Goal: Task Accomplishment & Management: Use online tool/utility

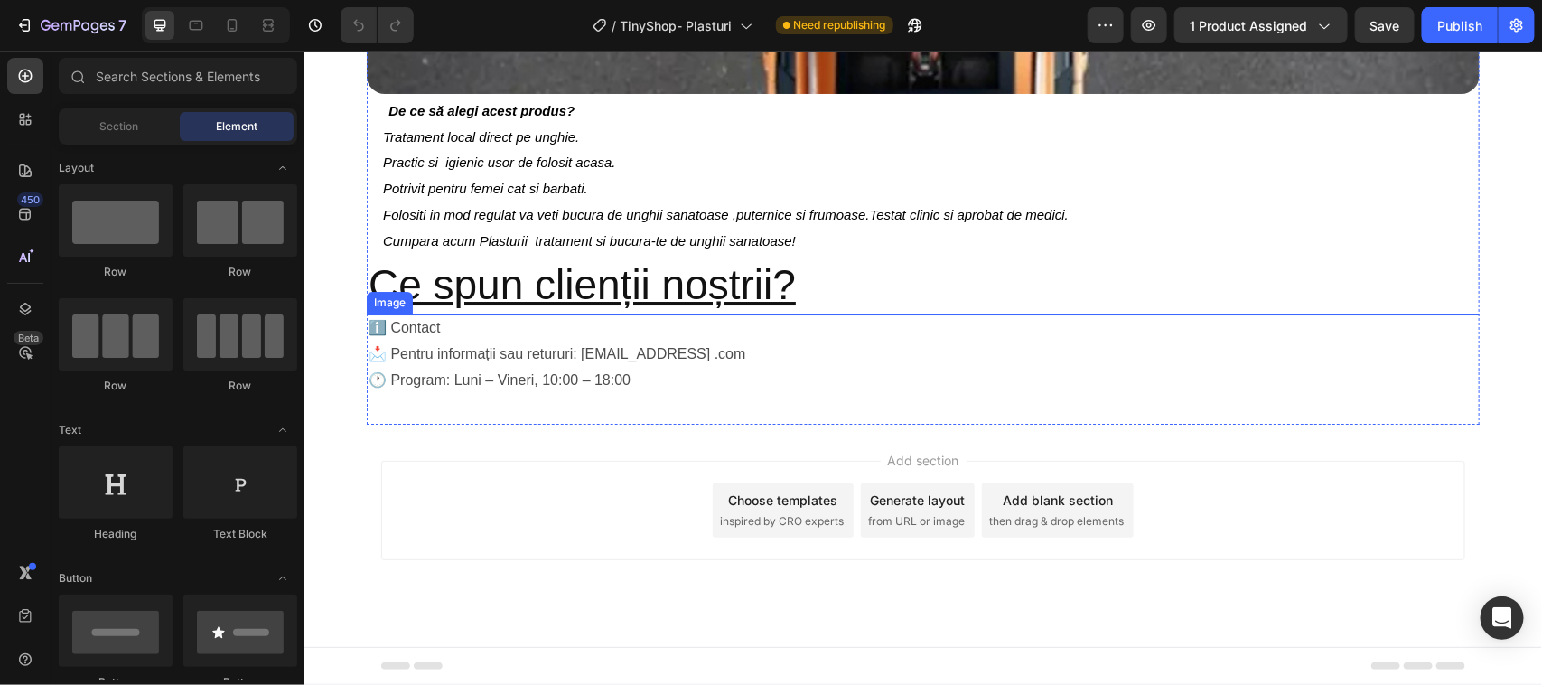
scroll to position [3858, 0]
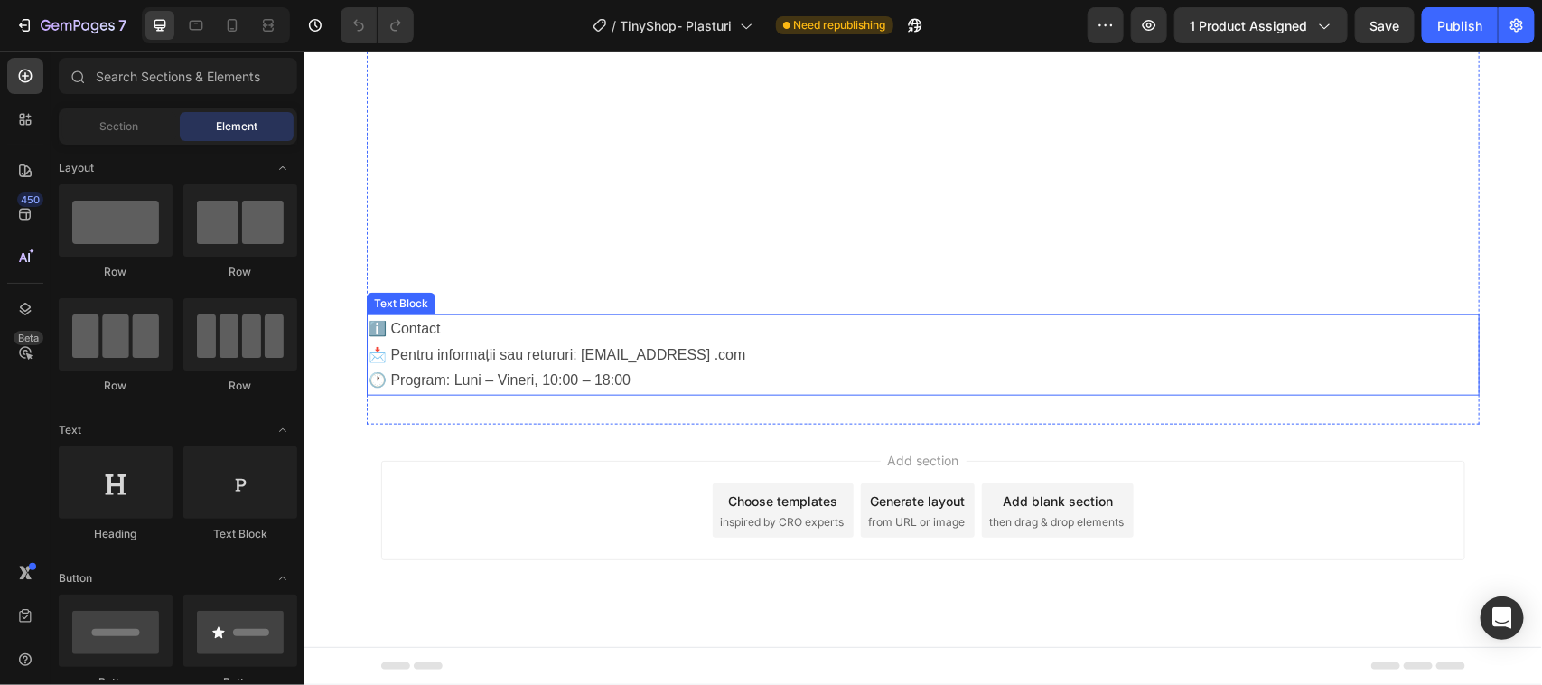
click at [435, 322] on p "ℹ️ Contact" at bounding box center [922, 328] width 1109 height 26
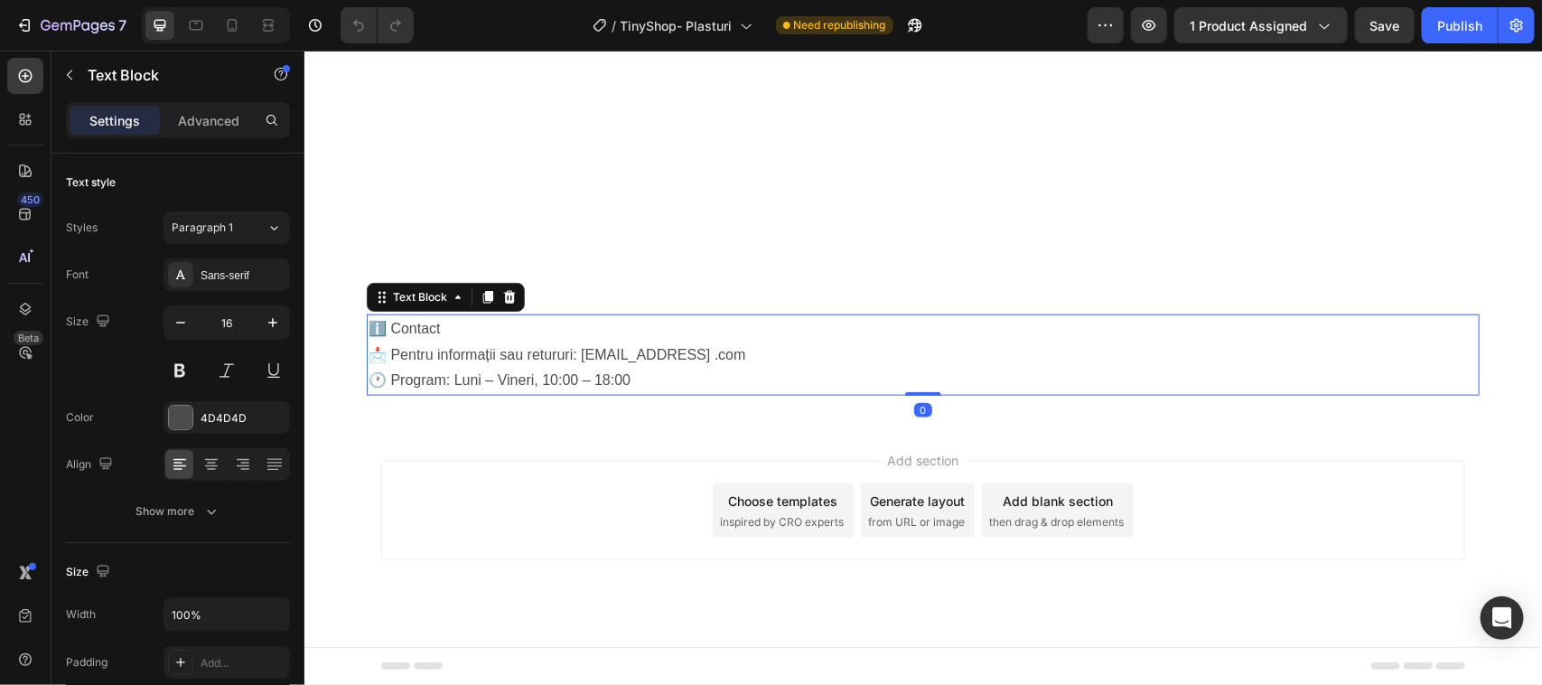
click at [439, 326] on p "ℹ️ Contact" at bounding box center [922, 328] width 1109 height 26
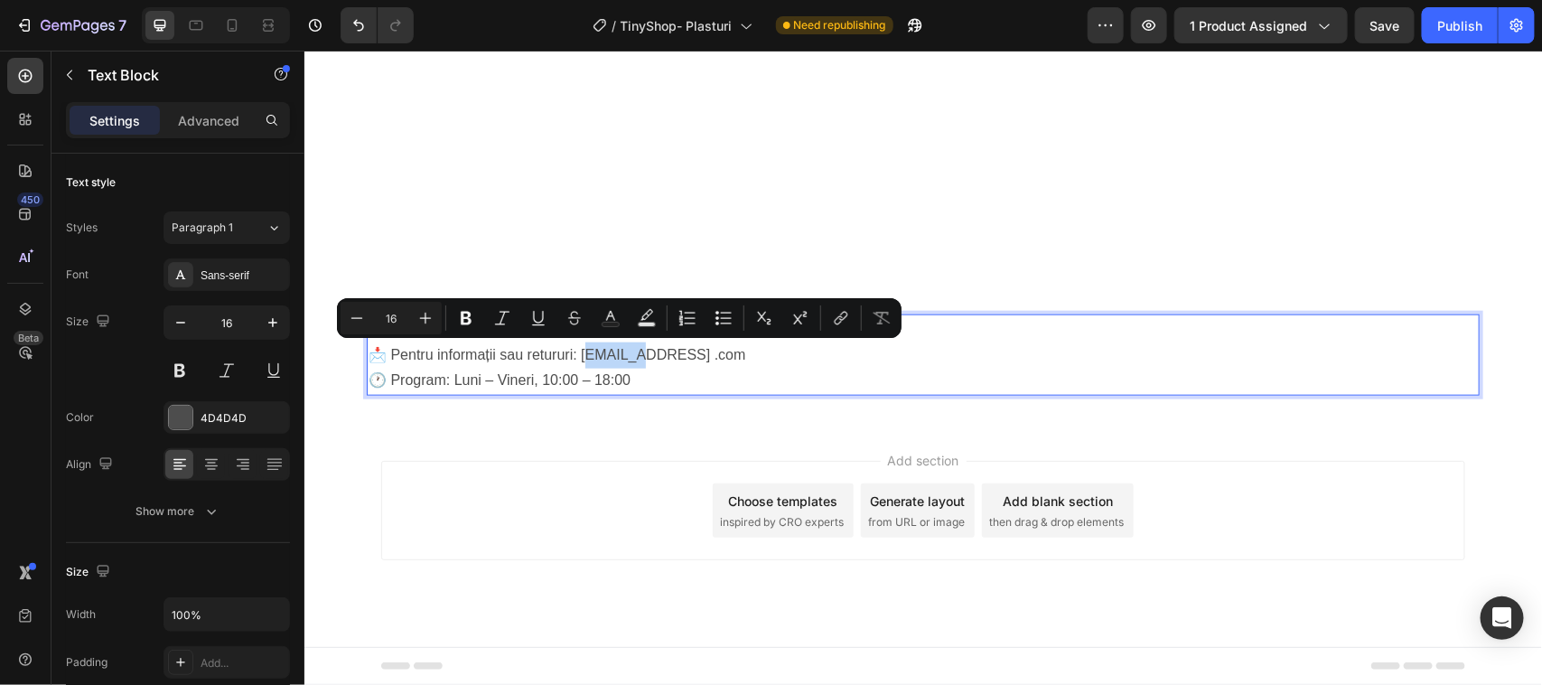
drag, startPoint x: 575, startPoint y: 350, endPoint x: 619, endPoint y: 350, distance: 43.4
click at [619, 350] on p "📩 Pentru informații sau retururi: tinyshopstore@gmail .com 🕐 Program: Luni – Vi…" at bounding box center [922, 367] width 1109 height 52
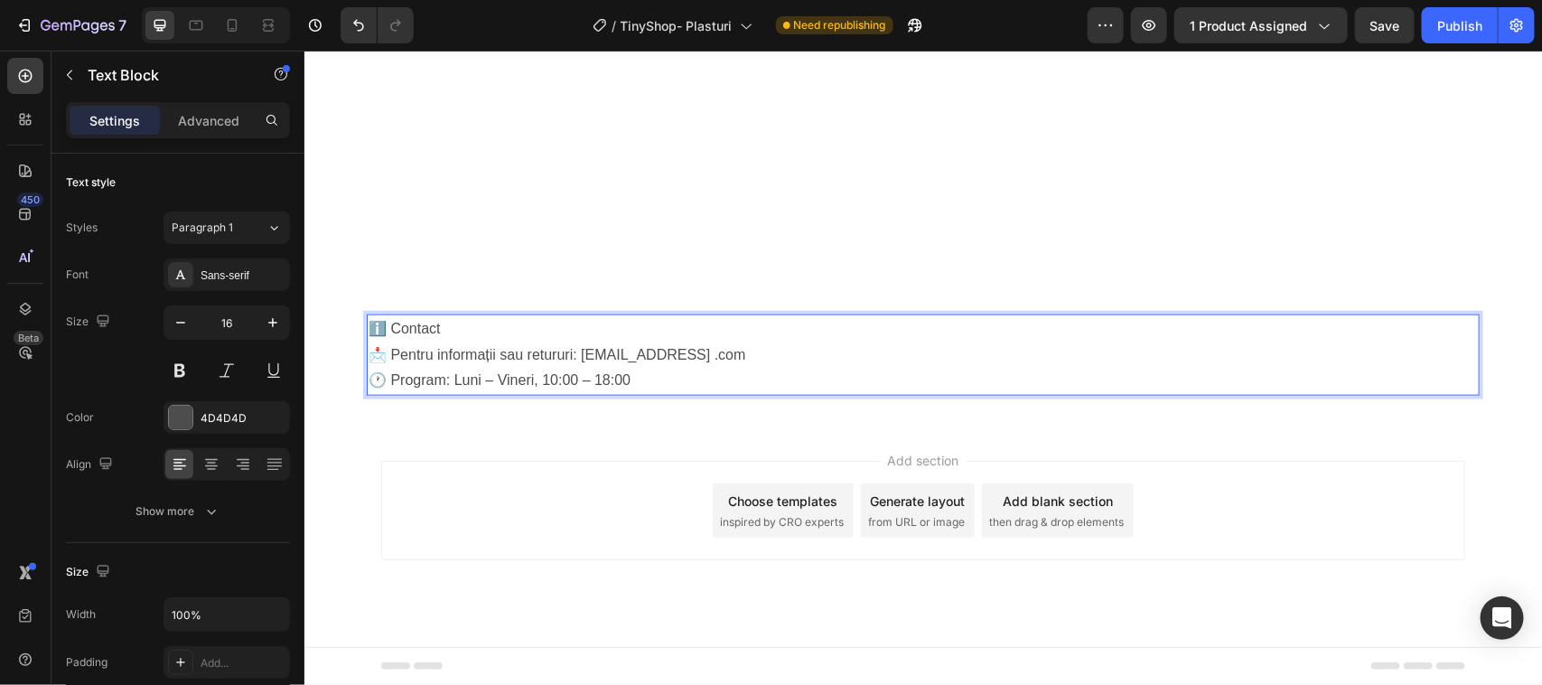
click at [787, 365] on p "📩 Pentru informații sau retururi: tinyshopstore@gmail .com 🕐 Program: Luni – Vi…" at bounding box center [922, 367] width 1109 height 52
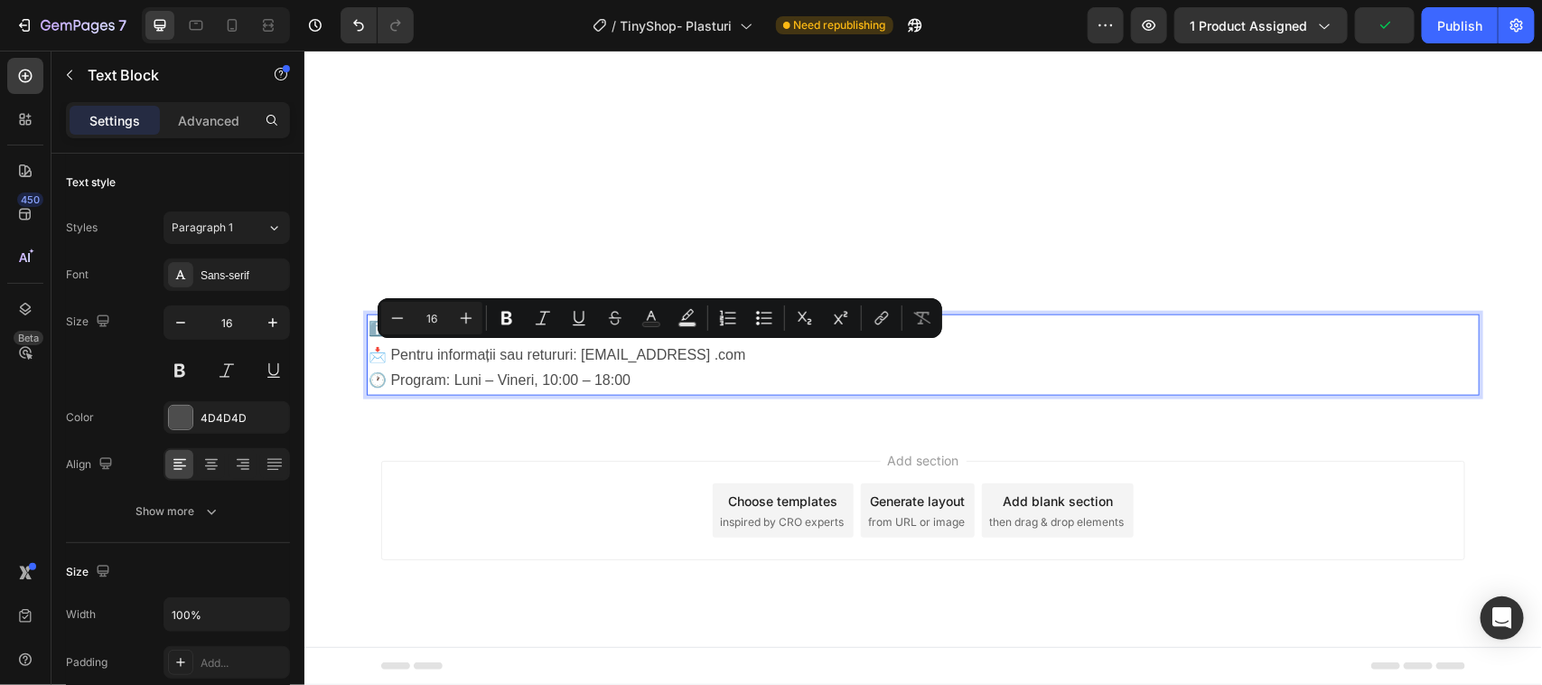
drag, startPoint x: 572, startPoint y: 350, endPoint x: 755, endPoint y: 353, distance: 183.4
click at [755, 353] on p "📩 Pentru informații sau retururi: tinyshopstore@gmail .com 🕐 Program: Luni – Vi…" at bounding box center [922, 367] width 1109 height 52
click at [768, 356] on p "📩 Pentru informații sau retururi: tinyshopstore@gmail .com 🕐 Program: Luni – Vi…" at bounding box center [922, 367] width 1109 height 52
click at [738, 351] on p "📩 Pentru informații sau retururi: tinyshopstore@gmail .com 🕐 Program: Luni – Vi…" at bounding box center [922, 367] width 1109 height 52
drag, startPoint x: 571, startPoint y: 350, endPoint x: 746, endPoint y: 348, distance: 175.3
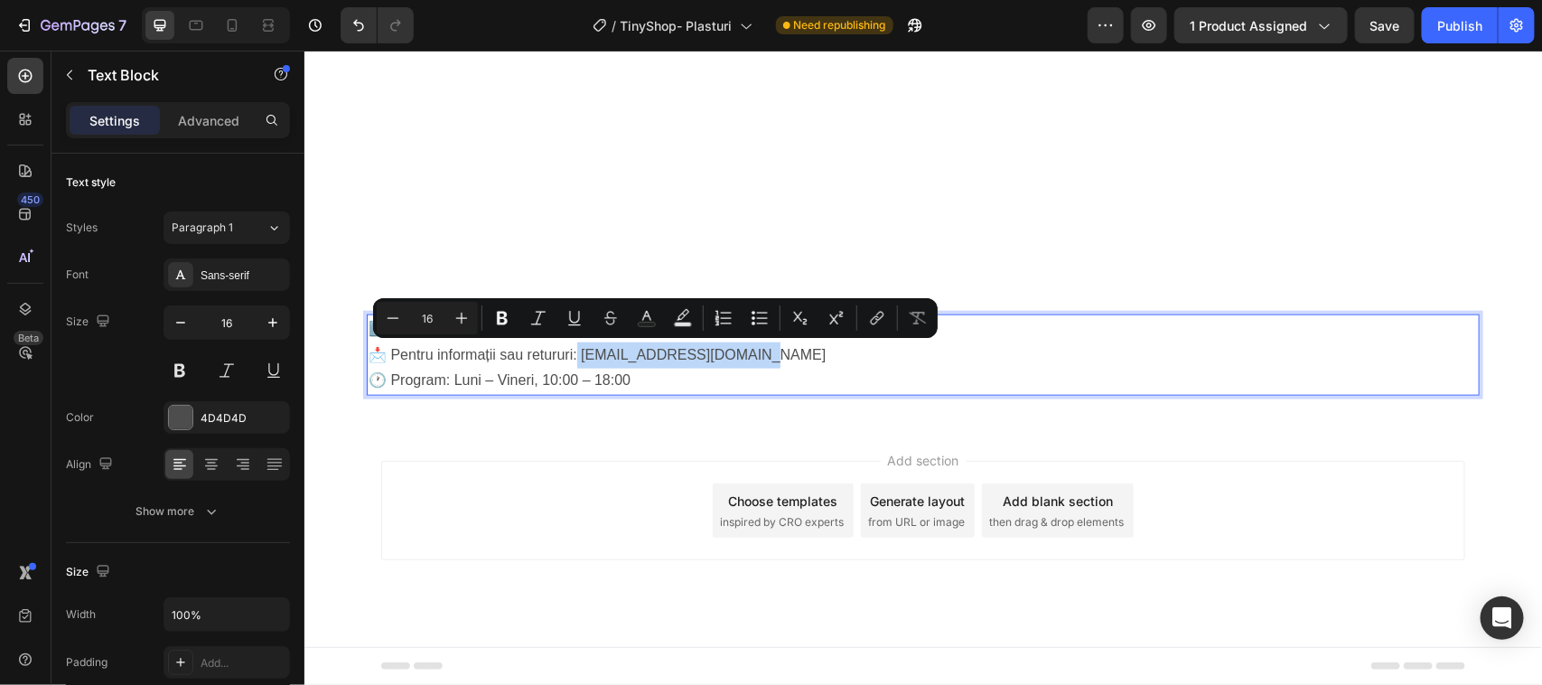
click at [746, 348] on p "📩 Pentru informații sau retururi: [EMAIL_ADDRESS][DOMAIN_NAME] 🕐 Program: Luni …" at bounding box center [922, 367] width 1109 height 52
copy p "tinyshopstore@gmail.com"
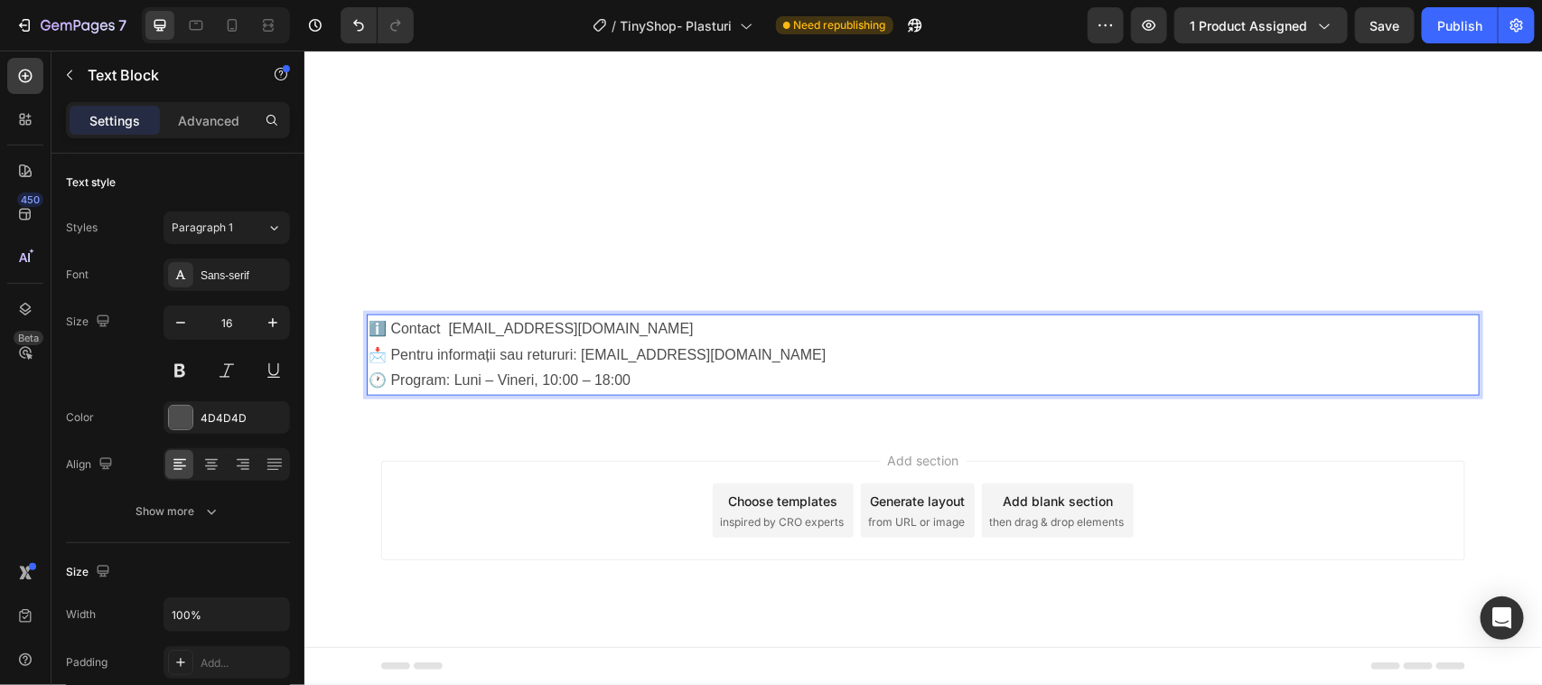
click at [439, 327] on p "ℹ️ Contact tinyshopstore@gmail.com" at bounding box center [922, 328] width 1109 height 26
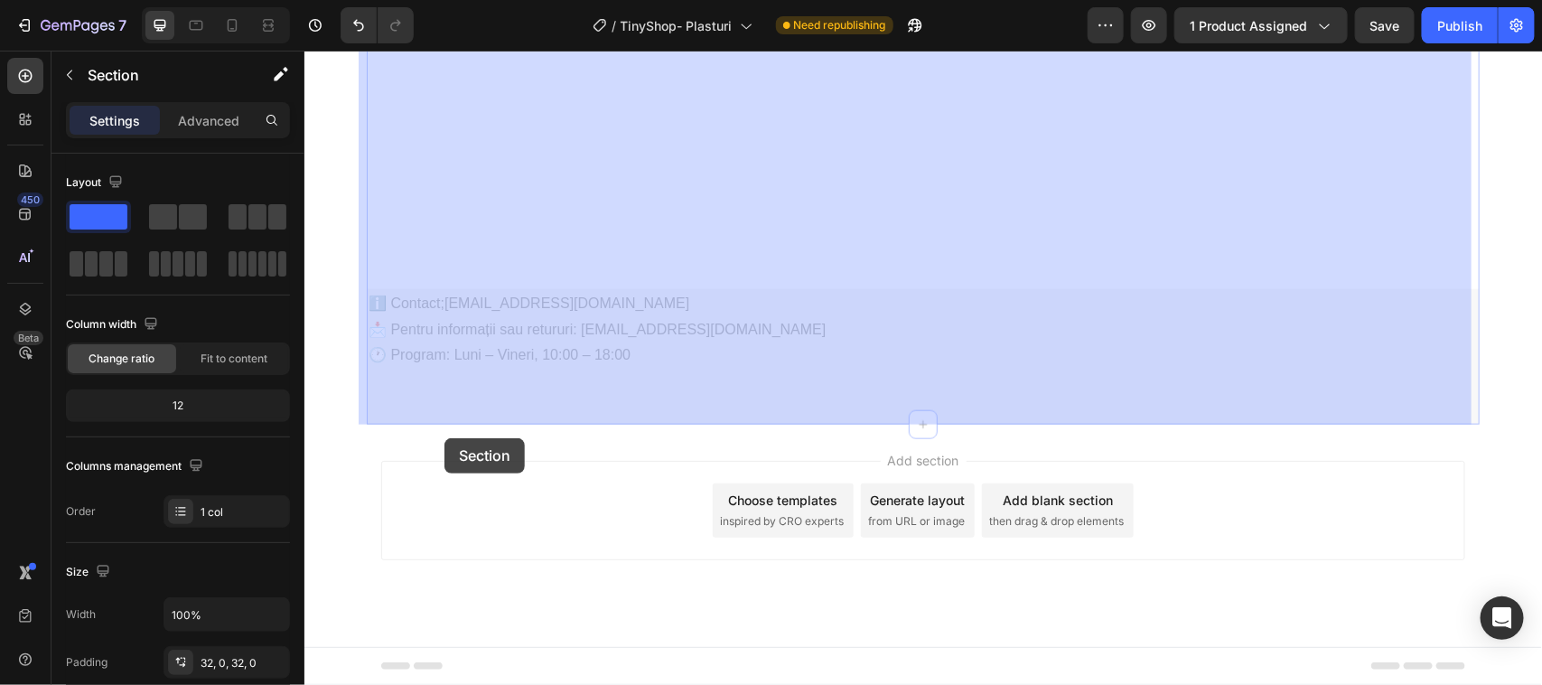
drag, startPoint x: 457, startPoint y: 415, endPoint x: 444, endPoint y: 433, distance: 22.1
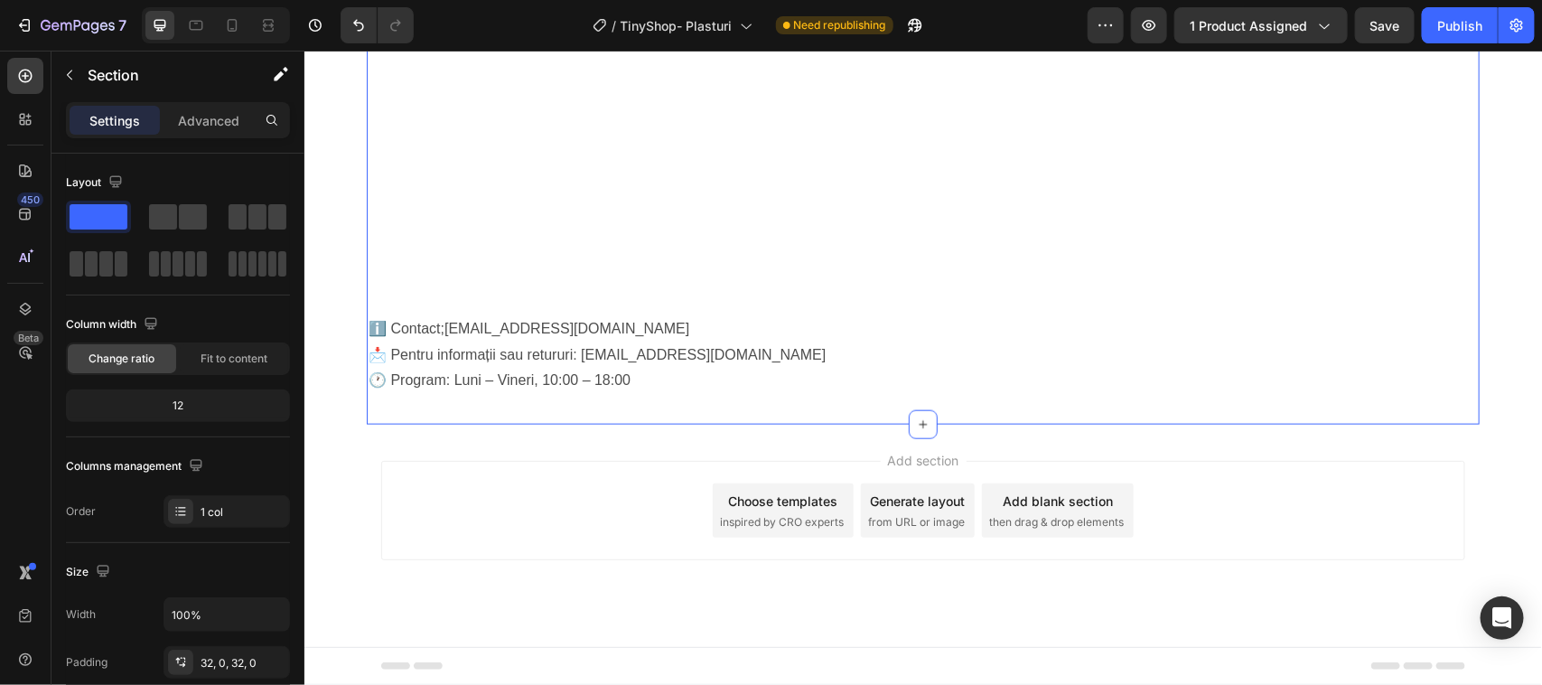
click at [919, 424] on icon at bounding box center [923, 424] width 8 height 8
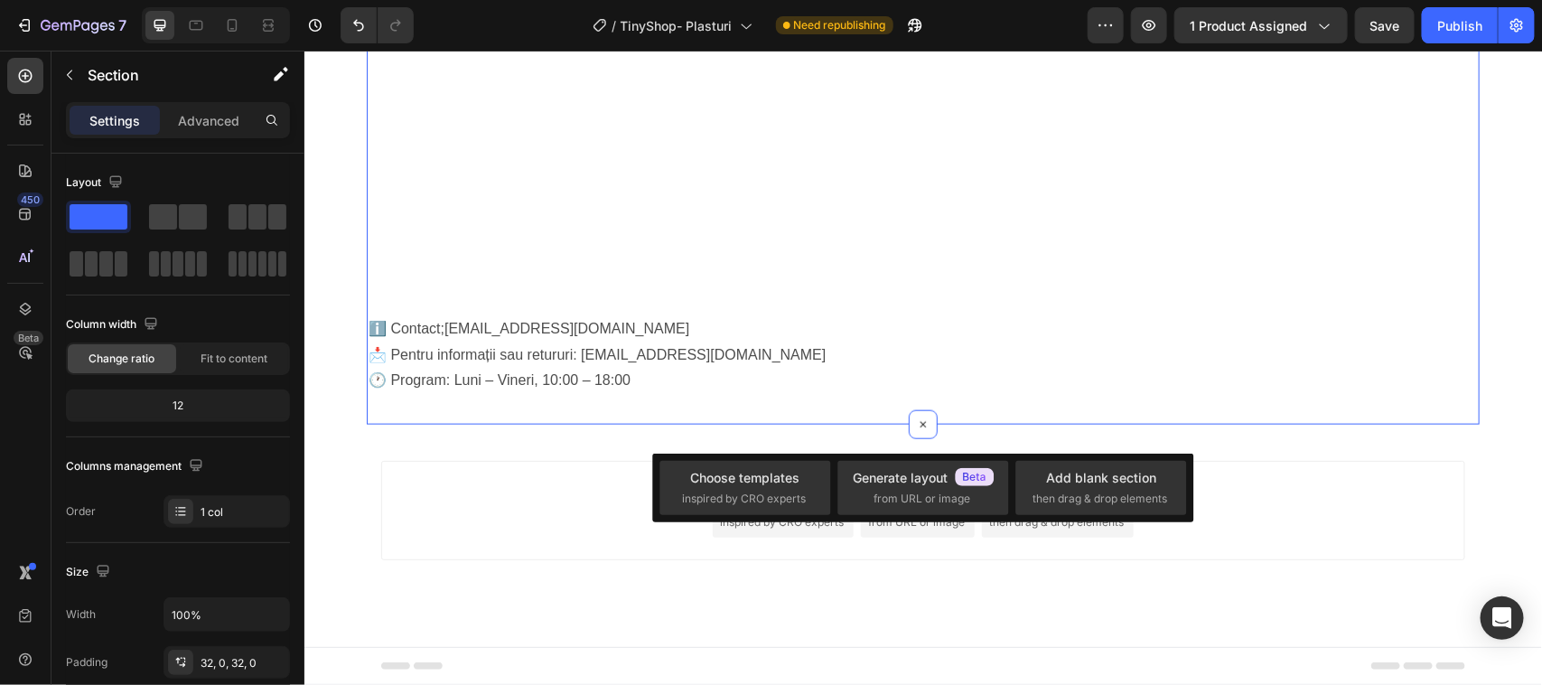
click at [885, 438] on div "Add section Choose templates inspired by CRO experts Generate layout from URL o…" at bounding box center [923, 535] width 1238 height 222
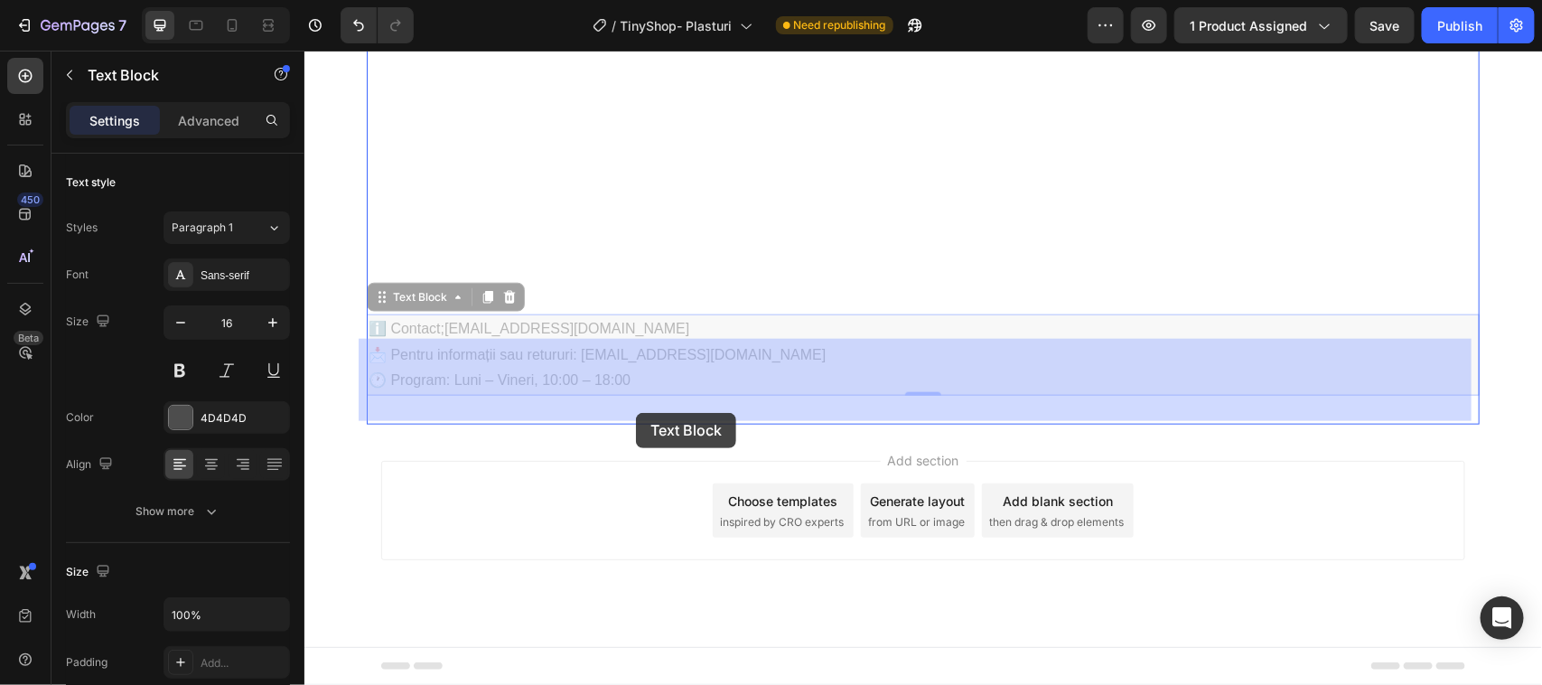
drag, startPoint x: 632, startPoint y: 394, endPoint x: 635, endPoint y: 412, distance: 18.3
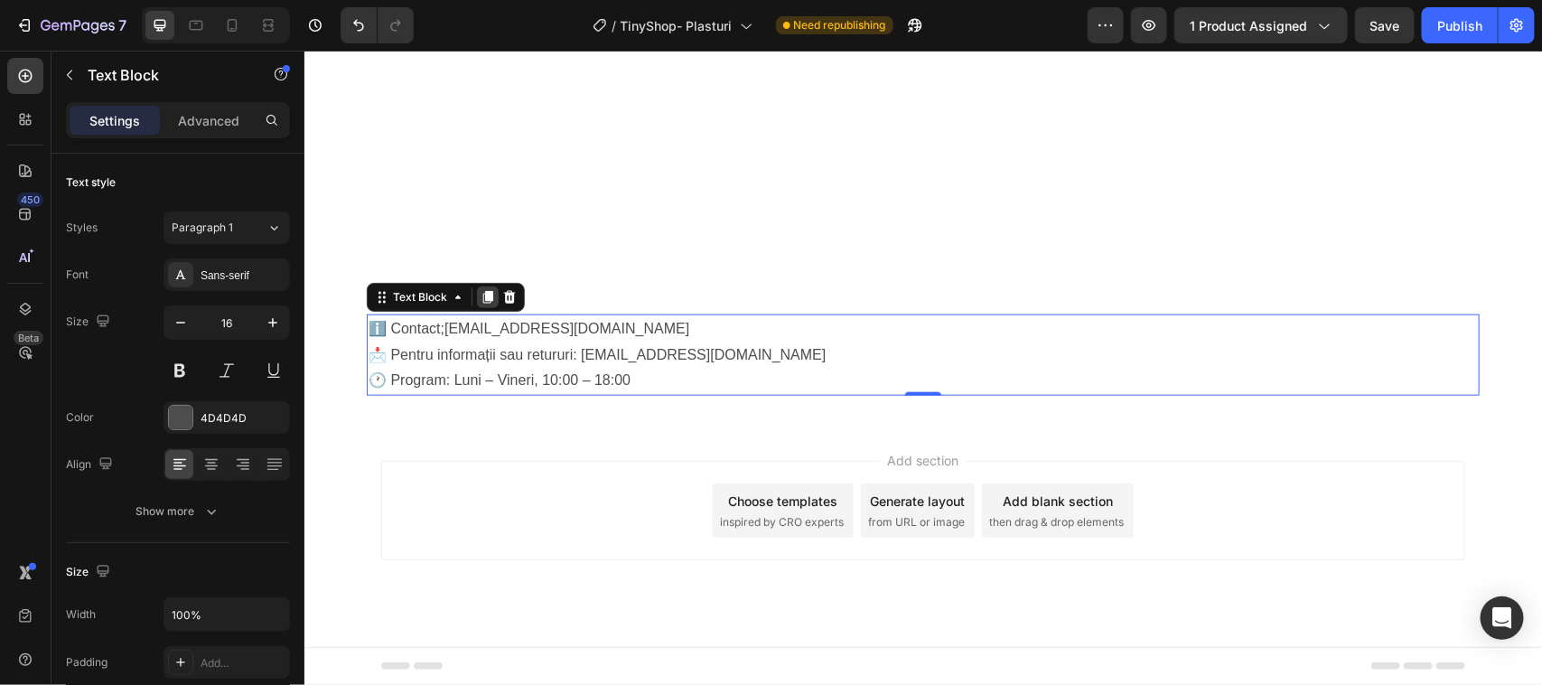
click at [482, 294] on icon at bounding box center [487, 296] width 10 height 13
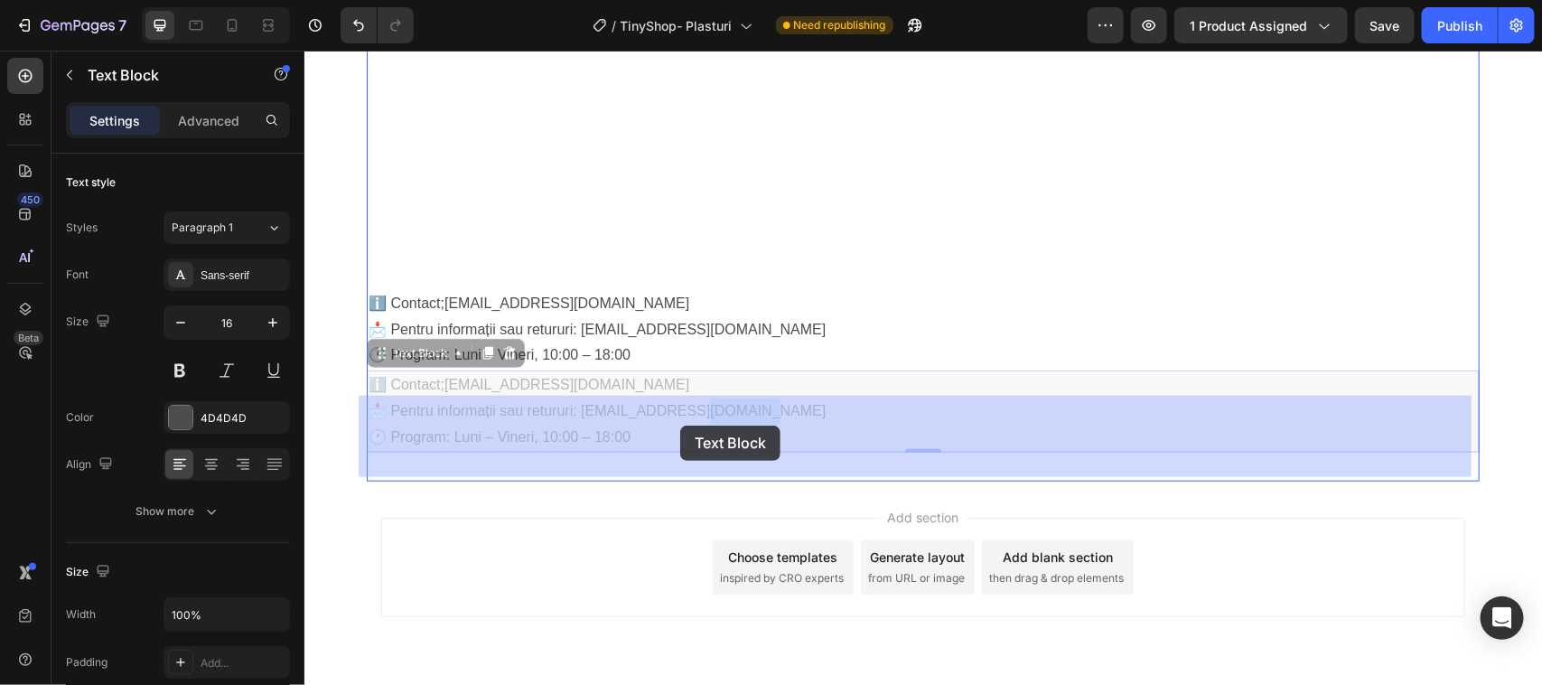
drag, startPoint x: 739, startPoint y: 435, endPoint x: 679, endPoint y: 425, distance: 60.6
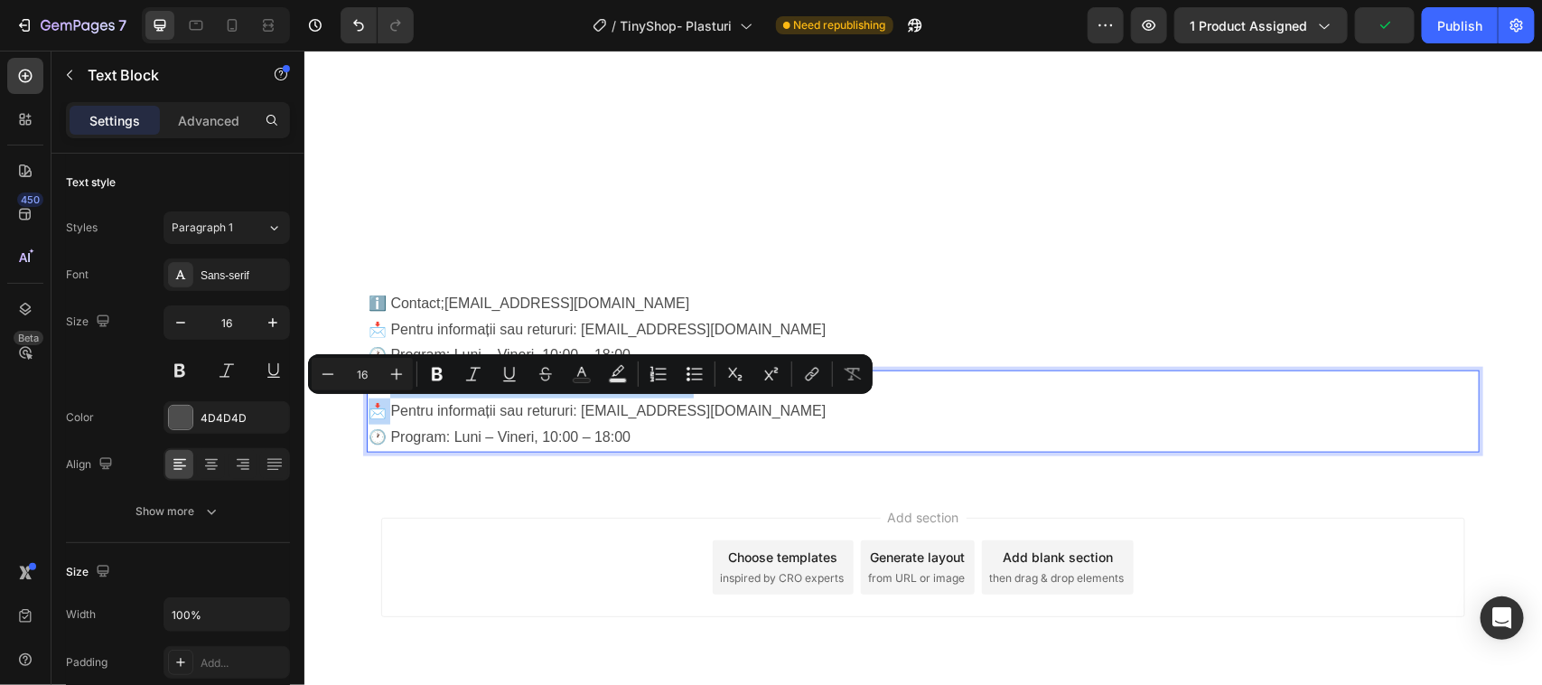
drag, startPoint x: 385, startPoint y: 404, endPoint x: 382, endPoint y: 428, distance: 24.5
click at [382, 429] on div "ℹ️ Contact;[EMAIL_ADDRESS][DOMAIN_NAME] 📩 Pentru informații sau retururi: [EMAI…" at bounding box center [922, 409] width 1113 height 81
click at [814, 438] on p "📩 Pentru informații sau retururi: [EMAIL_ADDRESS][DOMAIN_NAME] 🕐 Program: Luni …" at bounding box center [922, 423] width 1109 height 52
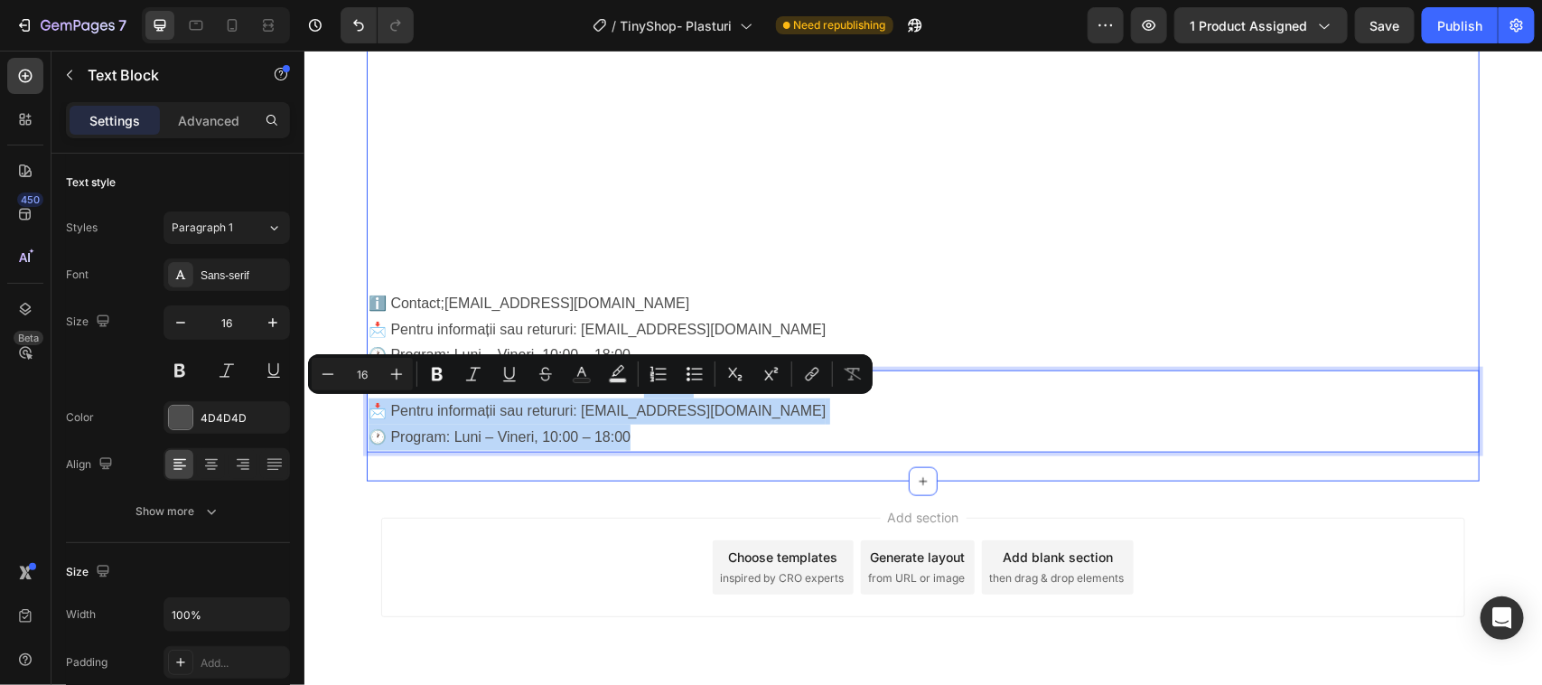
drag, startPoint x: 603, startPoint y: 406, endPoint x: 649, endPoint y: 479, distance: 86.0
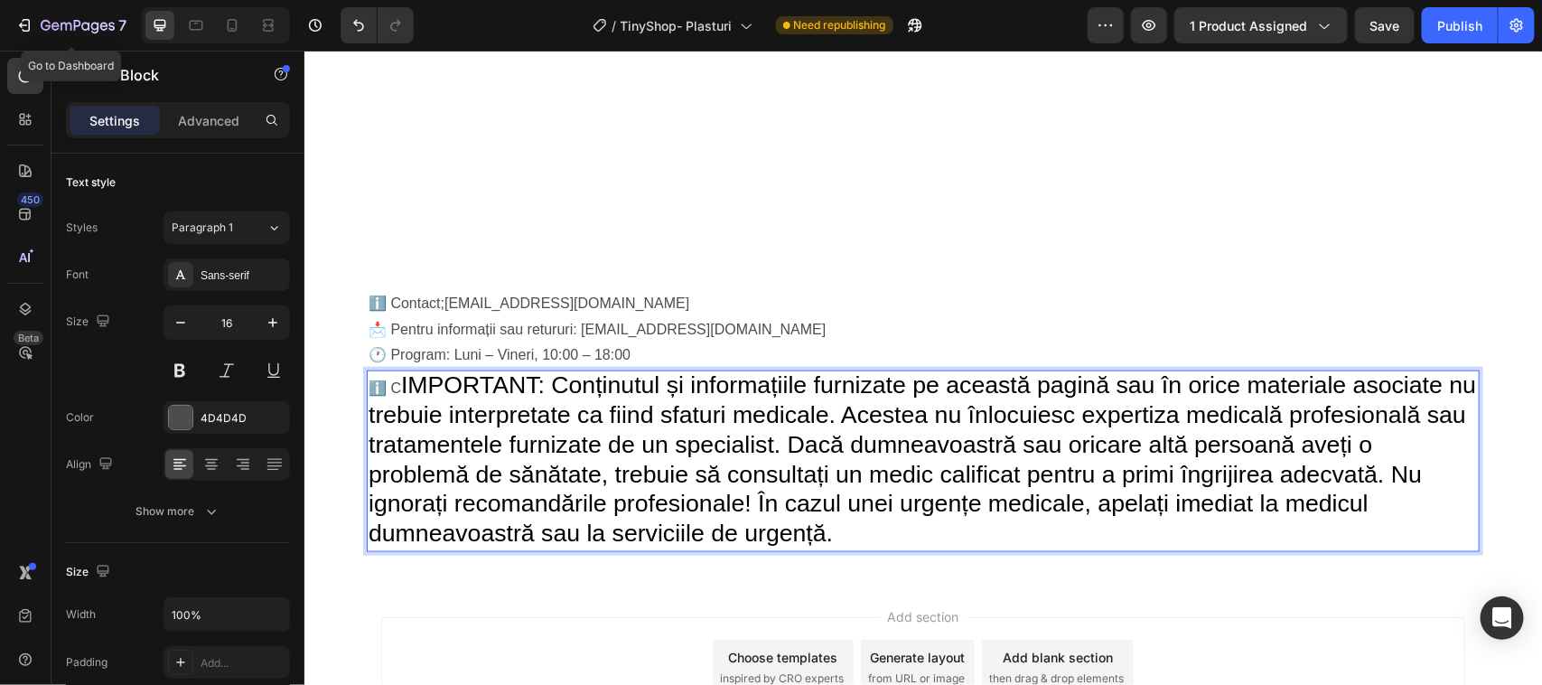
click at [396, 406] on p "ℹ️ C IMPORTANT: Conținutul și informațiile furnizate pe această pagină sau în o…" at bounding box center [922, 460] width 1109 height 178
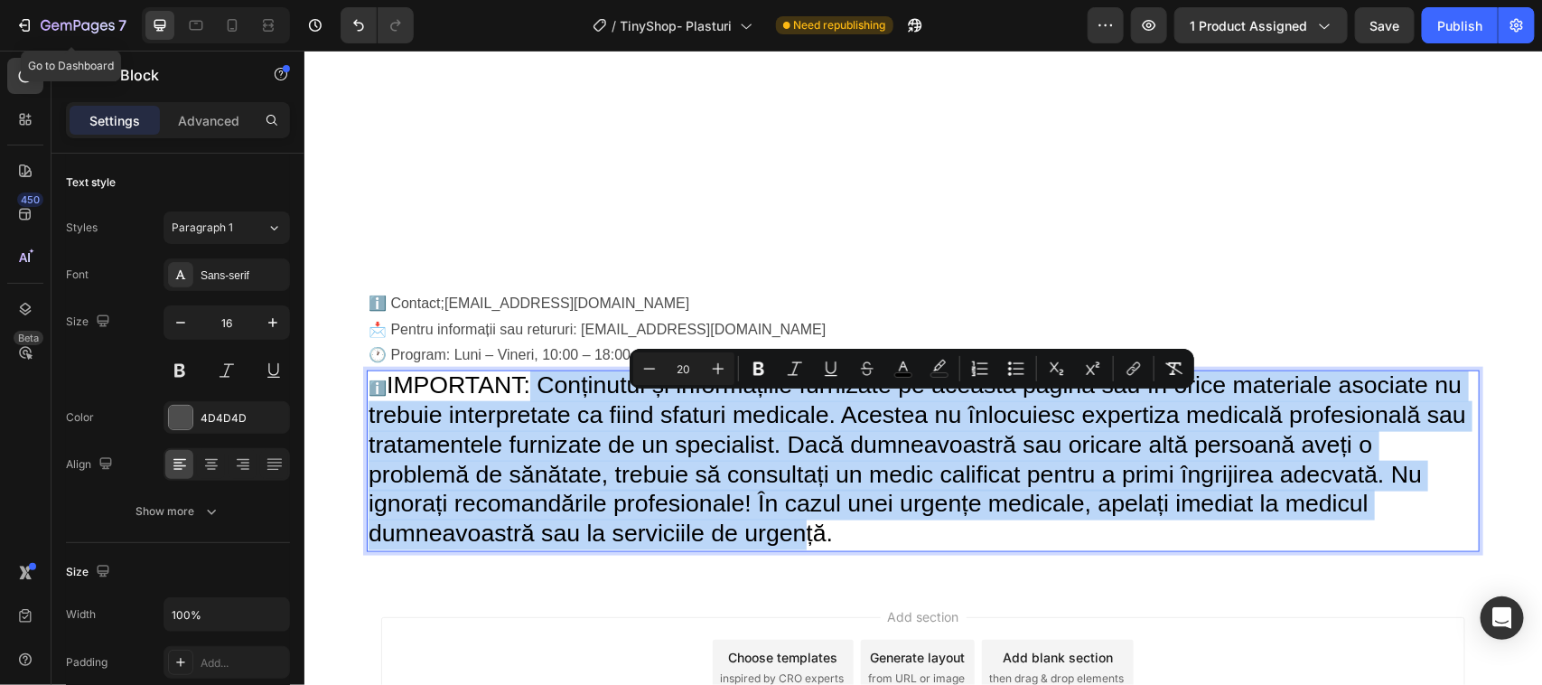
drag, startPoint x: 797, startPoint y: 551, endPoint x: 530, endPoint y: 407, distance: 302.7
click at [530, 407] on span "IMPORTANT: Conținutul și informațiile furnizate pe această pagină sau în orice …" at bounding box center [917, 457] width 1098 height 175
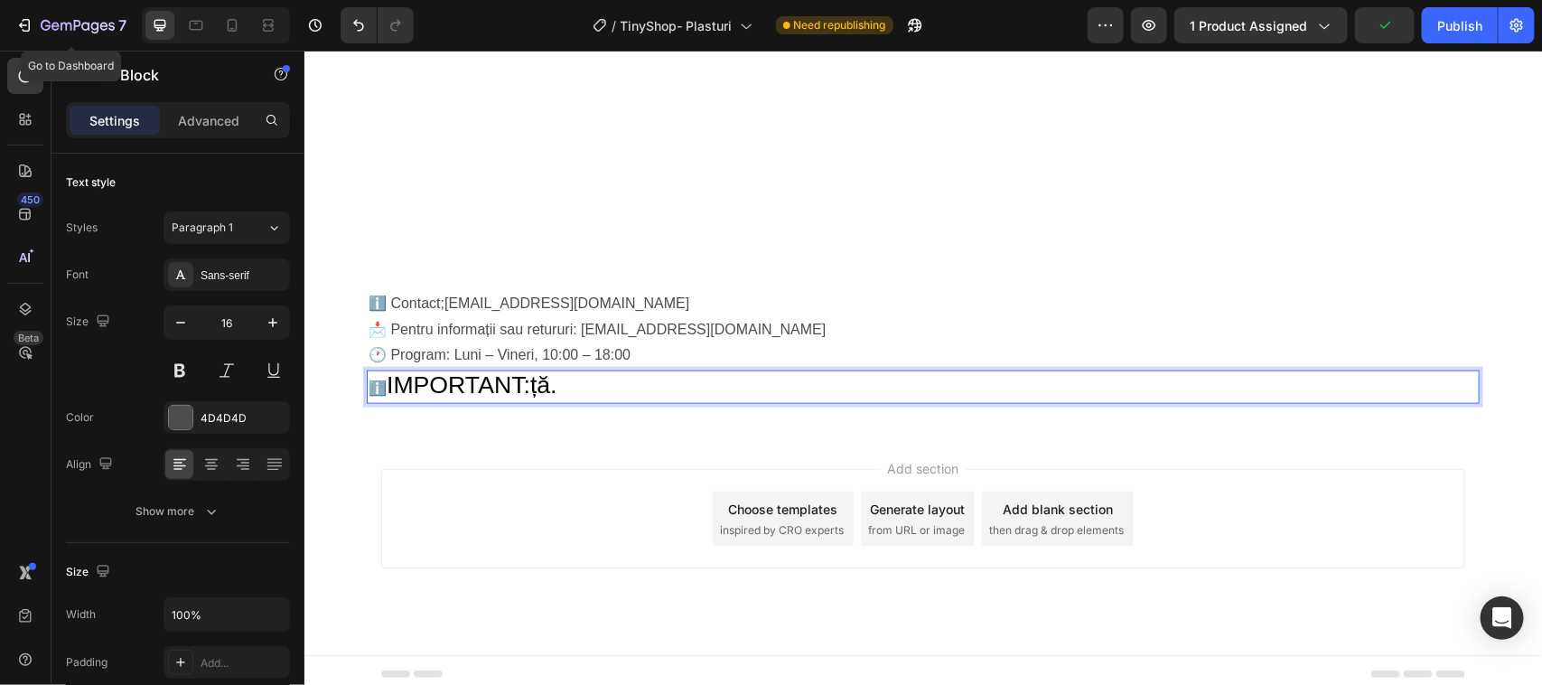
click at [561, 401] on p "ℹ️ IMPORTANT:ță." at bounding box center [922, 386] width 1109 height 30
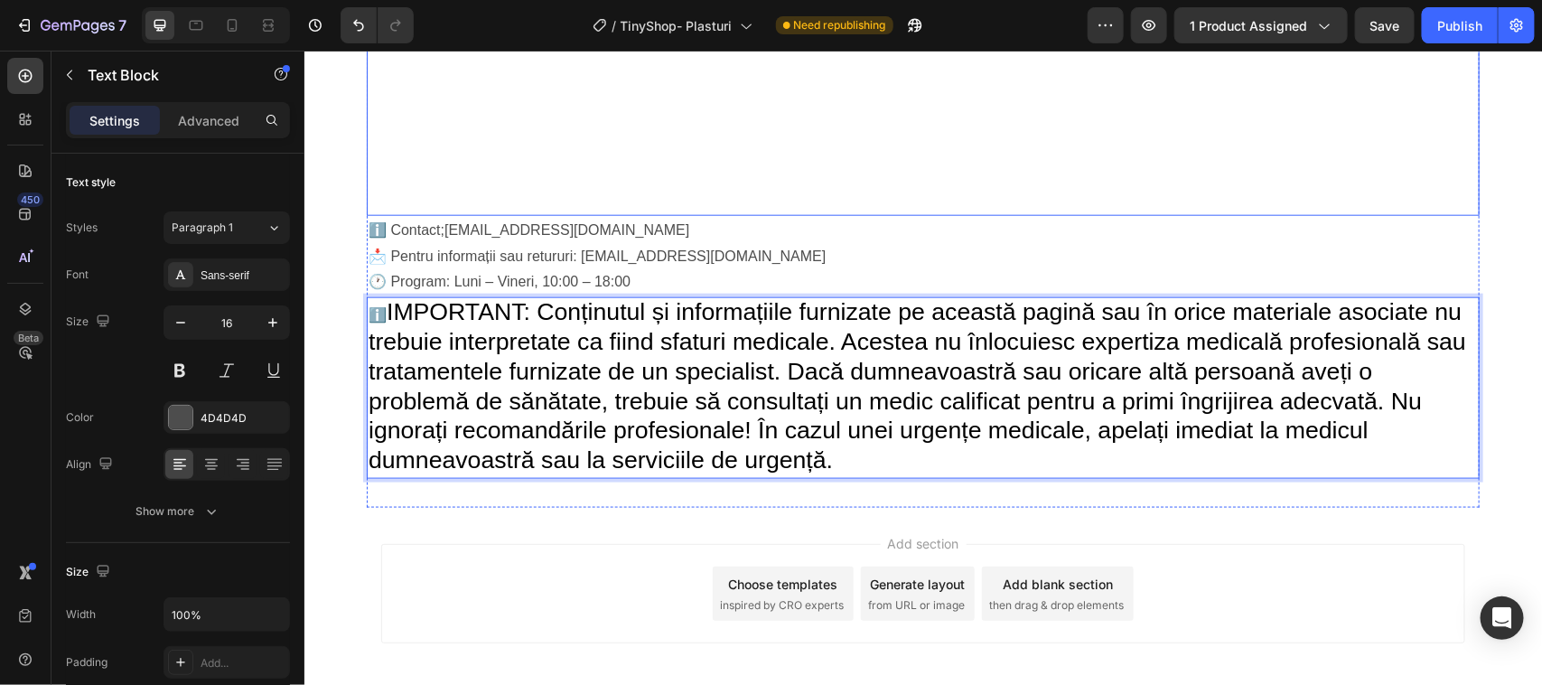
scroll to position [3971, 0]
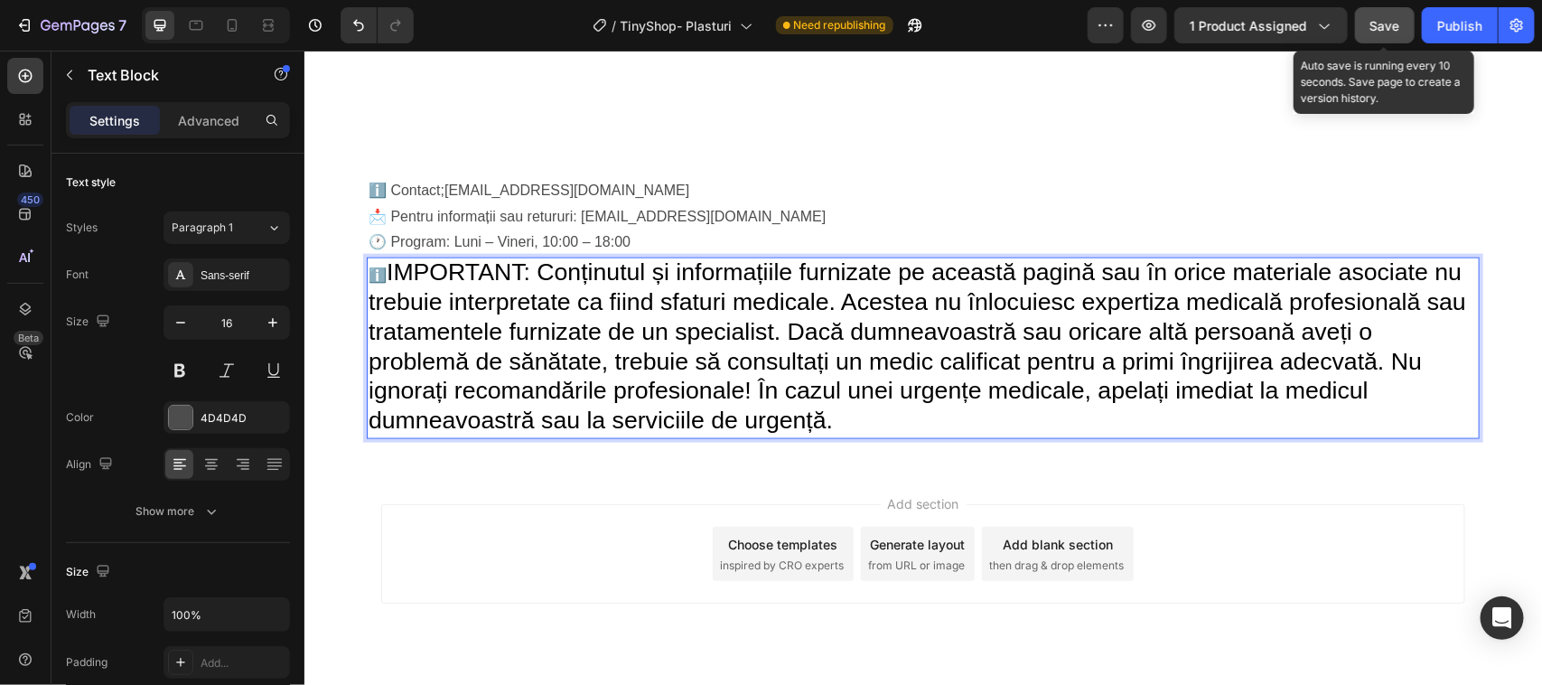
click at [1391, 25] on span "Save" at bounding box center [1385, 25] width 30 height 15
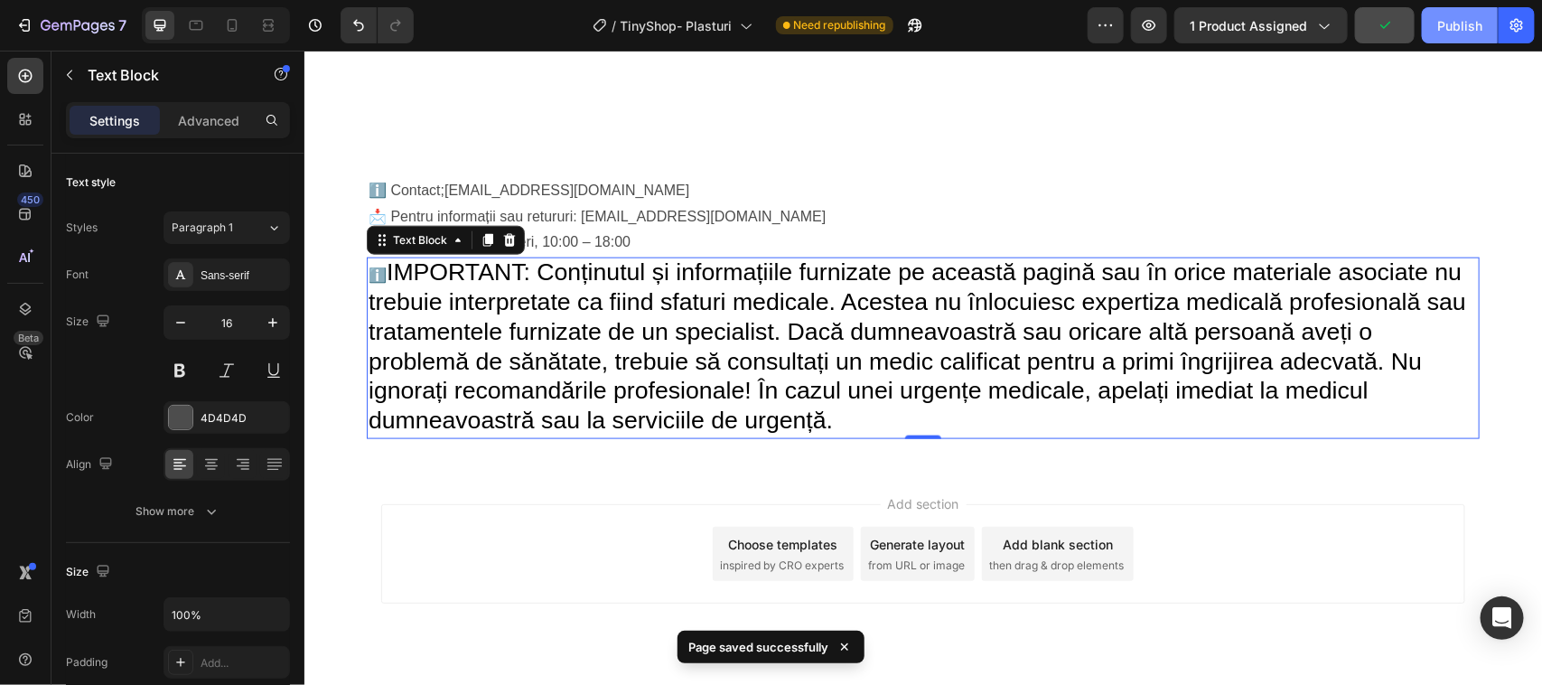
click at [1464, 36] on button "Publish" at bounding box center [1460, 25] width 76 height 36
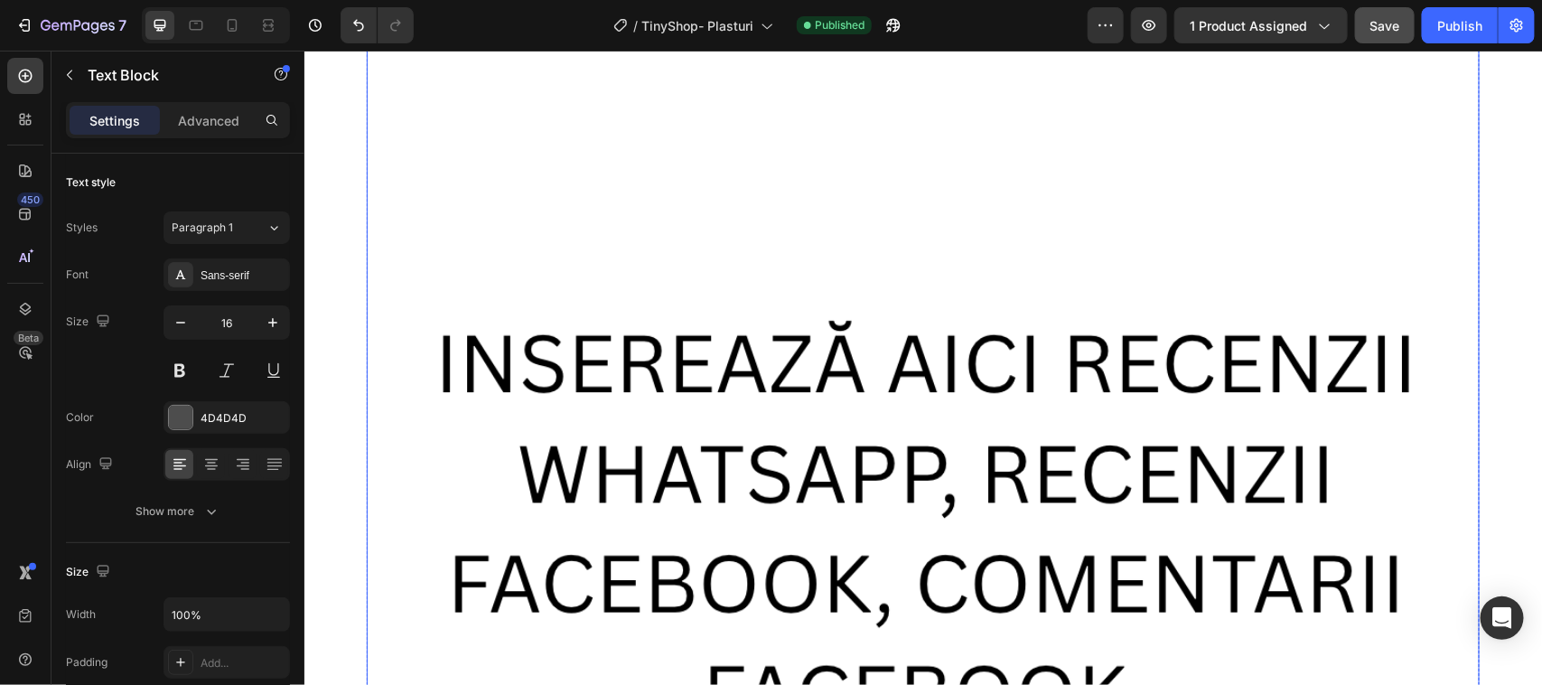
scroll to position [2955, 0]
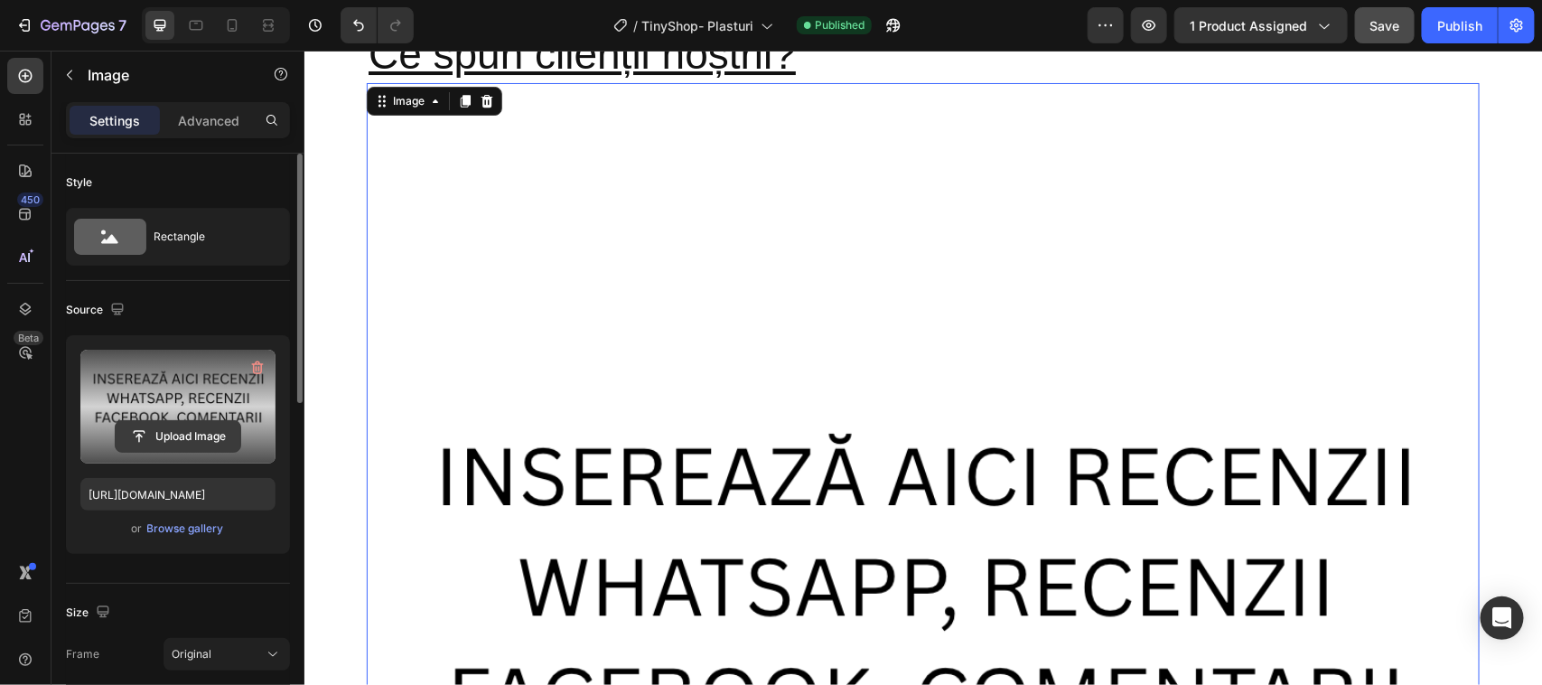
click at [163, 434] on input "file" at bounding box center [178, 436] width 125 height 31
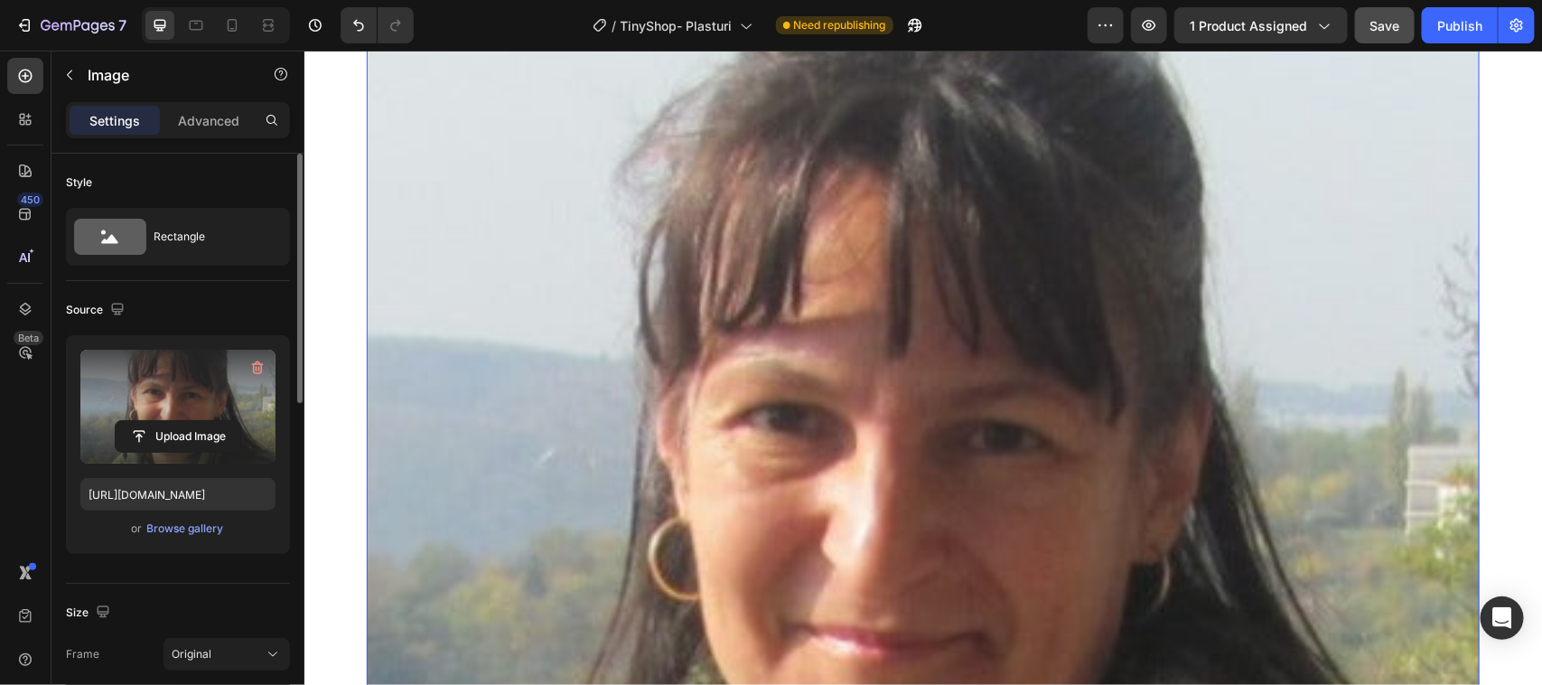
scroll to position [3068, 0]
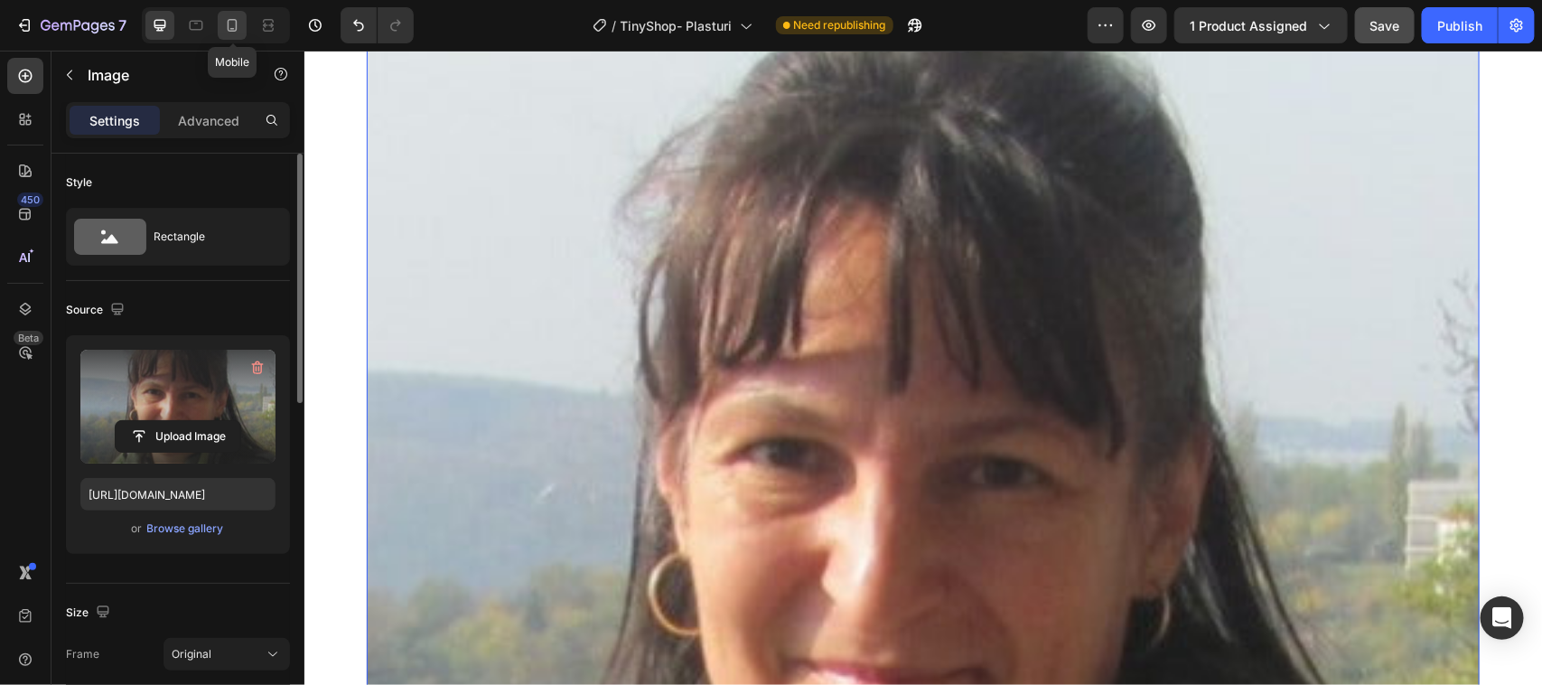
drag, startPoint x: 229, startPoint y: 23, endPoint x: 91, endPoint y: 62, distance: 142.9
click at [229, 23] on icon at bounding box center [233, 25] width 10 height 13
type input "https://cdn.shopify.com/s/files/1/0964/0060/5530/files/gempages_577008033326957…"
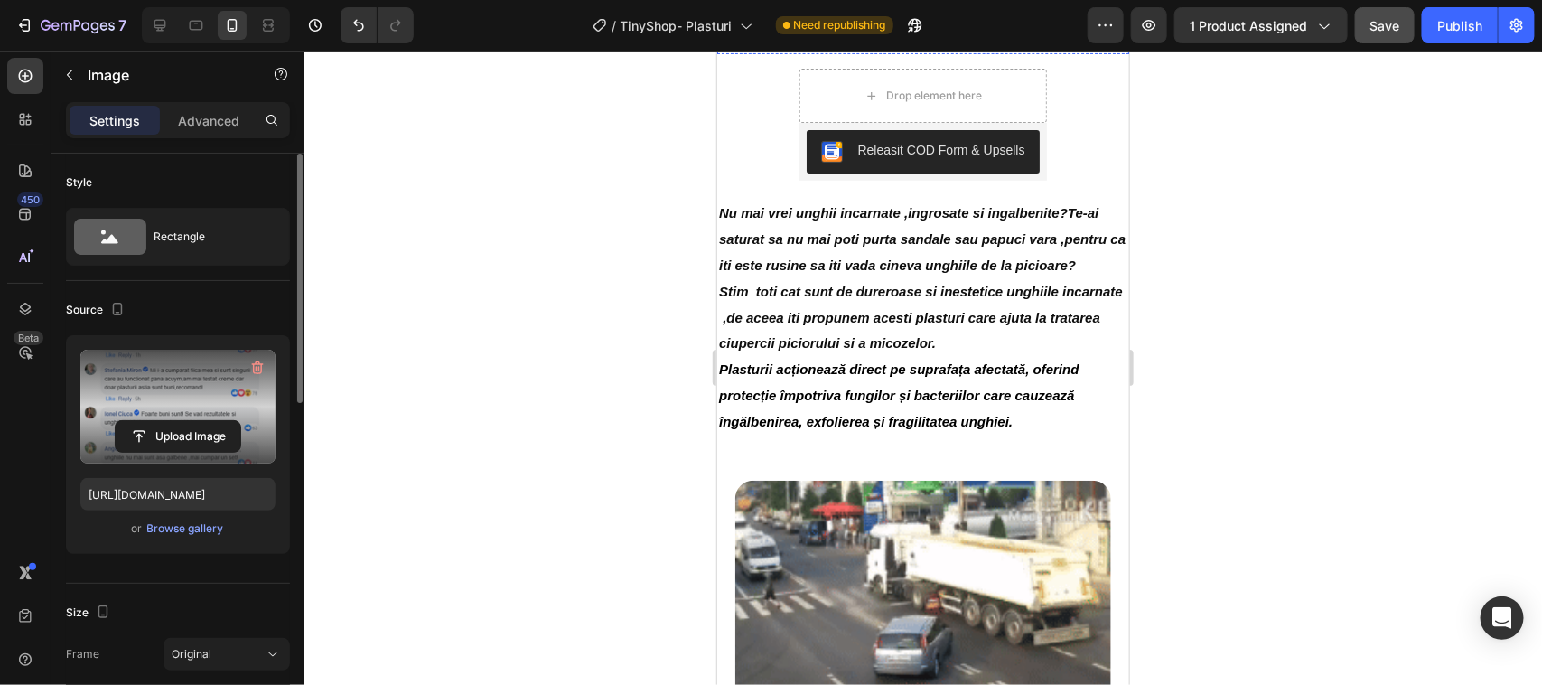
scroll to position [226, 0]
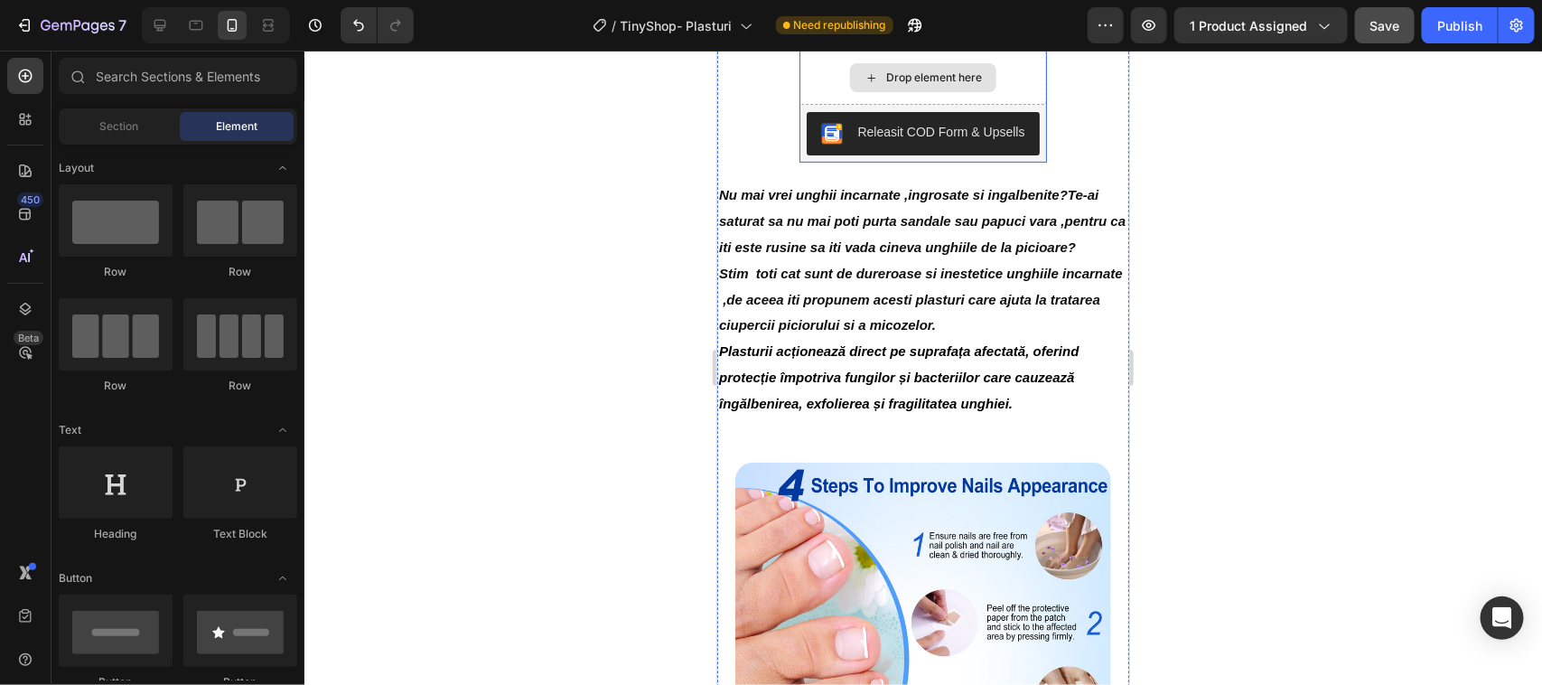
click at [864, 85] on icon at bounding box center [871, 77] width 14 height 15
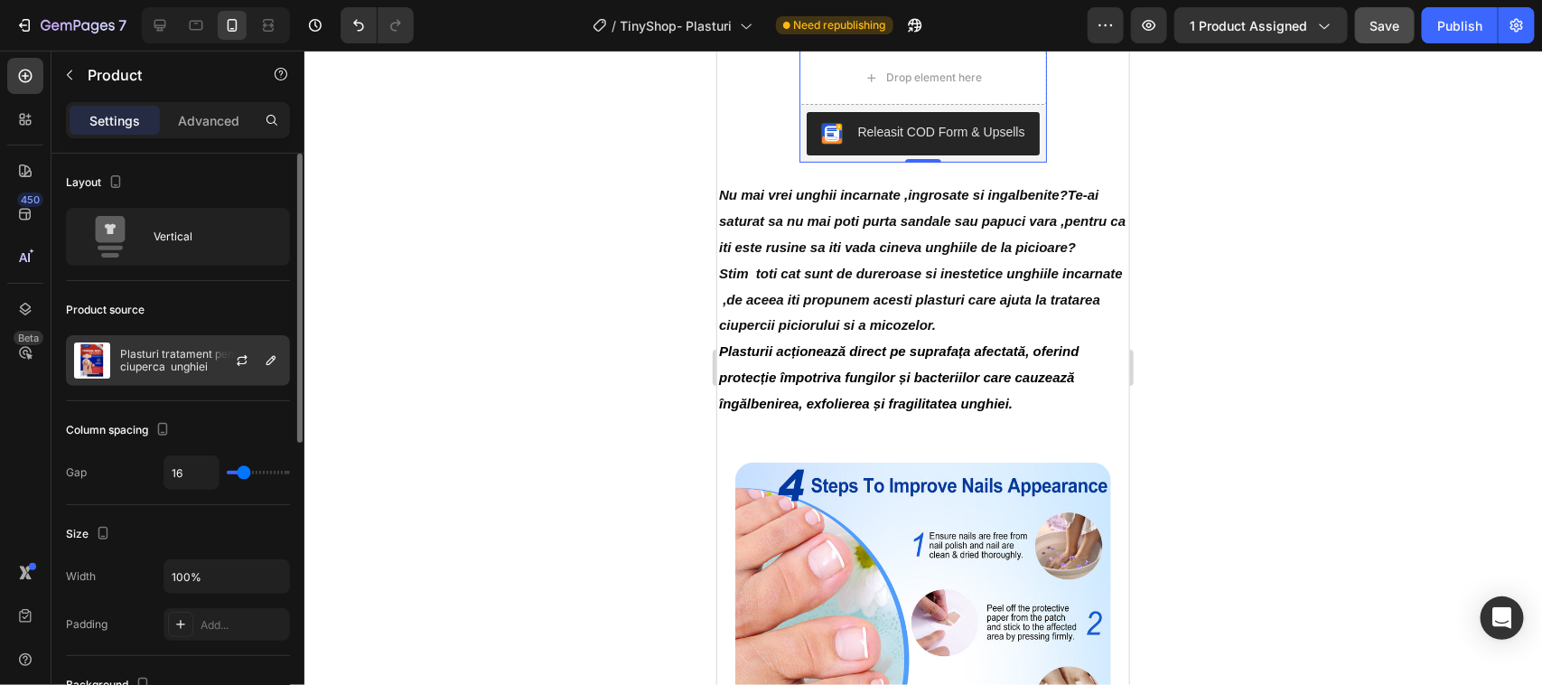
click at [149, 363] on p "Plasturi tratament pentru ciuperca unghiei" at bounding box center [201, 360] width 162 height 25
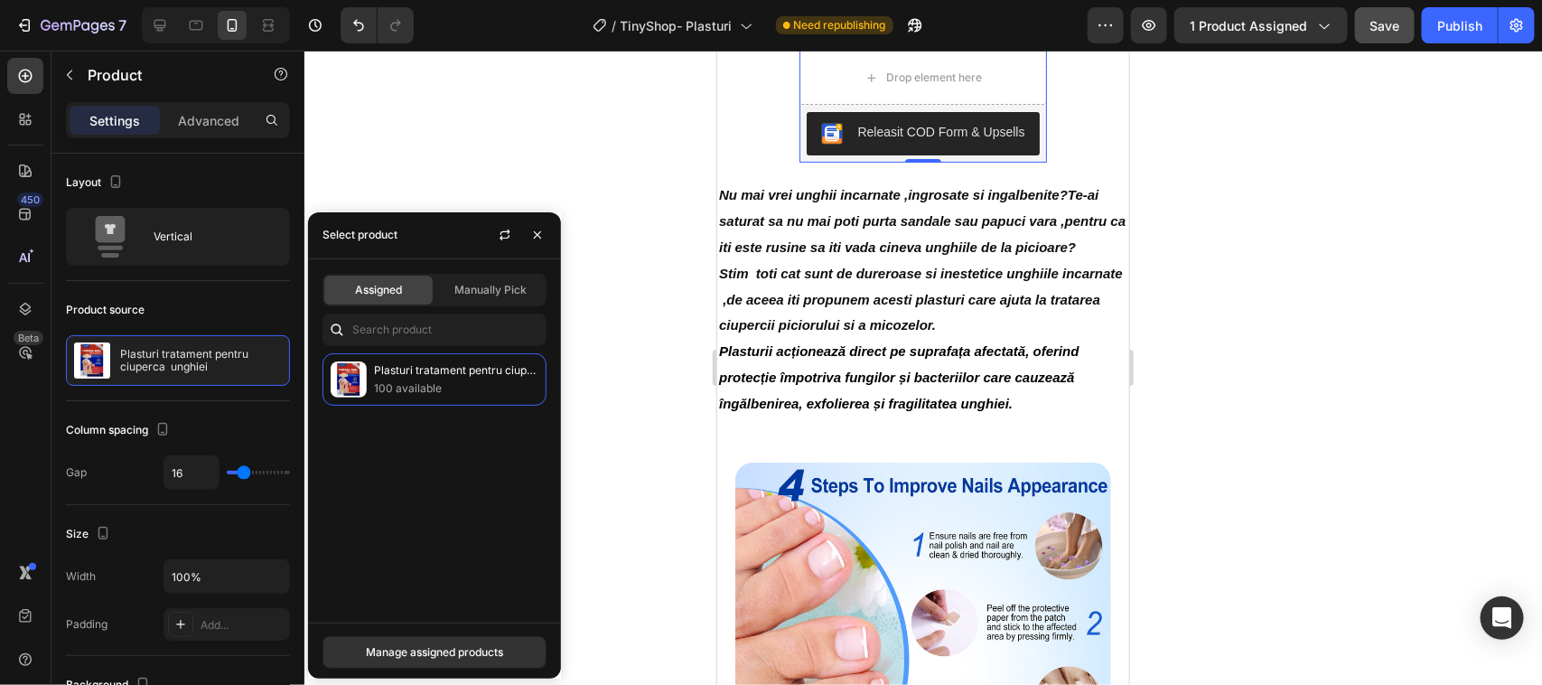
click at [336, 328] on icon at bounding box center [337, 330] width 18 height 18
click at [339, 323] on icon at bounding box center [337, 330] width 18 height 18
click at [400, 368] on p "Plasturi tratament pentru ciuperca unghiei" at bounding box center [456, 370] width 164 height 18
click at [536, 232] on icon "button" at bounding box center [537, 235] width 14 height 14
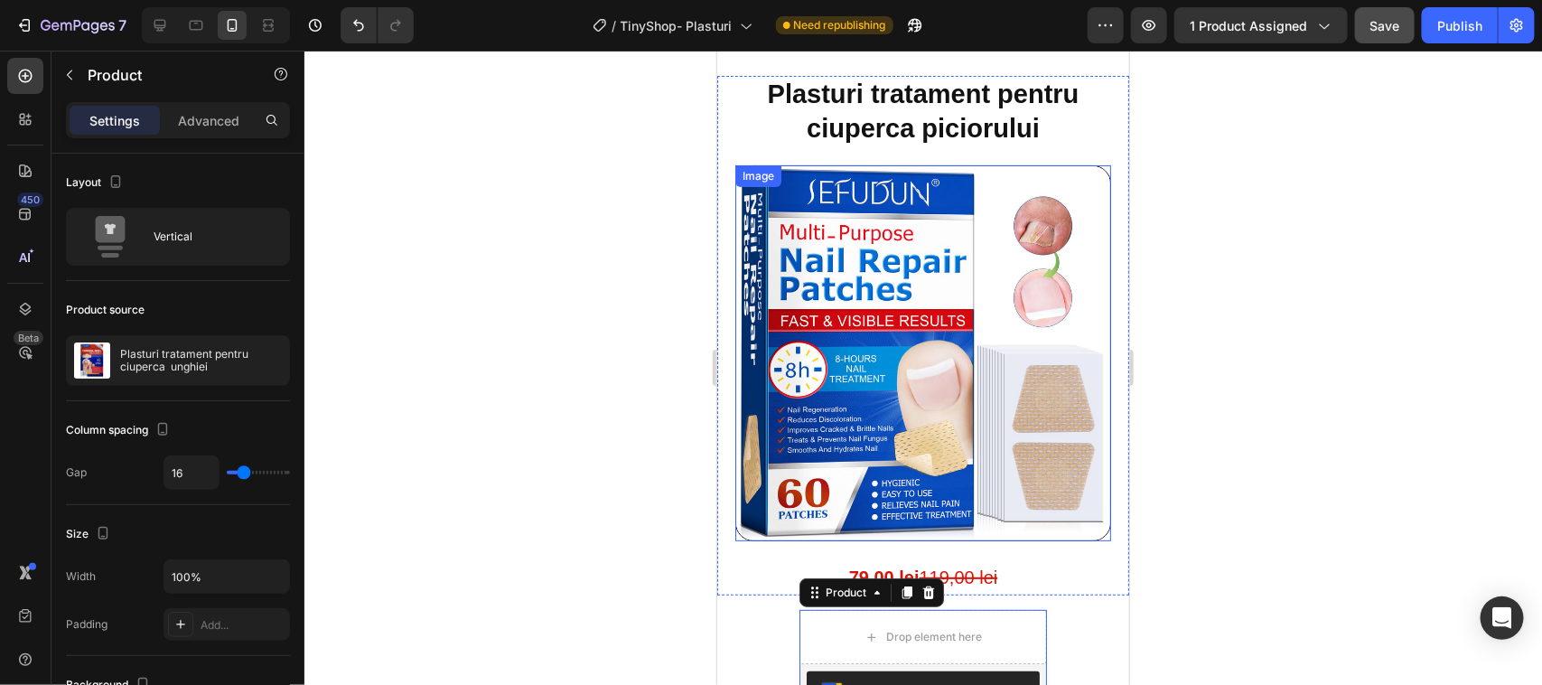
scroll to position [0, 0]
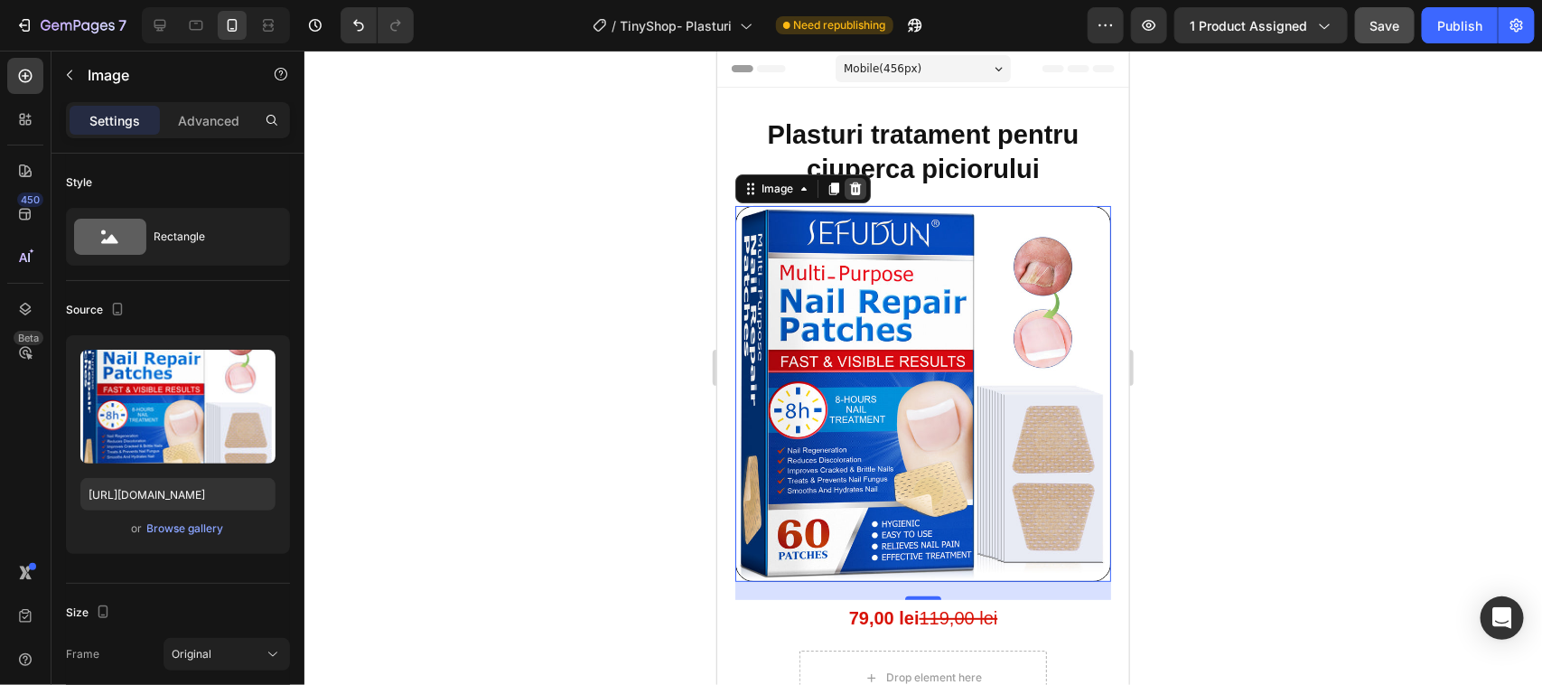
click at [852, 190] on icon at bounding box center [855, 188] width 12 height 13
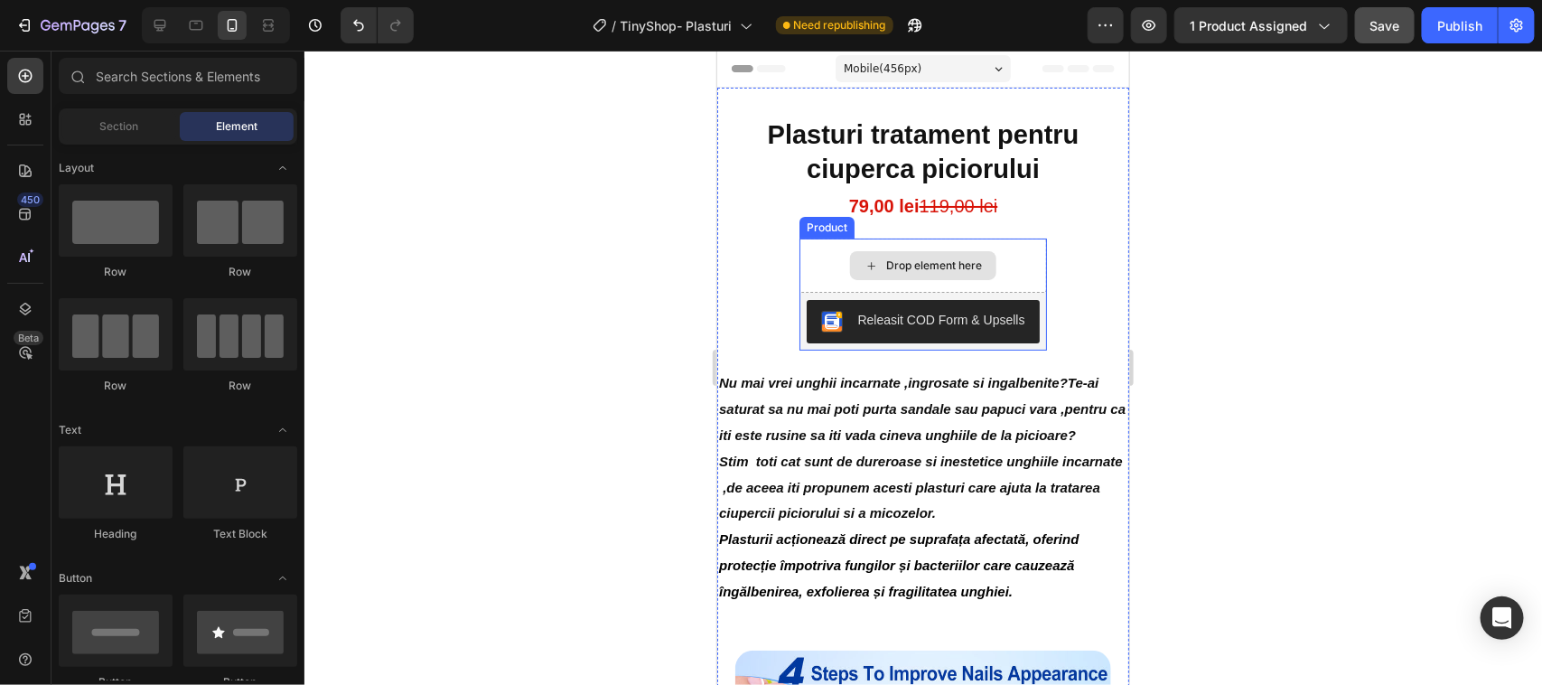
click at [864, 263] on icon at bounding box center [871, 264] width 14 height 15
click at [864, 261] on icon at bounding box center [871, 264] width 14 height 15
click at [827, 243] on div "Drop element here Releasit COD Form & Upsells Releasit COD Form & Upsells Produ…" at bounding box center [922, 294] width 247 height 112
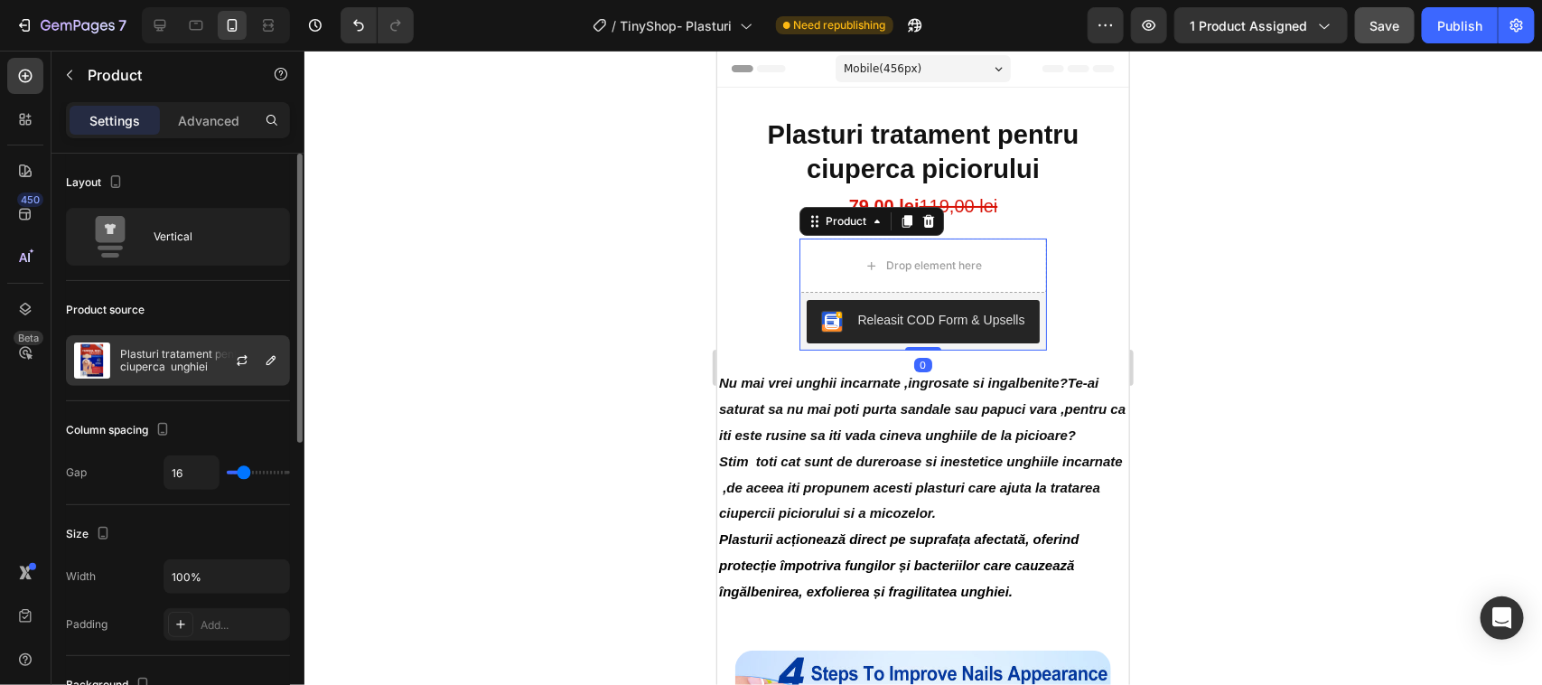
click at [154, 359] on p "Plasturi tratament pentru ciuperca unghiei" at bounding box center [201, 360] width 162 height 25
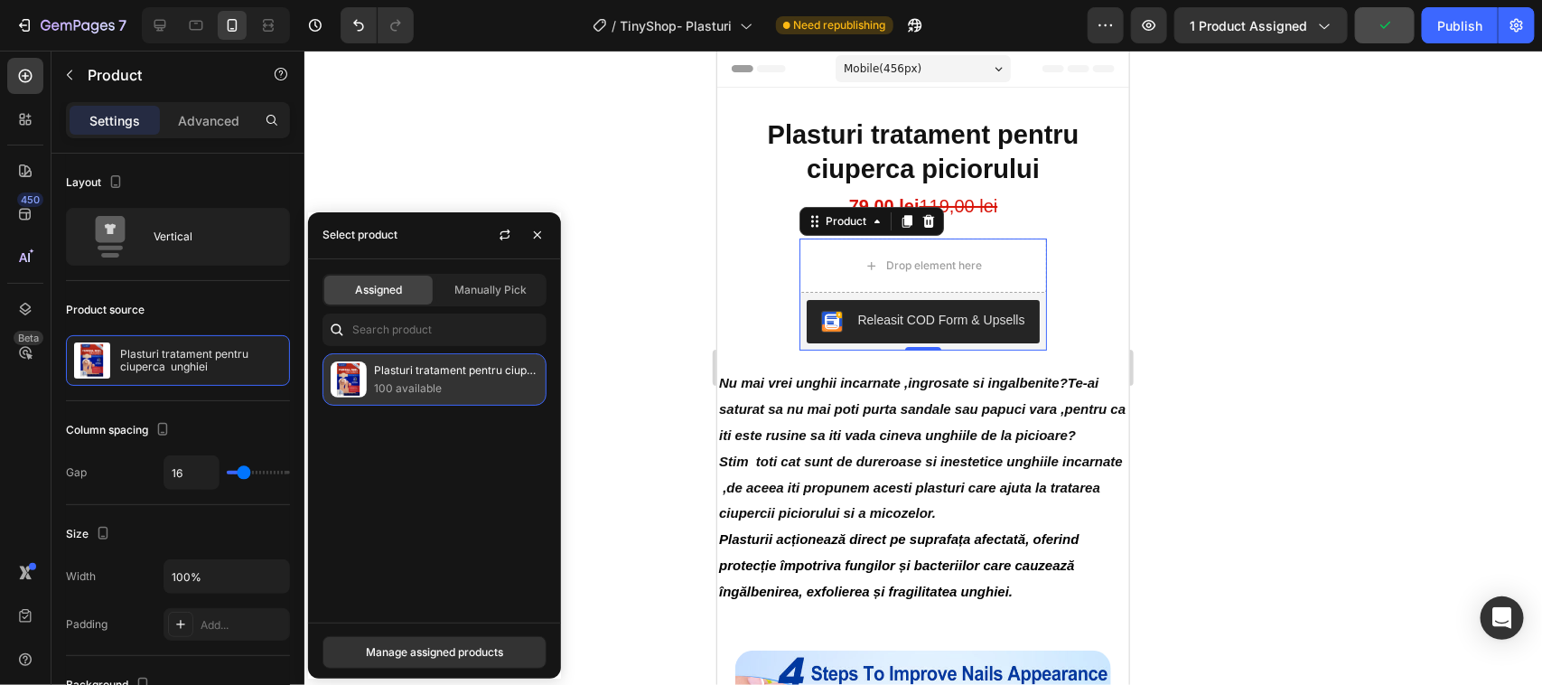
click at [352, 375] on img at bounding box center [349, 379] width 36 height 36
click at [354, 373] on img at bounding box center [349, 379] width 36 height 36
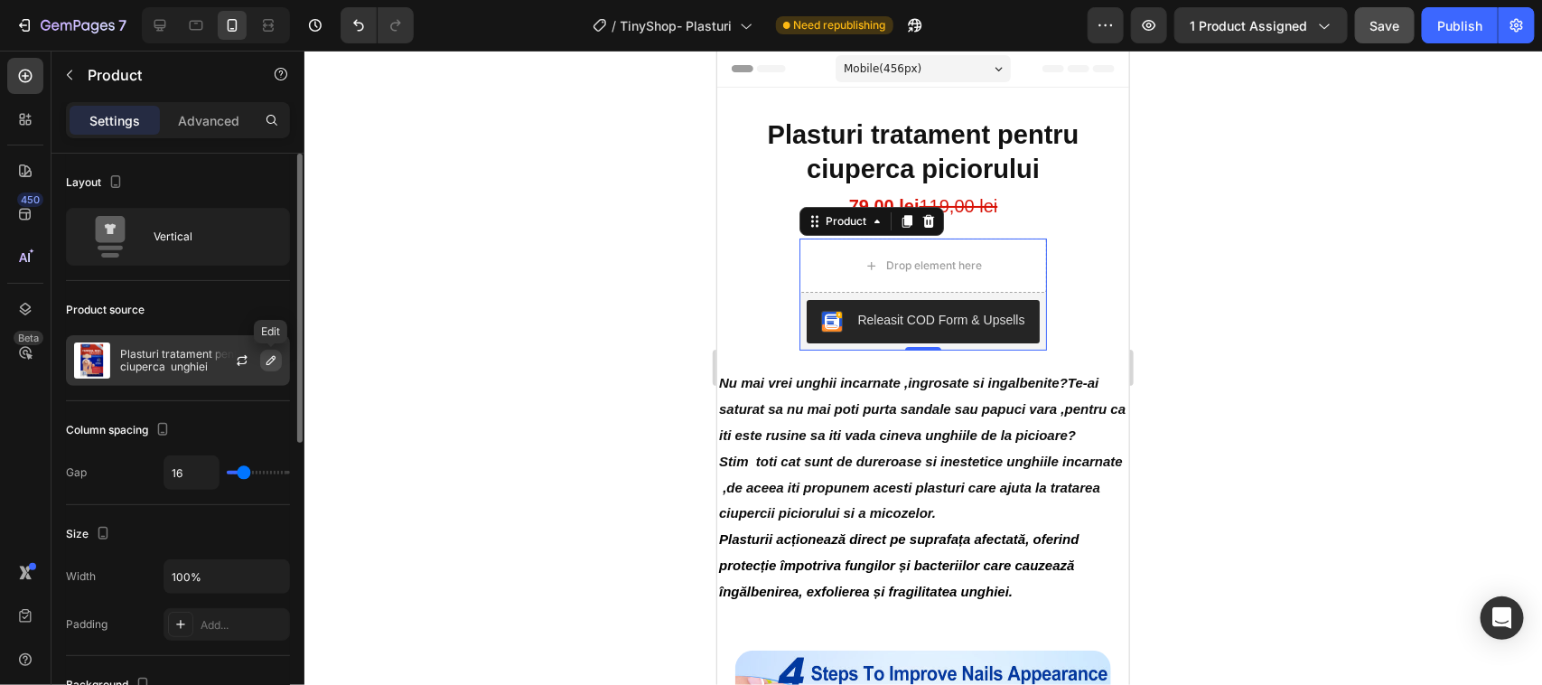
click at [272, 358] on icon "button" at bounding box center [270, 360] width 9 height 9
click at [273, 358] on icon "button" at bounding box center [271, 360] width 14 height 14
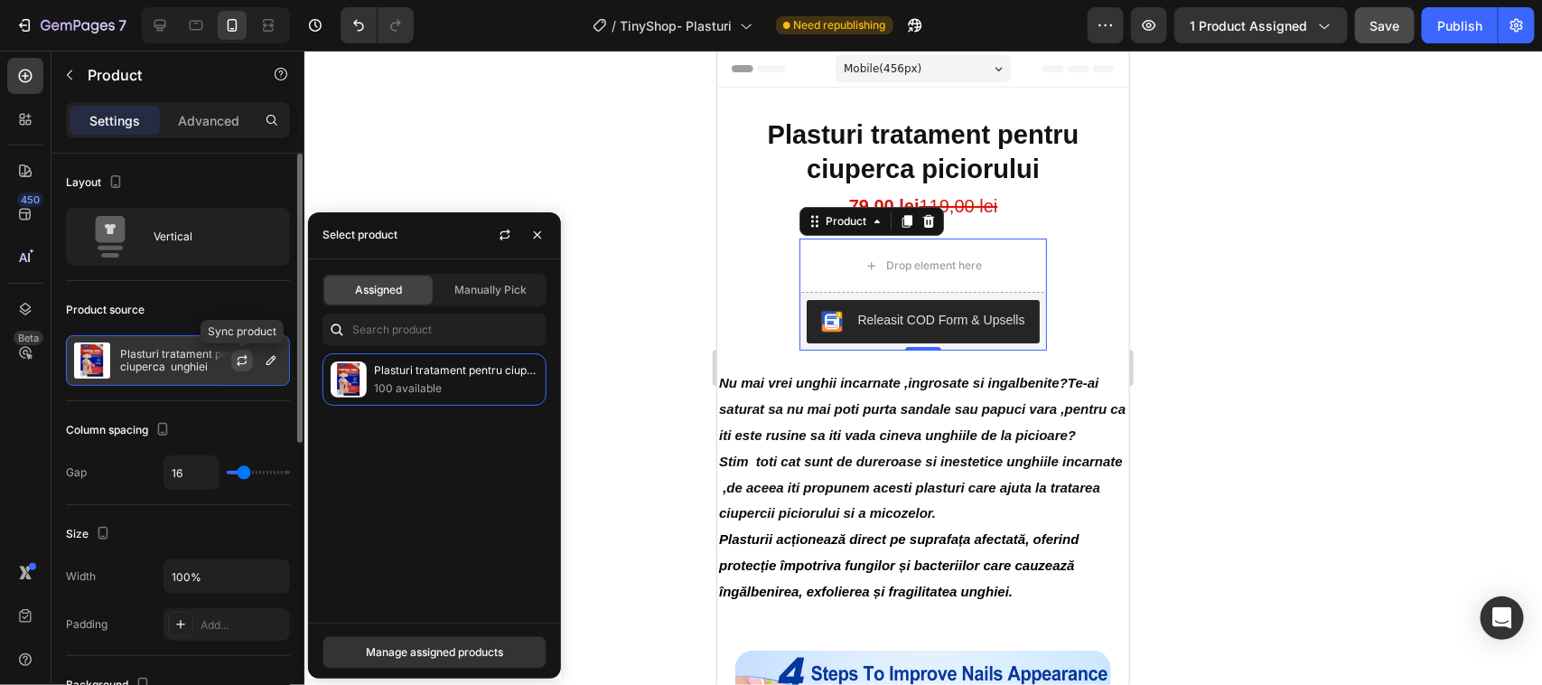
click at [244, 360] on icon "button" at bounding box center [242, 360] width 14 height 14
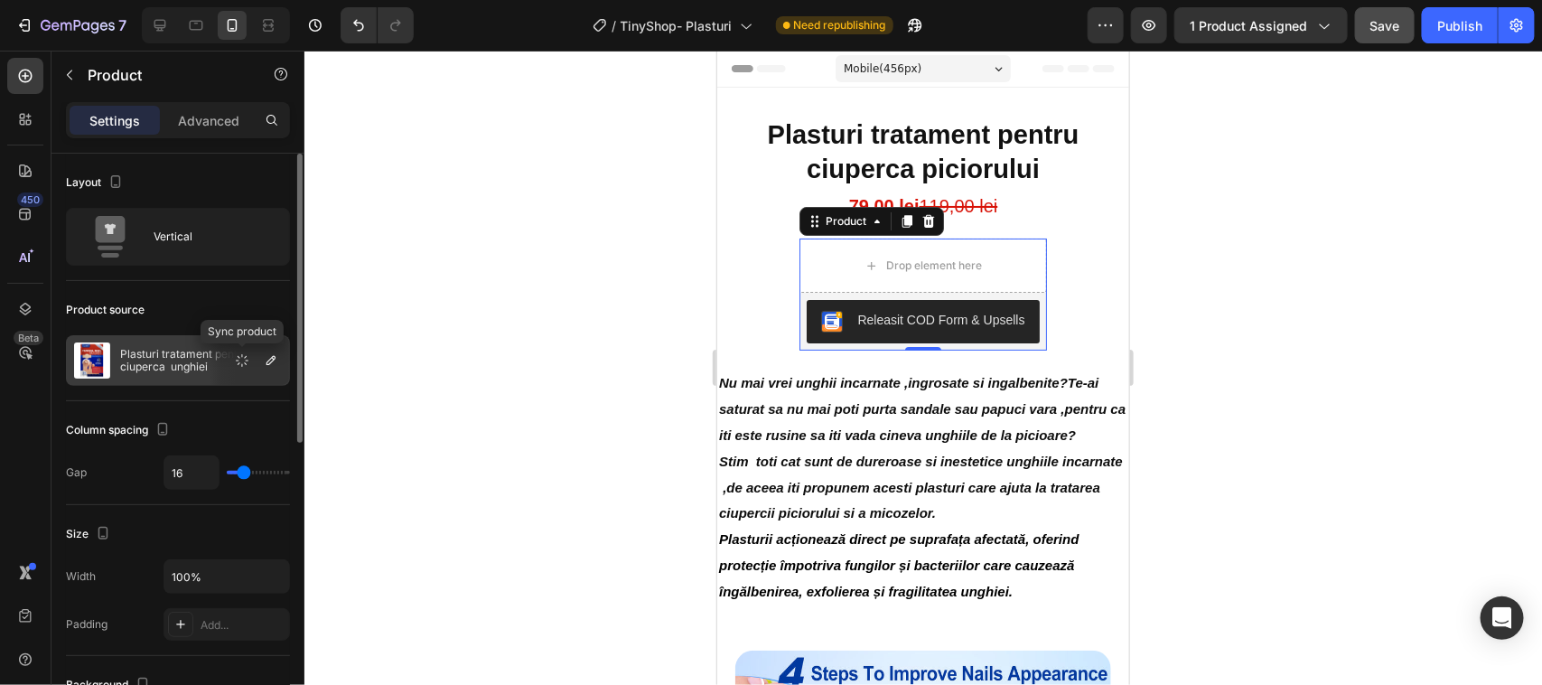
click at [244, 358] on icon "button" at bounding box center [242, 360] width 17 height 17
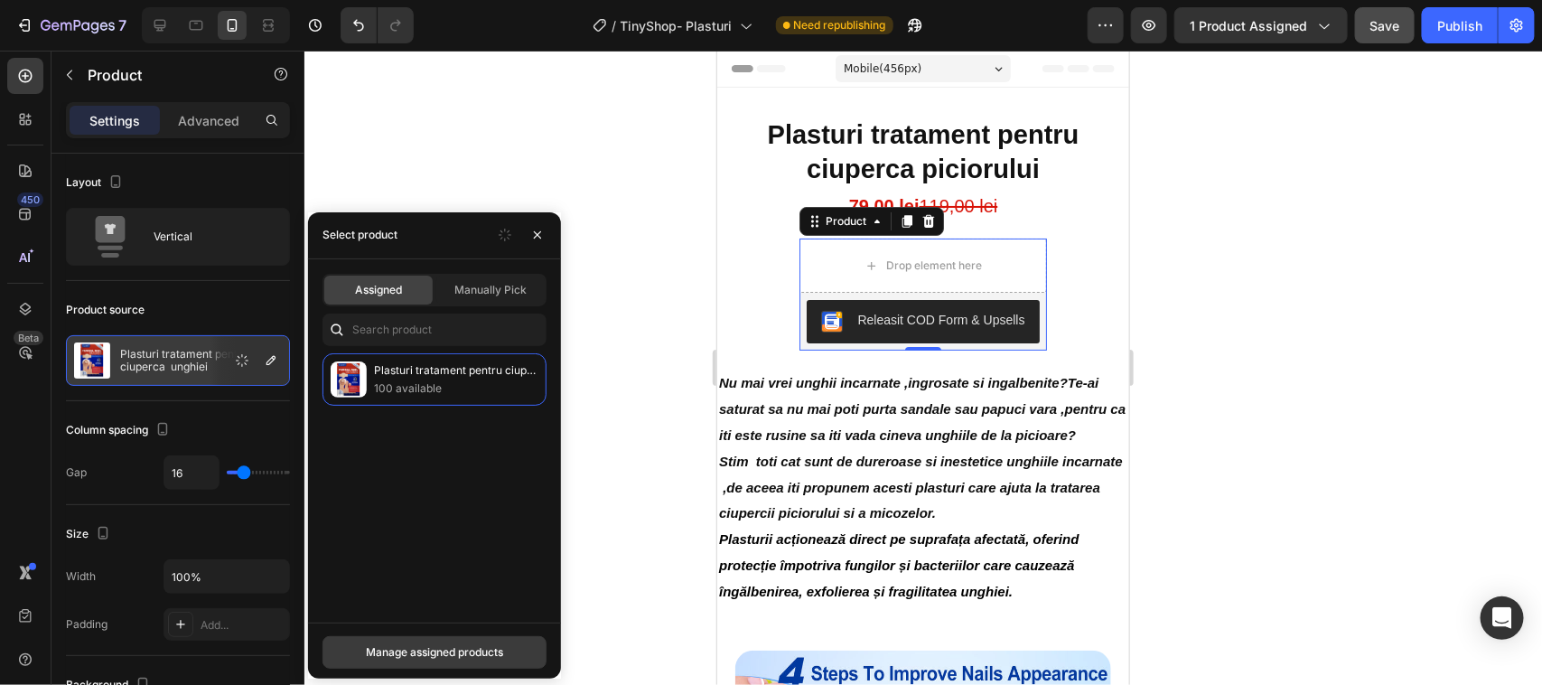
click at [429, 644] on div "Manage assigned products" at bounding box center [434, 652] width 137 height 16
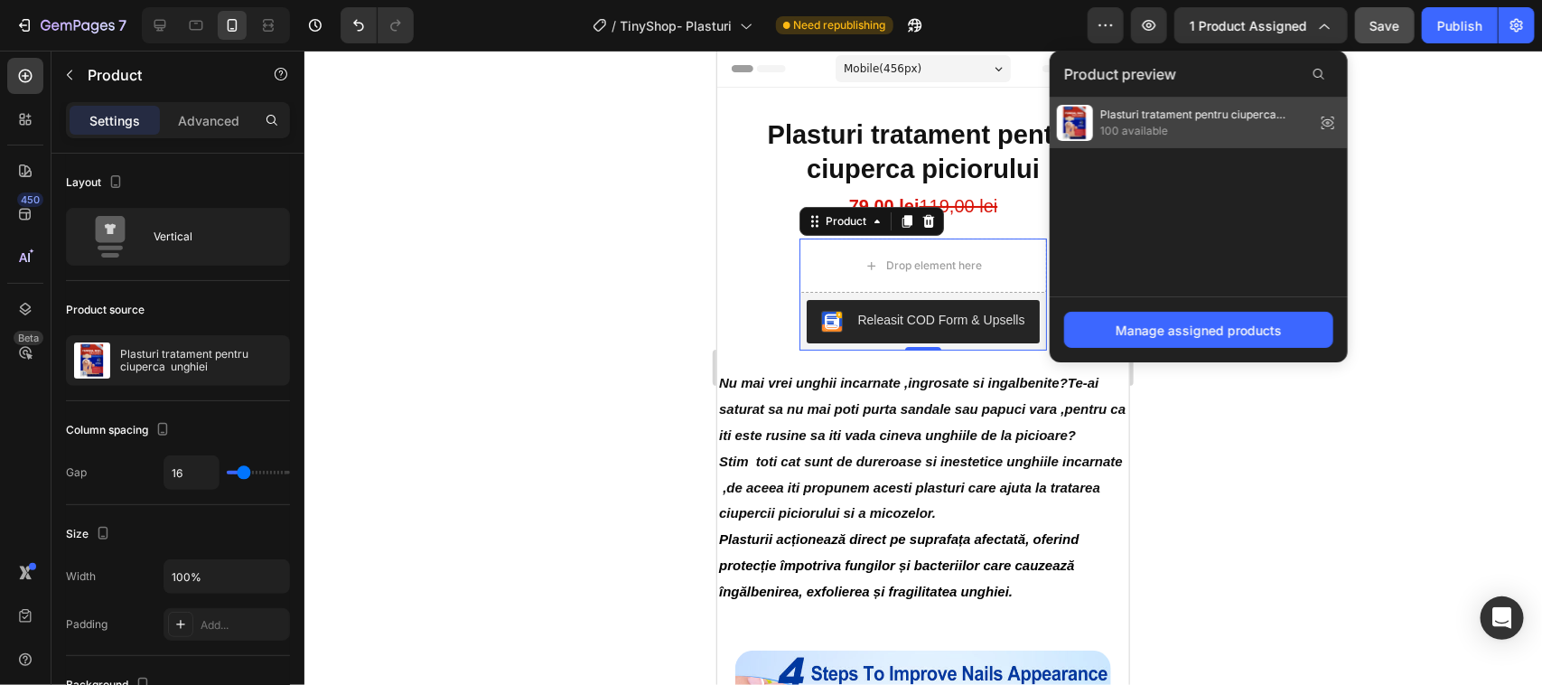
drag, startPoint x: 1121, startPoint y: 117, endPoint x: 406, endPoint y: 67, distance: 717.2
click at [1121, 117] on span "Plasturi tratament pentru ciuperca unghiei" at bounding box center [1204, 115] width 208 height 16
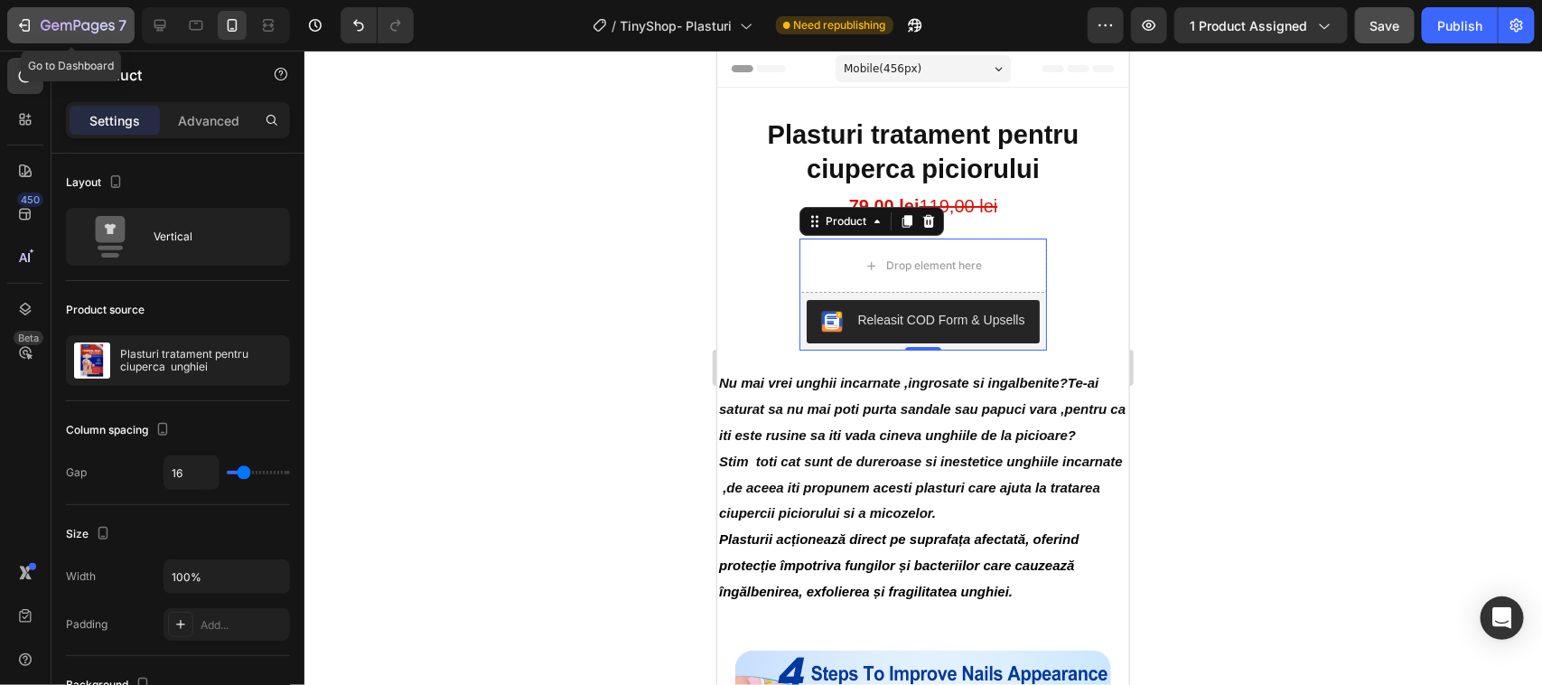
click at [32, 23] on icon "button" at bounding box center [24, 25] width 18 height 18
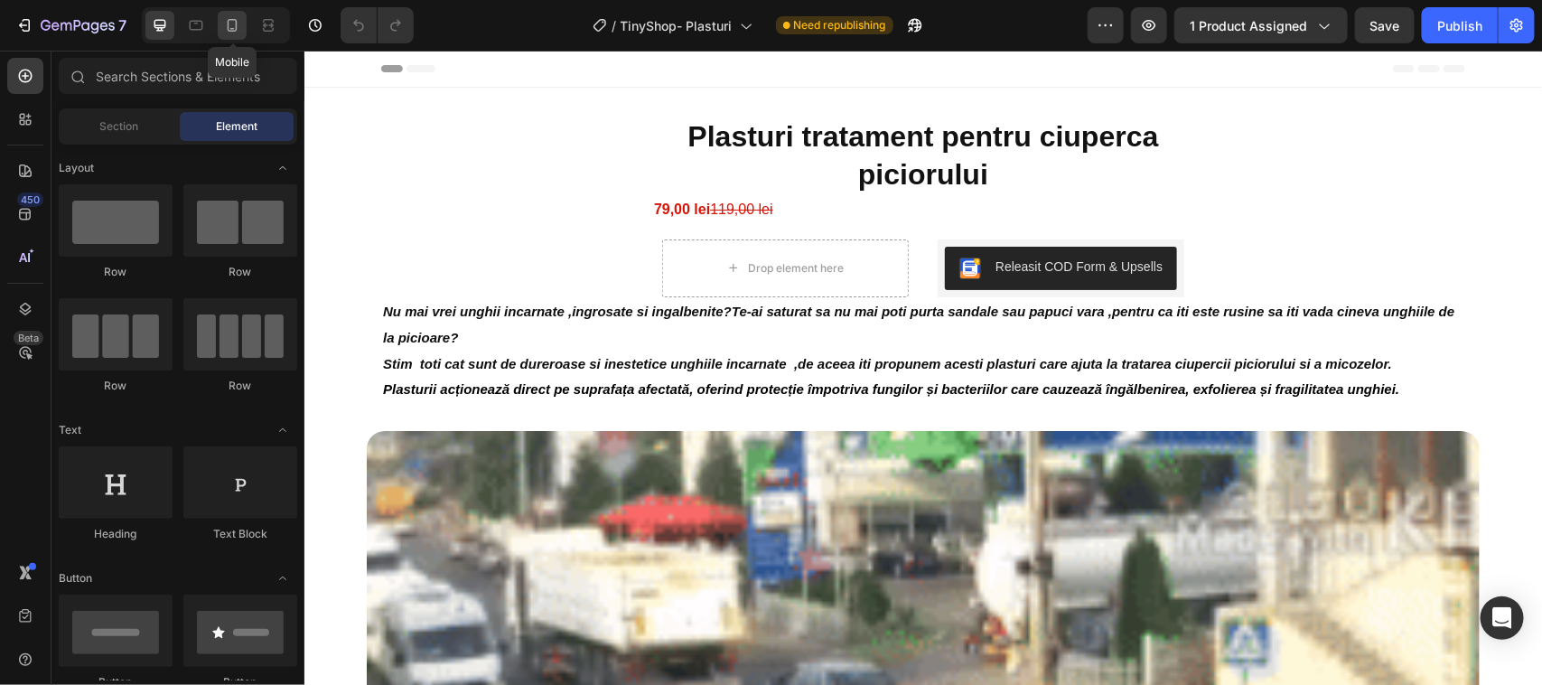
click at [236, 25] on icon at bounding box center [232, 25] width 18 height 18
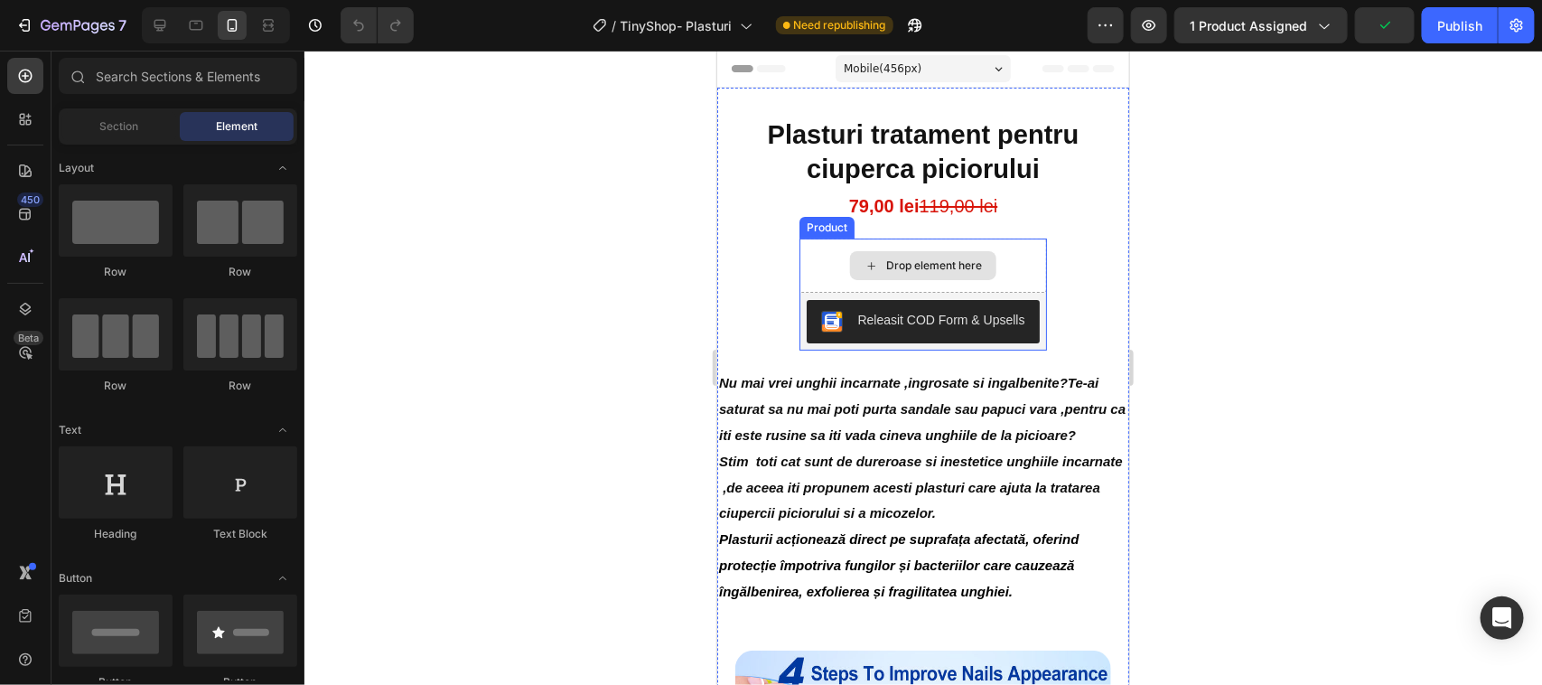
click at [864, 263] on icon at bounding box center [871, 264] width 14 height 15
click at [864, 261] on icon at bounding box center [871, 264] width 14 height 15
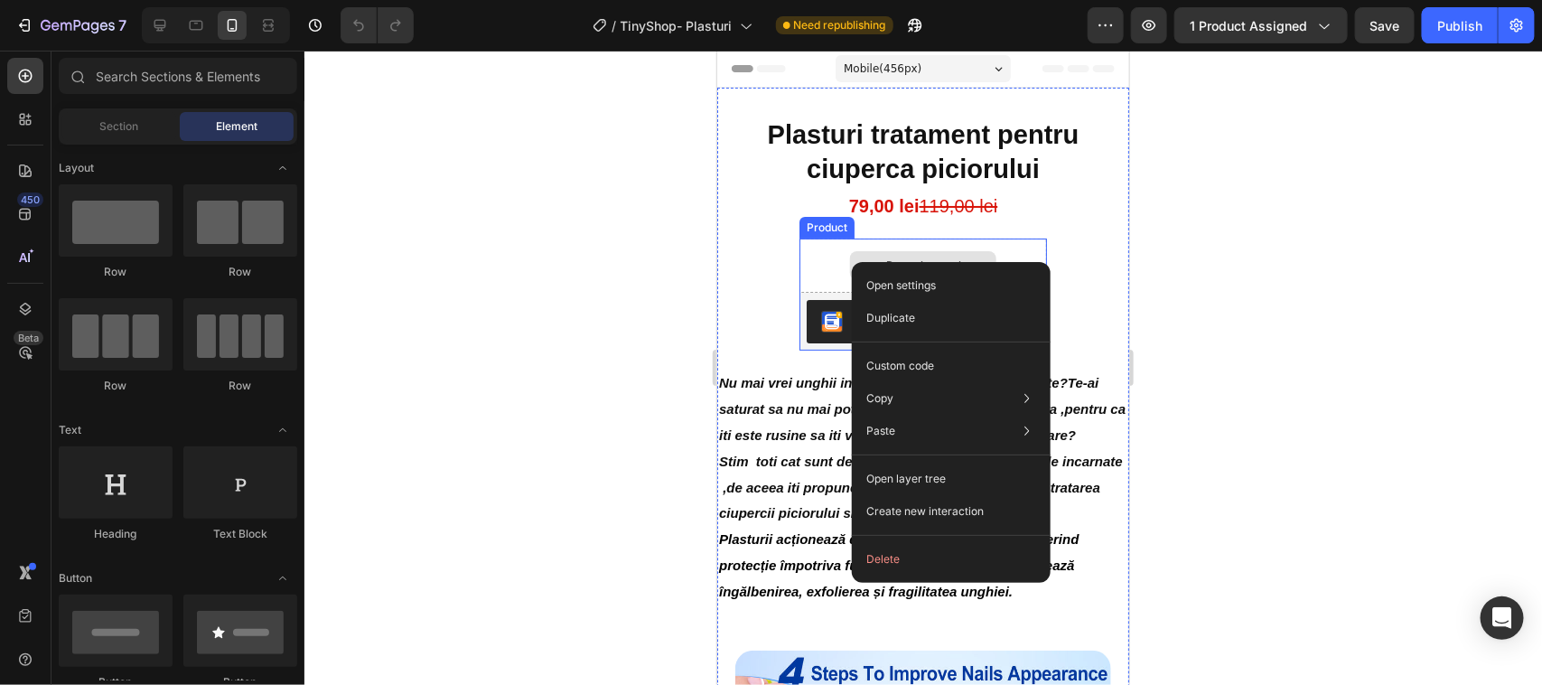
click at [819, 254] on div "Drop element here" at bounding box center [922, 265] width 247 height 54
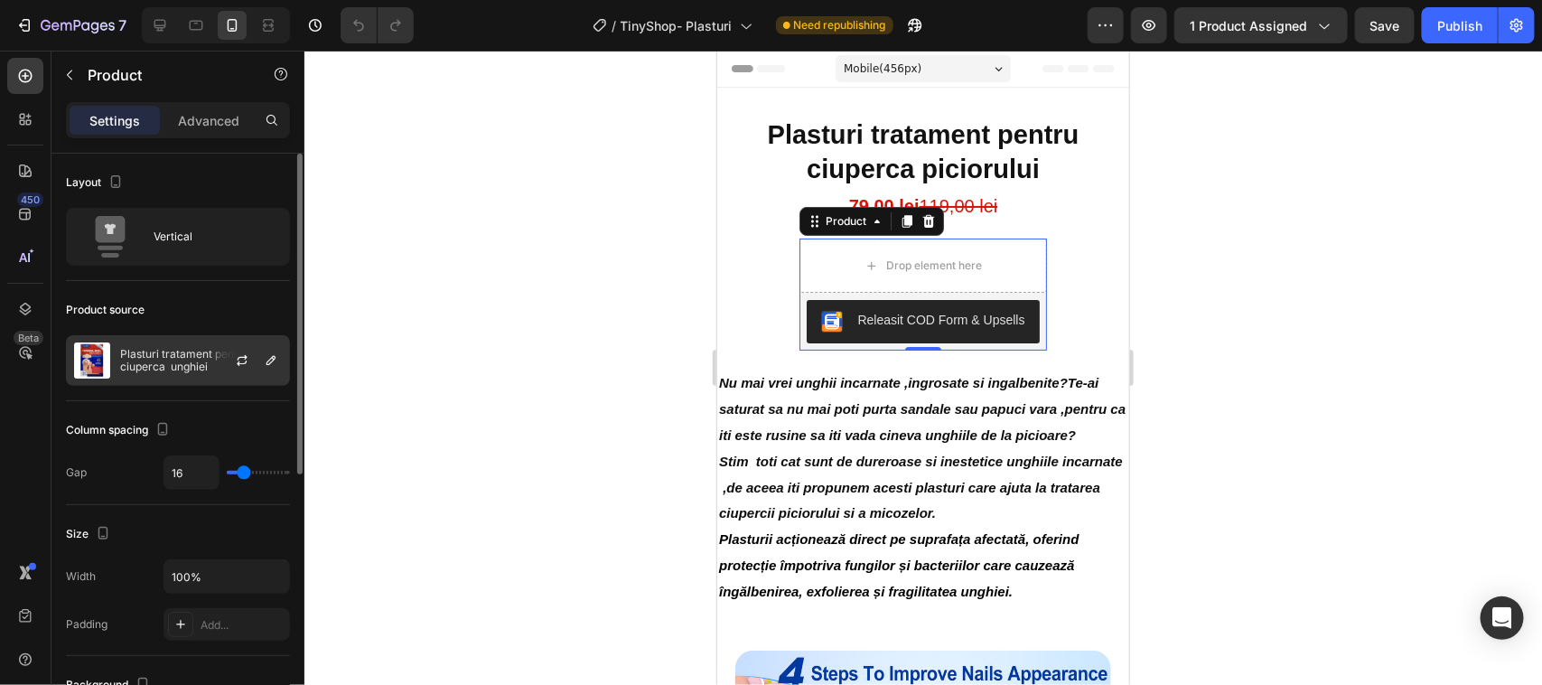
click at [111, 352] on div "Plasturi tratament pentru ciuperca unghiei" at bounding box center [178, 360] width 224 height 51
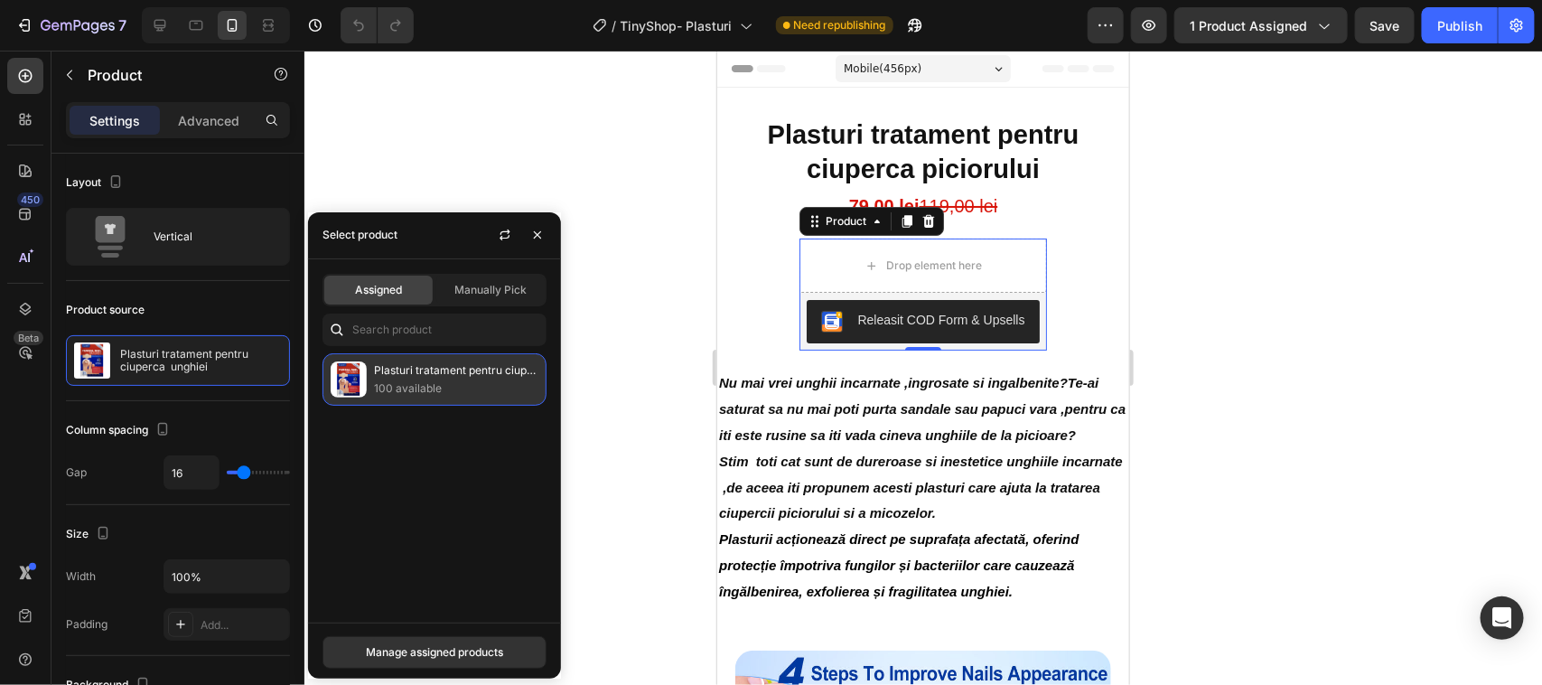
click at [389, 376] on p "Plasturi tratament pentru ciuperca unghiei" at bounding box center [456, 370] width 164 height 18
click at [378, 285] on span "Assigned" at bounding box center [378, 290] width 47 height 16
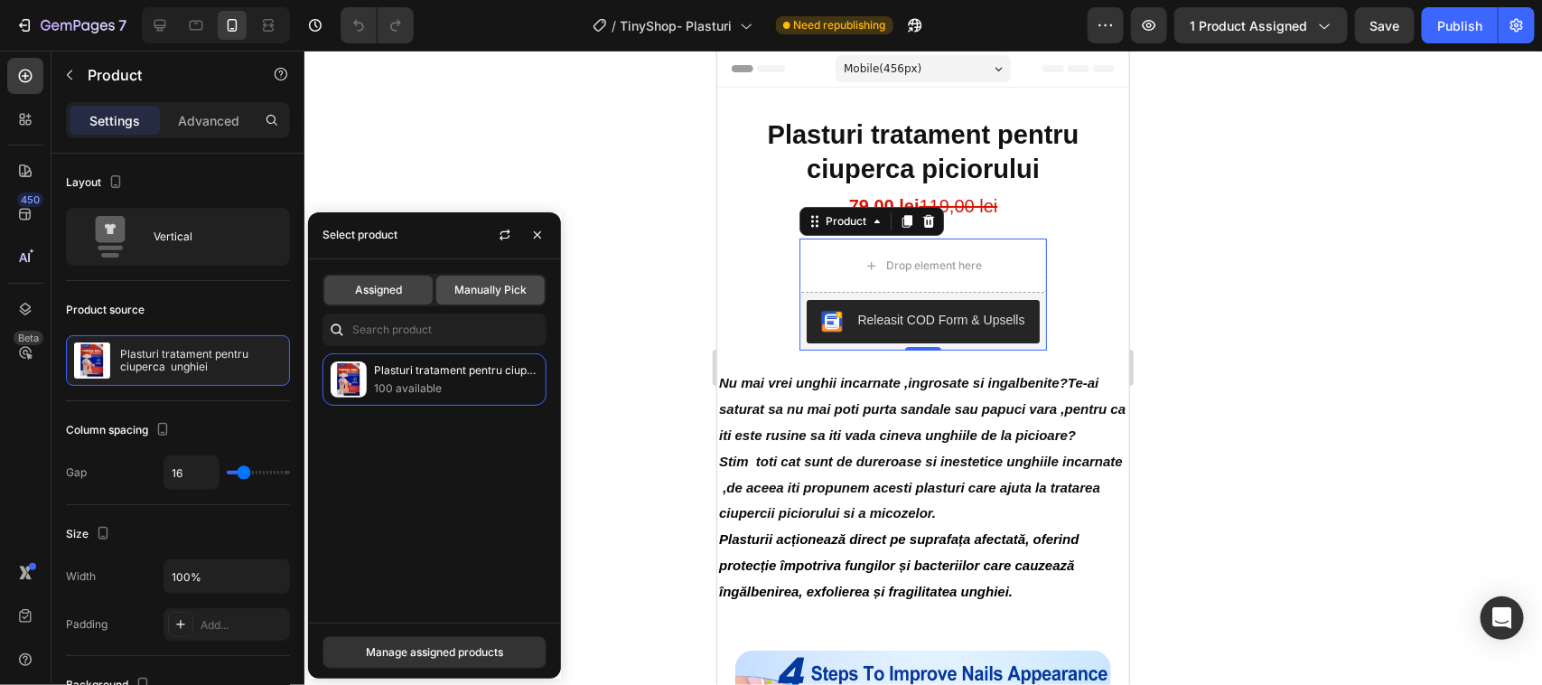
click at [489, 287] on span "Manually Pick" at bounding box center [490, 290] width 72 height 16
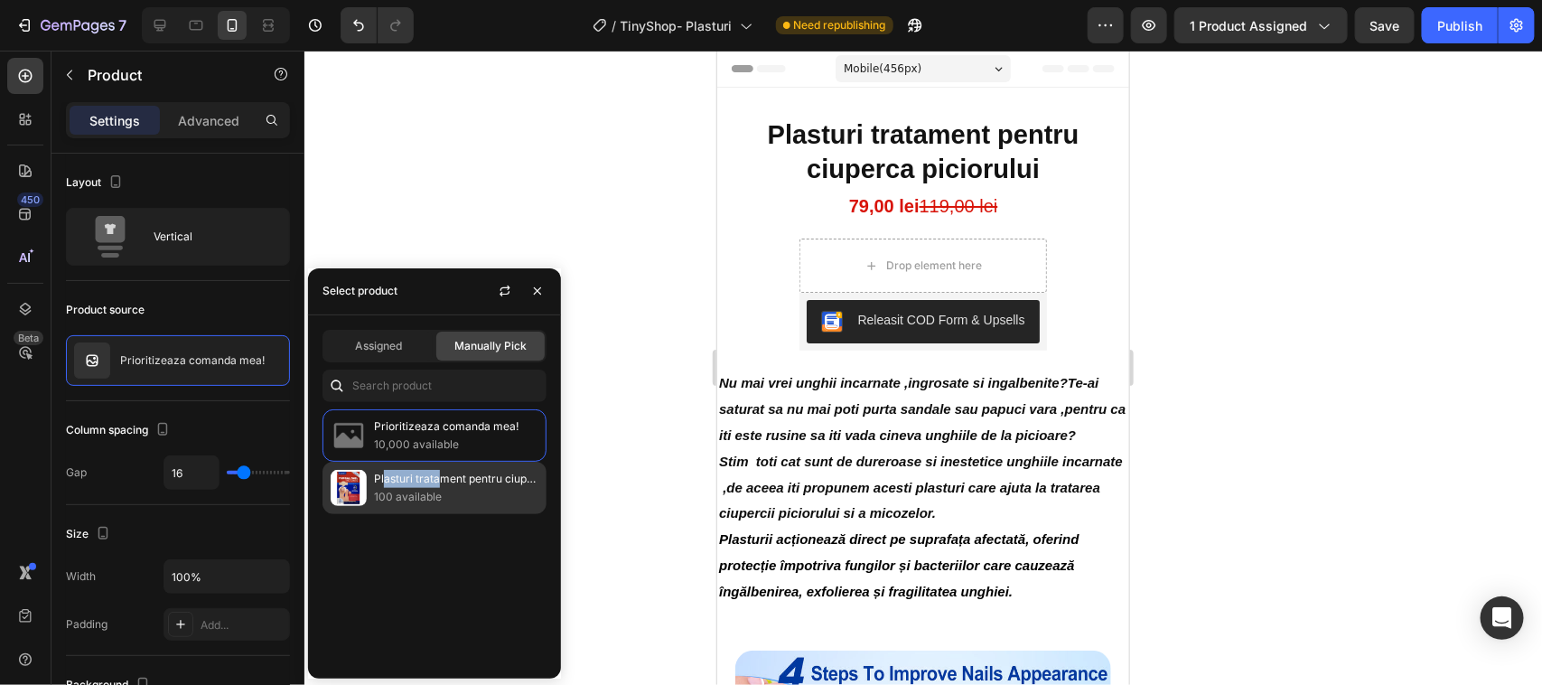
drag, startPoint x: 385, startPoint y: 484, endPoint x: 443, endPoint y: 481, distance: 57.9
click at [443, 481] on p "Plasturi tratament pentru ciuperca unghiei" at bounding box center [456, 479] width 164 height 18
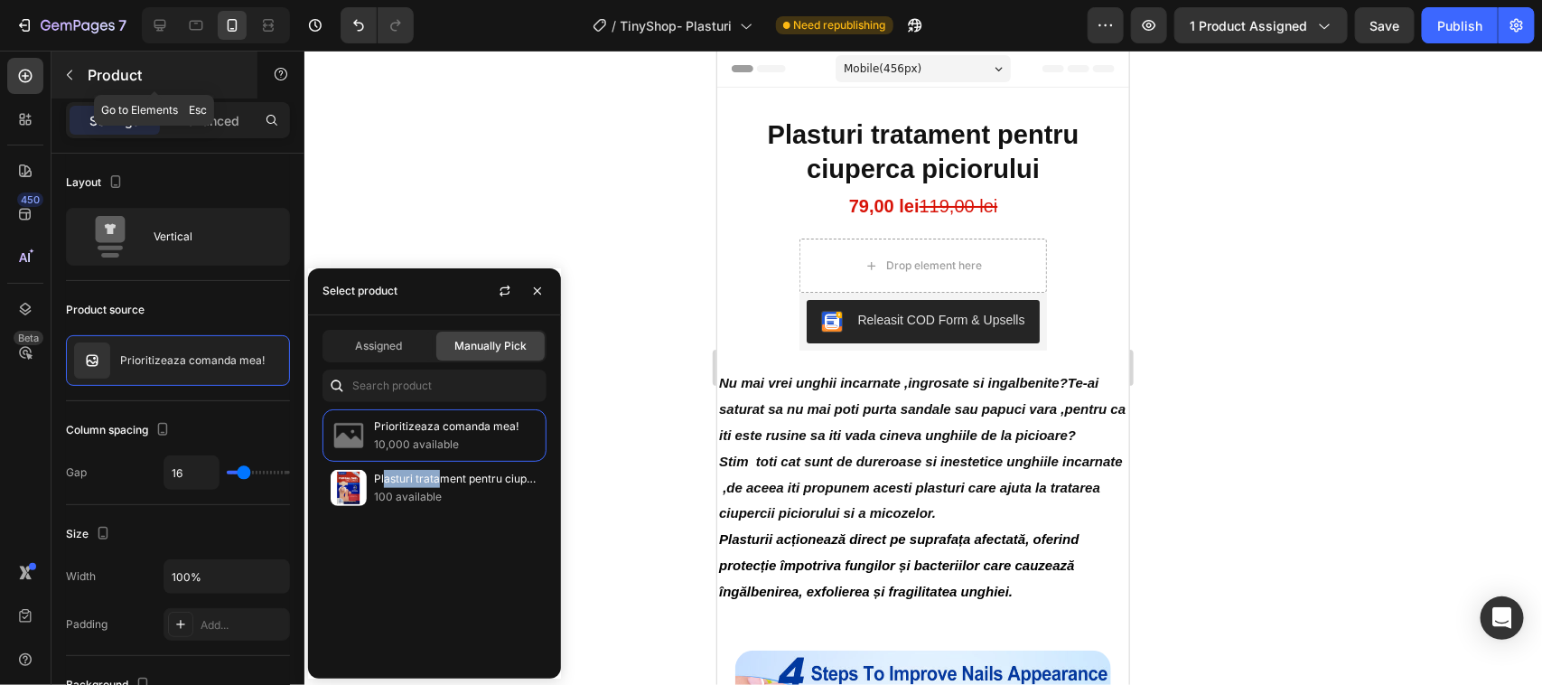
click at [105, 69] on p "Product" at bounding box center [165, 75] width 154 height 22
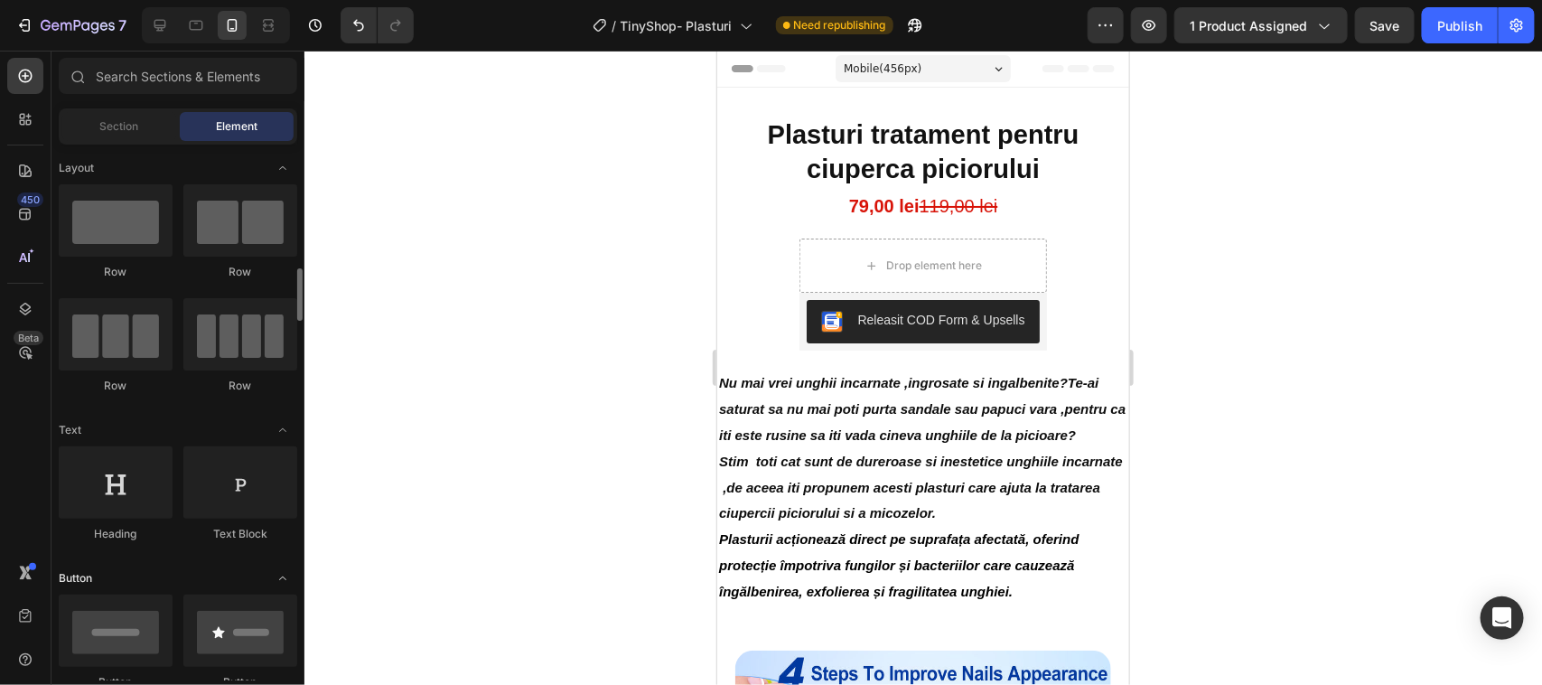
scroll to position [226, 0]
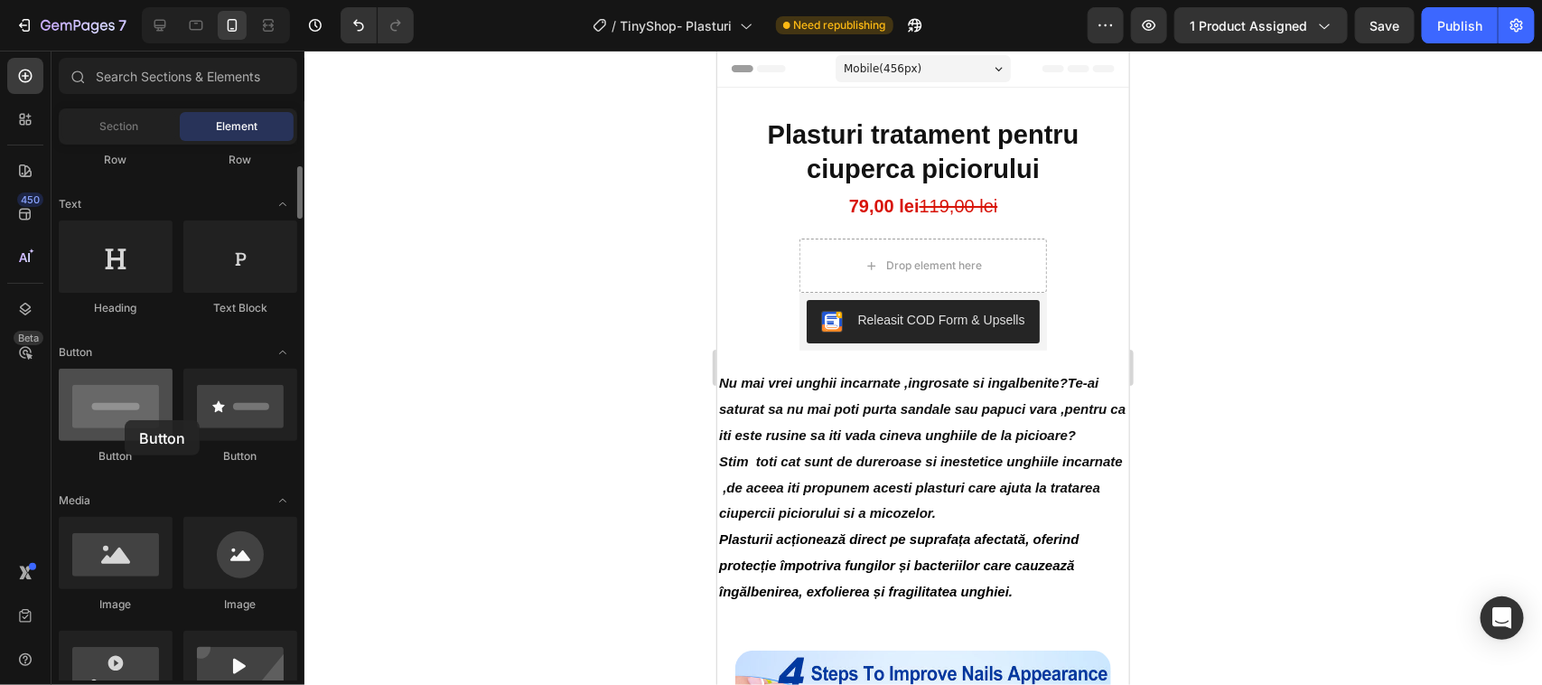
drag, startPoint x: 125, startPoint y: 420, endPoint x: 132, endPoint y: 414, distance: 9.6
click at [128, 420] on div at bounding box center [116, 405] width 114 height 72
click at [135, 411] on div at bounding box center [116, 405] width 114 height 72
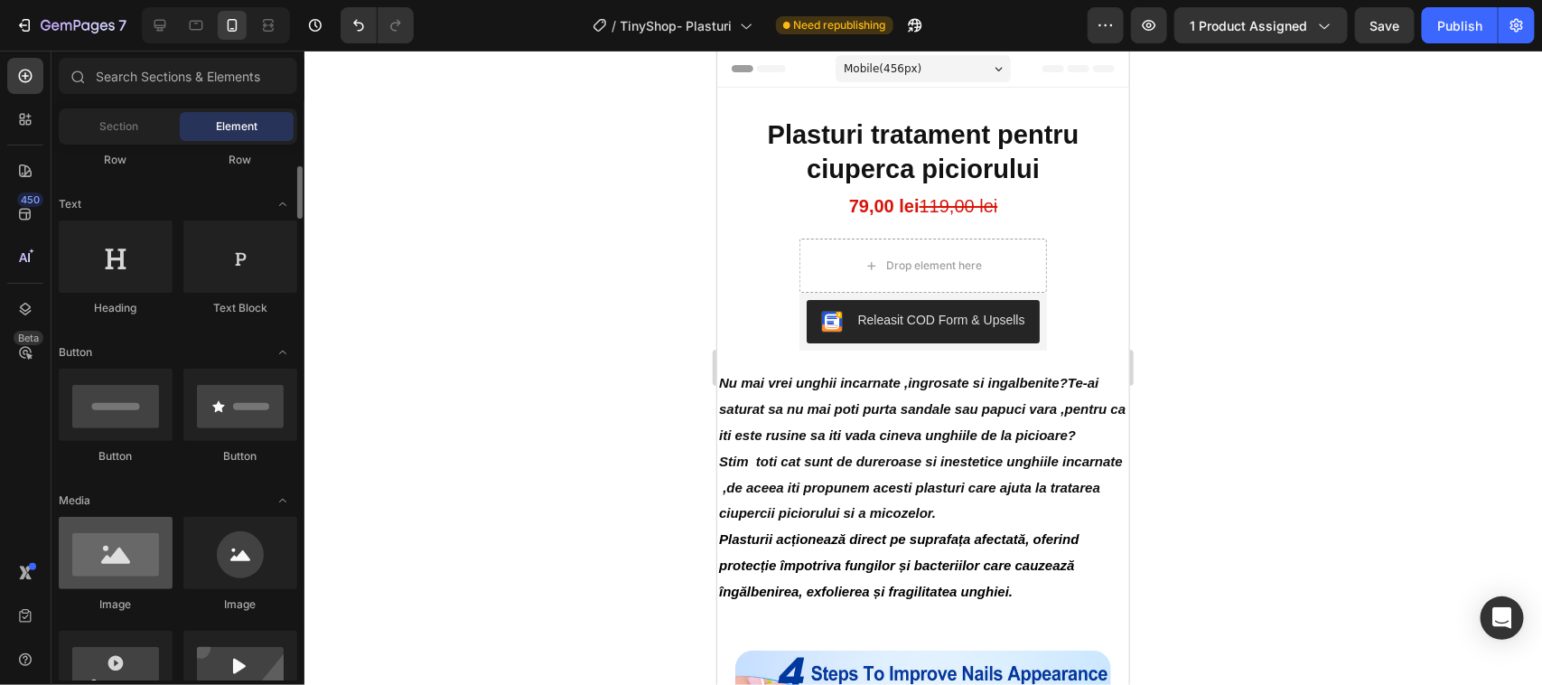
scroll to position [339, 0]
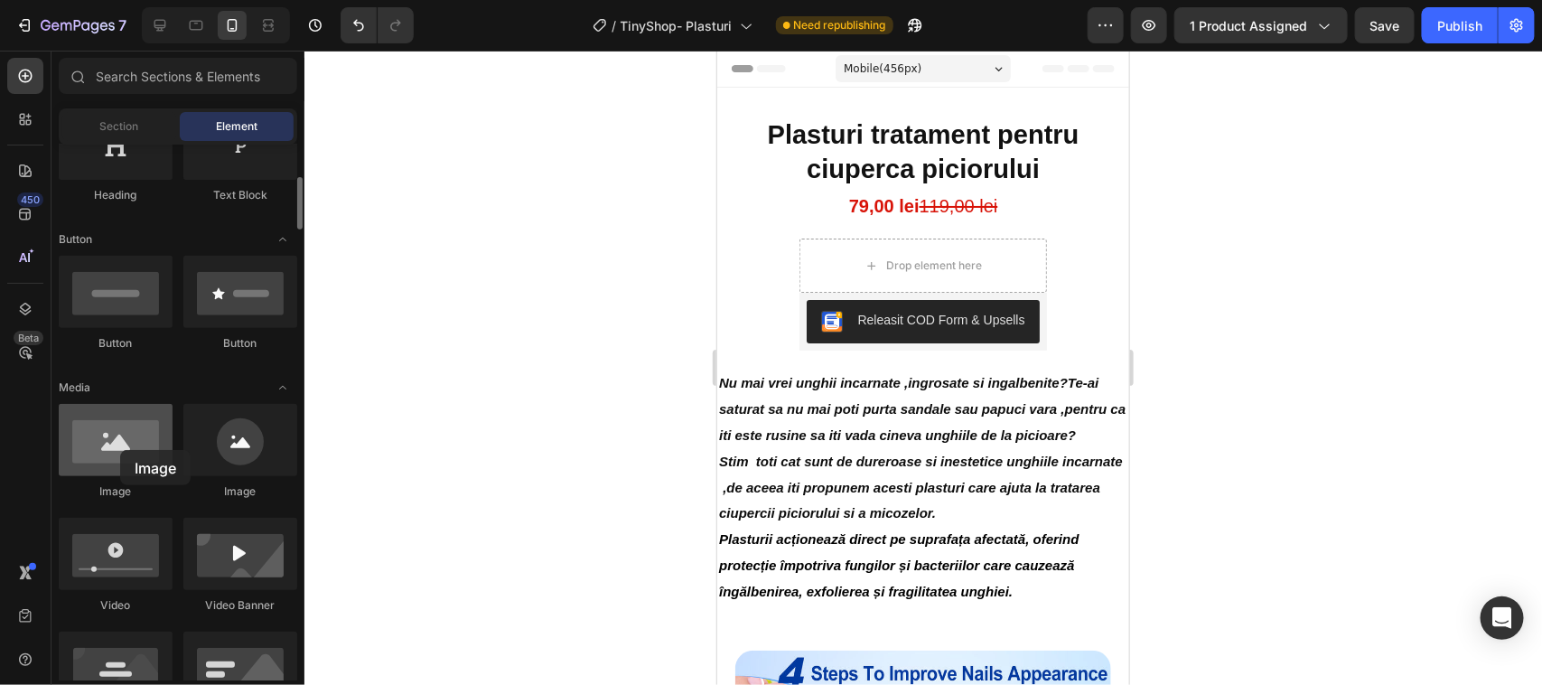
click at [120, 450] on div at bounding box center [116, 440] width 114 height 72
click at [120, 447] on div at bounding box center [116, 440] width 114 height 72
click at [134, 449] on div at bounding box center [116, 440] width 114 height 72
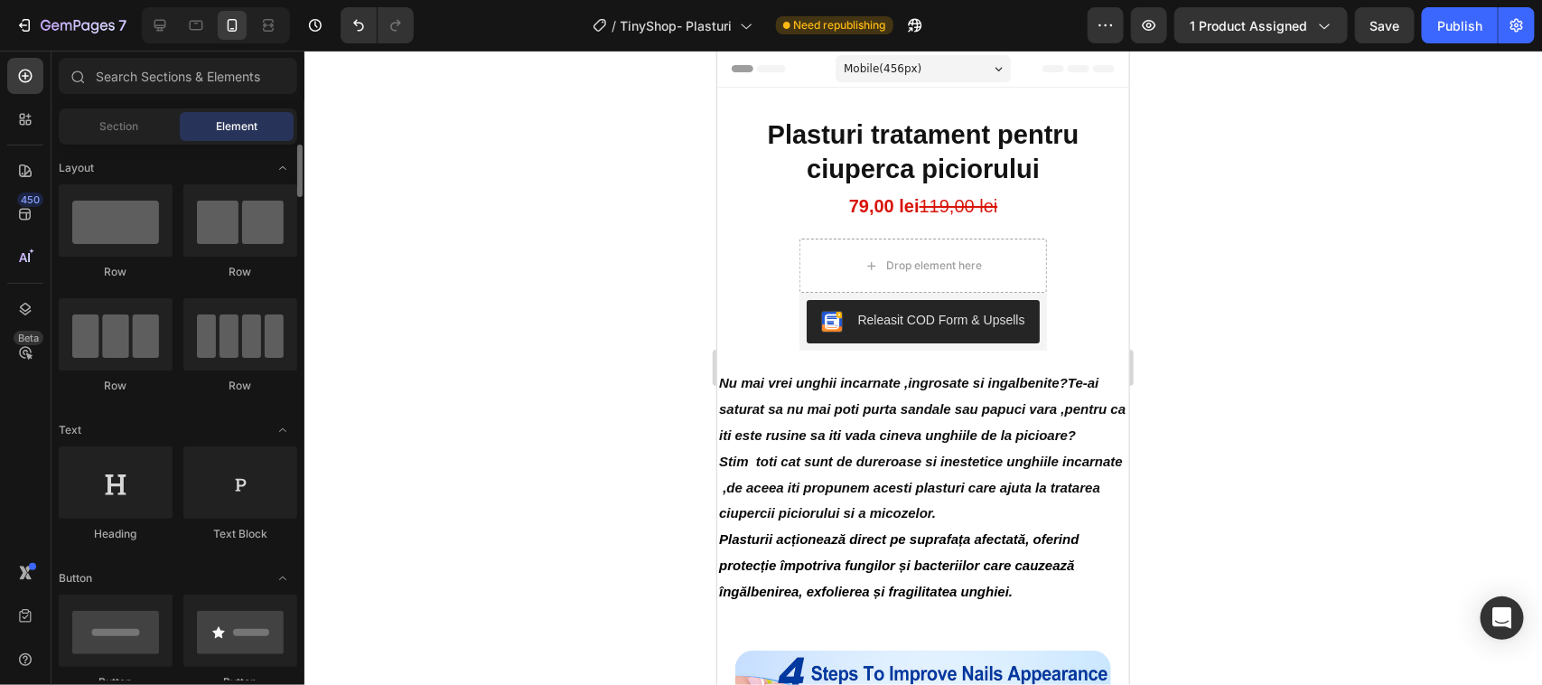
scroll to position [0, 0]
click at [855, 255] on div "Drop element here" at bounding box center [922, 264] width 146 height 29
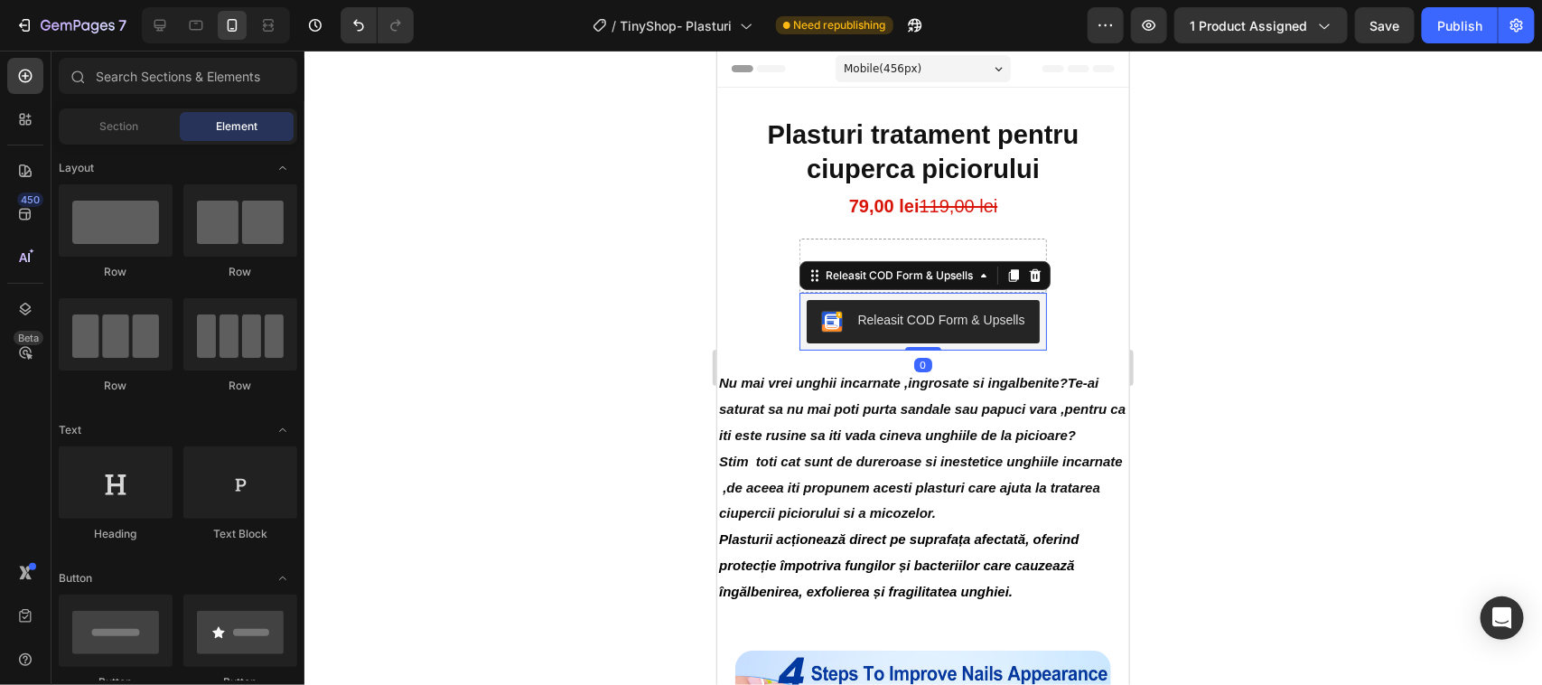
click at [860, 318] on div "Releasit COD Form & Upsells" at bounding box center [939, 319] width 167 height 19
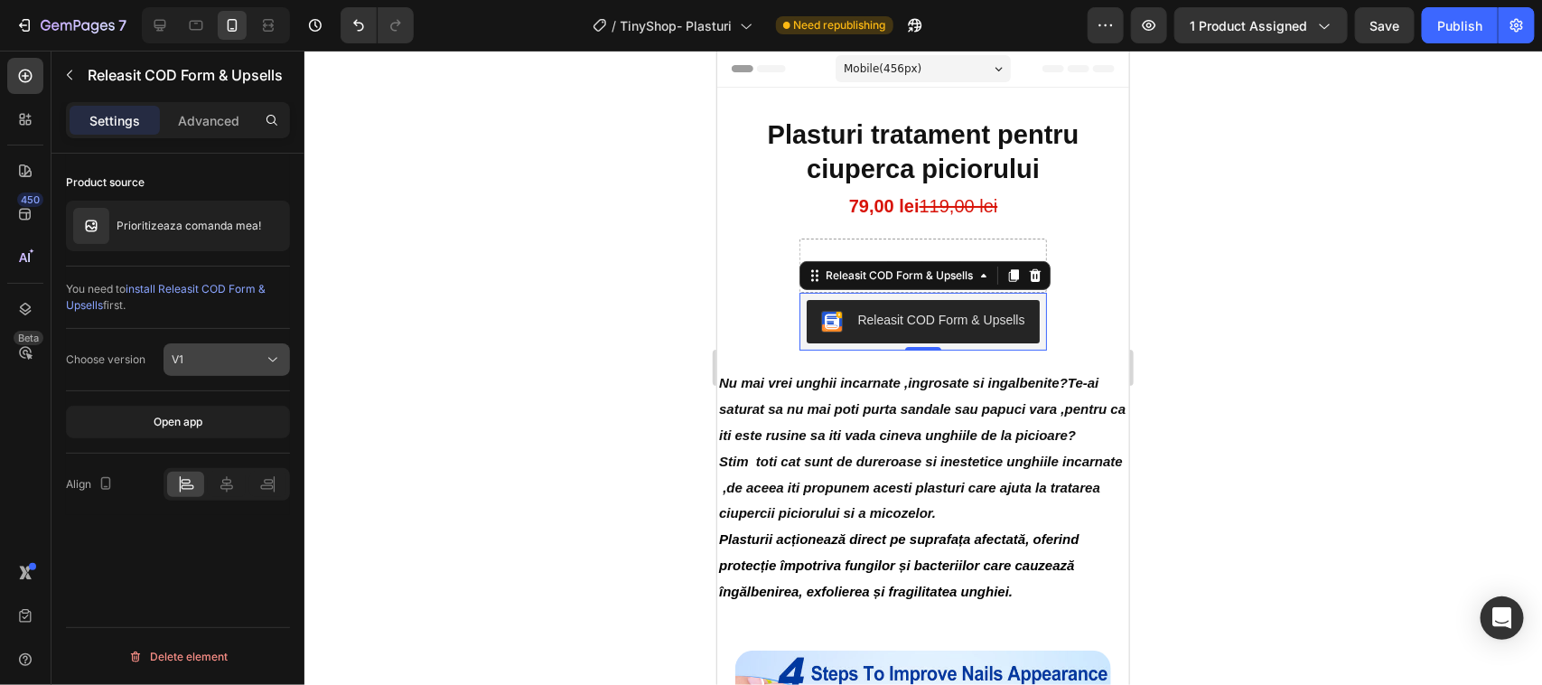
click at [274, 359] on icon at bounding box center [273, 359] width 18 height 18
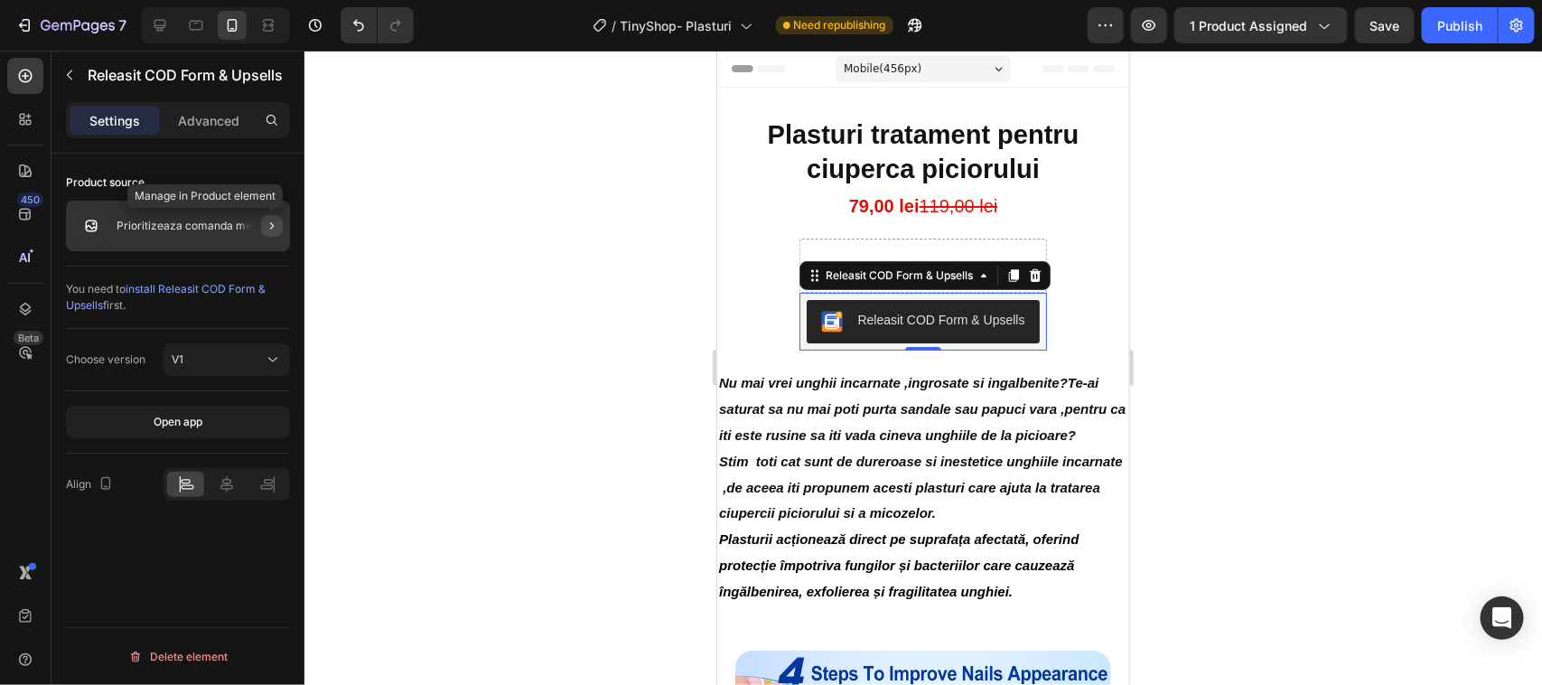
click at [272, 228] on icon "button" at bounding box center [272, 225] width 4 height 7
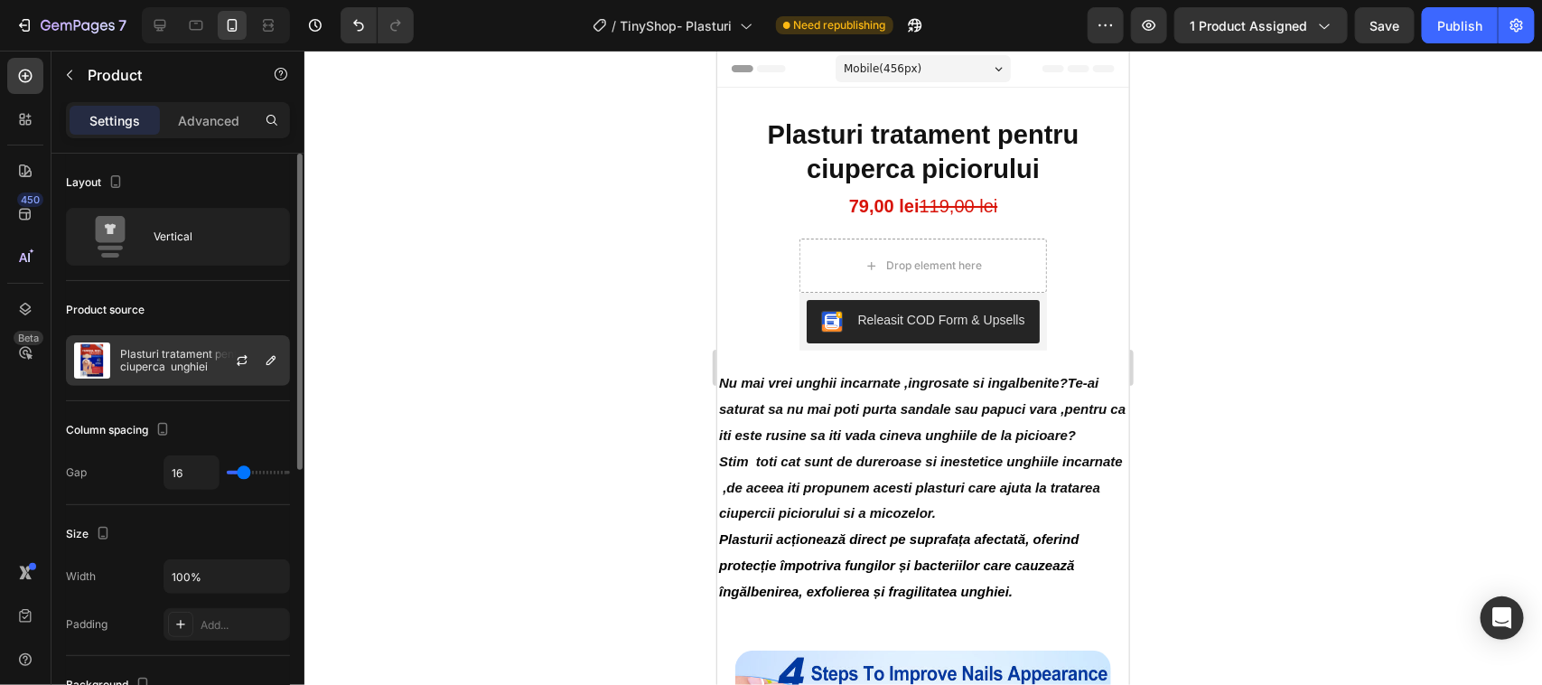
click at [105, 352] on img at bounding box center [92, 360] width 36 height 36
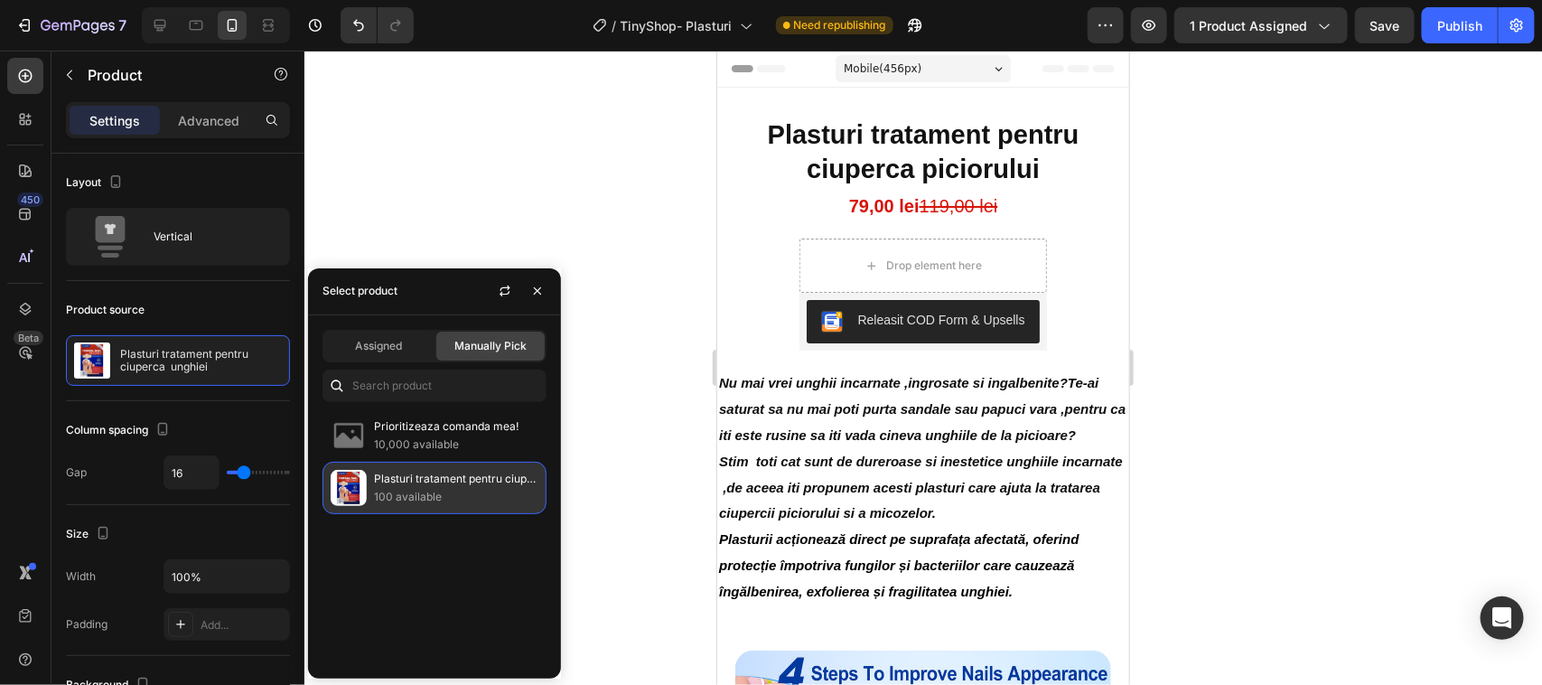
click at [334, 492] on img at bounding box center [349, 488] width 36 height 36
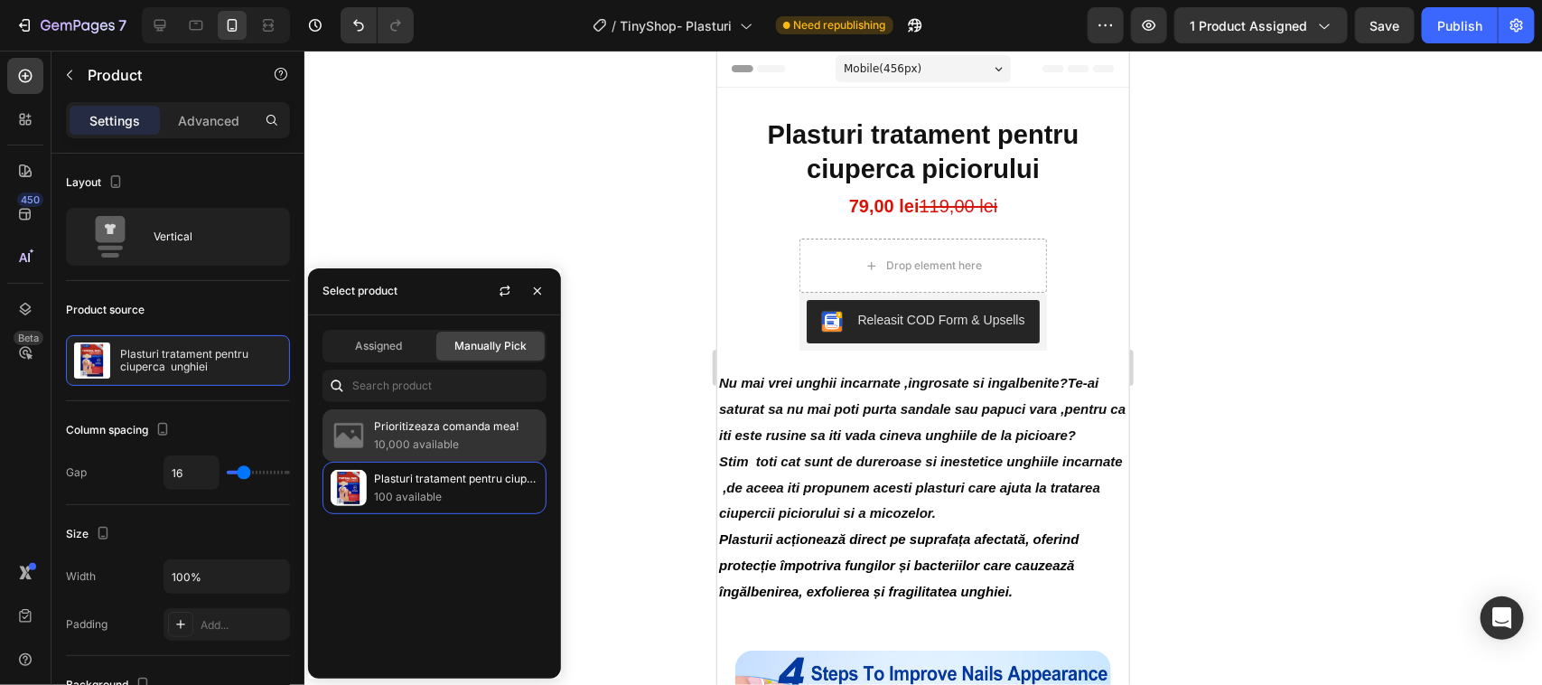
click at [345, 430] on img at bounding box center [349, 435] width 36 height 36
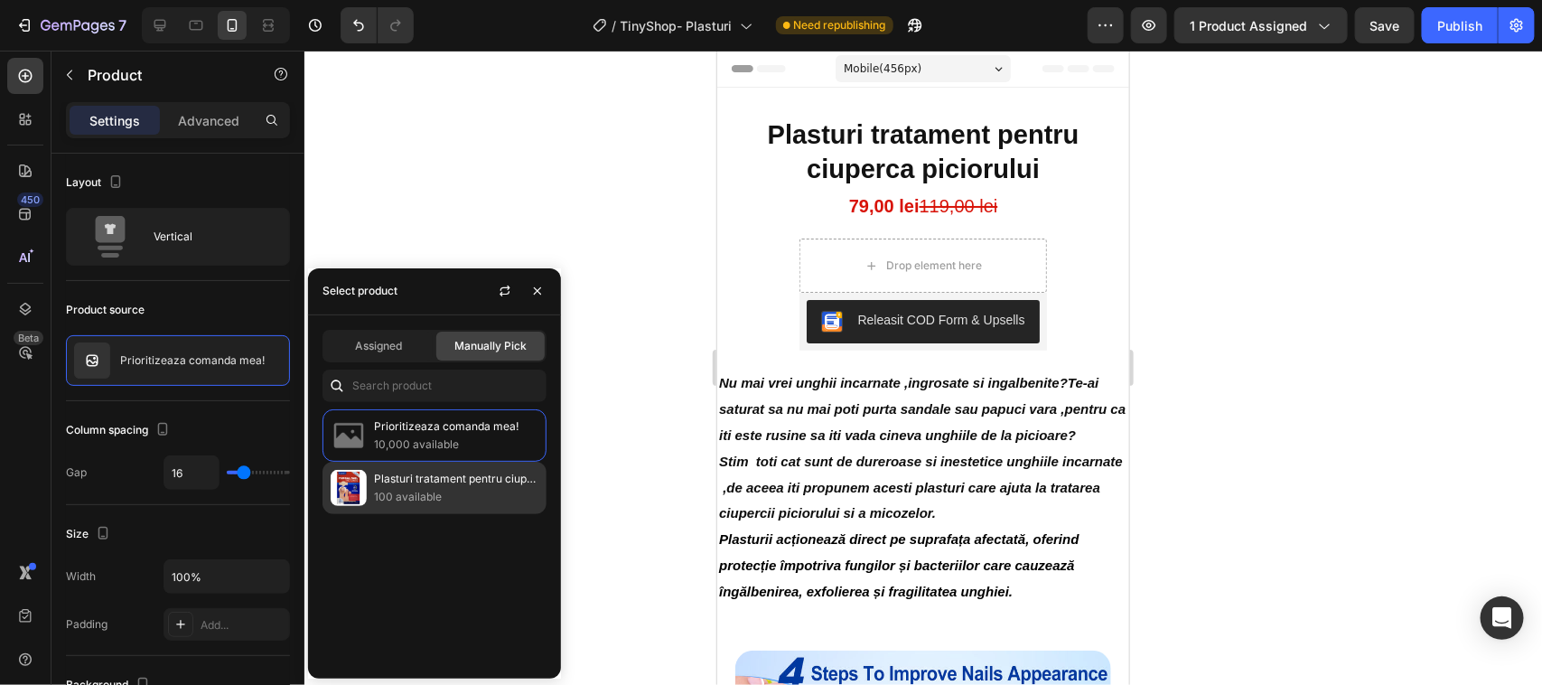
click at [350, 480] on img at bounding box center [349, 488] width 36 height 36
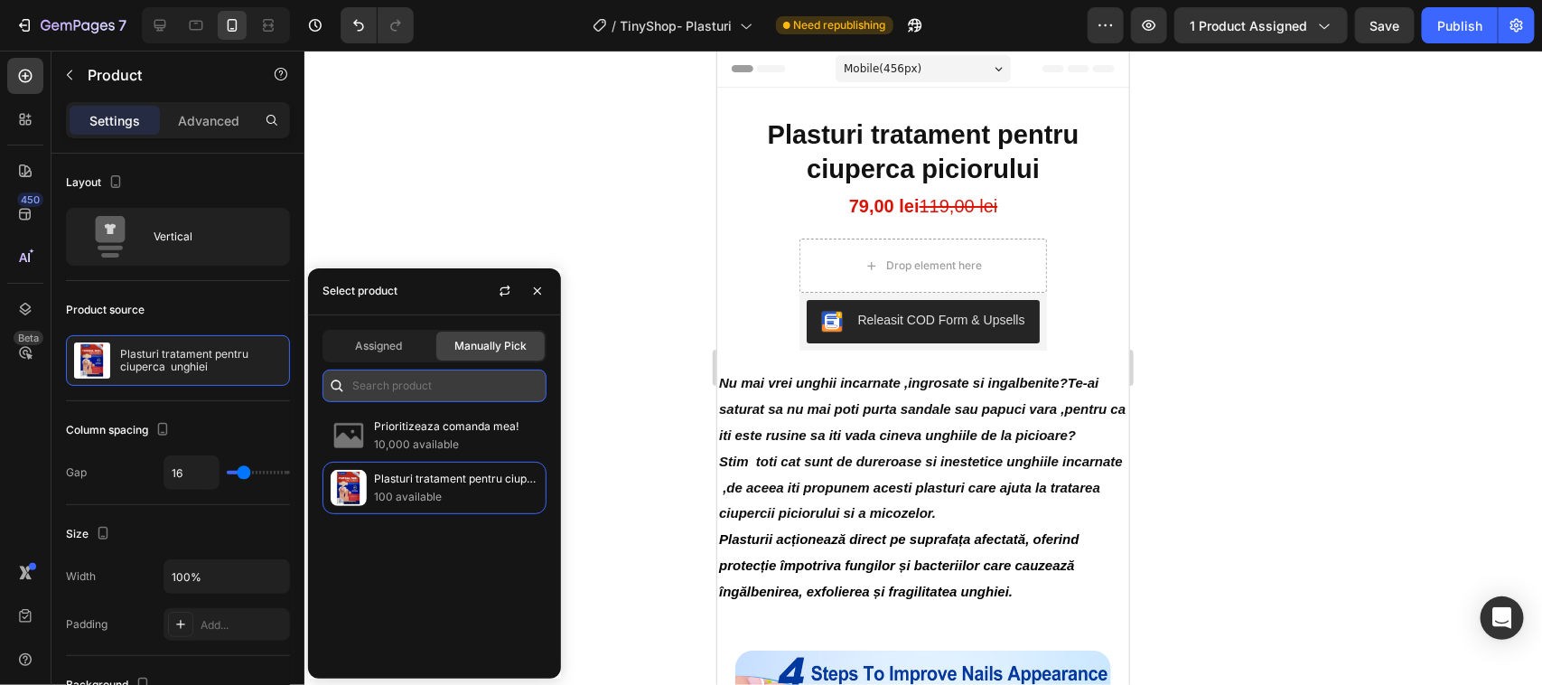
click at [380, 379] on input "text" at bounding box center [434, 385] width 224 height 33
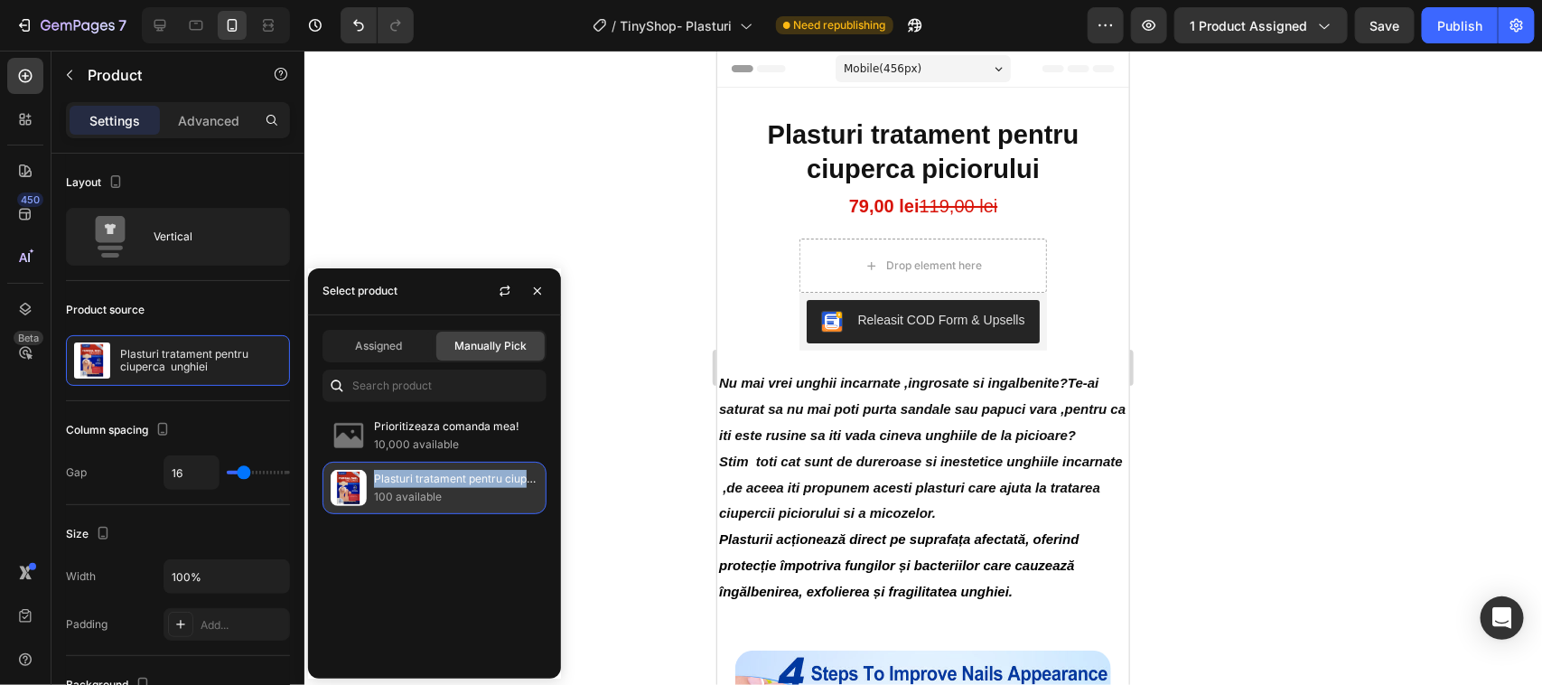
drag, startPoint x: 378, startPoint y: 472, endPoint x: 540, endPoint y: 481, distance: 162.8
click at [540, 481] on div "Plasturi tratament pentru ciuperca unghiei 100 available" at bounding box center [434, 488] width 224 height 52
copy p "Plasturi tratament pentru ciuperc"
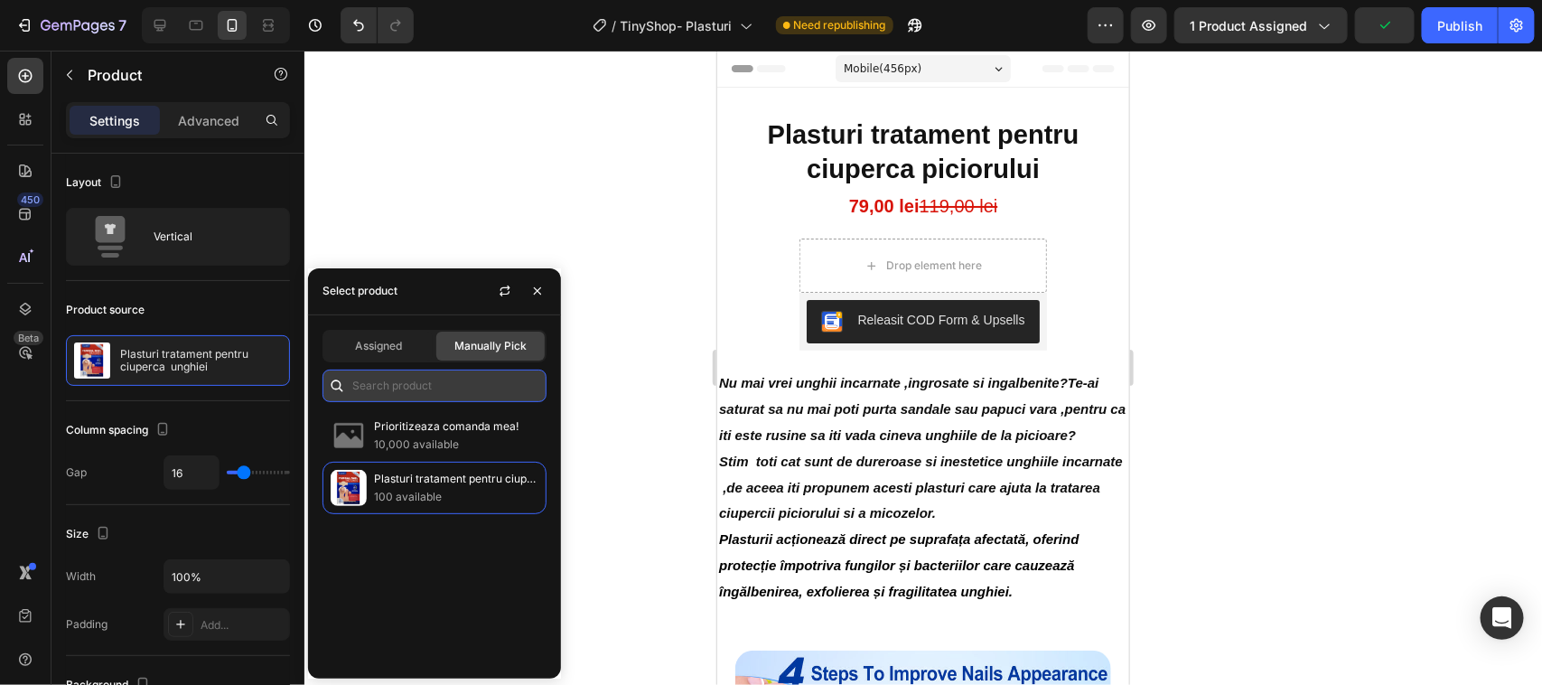
paste input "Plasturi tratament pentru ciuperc"
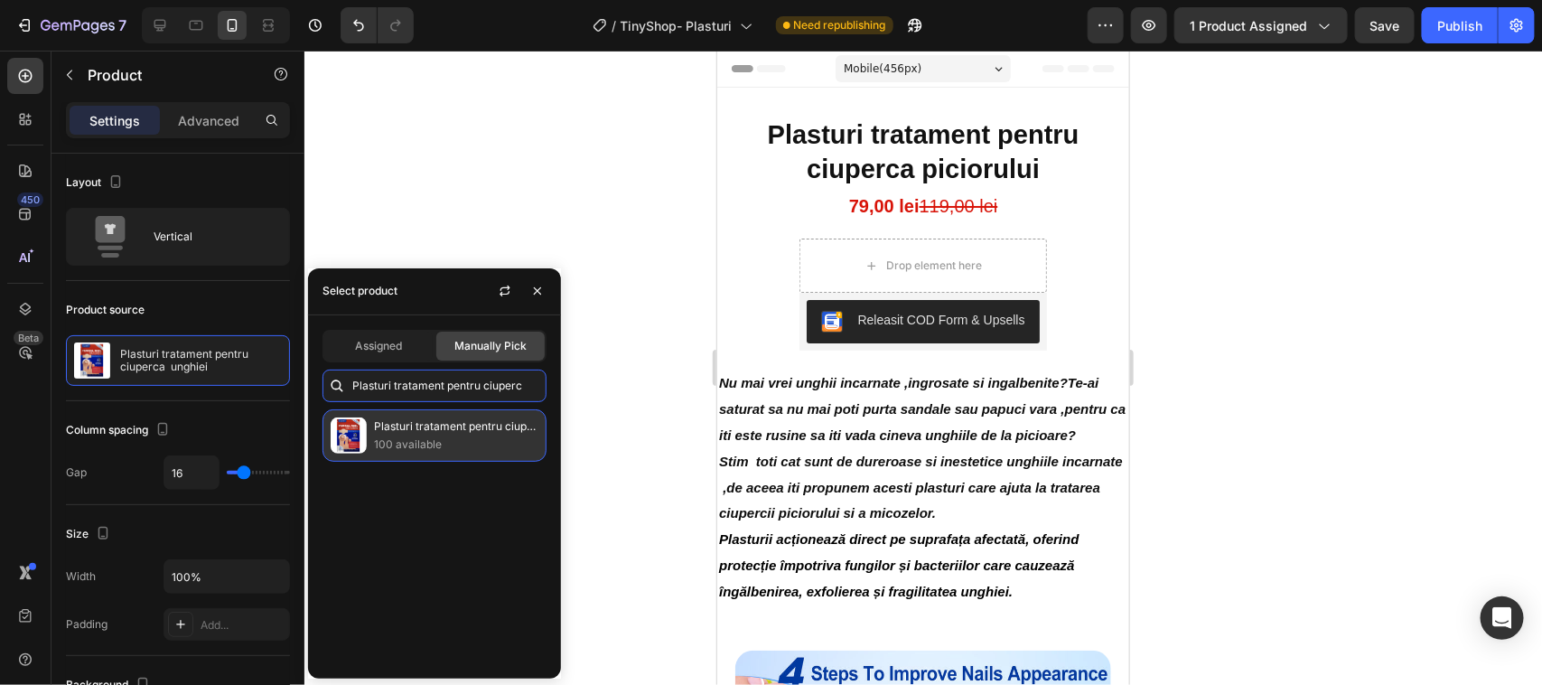
type input "Plasturi tratament pentru ciuperc"
click at [327, 441] on div "Plasturi tratament pentru ciuperca unghiei 100 available" at bounding box center [434, 435] width 224 height 52
click at [348, 432] on img at bounding box center [349, 435] width 36 height 36
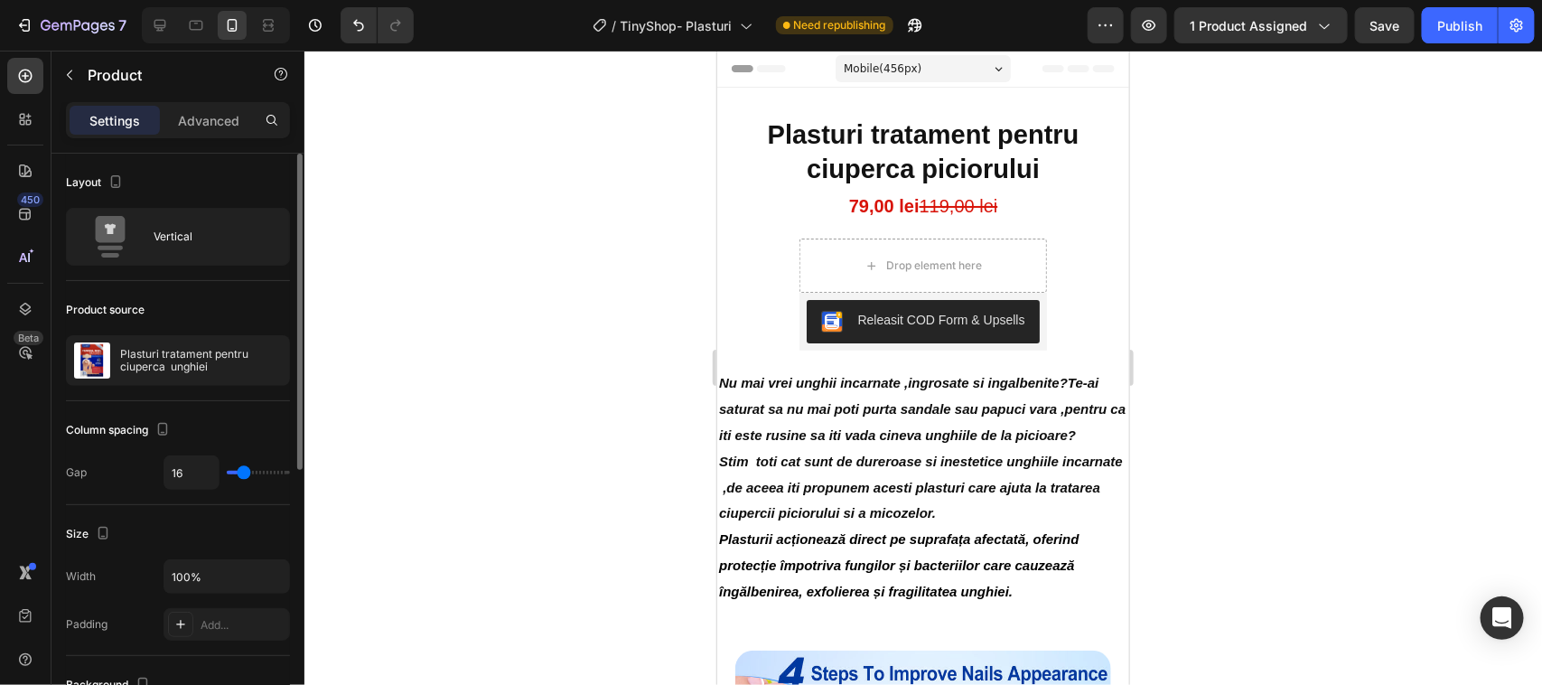
type input "18"
type input "20"
type input "24"
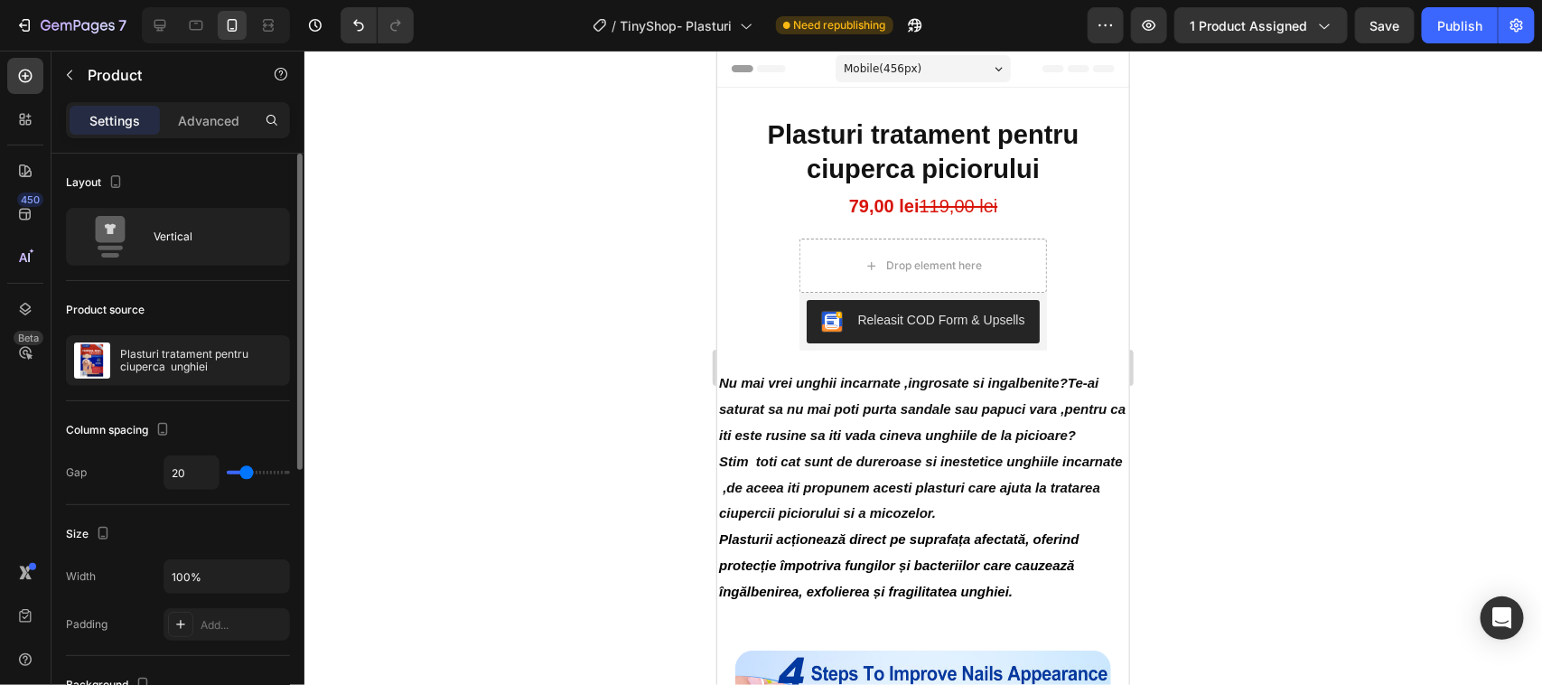
type input "24"
type input "26"
type input "29"
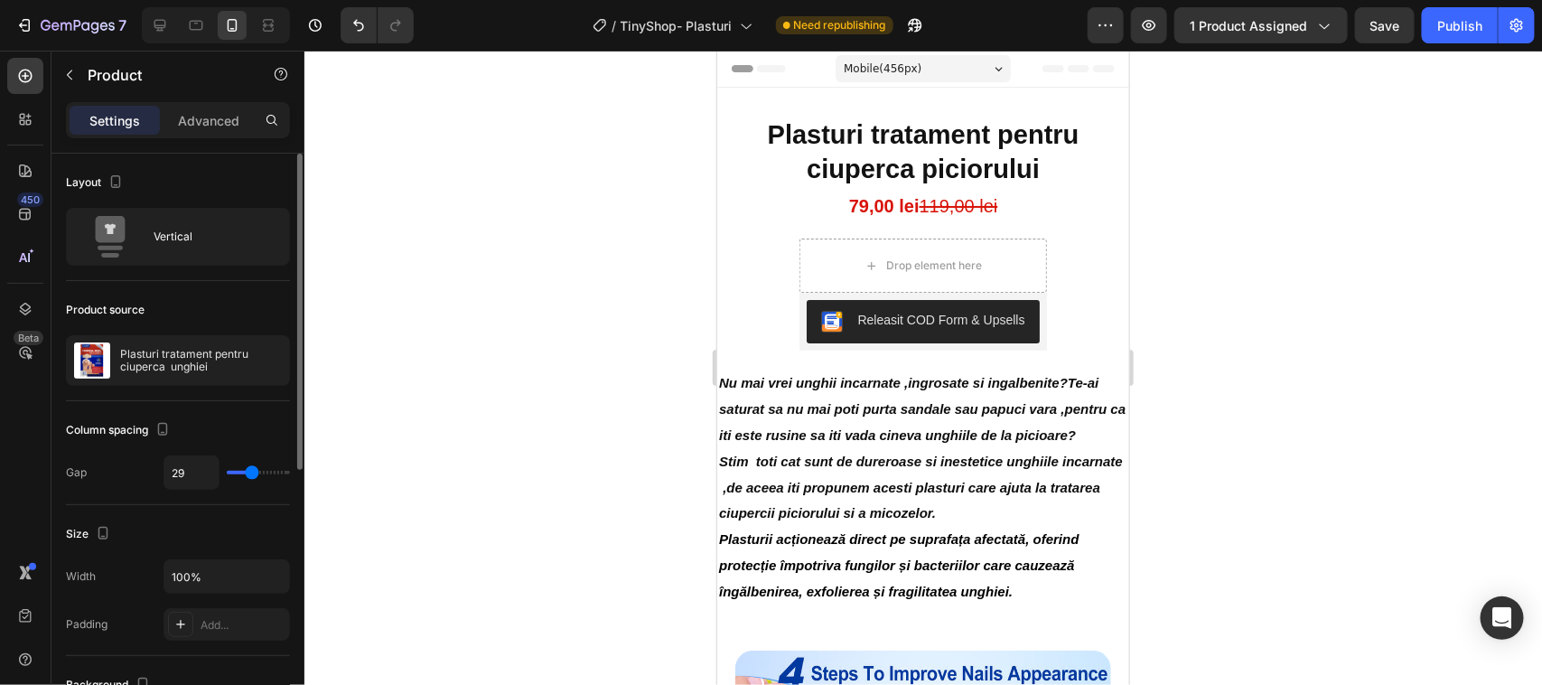
type input "31"
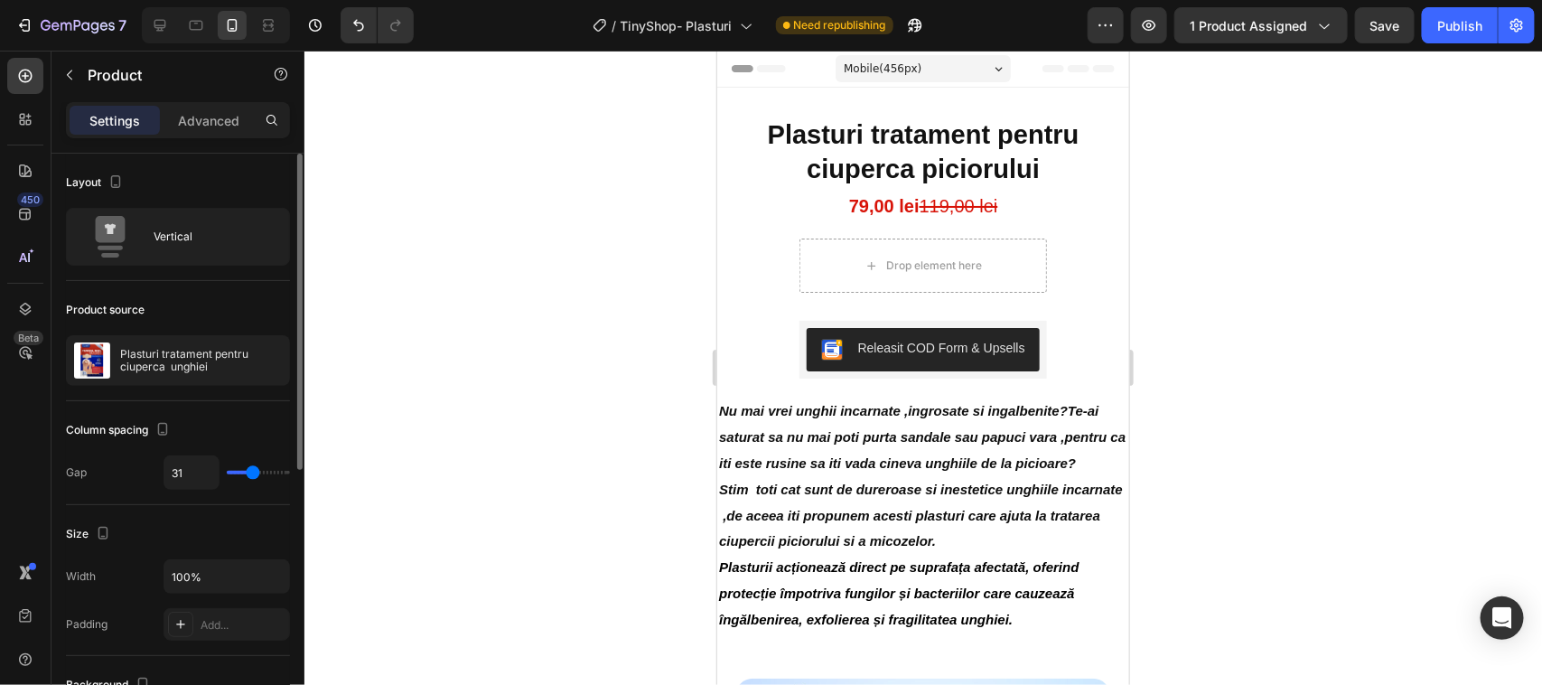
type input "33"
drag, startPoint x: 242, startPoint y: 467, endPoint x: 254, endPoint y: 467, distance: 11.7
type input "33"
click at [254, 471] on input "range" at bounding box center [258, 473] width 63 height 4
click at [247, 425] on div "Column spacing" at bounding box center [178, 430] width 224 height 29
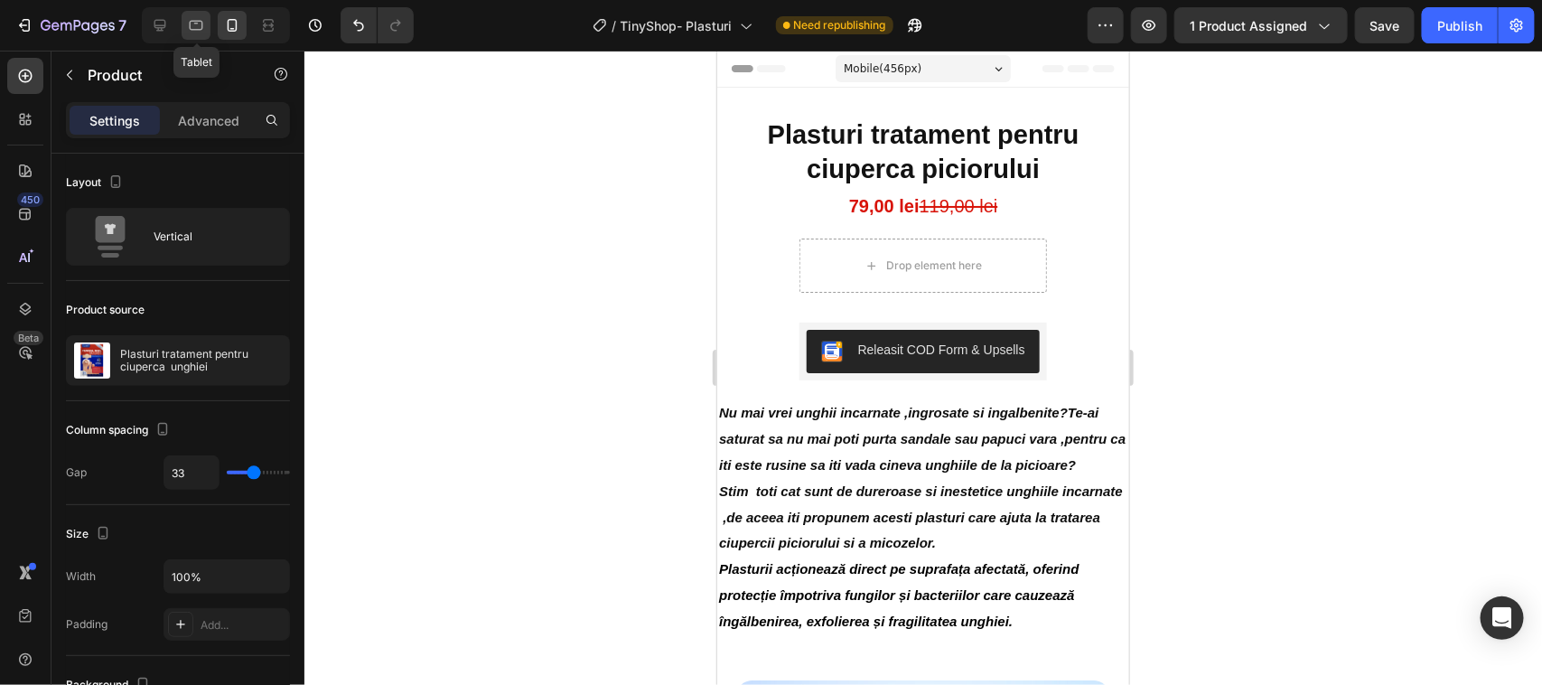
click at [196, 23] on icon at bounding box center [196, 24] width 5 height 2
type input "32"
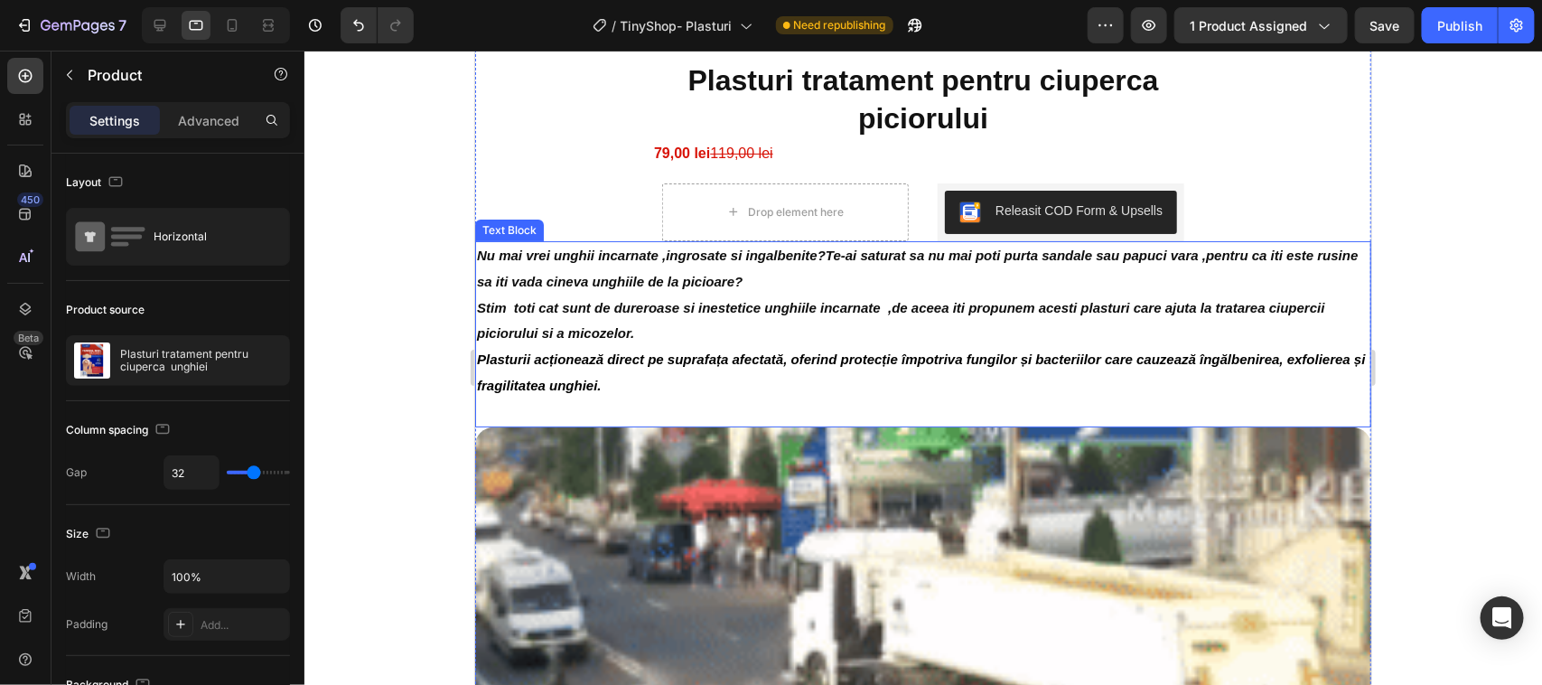
scroll to position [113, 0]
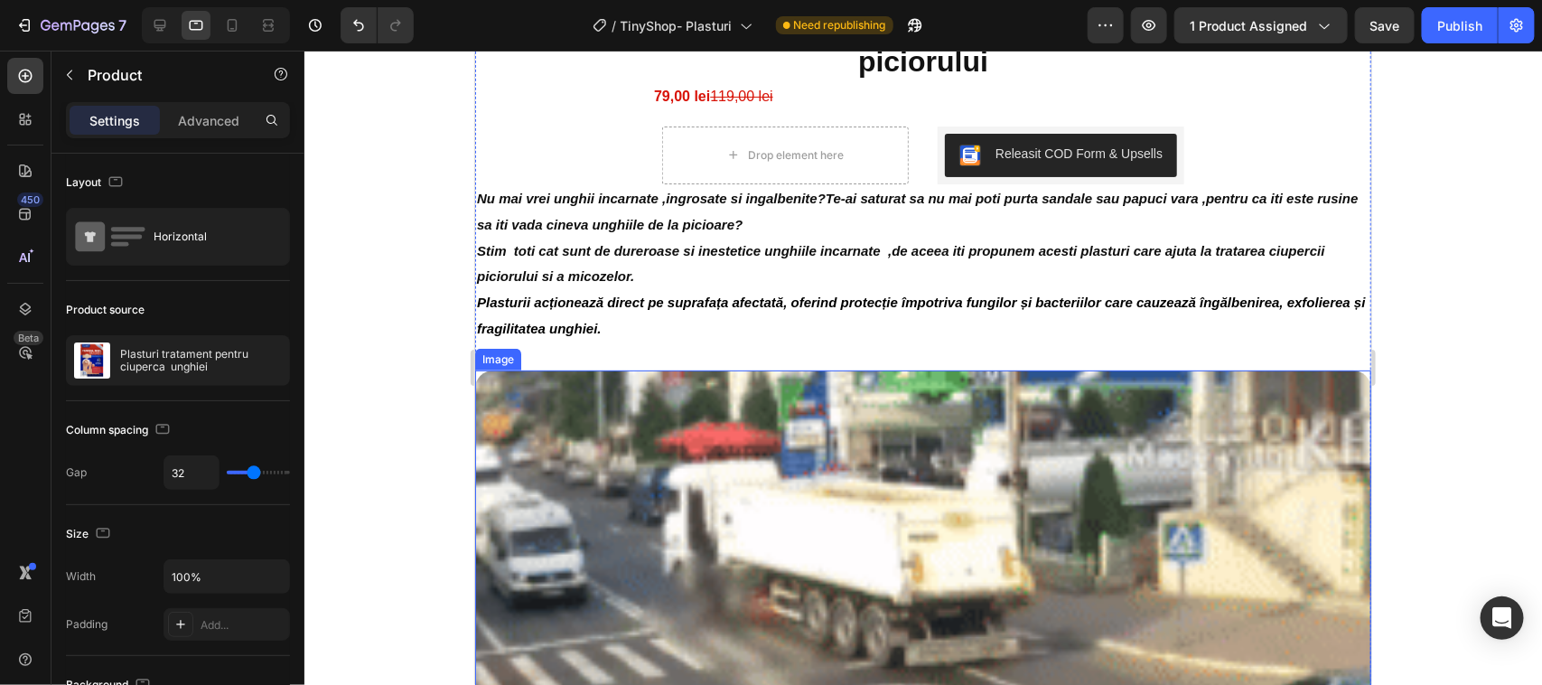
click at [497, 369] on div "Image" at bounding box center [497, 359] width 46 height 22
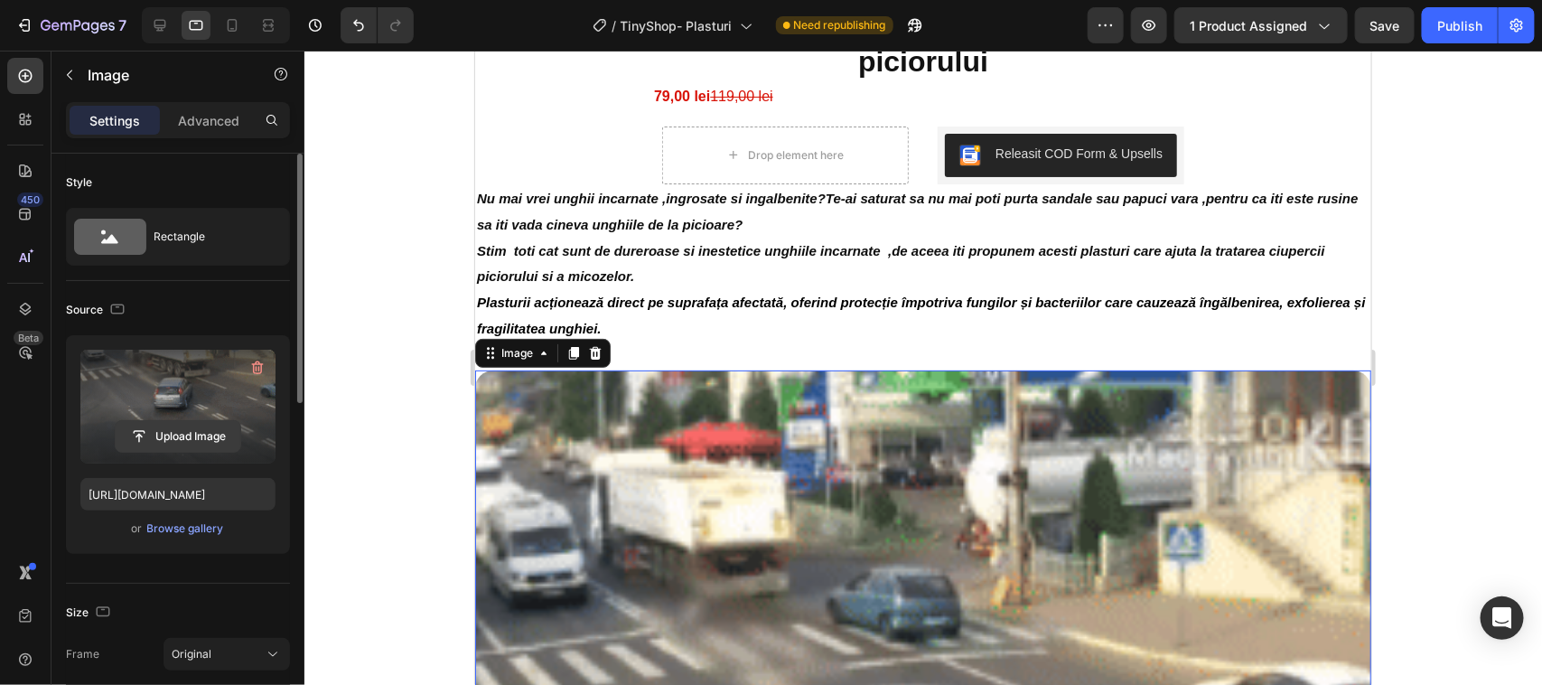
click at [136, 435] on input "file" at bounding box center [178, 436] width 125 height 31
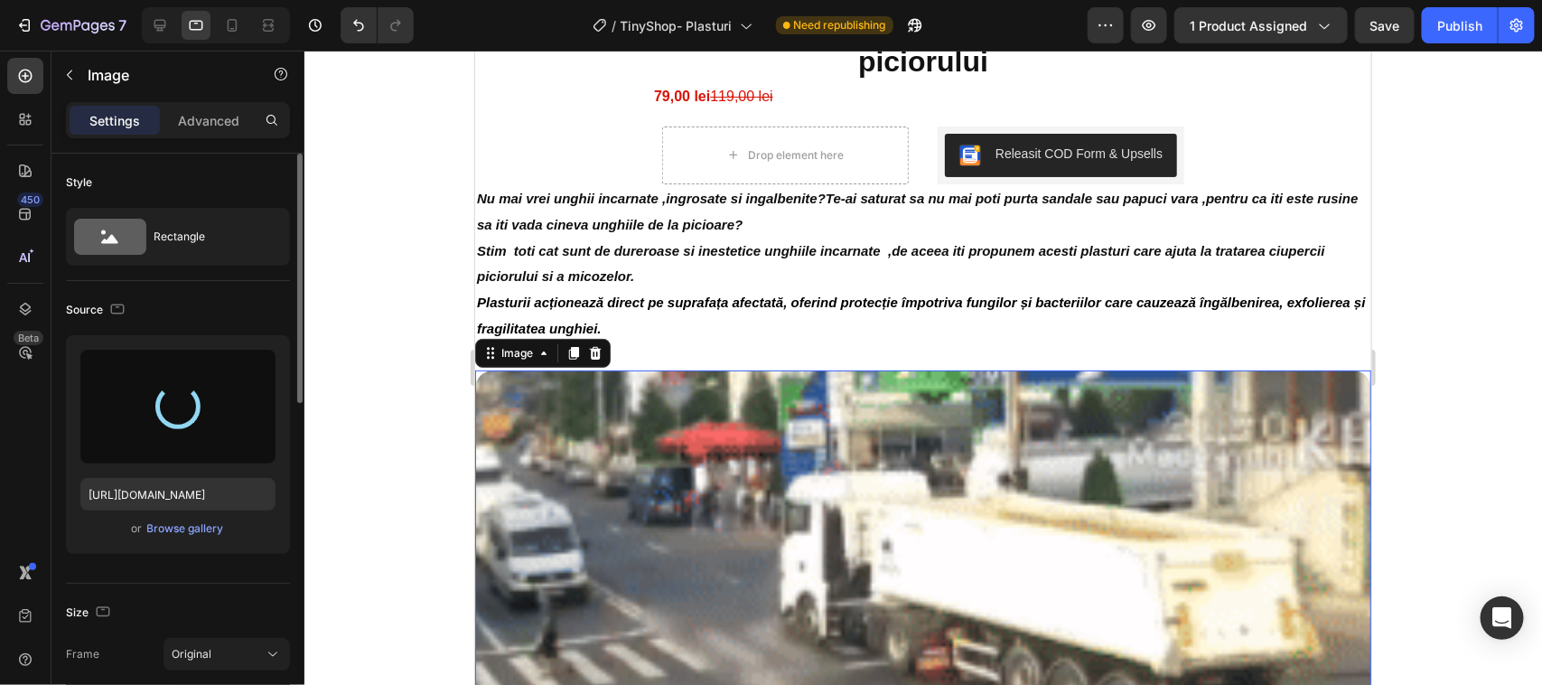
type input "https://cdn.shopify.com/s/files/1/0964/0060/5530/files/gempages_577008033326957…"
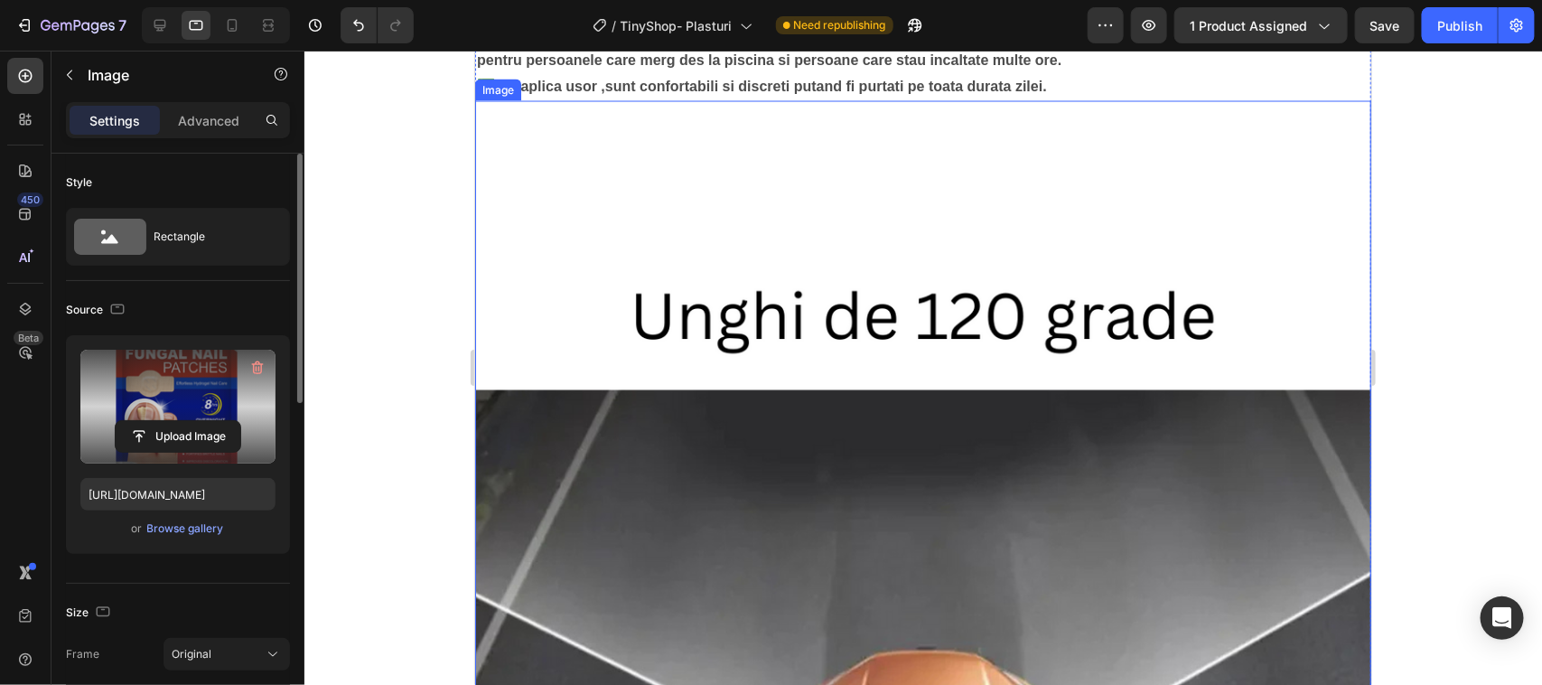
scroll to position [1468, 0]
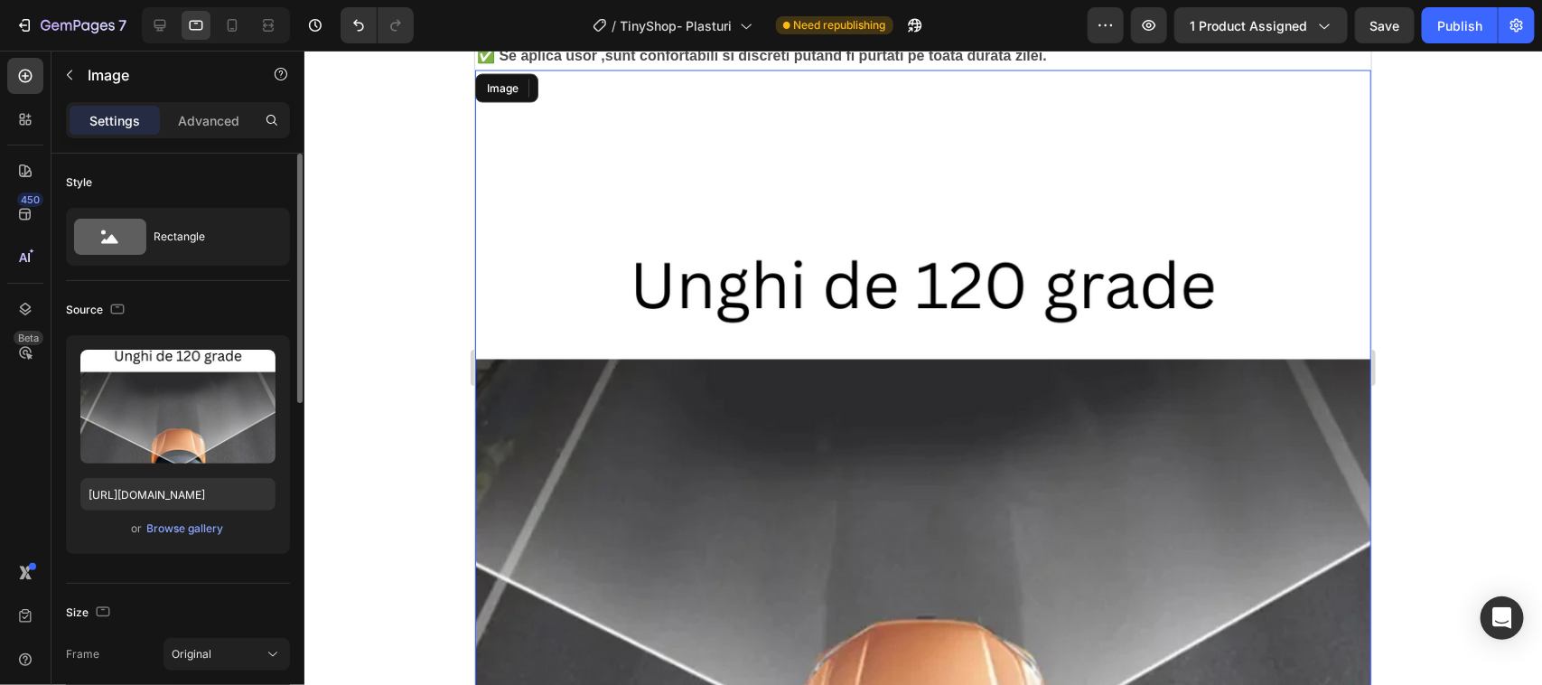
click at [651, 259] on img at bounding box center [922, 518] width 896 height 896
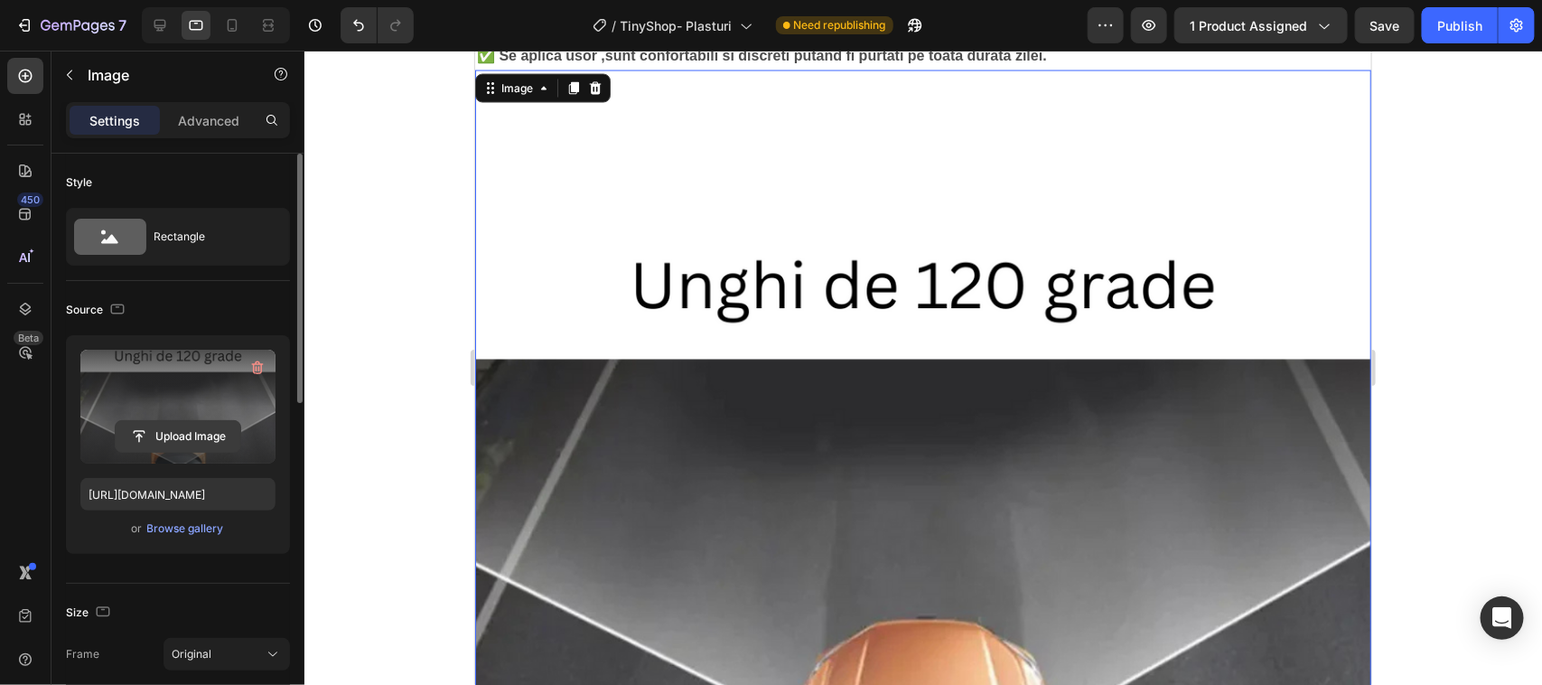
click at [164, 432] on input "file" at bounding box center [178, 436] width 125 height 31
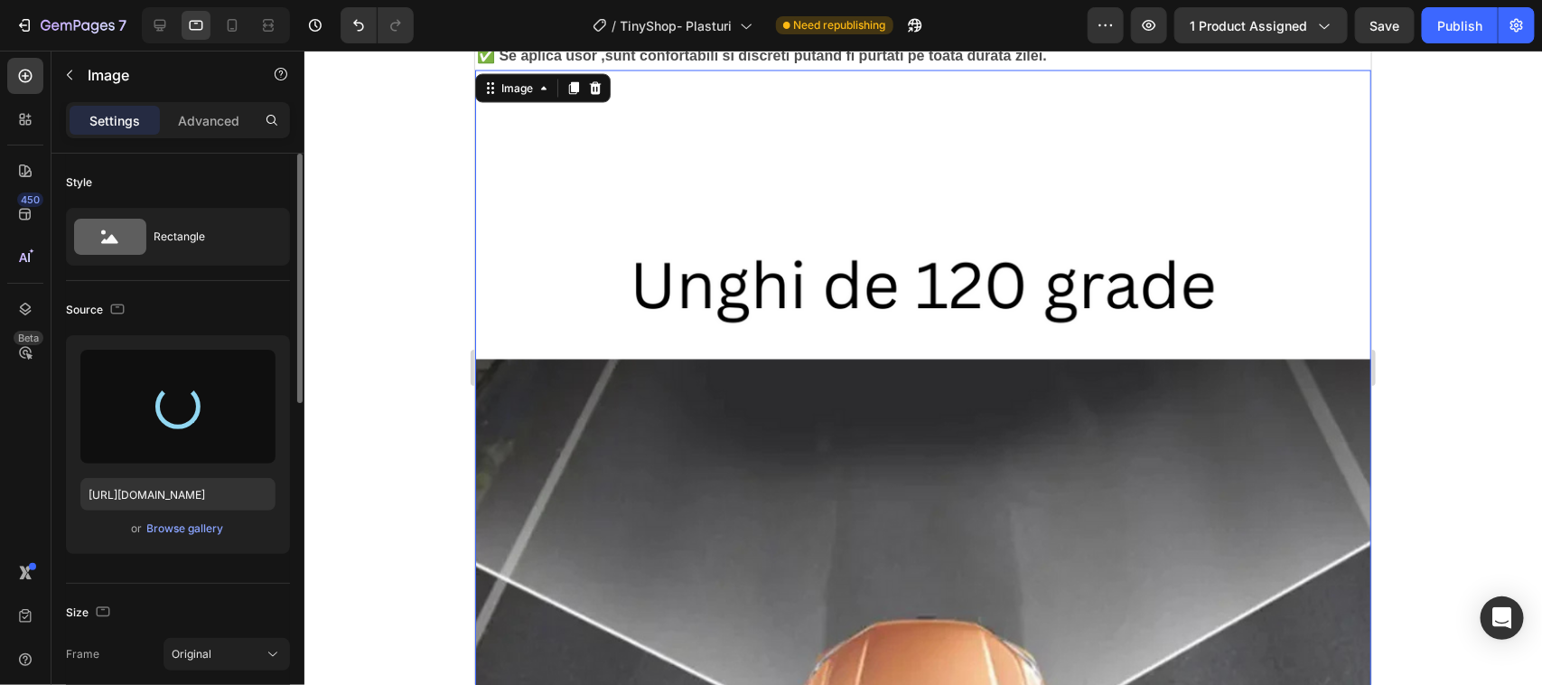
type input "https://cdn.shopify.com/s/files/1/0964/0060/5530/files/gempages_577008033326957…"
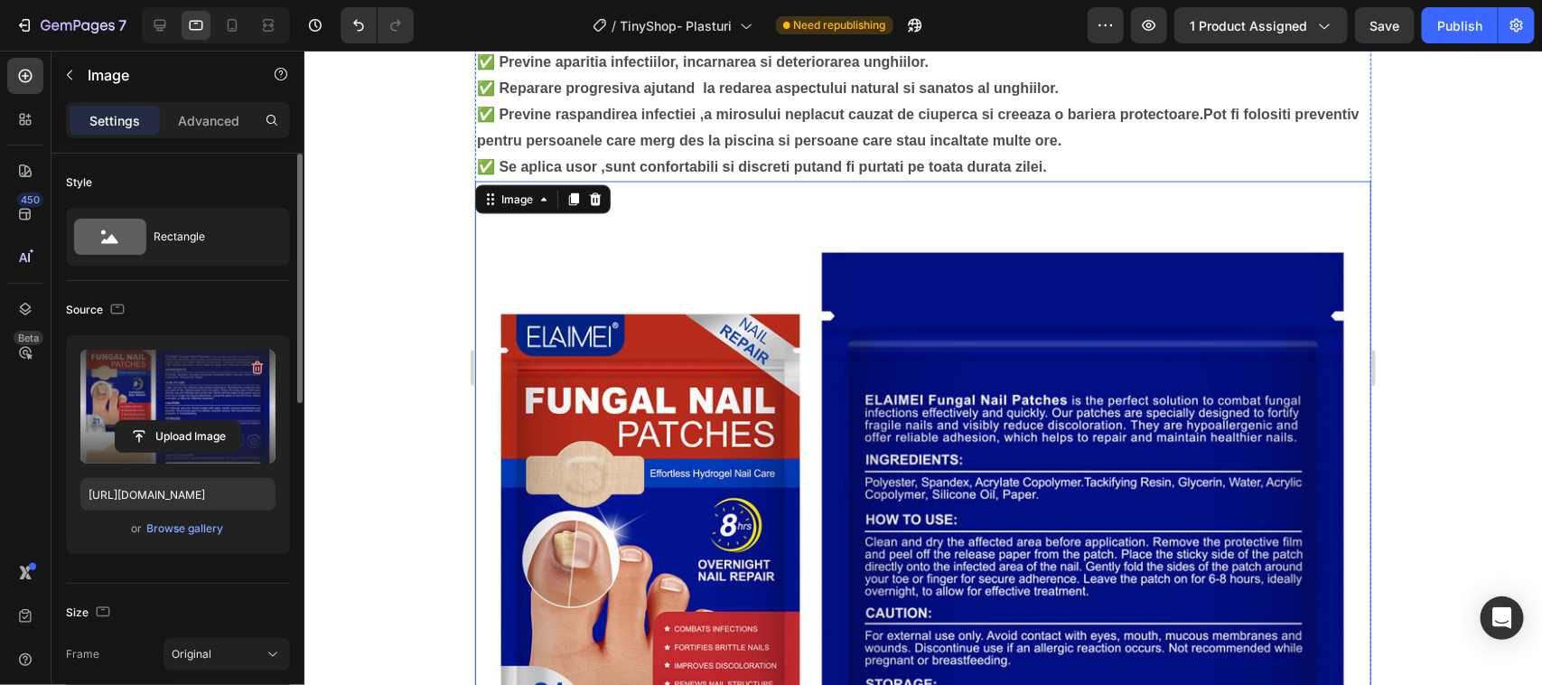
scroll to position [1355, 0]
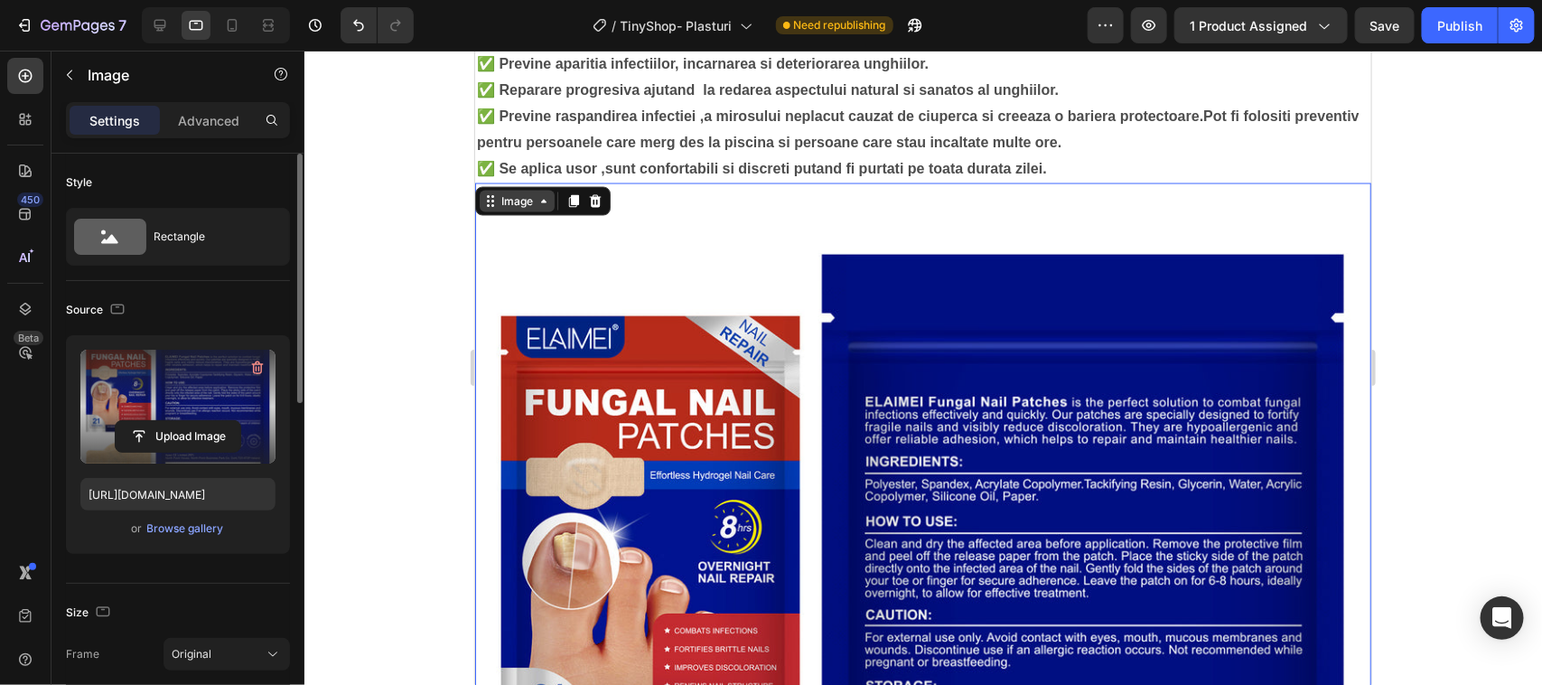
click at [547, 201] on div "Image" at bounding box center [516, 201] width 75 height 22
click at [570, 194] on icon at bounding box center [572, 200] width 14 height 14
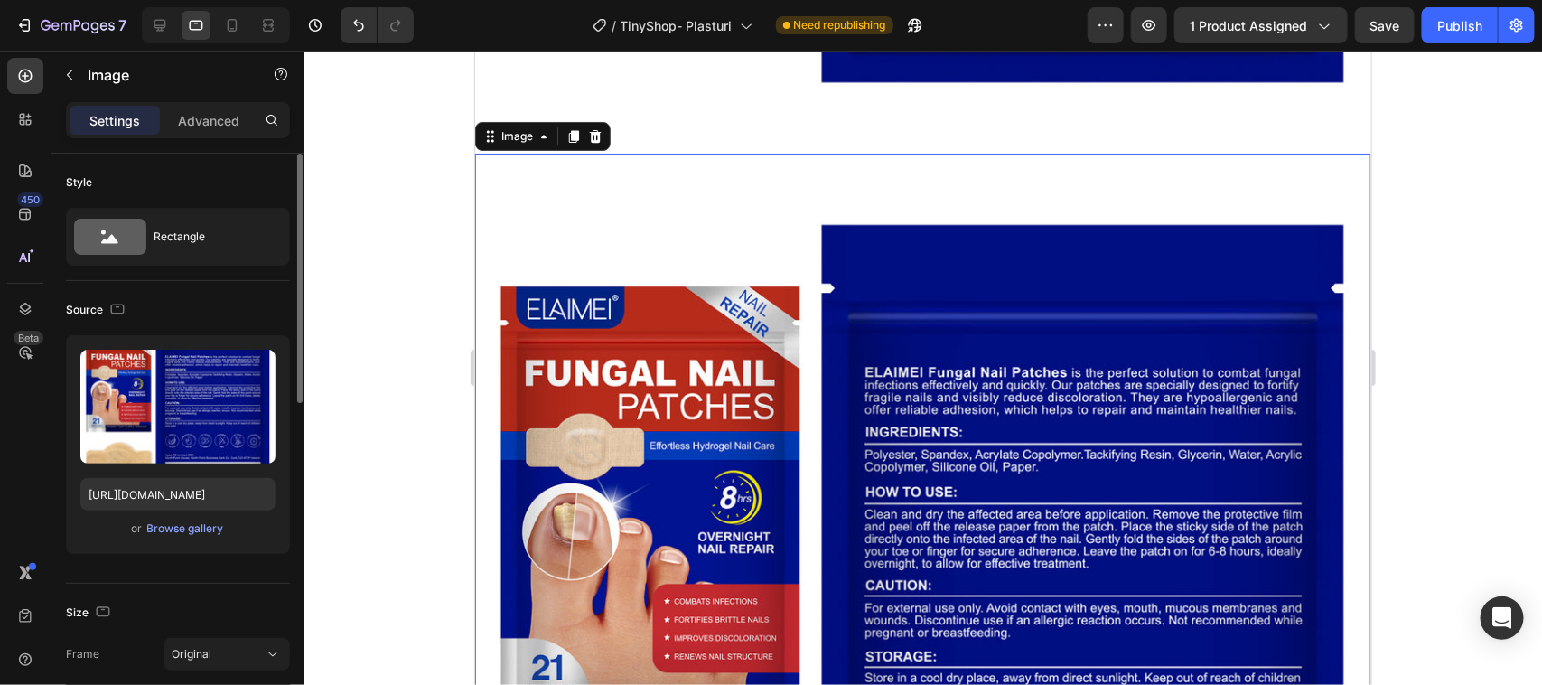
scroll to position [2295, 0]
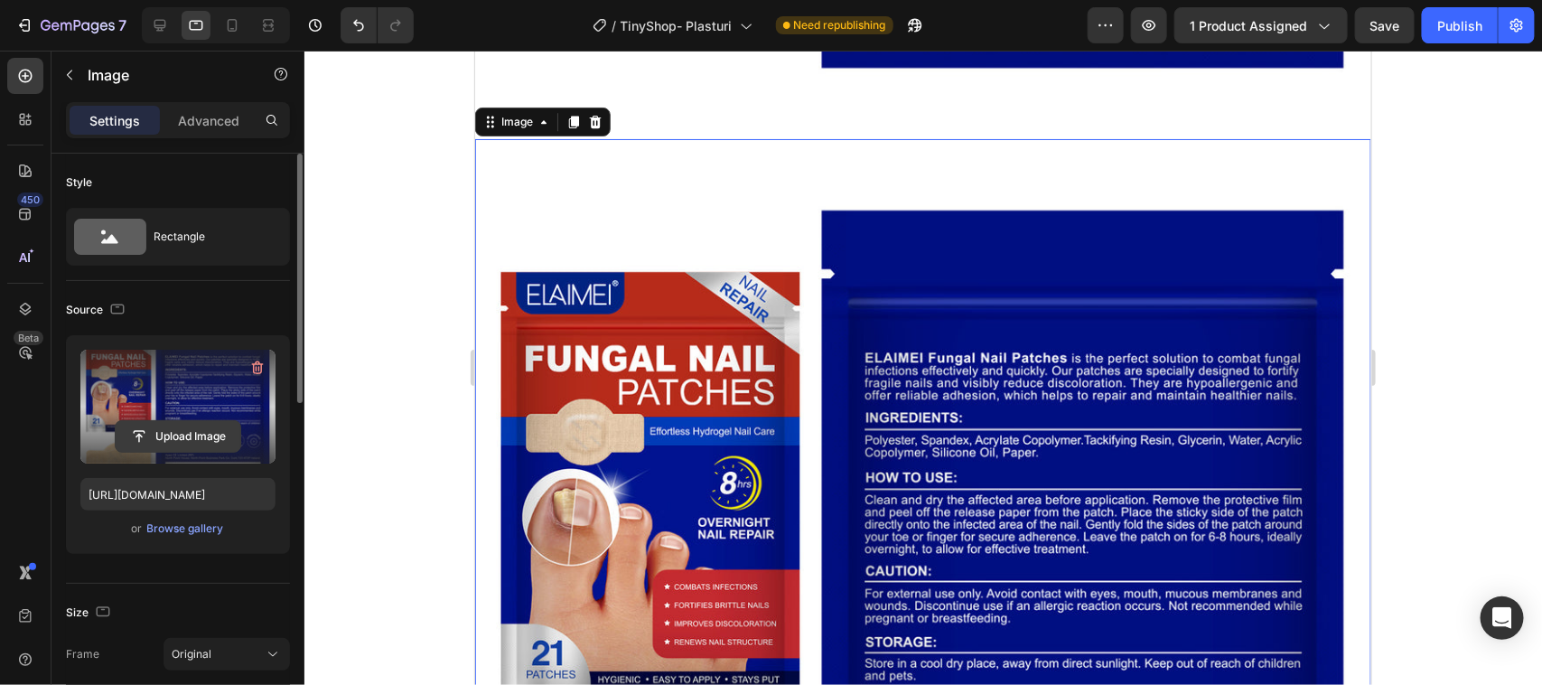
click at [134, 431] on input "file" at bounding box center [178, 436] width 125 height 31
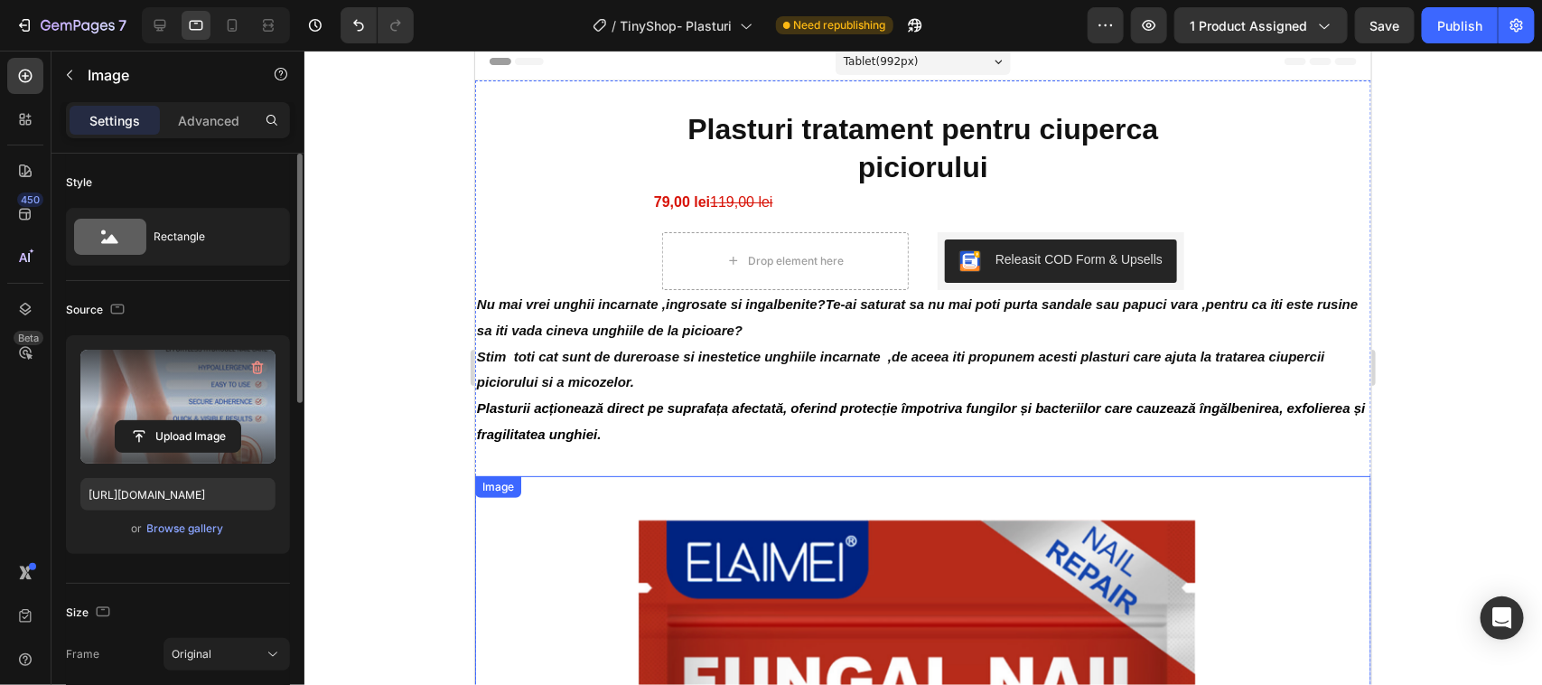
scroll to position [0, 0]
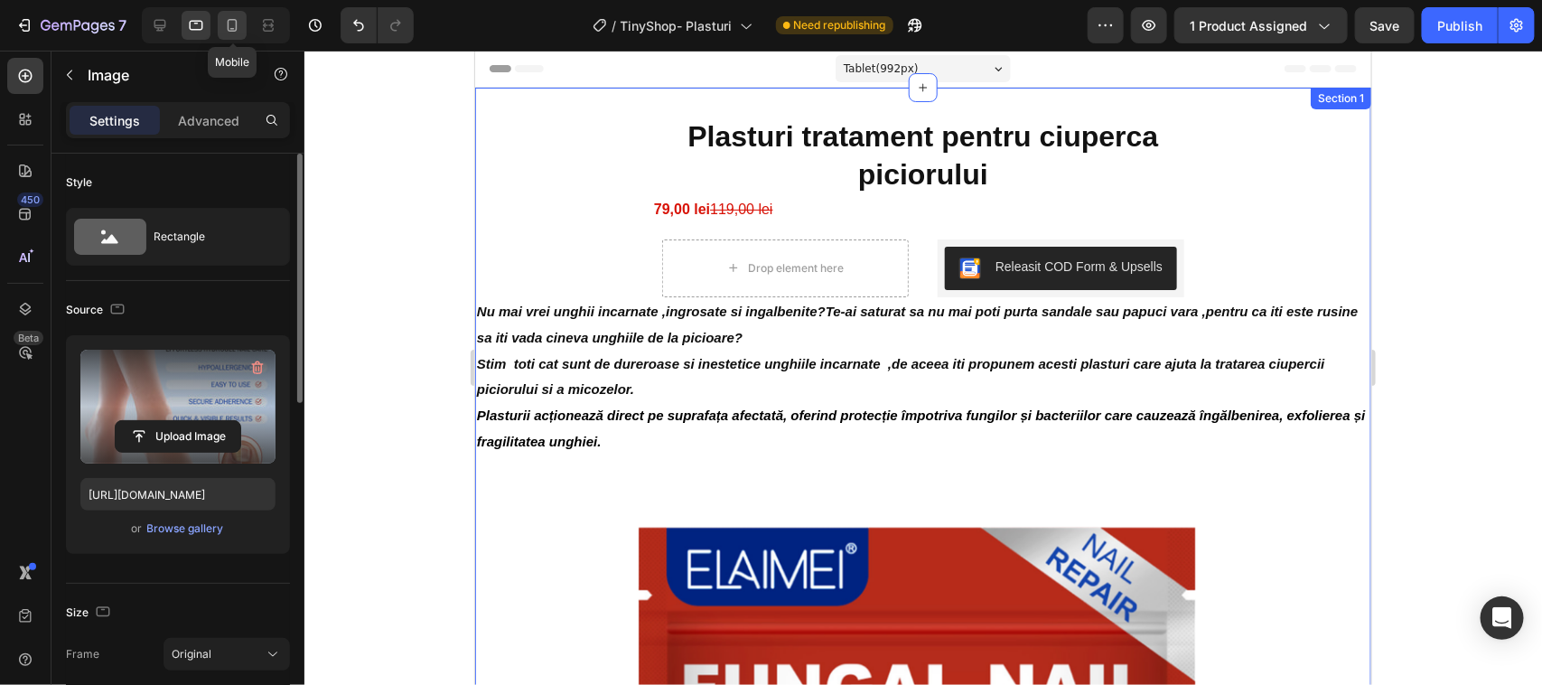
click at [229, 24] on icon at bounding box center [233, 25] width 10 height 13
type input "https://cdn.shopify.com/s/files/1/0964/0060/5530/files/gempages_577008033326957…"
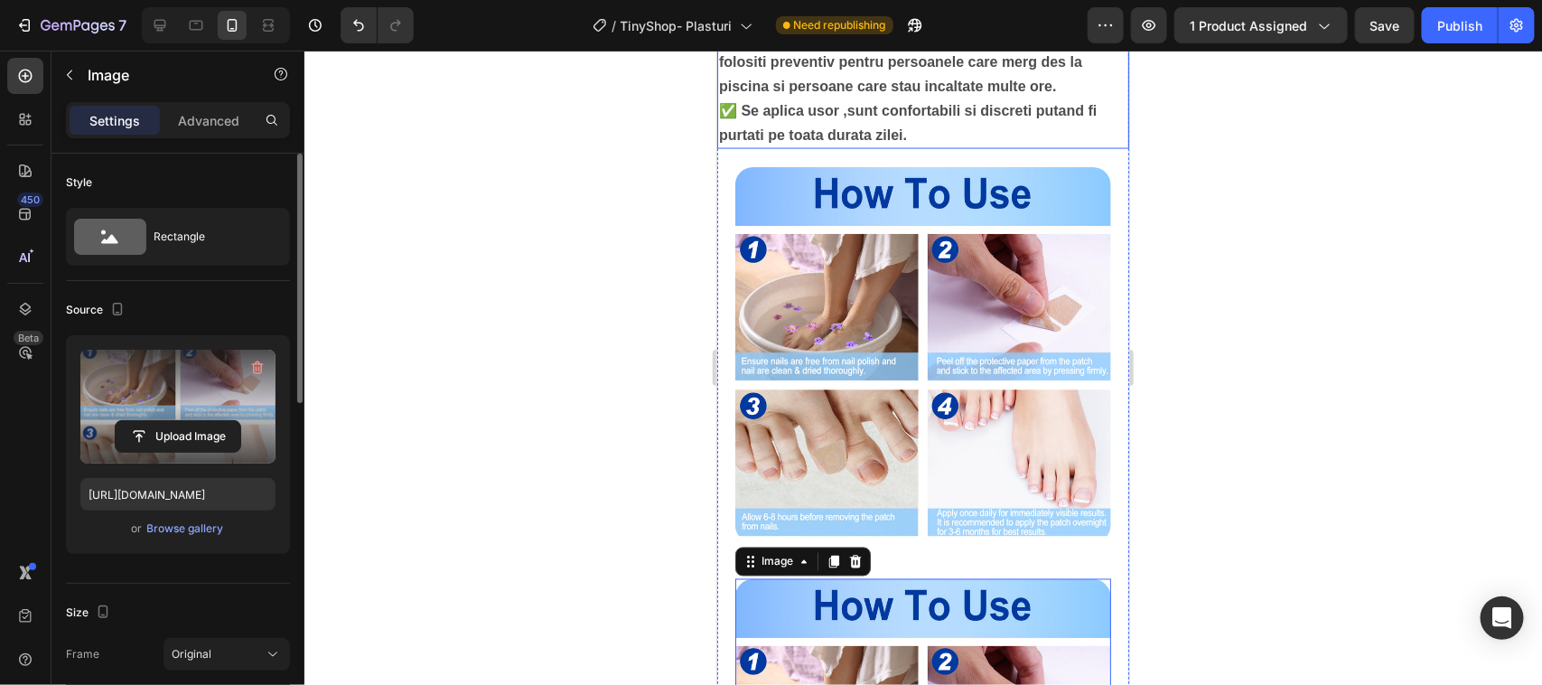
scroll to position [1242, 0]
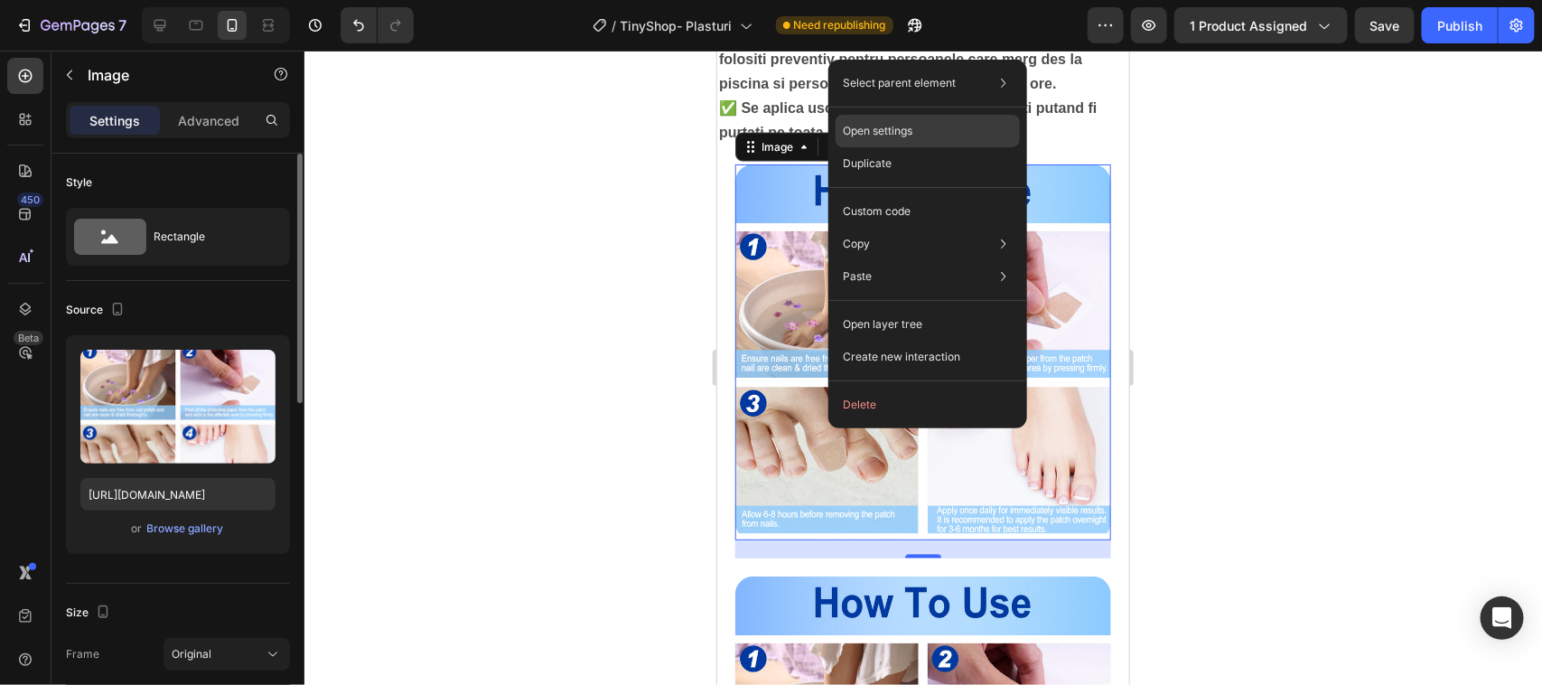
click at [911, 127] on p "Open settings" at bounding box center [878, 131] width 70 height 16
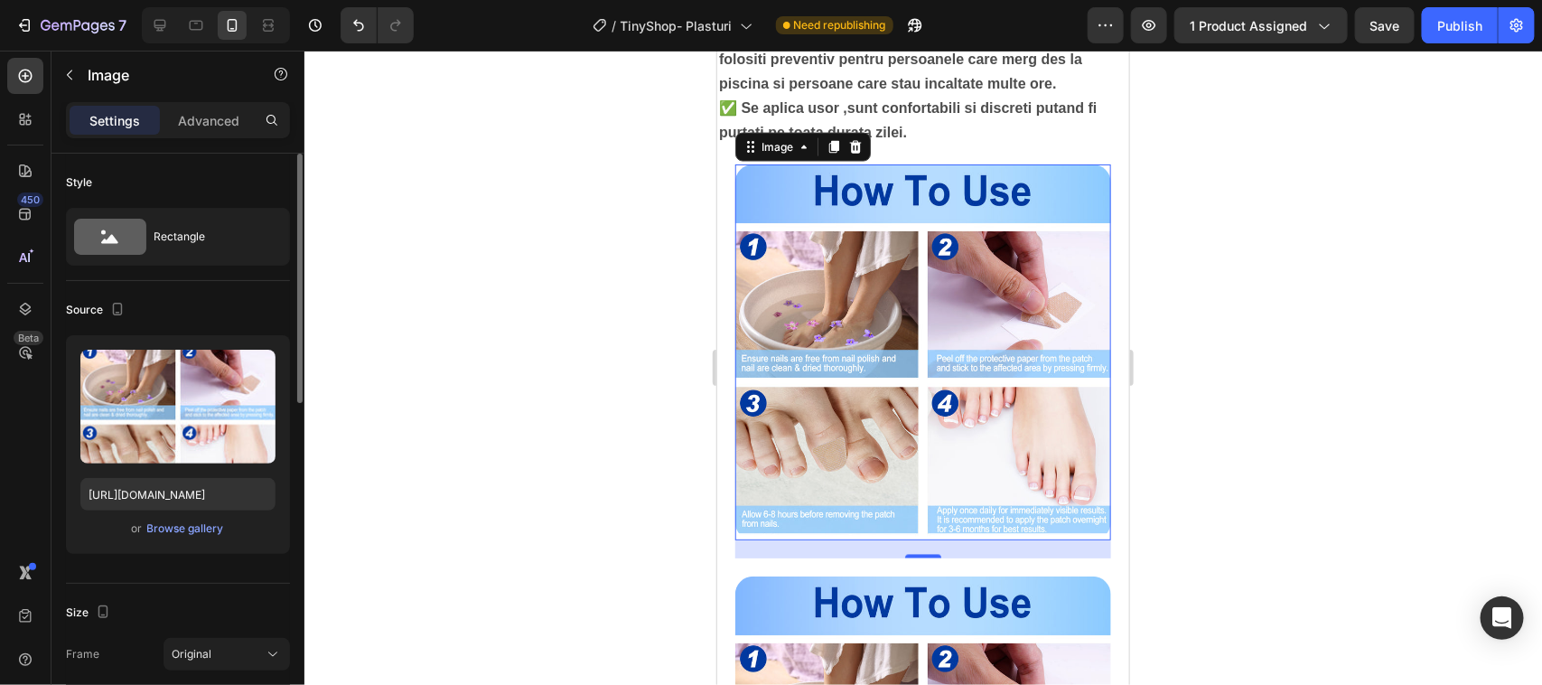
drag, startPoint x: 799, startPoint y: 327, endPoint x: 1516, endPoint y: 378, distance: 718.1
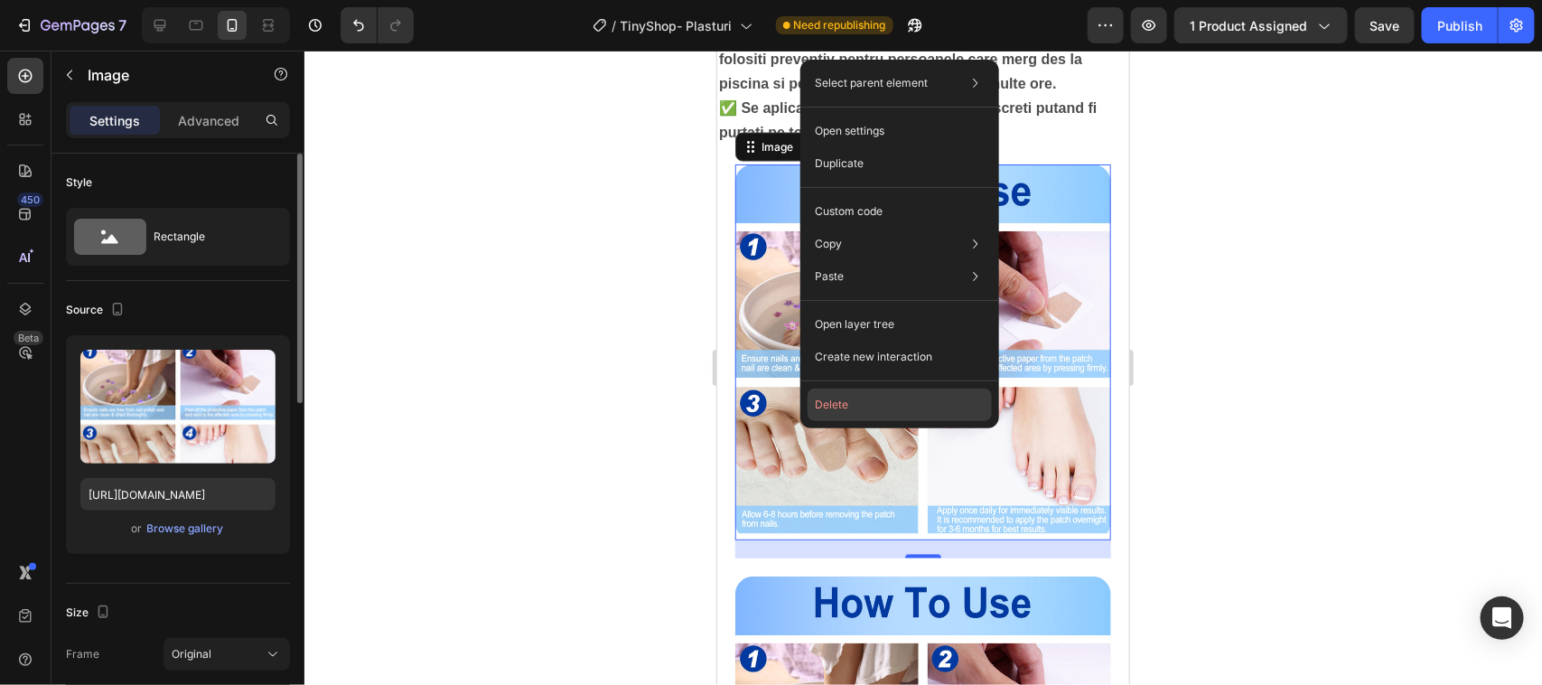
drag, startPoint x: 836, startPoint y: 402, endPoint x: 117, endPoint y: 352, distance: 719.8
click at [836, 402] on button "Delete" at bounding box center [900, 404] width 184 height 33
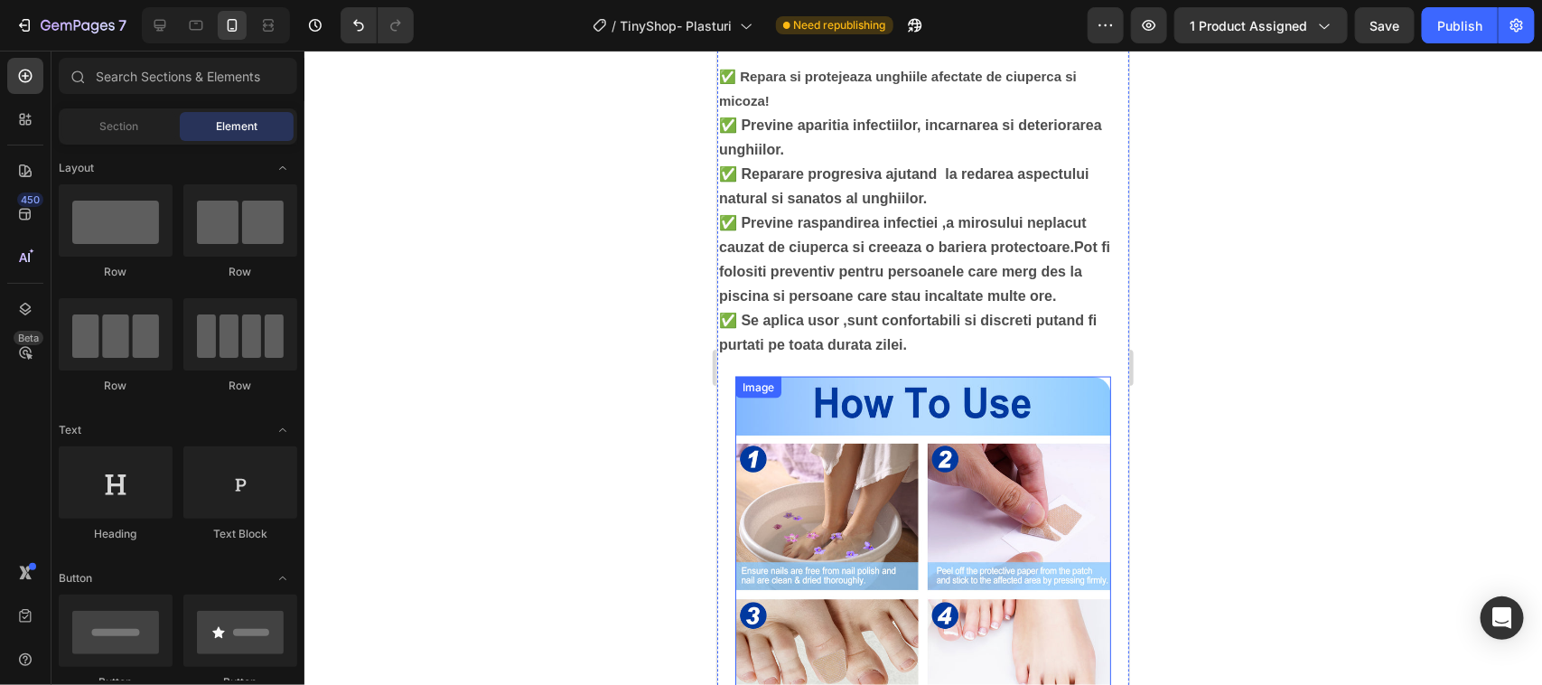
scroll to position [903, 0]
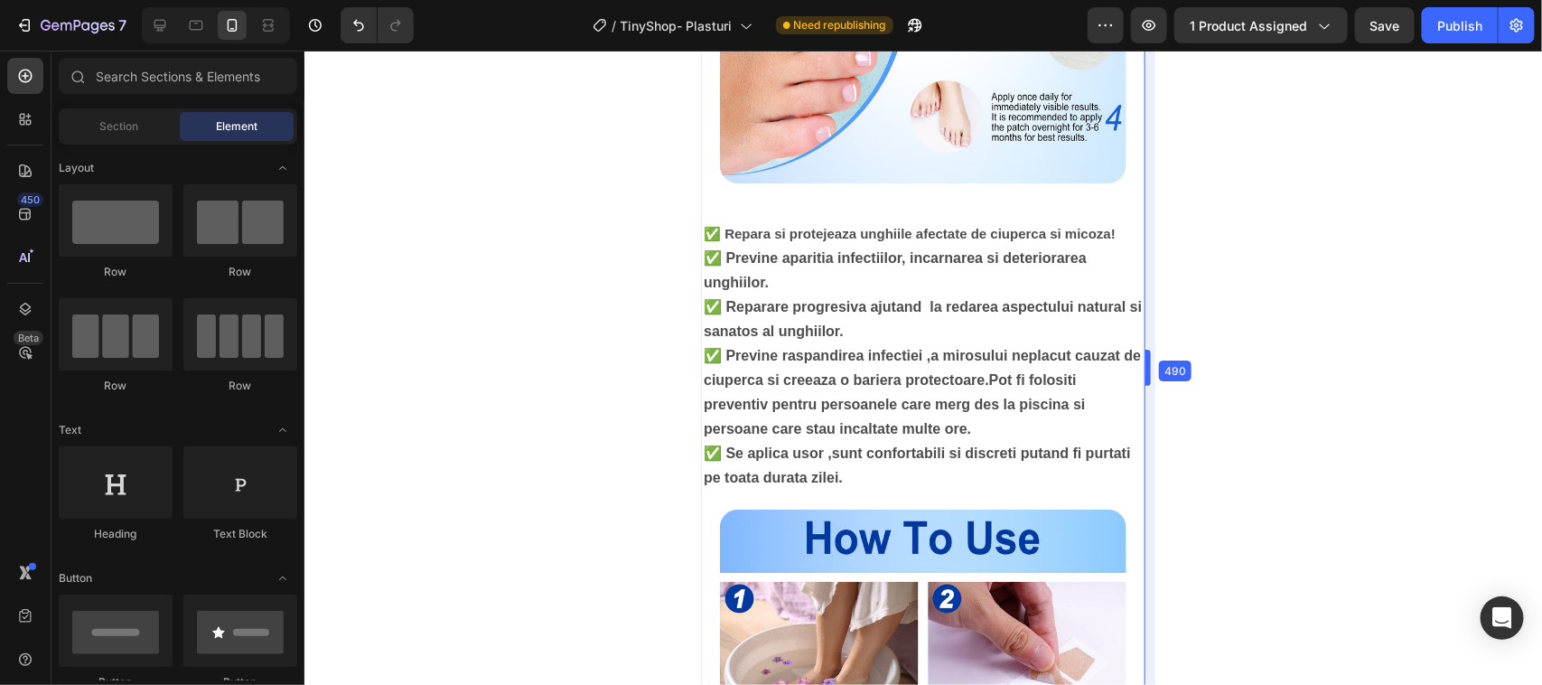
drag, startPoint x: 1130, startPoint y: 531, endPoint x: 1168, endPoint y: 534, distance: 38.0
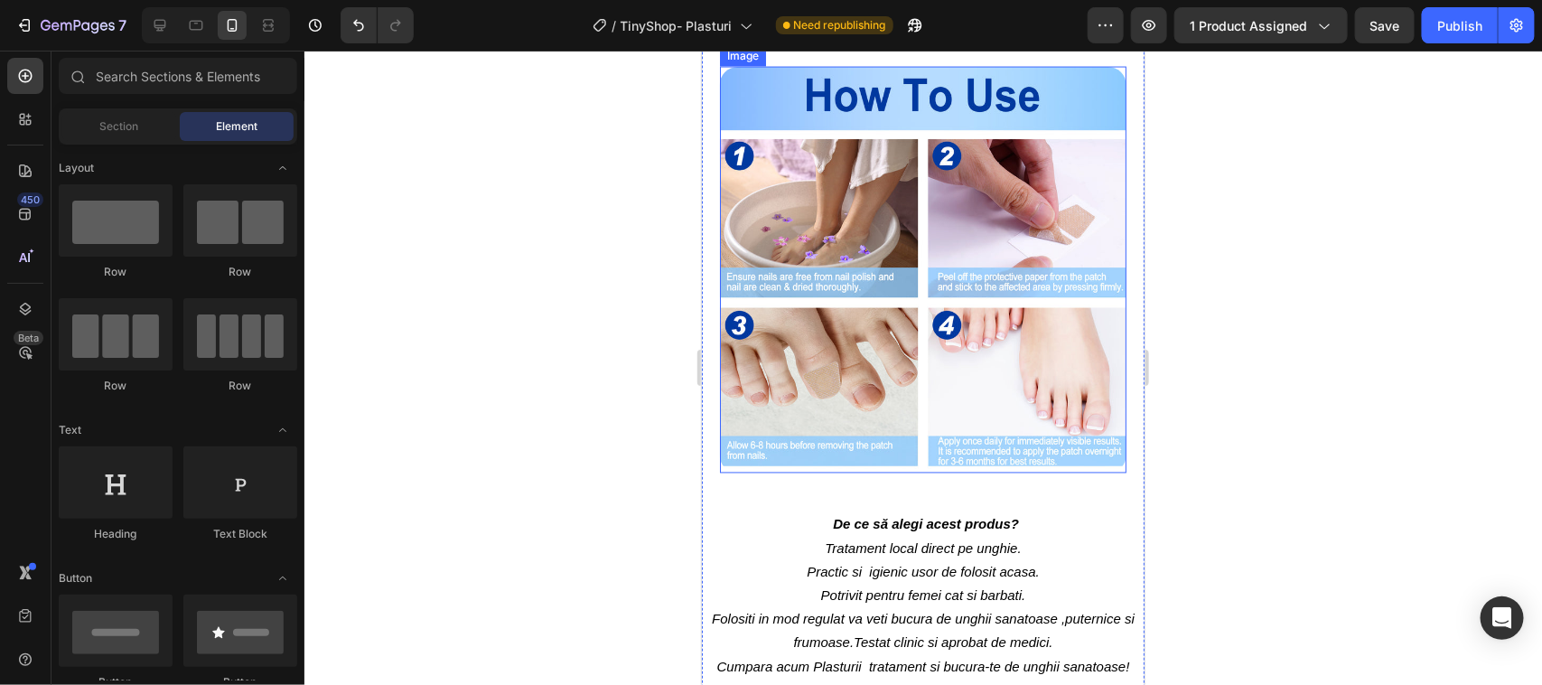
scroll to position [1355, 0]
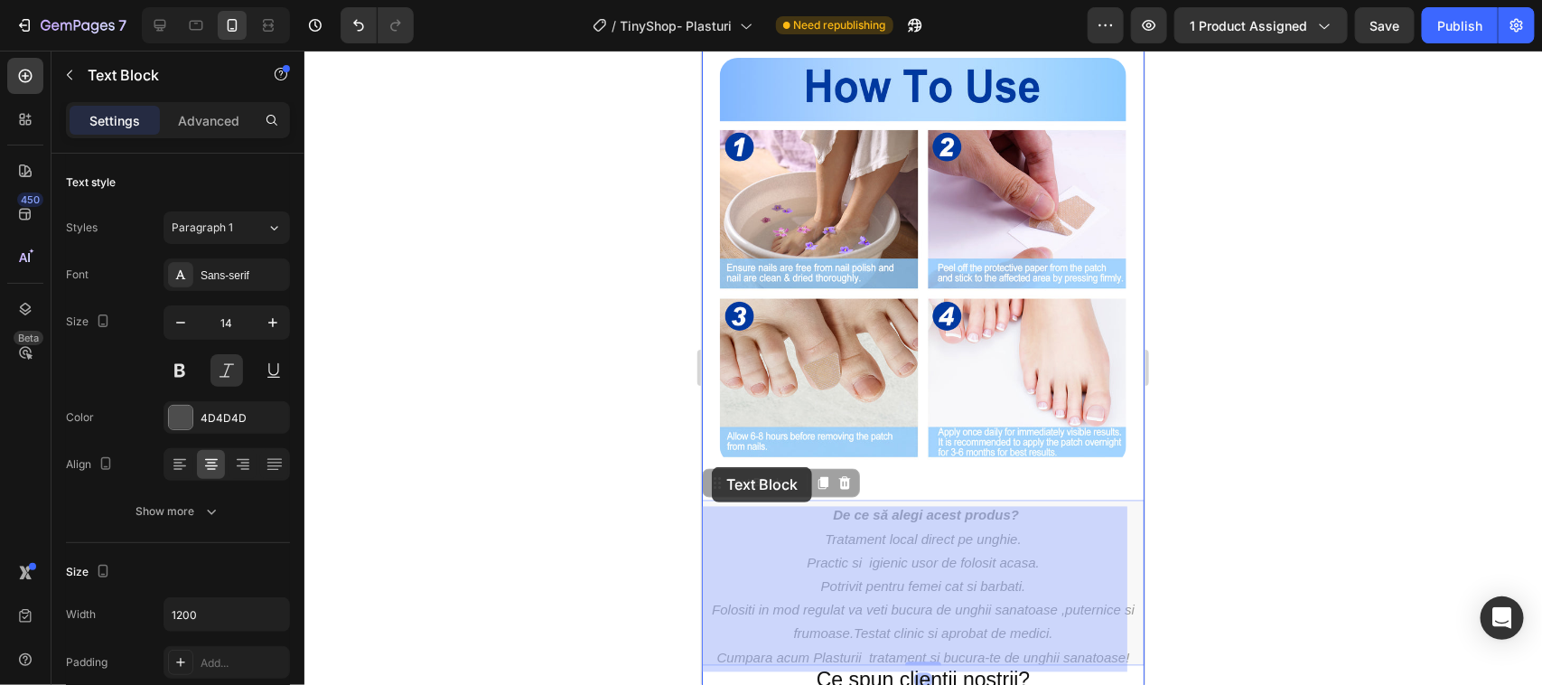
drag, startPoint x: 707, startPoint y: 488, endPoint x: 711, endPoint y: 466, distance: 22.0
click at [711, 466] on div "Mobile ( 490 px) iPhone 13 Mini iPhone 13 Pro iPhone 11 Pro Max iPhone 15 Pro M…" at bounding box center [922, 329] width 443 height 3269
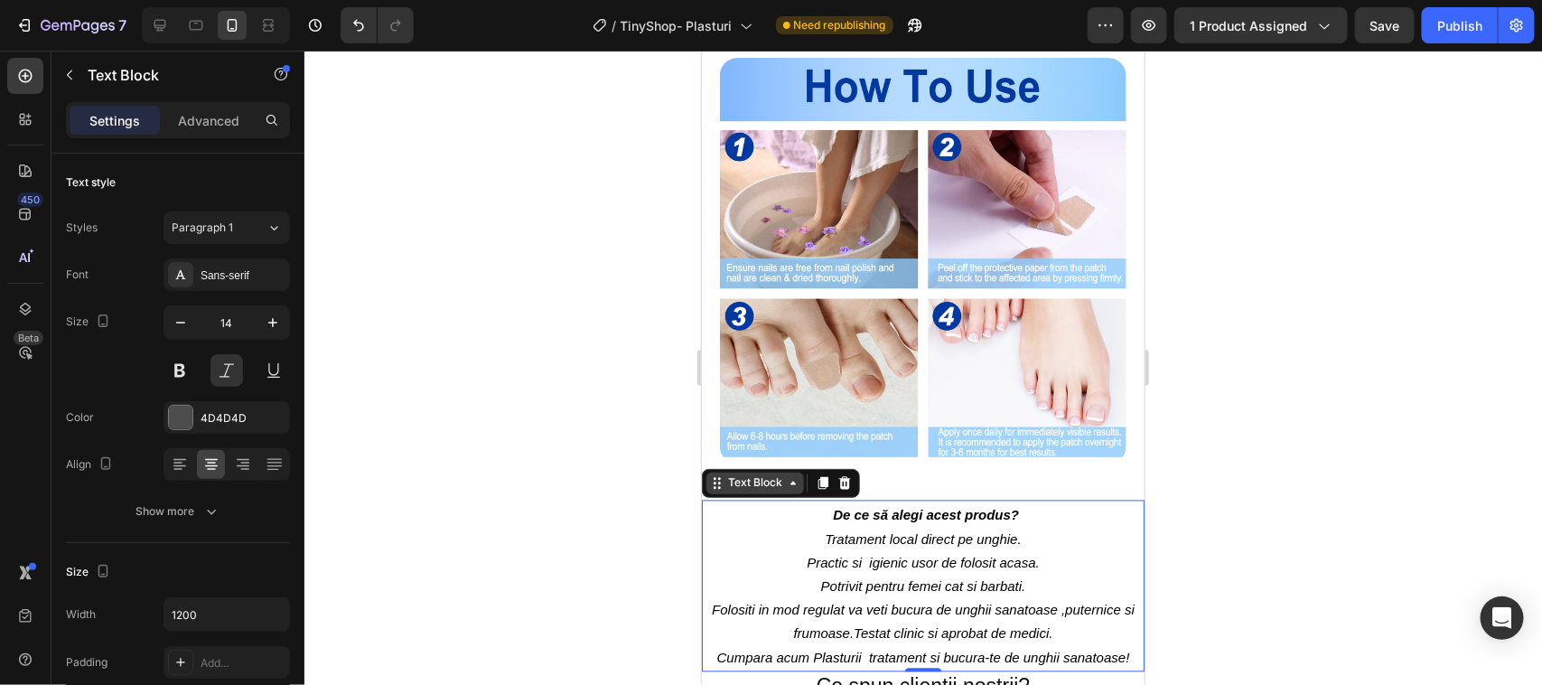
click at [720, 476] on icon at bounding box center [716, 482] width 14 height 14
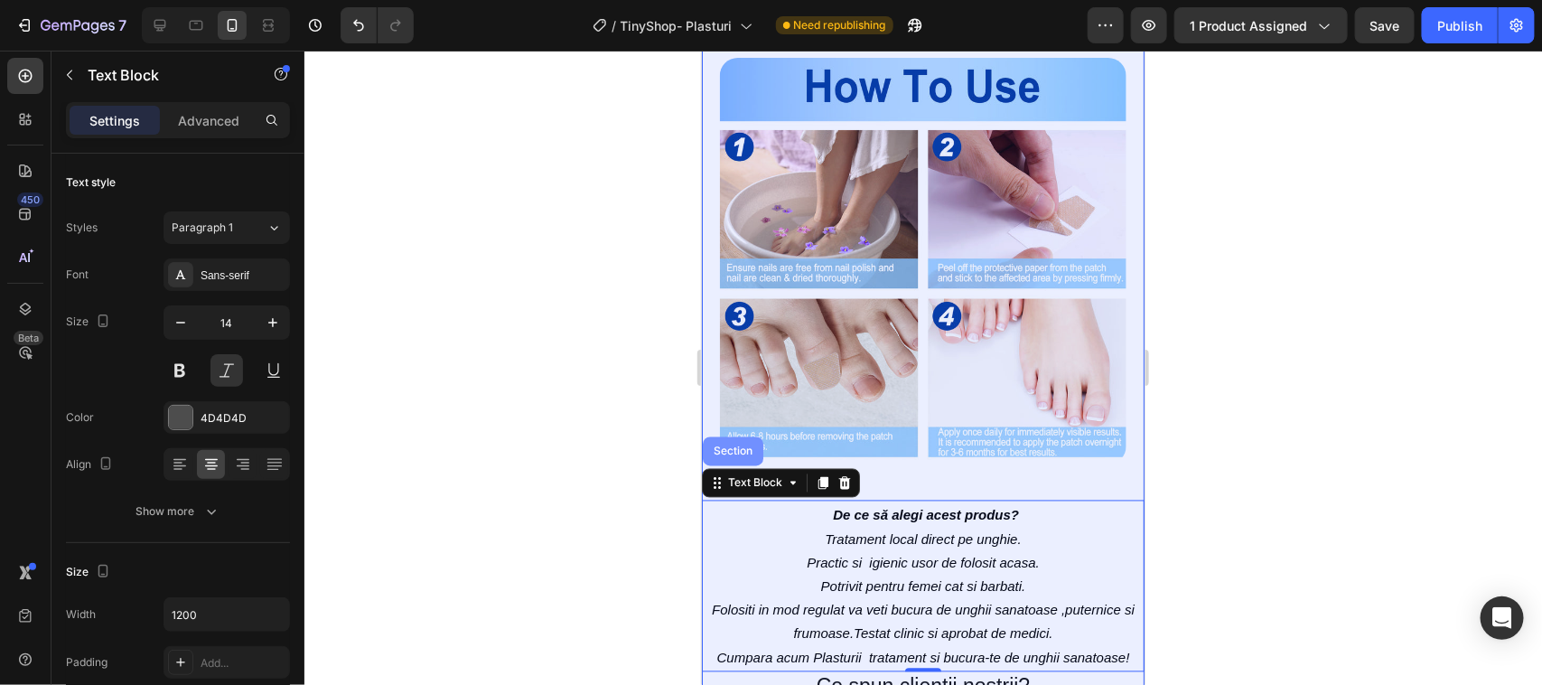
click at [727, 445] on div "Section" at bounding box center [732, 450] width 46 height 11
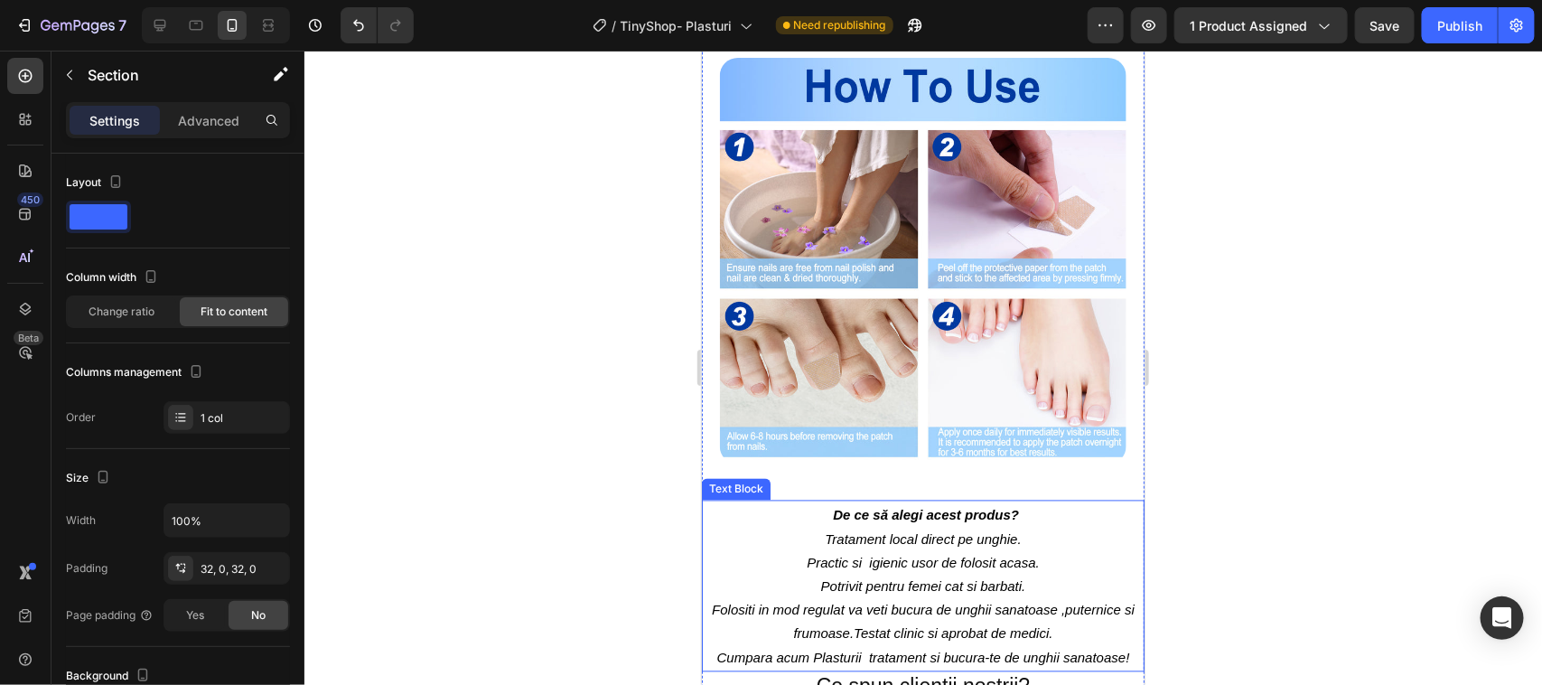
click at [770, 501] on p "De ce să alegi acest produs?" at bounding box center [922, 513] width 439 height 25
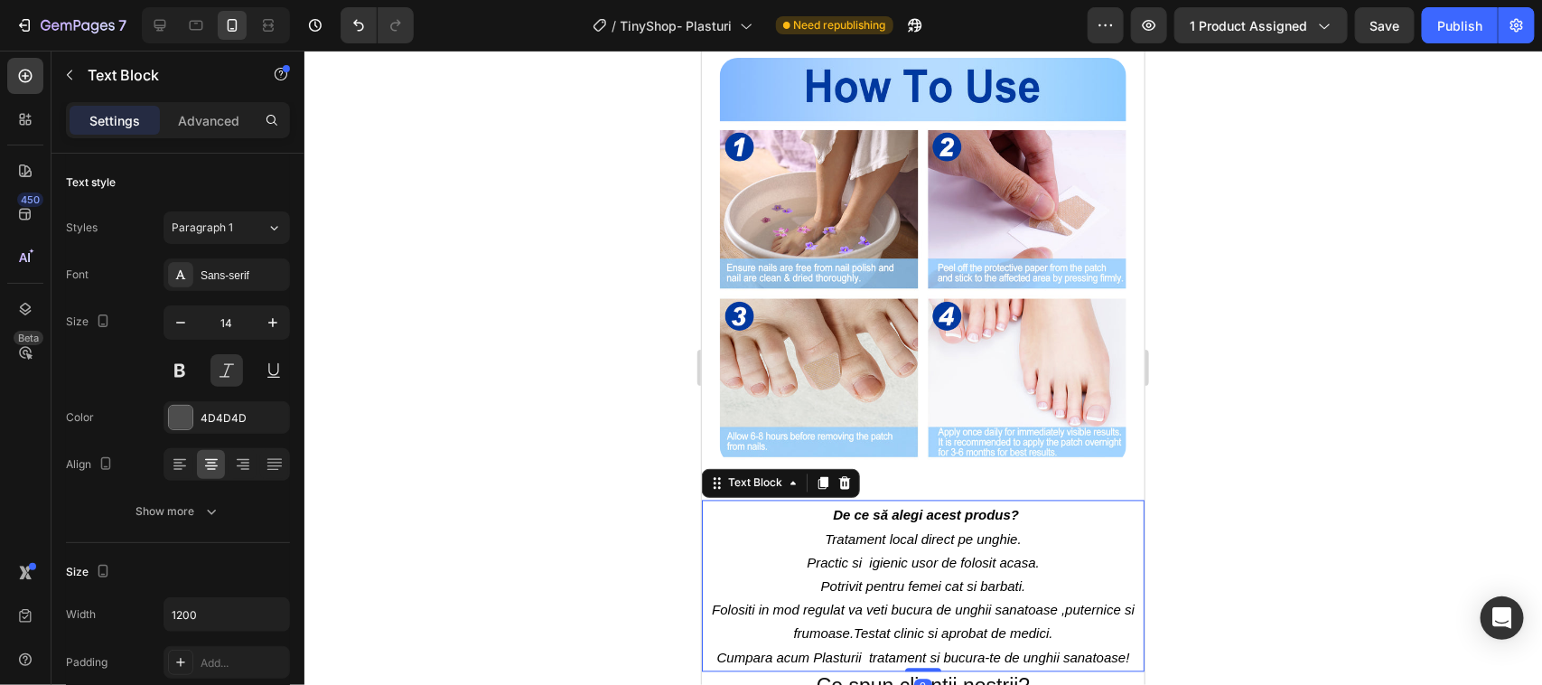
click at [629, 483] on div at bounding box center [923, 368] width 1238 height 634
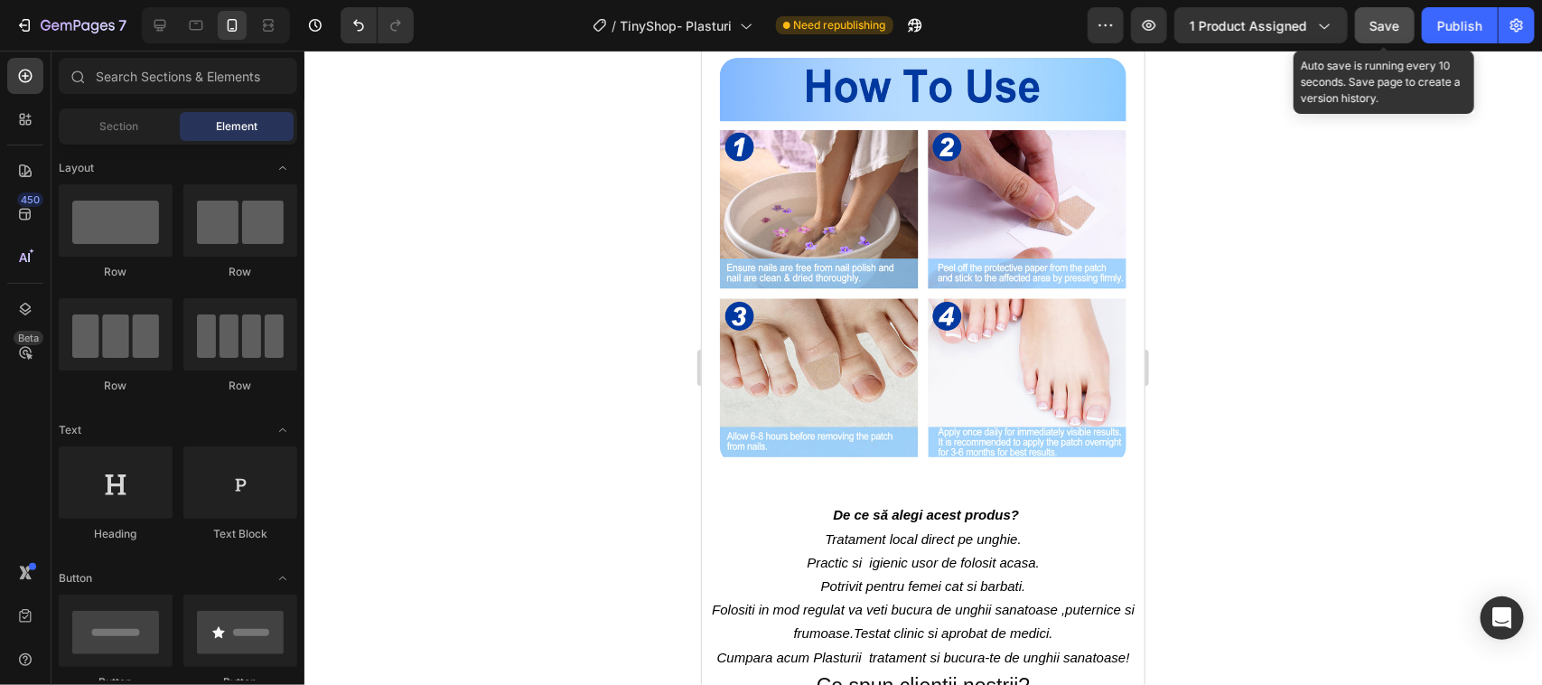
click at [1378, 24] on span "Save" at bounding box center [1385, 25] width 30 height 15
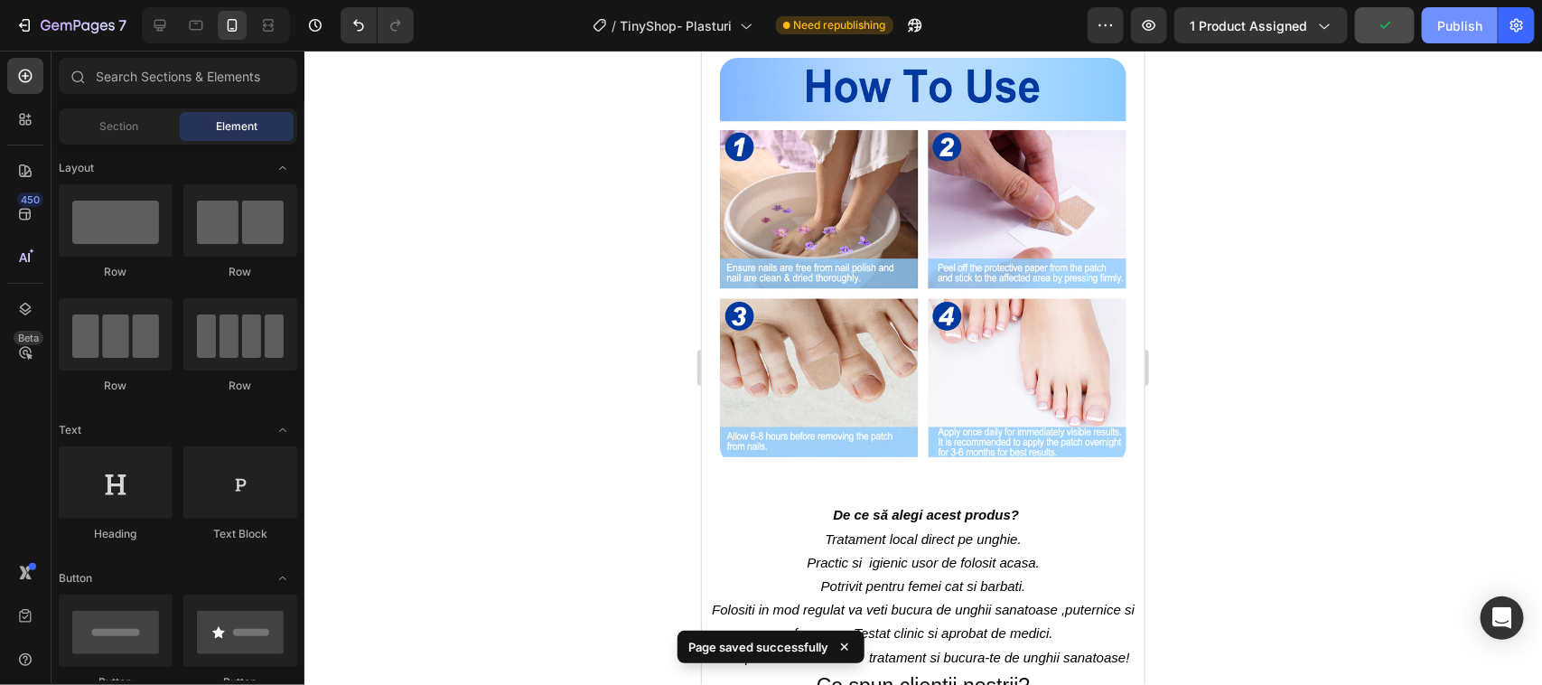
click at [1452, 28] on div "Publish" at bounding box center [1459, 25] width 45 height 19
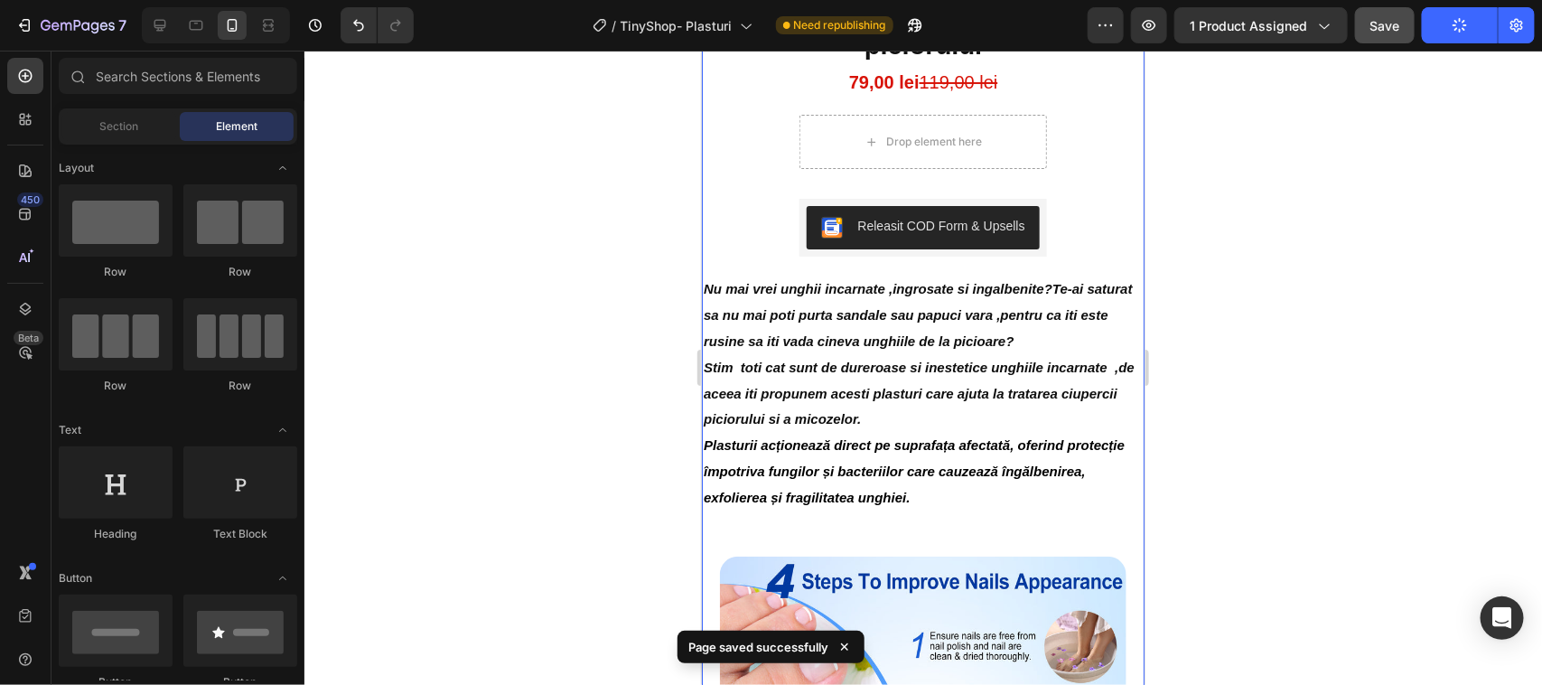
scroll to position [0, 0]
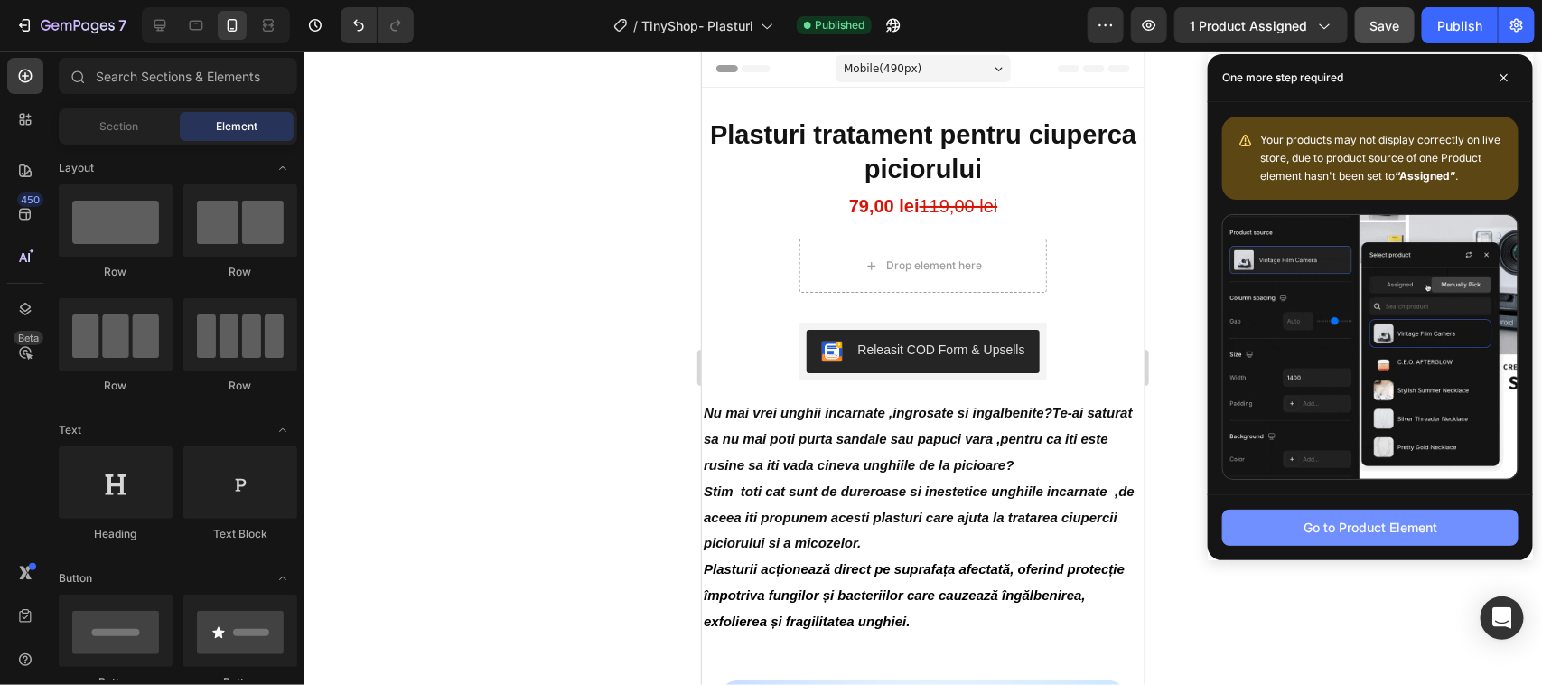
click at [1355, 527] on div "Go to Product Element" at bounding box center [1370, 527] width 134 height 19
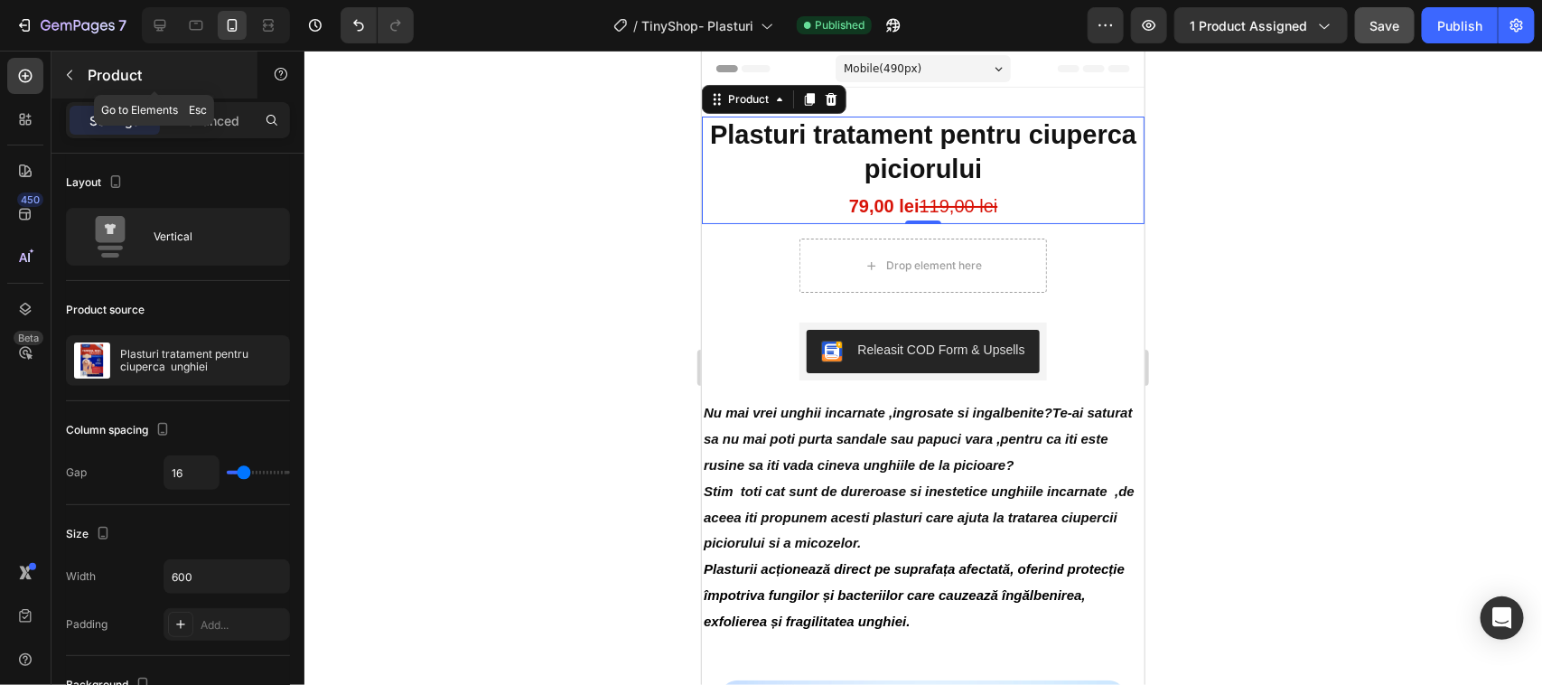
click at [69, 72] on icon "button" at bounding box center [69, 75] width 14 height 14
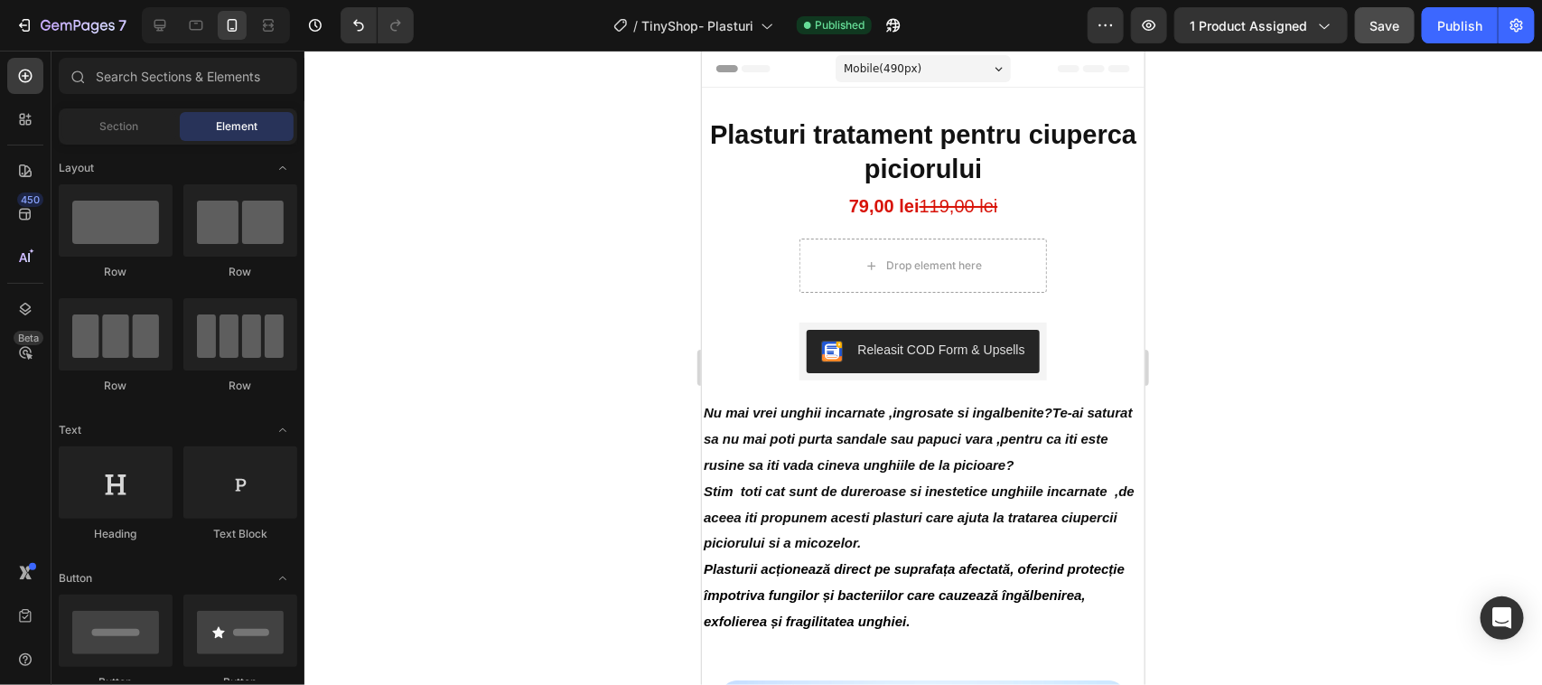
click at [223, 125] on span "Element" at bounding box center [237, 126] width 42 height 16
click at [226, 124] on span "Element" at bounding box center [237, 126] width 42 height 16
click at [246, 124] on span "Element" at bounding box center [237, 126] width 42 height 16
click at [142, 123] on div "Section" at bounding box center [119, 126] width 114 height 29
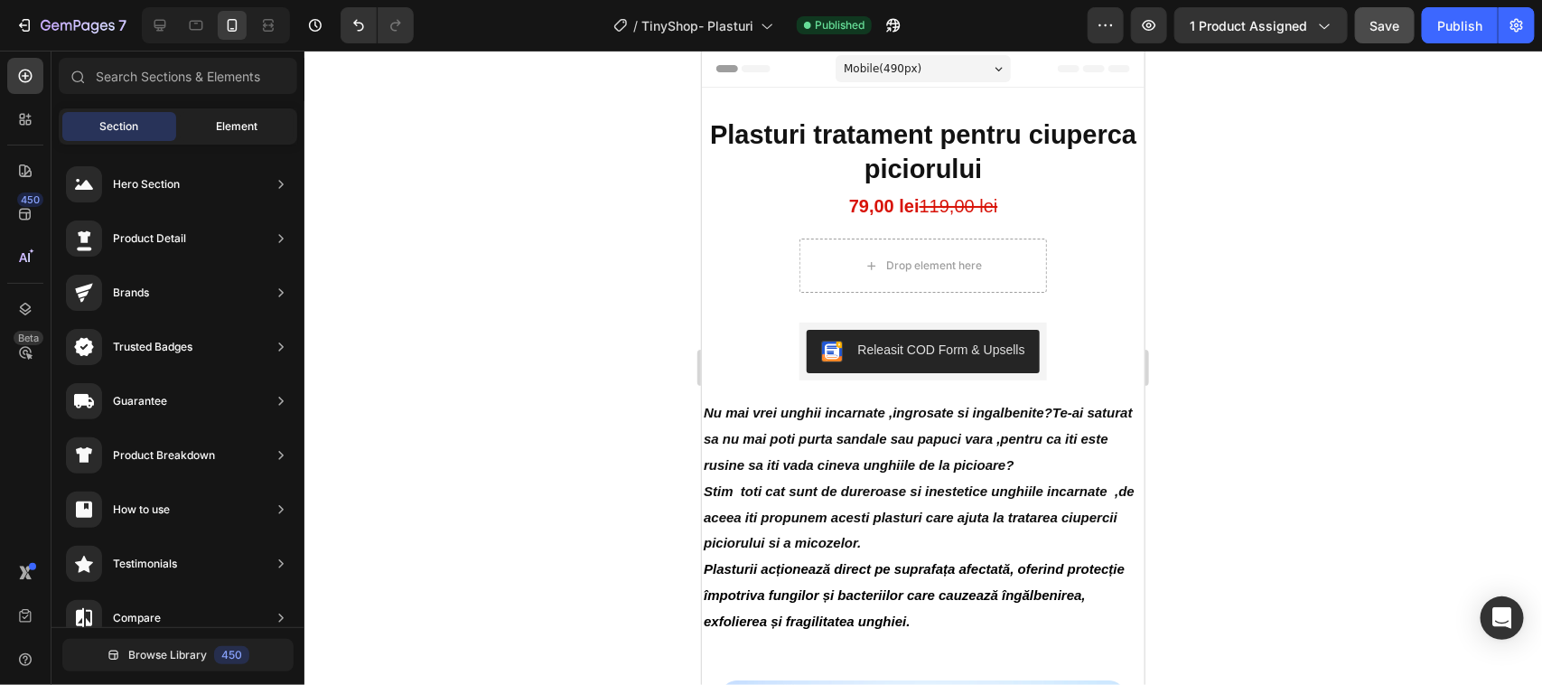
click at [218, 119] on span "Element" at bounding box center [237, 126] width 42 height 16
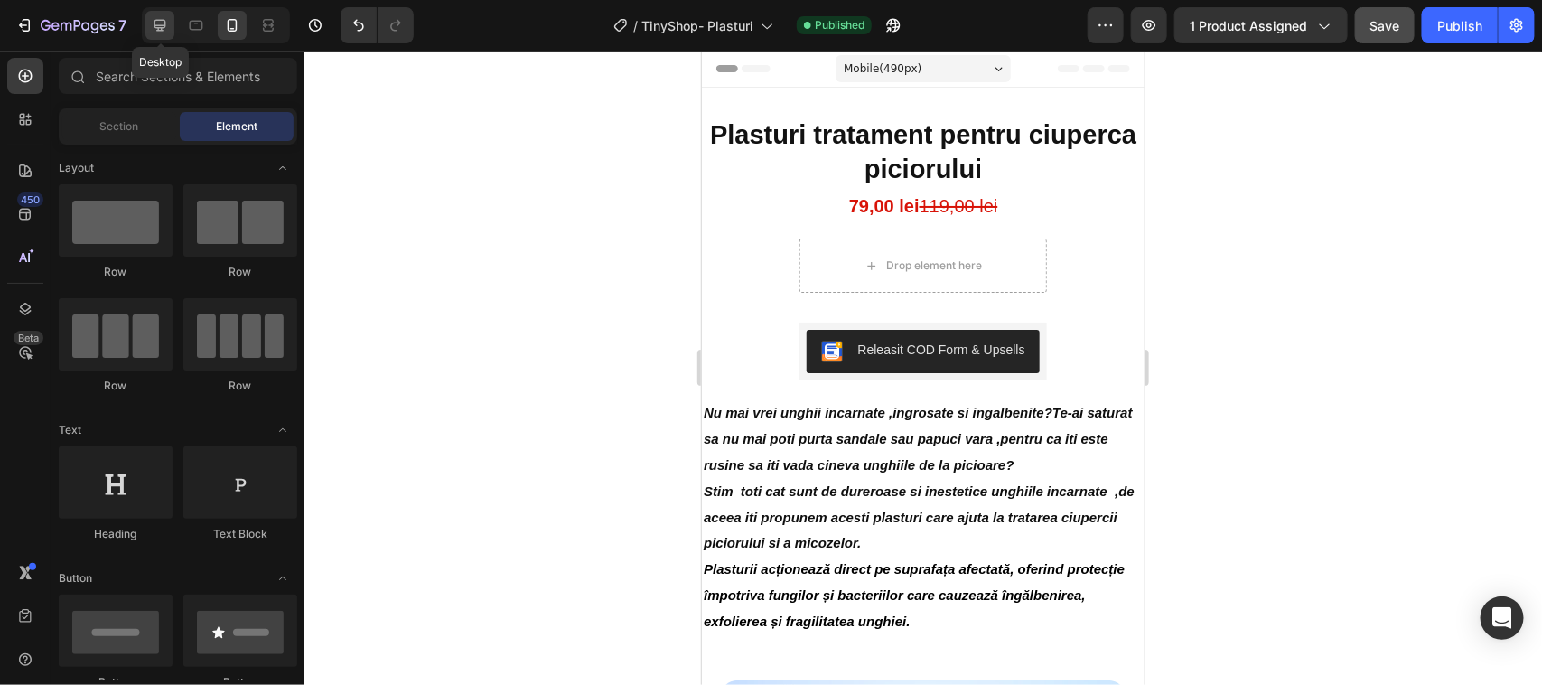
click at [161, 20] on icon at bounding box center [160, 26] width 12 height 12
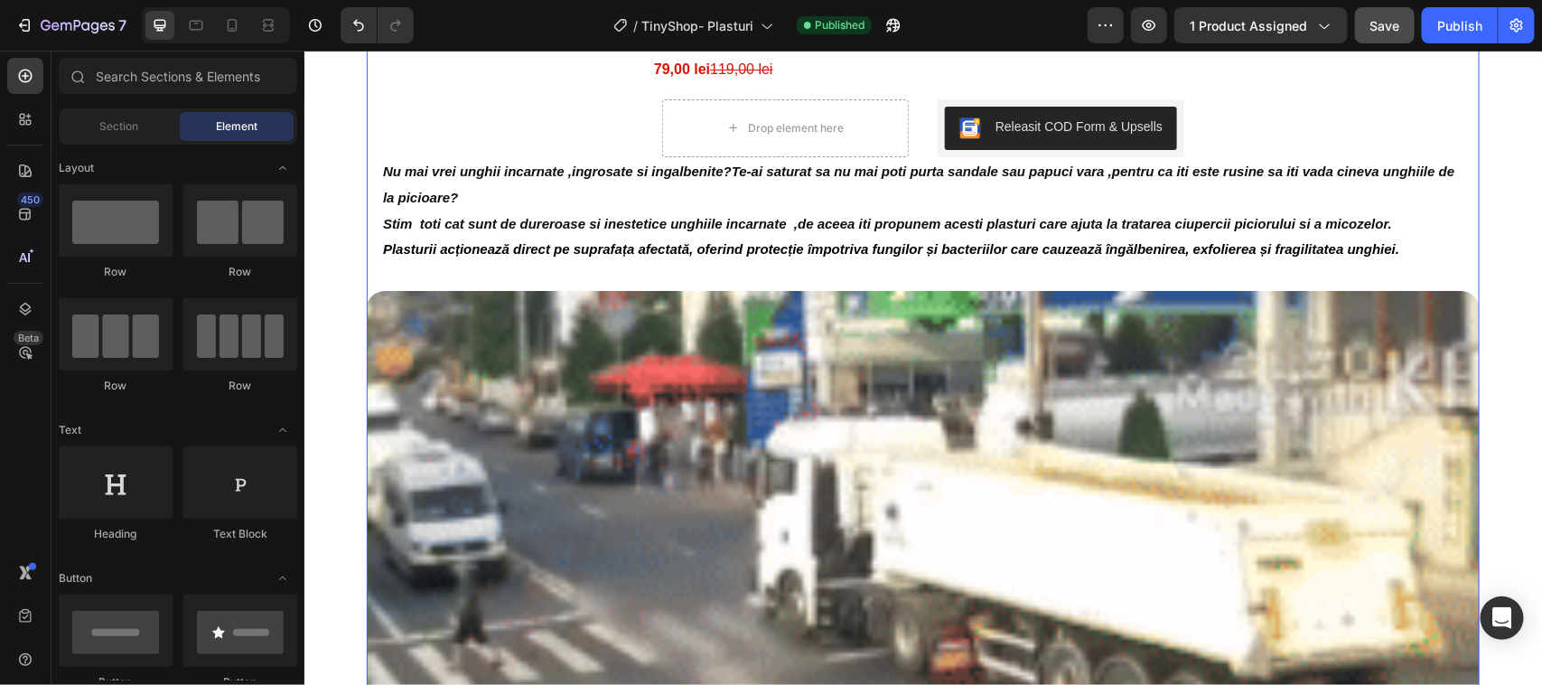
scroll to position [226, 0]
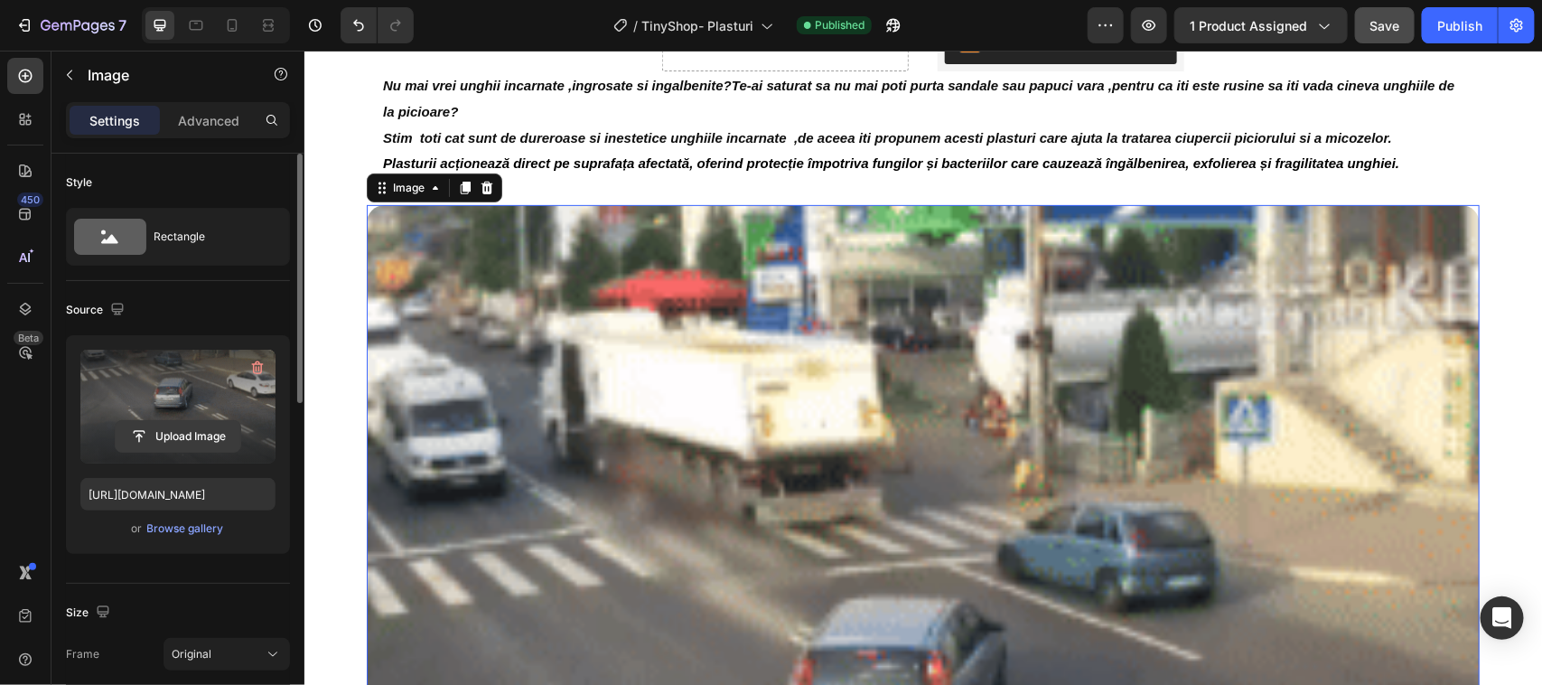
click at [177, 429] on input "file" at bounding box center [178, 436] width 125 height 31
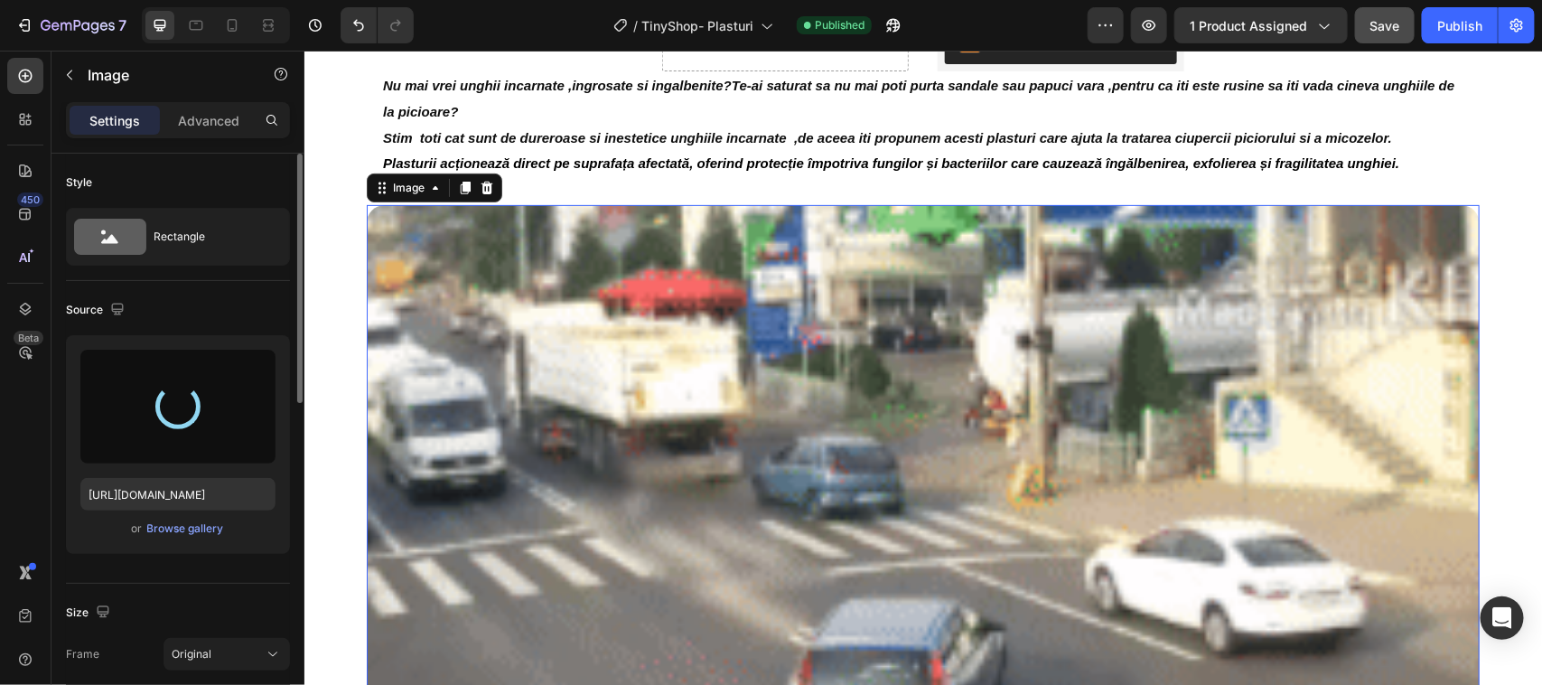
type input "https://cdn.shopify.com/s/files/1/0964/0060/5530/files/gempages_577008033326957…"
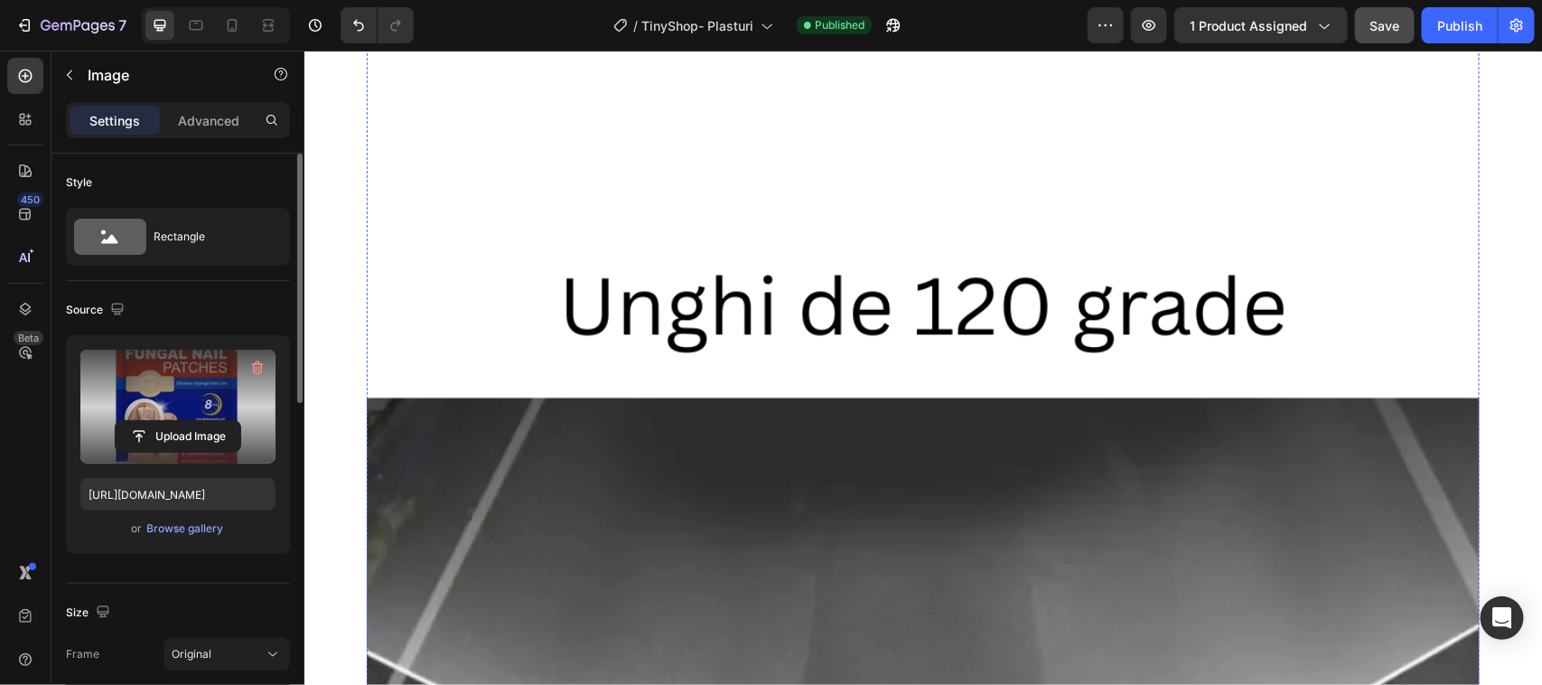
scroll to position [1694, 0]
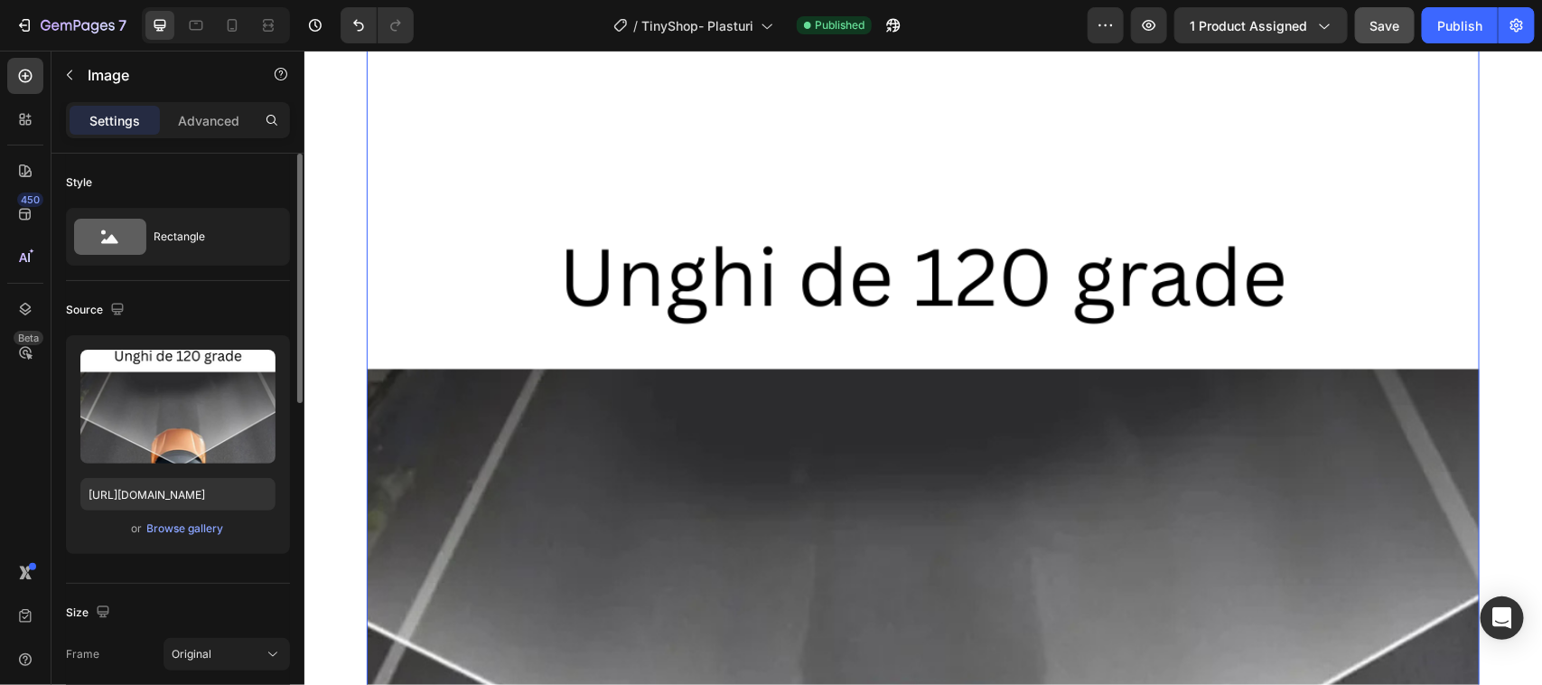
click at [883, 551] on img at bounding box center [922, 565] width 1113 height 1113
click at [882, 551] on img at bounding box center [922, 565] width 1113 height 1113
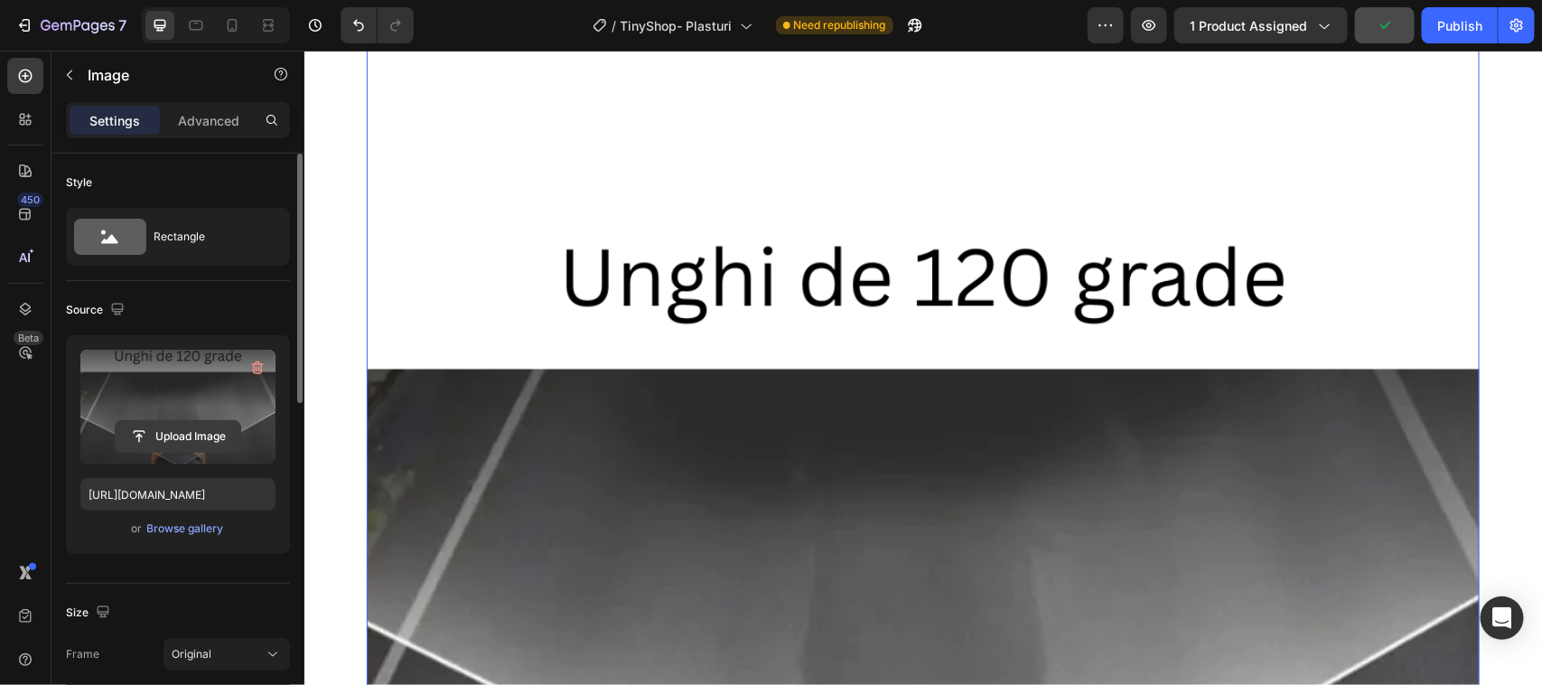
click at [181, 438] on input "file" at bounding box center [178, 436] width 125 height 31
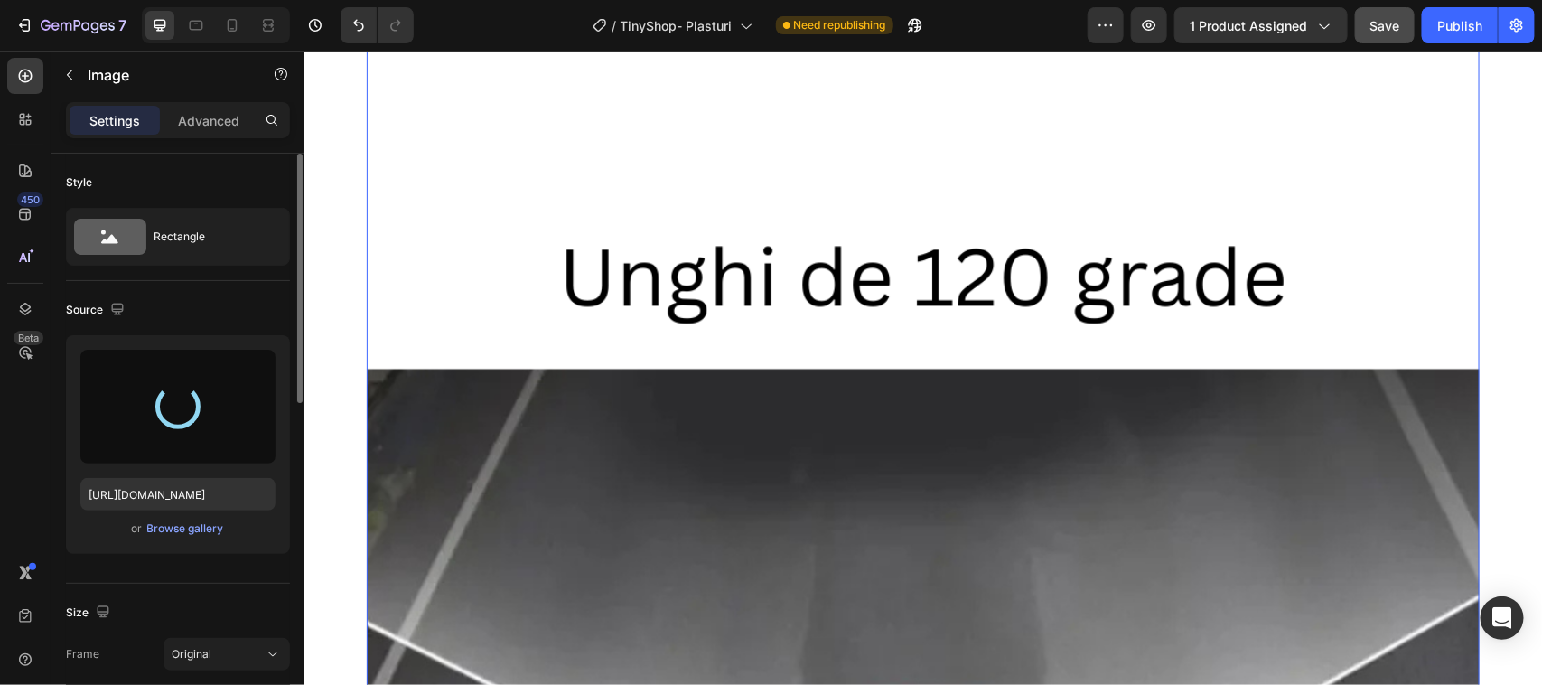
type input "https://cdn.shopify.com/s/files/1/0964/0060/5530/files/gempages_577008033326957…"
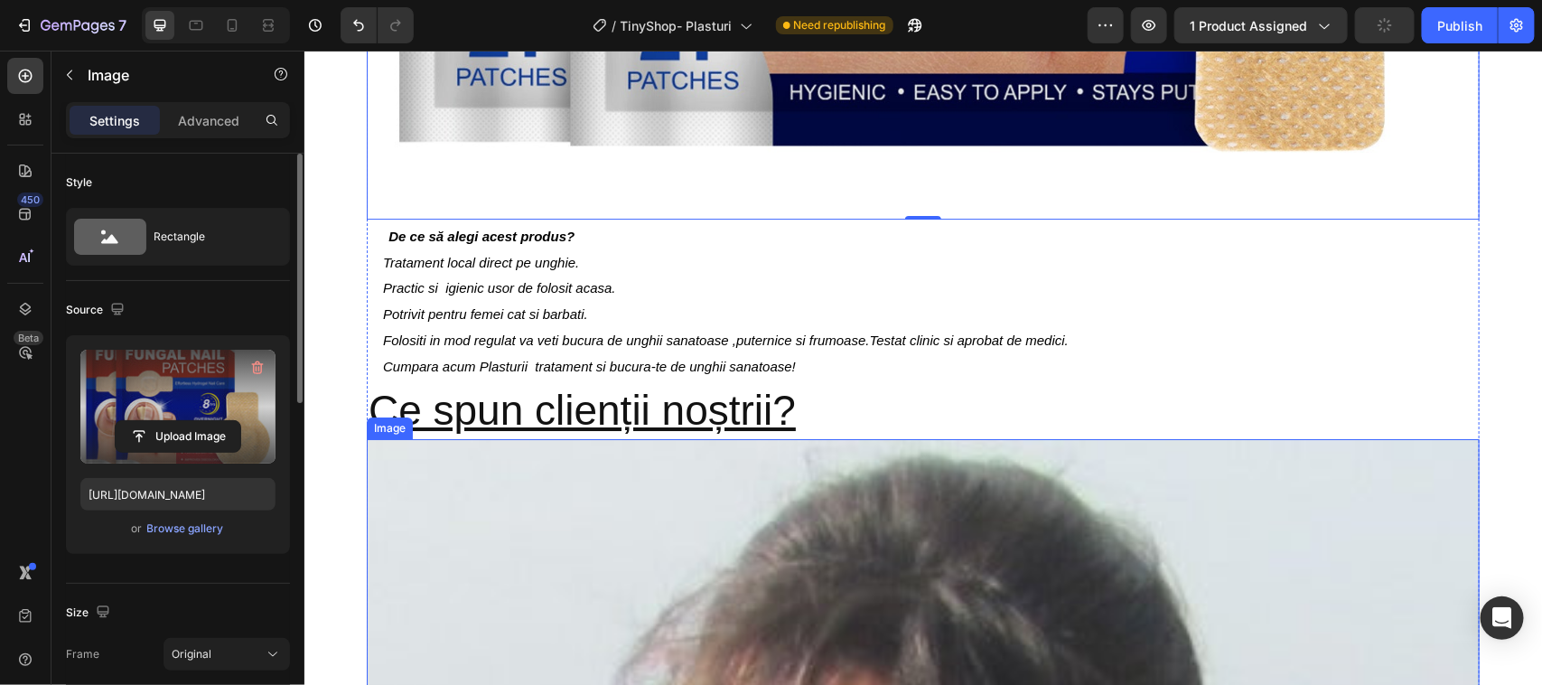
scroll to position [2710, 0]
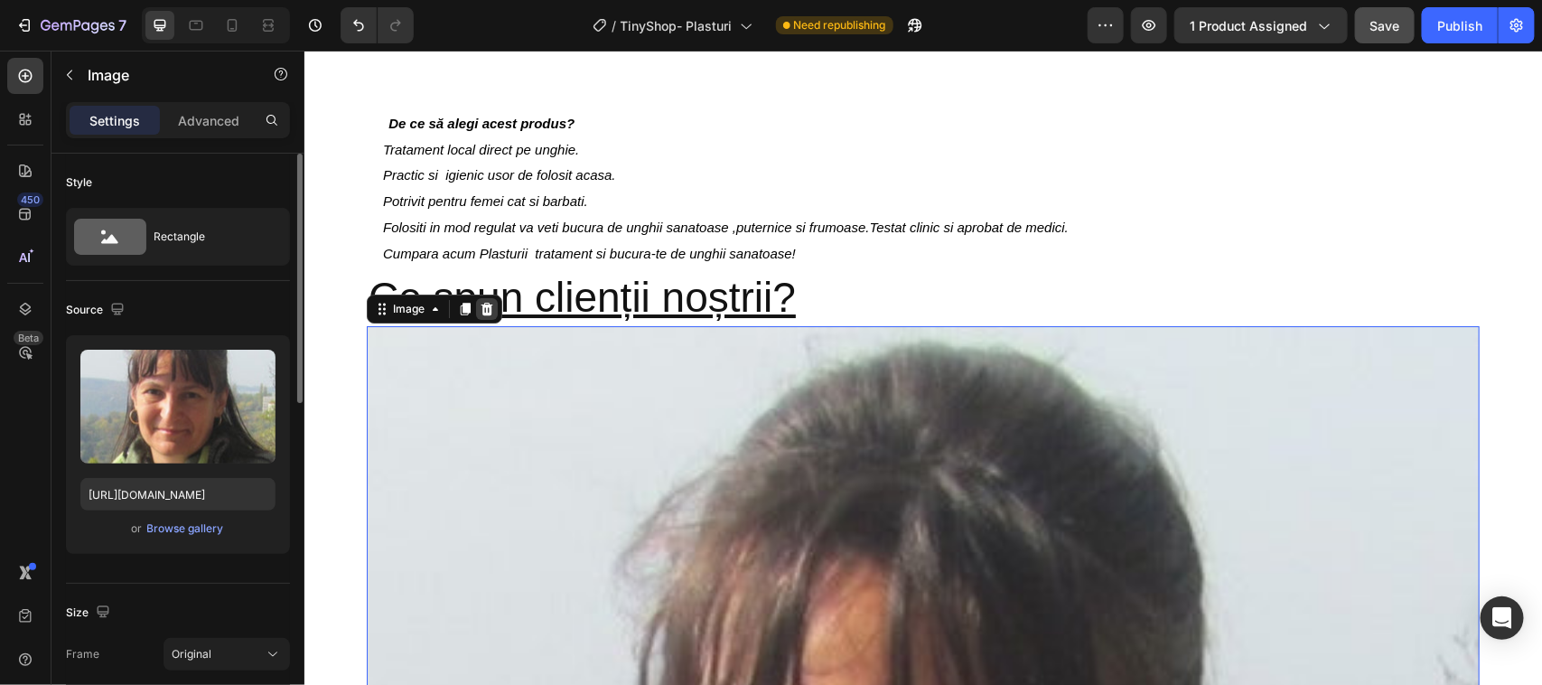
click at [481, 314] on icon at bounding box center [487, 308] width 12 height 13
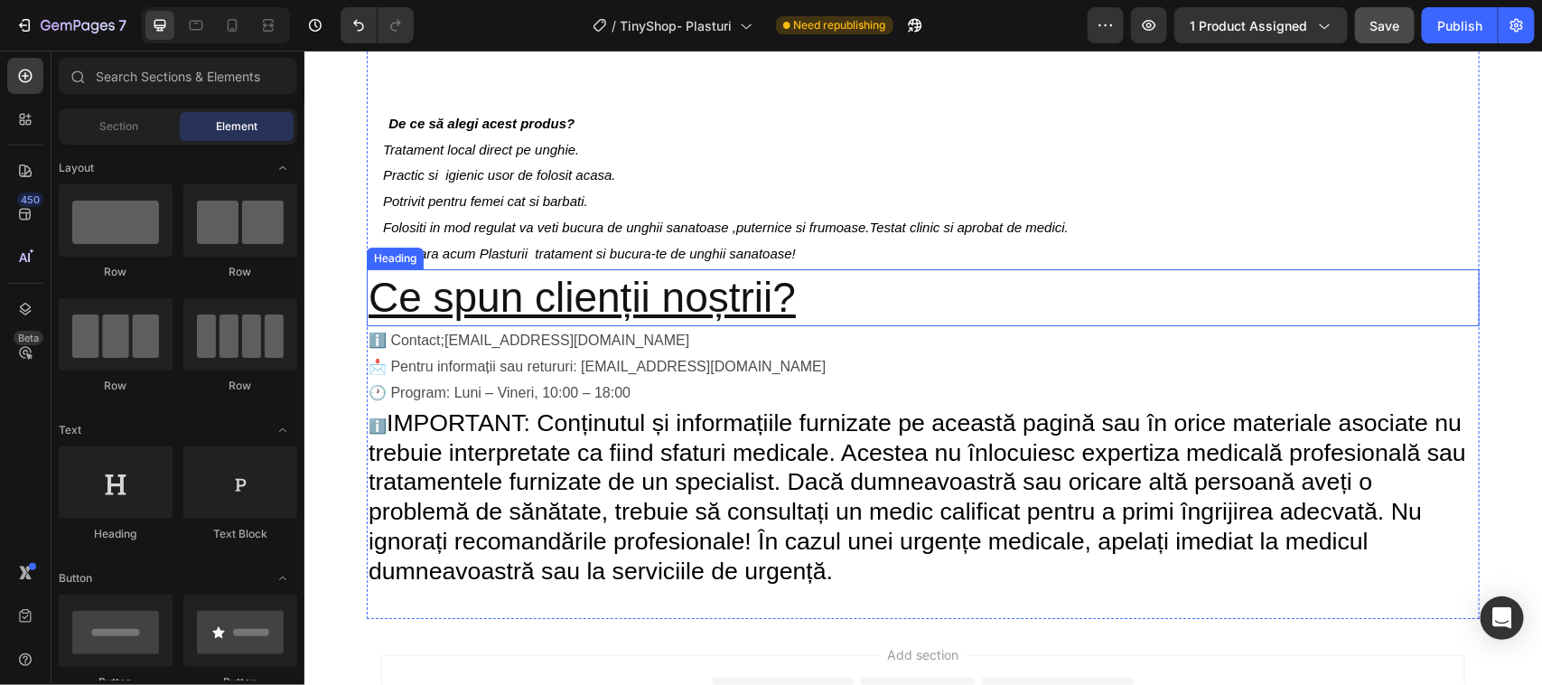
click at [748, 315] on h2 "Ce spun clienții noștrii?" at bounding box center [922, 297] width 1113 height 58
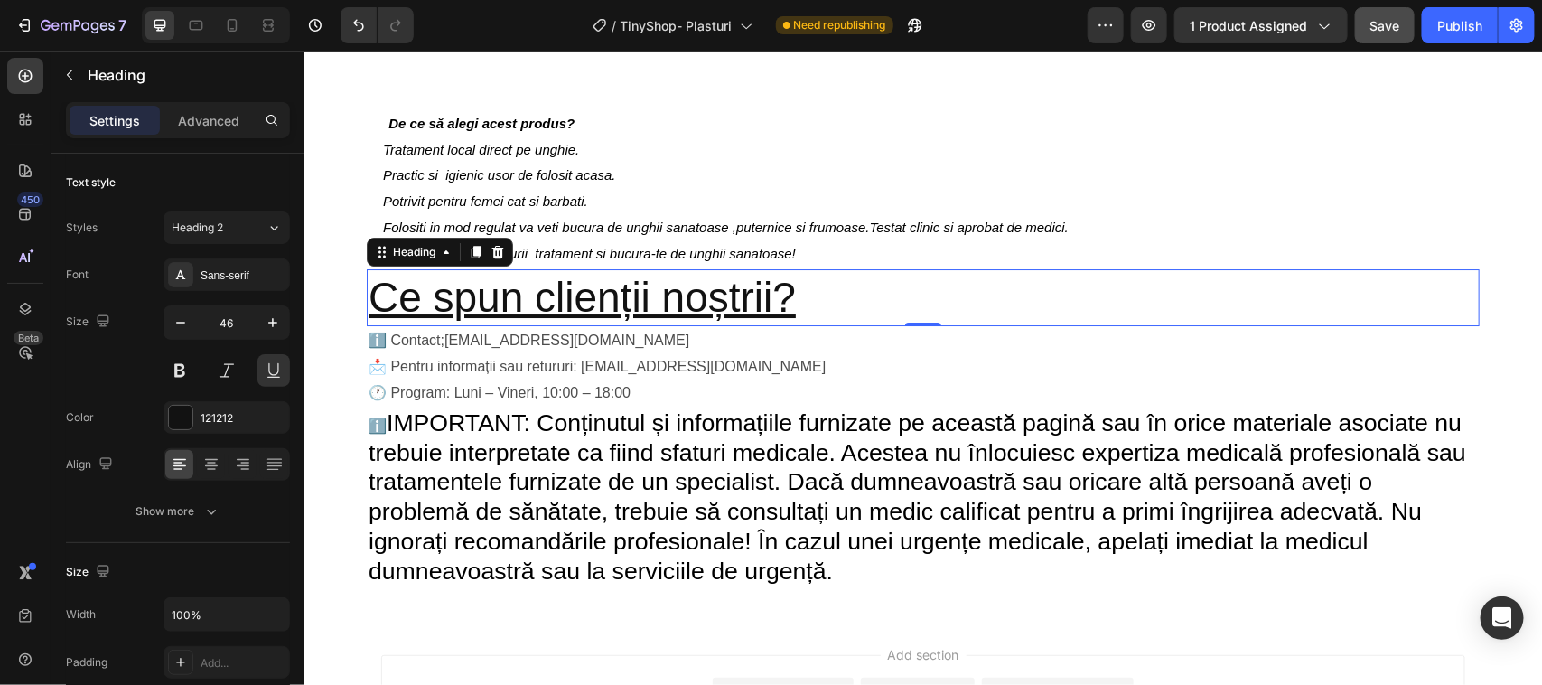
click at [832, 307] on h2 "Ce spun clienții noștrii?" at bounding box center [922, 297] width 1113 height 58
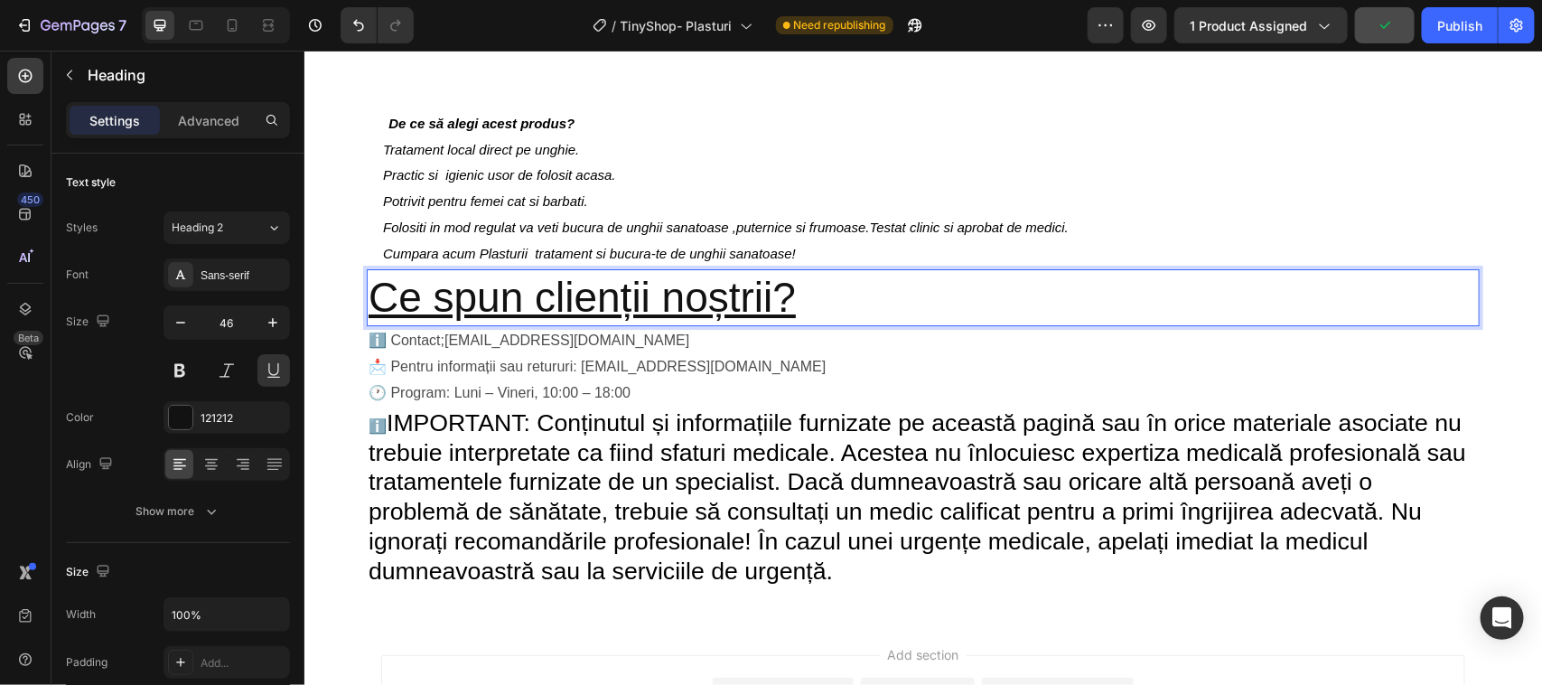
drag, startPoint x: 850, startPoint y: 300, endPoint x: 822, endPoint y: 304, distance: 28.4
click at [822, 304] on p "Ce spun clienții noștrii?" at bounding box center [922, 297] width 1109 height 54
click at [68, 77] on icon "button" at bounding box center [69, 75] width 14 height 14
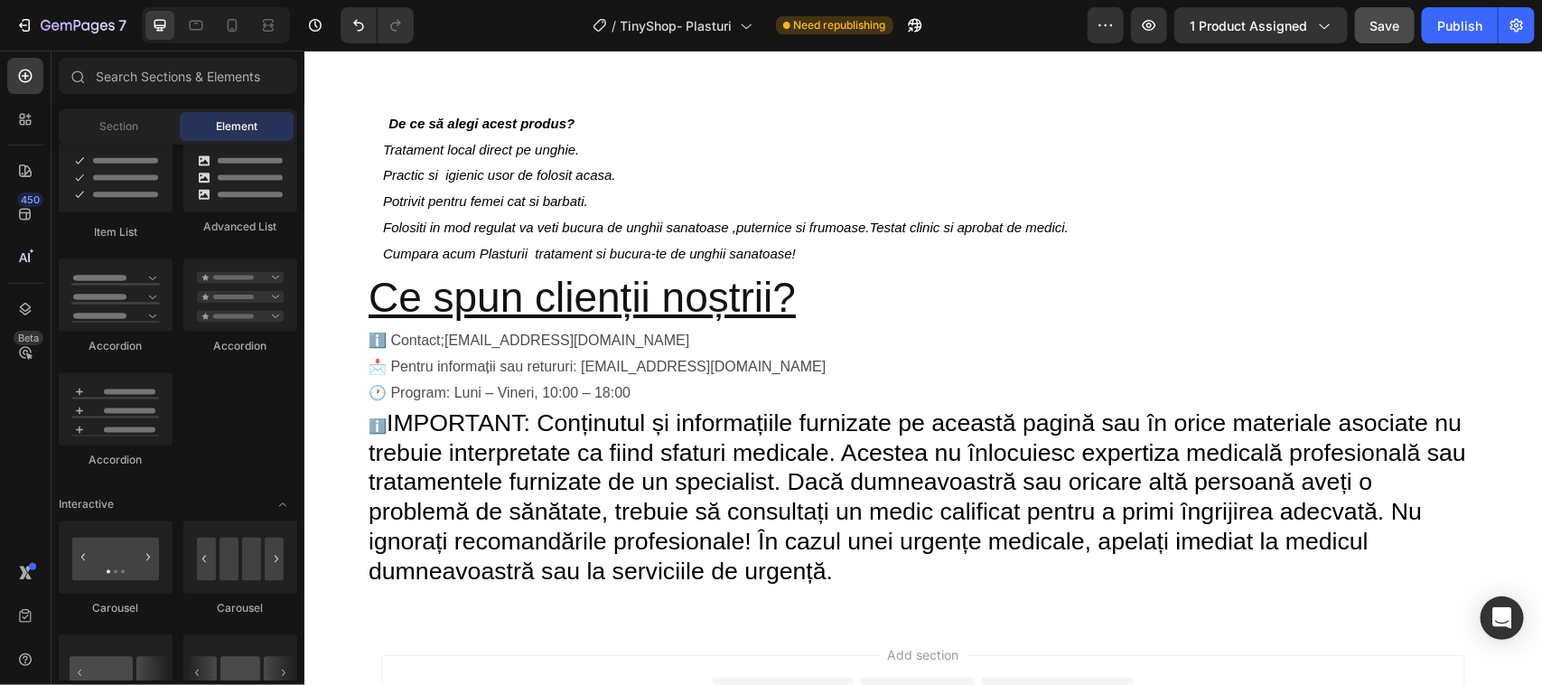
scroll to position [1129, 0]
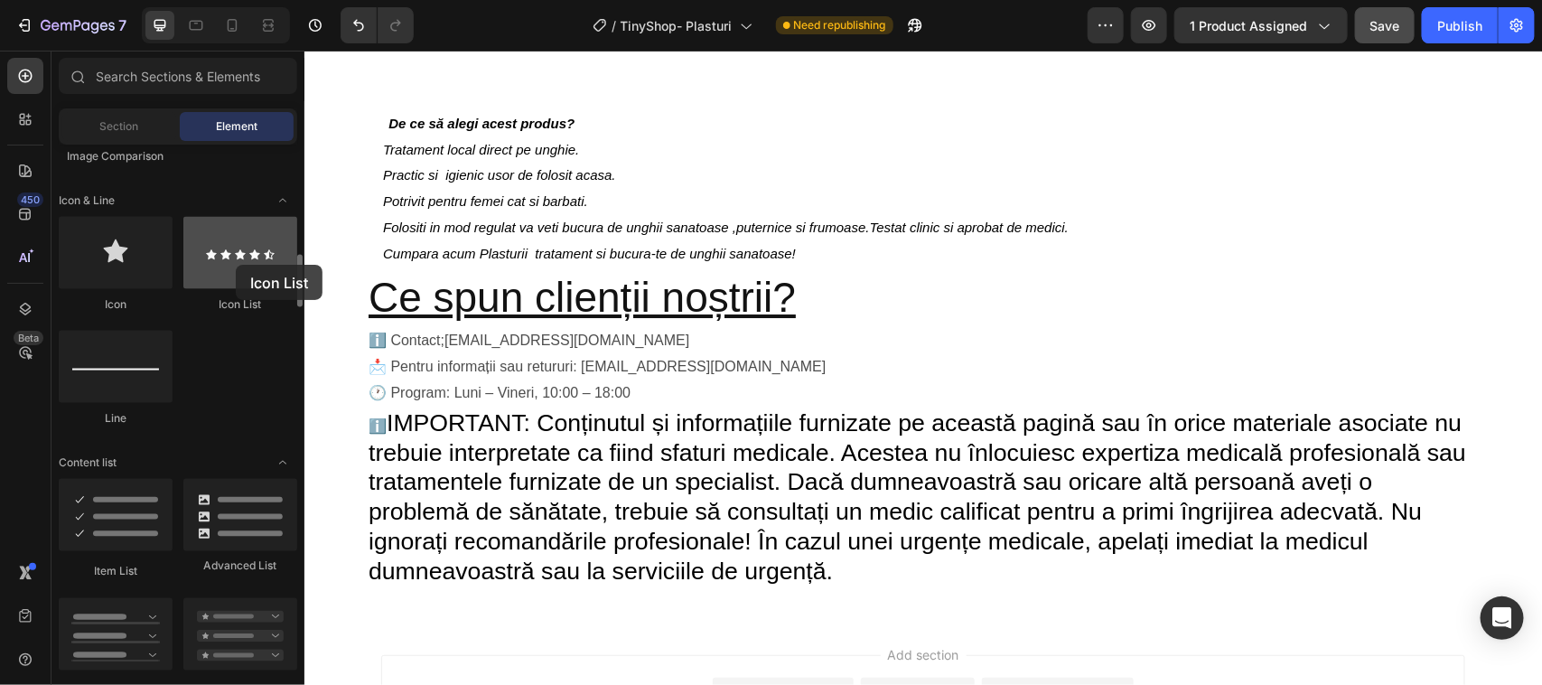
click at [236, 265] on div at bounding box center [240, 253] width 114 height 72
click at [236, 264] on div at bounding box center [240, 253] width 114 height 72
click at [238, 264] on div at bounding box center [240, 253] width 114 height 72
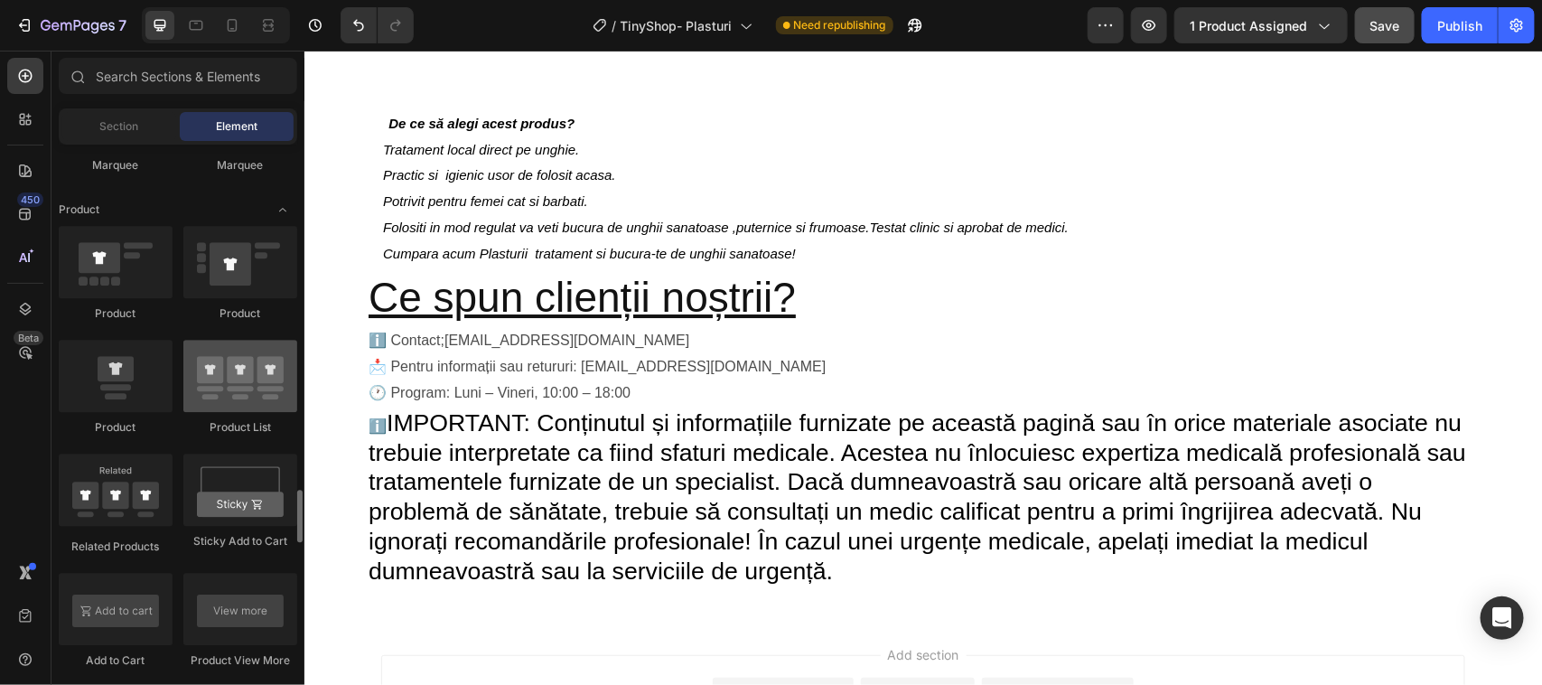
scroll to position [2371, 0]
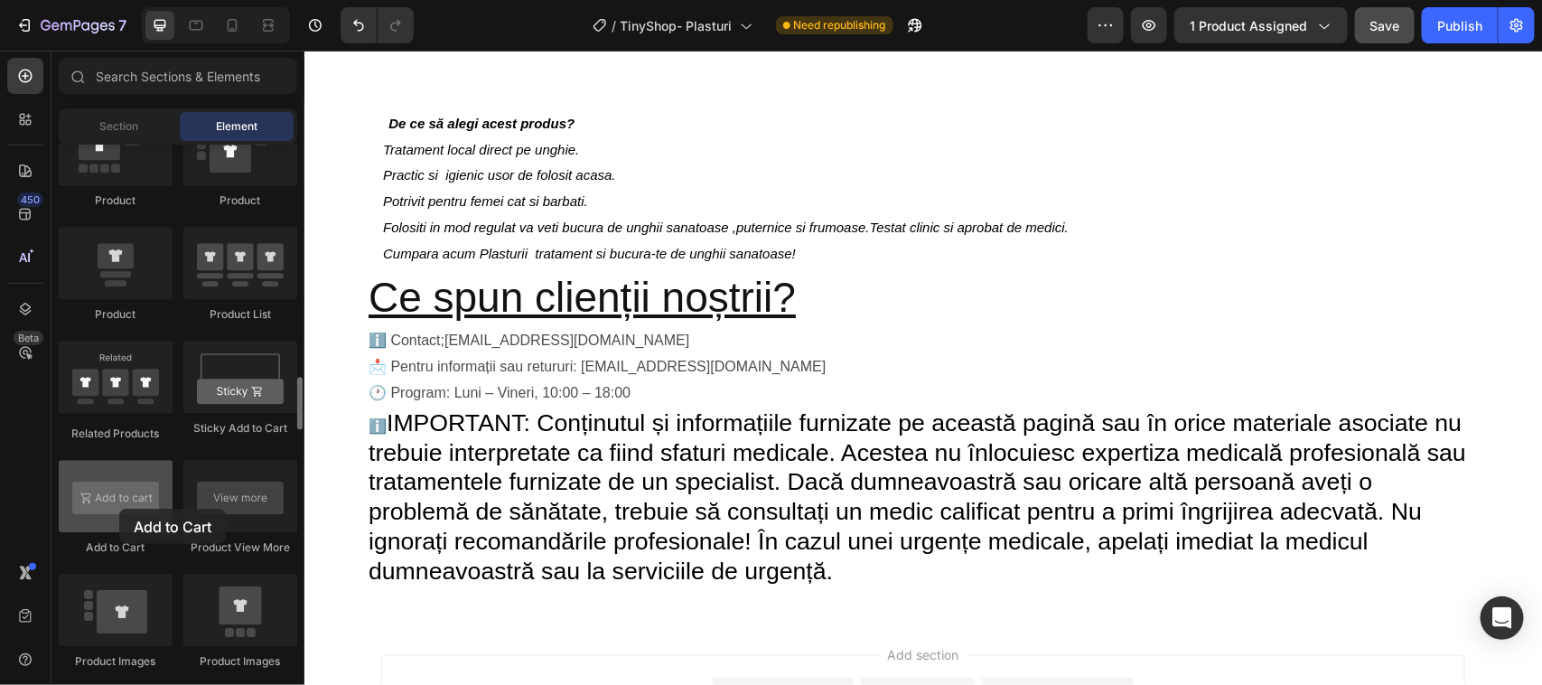
click at [119, 509] on div at bounding box center [116, 496] width 114 height 72
click at [124, 506] on div at bounding box center [116, 496] width 114 height 72
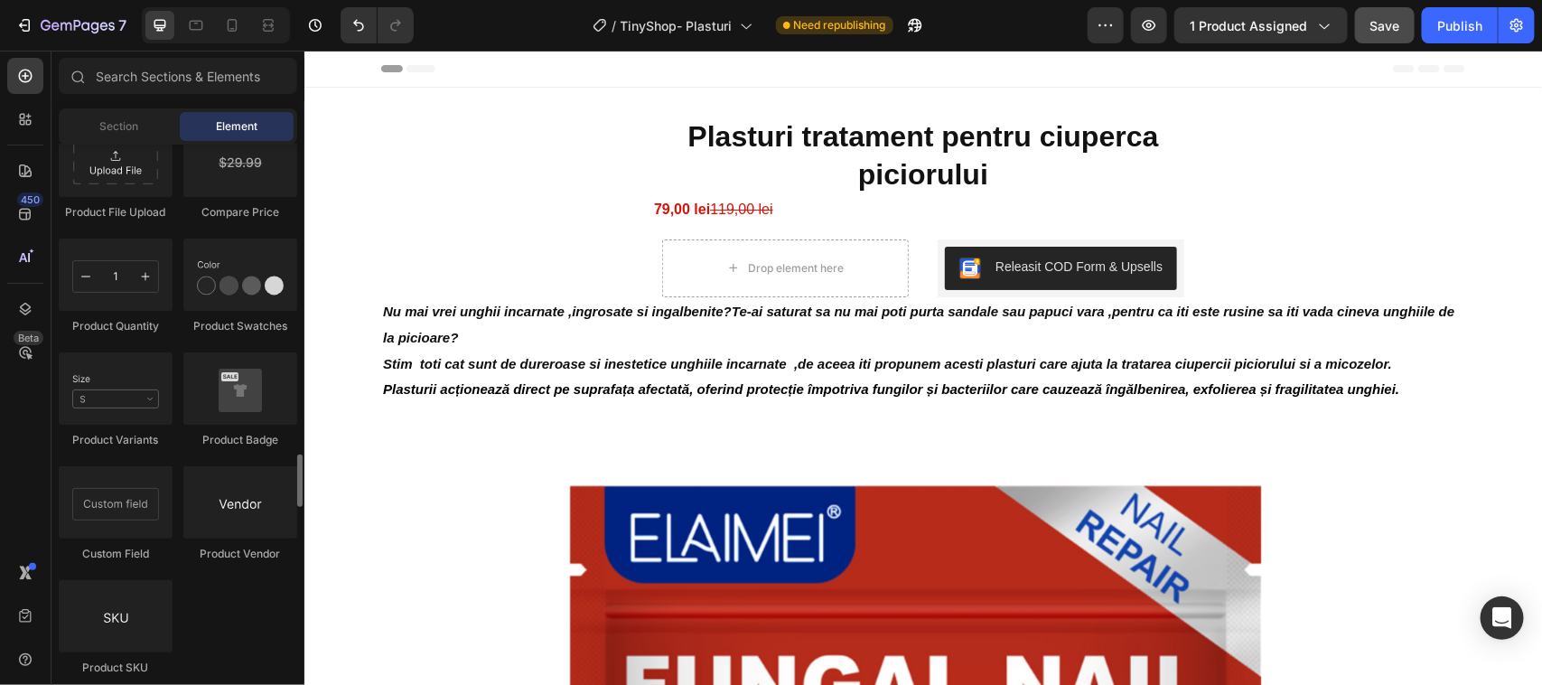
scroll to position [3049, 0]
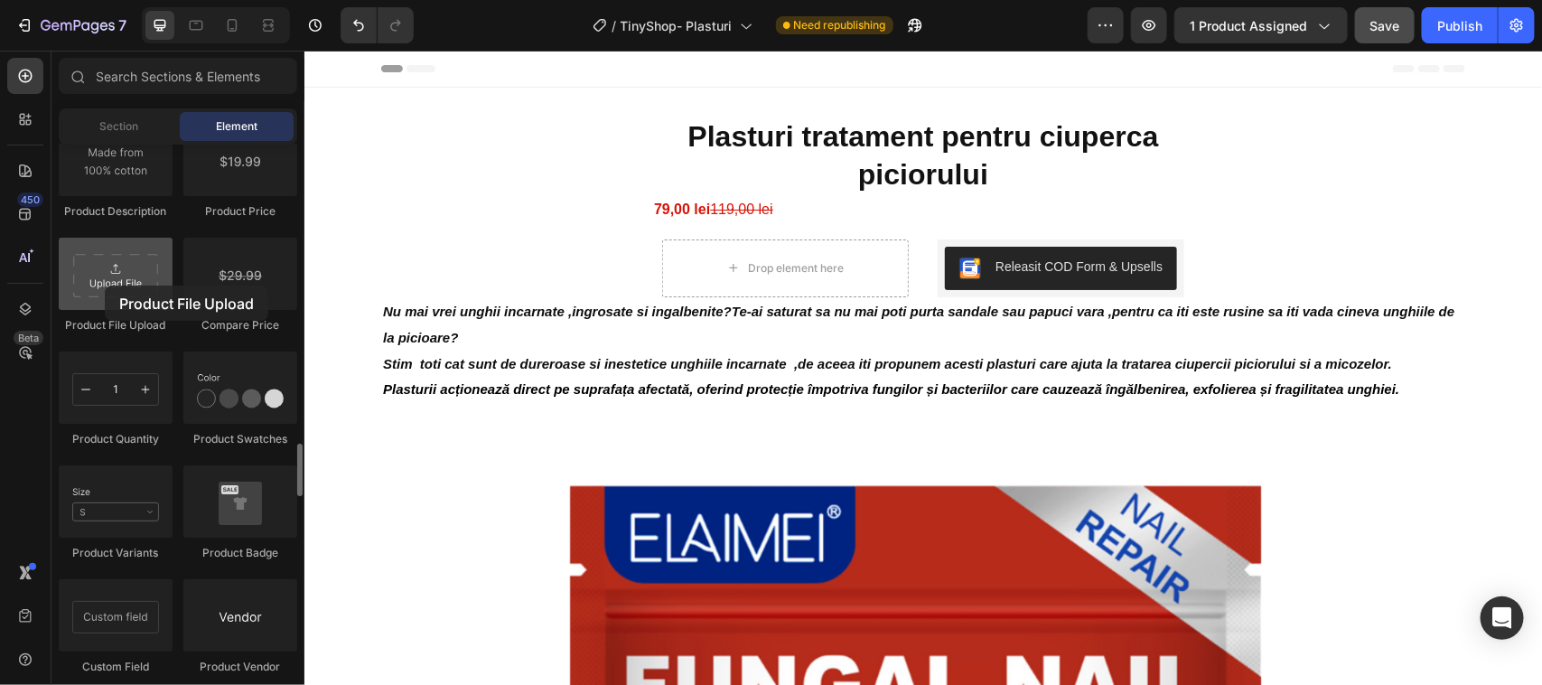
click at [105, 285] on div at bounding box center [116, 274] width 114 height 72
click at [108, 285] on div at bounding box center [116, 274] width 114 height 72
drag, startPoint x: 126, startPoint y: 277, endPoint x: 126, endPoint y: 291, distance: 13.5
click at [126, 291] on div at bounding box center [116, 274] width 114 height 72
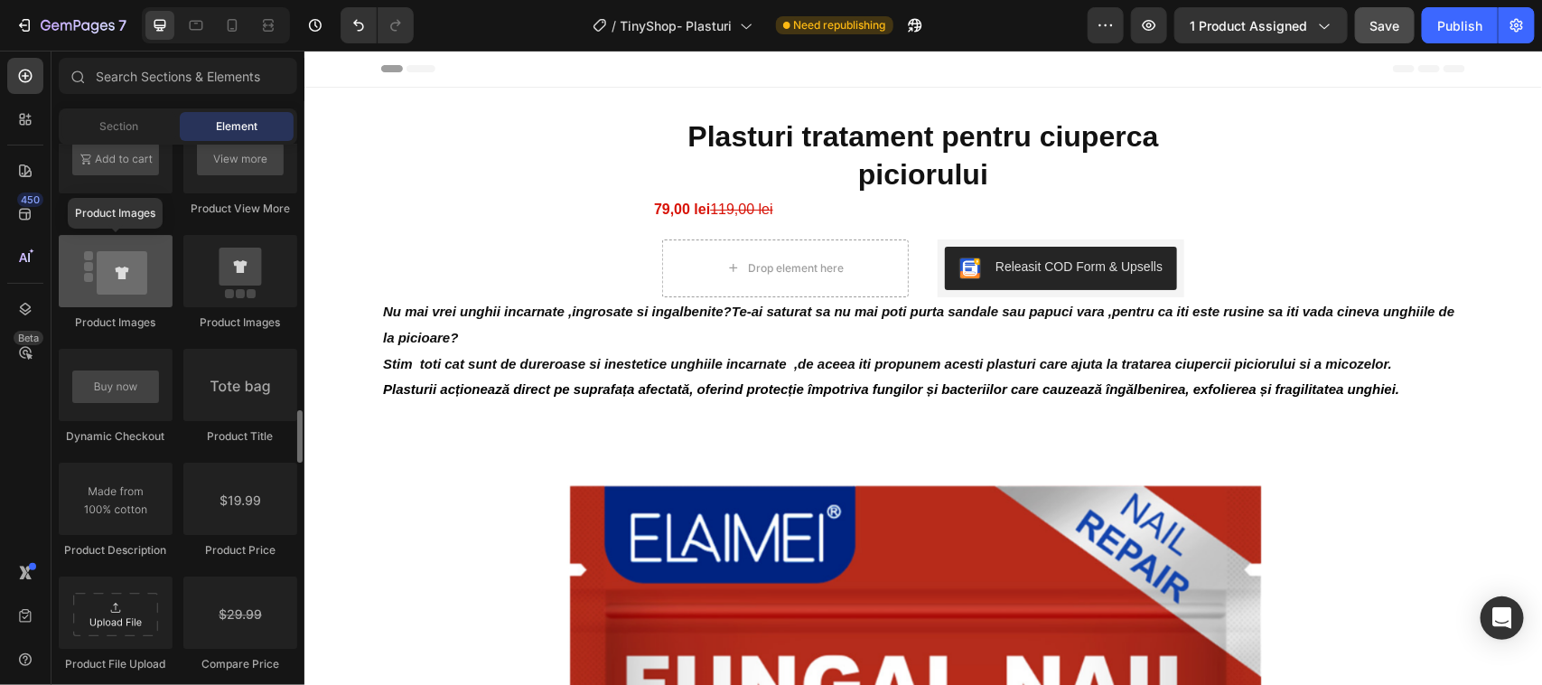
scroll to position [2597, 0]
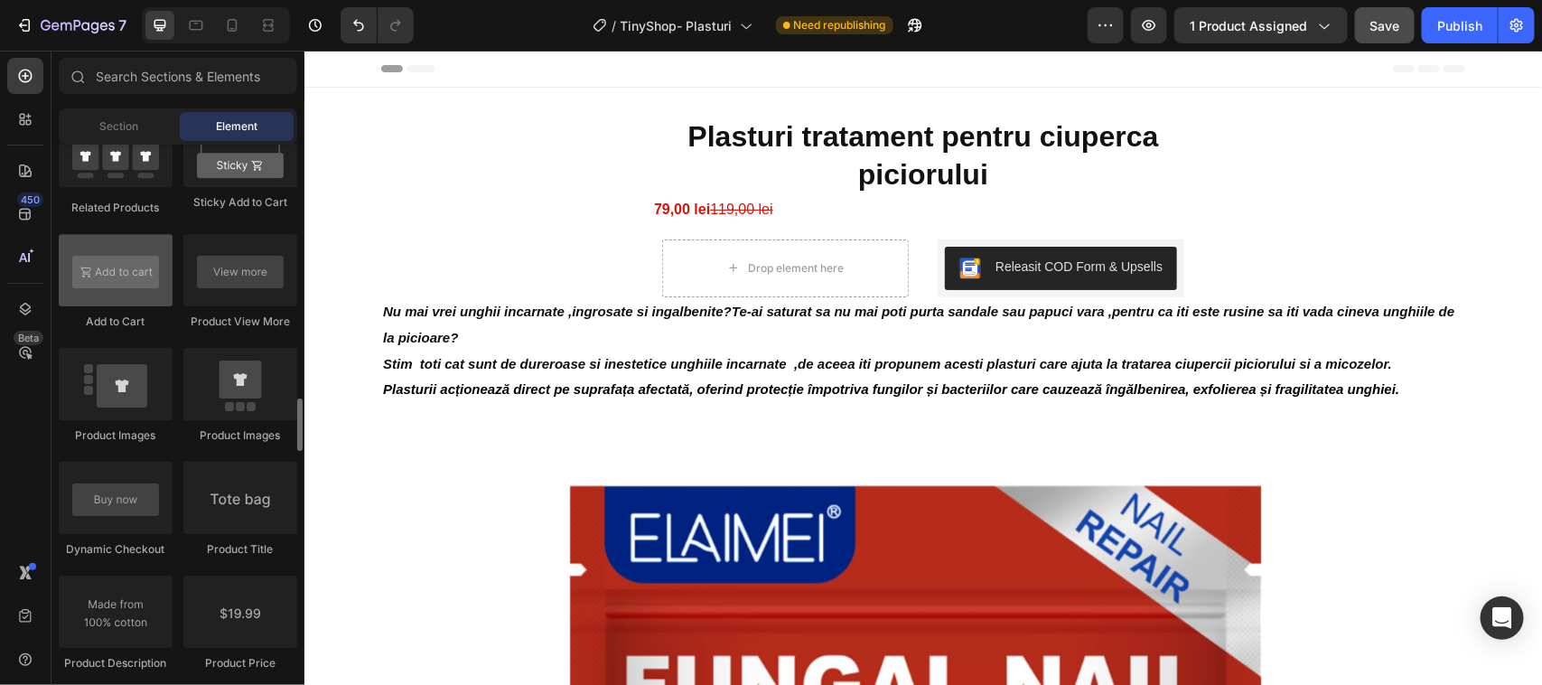
click at [128, 280] on div at bounding box center [116, 270] width 114 height 72
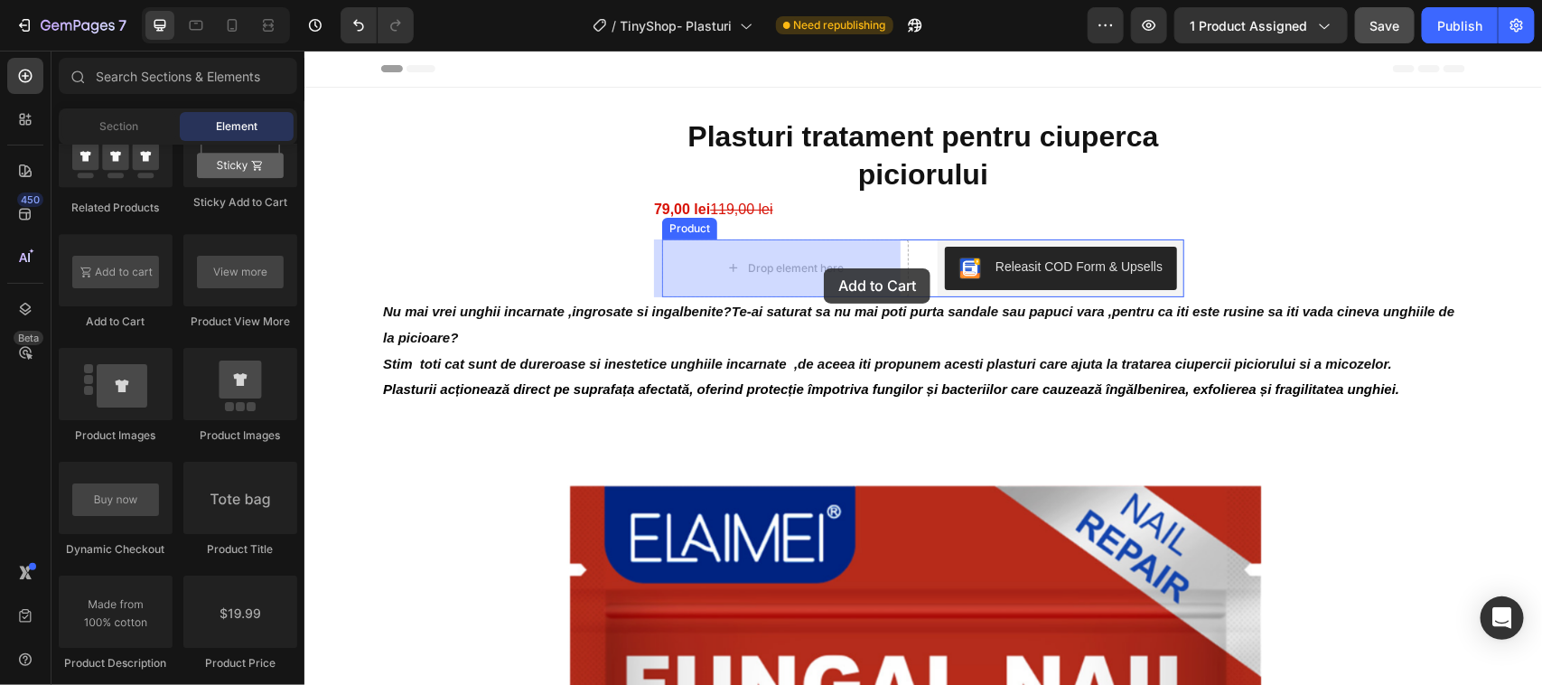
drag, startPoint x: 432, startPoint y: 330, endPoint x: 823, endPoint y: 267, distance: 396.1
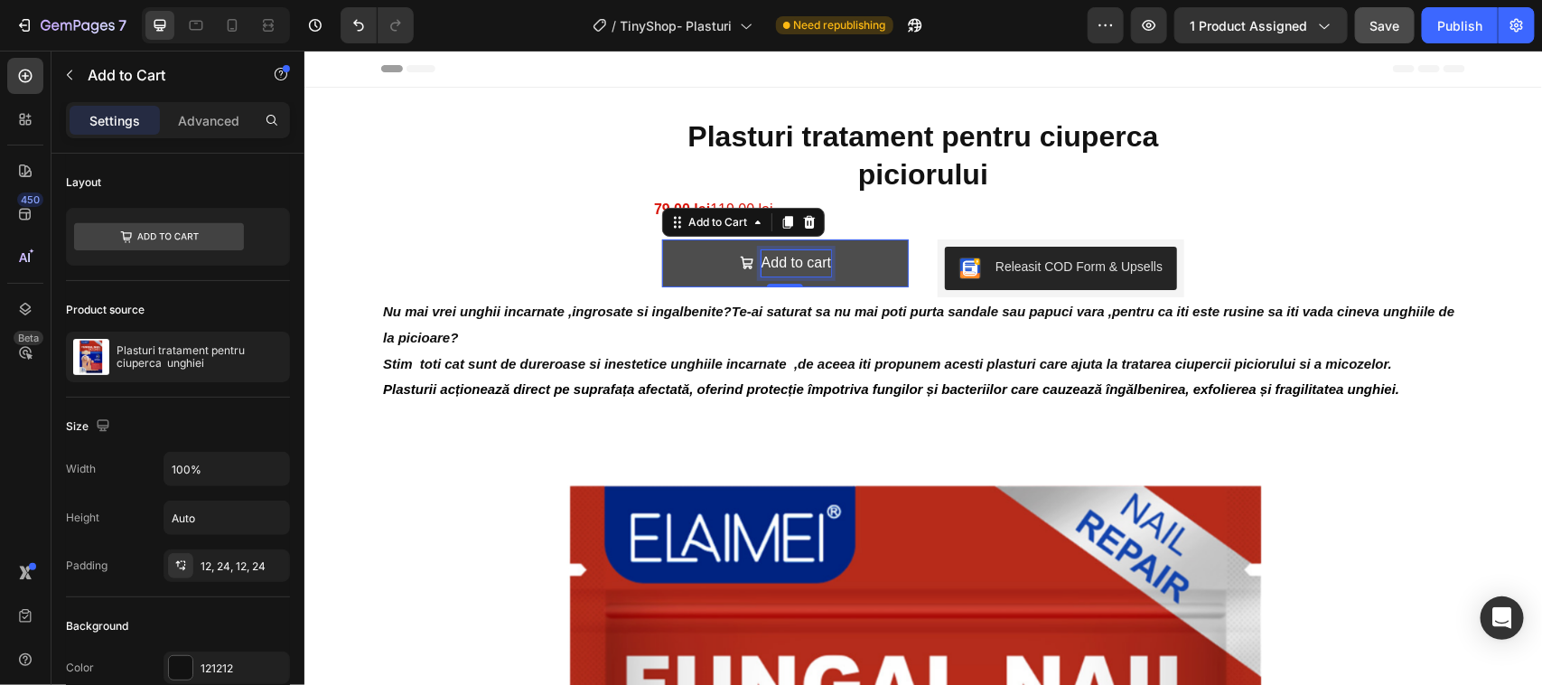
click at [787, 258] on div "Add to cart" at bounding box center [796, 262] width 70 height 26
click at [819, 258] on p "Add to cart" at bounding box center [796, 262] width 70 height 26
click at [822, 258] on button "Add to cart" at bounding box center [784, 262] width 247 height 48
click at [777, 263] on p "AC0mandă" at bounding box center [795, 262] width 72 height 26
click at [816, 259] on p "Comandă" at bounding box center [795, 262] width 62 height 26
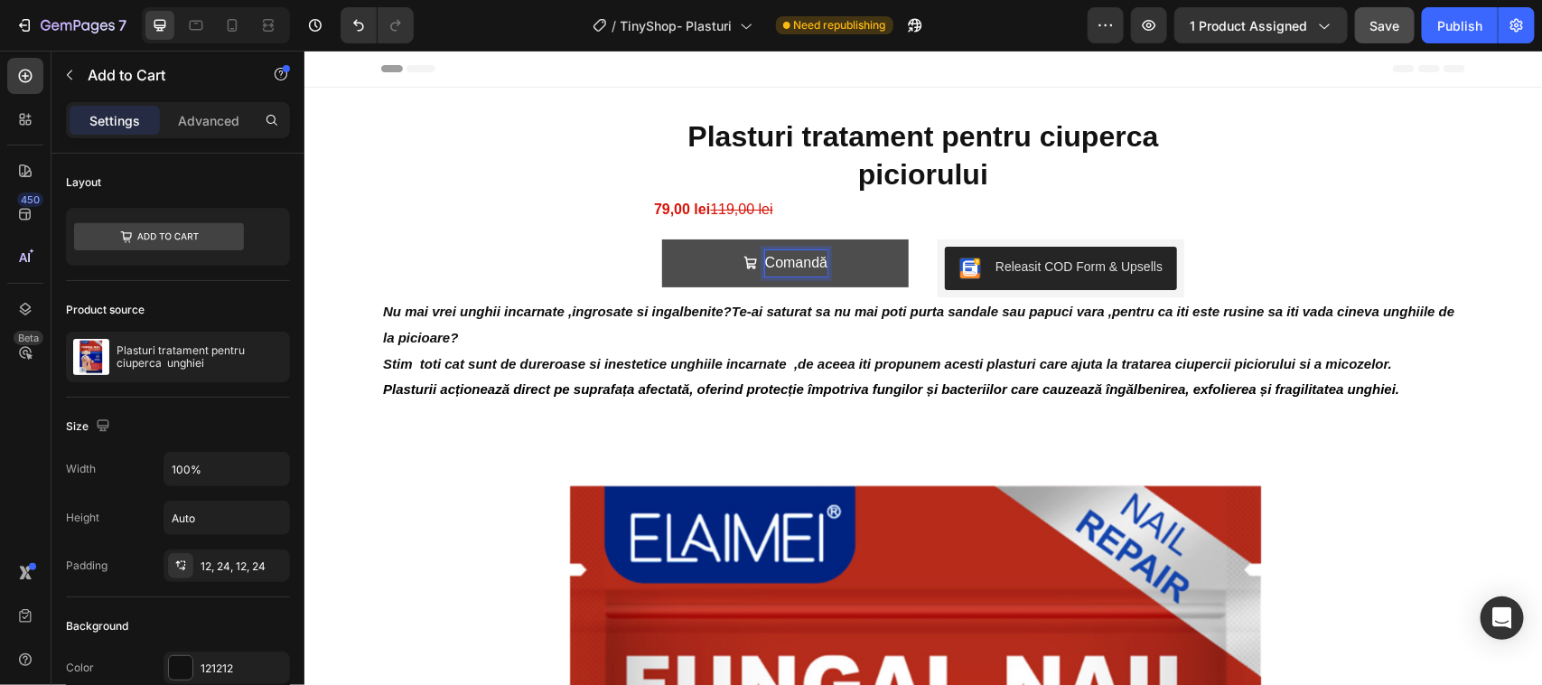
click at [661, 238] on button "Comandă" at bounding box center [784, 262] width 247 height 48
click at [823, 261] on p "Comandă acom!" at bounding box center [796, 262] width 106 height 26
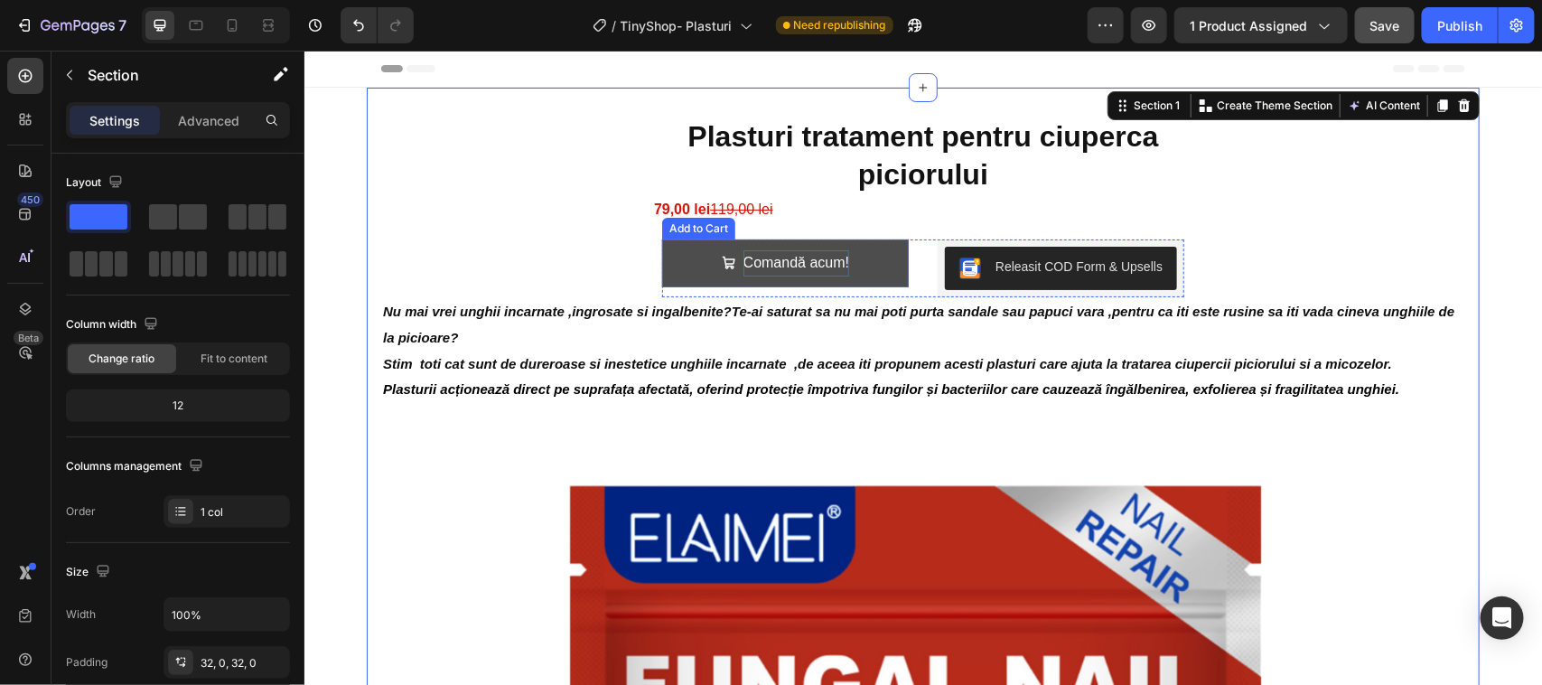
click at [764, 258] on p "Comandă acum!" at bounding box center [796, 262] width 106 height 26
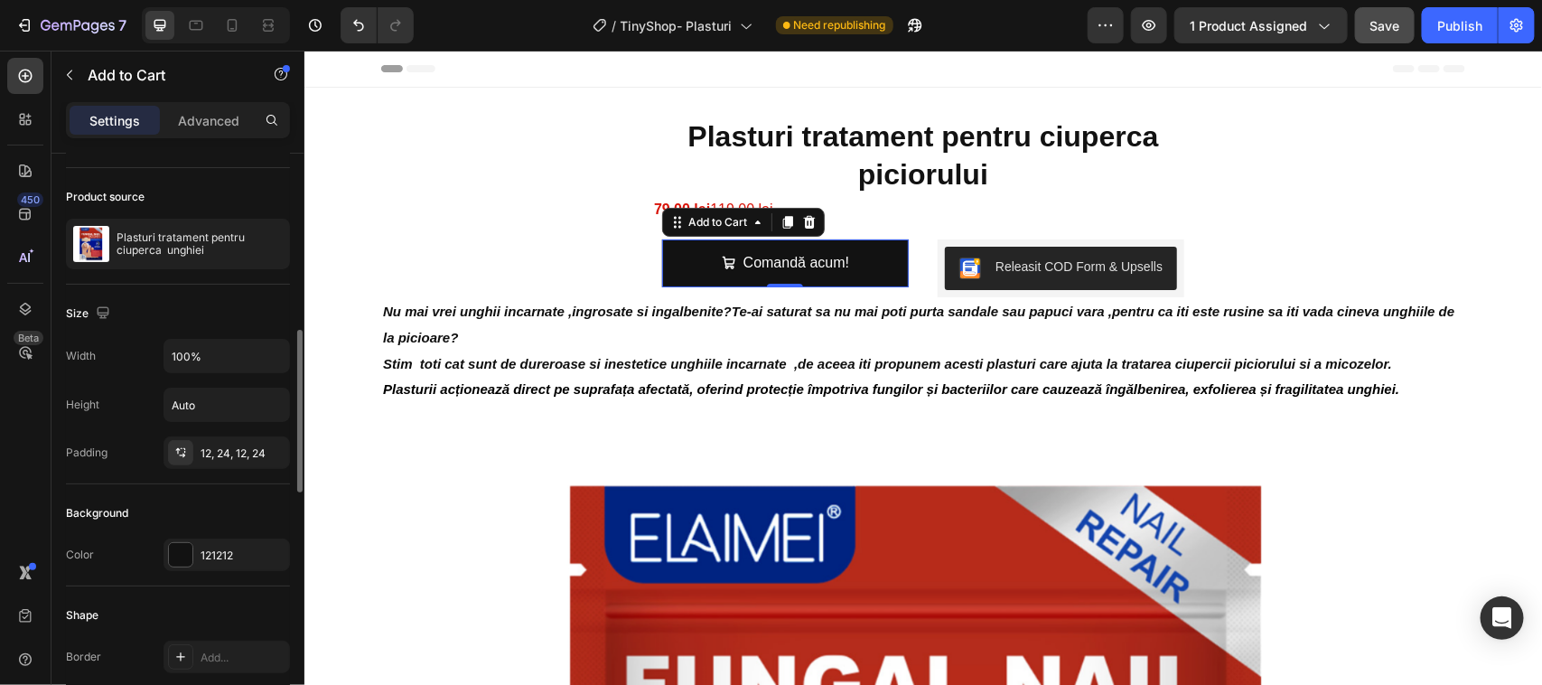
scroll to position [226, 0]
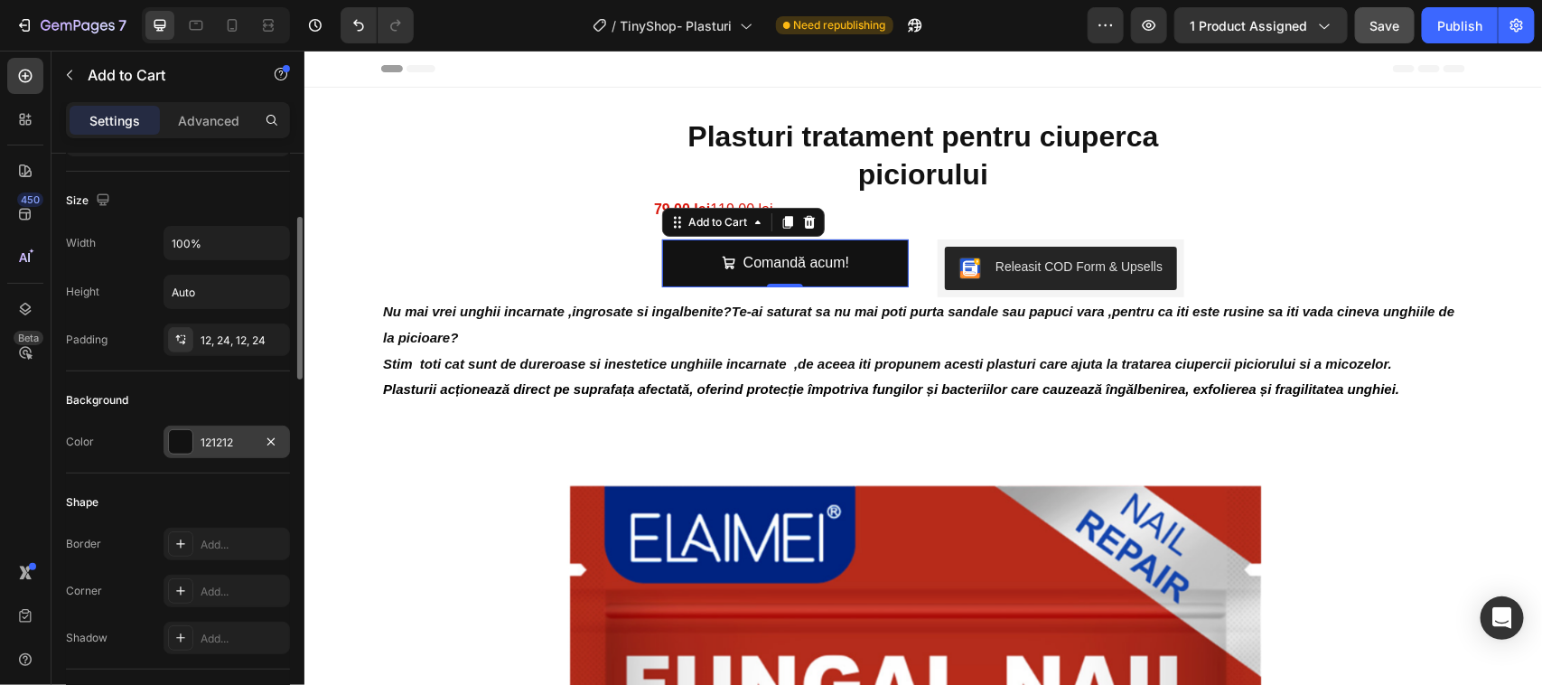
click at [169, 443] on div at bounding box center [180, 441] width 23 height 23
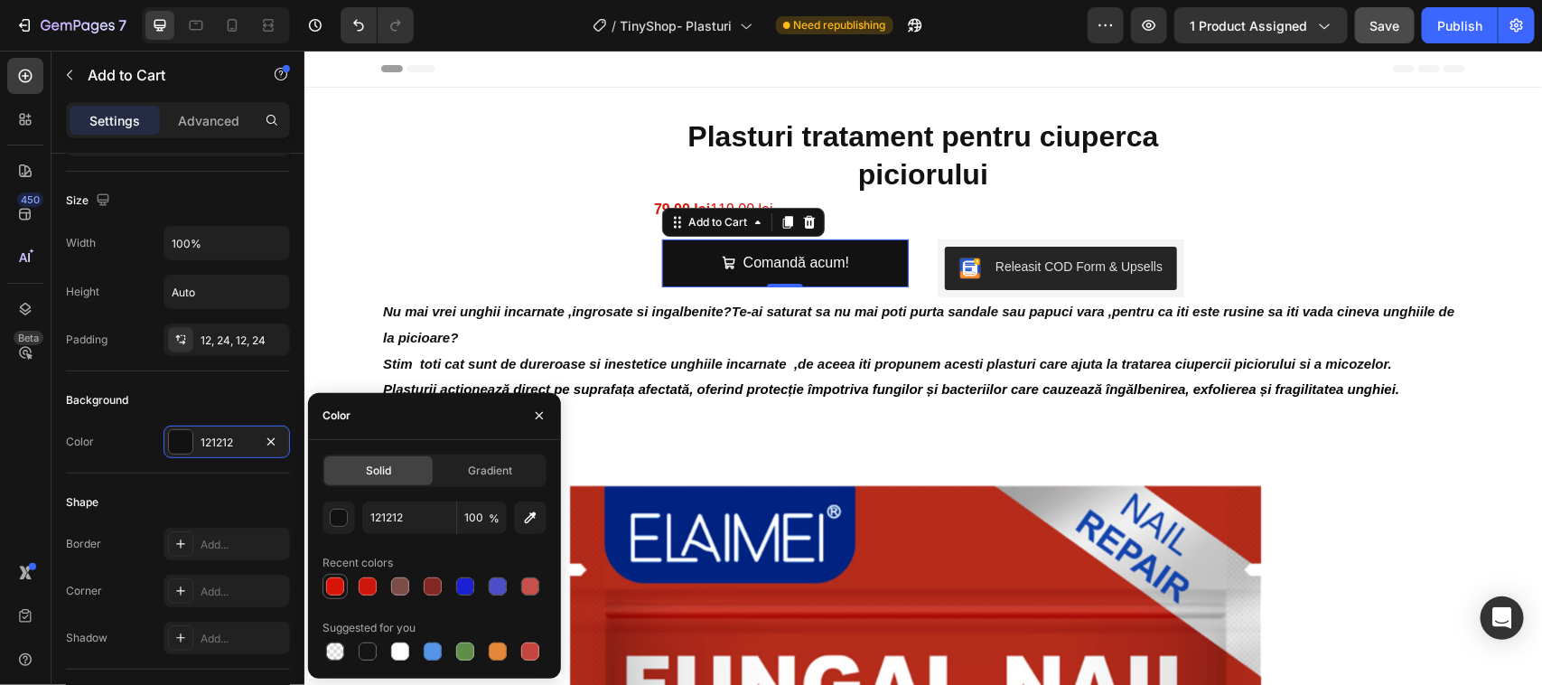
click at [332, 583] on div at bounding box center [335, 586] width 18 height 18
type input "D81308"
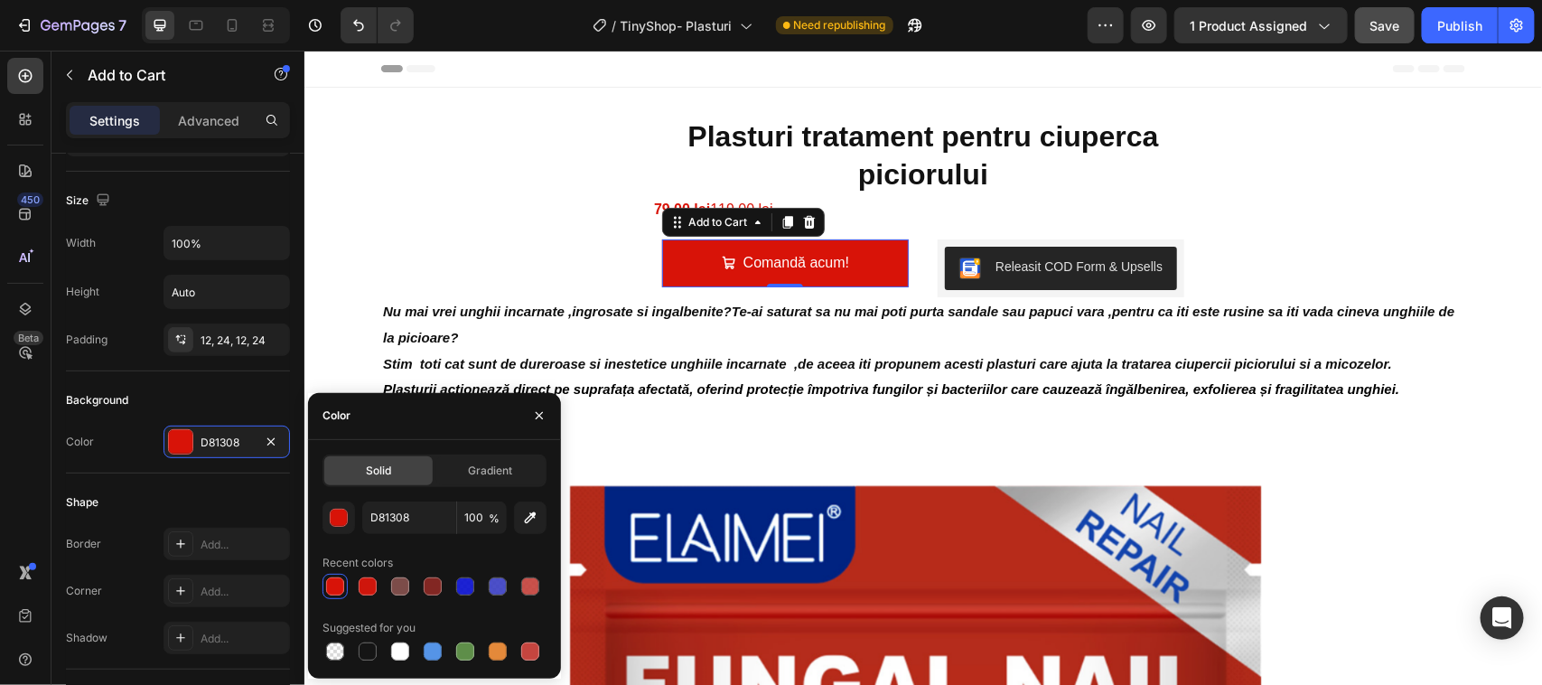
click at [334, 584] on div at bounding box center [335, 586] width 18 height 18
click at [245, 489] on div "Shape" at bounding box center [178, 502] width 224 height 29
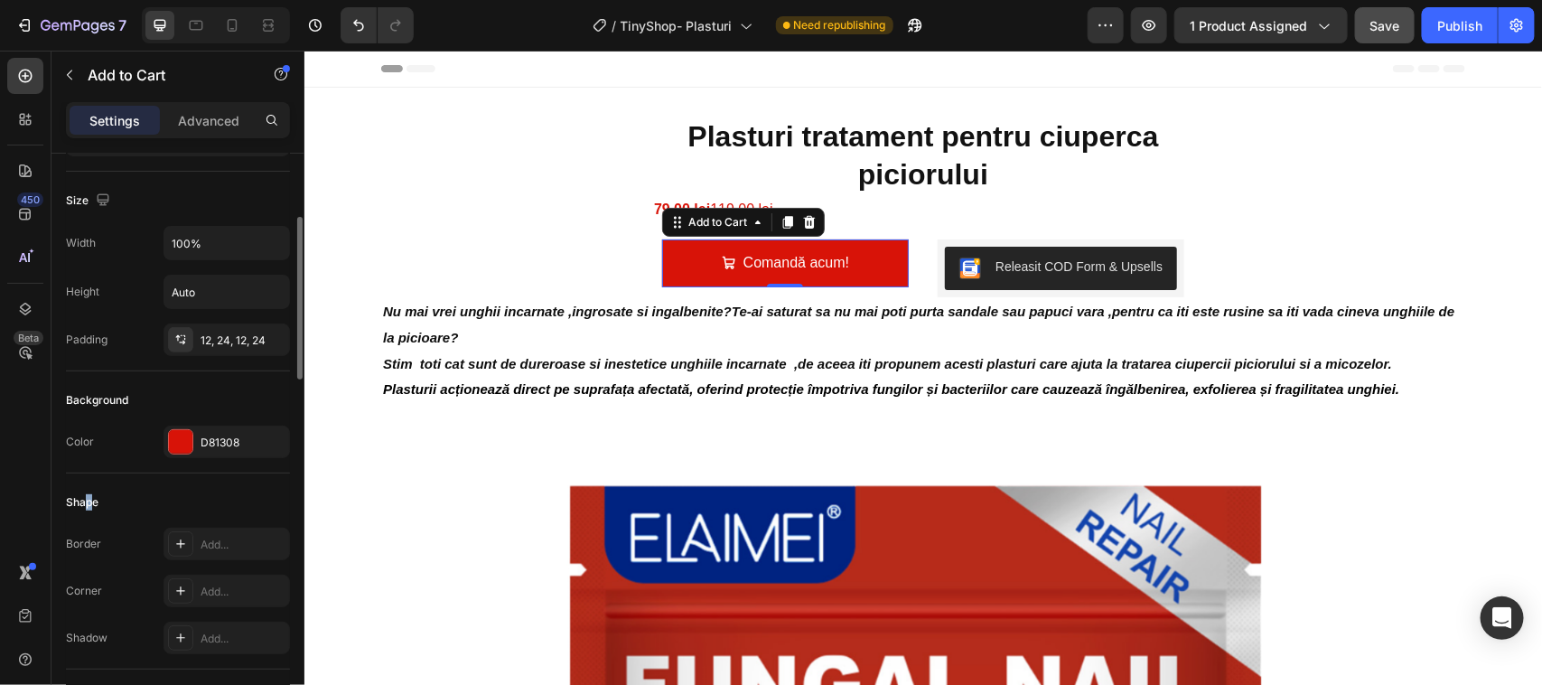
click at [89, 504] on div "Shape" at bounding box center [82, 502] width 33 height 16
click at [81, 503] on div "Shape" at bounding box center [82, 502] width 33 height 16
click at [88, 549] on div "Border" at bounding box center [83, 544] width 35 height 16
click at [178, 547] on icon at bounding box center [180, 544] width 14 height 14
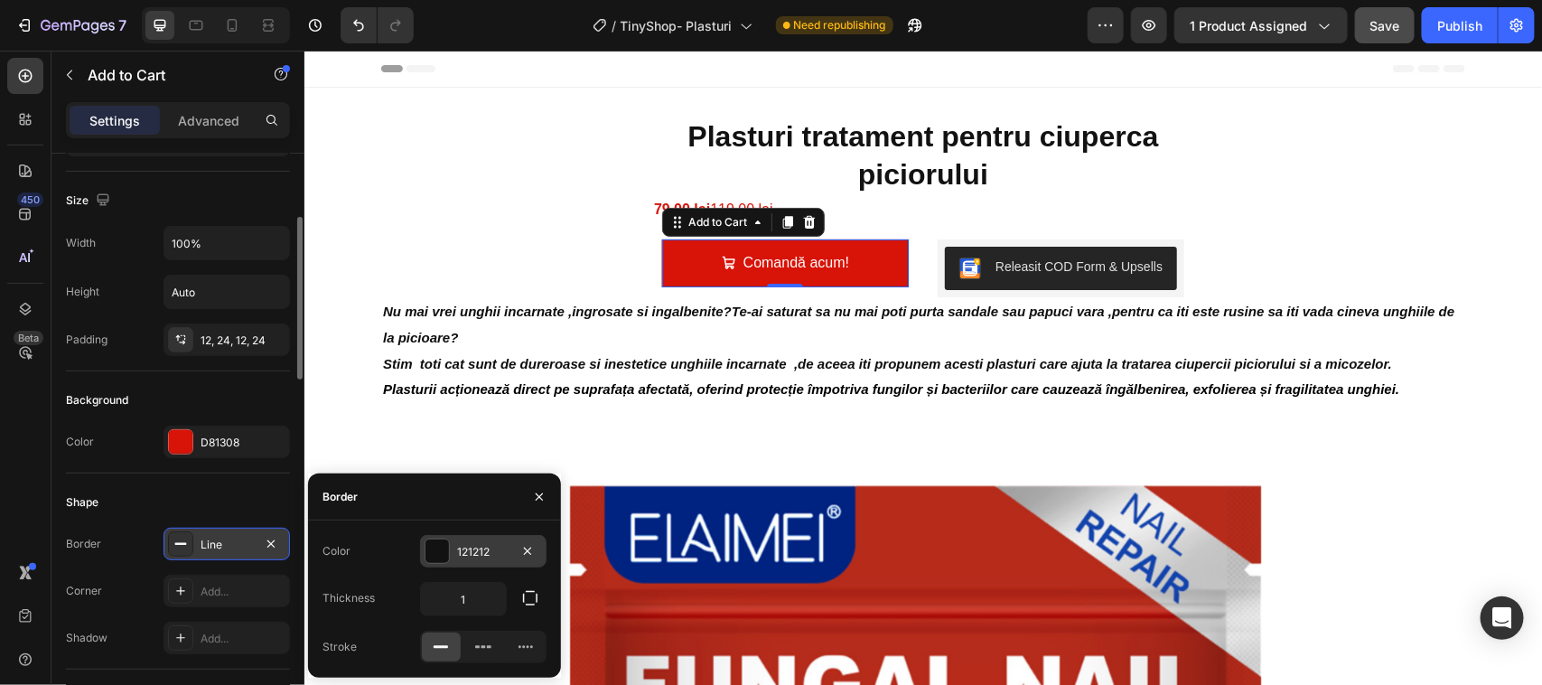
click at [430, 549] on div at bounding box center [436, 550] width 23 height 23
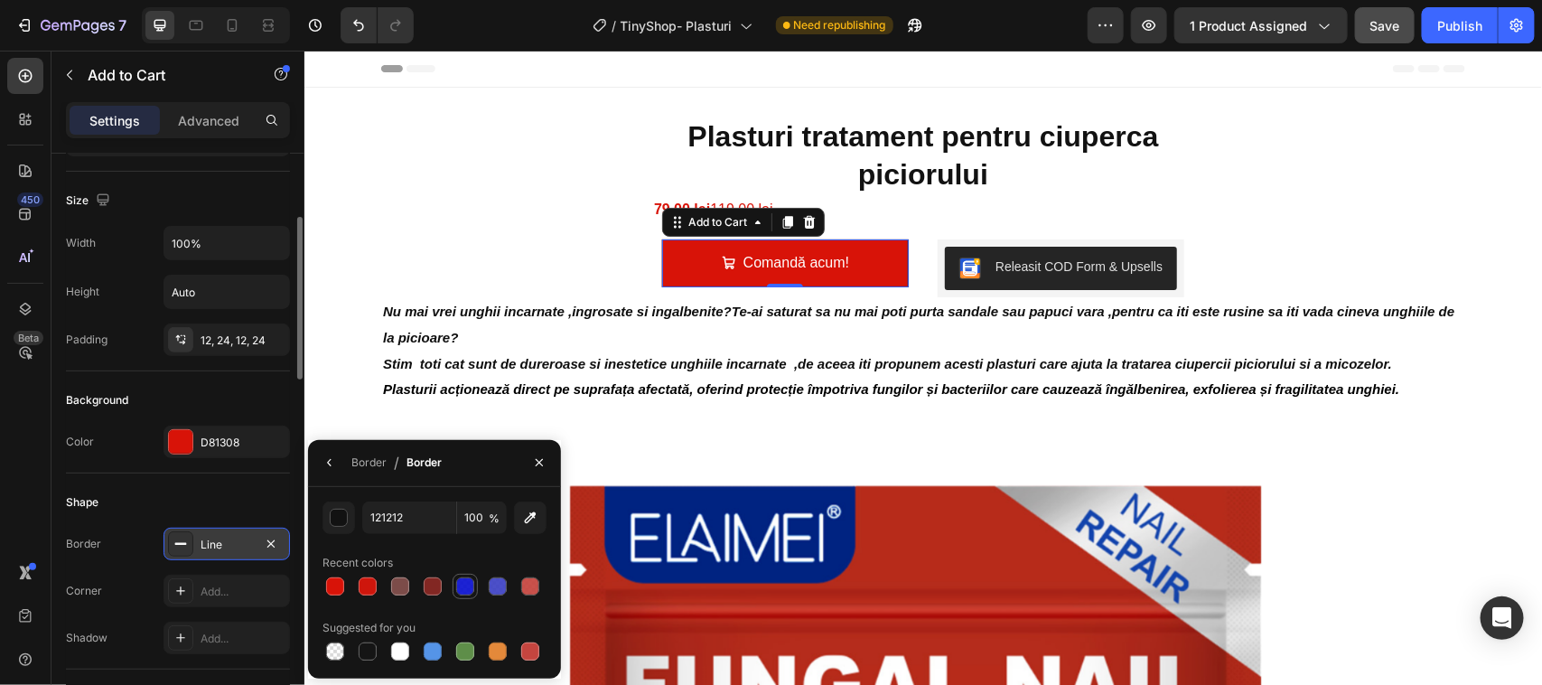
click at [461, 584] on div at bounding box center [465, 586] width 18 height 18
type input "0C13D1"
type input "93"
click at [334, 588] on div at bounding box center [335, 586] width 18 height 18
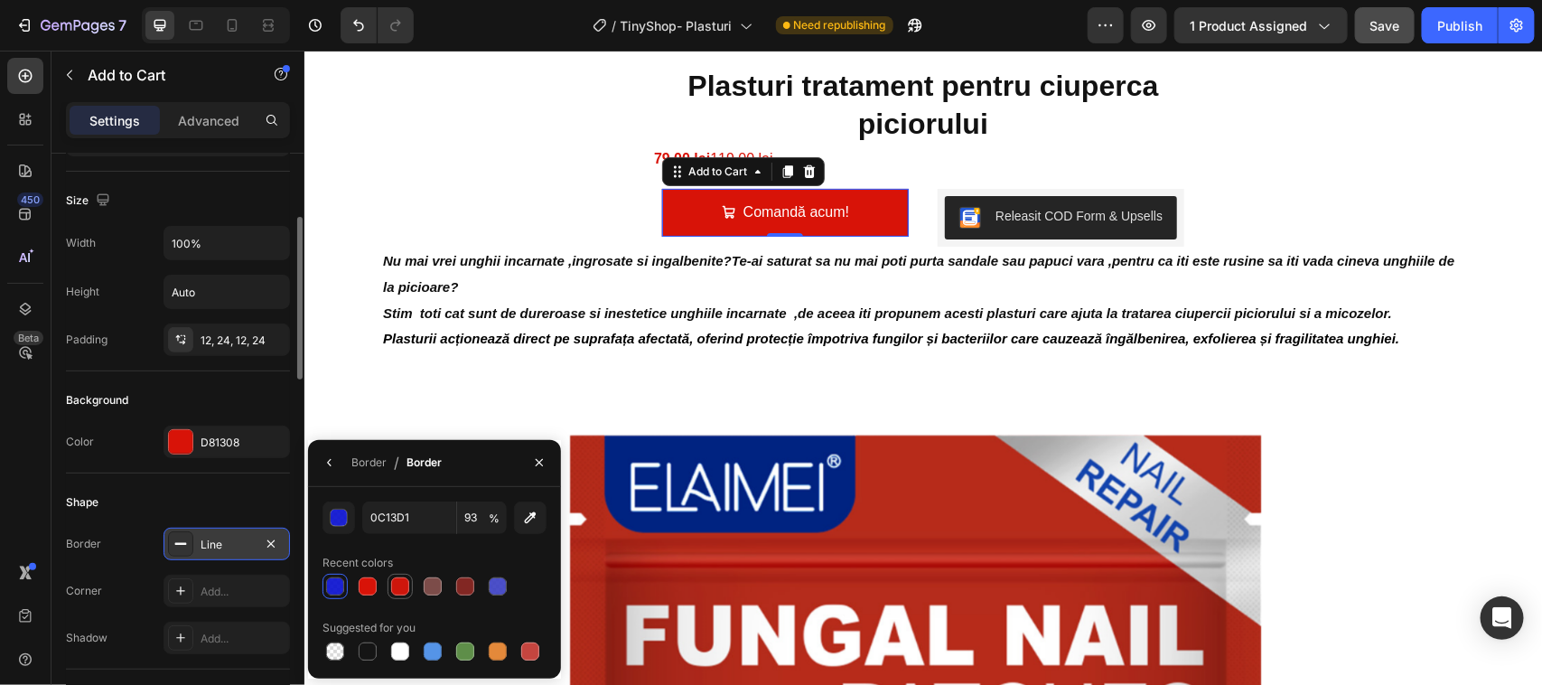
scroll to position [0, 0]
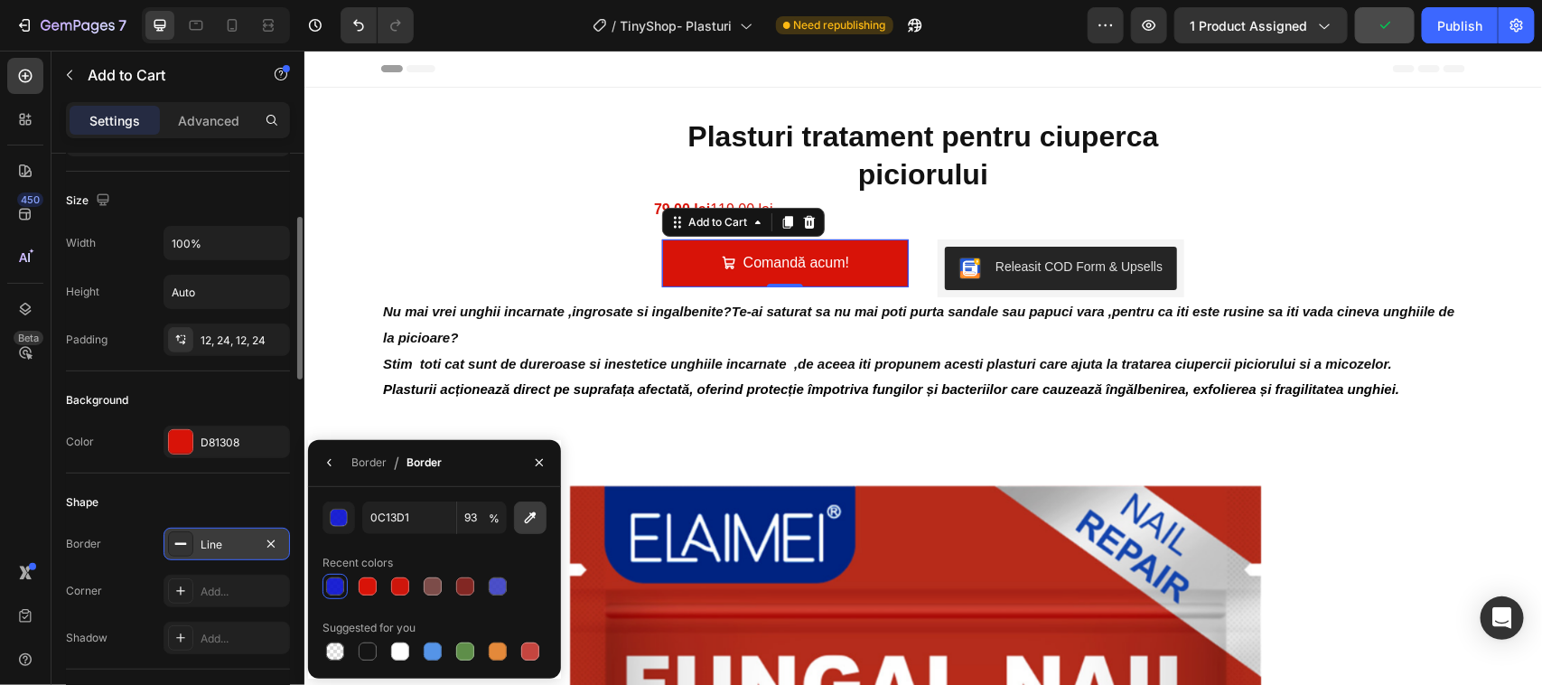
click at [528, 519] on icon "button" at bounding box center [530, 518] width 18 height 18
type input "AAAAAA"
type input "100"
click at [492, 515] on span "%" at bounding box center [494, 518] width 11 height 16
click at [349, 580] on div at bounding box center [434, 586] width 224 height 25
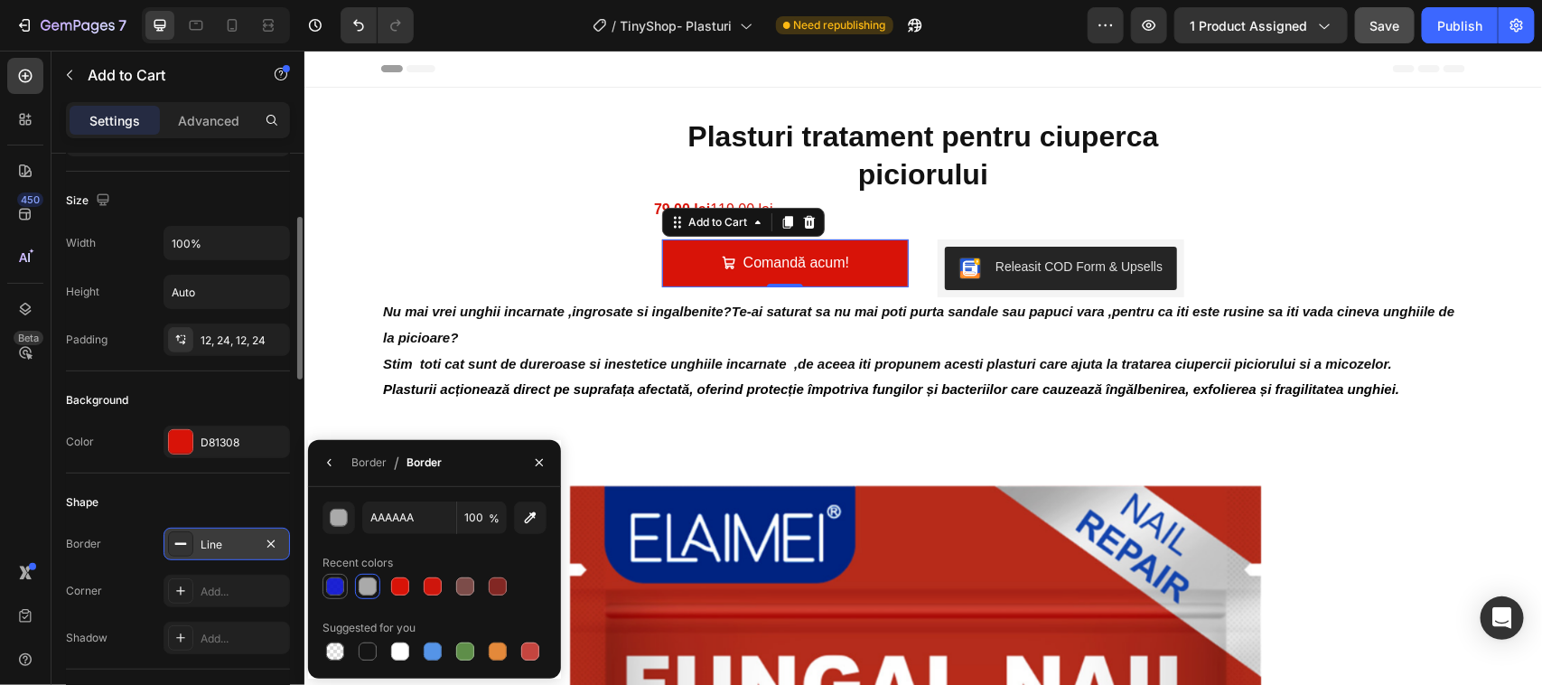
click at [331, 589] on div at bounding box center [335, 586] width 18 height 18
type input "0C13D1"
type input "93"
click at [331, 588] on div at bounding box center [335, 586] width 18 height 18
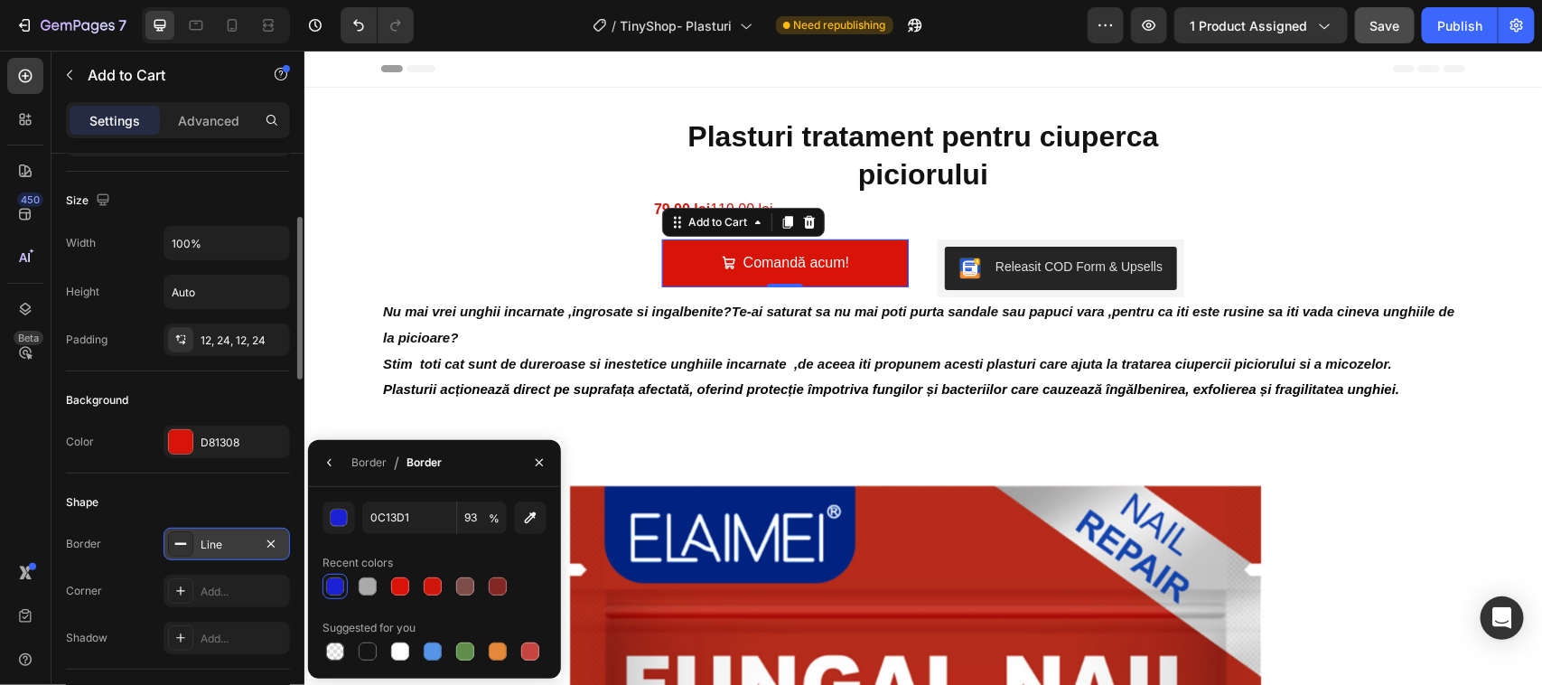
click at [495, 517] on span "%" at bounding box center [494, 518] width 11 height 16
click at [526, 517] on icon "button" at bounding box center [530, 518] width 18 height 18
type input "575757"
type input "100"
click at [403, 584] on div at bounding box center [400, 586] width 18 height 18
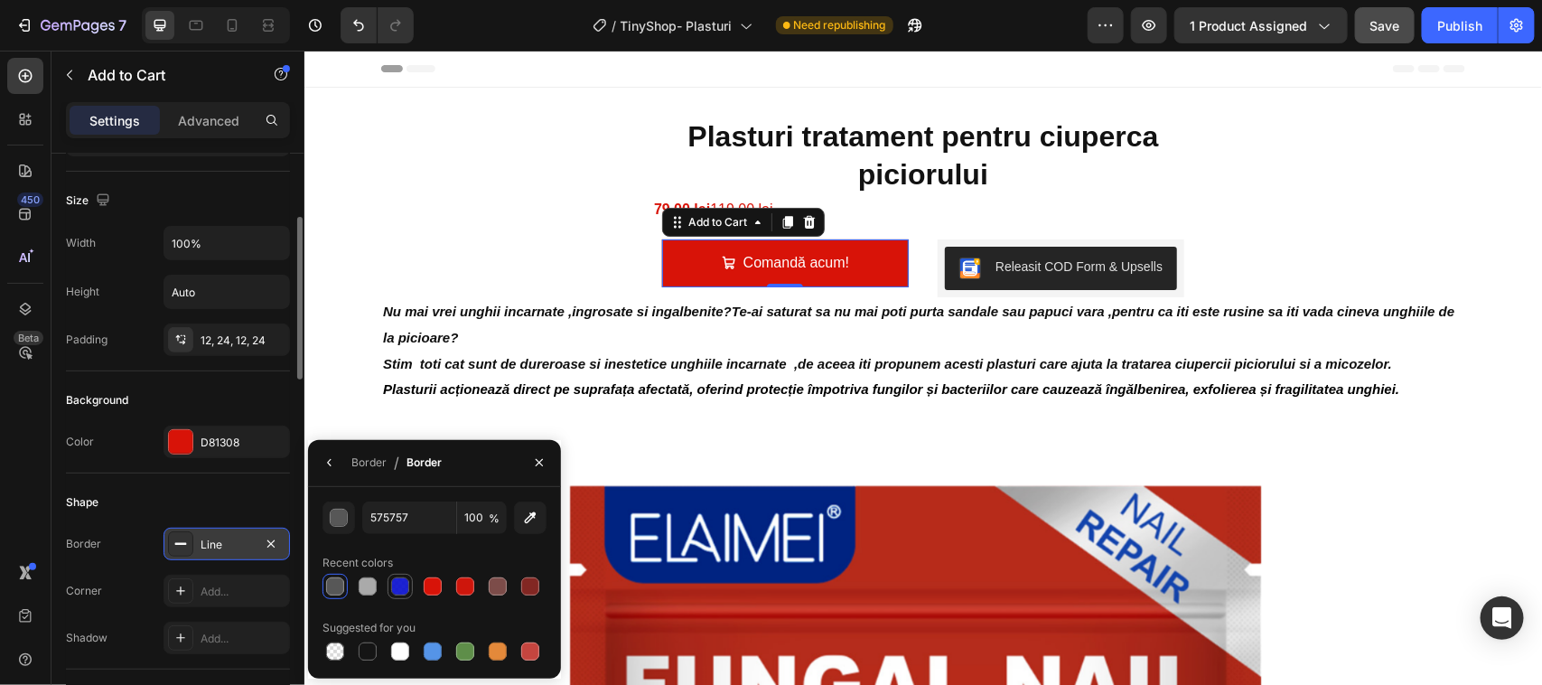
type input "0C13D1"
type input "93"
click at [182, 588] on icon at bounding box center [180, 591] width 14 height 14
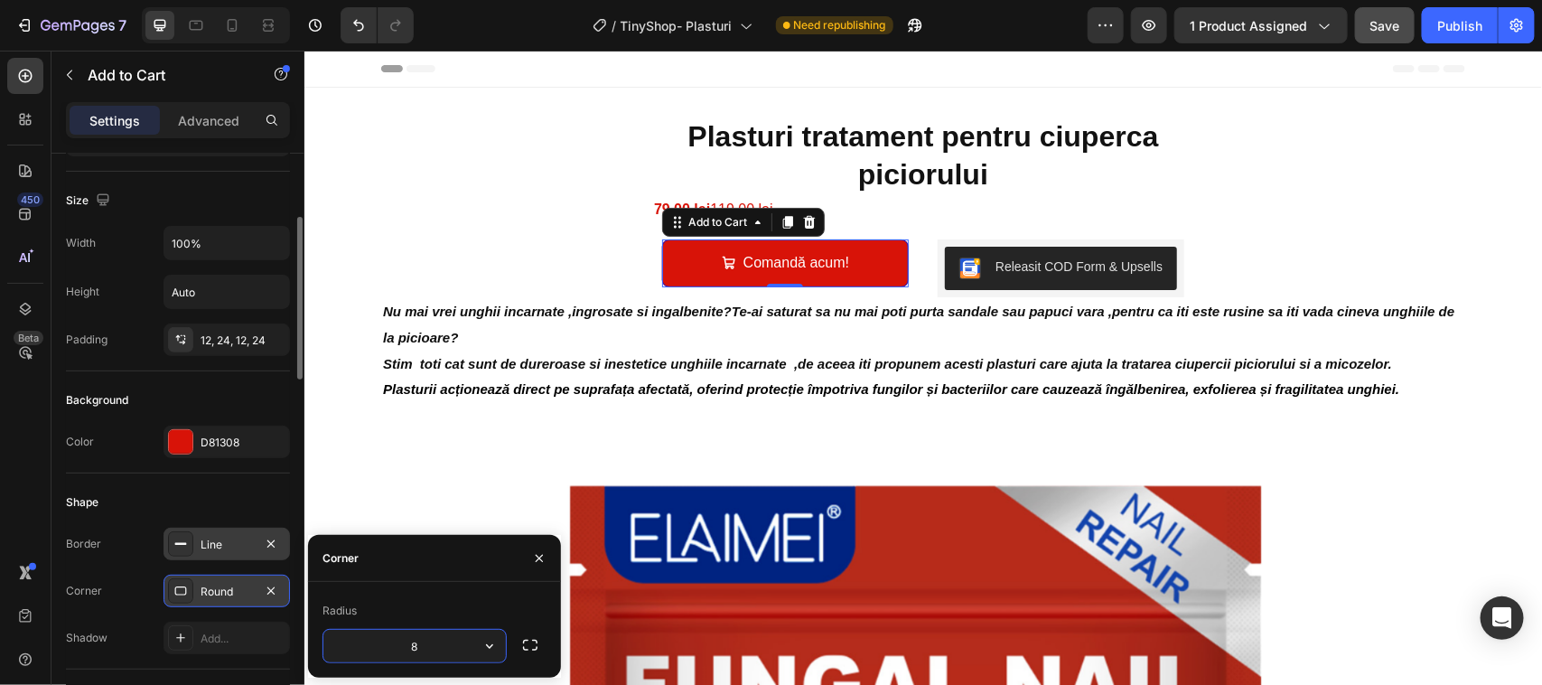
click at [335, 643] on input "8" at bounding box center [414, 646] width 182 height 33
click at [418, 646] on input "8" at bounding box center [414, 646] width 182 height 33
click at [422, 646] on input "8" at bounding box center [414, 646] width 182 height 33
click at [488, 643] on icon "button" at bounding box center [490, 646] width 18 height 18
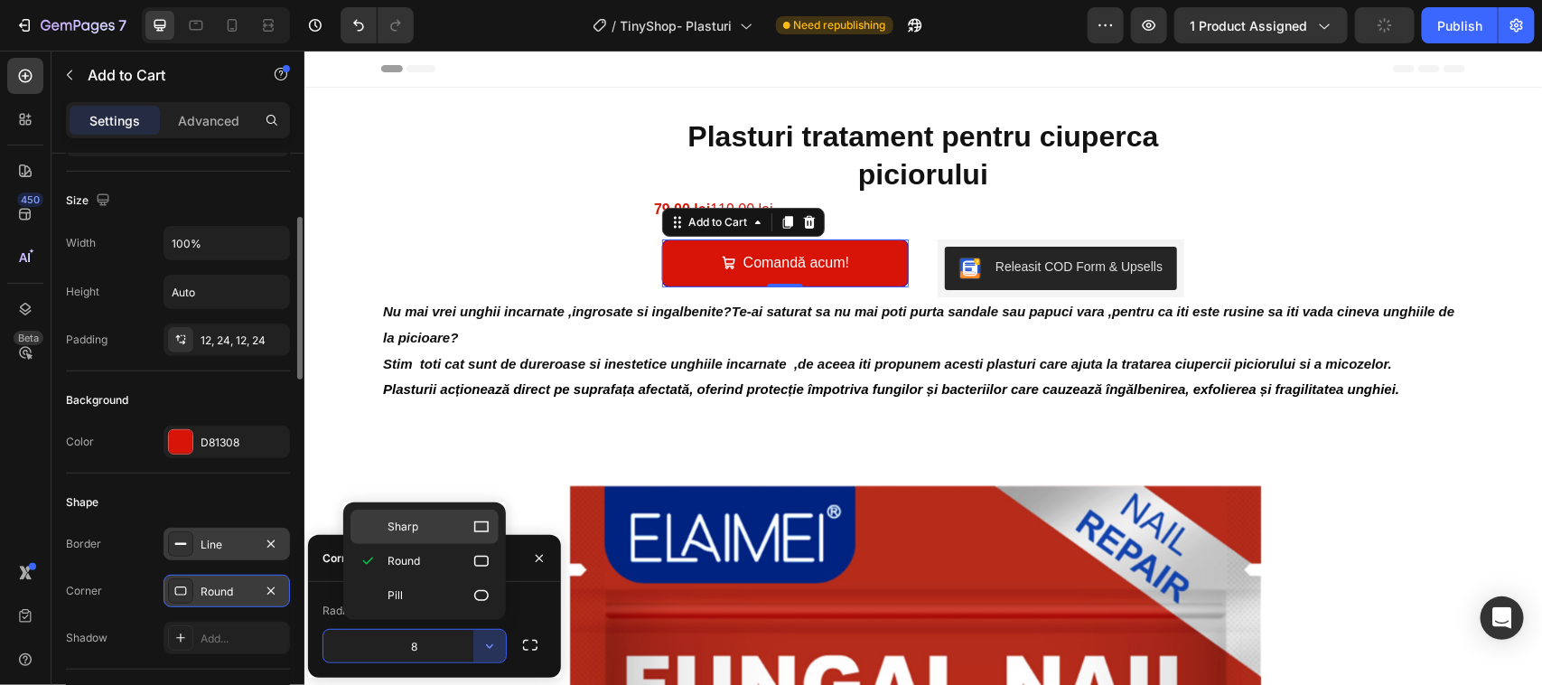
click at [479, 521] on icon at bounding box center [481, 526] width 14 height 11
type input "0"
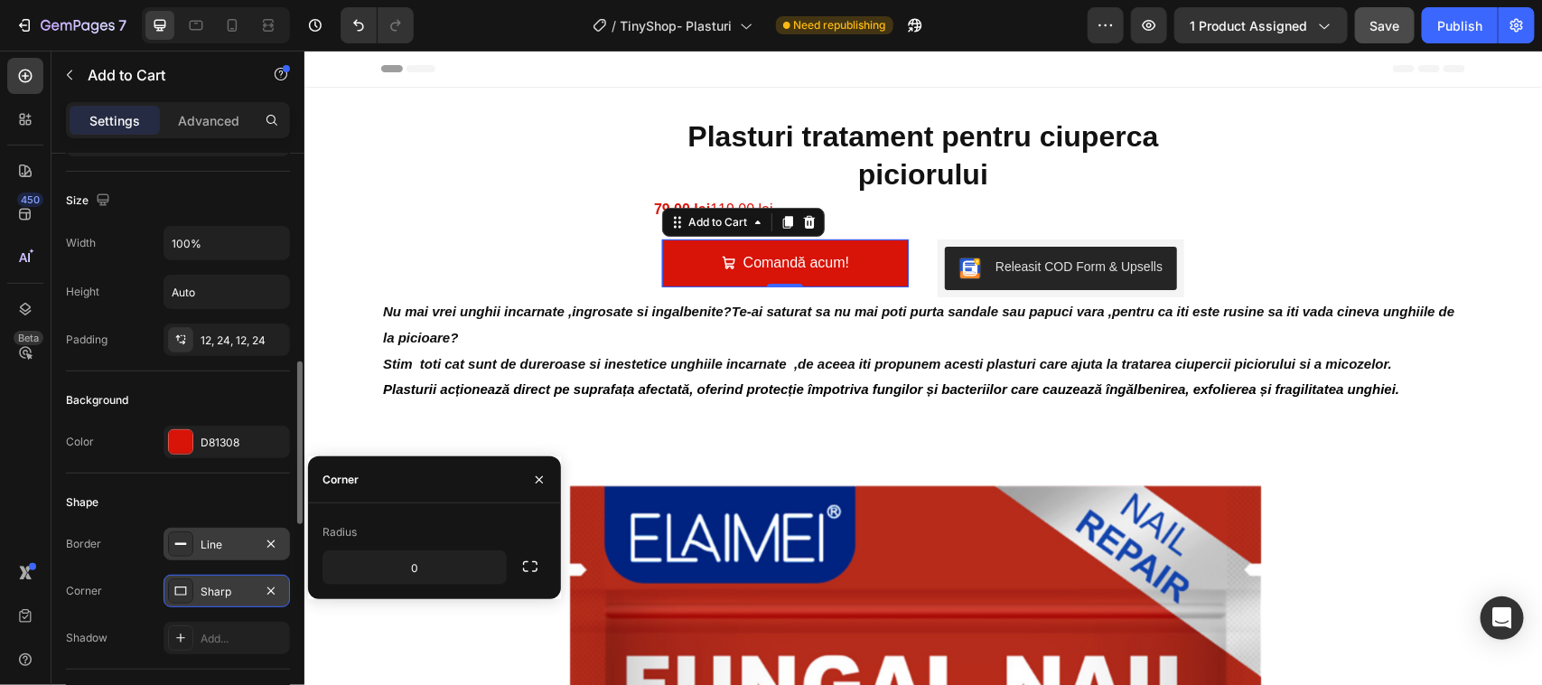
scroll to position [339, 0]
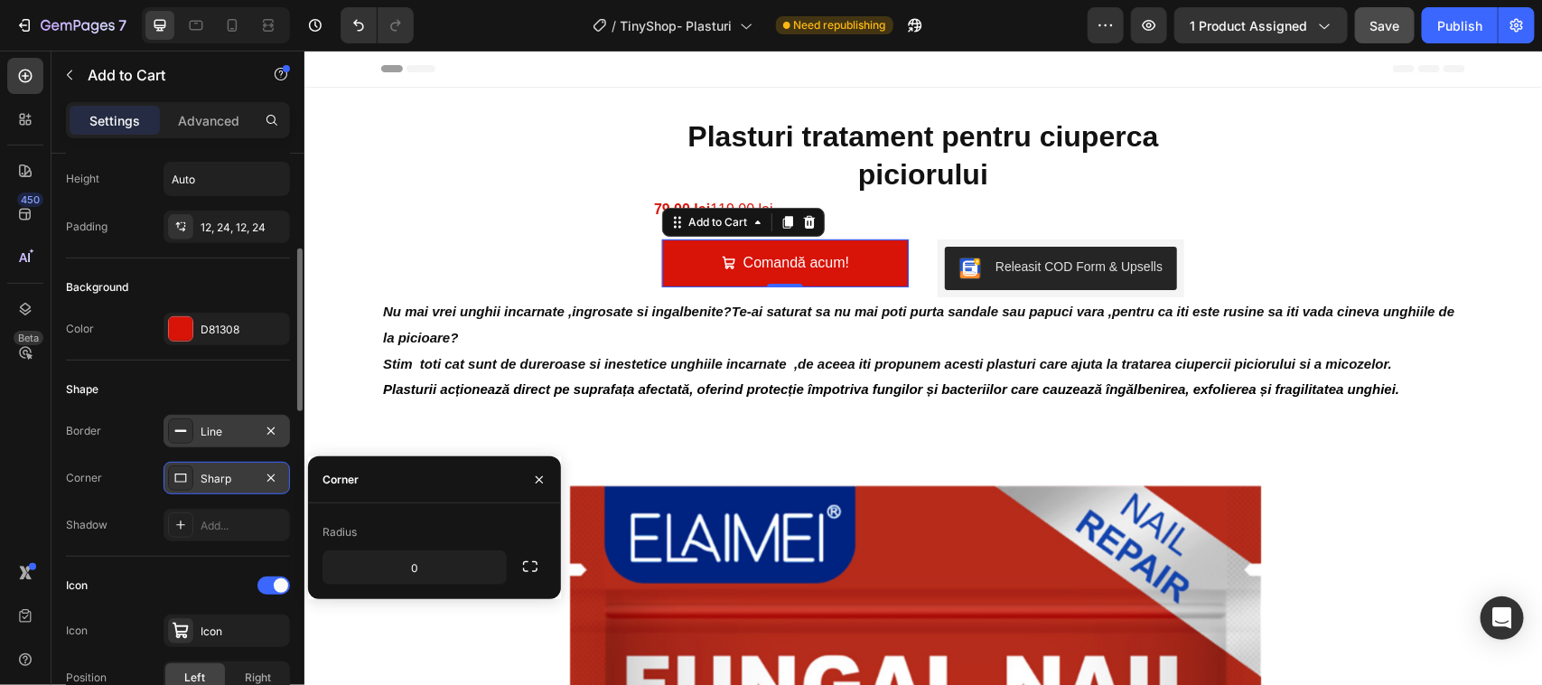
click at [84, 388] on div "Shape" at bounding box center [82, 389] width 33 height 16
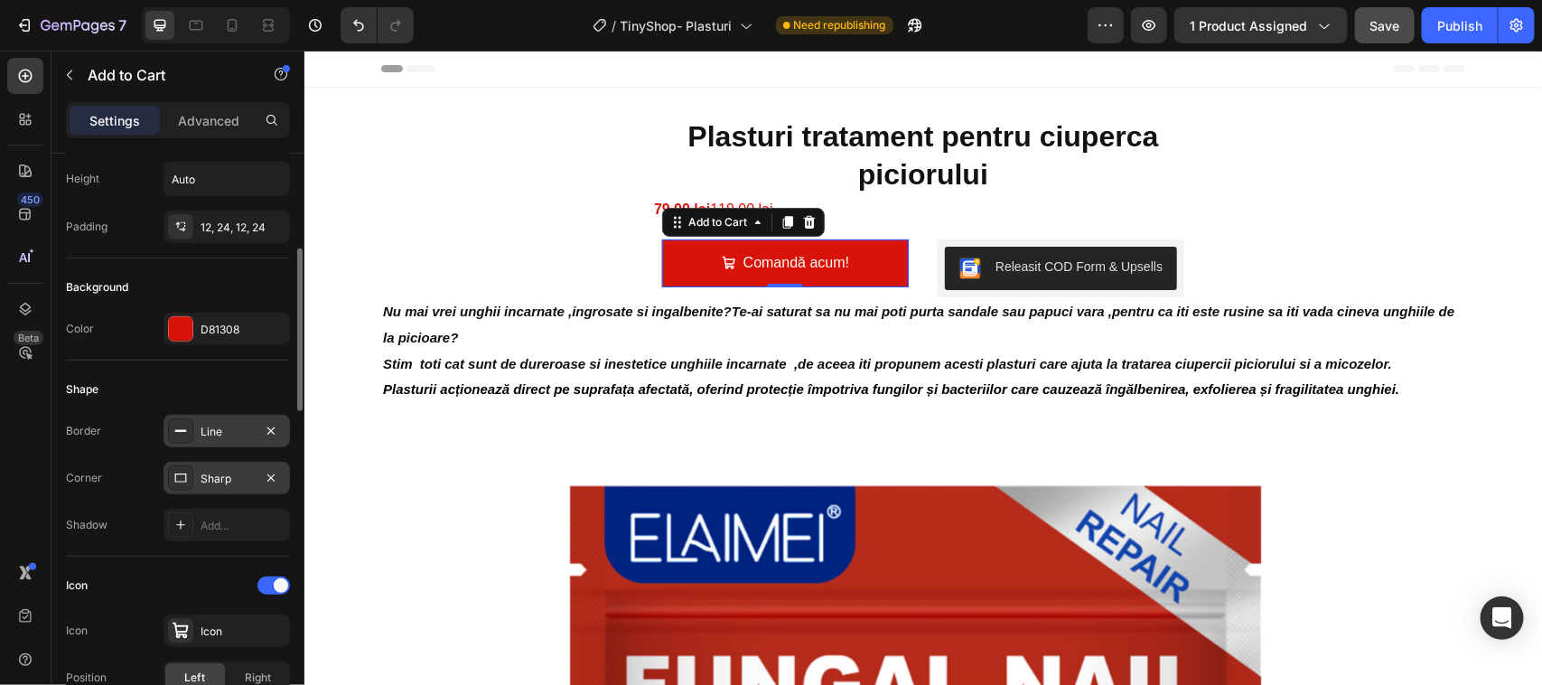
click at [109, 388] on div "Shape" at bounding box center [178, 389] width 224 height 29
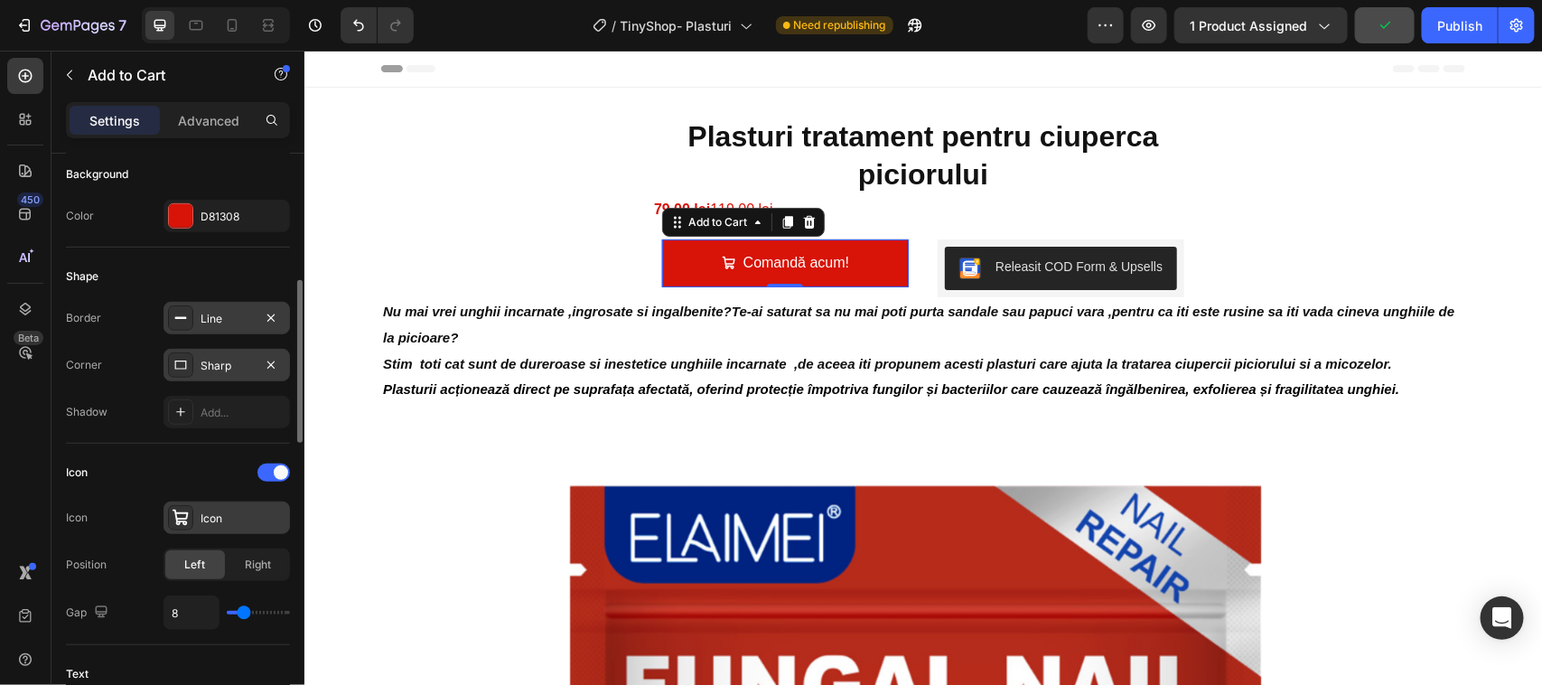
click at [186, 516] on icon at bounding box center [181, 517] width 16 height 16
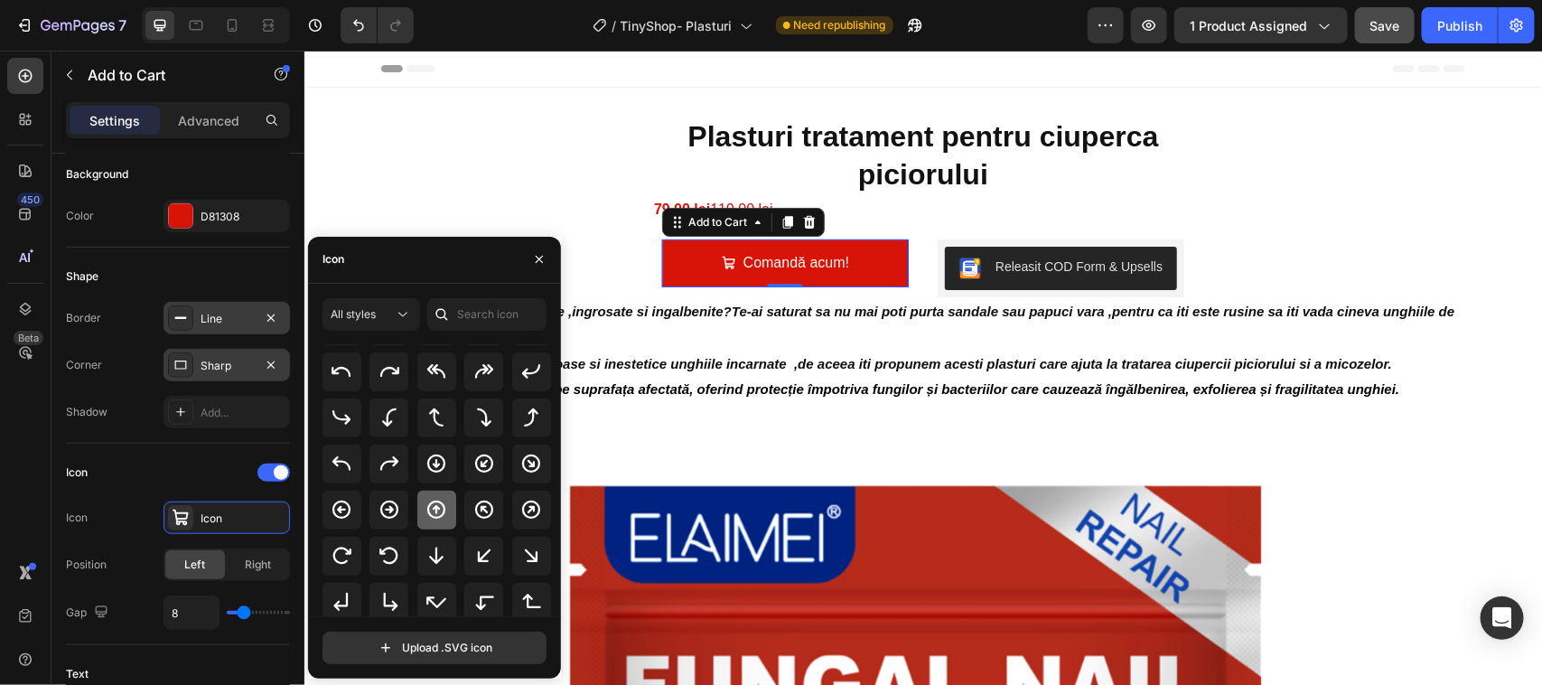
scroll to position [474, 0]
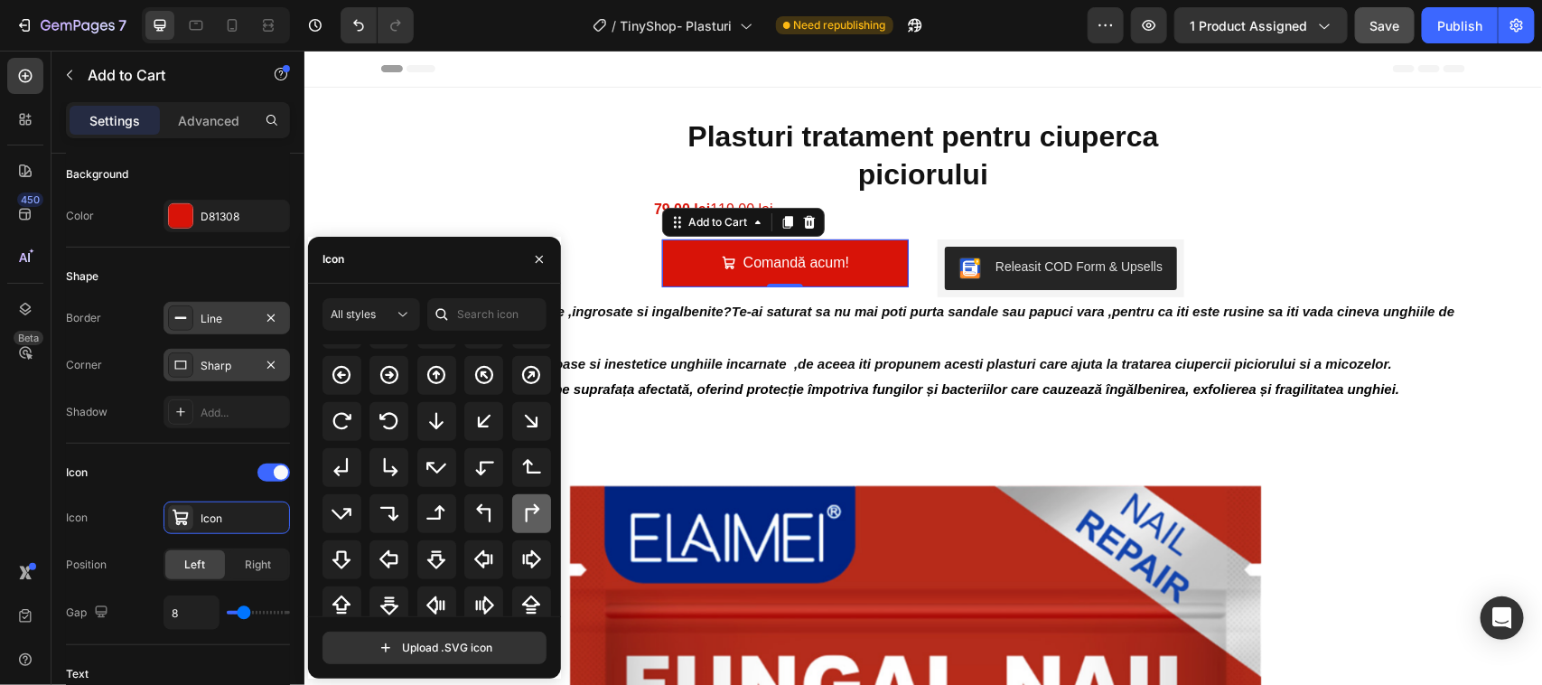
click at [521, 510] on icon at bounding box center [531, 513] width 22 height 22
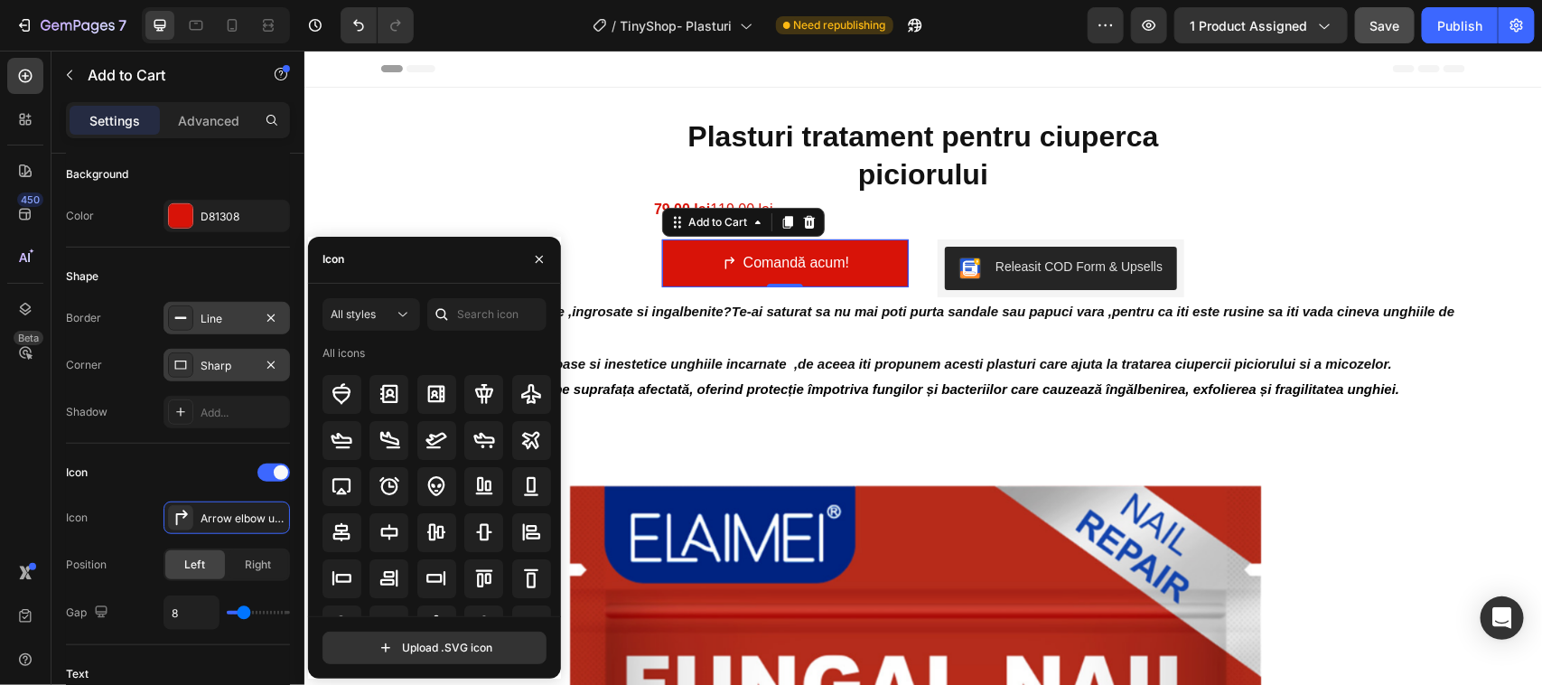
scroll to position [0, 0]
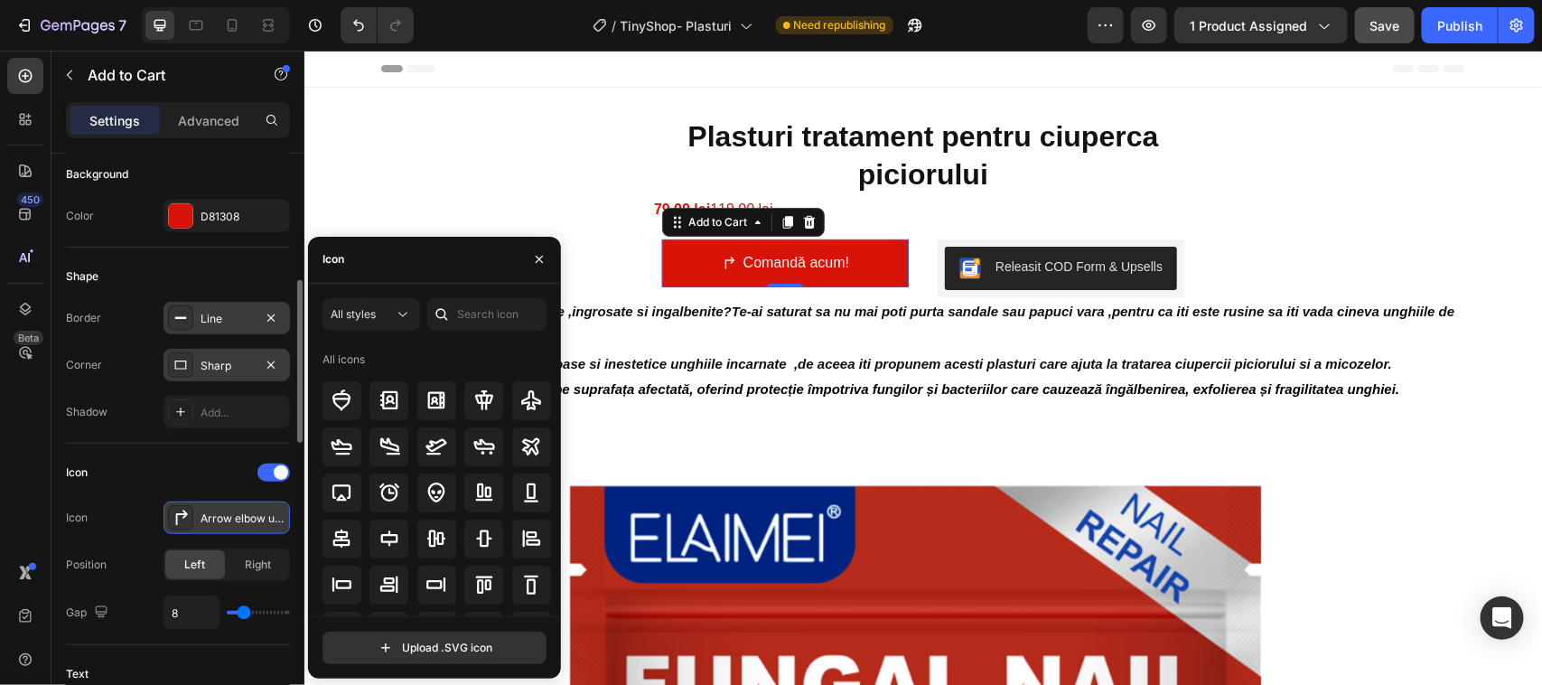
click at [192, 511] on div at bounding box center [180, 517] width 25 height 25
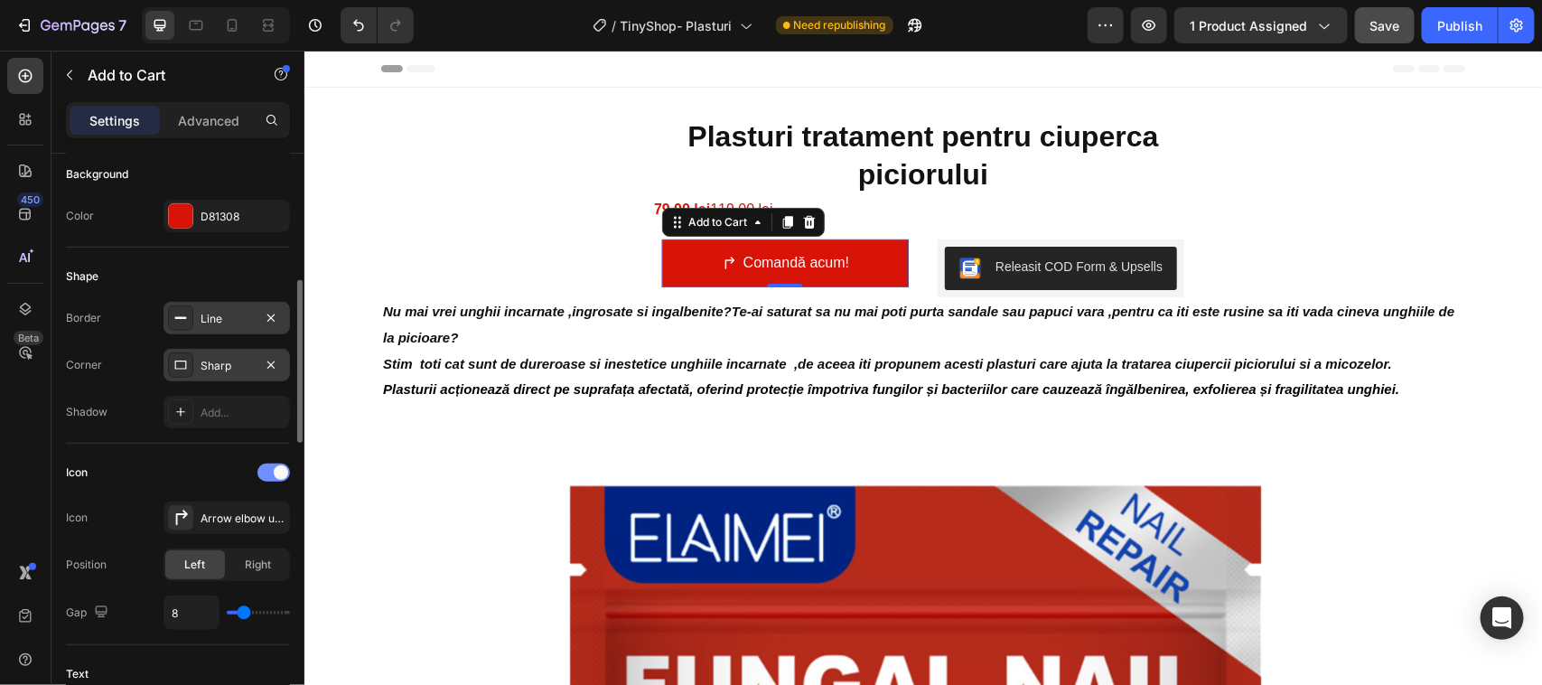
click at [265, 474] on div at bounding box center [273, 472] width 33 height 18
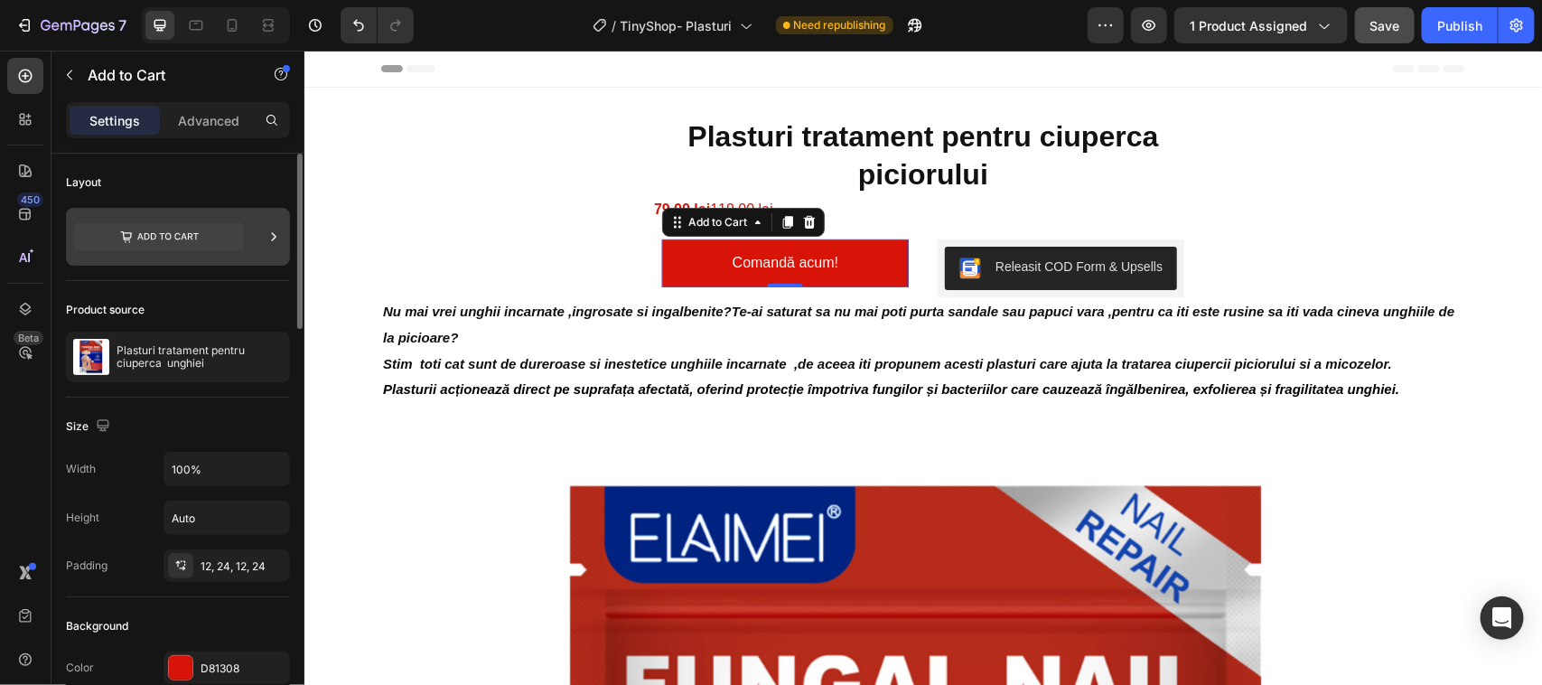
click at [146, 233] on icon at bounding box center [167, 236] width 61 height 7
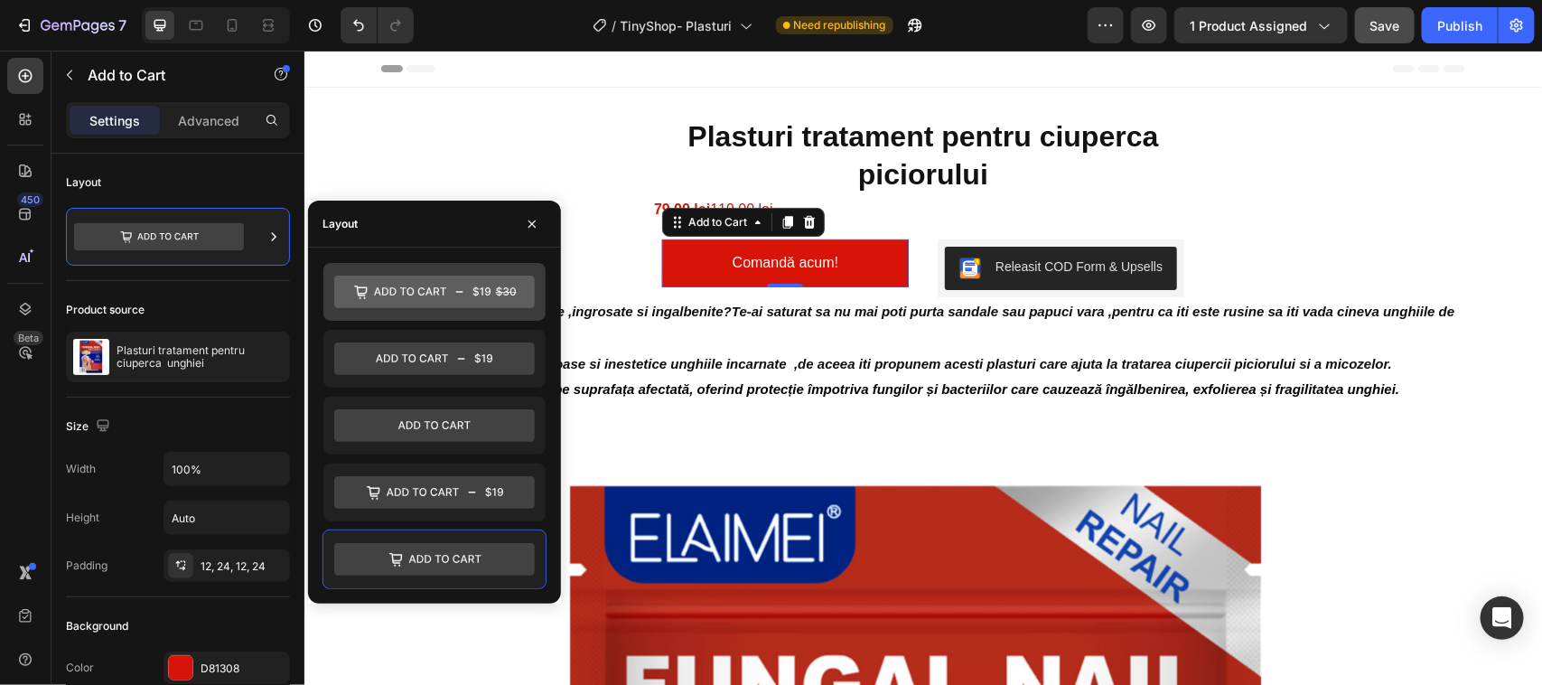
click at [355, 292] on icon at bounding box center [434, 292] width 201 height 33
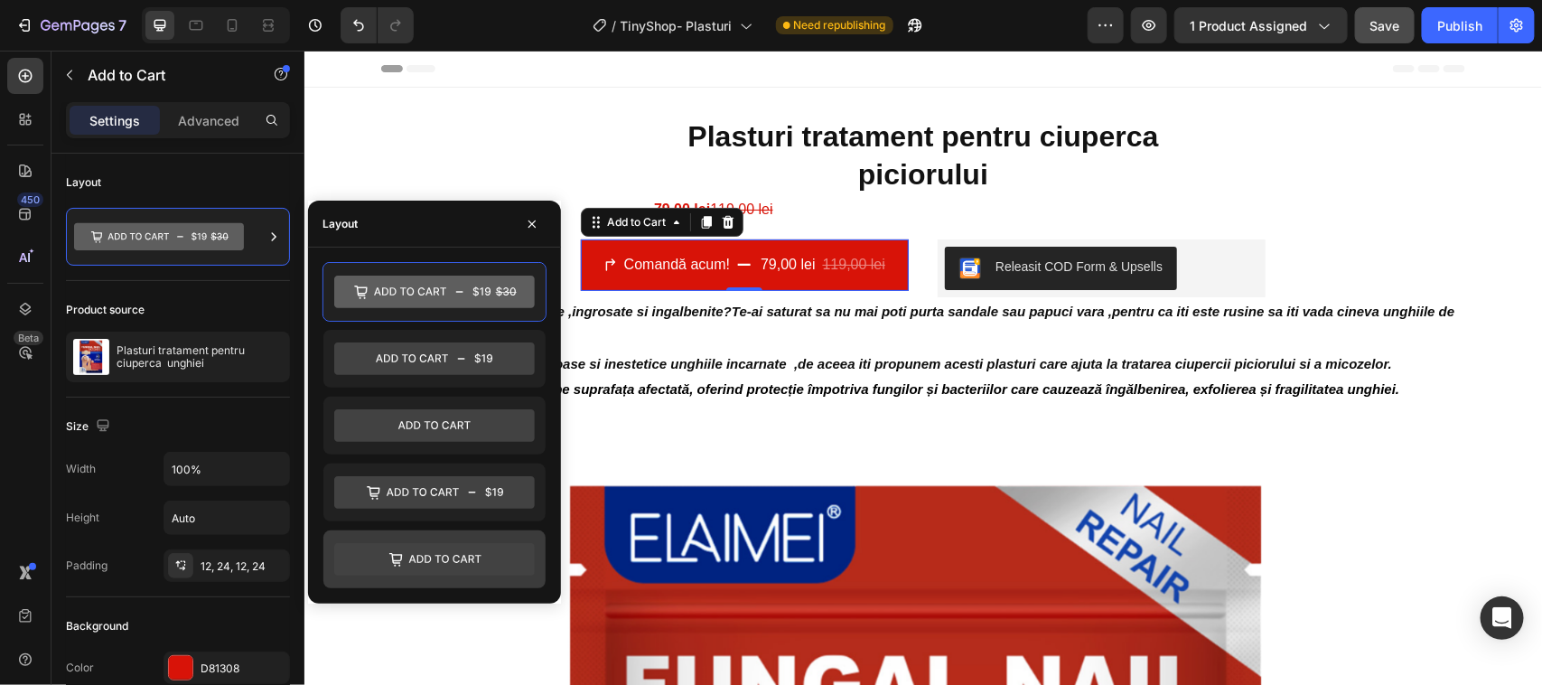
click at [394, 557] on icon at bounding box center [395, 558] width 13 height 11
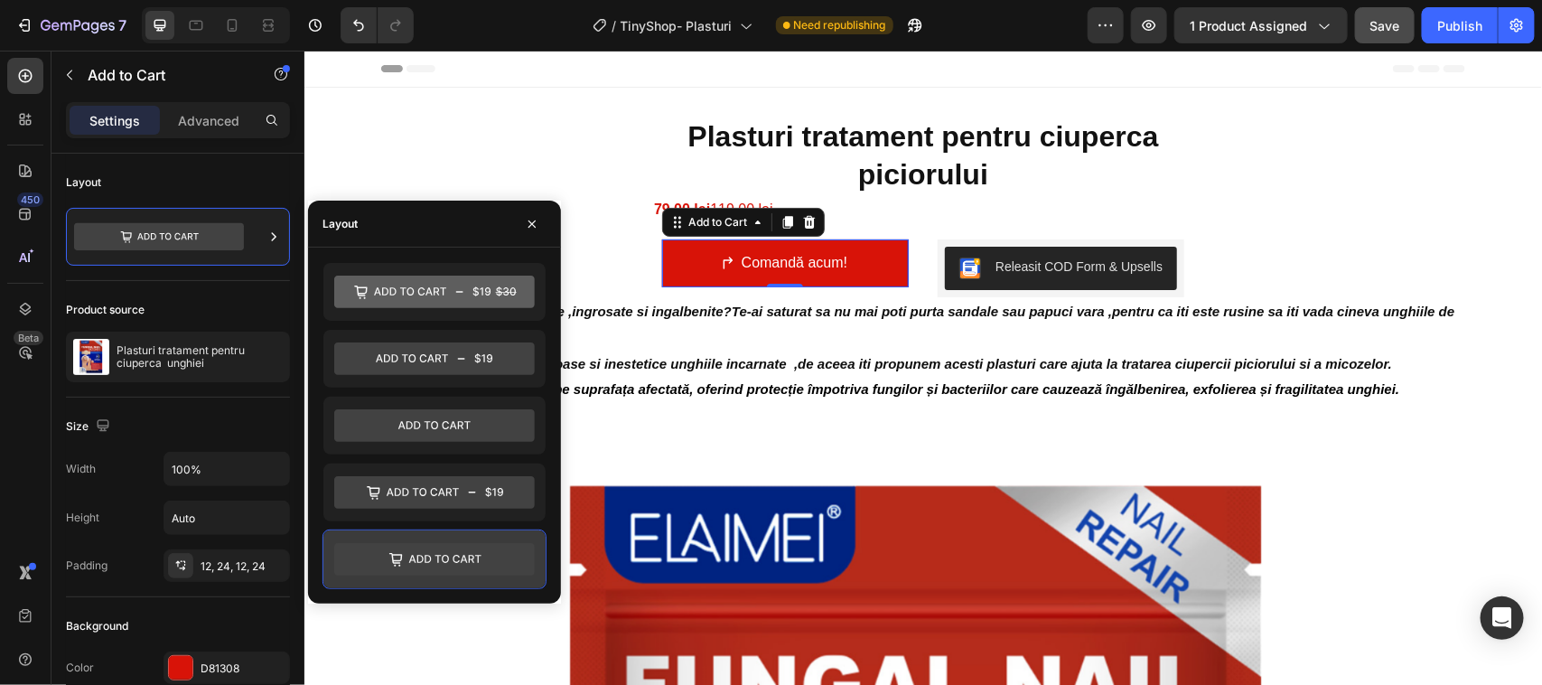
click at [398, 557] on icon at bounding box center [395, 558] width 13 height 11
click at [441, 557] on icon at bounding box center [434, 560] width 201 height 33
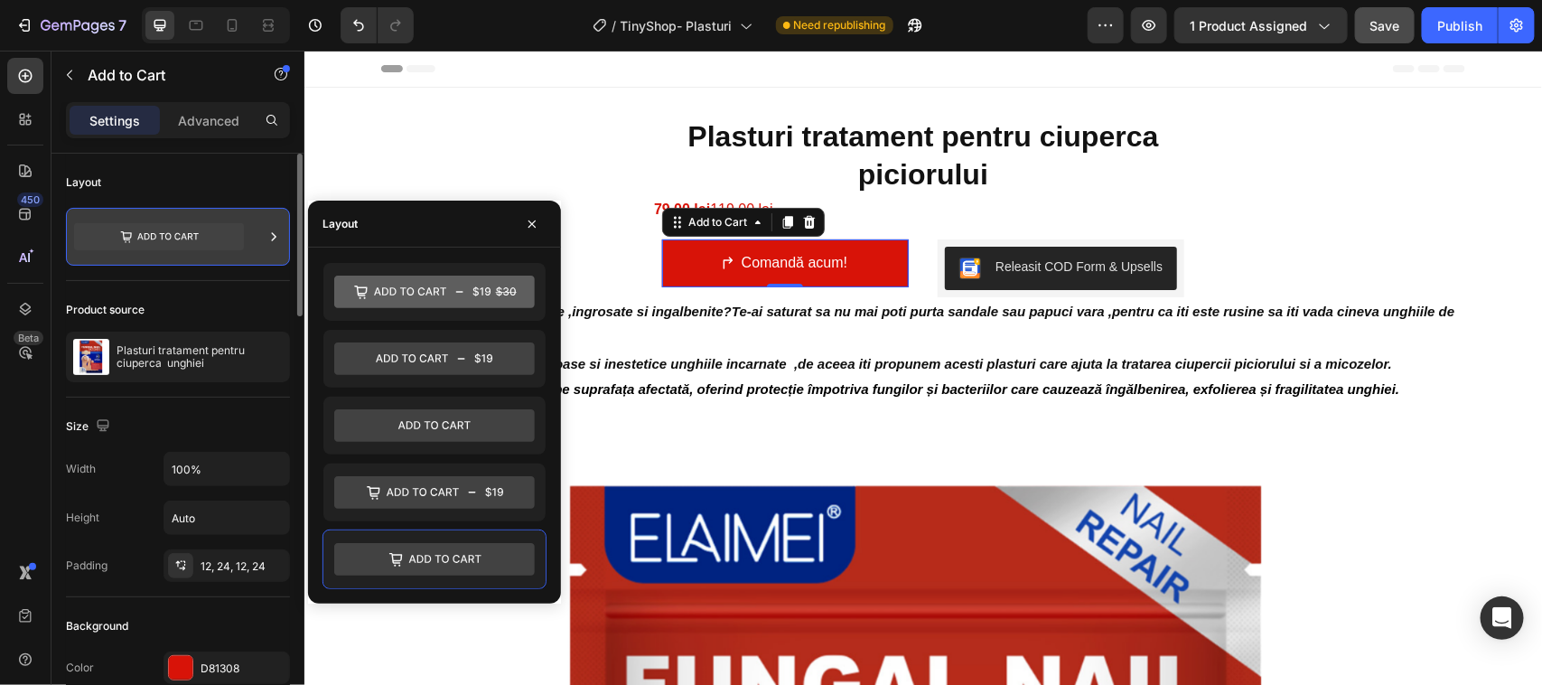
click at [272, 235] on icon at bounding box center [274, 237] width 18 height 18
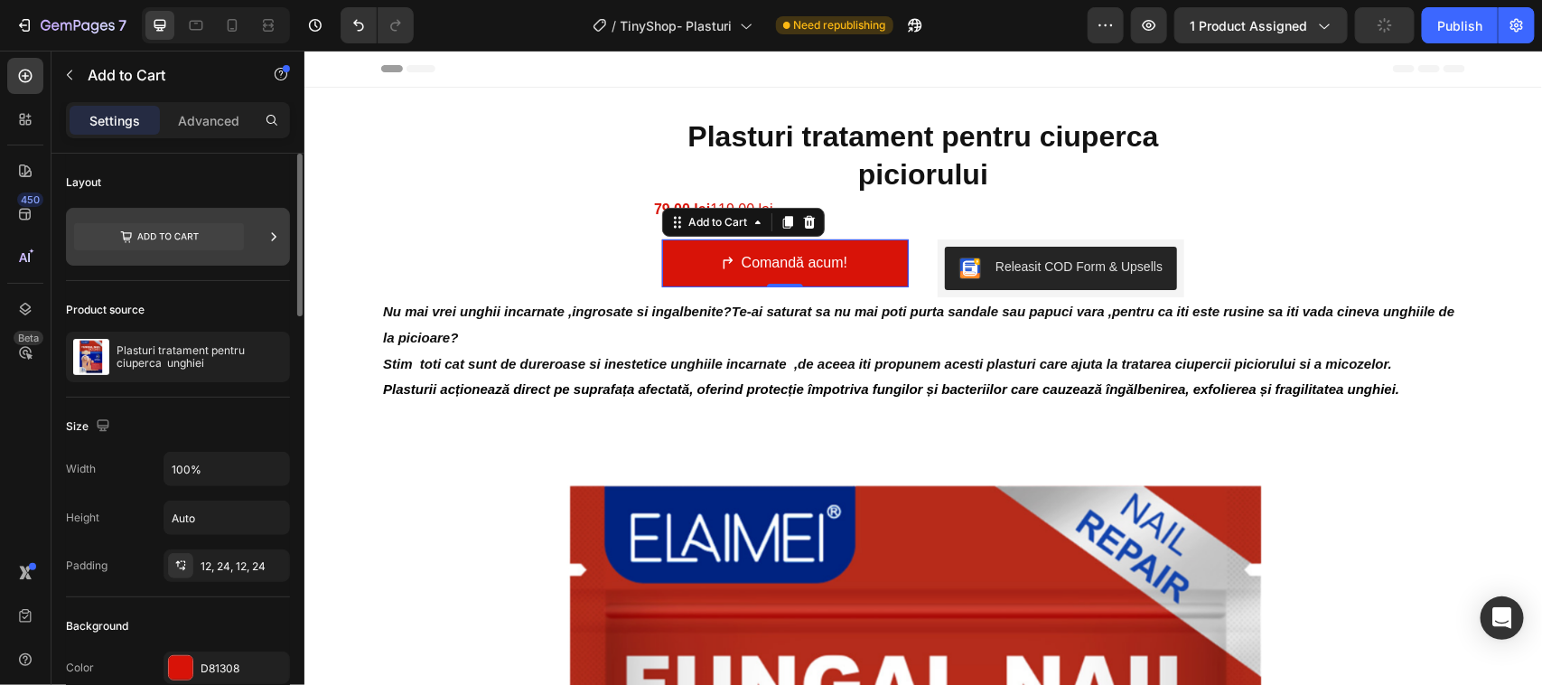
click at [272, 235] on icon at bounding box center [274, 237] width 18 height 18
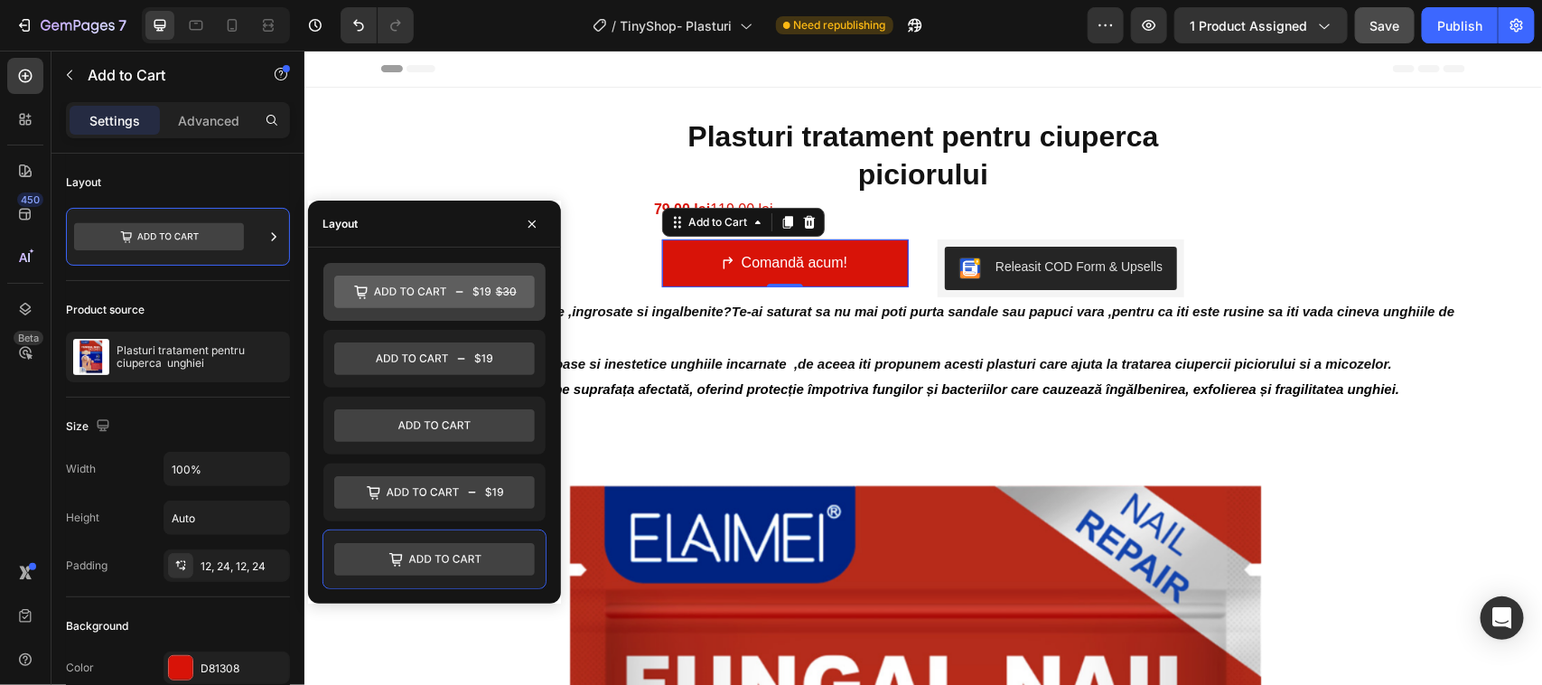
click at [406, 287] on icon at bounding box center [434, 292] width 201 height 33
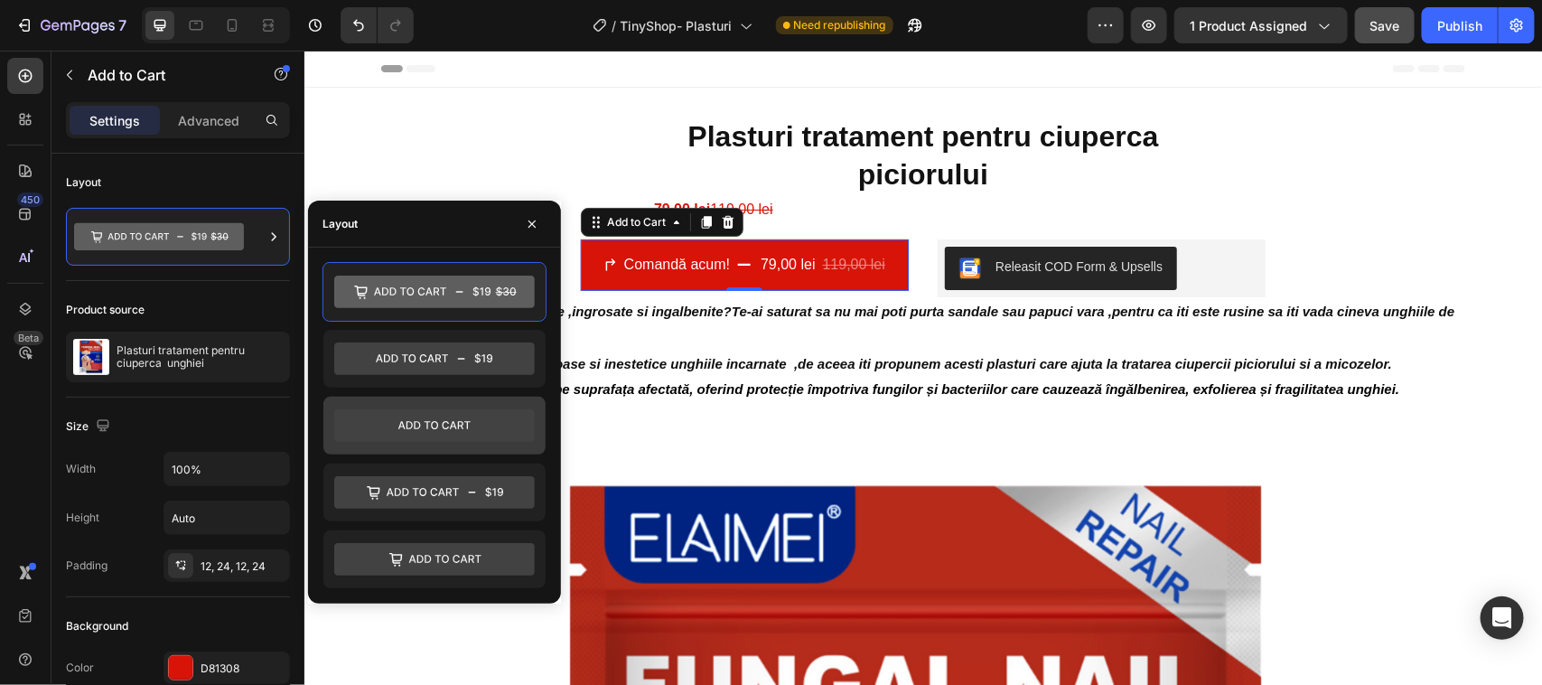
click at [404, 426] on icon at bounding box center [434, 426] width 201 height 33
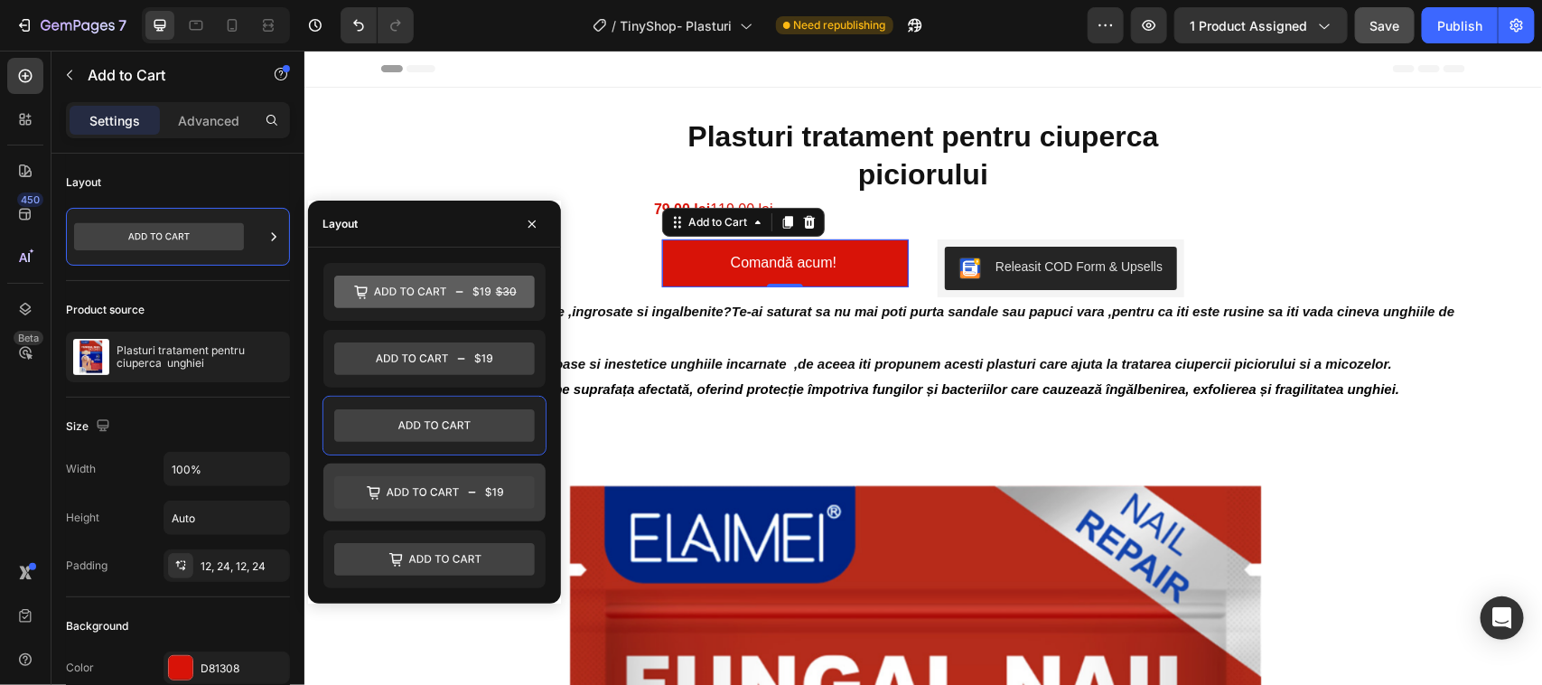
click at [391, 490] on icon at bounding box center [434, 493] width 201 height 33
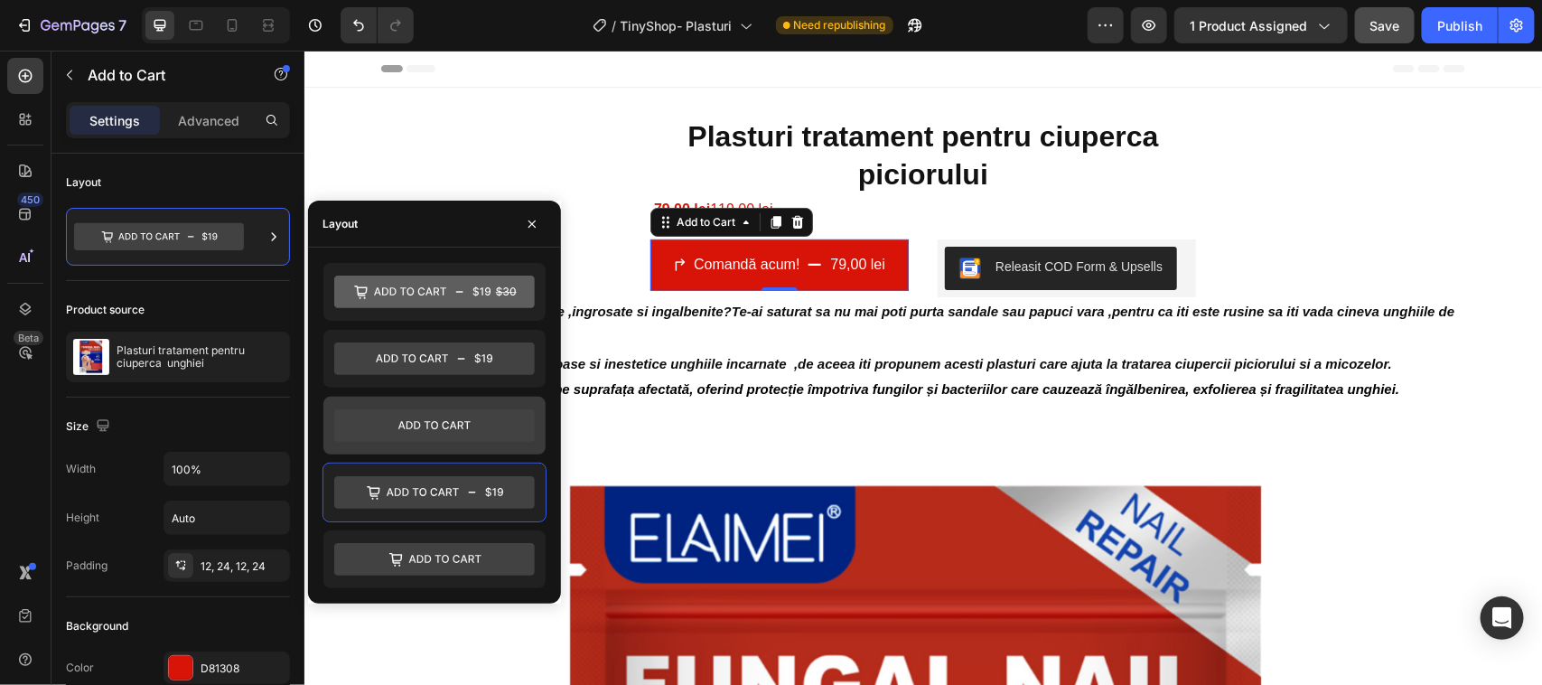
click at [394, 426] on icon at bounding box center [434, 426] width 201 height 33
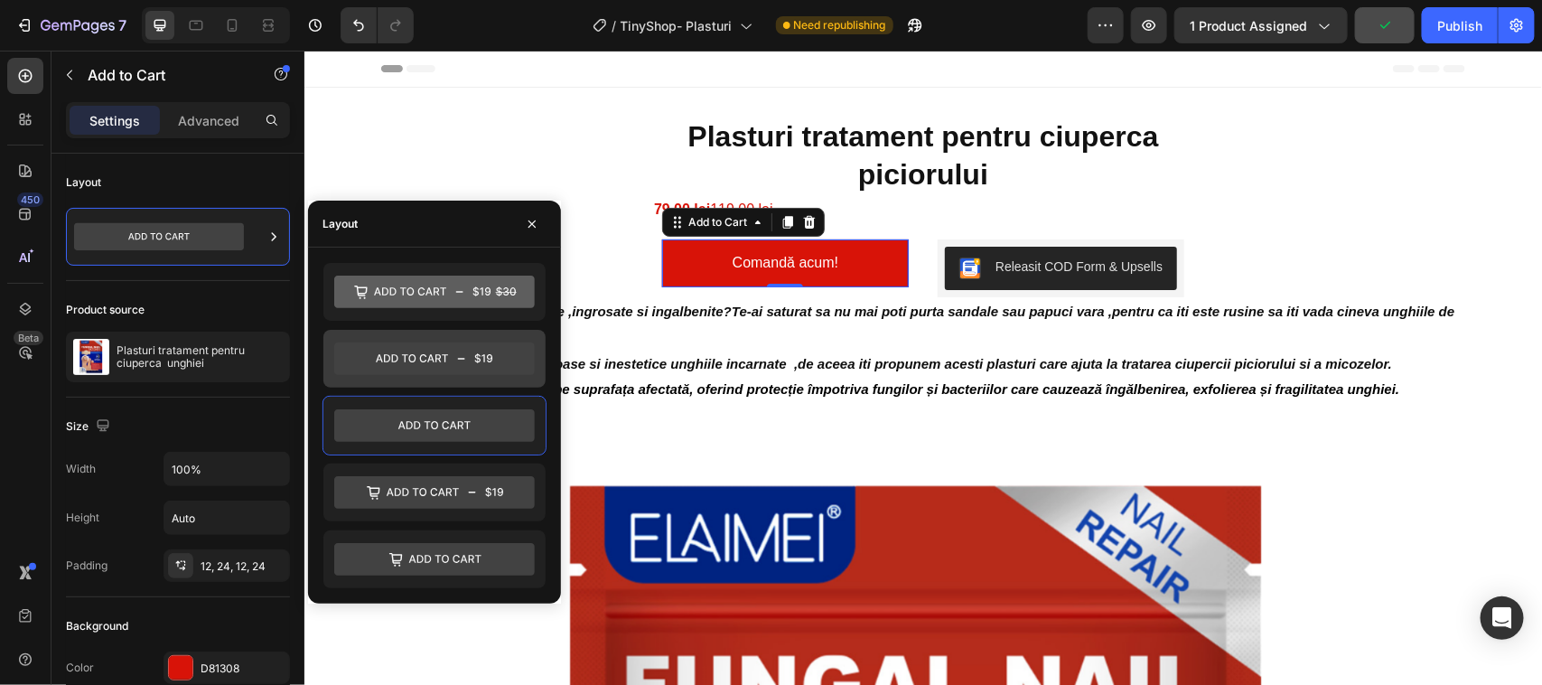
click at [386, 350] on icon at bounding box center [434, 359] width 201 height 33
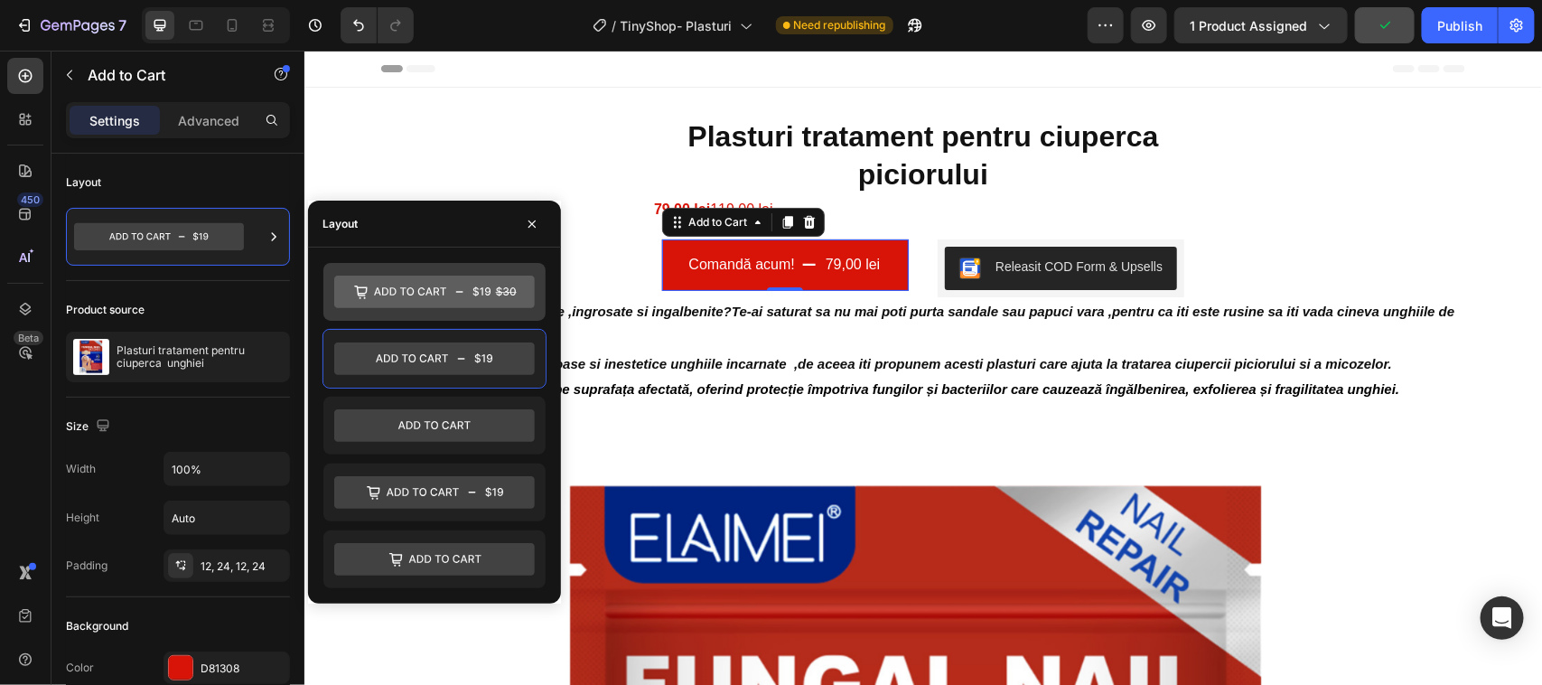
click at [379, 298] on icon at bounding box center [434, 292] width 201 height 33
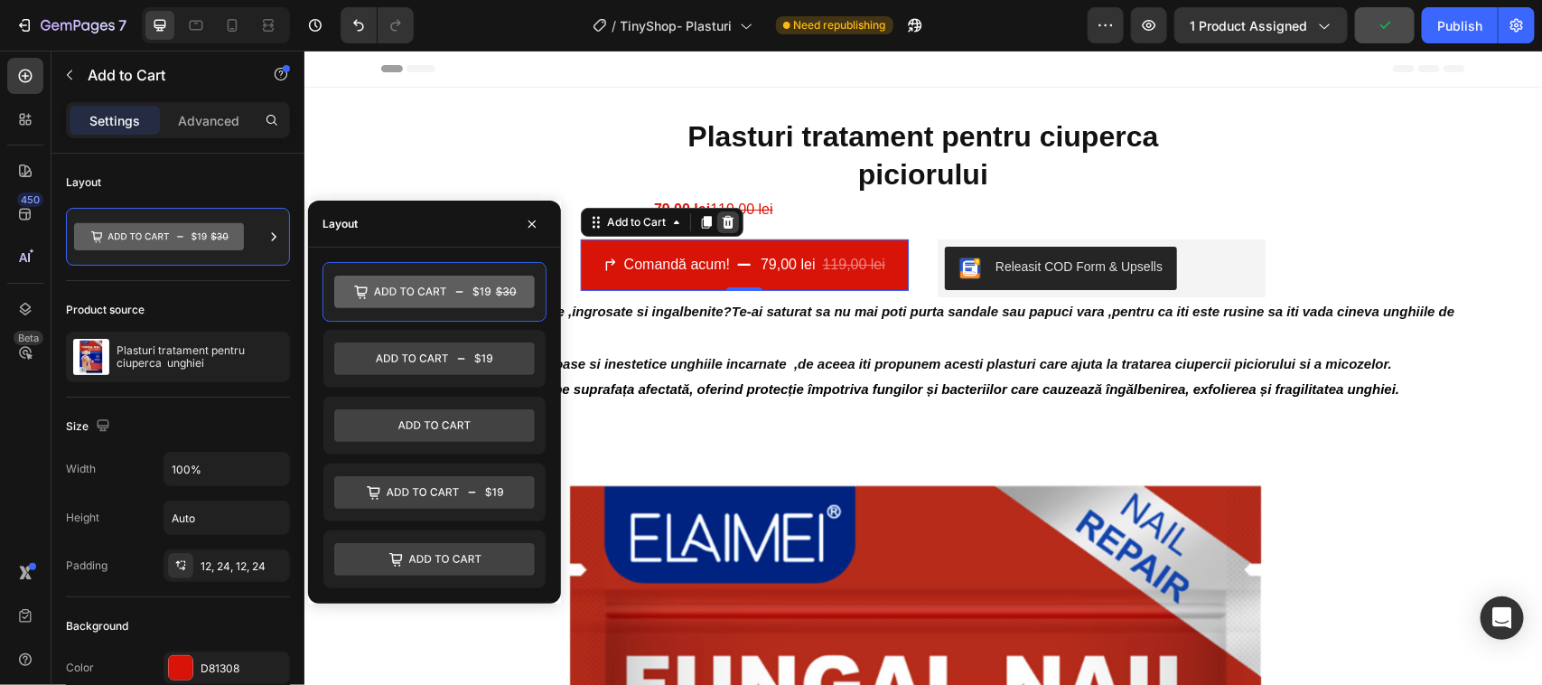
click at [721, 223] on icon at bounding box center [727, 221] width 12 height 13
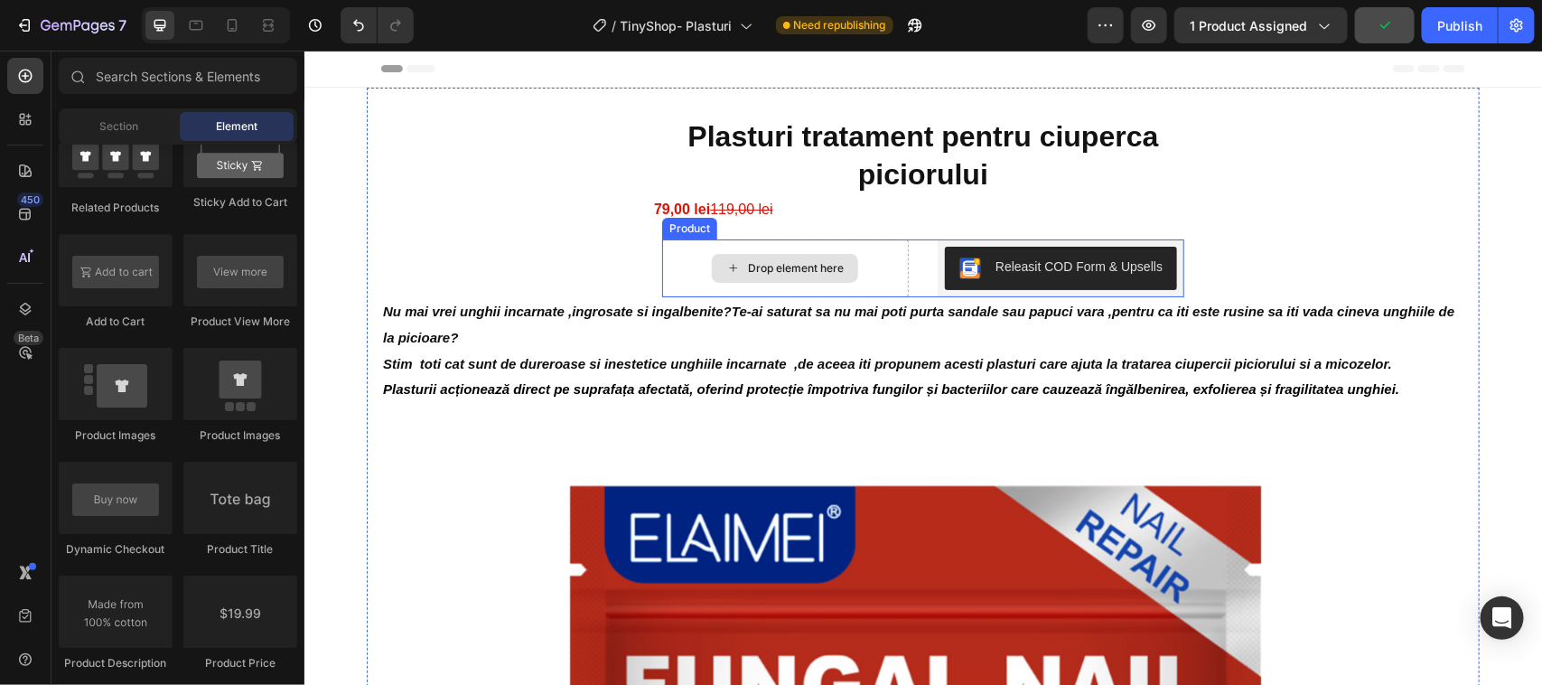
click at [727, 263] on icon at bounding box center [732, 266] width 14 height 15
click at [118, 330] on div "Add to Cart" at bounding box center [116, 321] width 114 height 16
click at [117, 327] on div "Add to Cart" at bounding box center [116, 321] width 114 height 16
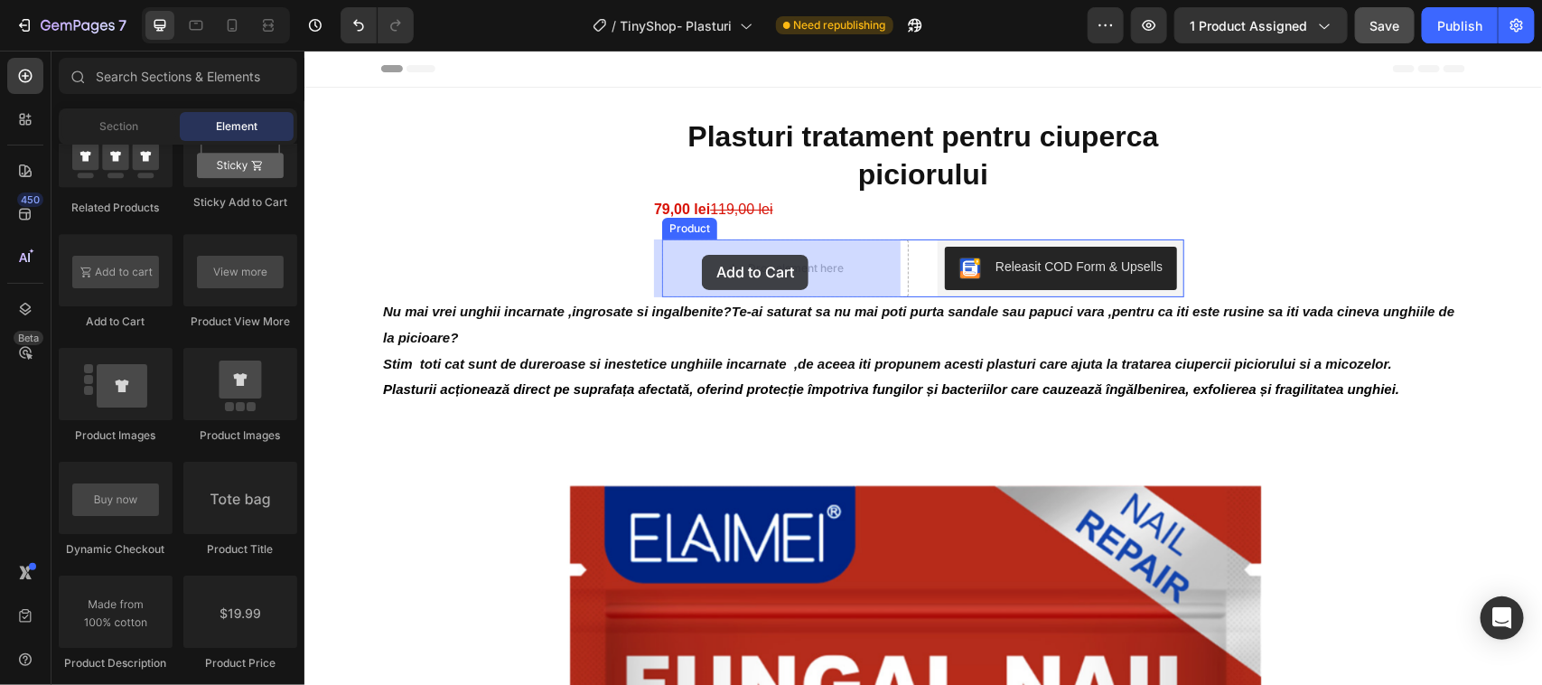
drag, startPoint x: 421, startPoint y: 376, endPoint x: 701, endPoint y: 254, distance: 305.4
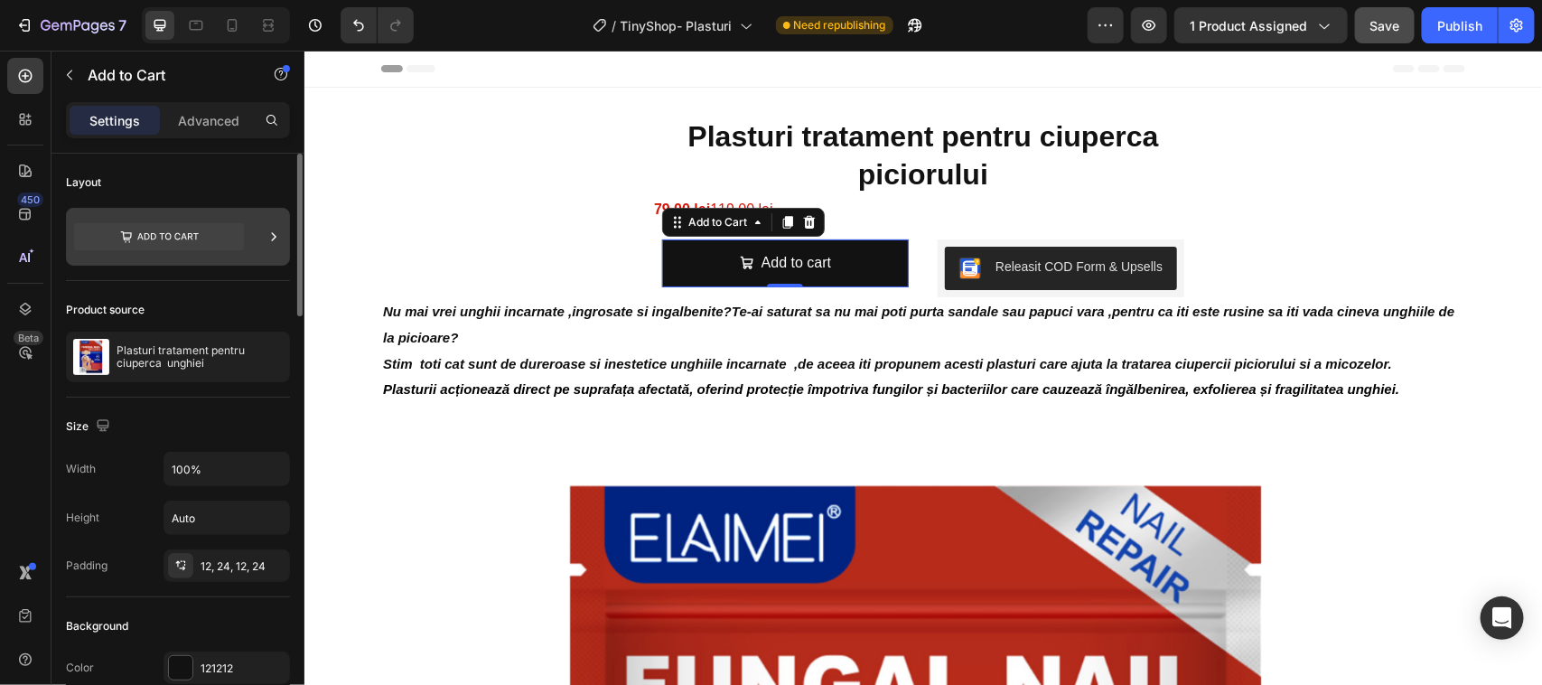
click at [271, 233] on icon at bounding box center [274, 237] width 18 height 18
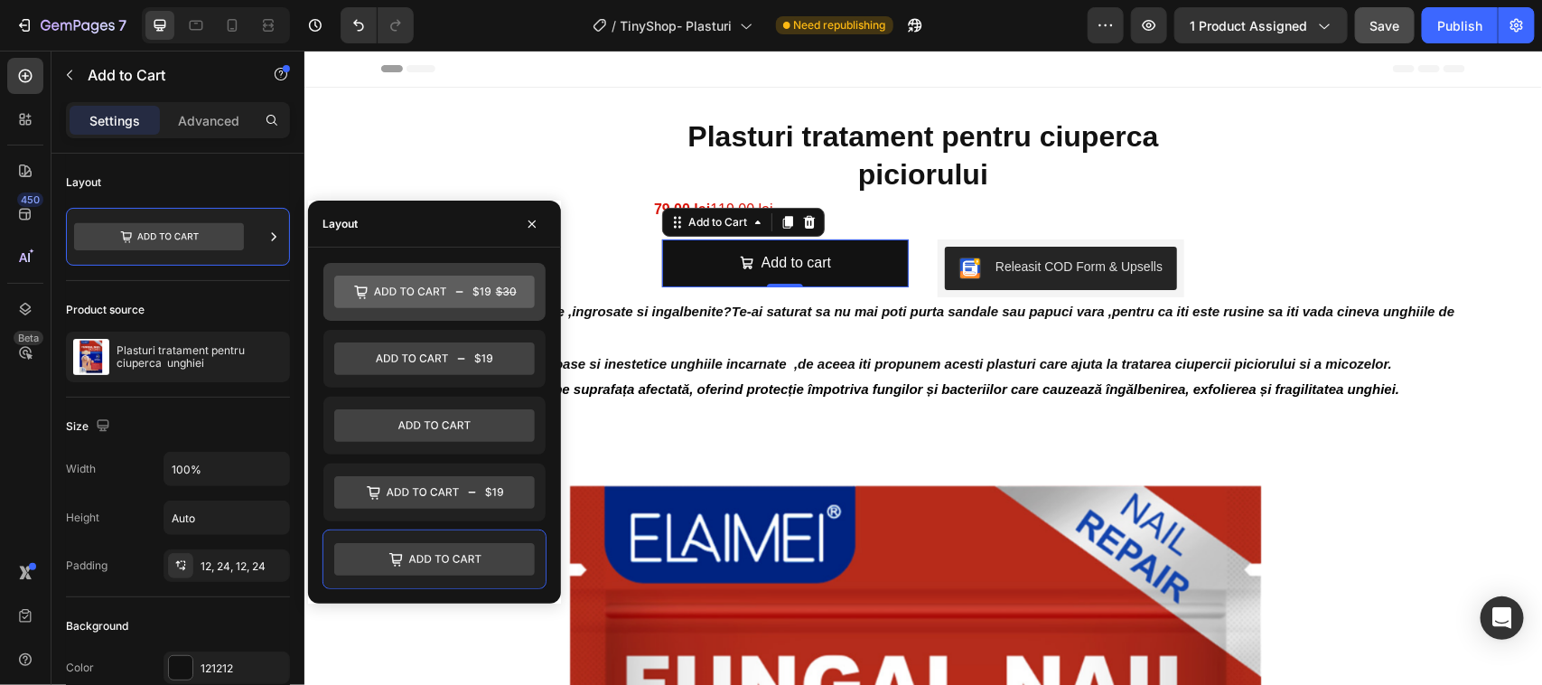
click at [380, 290] on icon at bounding box center [434, 292] width 201 height 33
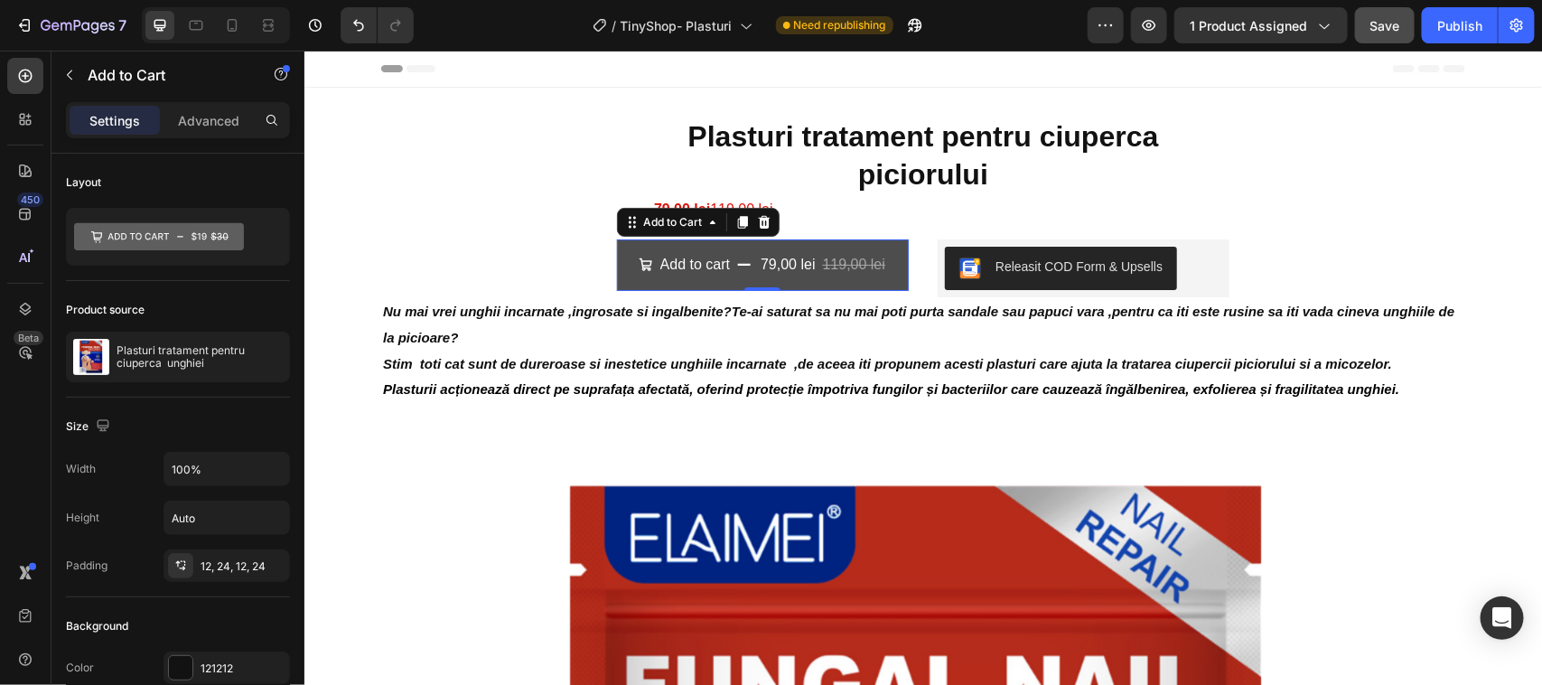
click at [723, 264] on button "Add to cart 79,00 lei 119,00 lei" at bounding box center [762, 263] width 292 height 51
click at [718, 264] on div "Add to cart" at bounding box center [694, 264] width 70 height 26
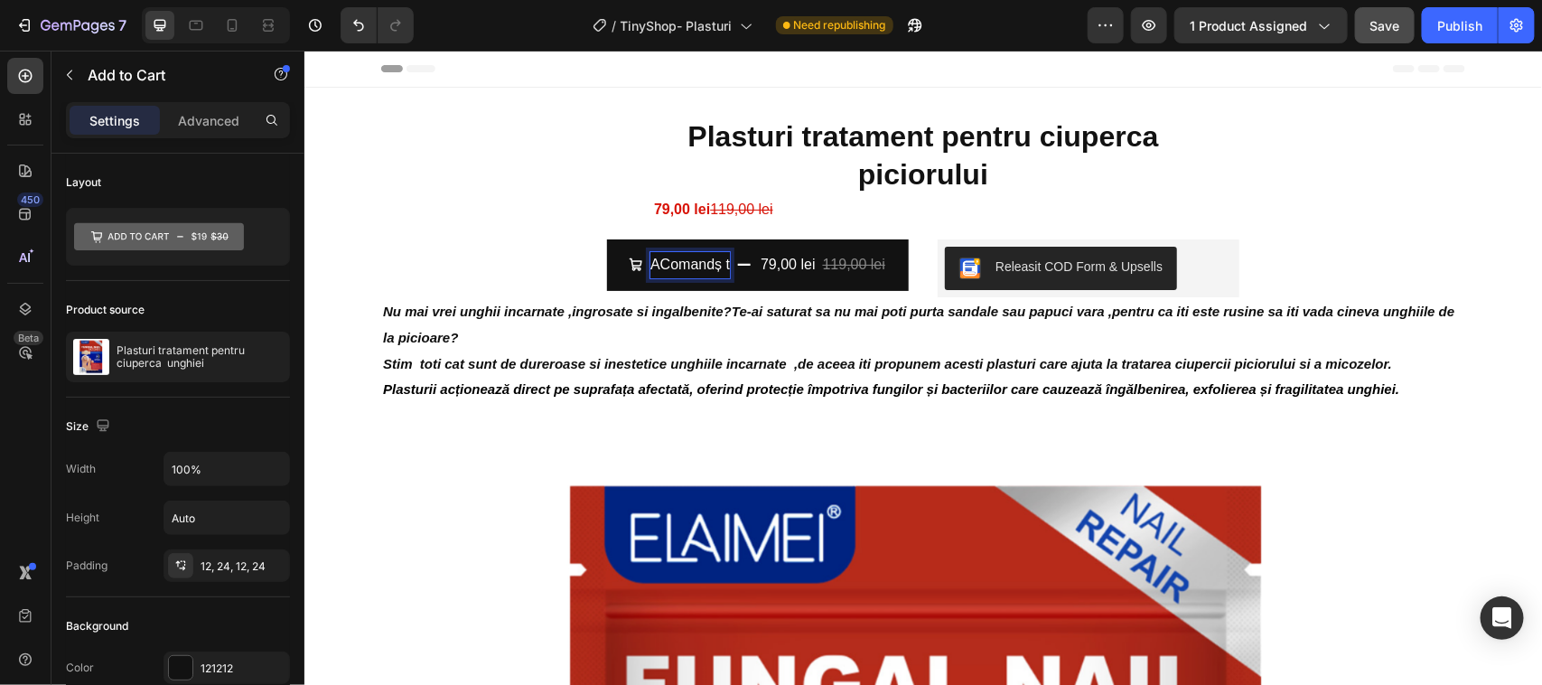
click at [606, 238] on button "AComandș t 79,00 lei 119,00 lei" at bounding box center [757, 263] width 302 height 51
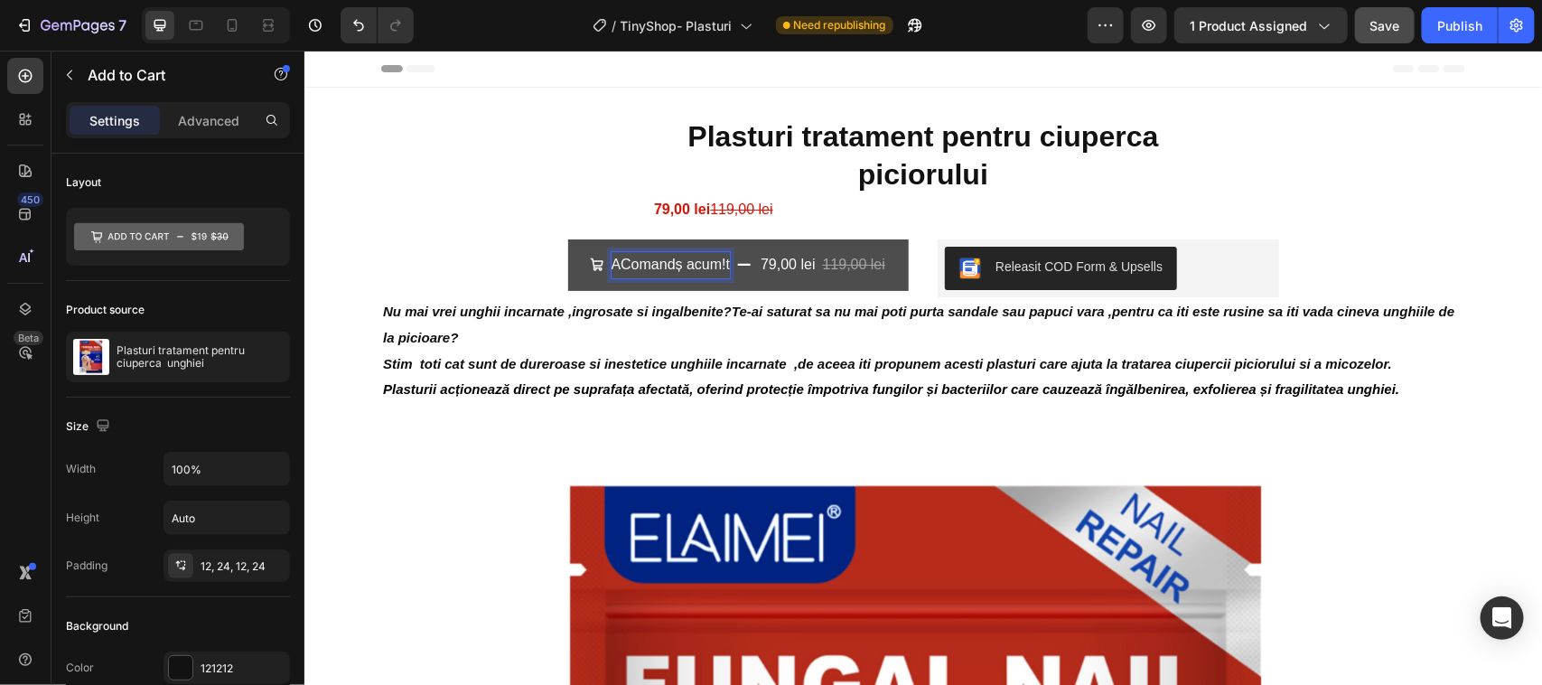
click at [679, 263] on p "AComandș acum!t" at bounding box center [670, 264] width 119 height 26
click at [575, 238] on button "AComand acum!t 79,00 lei 119,00 lei" at bounding box center [742, 263] width 334 height 51
click at [620, 263] on p "AComand acum!t" at bounding box center [674, 264] width 112 height 26
click at [721, 262] on p "Comand acum!t" at bounding box center [678, 264] width 102 height 26
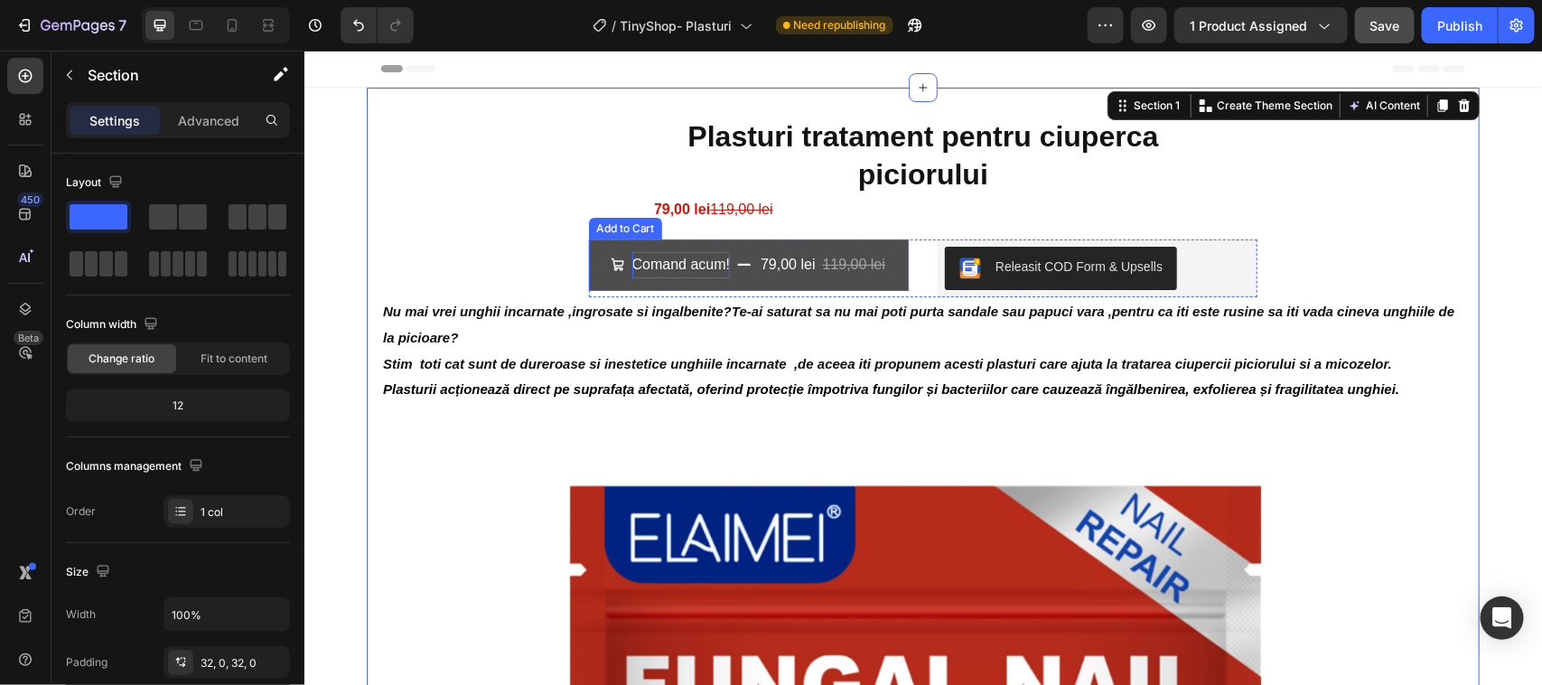
click at [655, 255] on p "Comand acum!" at bounding box center [680, 264] width 98 height 26
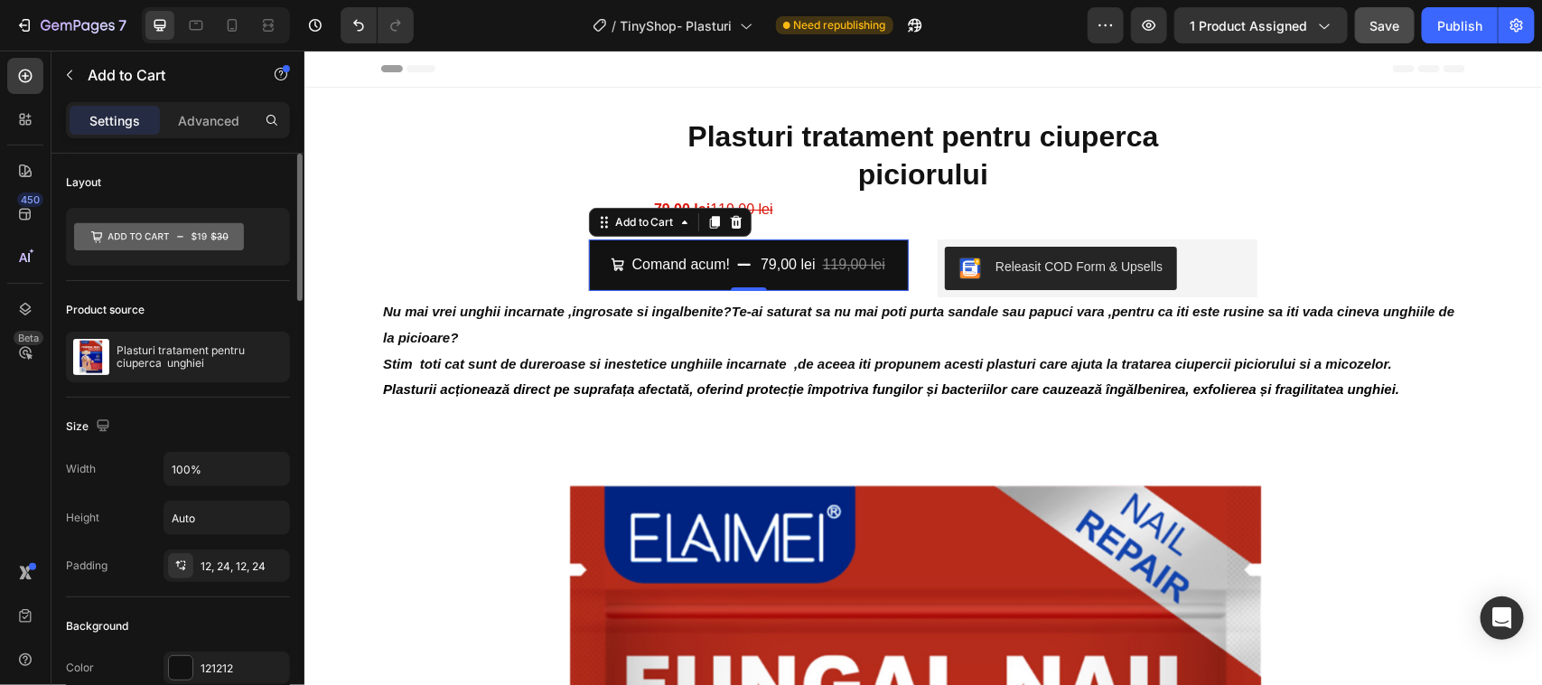
scroll to position [113, 0]
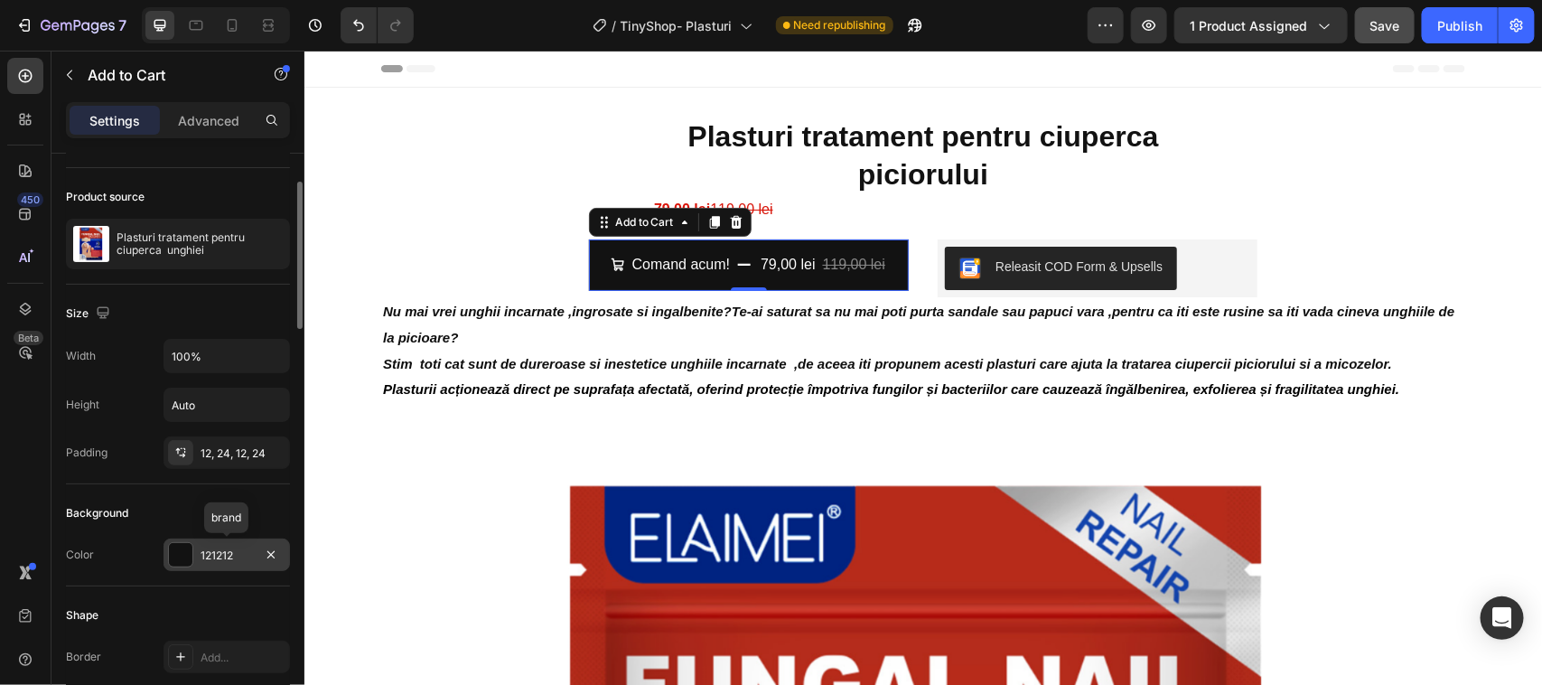
click at [178, 549] on div at bounding box center [180, 554] width 23 height 23
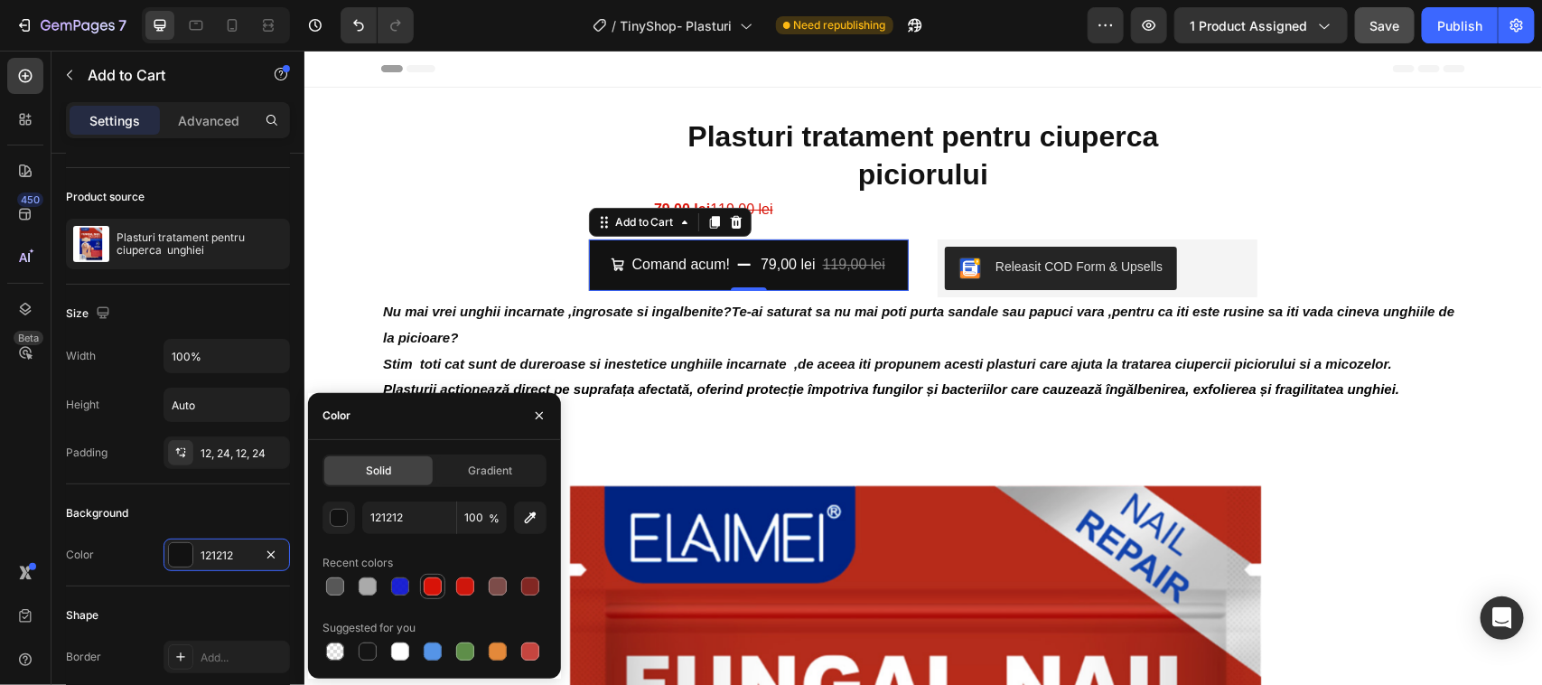
click at [432, 585] on div at bounding box center [433, 586] width 18 height 18
type input "D81308"
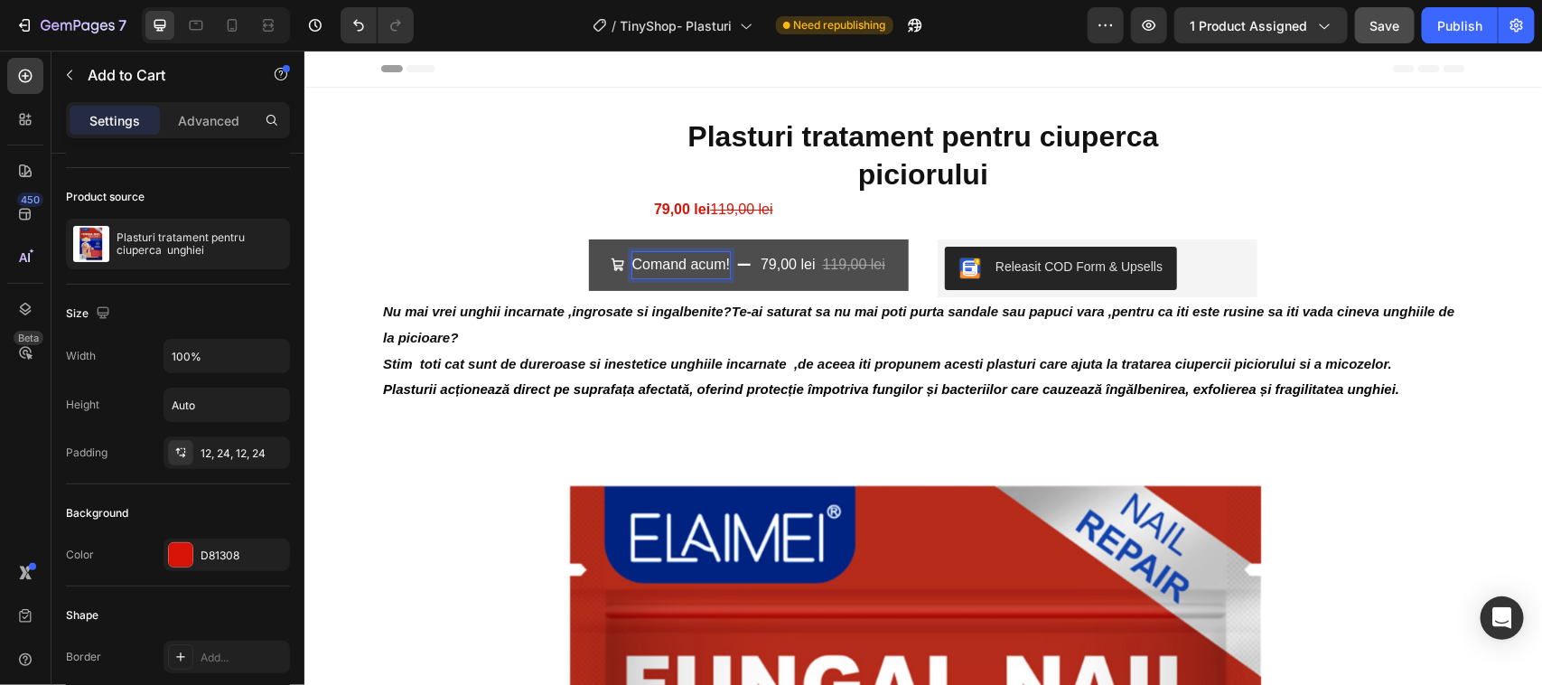
click at [678, 263] on p "Comand acum!" at bounding box center [680, 264] width 98 height 26
click at [678, 264] on p "Comandă acum!" at bounding box center [676, 264] width 106 height 26
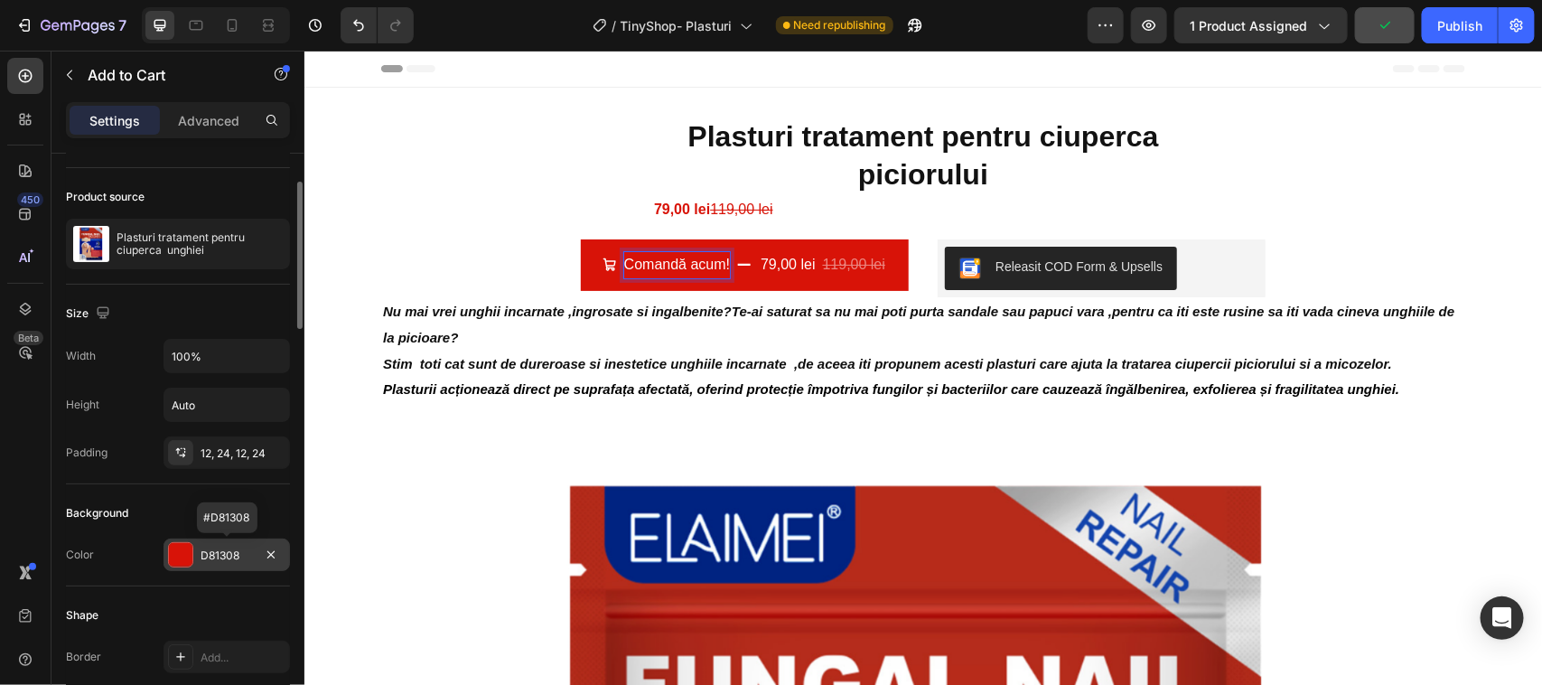
click at [182, 551] on div at bounding box center [180, 554] width 23 height 23
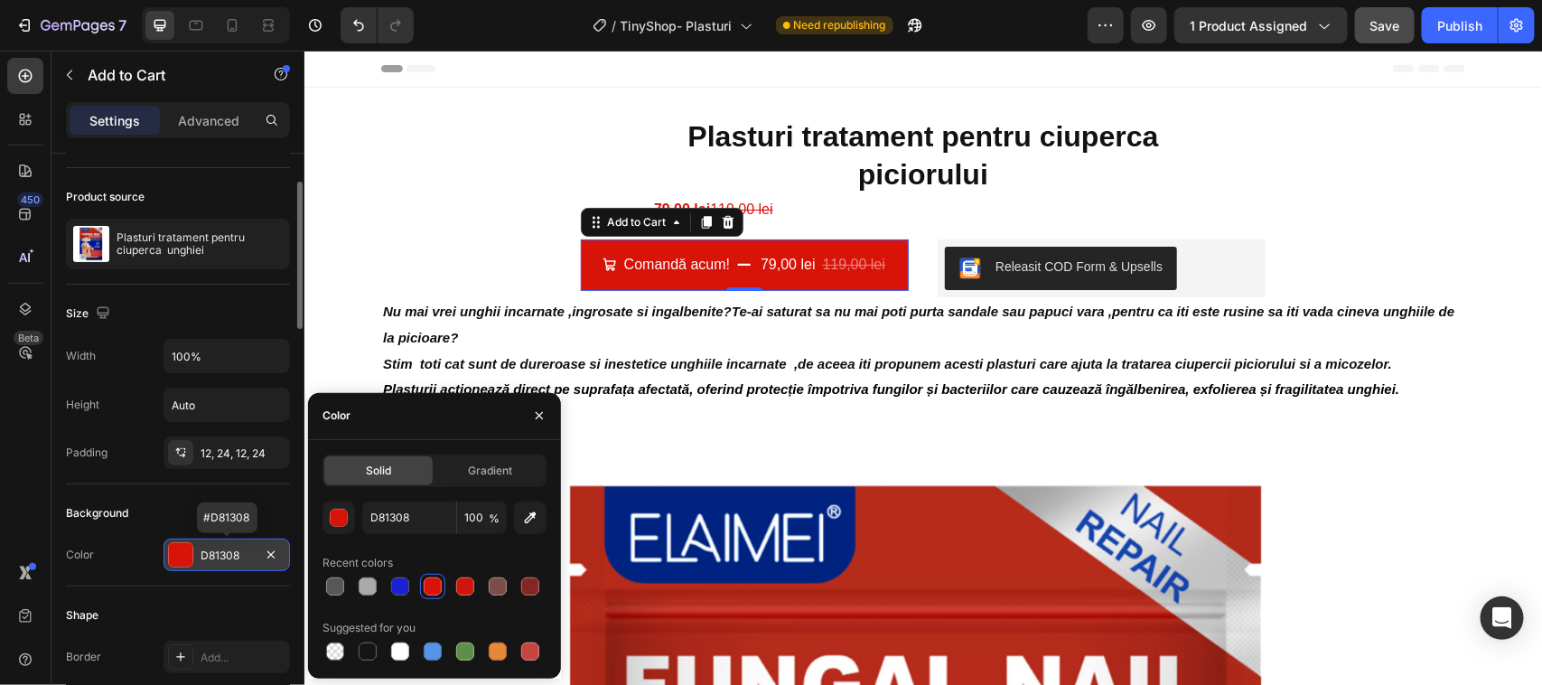
click at [183, 551] on div at bounding box center [180, 554] width 23 height 23
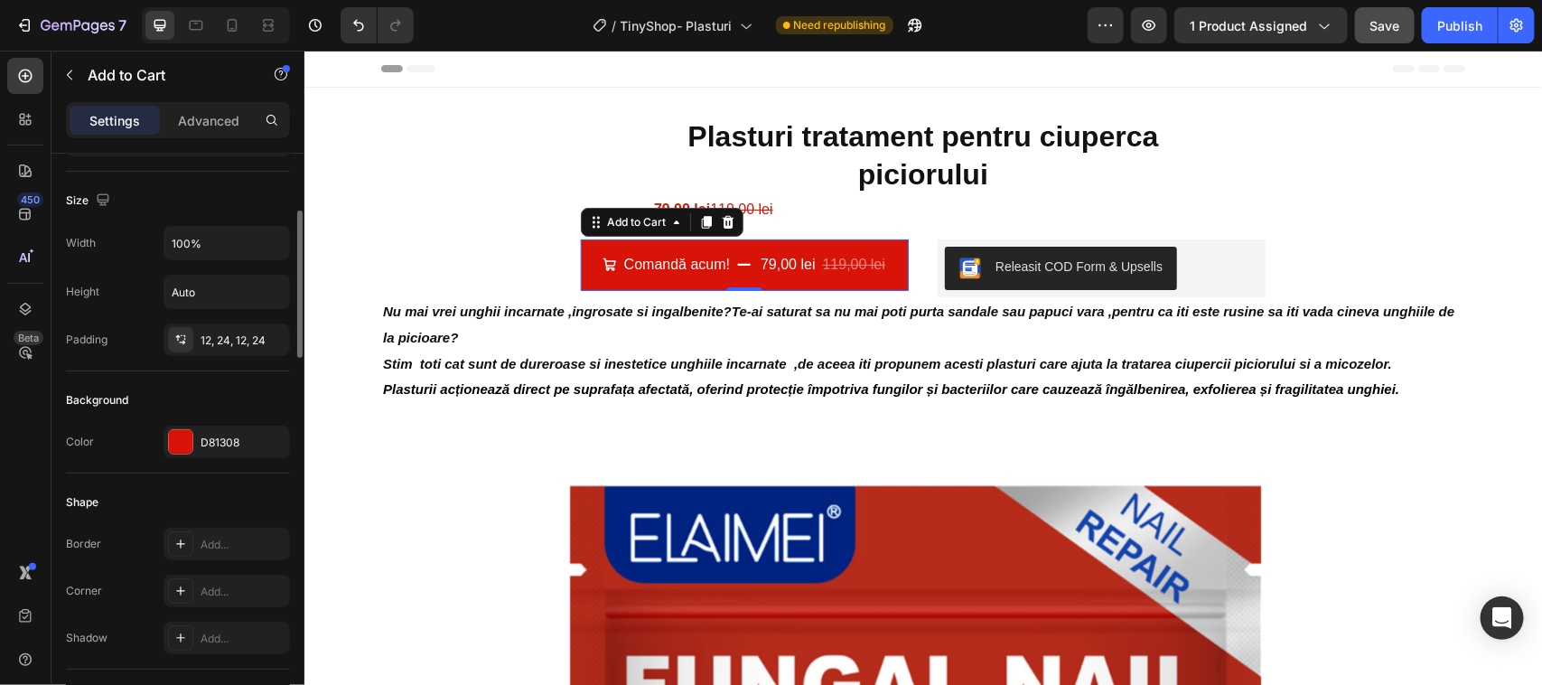
scroll to position [339, 0]
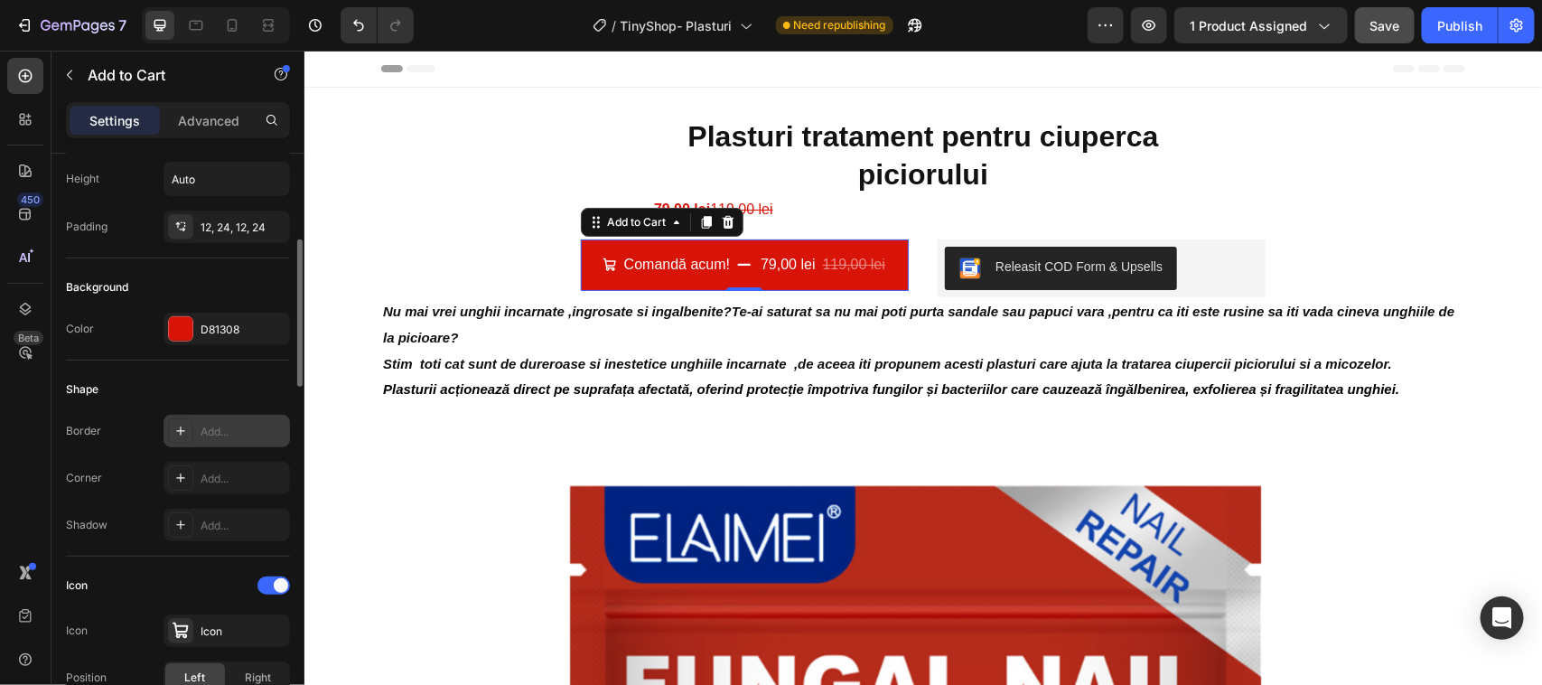
click at [182, 429] on icon at bounding box center [180, 431] width 14 height 14
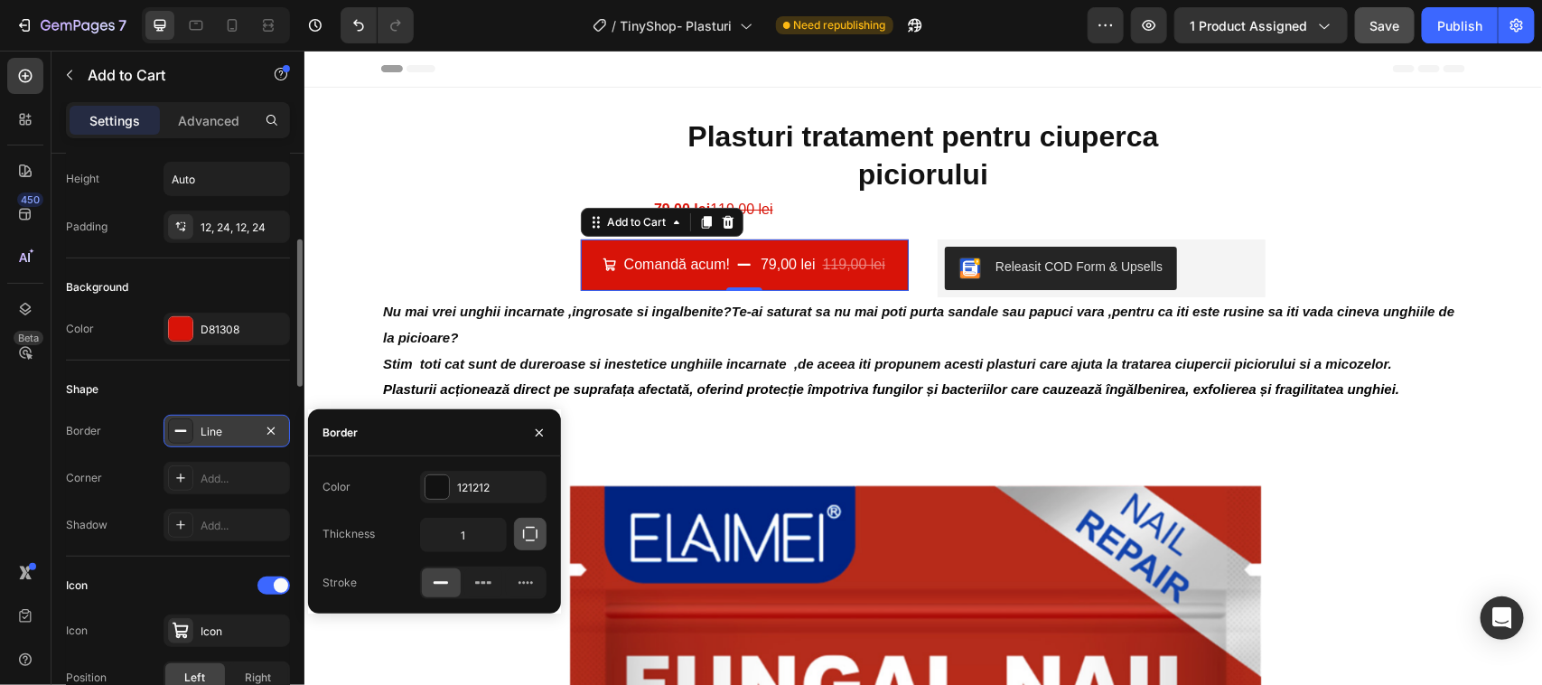
click at [531, 531] on icon "button" at bounding box center [530, 534] width 18 height 18
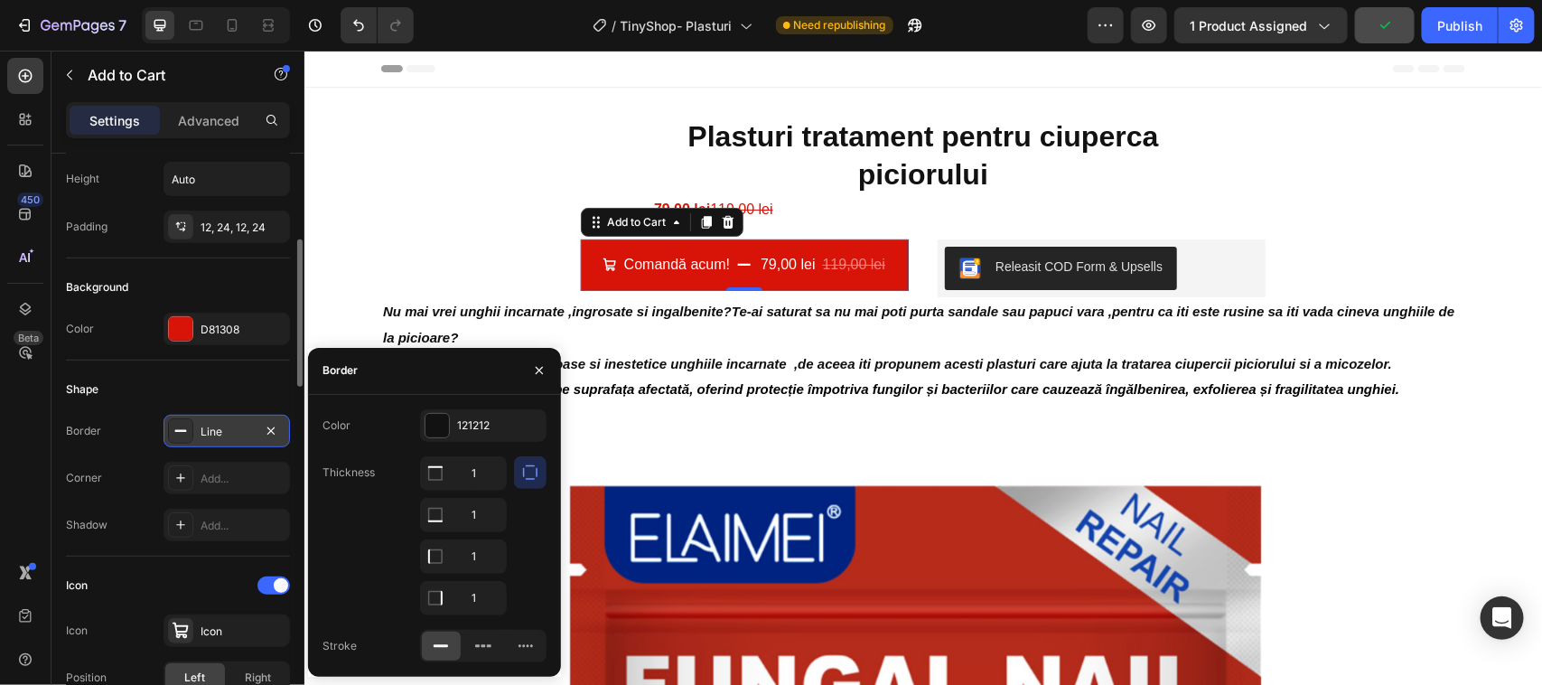
click at [528, 474] on icon "button" at bounding box center [530, 472] width 18 height 18
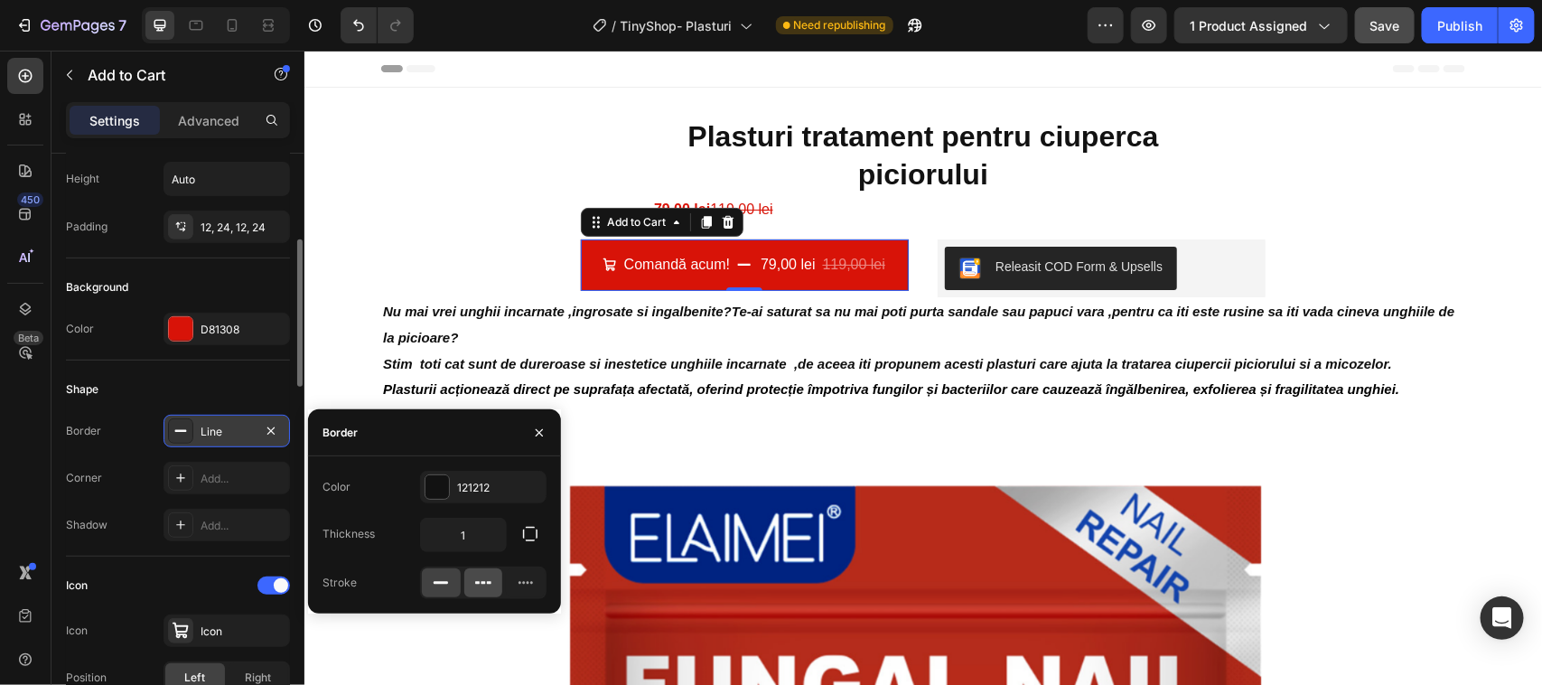
click at [484, 580] on icon at bounding box center [483, 583] width 18 height 18
click at [443, 580] on icon at bounding box center [441, 583] width 18 height 18
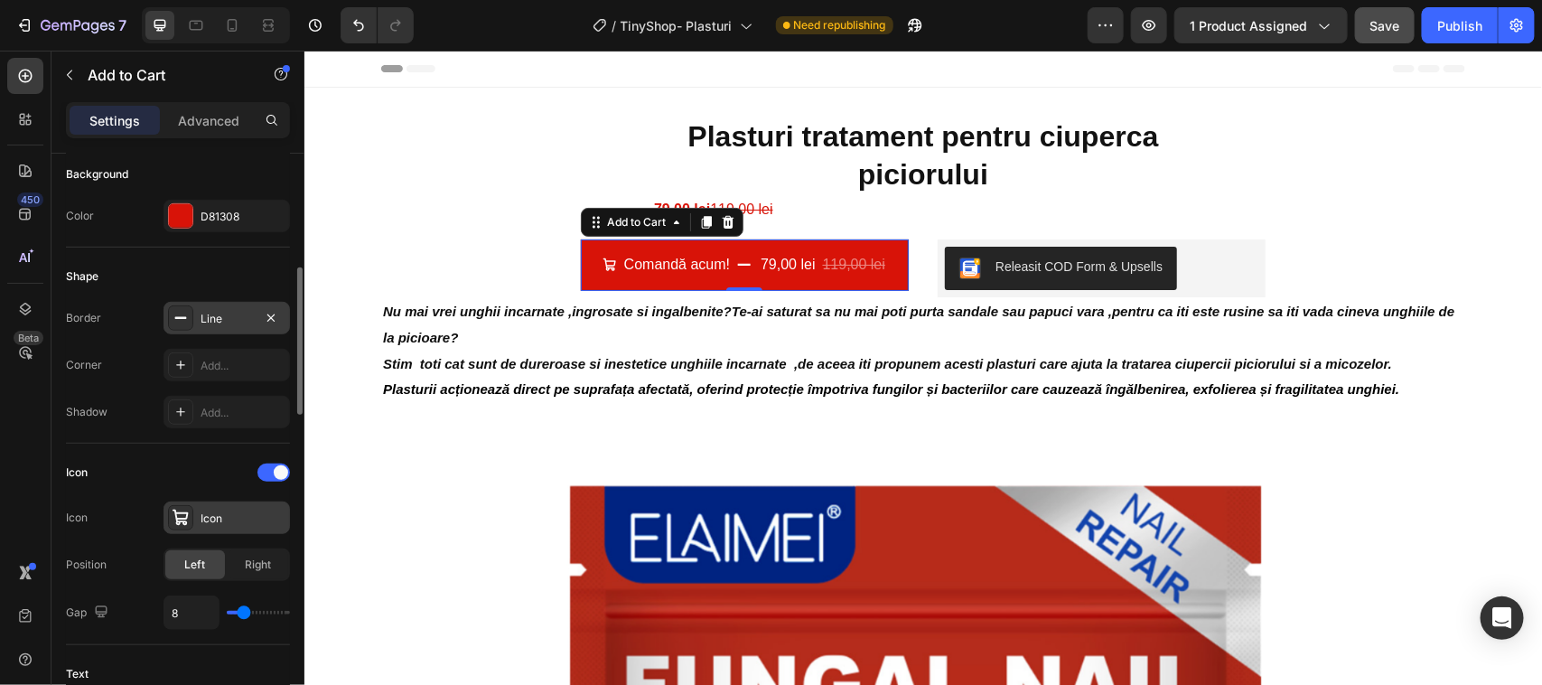
click at [208, 521] on div "Icon" at bounding box center [243, 518] width 85 height 16
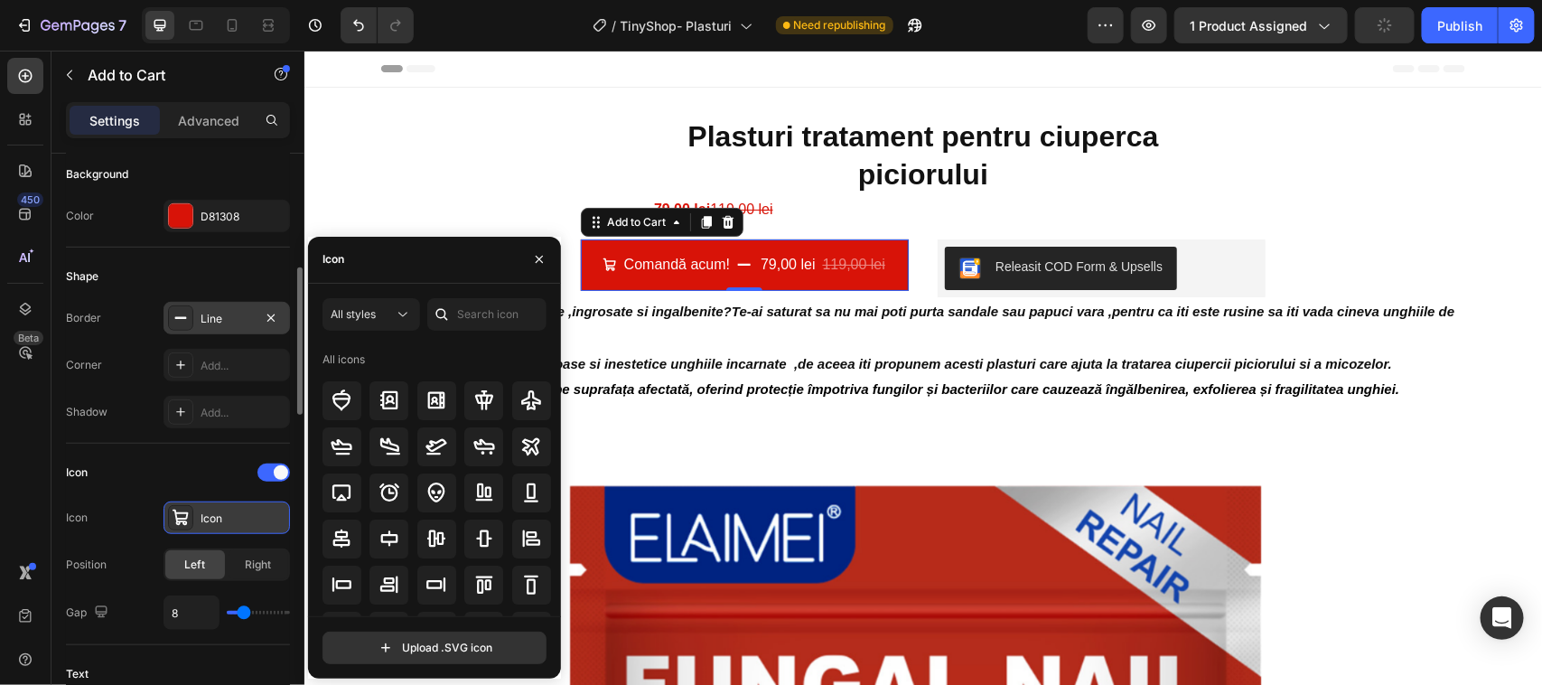
click at [210, 521] on div "Icon" at bounding box center [243, 518] width 85 height 16
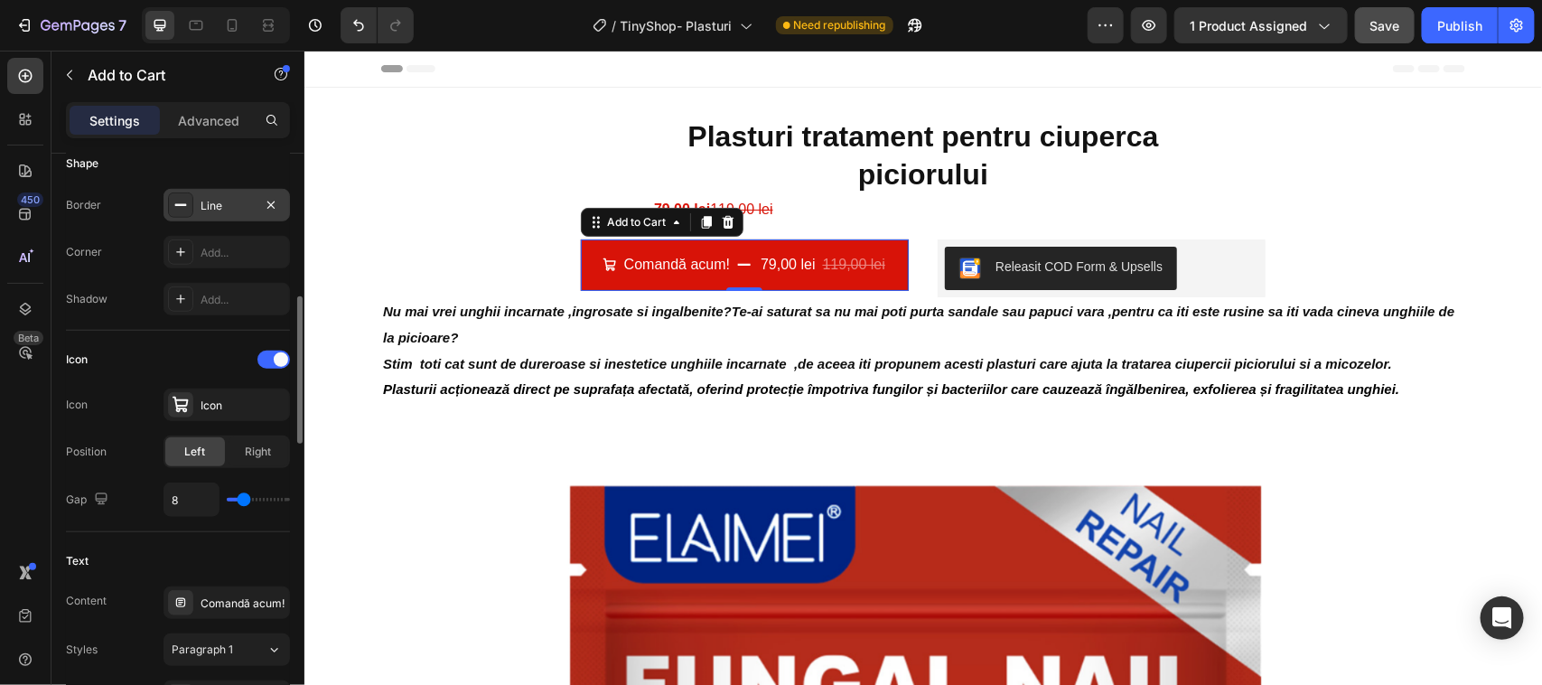
scroll to position [677, 0]
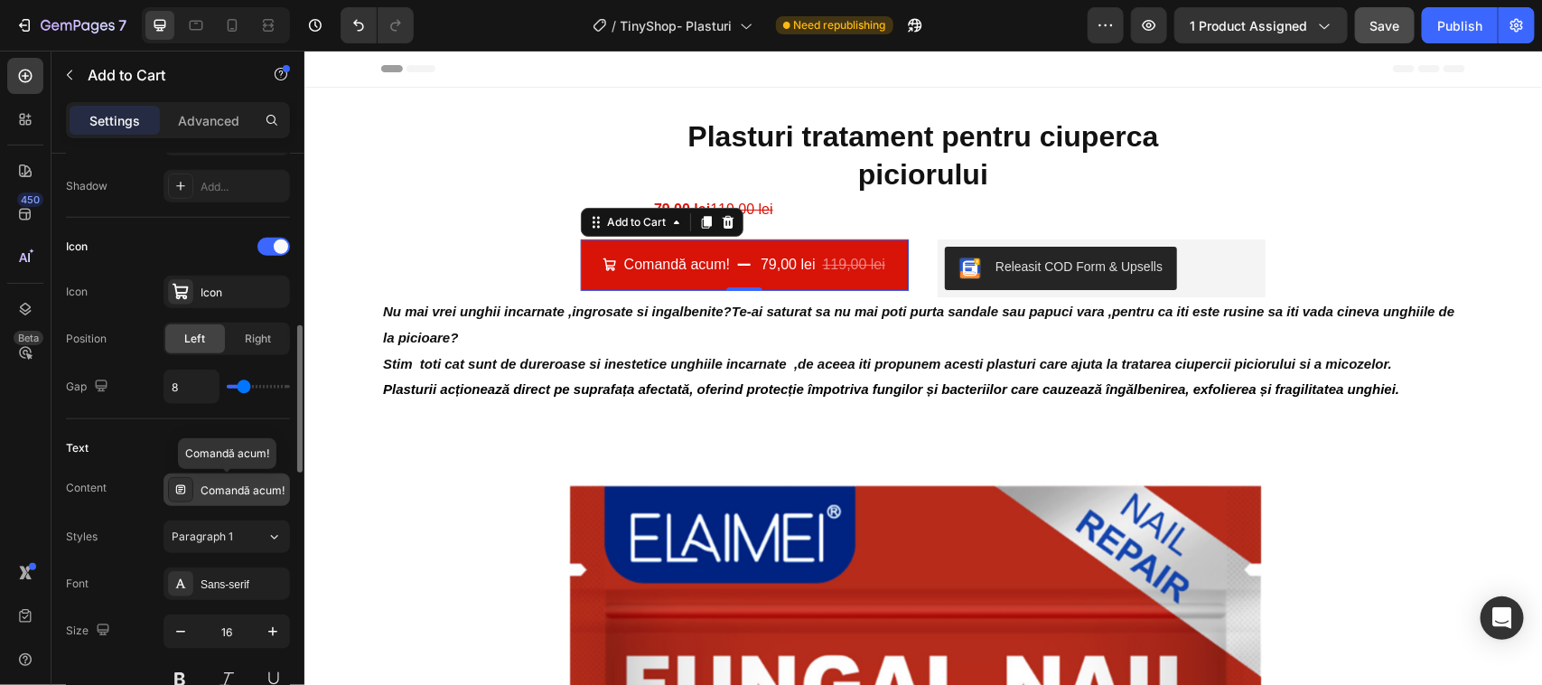
click at [235, 488] on div "Comandă acum!" at bounding box center [243, 490] width 85 height 16
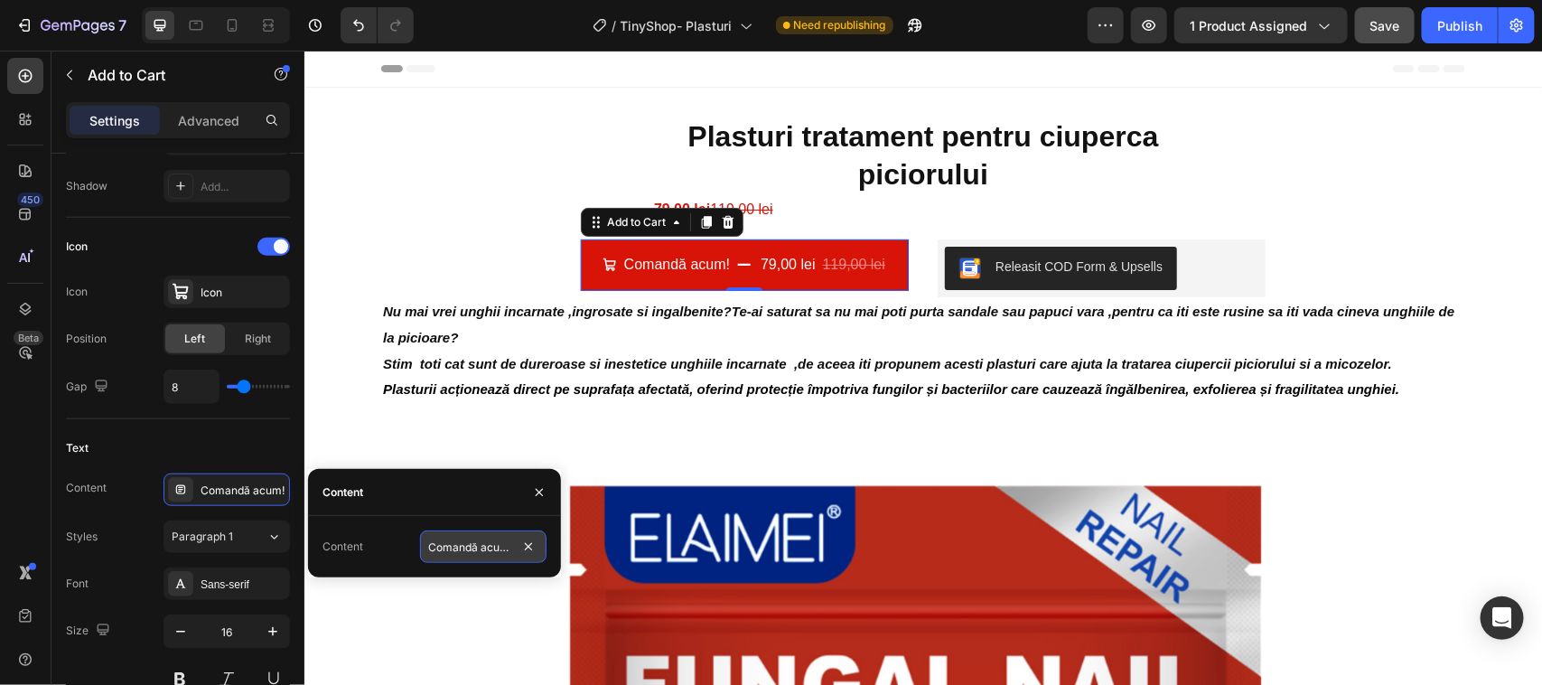
click at [481, 543] on input "Comandă acum!" at bounding box center [483, 546] width 126 height 33
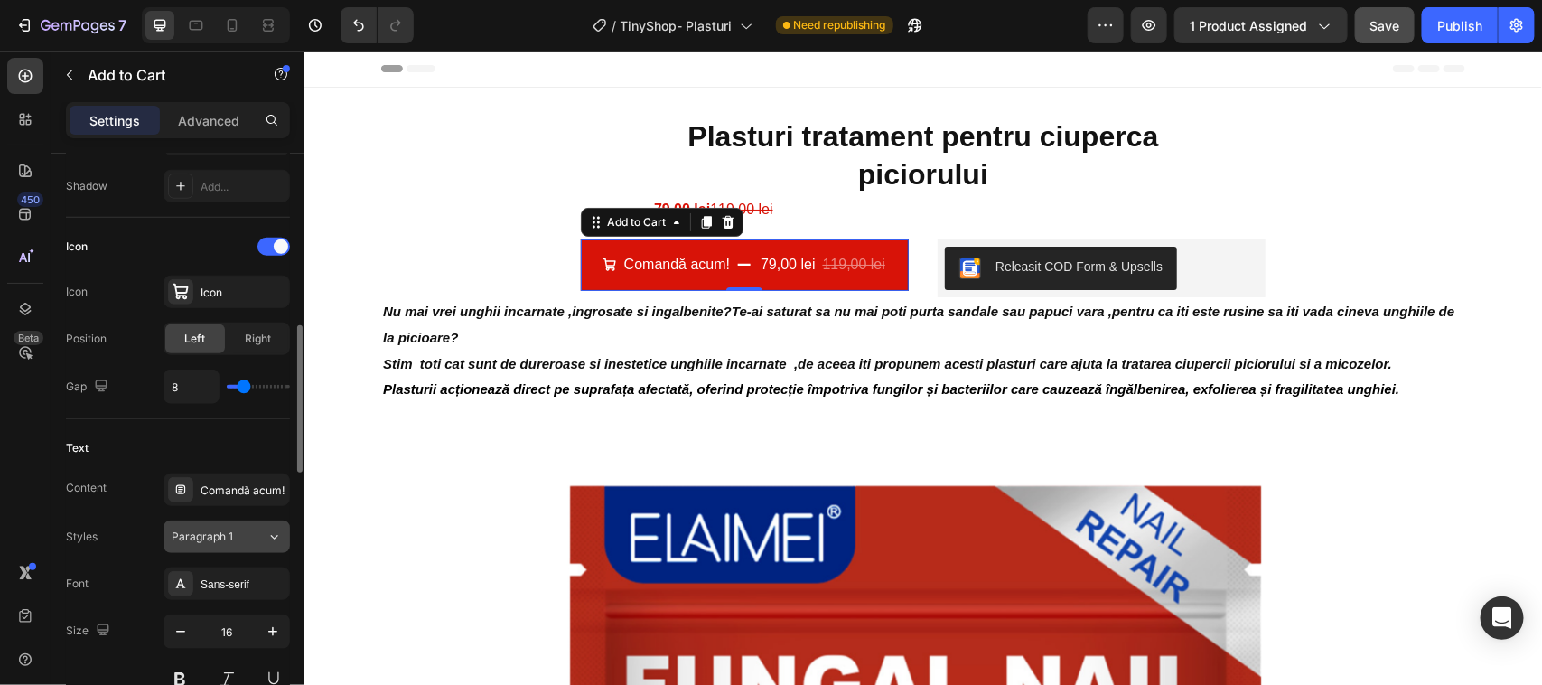
click at [274, 539] on icon at bounding box center [274, 537] width 7 height 5
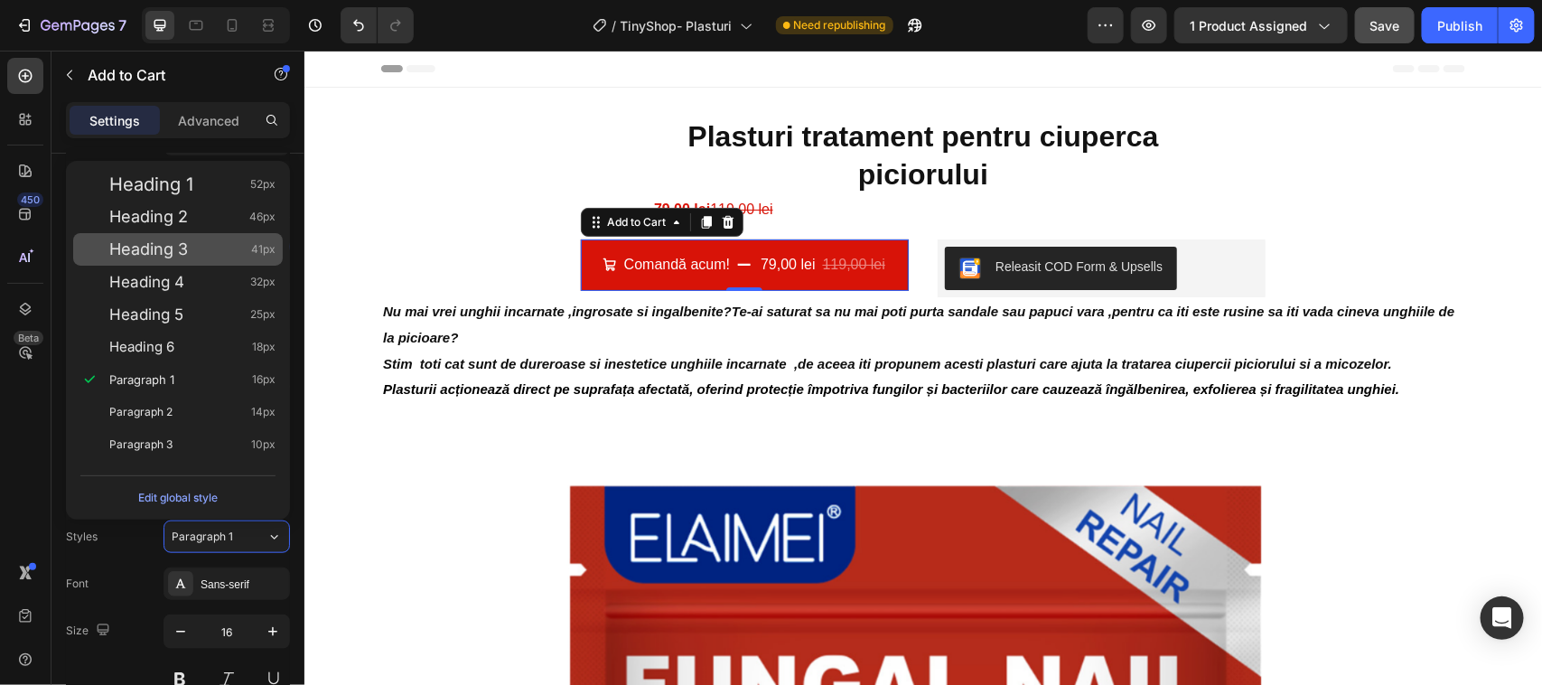
click at [146, 248] on span "Heading 3" at bounding box center [148, 249] width 79 height 18
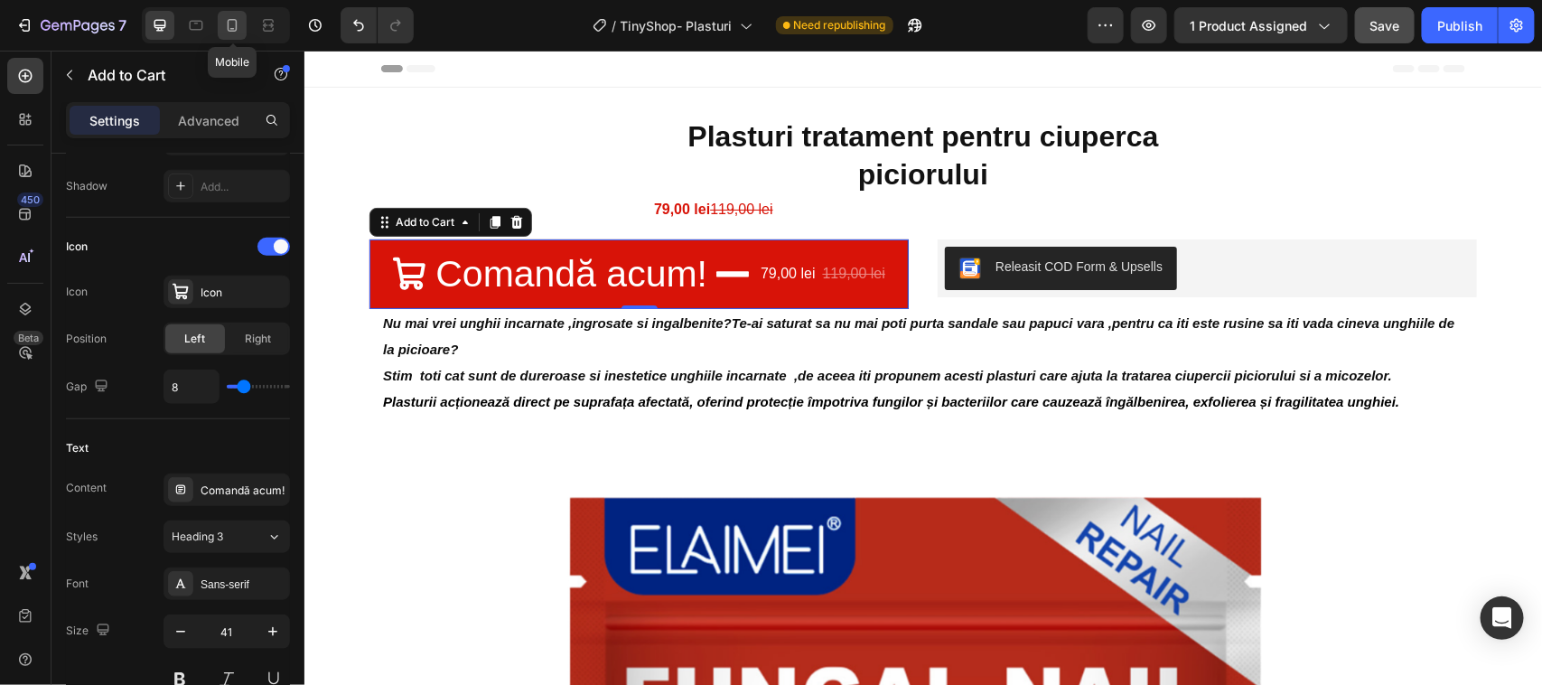
click at [237, 27] on icon at bounding box center [233, 25] width 10 height 13
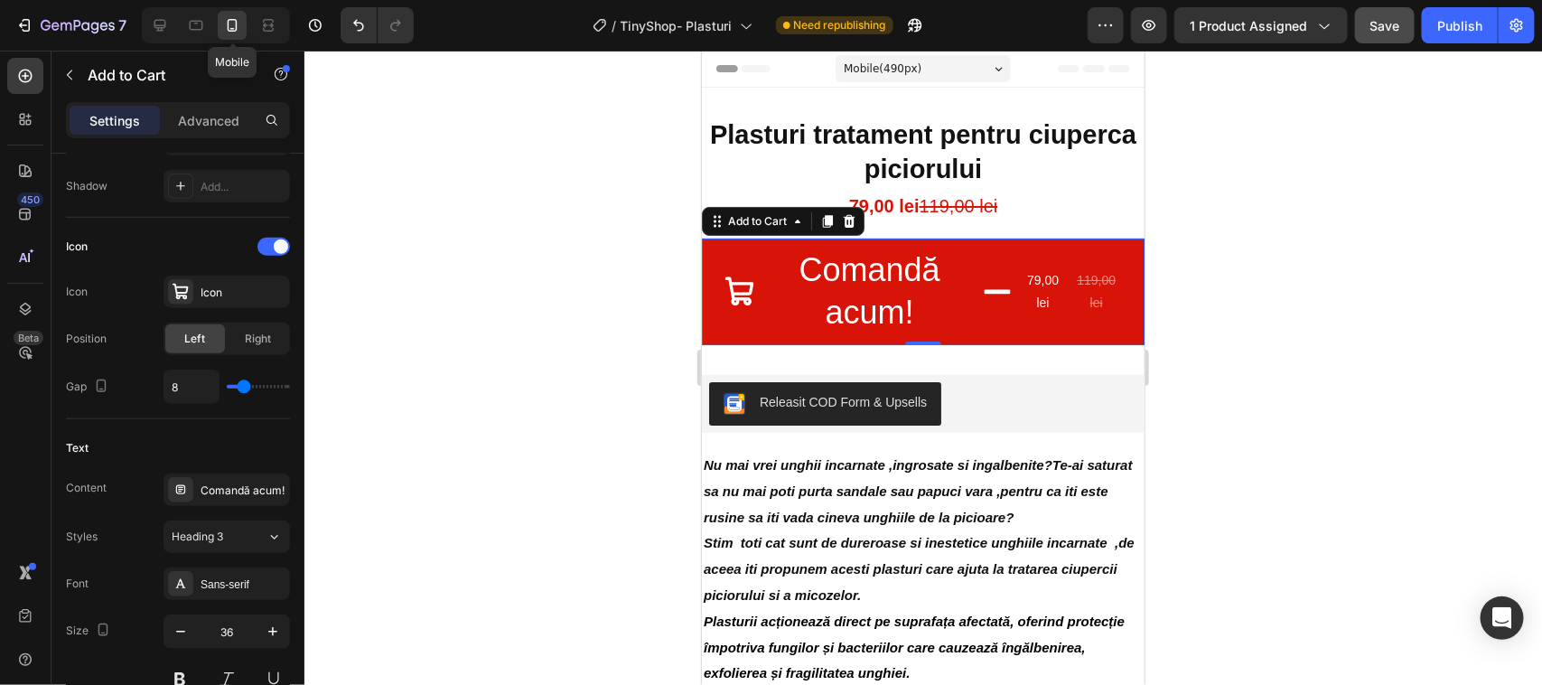
scroll to position [125, 0]
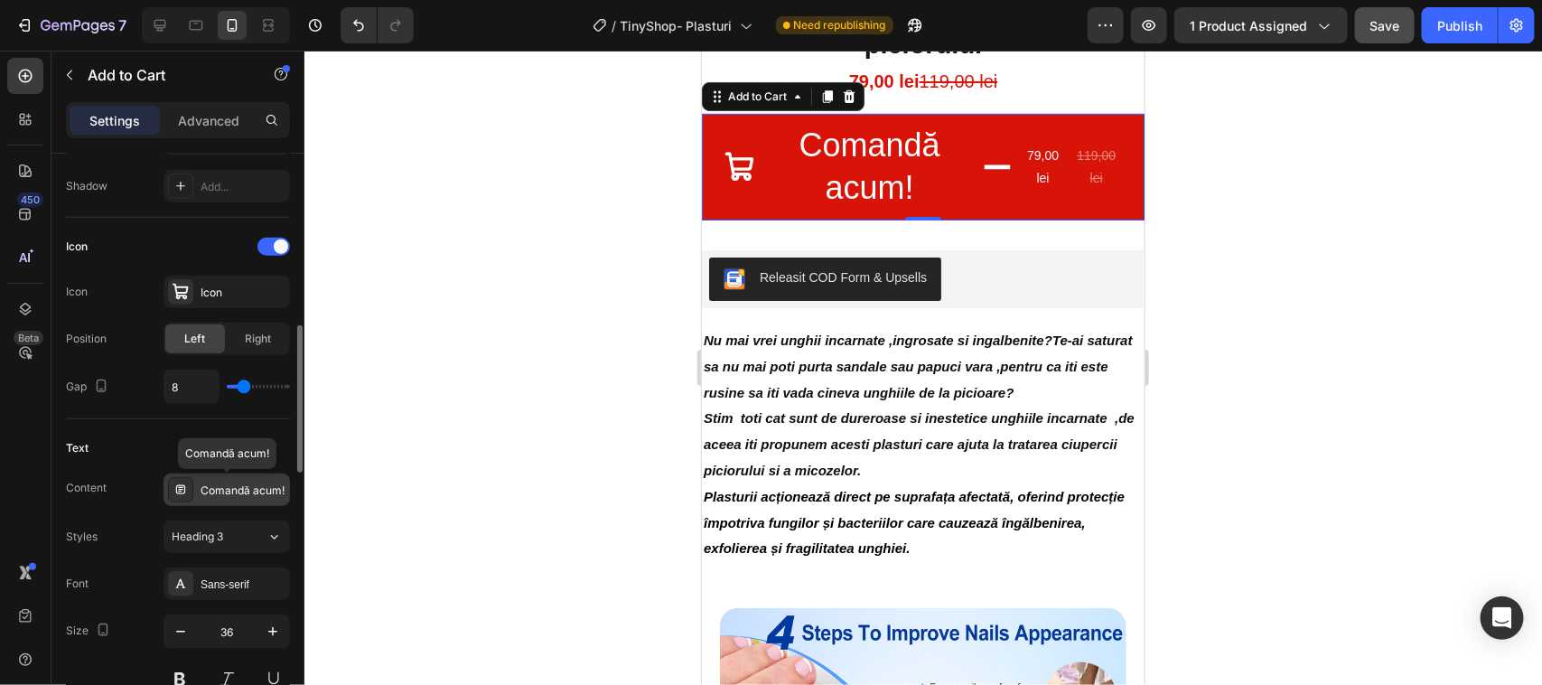
click at [210, 486] on div "Comandă acum!" at bounding box center [243, 490] width 85 height 16
click at [214, 538] on span "Heading 3" at bounding box center [197, 536] width 51 height 16
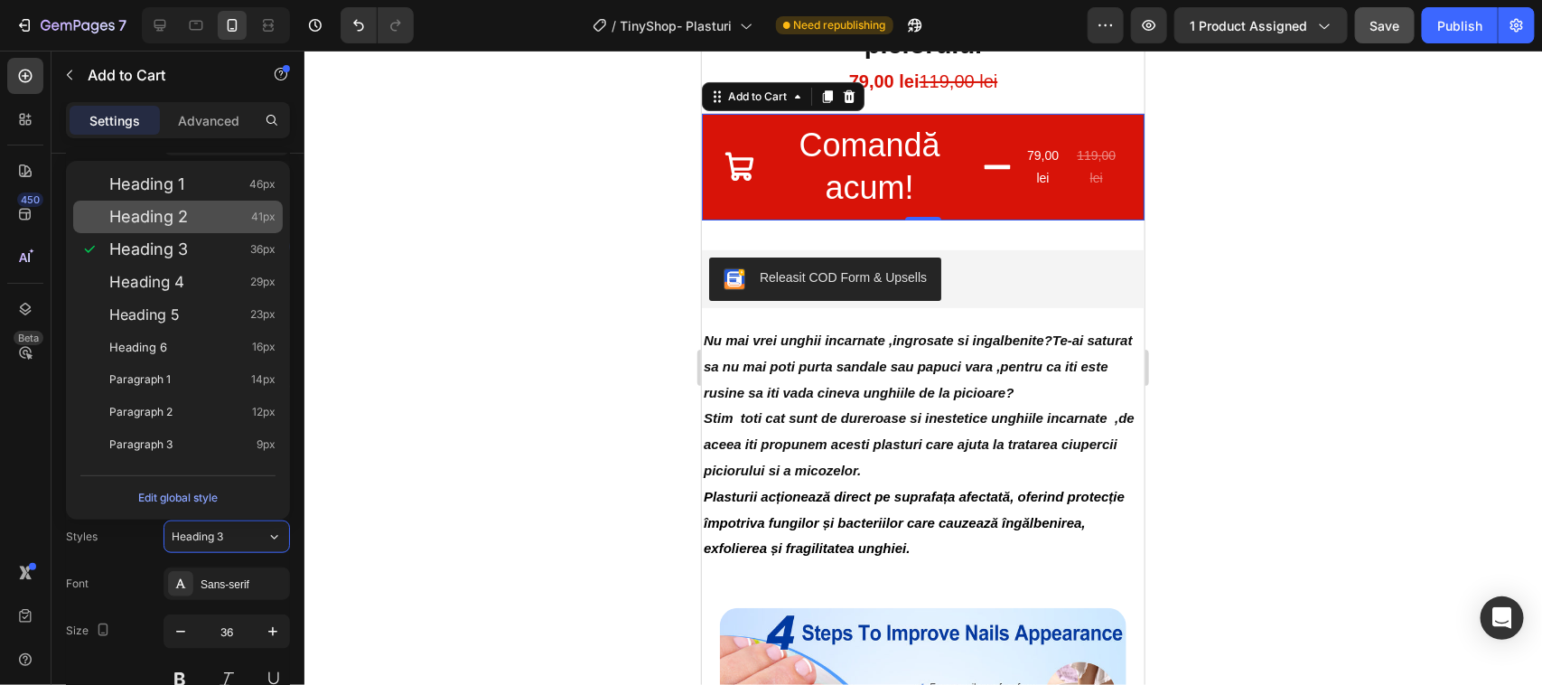
click at [167, 218] on span "Heading 2" at bounding box center [148, 217] width 79 height 18
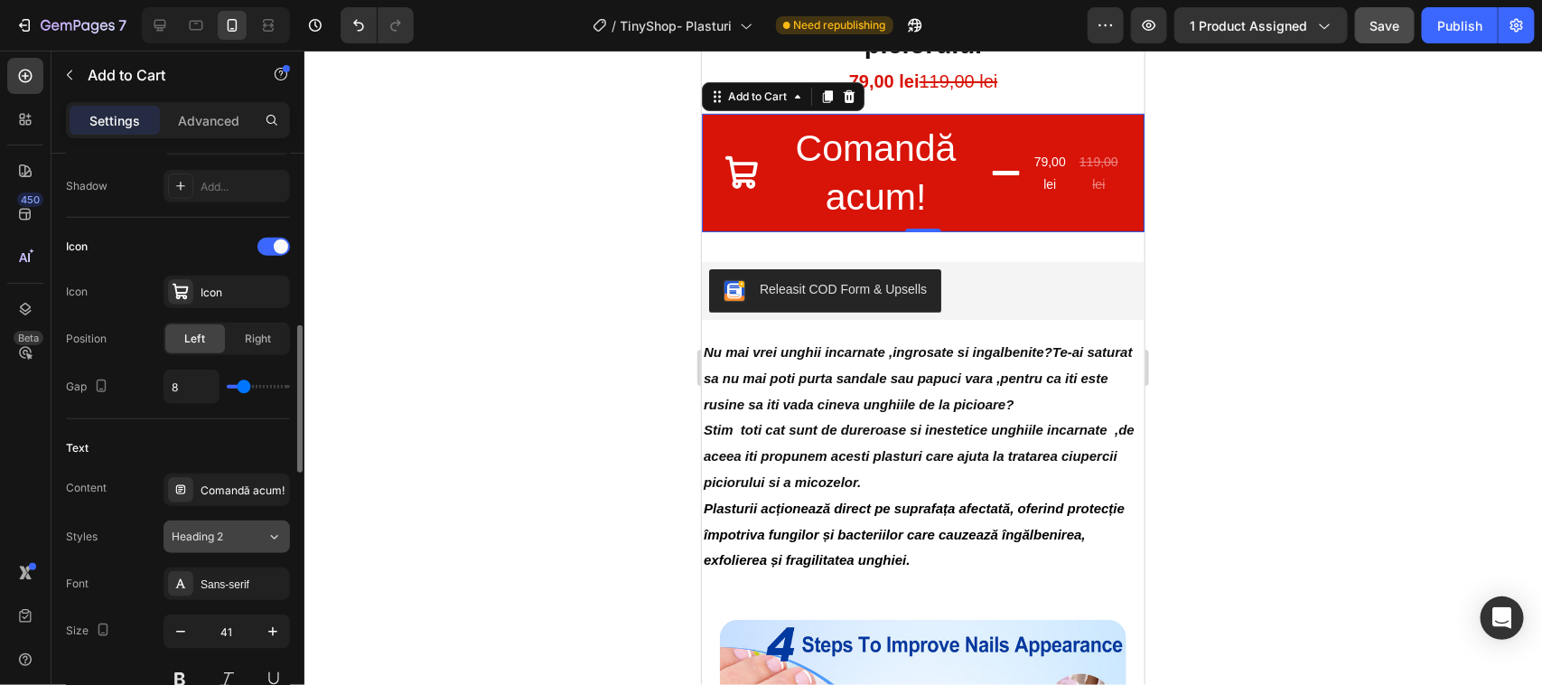
click at [274, 535] on icon at bounding box center [273, 537] width 15 height 18
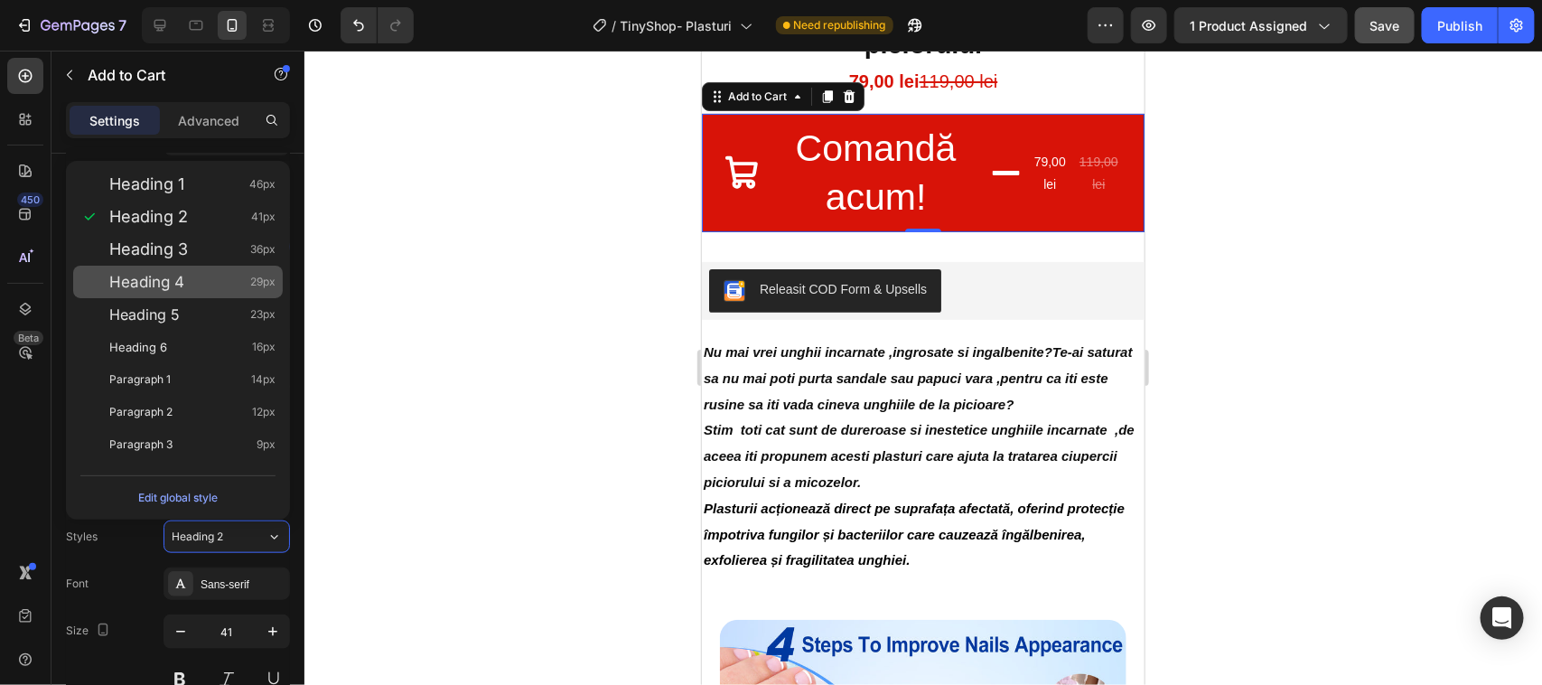
click at [199, 273] on div "Heading 4 29px" at bounding box center [192, 282] width 166 height 18
type input "29"
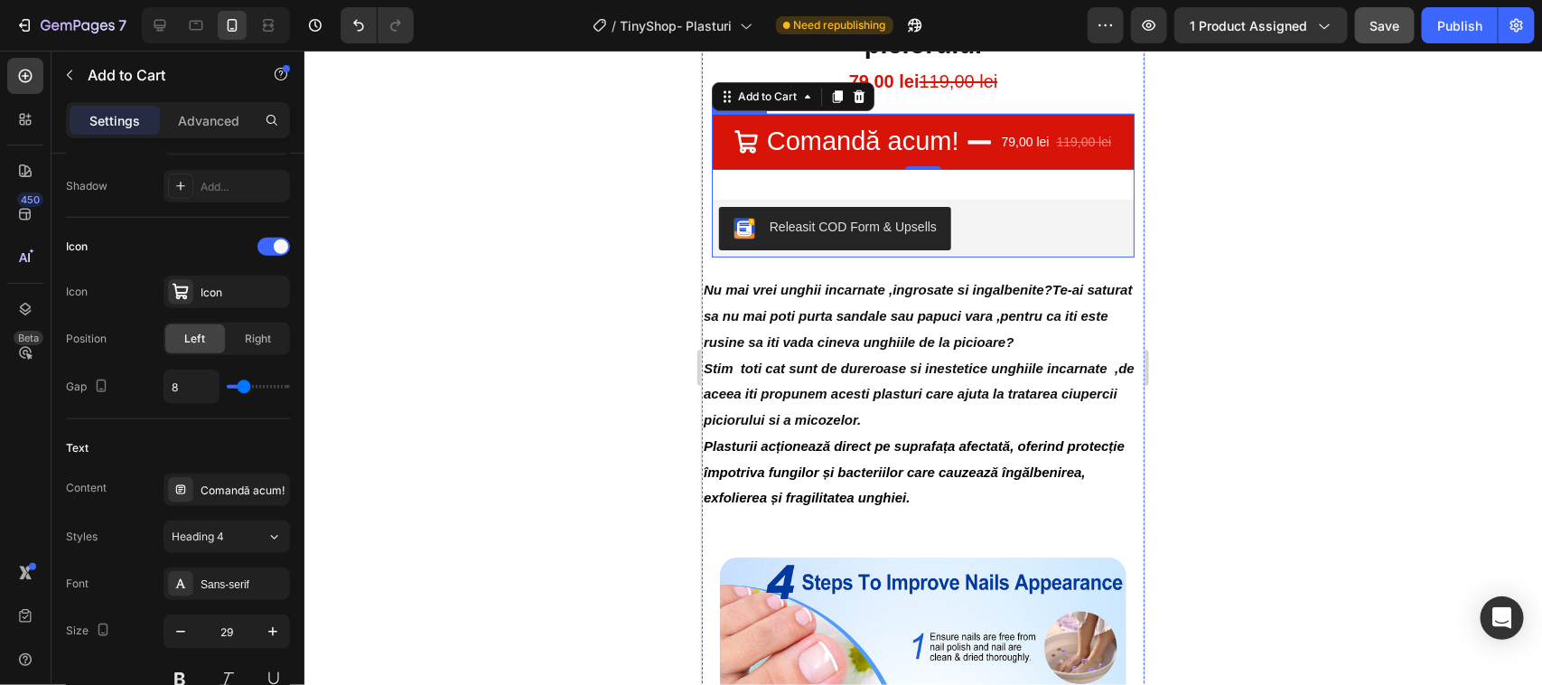
click at [837, 181] on div "Comandă acum! 79,00 lei 119,00 lei Add to Cart 0 Releasit COD Form & Upsells Re…" at bounding box center [922, 185] width 423 height 144
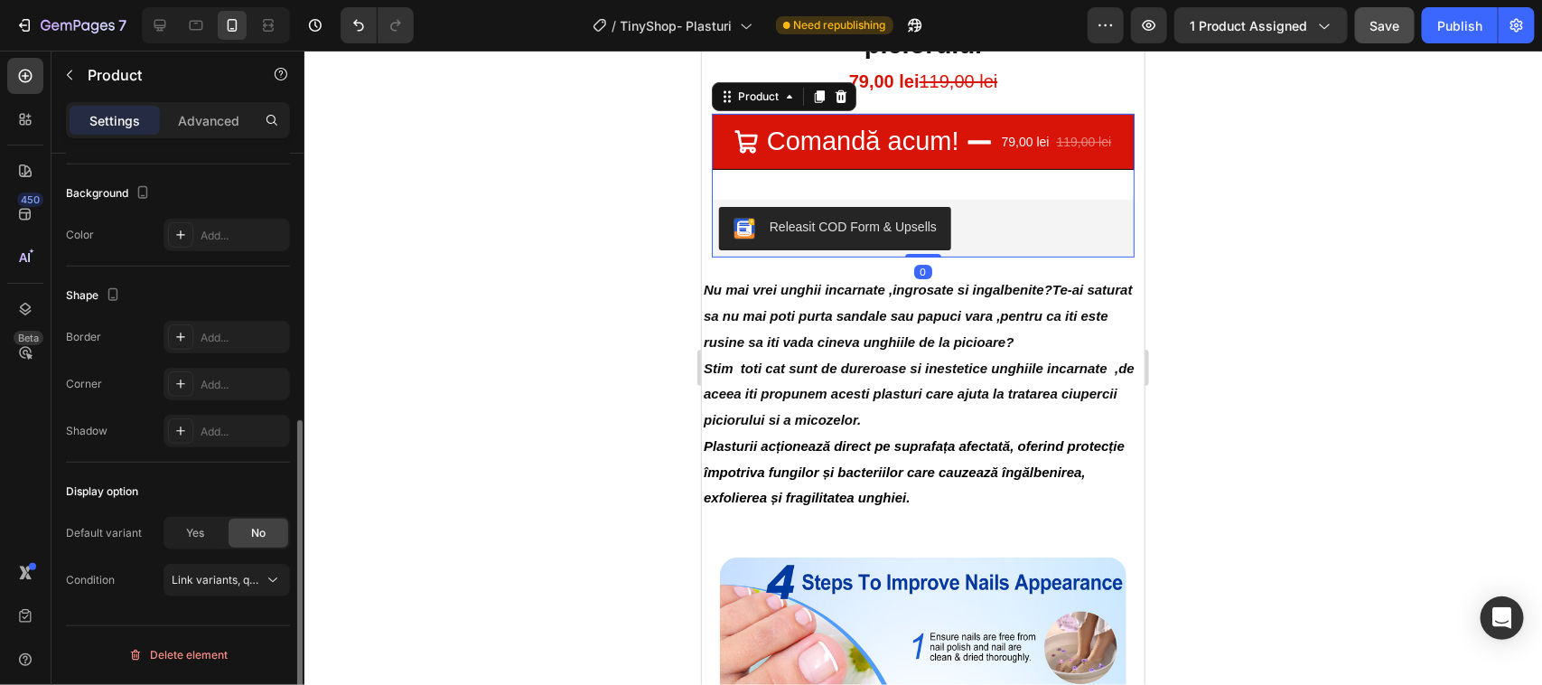
scroll to position [0, 0]
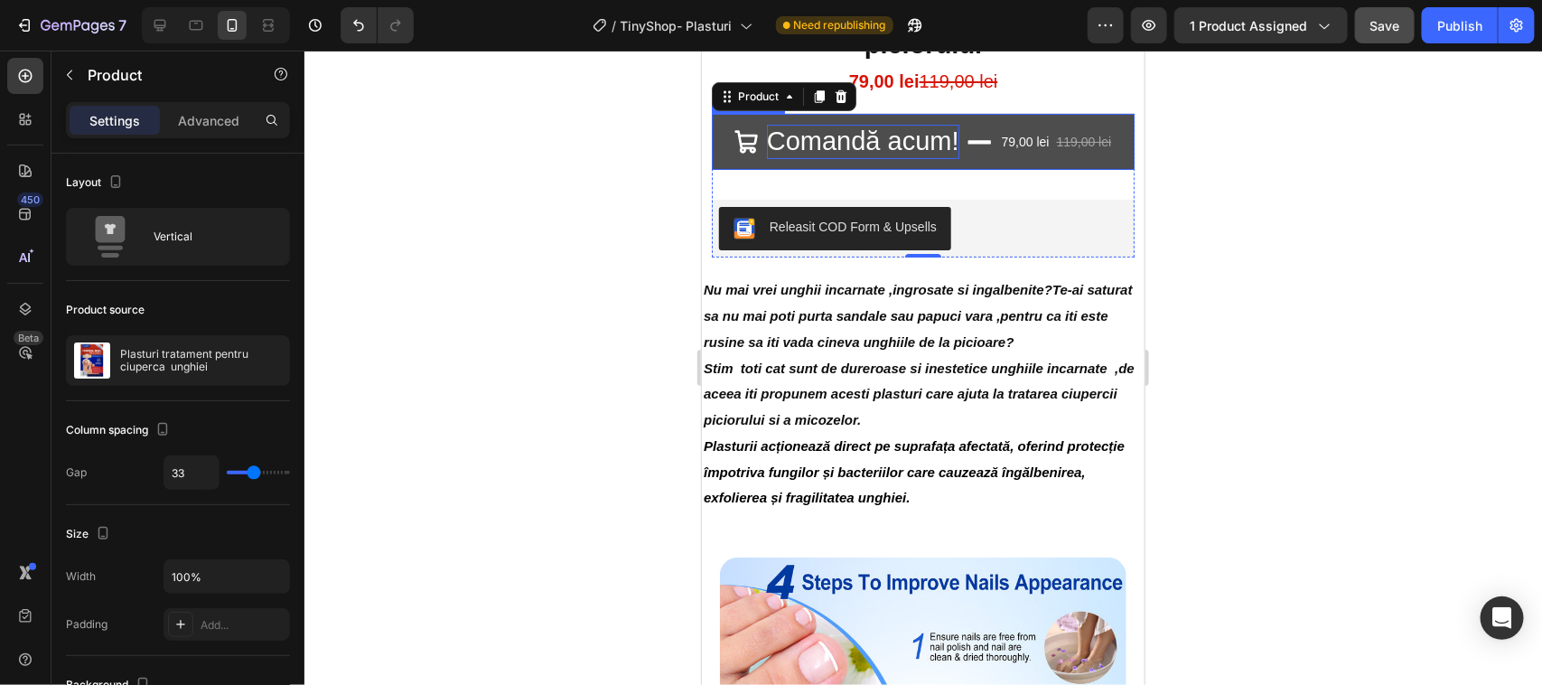
click at [796, 144] on p "Comandă acum!" at bounding box center [862, 141] width 192 height 34
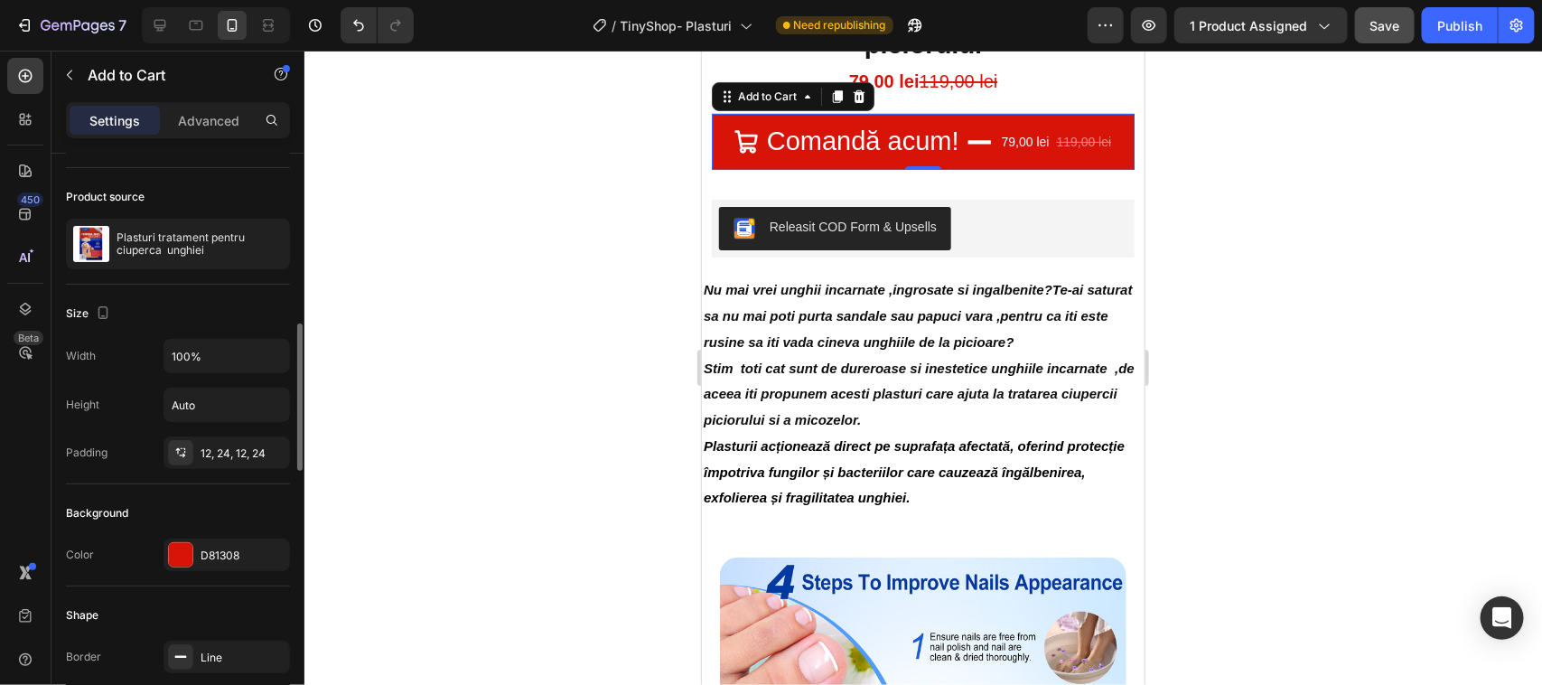
scroll to position [339, 0]
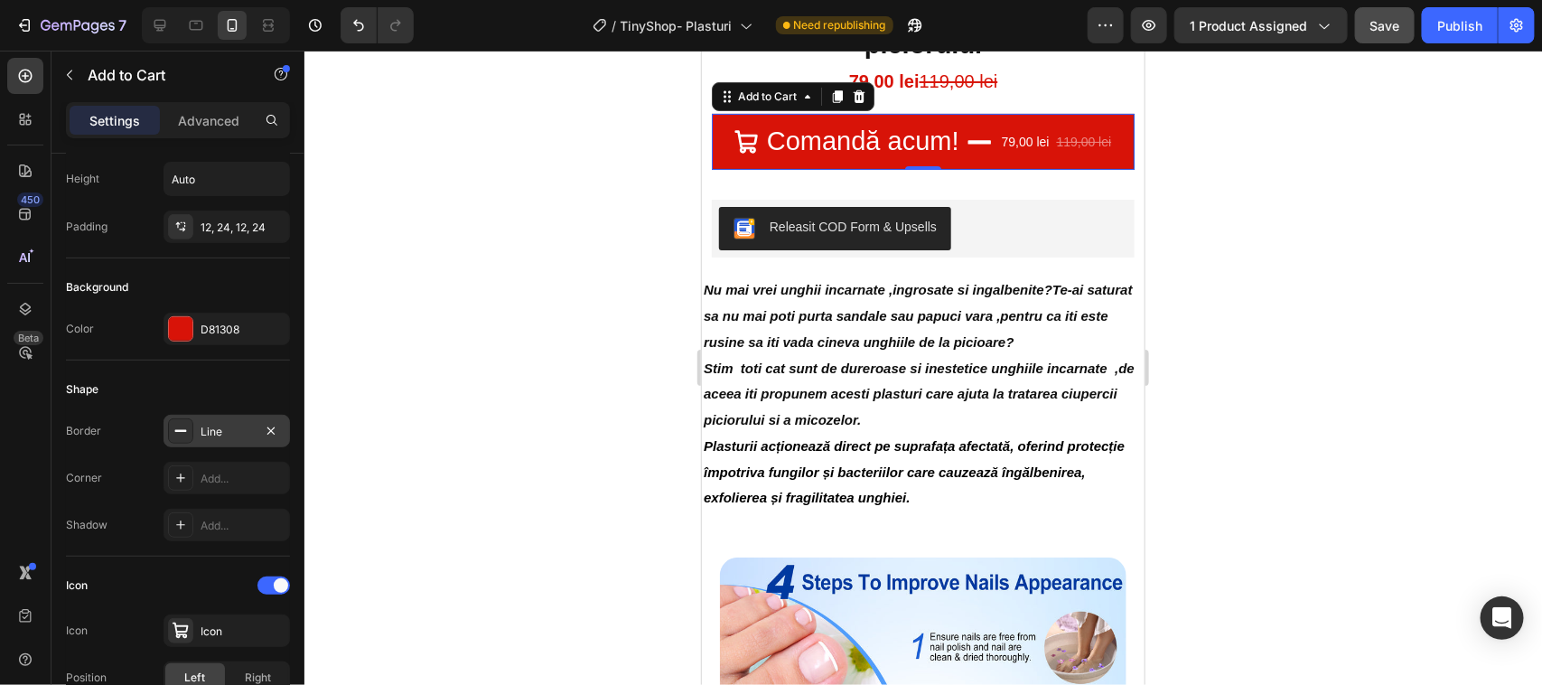
click at [240, 432] on div "Line" at bounding box center [227, 432] width 52 height 16
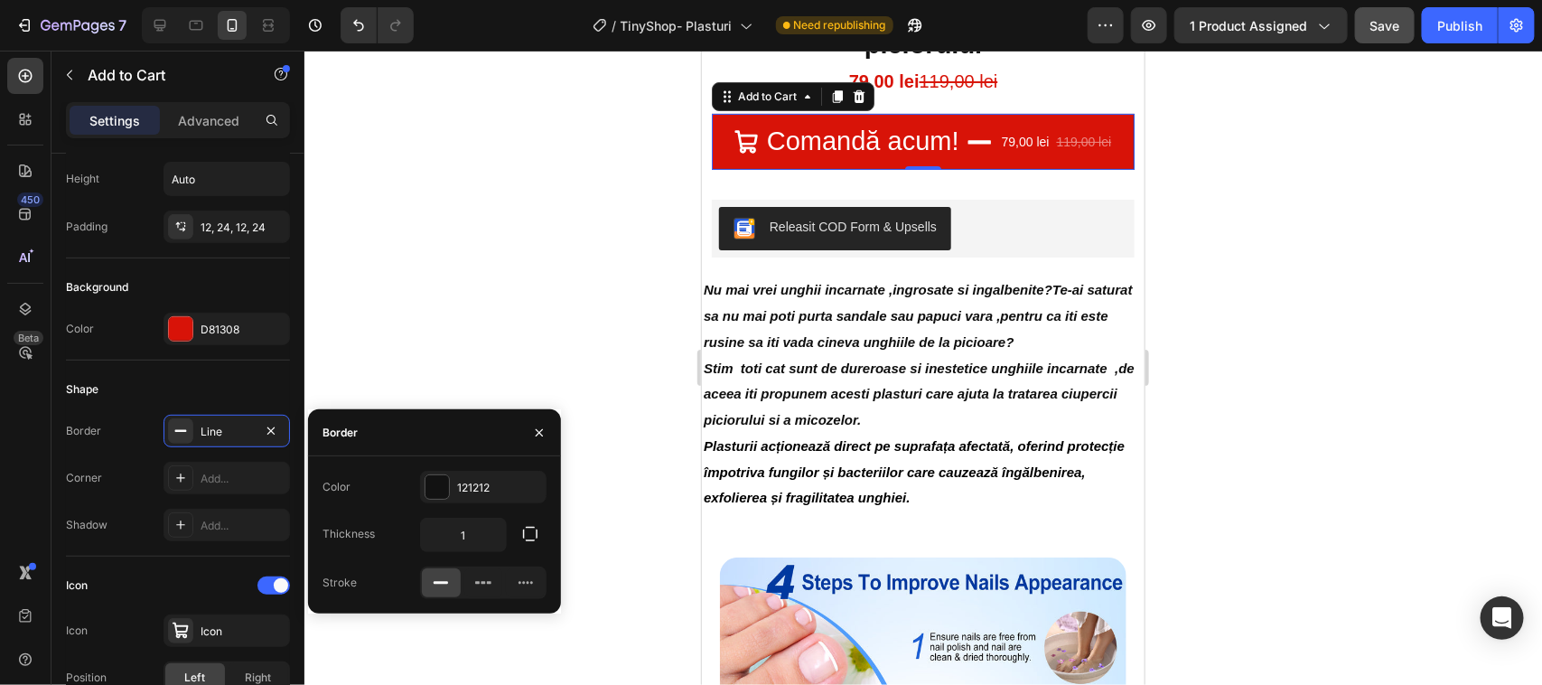
click at [341, 431] on div "Border" at bounding box center [339, 433] width 35 height 16
click at [438, 484] on div at bounding box center [436, 486] width 23 height 23
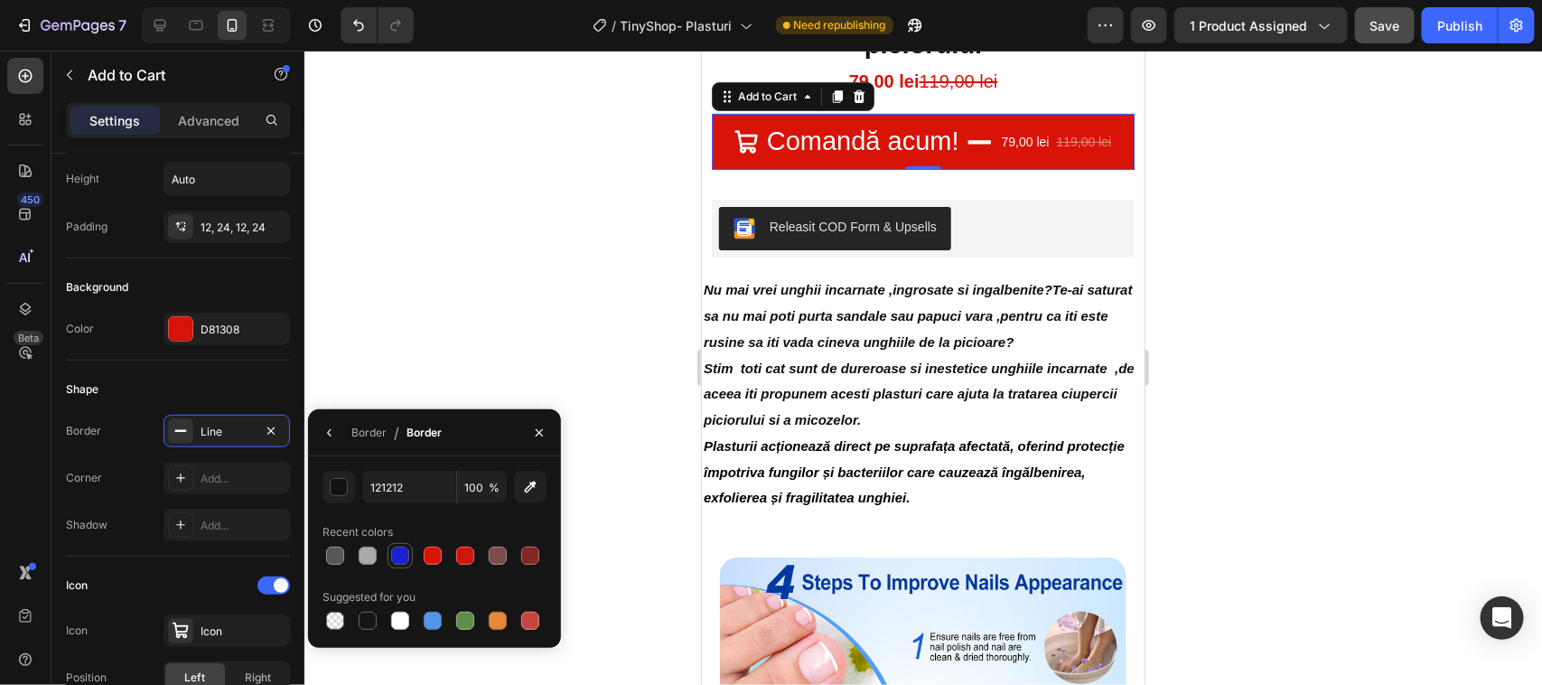
click at [398, 551] on div at bounding box center [400, 556] width 18 height 18
type input "0C13D1"
type input "93"
click at [398, 551] on div at bounding box center [400, 556] width 18 height 18
click at [427, 617] on div at bounding box center [433, 621] width 18 height 18
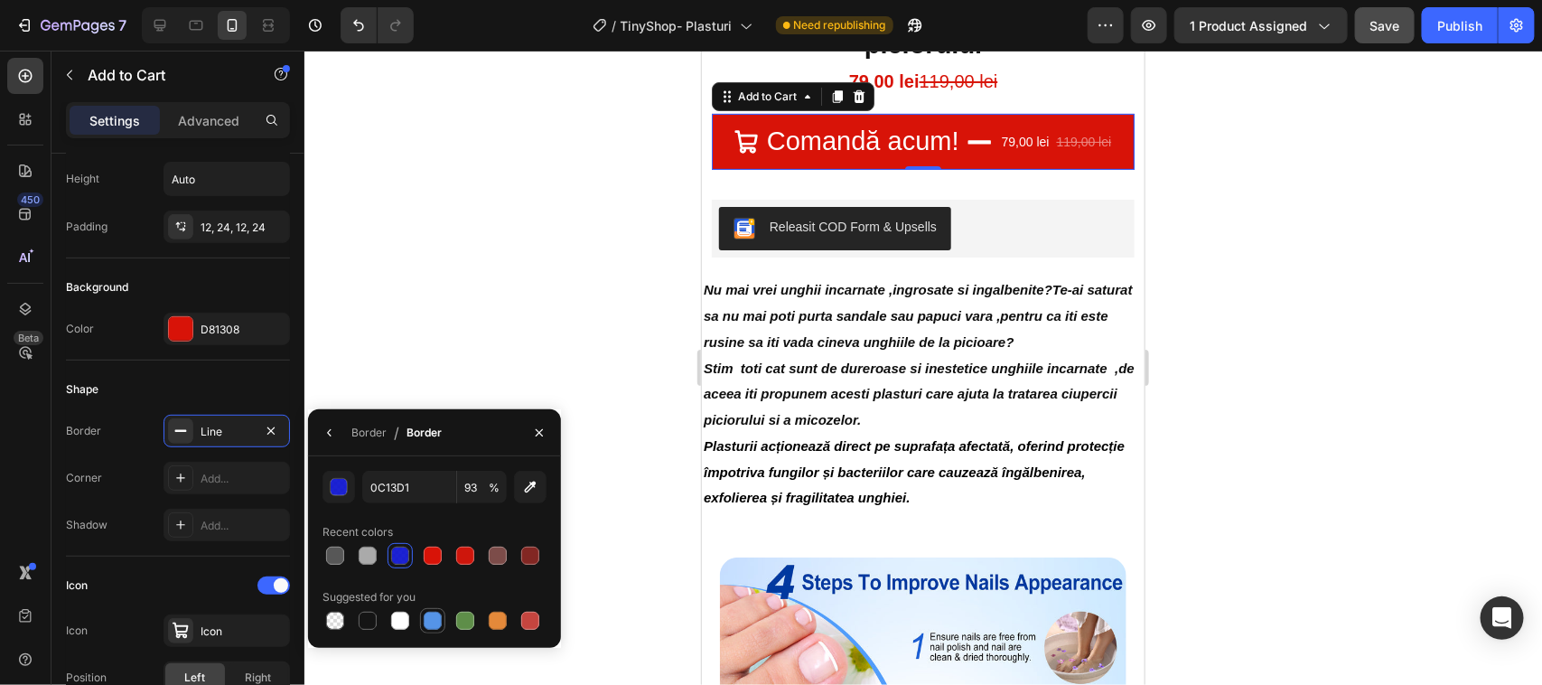
type input "5594E7"
type input "100"
click at [430, 616] on div at bounding box center [433, 621] width 18 height 18
click at [399, 560] on div at bounding box center [400, 556] width 18 height 18
type input "0C13D1"
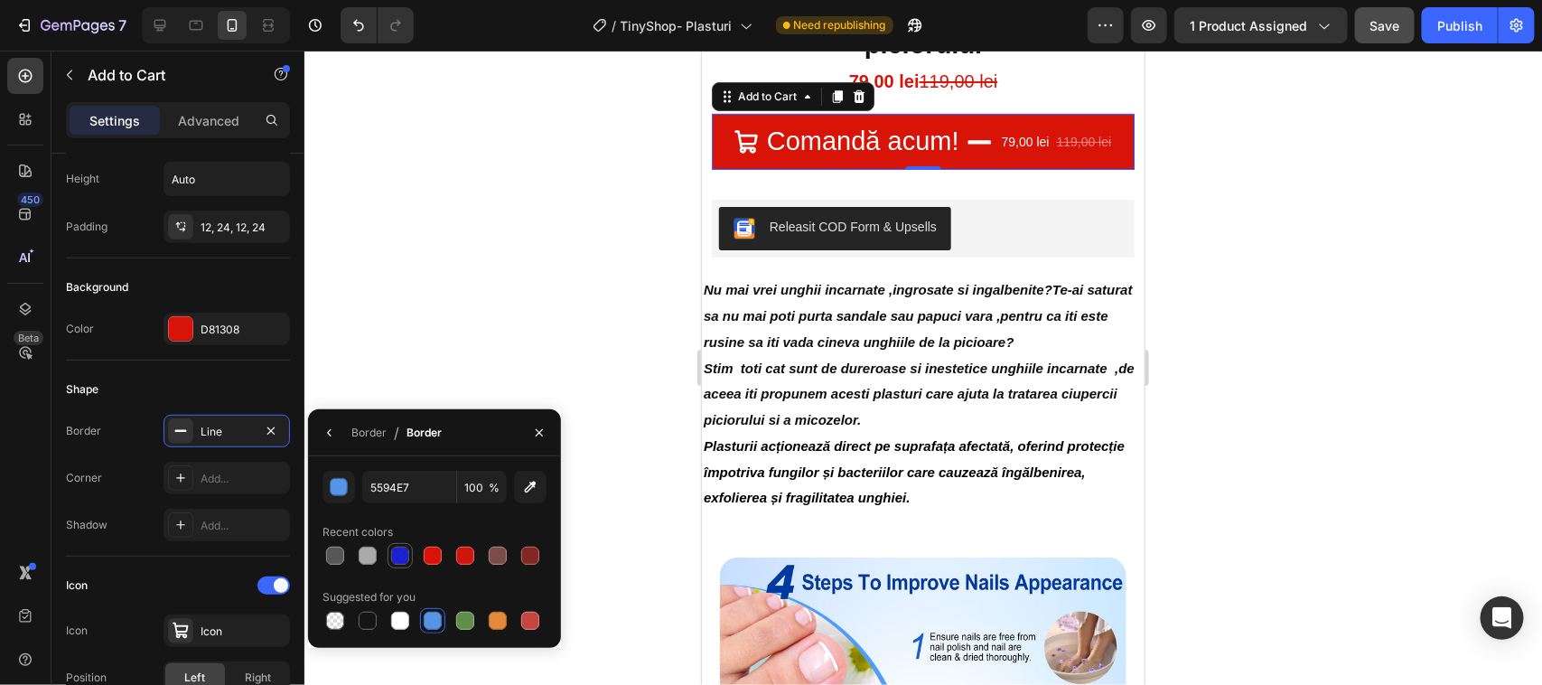
type input "93"
click at [340, 484] on div "button" at bounding box center [340, 488] width 18 height 18
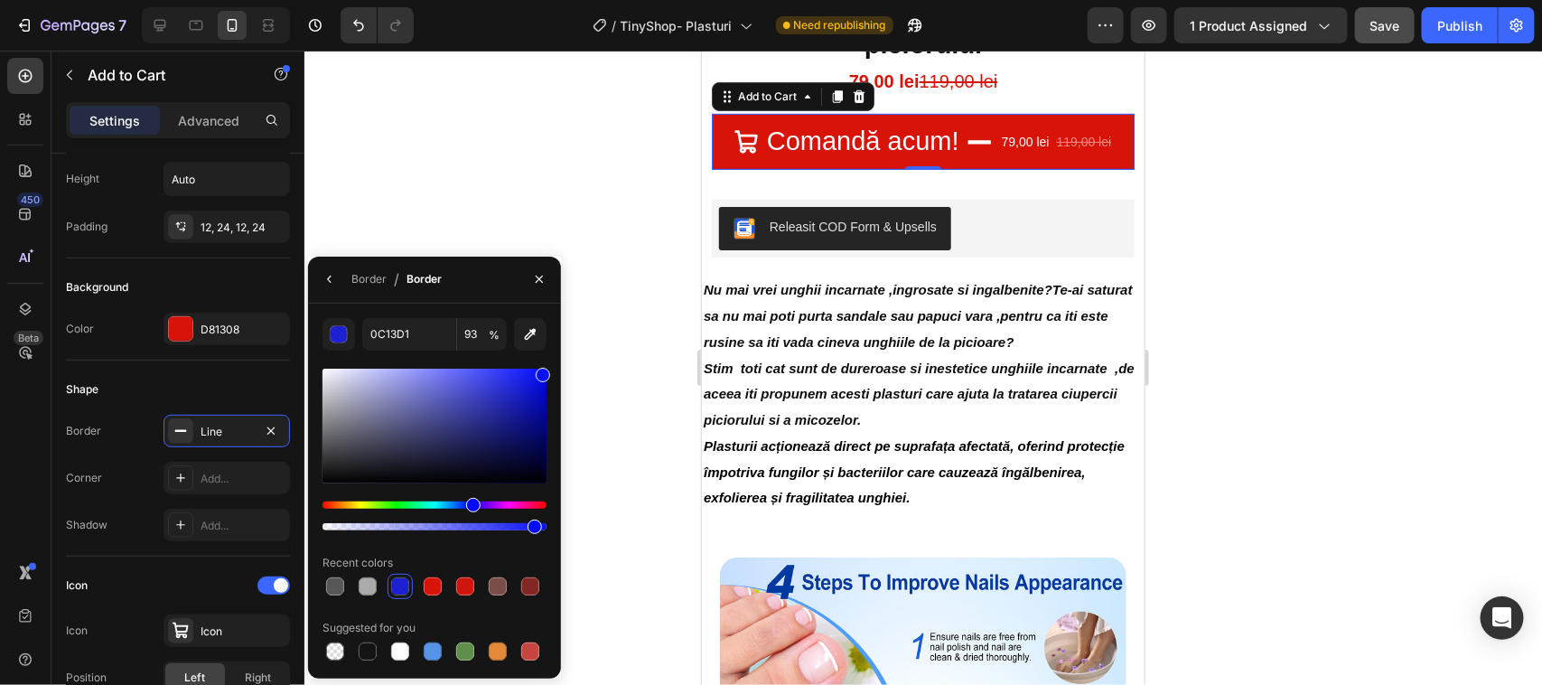
drag, startPoint x: 536, startPoint y: 393, endPoint x: 542, endPoint y: 371, distance: 22.6
click at [542, 371] on div at bounding box center [543, 375] width 14 height 14
type input "0713F7"
click at [471, 502] on div "Hue" at bounding box center [473, 505] width 14 height 14
drag, startPoint x: 527, startPoint y: 525, endPoint x: 551, endPoint y: 525, distance: 24.4
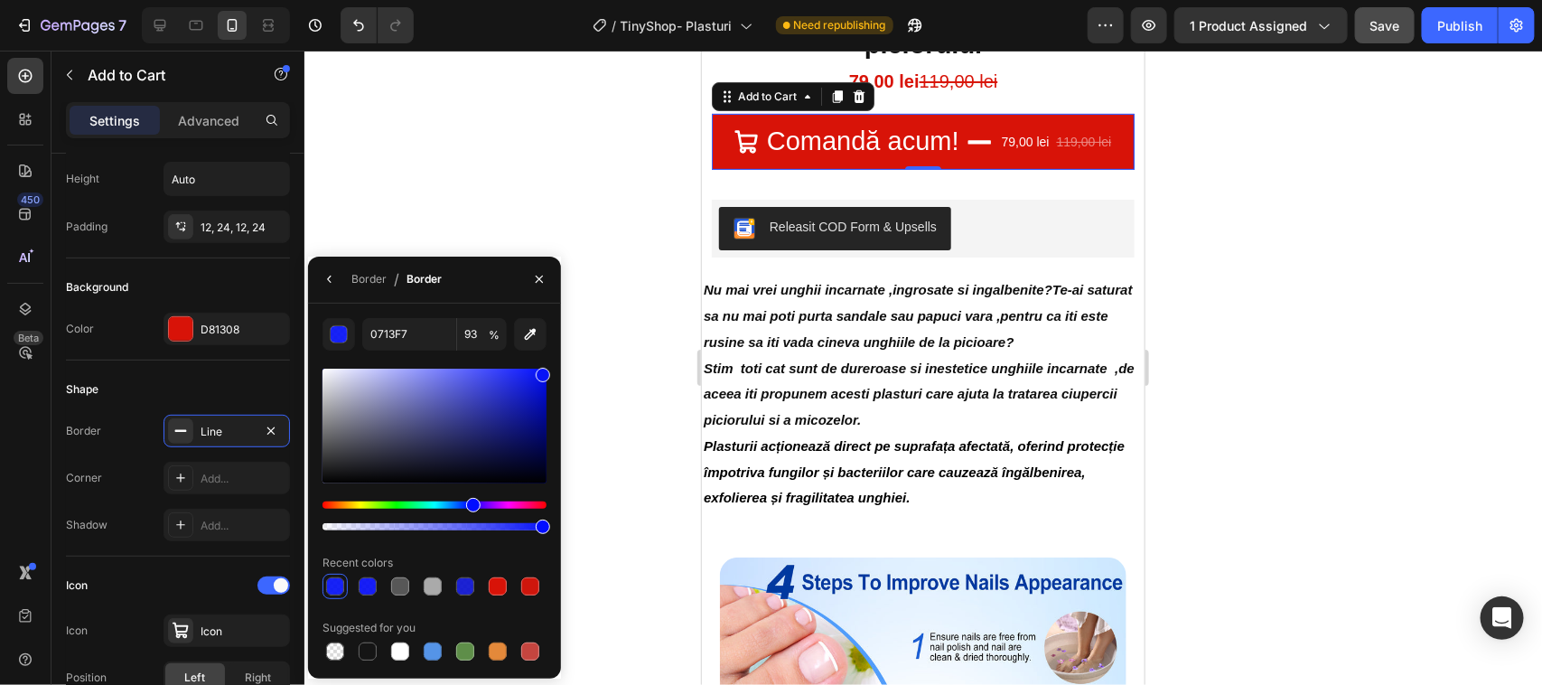
click at [551, 525] on div "0713F7 93 % Recent colors Suggested for you" at bounding box center [434, 491] width 253 height 346
type input "100"
click at [439, 404] on div at bounding box center [434, 426] width 224 height 115
drag, startPoint x: 440, startPoint y: 404, endPoint x: 545, endPoint y: 376, distance: 108.5
click at [545, 376] on div at bounding box center [543, 379] width 14 height 14
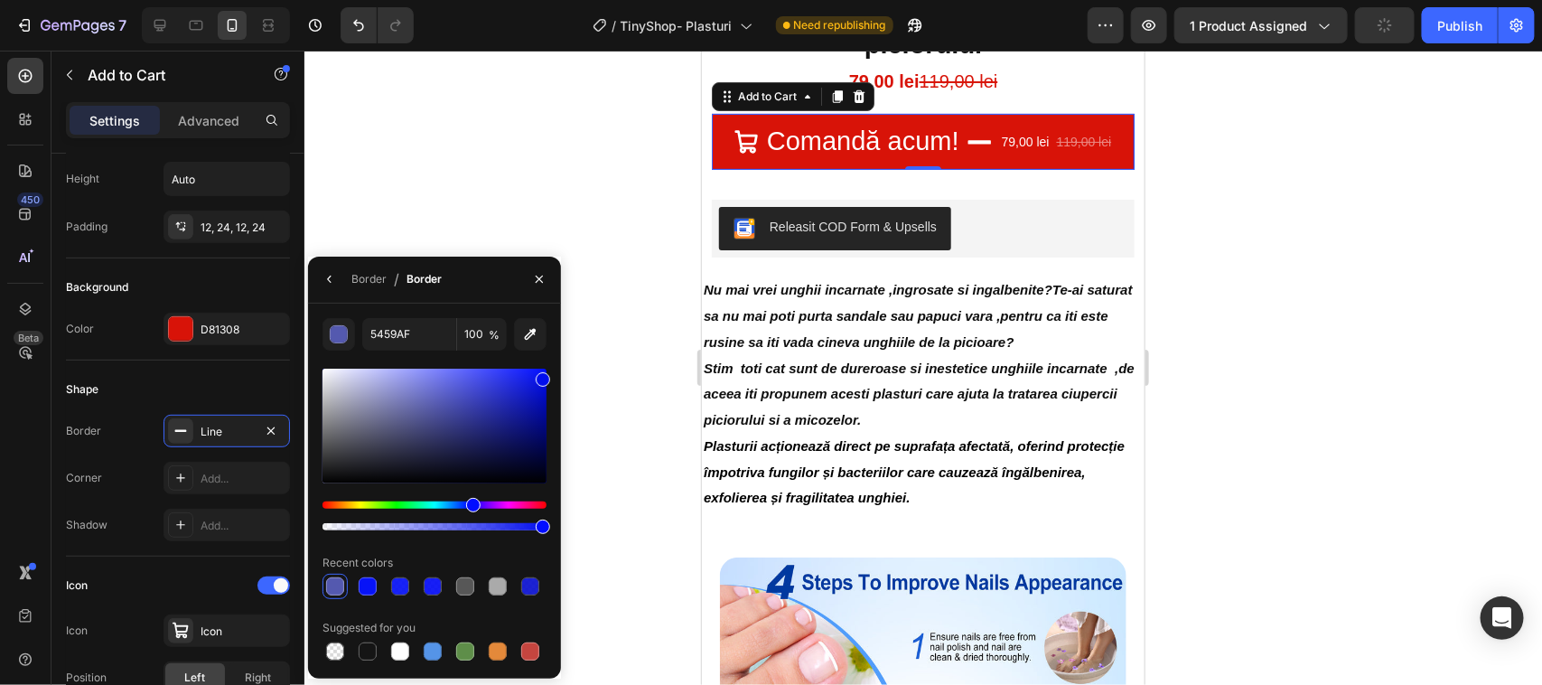
type input "020EED"
click at [545, 376] on div at bounding box center [543, 379] width 14 height 14
click at [239, 479] on div "Add..." at bounding box center [243, 479] width 85 height 16
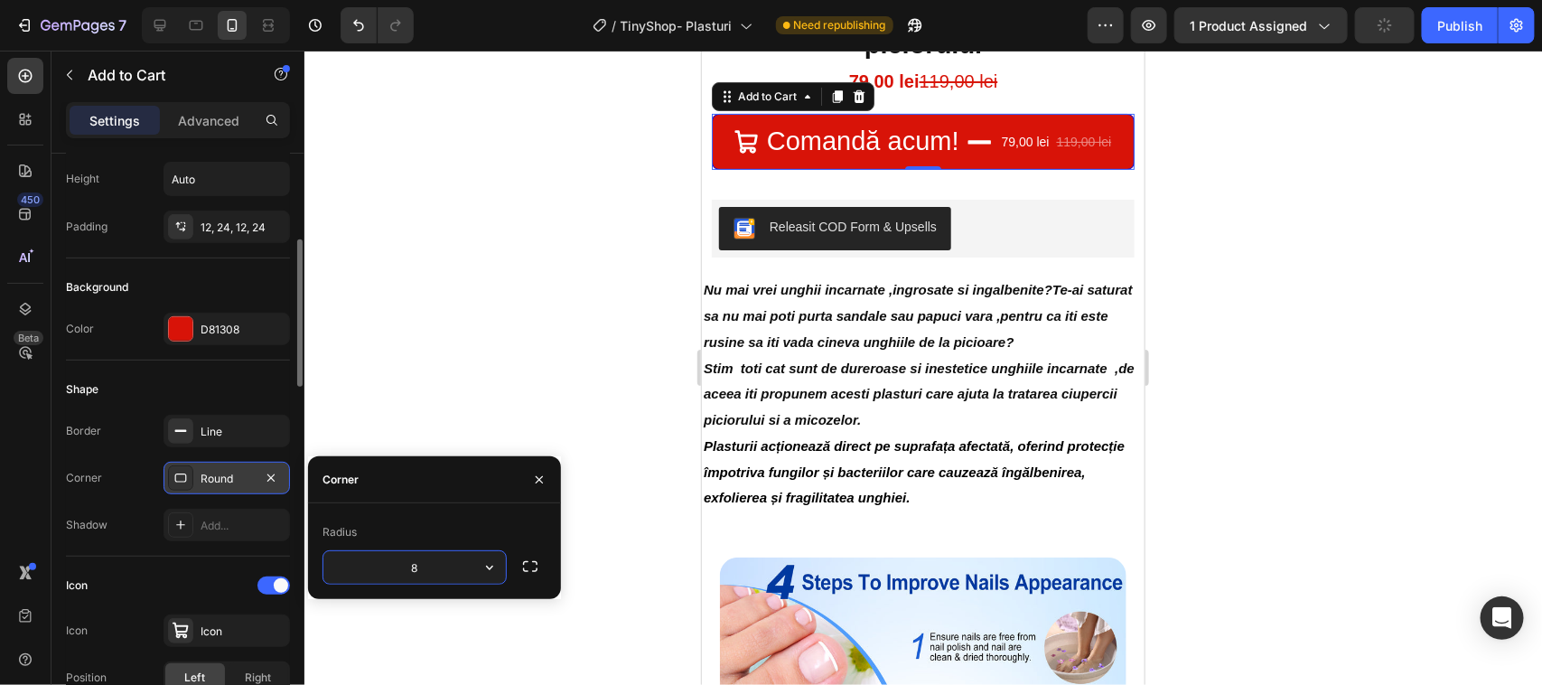
click at [416, 566] on input "8" at bounding box center [414, 567] width 182 height 33
click at [489, 570] on icon "button" at bounding box center [489, 567] width 7 height 5
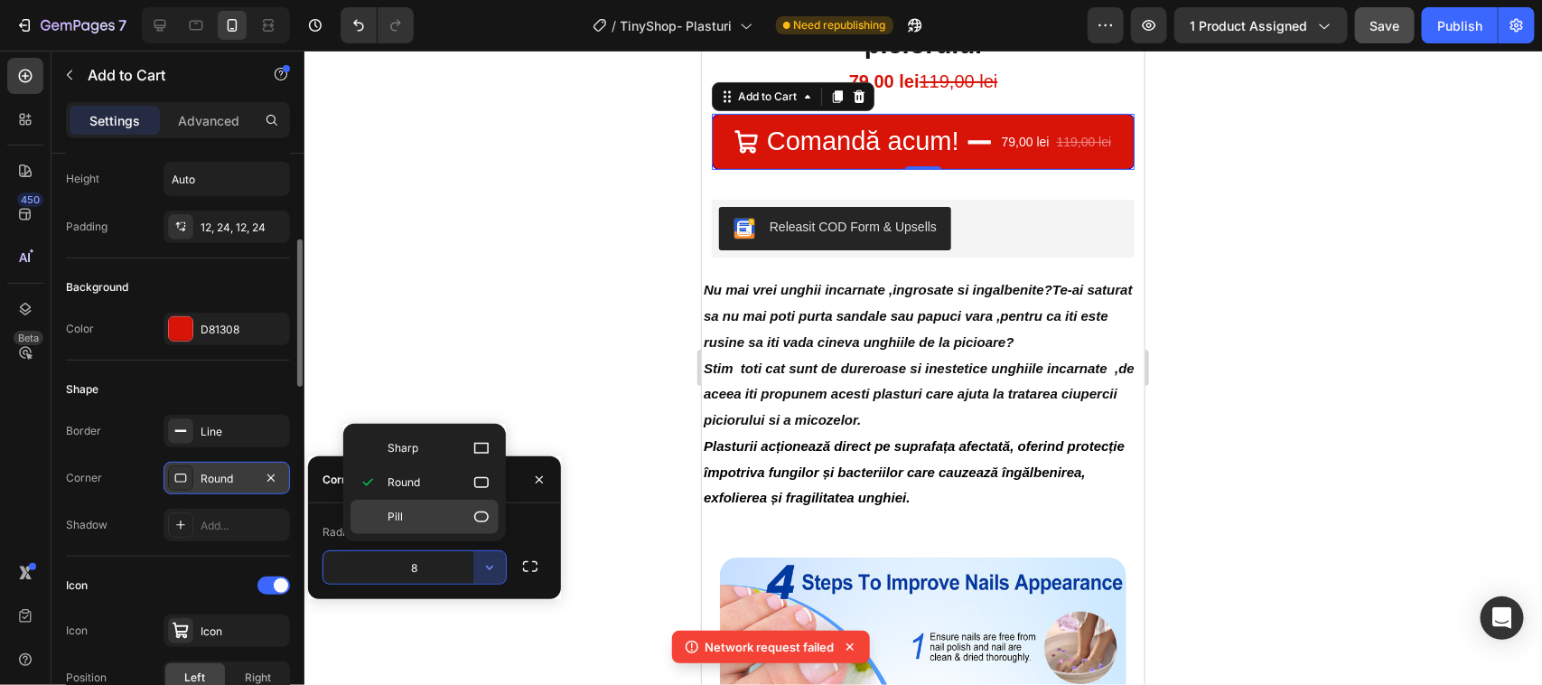
click at [480, 516] on icon at bounding box center [481, 517] width 18 height 18
type input "9999"
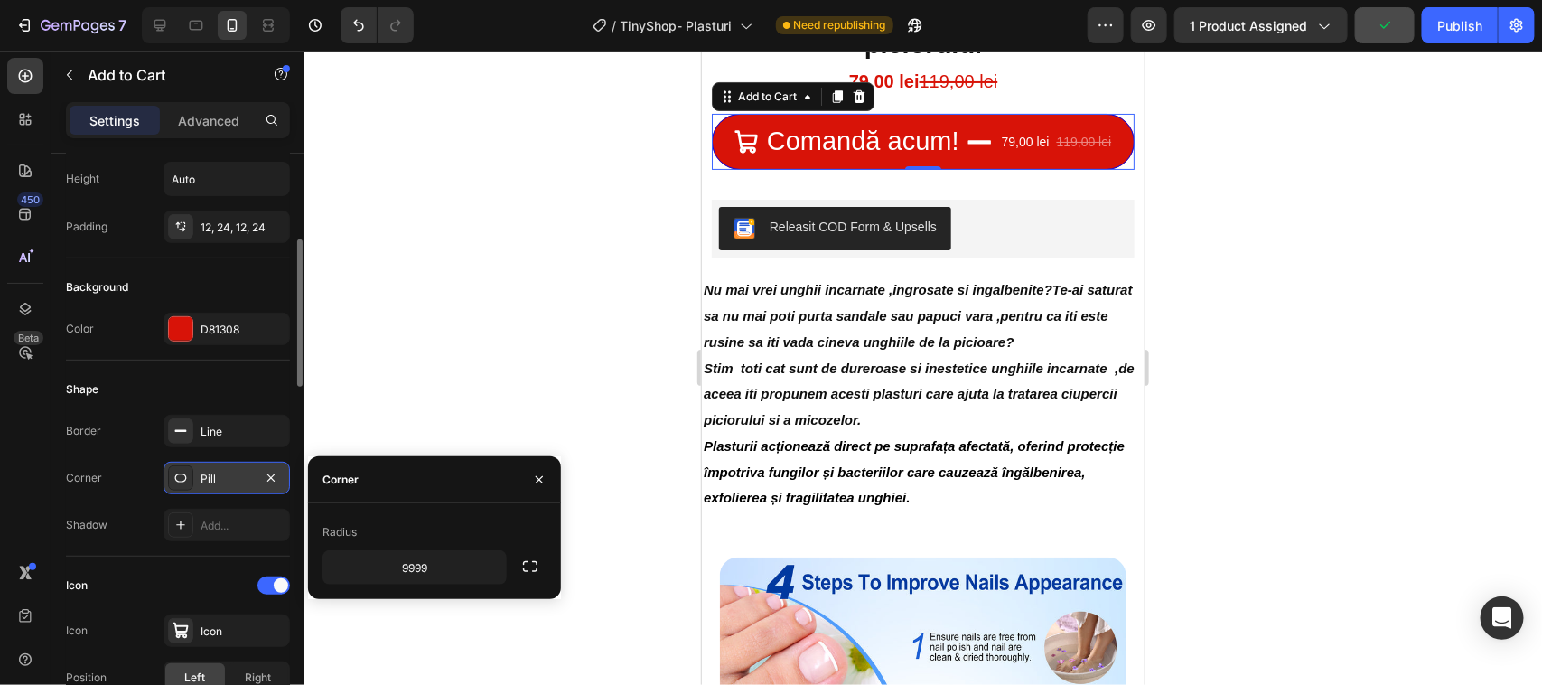
click at [481, 490] on div "Corner" at bounding box center [434, 479] width 253 height 47
click at [337, 535] on div "Radius" at bounding box center [339, 532] width 34 height 16
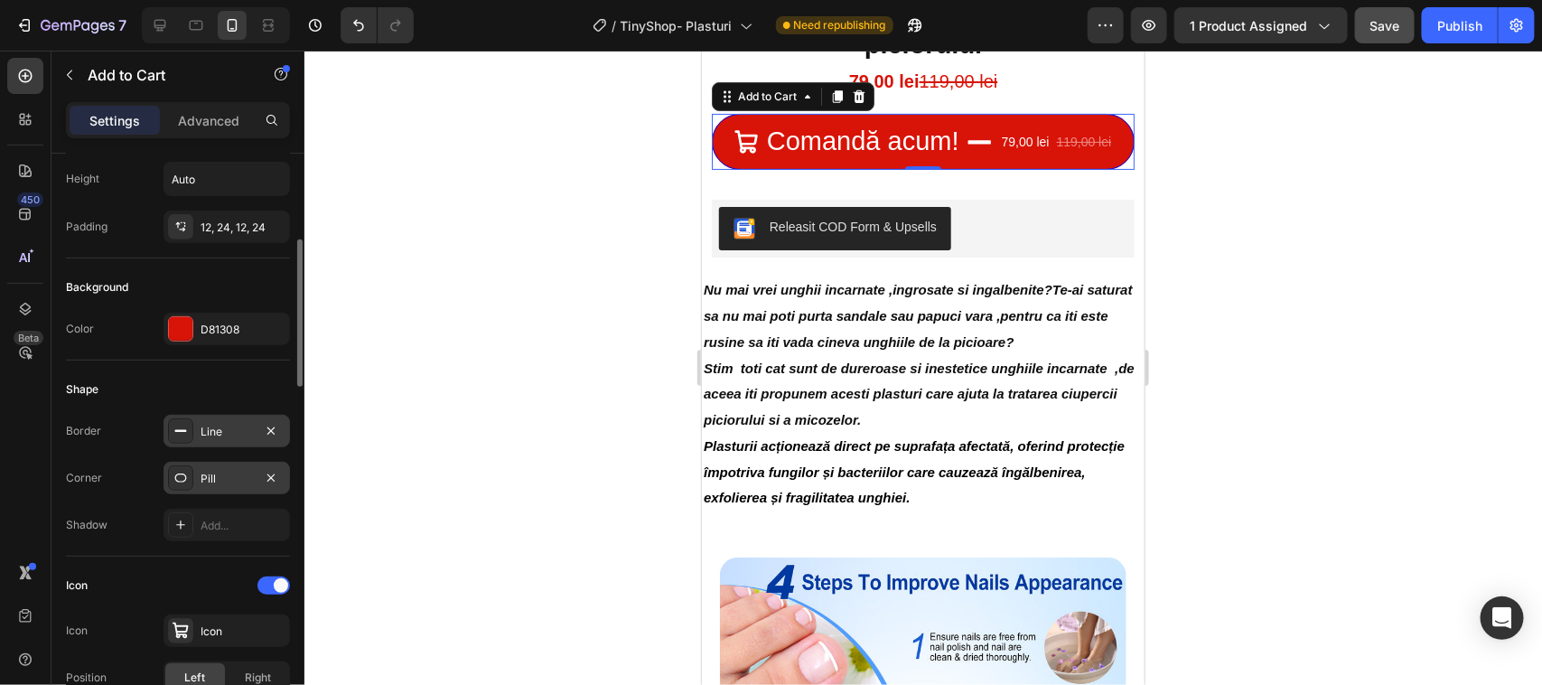
click at [236, 430] on div "Line" at bounding box center [227, 432] width 52 height 16
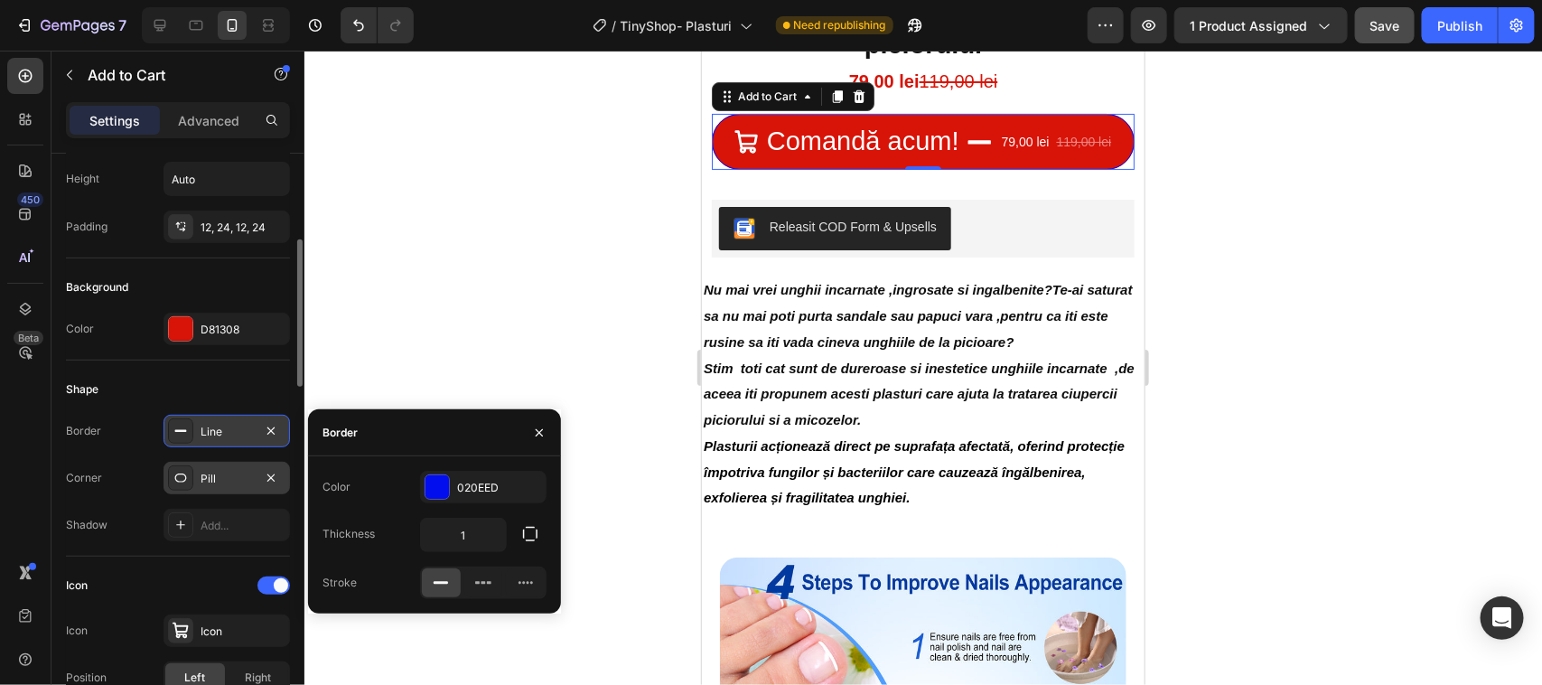
click at [223, 434] on div "Line" at bounding box center [227, 432] width 52 height 16
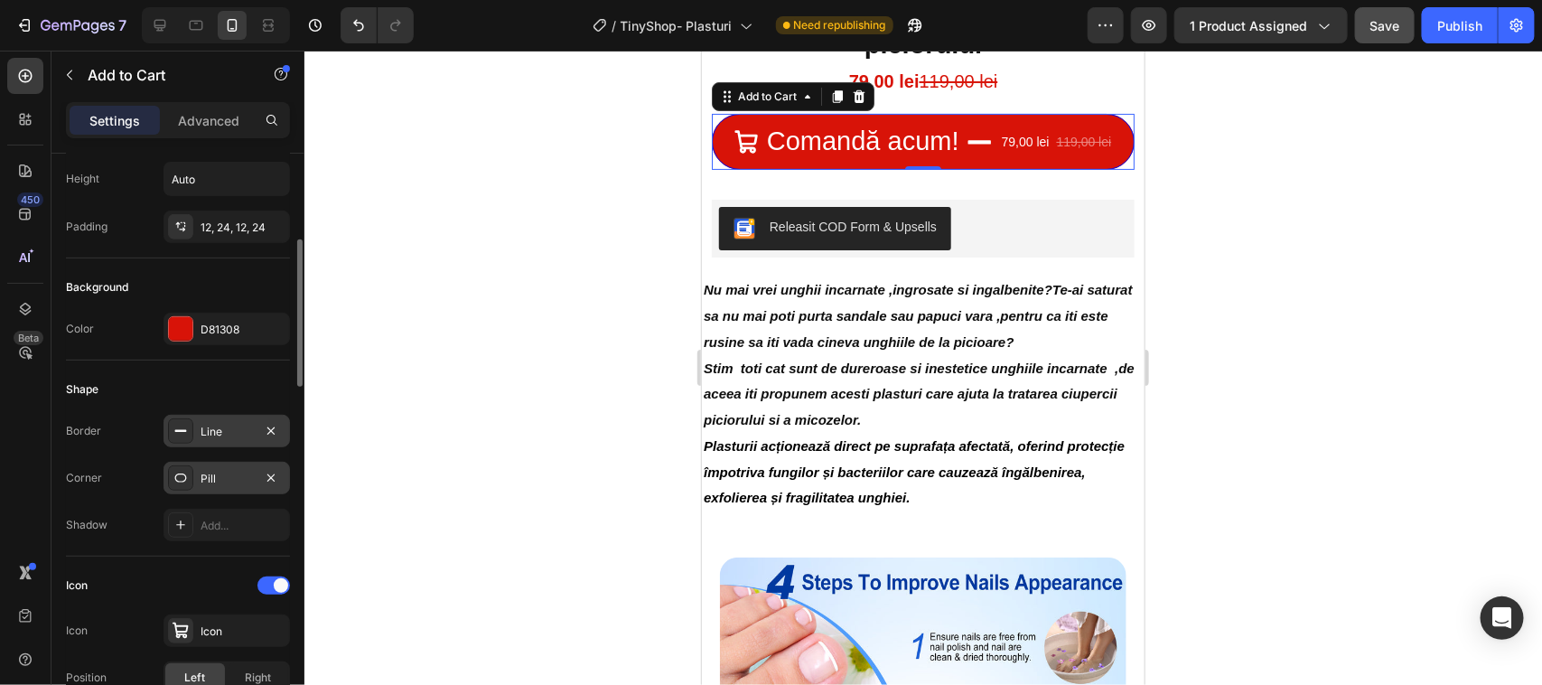
click at [235, 434] on div "Line" at bounding box center [227, 432] width 52 height 16
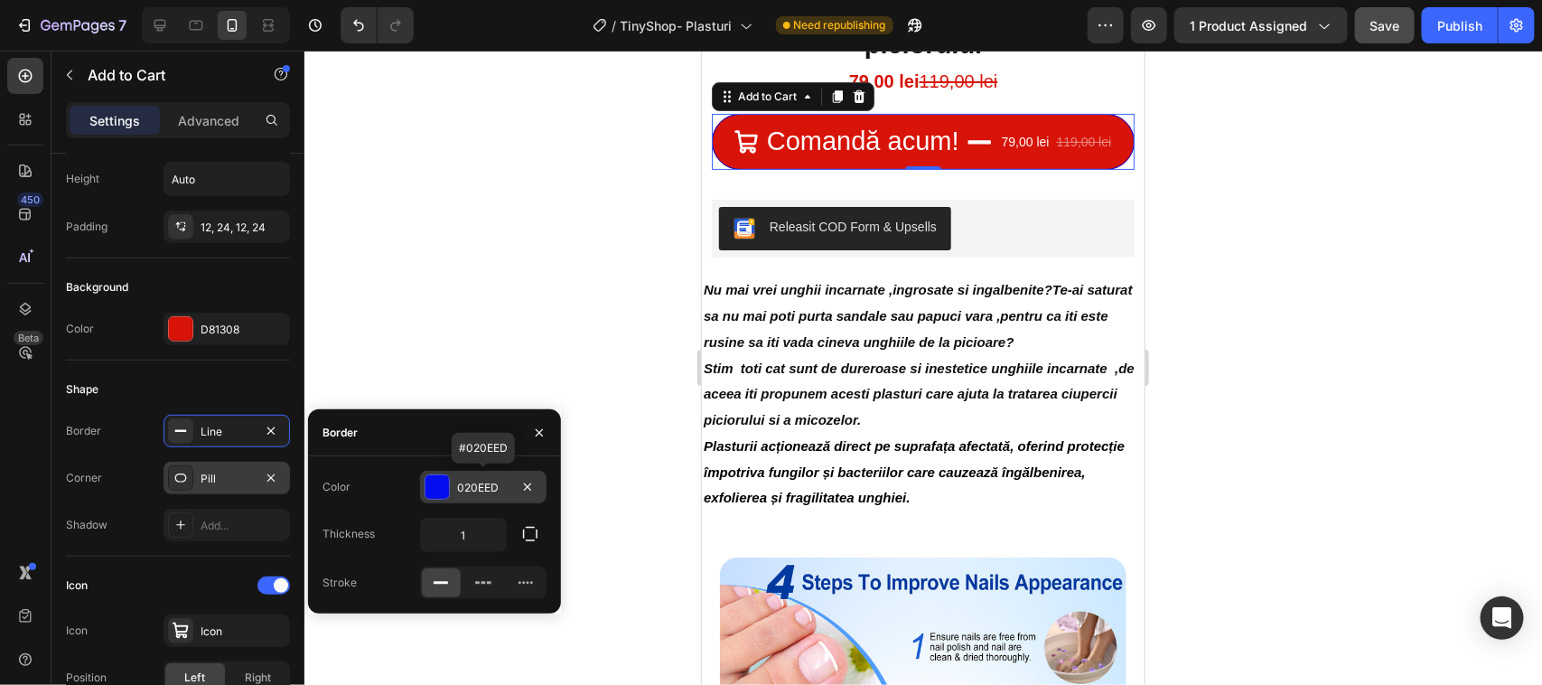
click at [434, 481] on div at bounding box center [436, 486] width 23 height 23
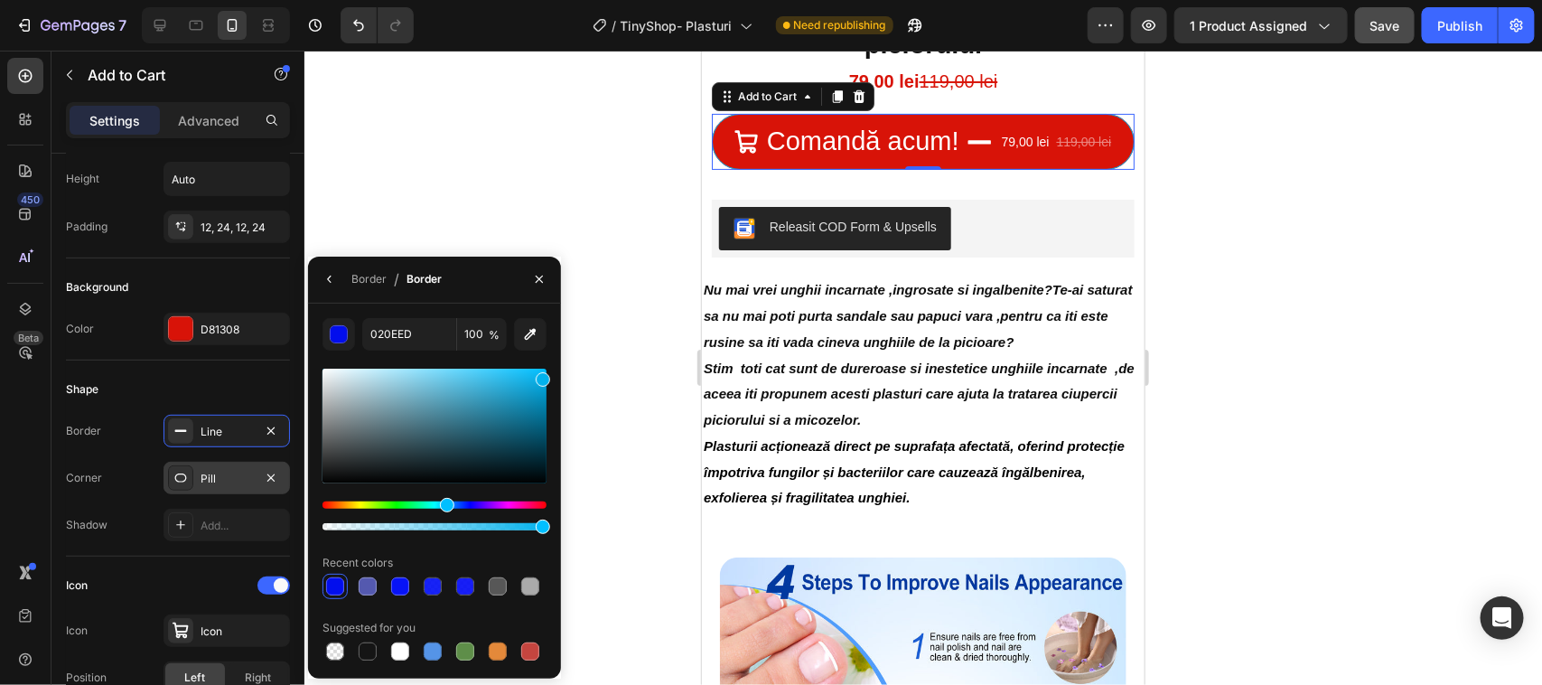
drag, startPoint x: 463, startPoint y: 500, endPoint x: 444, endPoint y: 502, distance: 19.2
click at [444, 502] on div "Hue" at bounding box center [434, 504] width 224 height 7
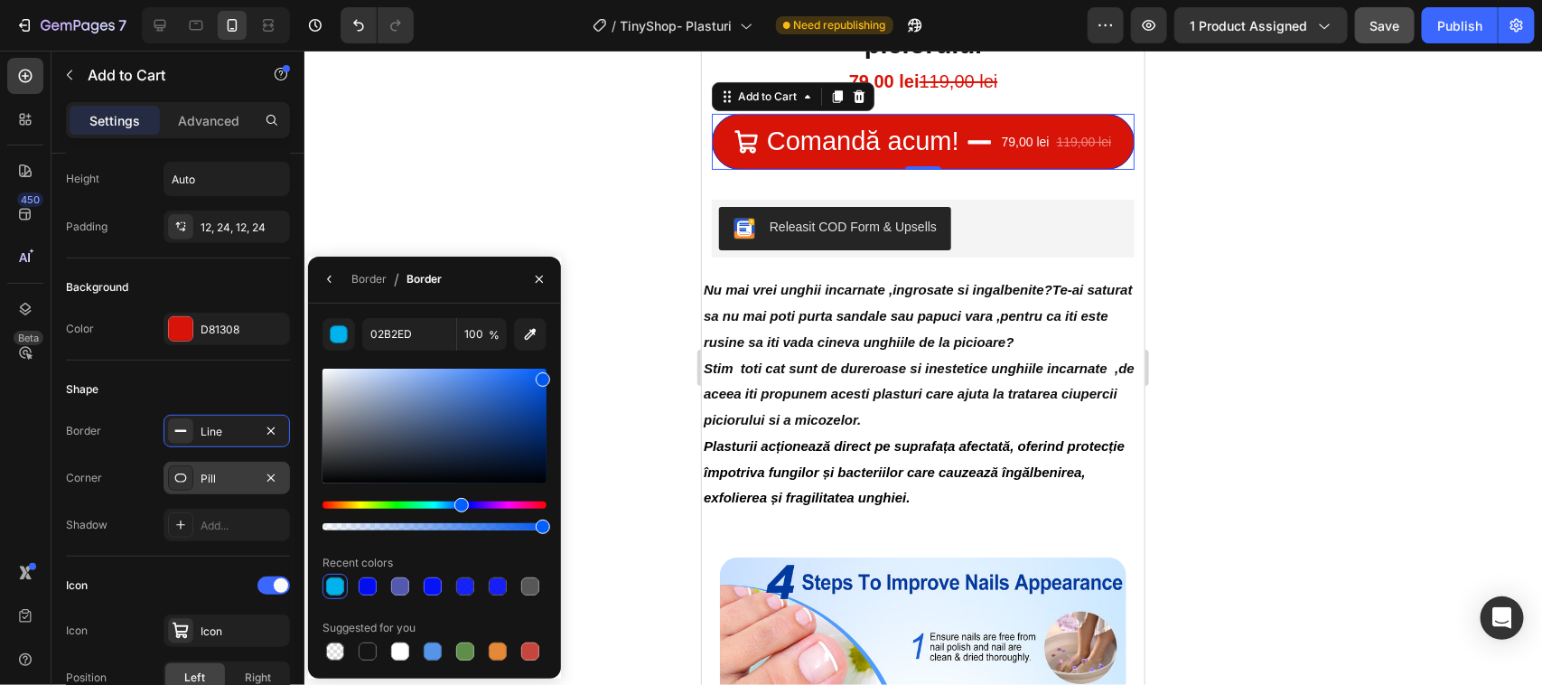
drag, startPoint x: 436, startPoint y: 500, endPoint x: 462, endPoint y: 503, distance: 26.4
click at [462, 503] on div "Hue" at bounding box center [434, 504] width 224 height 7
click at [463, 502] on div "Hue" at bounding box center [465, 505] width 14 height 14
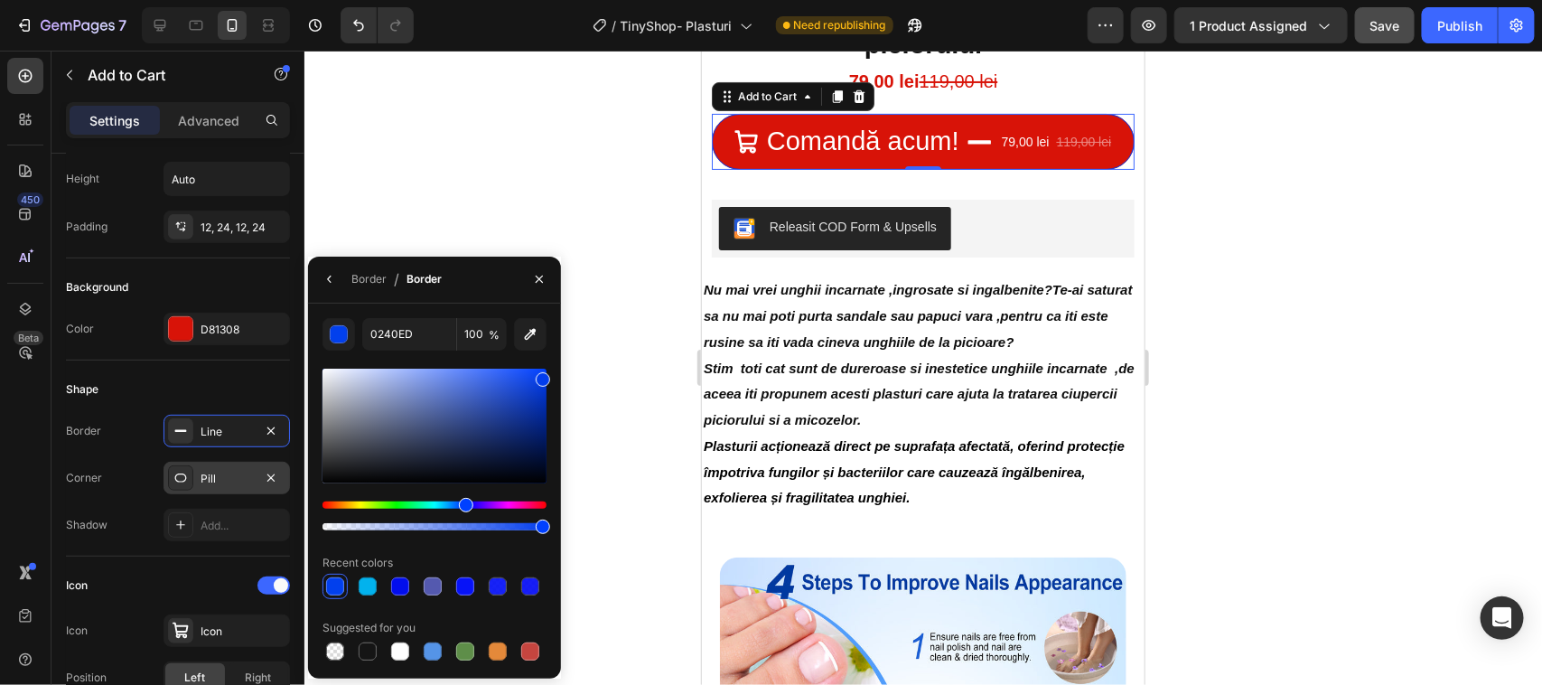
type input "023DED"
click at [238, 525] on div "Add..." at bounding box center [243, 526] width 85 height 16
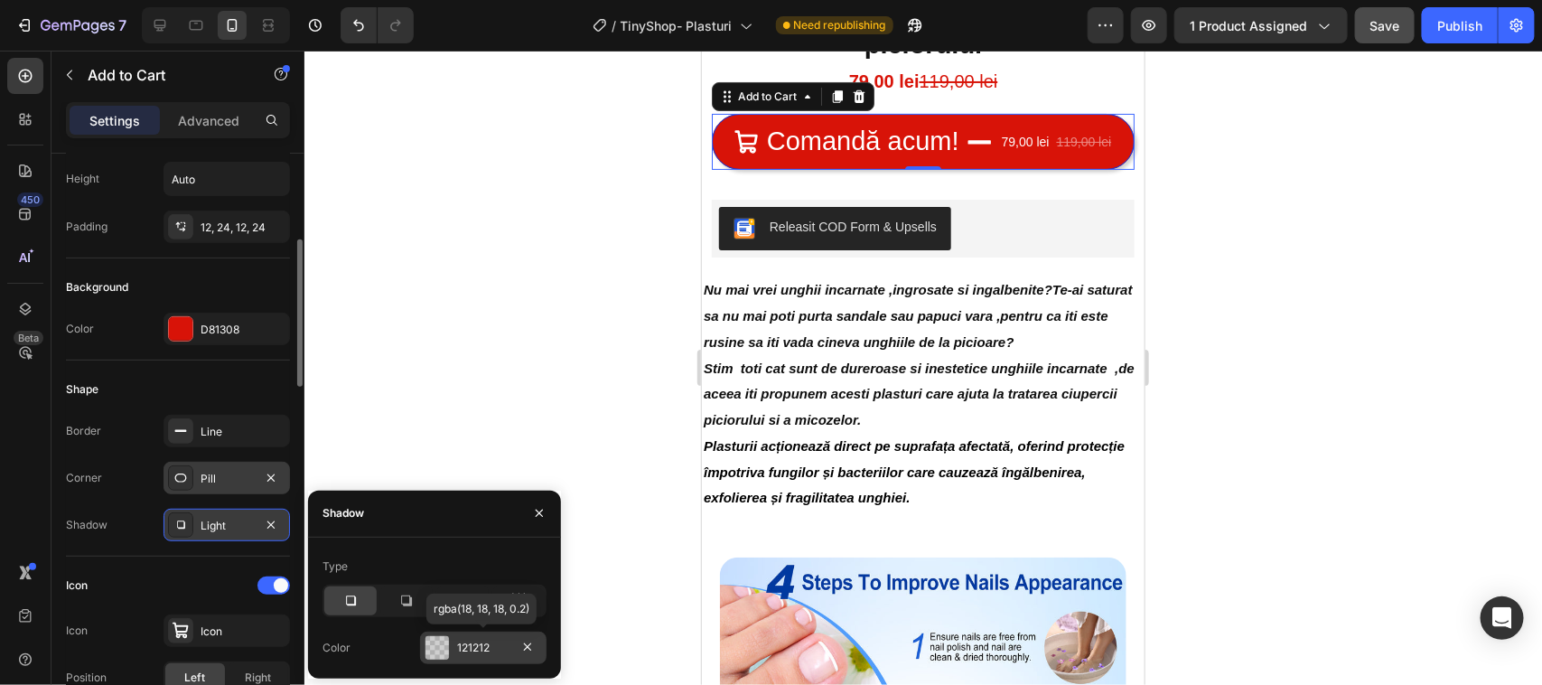
click at [465, 646] on div "121212" at bounding box center [483, 648] width 52 height 16
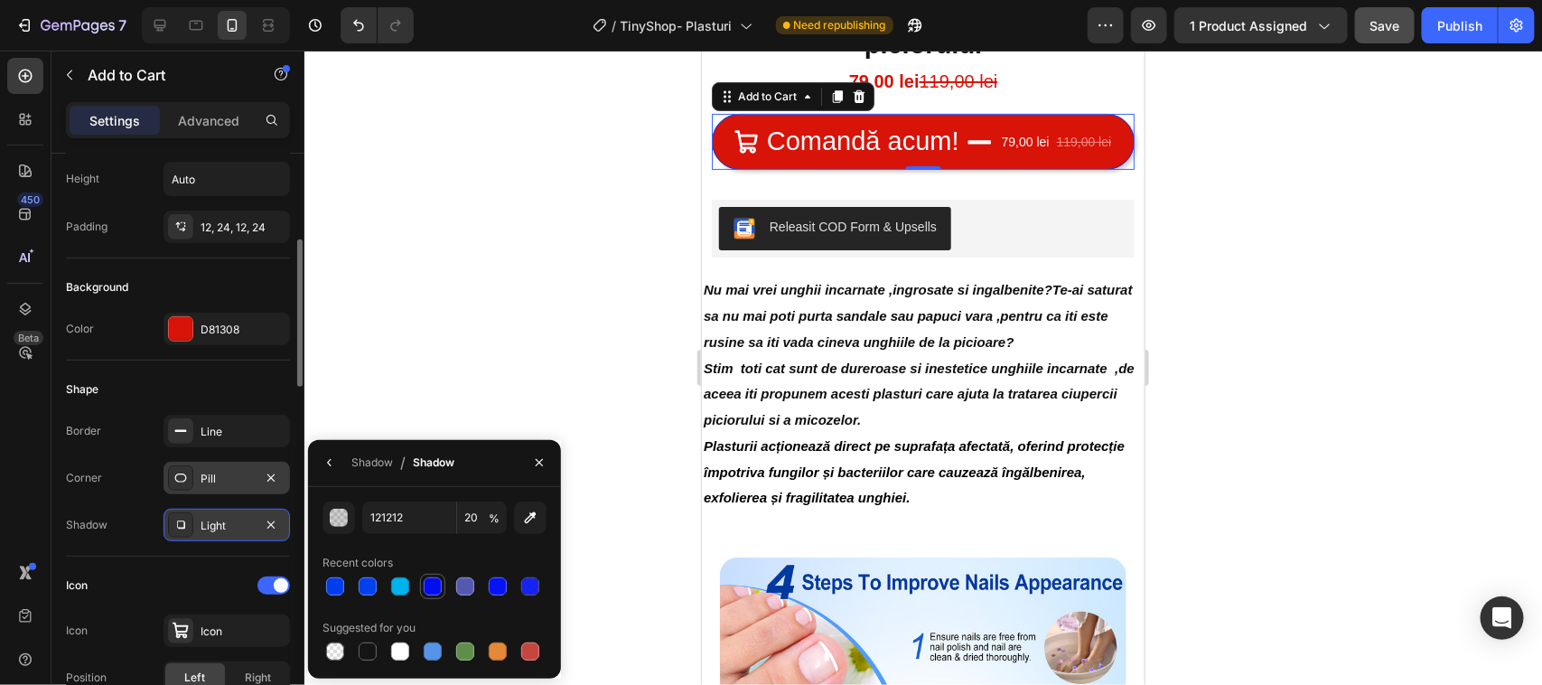
click at [431, 585] on div at bounding box center [433, 586] width 18 height 18
type input "020EED"
type input "100"
click at [498, 580] on div at bounding box center [498, 586] width 18 height 18
type input "0713F7"
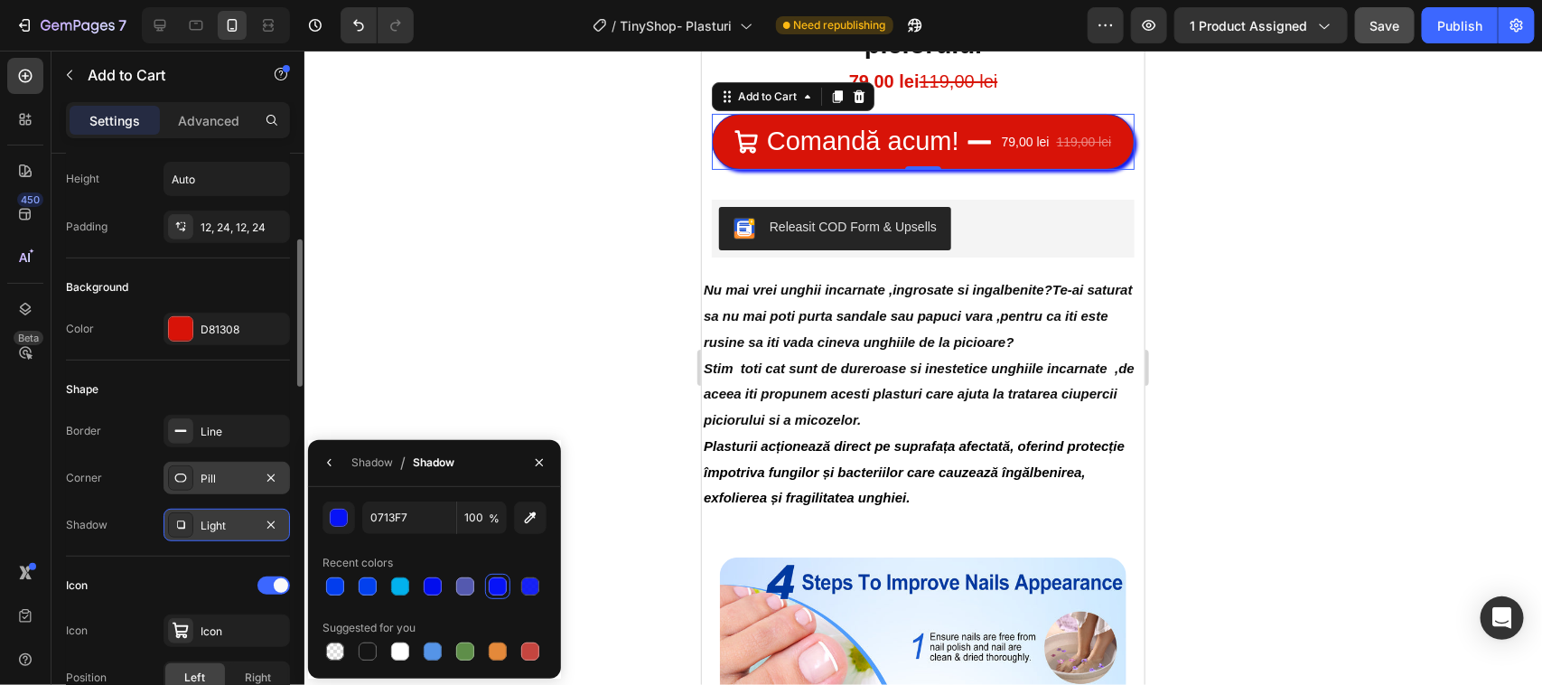
click at [498, 583] on div at bounding box center [498, 586] width 18 height 18
click at [526, 579] on div at bounding box center [530, 586] width 18 height 18
type input "93"
click at [397, 584] on div at bounding box center [400, 586] width 18 height 18
type input "0240ED"
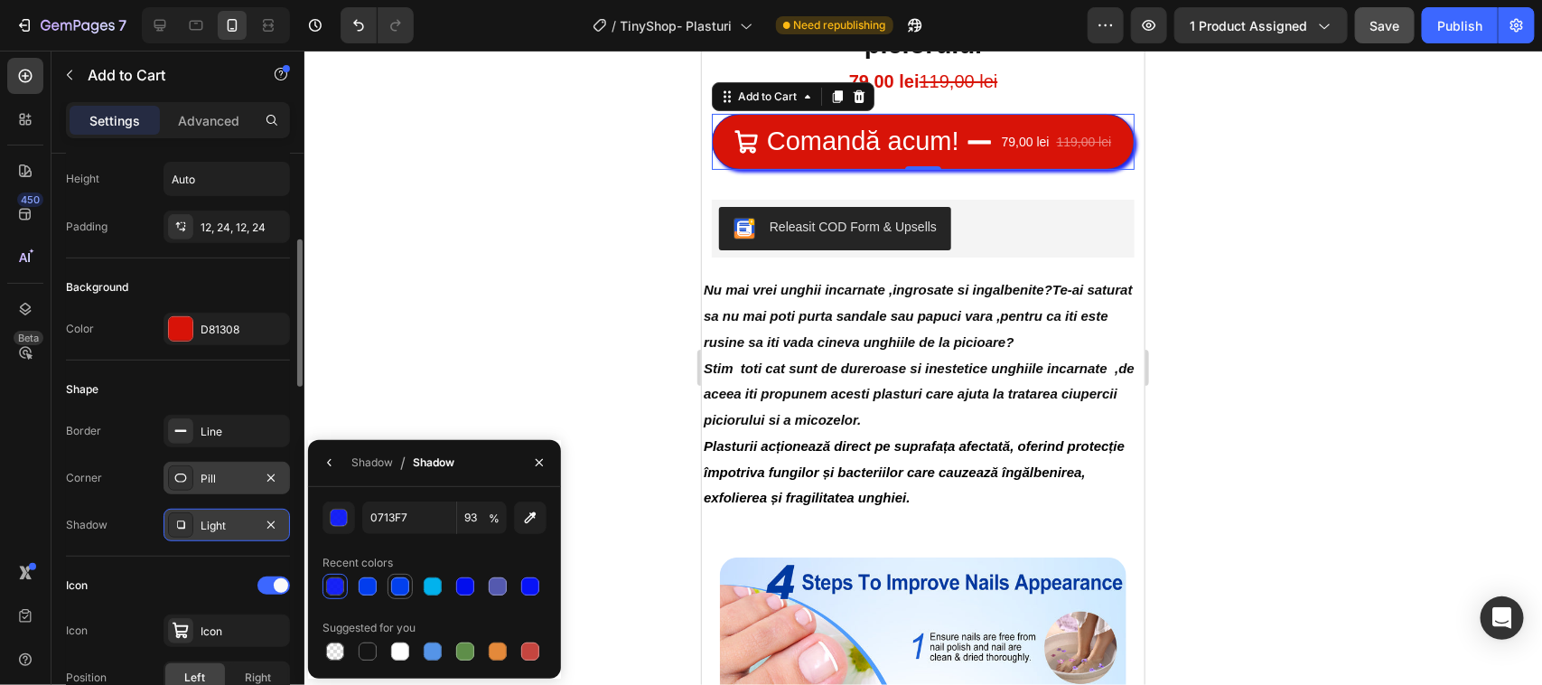
type input "100"
click at [360, 581] on div at bounding box center [368, 586] width 18 height 18
click at [339, 587] on div at bounding box center [335, 586] width 18 height 18
type input "0713F7"
type input "93"
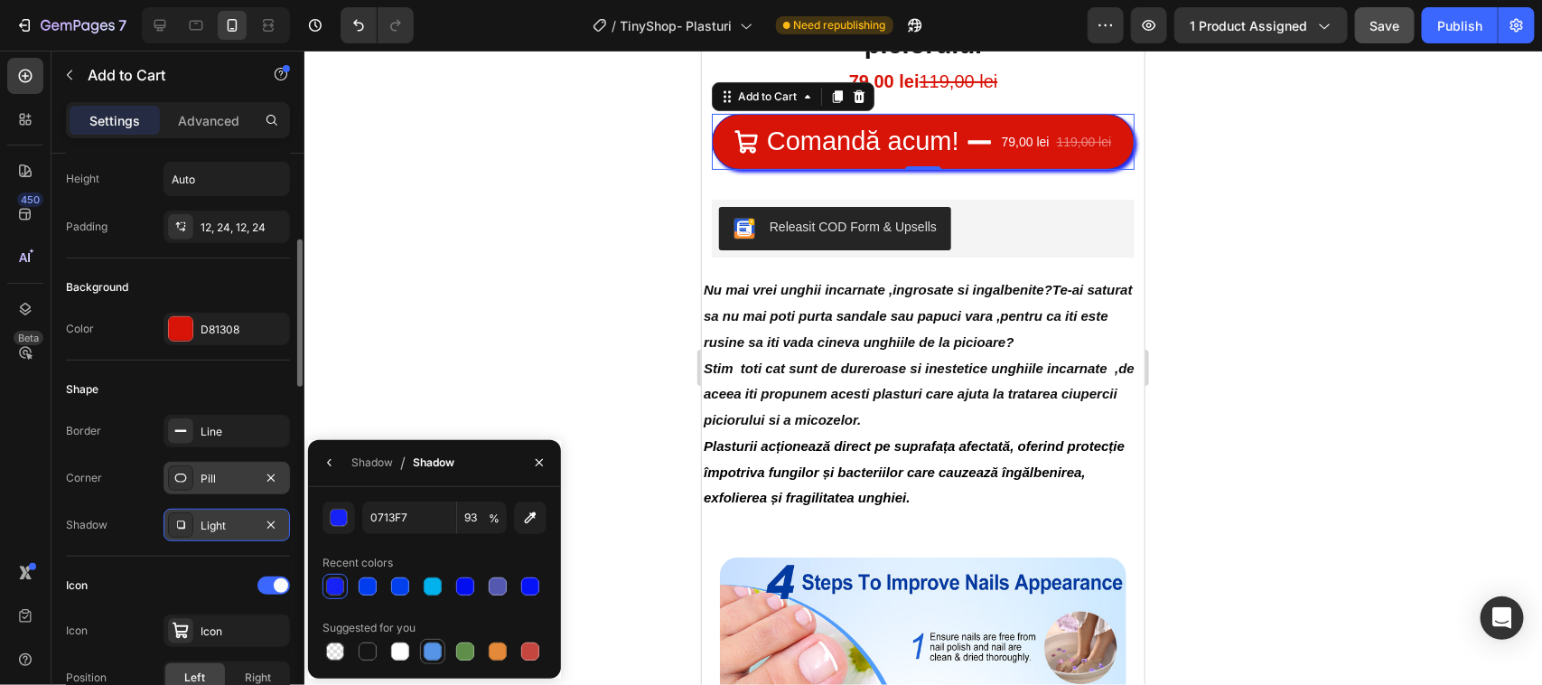
click at [426, 648] on div at bounding box center [433, 651] width 18 height 18
type input "5594E7"
type input "100"
click at [590, 501] on div at bounding box center [923, 368] width 1238 height 634
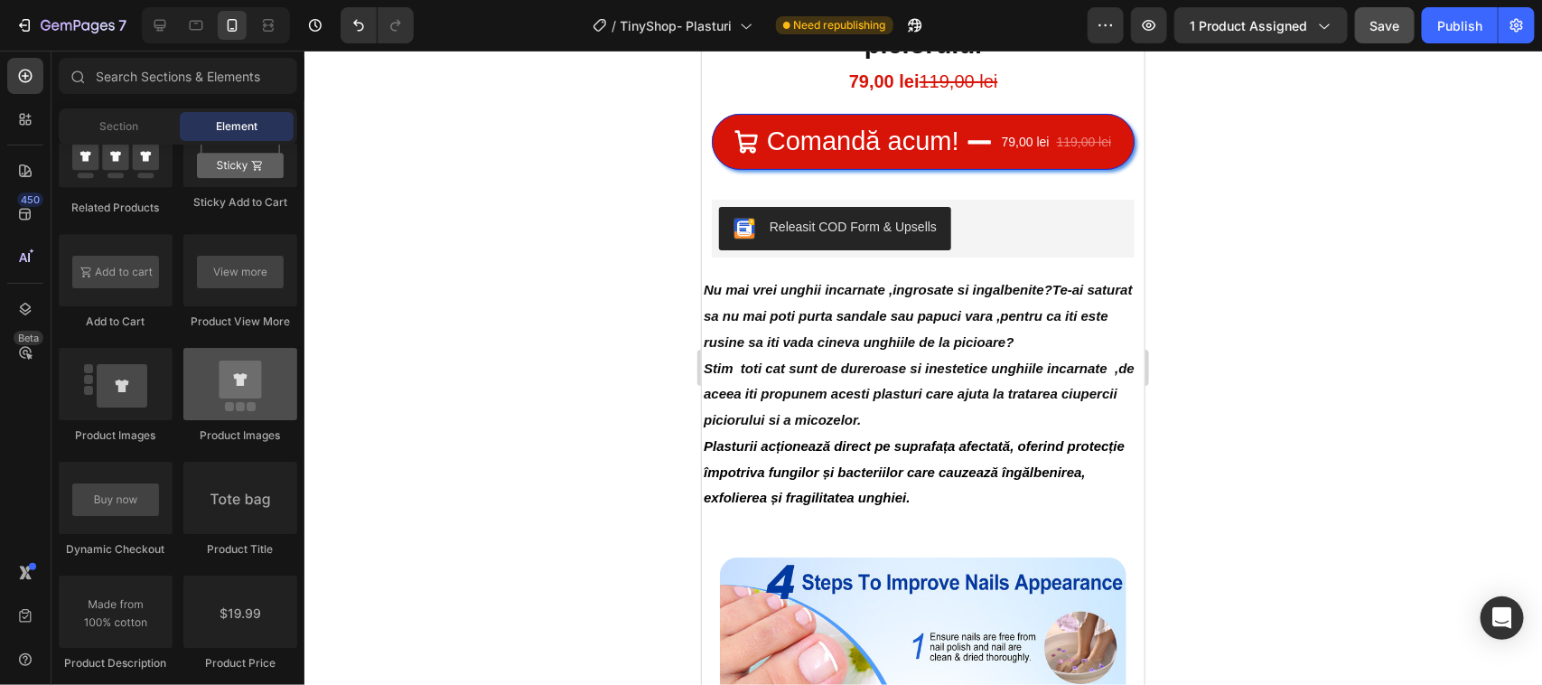
scroll to position [2710, 0]
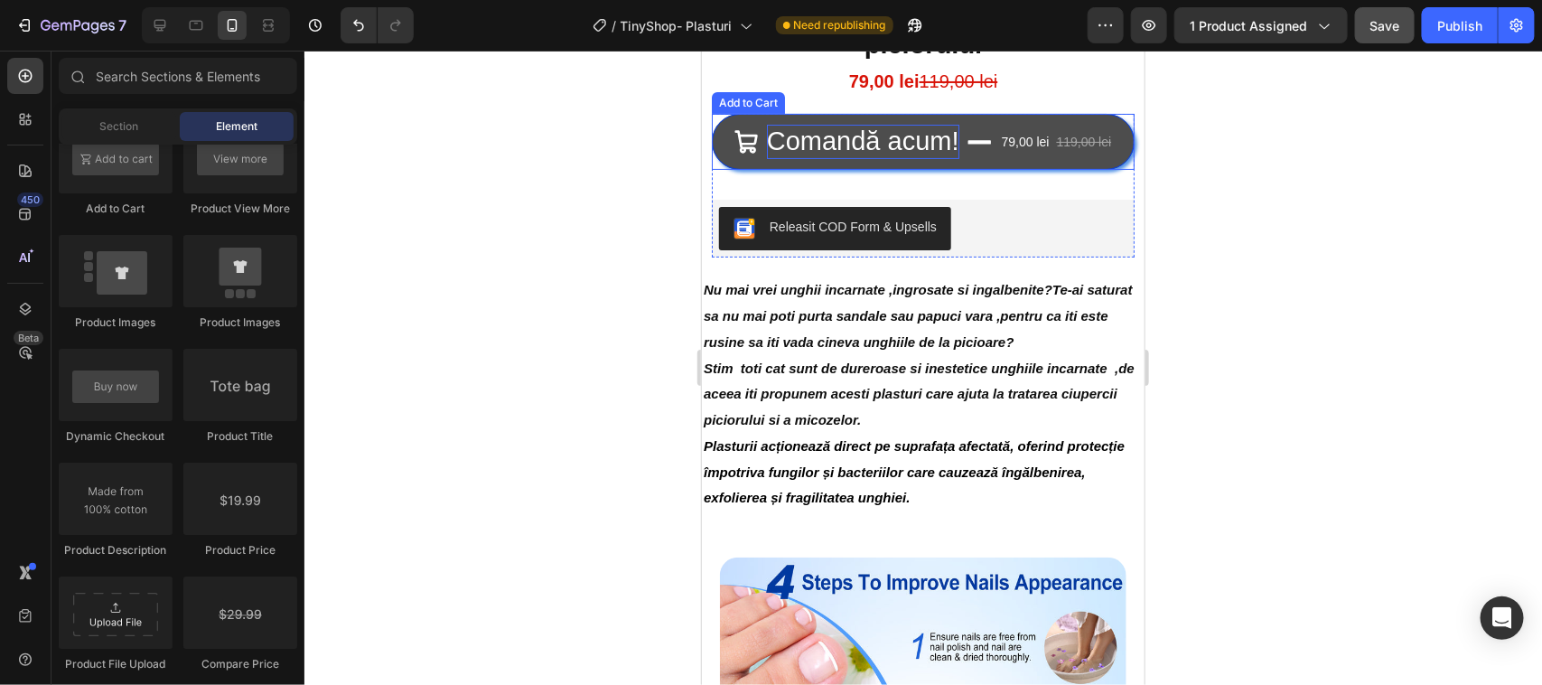
click at [788, 146] on p "Comandă acum!" at bounding box center [862, 141] width 192 height 34
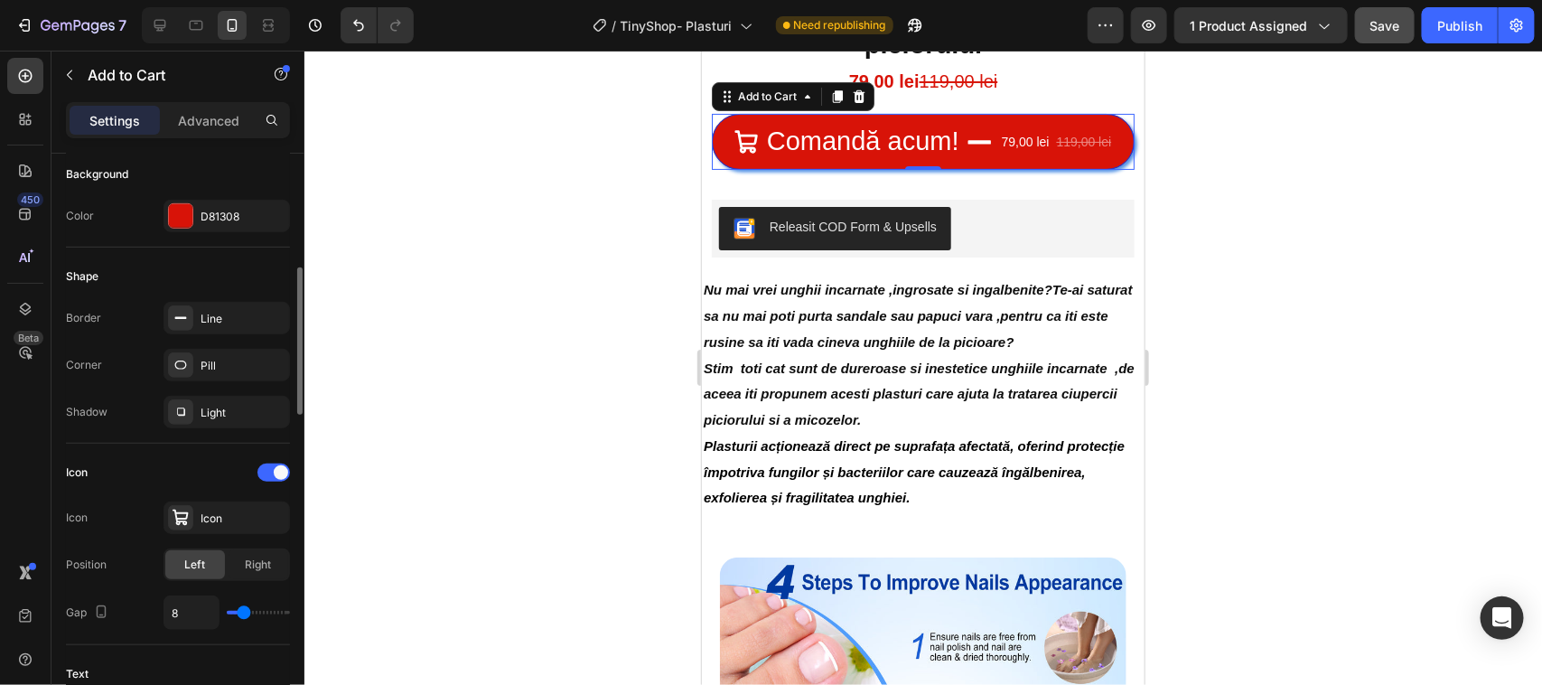
scroll to position [565, 0]
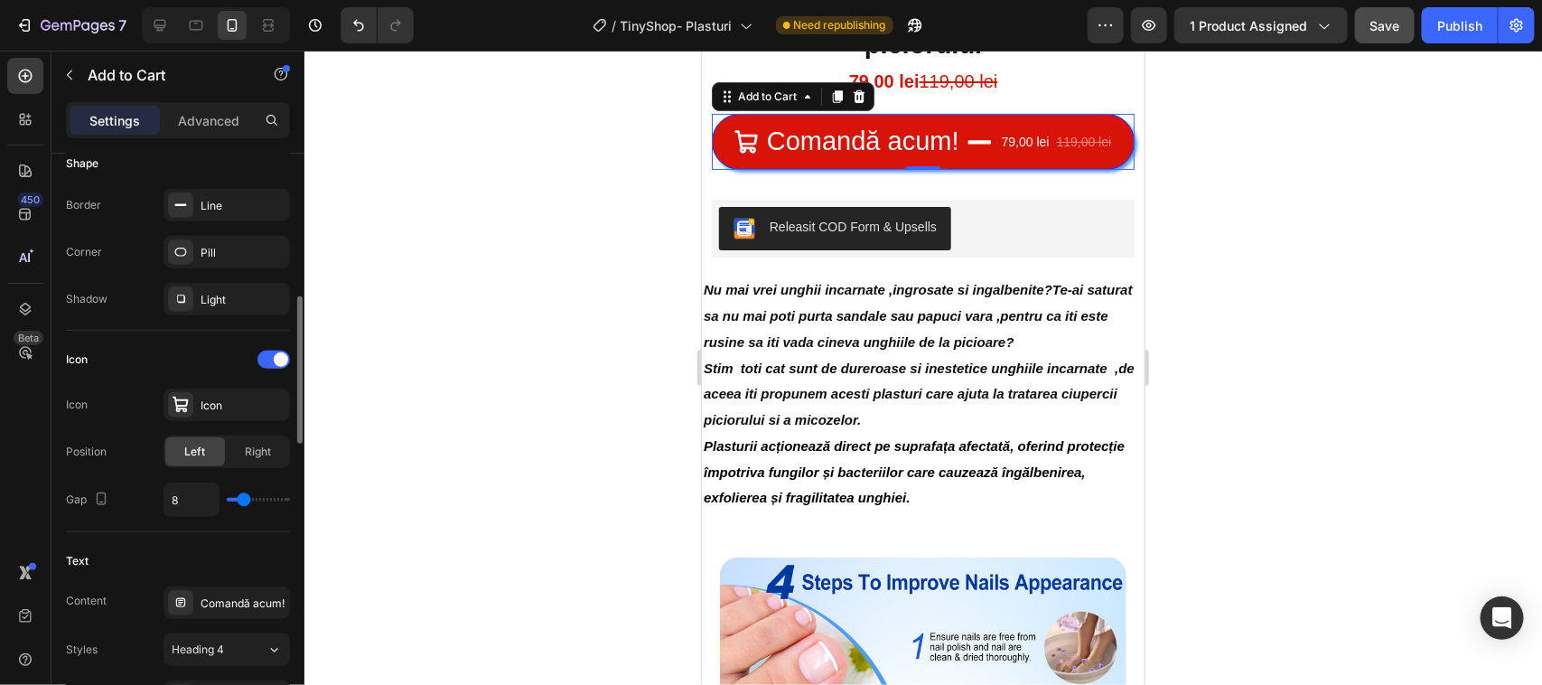
click at [241, 501] on input "range" at bounding box center [258, 500] width 63 height 4
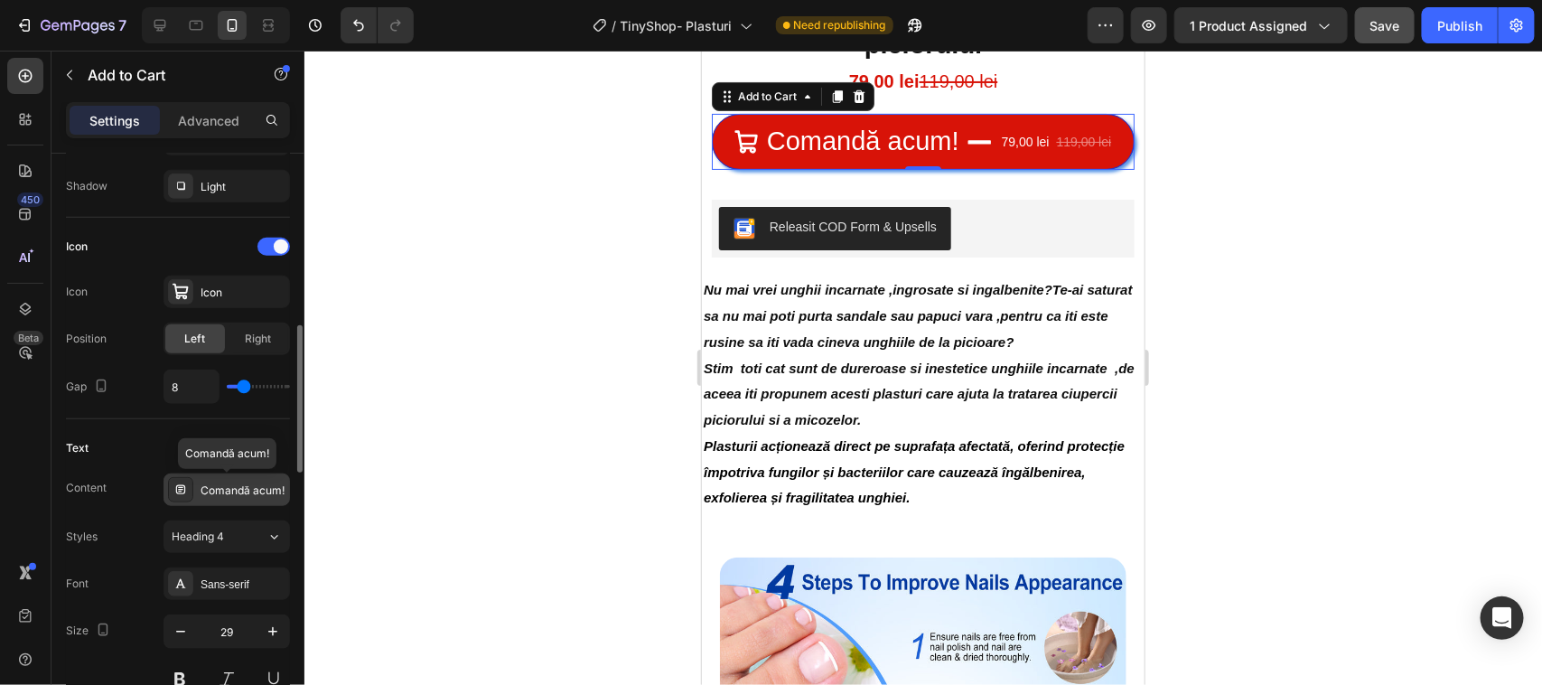
click at [259, 494] on div "Comandă acum!" at bounding box center [243, 490] width 85 height 16
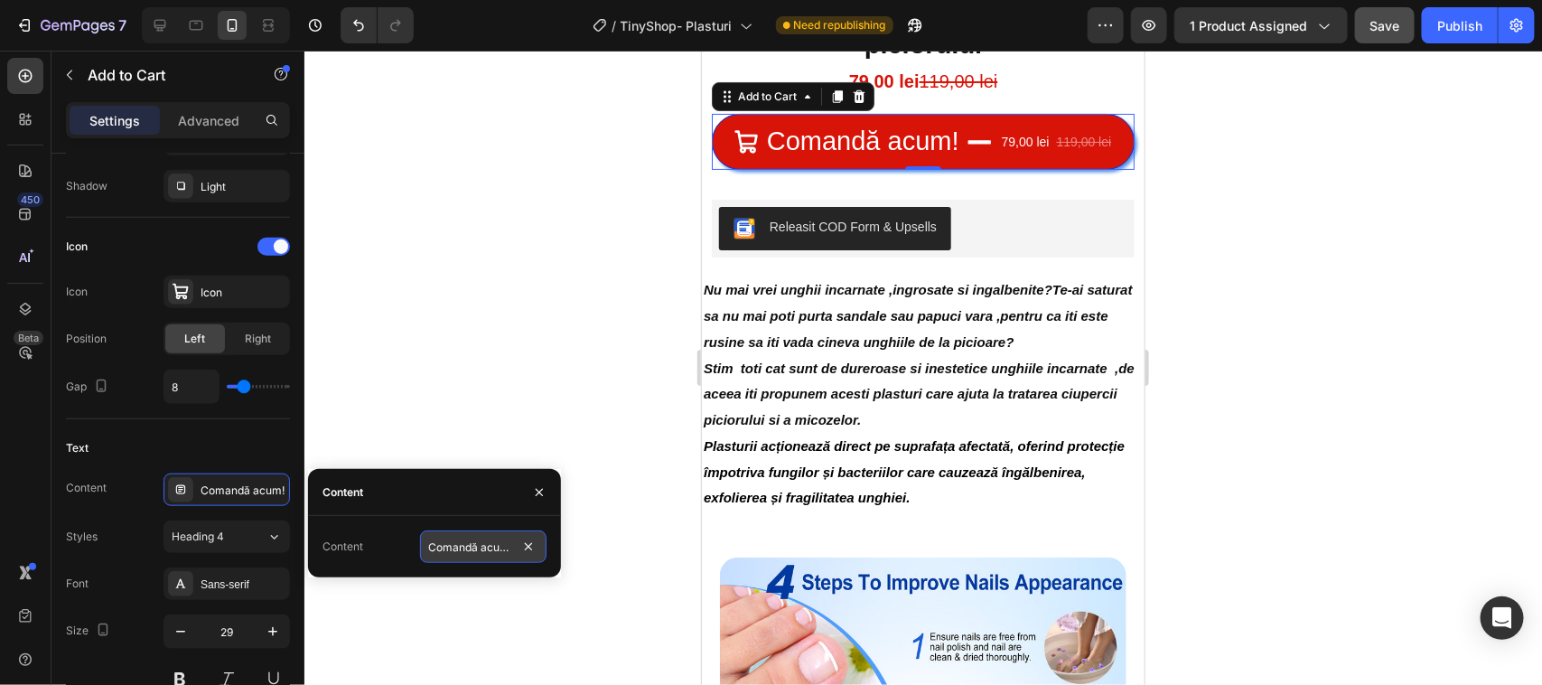
click at [515, 547] on input "Comandă acum!" at bounding box center [483, 546] width 126 height 33
click at [517, 547] on div "Comandă acum!" at bounding box center [483, 546] width 126 height 33
click at [515, 547] on input "Comandă acum!" at bounding box center [483, 546] width 126 height 33
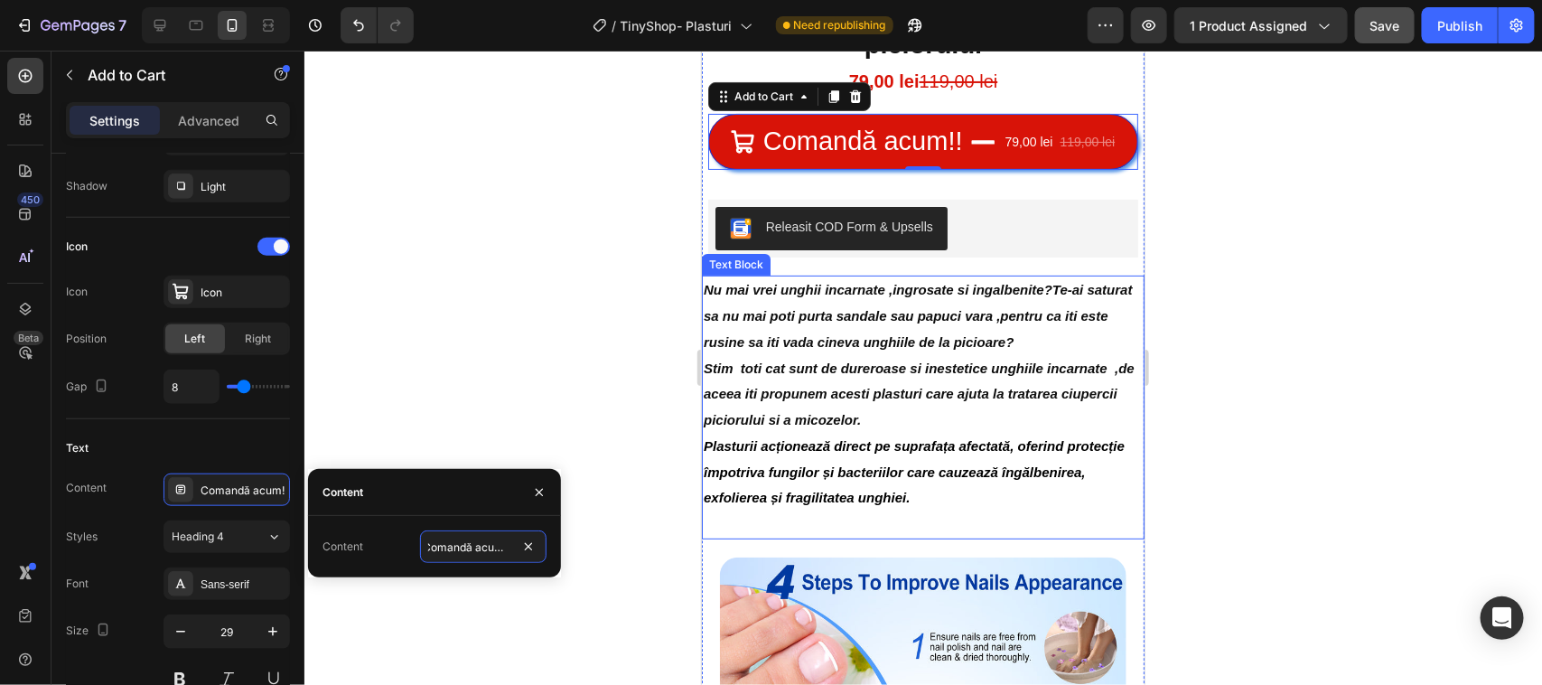
type input "Comandă acum!"
click at [512, 547] on input "Comandă acum!" at bounding box center [483, 546] width 126 height 33
click at [510, 547] on input "text" at bounding box center [483, 546] width 126 height 33
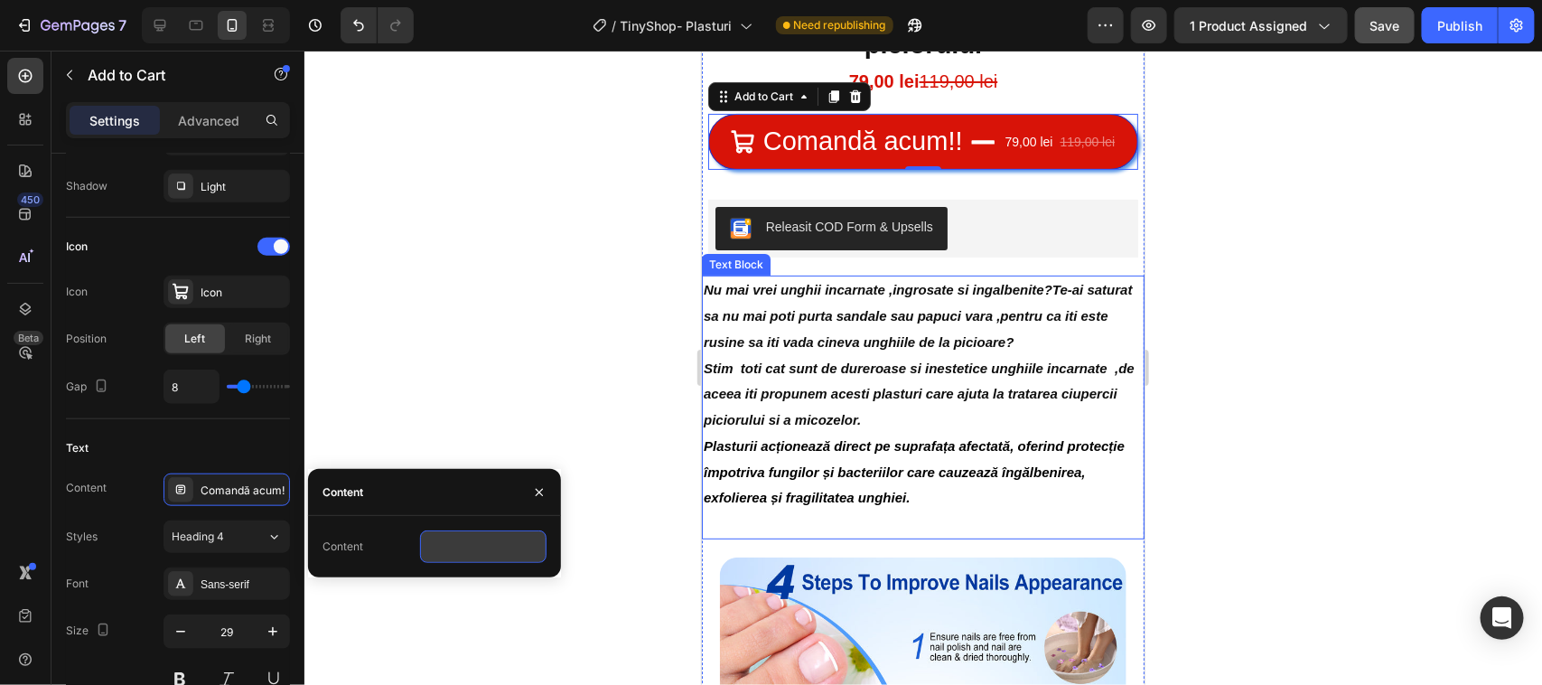
click at [444, 545] on input "text" at bounding box center [483, 546] width 126 height 33
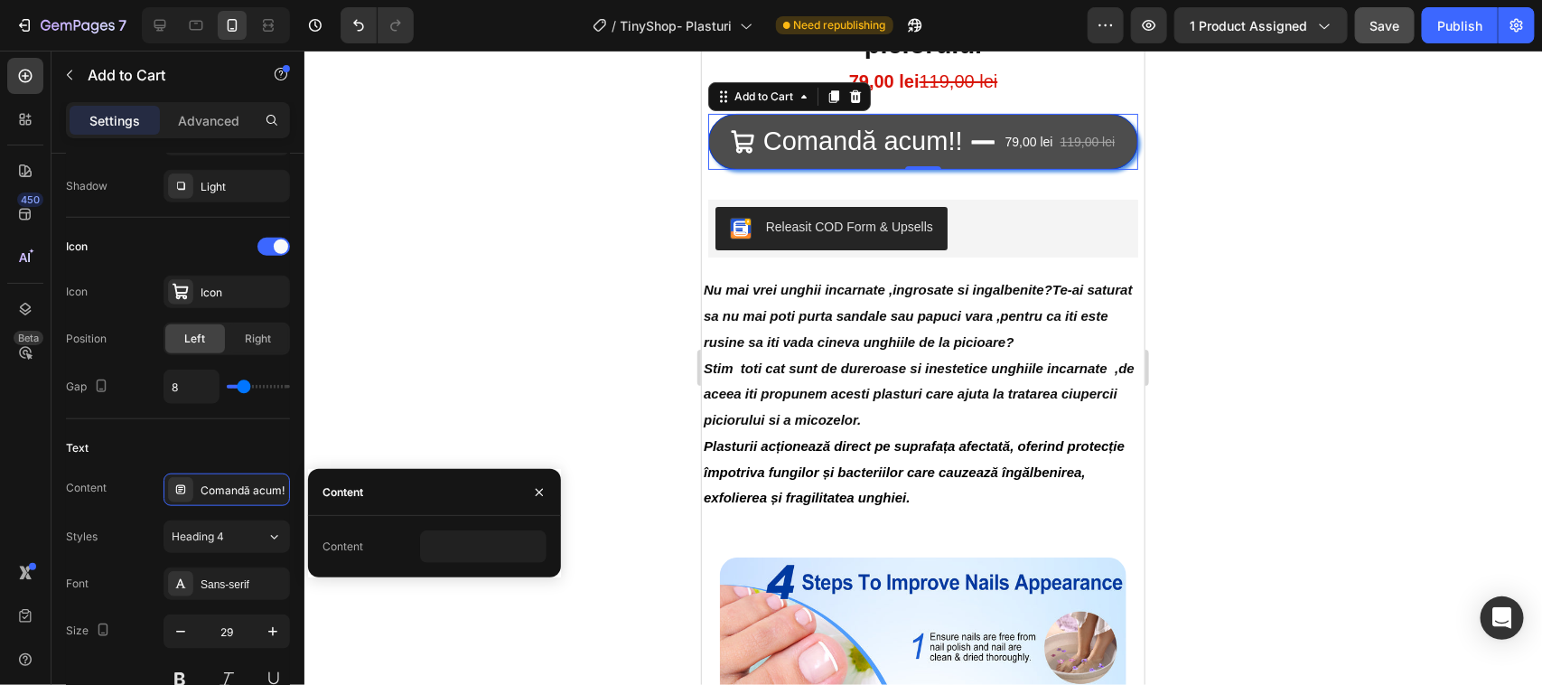
click at [983, 158] on button "Comandă acum!! 79,00 lei 119,00 lei" at bounding box center [922, 141] width 430 height 56
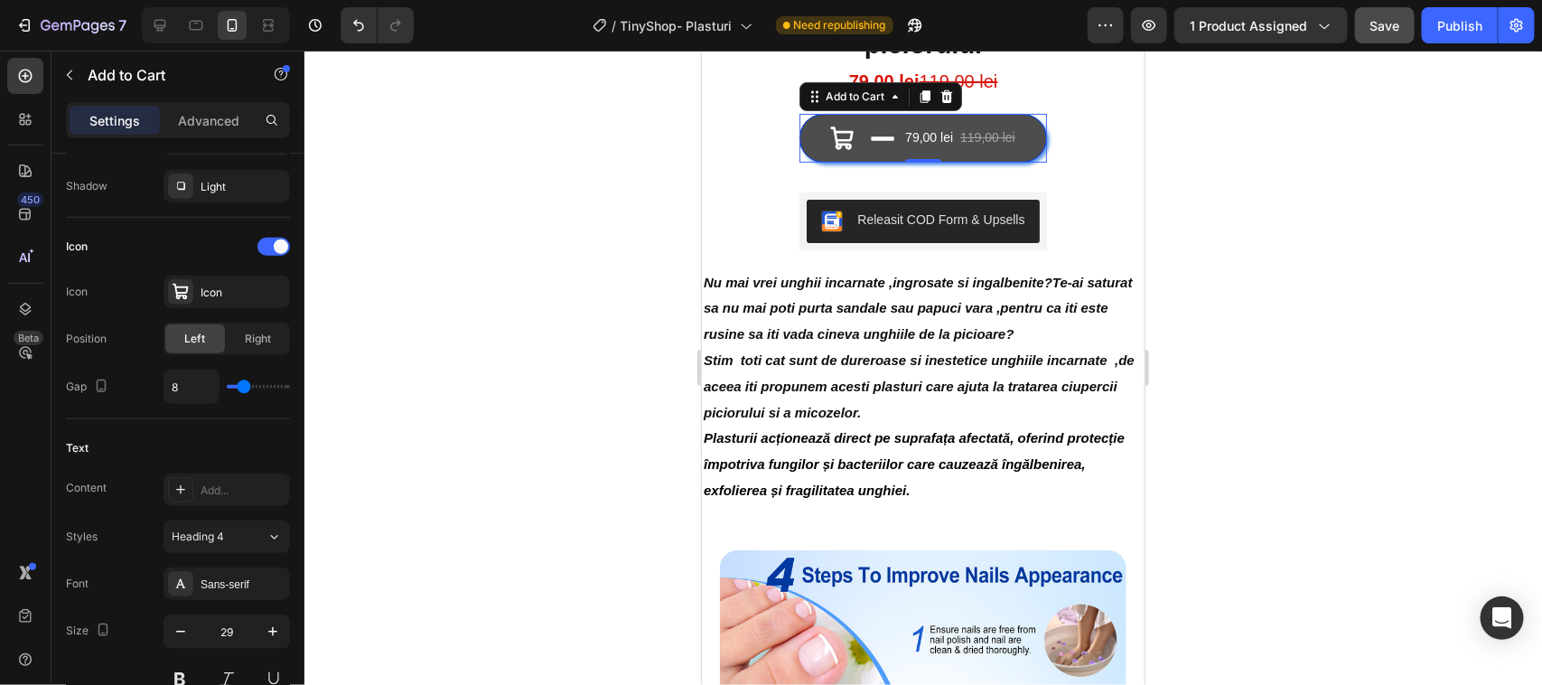
click at [928, 139] on div "79,00 lei" at bounding box center [927, 137] width 51 height 26
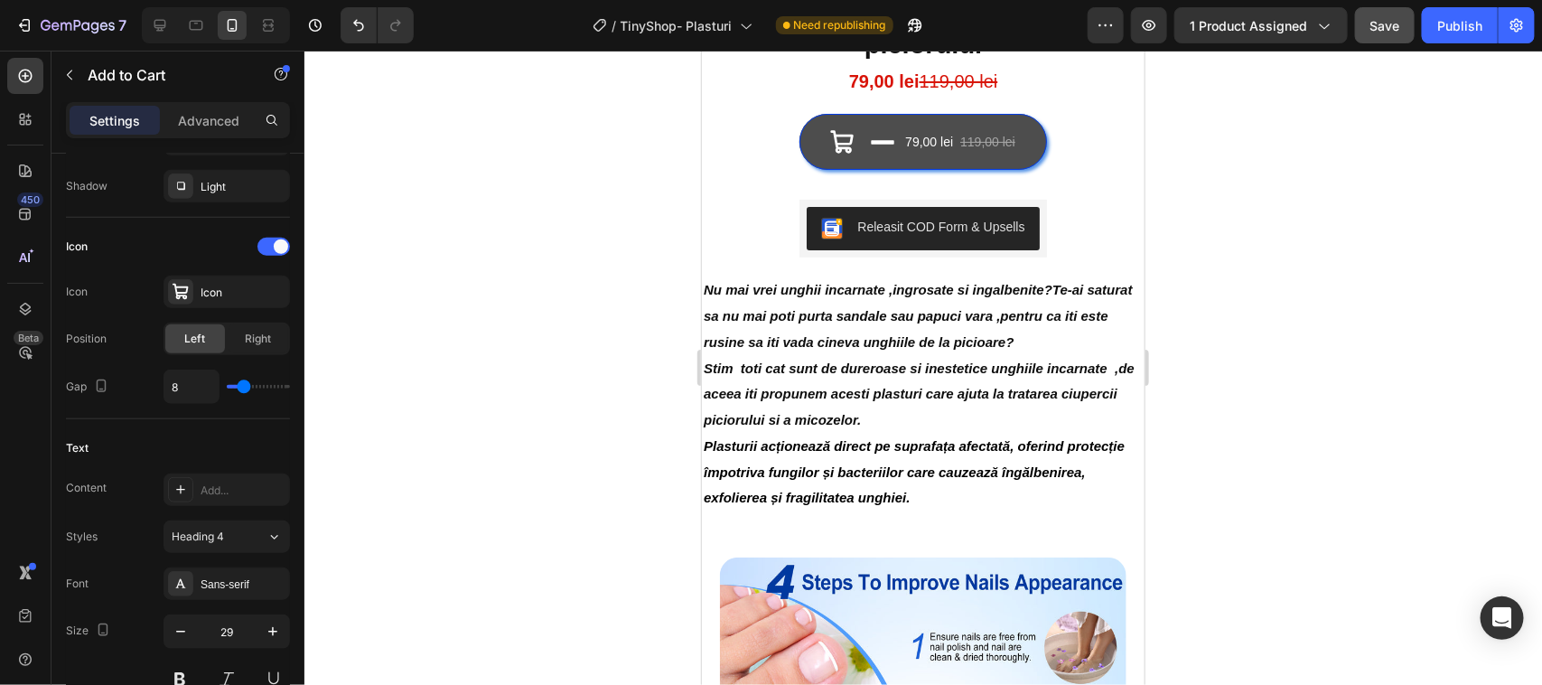
click at [928, 135] on div "79,00 lei" at bounding box center [927, 141] width 51 height 26
click at [917, 140] on div "79,00 lei" at bounding box center [927, 141] width 51 height 26
click at [869, 133] on icon at bounding box center [882, 141] width 26 height 26
click at [958, 137] on div "119,00 lei" at bounding box center [987, 141] width 59 height 26
click at [869, 135] on icon at bounding box center [882, 141] width 26 height 26
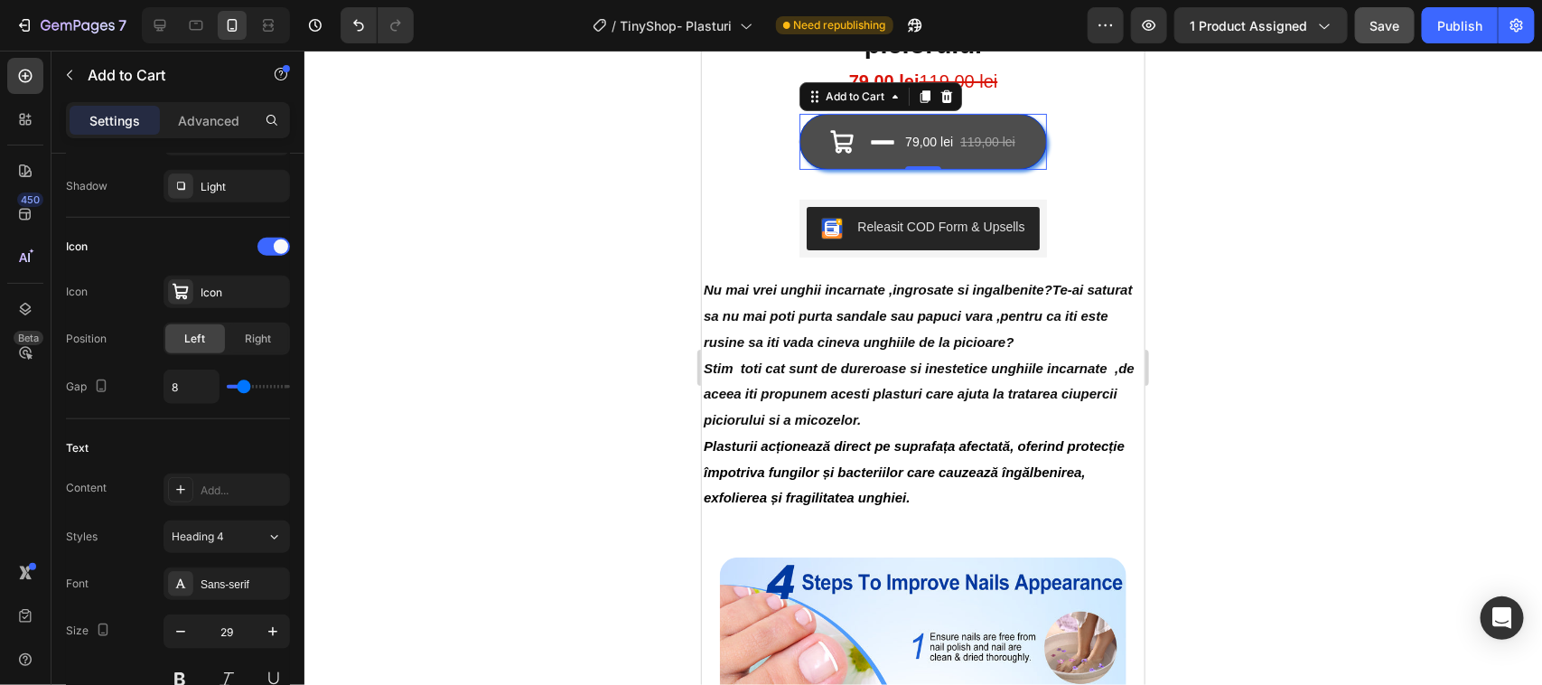
click at [832, 140] on icon at bounding box center [841, 141] width 26 height 26
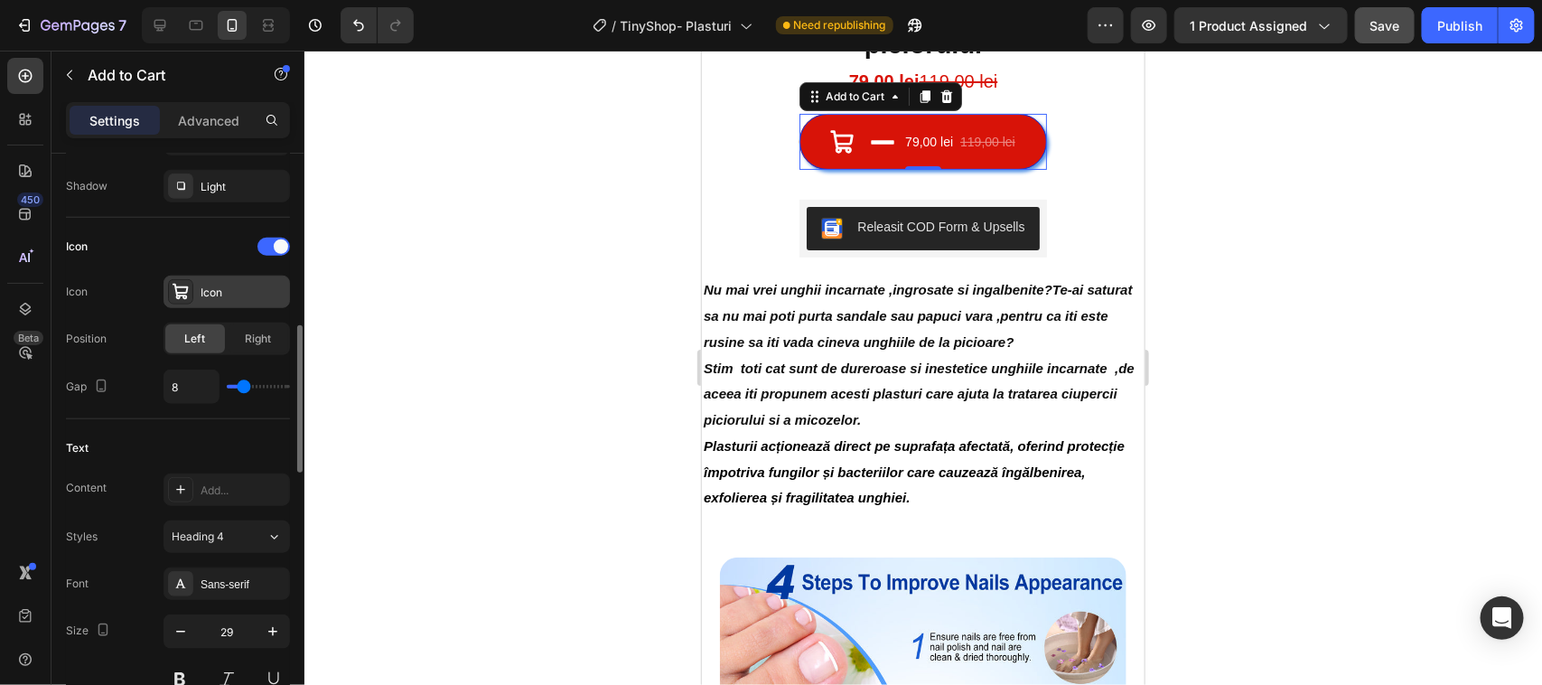
click at [251, 289] on div "Icon" at bounding box center [243, 293] width 85 height 16
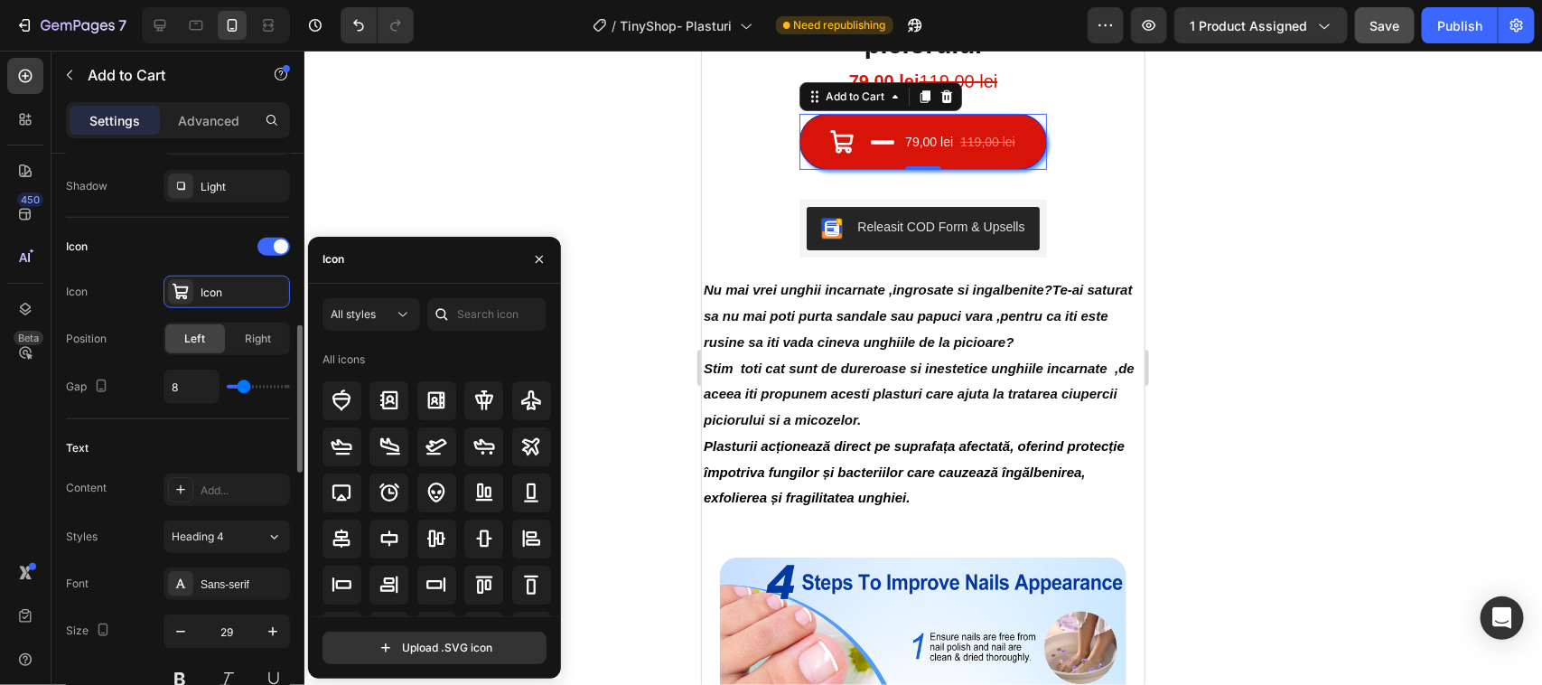
scroll to position [790, 0]
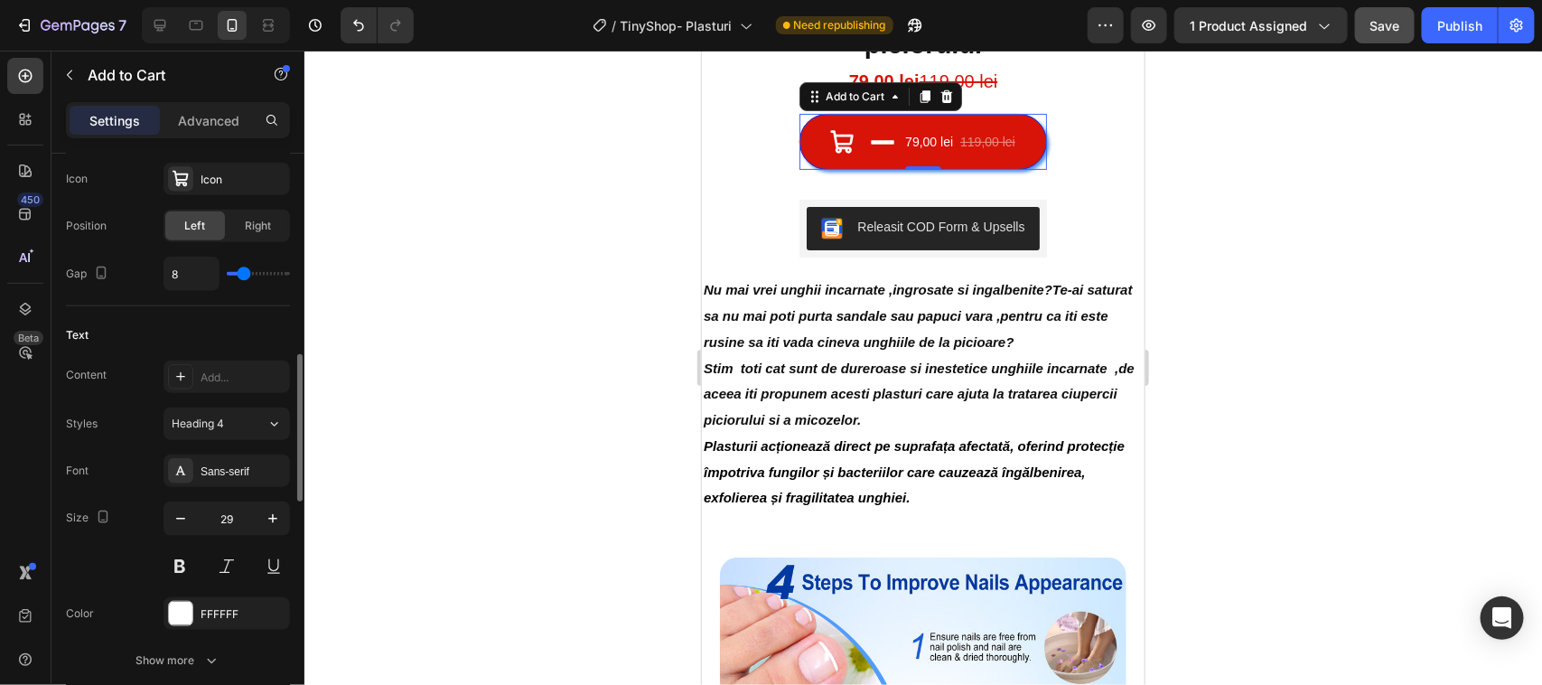
click at [152, 325] on div "Text" at bounding box center [178, 335] width 224 height 29
click at [82, 341] on div "Text" at bounding box center [77, 335] width 23 height 16
click at [73, 335] on div "Text" at bounding box center [77, 335] width 23 height 16
click at [246, 377] on div "Add..." at bounding box center [243, 377] width 85 height 16
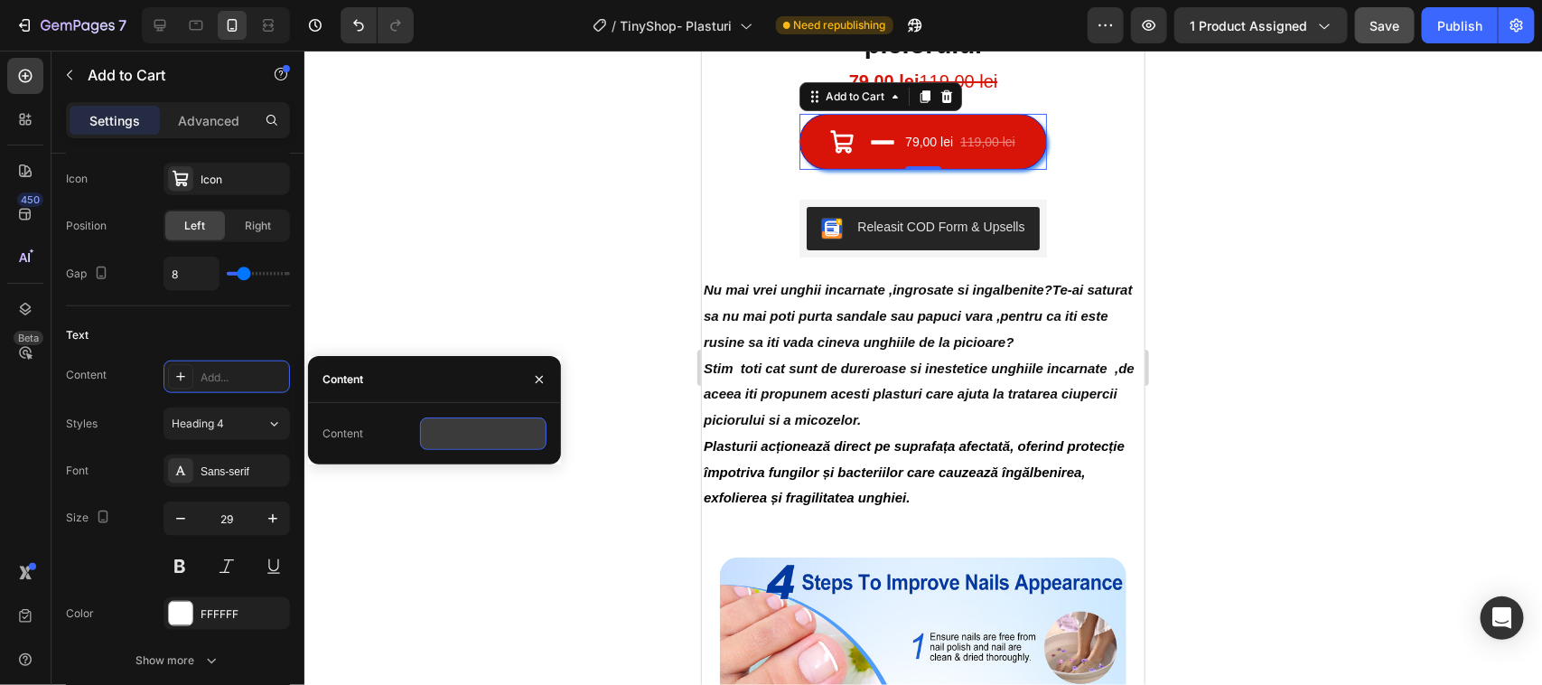
click at [445, 434] on input "text" at bounding box center [483, 433] width 126 height 33
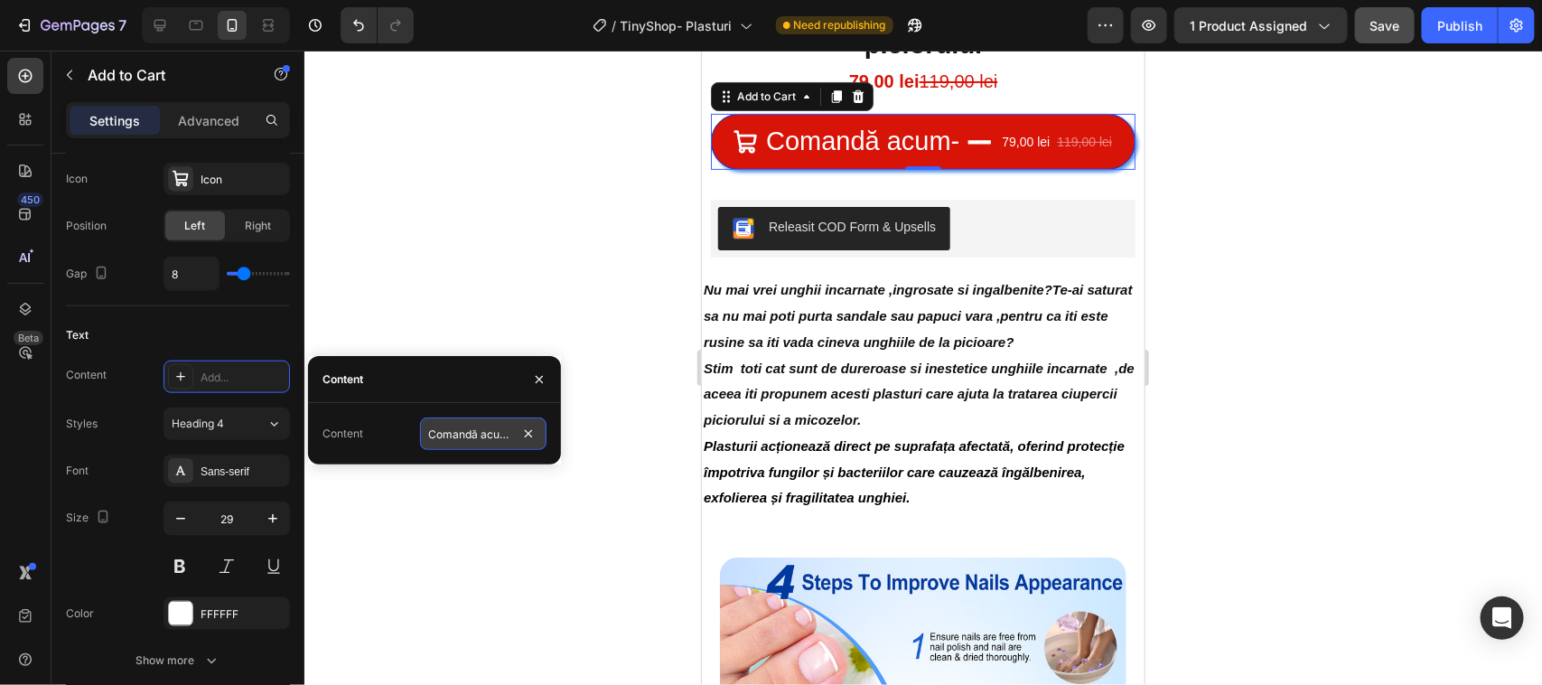
scroll to position [0, 5]
type input "Comandă acum"
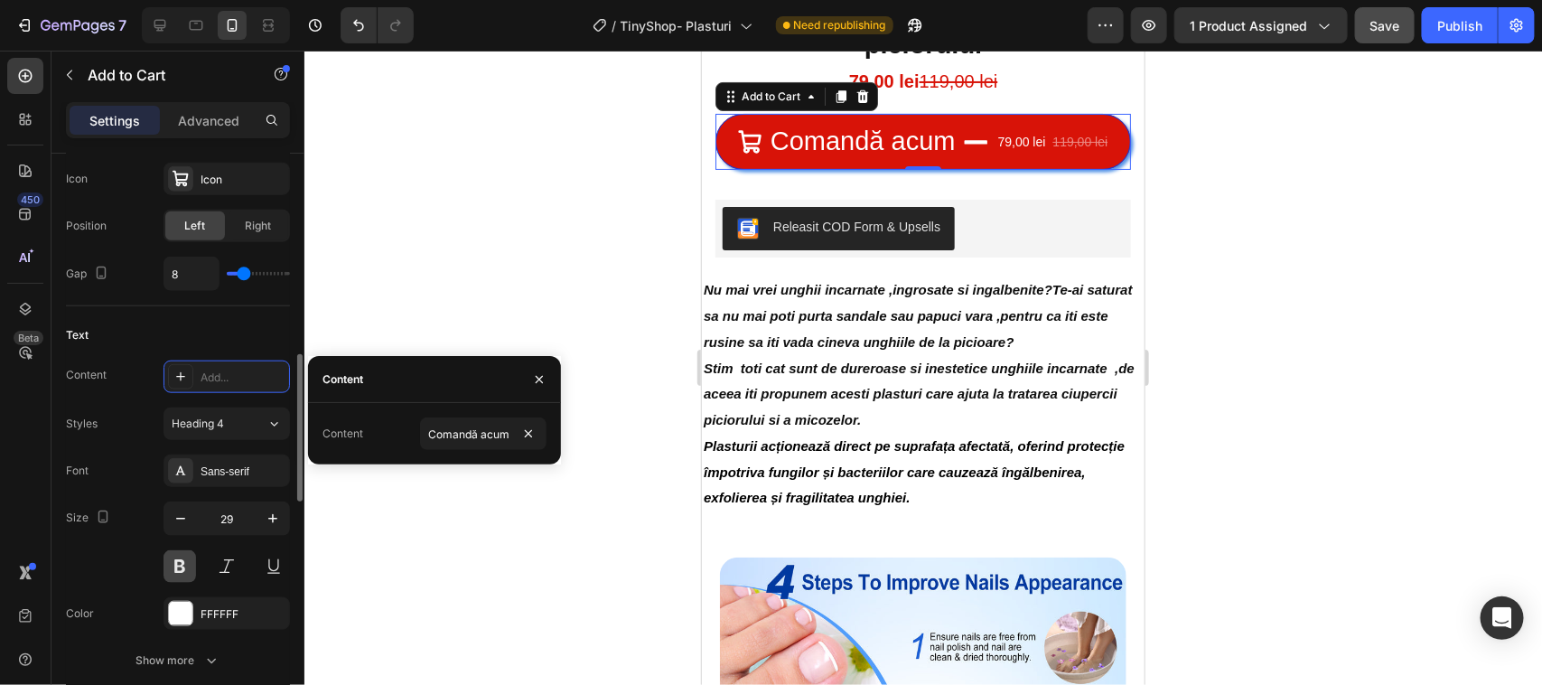
click at [178, 565] on button at bounding box center [179, 566] width 33 height 33
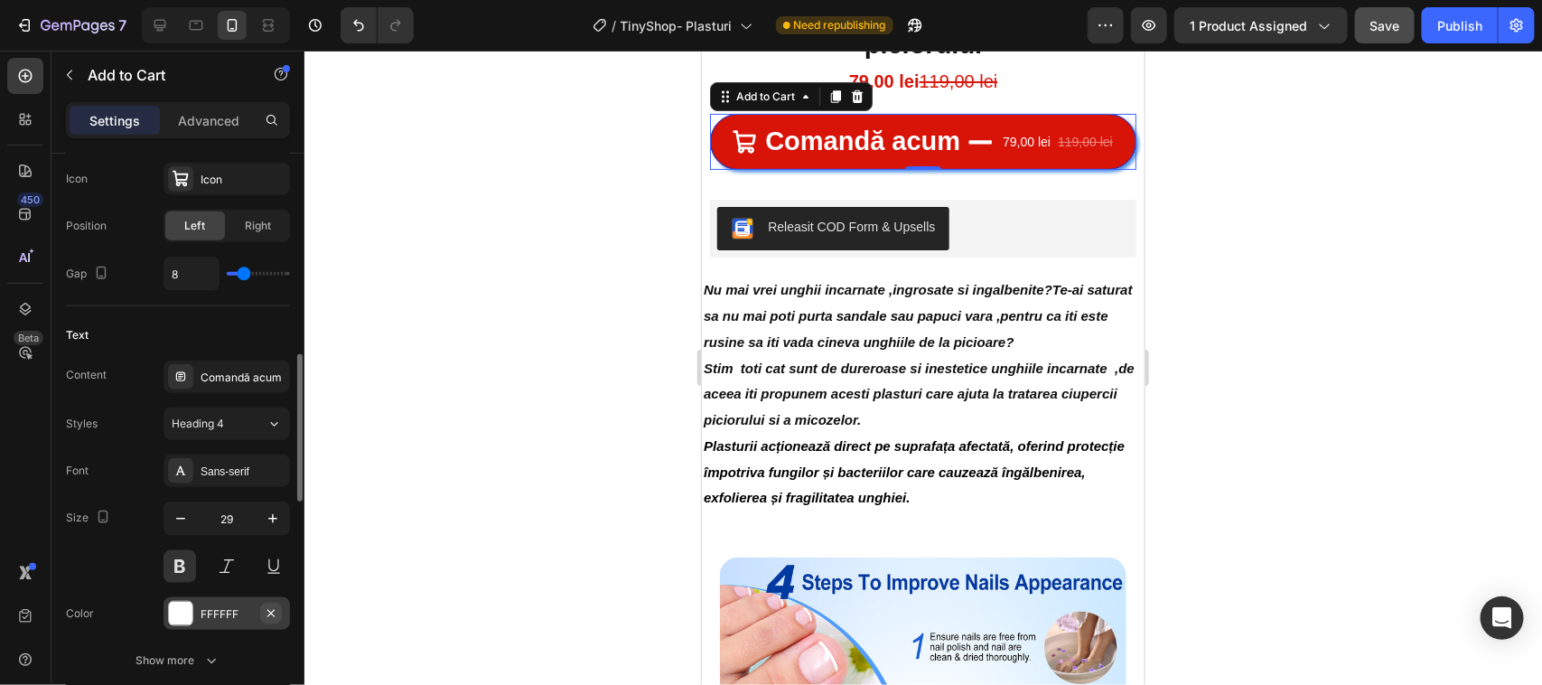
scroll to position [903, 0]
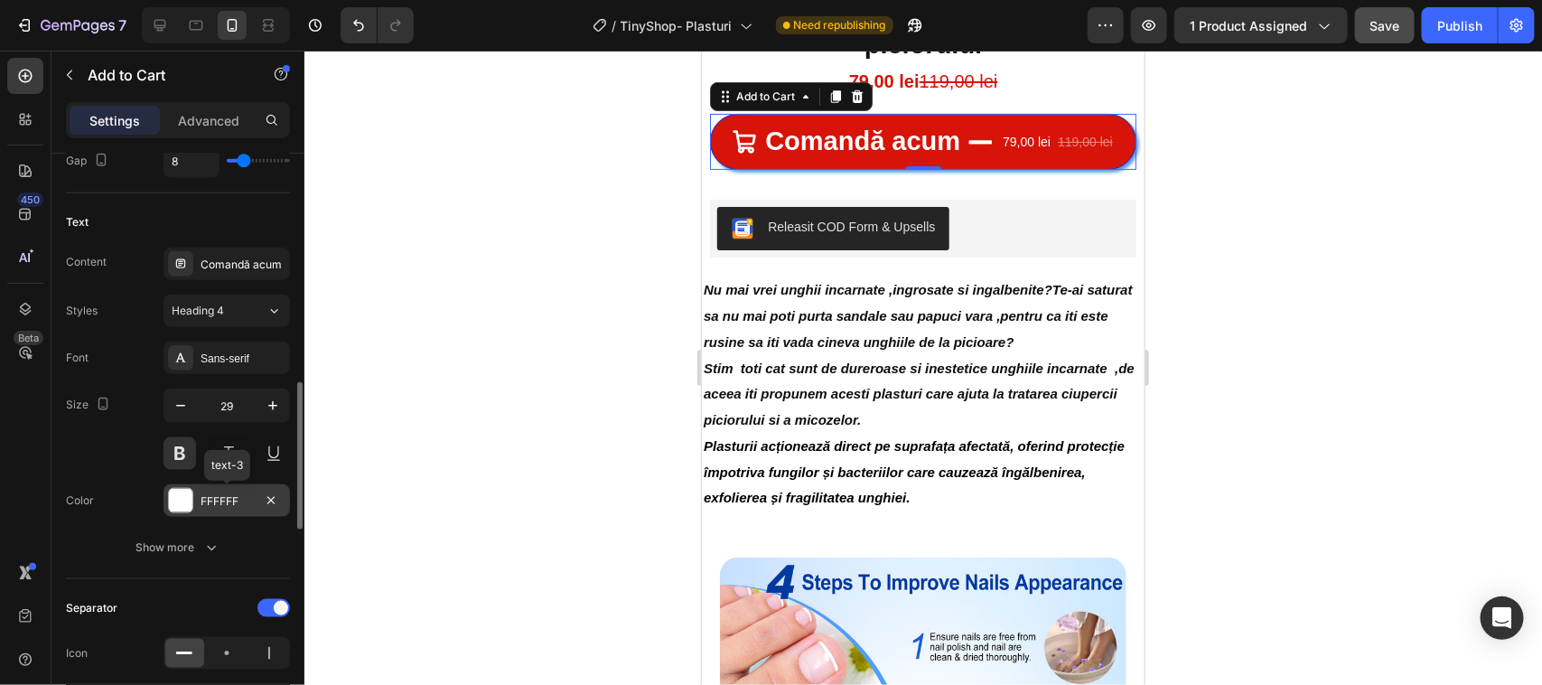
click at [186, 507] on div at bounding box center [180, 500] width 23 height 23
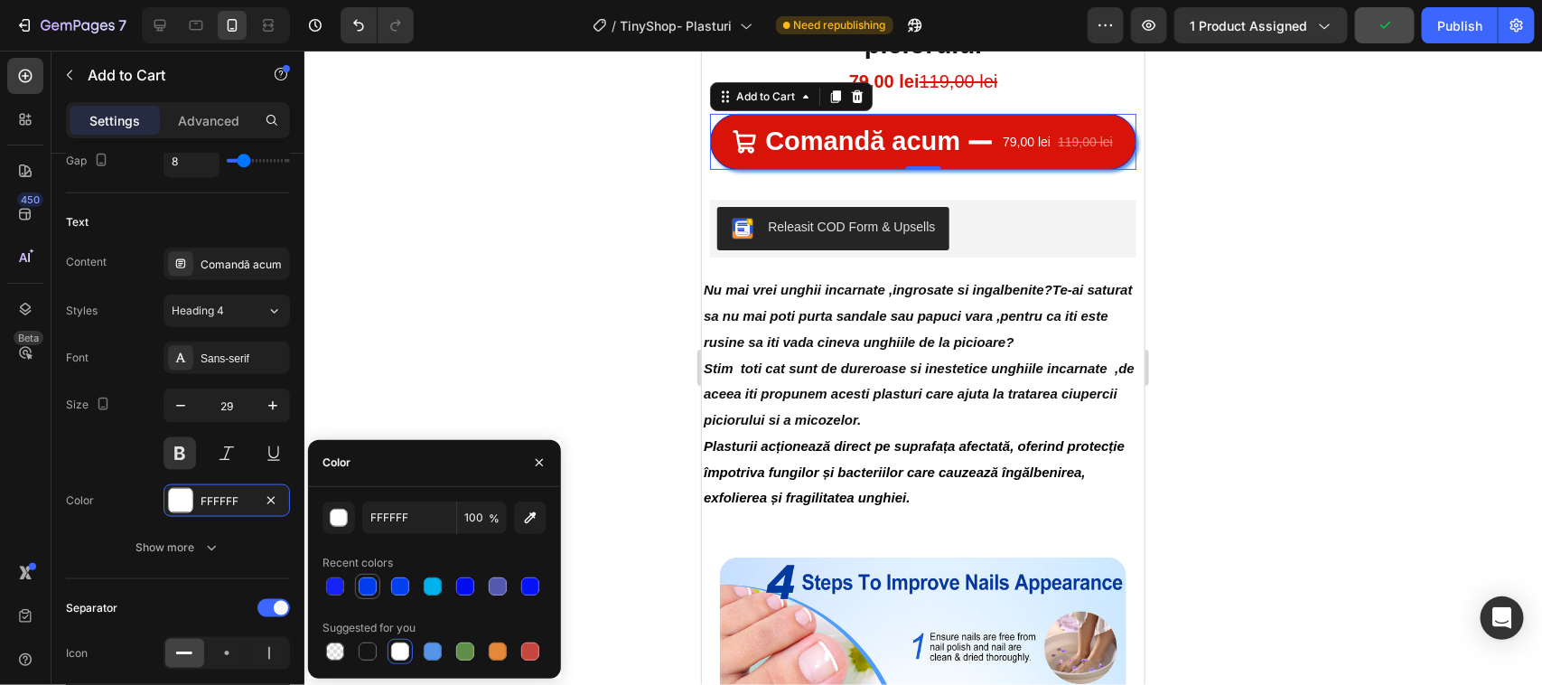
click at [362, 584] on div at bounding box center [368, 586] width 18 height 18
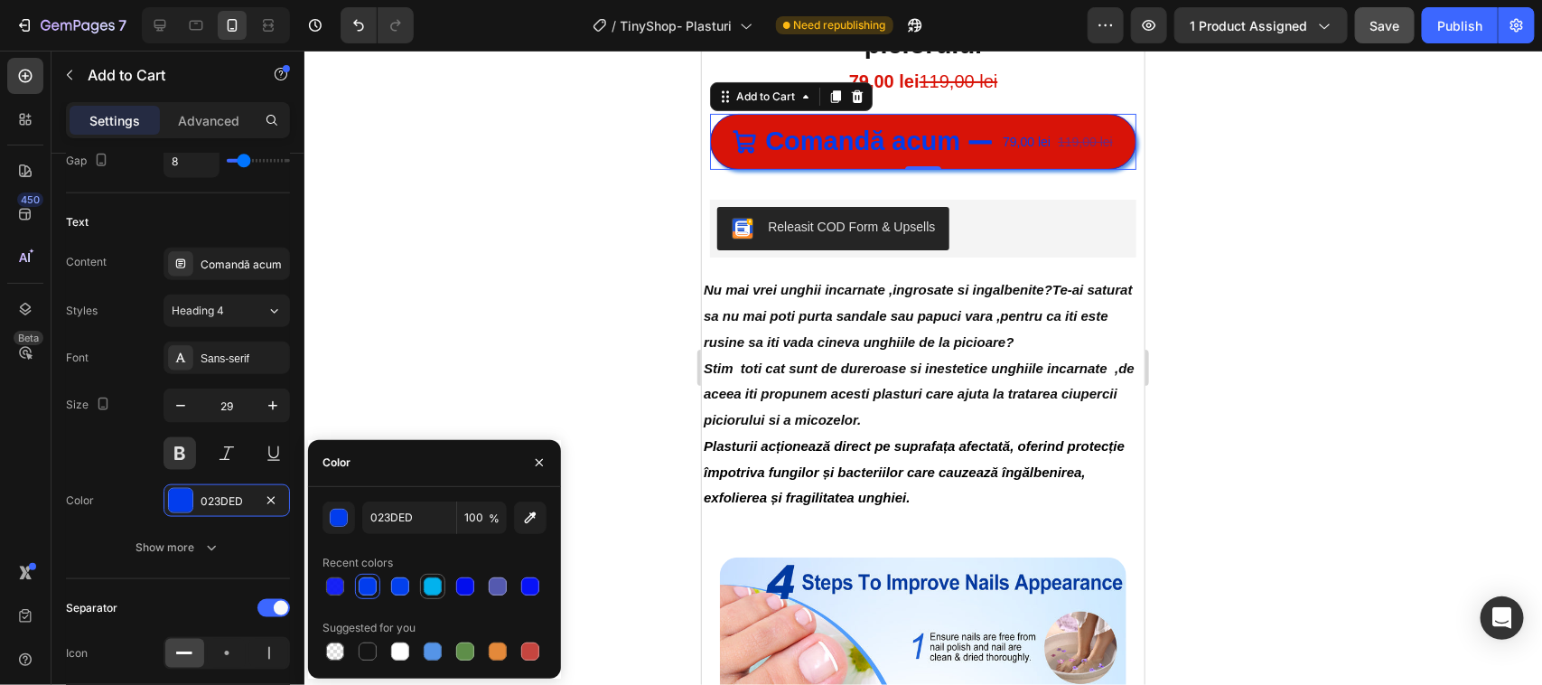
click at [425, 584] on div at bounding box center [433, 586] width 18 height 18
click at [495, 587] on div at bounding box center [498, 586] width 18 height 18
click at [525, 583] on div at bounding box center [530, 586] width 18 height 18
click at [403, 653] on div at bounding box center [400, 651] width 18 height 18
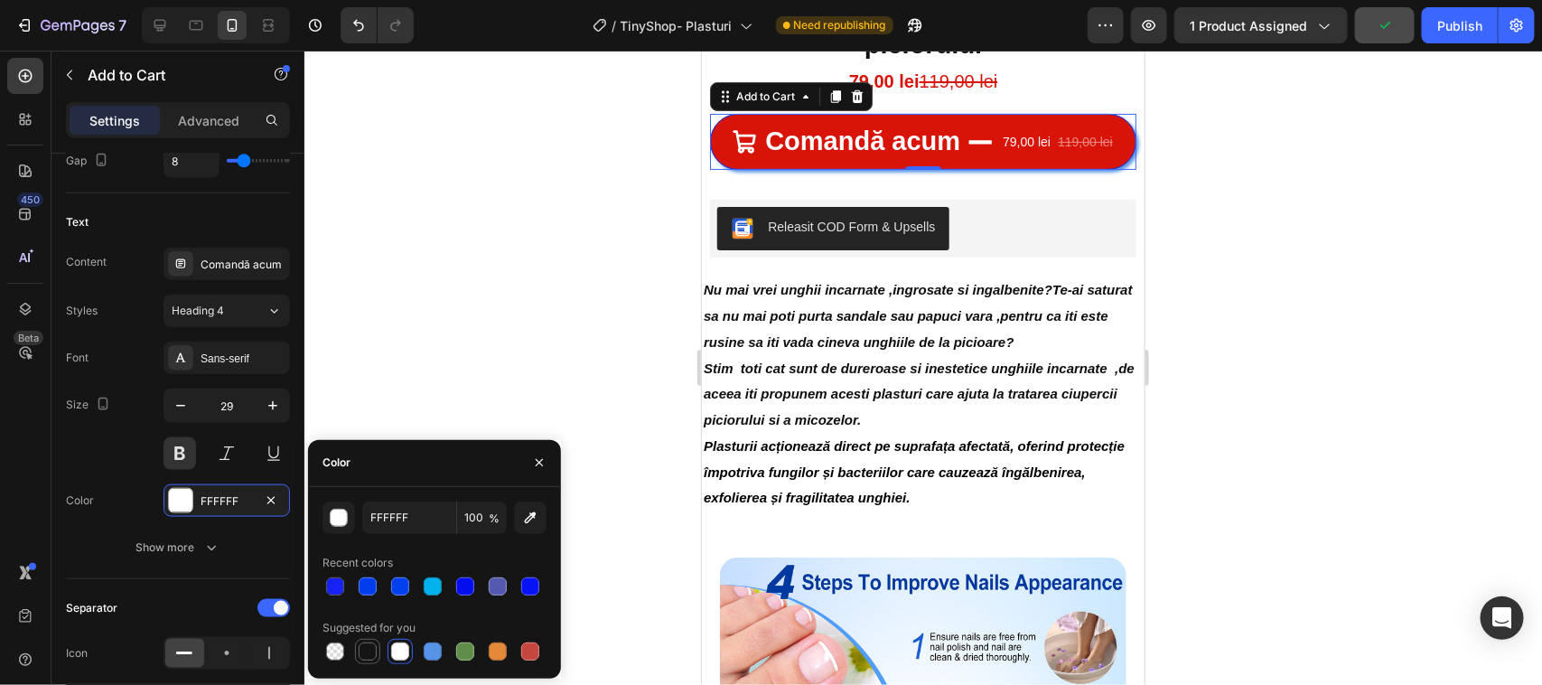
click at [367, 651] on div at bounding box center [368, 651] width 18 height 18
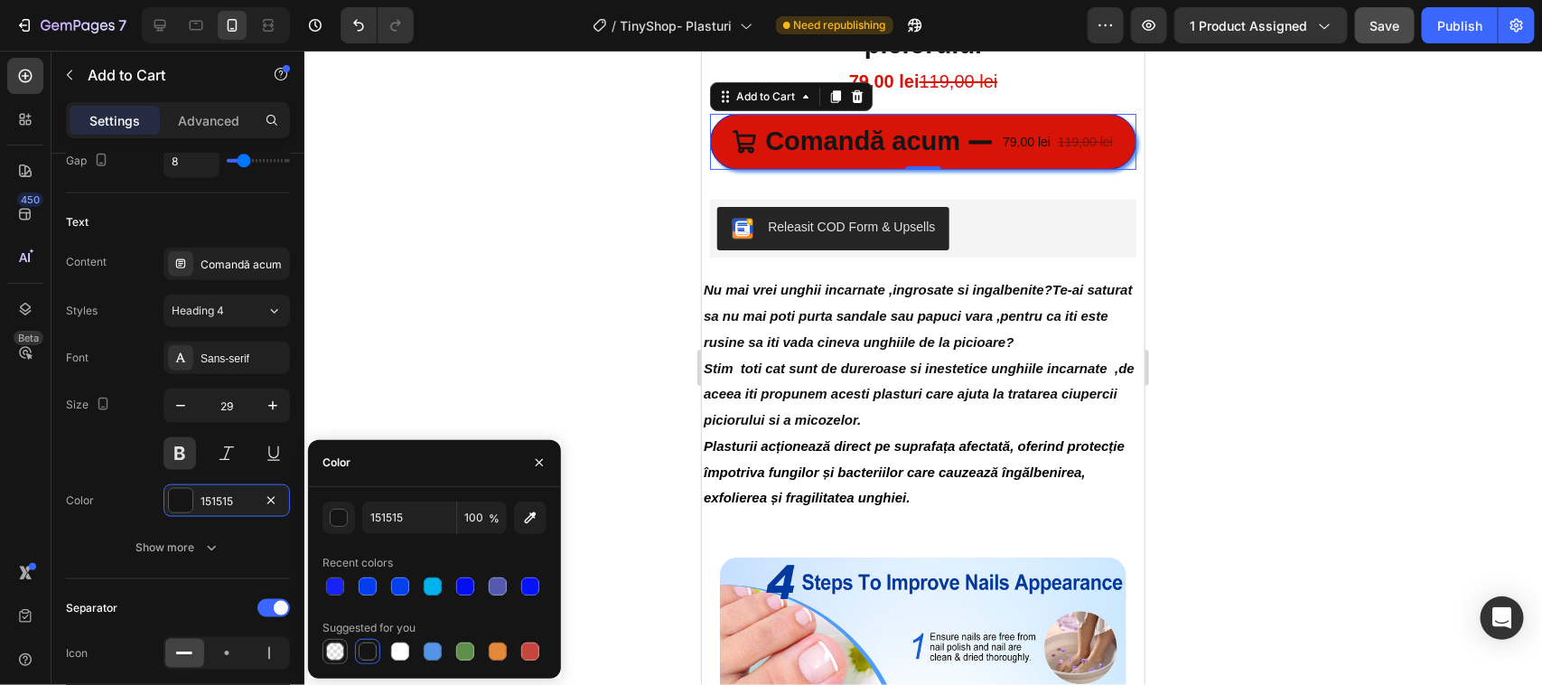
click at [336, 653] on div at bounding box center [335, 651] width 18 height 18
type input "000000"
type input "0"
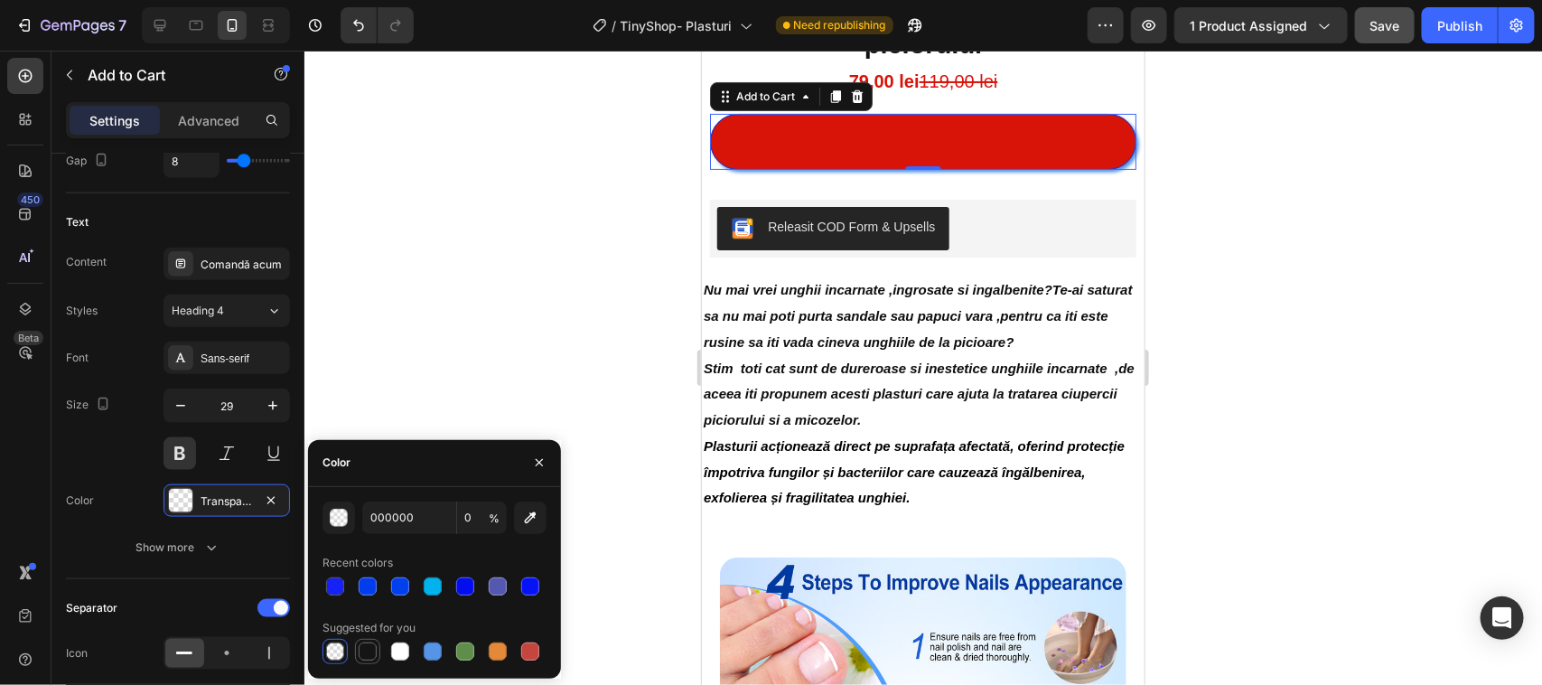
click at [368, 657] on div at bounding box center [368, 651] width 18 height 18
type input "151515"
type input "100"
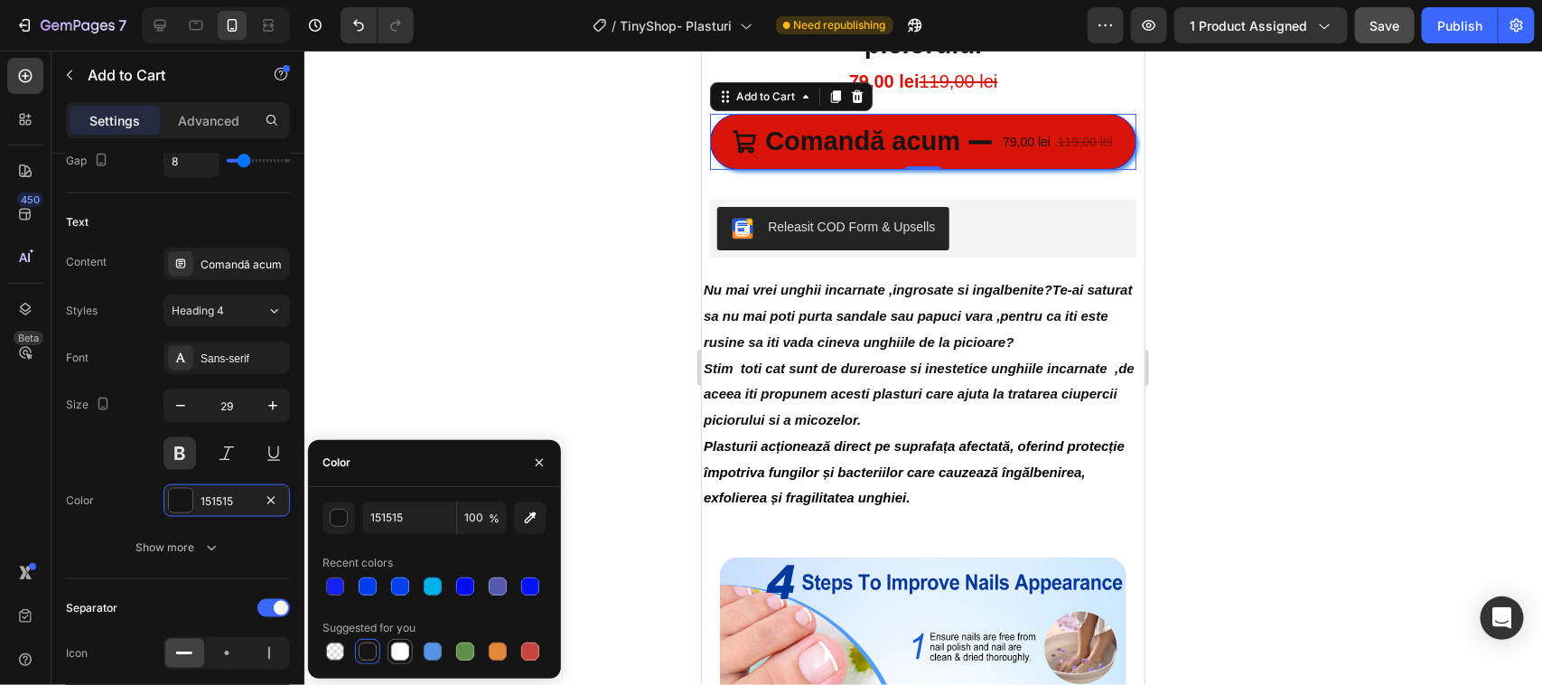
click at [394, 650] on div at bounding box center [400, 651] width 18 height 18
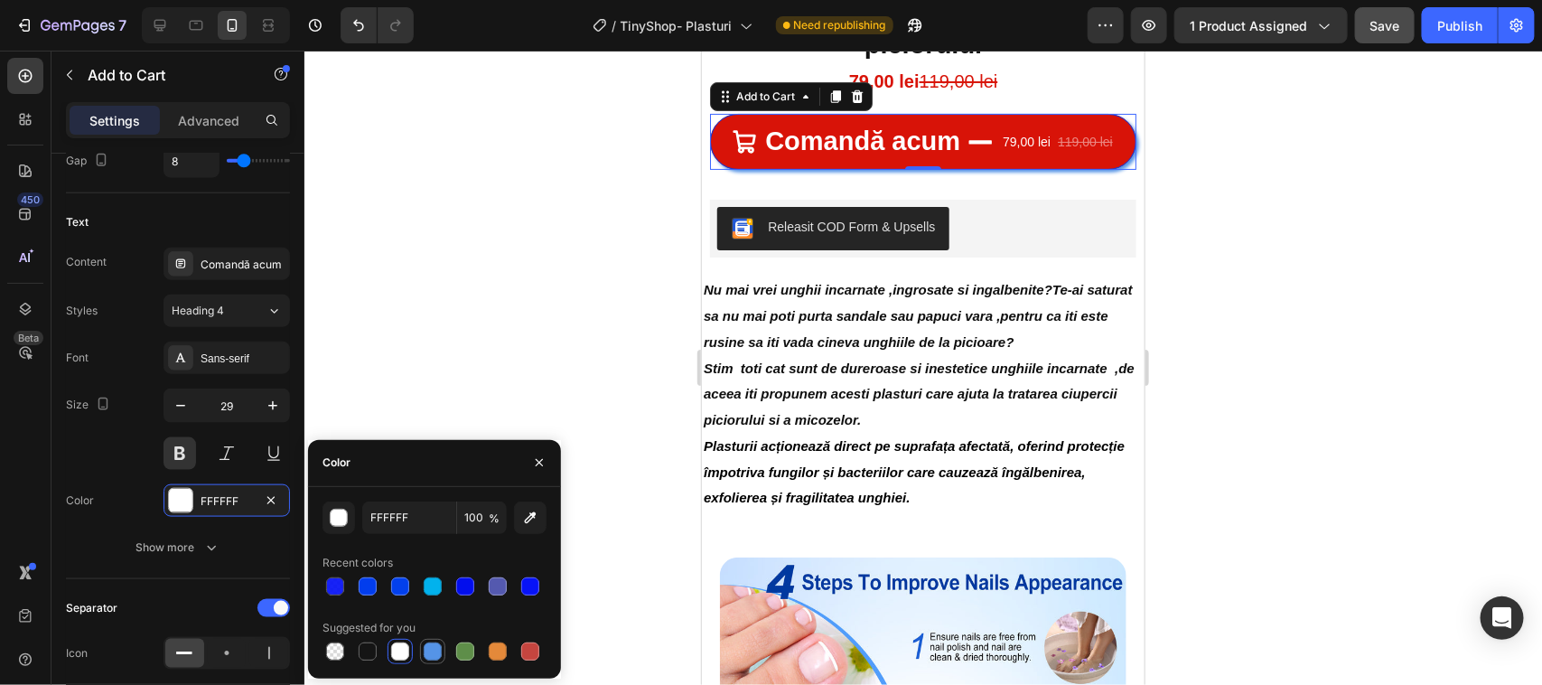
click at [426, 650] on div at bounding box center [433, 651] width 18 height 18
click at [457, 648] on div at bounding box center [465, 651] width 18 height 18
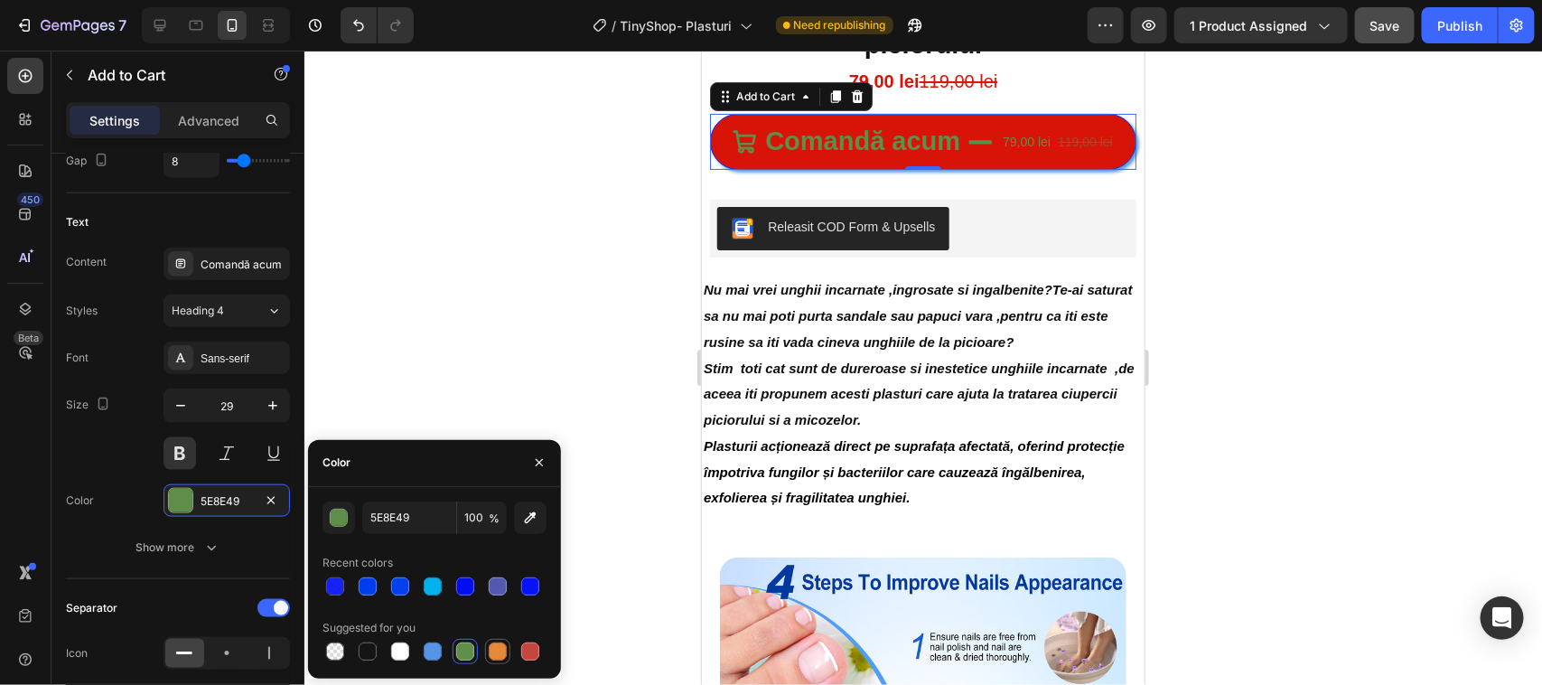
click at [490, 649] on div at bounding box center [498, 651] width 18 height 18
click at [534, 650] on div at bounding box center [530, 651] width 18 height 18
click at [367, 649] on div at bounding box center [368, 651] width 18 height 18
click at [394, 647] on div at bounding box center [400, 651] width 18 height 18
type input "FFFFFF"
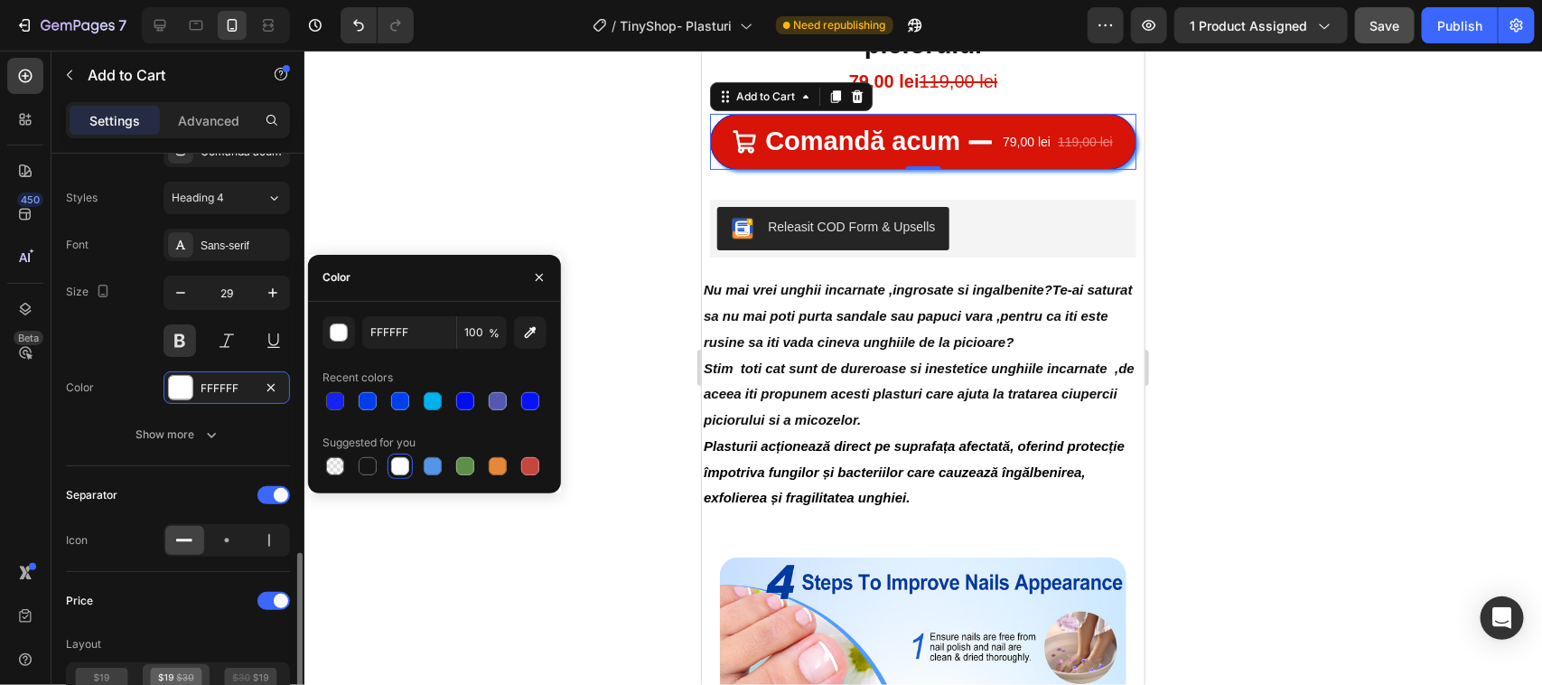
scroll to position [1129, 0]
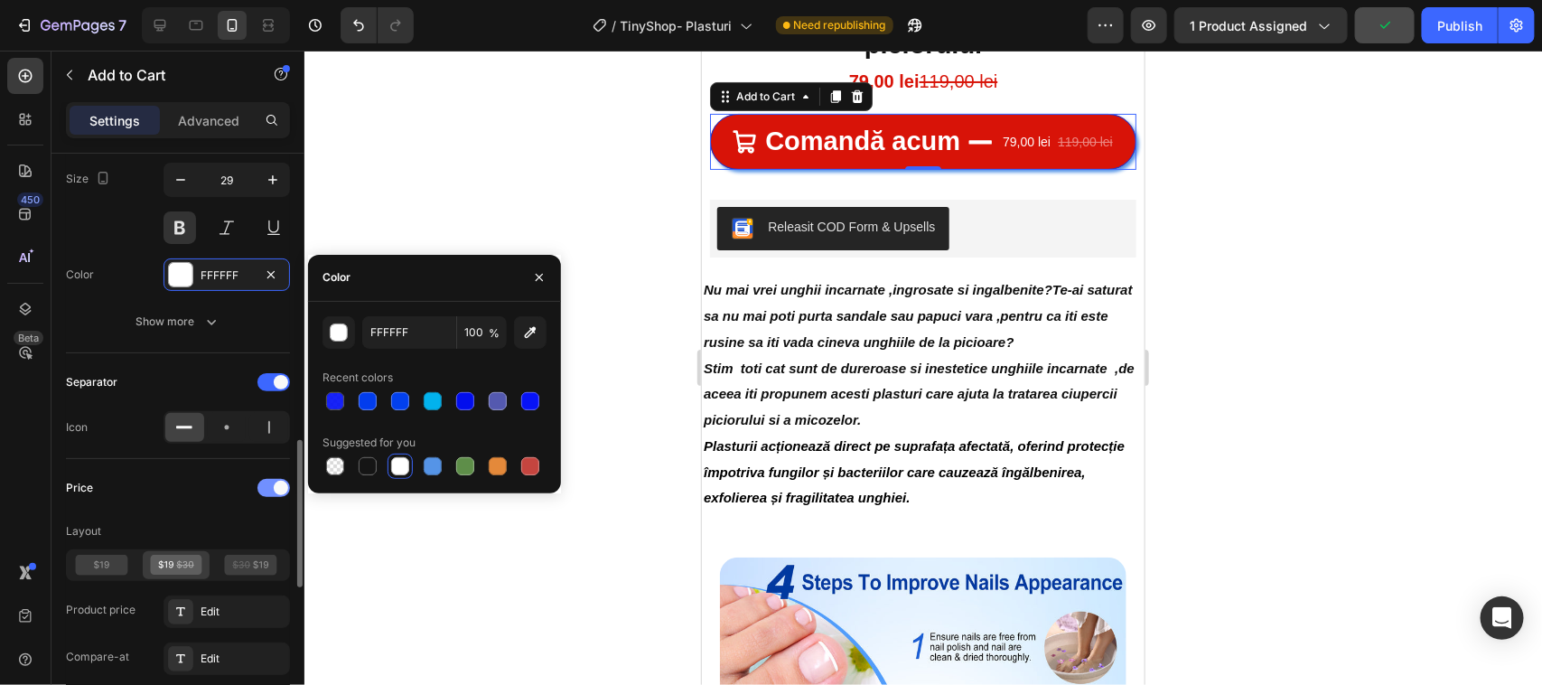
click at [262, 492] on div at bounding box center [273, 488] width 33 height 18
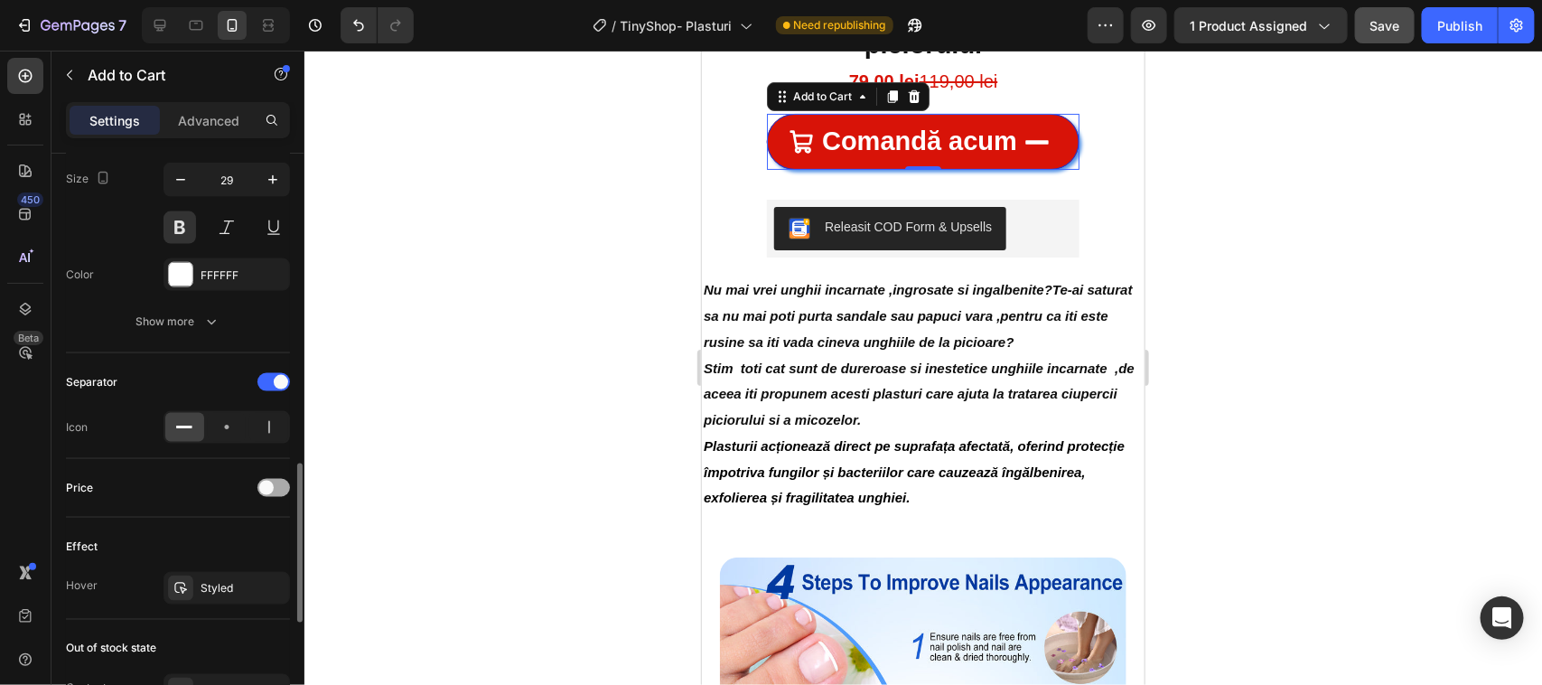
click at [260, 492] on span at bounding box center [266, 488] width 14 height 14
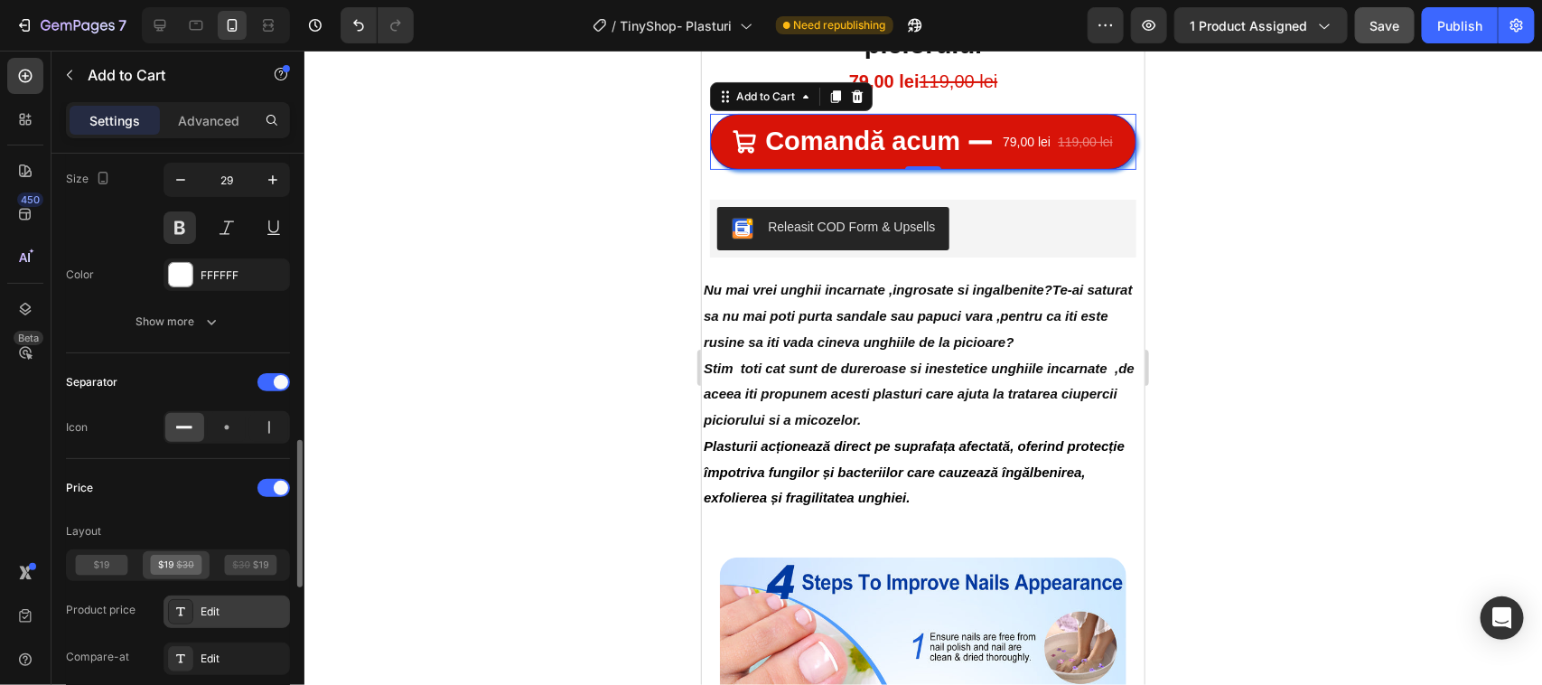
scroll to position [1242, 0]
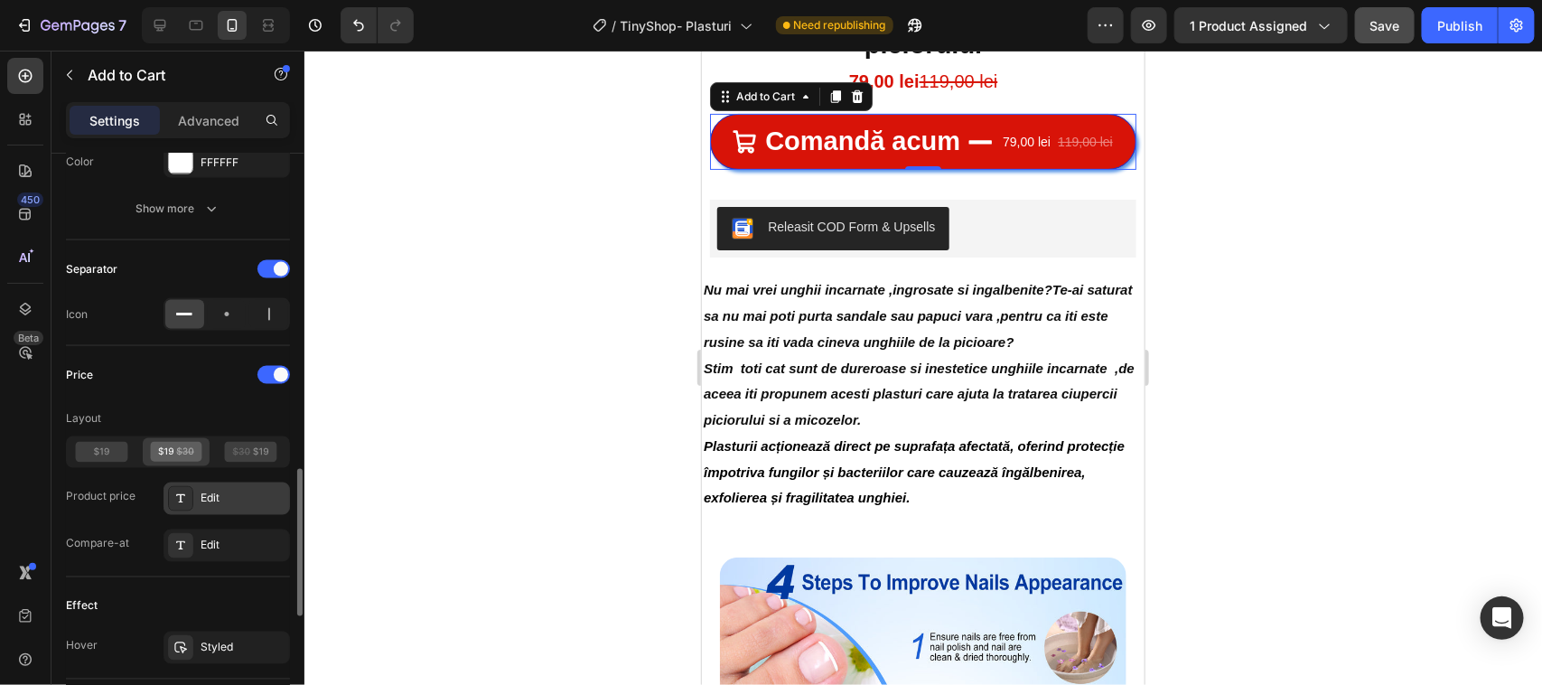
click at [238, 498] on div "Edit" at bounding box center [243, 498] width 85 height 16
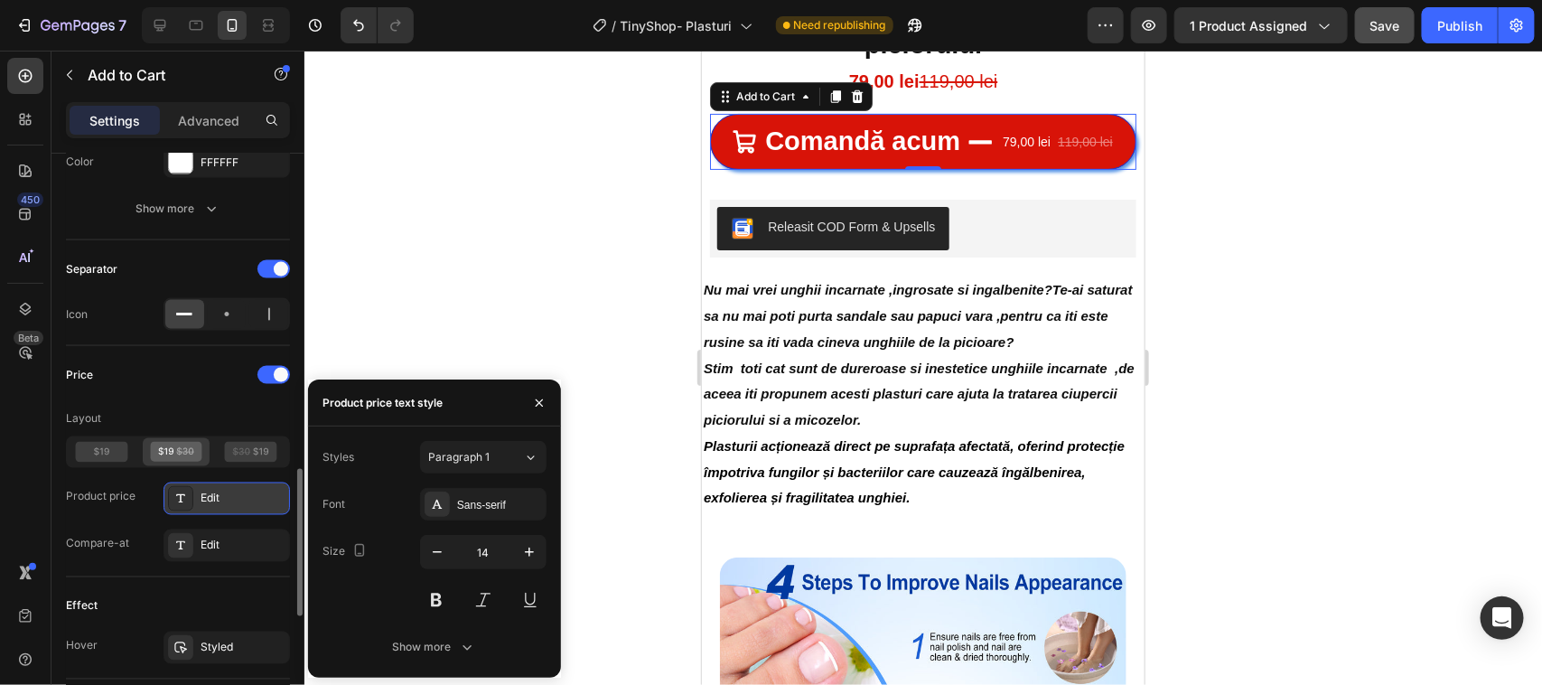
click at [228, 500] on div "Edit" at bounding box center [243, 498] width 85 height 16
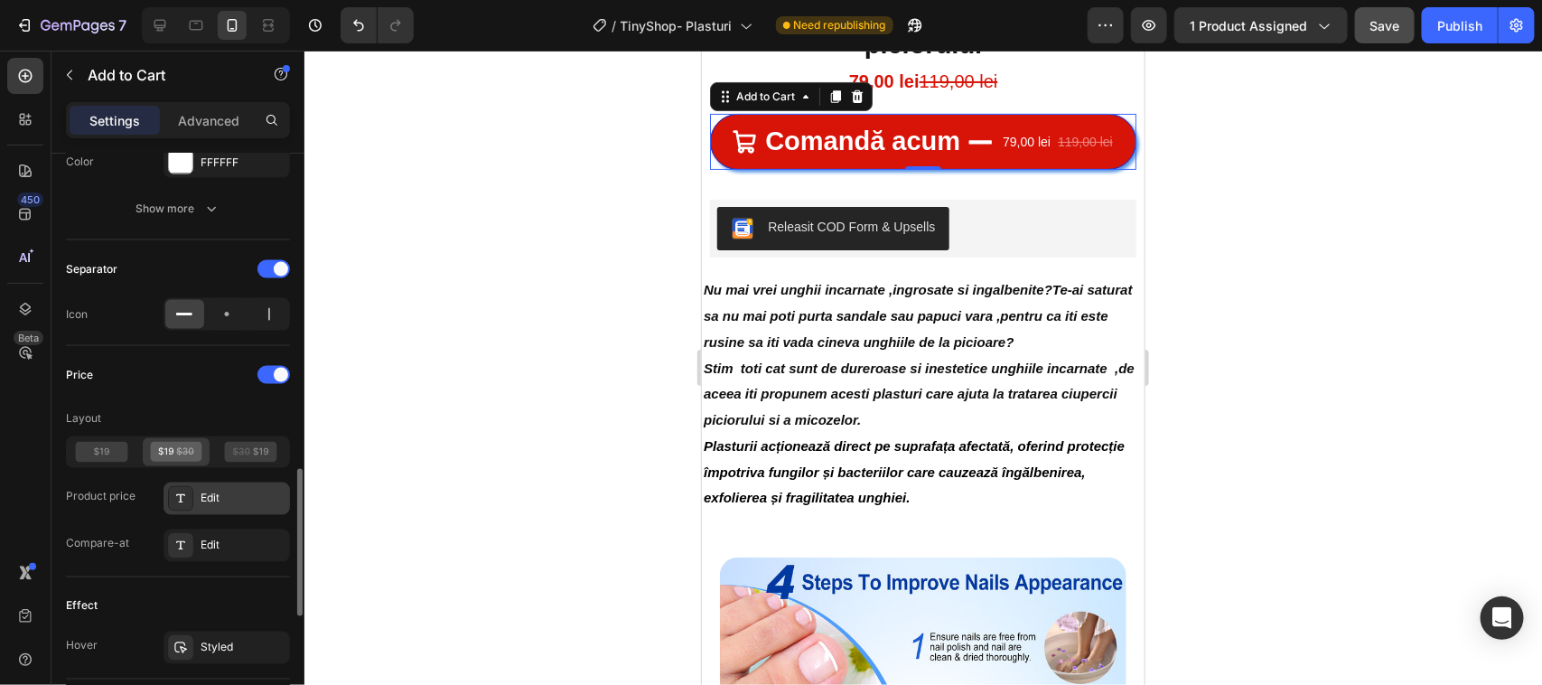
click at [224, 500] on div "Edit" at bounding box center [243, 498] width 85 height 16
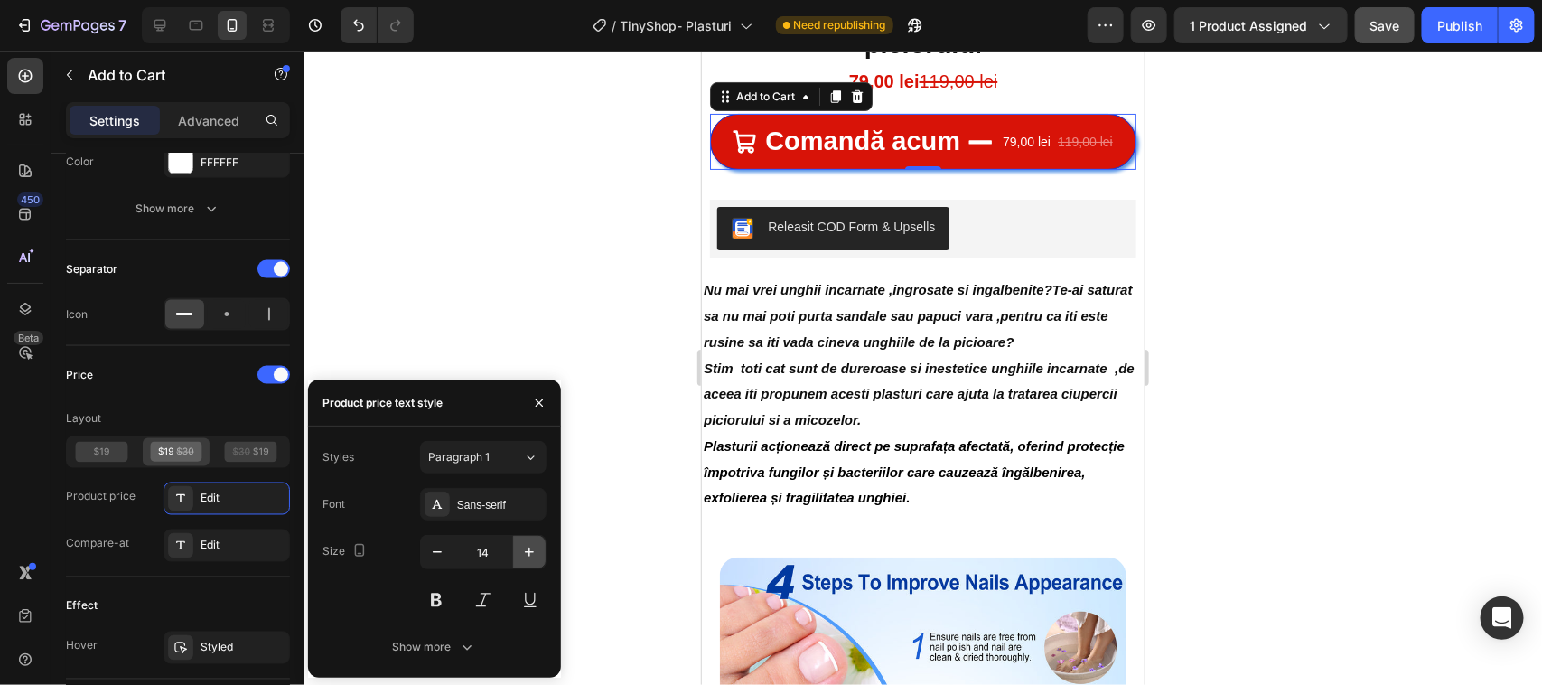
click at [527, 548] on icon "button" at bounding box center [529, 552] width 18 height 18
type input "15"
click at [528, 456] on icon at bounding box center [530, 457] width 15 height 18
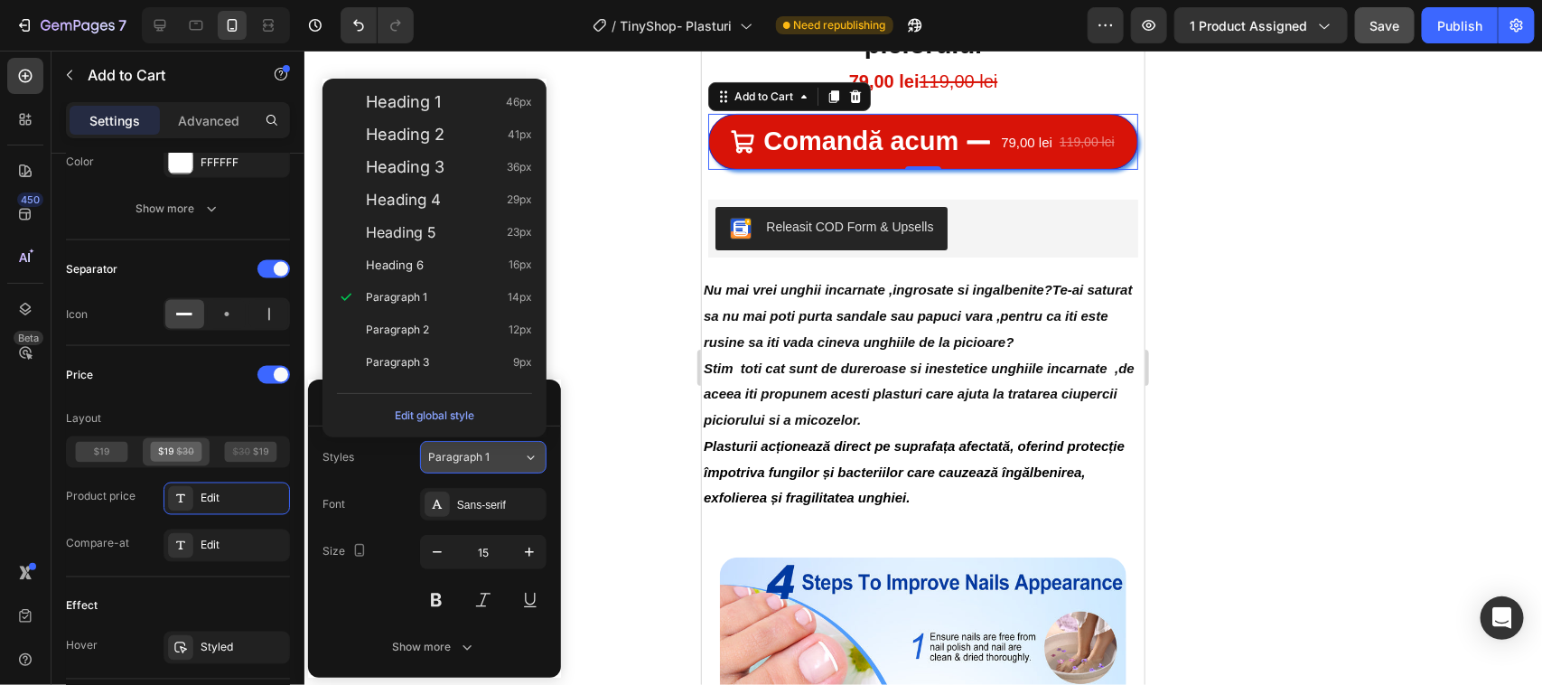
click at [539, 456] on button "Paragraph 1" at bounding box center [483, 457] width 126 height 33
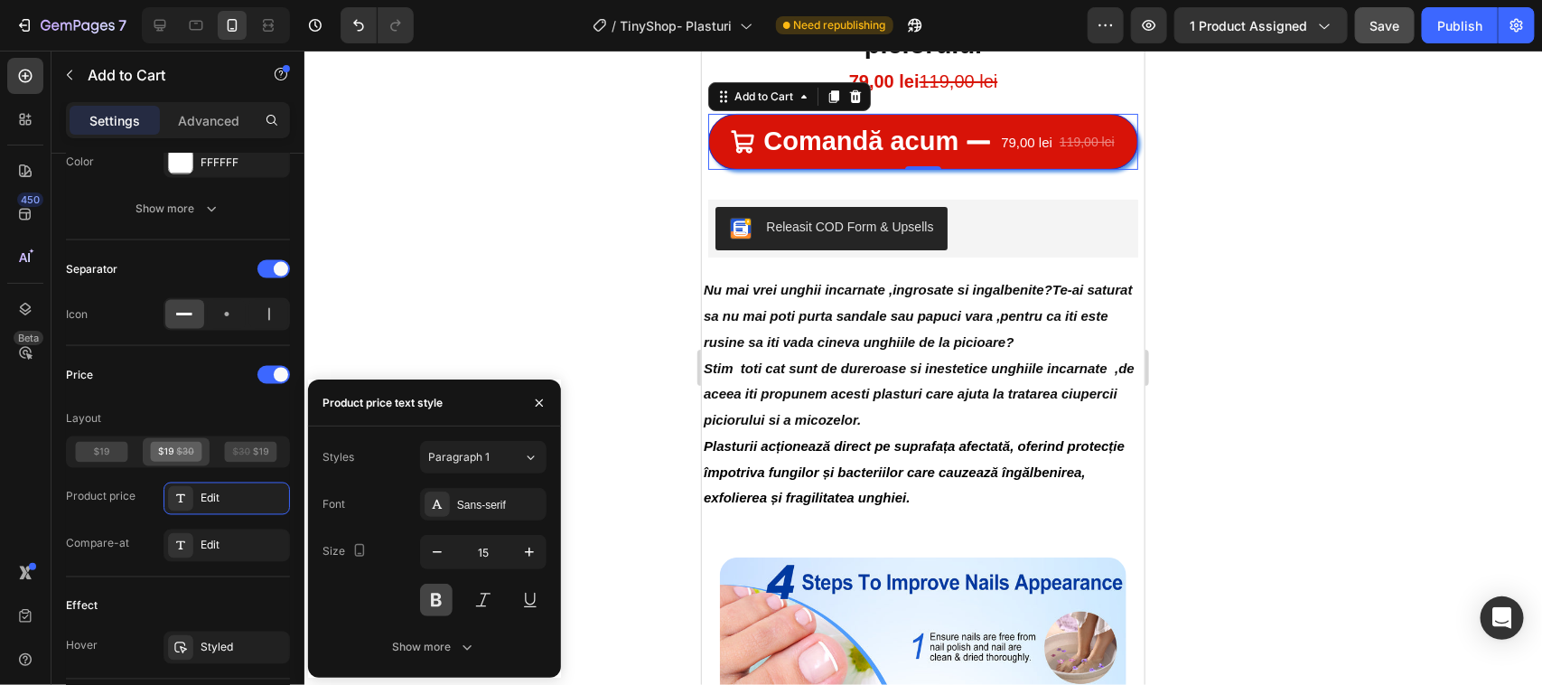
click at [438, 598] on button at bounding box center [436, 600] width 33 height 33
click at [232, 548] on div "Edit" at bounding box center [243, 545] width 85 height 16
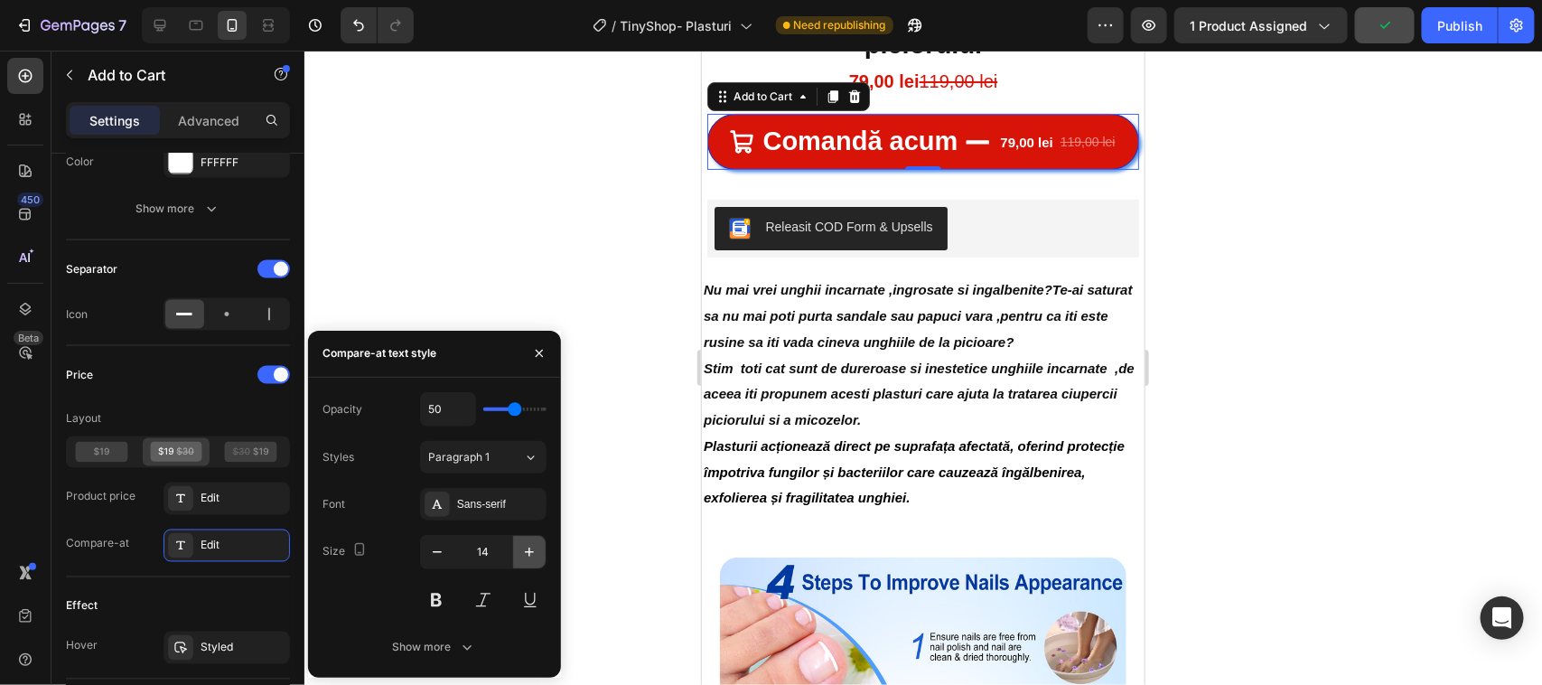
click at [527, 547] on icon "button" at bounding box center [529, 552] width 18 height 18
click at [528, 538] on button "button" at bounding box center [529, 552] width 33 height 33
type input "16"
click at [440, 596] on button at bounding box center [436, 600] width 33 height 33
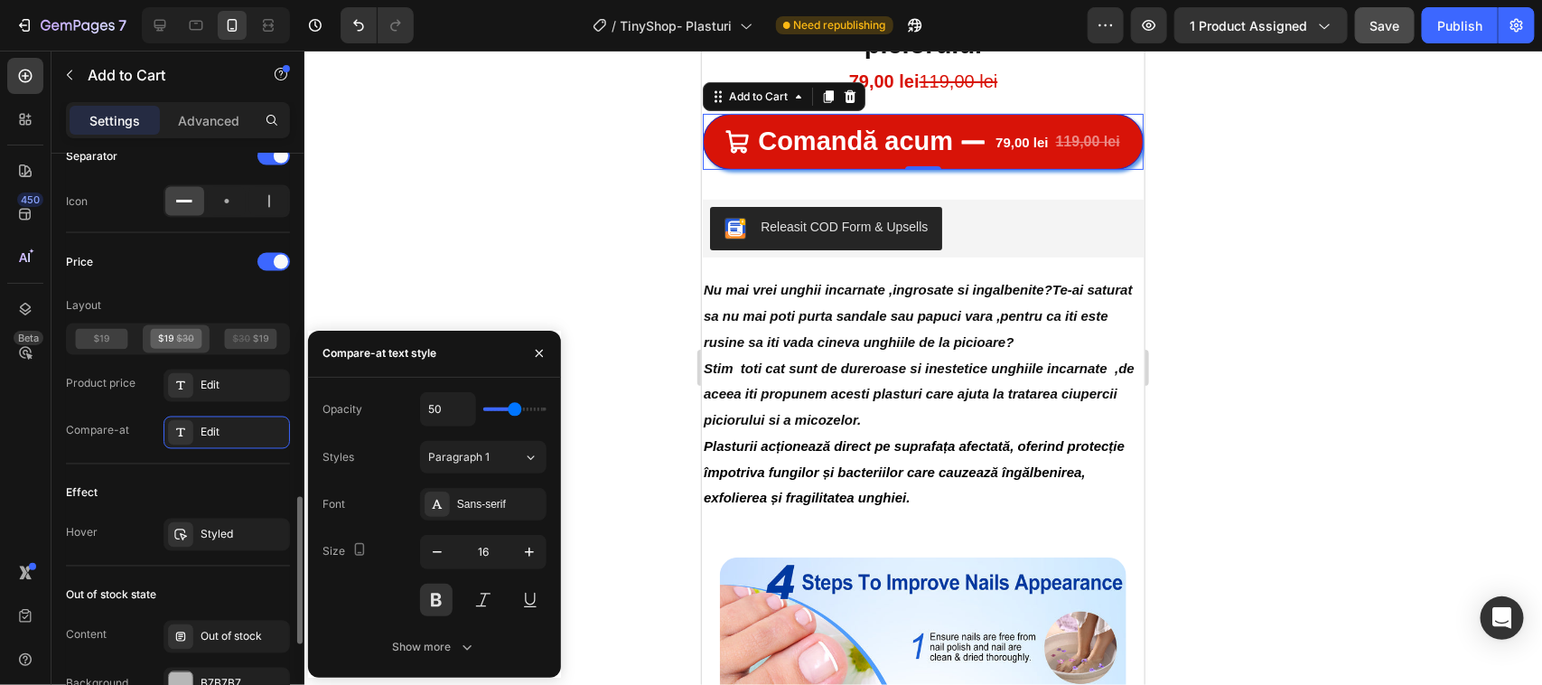
scroll to position [1468, 0]
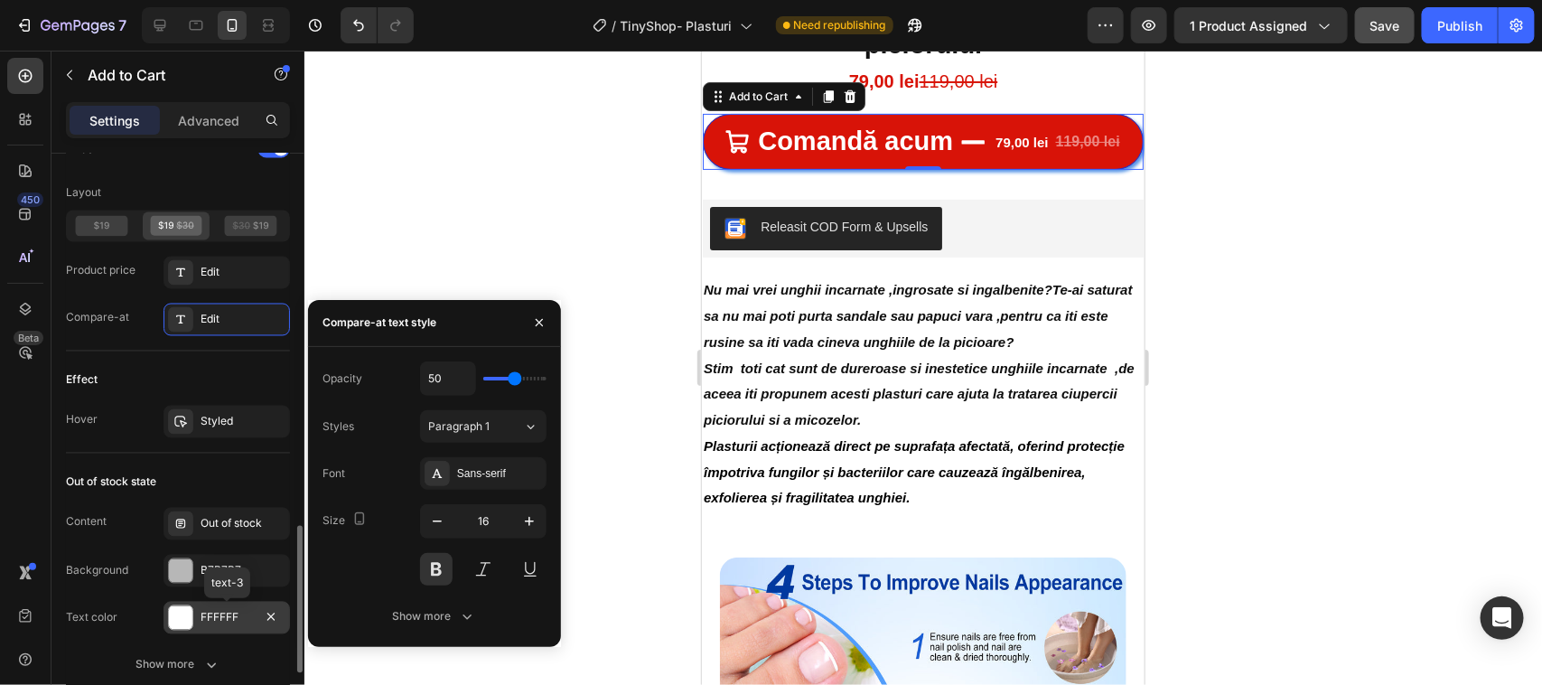
click at [178, 623] on div at bounding box center [180, 617] width 23 height 23
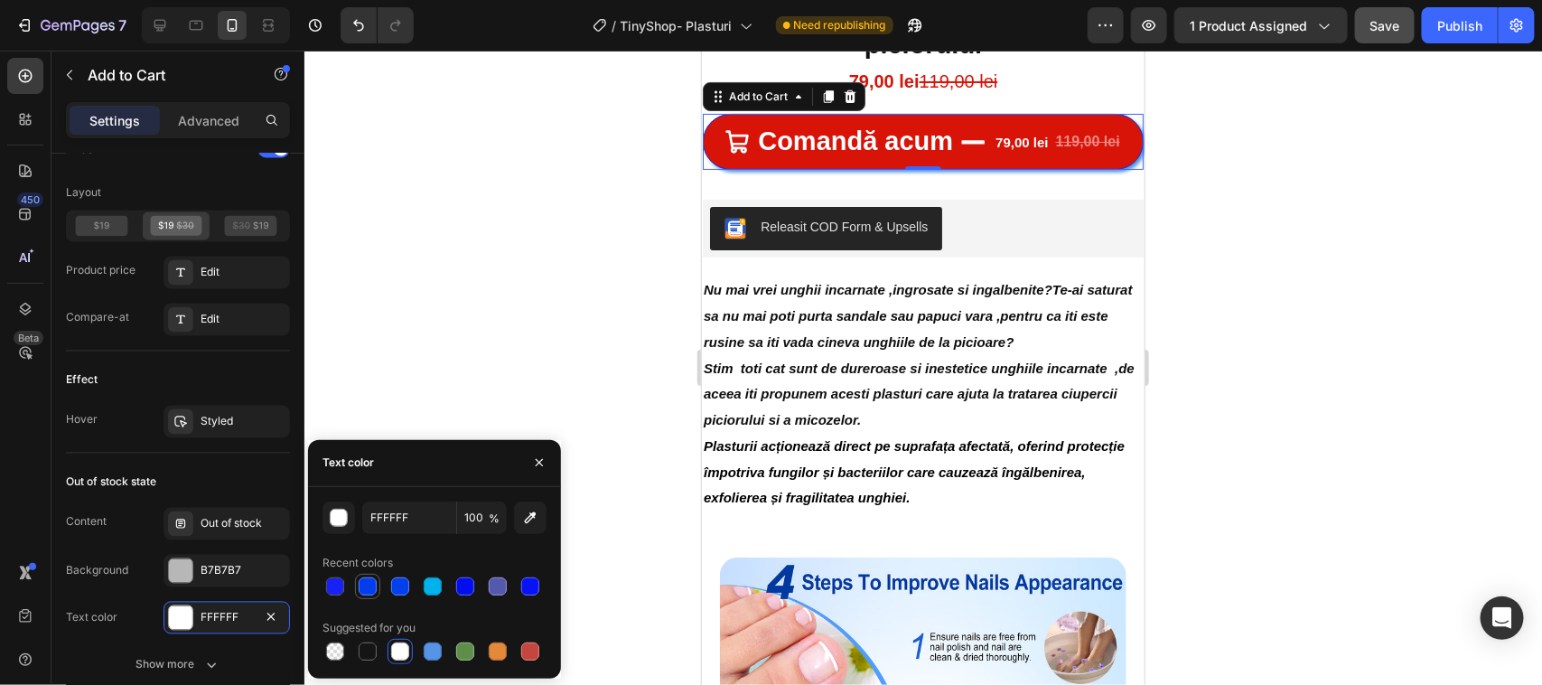
click at [364, 583] on div at bounding box center [368, 586] width 18 height 18
type input "023DED"
click at [337, 521] on div "button" at bounding box center [340, 518] width 18 height 18
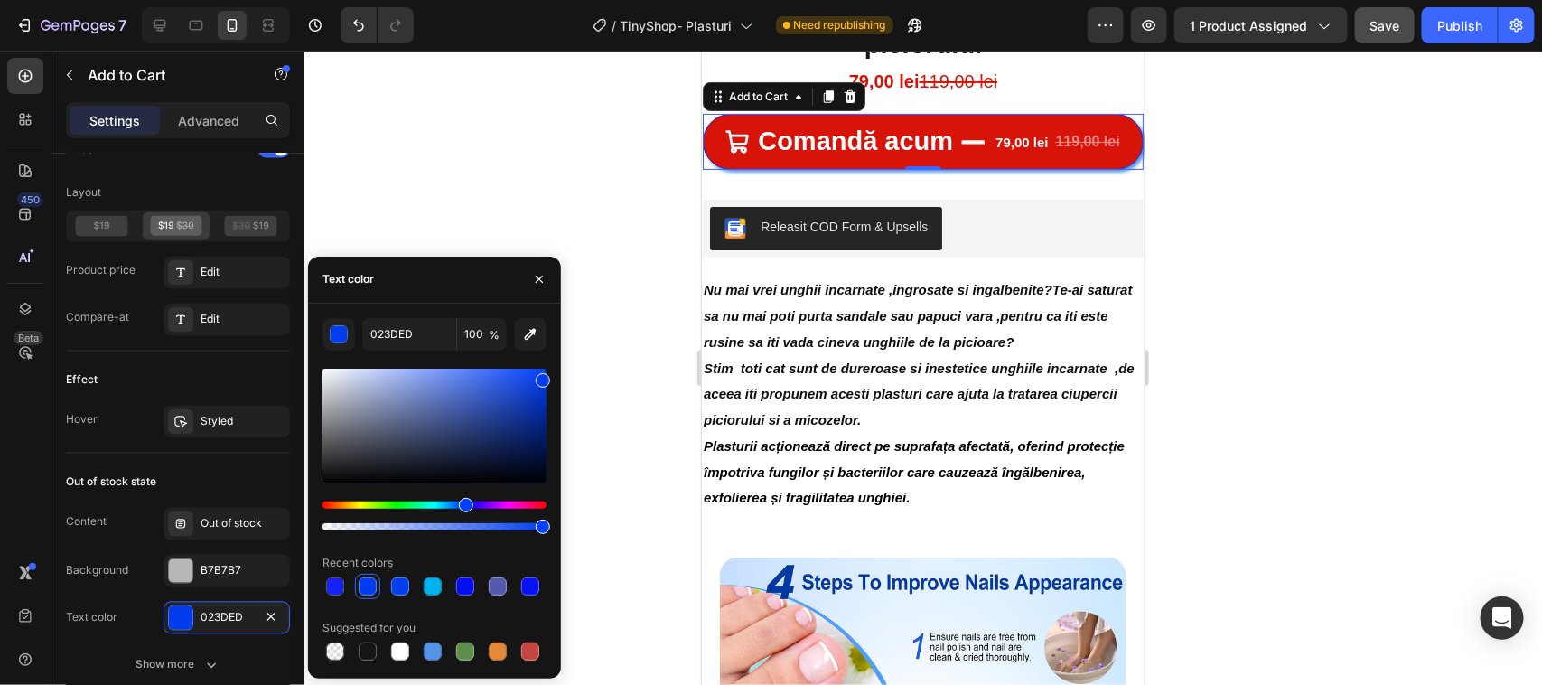
click at [336, 521] on div at bounding box center [434, 515] width 224 height 29
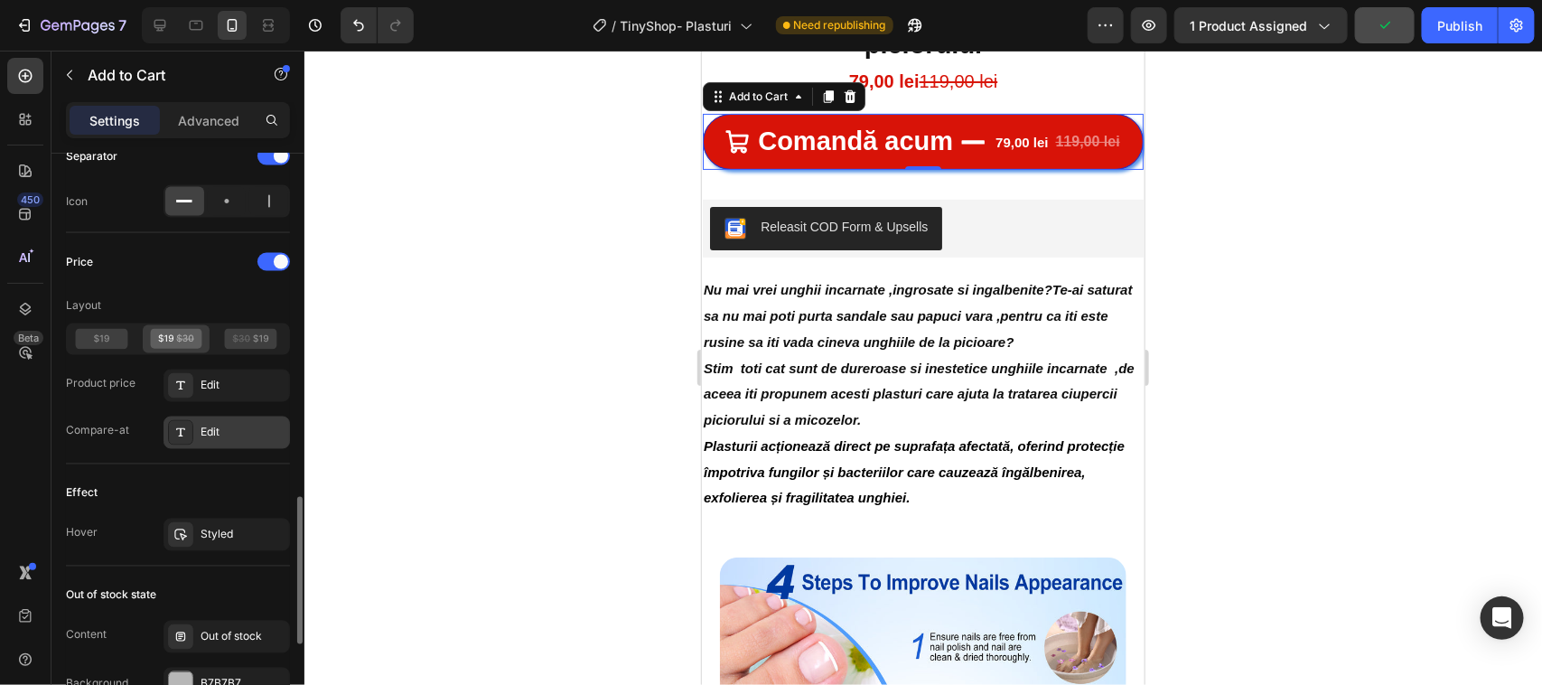
click at [201, 434] on div "Edit" at bounding box center [243, 433] width 85 height 16
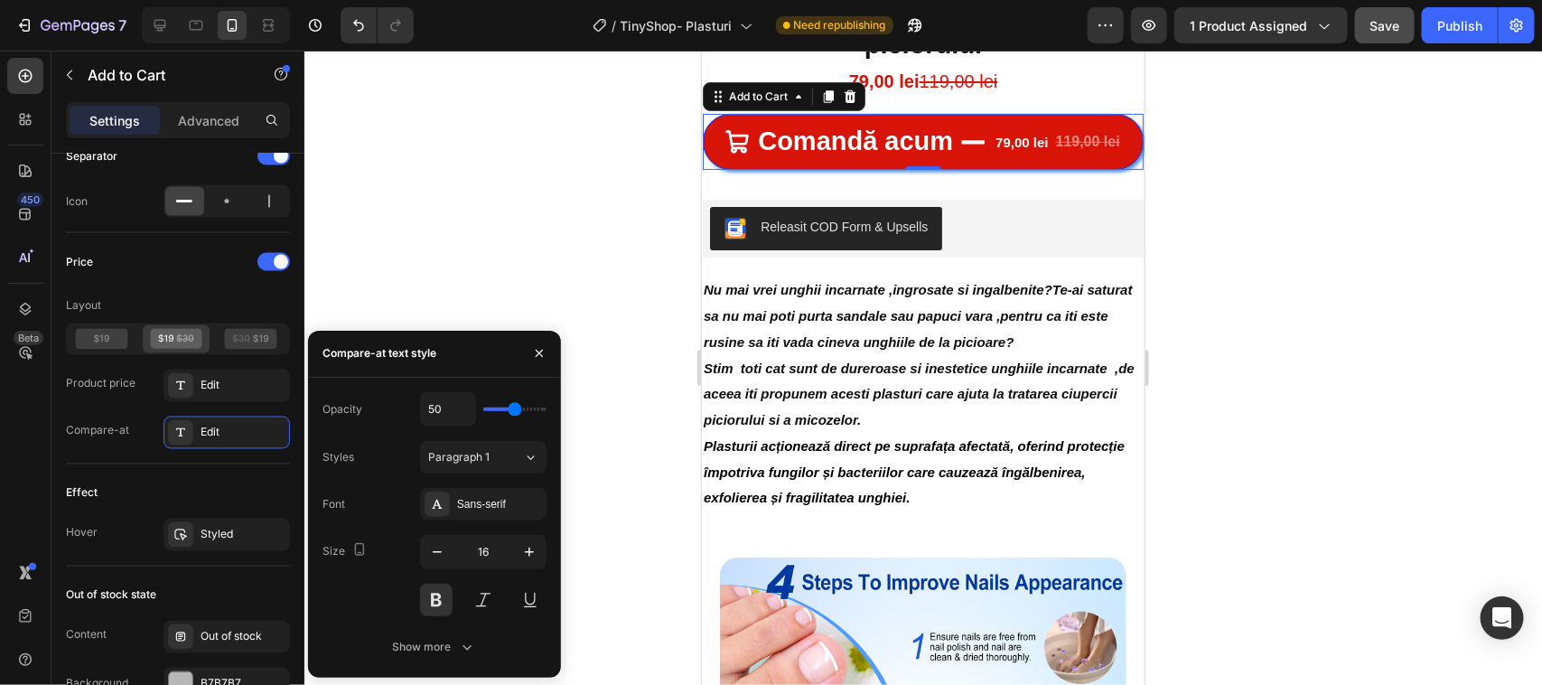
type input "41"
type input "36"
type input "32"
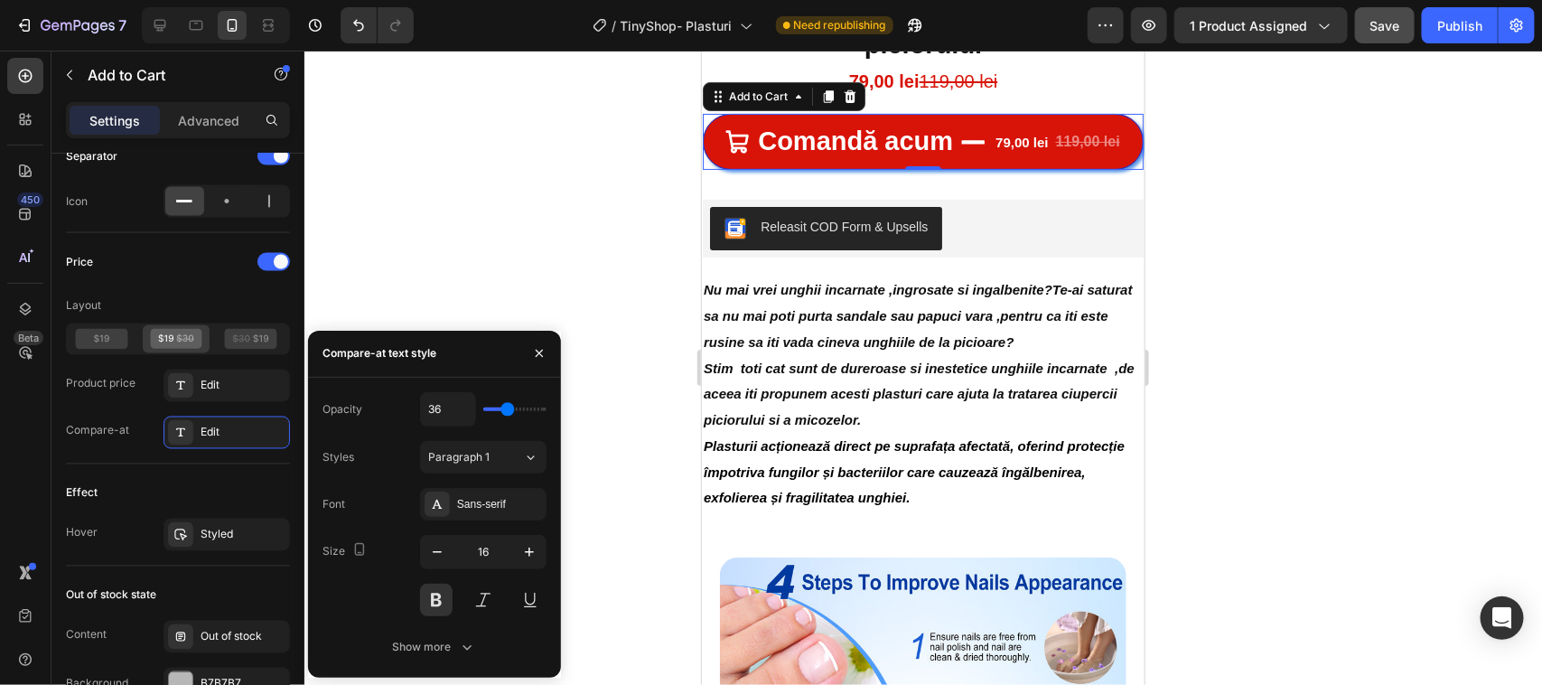
type input "32"
type input "27"
type input "22"
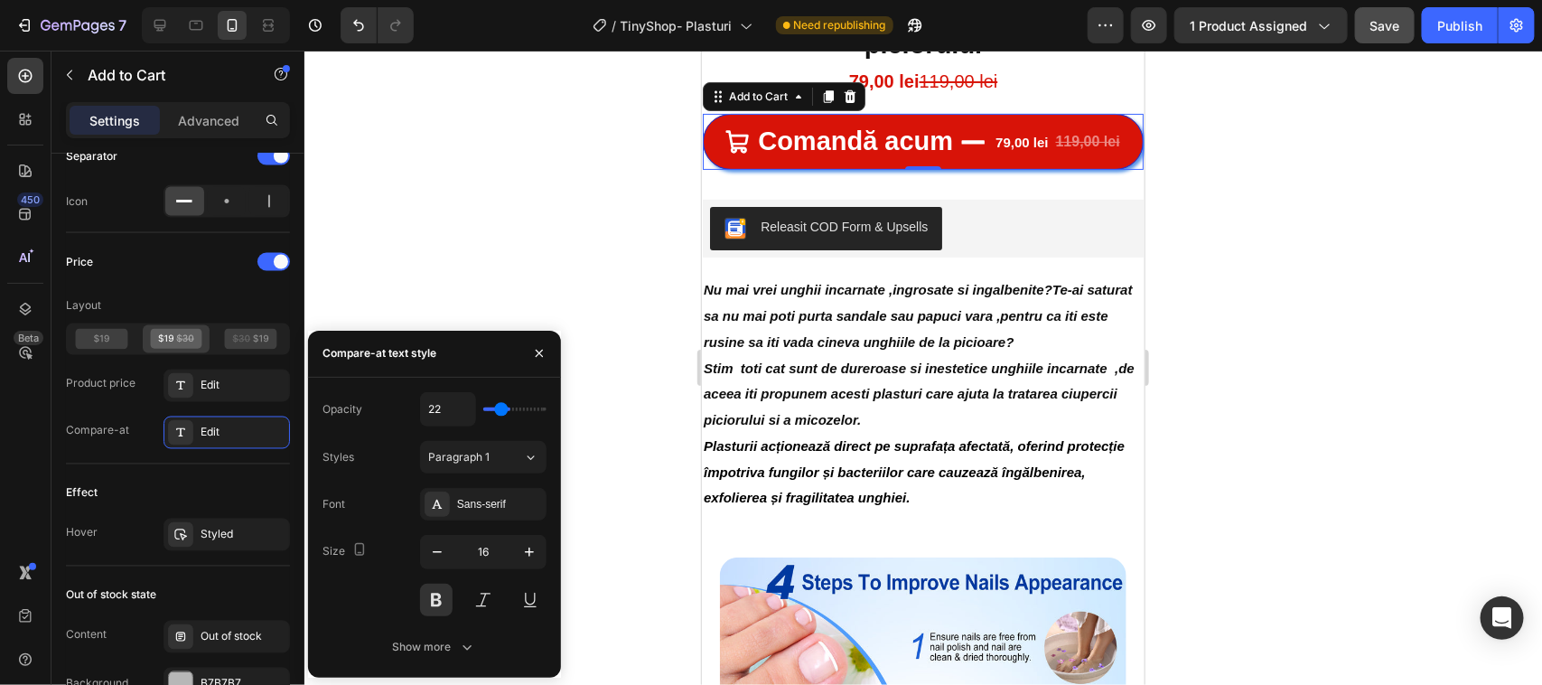
type input "20"
type input "18"
type input "15"
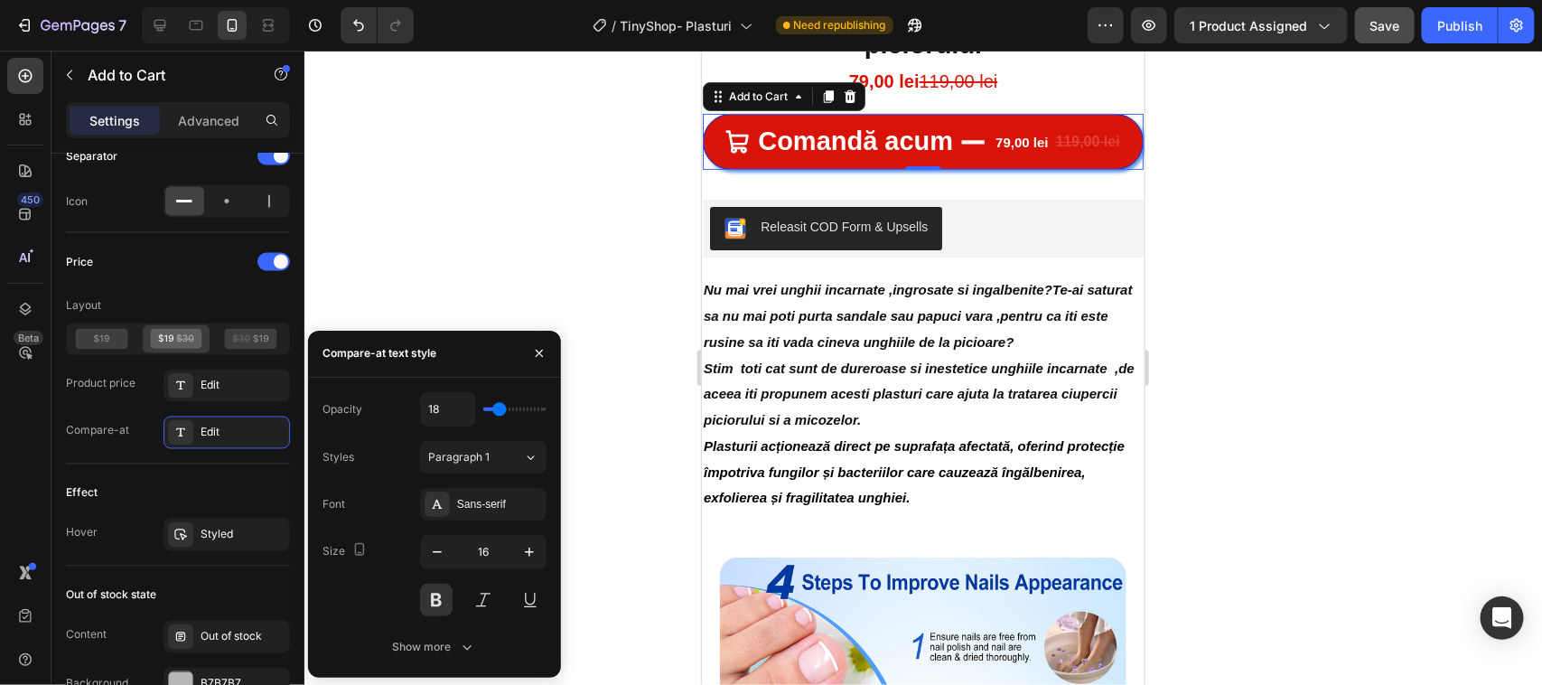
type input "15"
type input "20"
type input "25"
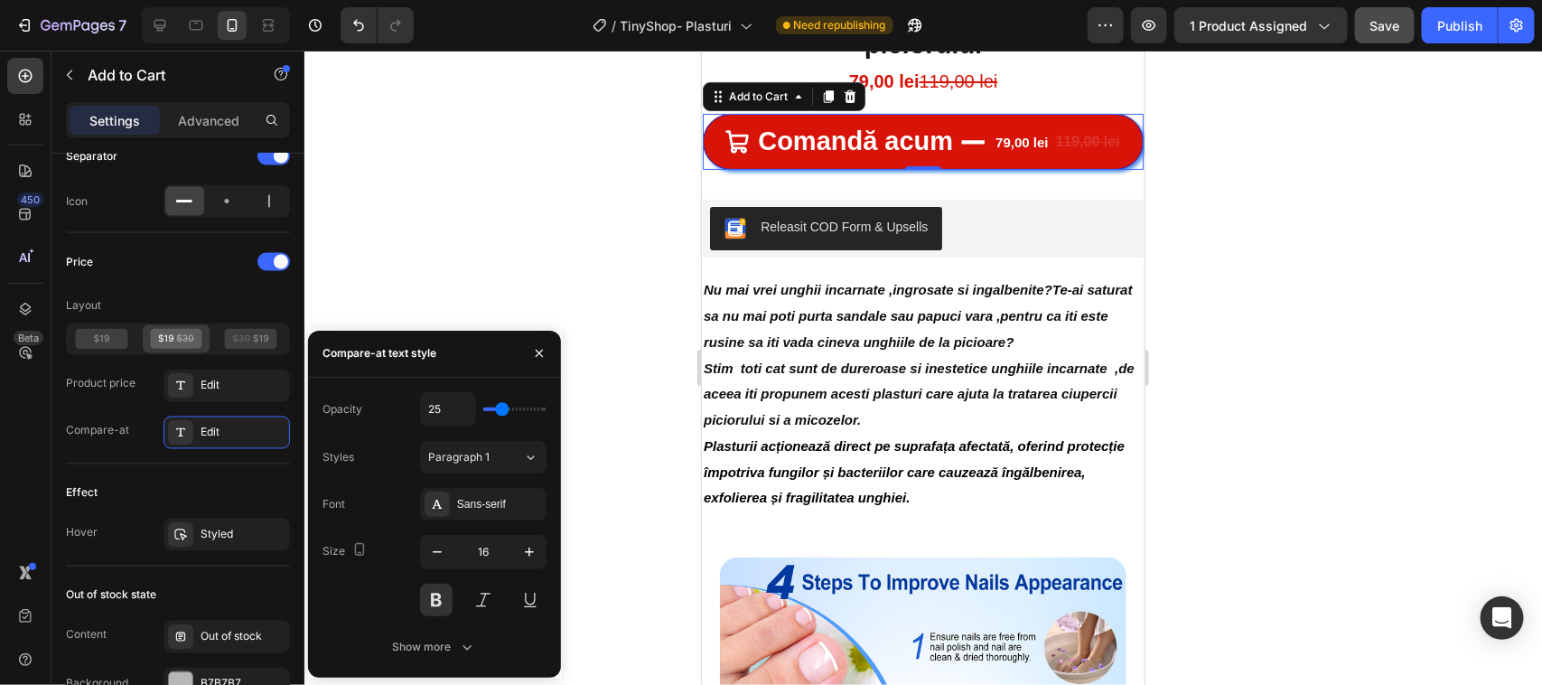
type input "34"
type input "39"
type input "45"
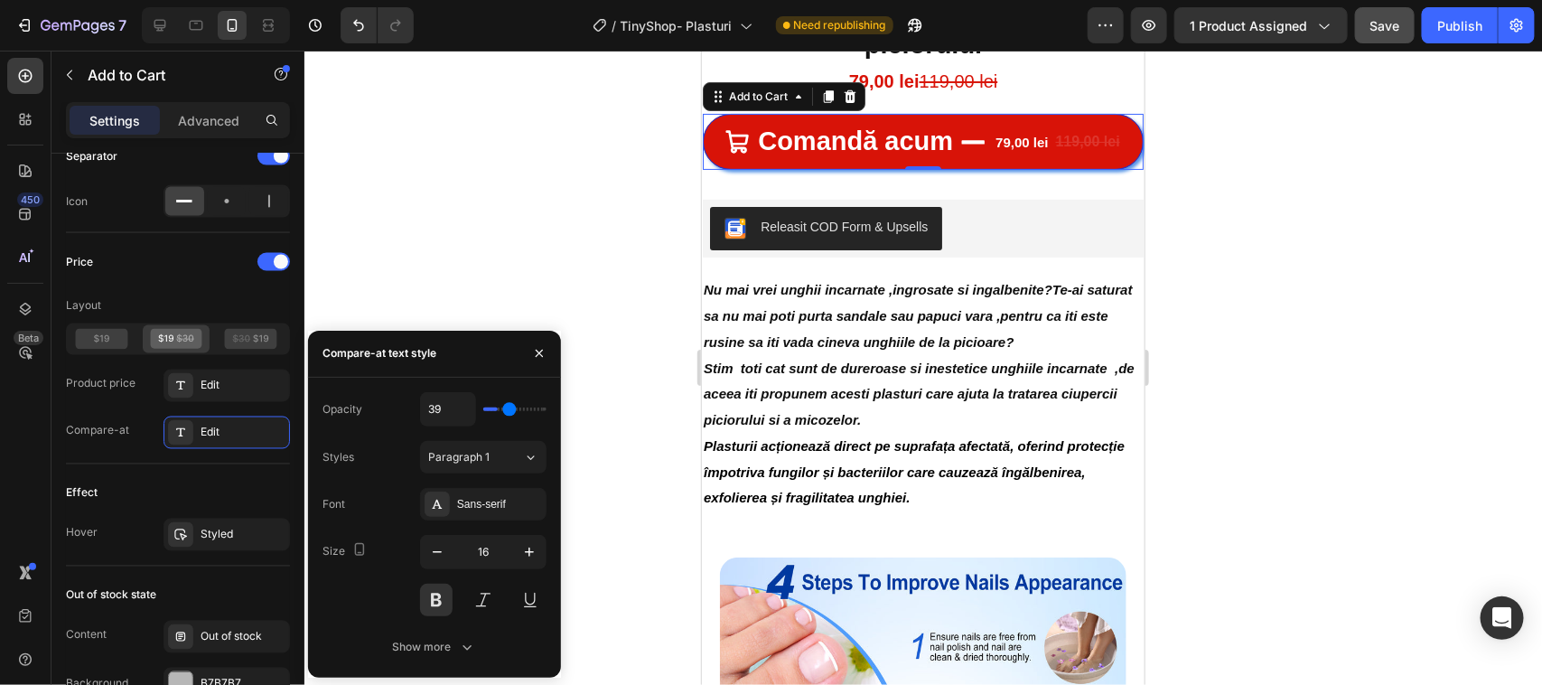
type input "45"
type input "50"
type input "55"
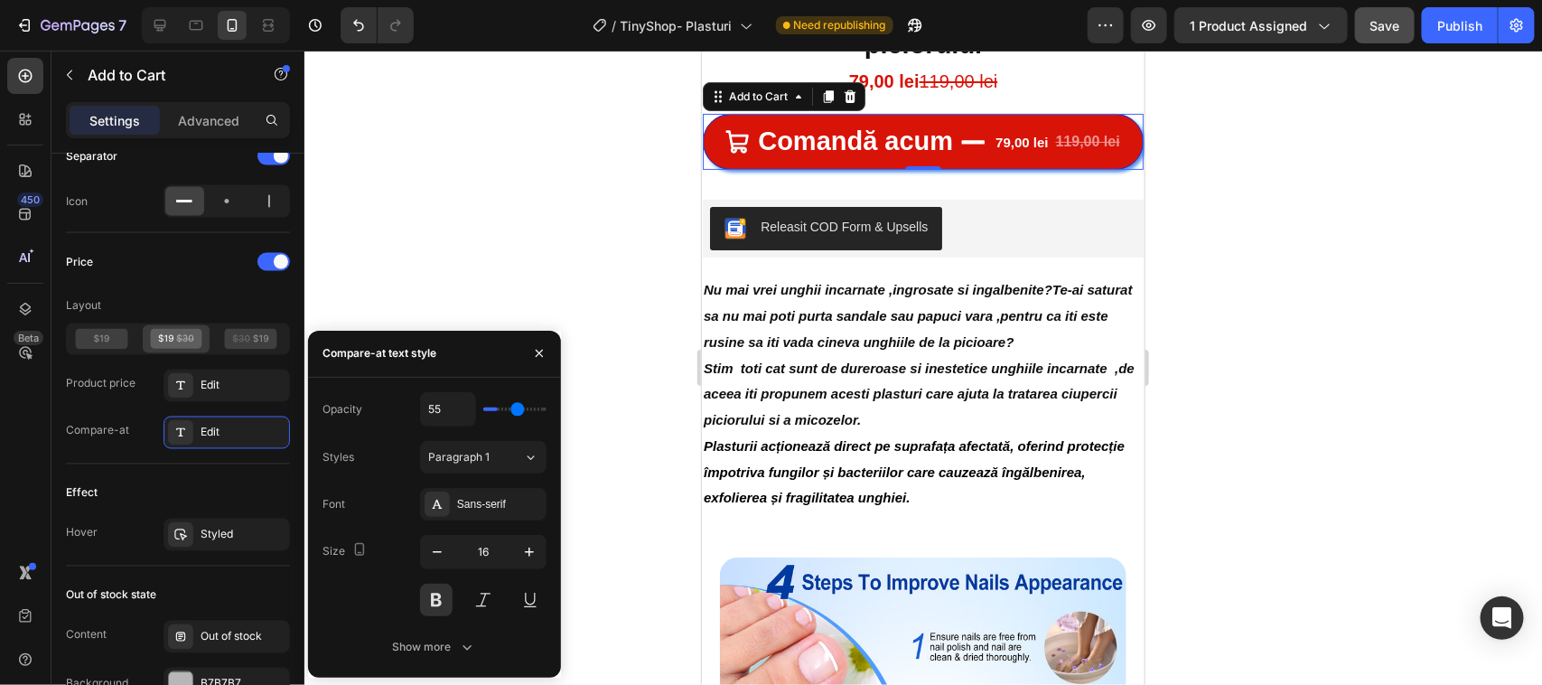
type input "59"
type input "69"
type input "71"
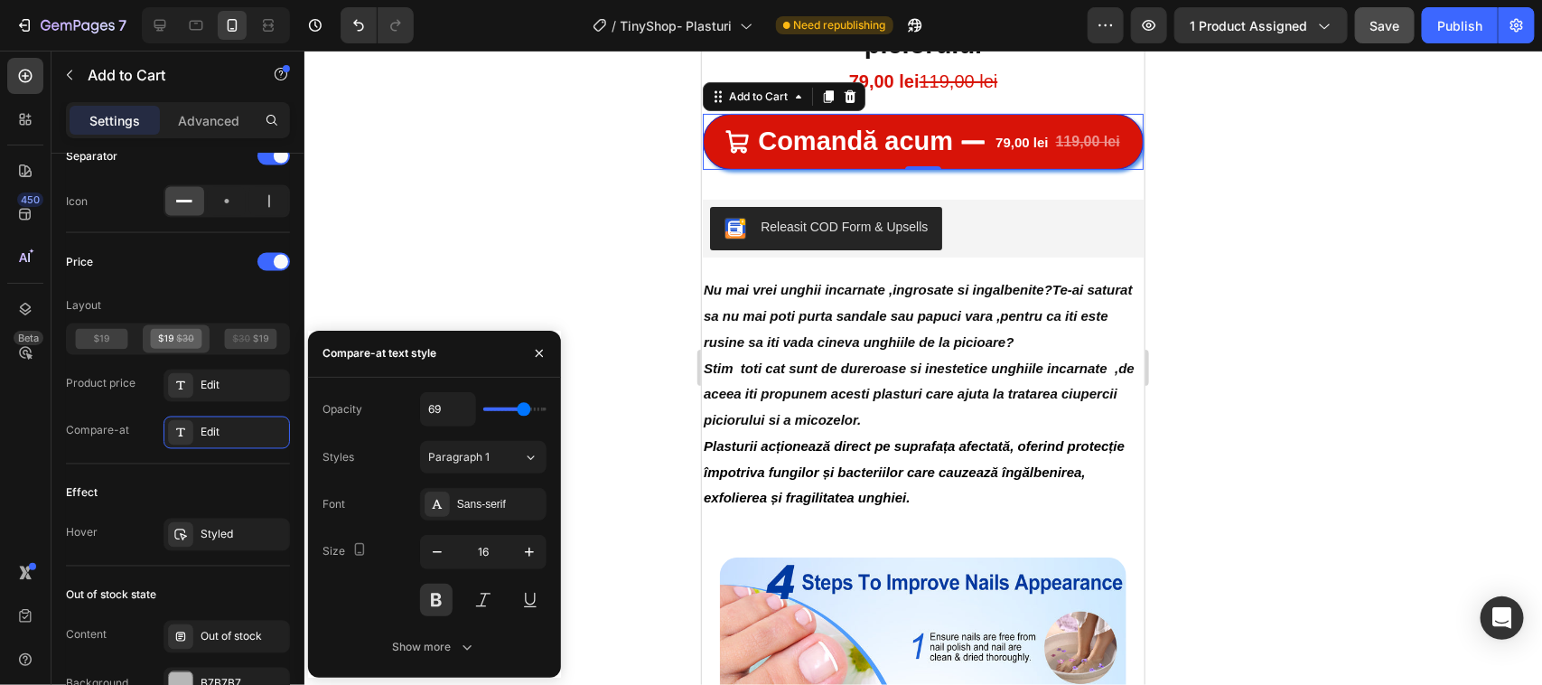
type input "71"
type input "76"
type input "78"
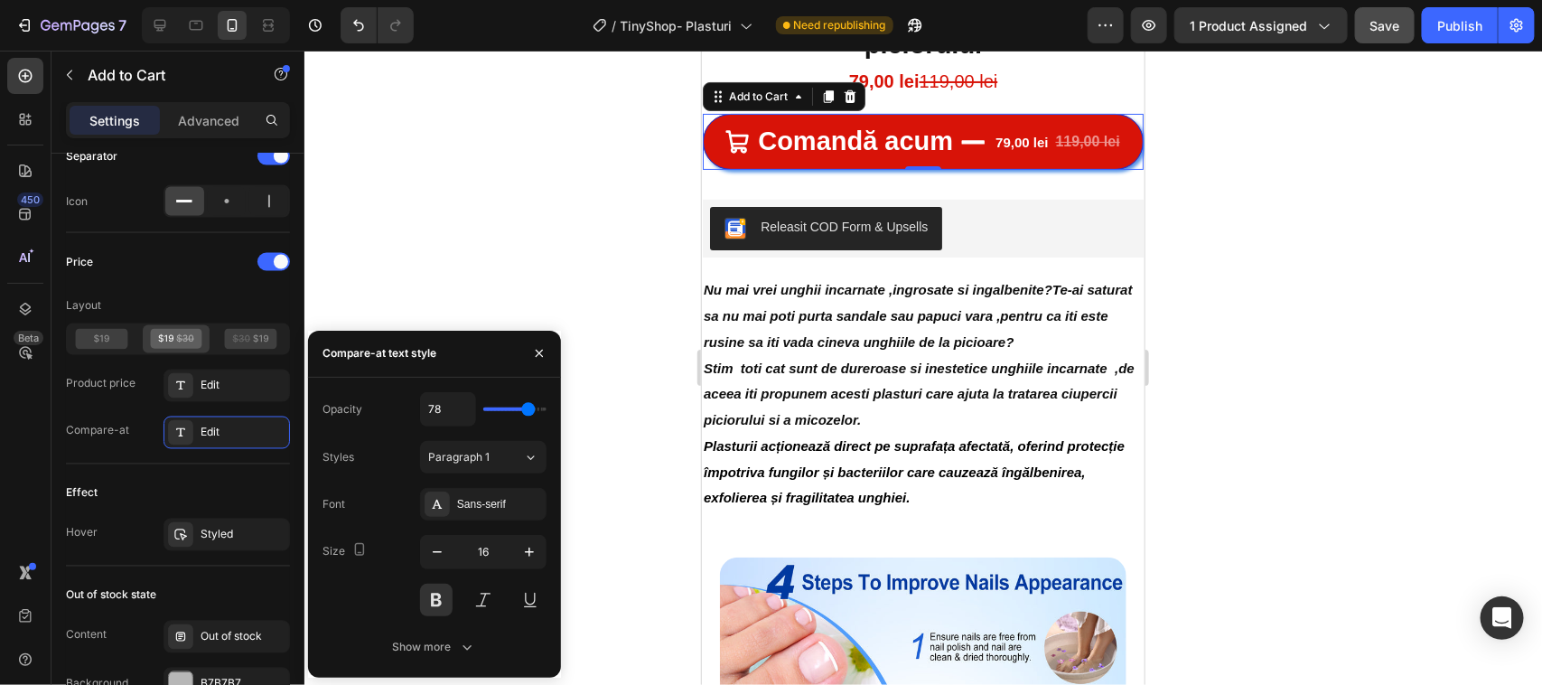
type input "82"
type input "85"
type input "87"
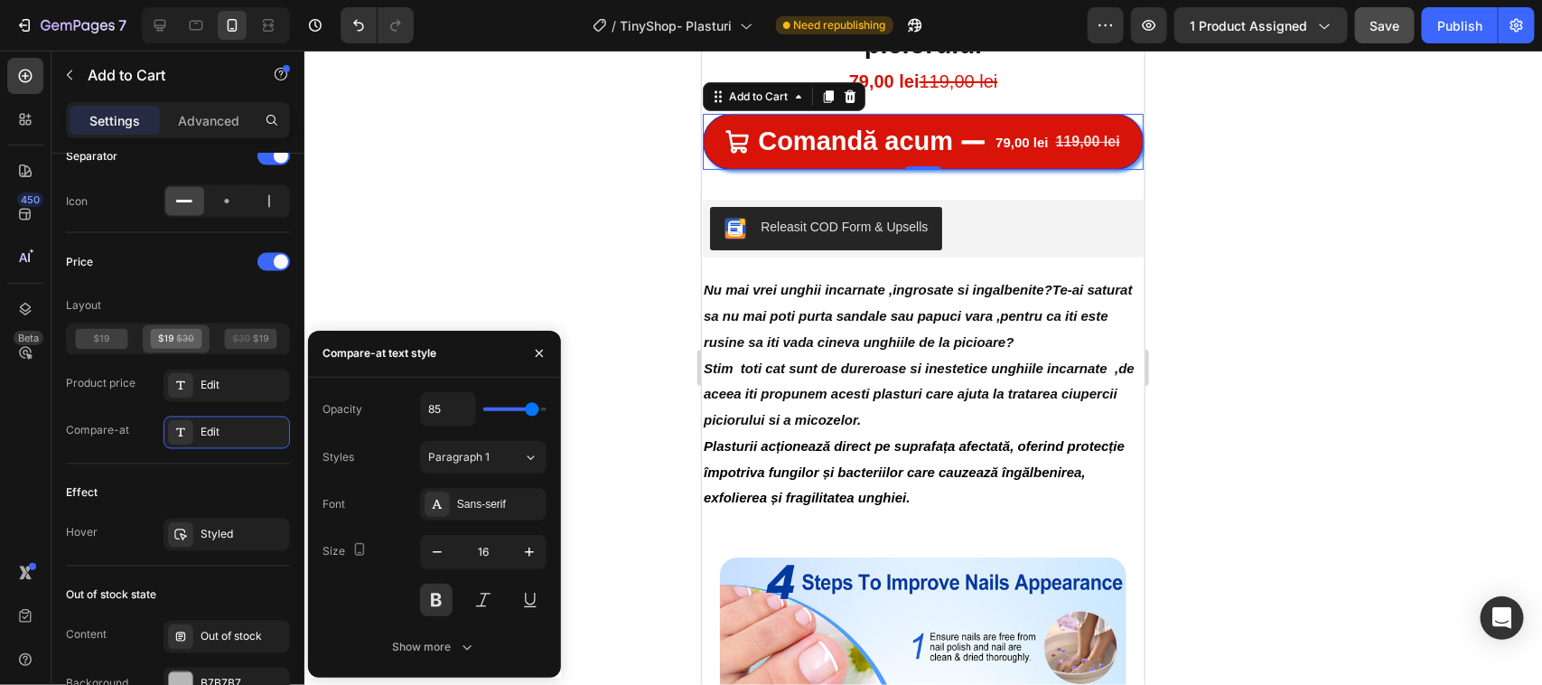
type input "87"
type input "94"
type input "96"
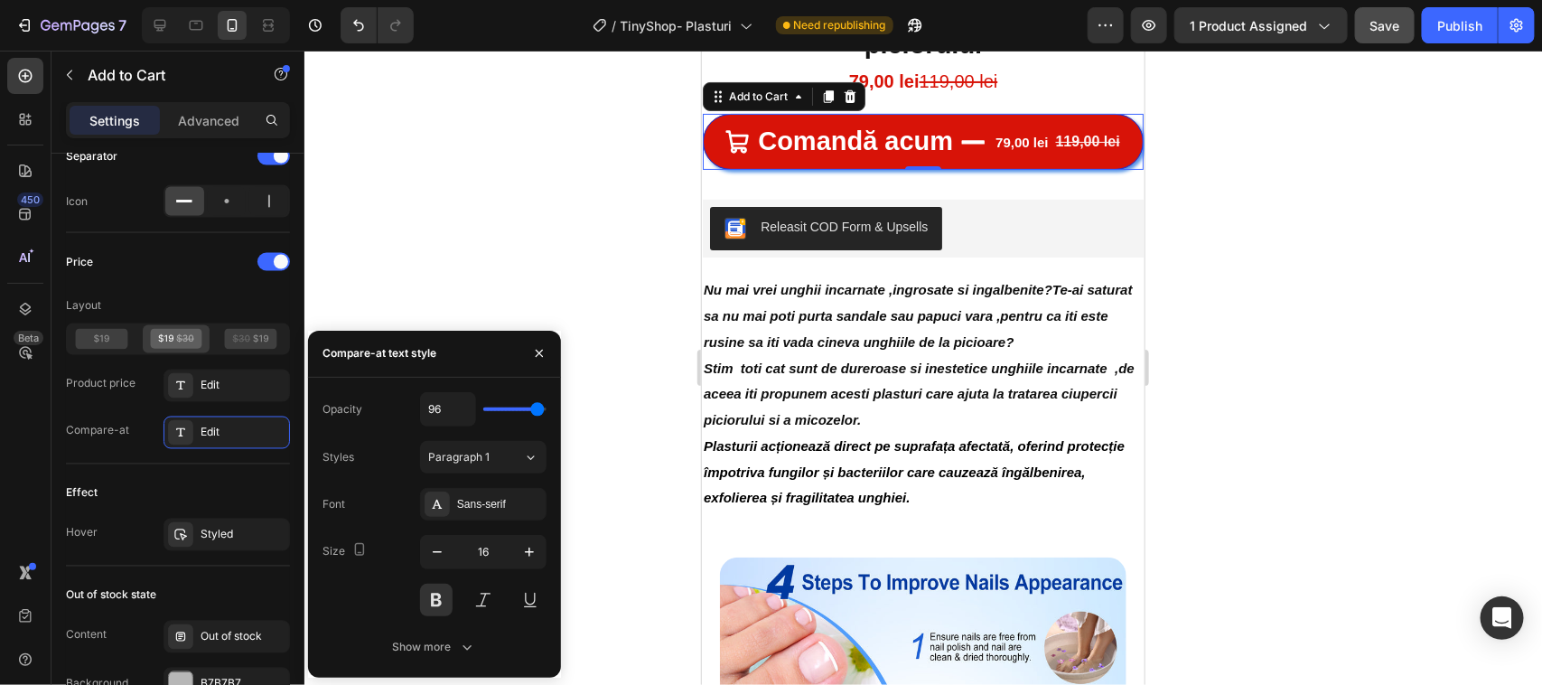
type input "99"
type input "100"
drag, startPoint x: 516, startPoint y: 408, endPoint x: 540, endPoint y: 402, distance: 25.2
type input "100"
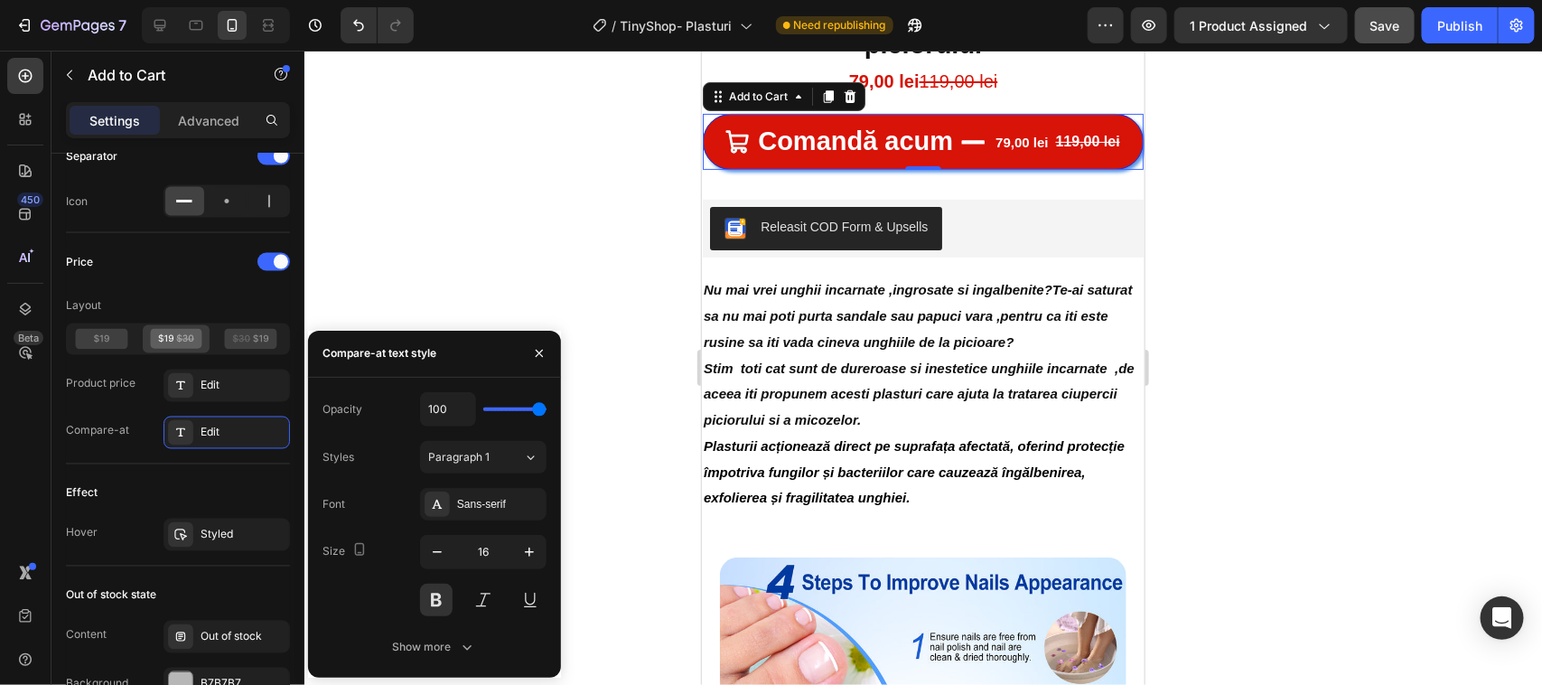
click at [540, 407] on input "range" at bounding box center [514, 409] width 63 height 4
click at [513, 504] on div "Sans-serif" at bounding box center [499, 504] width 85 height 16
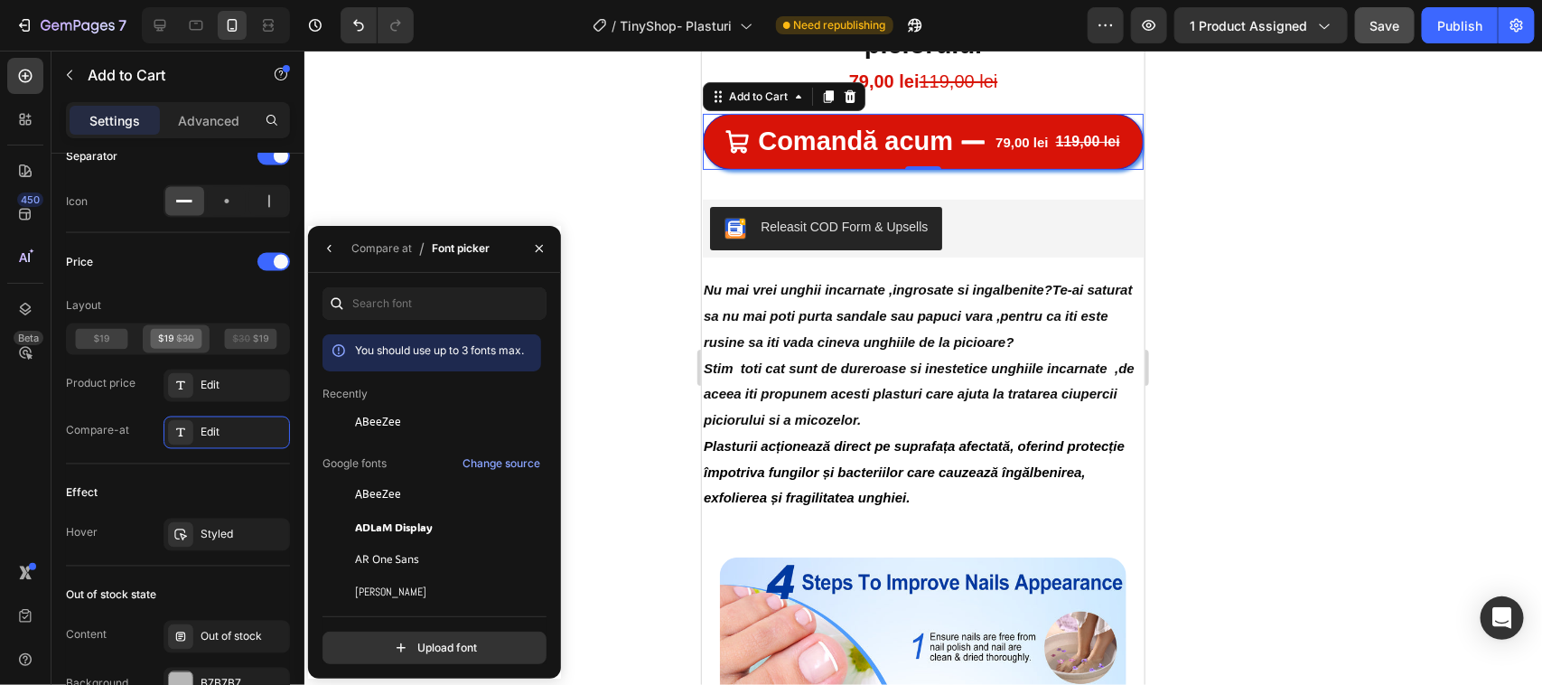
click at [507, 285] on div "You should use up to 3 fonts max. Recently ABeeZee Google fonts Change source A…" at bounding box center [434, 476] width 253 height 406
click at [330, 246] on icon "button" at bounding box center [329, 248] width 4 height 7
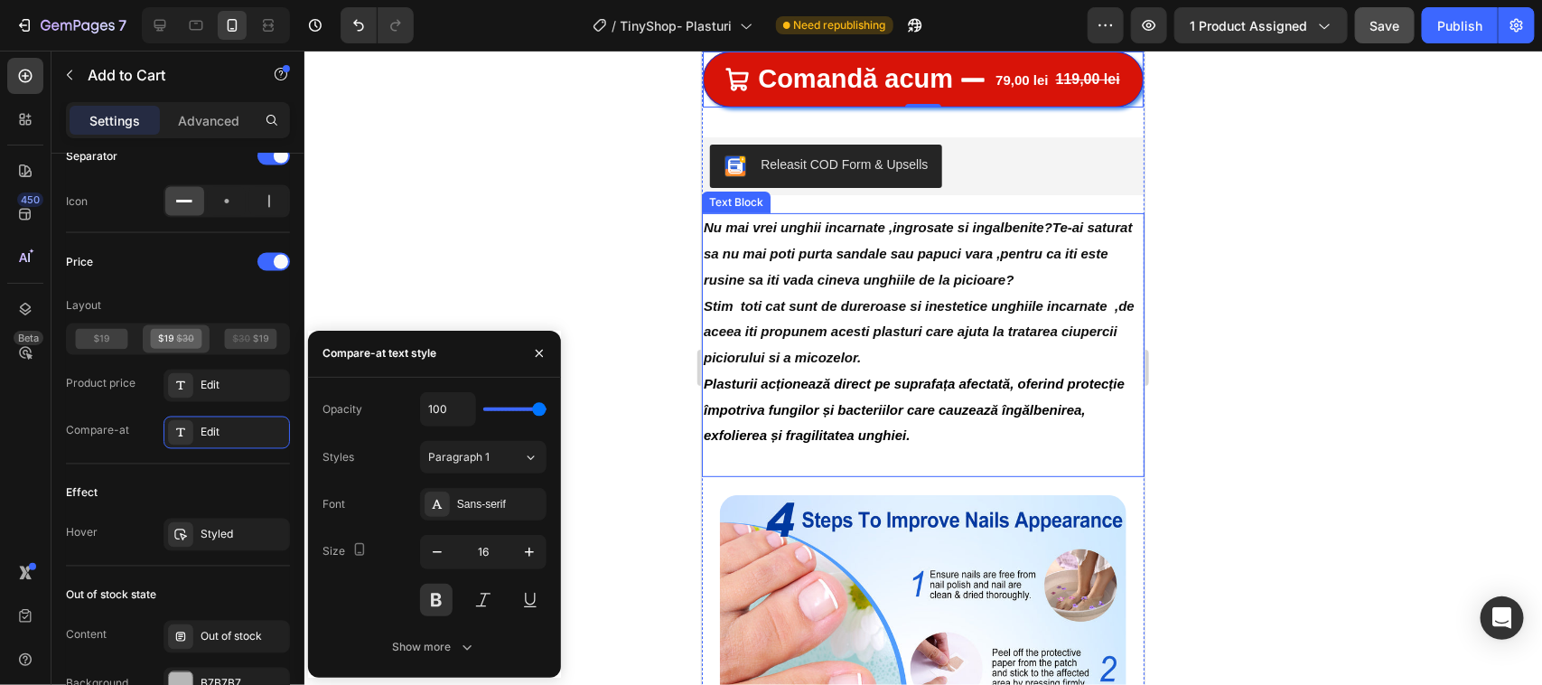
scroll to position [238, 0]
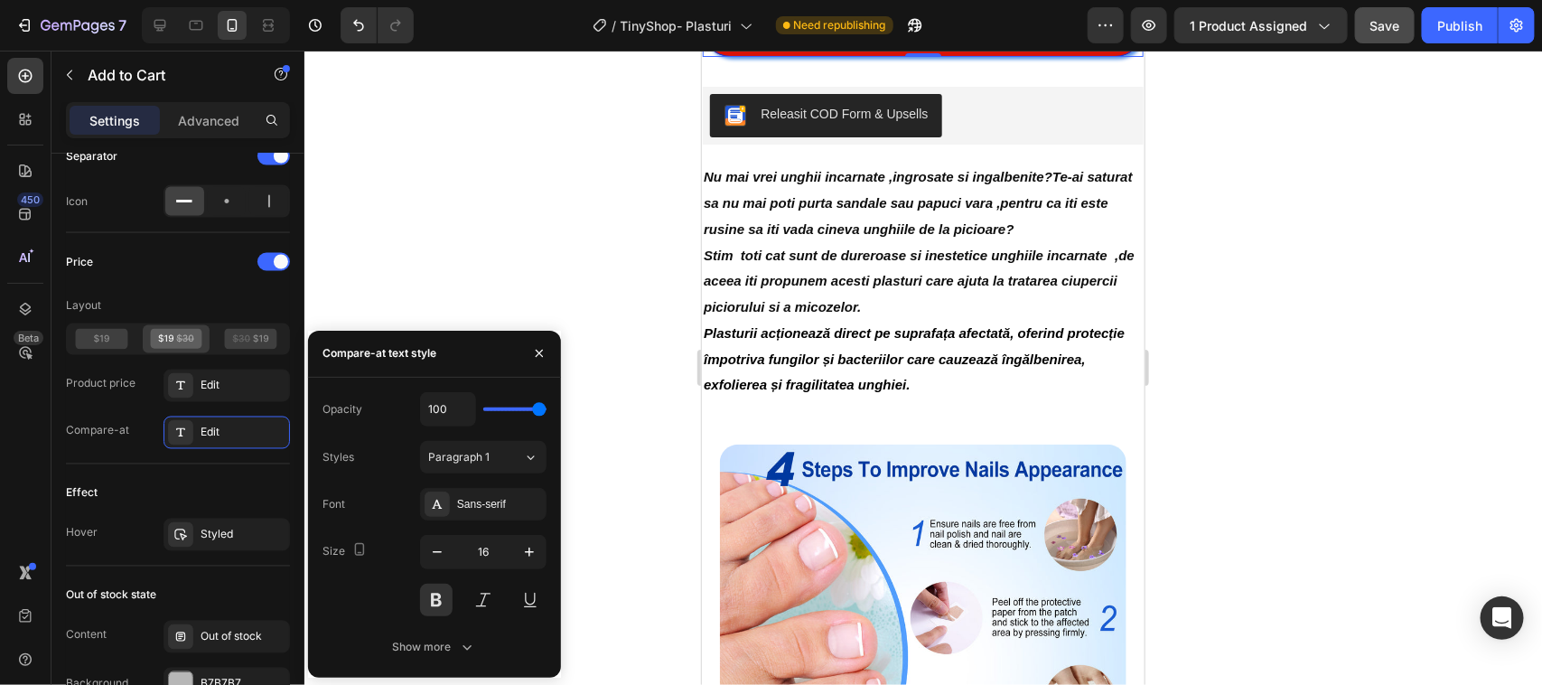
click at [629, 367] on div at bounding box center [923, 368] width 1238 height 634
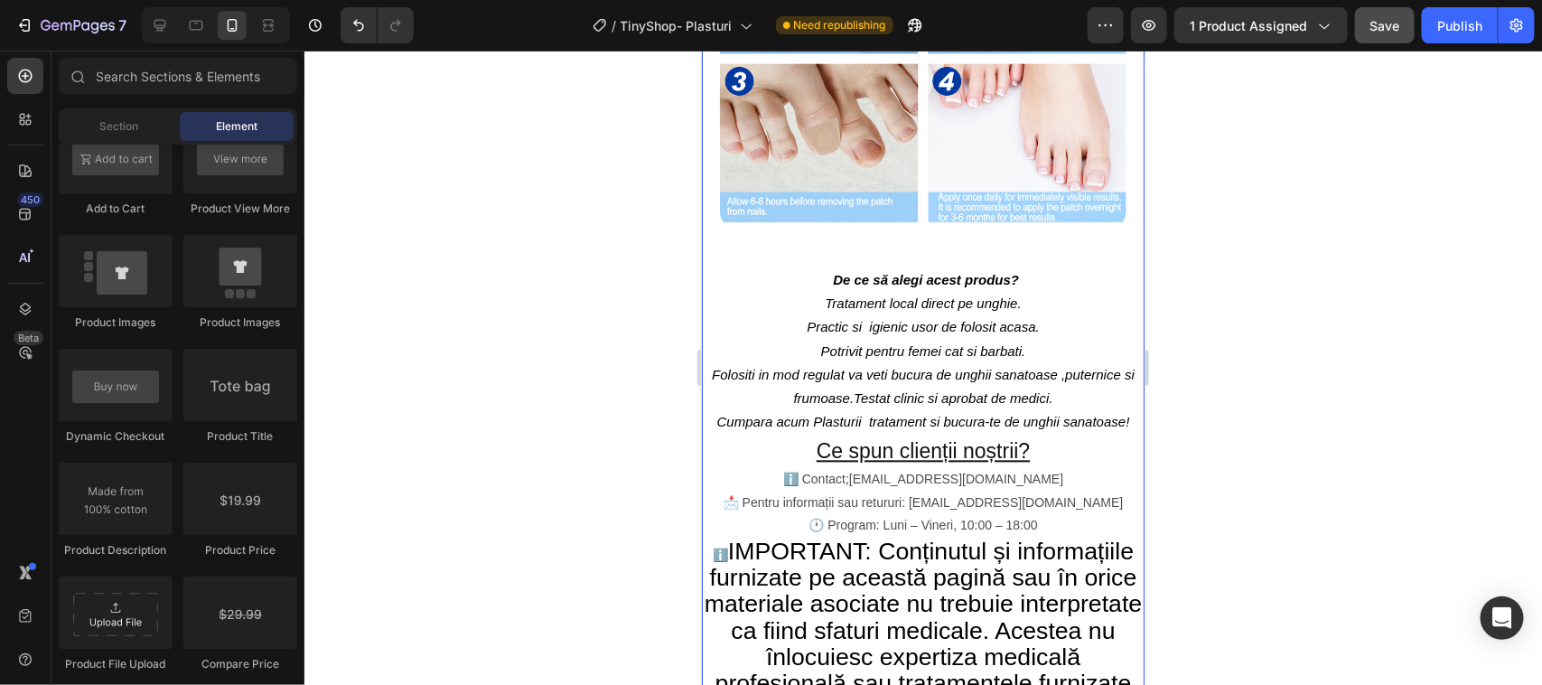
scroll to position [1593, 0]
click at [736, 264] on div "Text Block" at bounding box center [735, 253] width 69 height 22
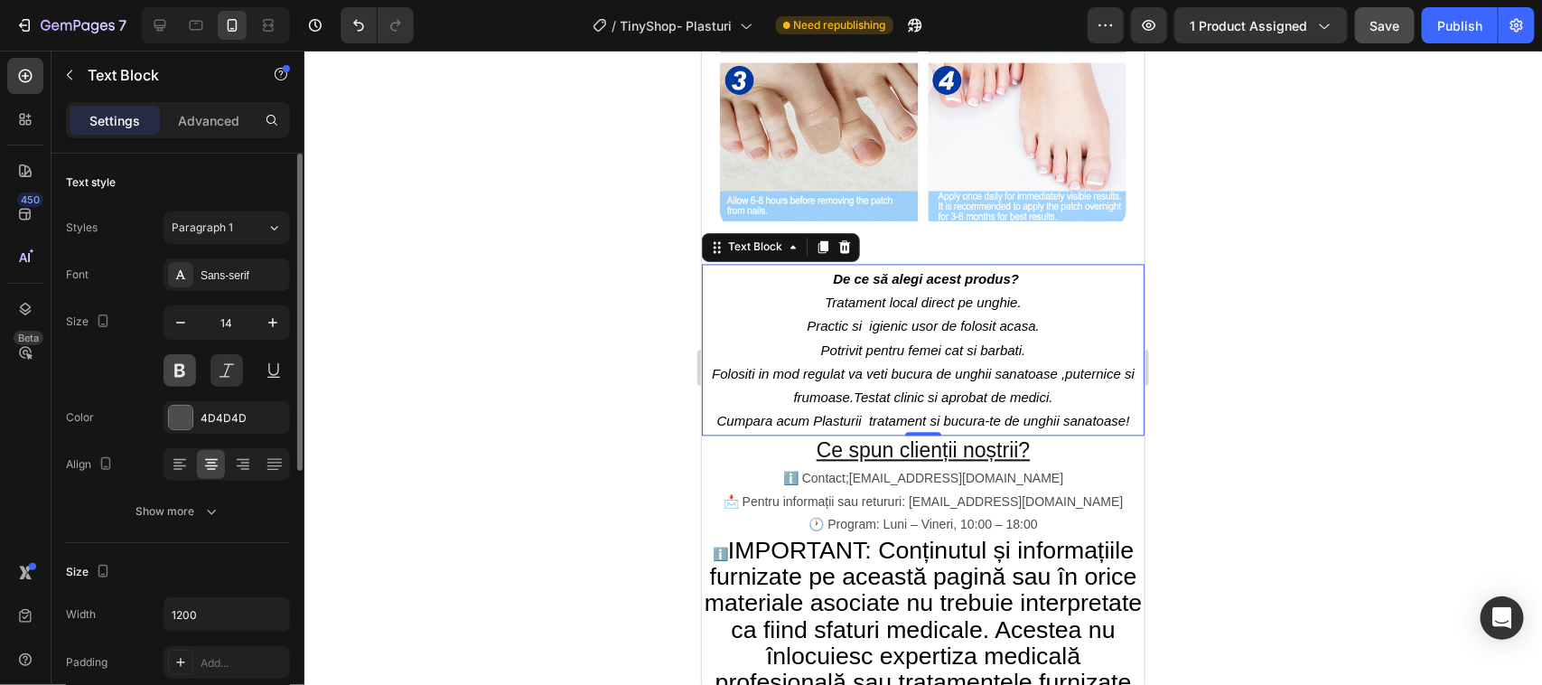
click at [176, 375] on button at bounding box center [179, 370] width 33 height 33
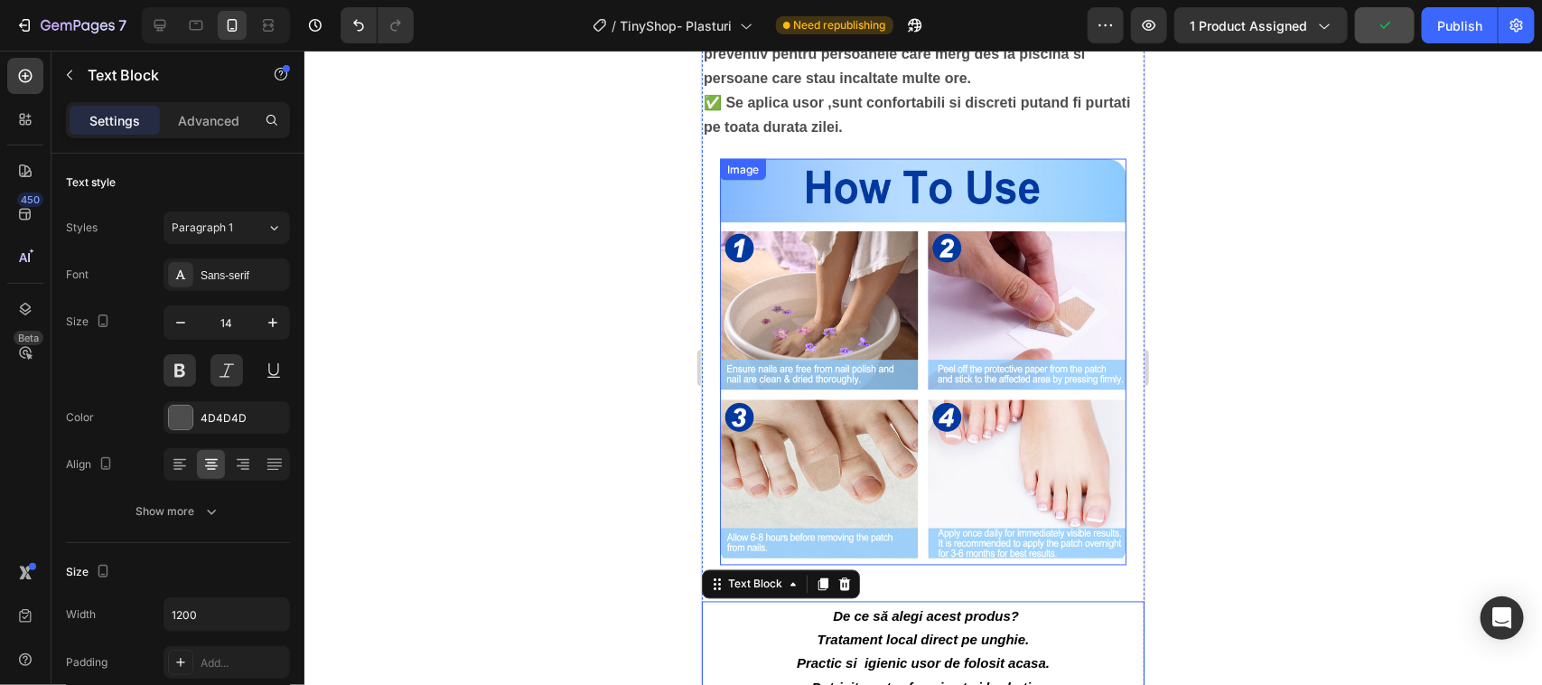
scroll to position [1367, 0]
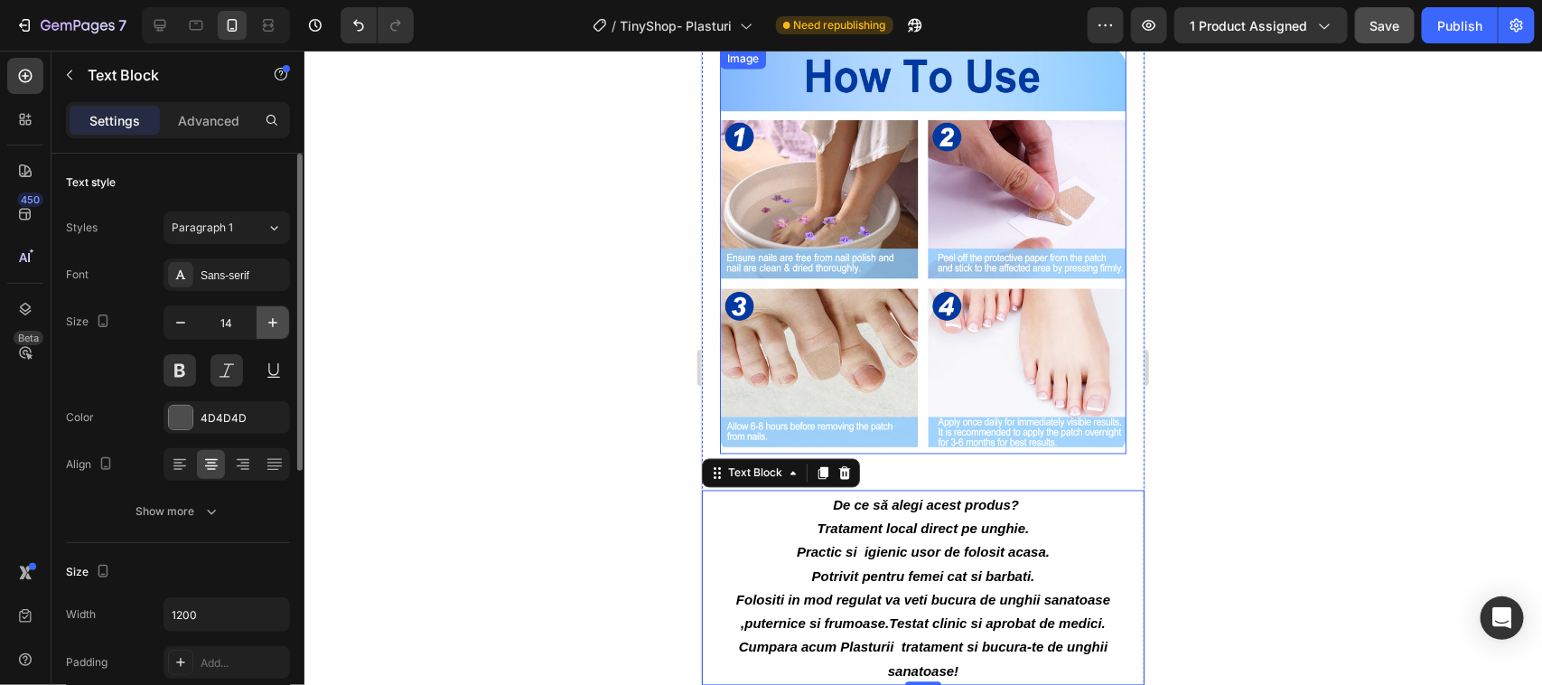
click at [271, 323] on icon "button" at bounding box center [273, 322] width 18 height 18
type input "15"
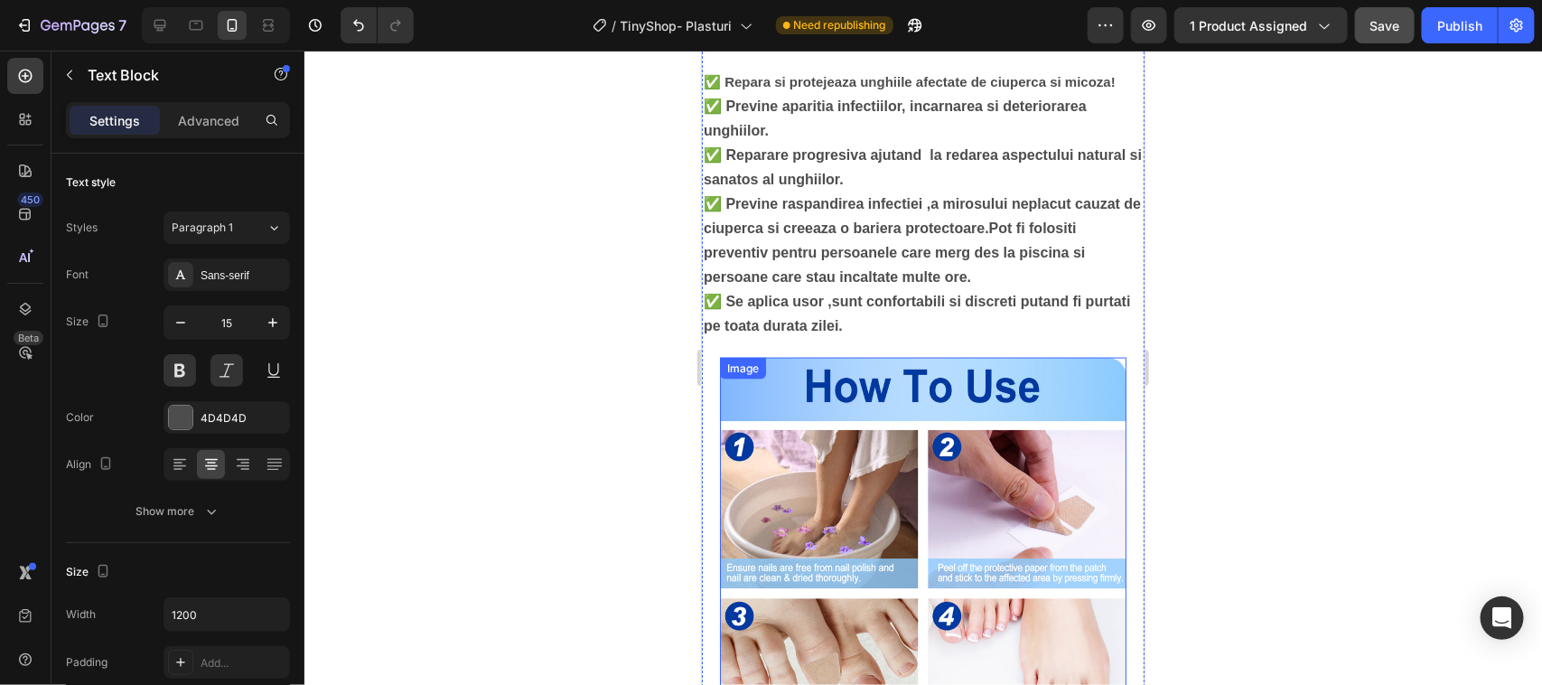
scroll to position [1028, 0]
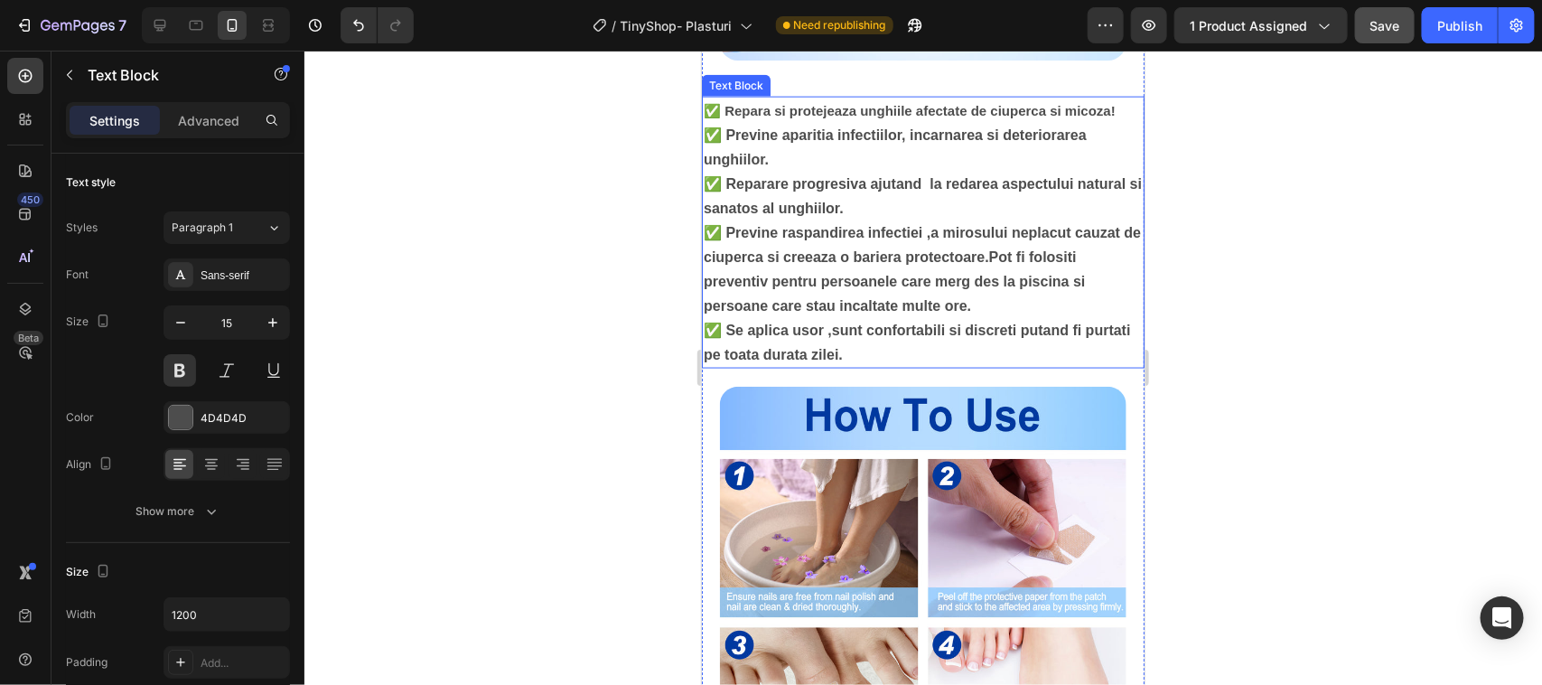
click at [841, 171] on p "✅ Previne aparitia infectiilor, incarnarea si deteriorarea unghiilor." at bounding box center [922, 146] width 439 height 49
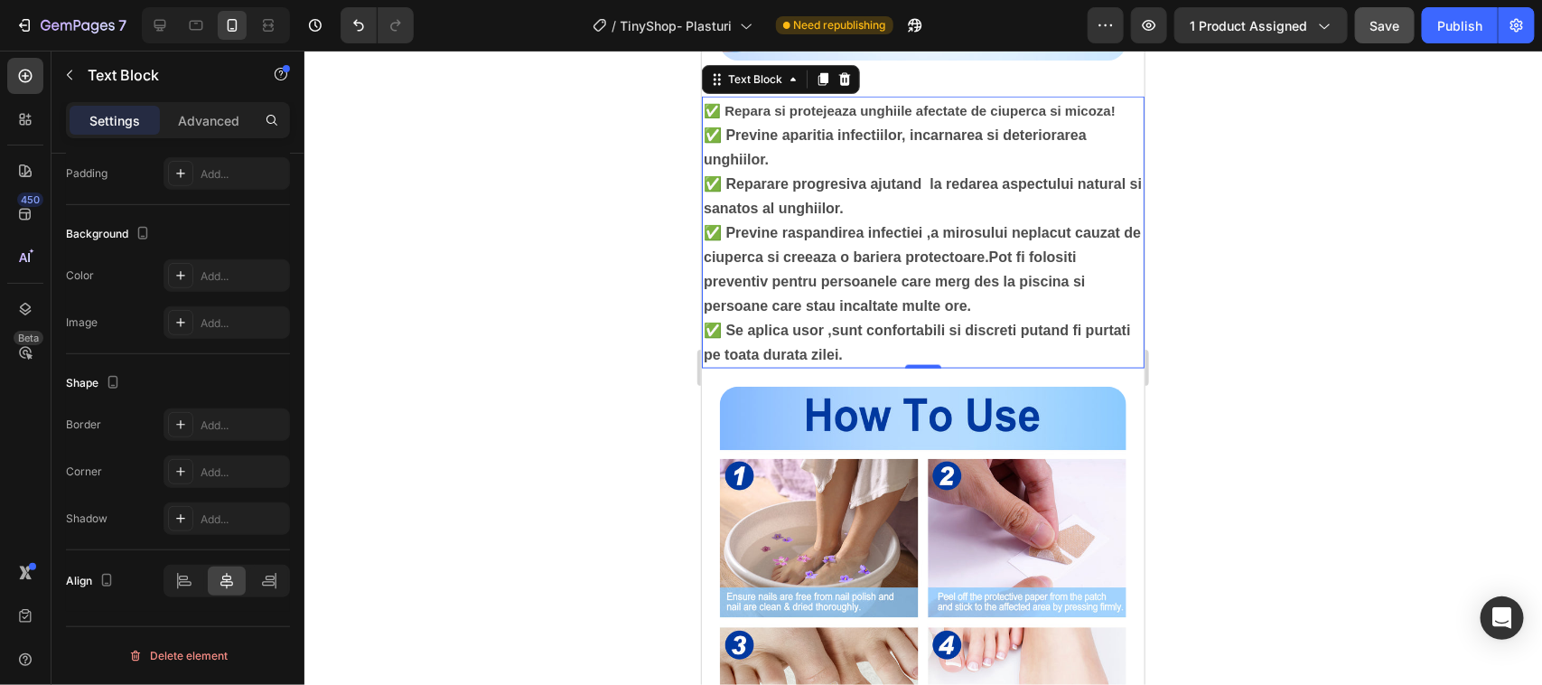
click at [818, 171] on p "✅ Previne aparitia infectiilor, incarnarea si deteriorarea unghiilor." at bounding box center [922, 146] width 439 height 49
click at [1051, 361] on span "✅ Se aplica usor ,sunt confortabili si discreti putand fi purtati pe toata dura…" at bounding box center [916, 342] width 427 height 40
click at [743, 361] on span "✅ Se aplica usor ,sunt confortabili si discreti putînd fi purtati pe toata dura…" at bounding box center [914, 342] width 423 height 40
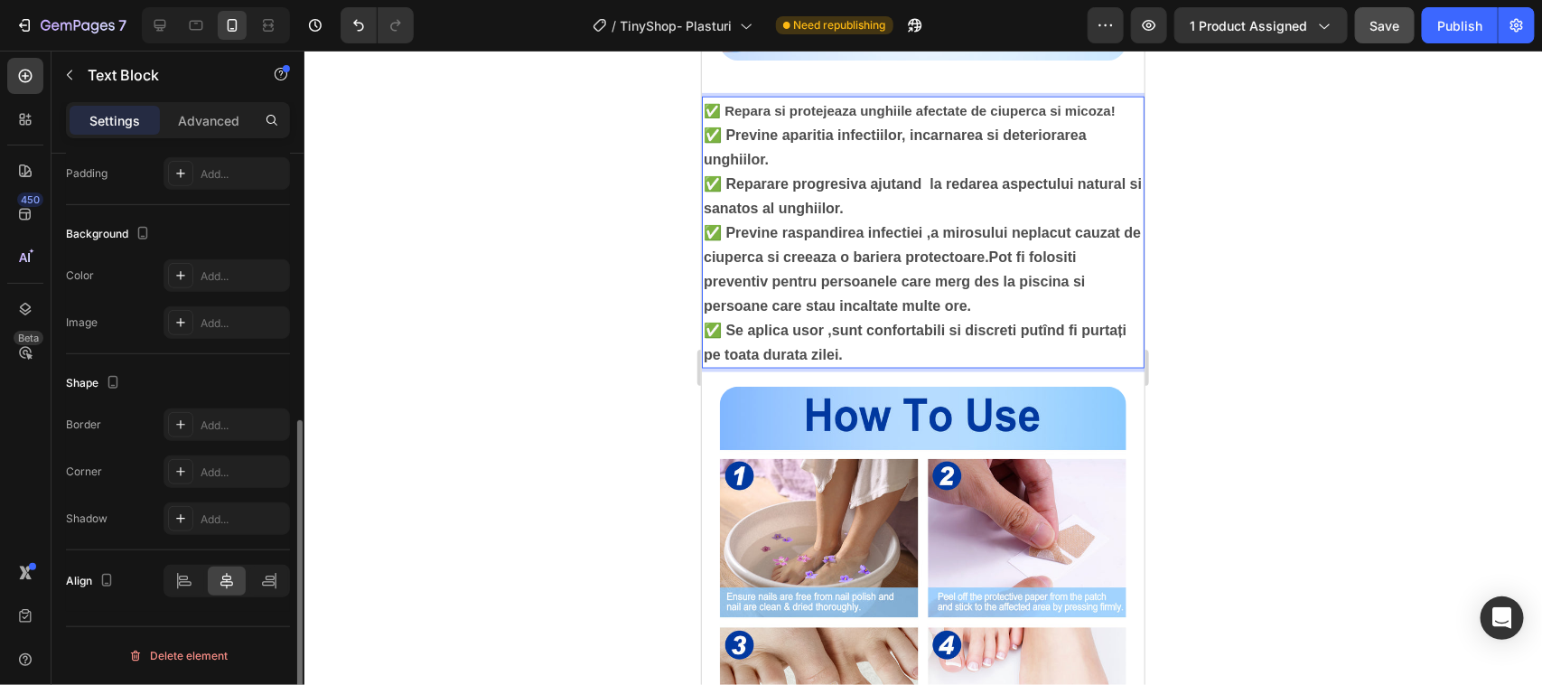
scroll to position [376, 0]
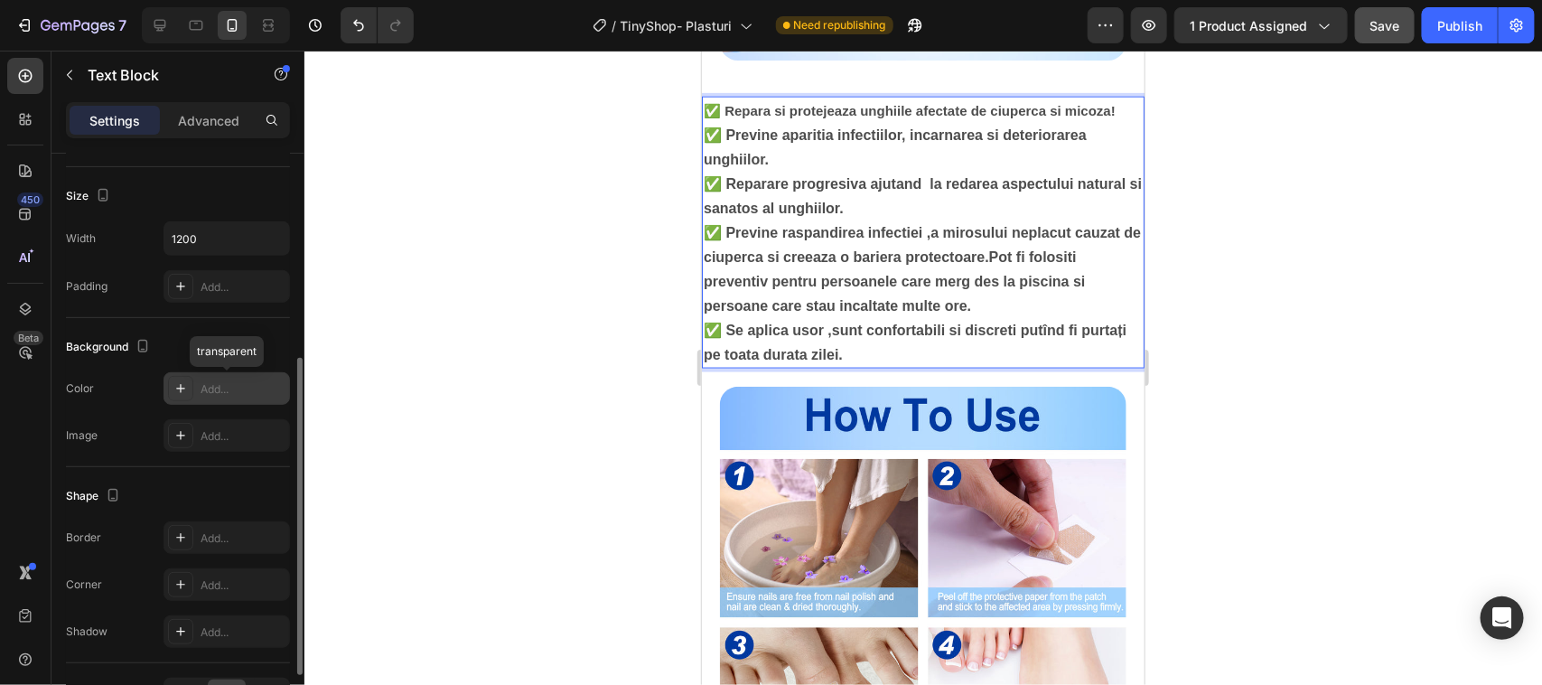
click at [185, 388] on icon at bounding box center [180, 388] width 14 height 14
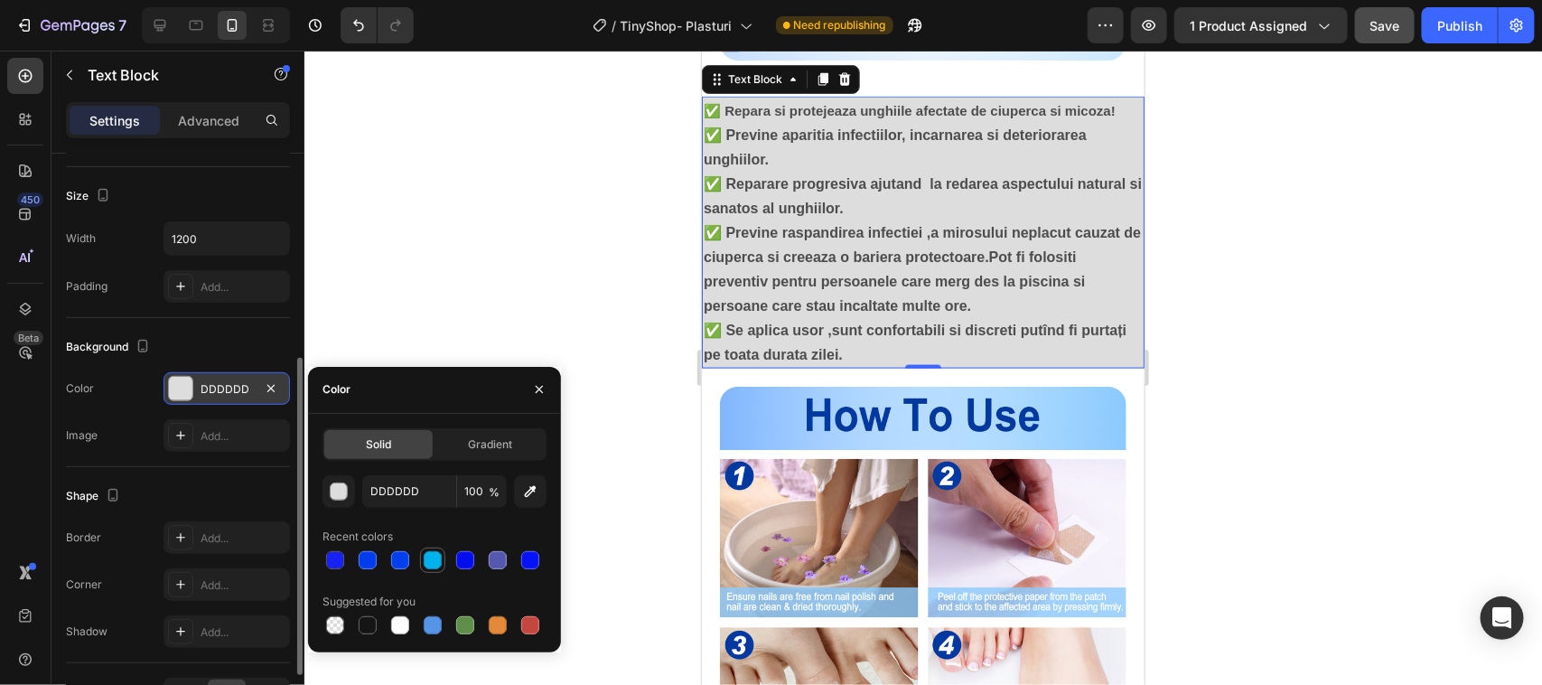
click at [432, 560] on div at bounding box center [433, 560] width 18 height 18
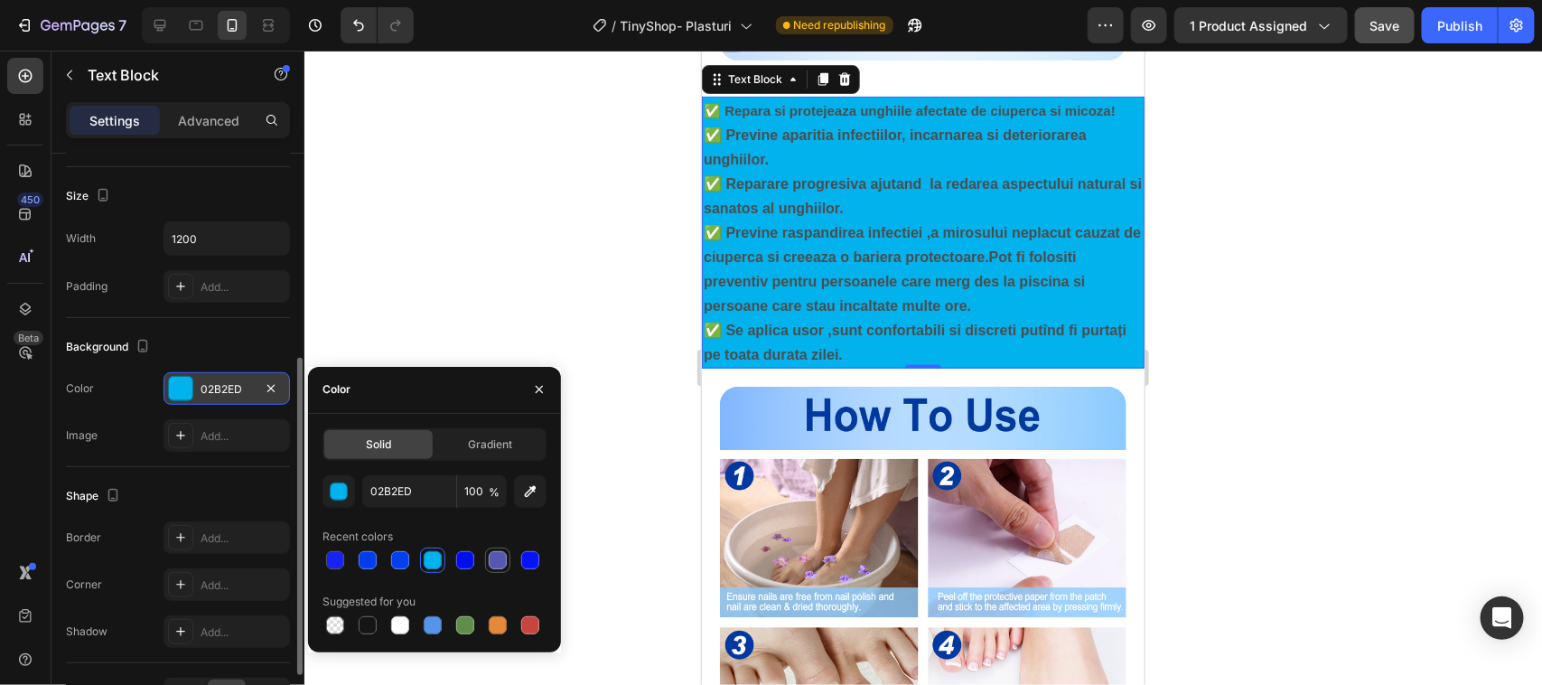
click at [503, 563] on div at bounding box center [498, 560] width 18 height 18
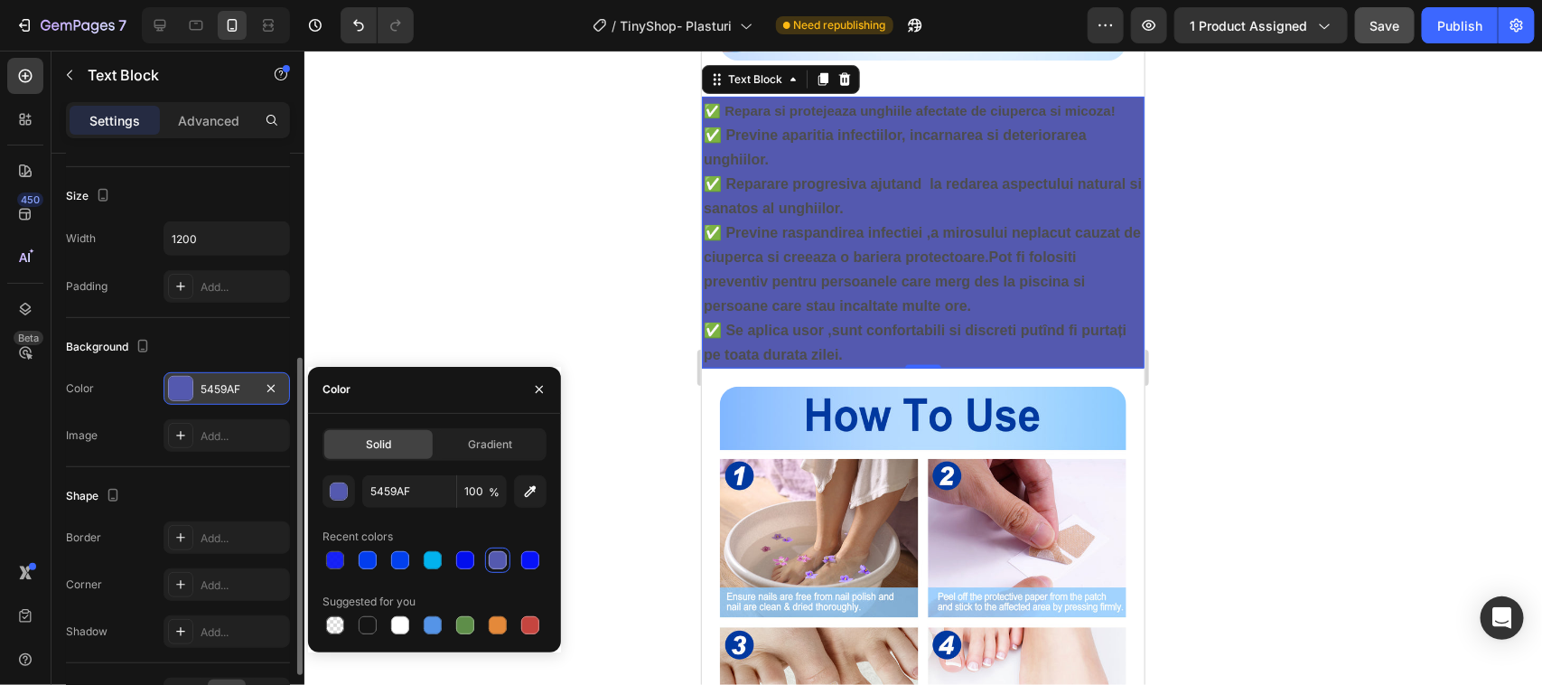
drag, startPoint x: 427, startPoint y: 558, endPoint x: 429, endPoint y: 576, distance: 18.2
click at [429, 558] on div at bounding box center [433, 560] width 18 height 18
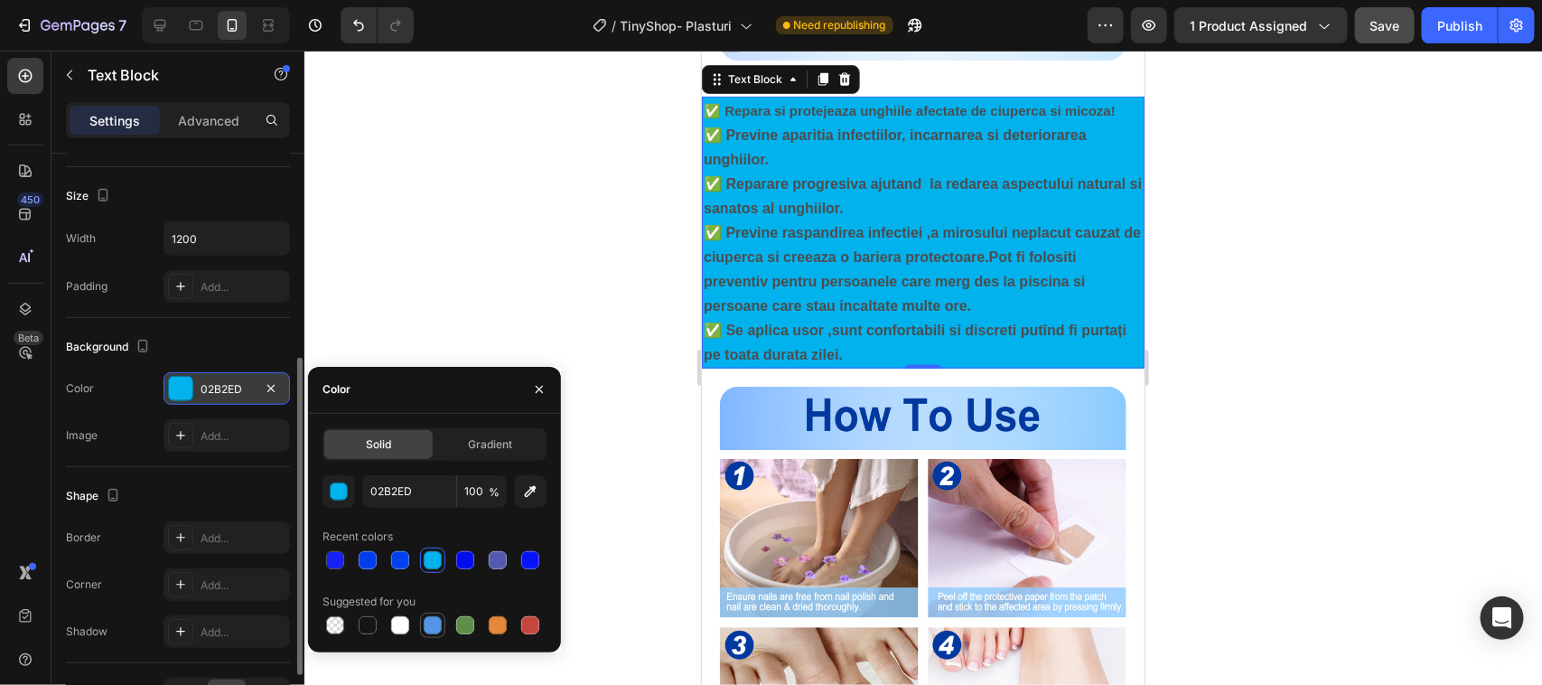
click at [431, 625] on div at bounding box center [433, 625] width 18 height 18
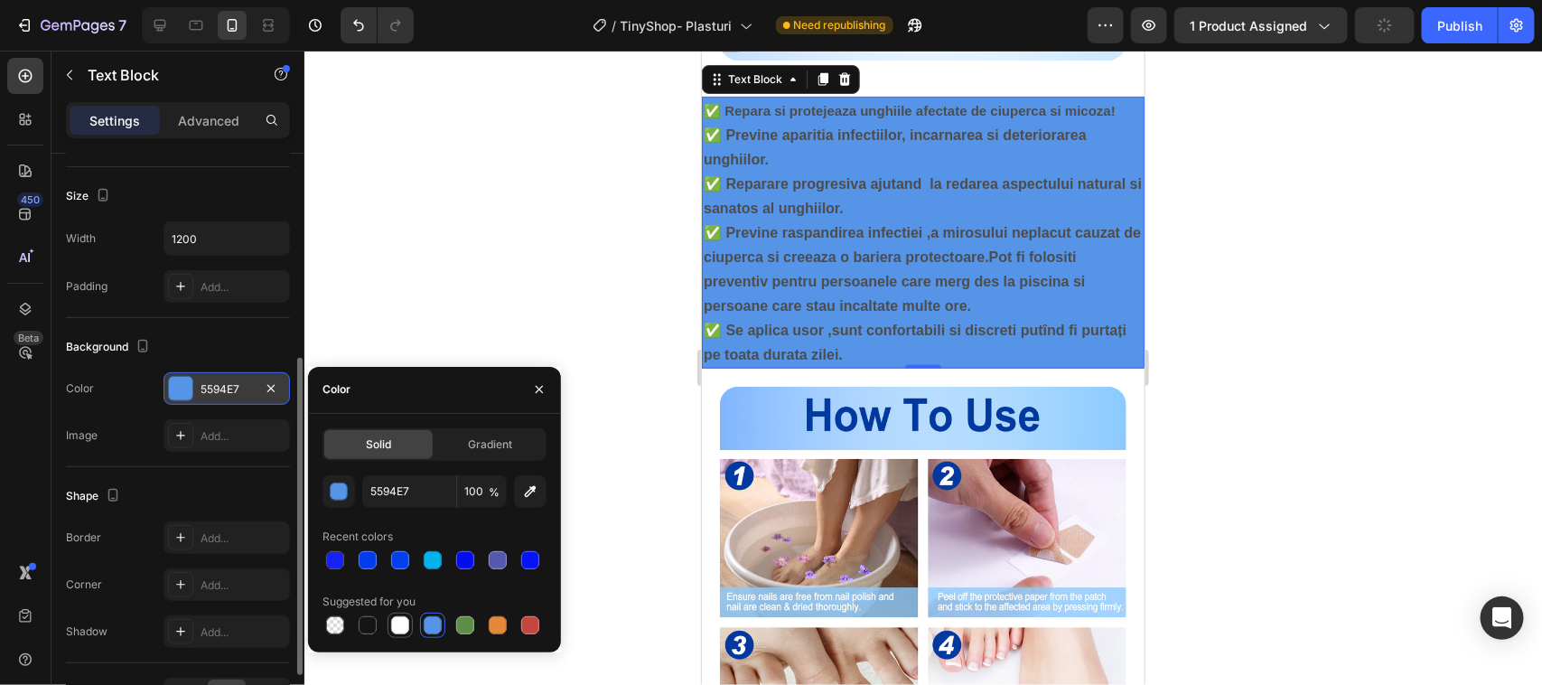
click at [404, 626] on div at bounding box center [400, 625] width 18 height 18
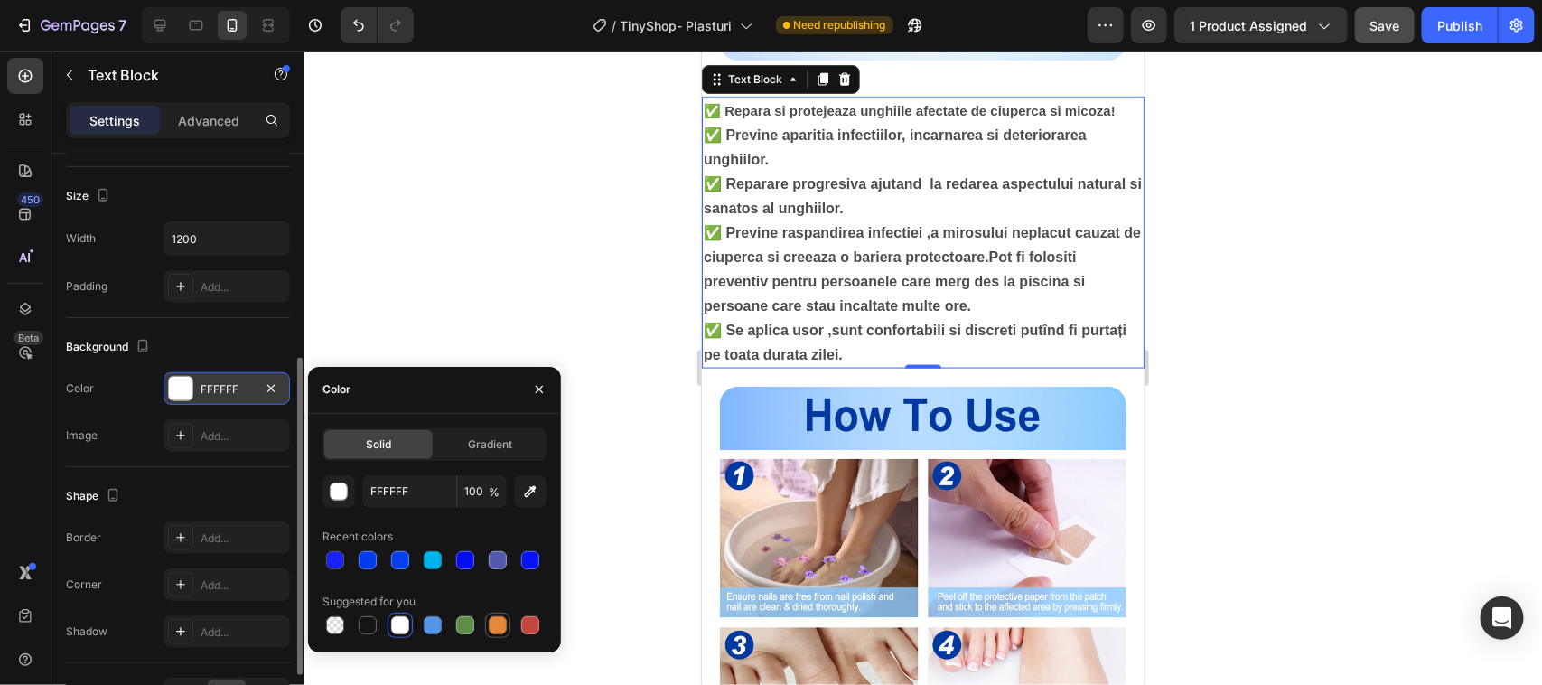
click at [497, 624] on div at bounding box center [498, 625] width 18 height 18
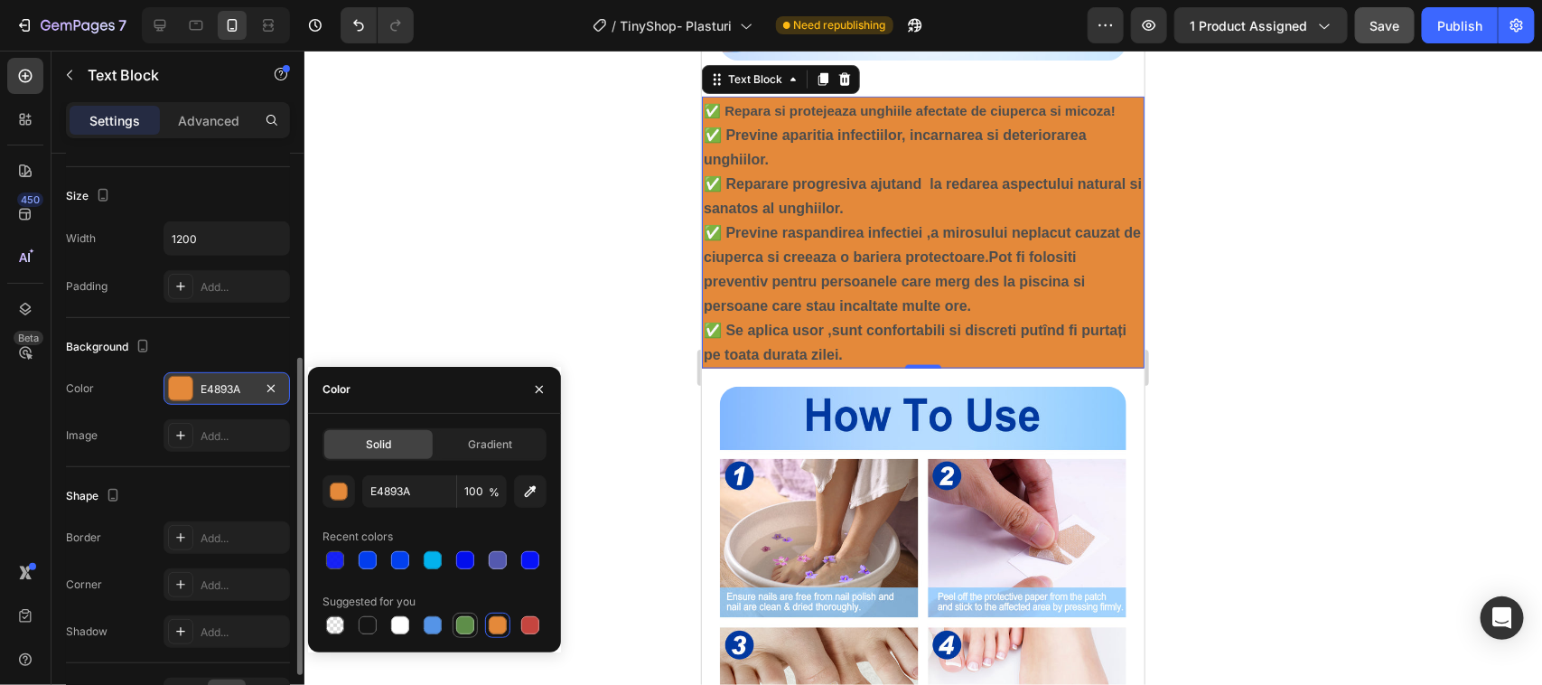
click at [463, 623] on div at bounding box center [465, 625] width 18 height 18
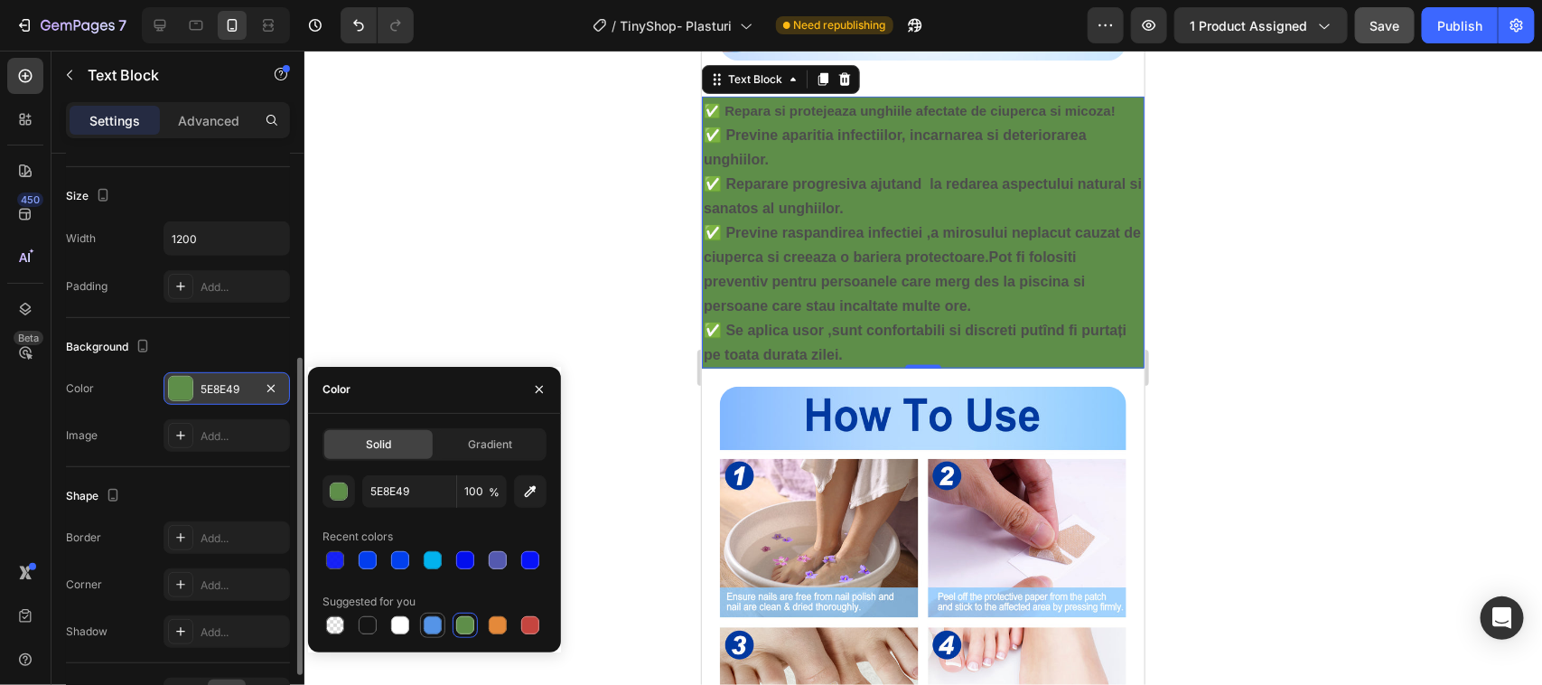
click at [432, 625] on div at bounding box center [433, 625] width 18 height 18
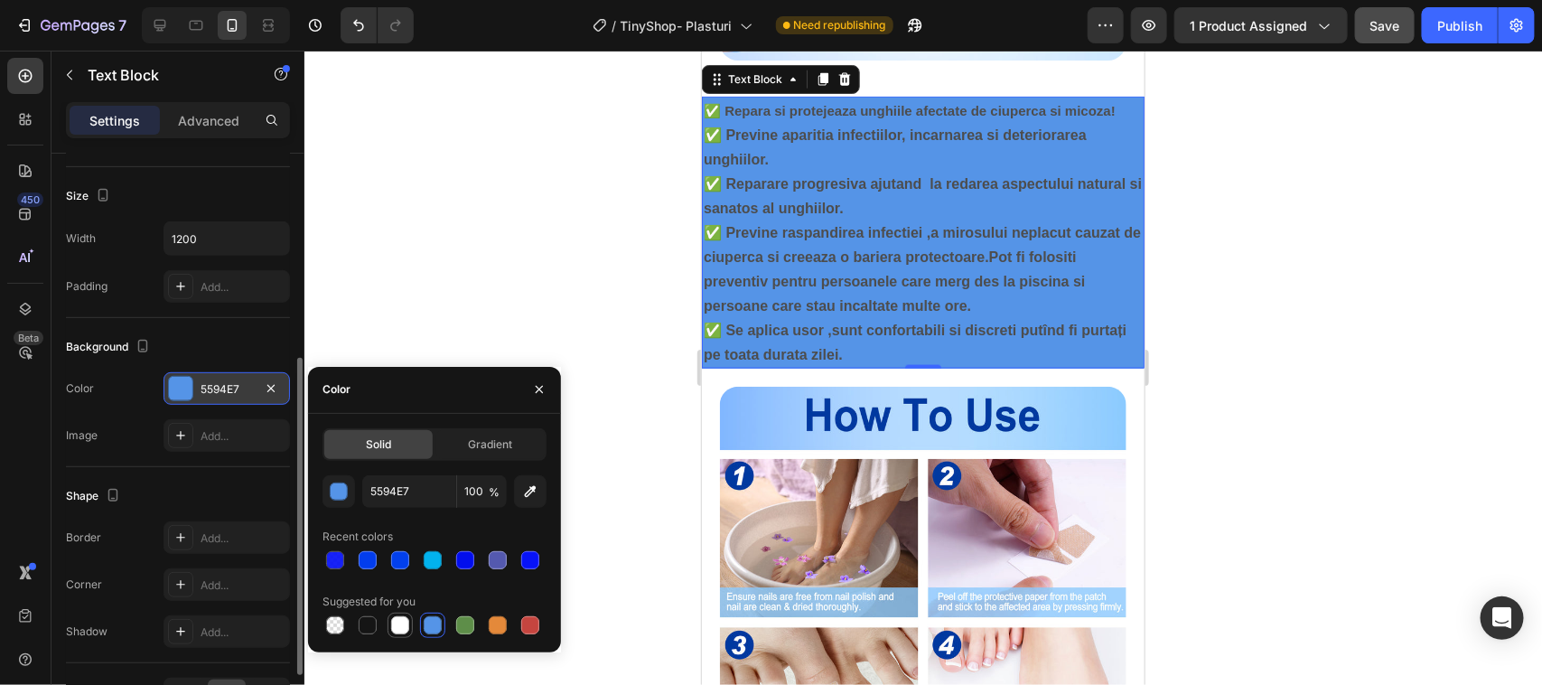
click at [403, 630] on div at bounding box center [400, 625] width 18 height 18
type input "FFFFFF"
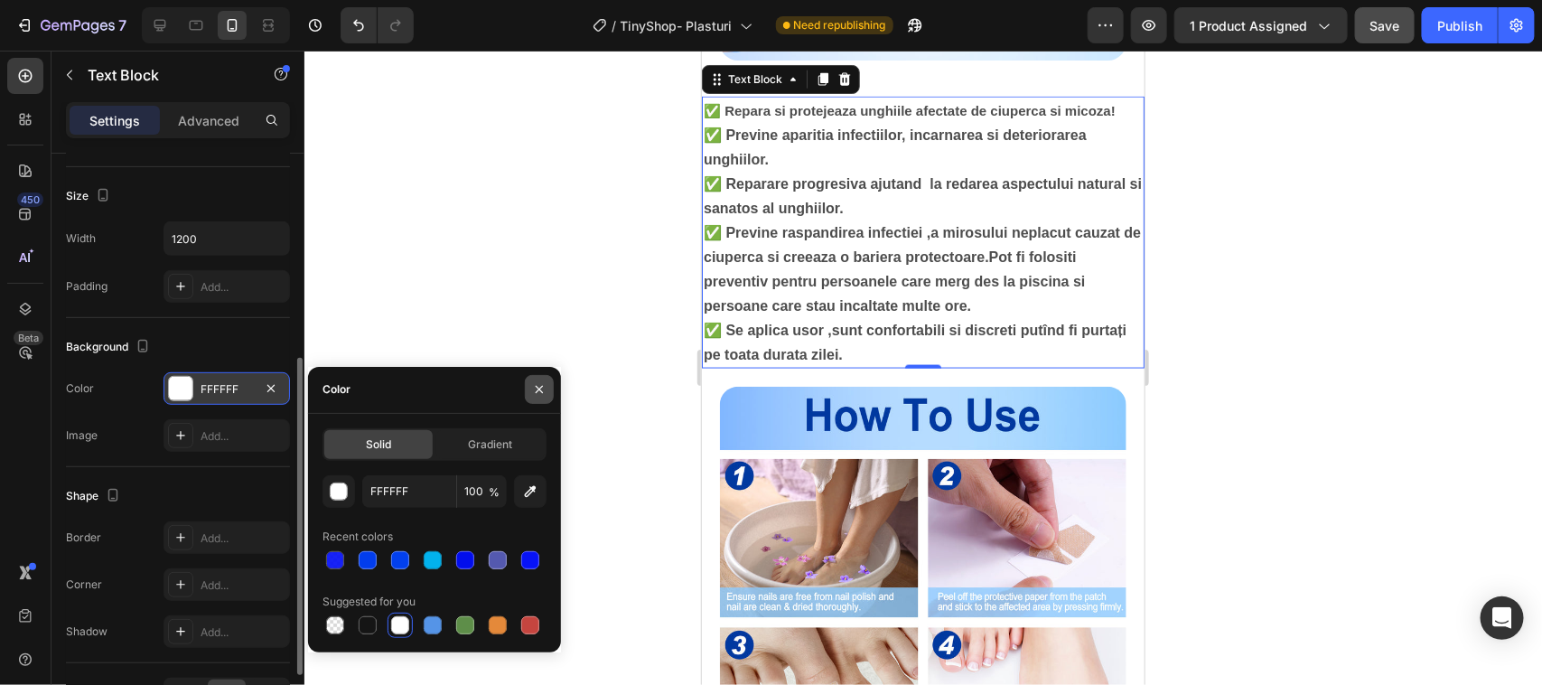
click at [537, 384] on icon "button" at bounding box center [539, 389] width 14 height 14
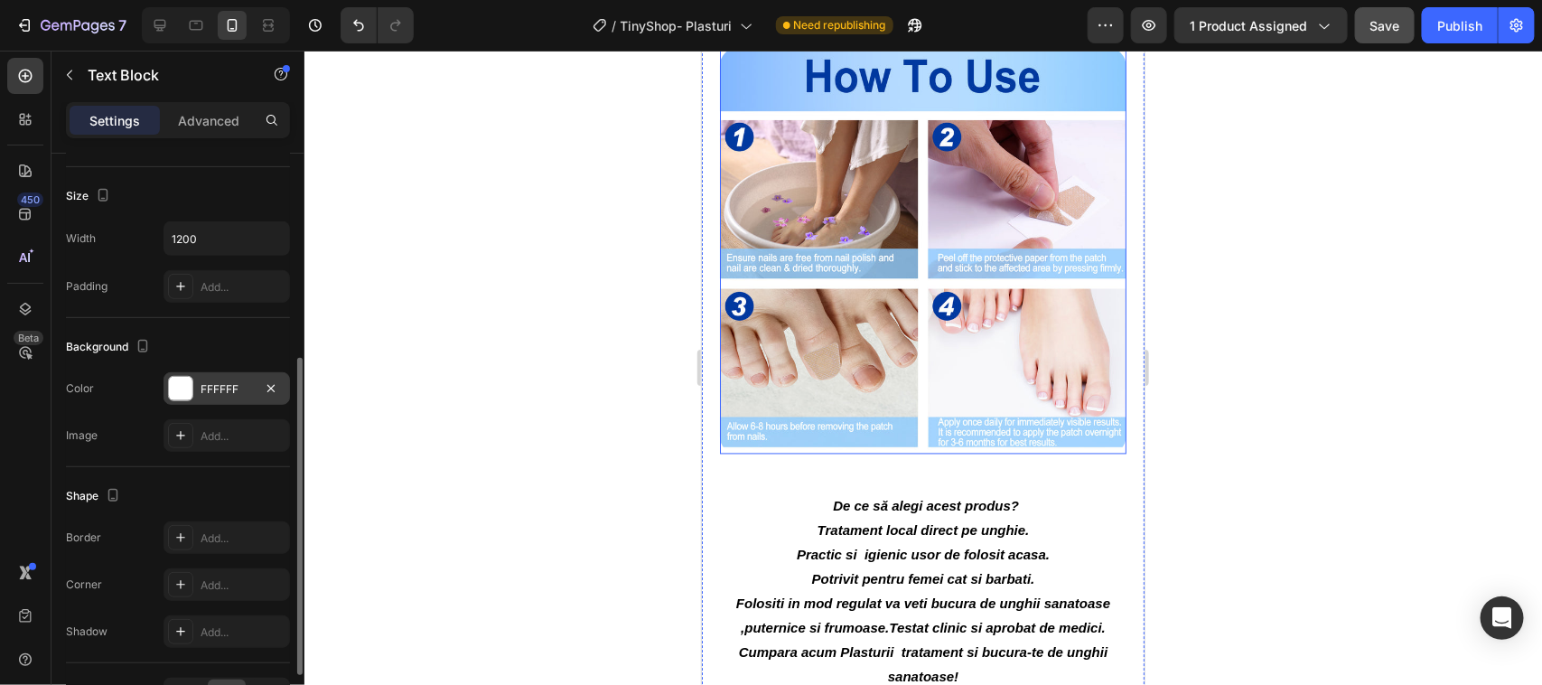
scroll to position [1480, 0]
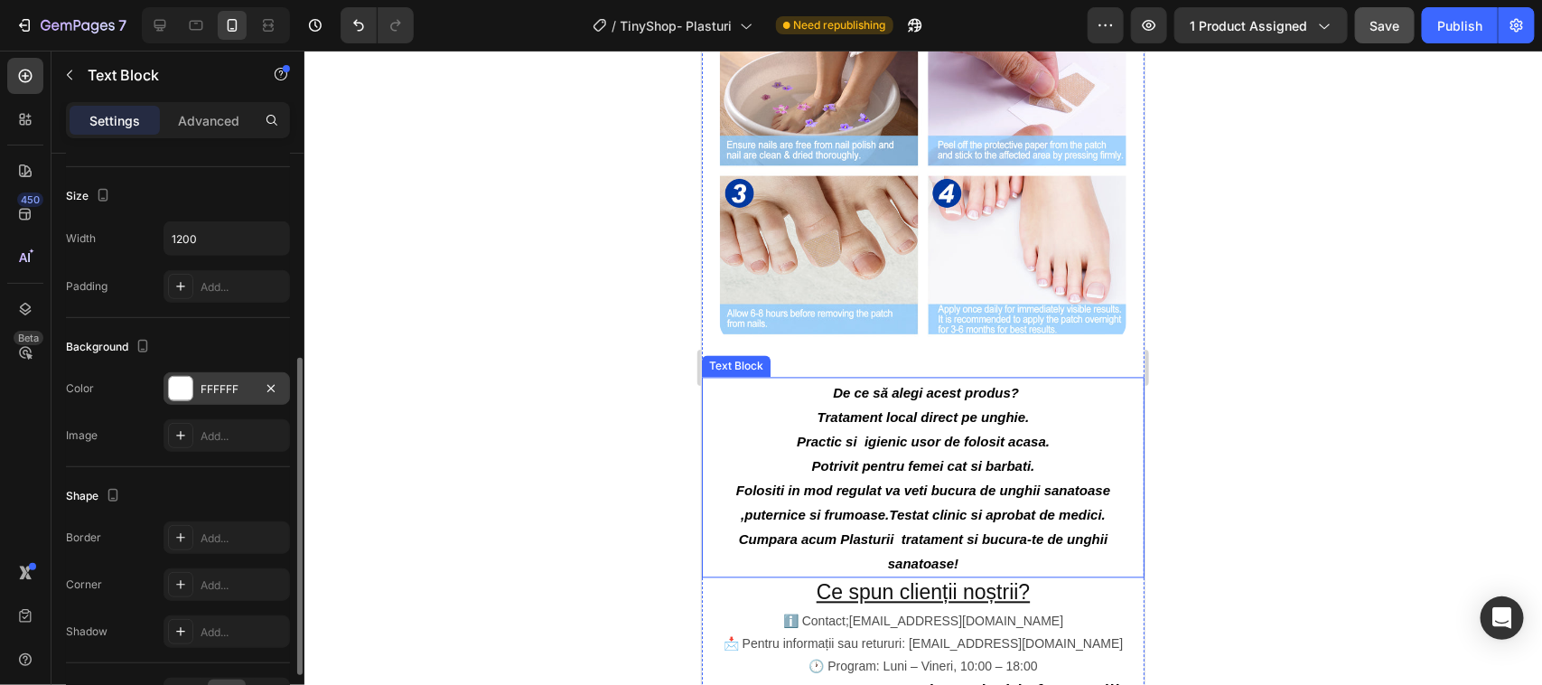
click at [817, 425] on span "Tratament local direct pe unghie." at bounding box center [923, 416] width 212 height 15
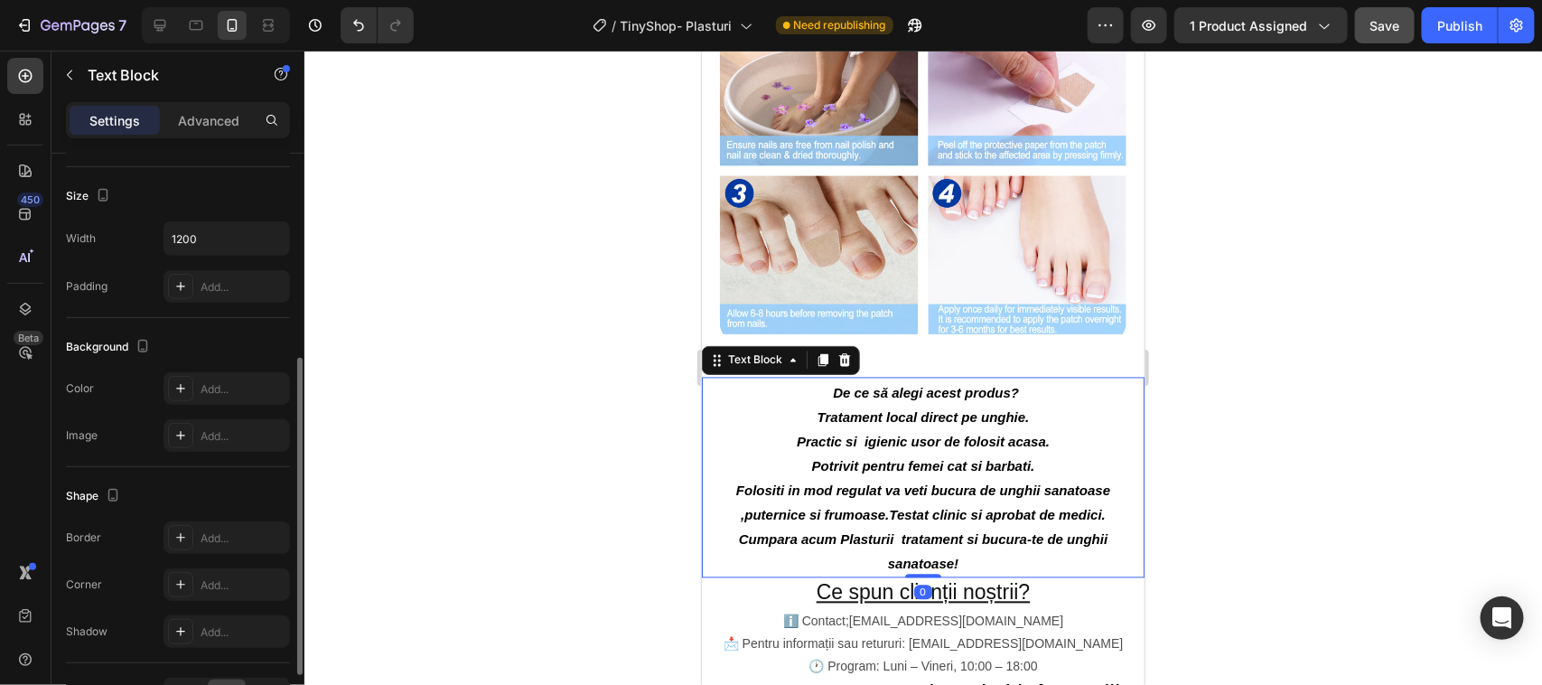
click at [817, 425] on span "Tratament local direct pe unghie." at bounding box center [923, 416] width 212 height 15
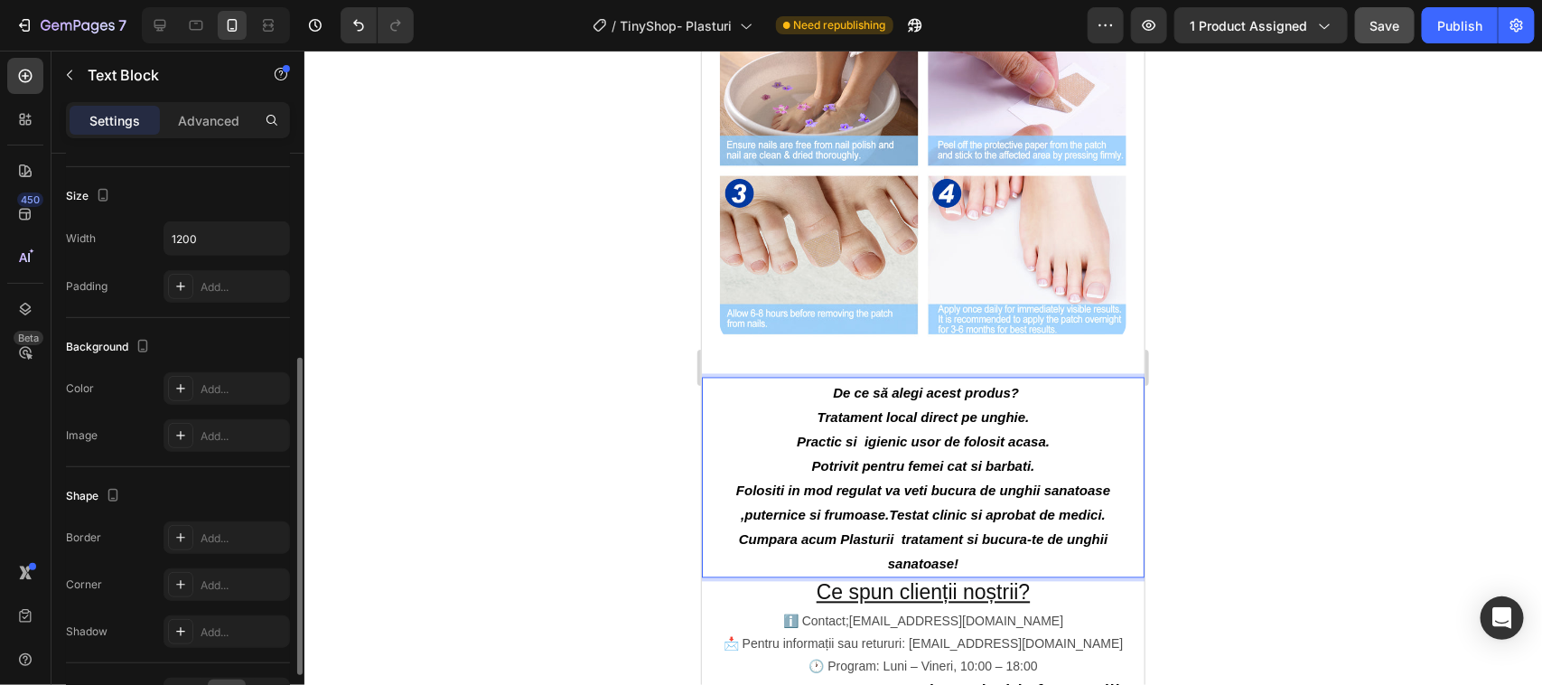
click at [808, 449] on span "Practic si igienic usor de folosit acasa." at bounding box center [922, 441] width 253 height 15
click at [743, 447] on p "Tratament local direct pe unghie. Practic si igienic usor de folosit acasa. Pot…" at bounding box center [922, 441] width 439 height 73
click at [841, 449] on span "Practic si igienic usor de folosit acasa." at bounding box center [922, 441] width 253 height 15
click at [918, 449] on span "Practic și igienic usor de folosit acasa." at bounding box center [922, 441] width 253 height 15
click at [1035, 449] on span "Practic și igienic ușor de folosit acasa." at bounding box center [922, 441] width 253 height 15
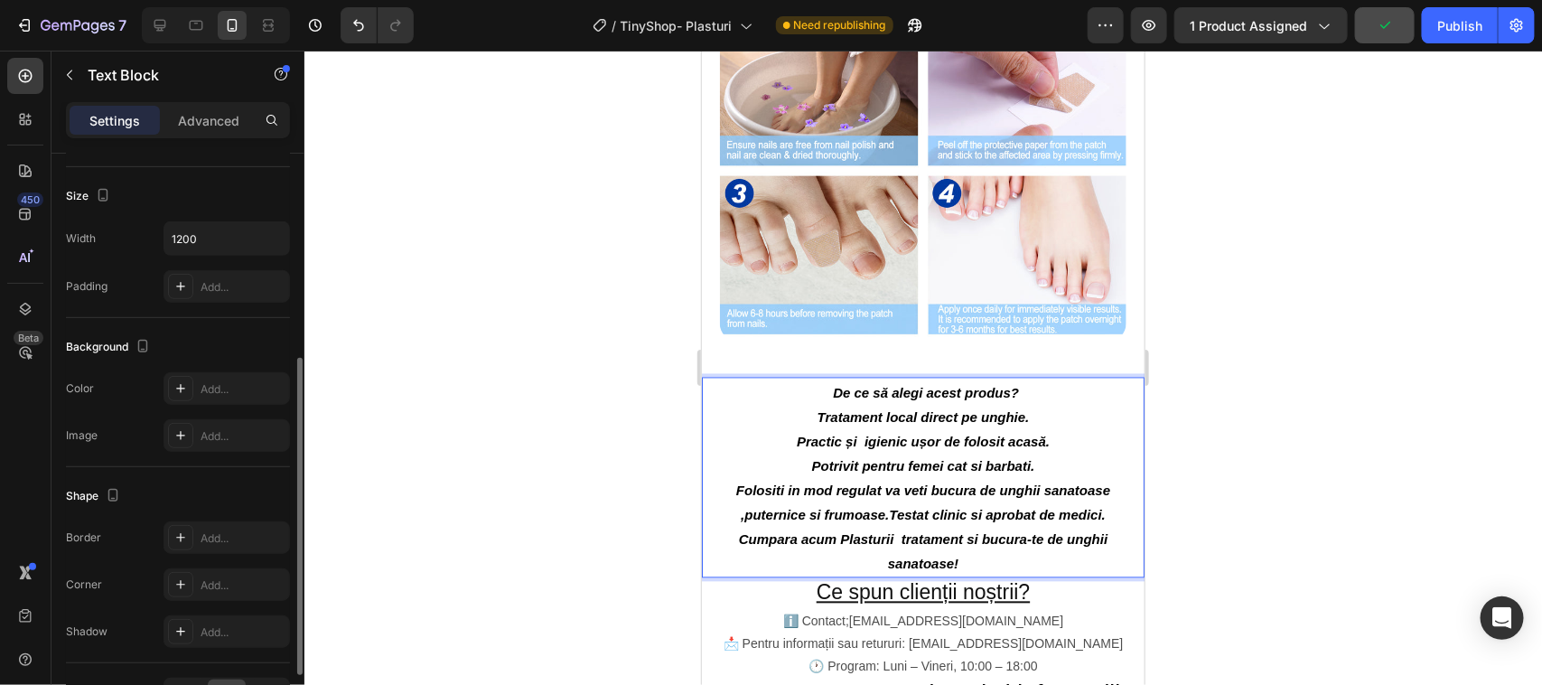
click at [990, 473] on span "Potrivit pentru femei cat si barbati." at bounding box center [922, 465] width 223 height 15
click at [1017, 473] on span "Potrivit pentru femei cat si bărbati." at bounding box center [922, 465] width 223 height 15
click at [771, 512] on span "Folositi in mod regulat va veti bucura de unghii sanatoase ,puternice si frumoa…" at bounding box center [922, 502] width 374 height 40
click at [913, 512] on span "Folosiți in mod regulat va veti bucura de unghii sanatoase ,puternice si frumoa…" at bounding box center [922, 502] width 374 height 40
click at [1051, 507] on span "Folosiți in mod regulat va veți bucura de unghii sanatoase ,puternice si frumoa…" at bounding box center [922, 502] width 374 height 40
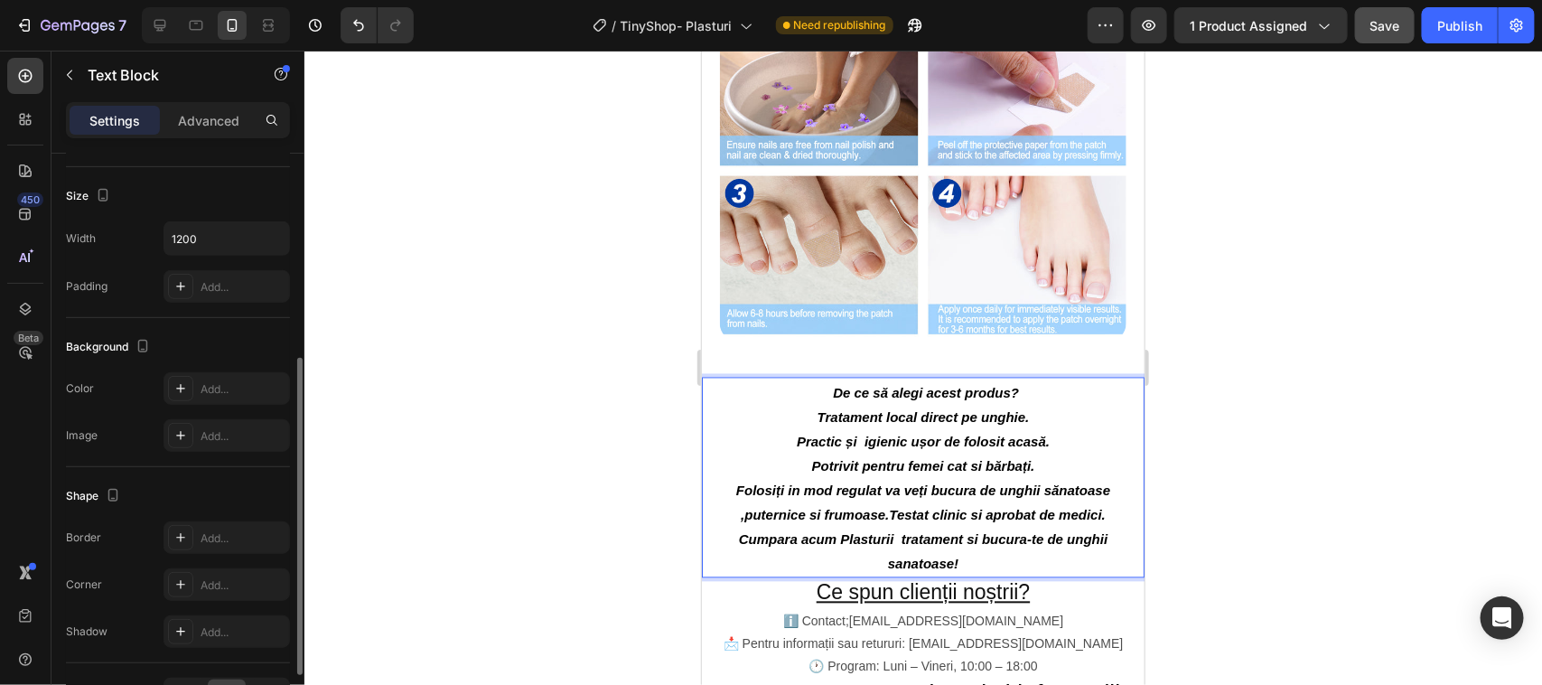
click at [1066, 512] on span "Folosiți in mod regulat va veți bucura de unghii sănatoase ,puternice si frumoa…" at bounding box center [922, 502] width 374 height 40
click at [806, 522] on span "Folosiți in mod regulat va veți bucura de unghii sănătoase ,puternice si frumoa…" at bounding box center [922, 502] width 374 height 40
click at [969, 522] on span "Folosiți in mod regulat va veți bucura de unghii sănătoase ,puternice și frumoa…" at bounding box center [922, 502] width 374 height 40
click at [788, 560] on span "Cumpara acum Plasturii tratament si bucura-te de unghii sanatoase!" at bounding box center [922, 551] width 369 height 40
click at [1016, 561] on span "Cumpară acum Plasturii tratament si bucura-te de unghii sanatoase!" at bounding box center [922, 551] width 369 height 40
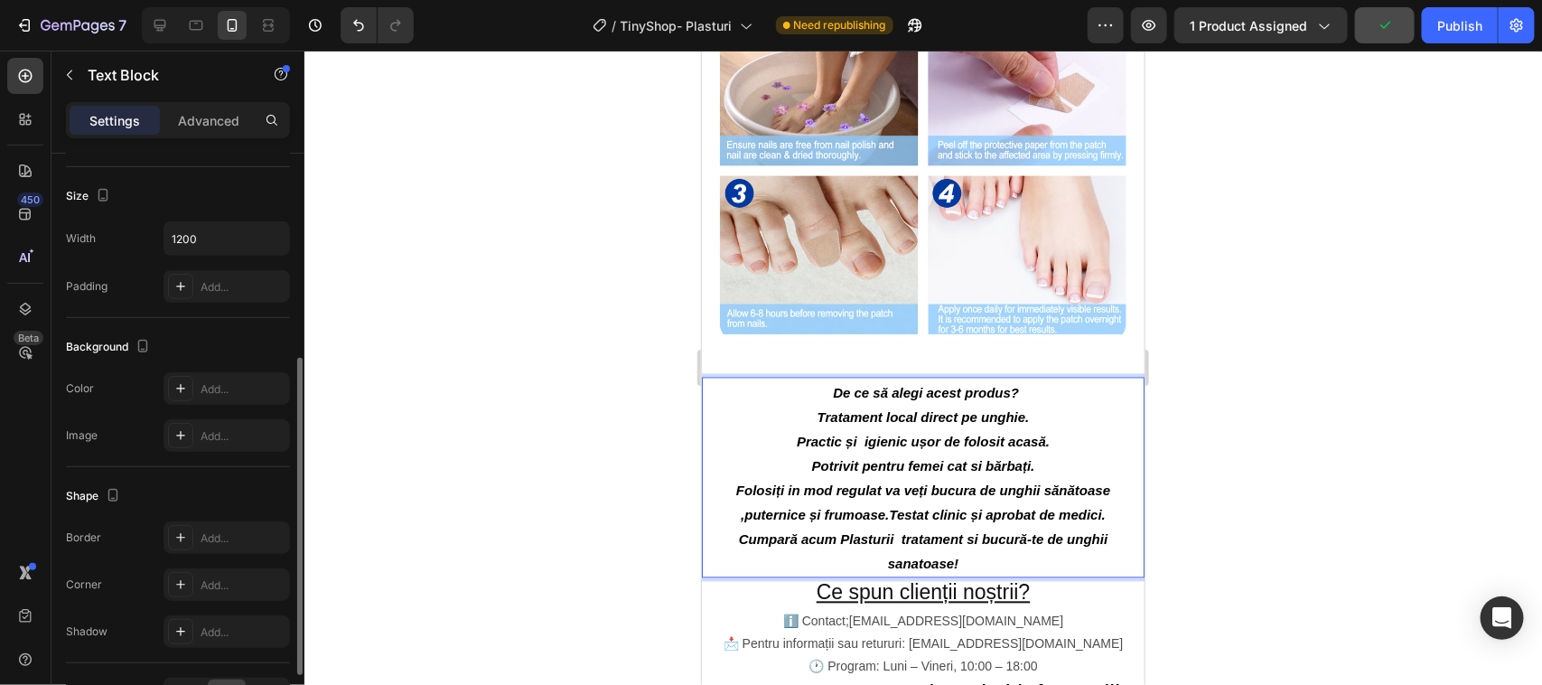
click at [896, 571] on span "Cumpară acum Plasturii tratament si bucură-te de unghii sanatoase!" at bounding box center [922, 551] width 369 height 40
click at [760, 444] on p "Tratament local direct pe unghie. Practic și igienic ușor de folosit acasă. Pot…" at bounding box center [922, 441] width 439 height 73
click at [761, 443] on p "Tratament local direct pe unghie. Practic și igienic ușor de folosit acasă. Pot…" at bounding box center [922, 441] width 439 height 73
click at [750, 405] on p "De ce să alegi acest produs?" at bounding box center [922, 391] width 439 height 26
click at [734, 405] on p "De ce să alegi acest produs?" at bounding box center [922, 391] width 439 height 26
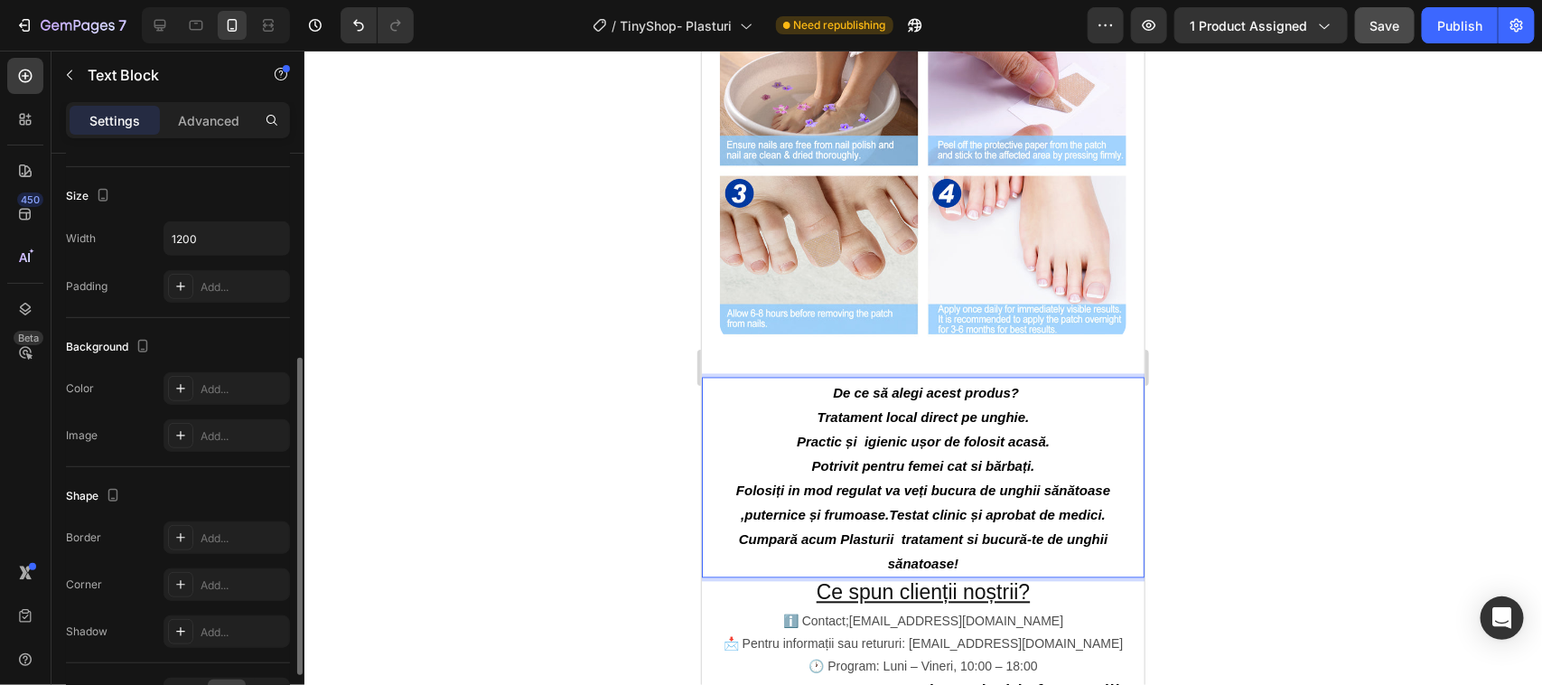
click at [737, 466] on p "Tratament local direct pe unghie. Practic și igienic ușor de folosit acasă. Pot…" at bounding box center [922, 441] width 439 height 73
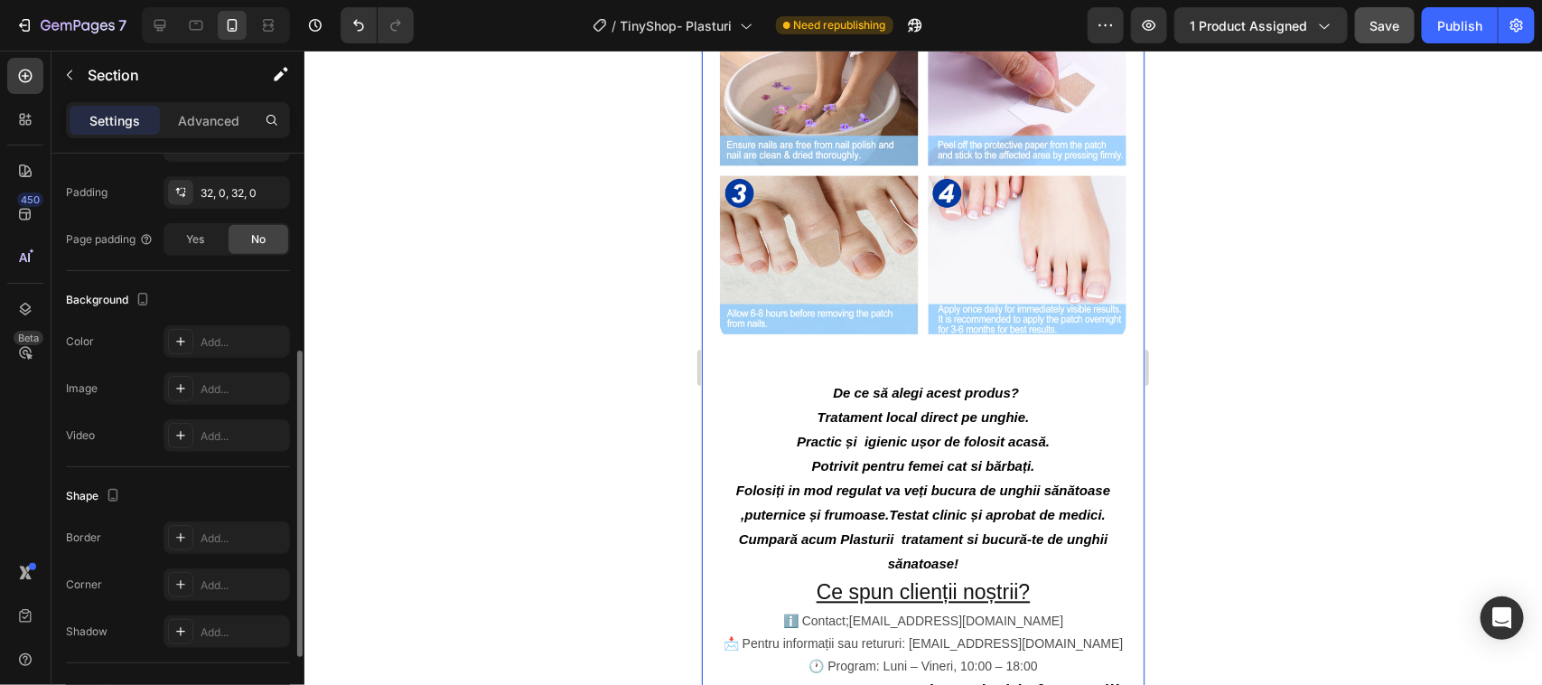
scroll to position [0, 0]
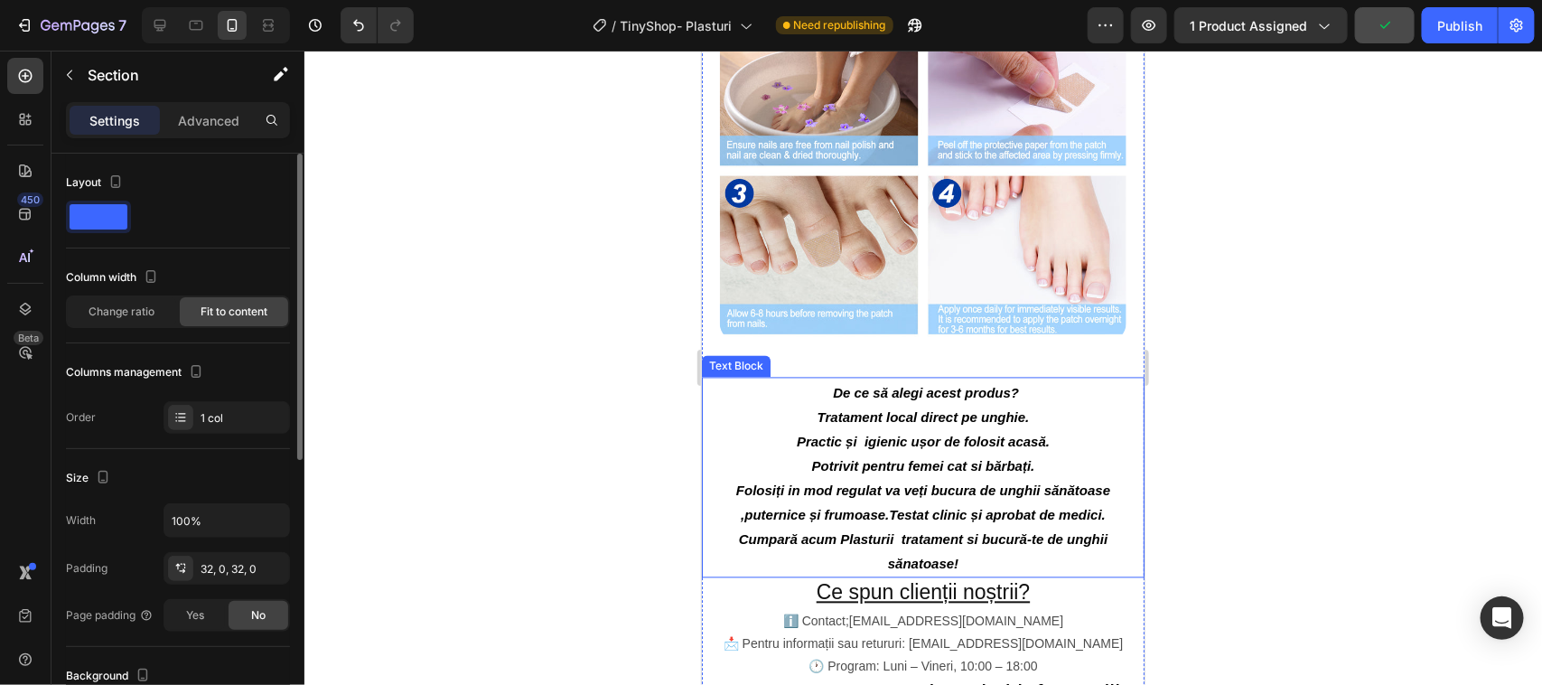
click at [798, 449] on p "Tratament local direct pe unghie. Practic și igienic ușor de folosit acasă. Pot…" at bounding box center [922, 441] width 439 height 73
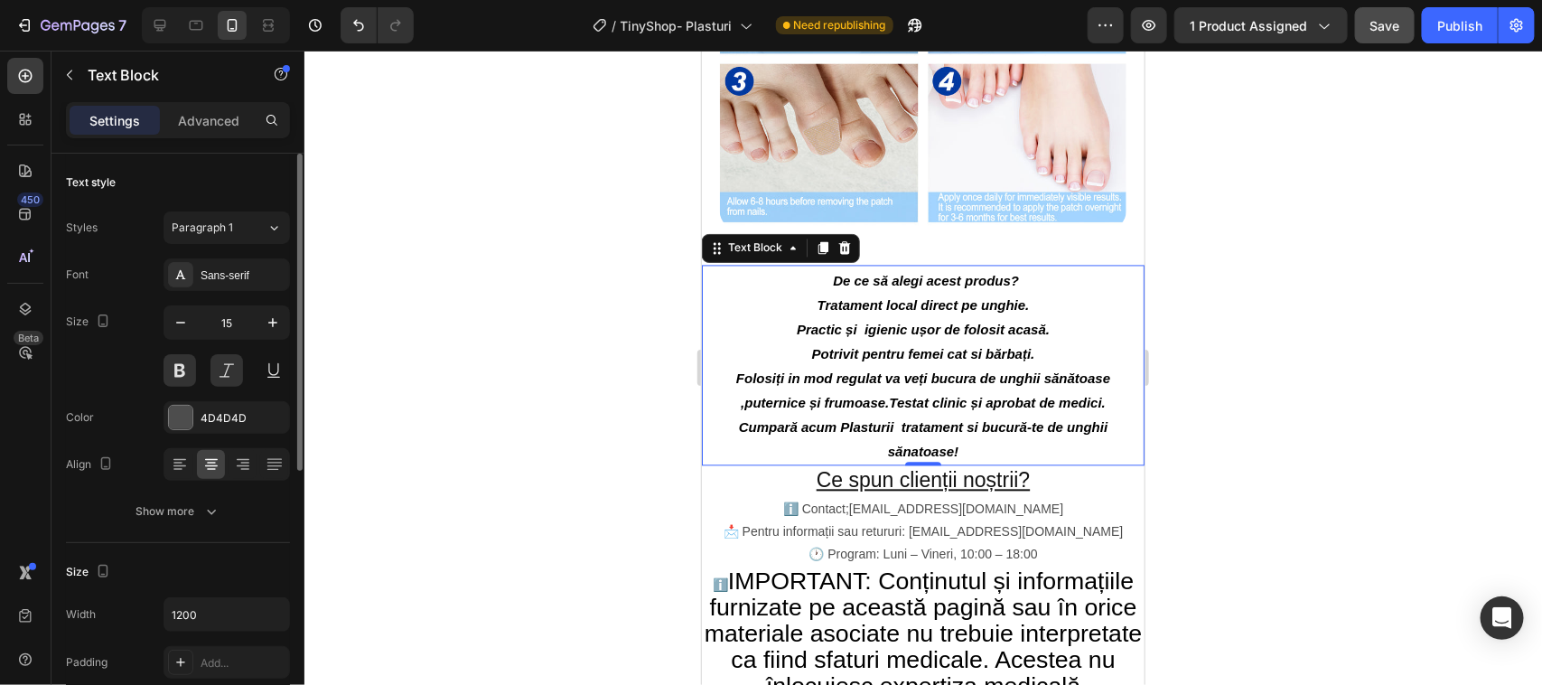
scroll to position [1593, 0]
click at [892, 493] on p "Ce spun clienții noștrii?" at bounding box center [922, 479] width 439 height 27
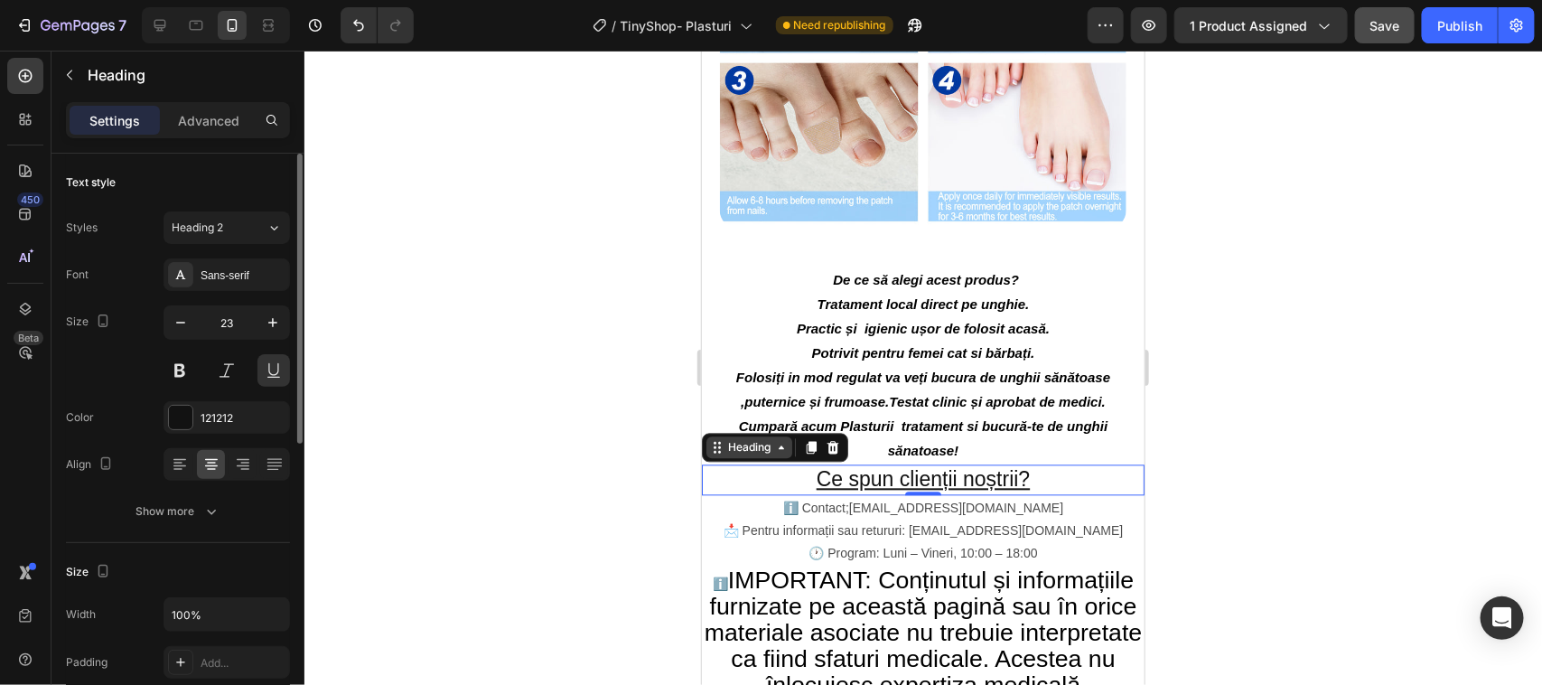
click at [745, 455] on div "Heading" at bounding box center [749, 447] width 50 height 16
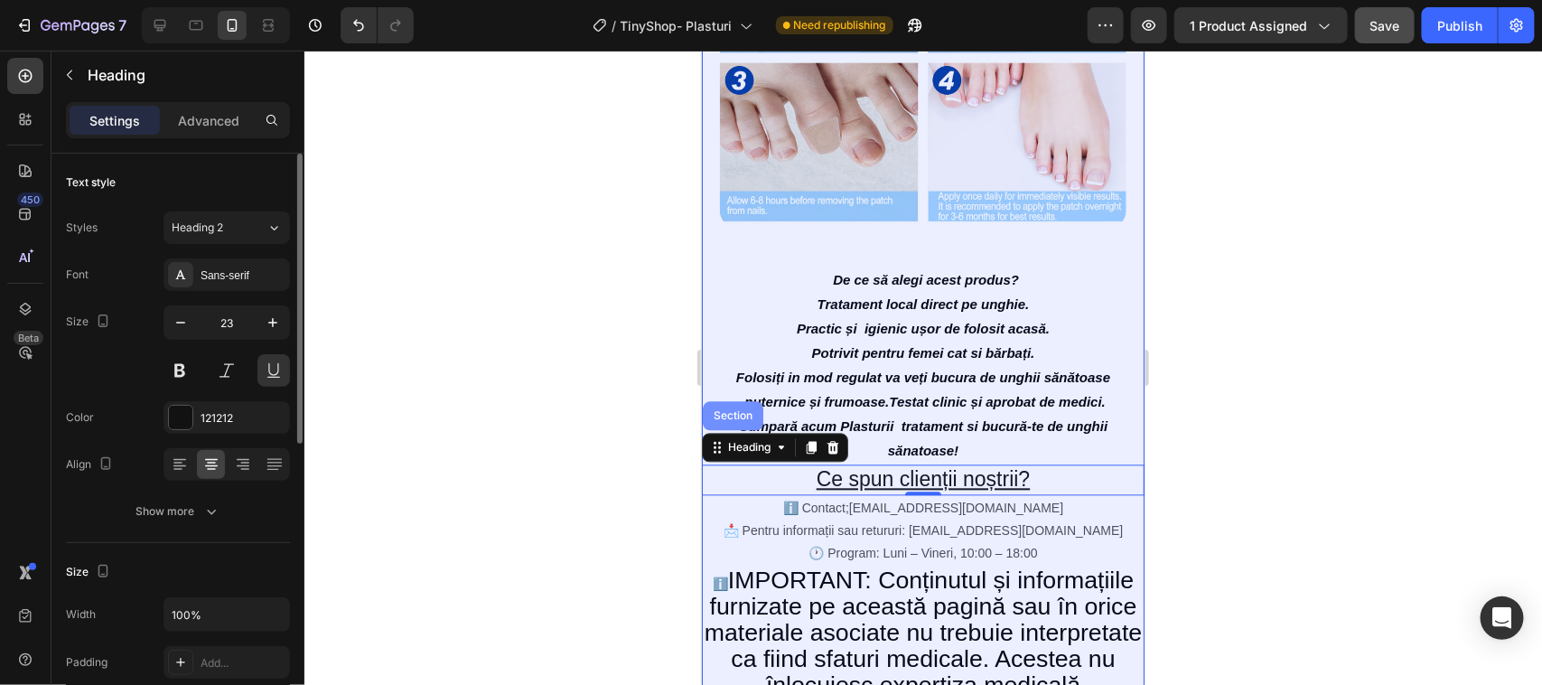
click at [742, 421] on div "Section" at bounding box center [732, 415] width 46 height 11
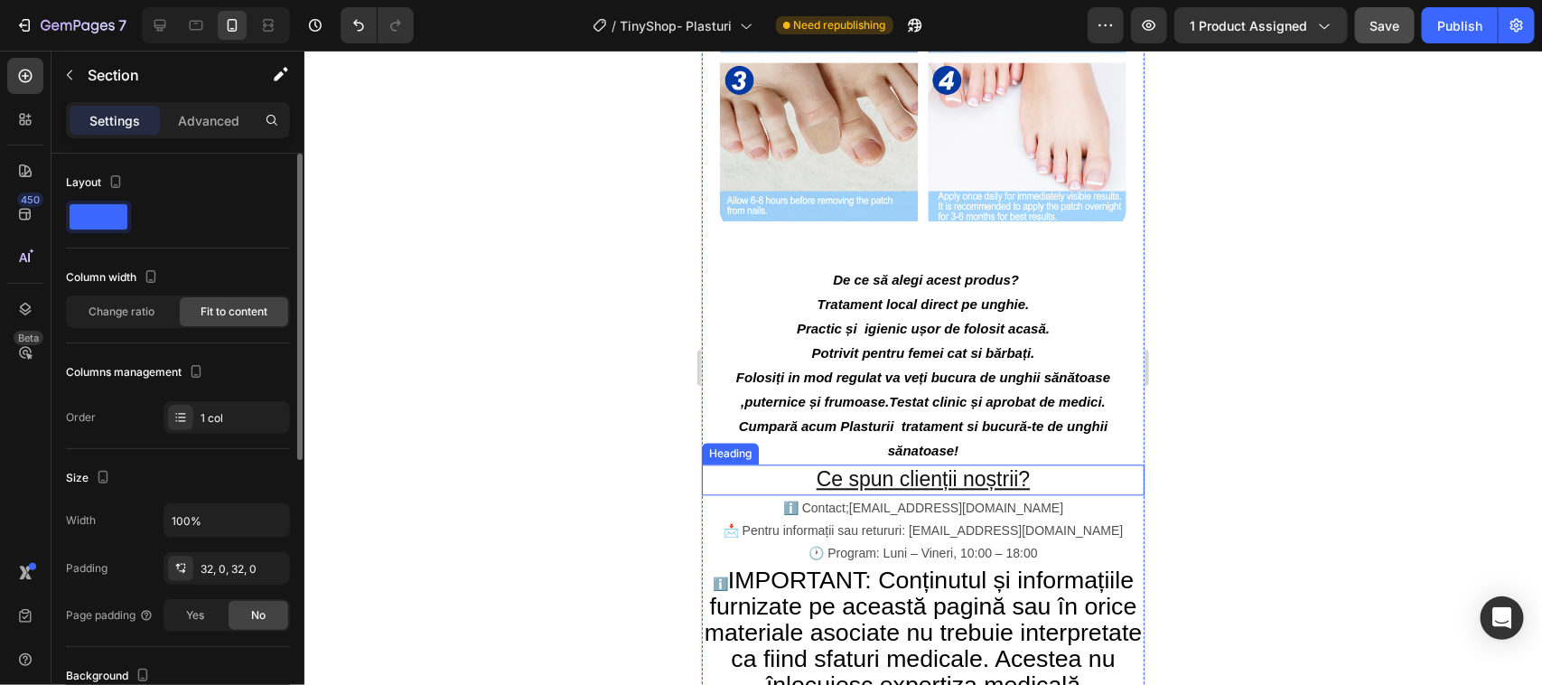
click at [745, 493] on p "Ce spun clienții noștrii?" at bounding box center [922, 479] width 439 height 27
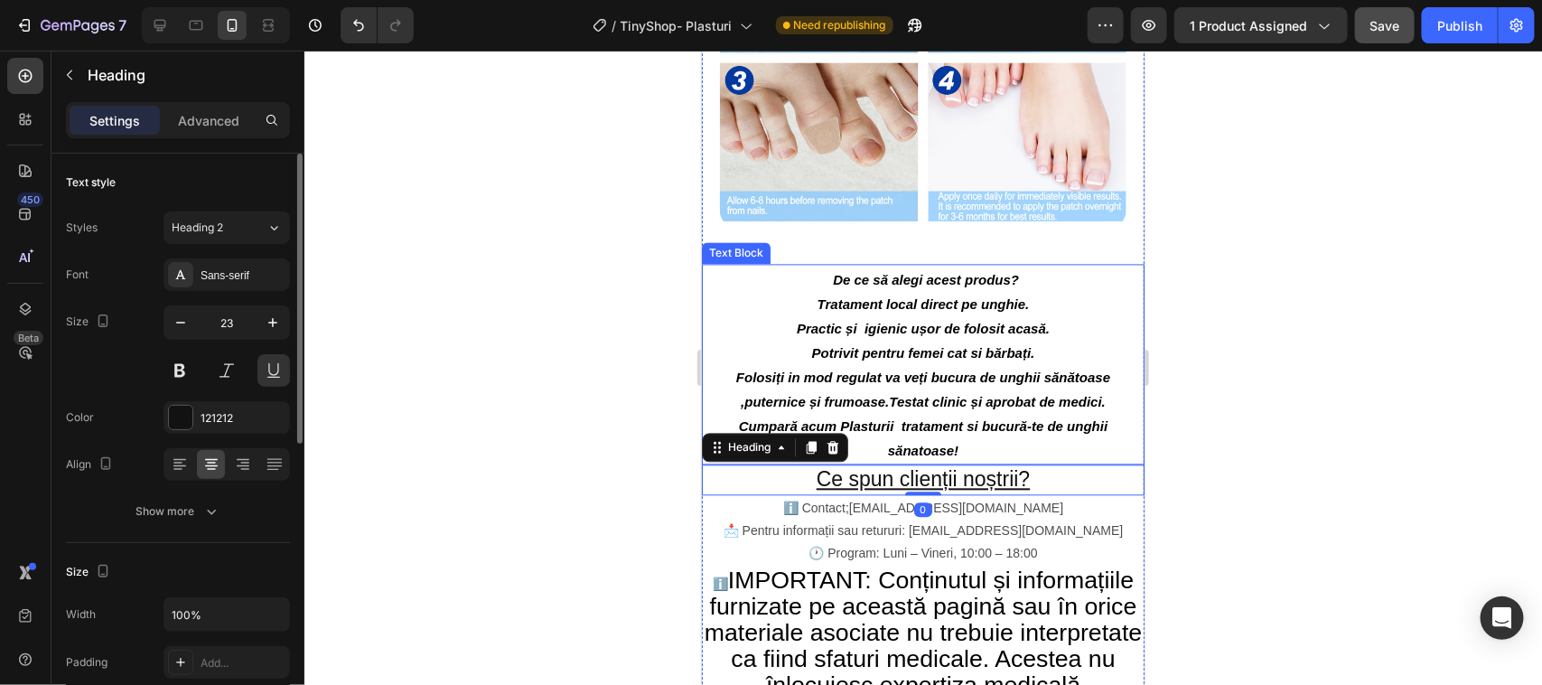
click at [774, 365] on p "Tratament local direct pe unghie. Practic și igienic ușor de folosit acasă. Pot…" at bounding box center [922, 328] width 439 height 73
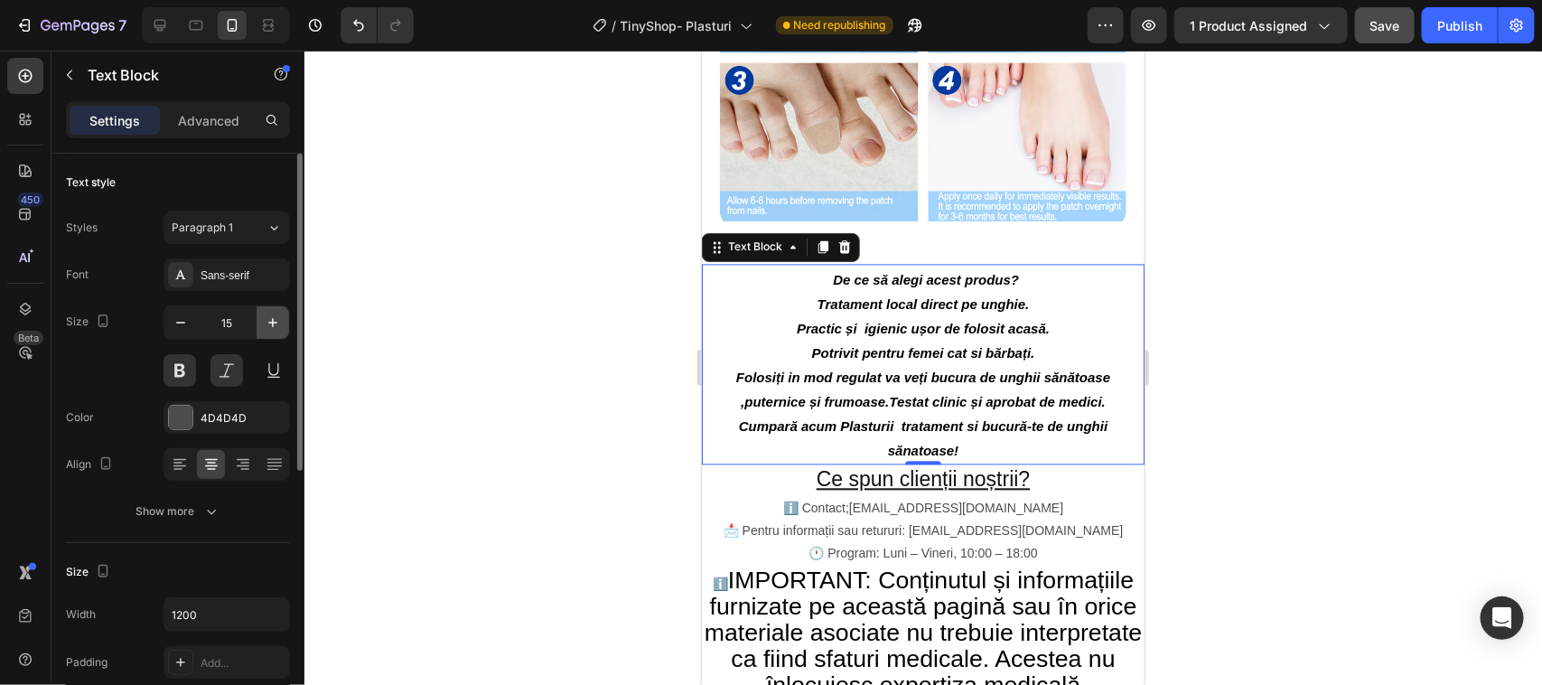
click at [273, 323] on icon "button" at bounding box center [273, 322] width 18 height 18
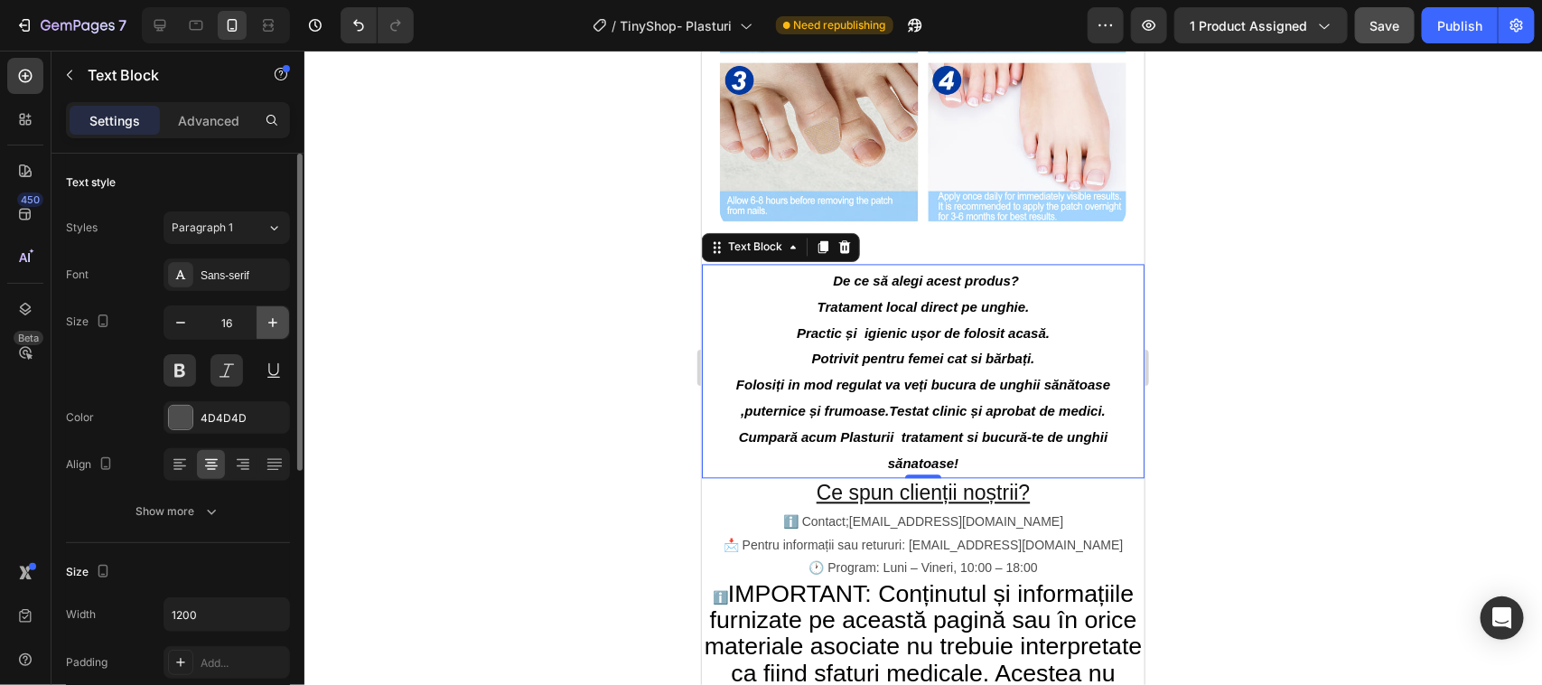
click at [273, 323] on icon "button" at bounding box center [273, 322] width 18 height 18
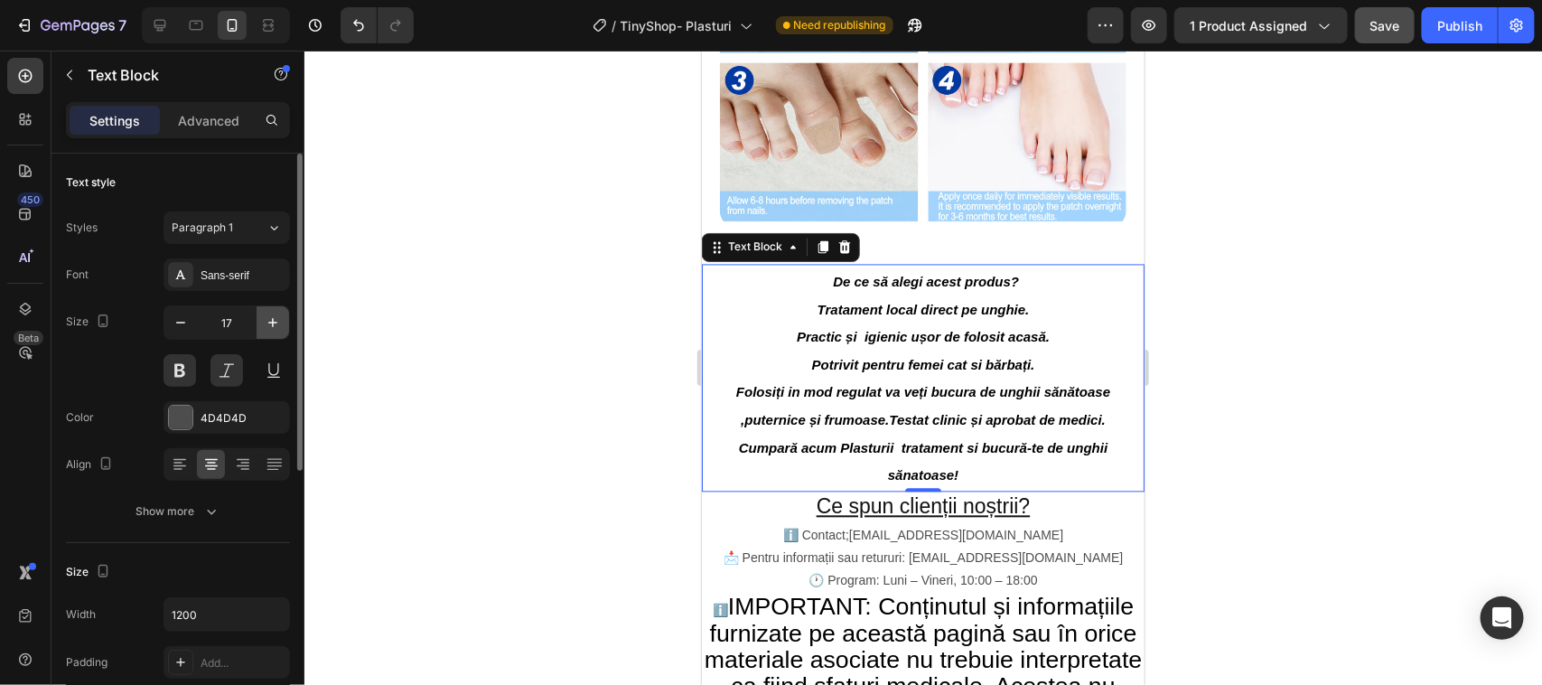
click at [274, 322] on icon "button" at bounding box center [273, 322] width 18 height 18
type input "18"
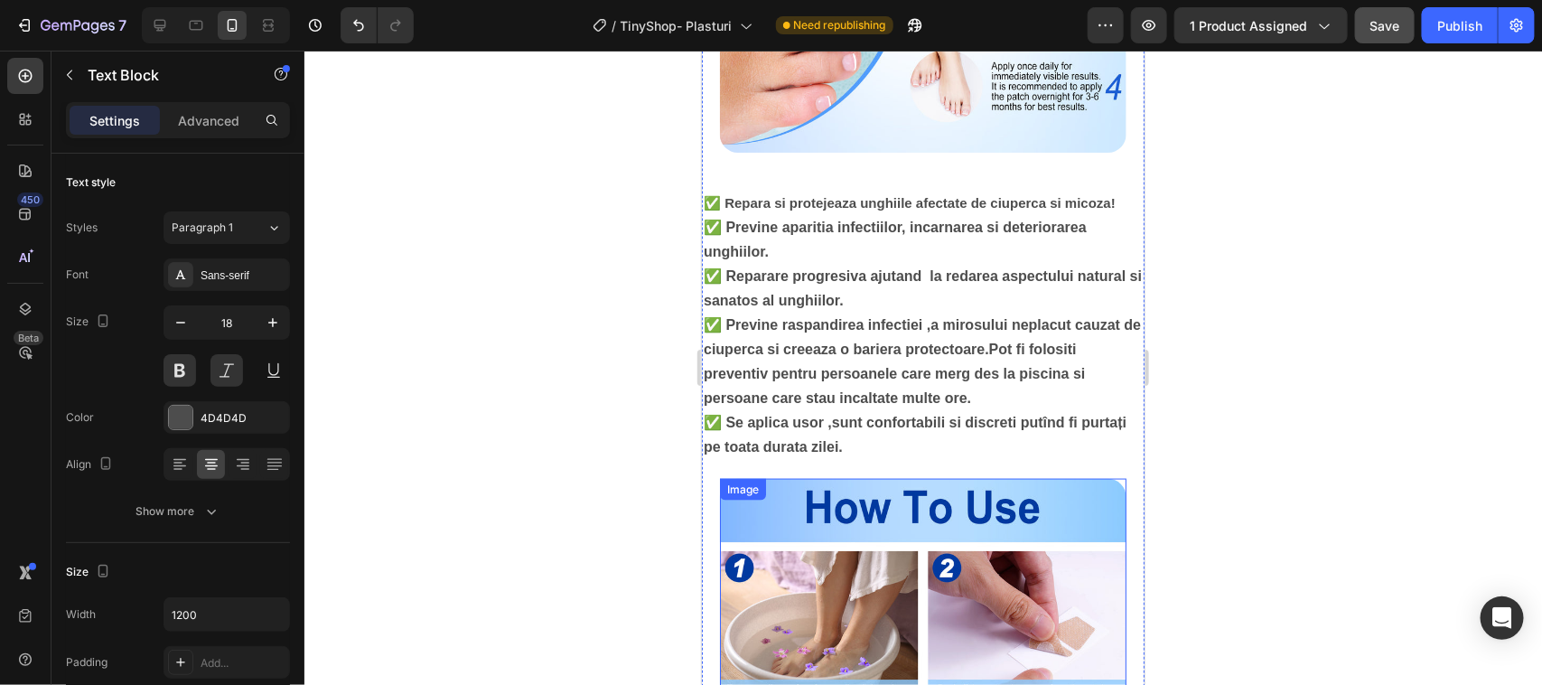
scroll to position [915, 0]
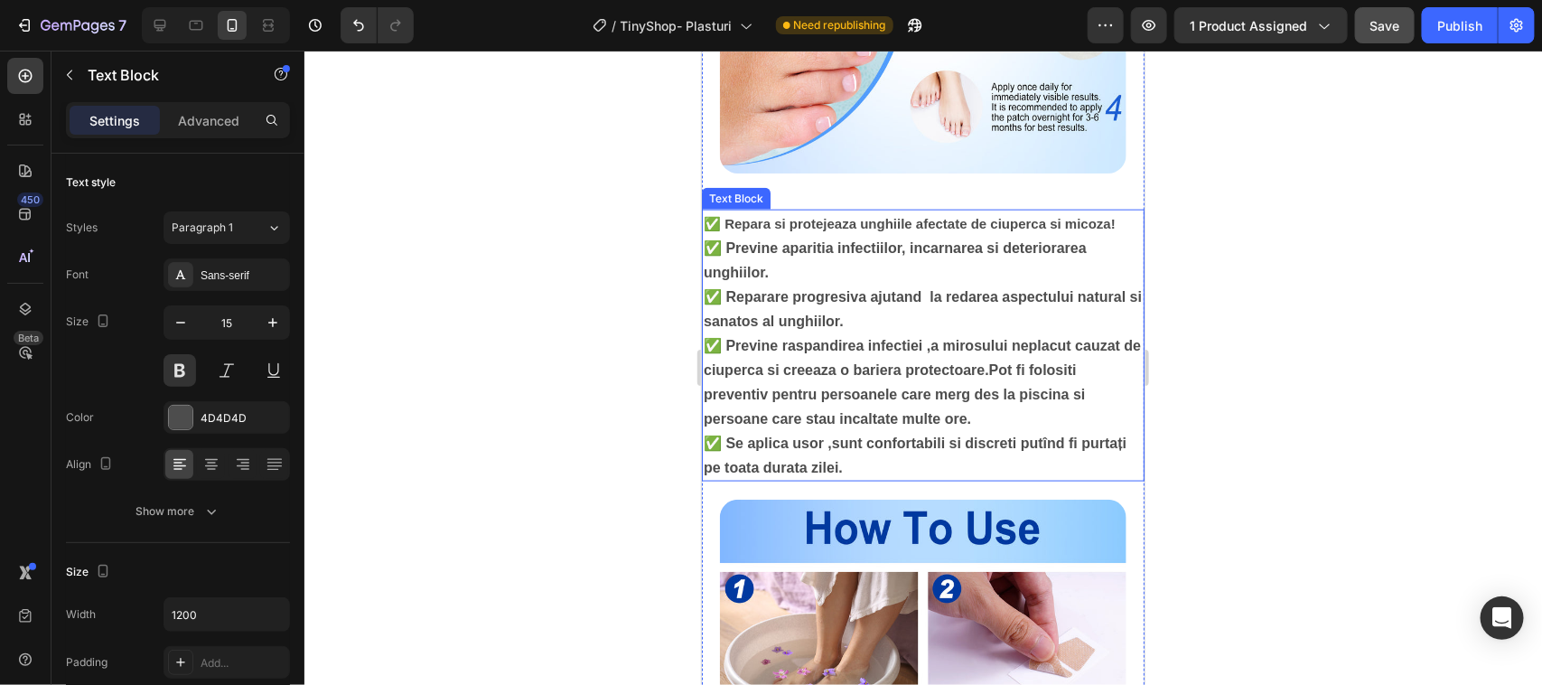
click at [797, 284] on p "✅ Previne aparitia infectiilor, incarnarea si deteriorarea unghiilor." at bounding box center [922, 259] width 439 height 49
click at [752, 200] on div "Text Block" at bounding box center [754, 191] width 61 height 16
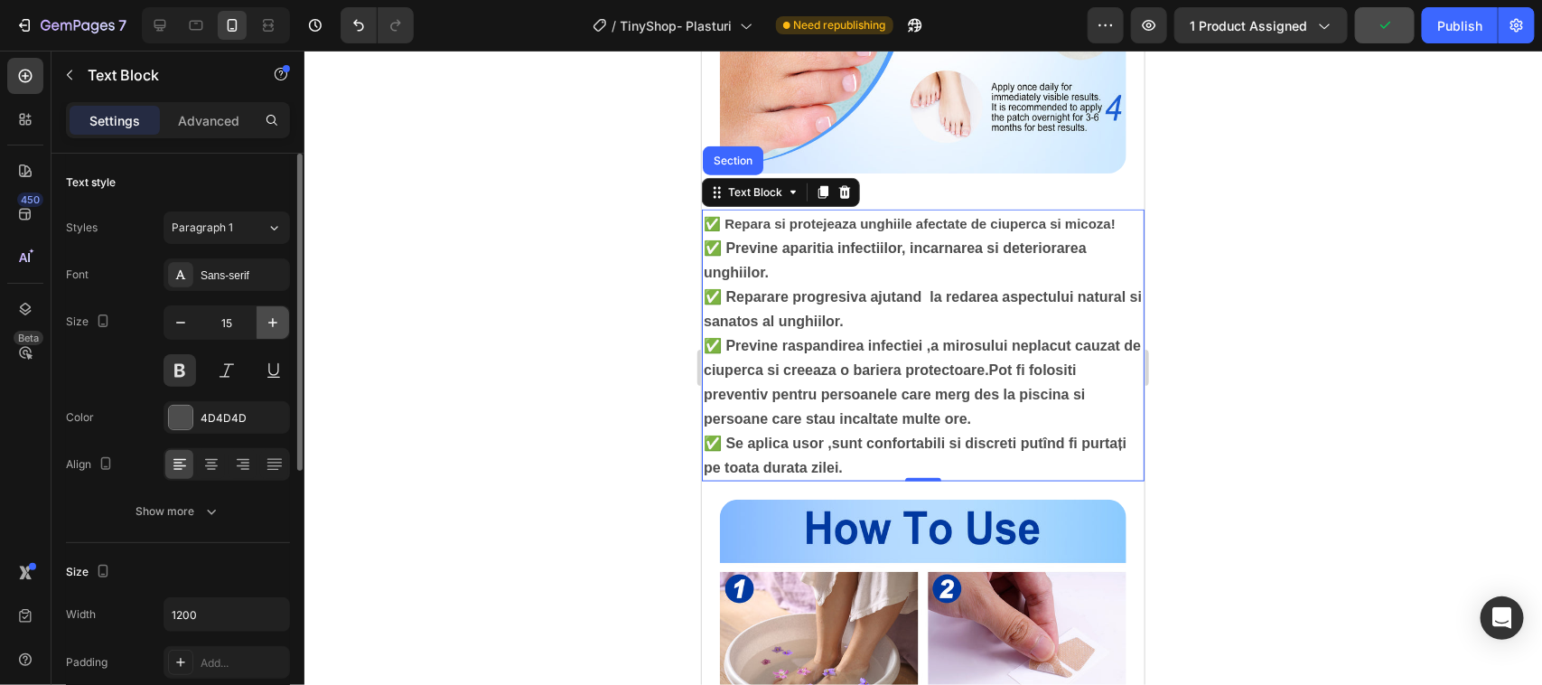
click at [271, 318] on icon "button" at bounding box center [273, 322] width 18 height 18
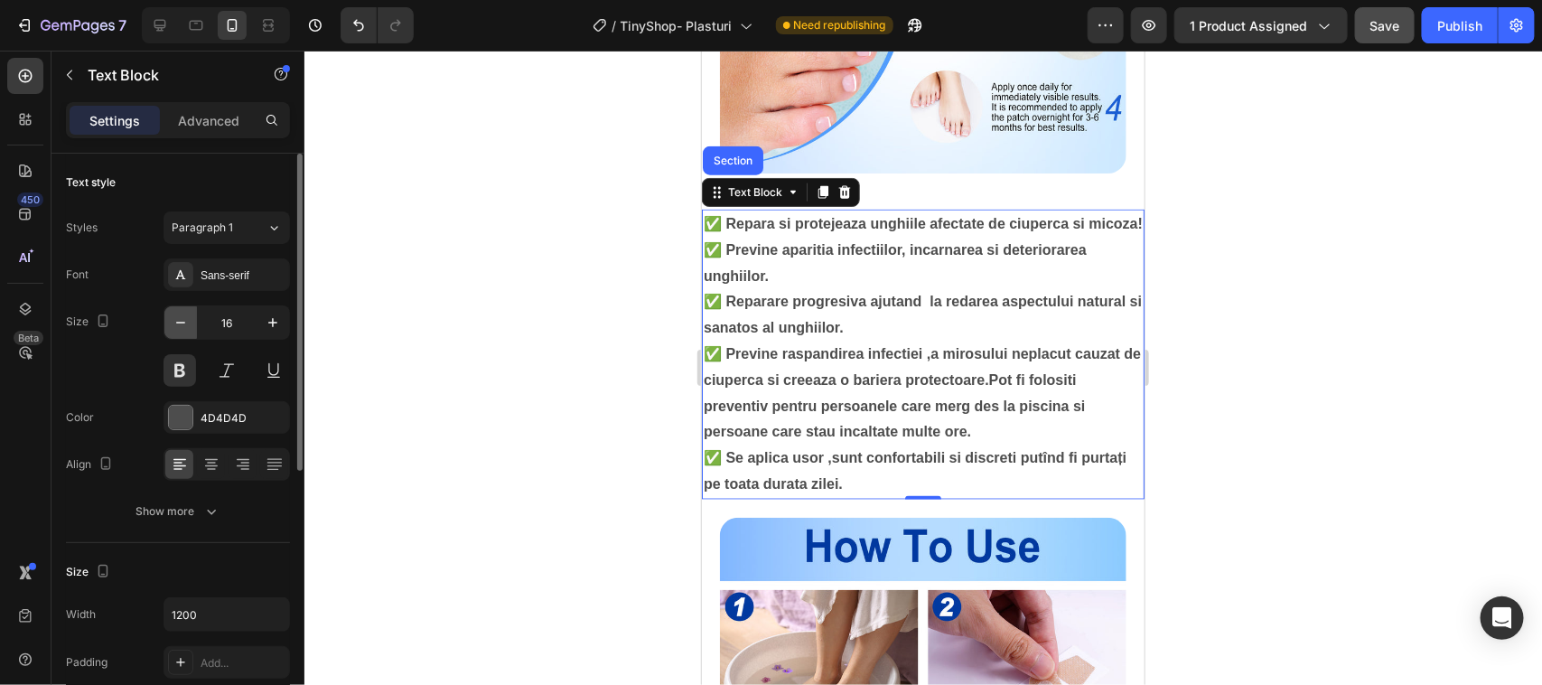
click at [183, 322] on icon "button" at bounding box center [180, 323] width 9 height 2
type input "15"
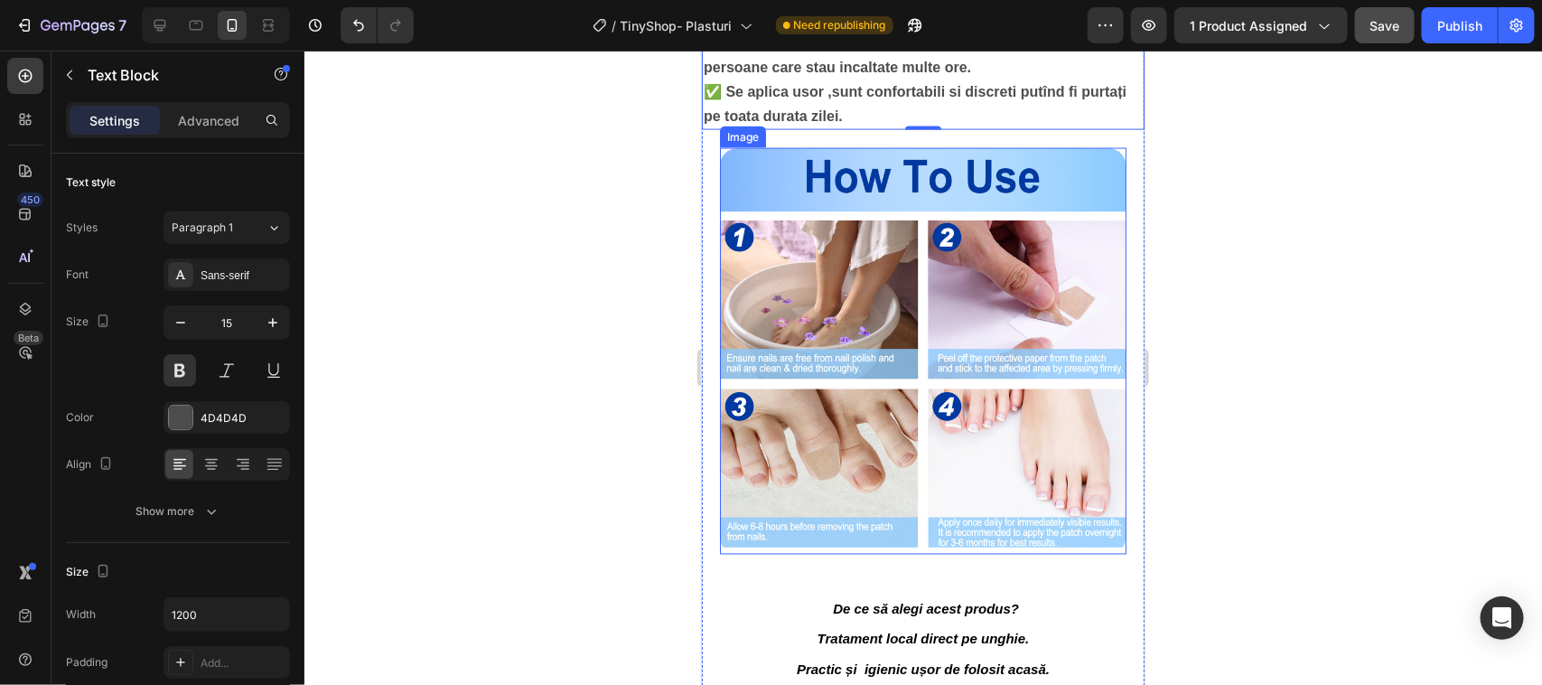
scroll to position [1367, 0]
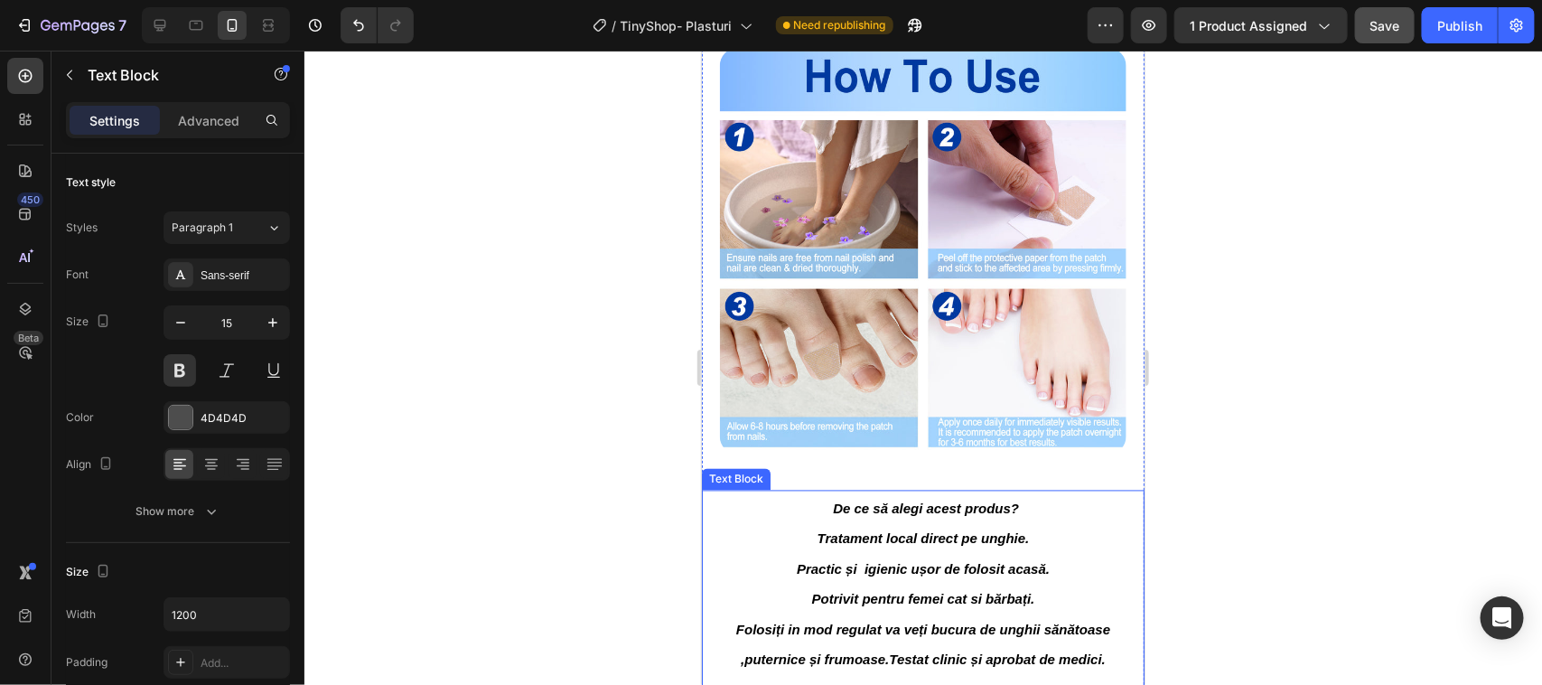
click at [743, 487] on div "Text Block" at bounding box center [735, 479] width 61 height 16
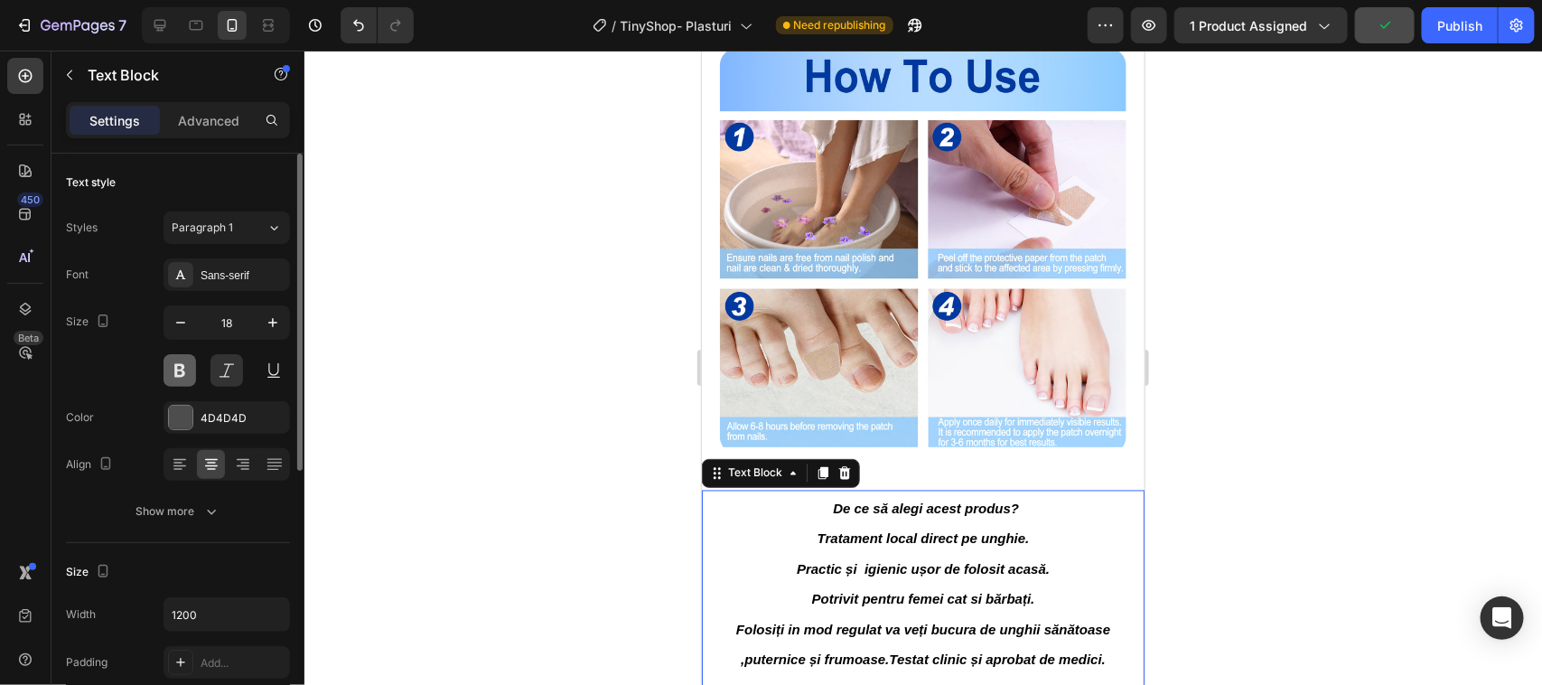
click at [182, 368] on button at bounding box center [179, 370] width 33 height 33
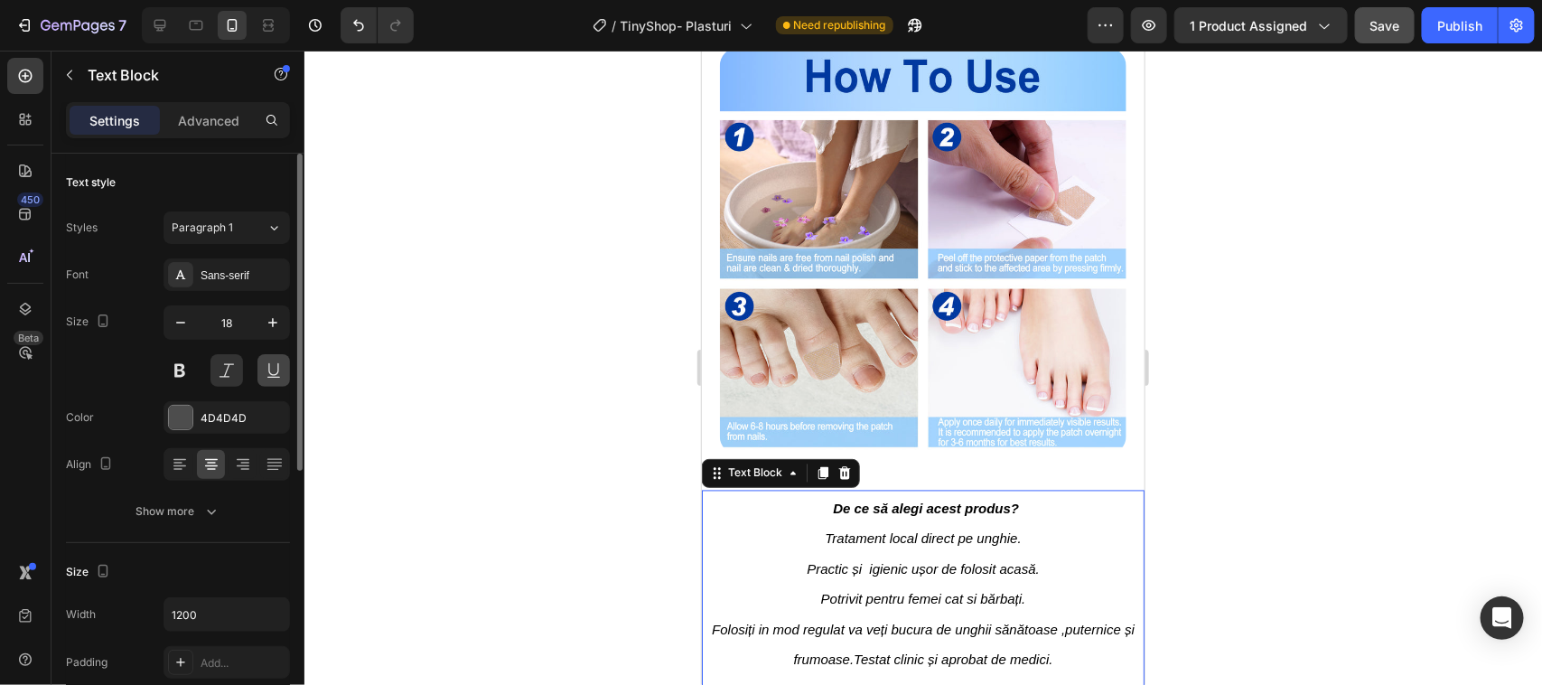
click at [277, 370] on button at bounding box center [273, 370] width 33 height 33
click at [182, 319] on icon "button" at bounding box center [181, 322] width 18 height 18
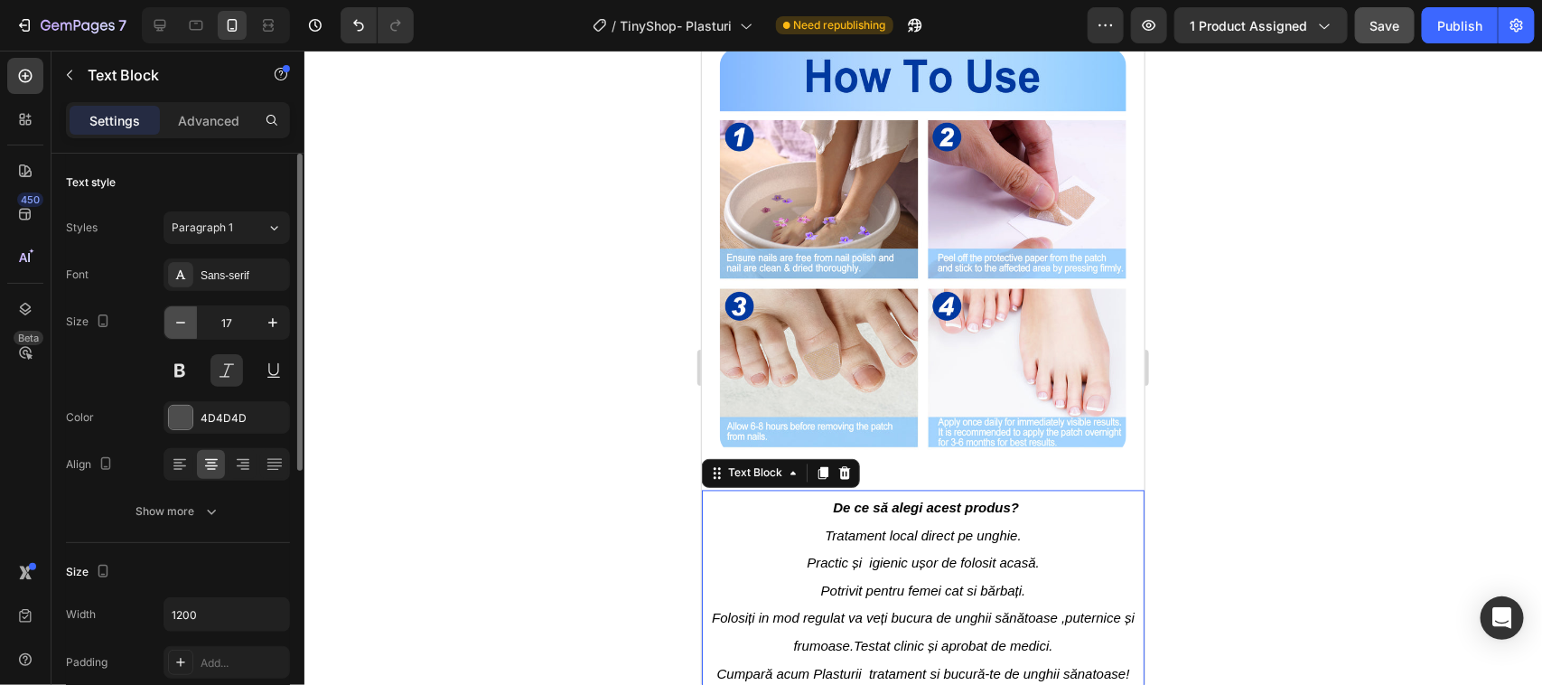
click at [182, 319] on icon "button" at bounding box center [181, 322] width 18 height 18
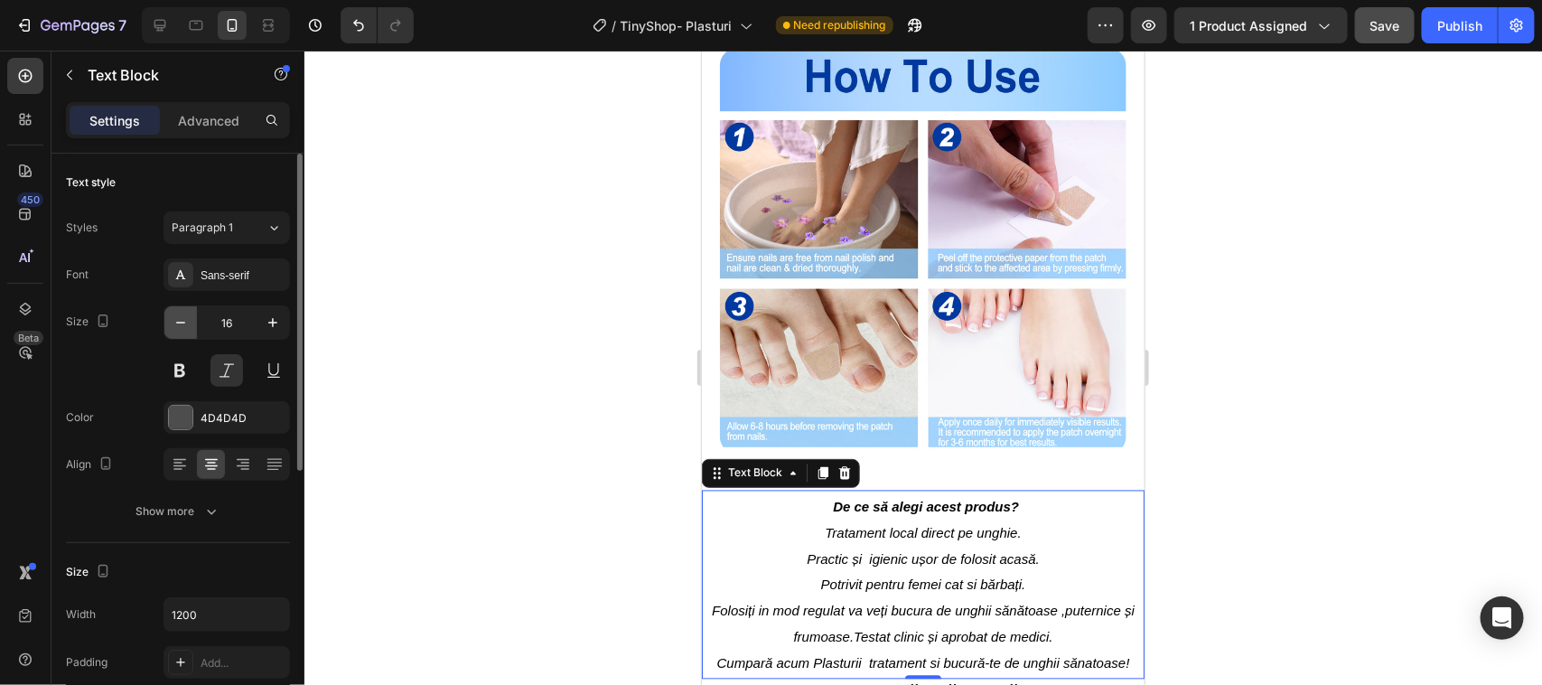
click at [182, 319] on icon "button" at bounding box center [181, 322] width 18 height 18
type input "15"
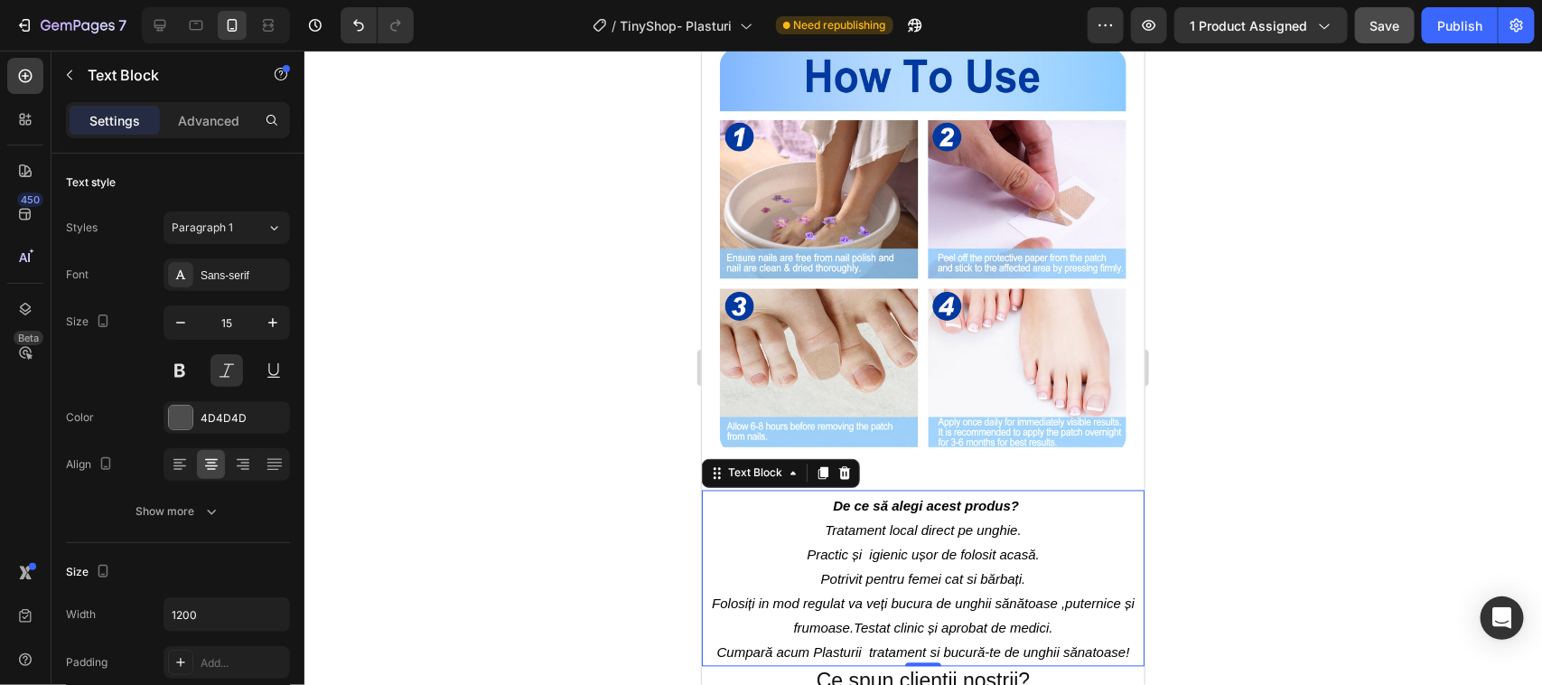
click at [668, 277] on div at bounding box center [923, 368] width 1238 height 634
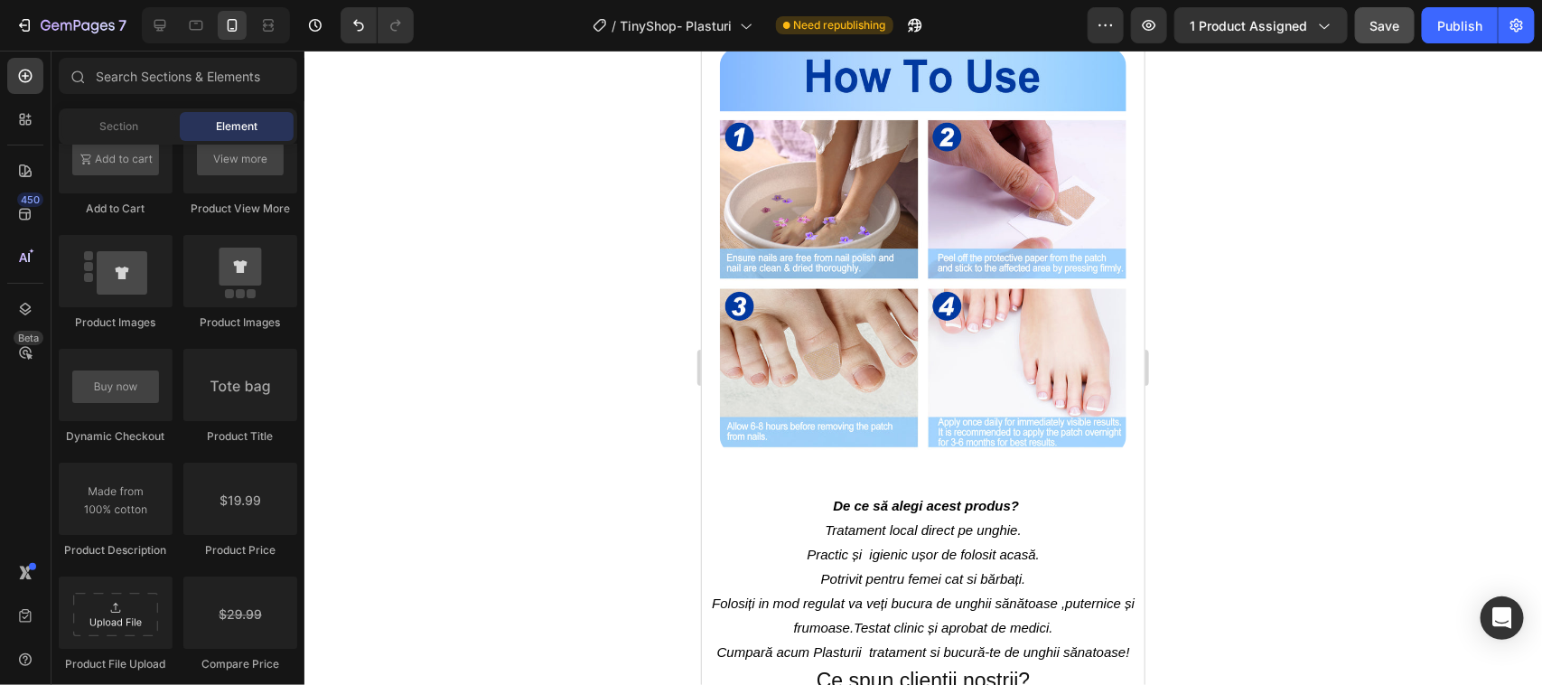
click at [646, 229] on div at bounding box center [923, 368] width 1238 height 634
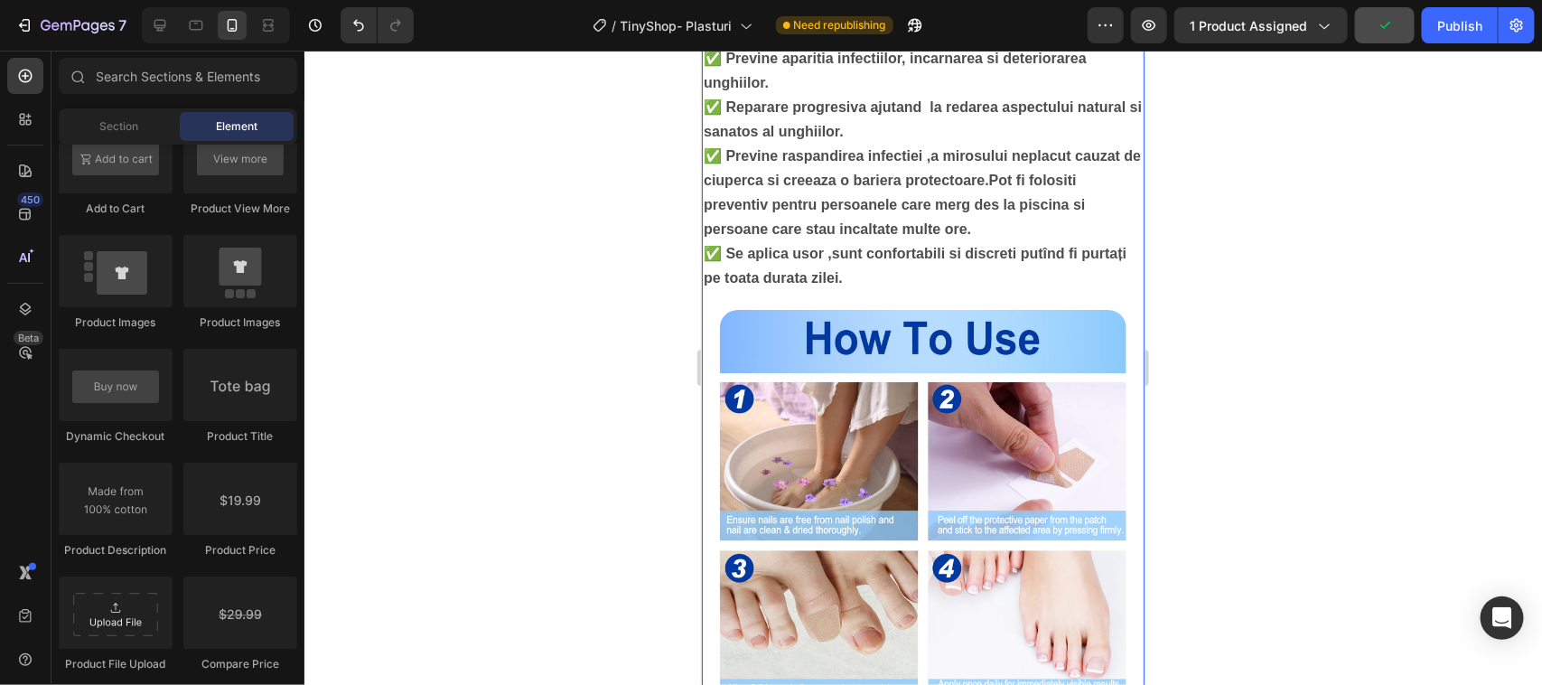
scroll to position [1028, 0]
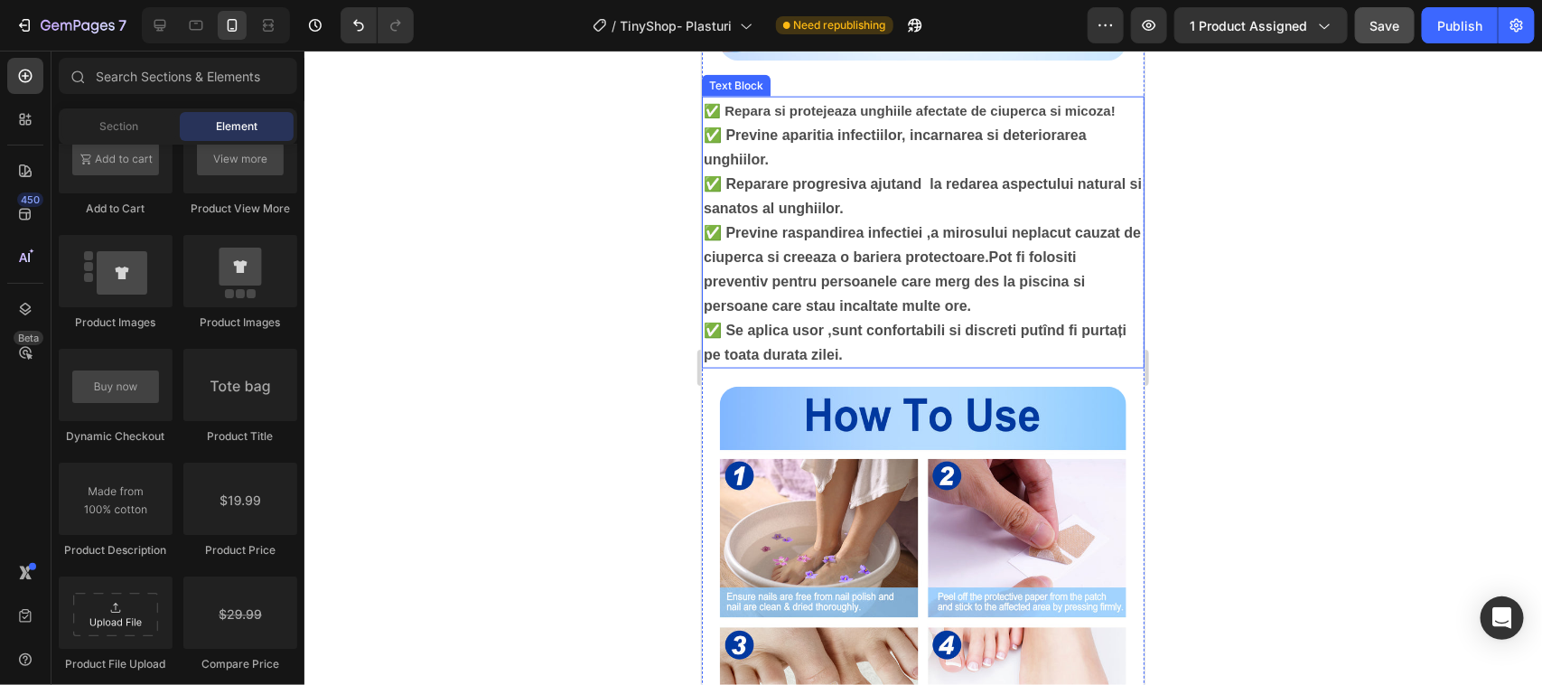
click at [739, 96] on div "Text Block" at bounding box center [735, 85] width 69 height 22
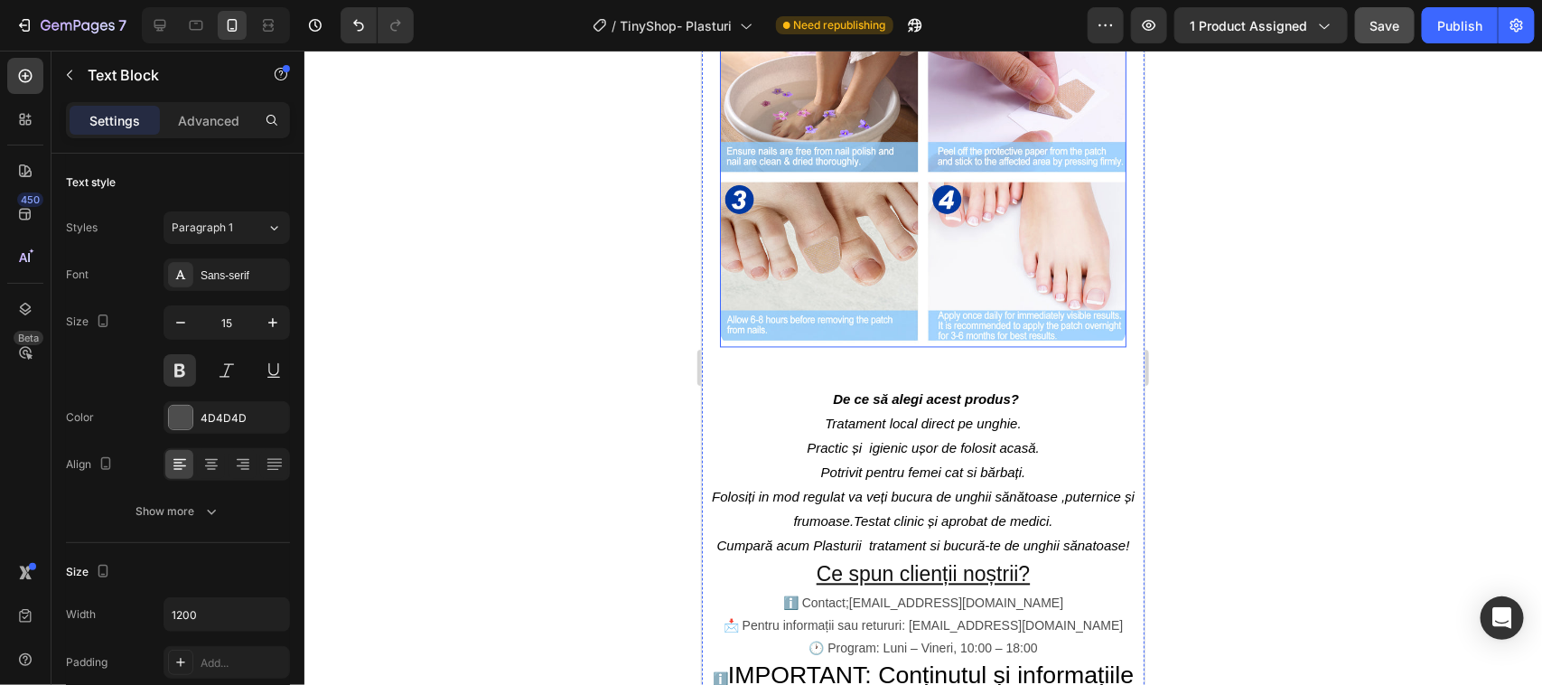
scroll to position [1480, 0]
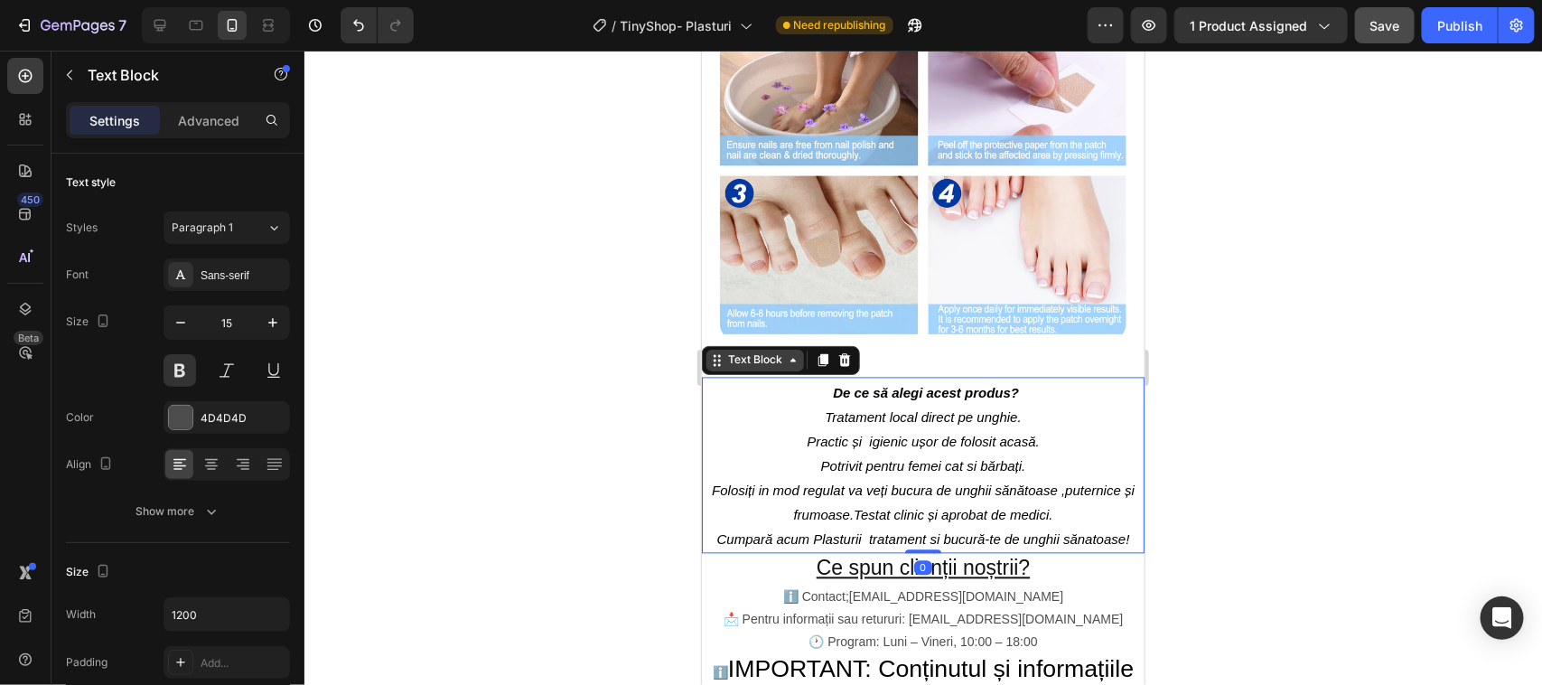
click at [738, 374] on div "Text Block" at bounding box center [780, 359] width 158 height 29
click at [741, 370] on div "Text Block" at bounding box center [754, 360] width 98 height 22
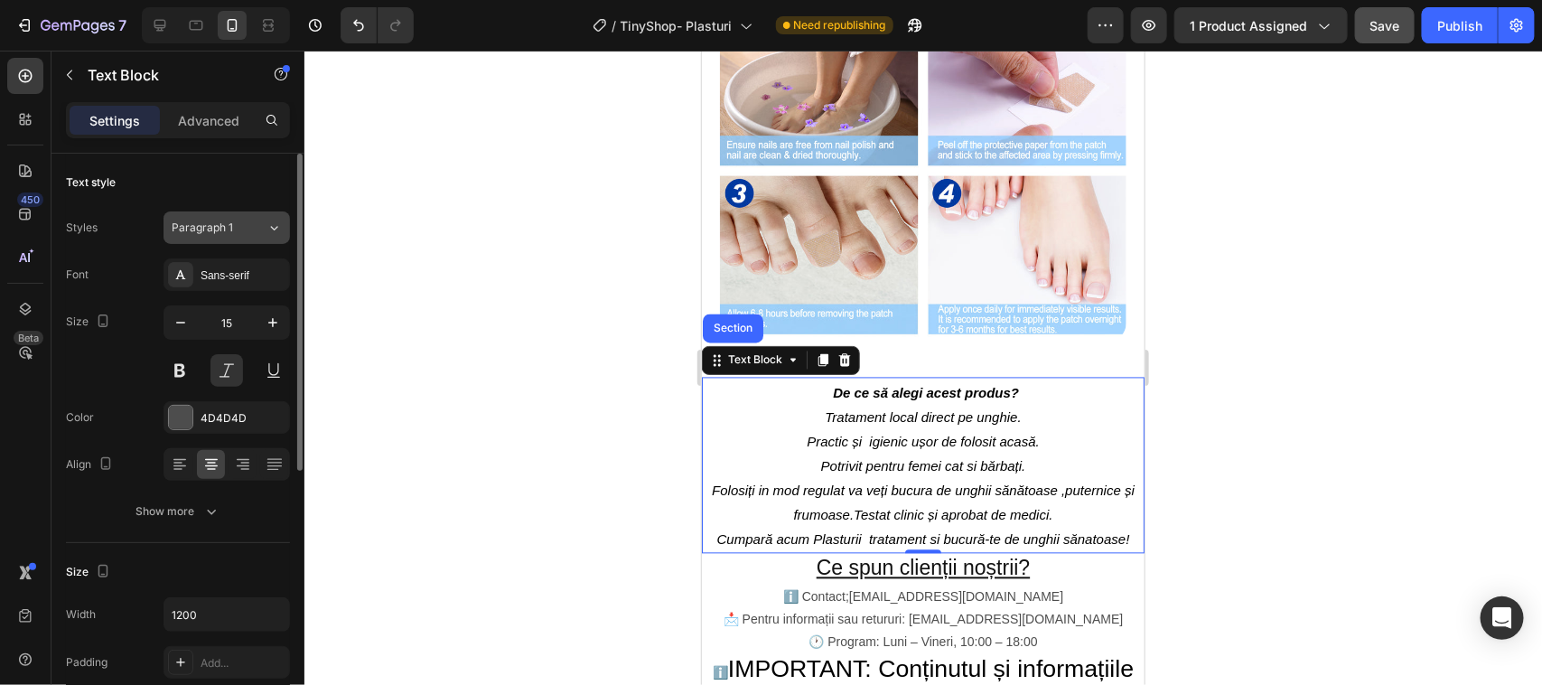
click at [276, 228] on icon at bounding box center [274, 228] width 7 height 5
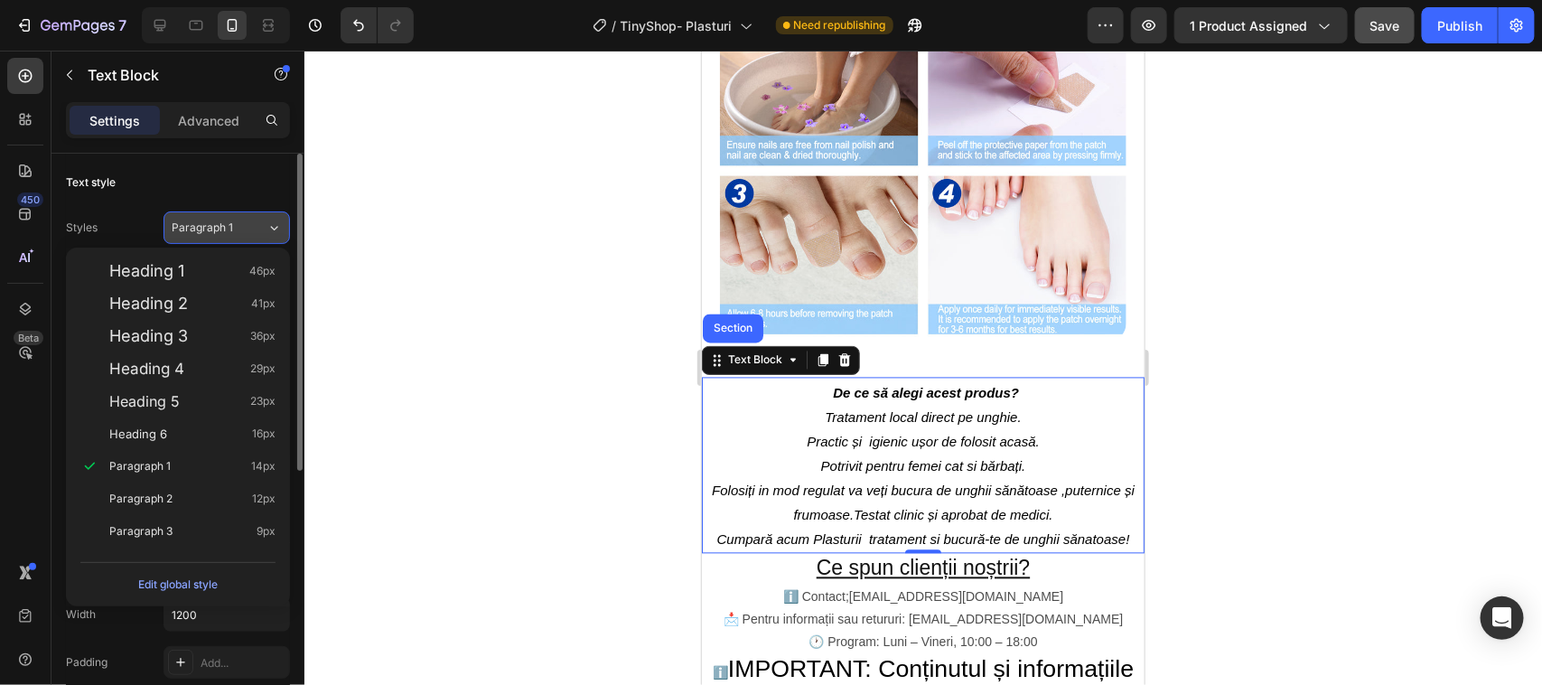
click at [276, 228] on icon at bounding box center [274, 228] width 7 height 5
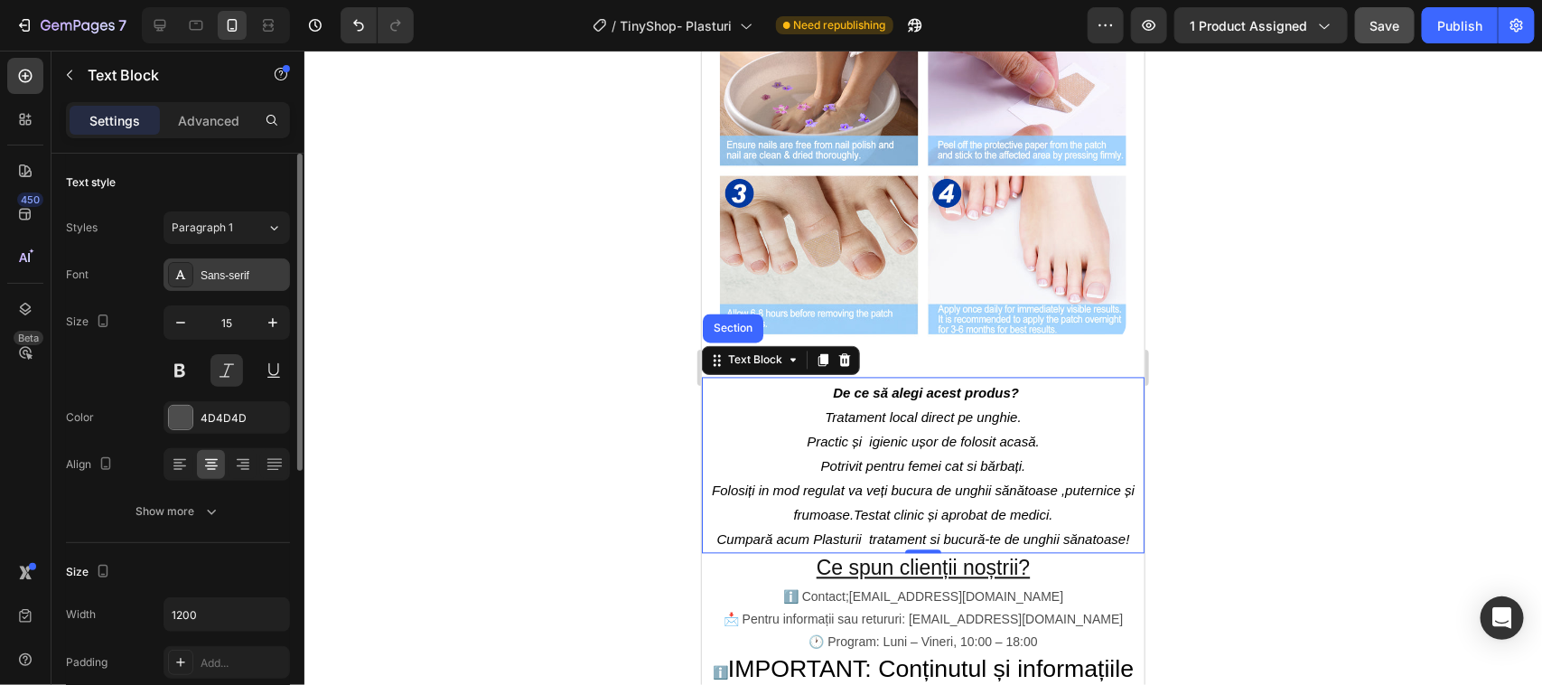
click at [237, 268] on div "Sans-serif" at bounding box center [243, 275] width 85 height 16
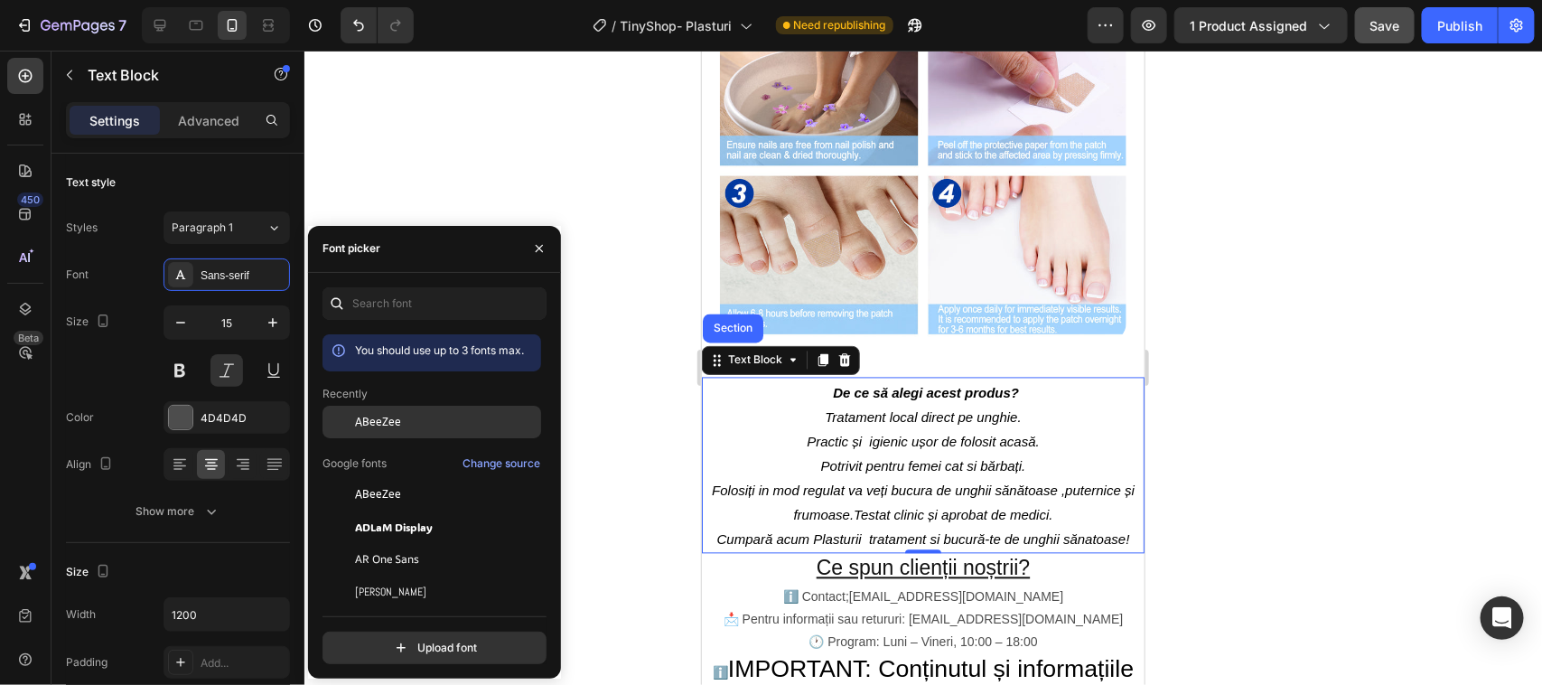
click at [399, 422] on div "ABeeZee" at bounding box center [446, 422] width 182 height 16
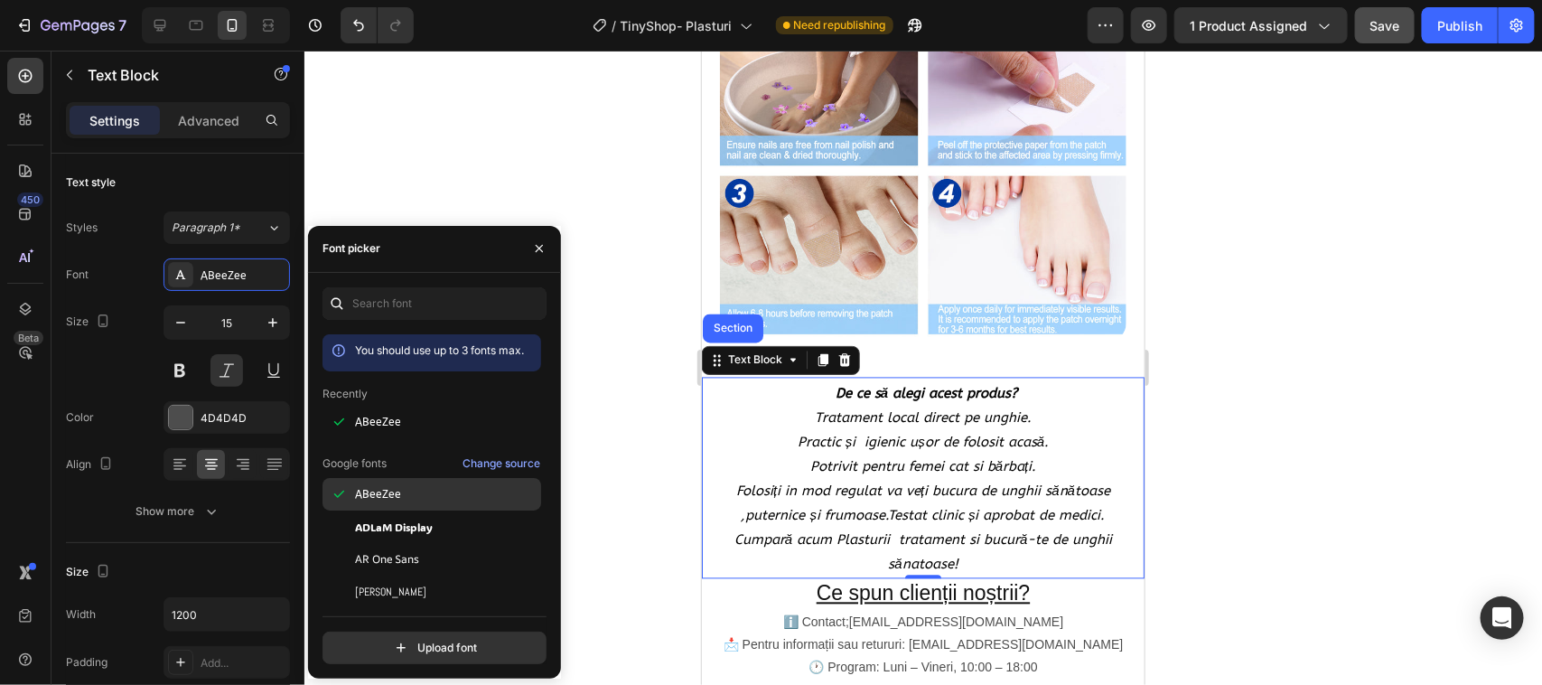
click at [409, 490] on div "ABeeZee" at bounding box center [446, 494] width 182 height 16
click at [412, 490] on div "ABeeZee" at bounding box center [446, 494] width 182 height 16
click at [400, 519] on span "ADLaM Display" at bounding box center [394, 526] width 78 height 16
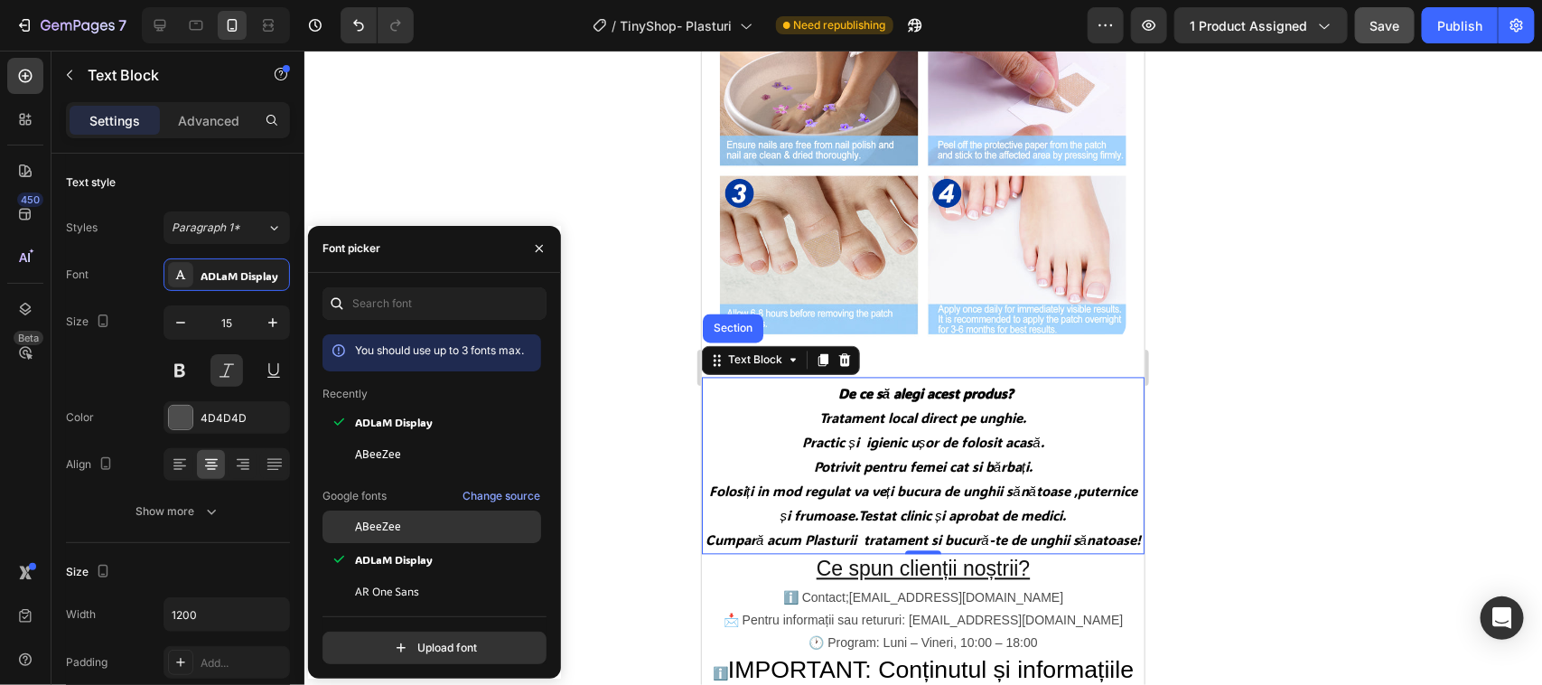
click at [400, 519] on div "ABeeZee" at bounding box center [446, 526] width 182 height 16
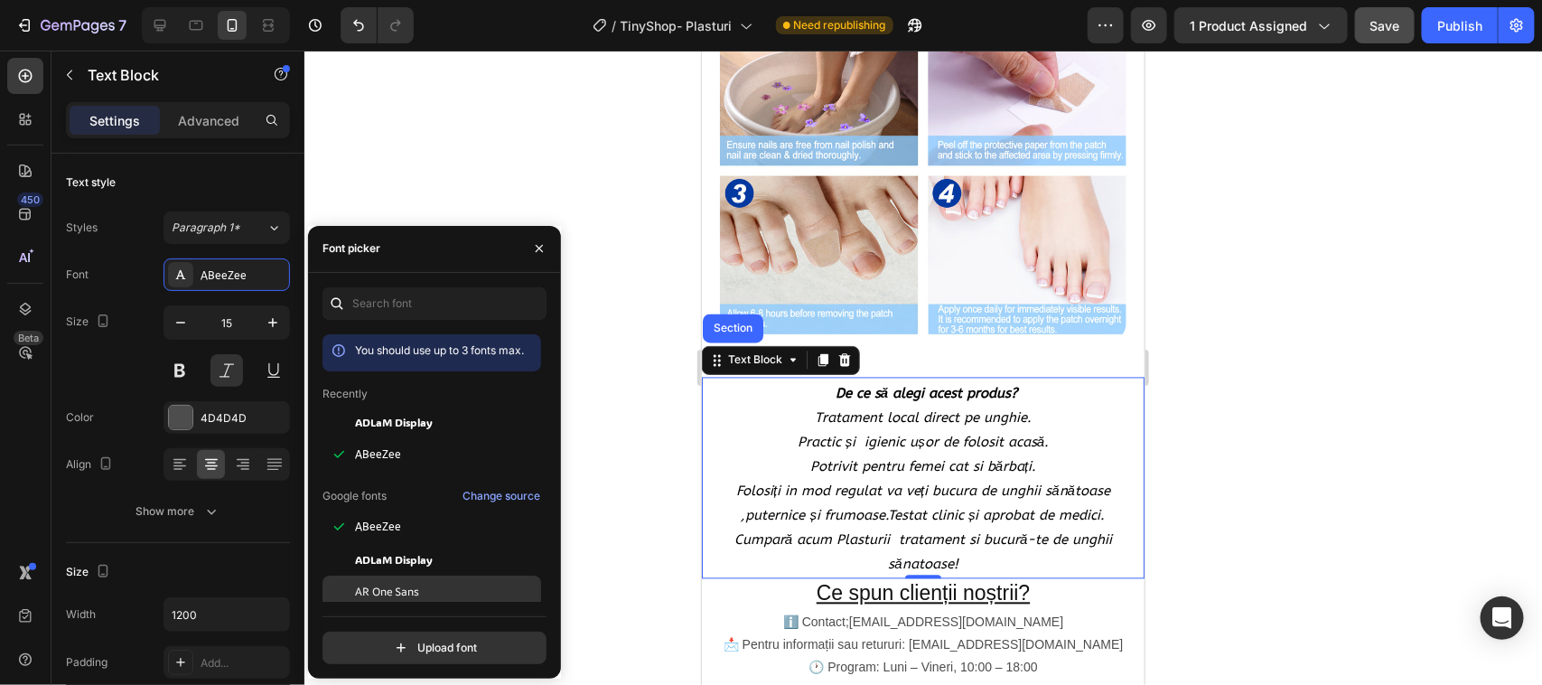
click at [406, 584] on span "AR One Sans" at bounding box center [387, 592] width 64 height 16
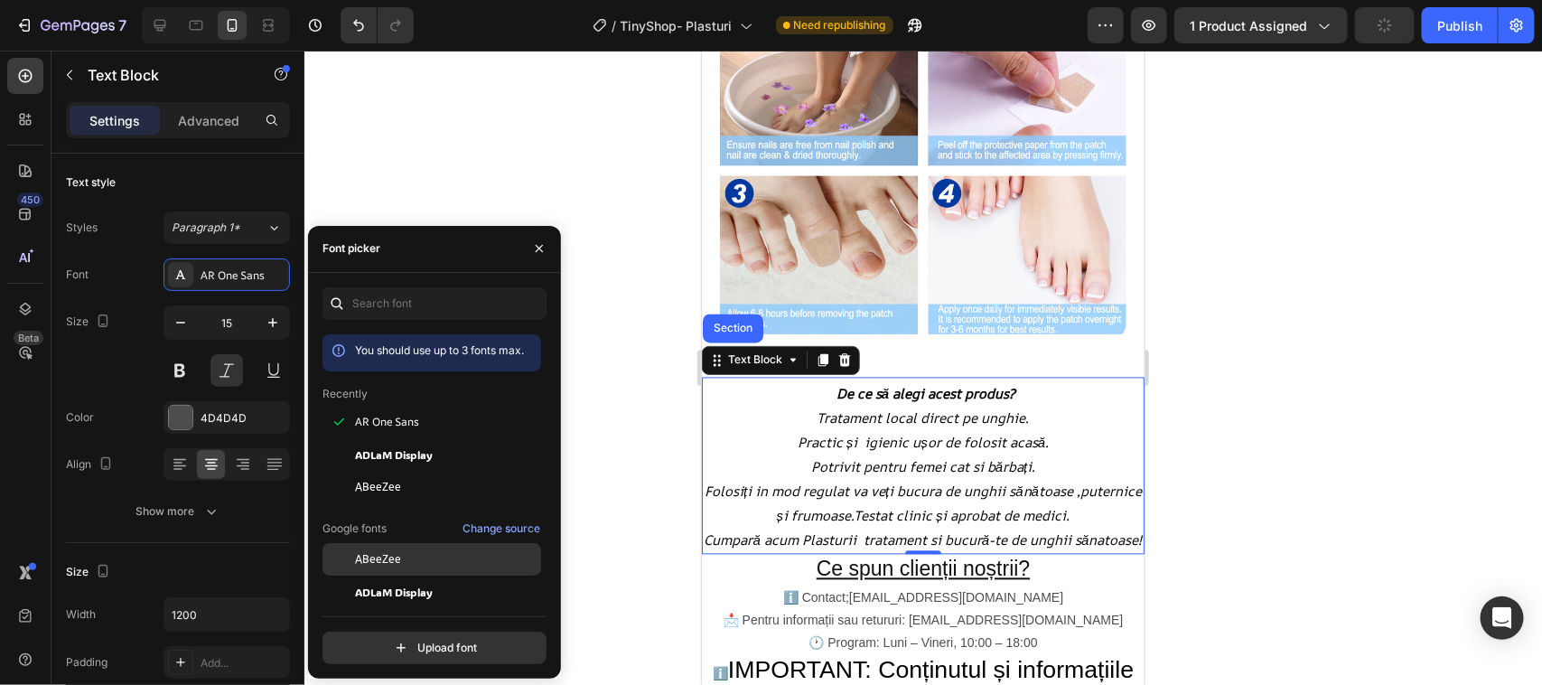
click at [399, 557] on div "ABeeZee" at bounding box center [446, 559] width 182 height 16
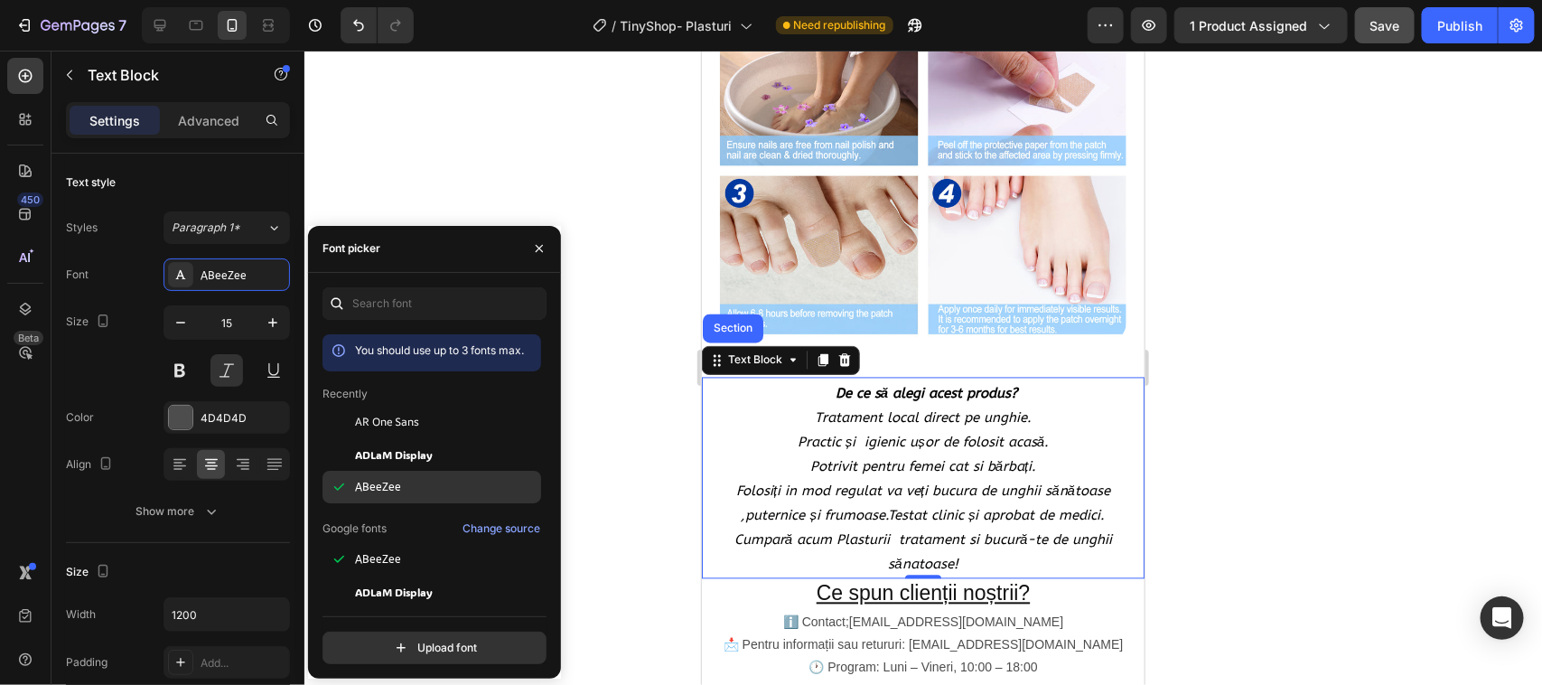
click at [390, 483] on span "ABeeZee" at bounding box center [378, 487] width 46 height 16
click at [411, 450] on span "ADLaM Display" at bounding box center [394, 454] width 78 height 16
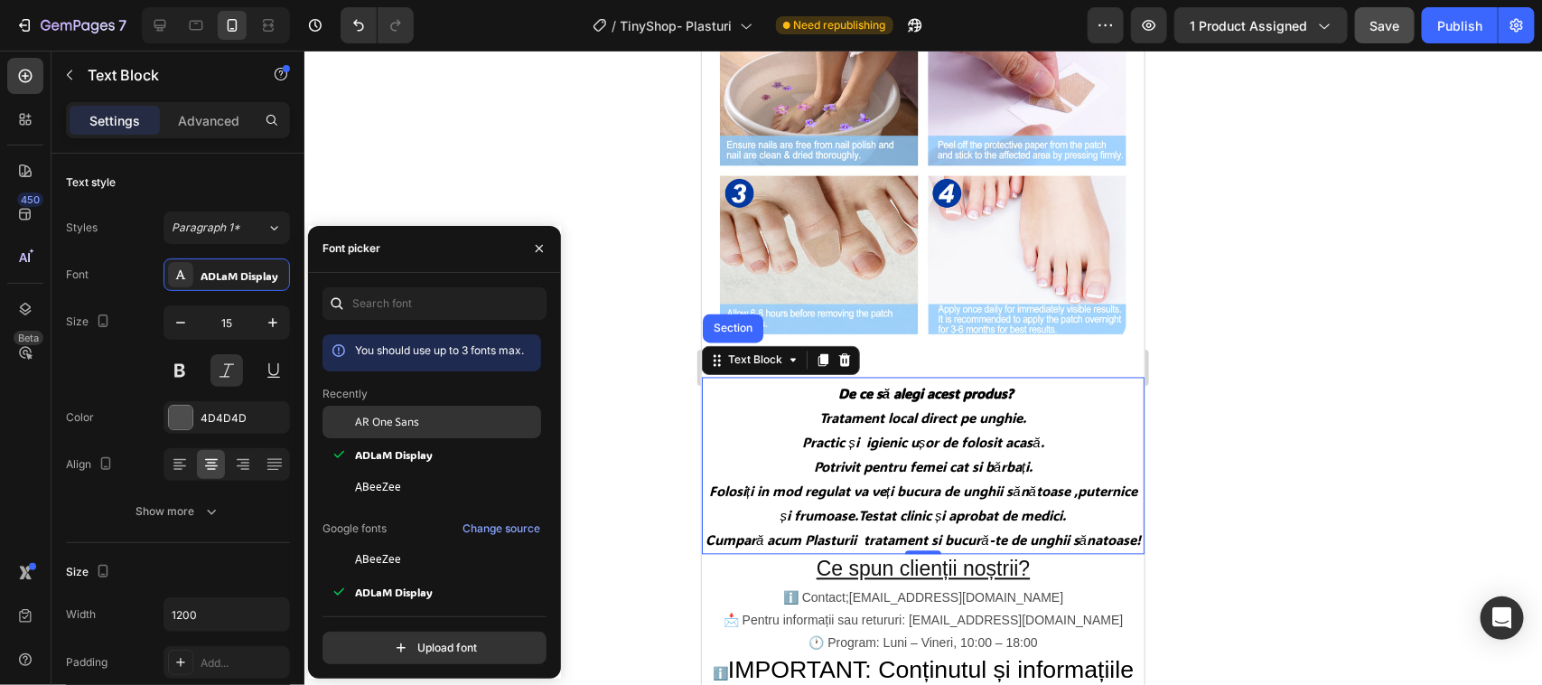
click at [412, 421] on span "AR One Sans" at bounding box center [387, 422] width 64 height 16
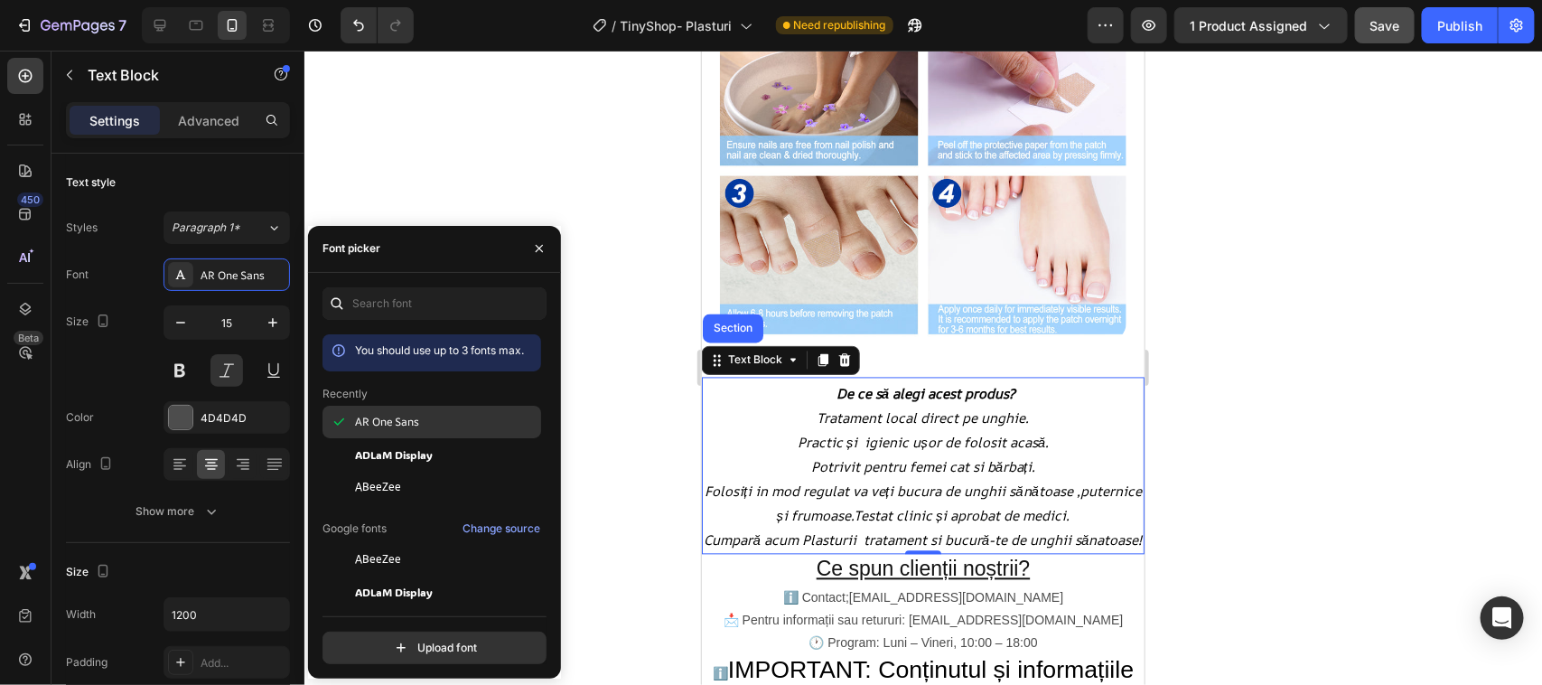
click at [449, 417] on div "AR One Sans" at bounding box center [446, 422] width 182 height 16
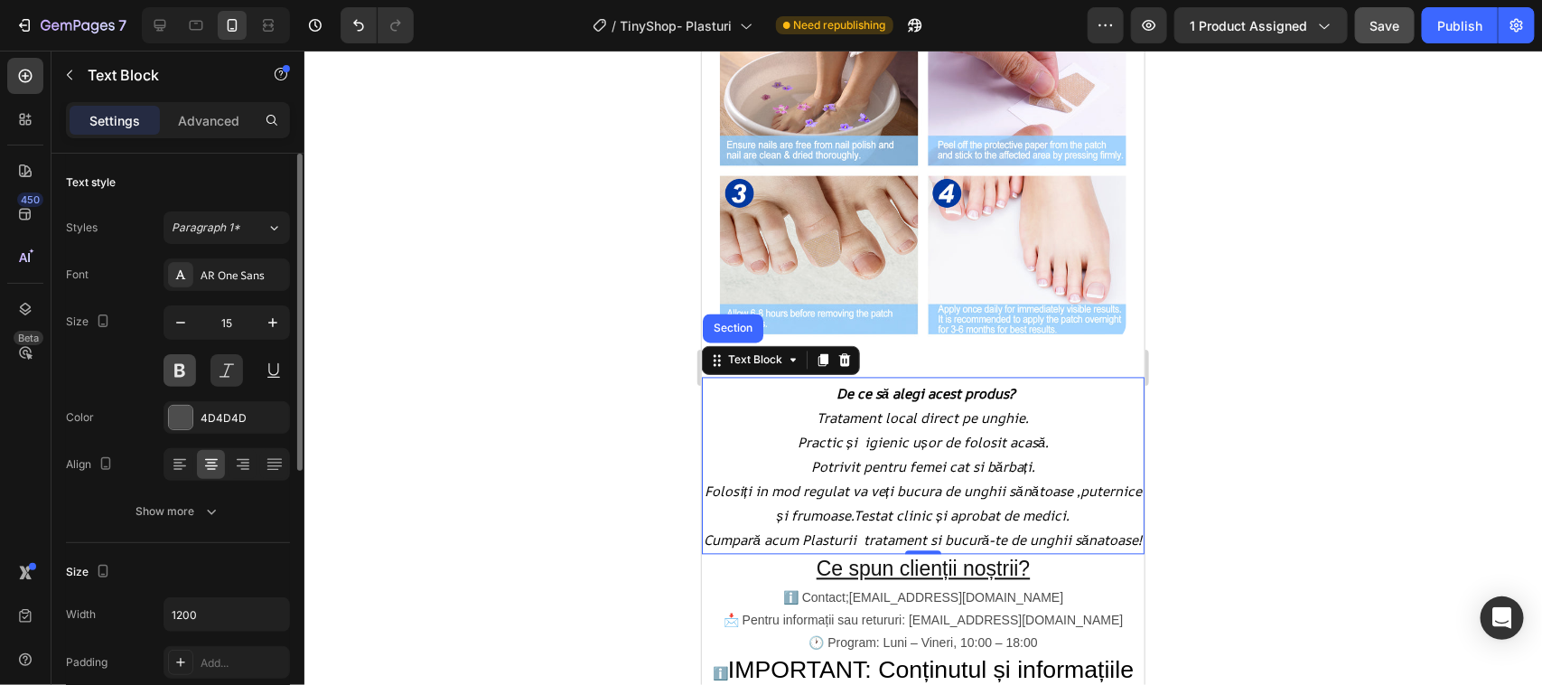
click at [179, 366] on button at bounding box center [179, 370] width 33 height 33
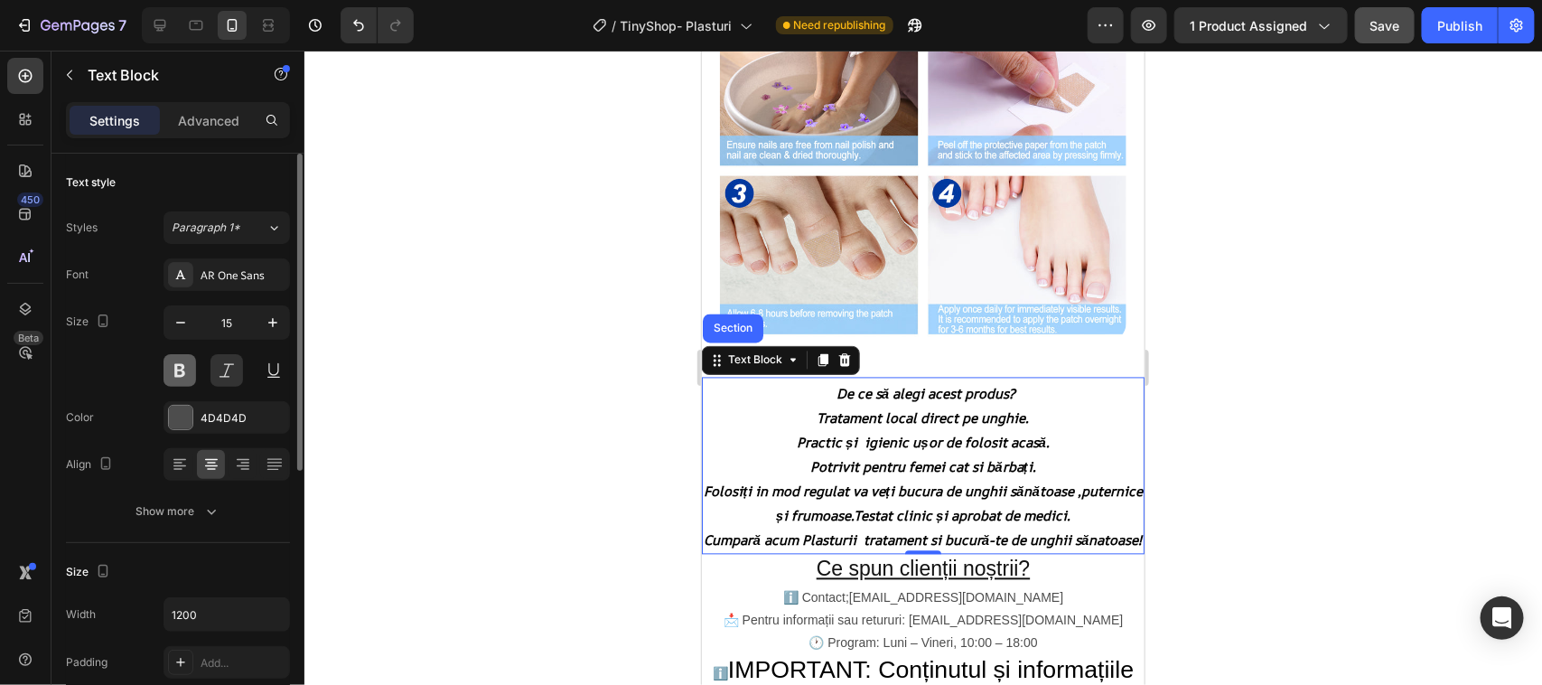
click at [179, 375] on button at bounding box center [179, 370] width 33 height 33
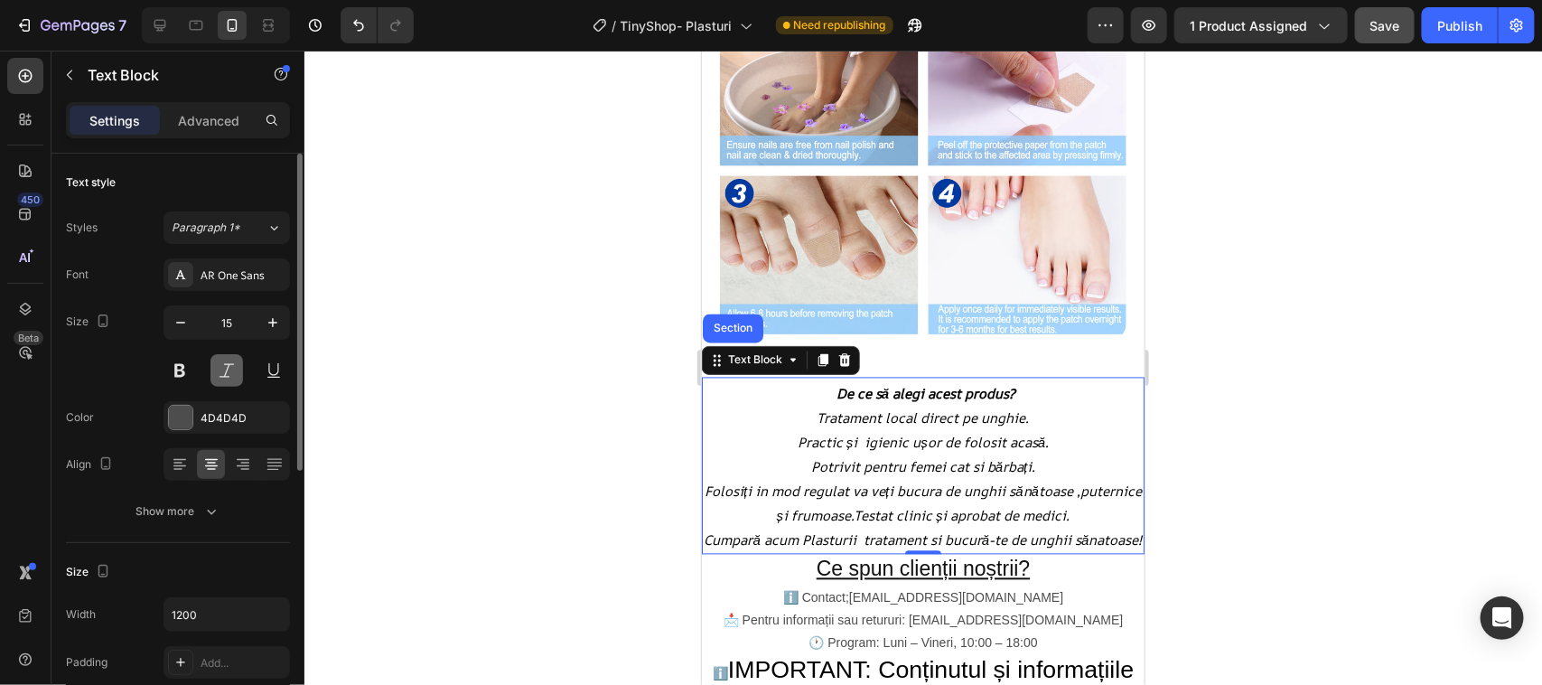
click at [230, 375] on button at bounding box center [226, 370] width 33 height 33
click at [179, 360] on button at bounding box center [179, 370] width 33 height 33
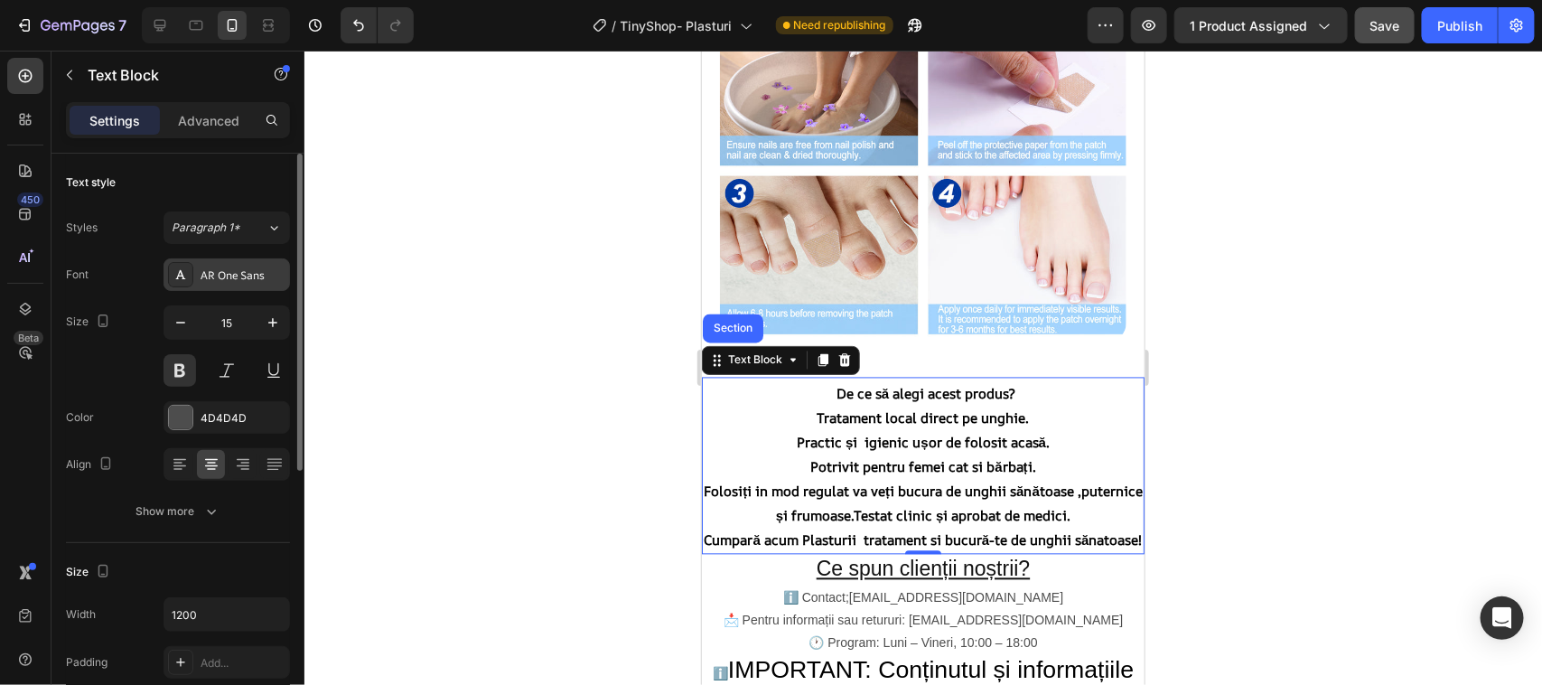
click at [183, 274] on icon at bounding box center [180, 274] width 14 height 14
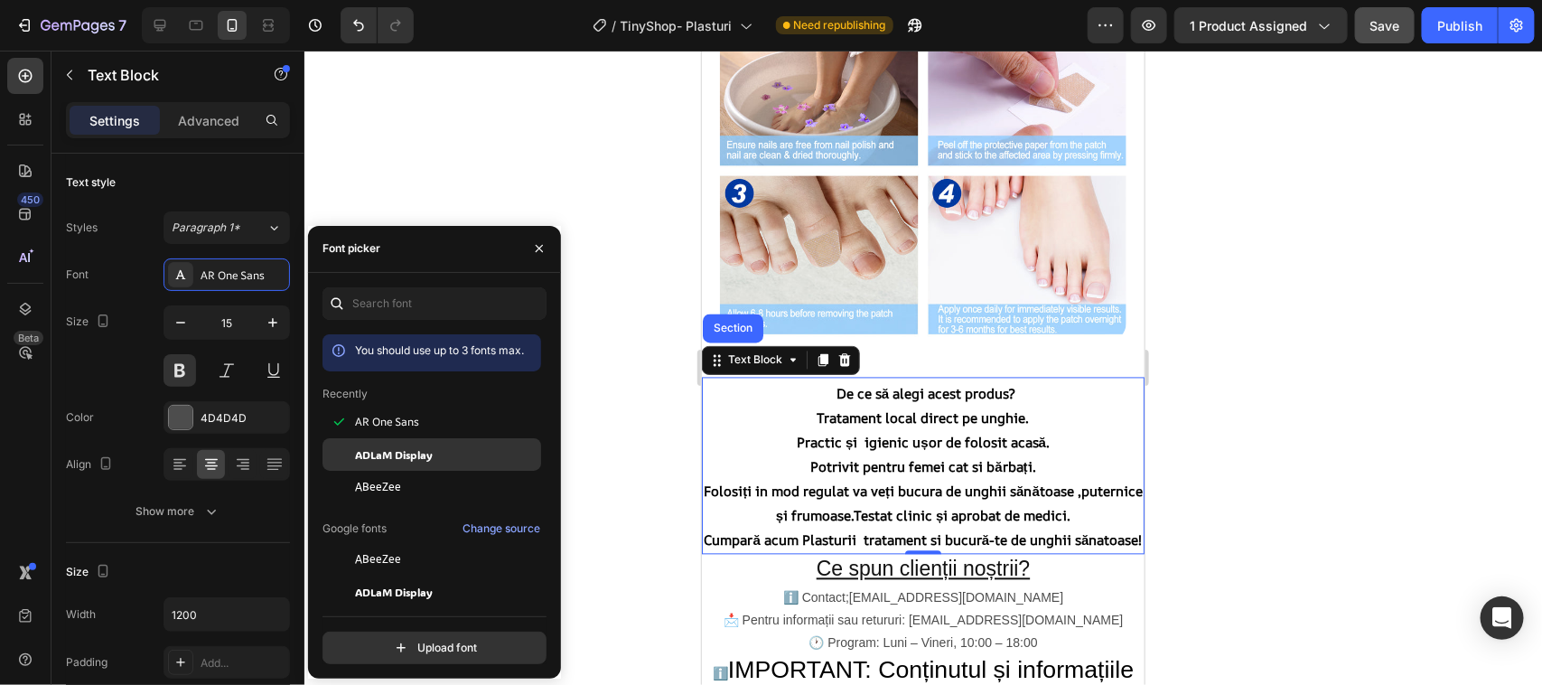
click at [420, 454] on span "ADLaM Display" at bounding box center [394, 454] width 78 height 16
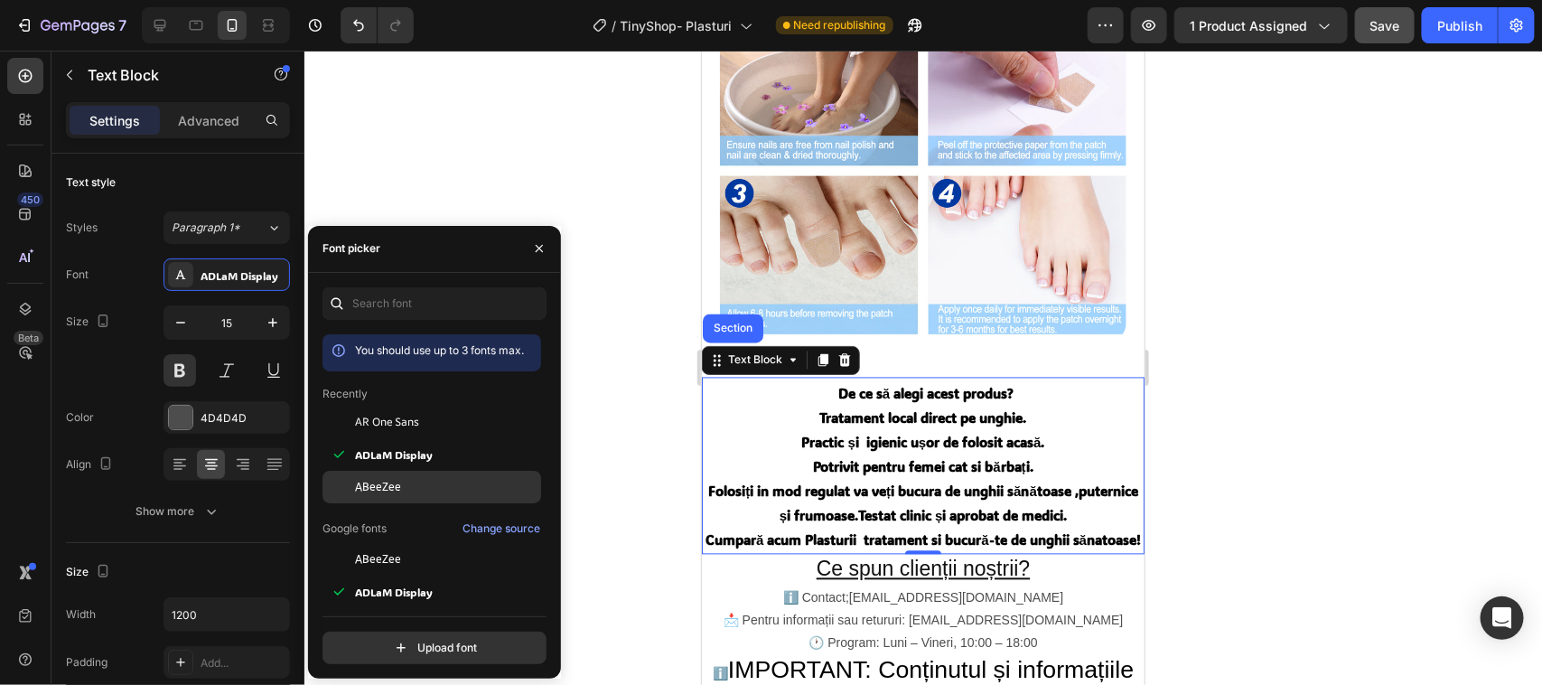
click at [397, 481] on span "ABeeZee" at bounding box center [378, 487] width 46 height 16
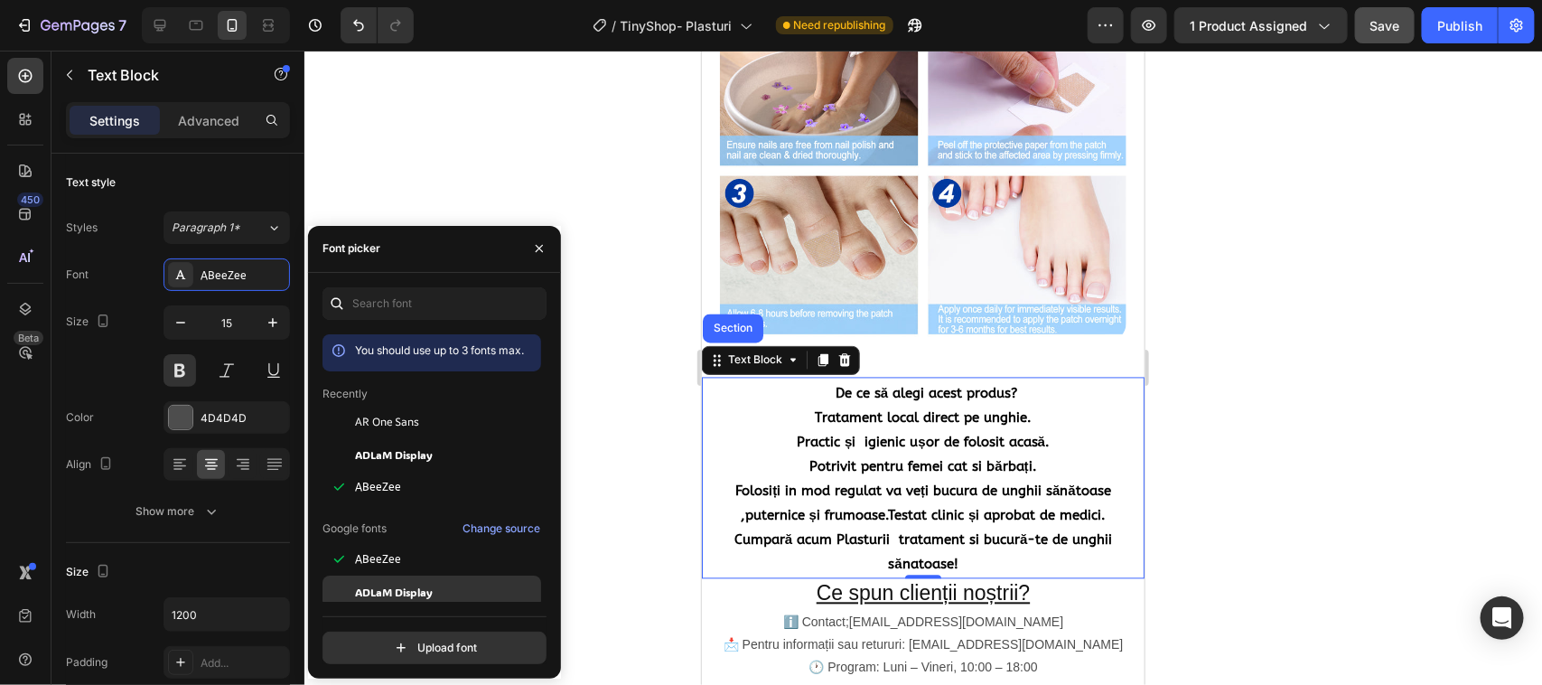
click at [414, 592] on span "ADLaM Display" at bounding box center [394, 592] width 78 height 16
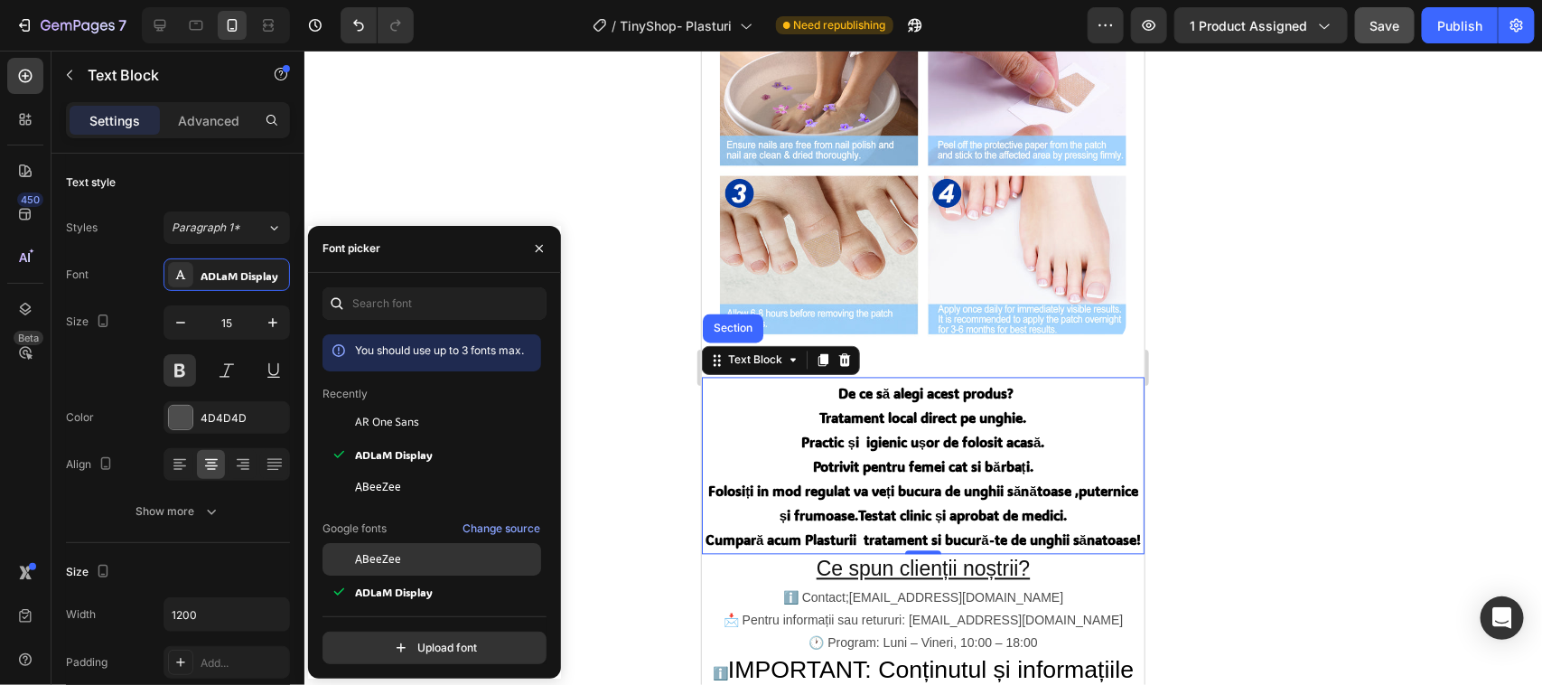
click at [394, 556] on span "ABeeZee" at bounding box center [378, 559] width 46 height 16
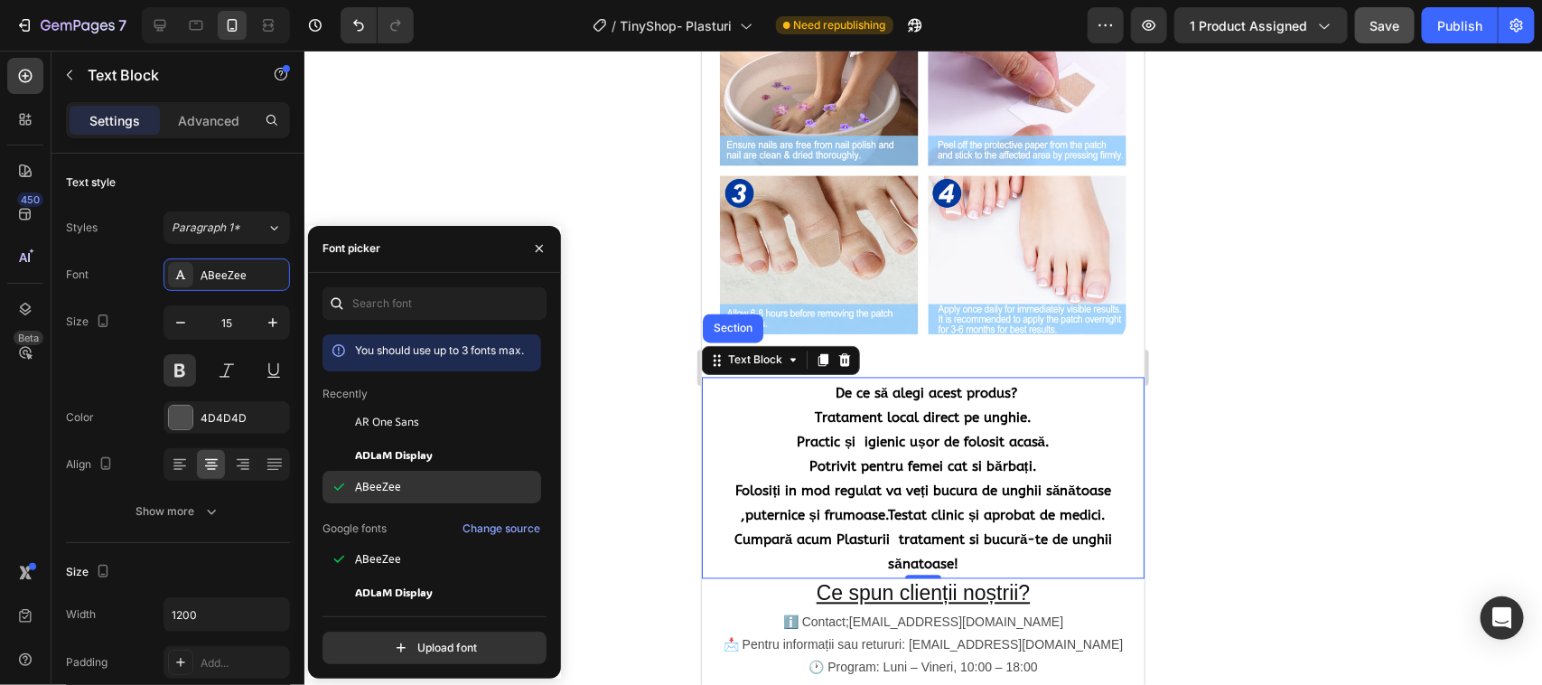
click at [382, 485] on span "ABeeZee" at bounding box center [378, 487] width 46 height 16
click at [382, 483] on span "ABeeZee" at bounding box center [378, 487] width 46 height 16
click at [390, 449] on span "ADLaM Display" at bounding box center [394, 454] width 78 height 16
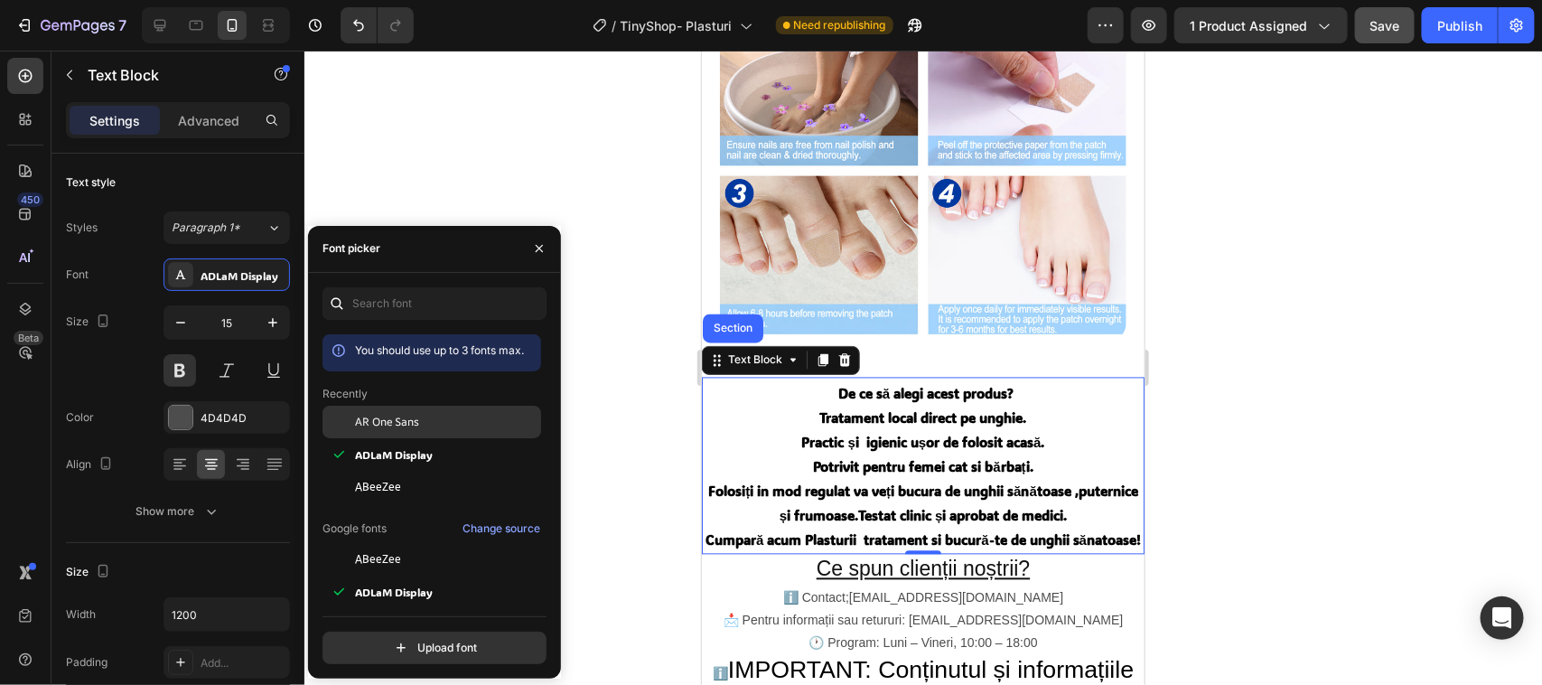
click at [391, 416] on span "AR One Sans" at bounding box center [387, 422] width 64 height 16
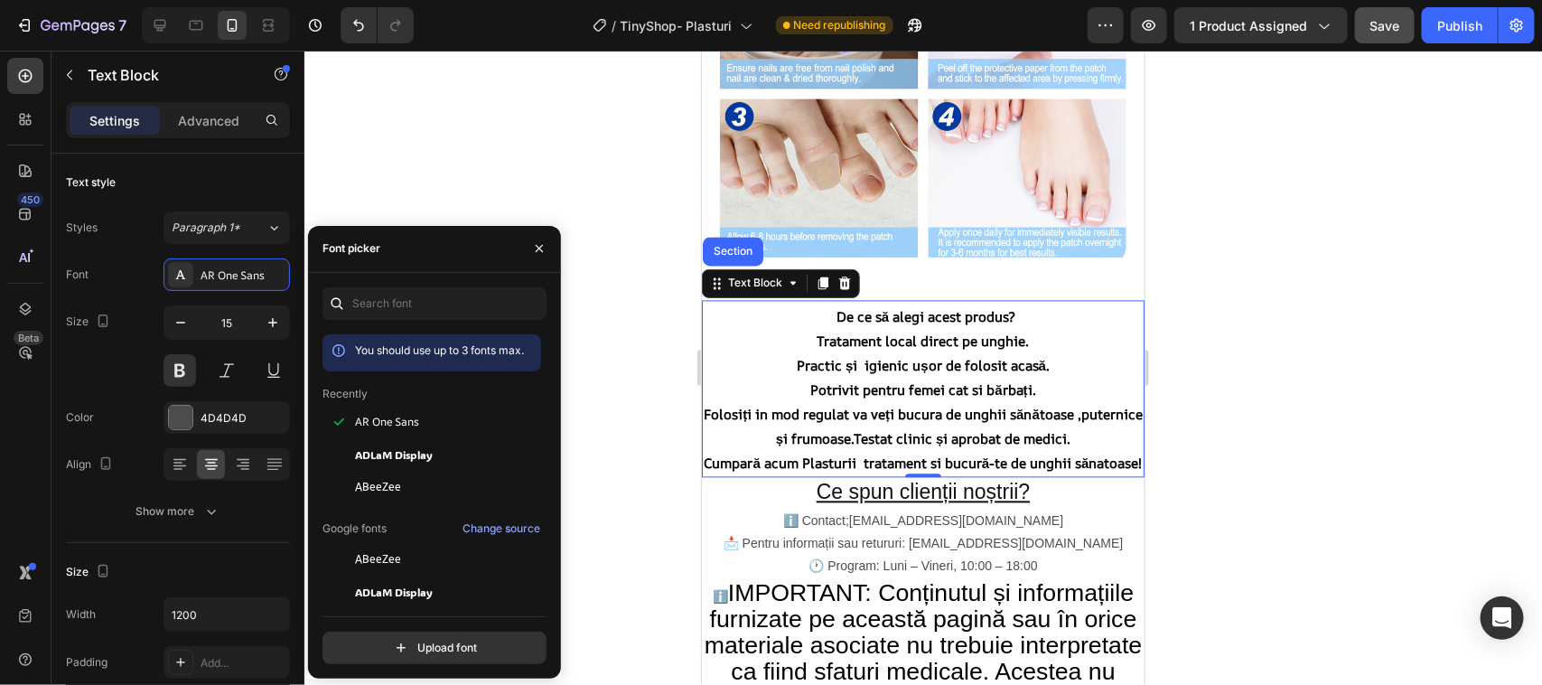
scroll to position [1593, 0]
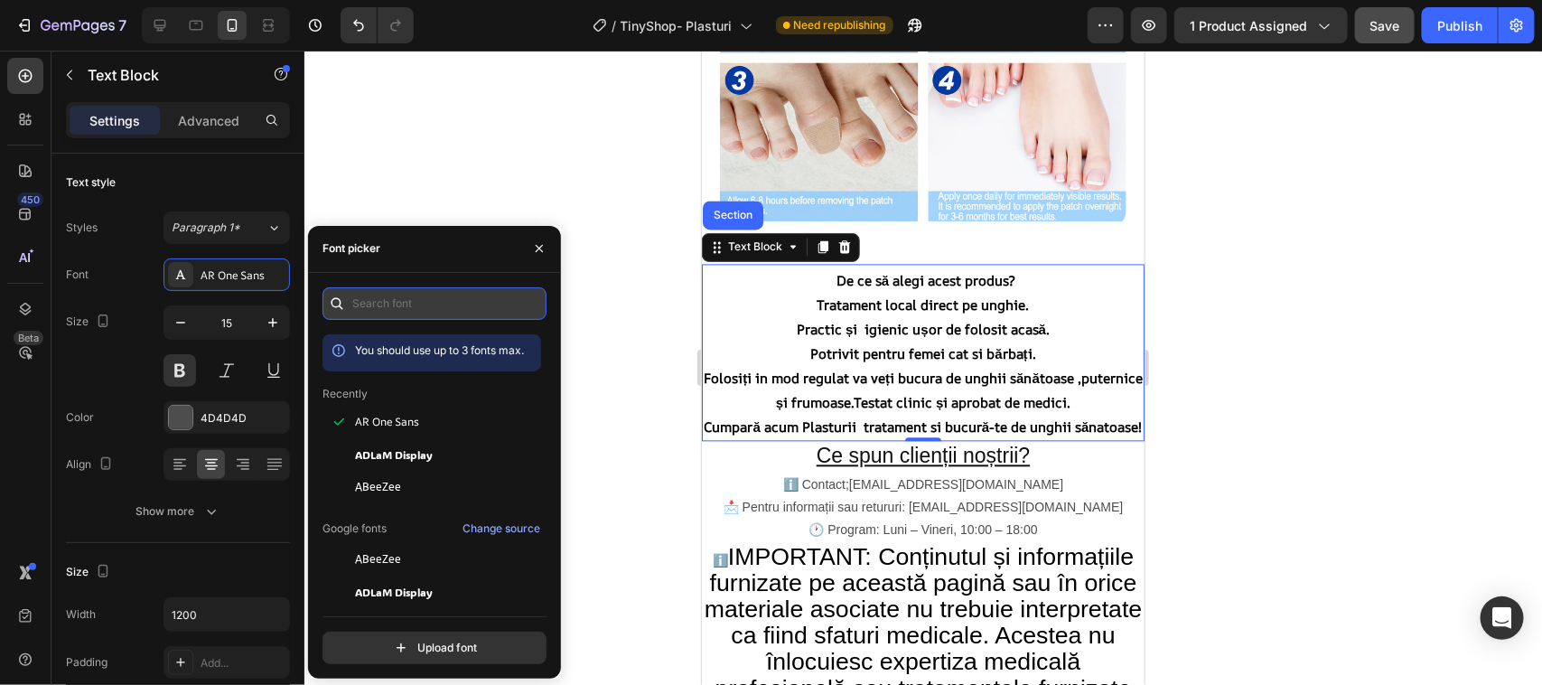
click at [377, 309] on input "text" at bounding box center [434, 303] width 224 height 33
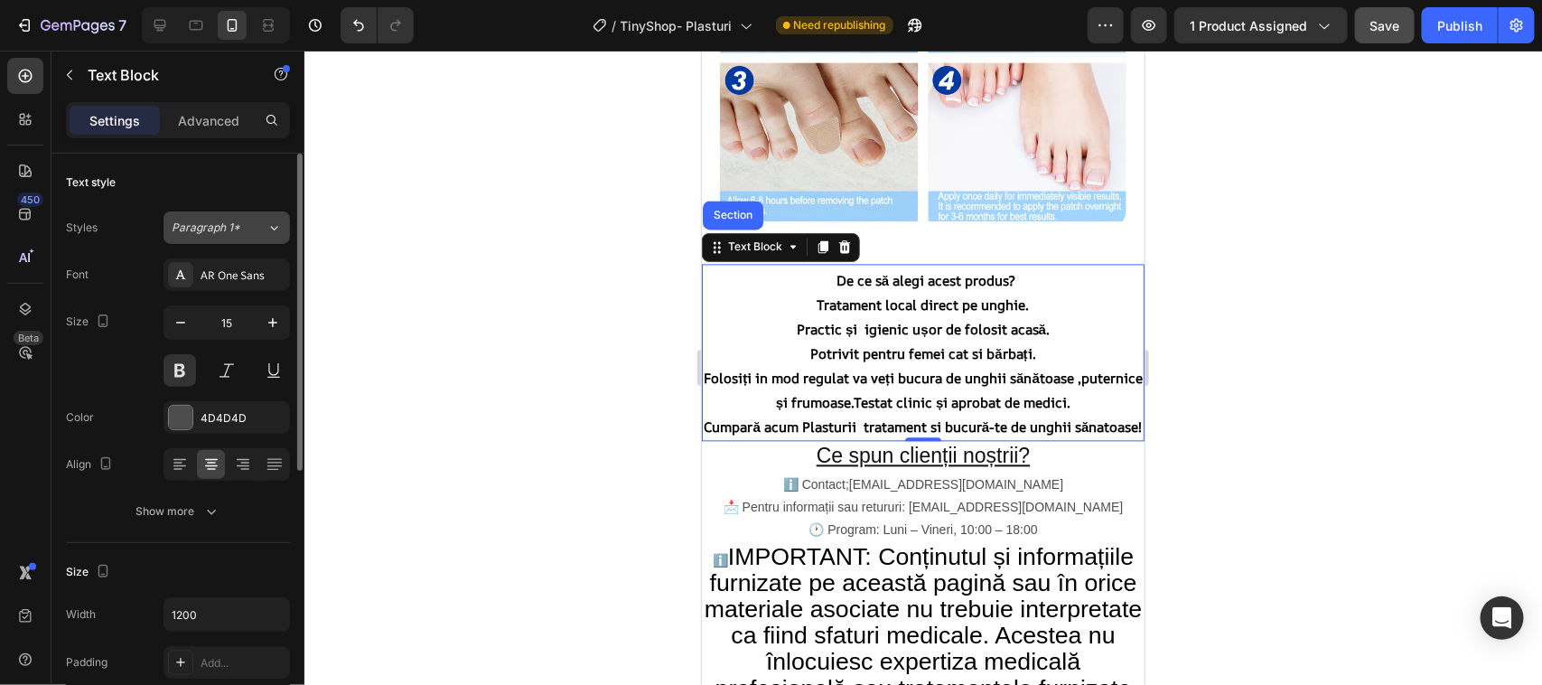
click at [273, 223] on icon at bounding box center [273, 228] width 15 height 18
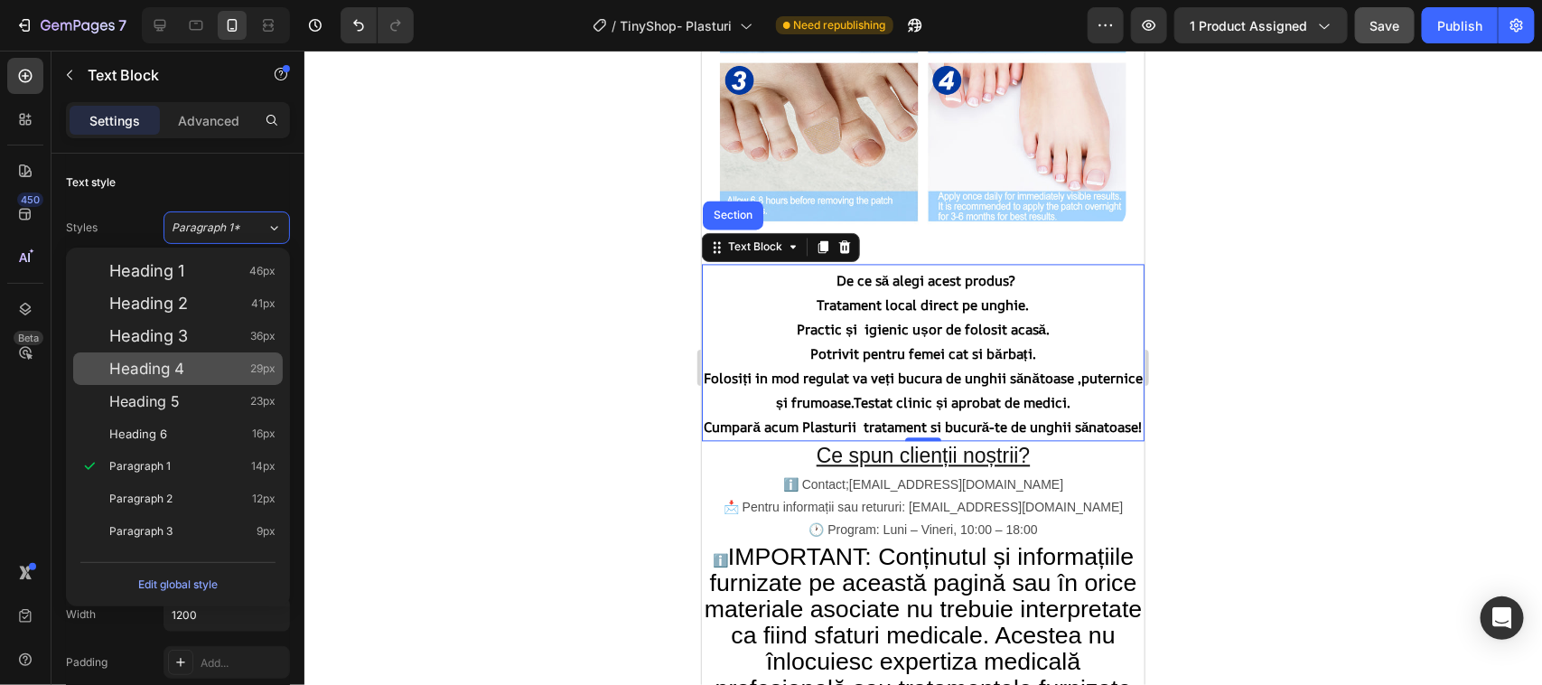
click at [212, 364] on div "Heading 4 29px" at bounding box center [192, 369] width 166 height 18
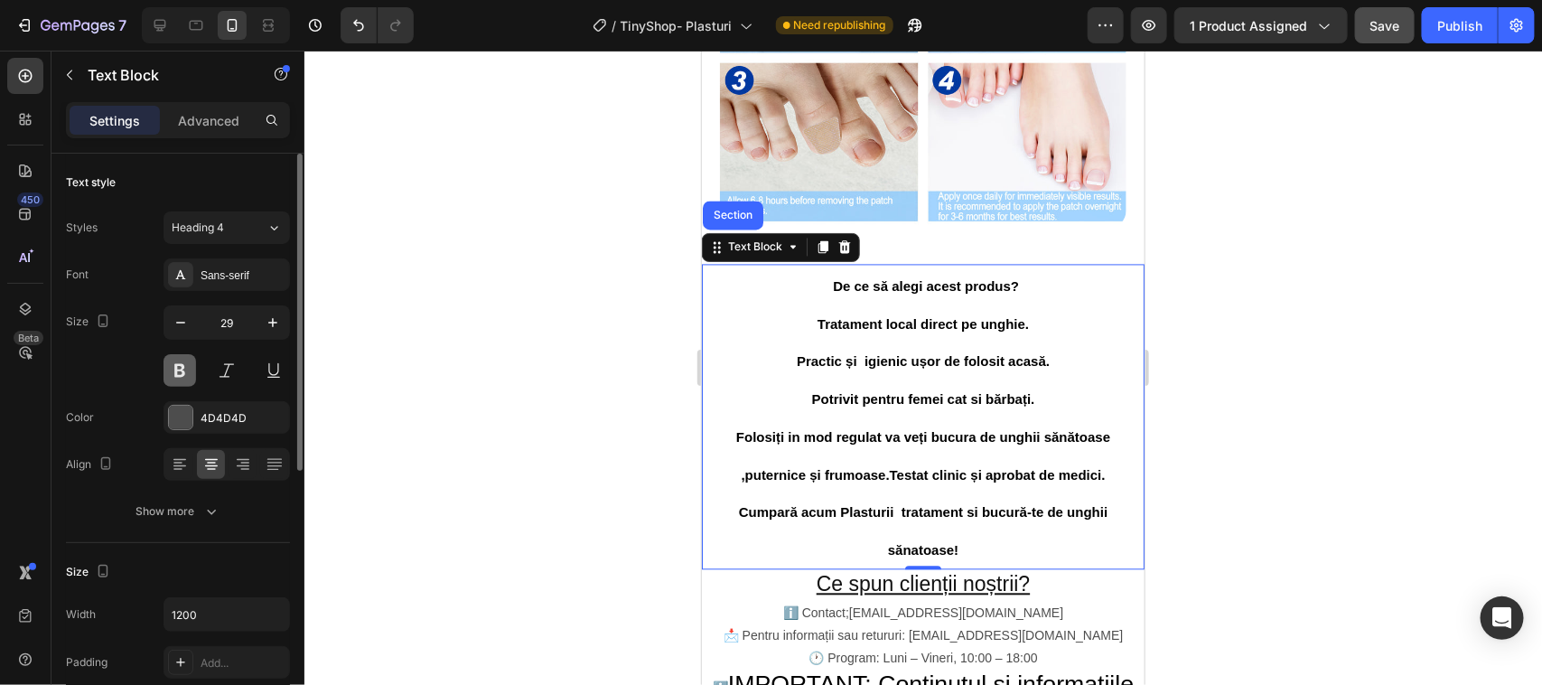
click at [187, 363] on button at bounding box center [179, 370] width 33 height 33
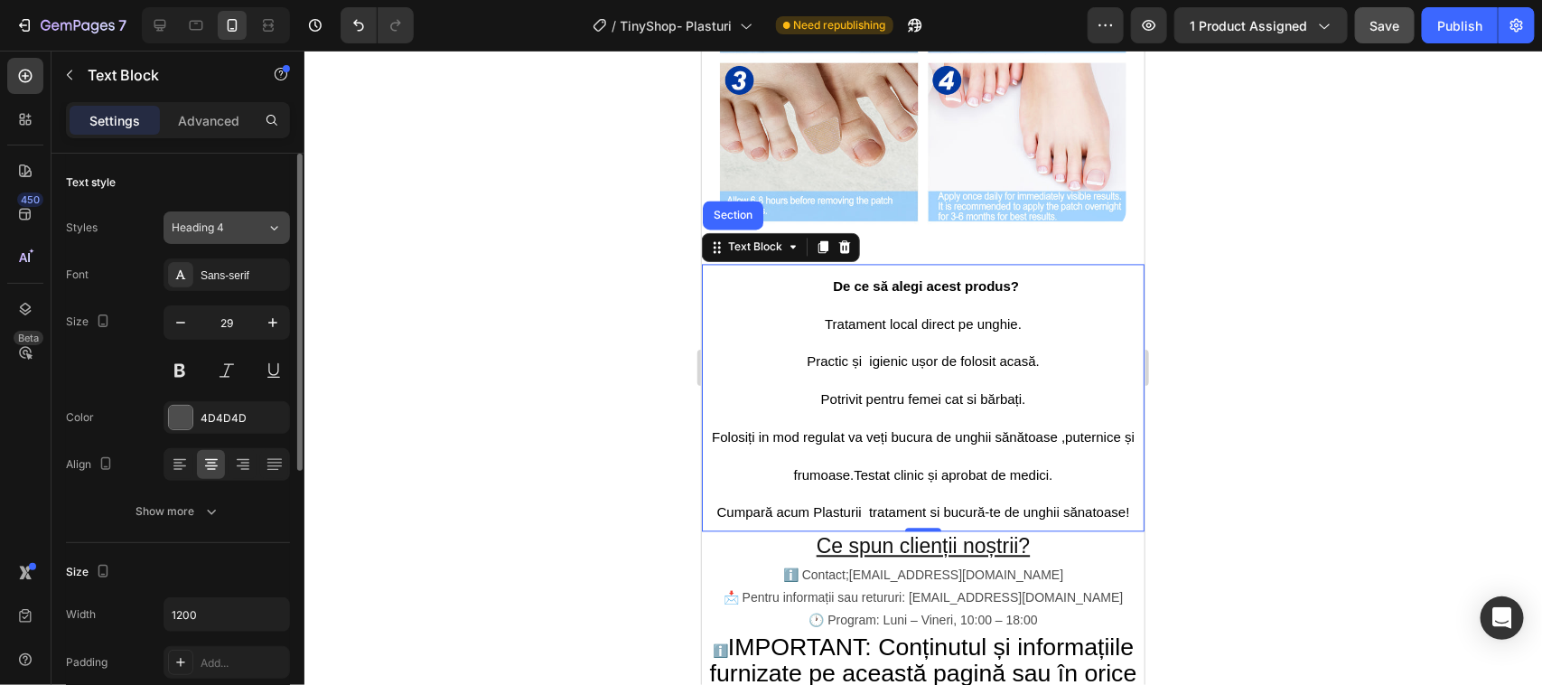
click at [272, 226] on icon at bounding box center [273, 228] width 15 height 18
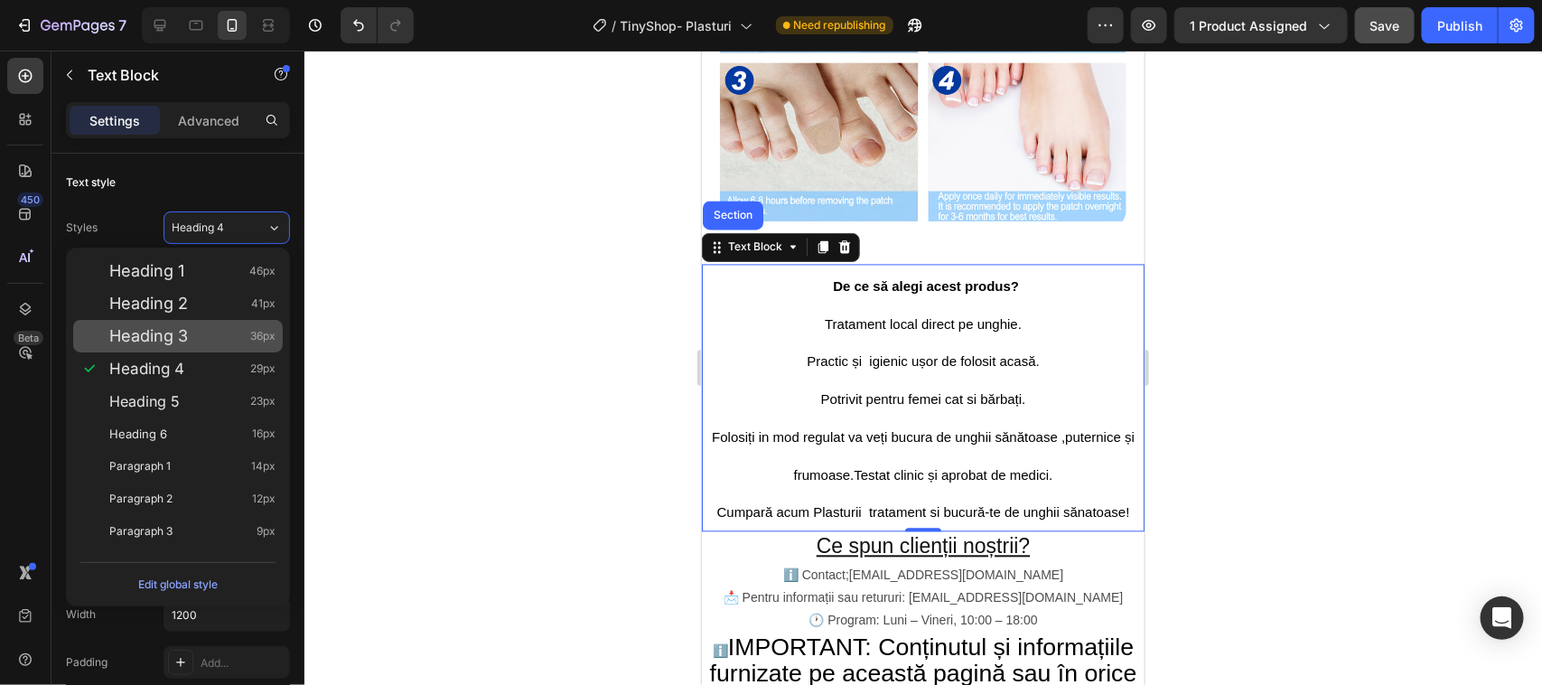
click at [190, 337] on div "Heading 3 36px" at bounding box center [192, 336] width 166 height 18
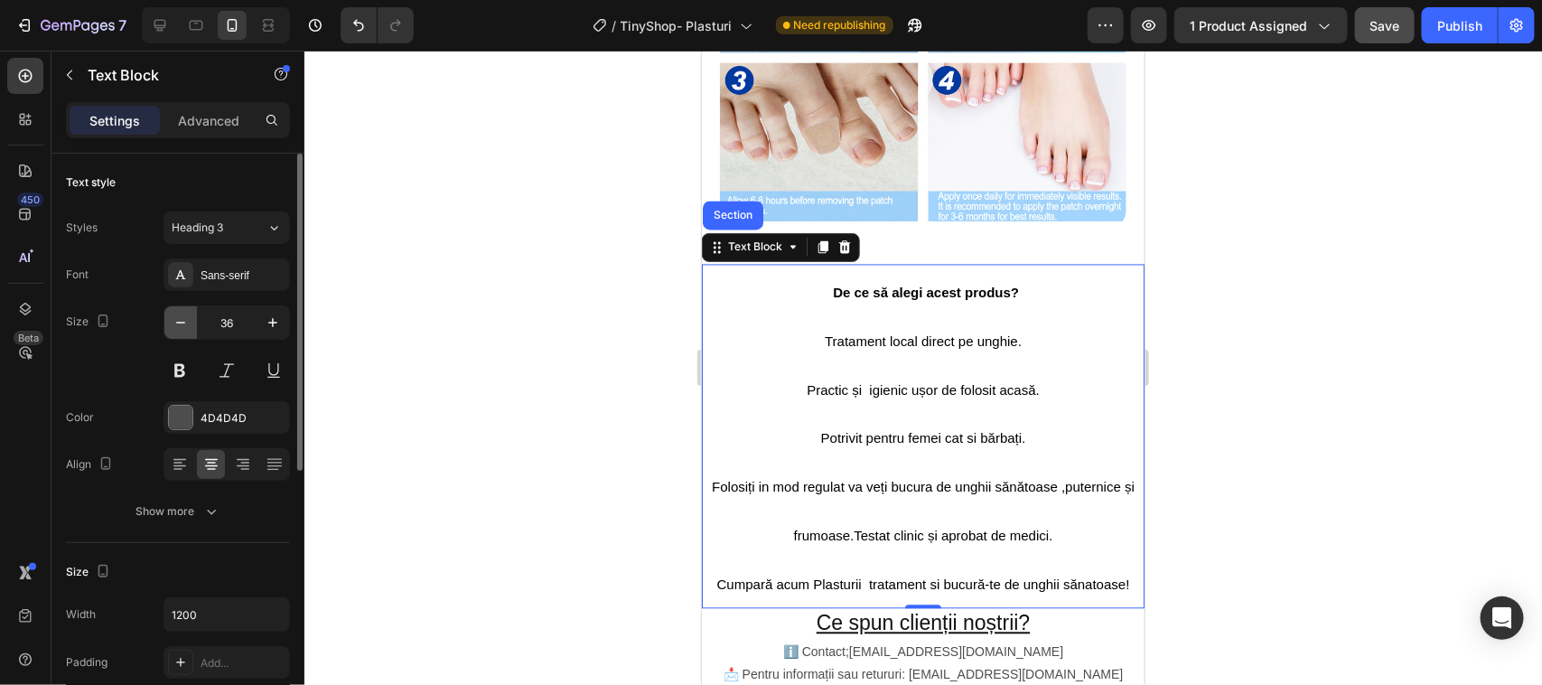
click at [182, 321] on icon "button" at bounding box center [181, 322] width 18 height 18
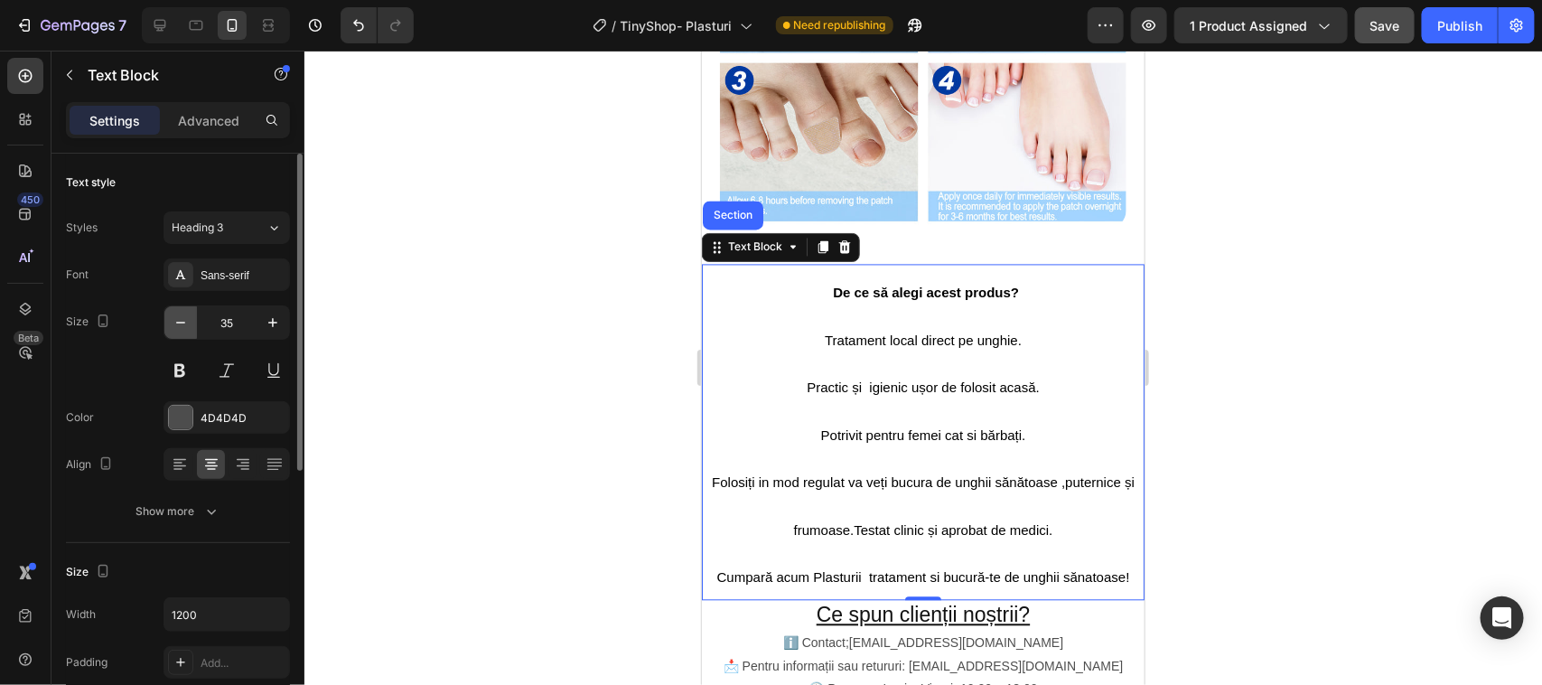
click at [182, 321] on icon "button" at bounding box center [181, 322] width 18 height 18
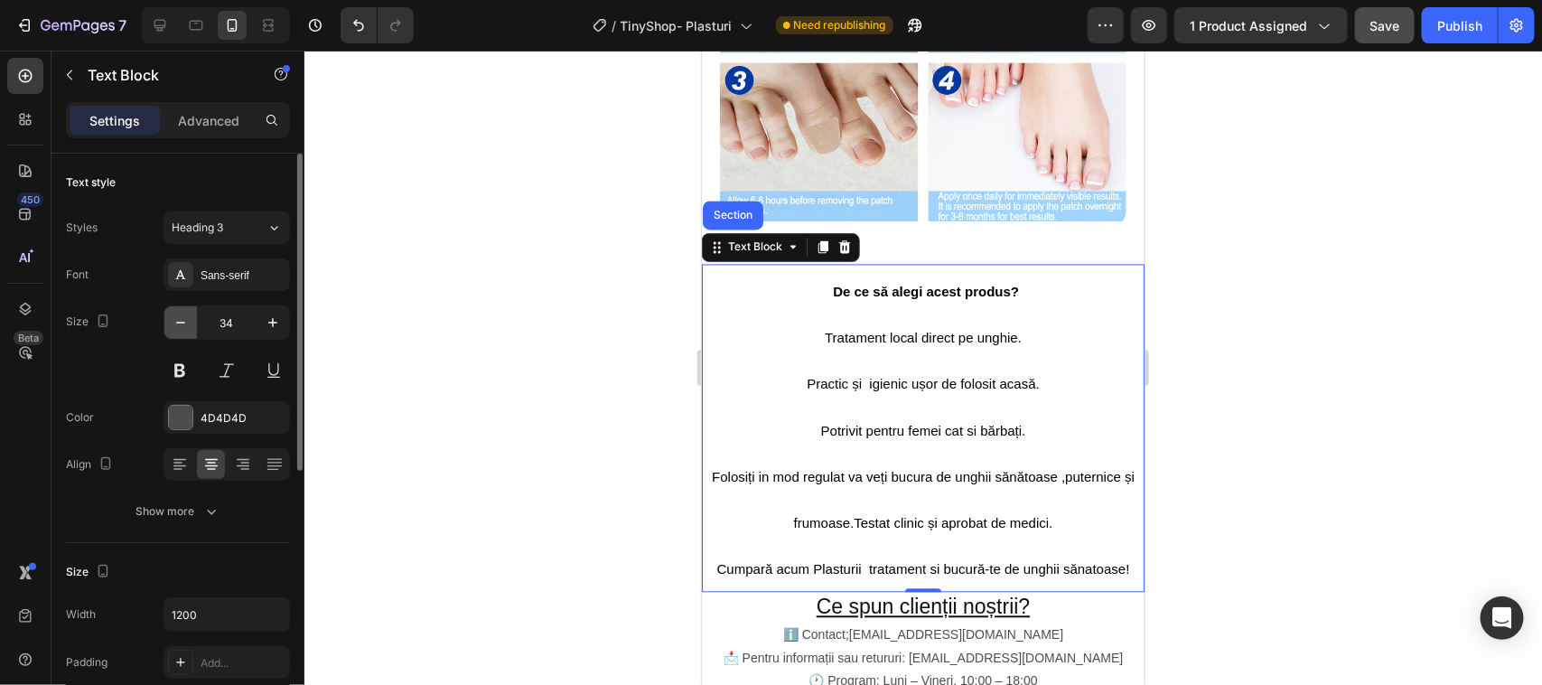
click at [182, 321] on icon "button" at bounding box center [181, 322] width 18 height 18
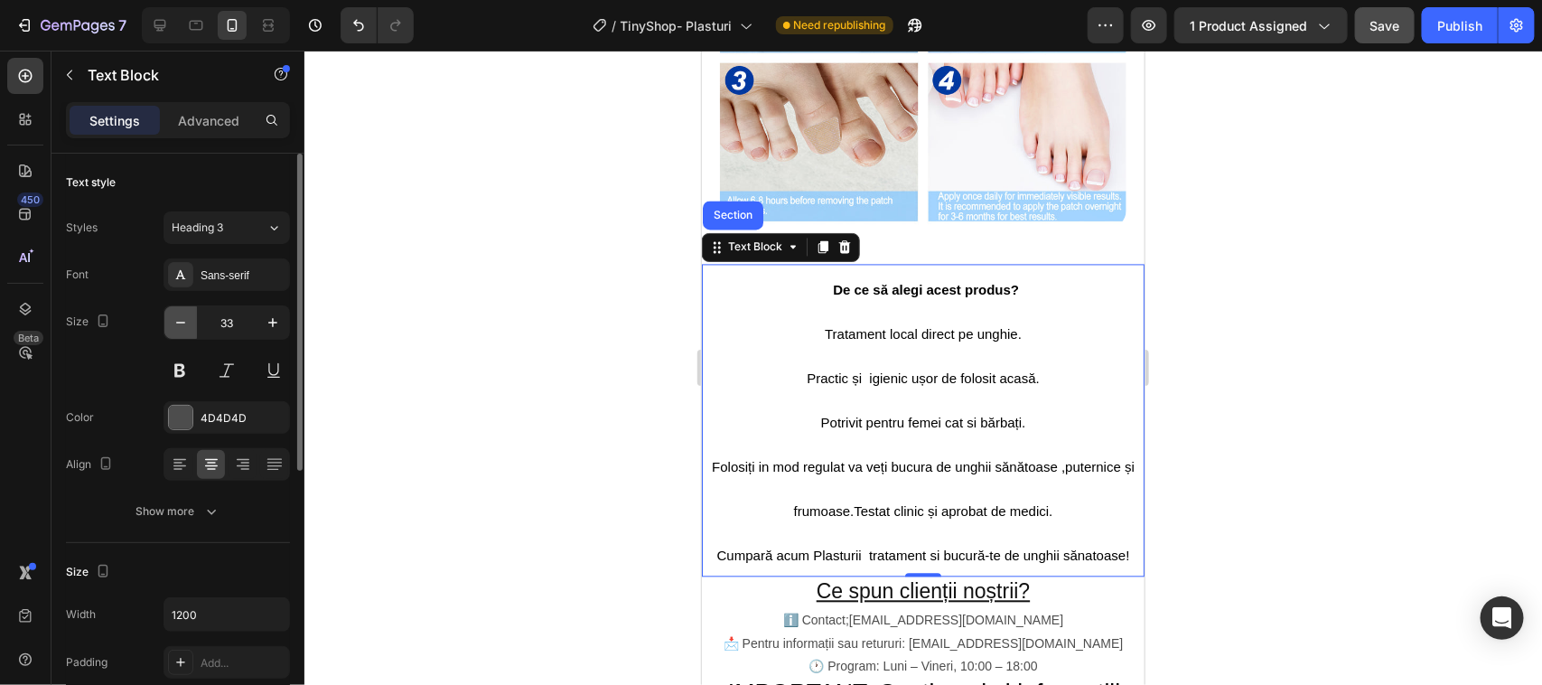
click at [182, 321] on icon "button" at bounding box center [181, 322] width 18 height 18
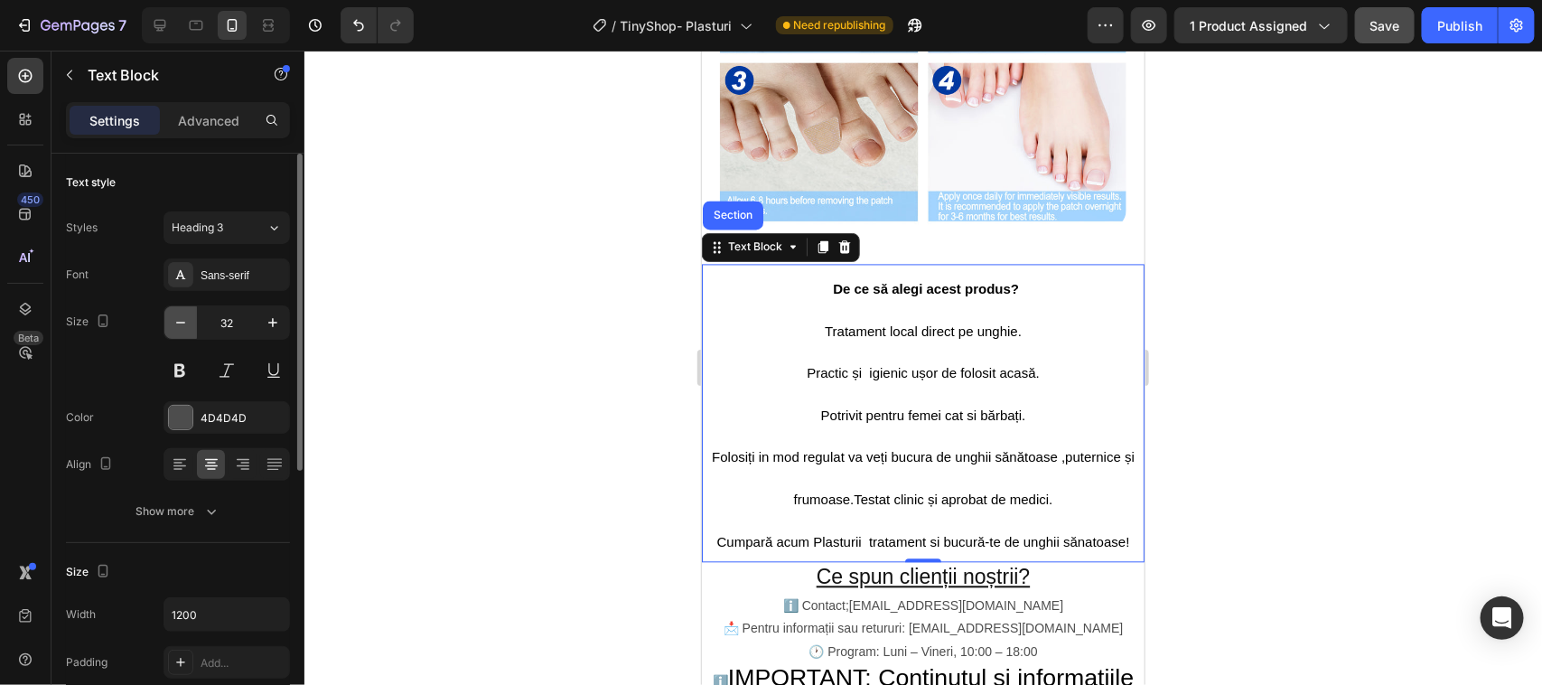
click at [182, 321] on icon "button" at bounding box center [181, 322] width 18 height 18
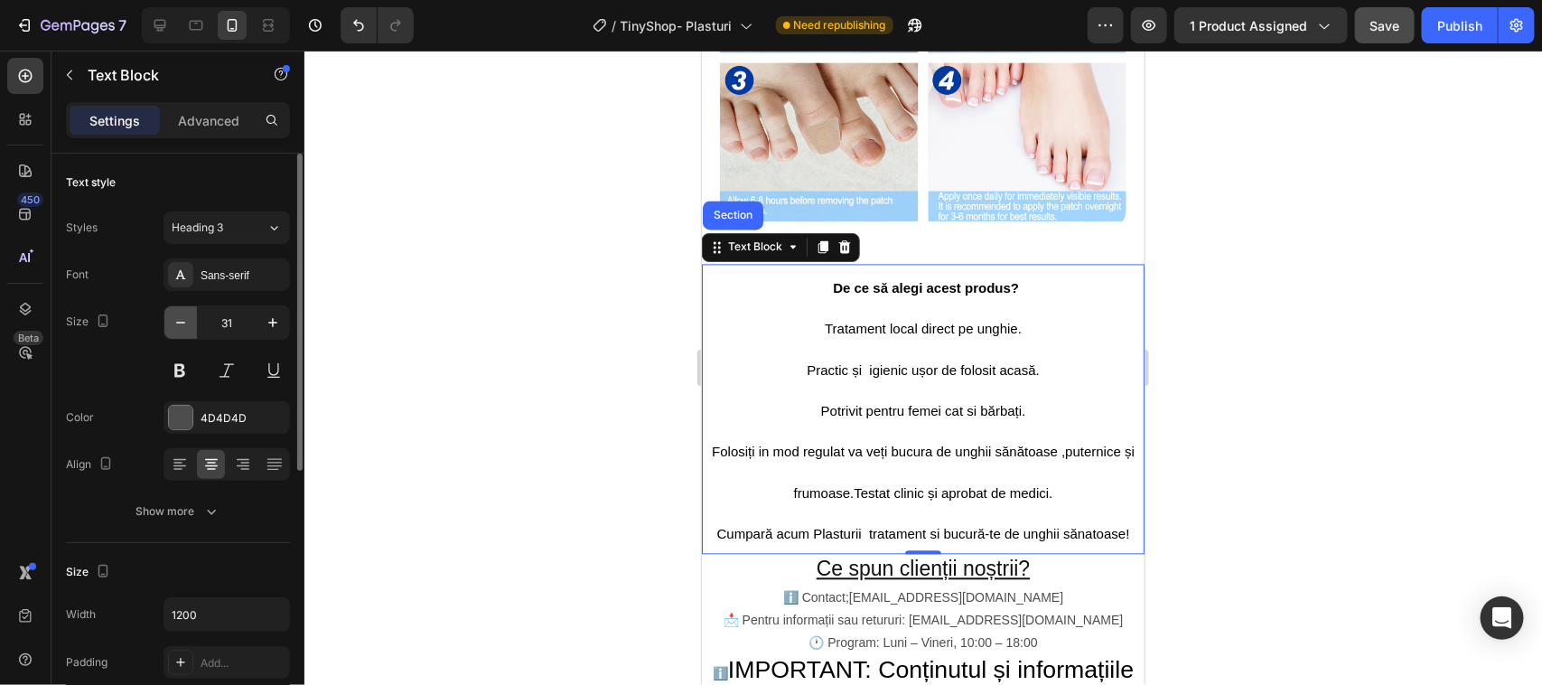
click at [182, 321] on icon "button" at bounding box center [181, 322] width 18 height 18
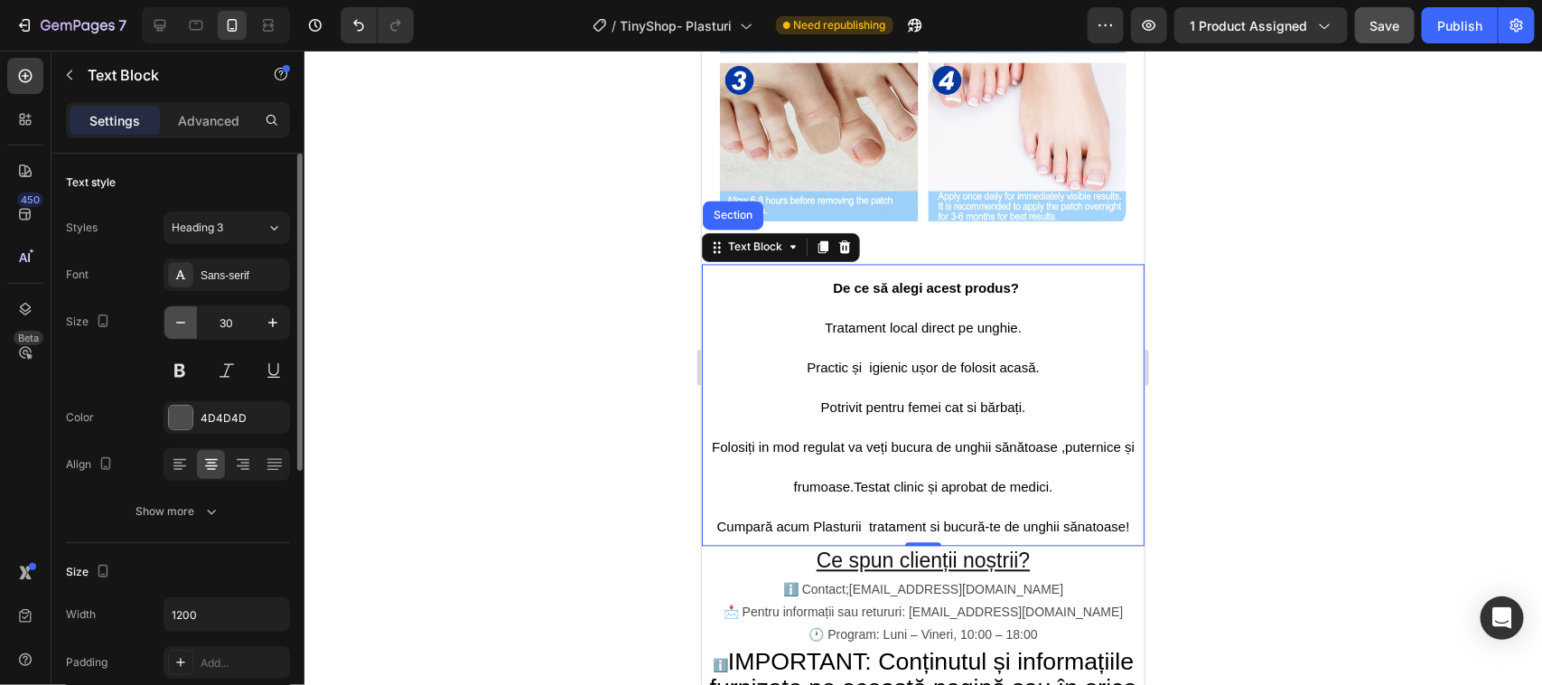
click at [182, 321] on icon "button" at bounding box center [181, 322] width 18 height 18
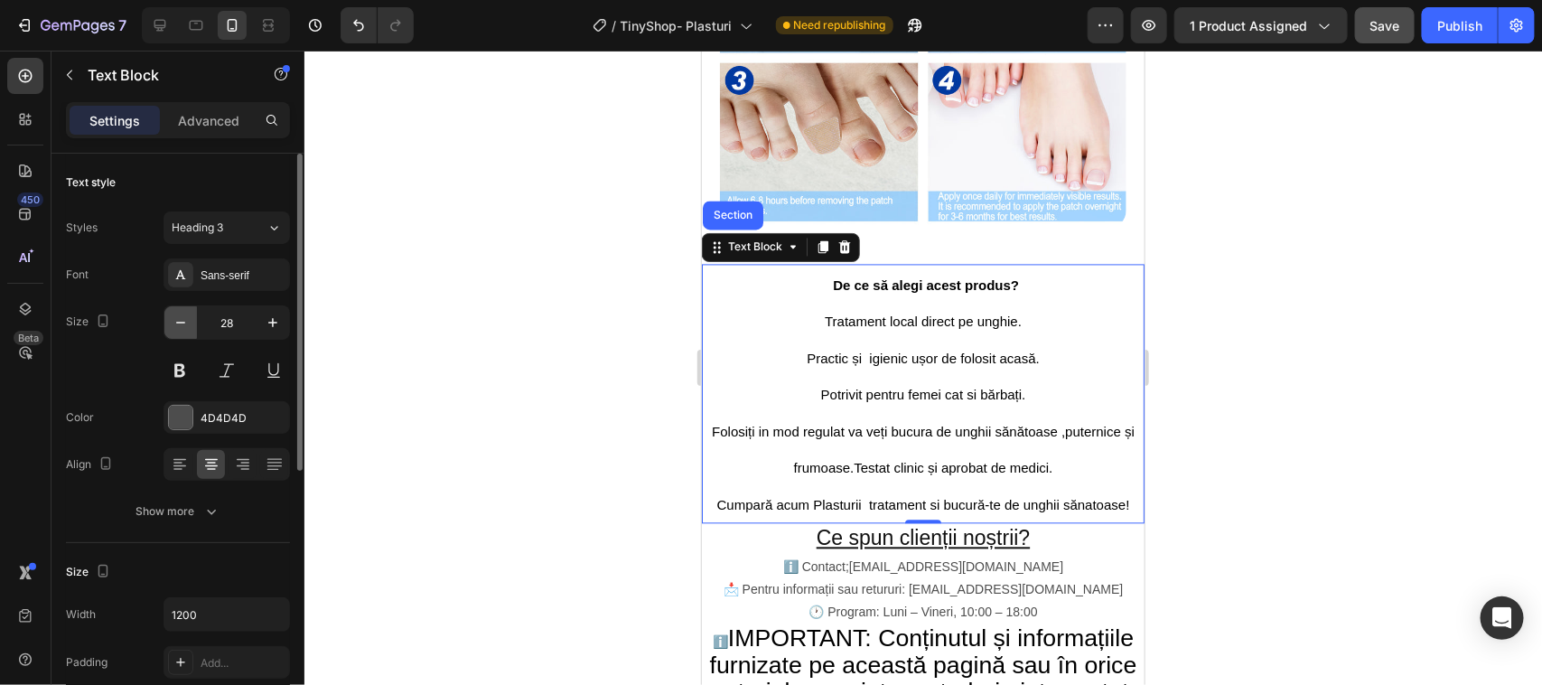
click at [185, 321] on icon "button" at bounding box center [181, 322] width 18 height 18
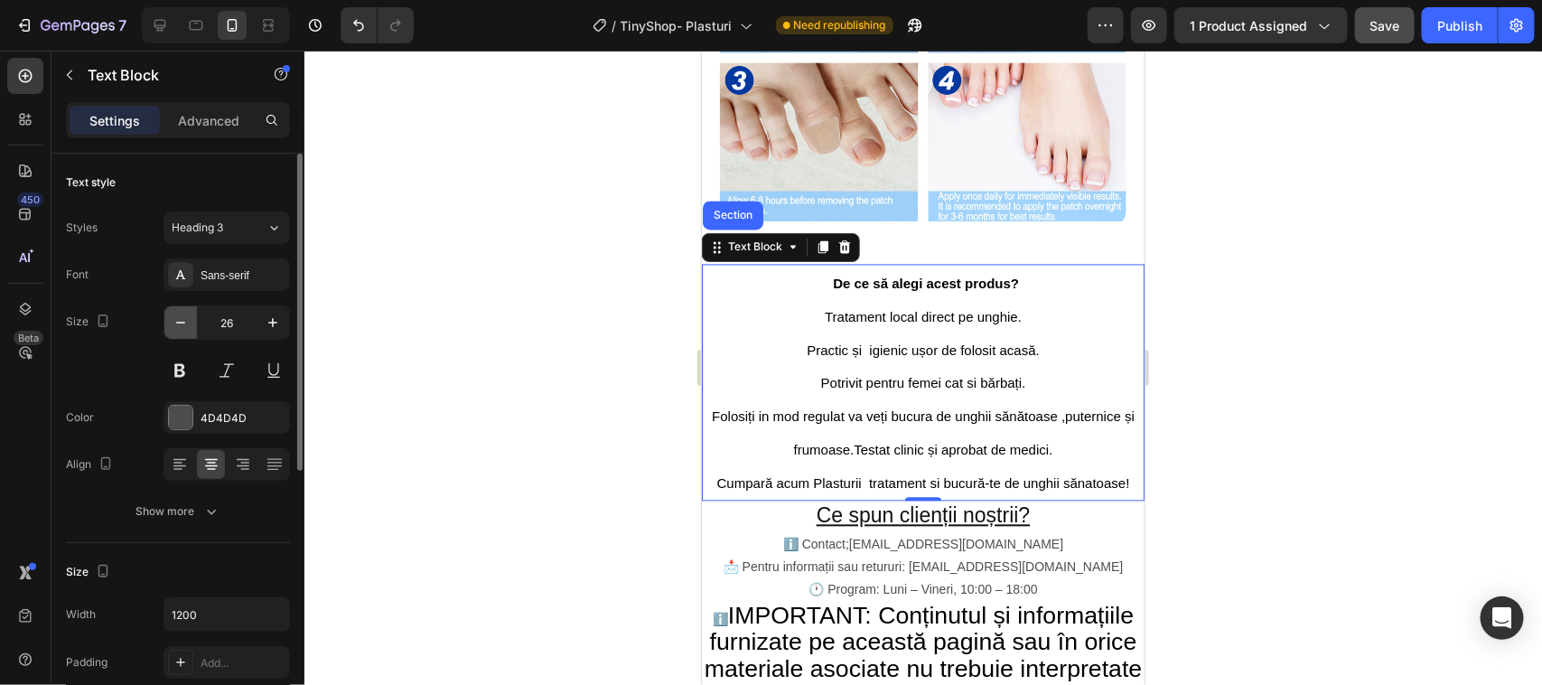
click at [182, 321] on icon "button" at bounding box center [181, 322] width 18 height 18
type input "24"
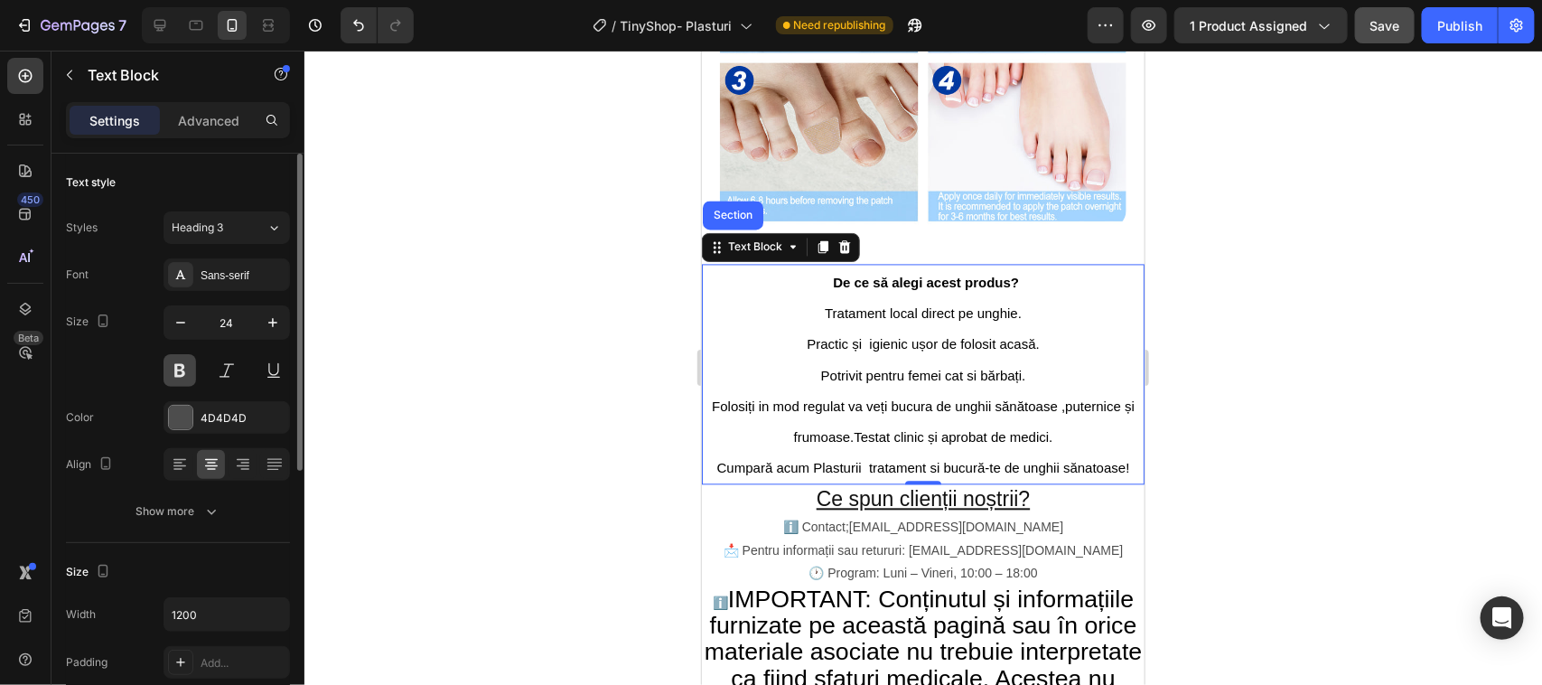
click at [178, 367] on button at bounding box center [179, 370] width 33 height 33
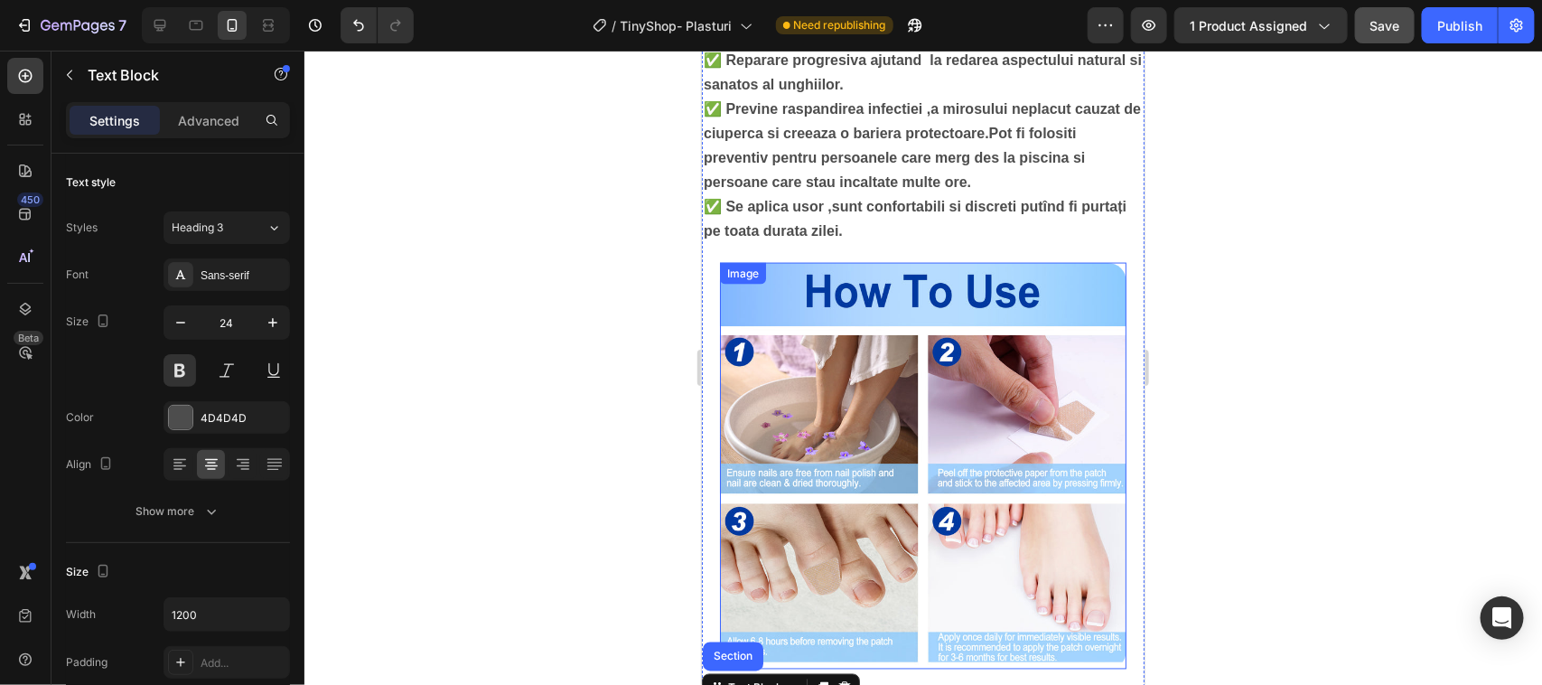
scroll to position [1028, 0]
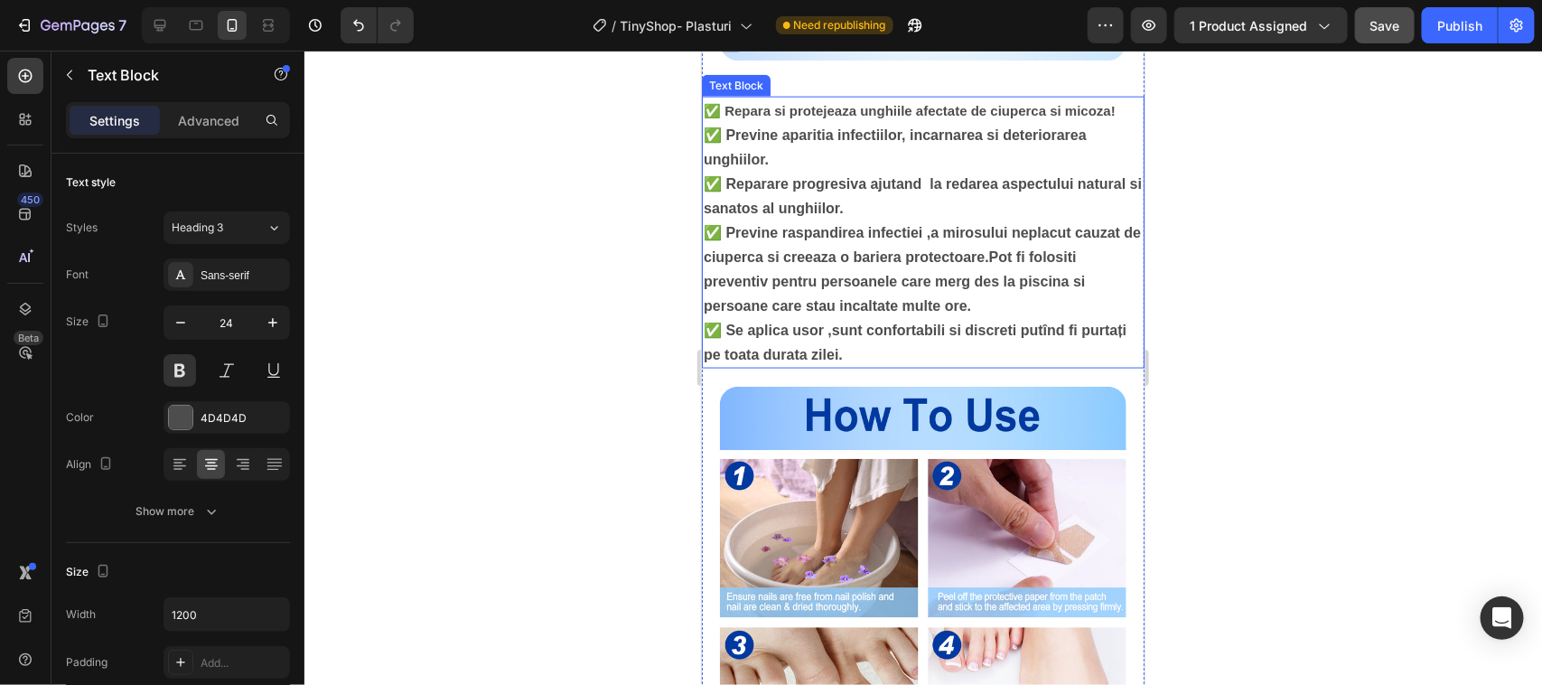
click at [846, 202] on span "✅ Reparare progresiva ajutand la redarea aspectului natural si sanatos al unghi…" at bounding box center [922, 195] width 438 height 40
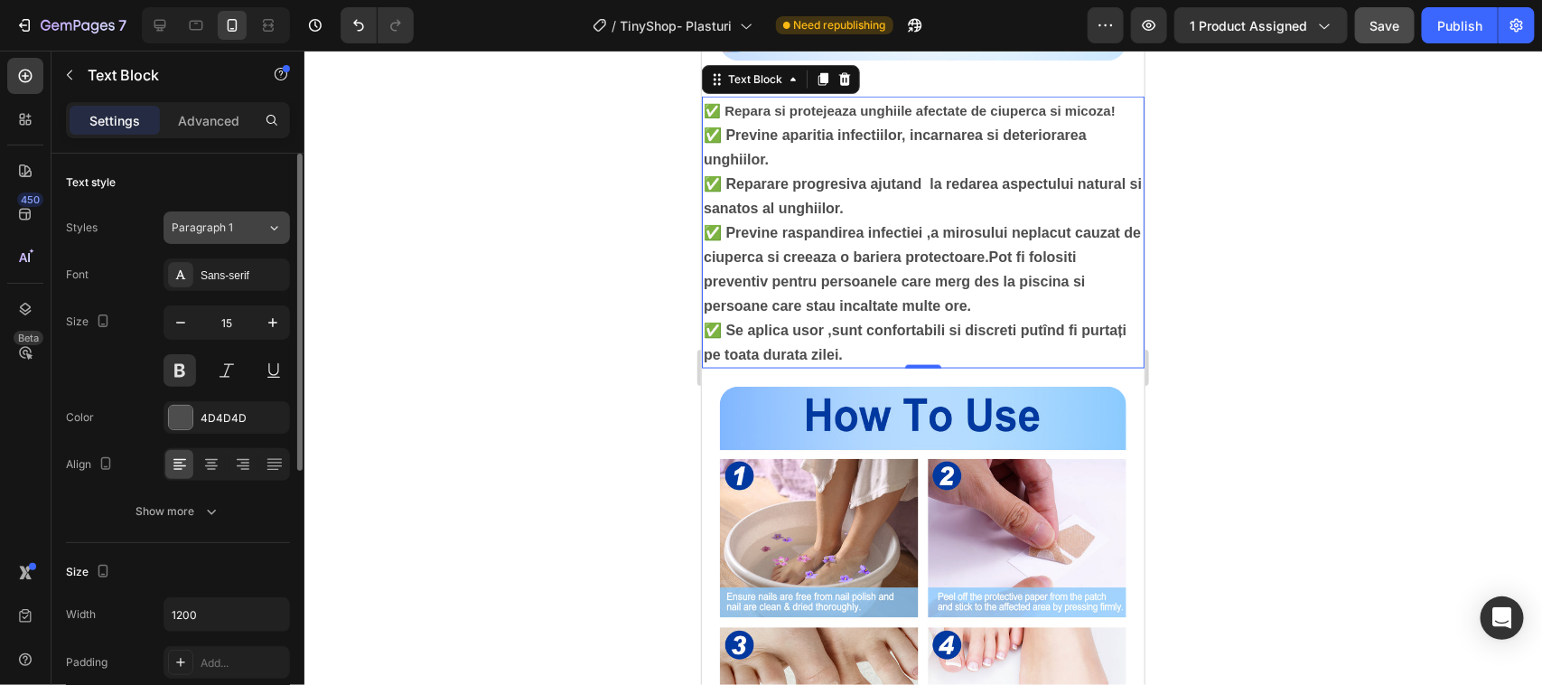
click at [273, 227] on icon at bounding box center [273, 228] width 15 height 18
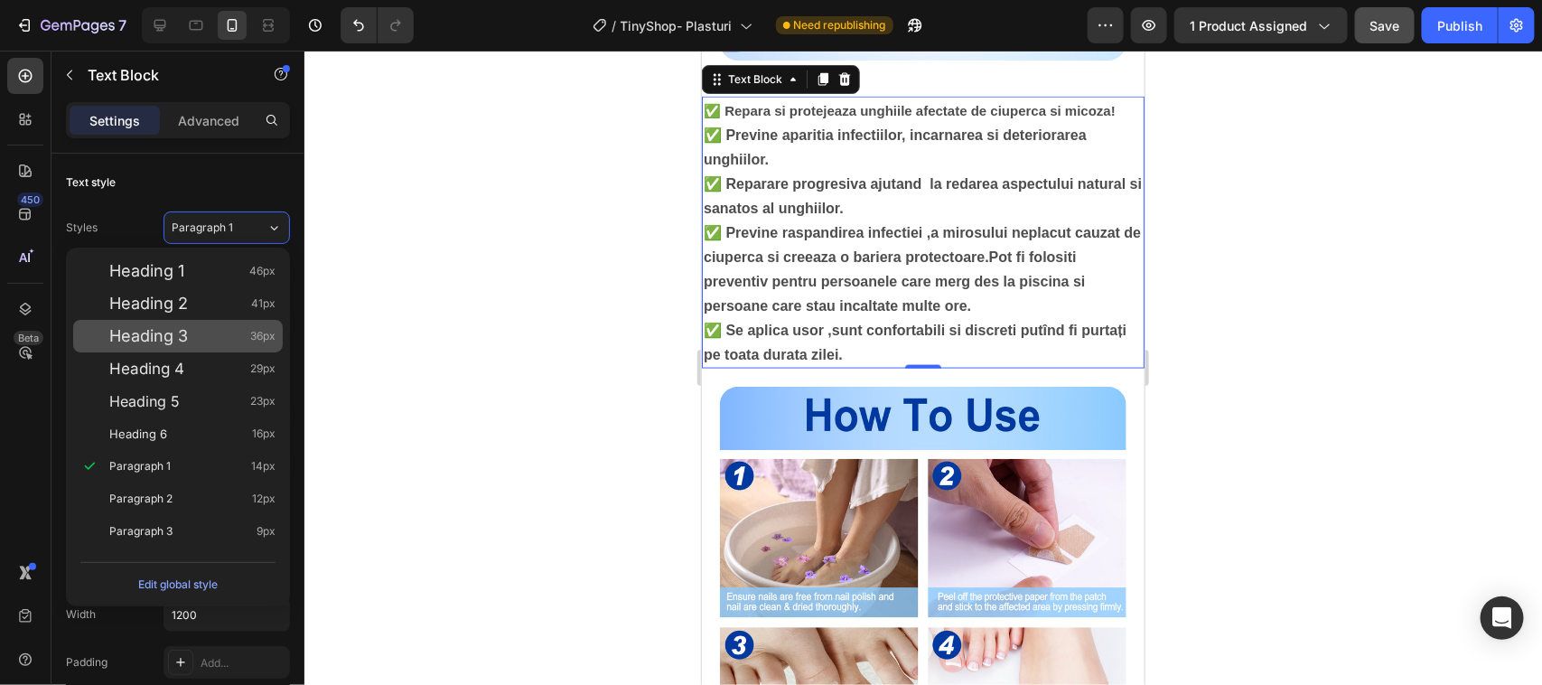
click at [201, 334] on div "Heading 3 36px" at bounding box center [192, 336] width 166 height 18
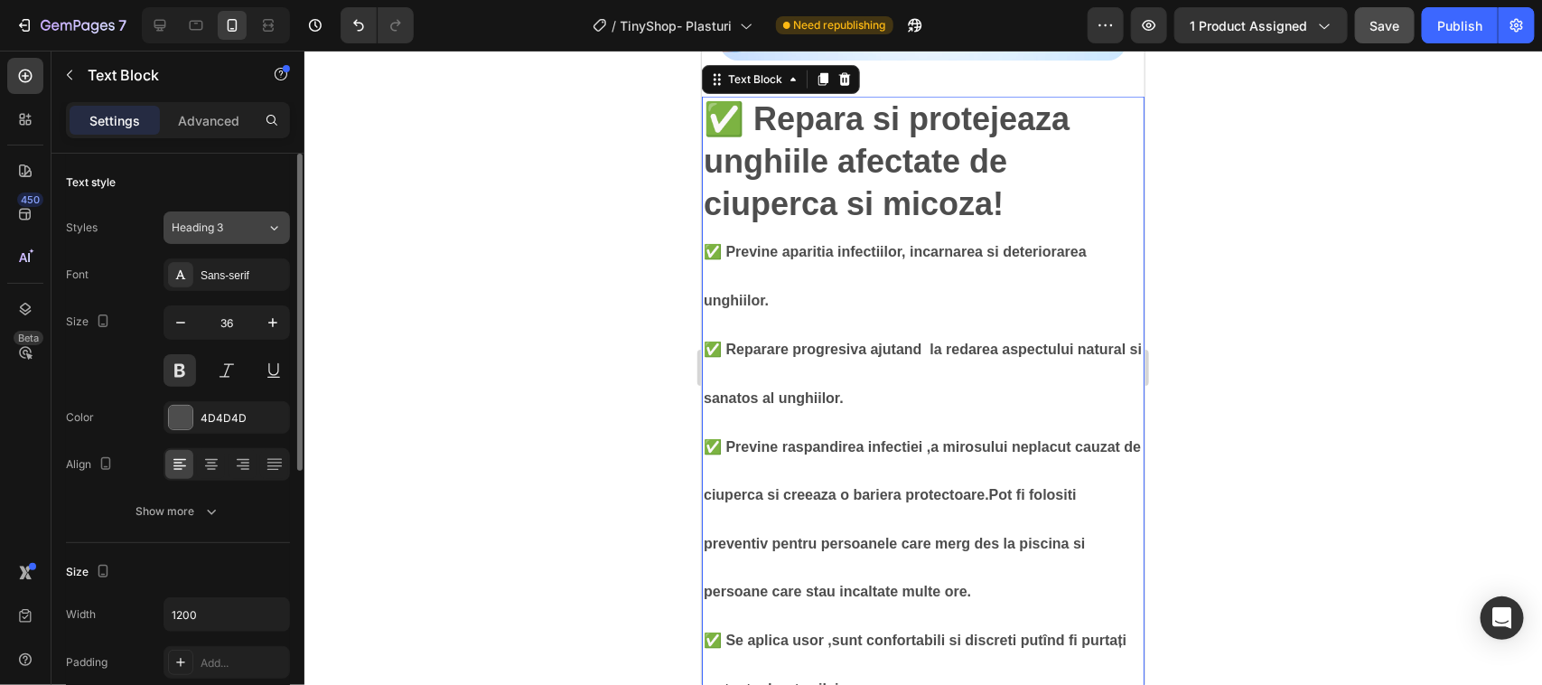
click at [274, 228] on icon at bounding box center [273, 228] width 15 height 18
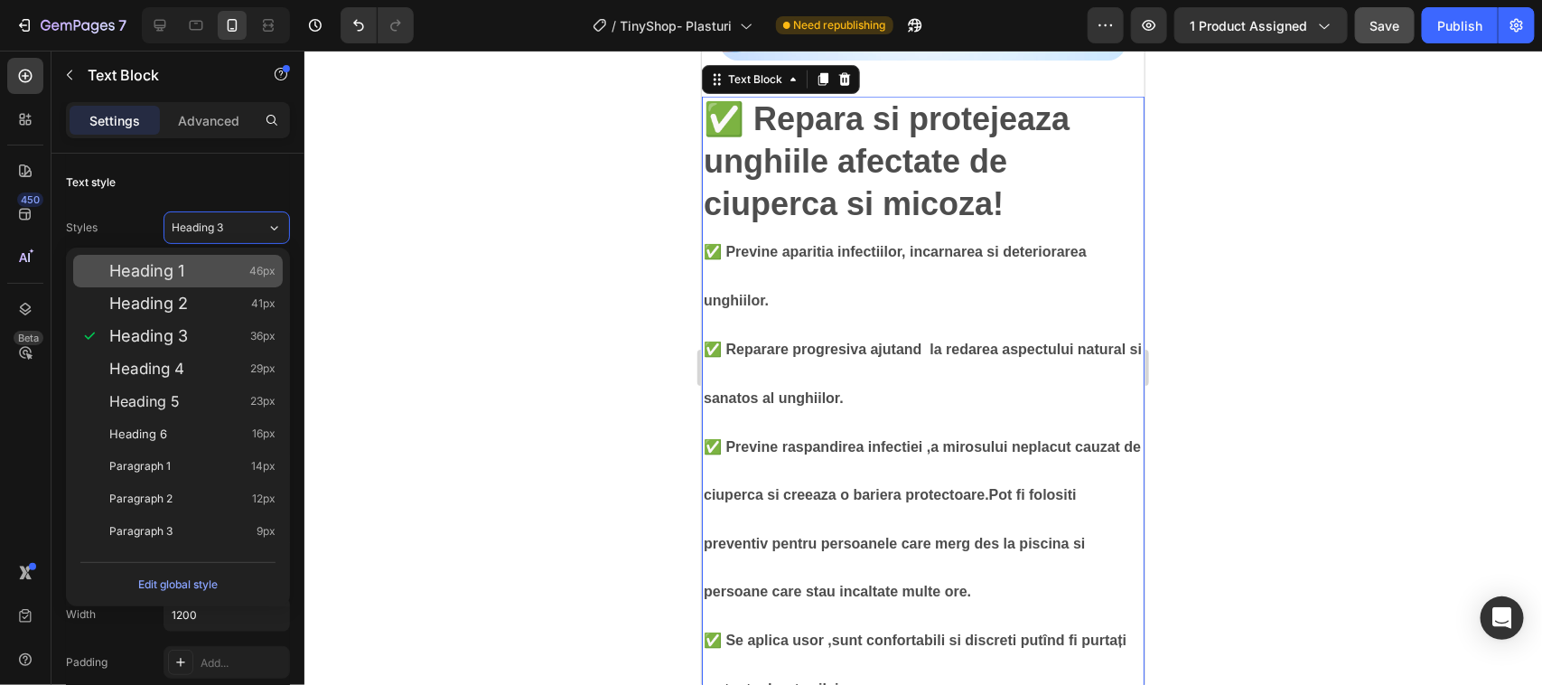
click at [220, 271] on div "Heading 1 46px" at bounding box center [192, 271] width 166 height 18
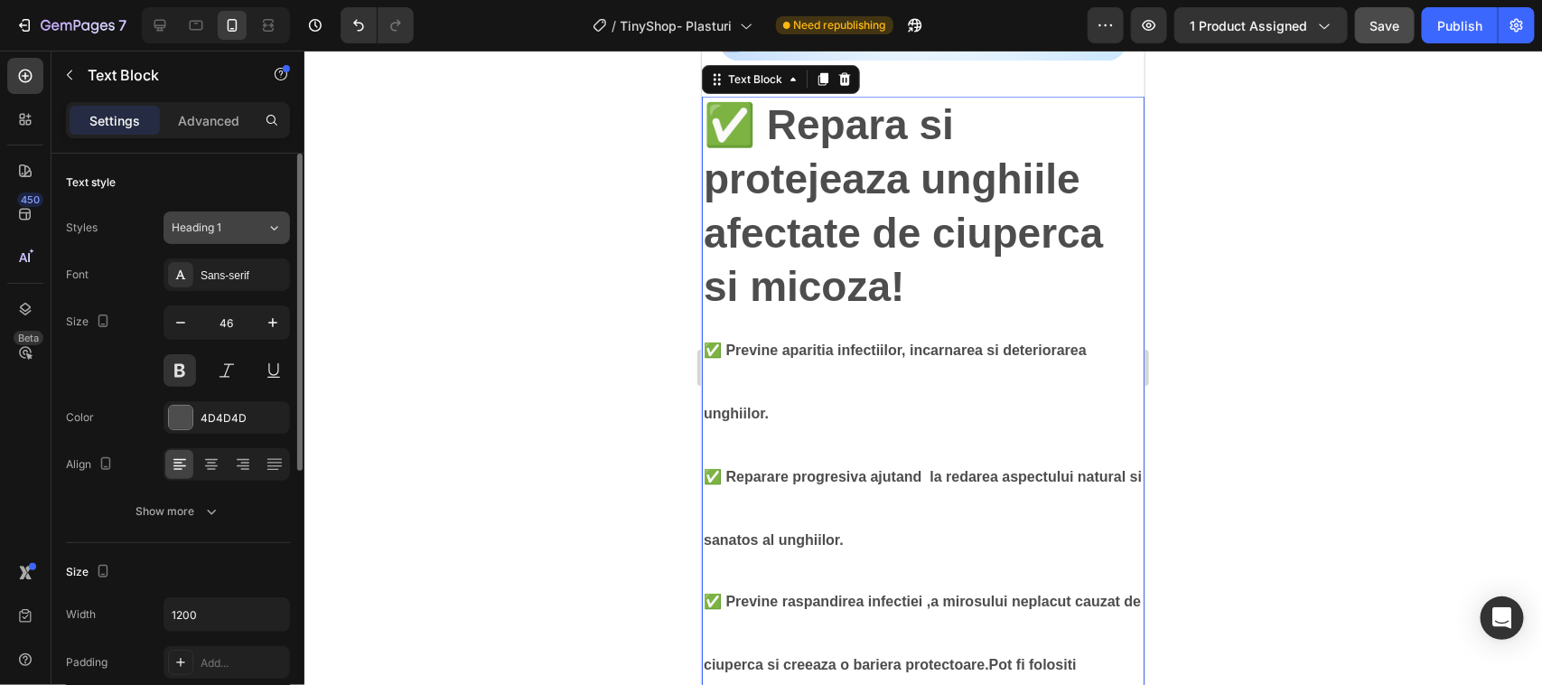
click at [271, 229] on icon at bounding box center [273, 228] width 15 height 18
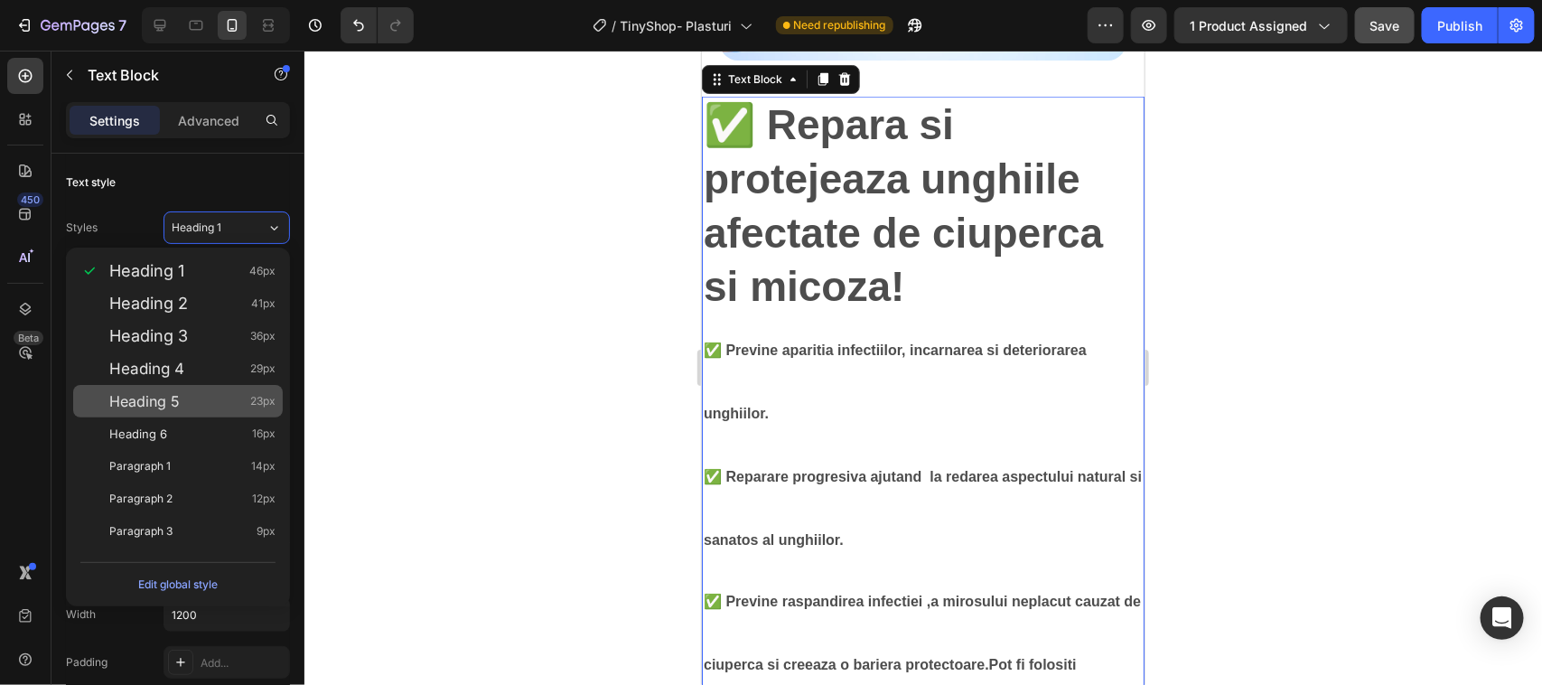
click at [187, 395] on div "Heading 5 23px" at bounding box center [192, 401] width 166 height 18
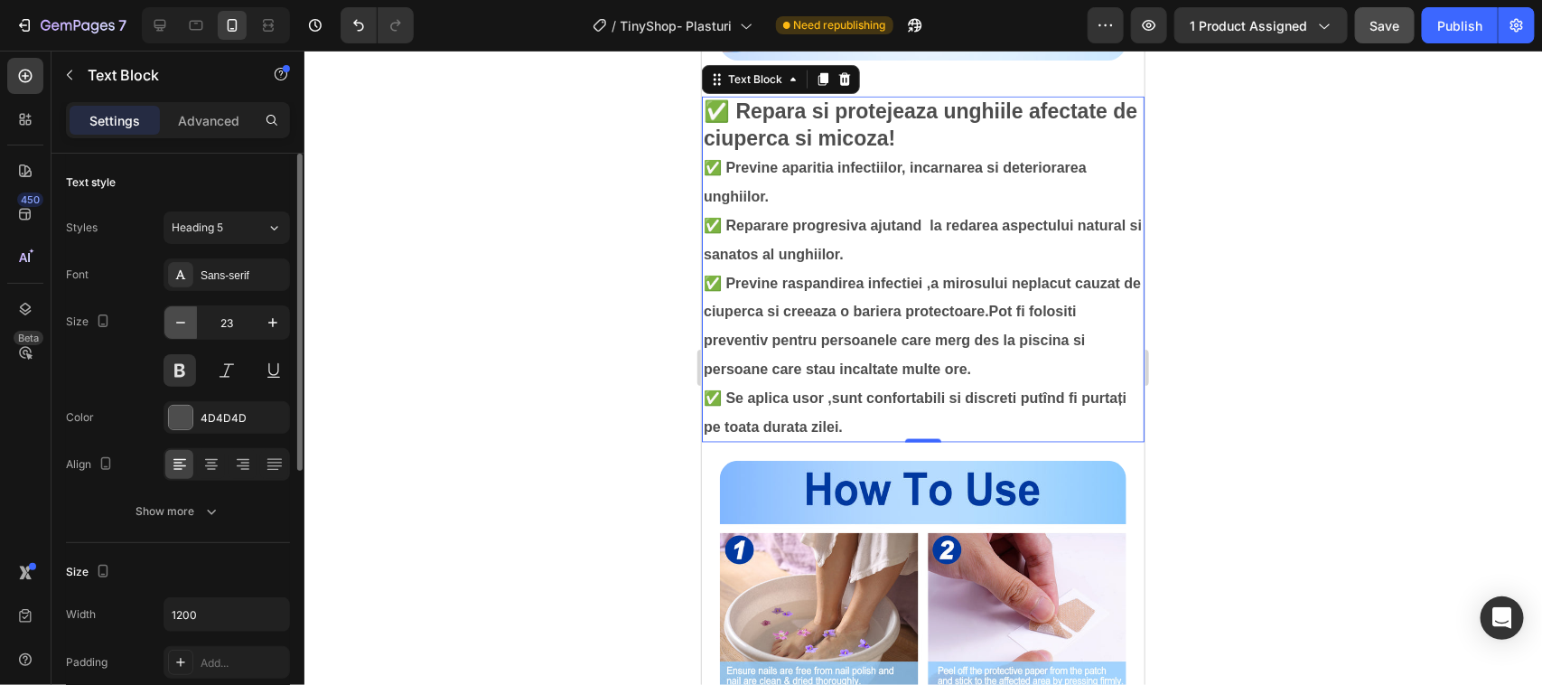
click at [185, 321] on icon "button" at bounding box center [181, 322] width 18 height 18
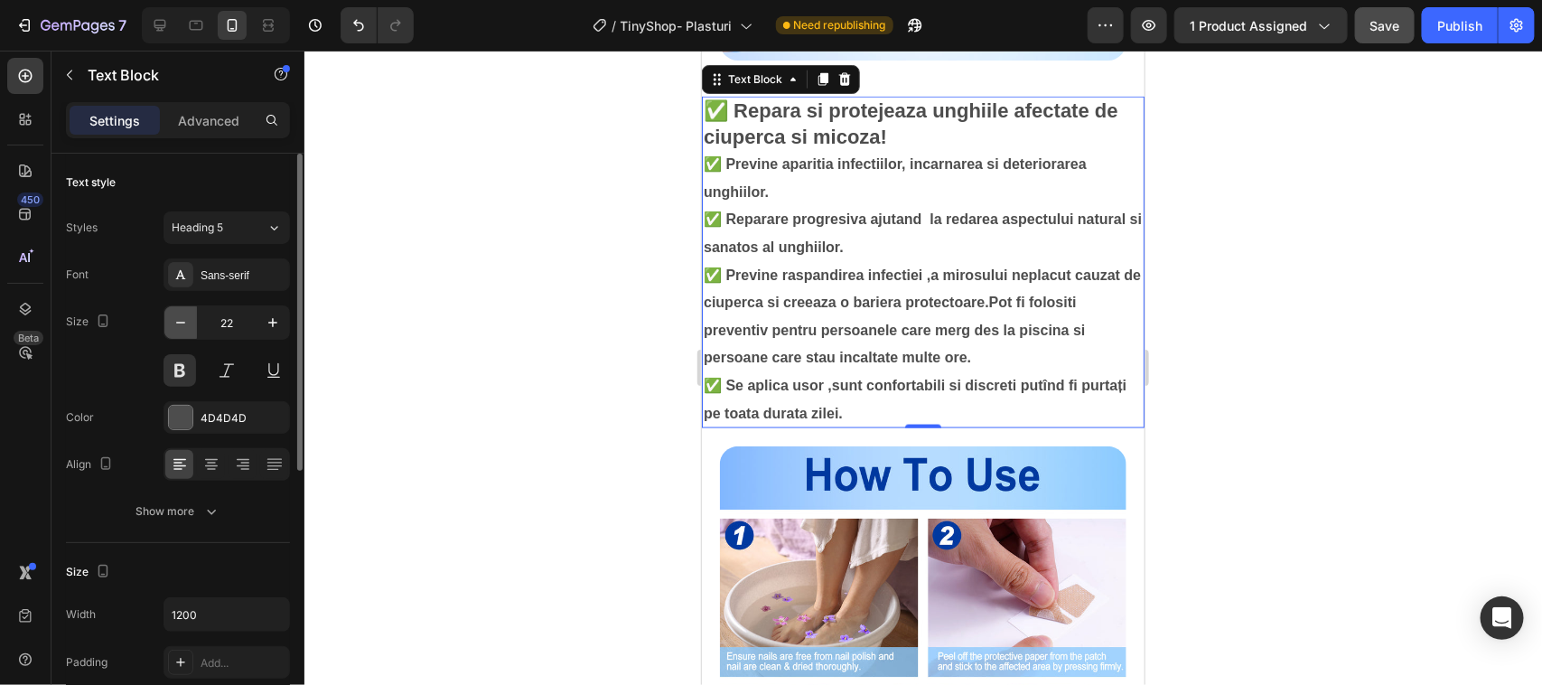
click at [183, 316] on icon "button" at bounding box center [181, 322] width 18 height 18
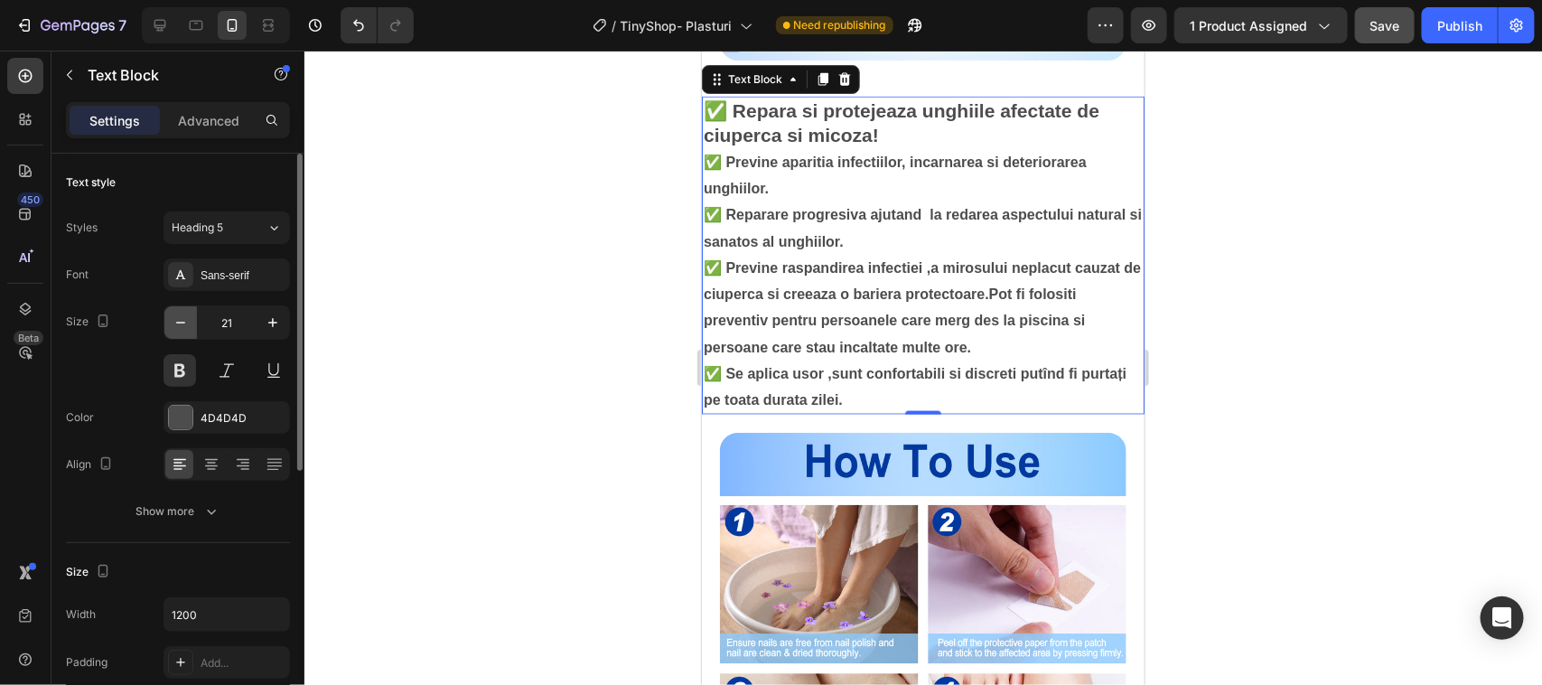
click at [179, 323] on icon "button" at bounding box center [181, 322] width 18 height 18
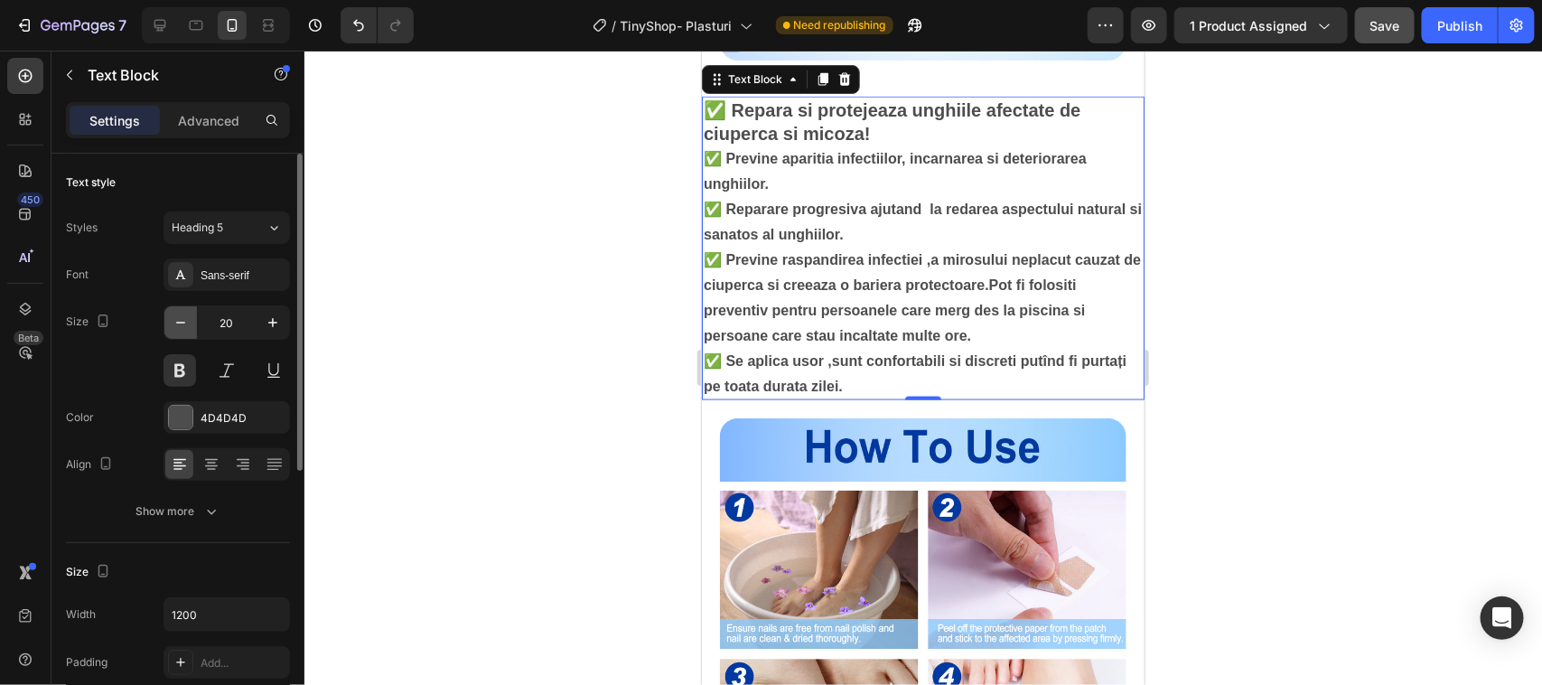
click at [179, 323] on icon "button" at bounding box center [181, 322] width 18 height 18
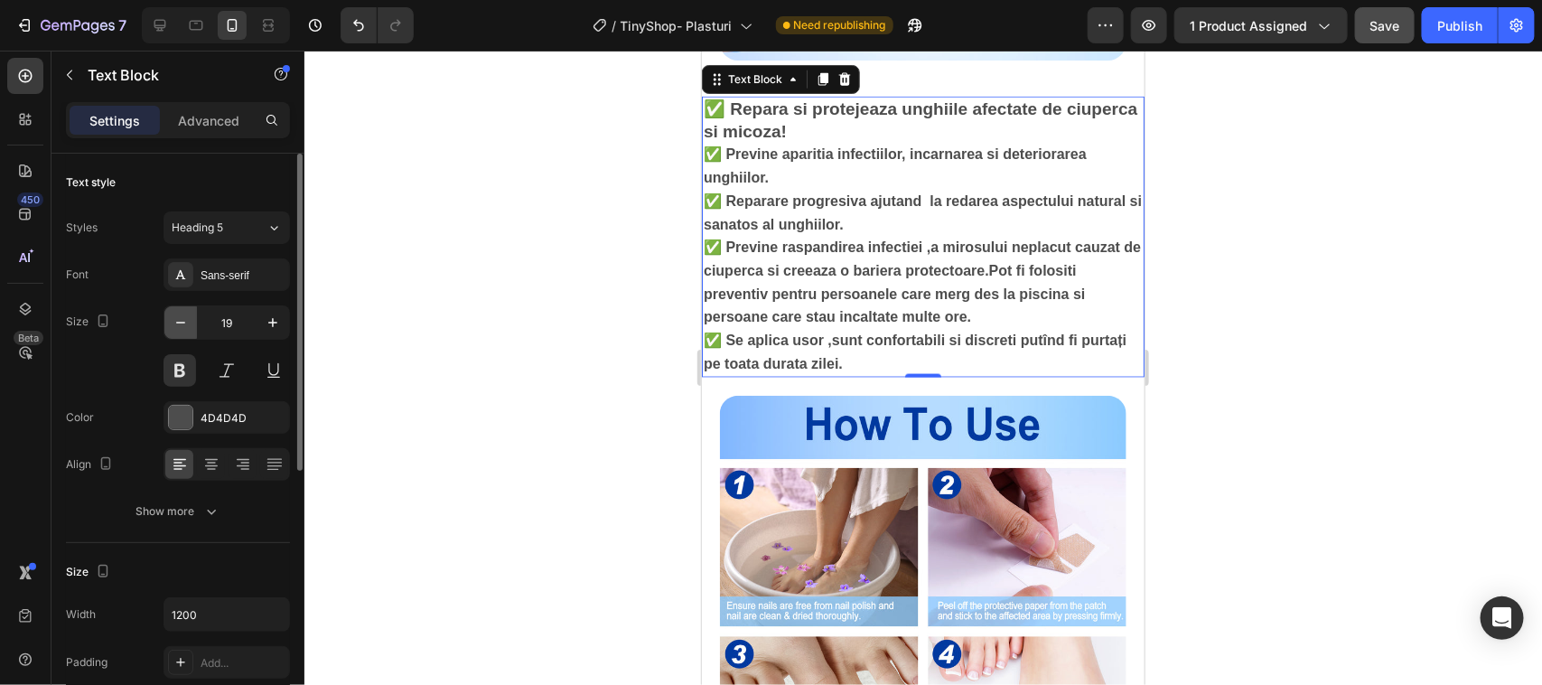
click at [179, 323] on icon "button" at bounding box center [181, 322] width 18 height 18
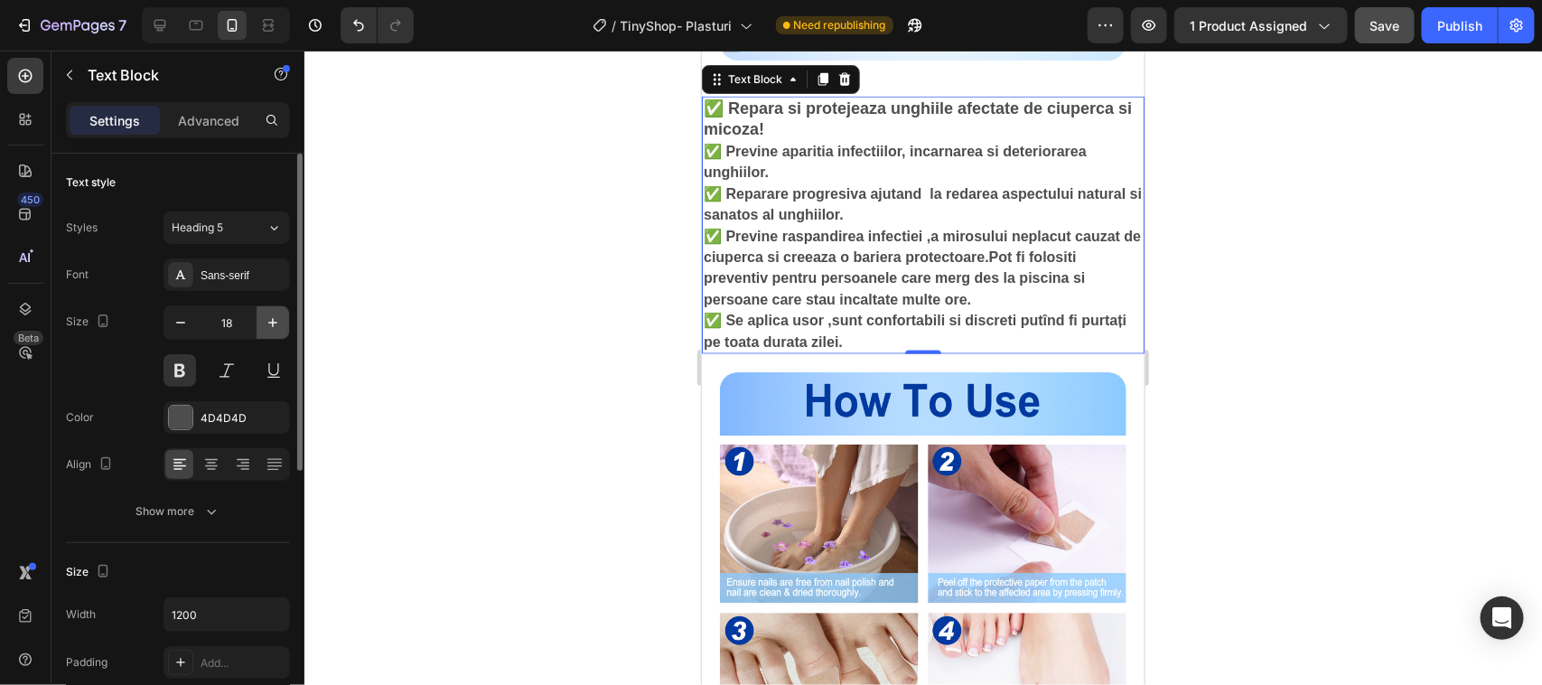
click at [272, 322] on icon "button" at bounding box center [273, 322] width 18 height 18
type input "19"
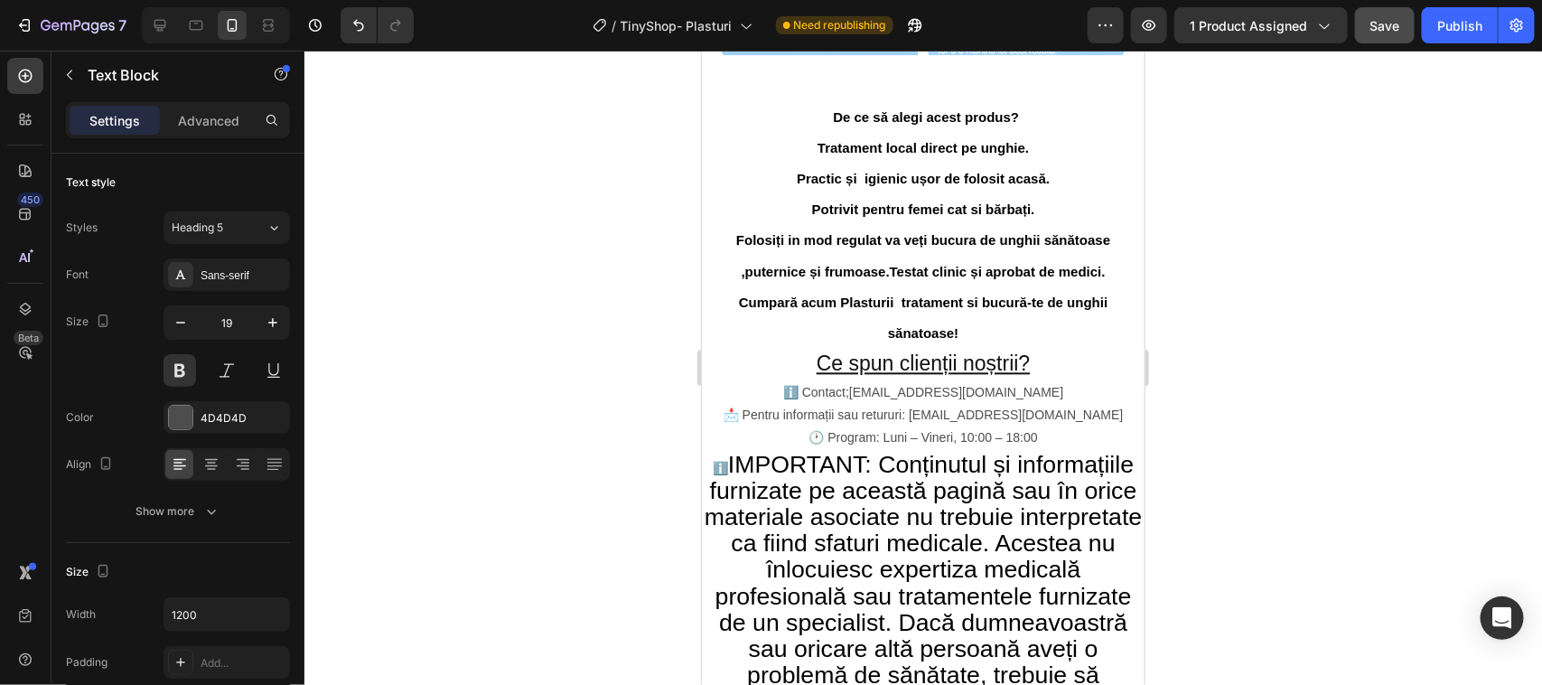
scroll to position [2044, 0]
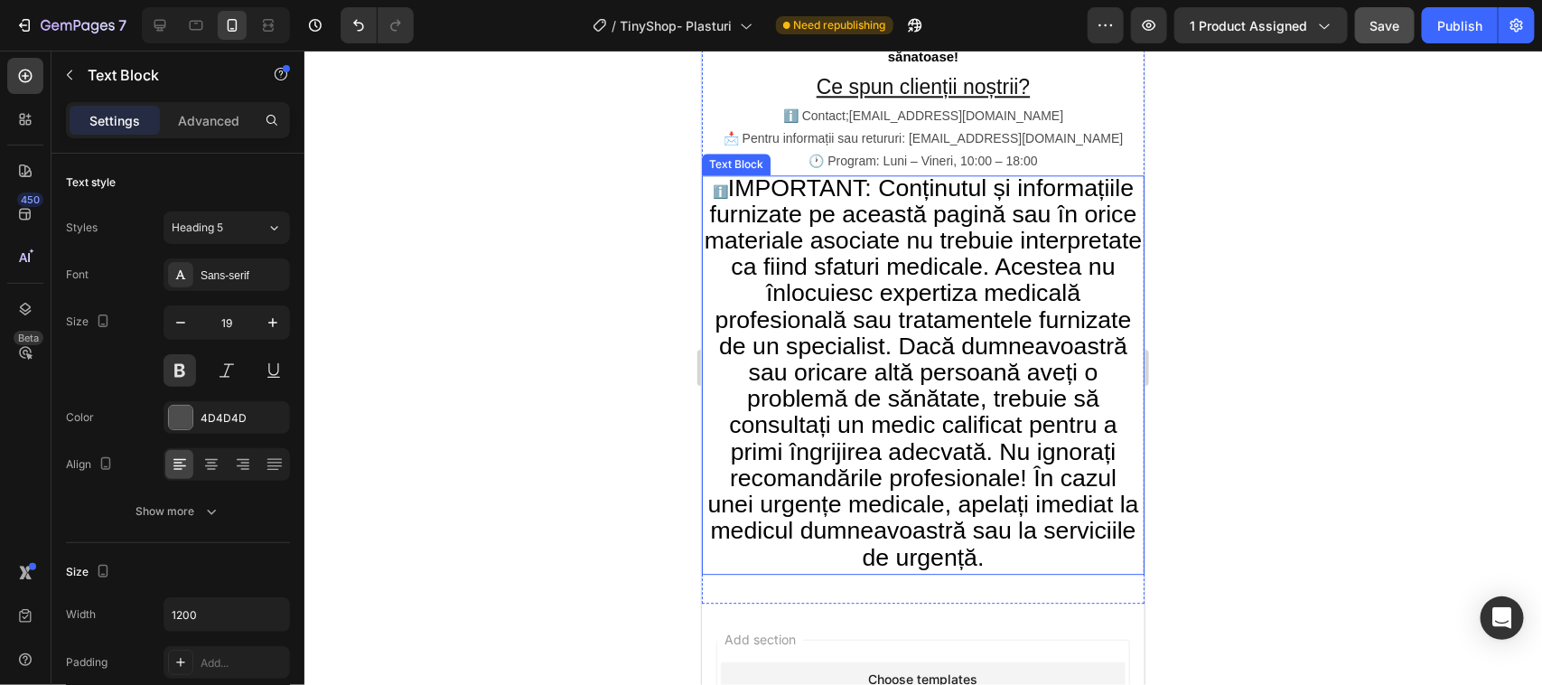
click at [932, 196] on span "IMPORTANT: Conținutul și informațiile furnizate pe această pagină sau în orice …" at bounding box center [923, 371] width 438 height 397
click at [759, 165] on div "Text Block" at bounding box center [754, 157] width 61 height 16
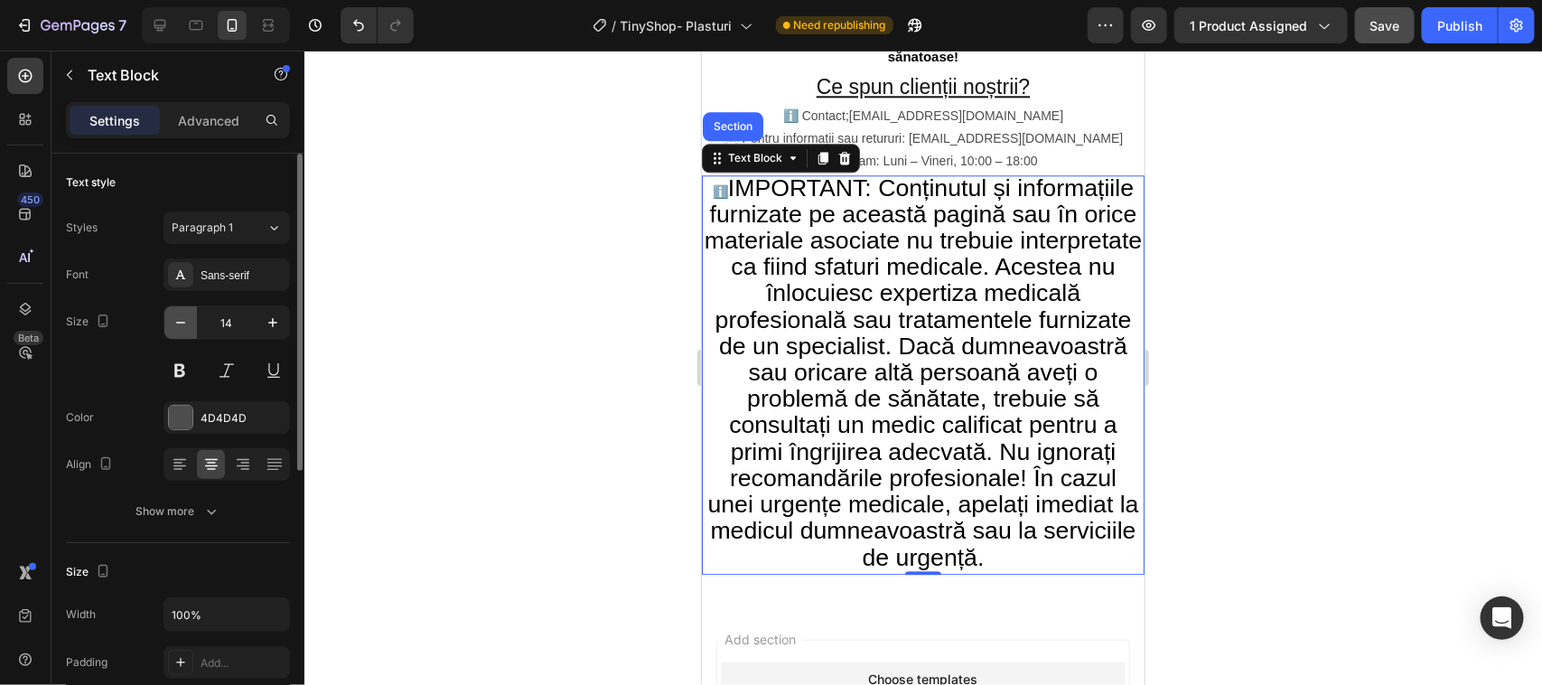
click at [182, 318] on icon "button" at bounding box center [181, 322] width 18 height 18
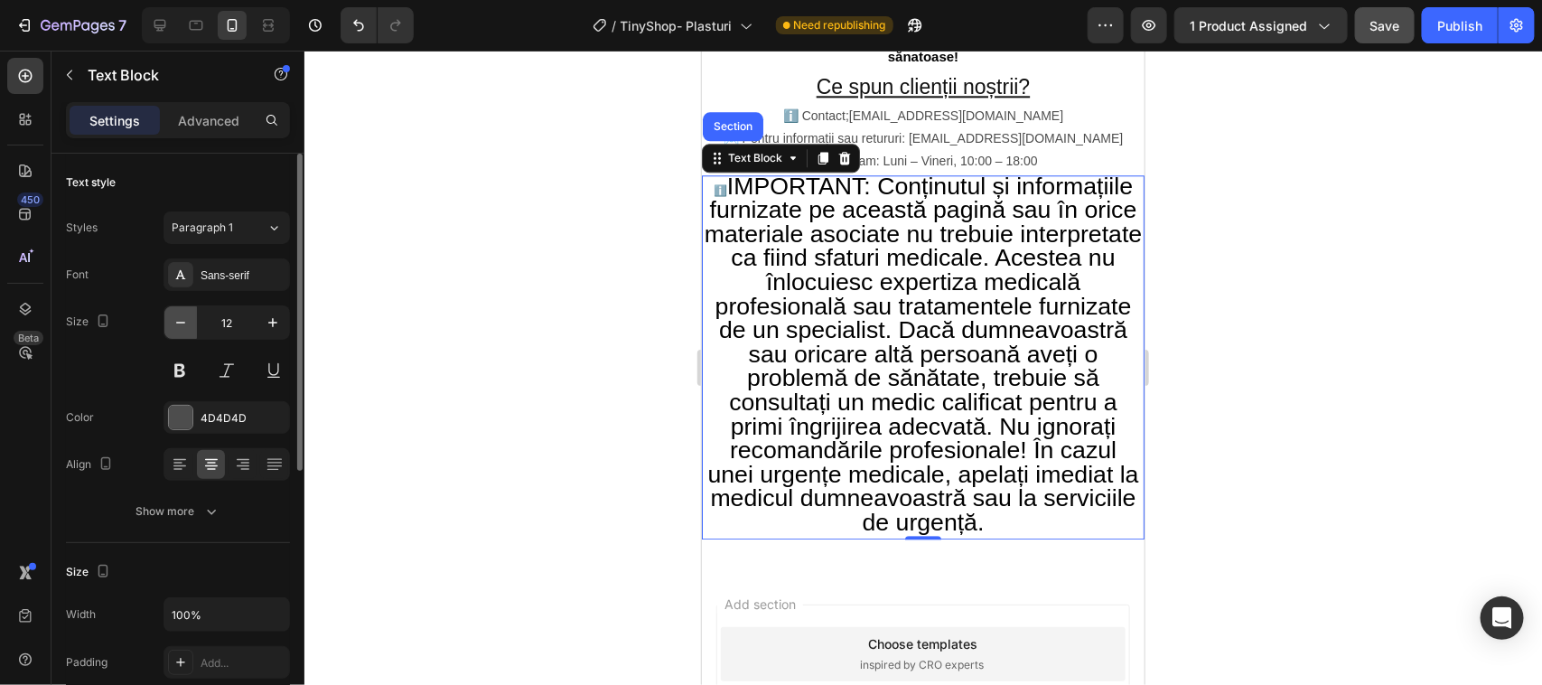
click at [183, 318] on icon "button" at bounding box center [181, 322] width 18 height 18
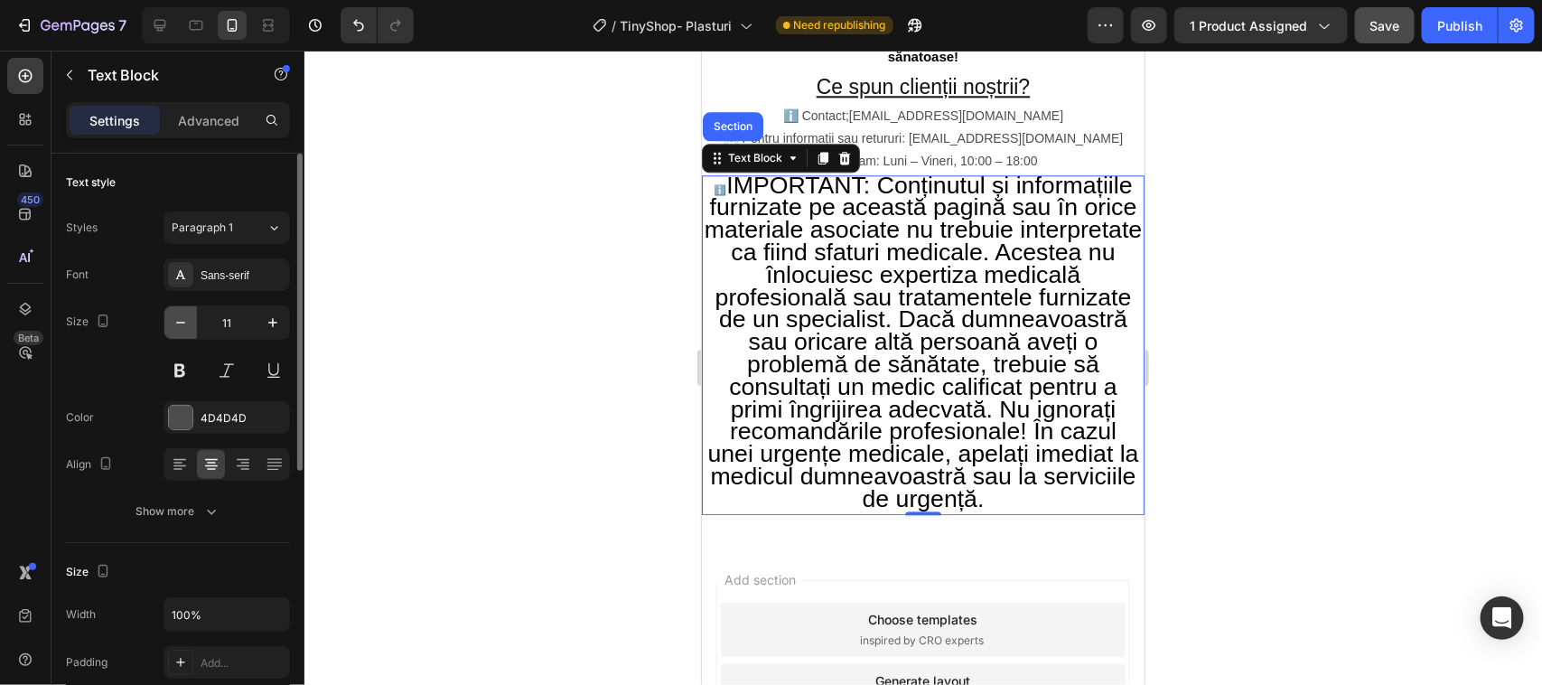
click at [183, 318] on icon "button" at bounding box center [181, 322] width 18 height 18
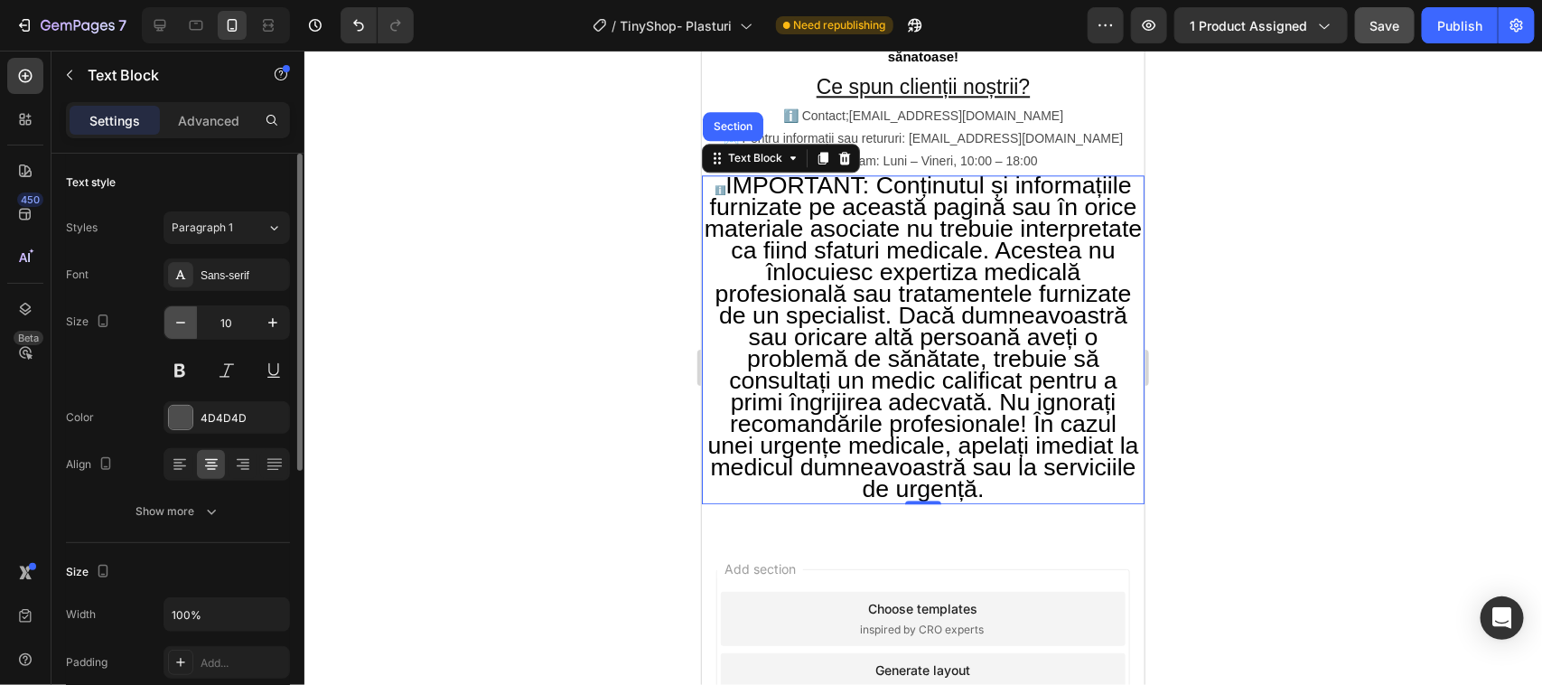
click at [183, 318] on icon "button" at bounding box center [181, 322] width 18 height 18
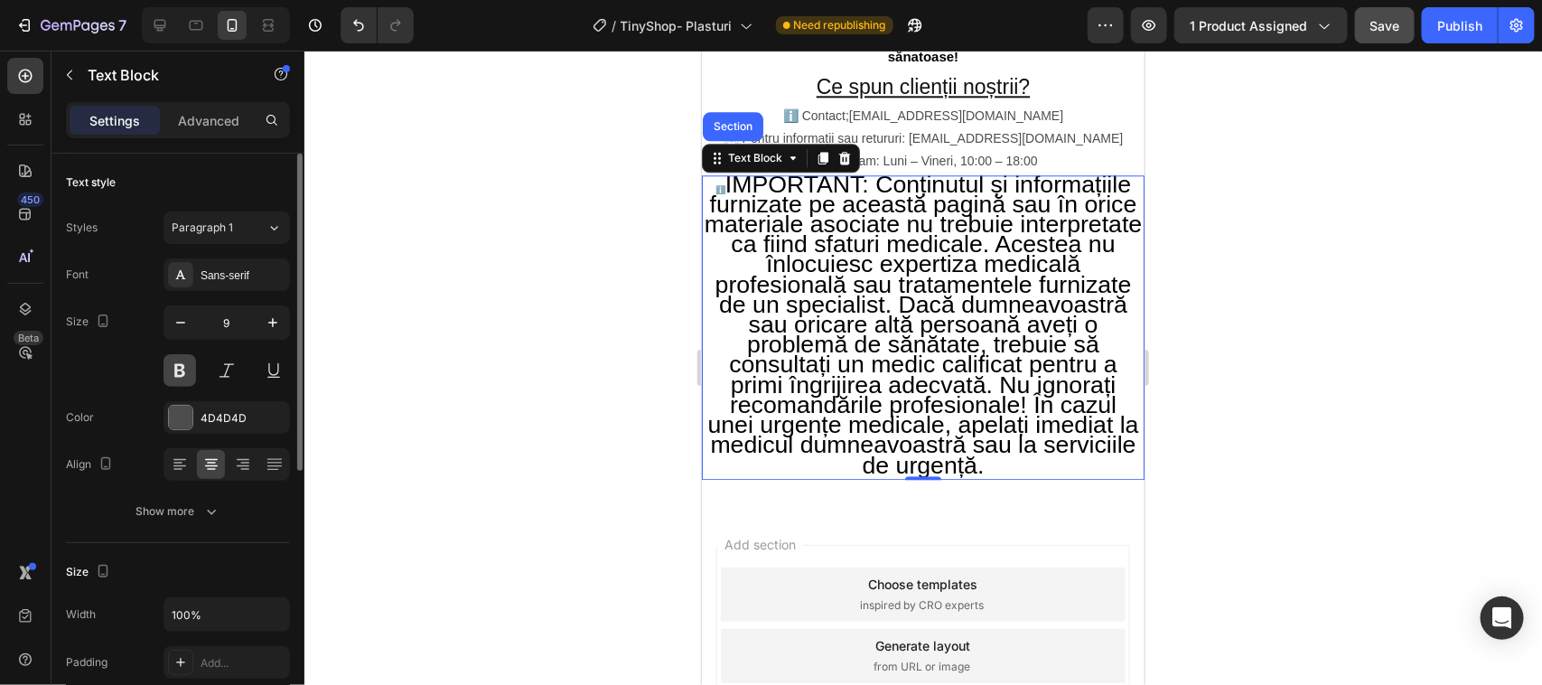
click at [177, 368] on button at bounding box center [179, 370] width 33 height 33
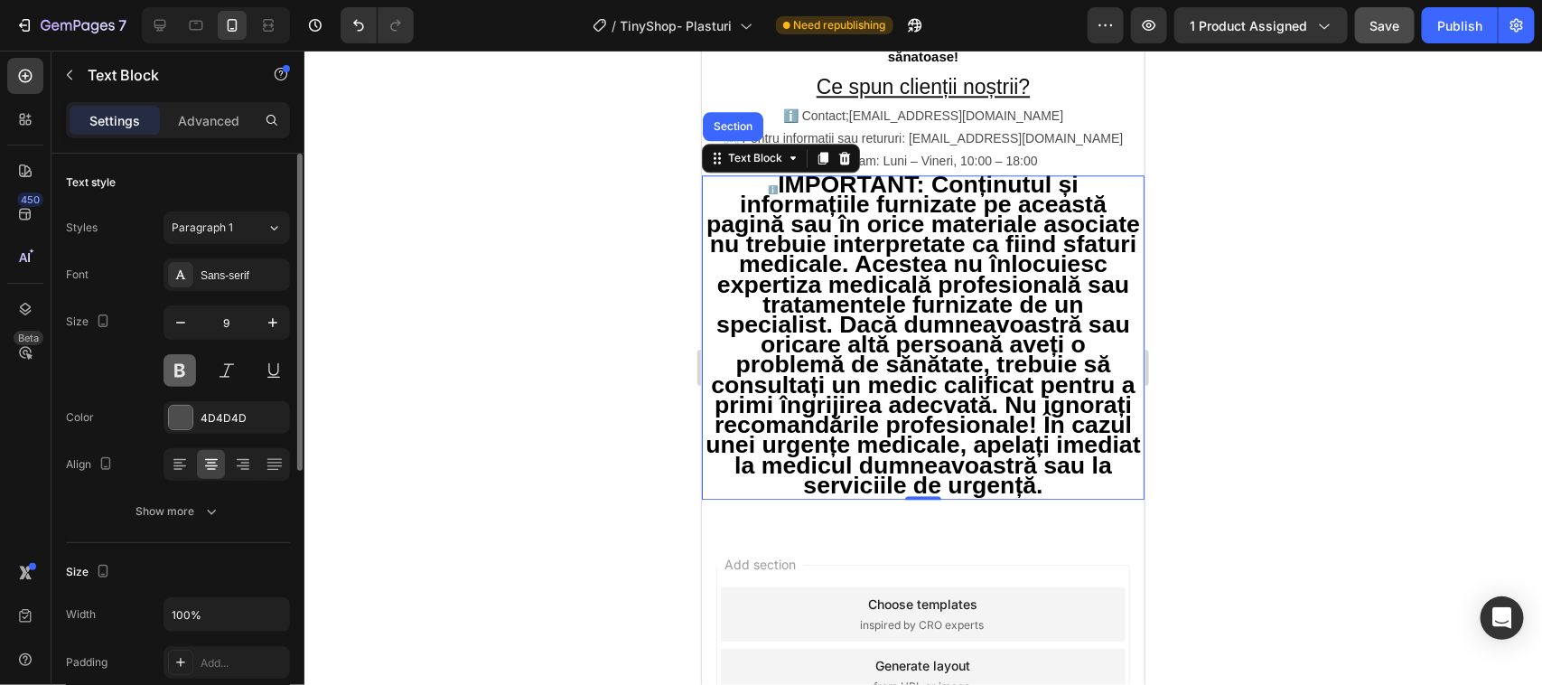
click at [182, 363] on button at bounding box center [179, 370] width 33 height 33
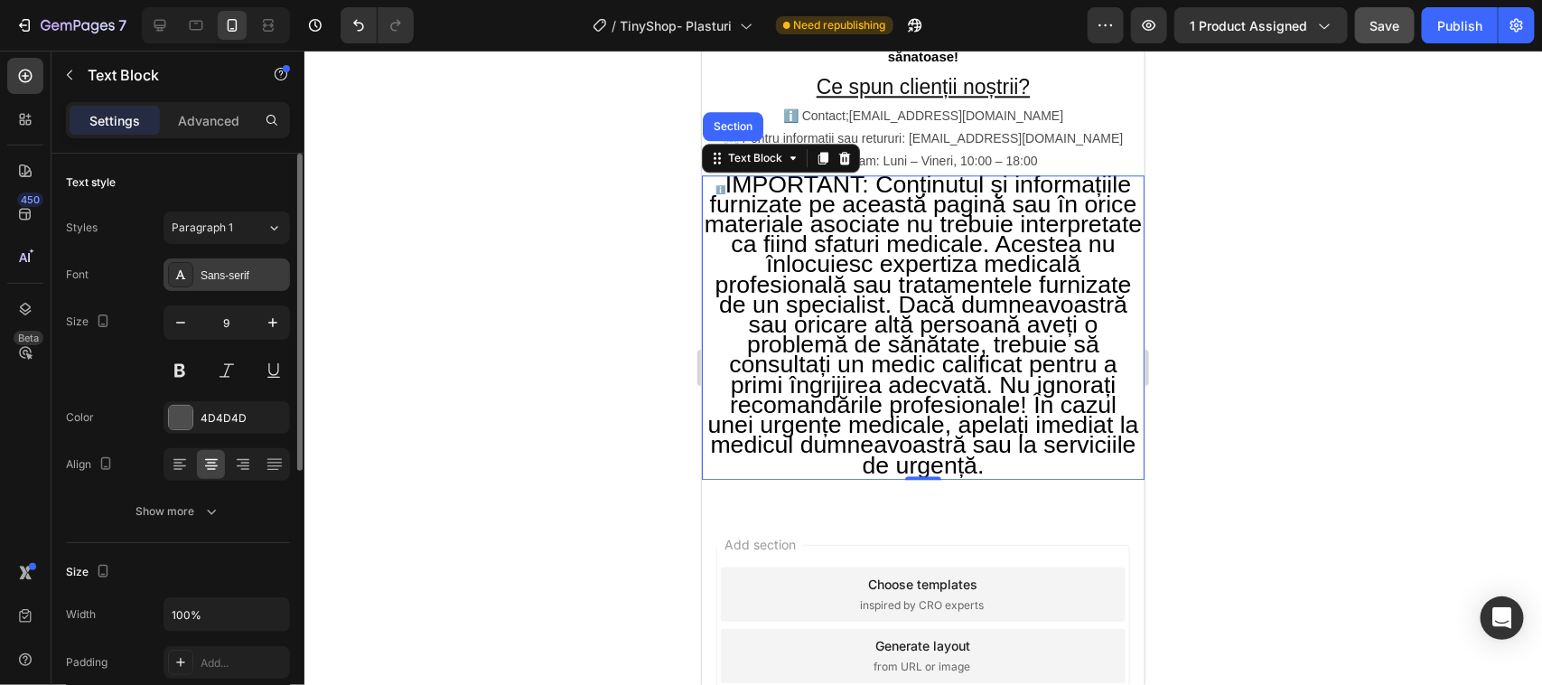
click at [212, 274] on div "Sans-serif" at bounding box center [243, 275] width 85 height 16
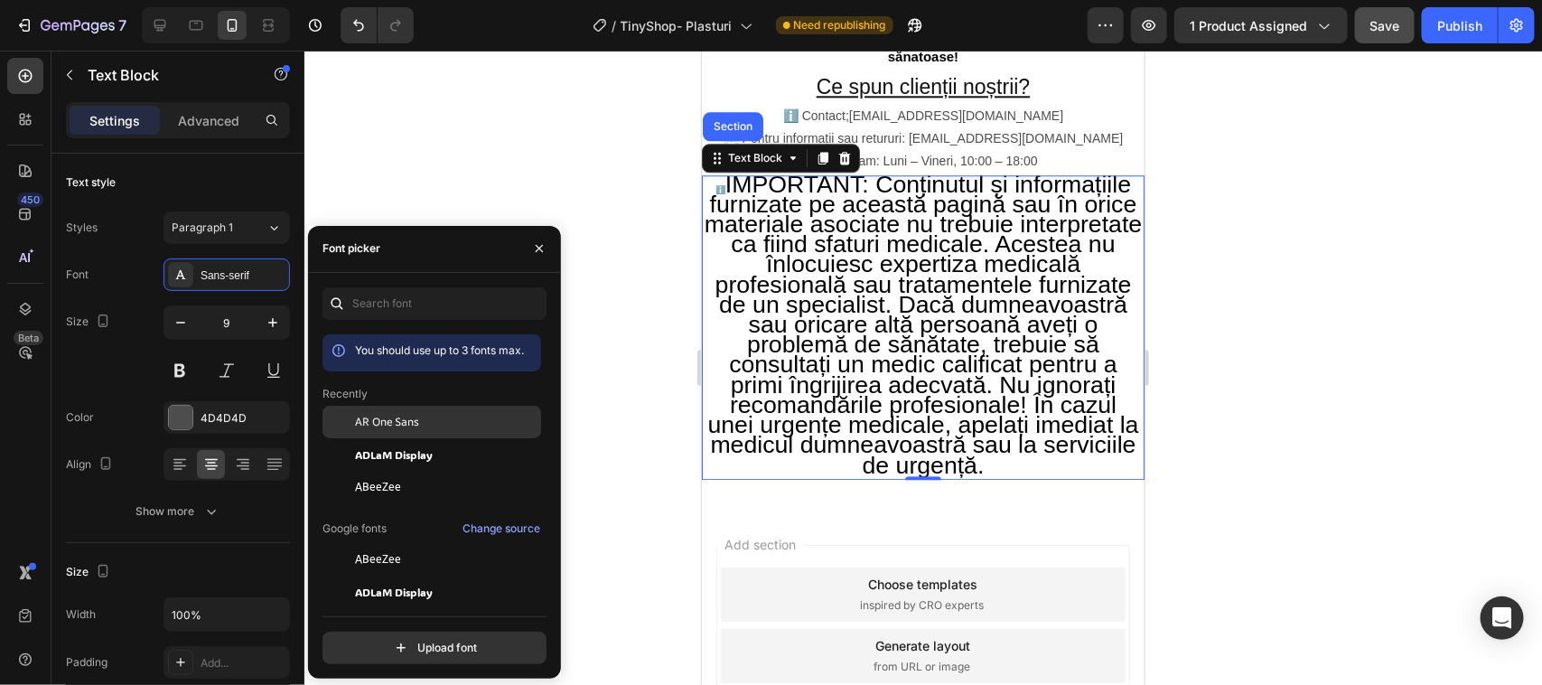
click at [426, 417] on div "AR One Sans" at bounding box center [446, 422] width 182 height 16
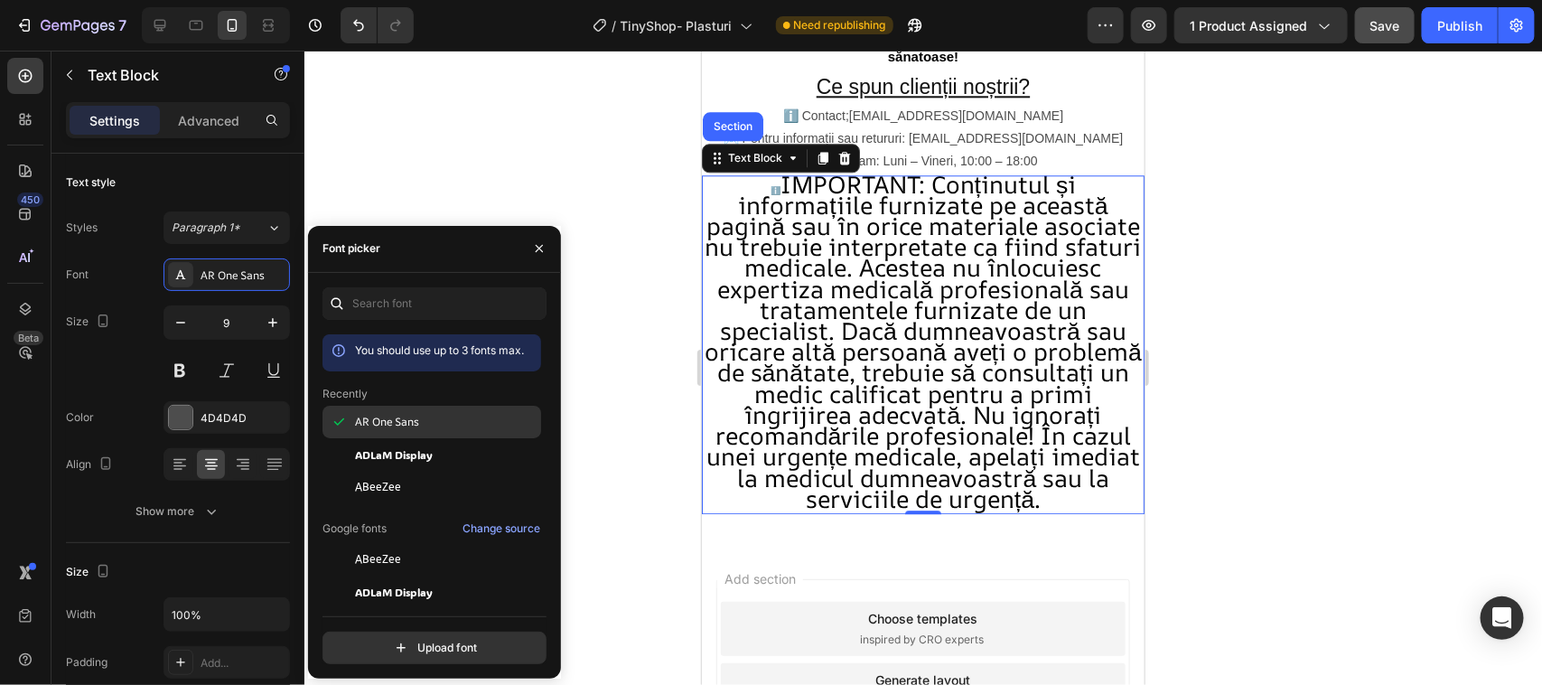
click at [426, 416] on div "AR One Sans" at bounding box center [446, 422] width 182 height 16
click at [426, 414] on div "AR One Sans" at bounding box center [446, 422] width 182 height 16
click at [404, 452] on span "ADLaM Display" at bounding box center [394, 454] width 78 height 16
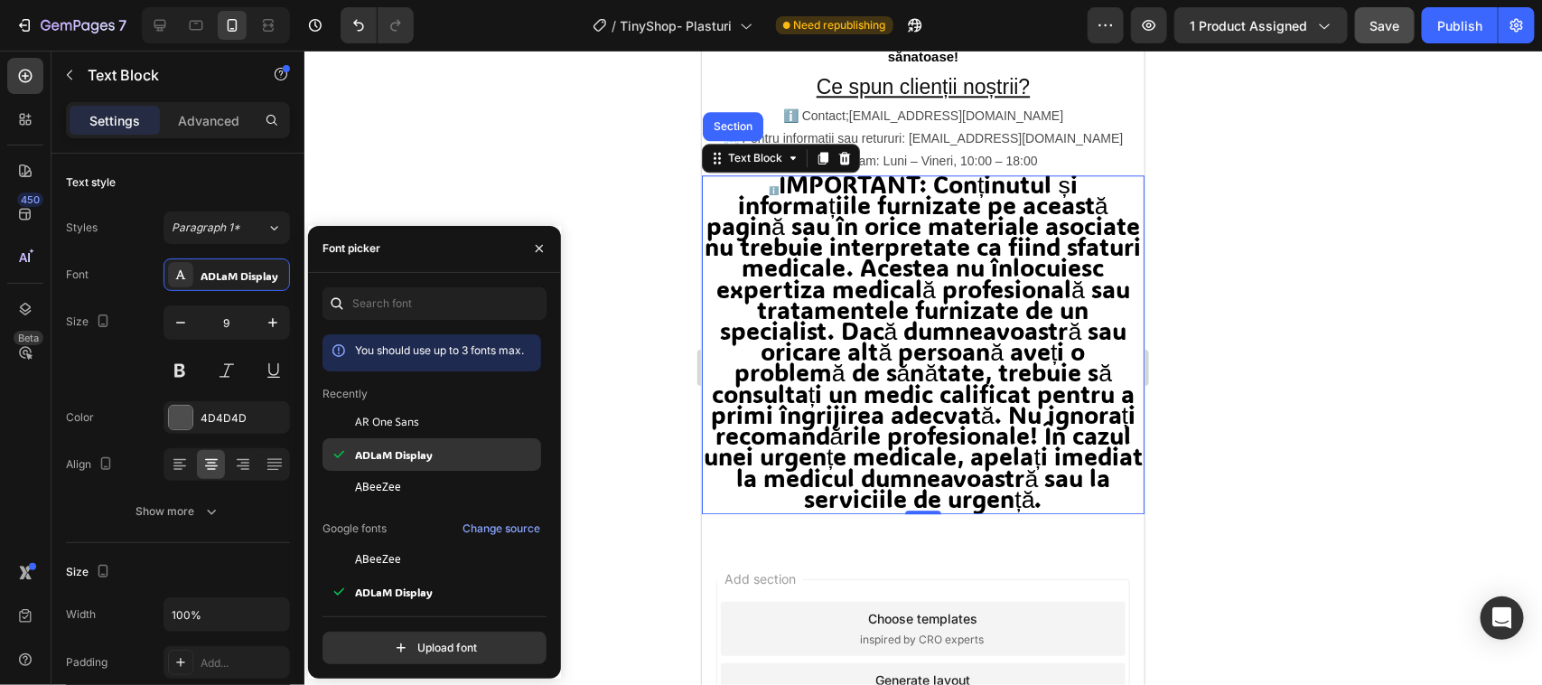
click at [404, 450] on span "ADLaM Display" at bounding box center [394, 454] width 78 height 16
click at [369, 481] on span "ABeeZee" at bounding box center [378, 487] width 46 height 16
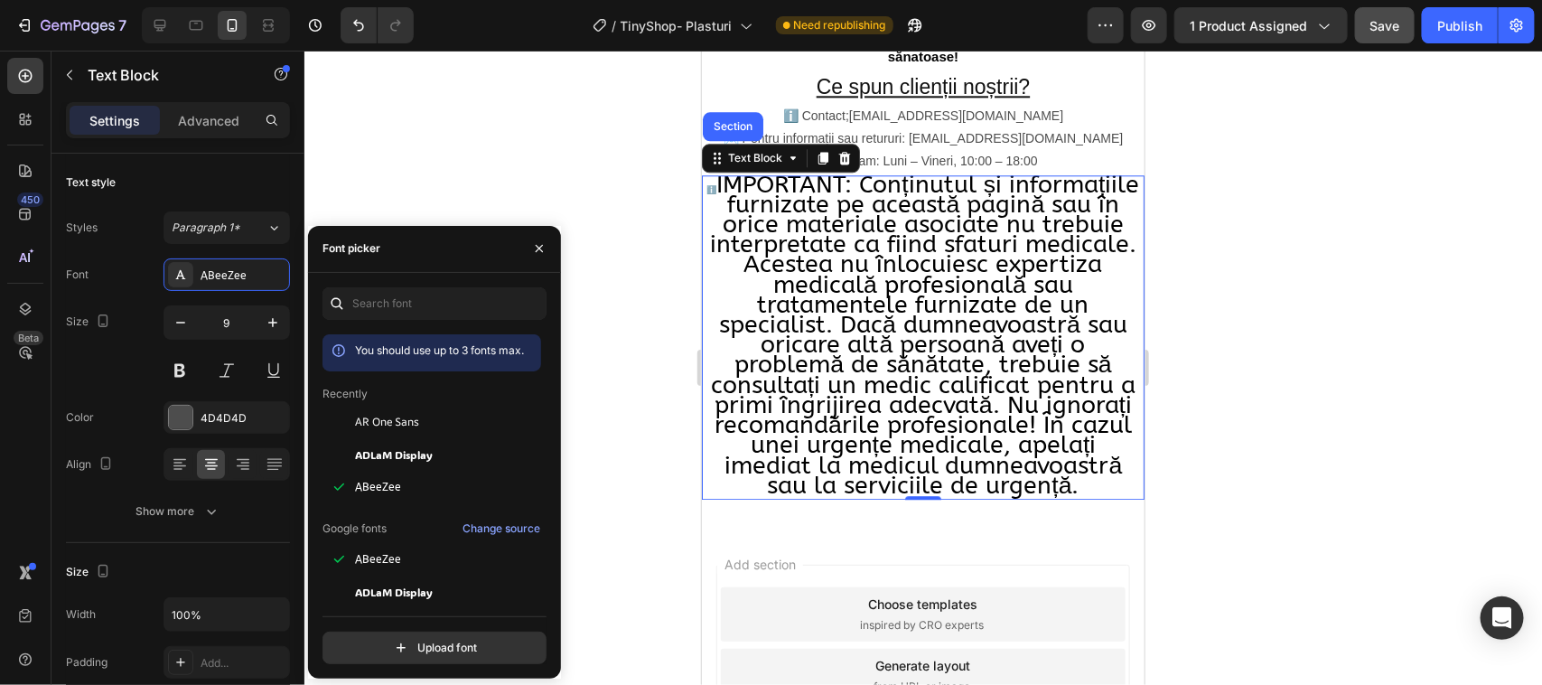
click at [361, 525] on p "Google fonts" at bounding box center [354, 528] width 64 height 16
click at [387, 558] on span "ABeeZee" at bounding box center [378, 559] width 46 height 16
click at [387, 588] on span "ADLaM Display" at bounding box center [394, 592] width 78 height 16
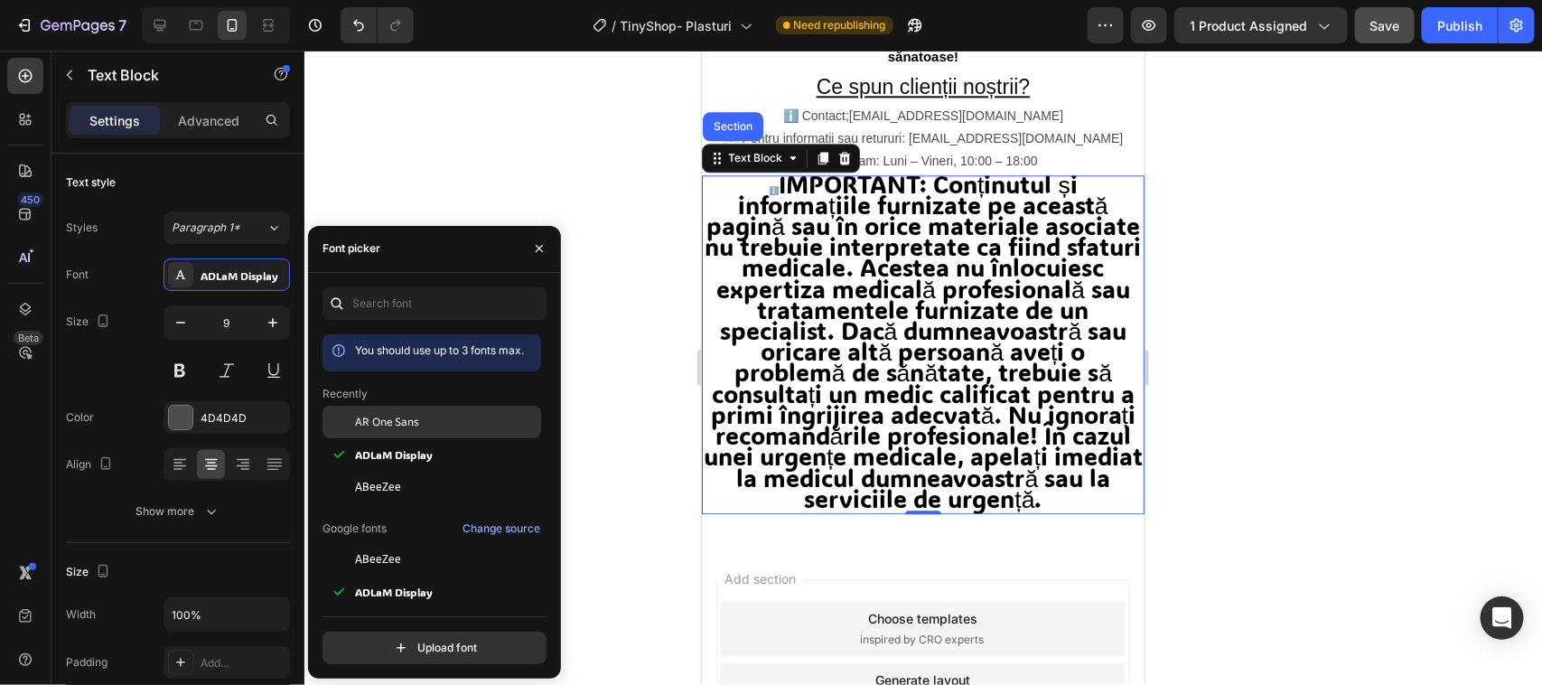
click at [393, 421] on span "AR One Sans" at bounding box center [387, 422] width 64 height 16
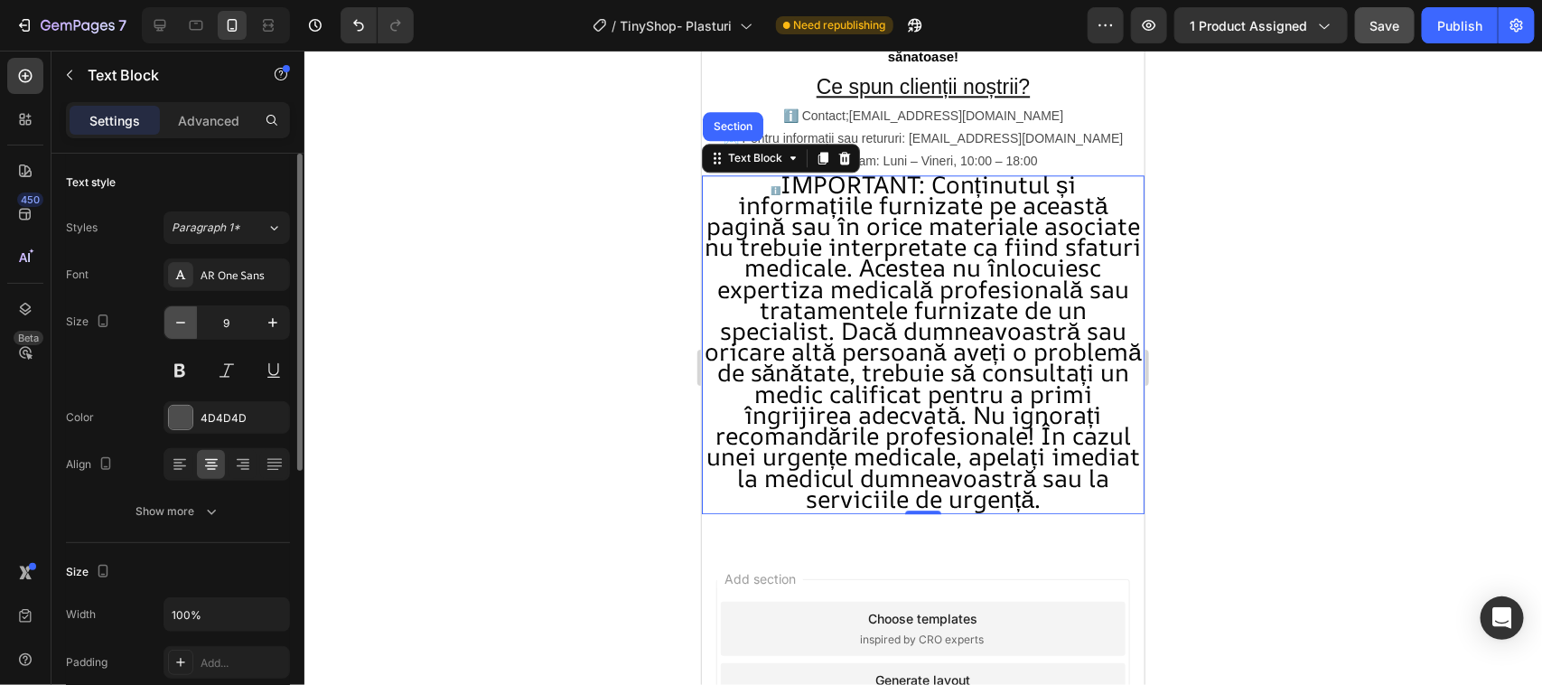
click at [173, 322] on icon "button" at bounding box center [181, 322] width 18 height 18
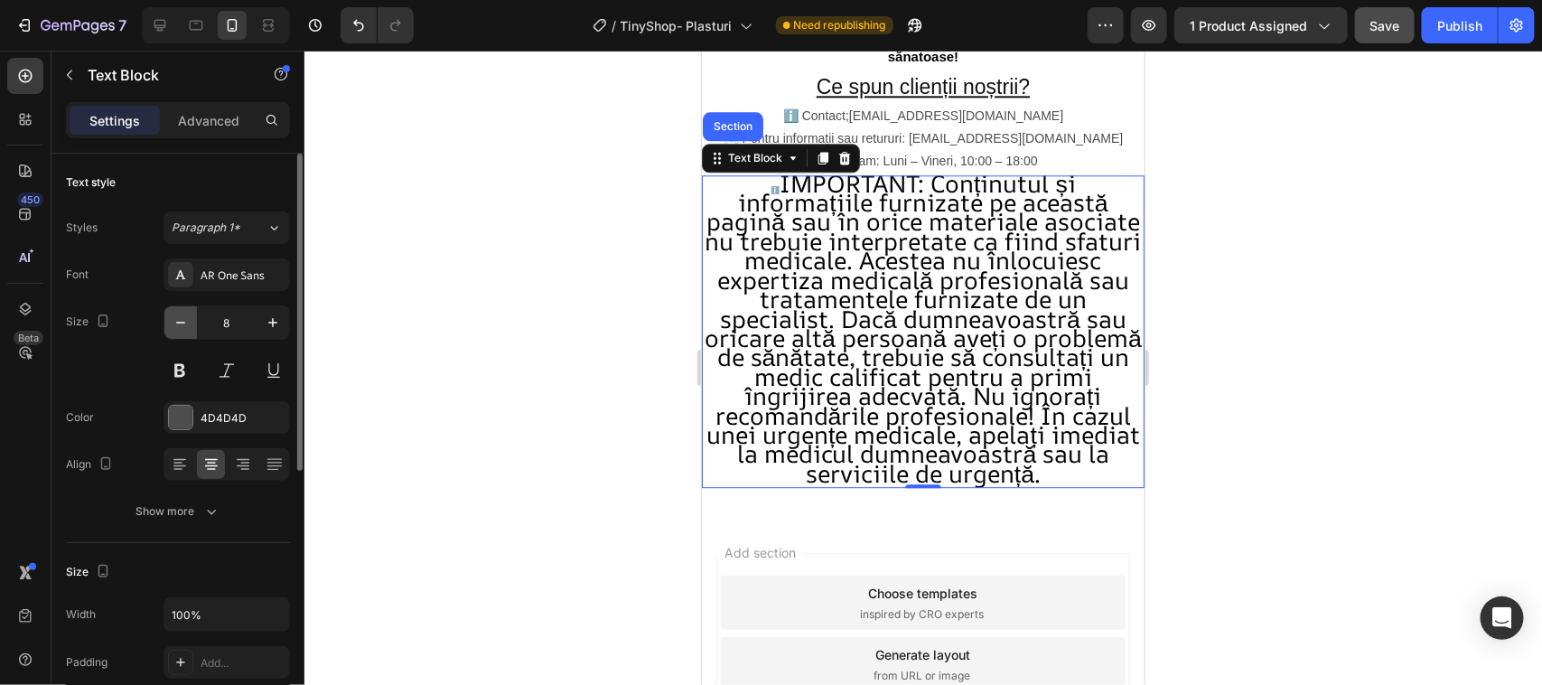
click at [182, 321] on icon "button" at bounding box center [181, 322] width 18 height 18
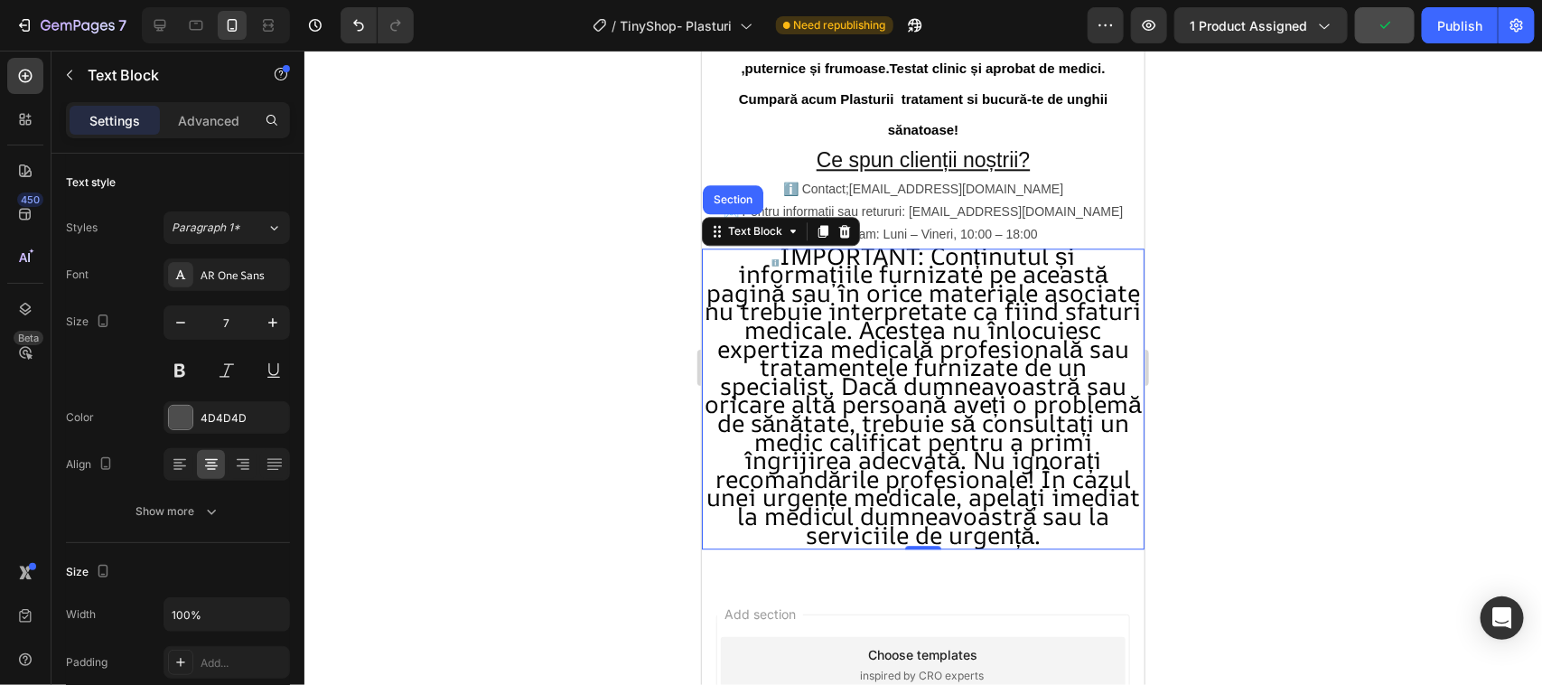
scroll to position [1931, 0]
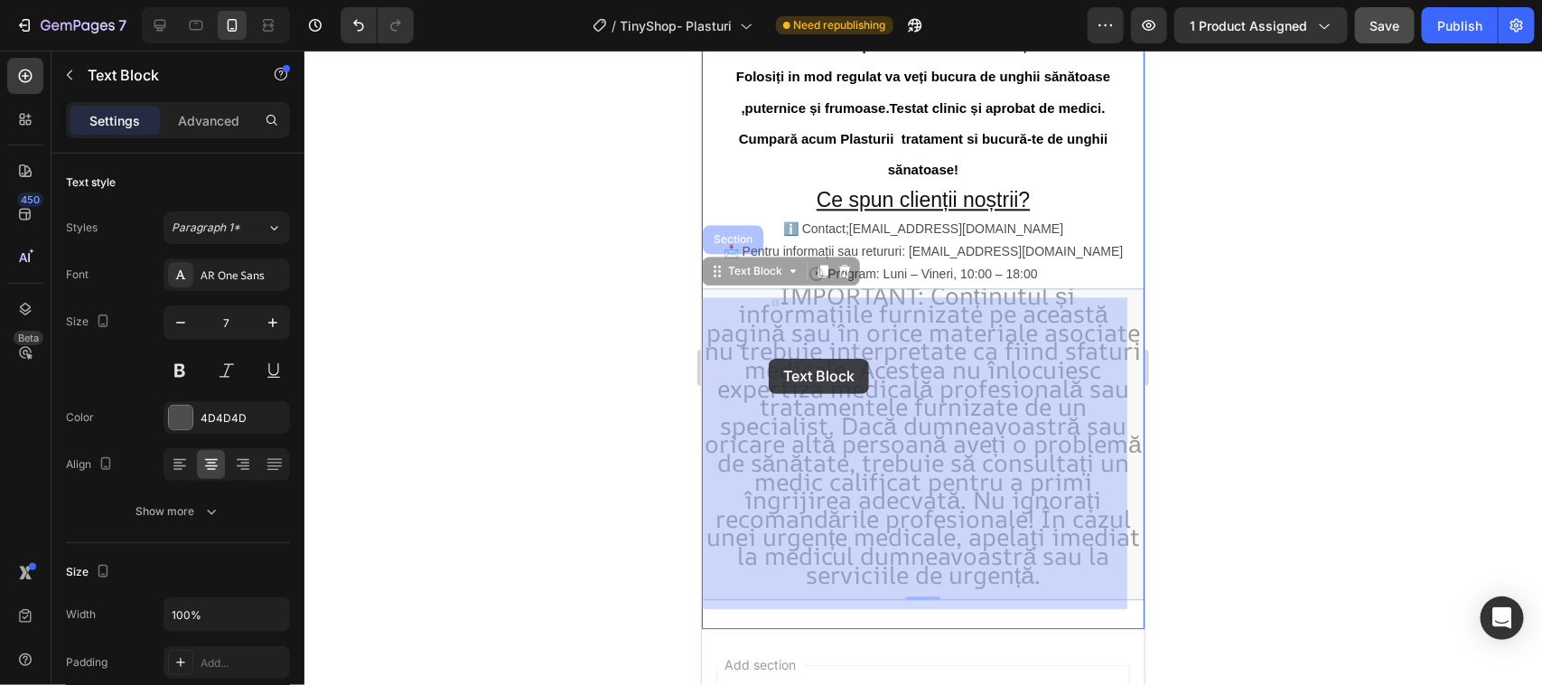
drag, startPoint x: 770, startPoint y: 304, endPoint x: 768, endPoint y: 358, distance: 54.2
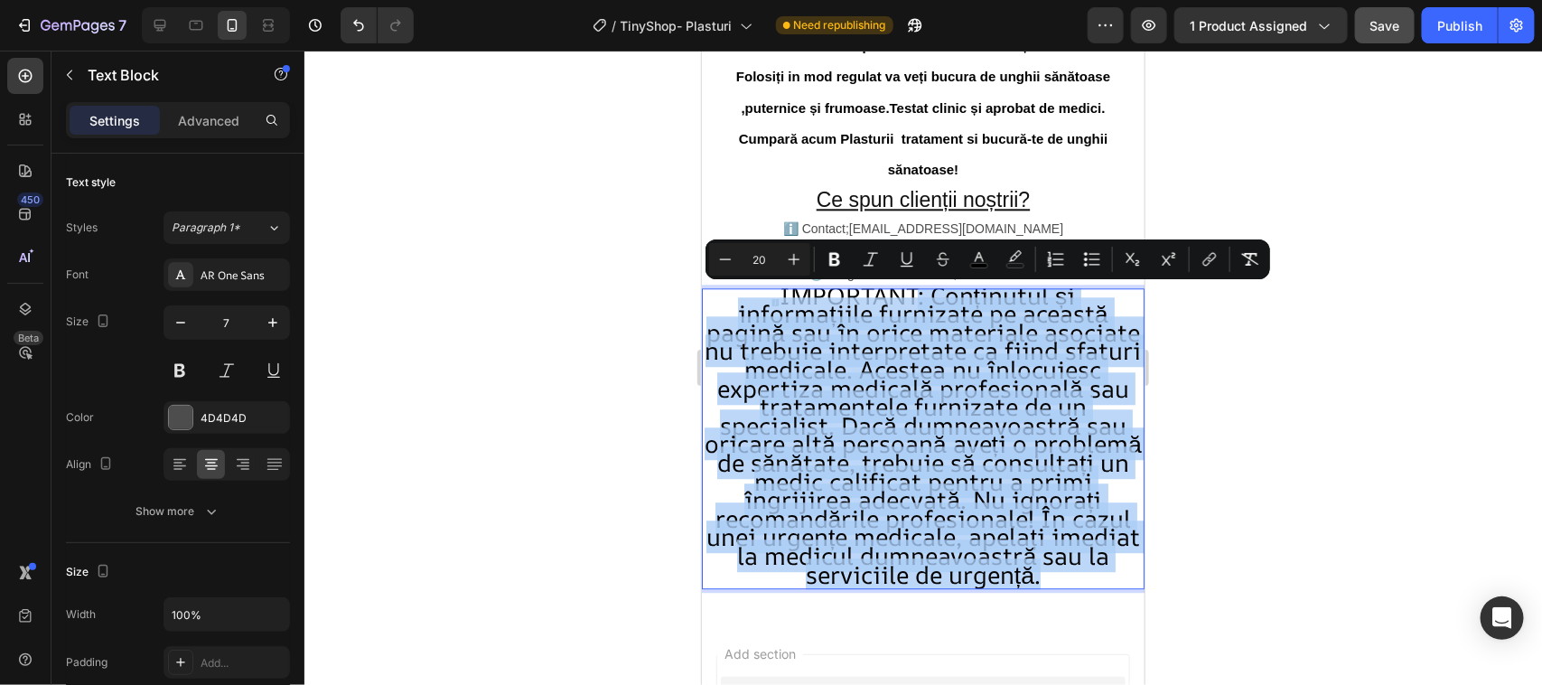
drag, startPoint x: 910, startPoint y: 300, endPoint x: 1136, endPoint y: 604, distance: 379.6
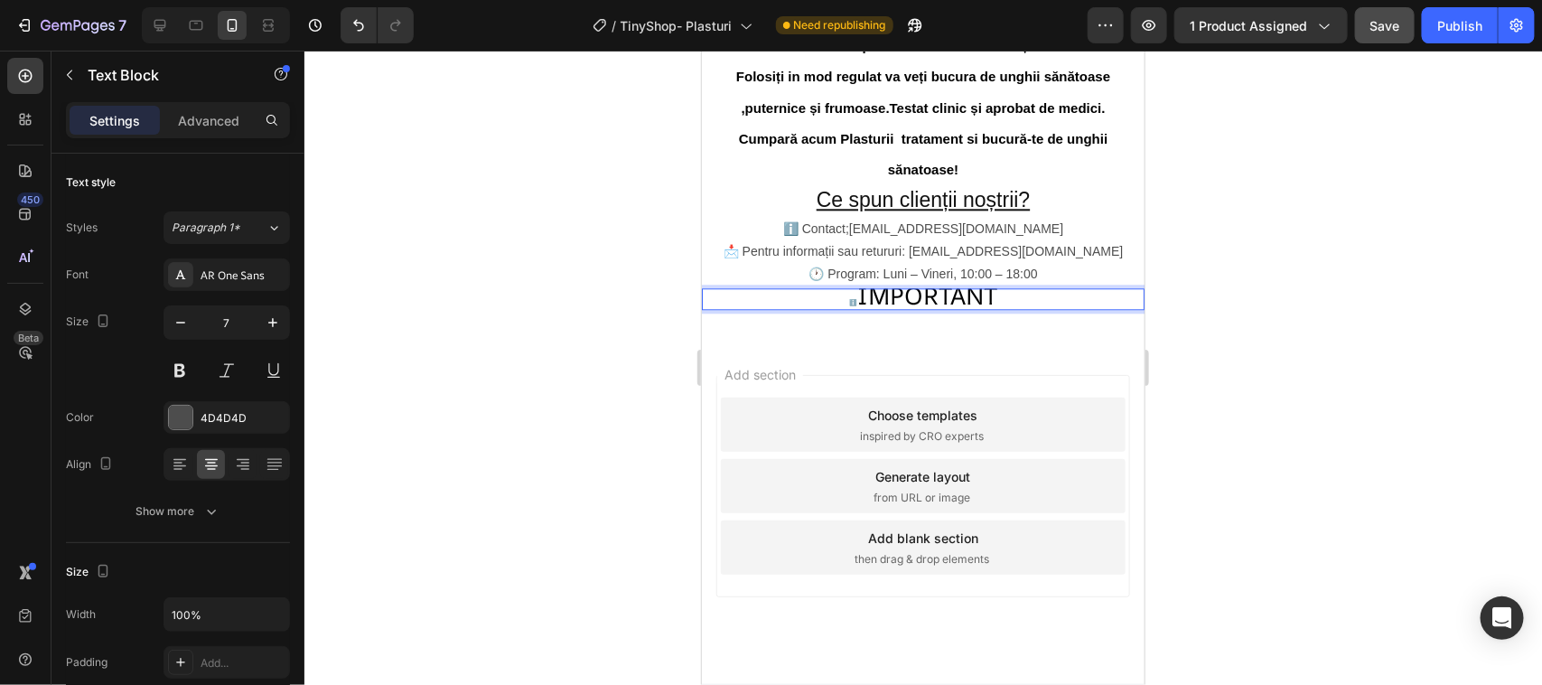
scroll to position [1, 0]
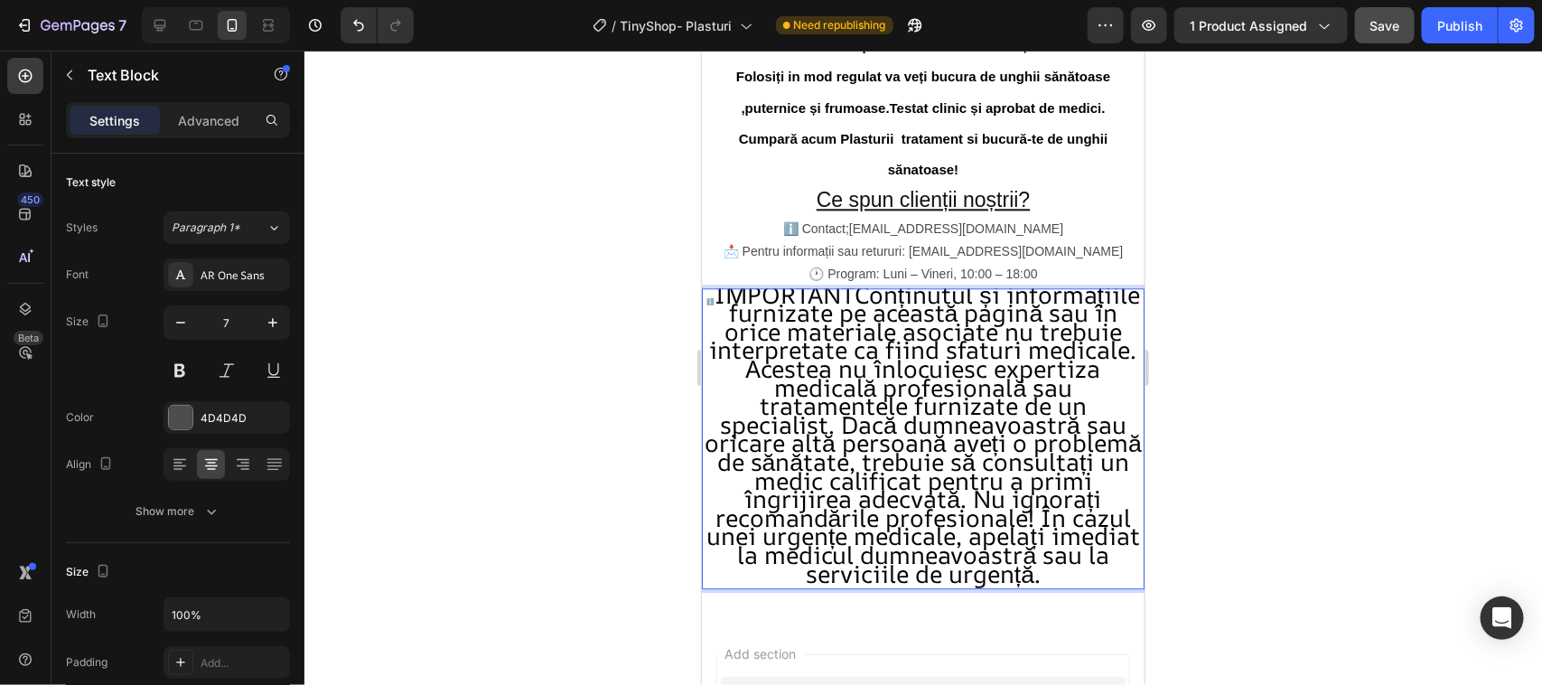
click at [728, 421] on p "ℹ️ IMPORTANTConținutul și informațiile furnizate pe această pagină sau în orice…" at bounding box center [922, 437] width 439 height 298
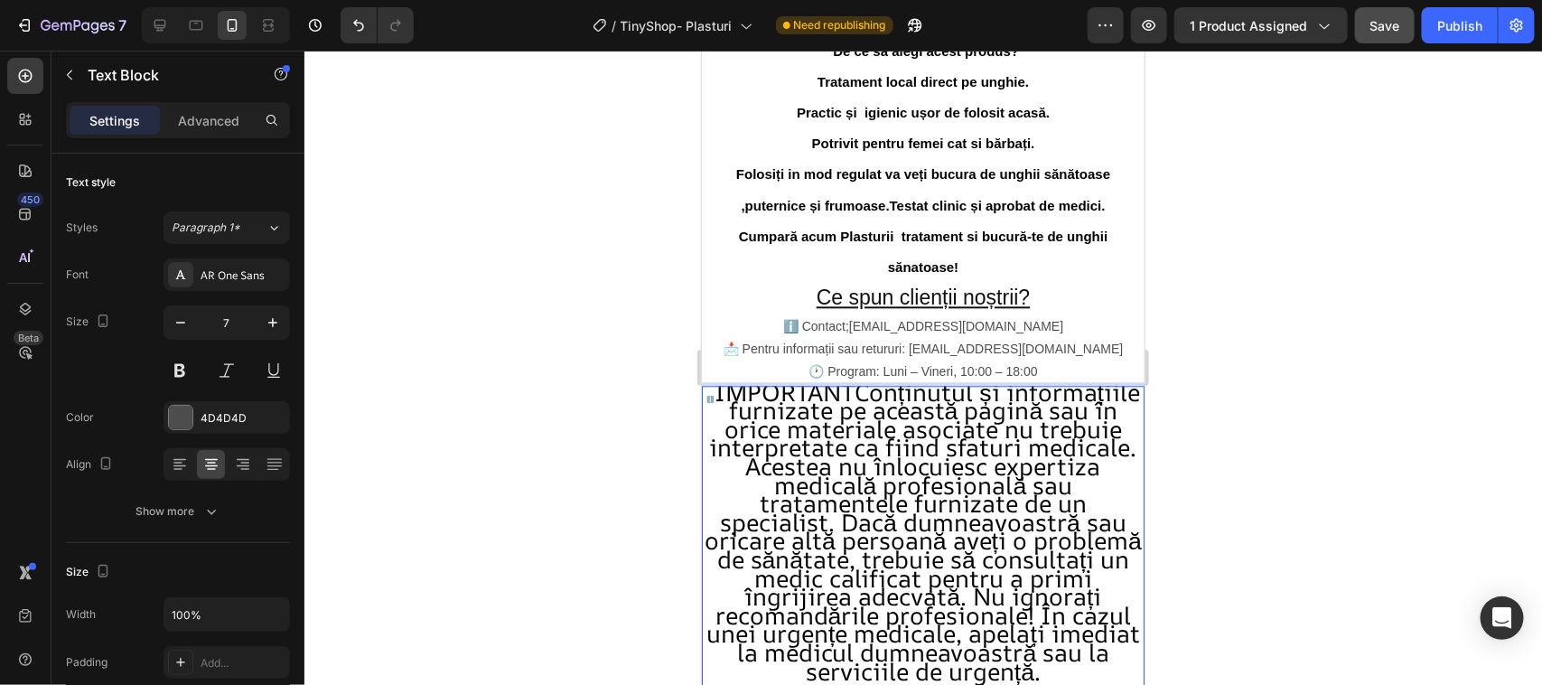
scroll to position [1931, 0]
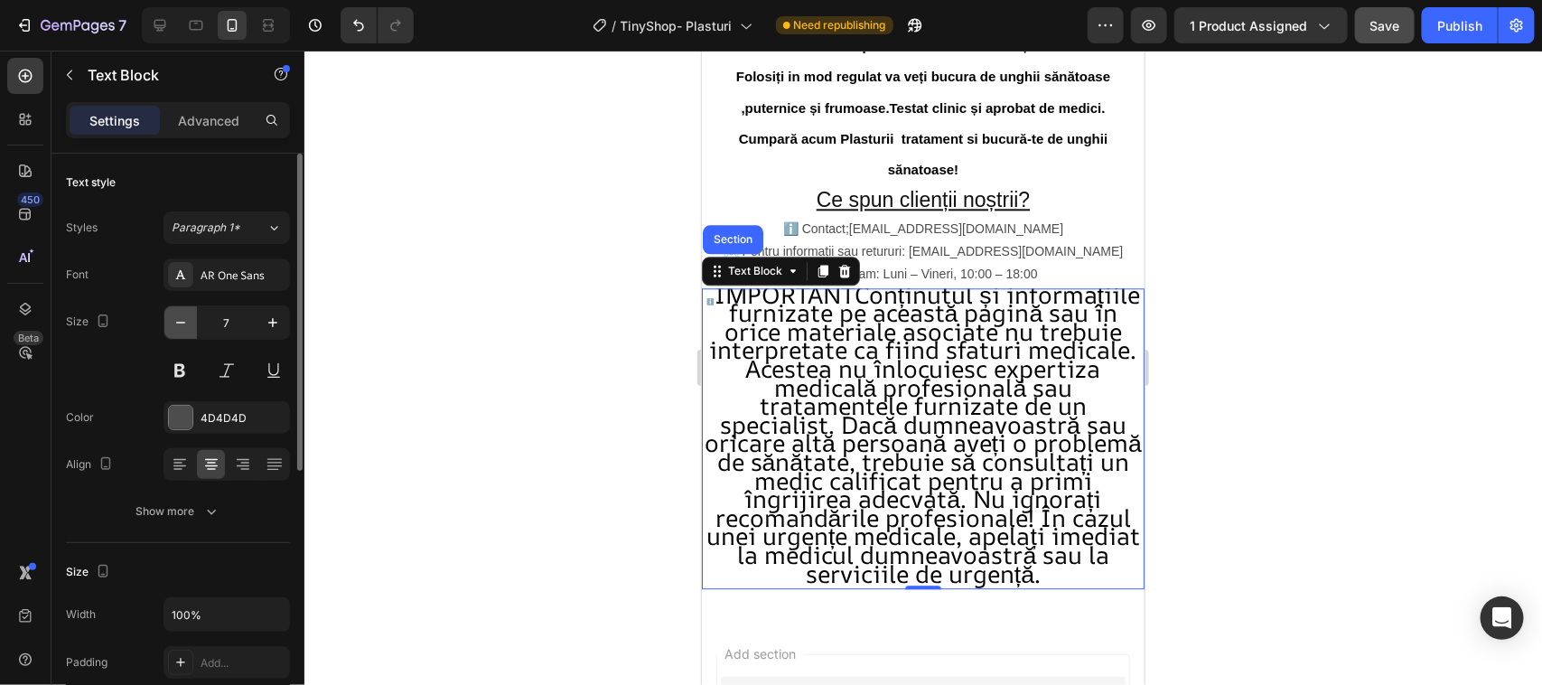
click at [183, 322] on icon "button" at bounding box center [180, 323] width 9 height 2
type input "6"
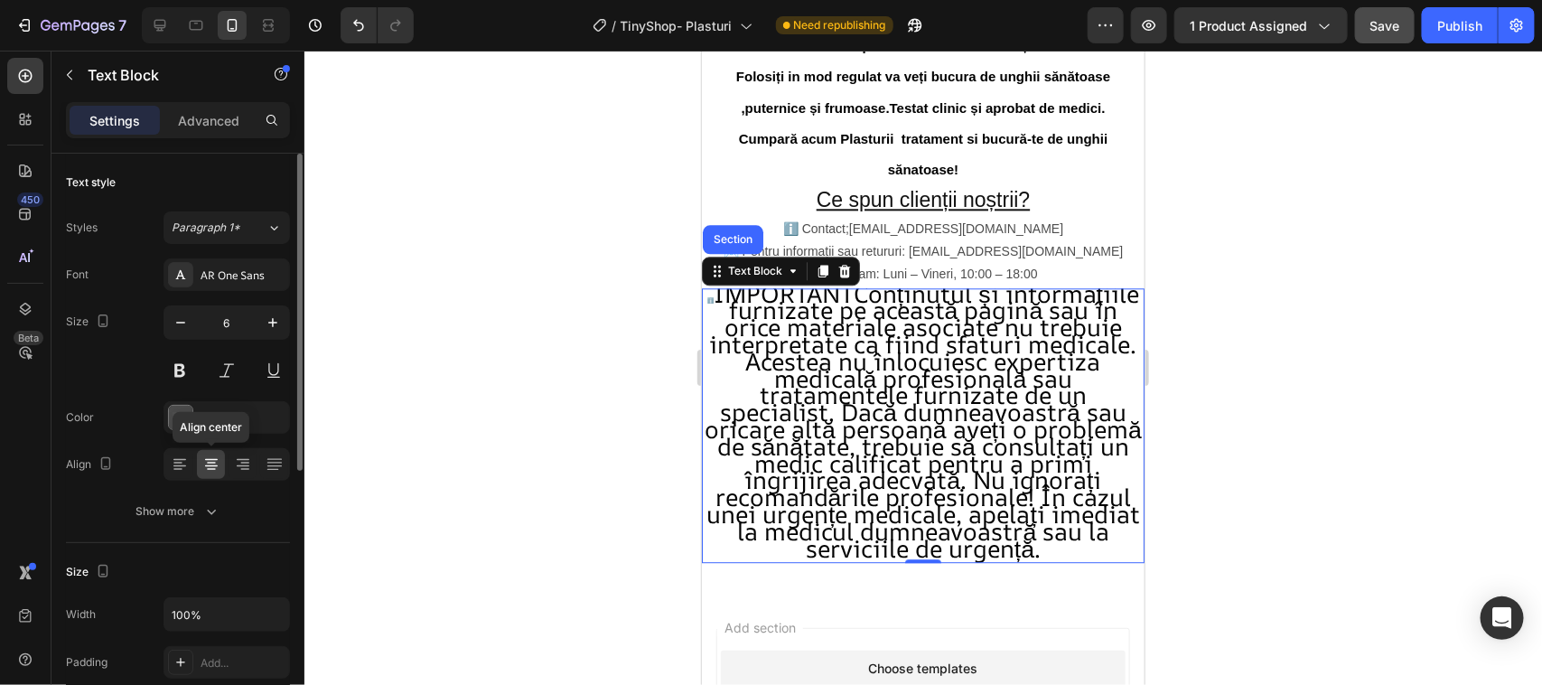
click at [205, 463] on icon at bounding box center [211, 464] width 18 height 18
click at [88, 416] on div "Color" at bounding box center [80, 417] width 28 height 16
click at [182, 412] on div at bounding box center [180, 417] width 23 height 23
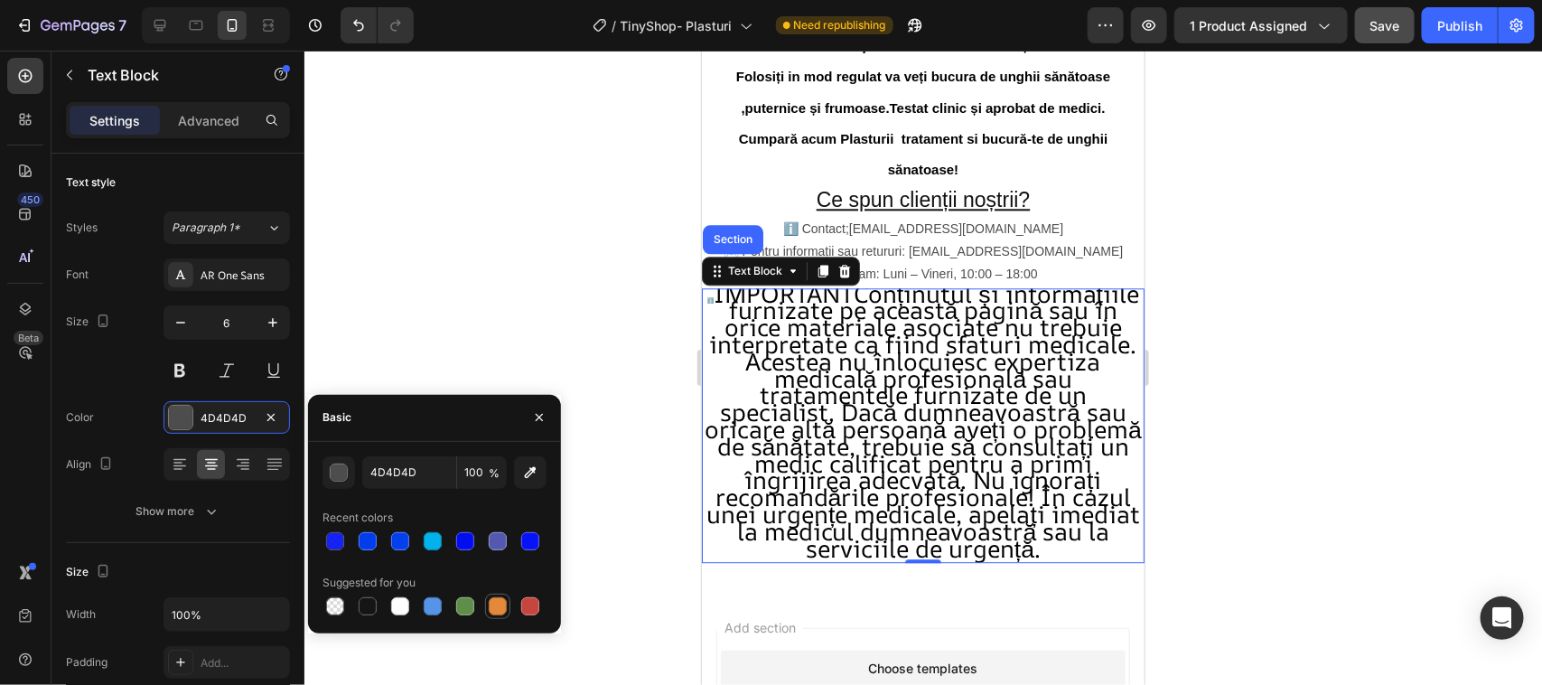
click at [497, 606] on div at bounding box center [498, 606] width 18 height 18
click at [521, 608] on div at bounding box center [530, 606] width 18 height 18
type input "C5453F"
click at [238, 416] on div "C5453F" at bounding box center [227, 418] width 52 height 16
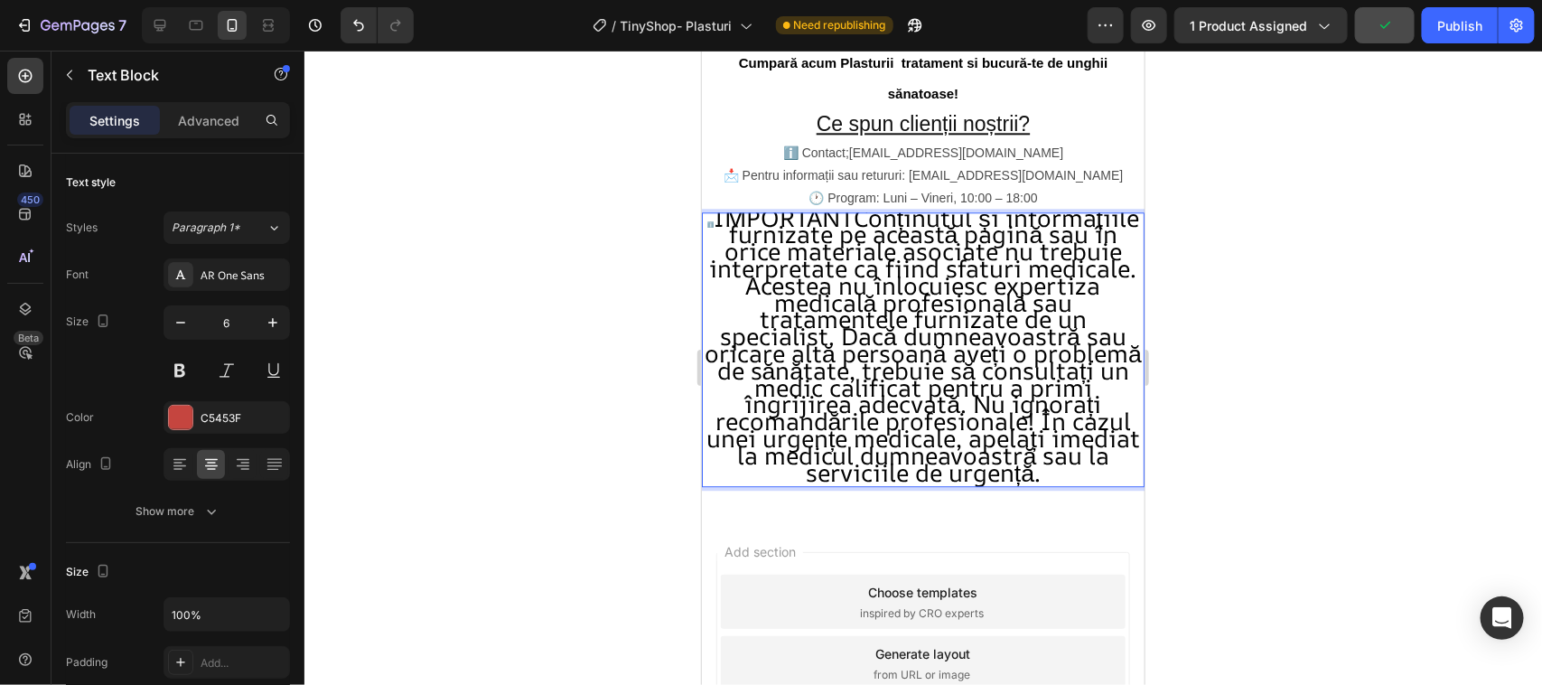
scroll to position [2044, 0]
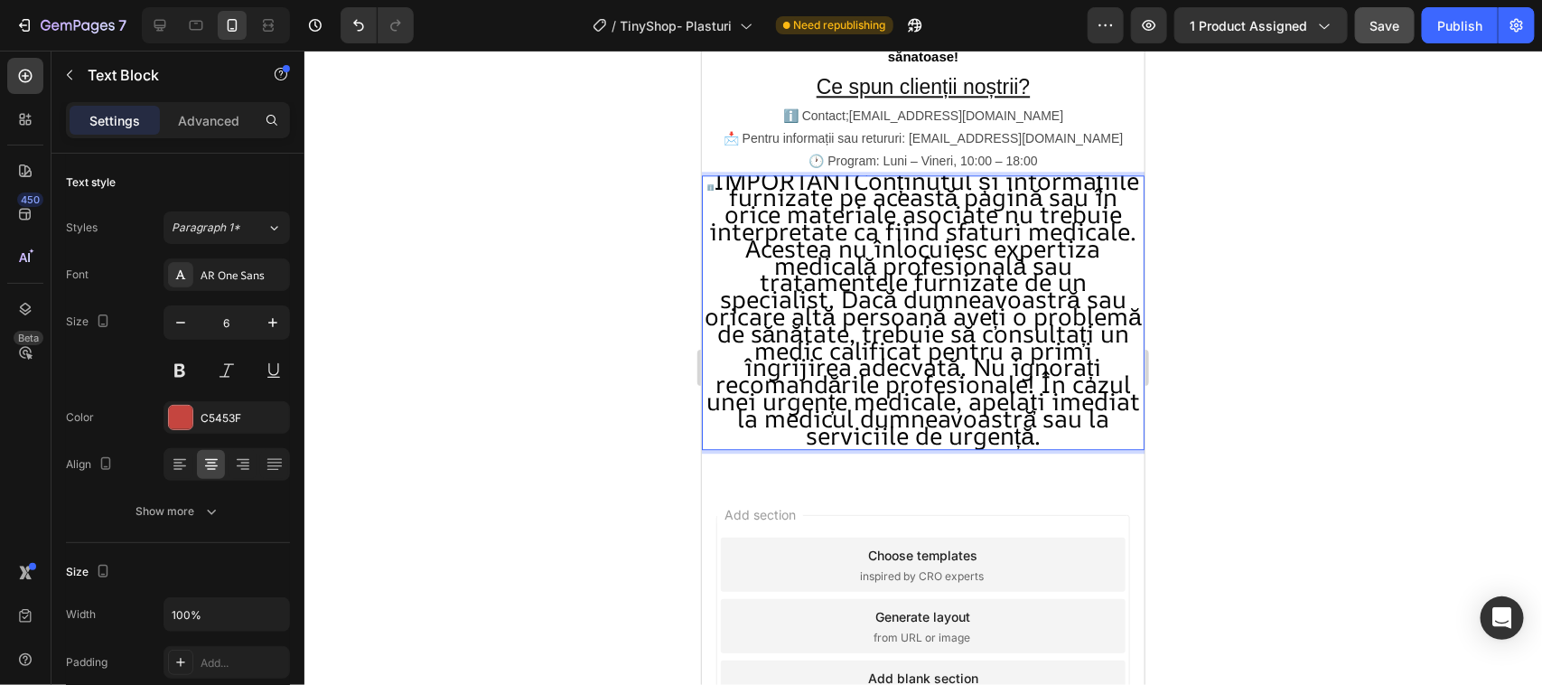
click at [732, 182] on p "ℹ️ IMPORTANTConținutul și informațiile furnizate pe această pagină sau în orice…" at bounding box center [922, 311] width 439 height 272
click at [711, 189] on p "ℹ️ IMPORTANTConținutul și informațiile furnizate pe această pagină sau în orice…" at bounding box center [922, 311] width 439 height 272
click at [724, 214] on p "ℹ️ IMPORTANTConținutul și informațiile furnizate pe această pagină sau în orice…" at bounding box center [922, 311] width 439 height 272
click at [733, 193] on span "IMPORTANTConținutul și informațiile furnizate pe această pagină sau în orice ma…" at bounding box center [922, 306] width 437 height 287
click at [724, 225] on span "IMPORTANTConținutul și informațiile furnizate pe această pagină sau în orice ma…" at bounding box center [922, 306] width 437 height 287
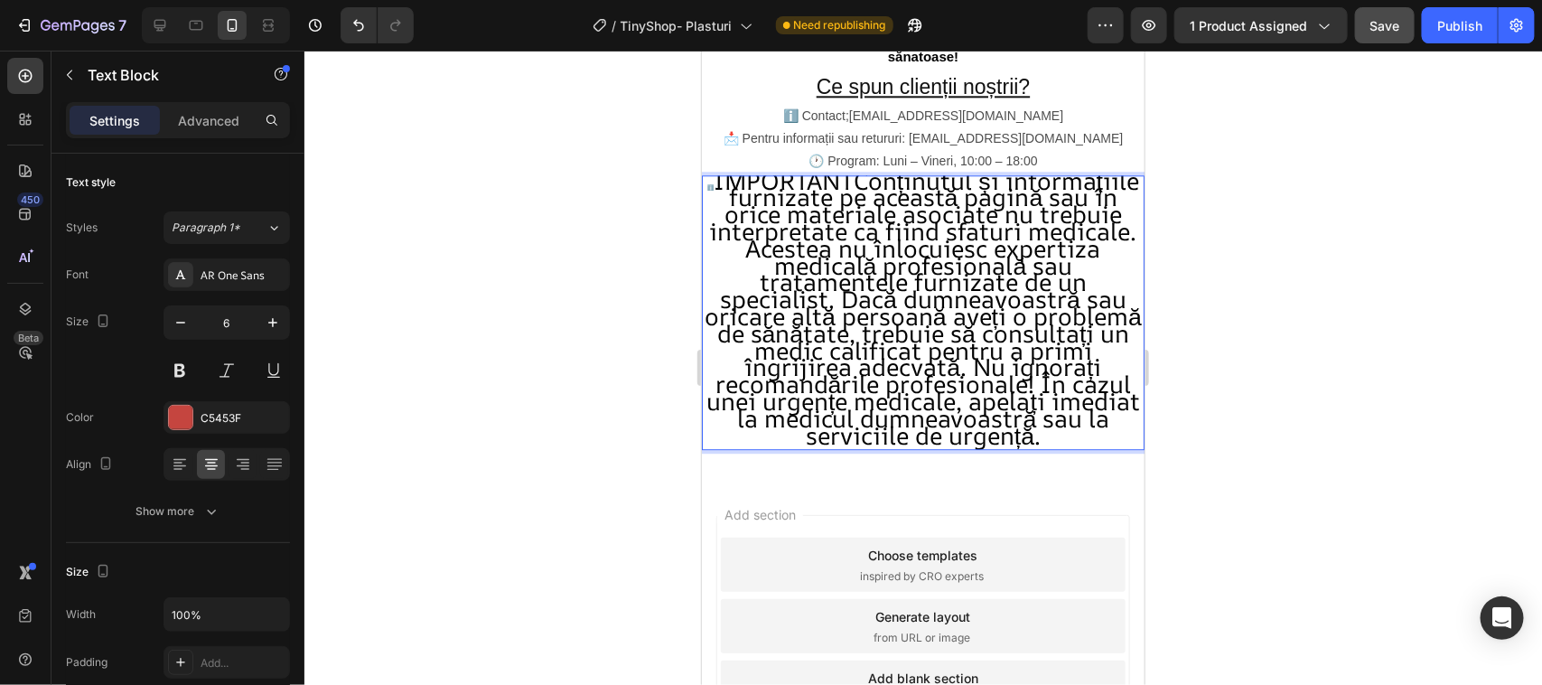
click at [736, 182] on p "ℹ️ IMPORTANTConținutul și informațiile furnizate pe această pagină sau în orice…" at bounding box center [922, 311] width 439 height 272
click at [724, 182] on p "ℹ️ IMPORTANTConținutul și informațiile furnizate pe această pagină sau în orice…" at bounding box center [922, 311] width 439 height 272
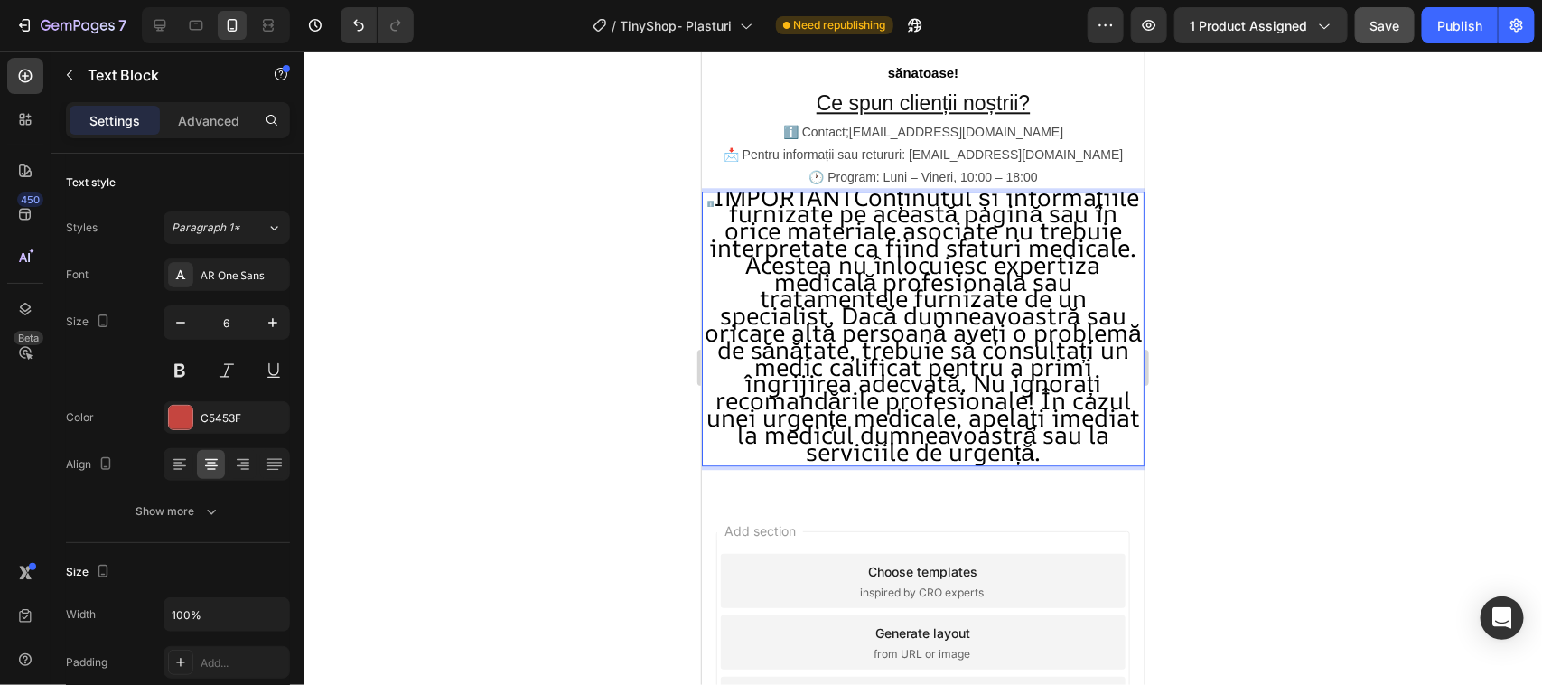
scroll to position [1931, 0]
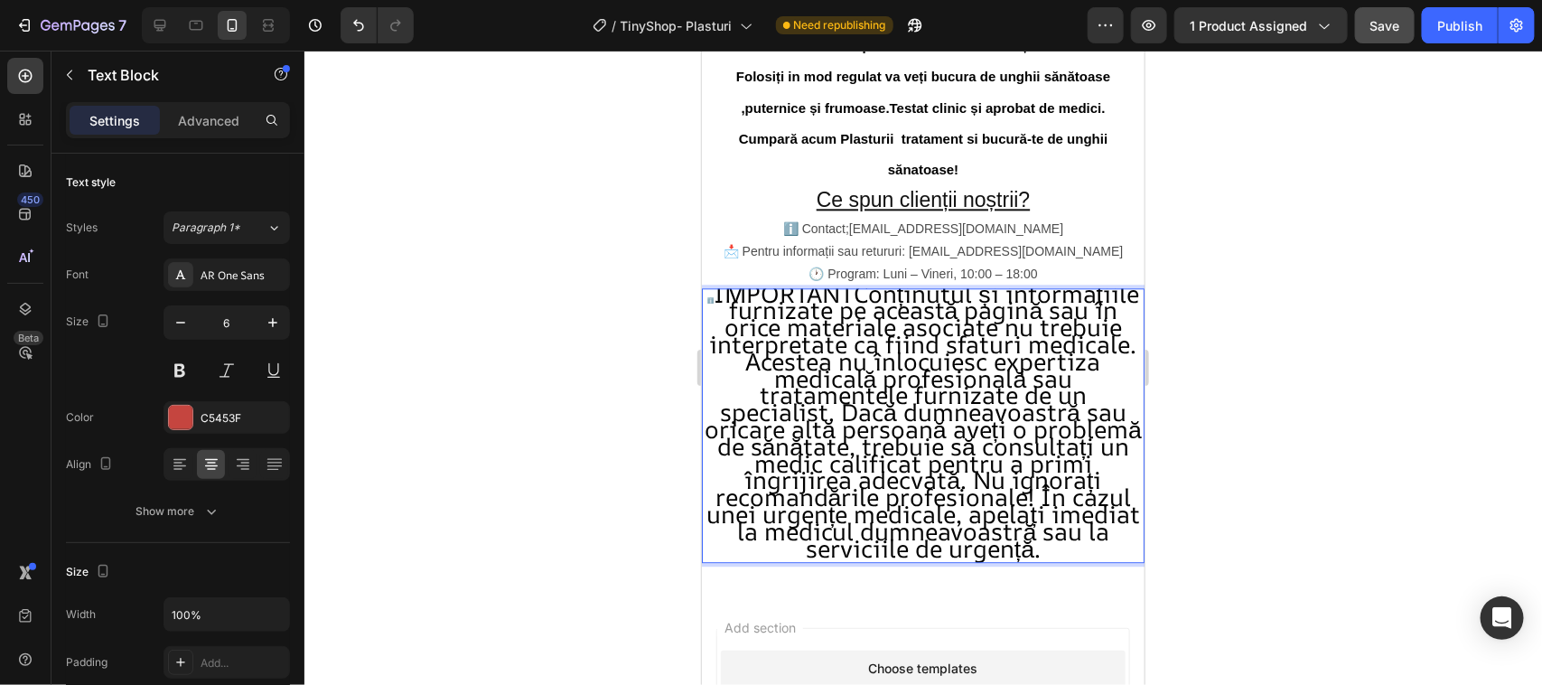
click at [798, 298] on span "IMPORTANTConținutul și informațiile furnizate pe această pagină sau în orice ma…" at bounding box center [922, 419] width 437 height 287
click at [763, 285] on p "📩 Pentru informații sau retururi: [EMAIL_ADDRESS][DOMAIN_NAME] 🕐 Program: Luni …" at bounding box center [922, 261] width 439 height 45
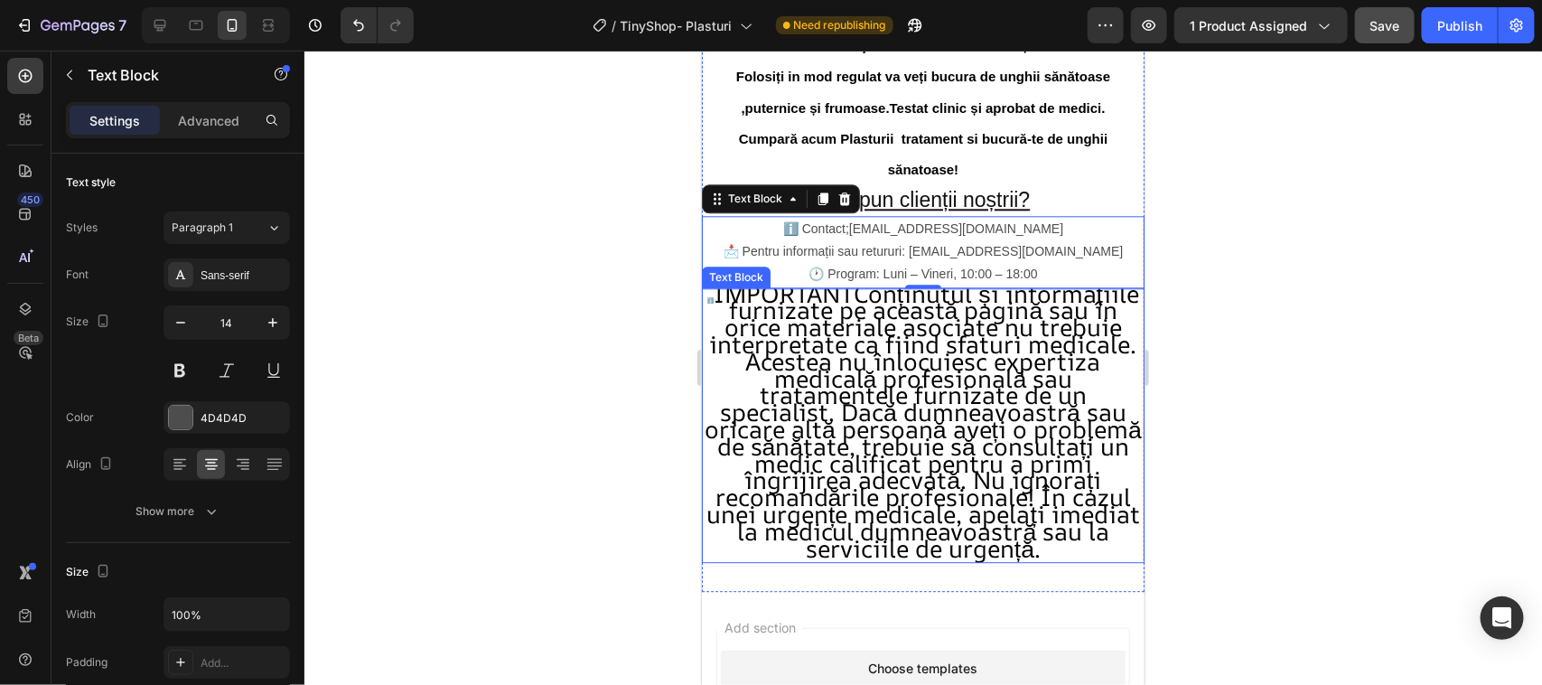
click at [728, 285] on div "Text Block" at bounding box center [735, 276] width 61 height 16
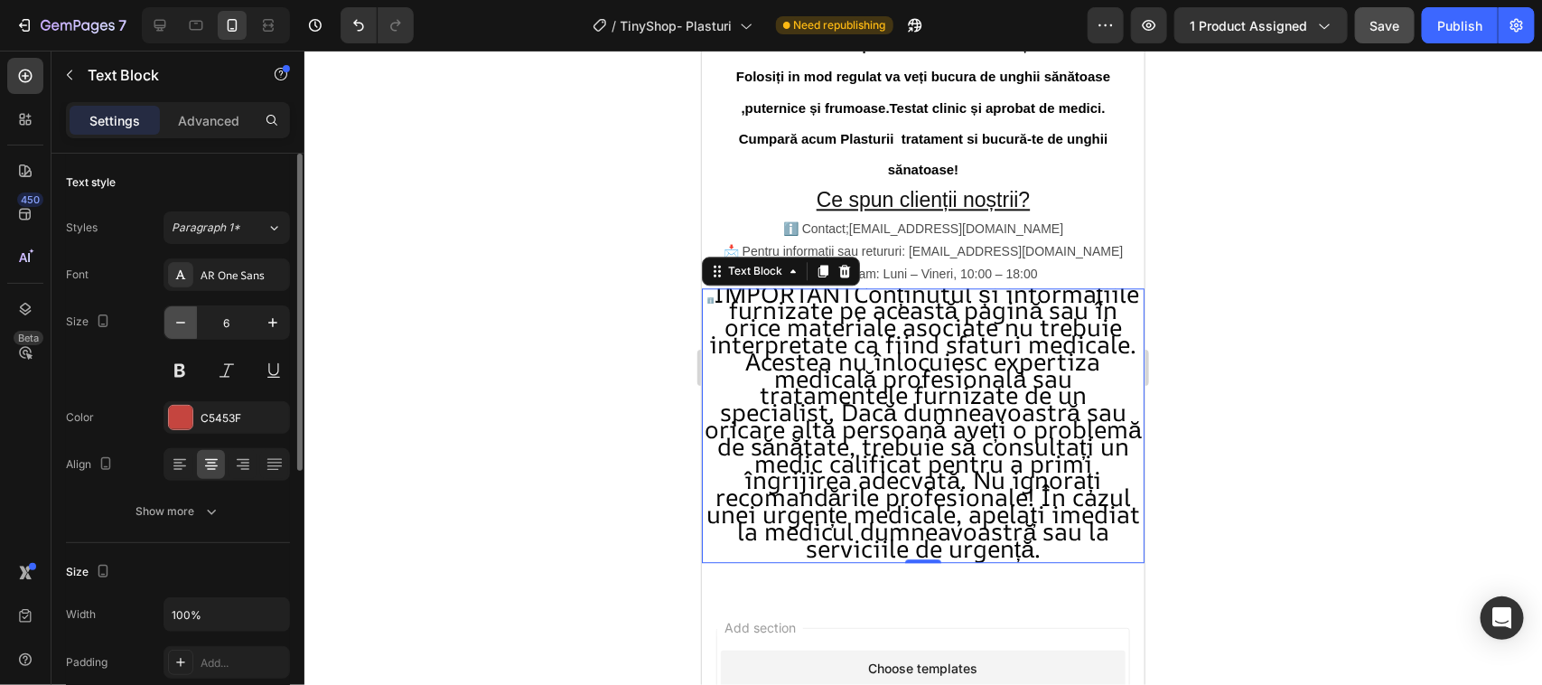
click at [178, 322] on icon "button" at bounding box center [180, 323] width 9 height 2
type input "5"
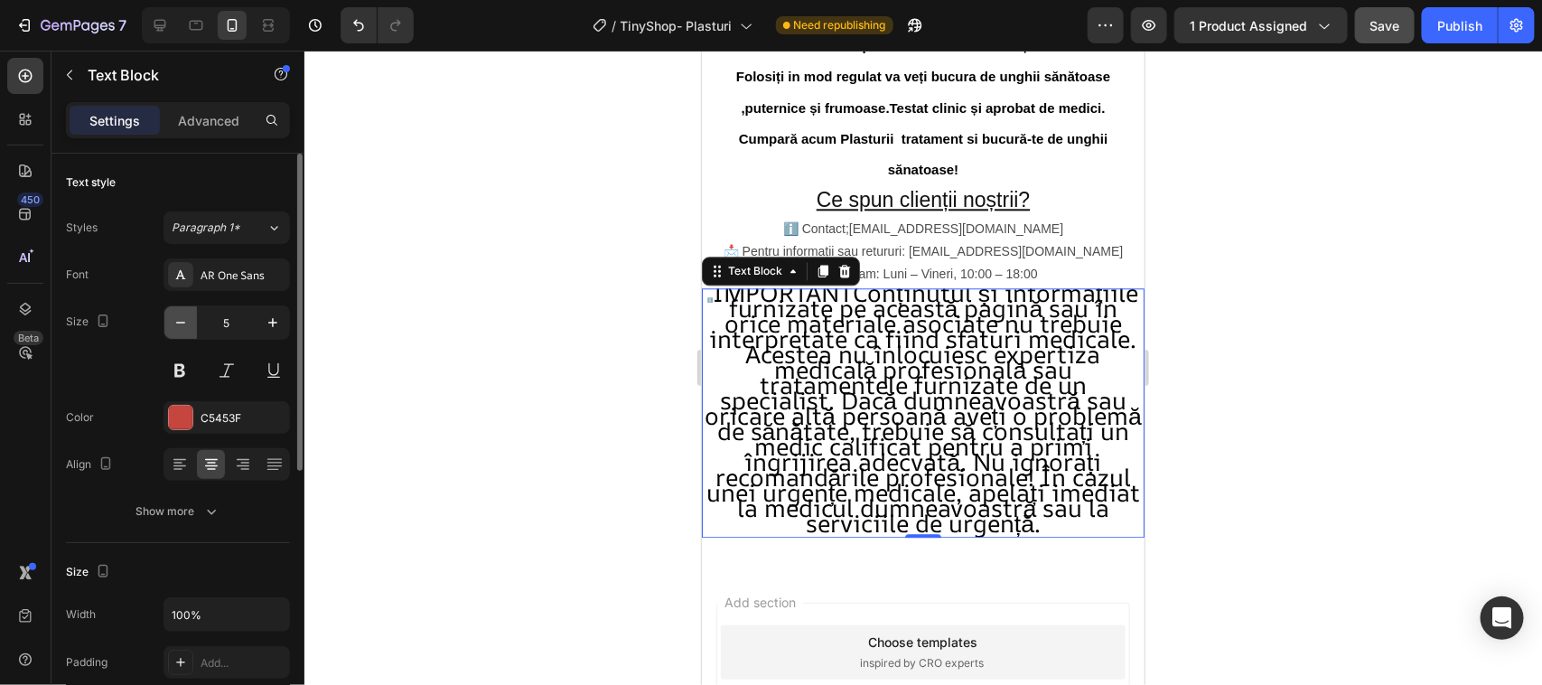
scroll to position [2, 0]
click at [242, 276] on div "AR One Sans" at bounding box center [243, 275] width 85 height 16
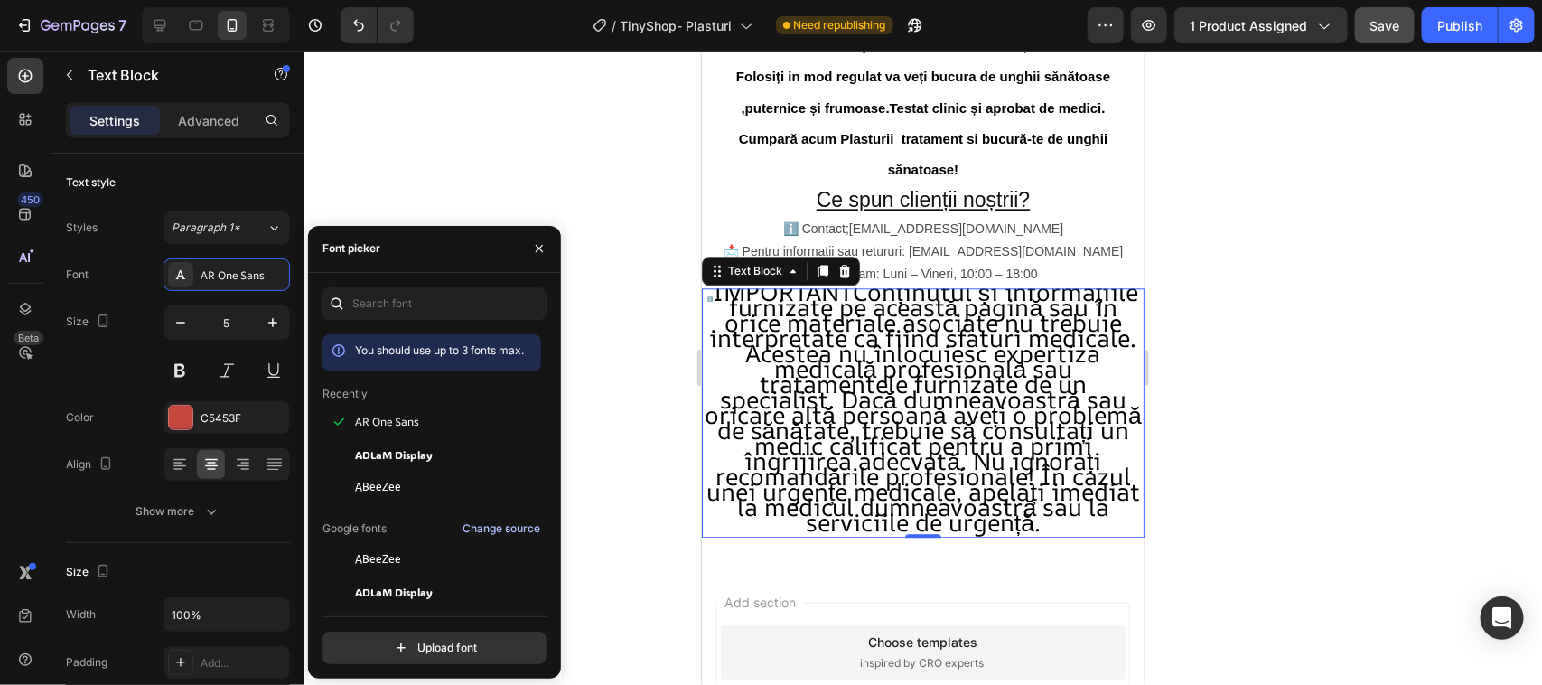
click at [499, 524] on div "Change source" at bounding box center [501, 528] width 78 height 16
click at [540, 247] on icon "button" at bounding box center [539, 248] width 7 height 7
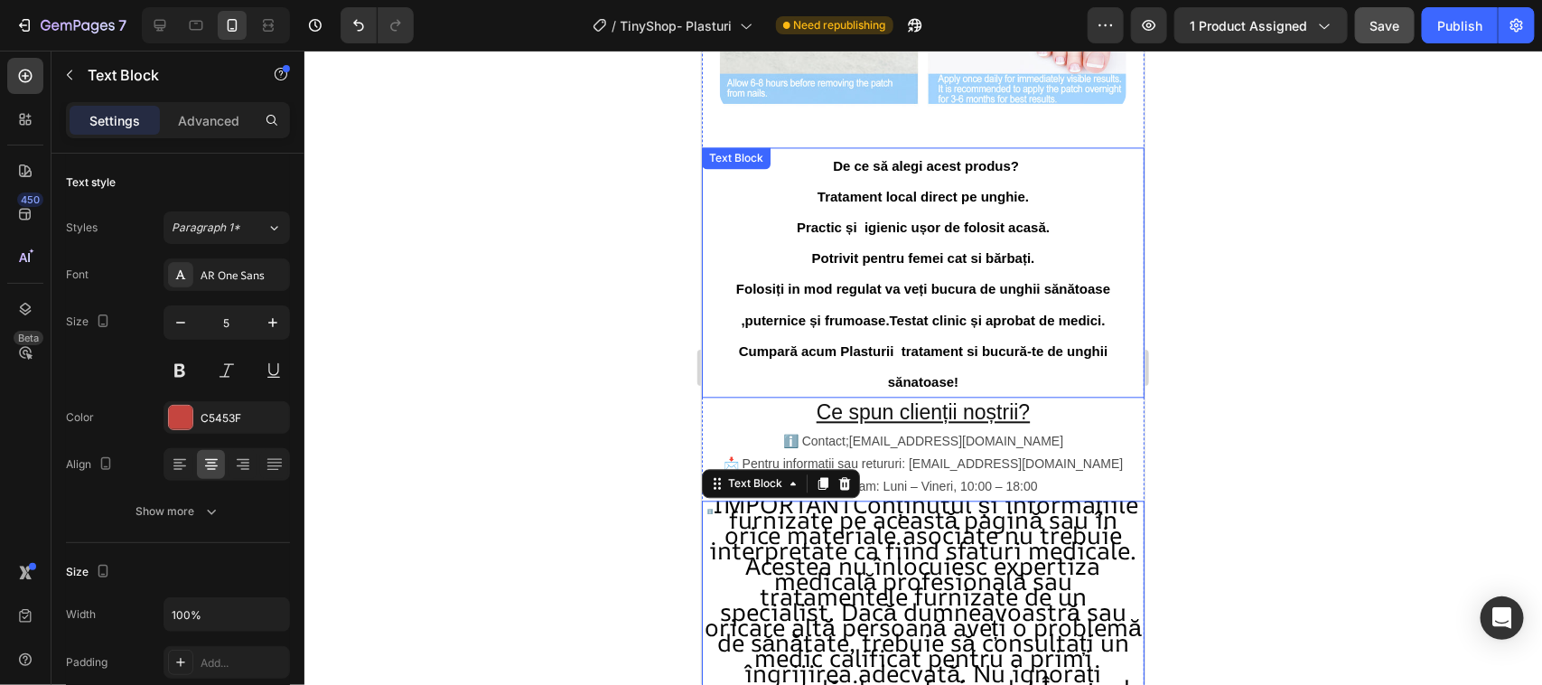
scroll to position [1705, 0]
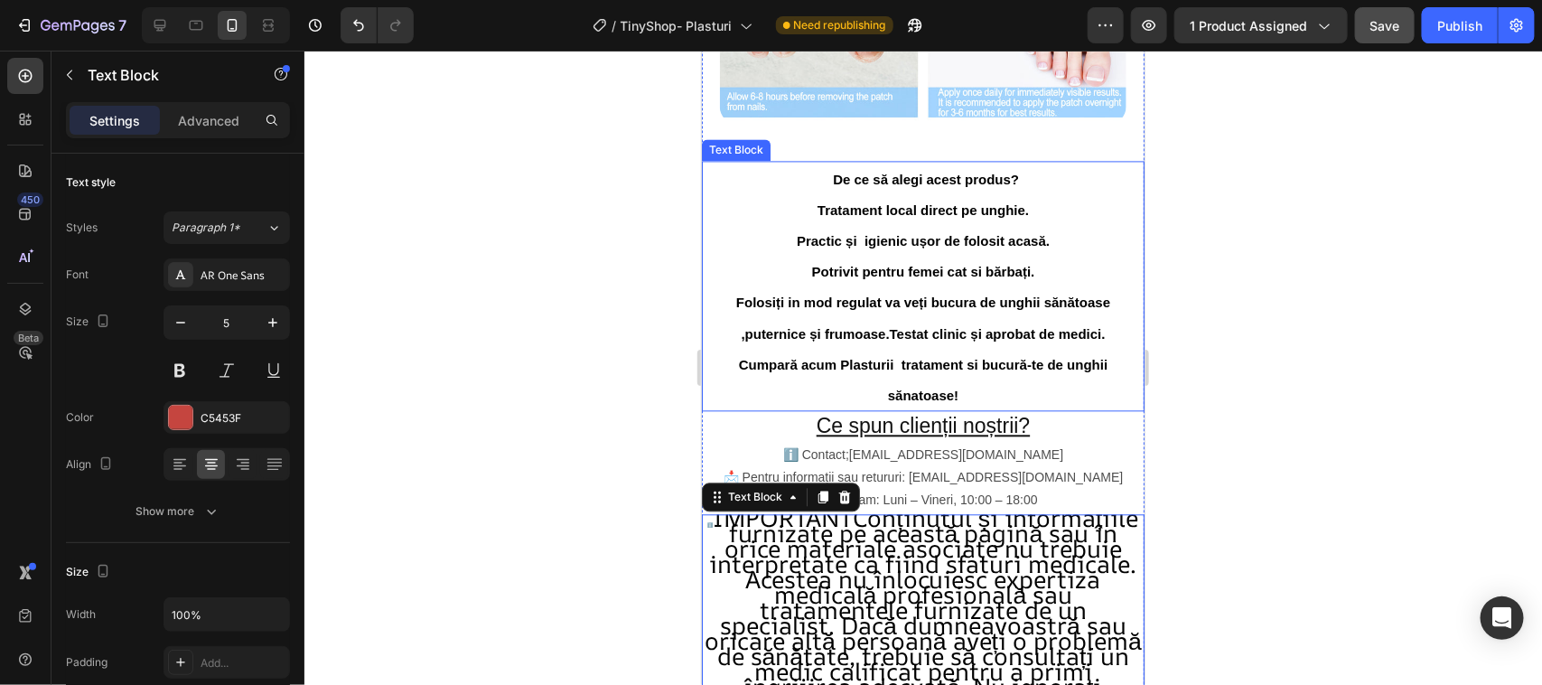
click at [737, 160] on div "Text Block" at bounding box center [735, 149] width 69 height 22
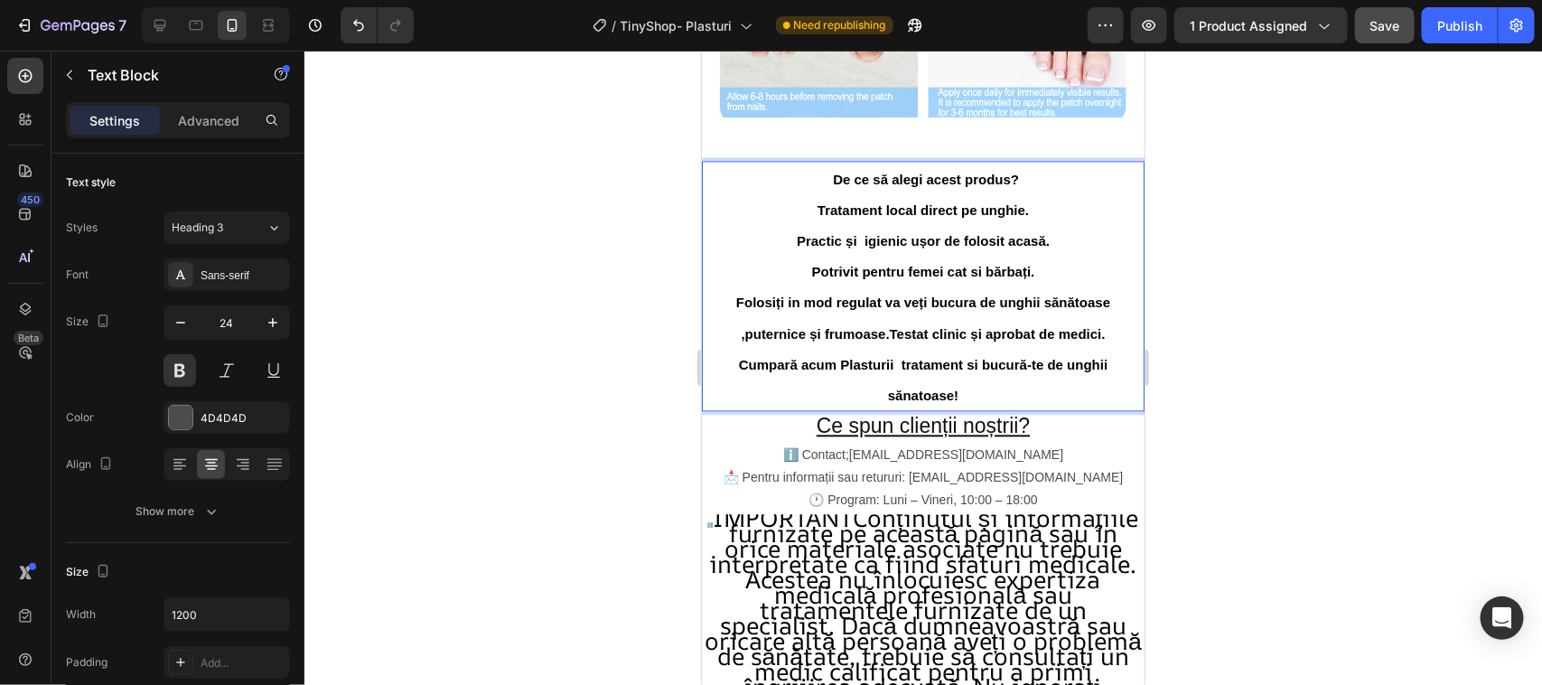
click at [780, 177] on p "De ce să alegi acest produs?" at bounding box center [922, 177] width 439 height 31
click at [780, 173] on p "De ce să alegi acest produs?" at bounding box center [922, 177] width 439 height 31
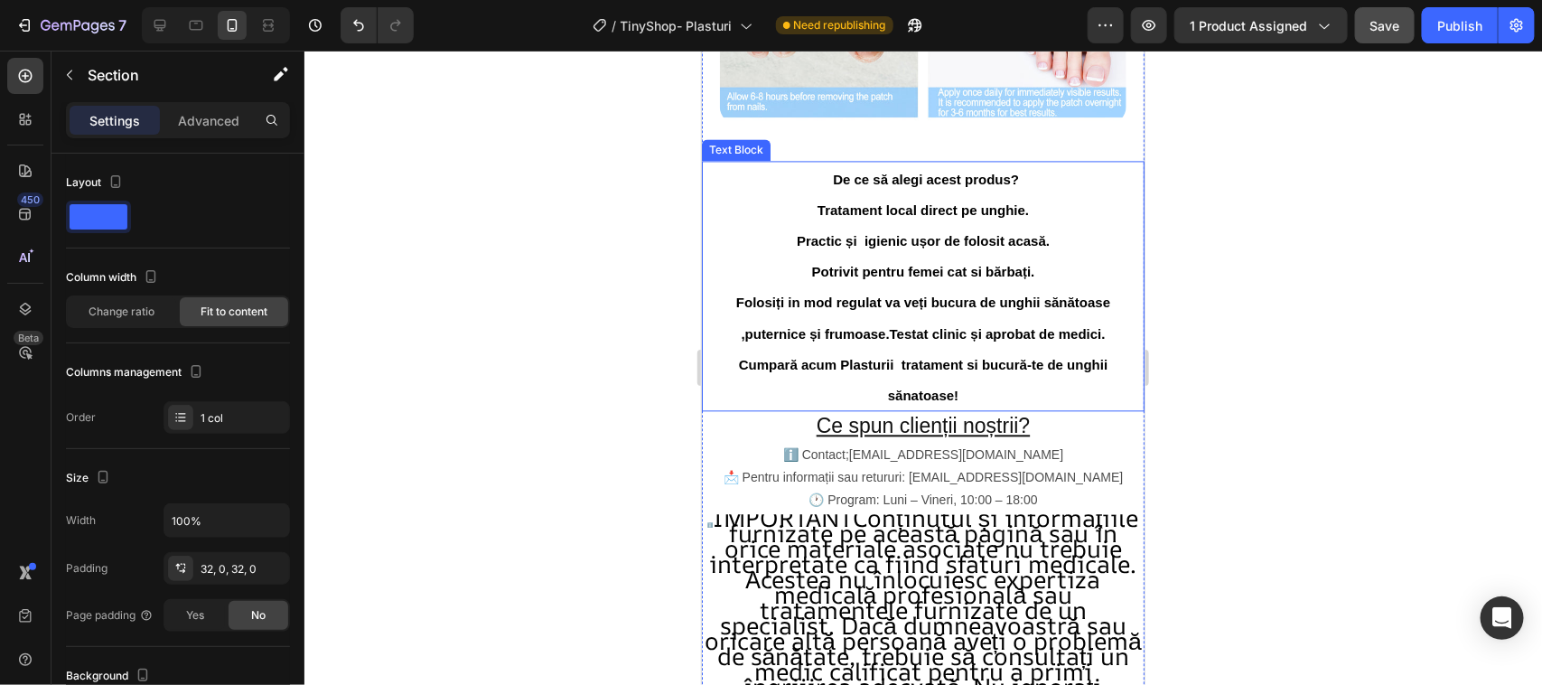
click at [743, 157] on div "Text Block" at bounding box center [735, 149] width 61 height 16
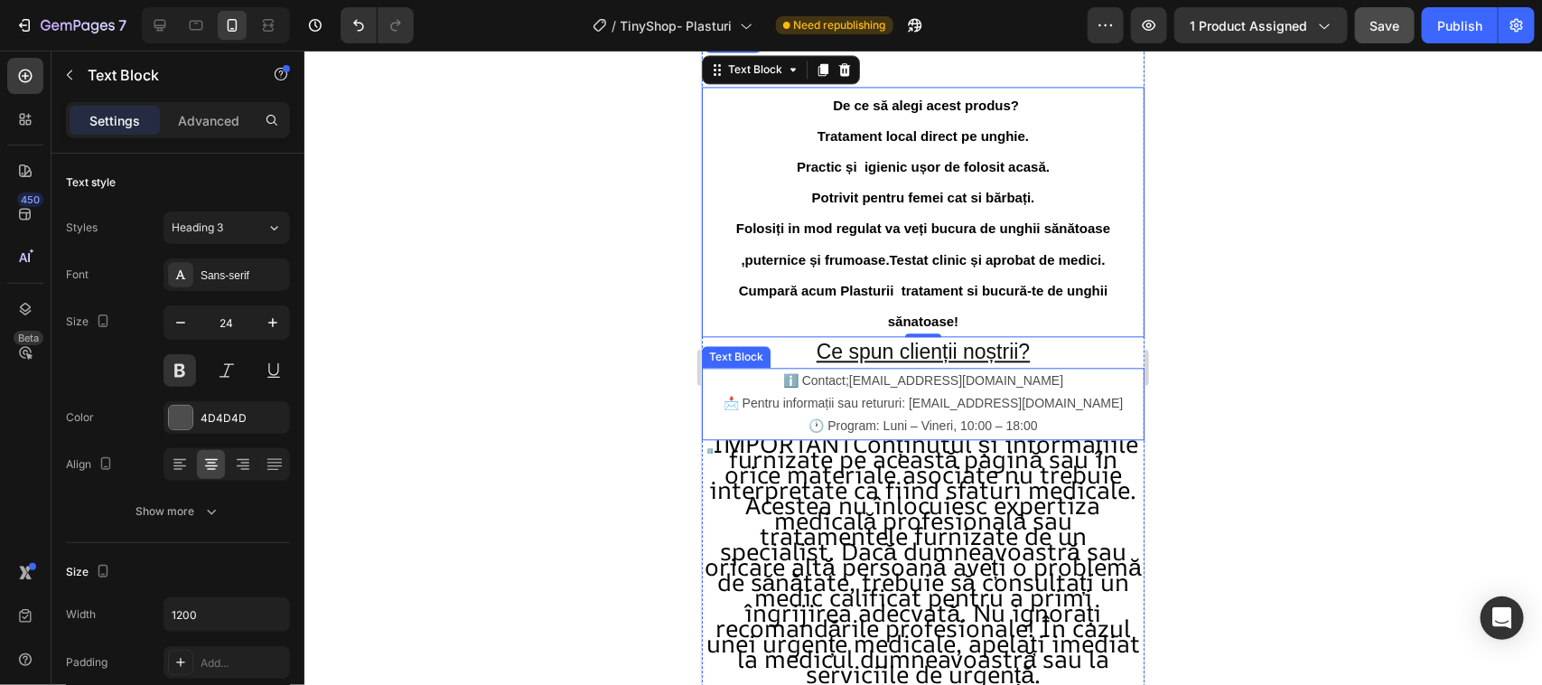
scroll to position [1818, 0]
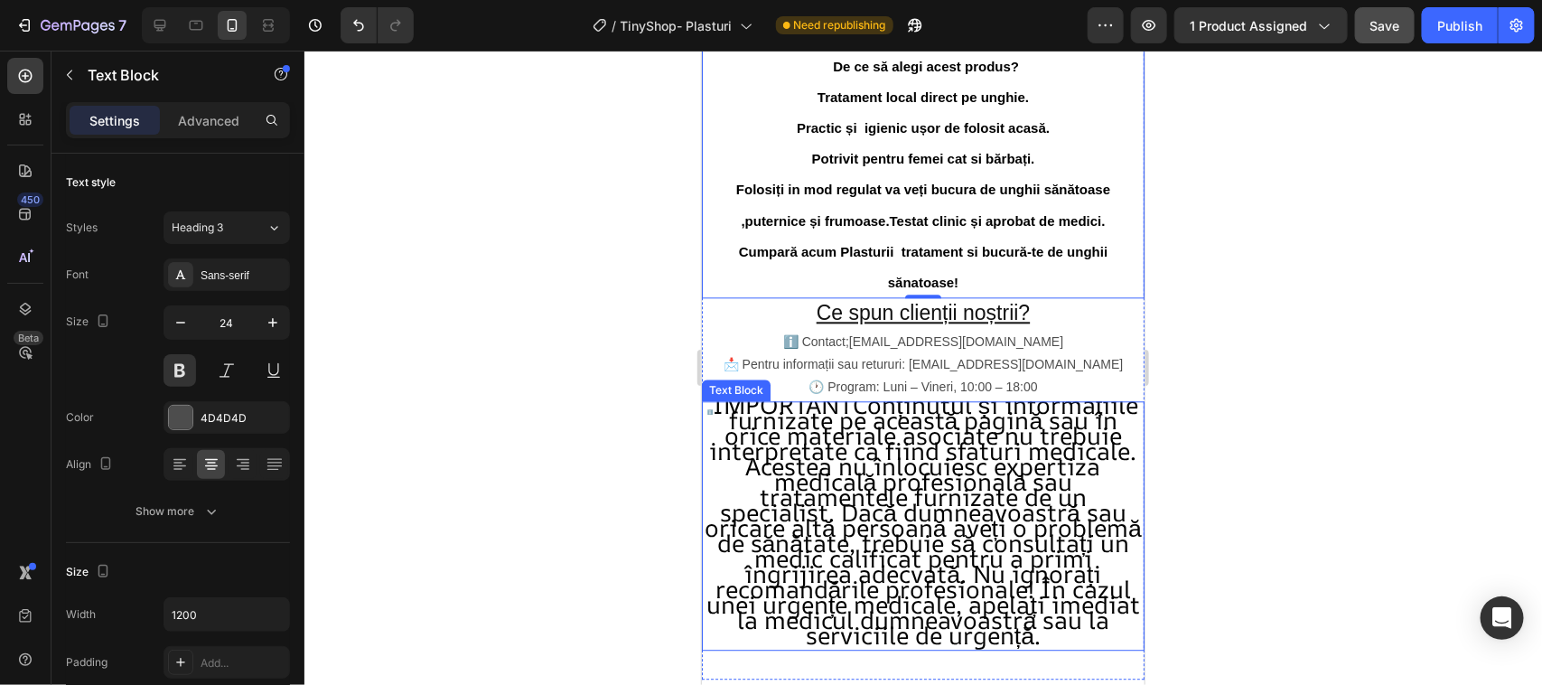
click at [727, 400] on div "Text Block" at bounding box center [735, 389] width 69 height 22
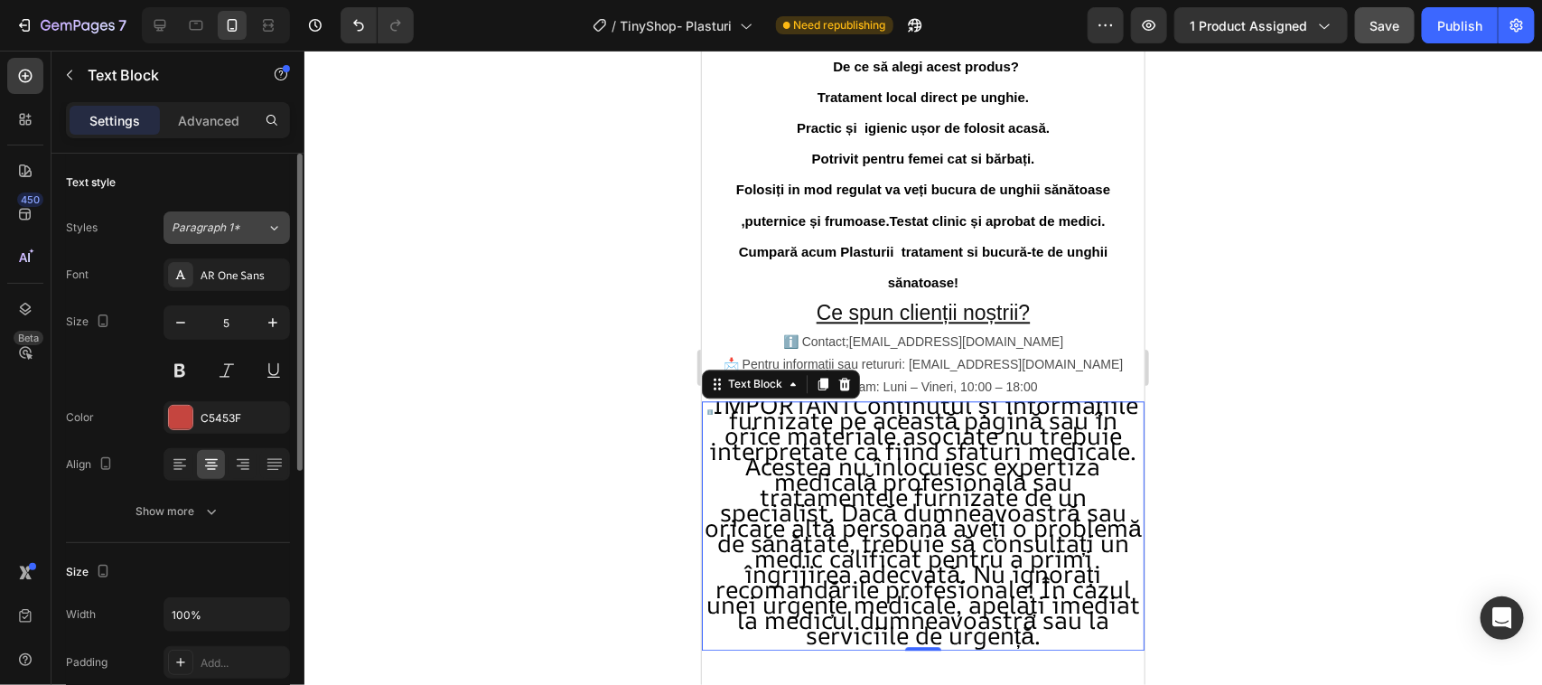
click at [277, 224] on icon at bounding box center [273, 228] width 15 height 18
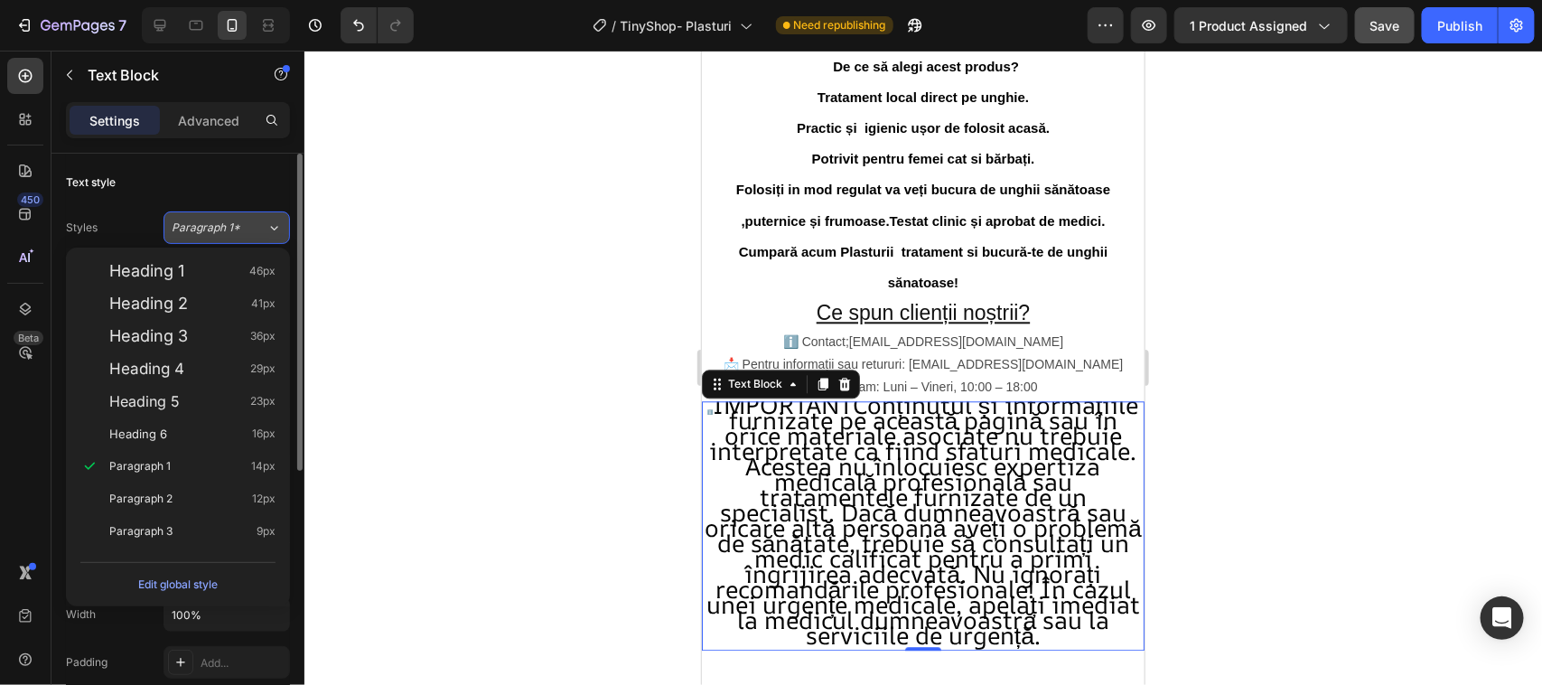
click at [277, 224] on icon at bounding box center [273, 228] width 15 height 18
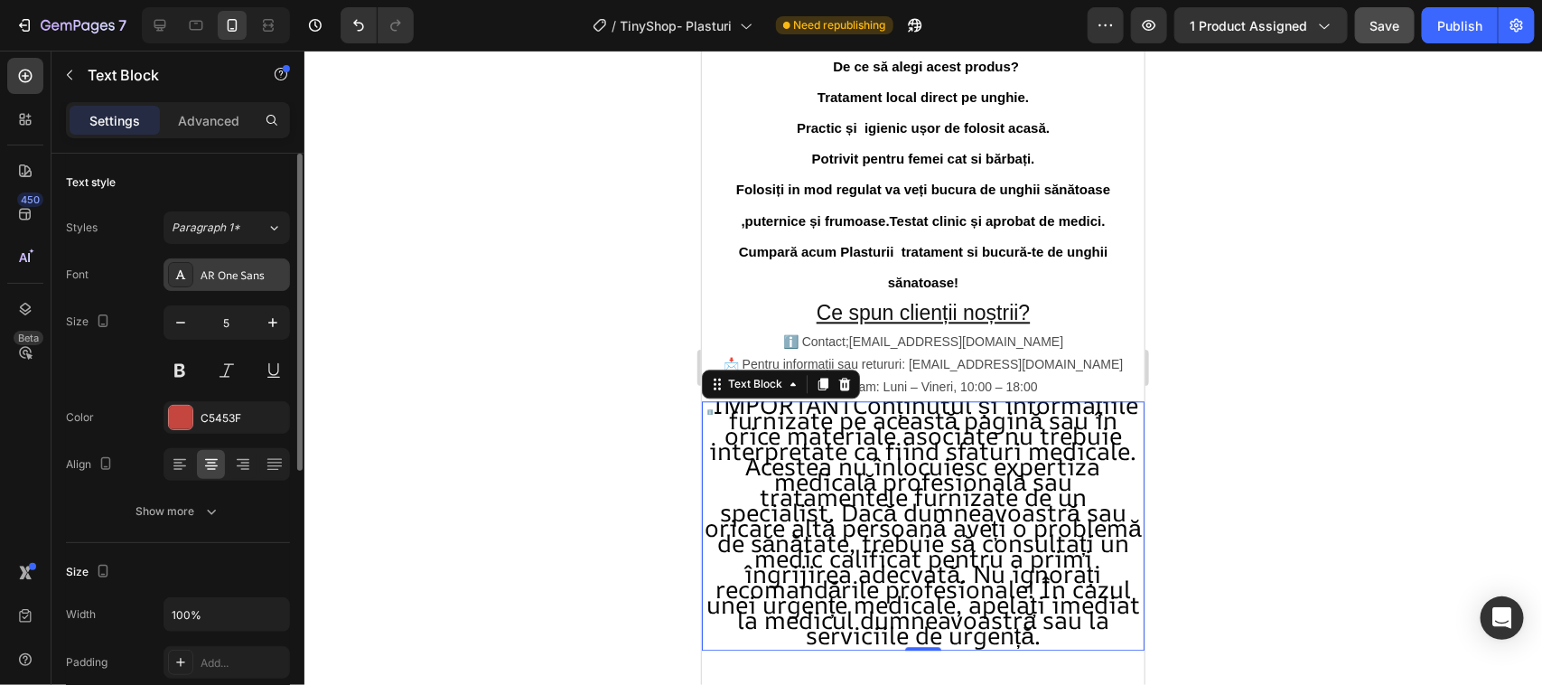
click at [244, 273] on div "AR One Sans" at bounding box center [243, 275] width 85 height 16
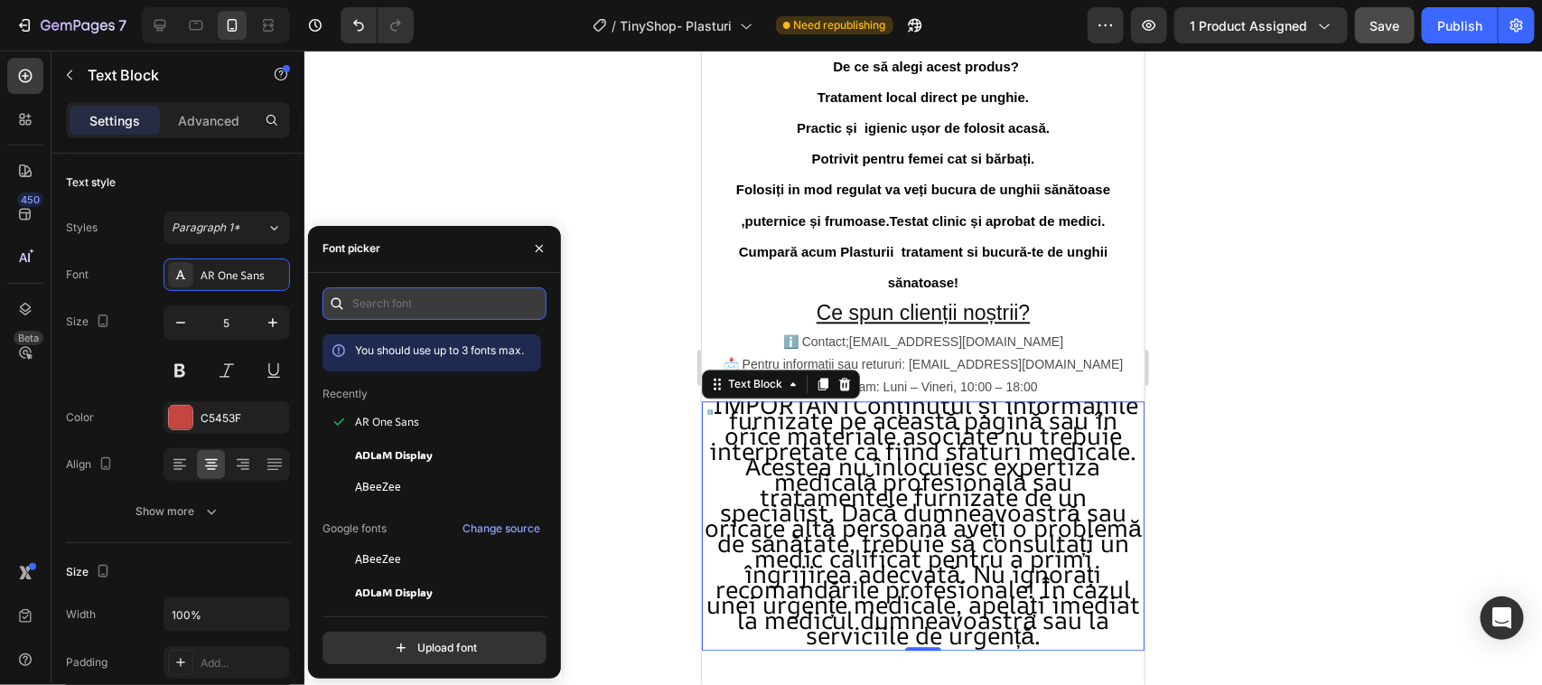
click at [397, 300] on input "text" at bounding box center [434, 303] width 224 height 33
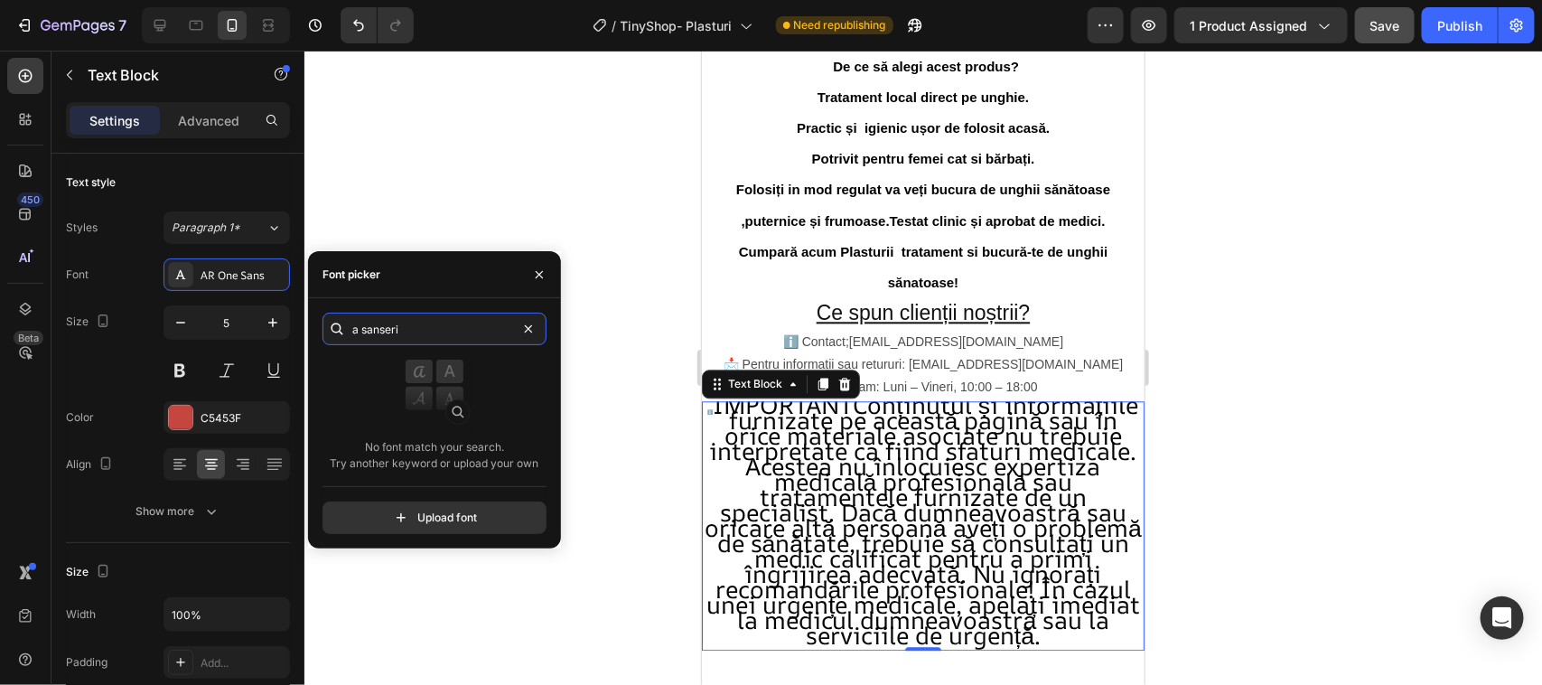
type input "a sanserif"
click at [448, 331] on input "a sanserif" at bounding box center [434, 329] width 224 height 33
click at [447, 328] on input "a sanserif" at bounding box center [434, 329] width 224 height 33
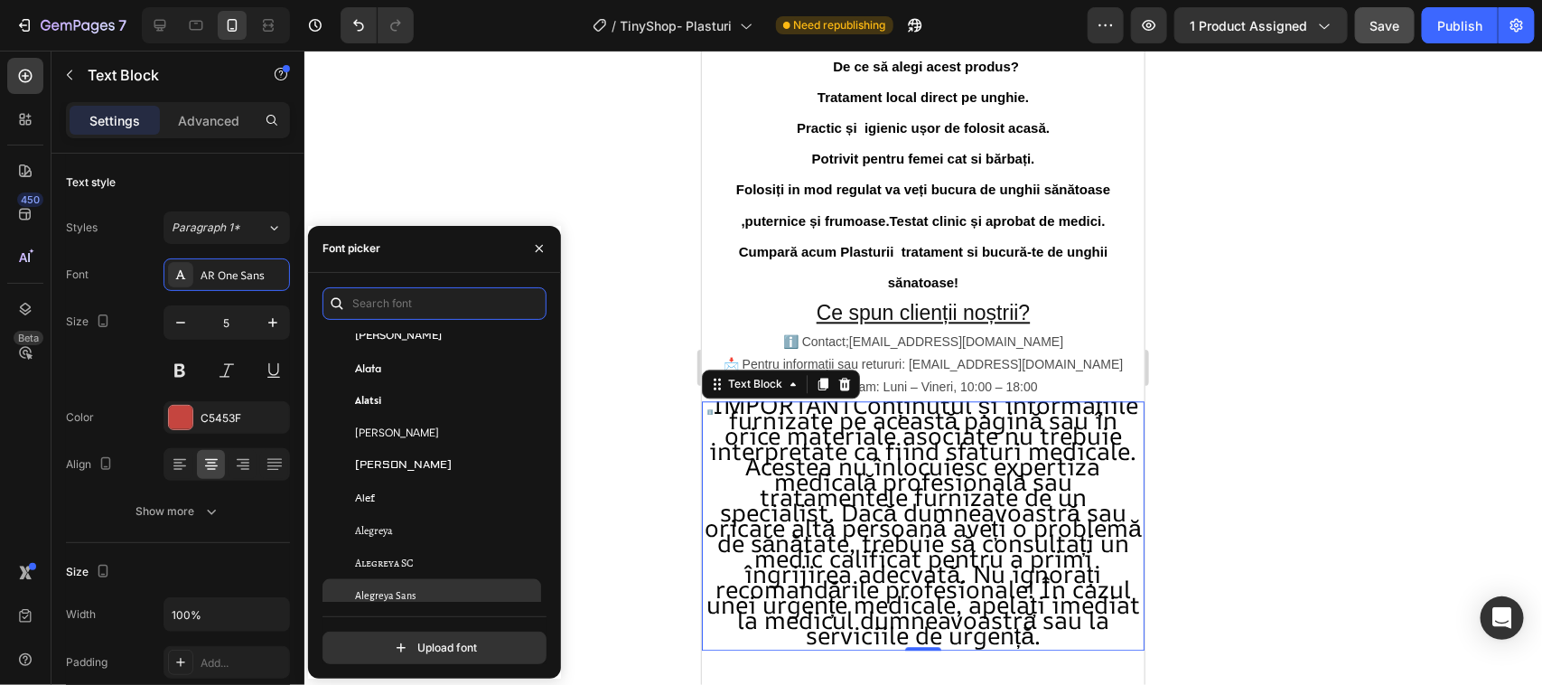
scroll to position [1016, 0]
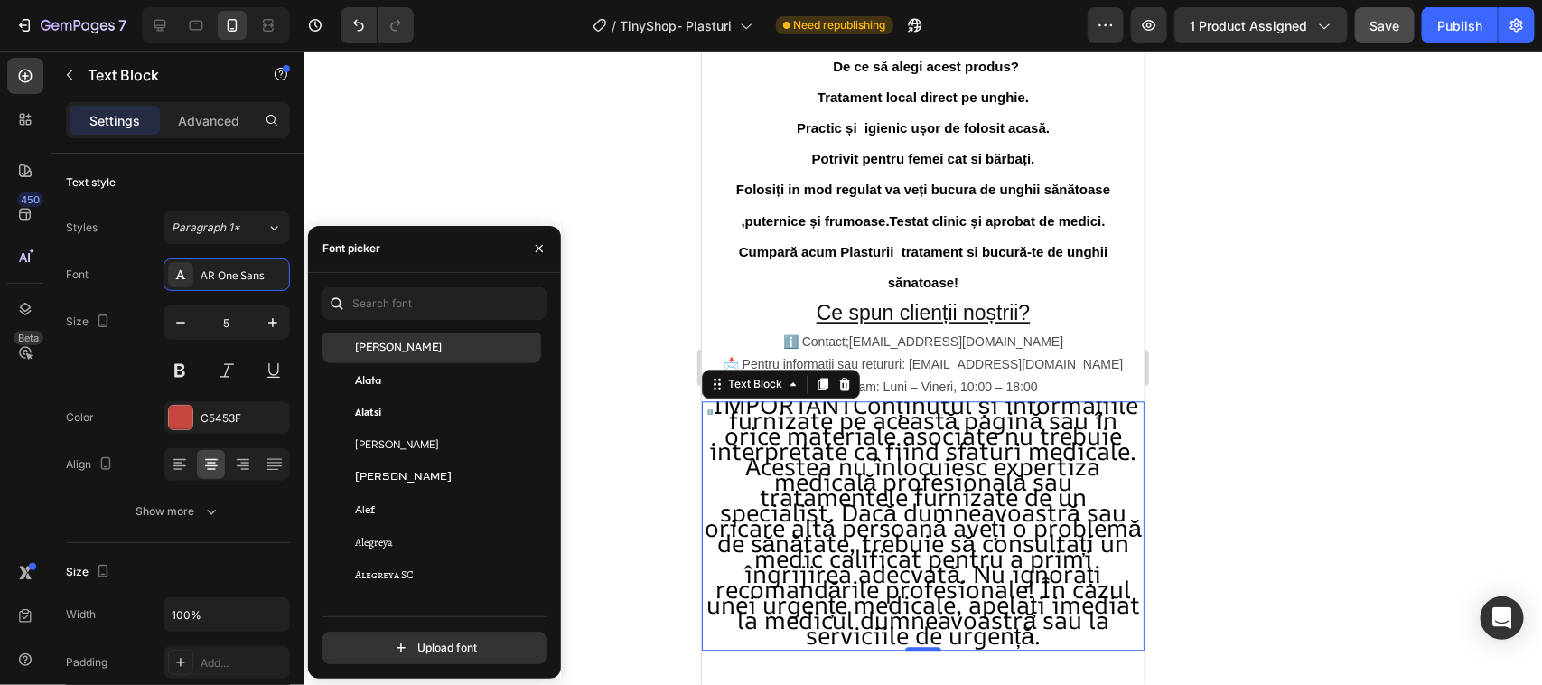
click at [403, 345] on span "Alan Sans" at bounding box center [398, 347] width 87 height 16
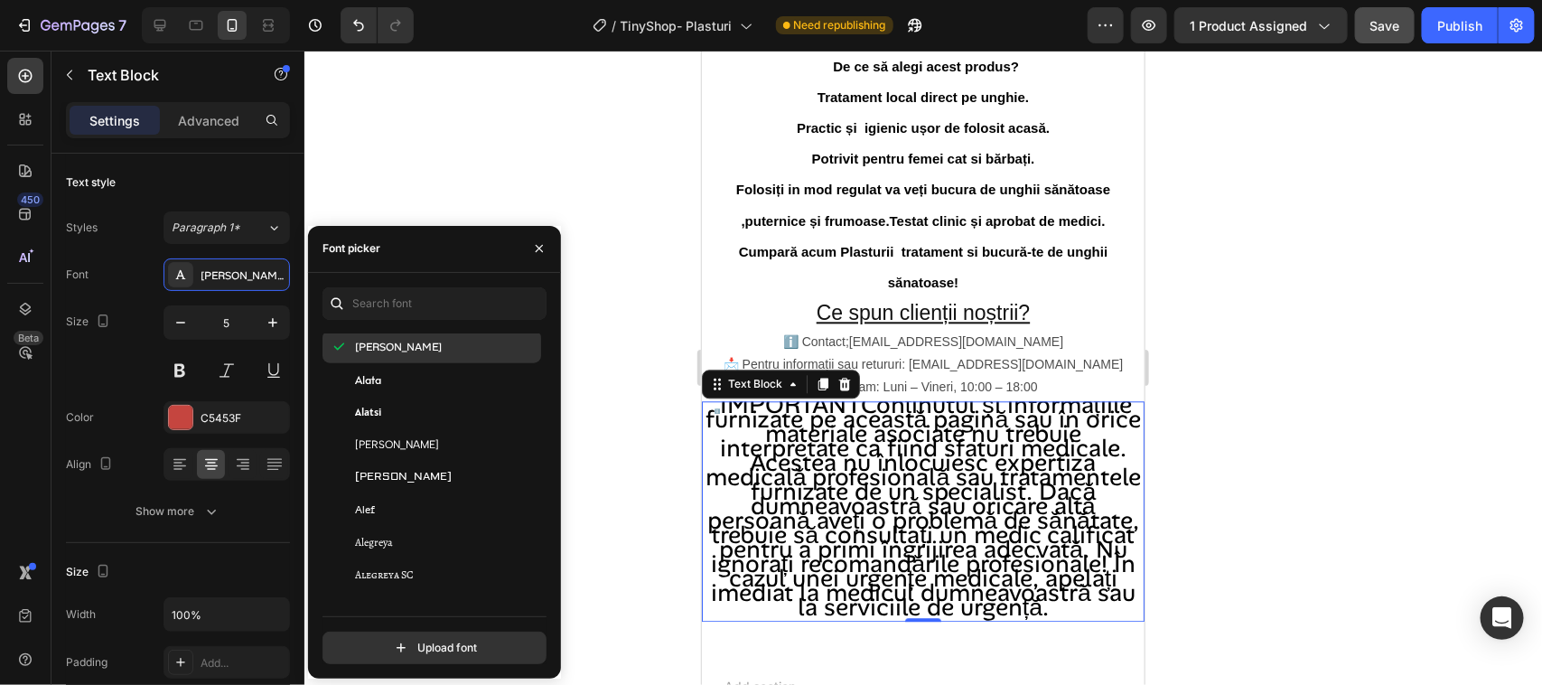
scroll to position [0, 0]
click at [403, 345] on span "Alan Sans" at bounding box center [398, 347] width 87 height 16
click at [407, 345] on div "Alan Sans" at bounding box center [446, 347] width 182 height 16
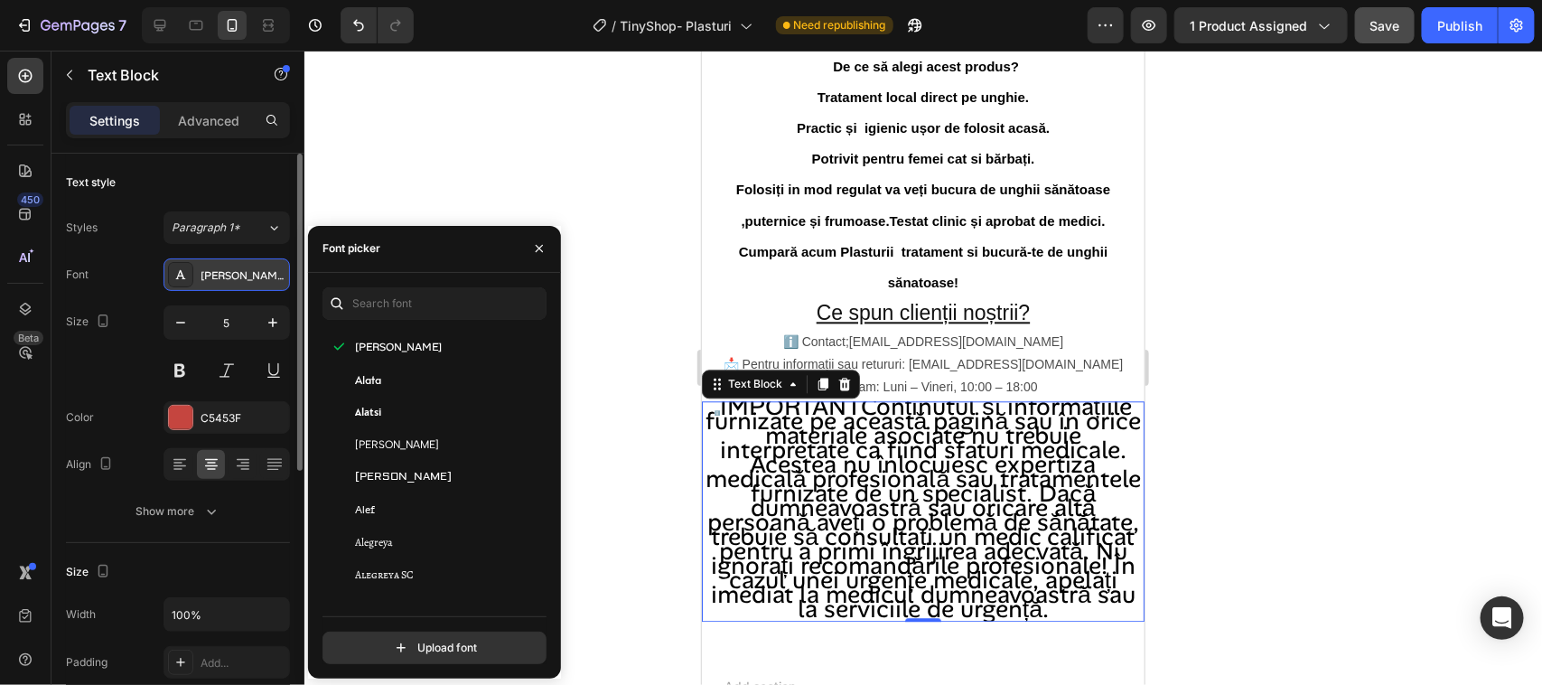
click at [258, 274] on div "Alan Sans" at bounding box center [243, 275] width 85 height 16
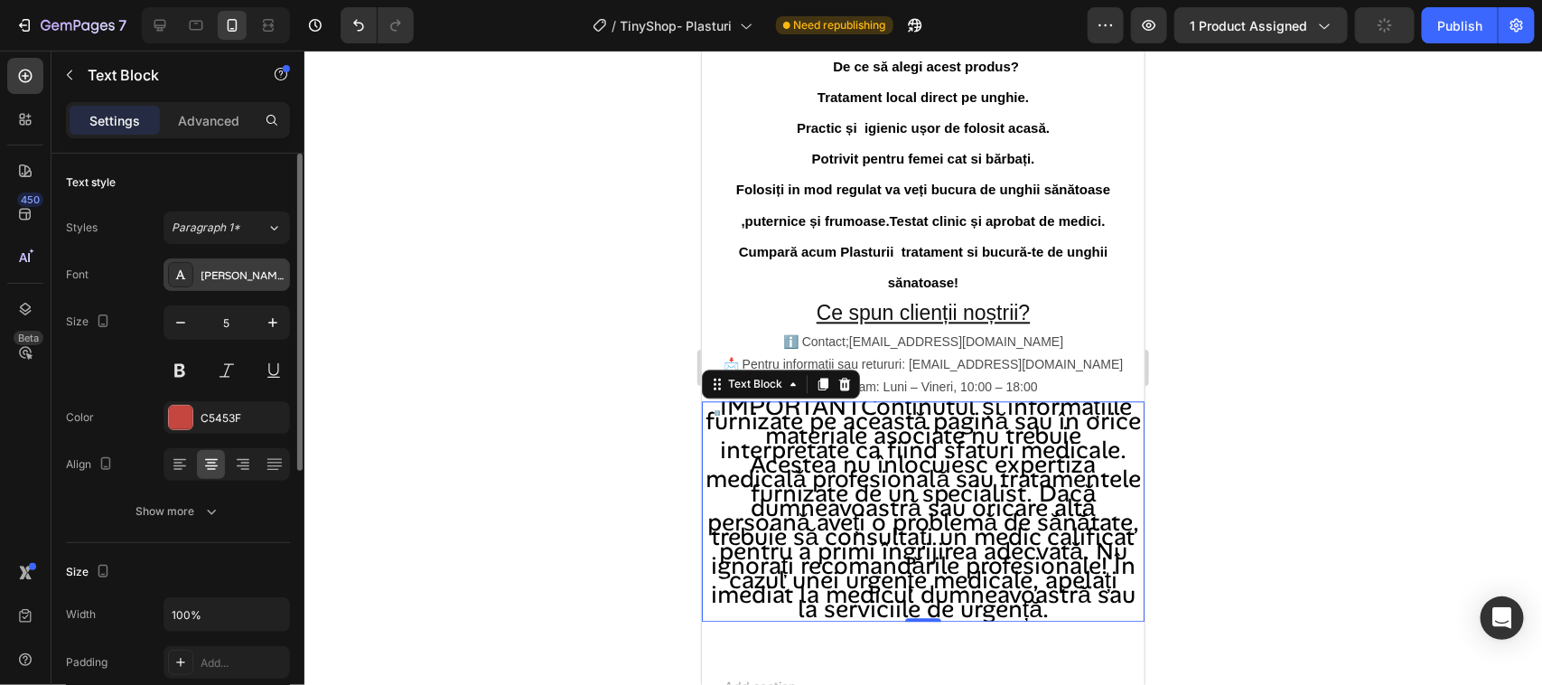
click at [258, 274] on div "Alan Sans" at bounding box center [243, 275] width 85 height 16
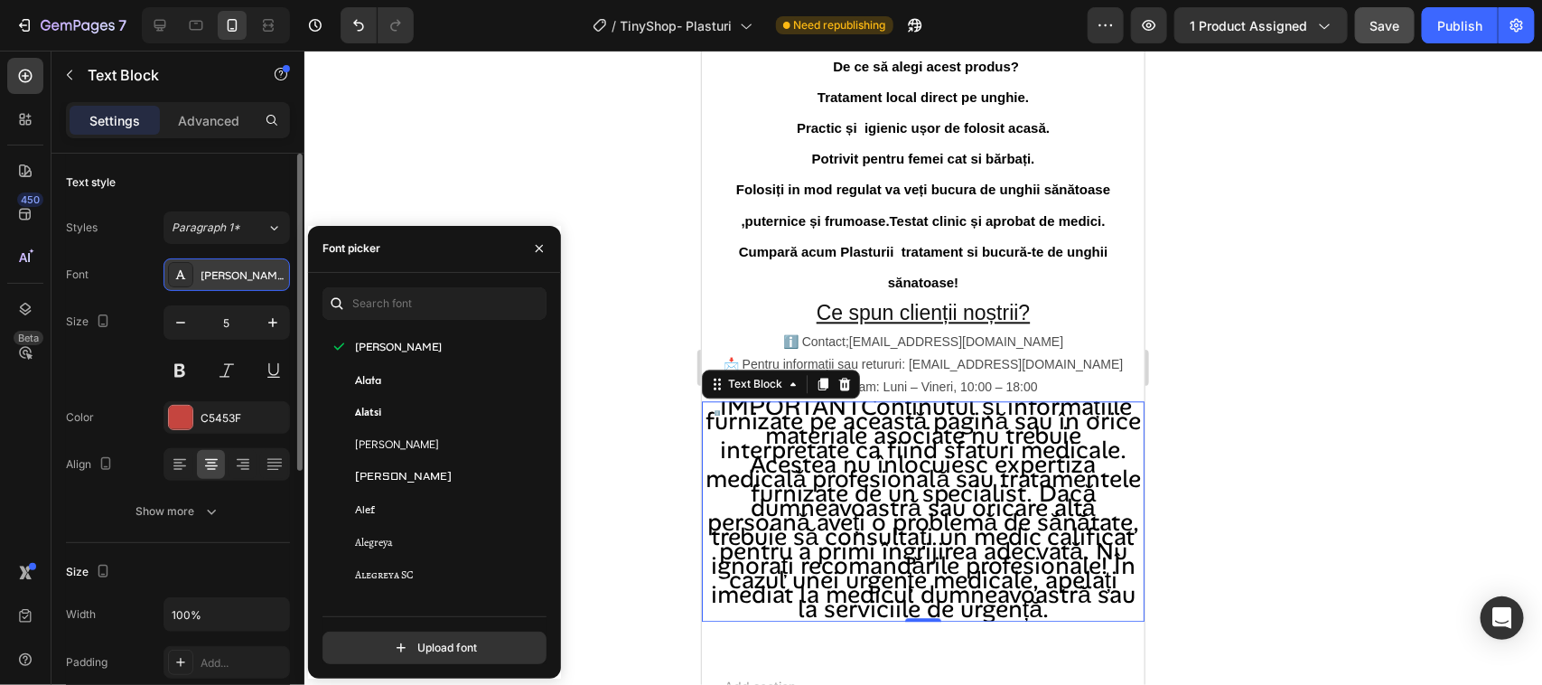
click at [183, 274] on icon at bounding box center [180, 274] width 14 height 14
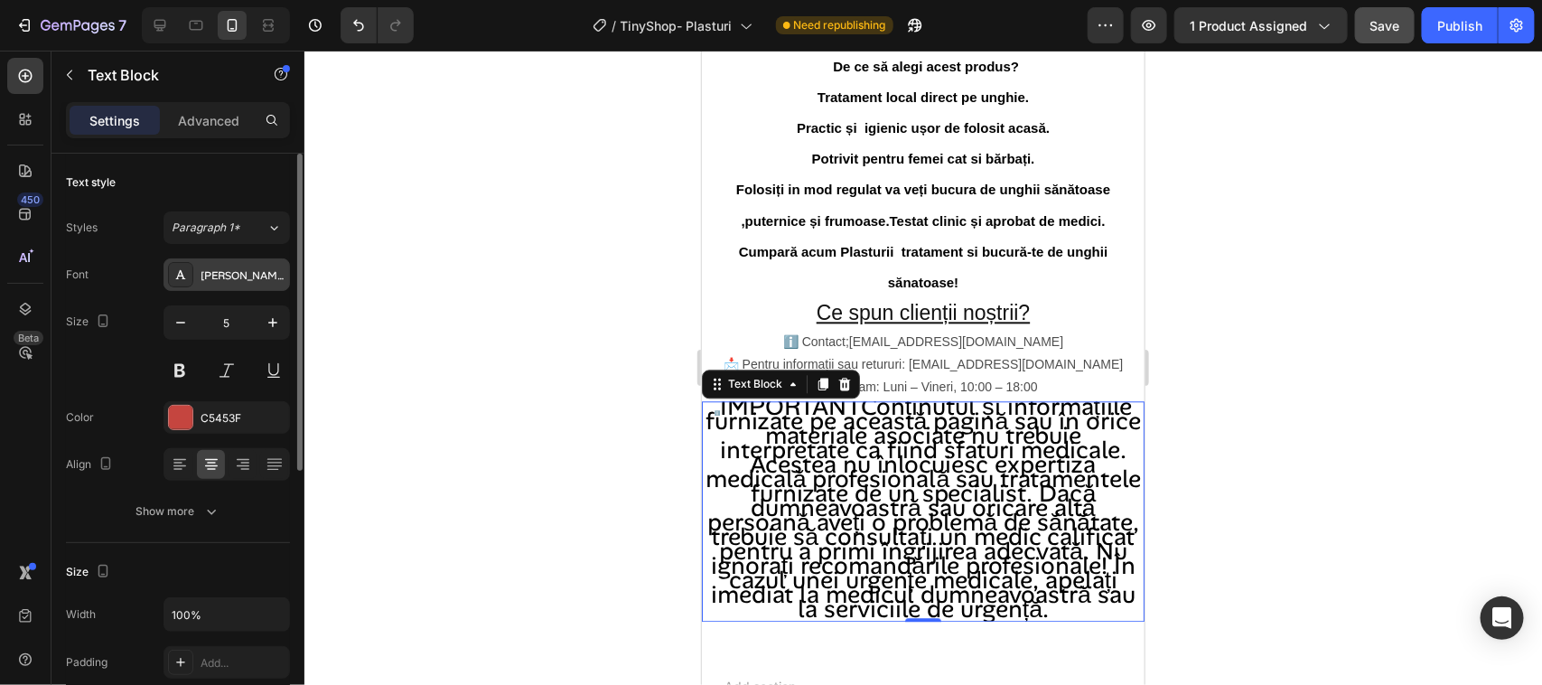
click at [183, 276] on icon at bounding box center [180, 274] width 14 height 14
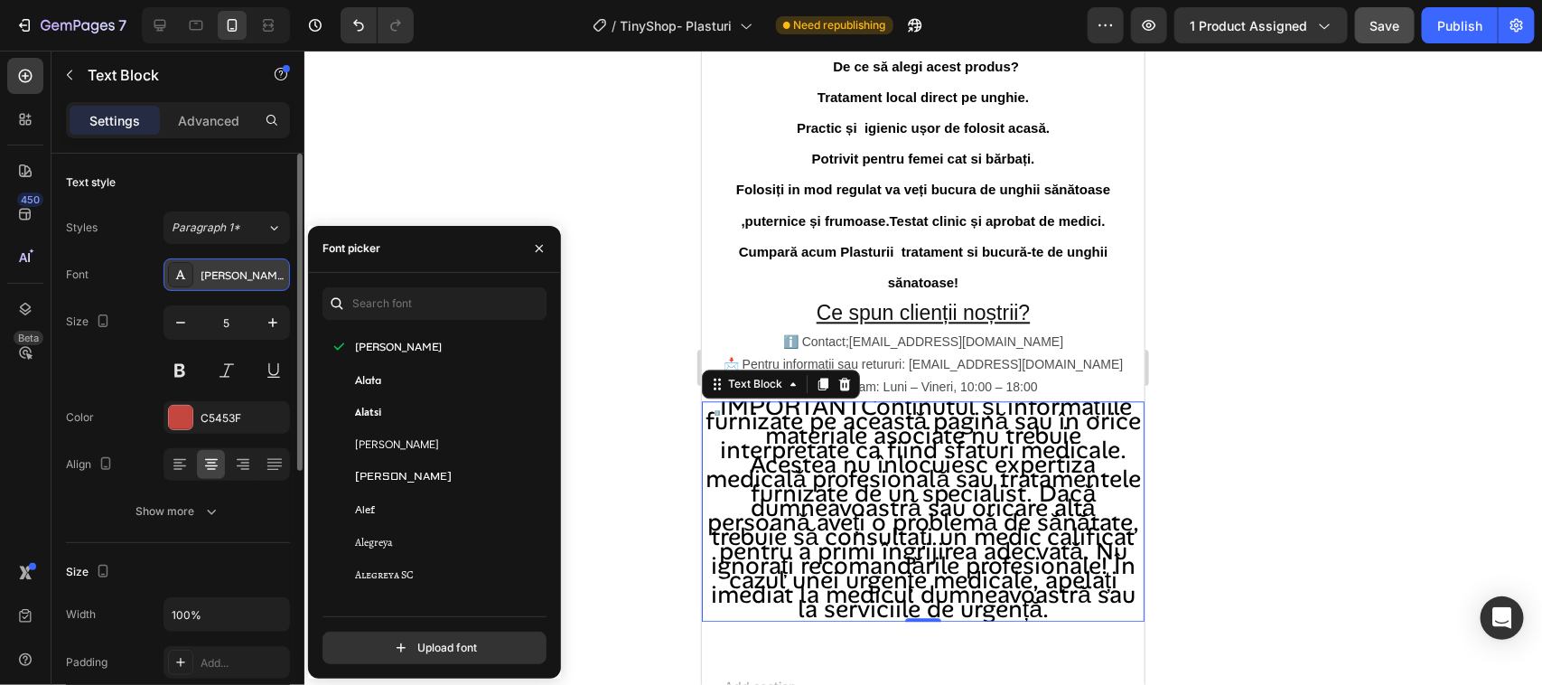
drag, startPoint x: 262, startPoint y: 271, endPoint x: 241, endPoint y: 271, distance: 20.8
click at [241, 271] on div "Alan Sans" at bounding box center [243, 275] width 85 height 16
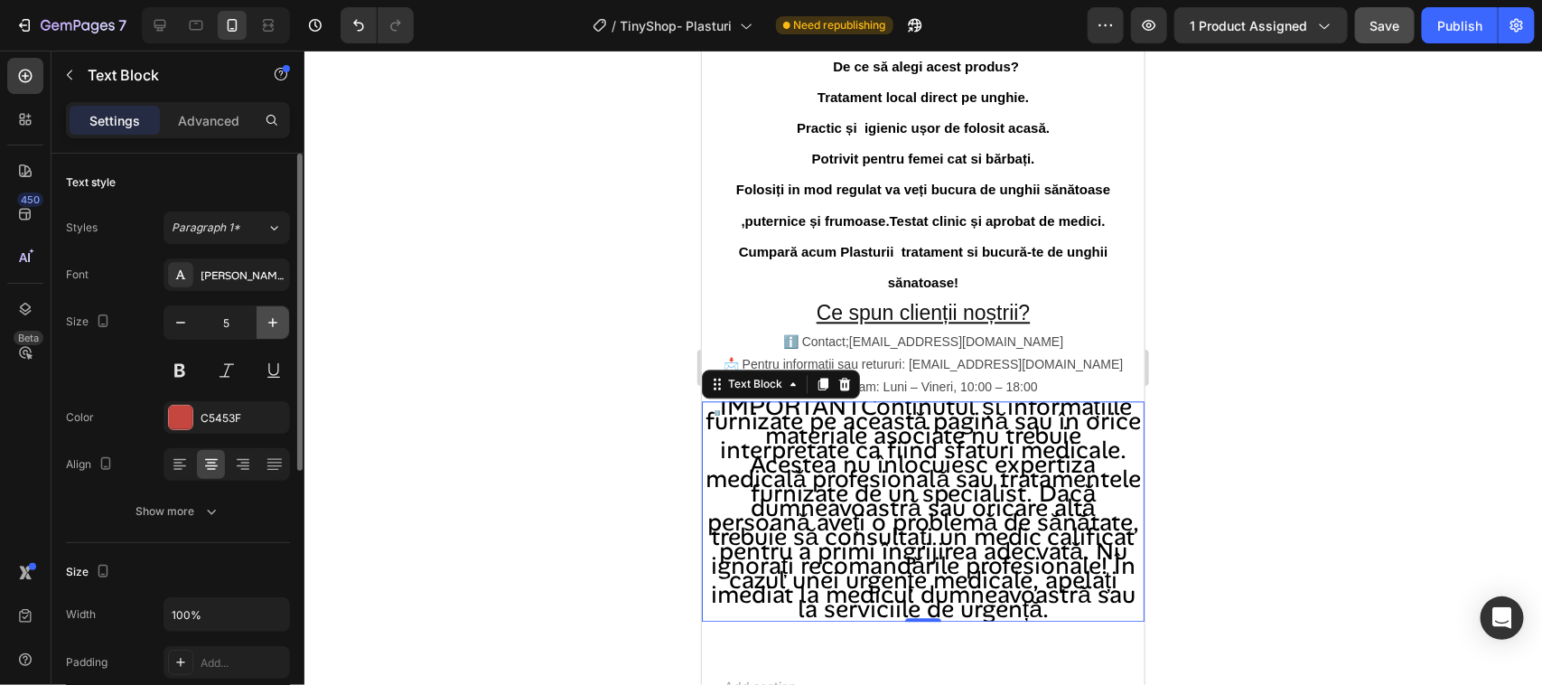
click at [272, 318] on icon "button" at bounding box center [273, 322] width 18 height 18
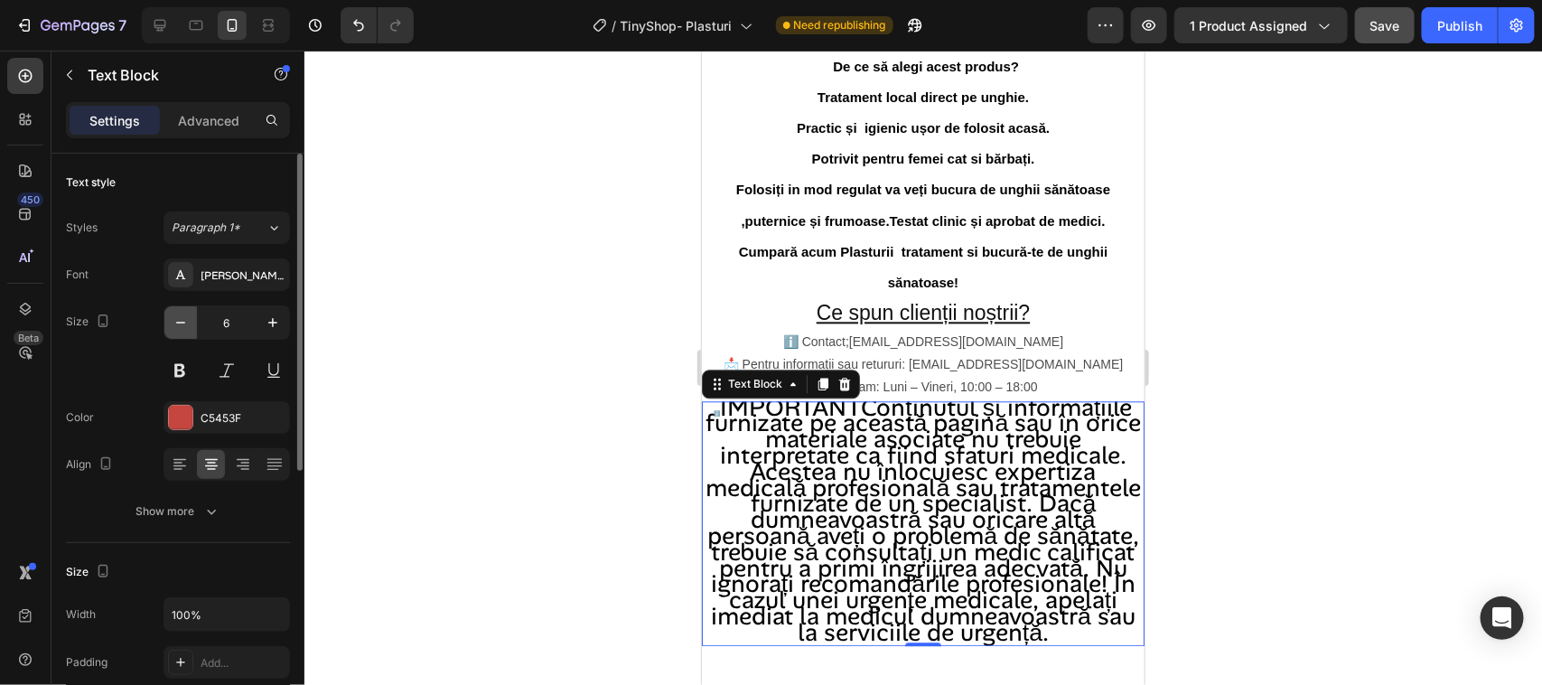
click at [182, 325] on icon "button" at bounding box center [181, 322] width 18 height 18
type input "5"
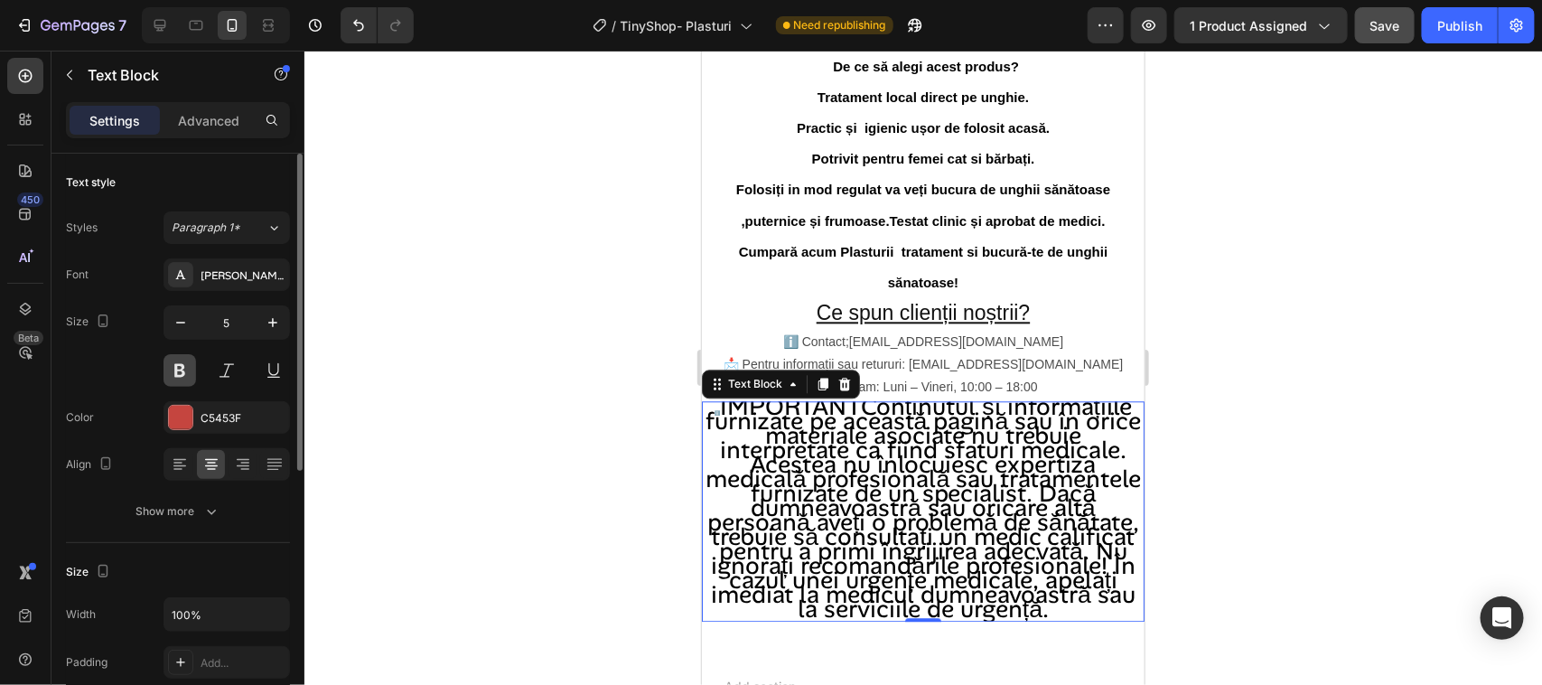
click at [176, 366] on button at bounding box center [179, 370] width 33 height 33
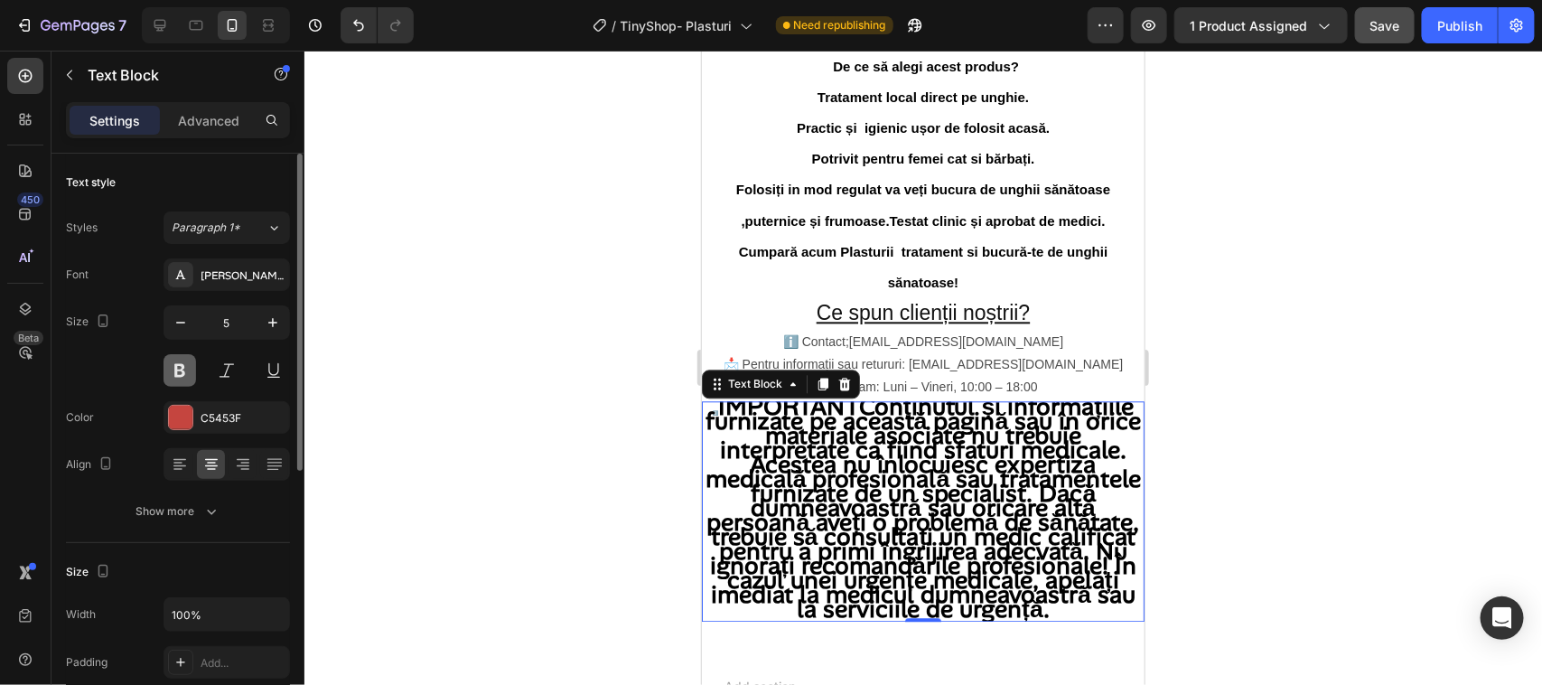
click at [174, 364] on button at bounding box center [179, 370] width 33 height 33
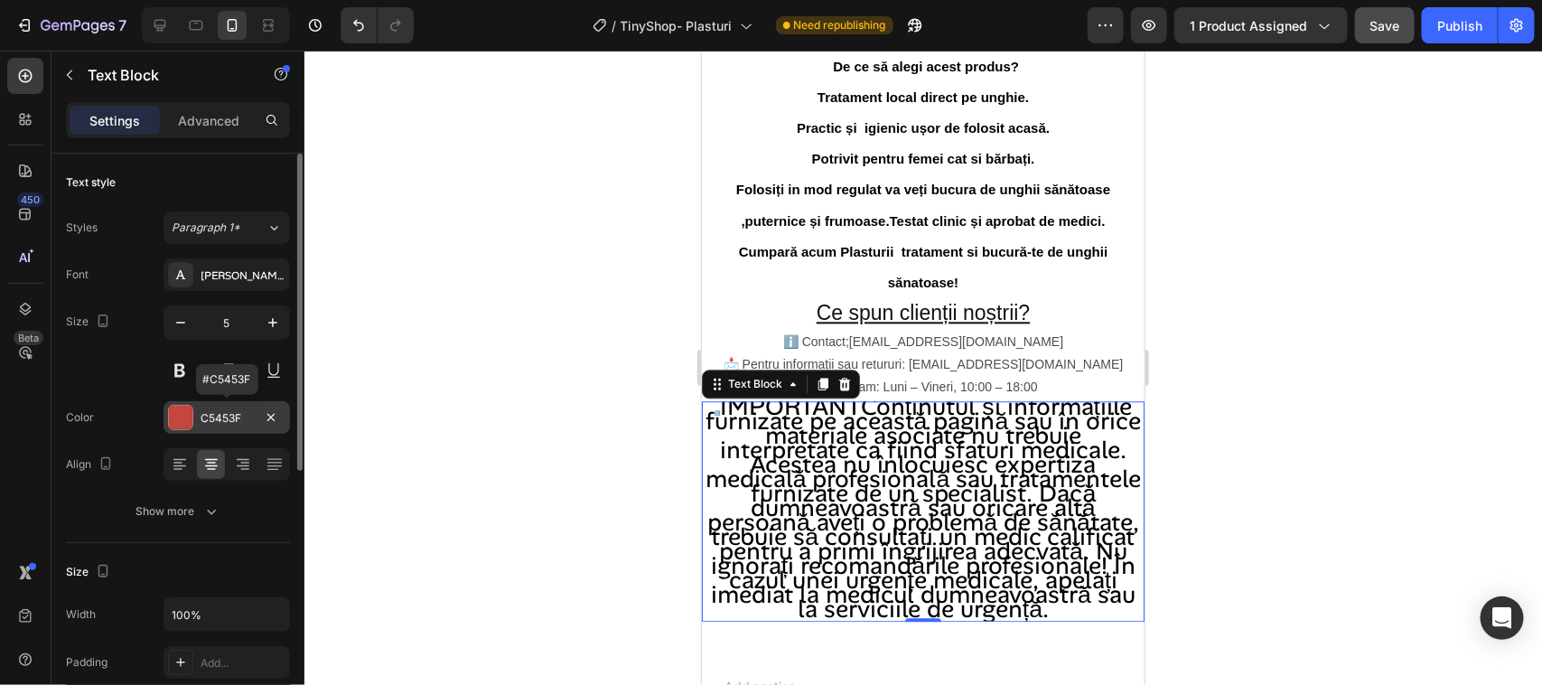
click at [217, 412] on div "C5453F" at bounding box center [227, 418] width 52 height 16
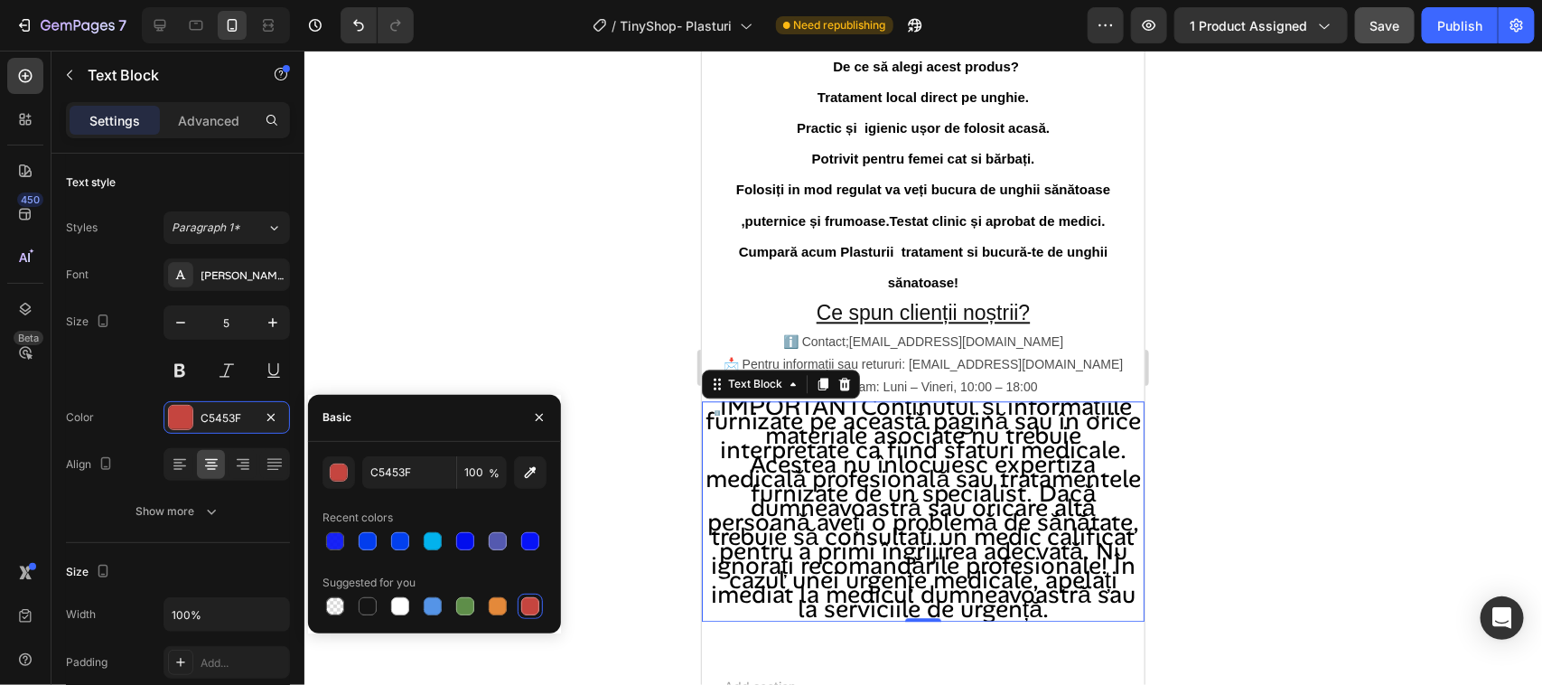
click at [404, 412] on div "Basic" at bounding box center [434, 418] width 253 height 47
click at [388, 310] on div at bounding box center [923, 368] width 1238 height 634
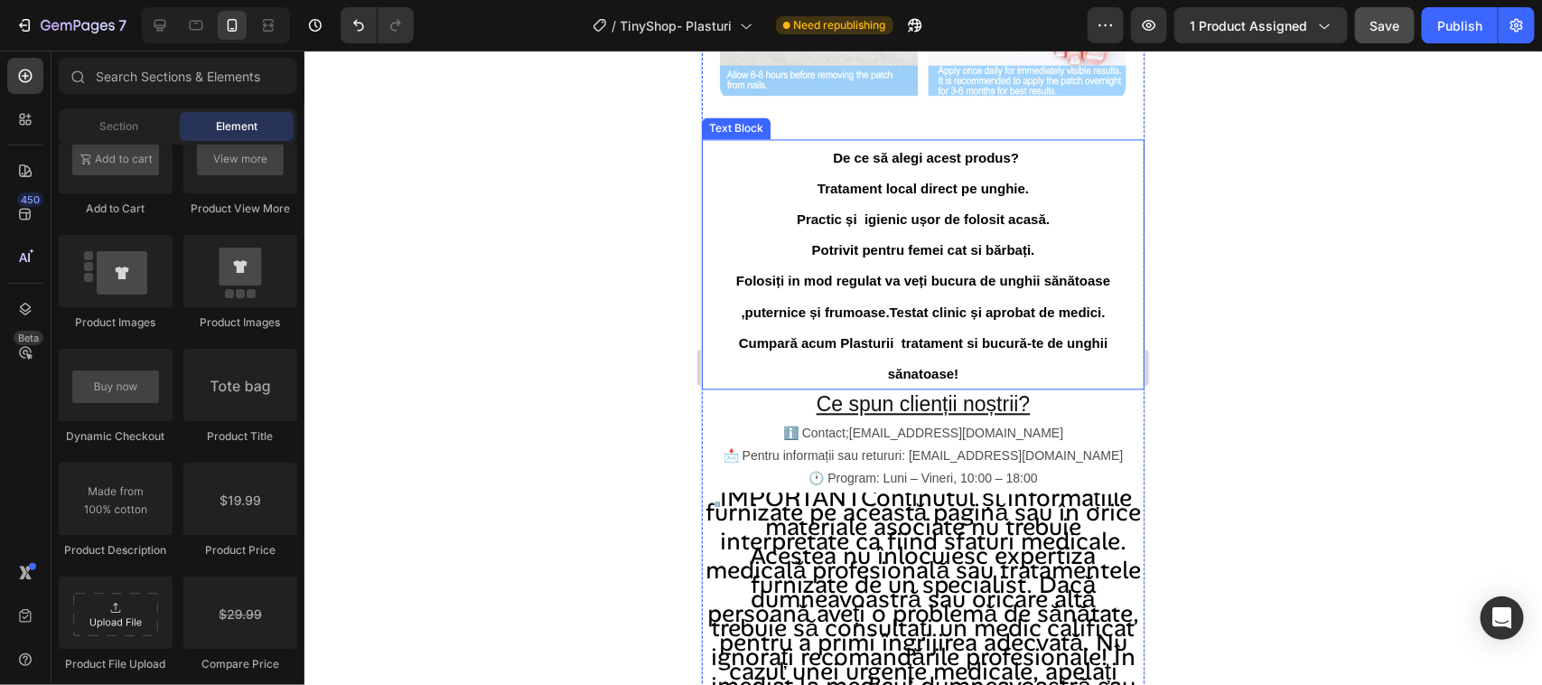
scroll to position [1705, 0]
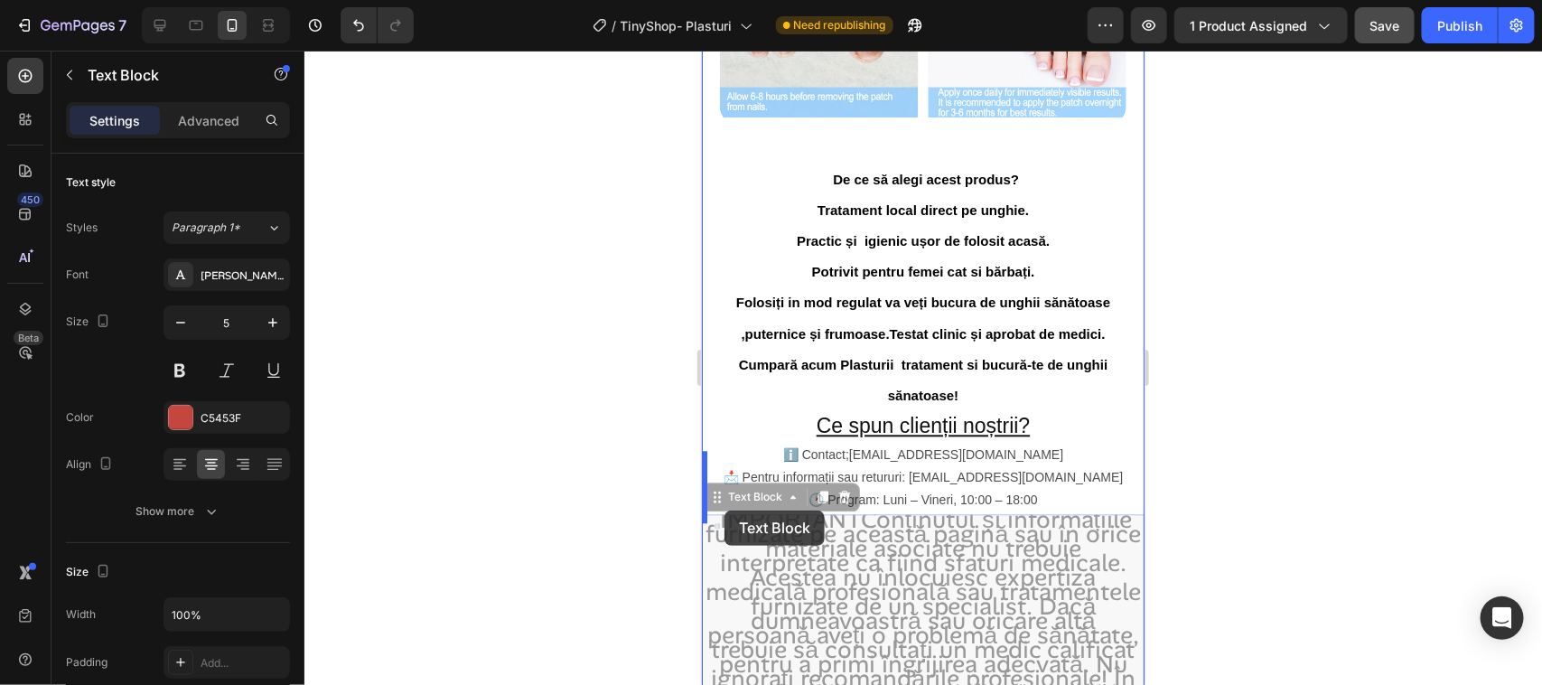
drag, startPoint x: 727, startPoint y: 517, endPoint x: 1356, endPoint y: 589, distance: 632.8
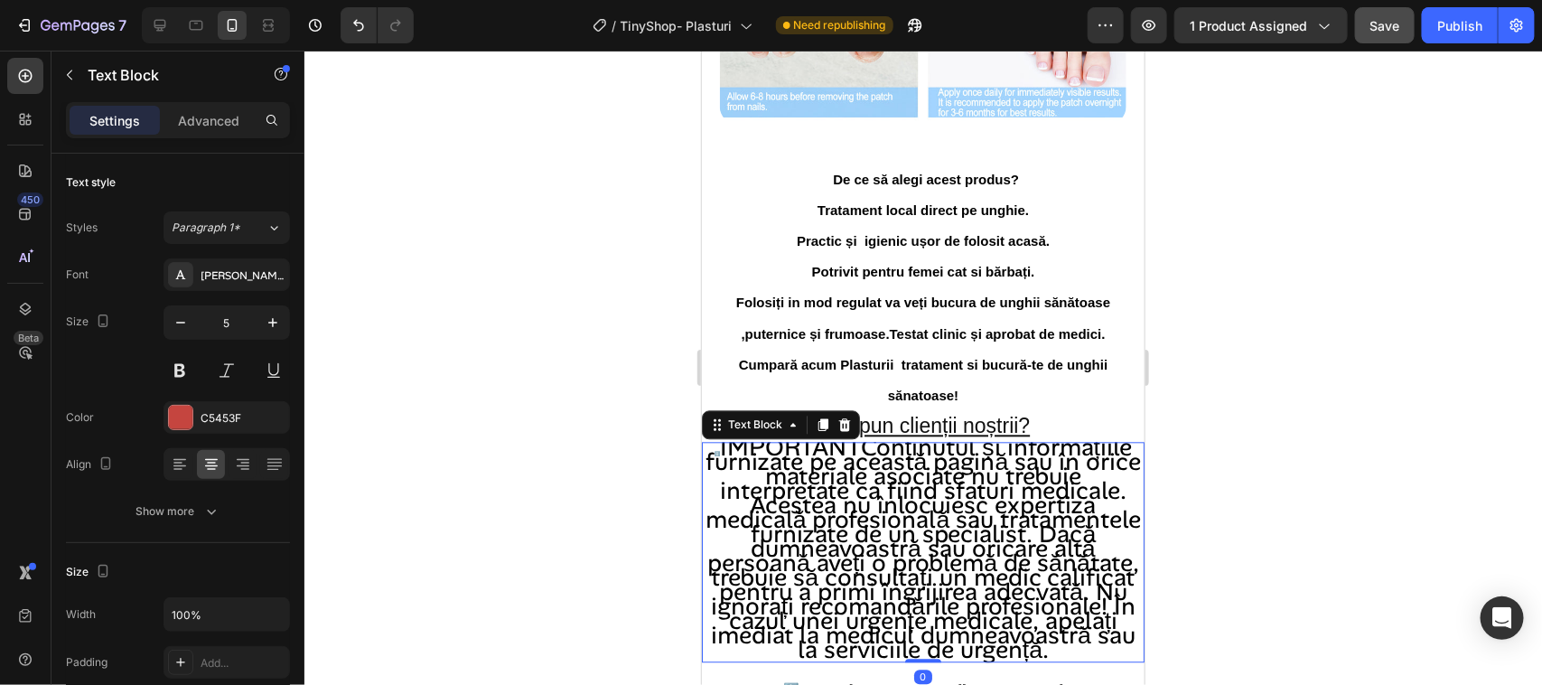
click at [655, 534] on div at bounding box center [923, 368] width 1238 height 634
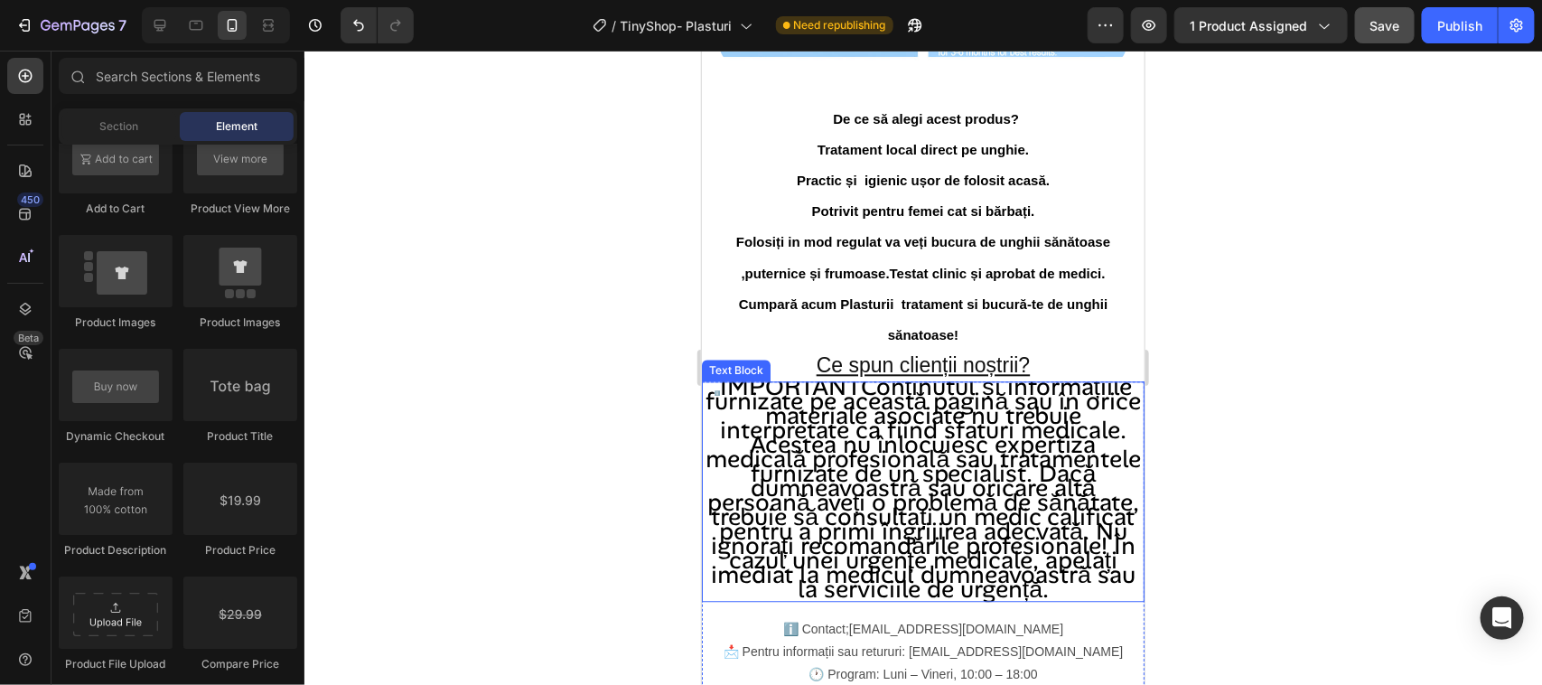
scroll to position [1818, 0]
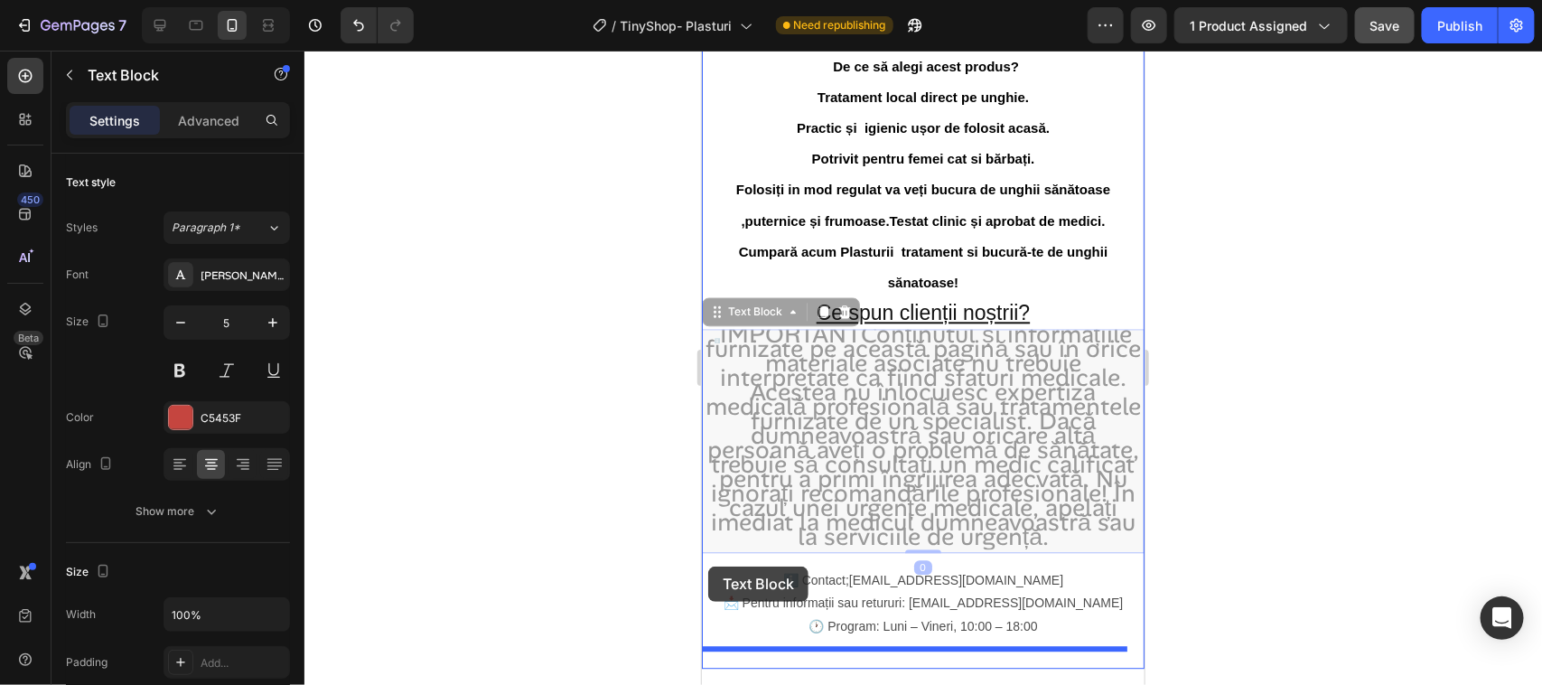
drag, startPoint x: 709, startPoint y: 555, endPoint x: 707, endPoint y: 565, distance: 11.0
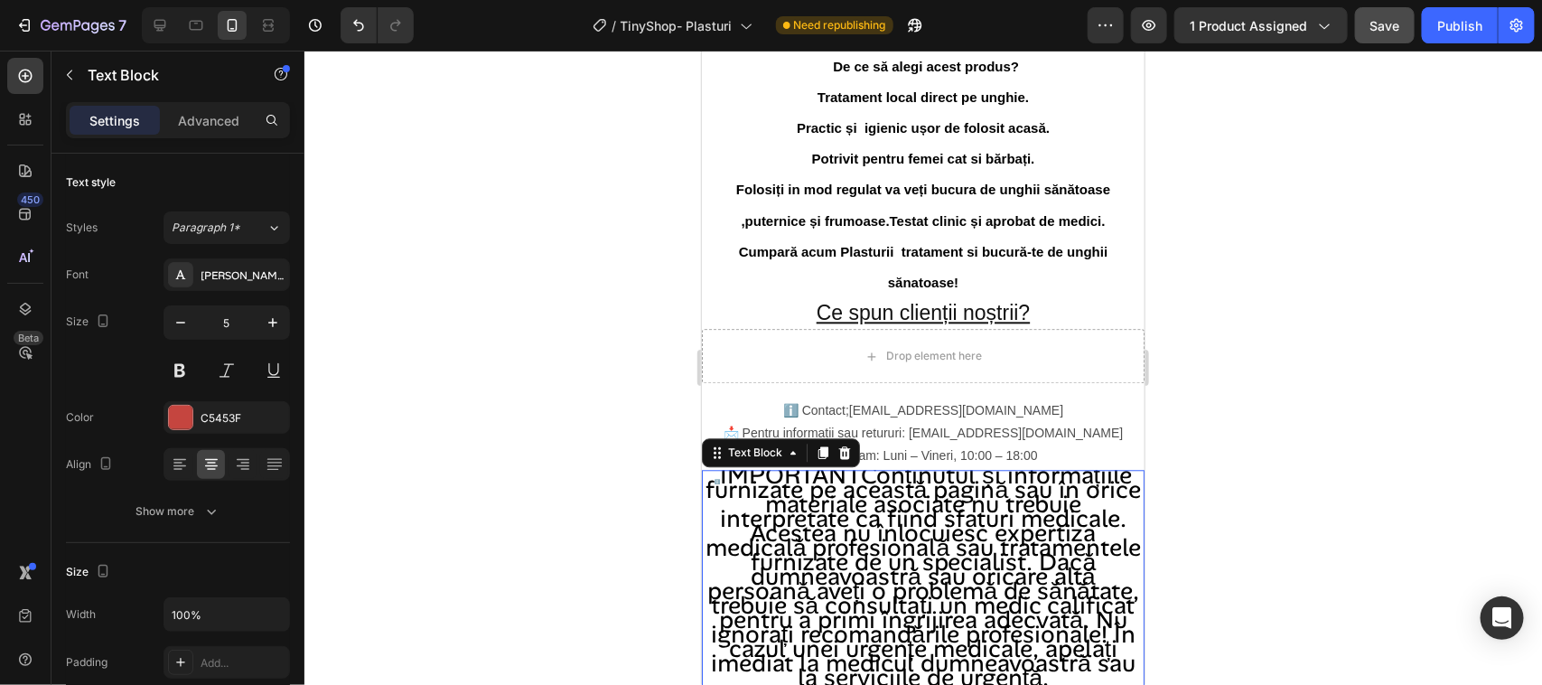
scroll to position [1705, 0]
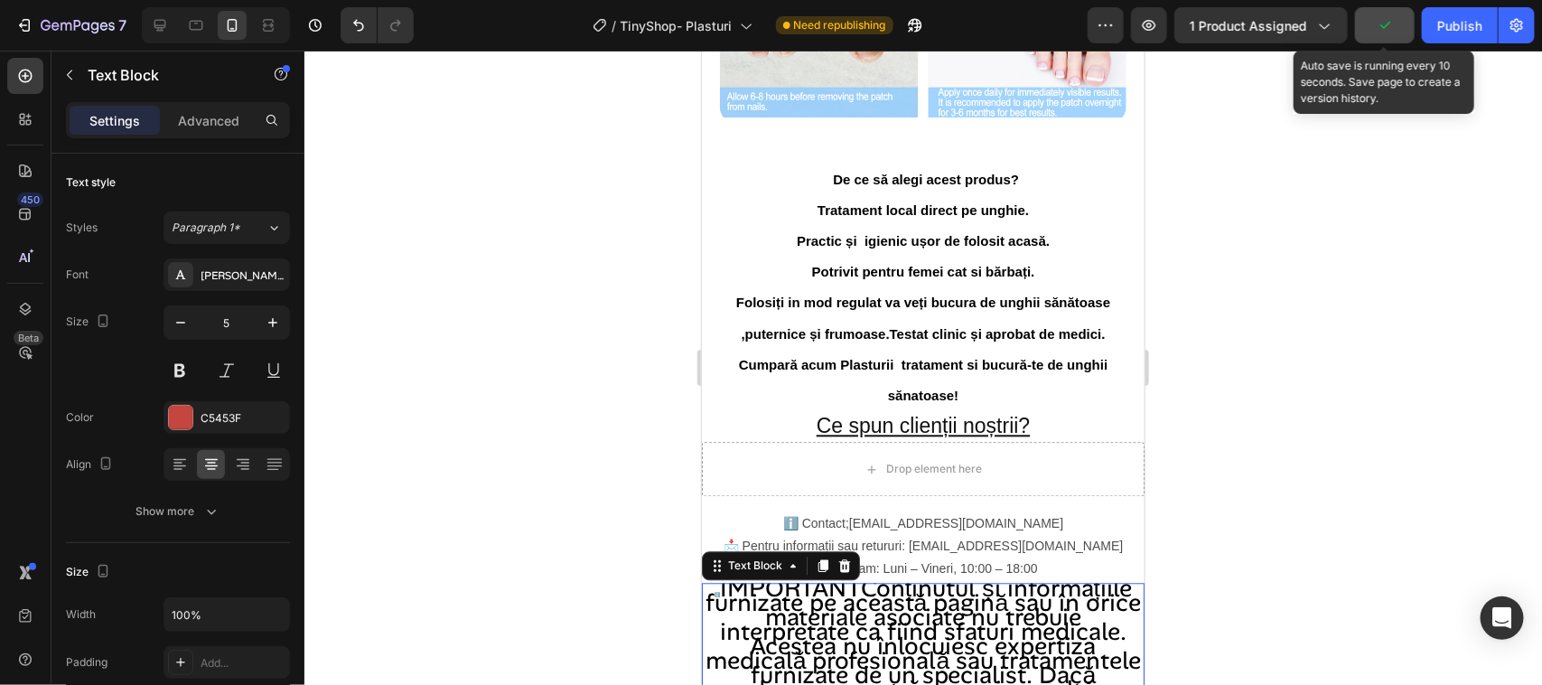
click at [1384, 23] on icon "button" at bounding box center [1385, 25] width 18 height 18
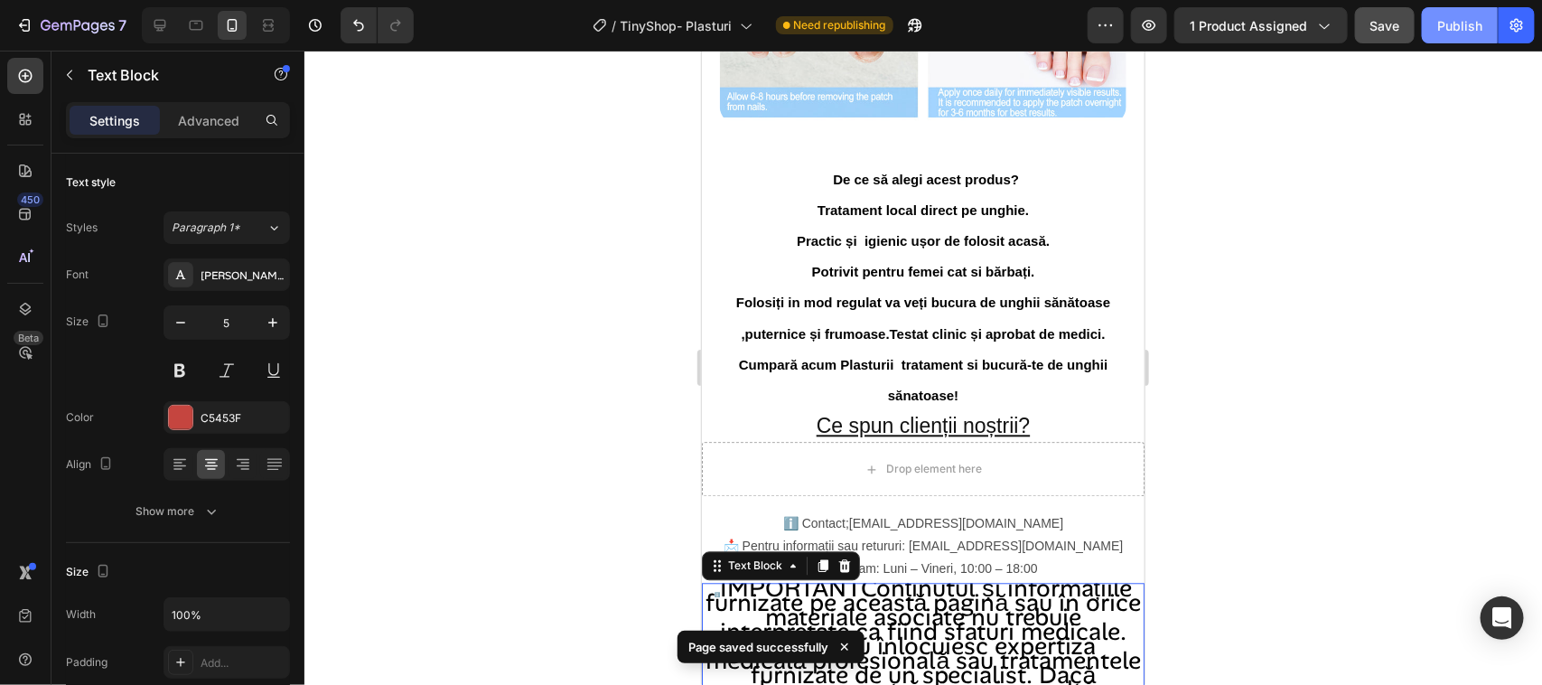
click at [1450, 30] on div "Publish" at bounding box center [1459, 25] width 45 height 19
click at [1251, 271] on div at bounding box center [923, 368] width 1238 height 634
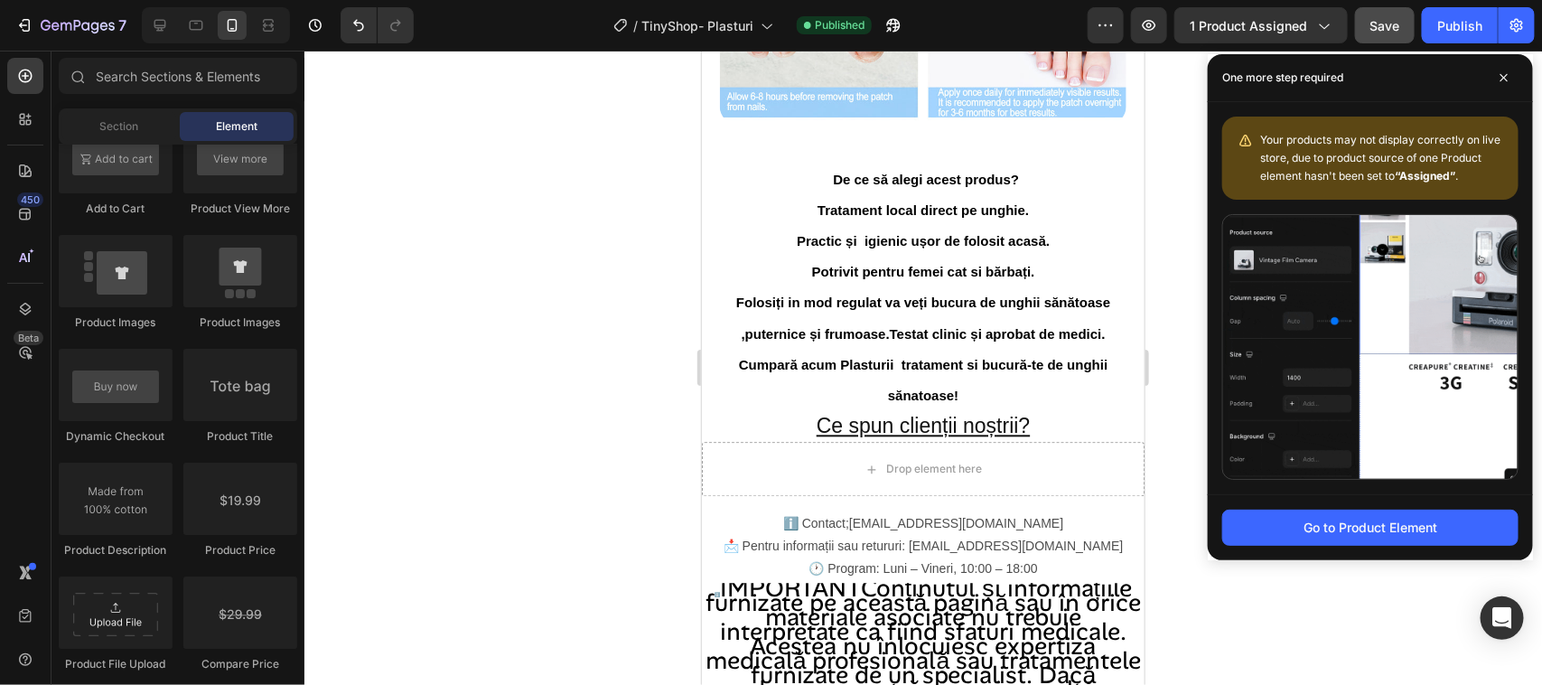
click at [560, 516] on div at bounding box center [923, 368] width 1238 height 634
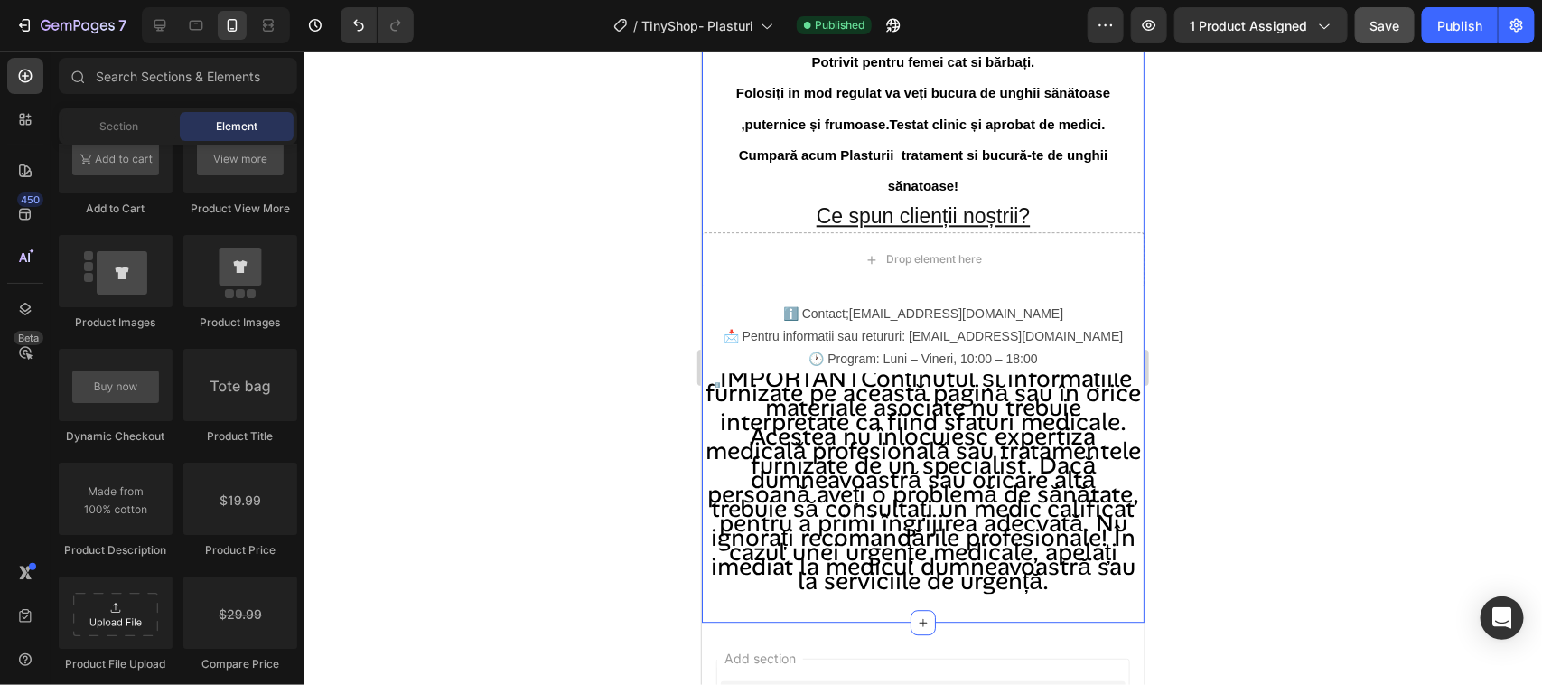
scroll to position [1931, 0]
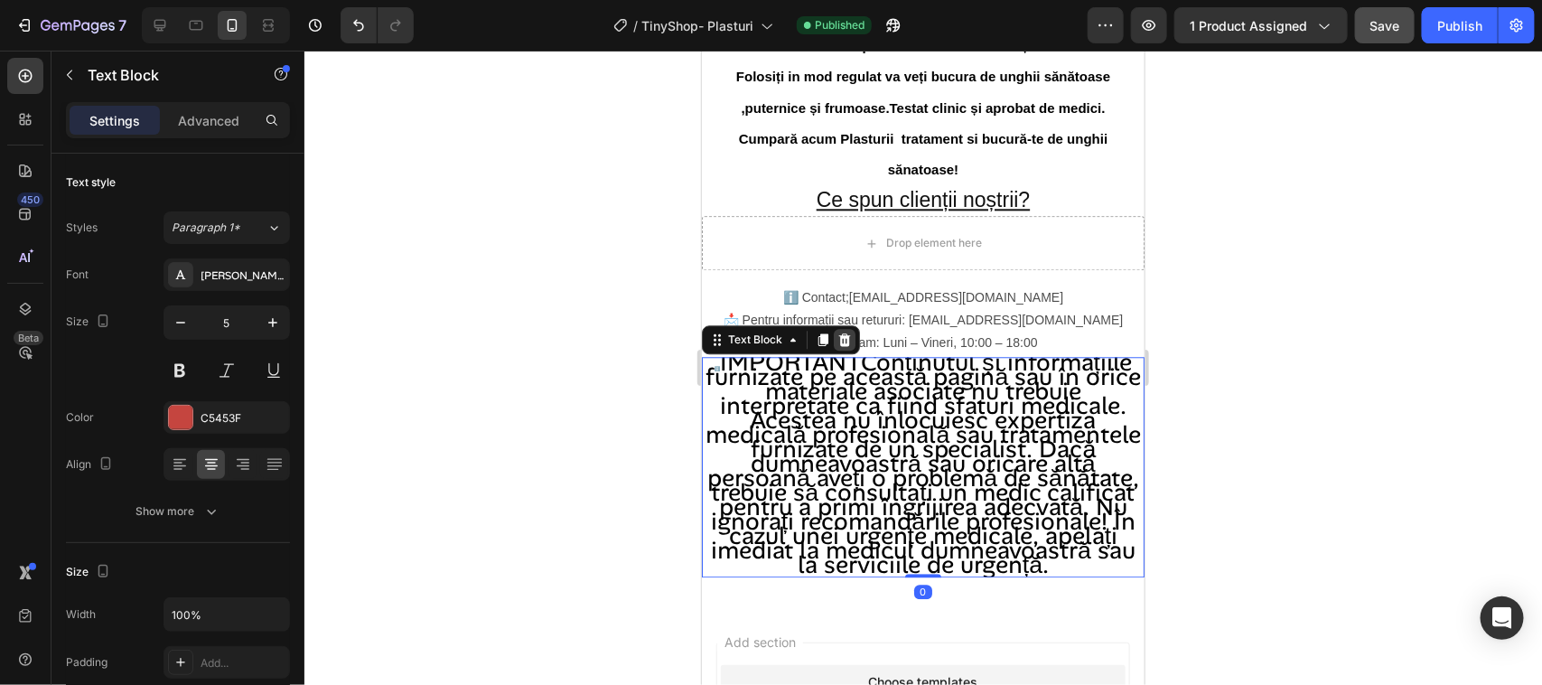
click at [846, 345] on icon at bounding box center [844, 338] width 12 height 13
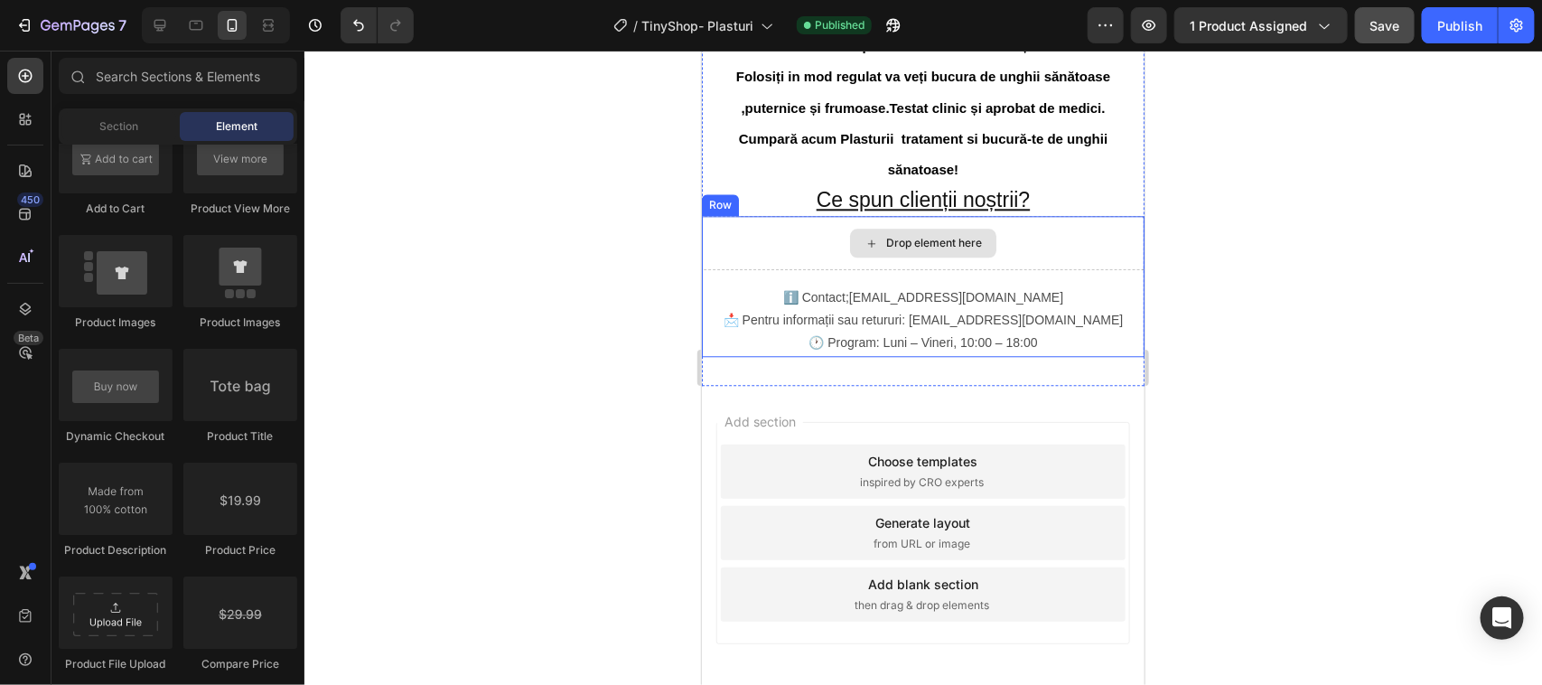
click at [777, 257] on div "Drop element here" at bounding box center [922, 242] width 443 height 54
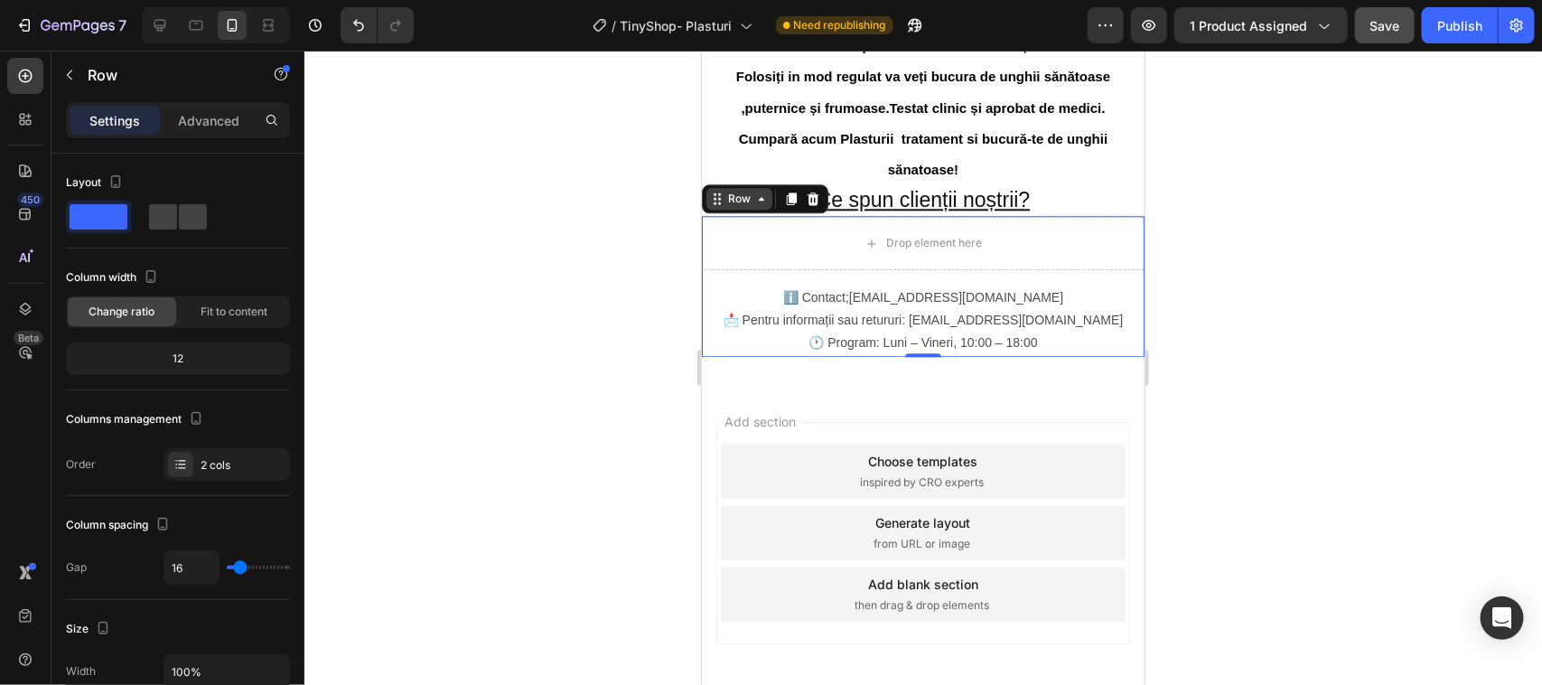
click at [741, 206] on div "Row" at bounding box center [739, 198] width 30 height 16
click at [715, 209] on div "Row" at bounding box center [738, 198] width 66 height 22
click at [569, 331] on div at bounding box center [923, 368] width 1238 height 634
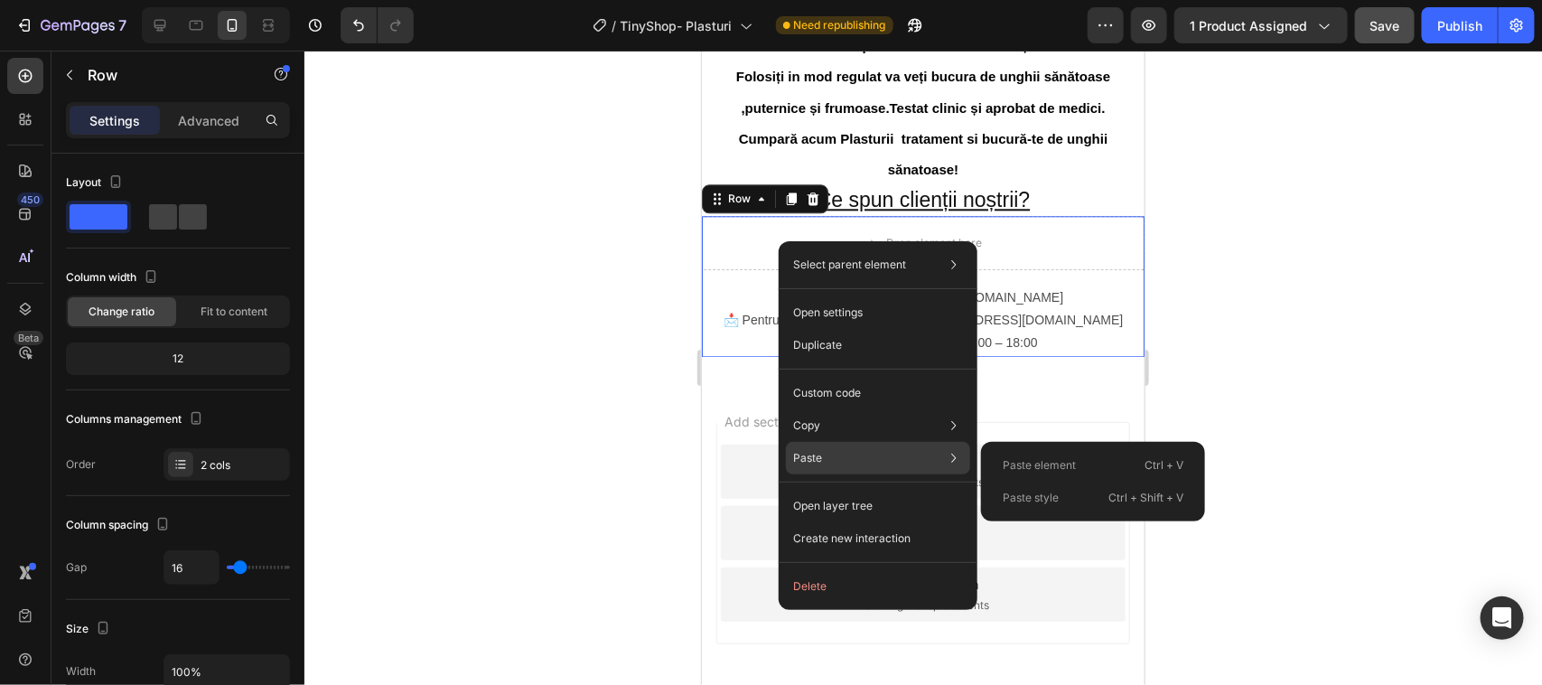
click at [813, 458] on p "Paste" at bounding box center [807, 458] width 29 height 16
click at [814, 458] on p "Paste" at bounding box center [807, 458] width 29 height 16
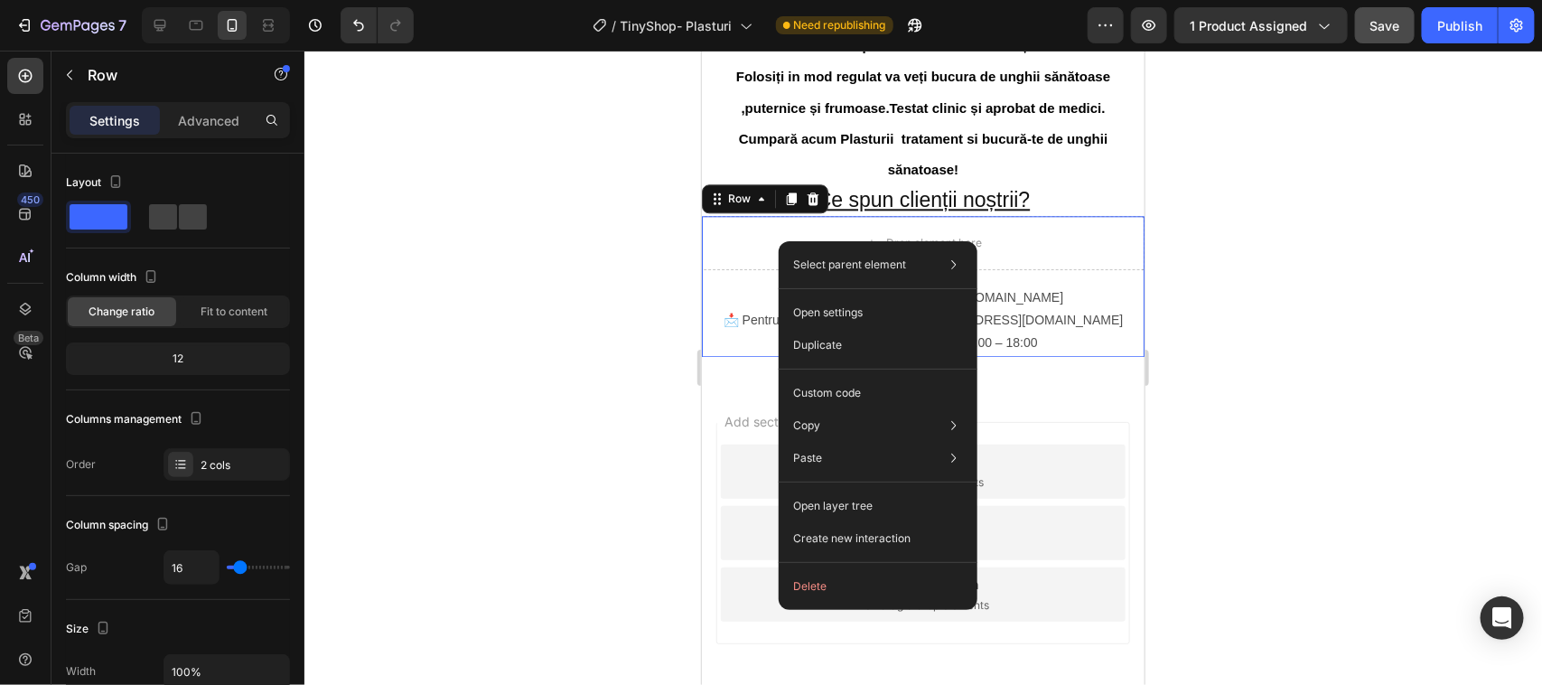
click at [579, 425] on div at bounding box center [923, 368] width 1238 height 634
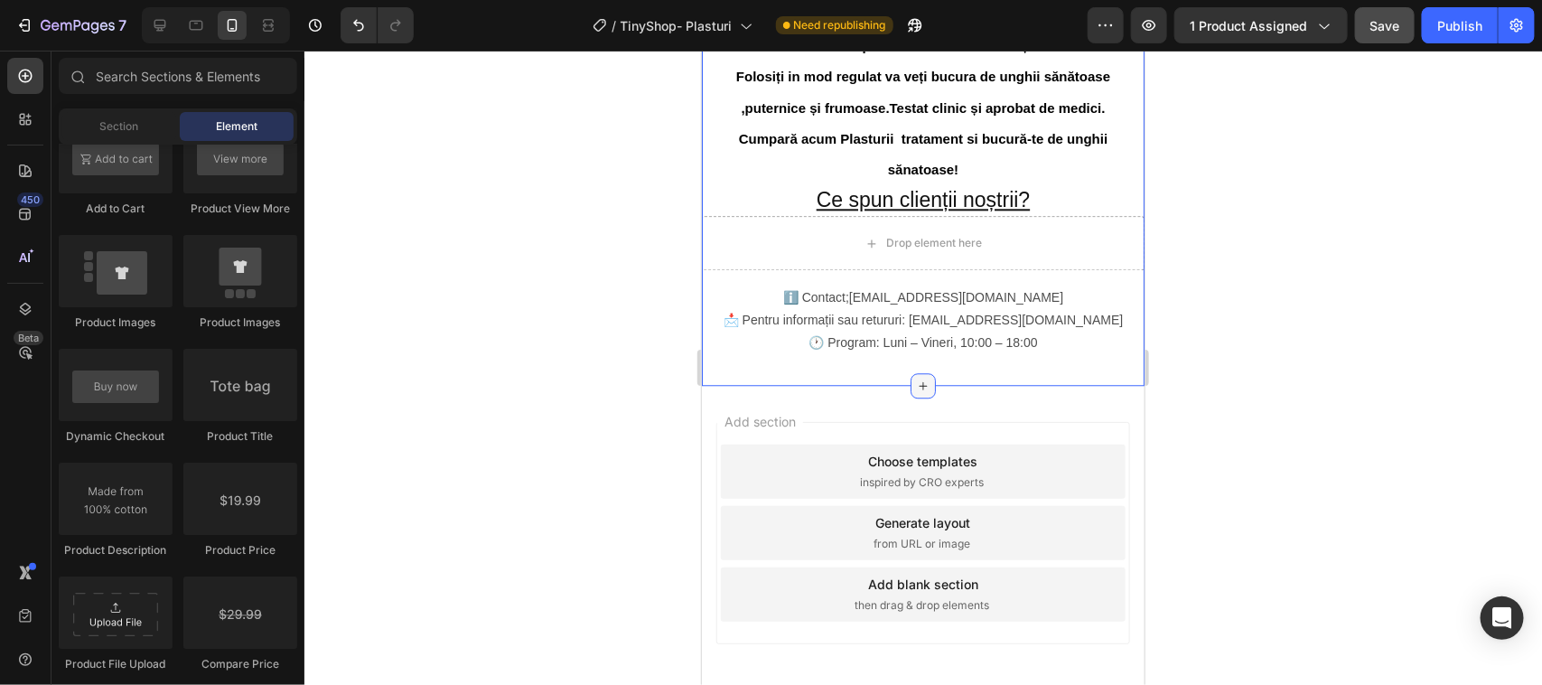
click at [919, 388] on icon at bounding box center [923, 384] width 8 height 8
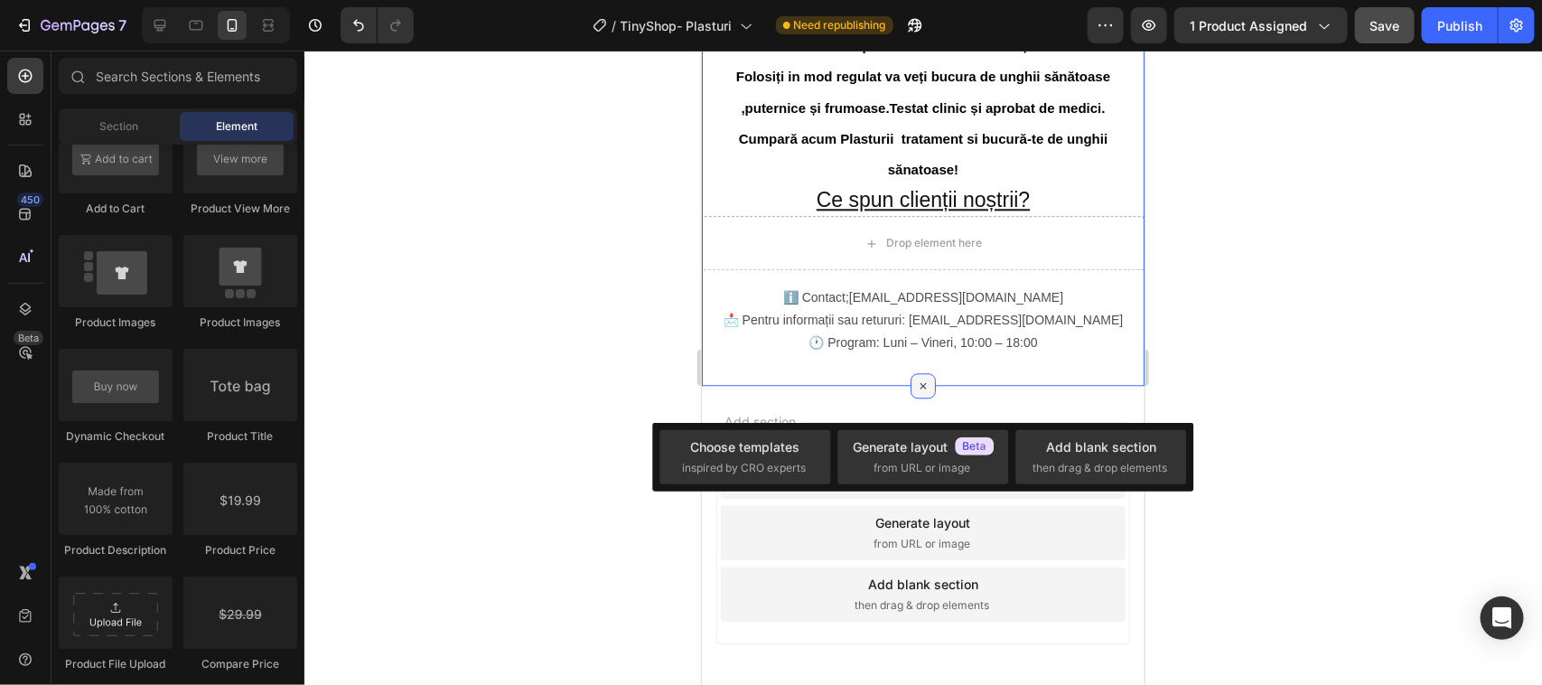
click at [917, 390] on icon at bounding box center [923, 384] width 12 height 12
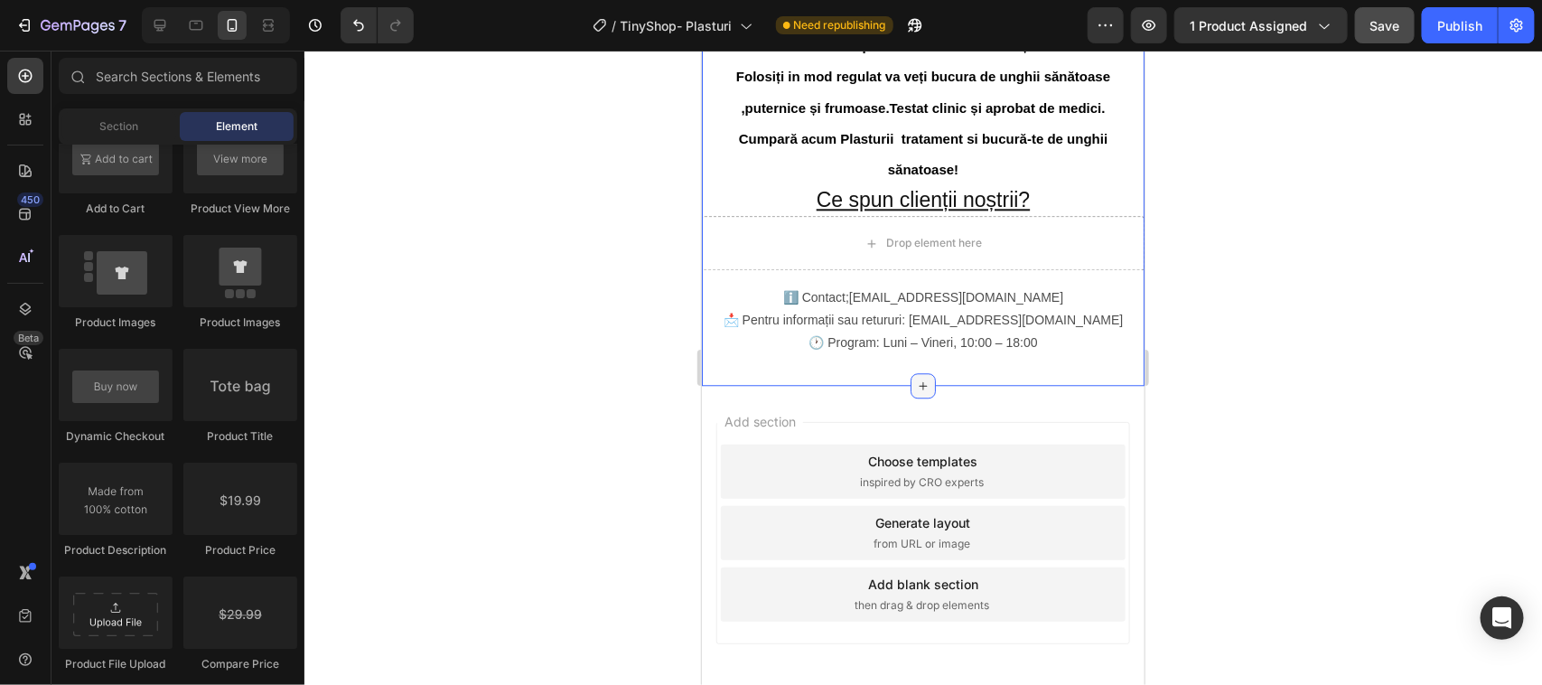
click at [919, 388] on icon at bounding box center [923, 384] width 8 height 8
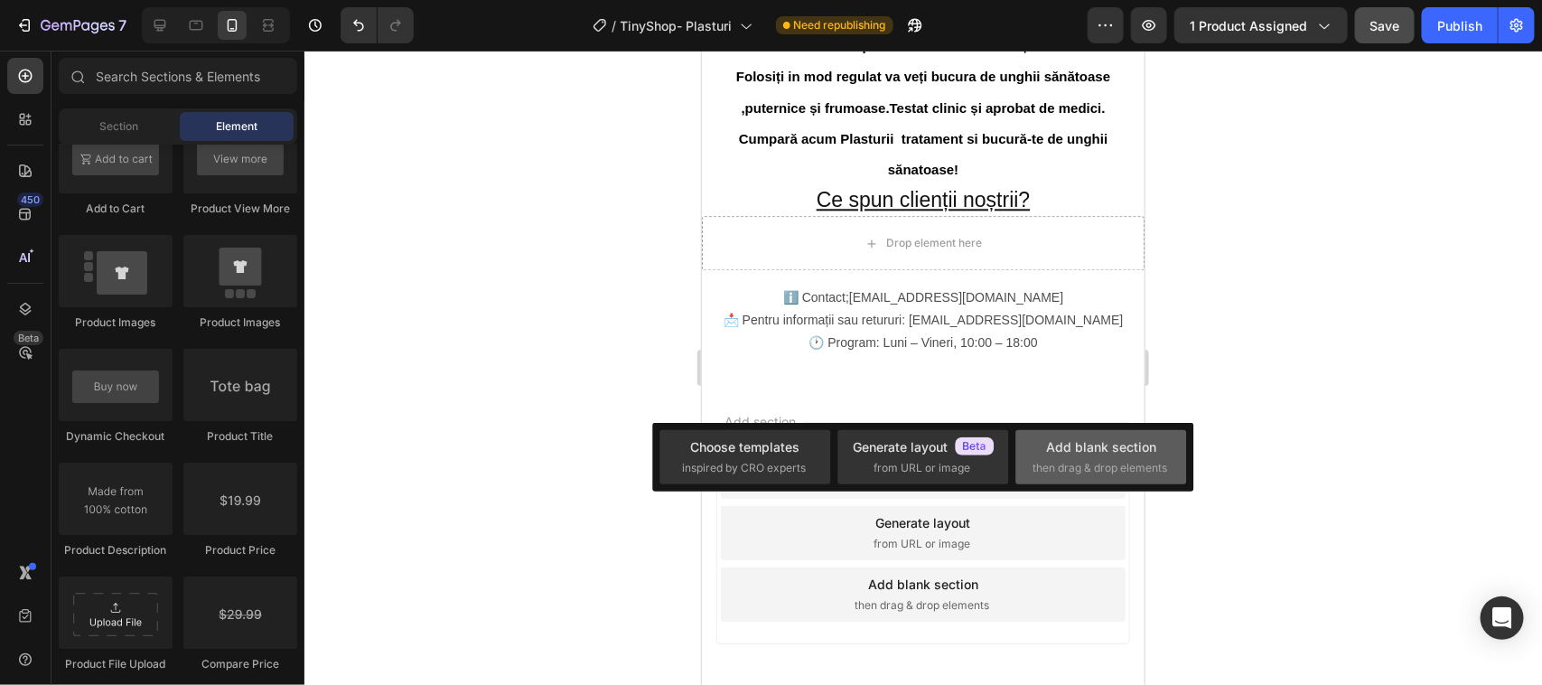
click at [1068, 444] on div "Add blank section" at bounding box center [1101, 446] width 110 height 19
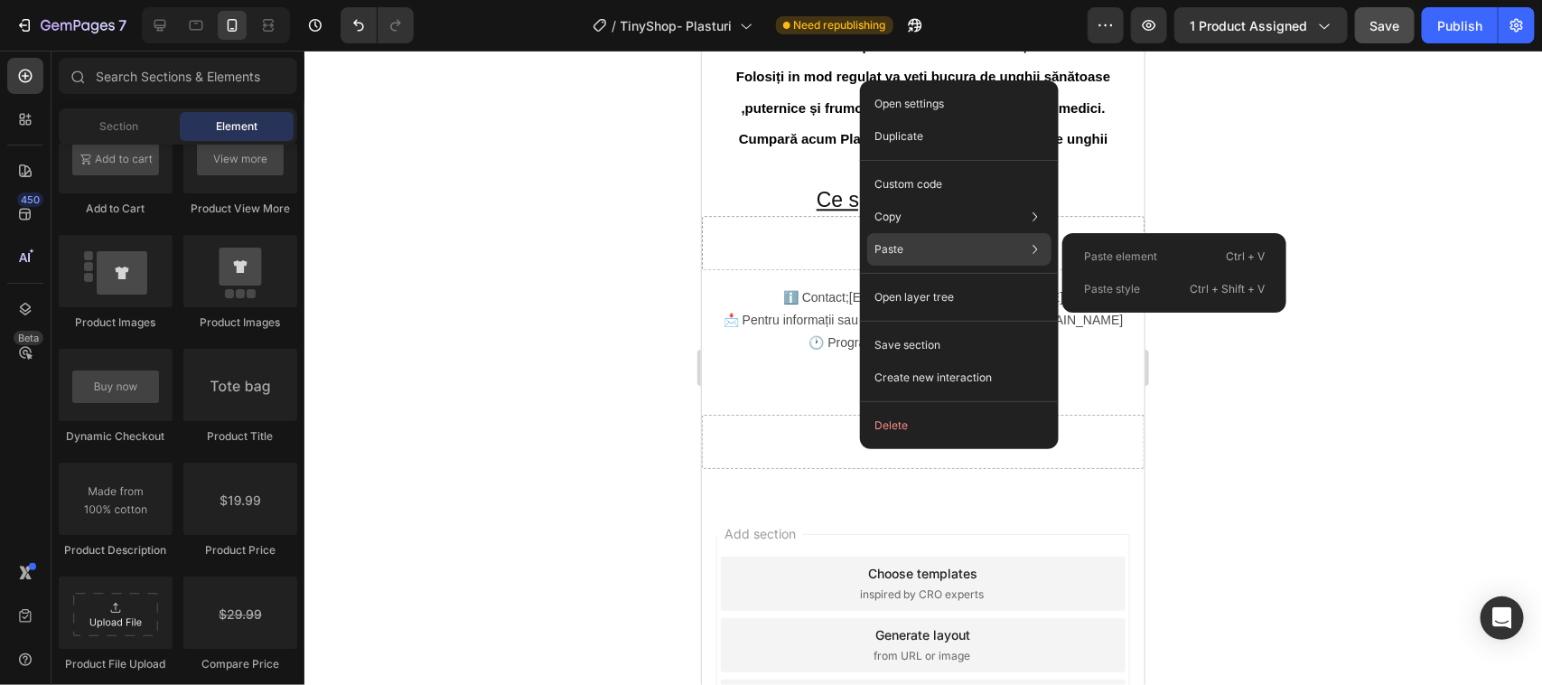
click at [892, 247] on p "Paste" at bounding box center [888, 249] width 29 height 16
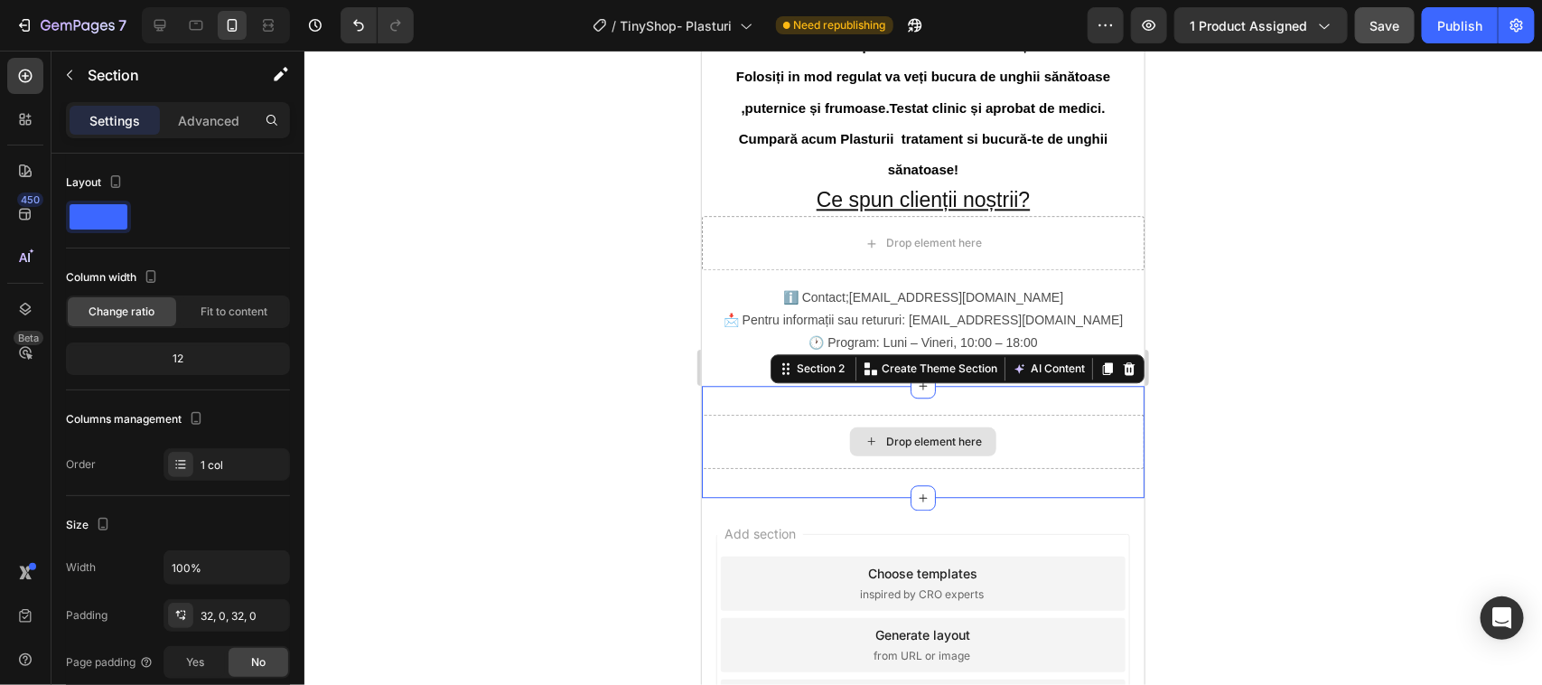
click at [775, 440] on div "Drop element here" at bounding box center [922, 441] width 443 height 54
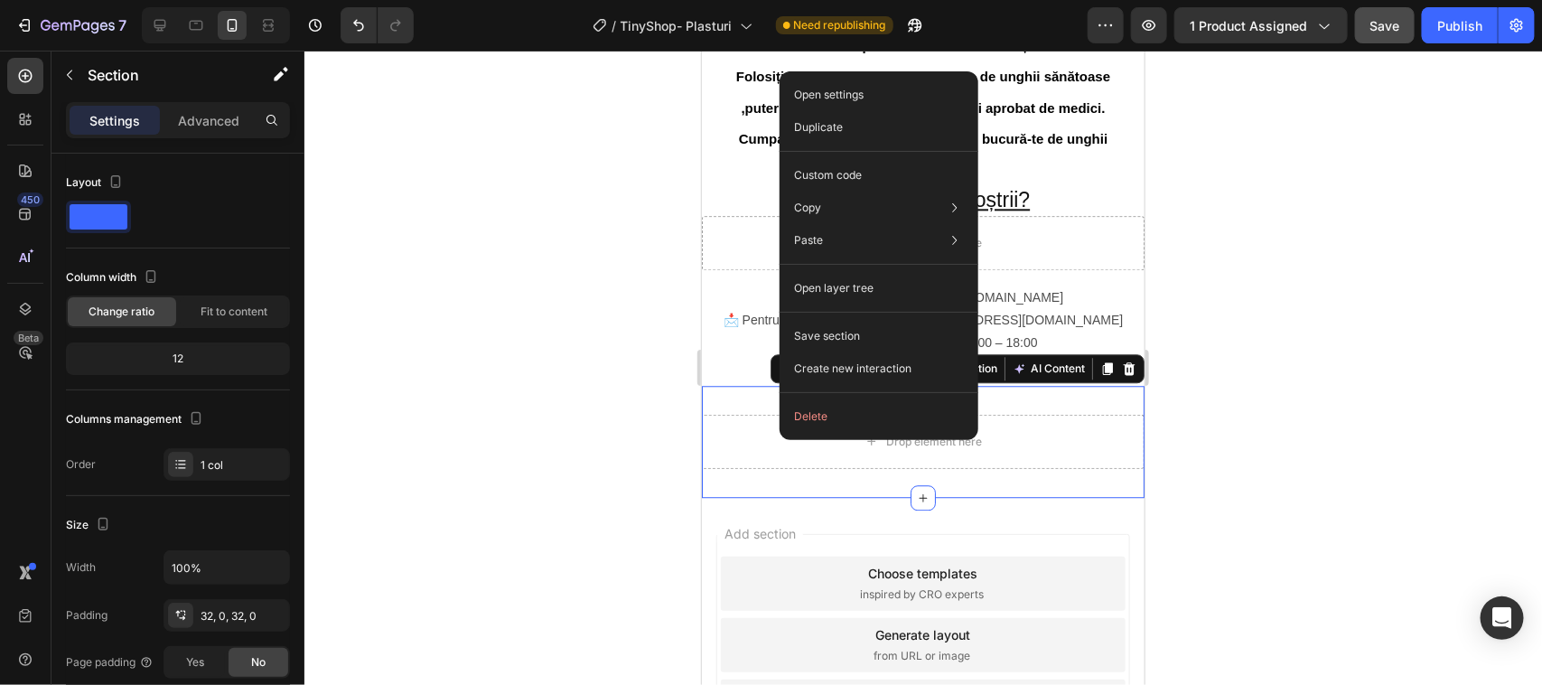
click at [782, 439] on div "Open settings Duplicate Custom code Copy Copy section Ctrl + C Copy style Copy …" at bounding box center [879, 255] width 199 height 369
click at [743, 428] on div "Drop element here" at bounding box center [922, 441] width 443 height 54
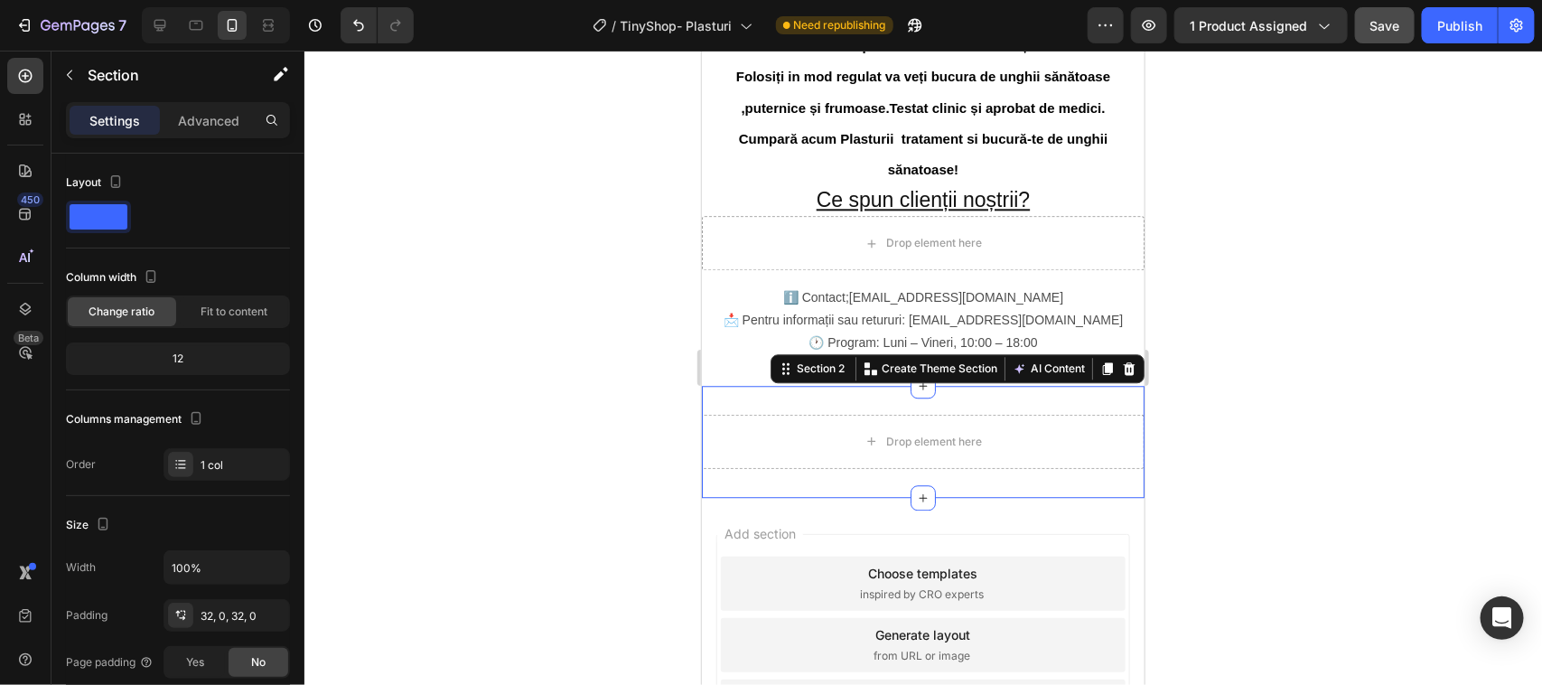
drag, startPoint x: 590, startPoint y: 421, endPoint x: 479, endPoint y: 409, distance: 111.7
click at [479, 409] on div at bounding box center [923, 368] width 1238 height 634
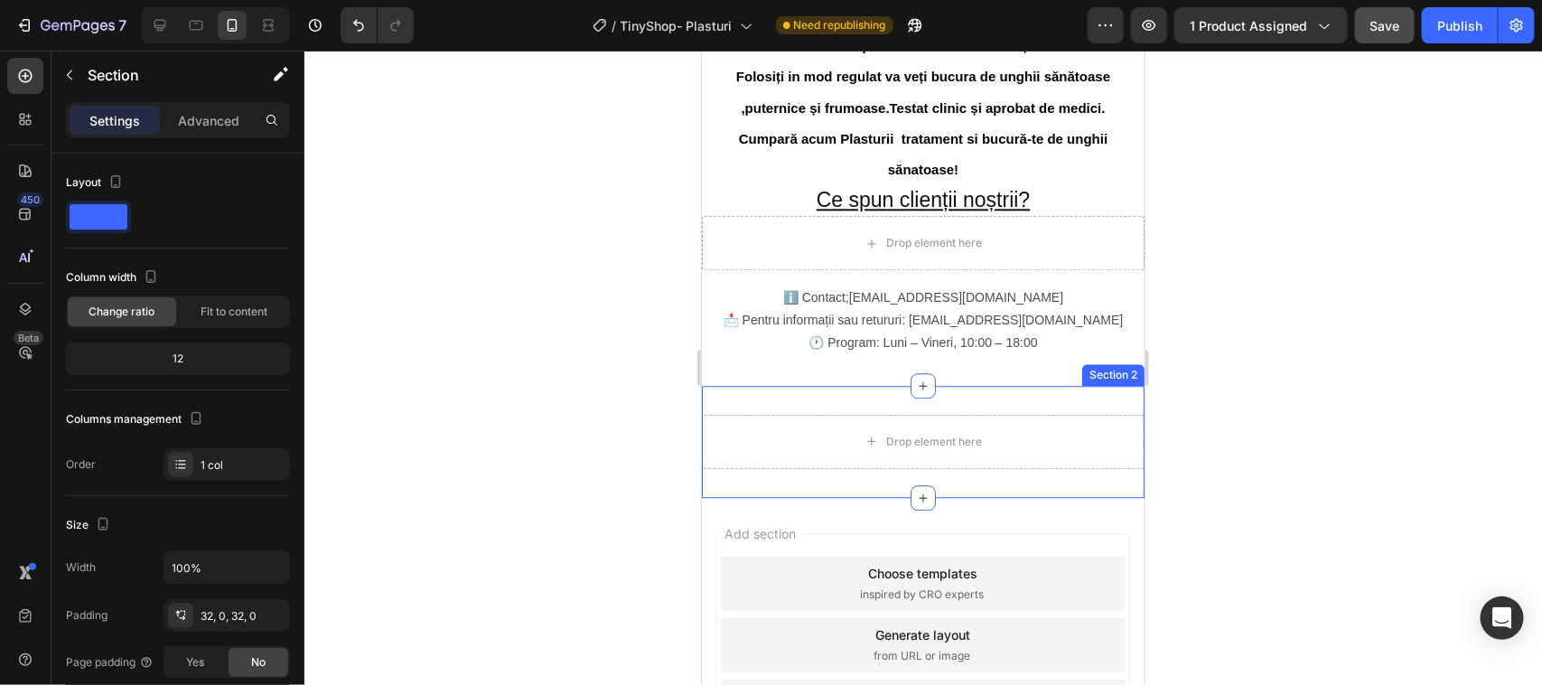
click at [742, 399] on div "Drop element here Section 2" at bounding box center [922, 441] width 443 height 112
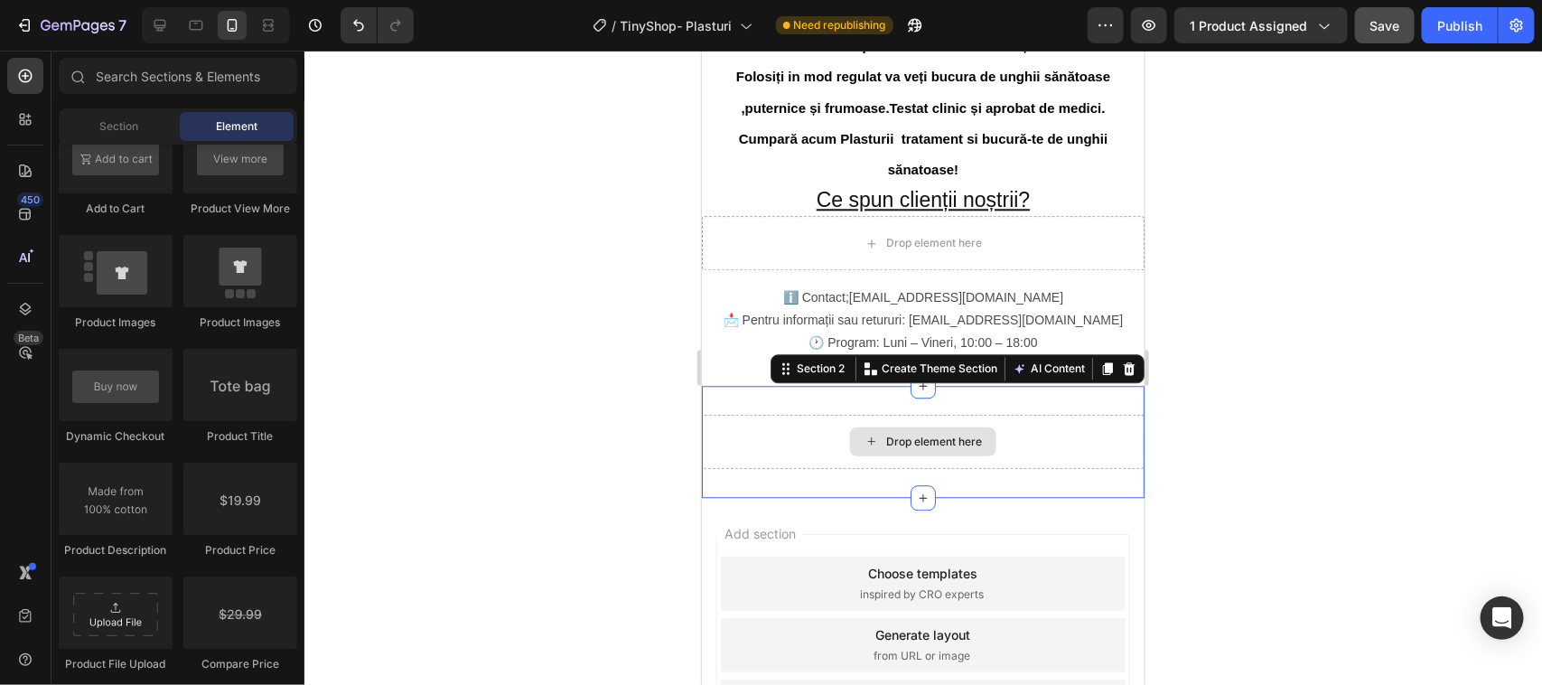
click at [864, 446] on icon at bounding box center [871, 440] width 14 height 15
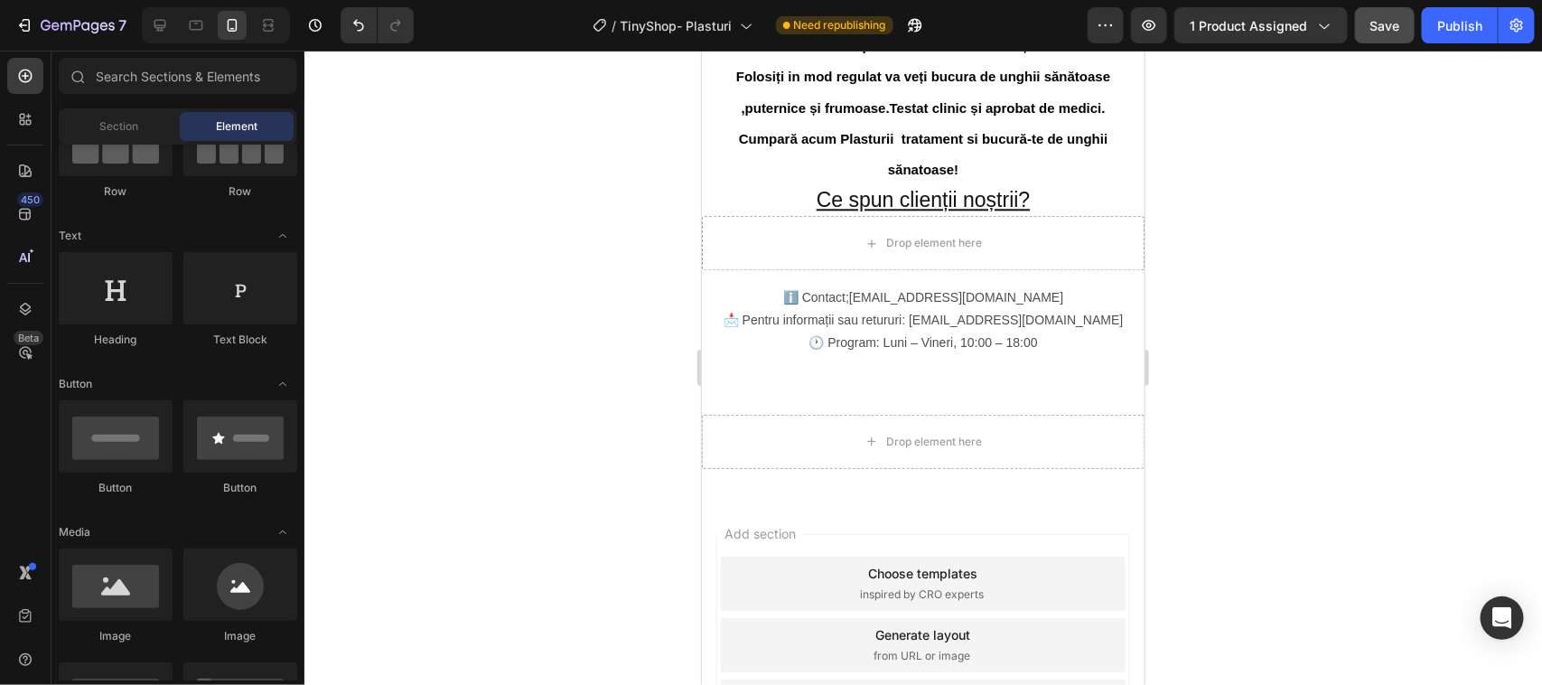
scroll to position [0, 0]
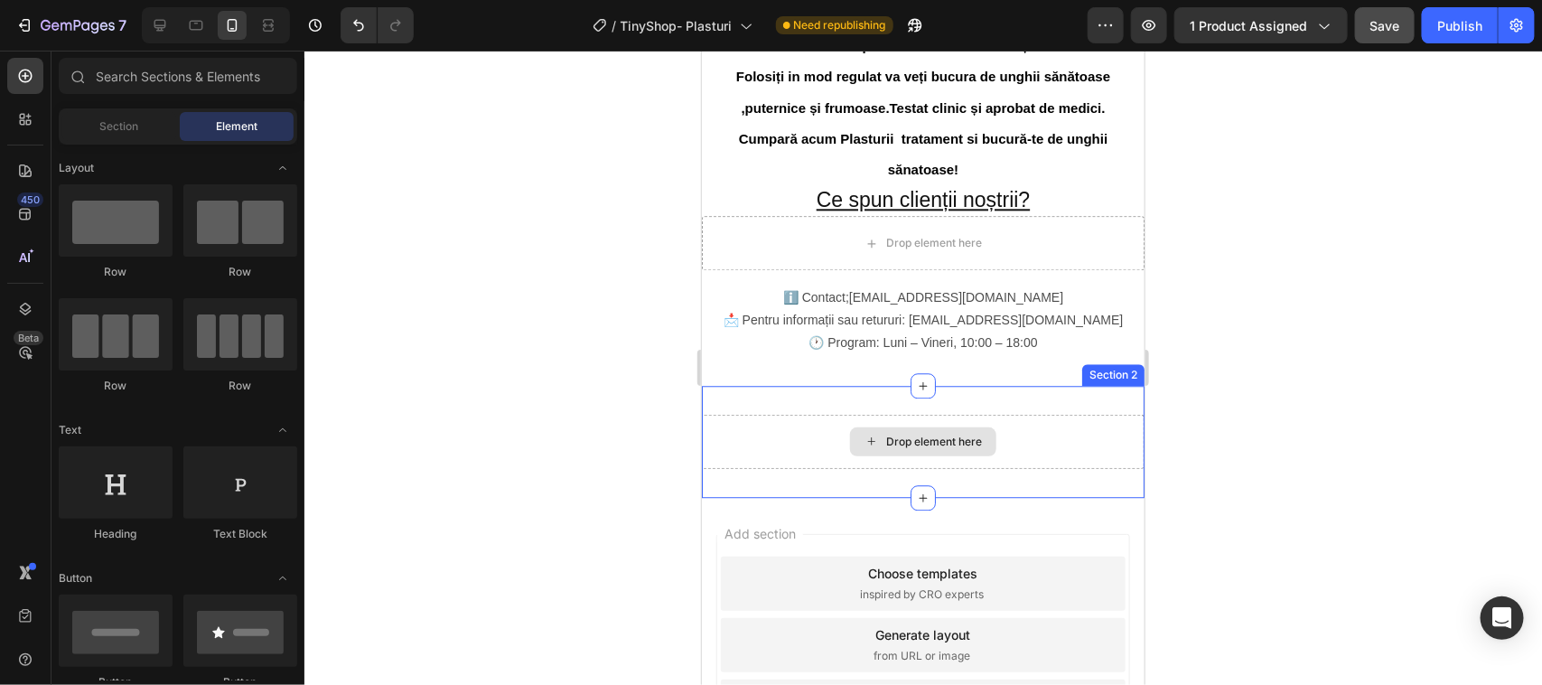
click at [801, 434] on div "Drop element here" at bounding box center [922, 441] width 443 height 54
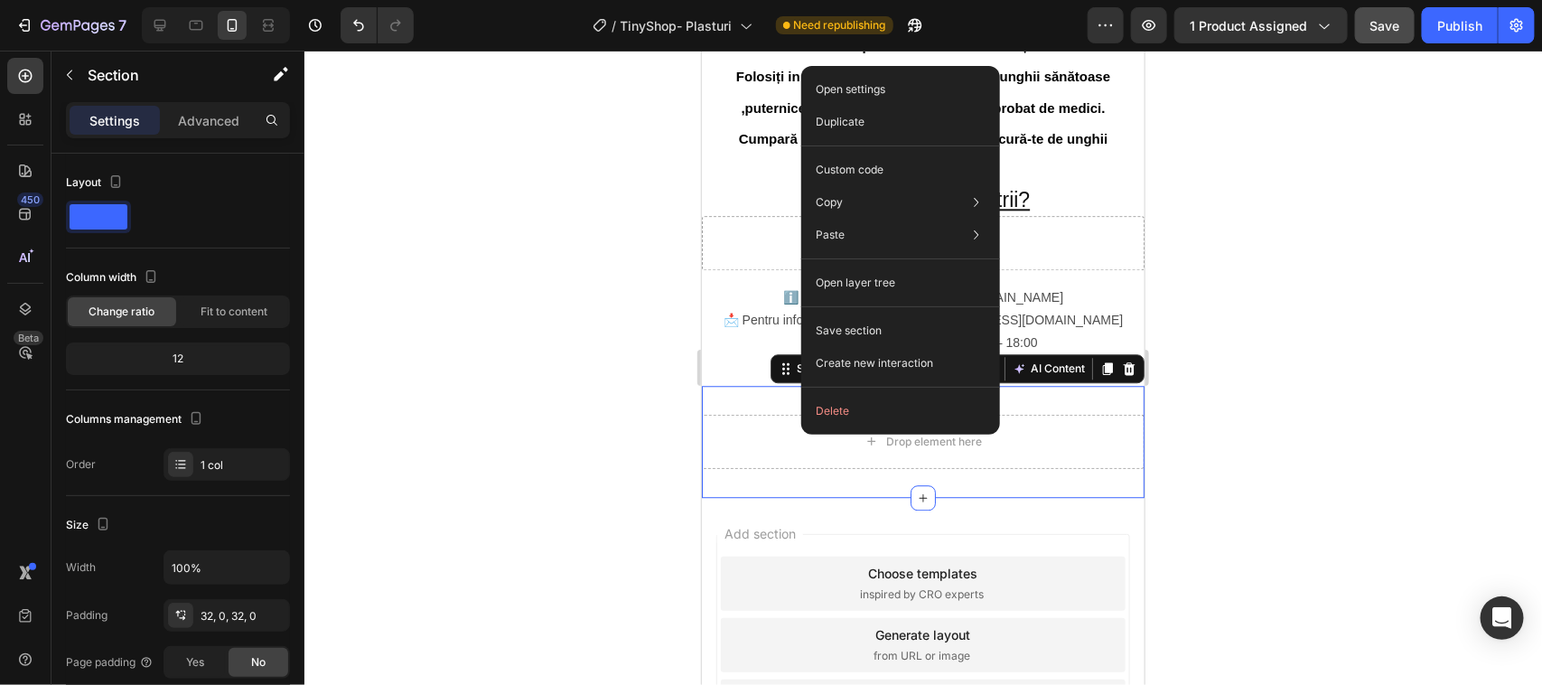
click at [801, 432] on div "Open settings Duplicate Custom code Copy Copy section Ctrl + C Copy style Copy …" at bounding box center [900, 250] width 199 height 369
click at [827, 409] on button "Delete" at bounding box center [900, 411] width 184 height 33
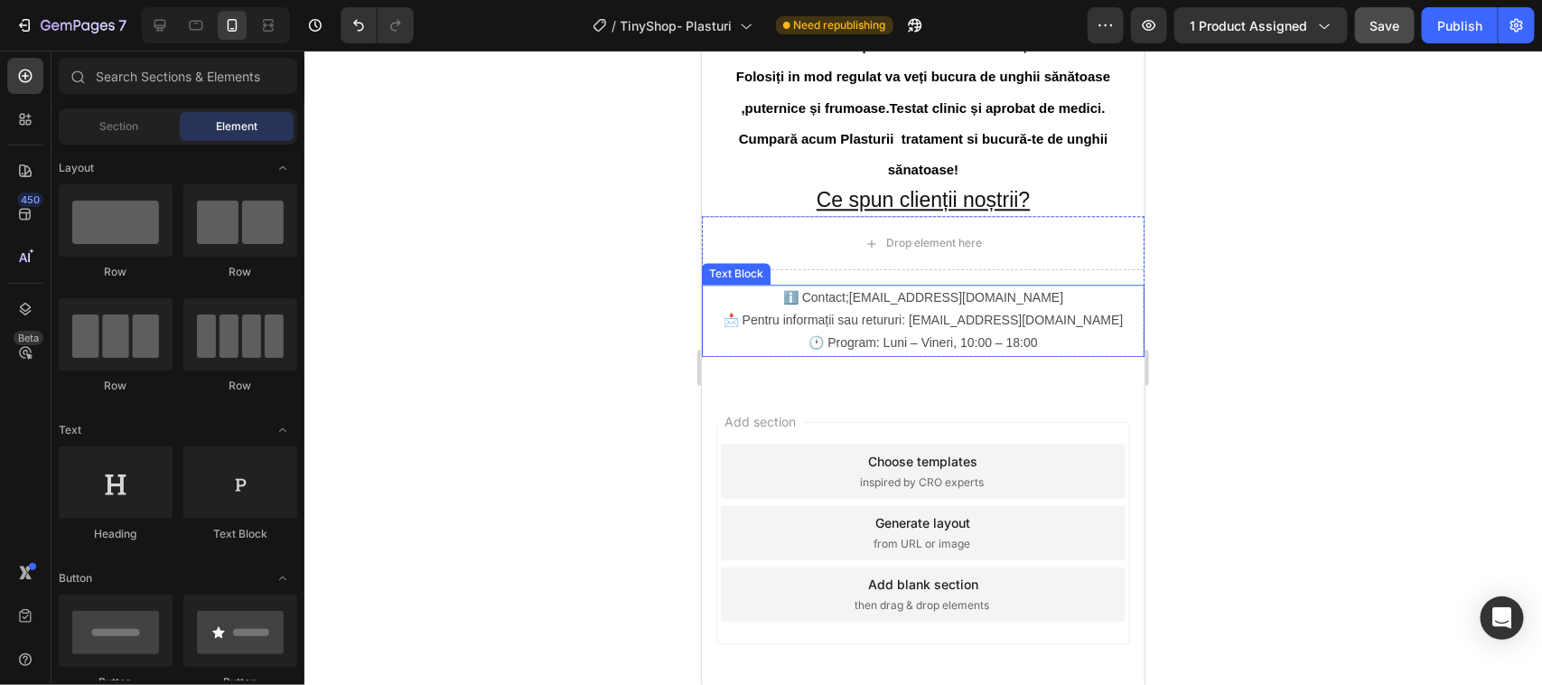
click at [756, 299] on p "ℹ️ Contact;[EMAIL_ADDRESS][DOMAIN_NAME]" at bounding box center [922, 296] width 439 height 23
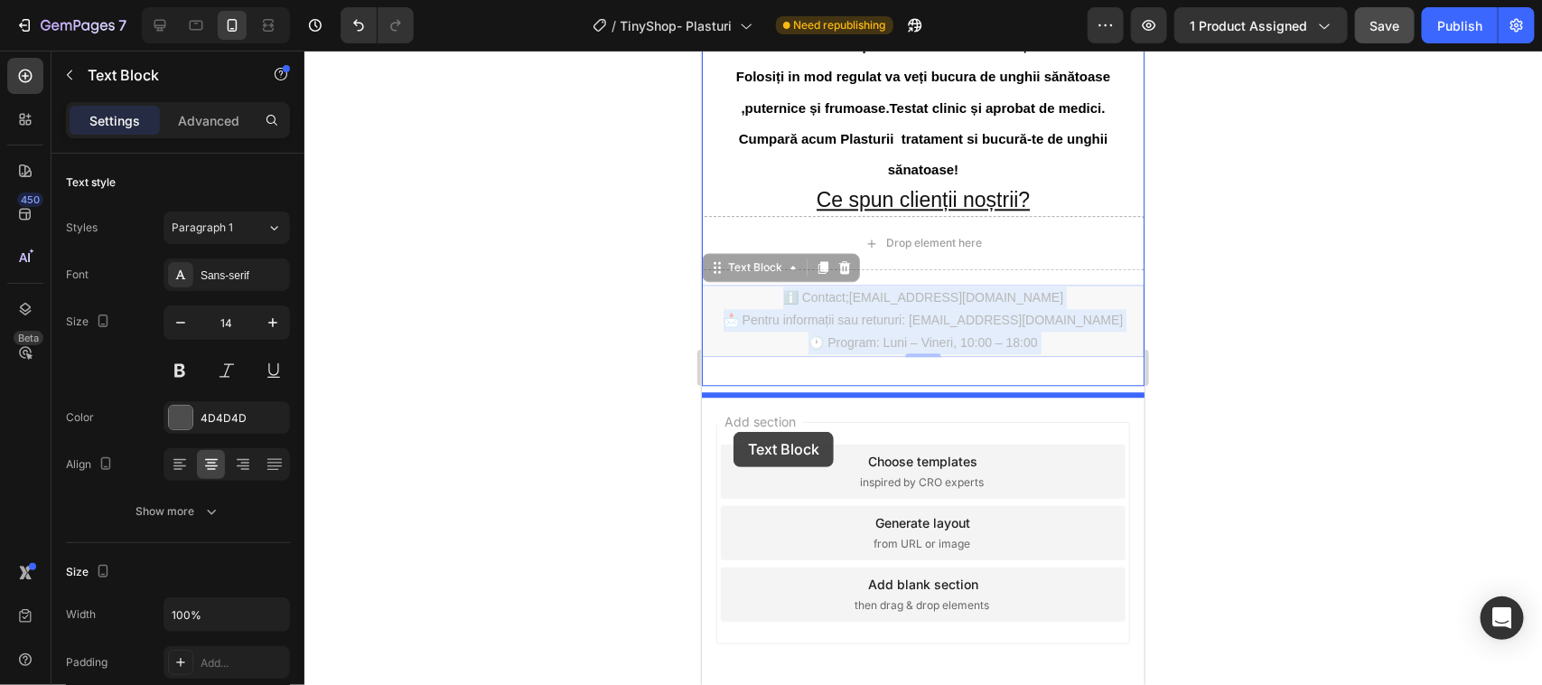
drag, startPoint x: 733, startPoint y: 361, endPoint x: 733, endPoint y: 431, distance: 69.6
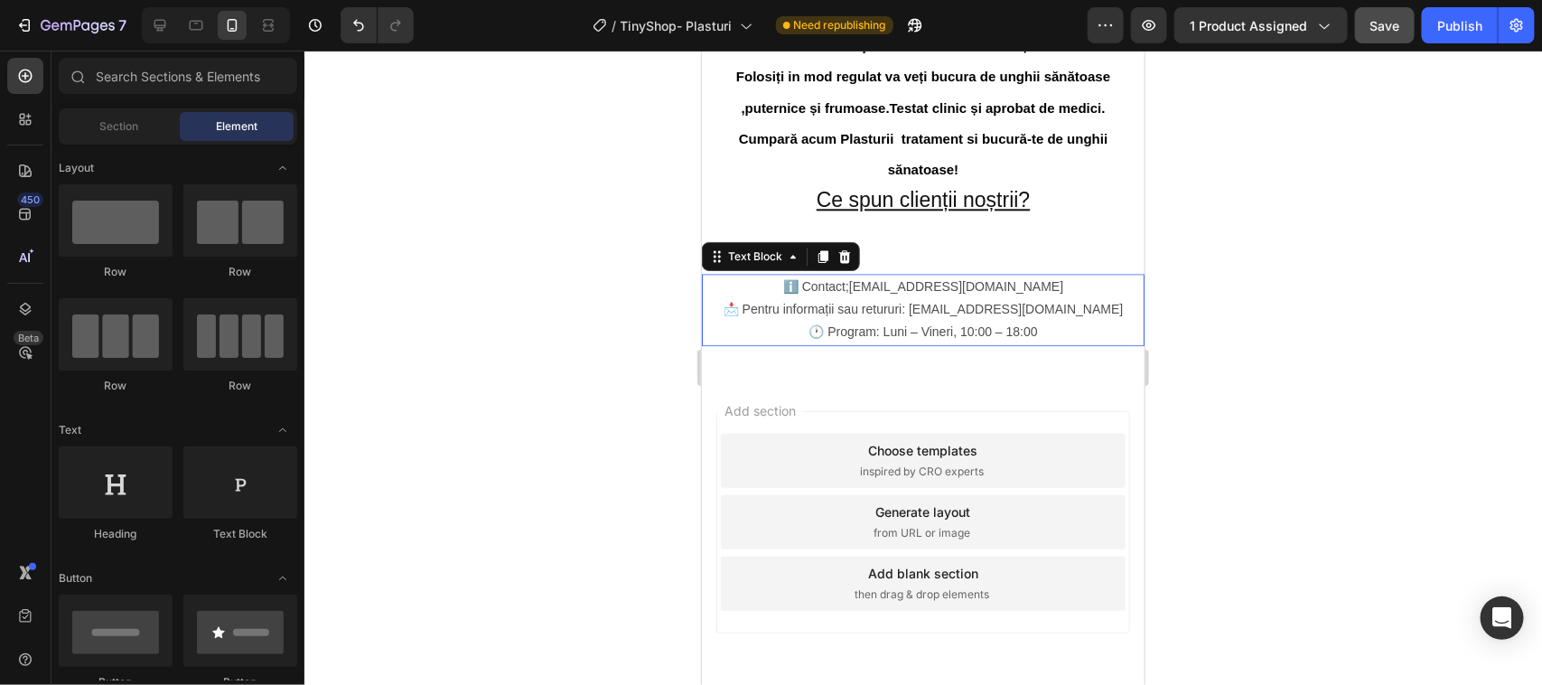
click at [733, 431] on div "Add section Choose templates inspired by CRO experts Generate layout from URL o…" at bounding box center [922, 521] width 414 height 222
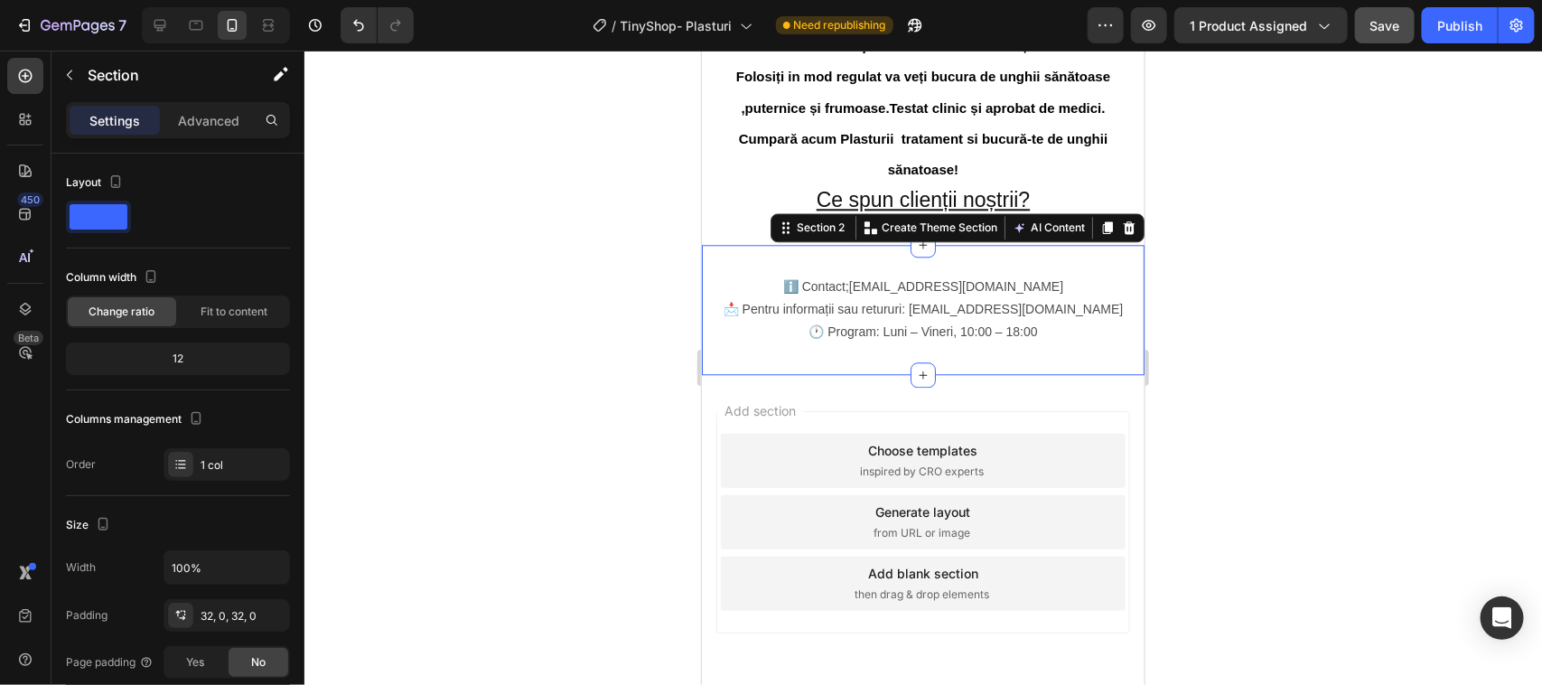
click at [724, 358] on div "ℹ️ Contact;tinyshopstore@gmail.com 📩 Pentru informații sau retururi: tinyshopst…" at bounding box center [922, 309] width 443 height 130
click at [729, 363] on div "ℹ️ Contact;tinyshopstore@gmail.com 📩 Pentru informații sau retururi: tinyshopst…" at bounding box center [922, 309] width 443 height 130
click at [915, 381] on icon at bounding box center [922, 374] width 14 height 14
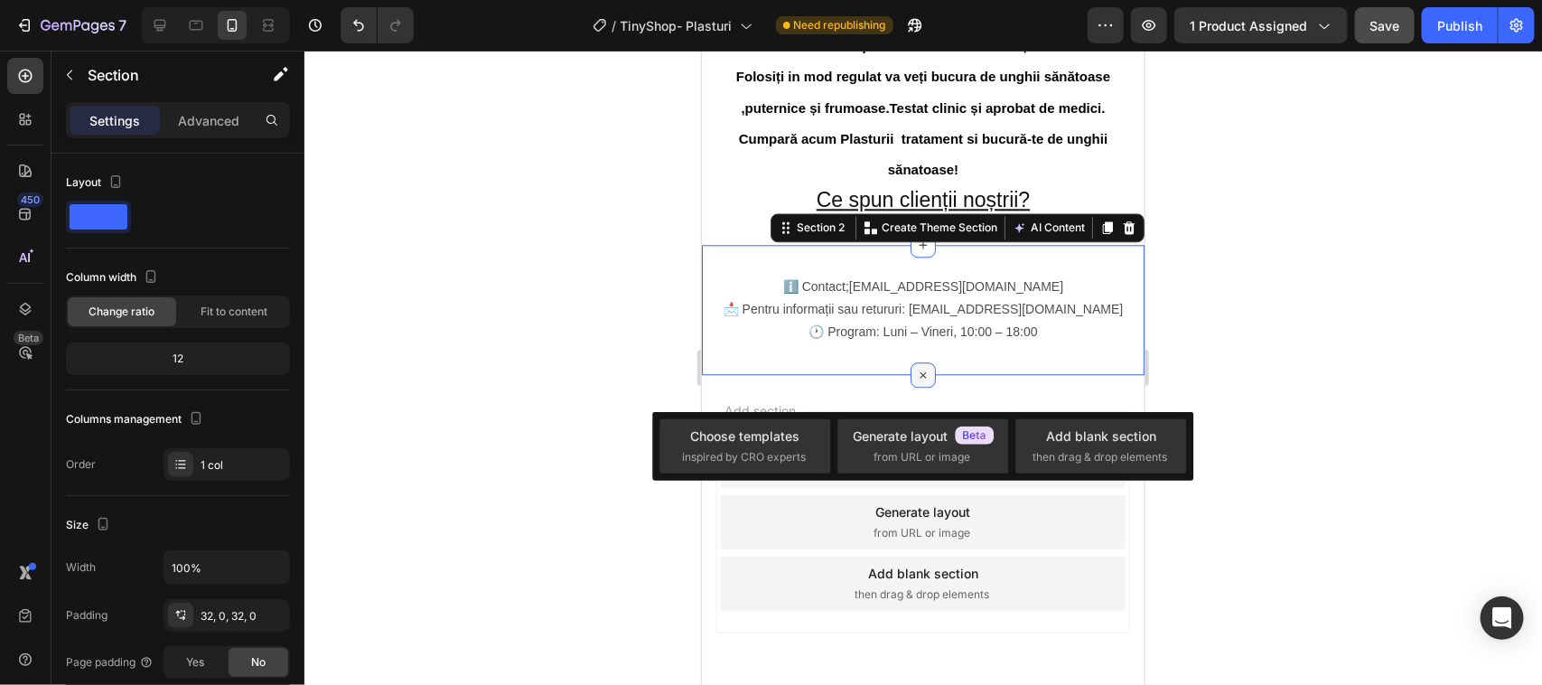
click at [912, 383] on icon at bounding box center [922, 373] width 21 height 21
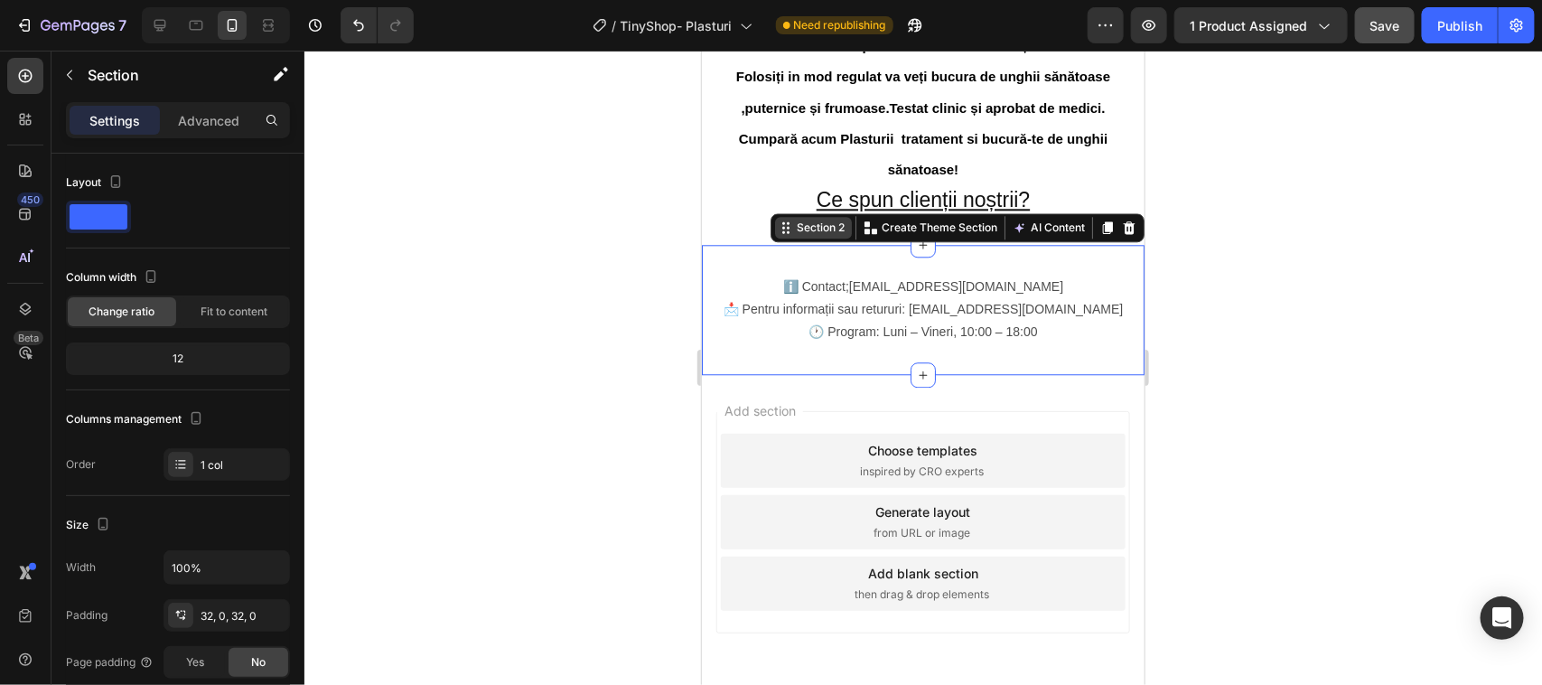
click at [796, 238] on div "Section 2" at bounding box center [812, 227] width 77 height 22
click at [796, 235] on div "Section 2" at bounding box center [819, 227] width 55 height 16
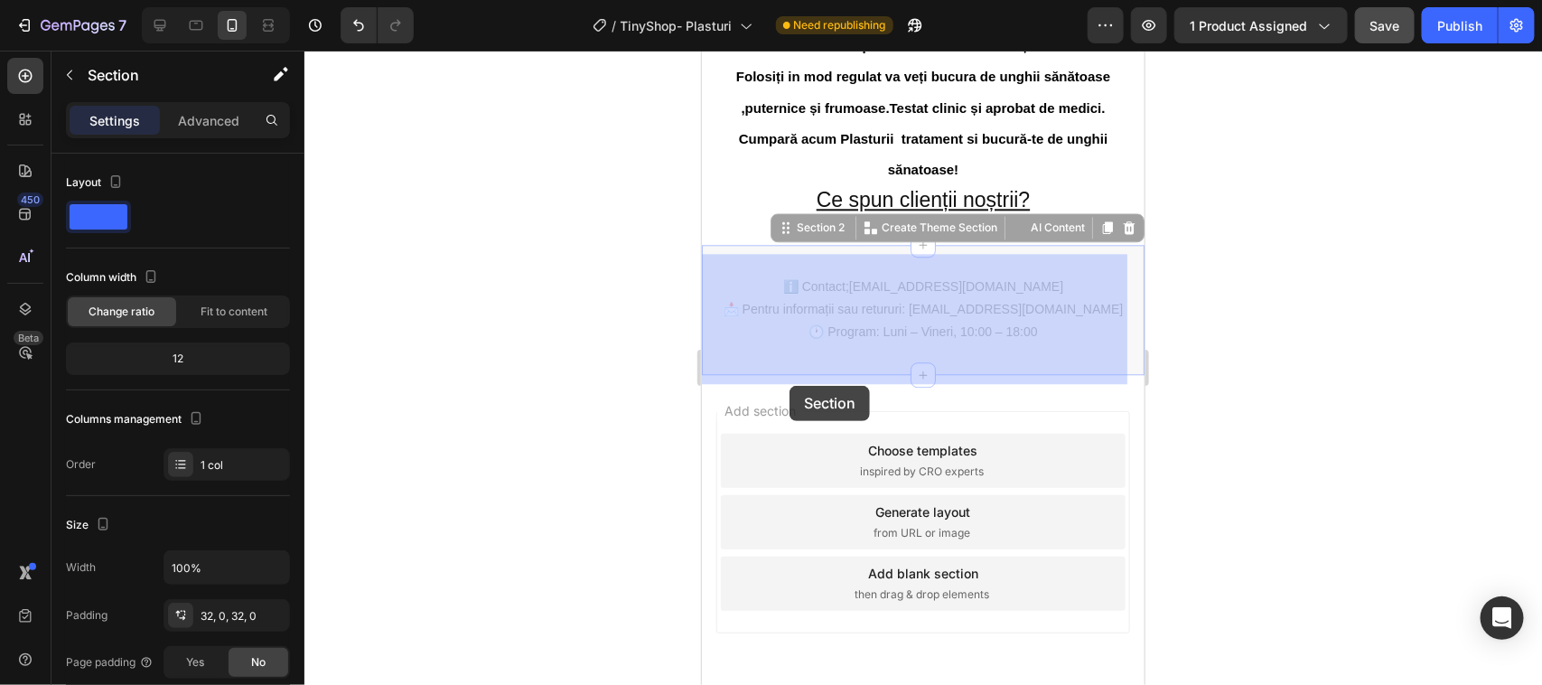
drag, startPoint x: 796, startPoint y: 241, endPoint x: 790, endPoint y: 385, distance: 143.7
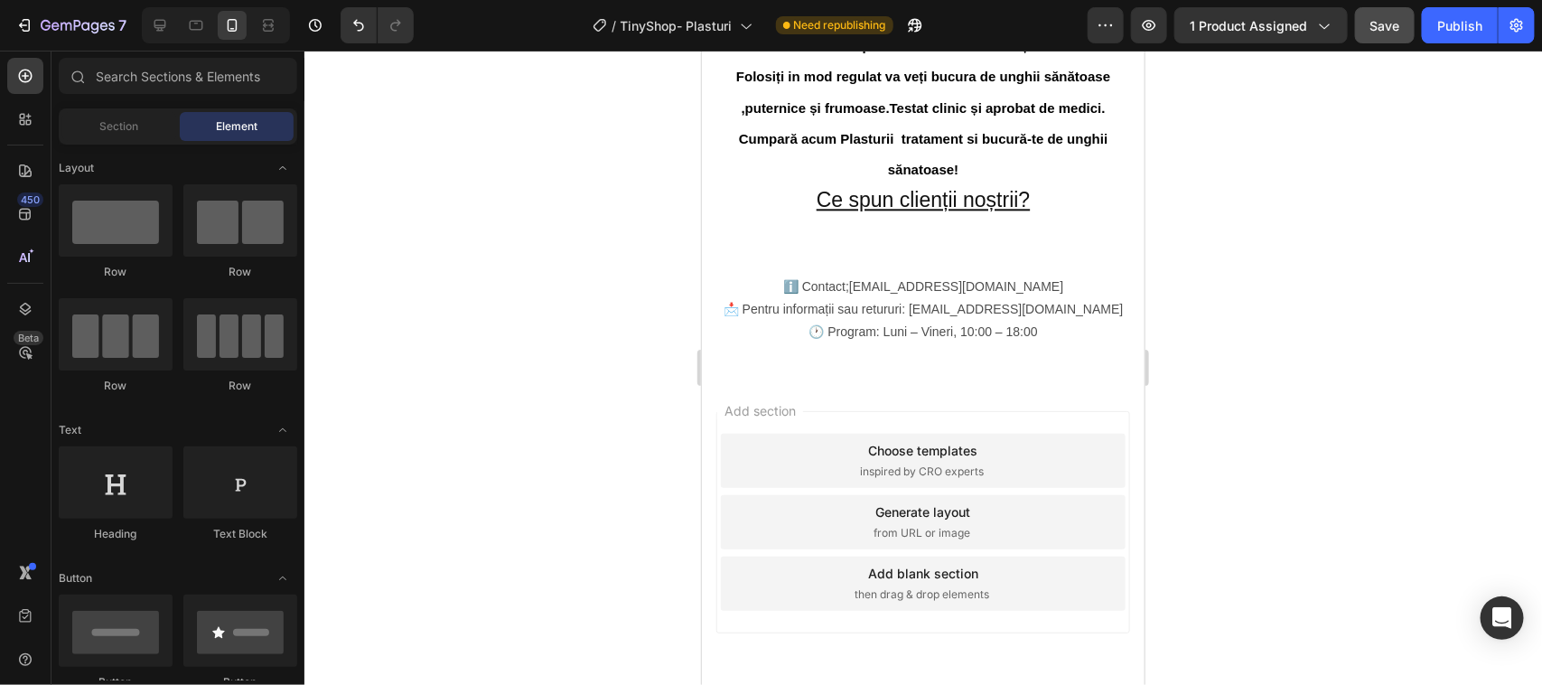
drag, startPoint x: 1046, startPoint y: 397, endPoint x: 806, endPoint y: 394, distance: 240.3
drag, startPoint x: 806, startPoint y: 394, endPoint x: 746, endPoint y: 378, distance: 61.6
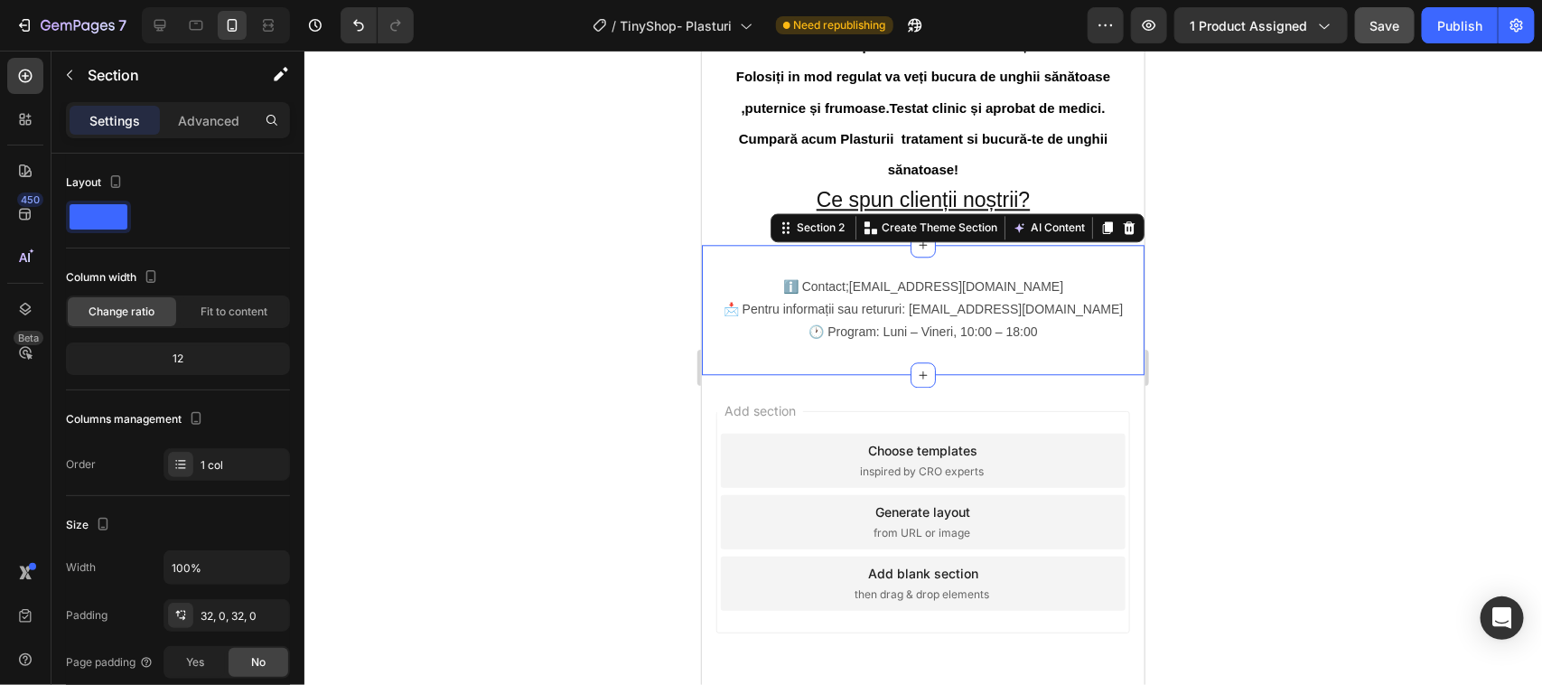
click at [638, 404] on div at bounding box center [923, 368] width 1238 height 634
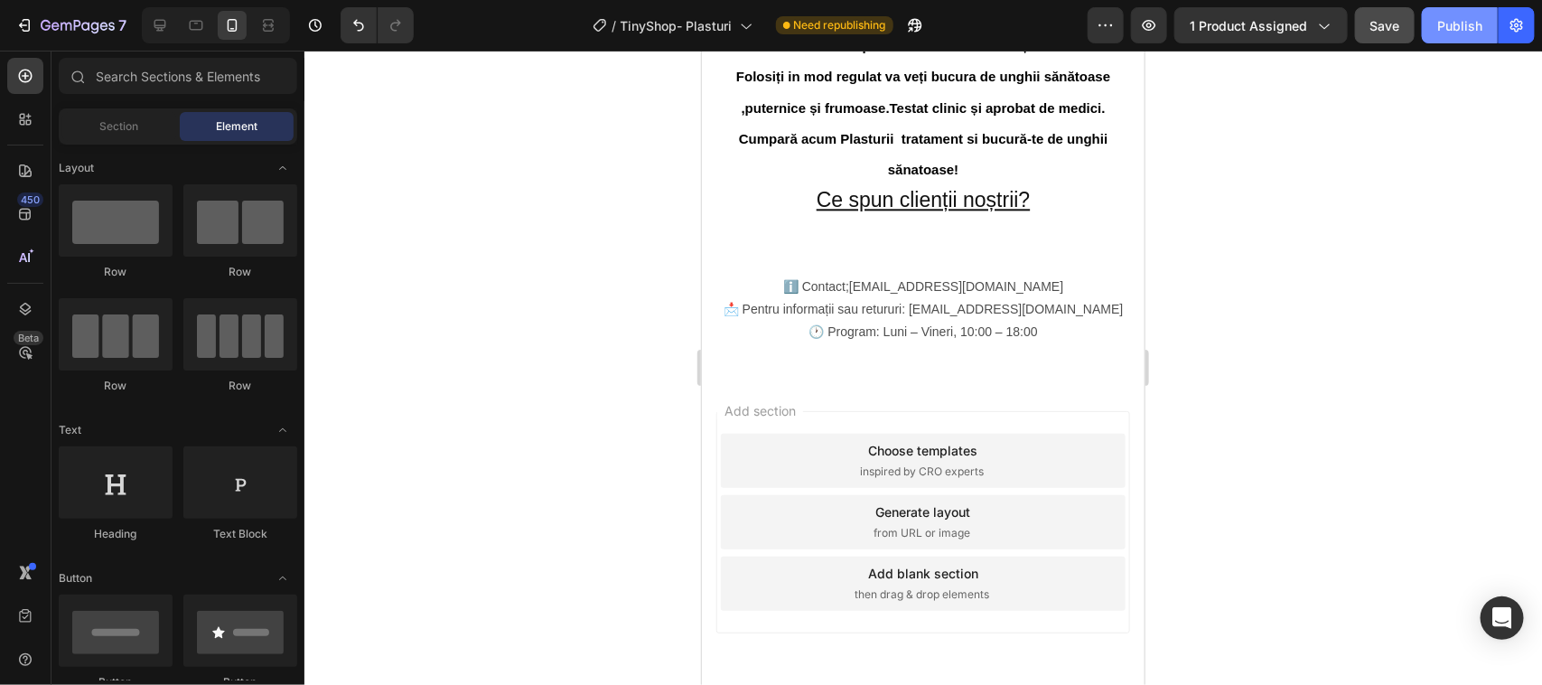
click at [1465, 29] on div "Publish" at bounding box center [1459, 25] width 45 height 19
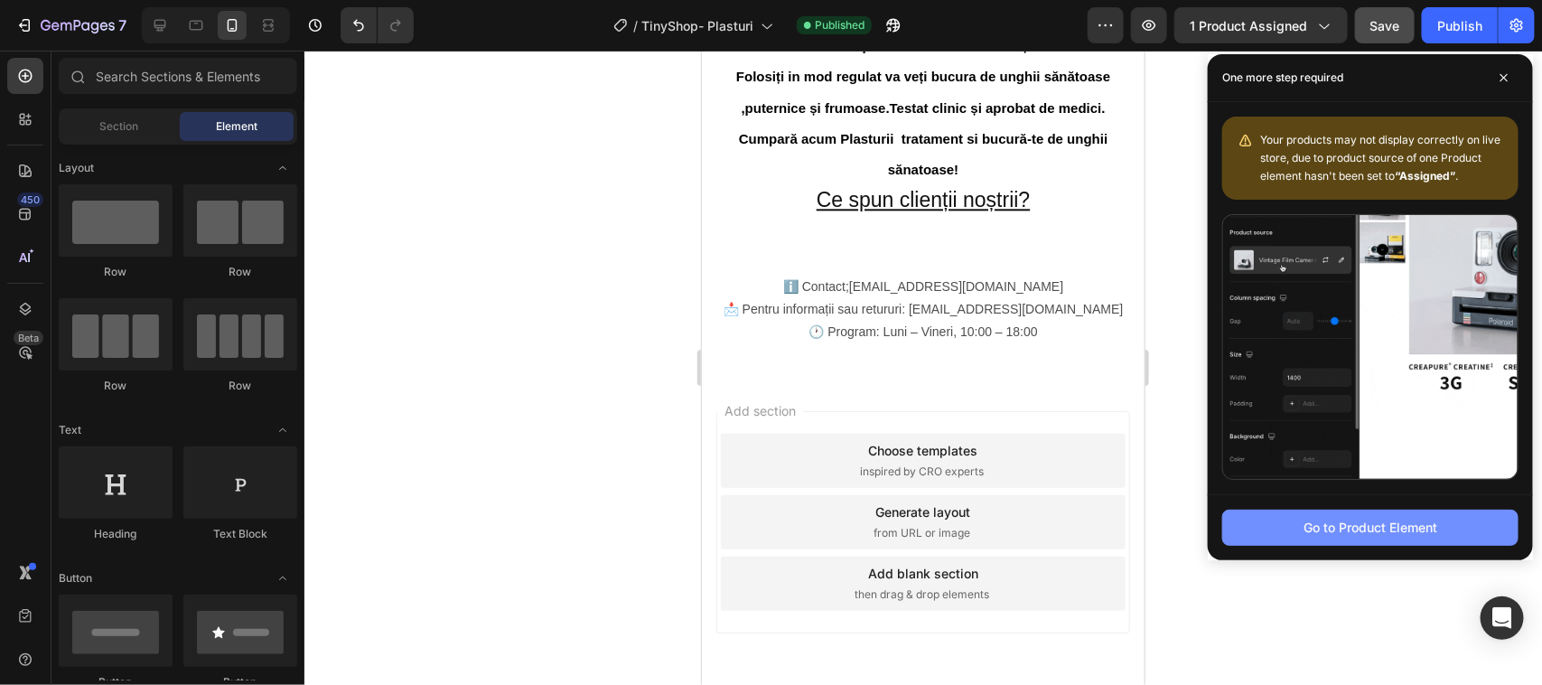
click at [1359, 520] on div "Go to Product Element" at bounding box center [1370, 527] width 134 height 19
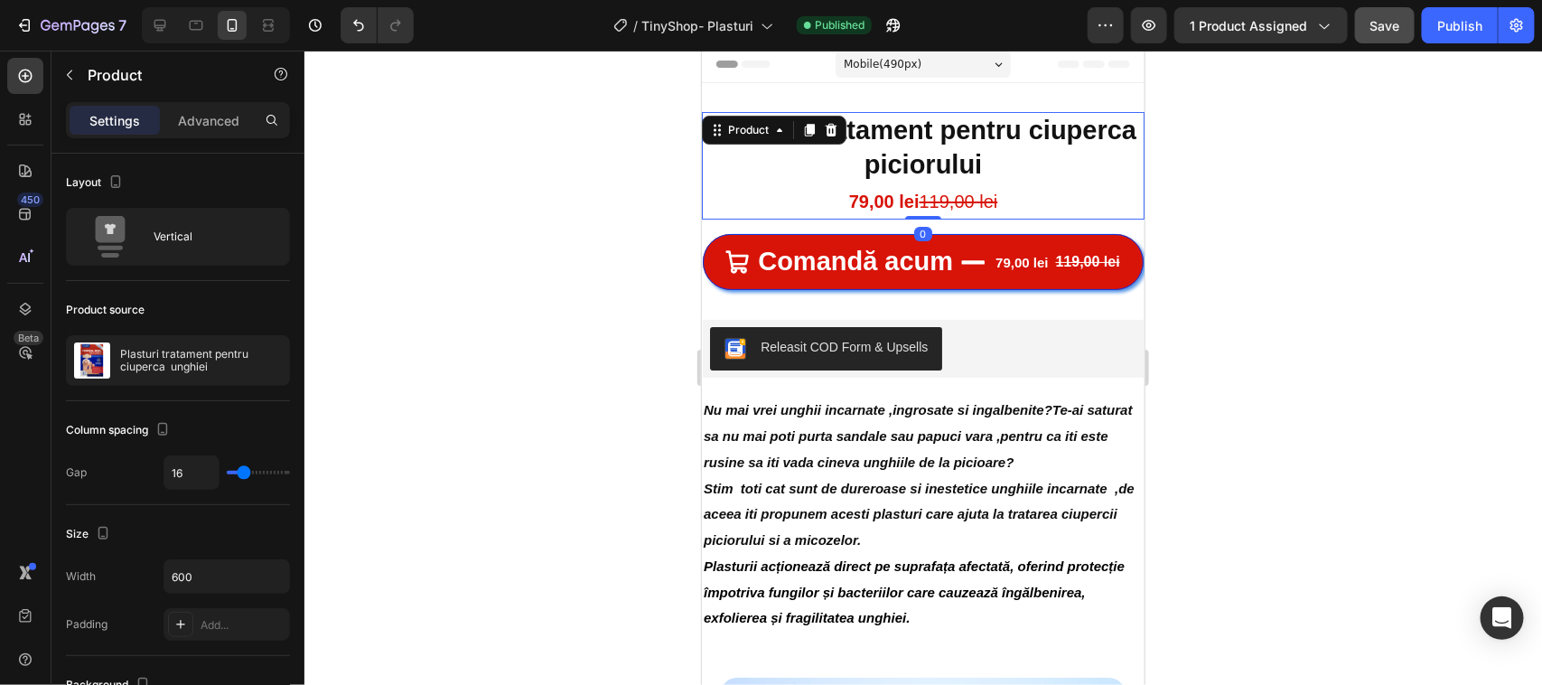
scroll to position [3, 0]
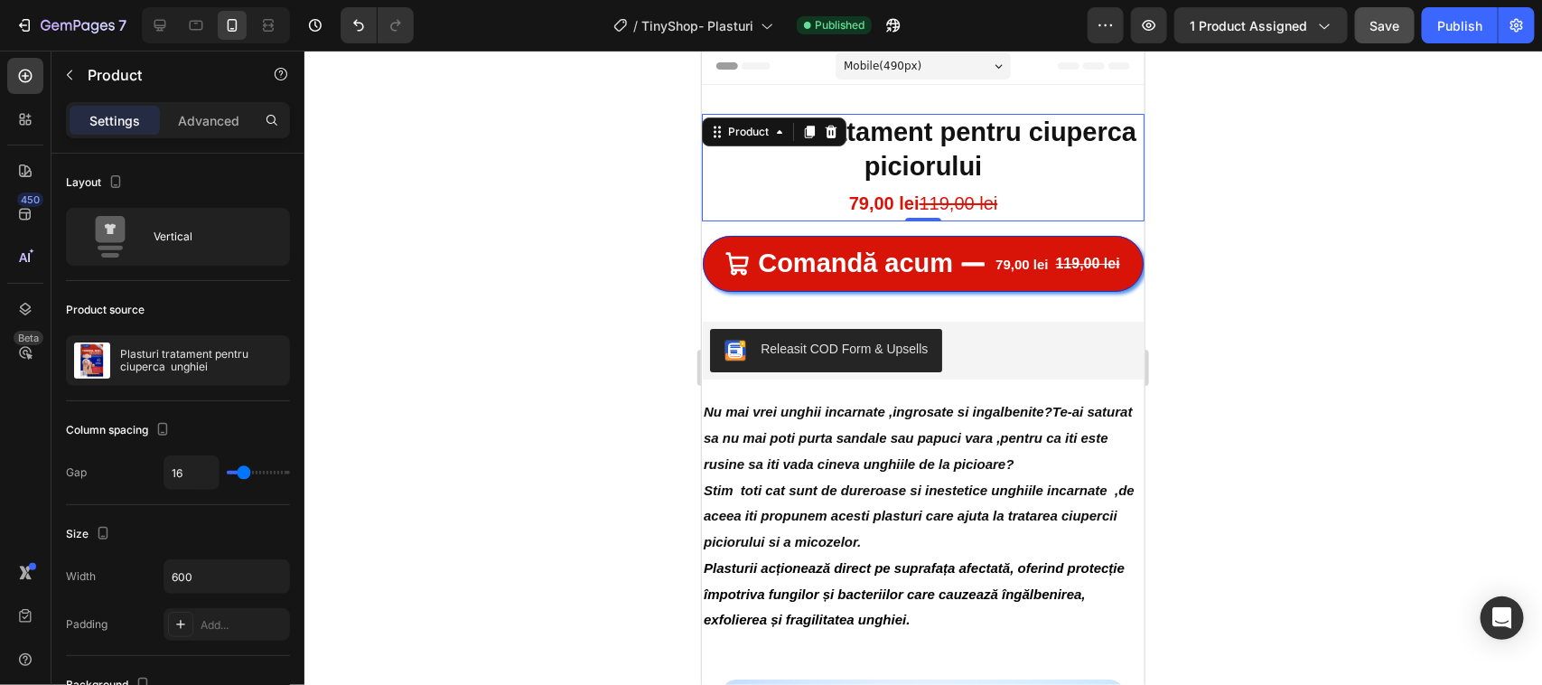
click at [750, 142] on div "Plasturi tratament pentru ciuperca piciorului Heading 79,00 lei 119,00 lei Text…" at bounding box center [922, 166] width 443 height 107
click at [743, 101] on div "Product" at bounding box center [748, 96] width 48 height 16
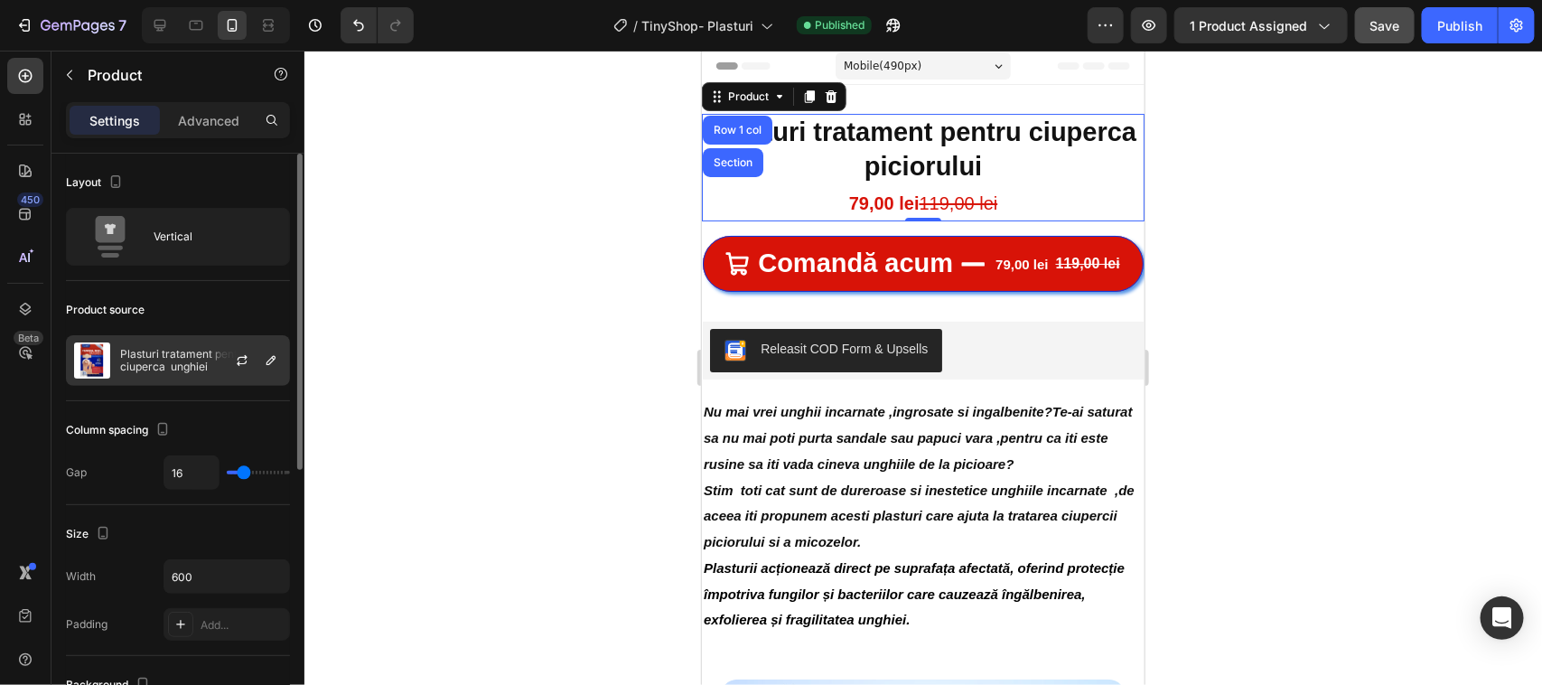
click at [160, 353] on p "Plasturi tratament pentru ciuperca unghiei" at bounding box center [201, 360] width 162 height 25
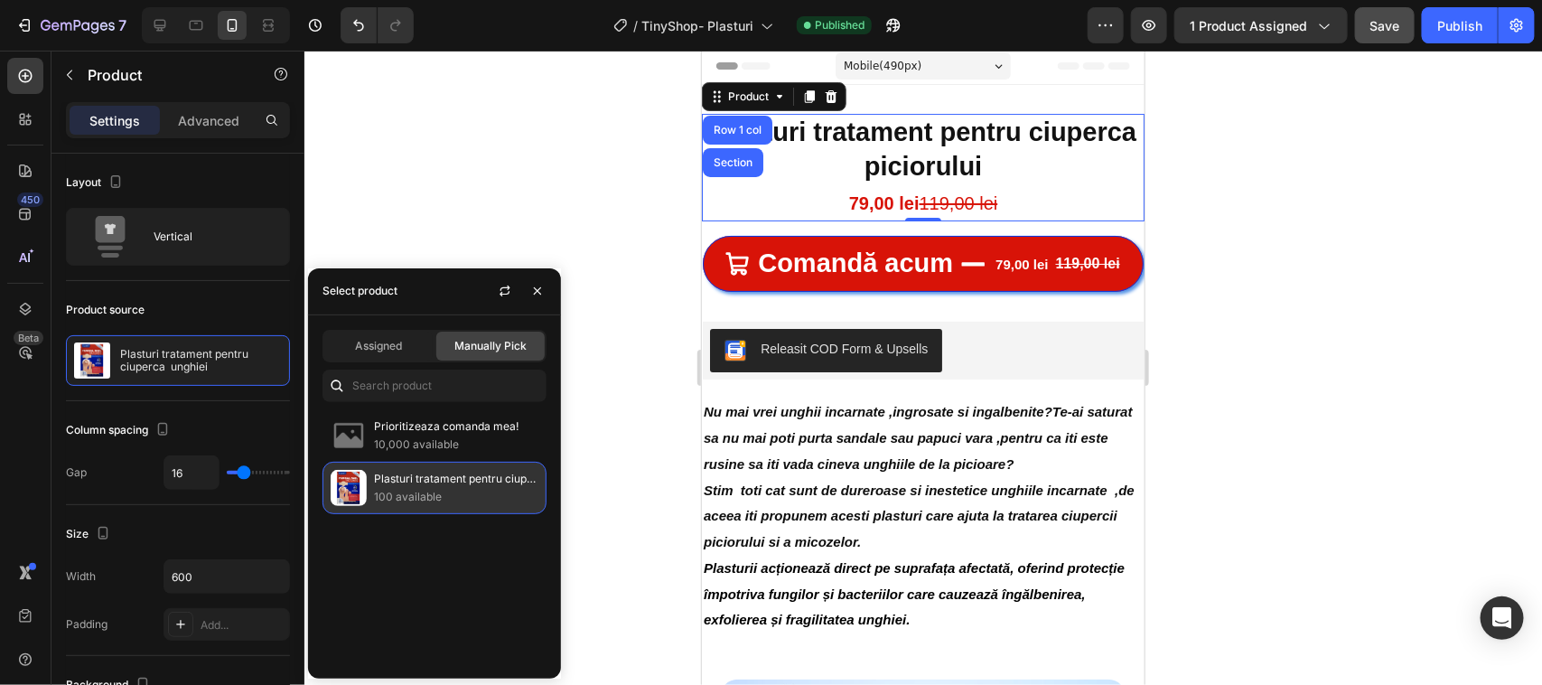
click at [360, 484] on img at bounding box center [349, 488] width 36 height 36
click at [373, 348] on span "Assigned" at bounding box center [378, 346] width 47 height 16
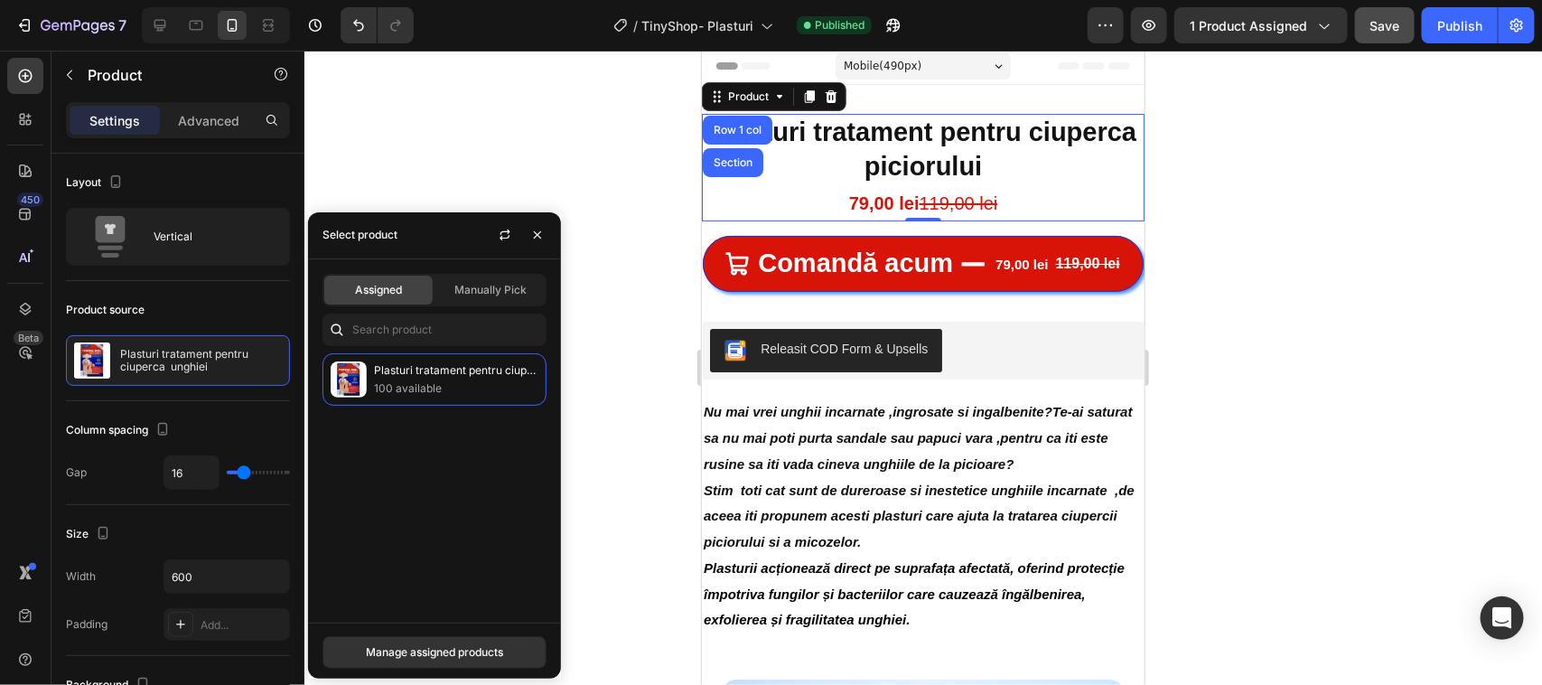
click at [379, 291] on span "Assigned" at bounding box center [378, 290] width 47 height 16
click at [379, 290] on span "Assigned" at bounding box center [378, 290] width 47 height 16
click at [375, 381] on p "100 available" at bounding box center [456, 388] width 164 height 18
click at [332, 327] on icon at bounding box center [337, 330] width 18 height 18
click at [380, 328] on input "text" at bounding box center [434, 329] width 224 height 33
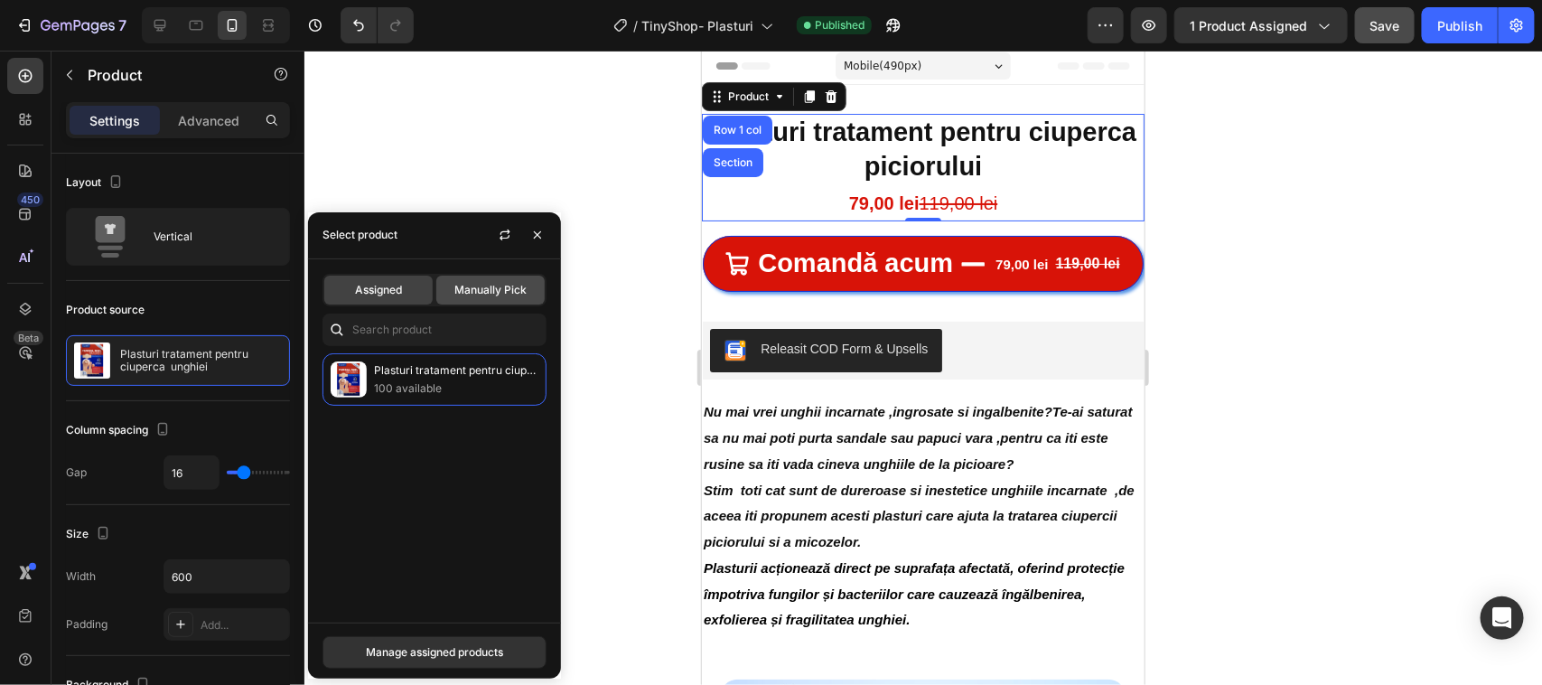
click at [481, 289] on span "Manually Pick" at bounding box center [490, 290] width 72 height 16
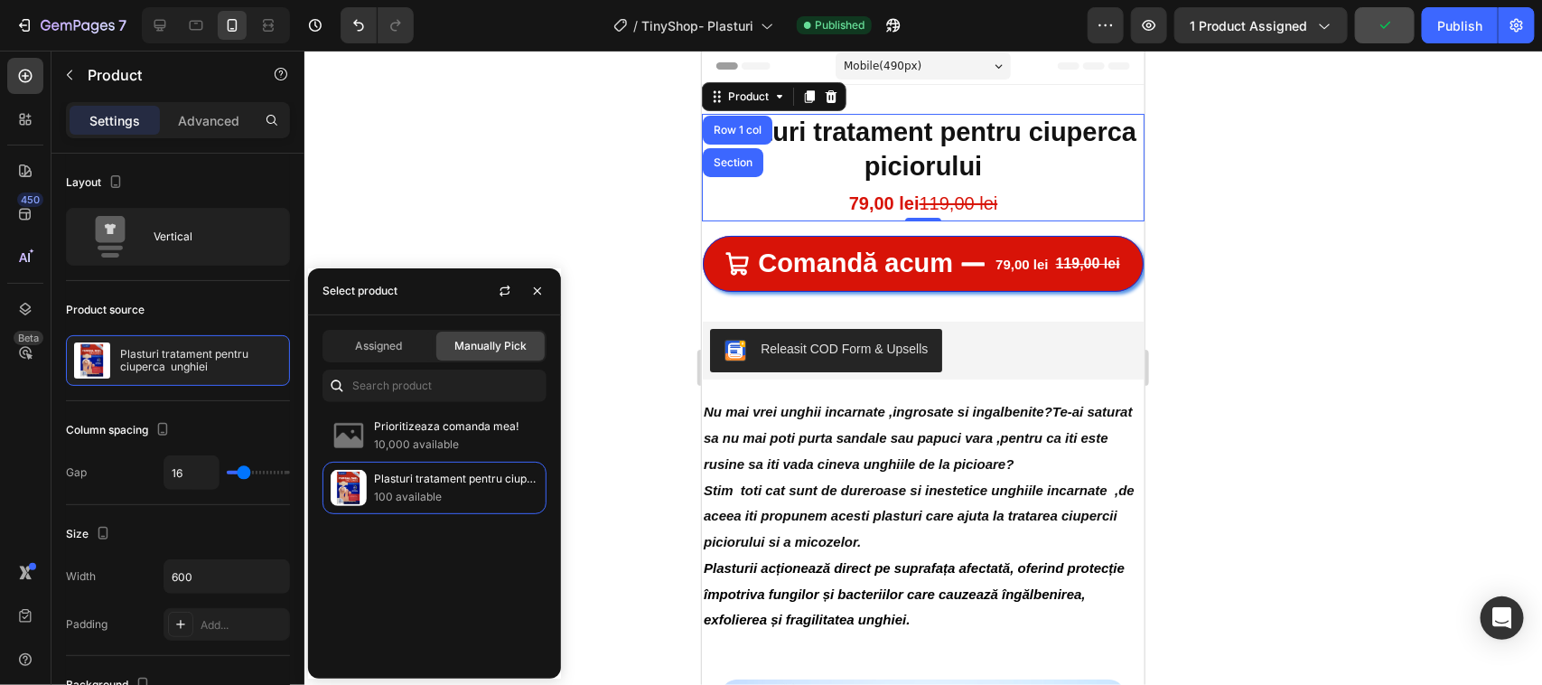
click at [480, 343] on span "Manually Pick" at bounding box center [490, 346] width 72 height 16
click at [394, 490] on p "100 available" at bounding box center [456, 497] width 164 height 18
click at [436, 187] on div at bounding box center [923, 368] width 1238 height 634
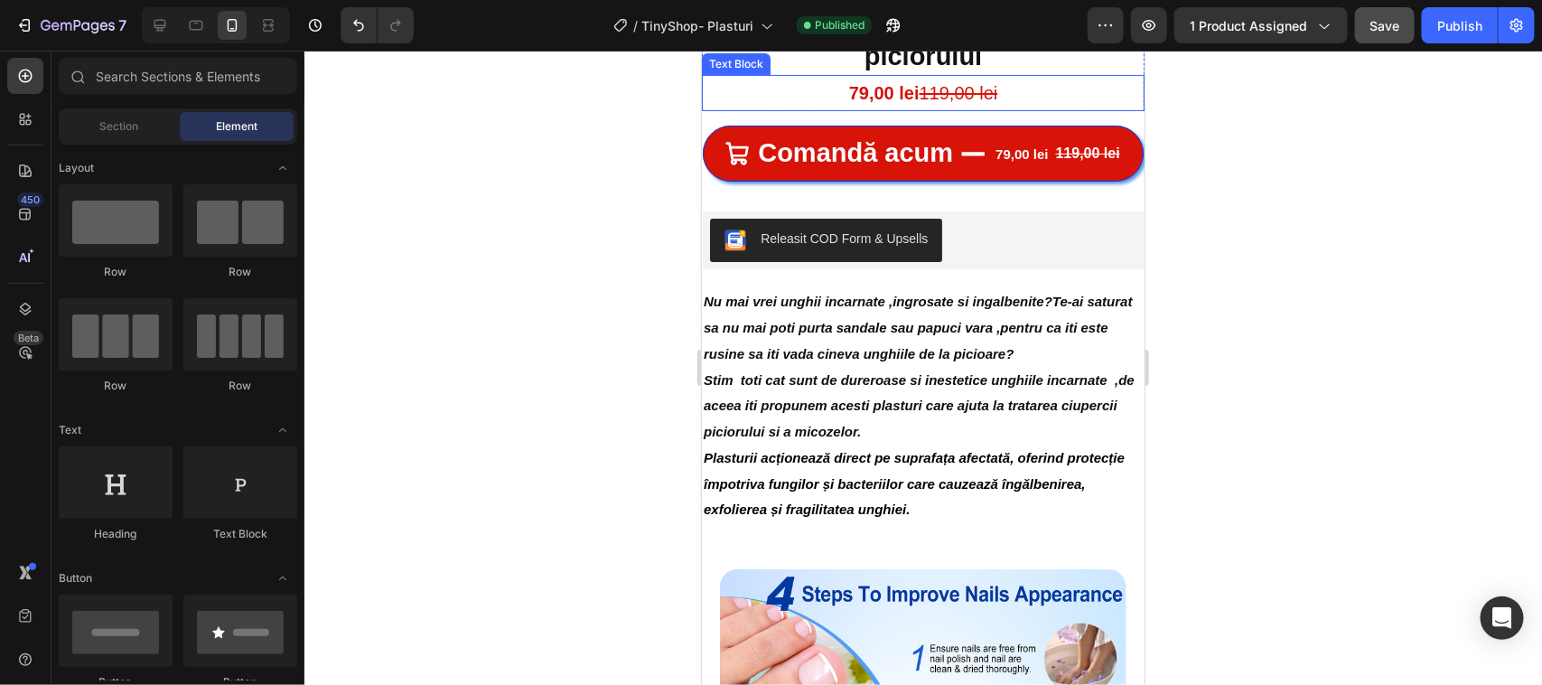
scroll to position [0, 0]
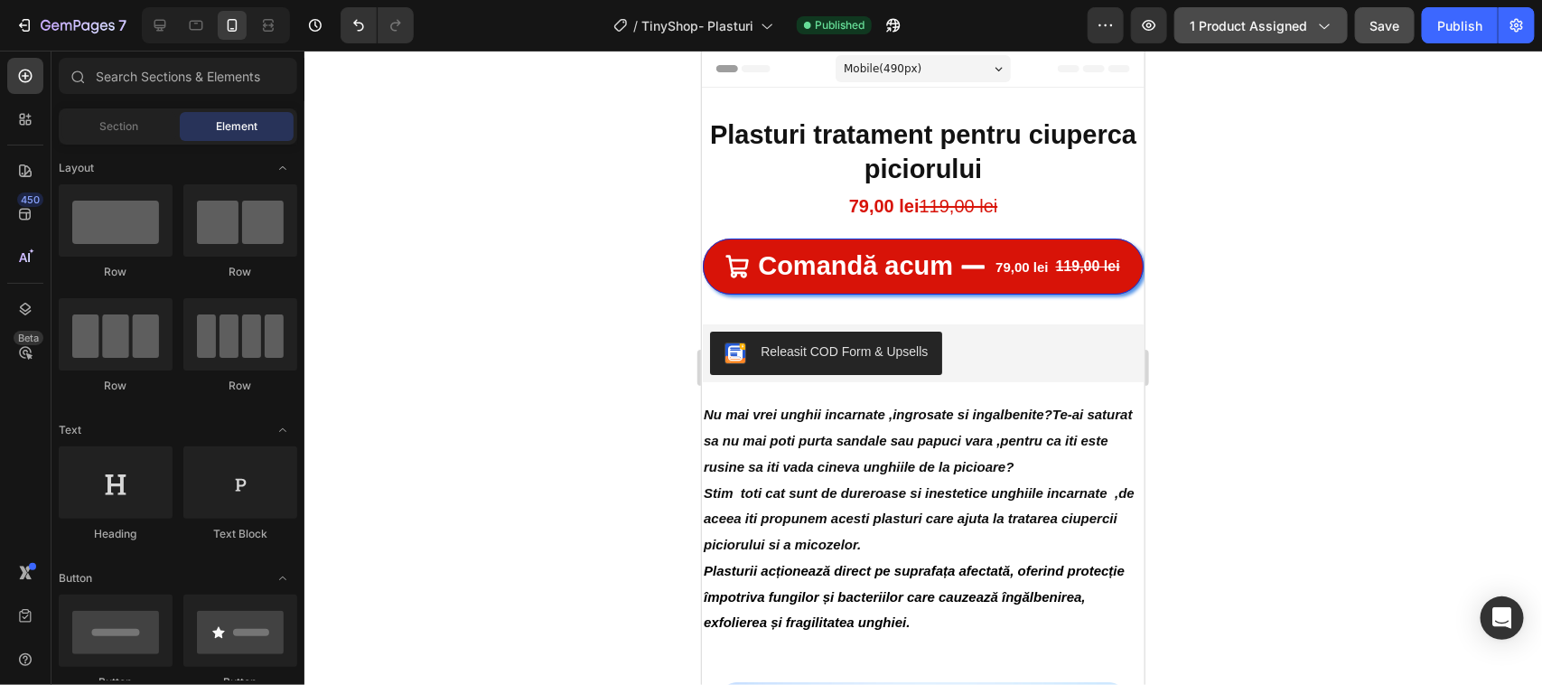
click at [1256, 24] on span "1 product assigned" at bounding box center [1248, 25] width 117 height 19
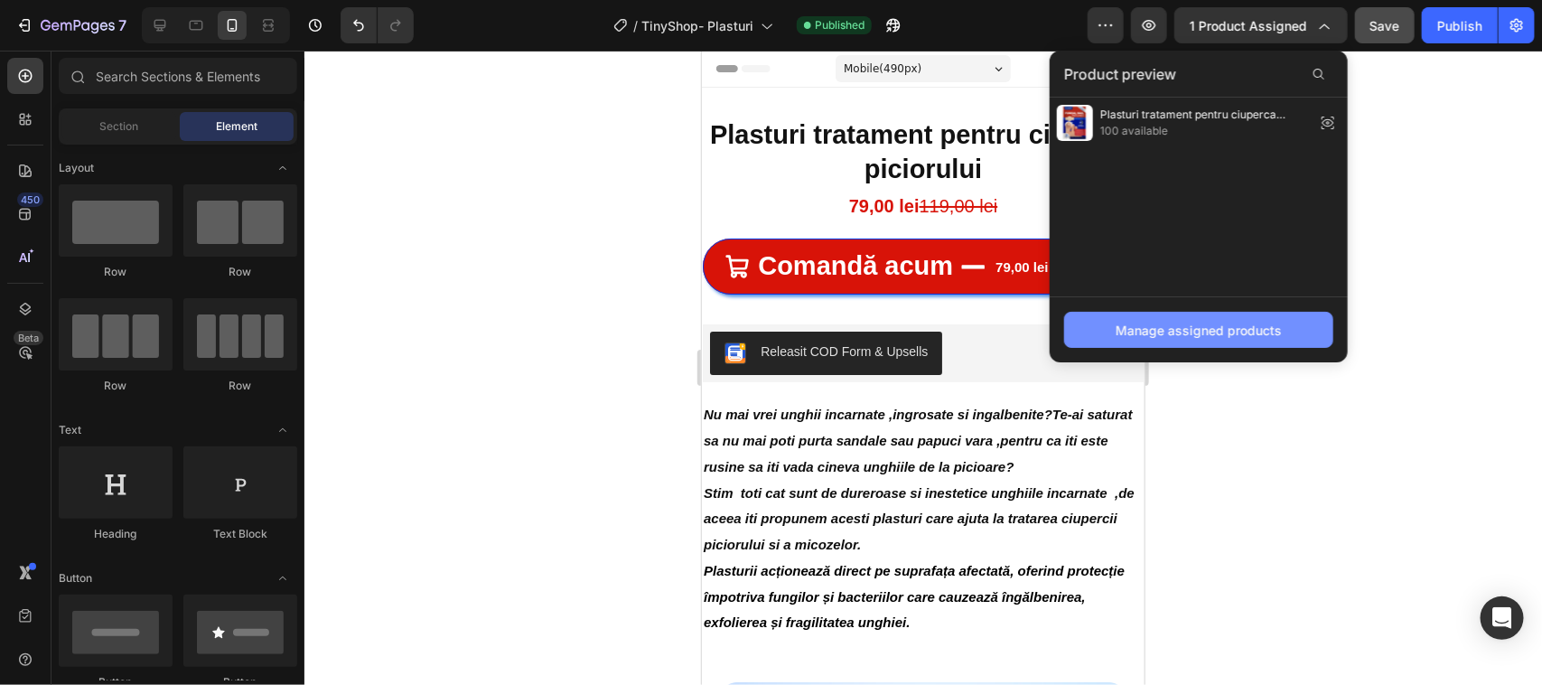
click at [1220, 332] on div "Manage assigned products" at bounding box center [1199, 330] width 166 height 19
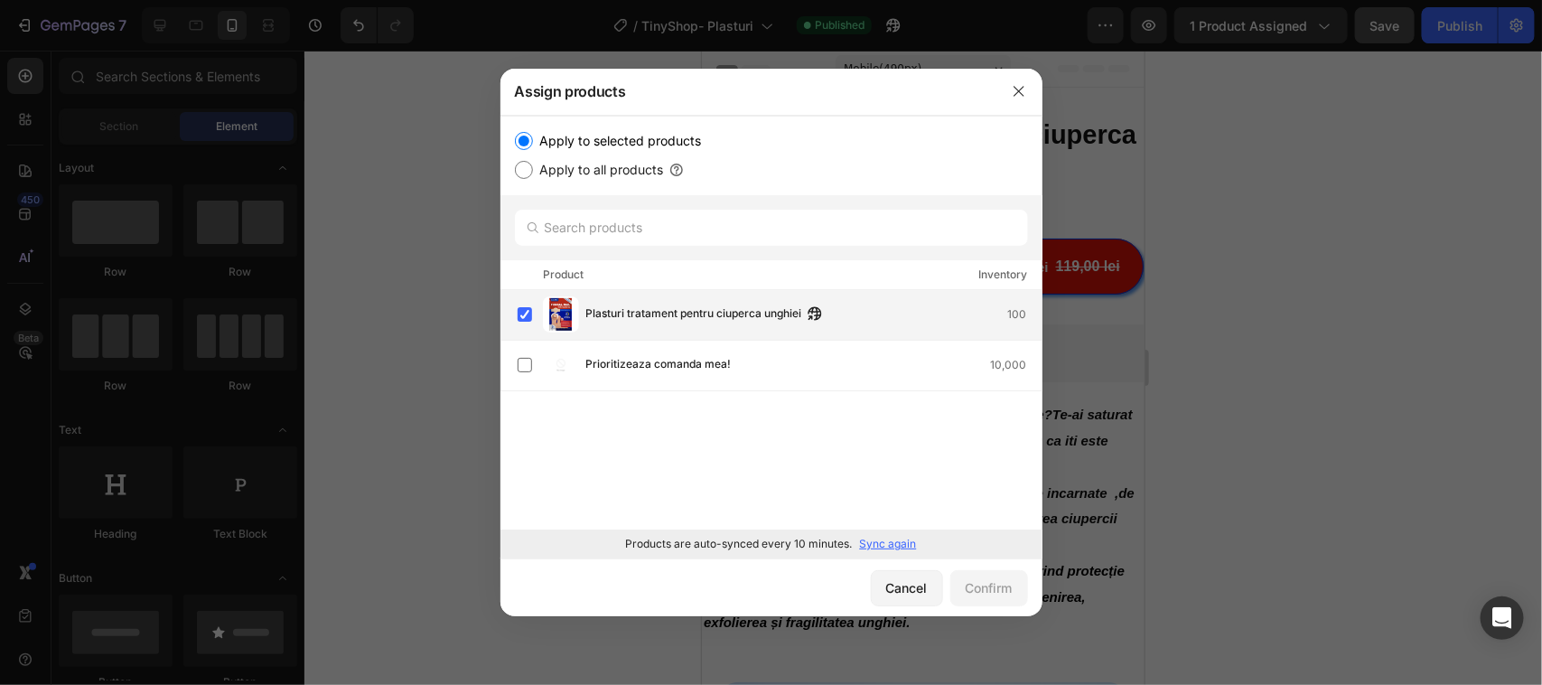
click at [721, 309] on span "Plasturi tratament pentru ciuperca unghiei" at bounding box center [694, 314] width 216 height 20
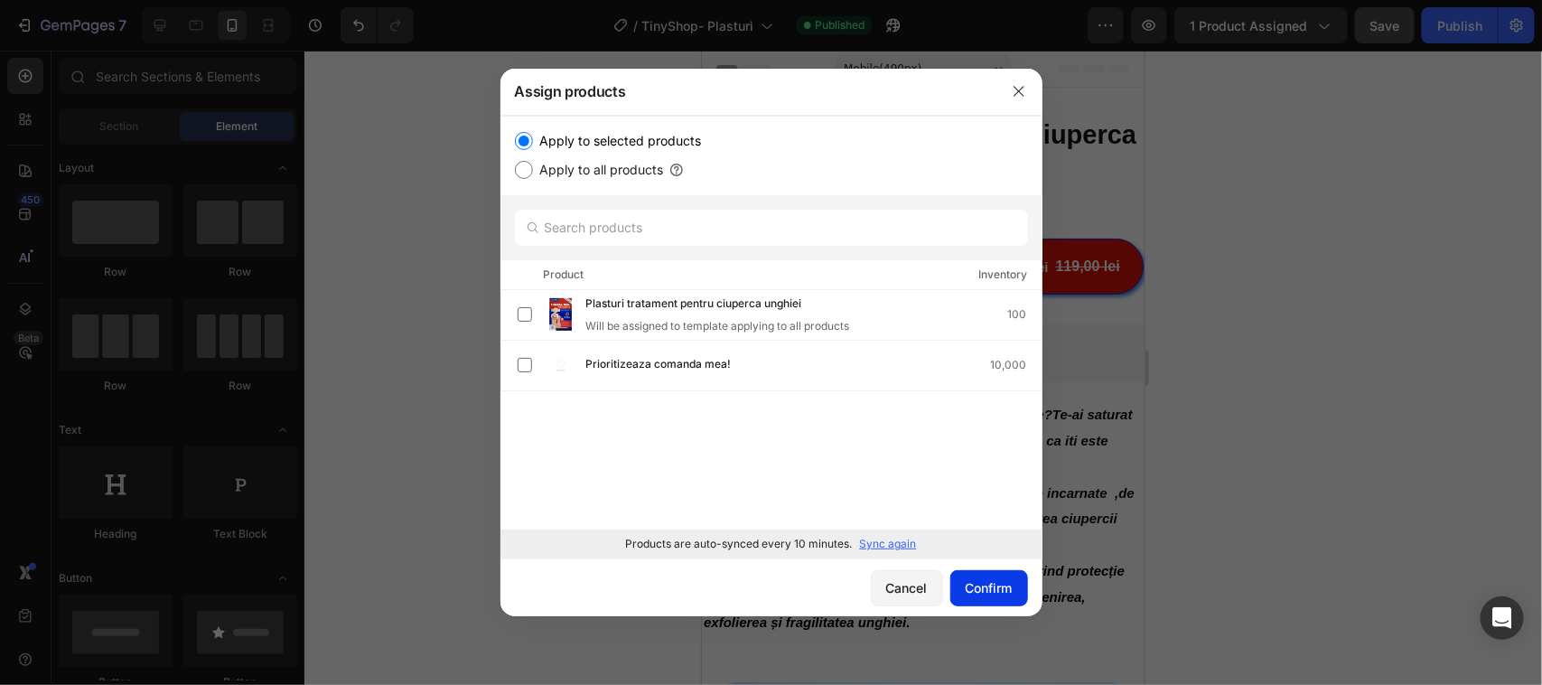
click at [977, 579] on div "Confirm" at bounding box center [989, 587] width 47 height 19
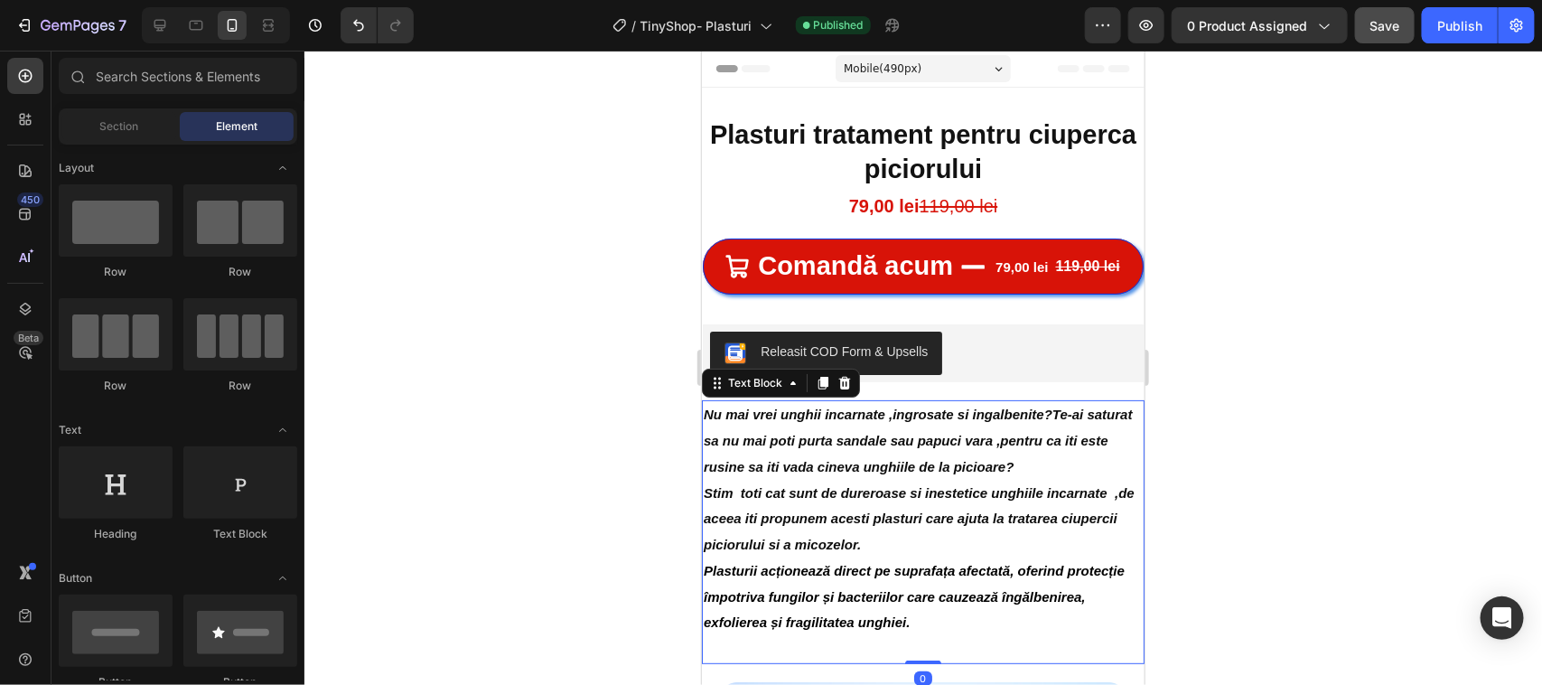
click at [828, 449] on strong "Nu mai vrei unghii incarnate ,ingrosate si ingalbenite?Te-ai saturat sa nu mai …" at bounding box center [917, 440] width 429 height 68
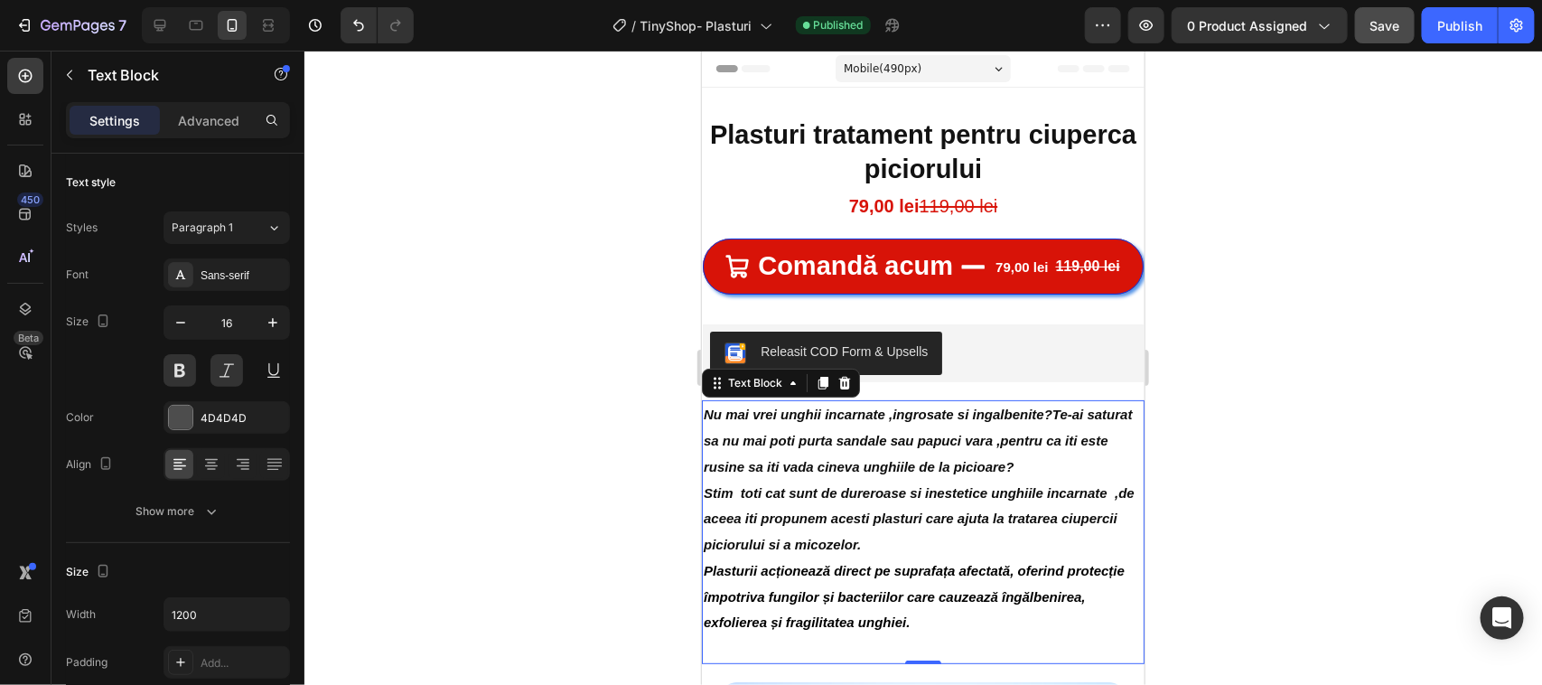
click at [827, 453] on strong "Nu mai vrei unghii incarnate ,ingrosate si ingalbenite?Te-ai saturat sa nu mai …" at bounding box center [917, 440] width 429 height 68
click at [896, 451] on strong "Nu mai vrei unghii încarnate ,ingrosate si ingalbenite?Te-ai saturat sa nu mai …" at bounding box center [917, 440] width 429 height 68
click at [935, 451] on strong "Nu mai vrei unghii încarnate ,îngrosate si ingalbenite?Te-ai saturat sa nu mai …" at bounding box center [917, 440] width 429 height 68
click at [964, 453] on strong "Nu mai vrei unghii încarnate ,îngroșate si ingalbenite?Te-ai saturat sa nu mai …" at bounding box center [917, 440] width 429 height 68
click at [976, 448] on strong "Nu mai vrei unghii încarnate ,îngroșate și ingalbenite?Te-ai saturat sa nu mai …" at bounding box center [917, 440] width 429 height 68
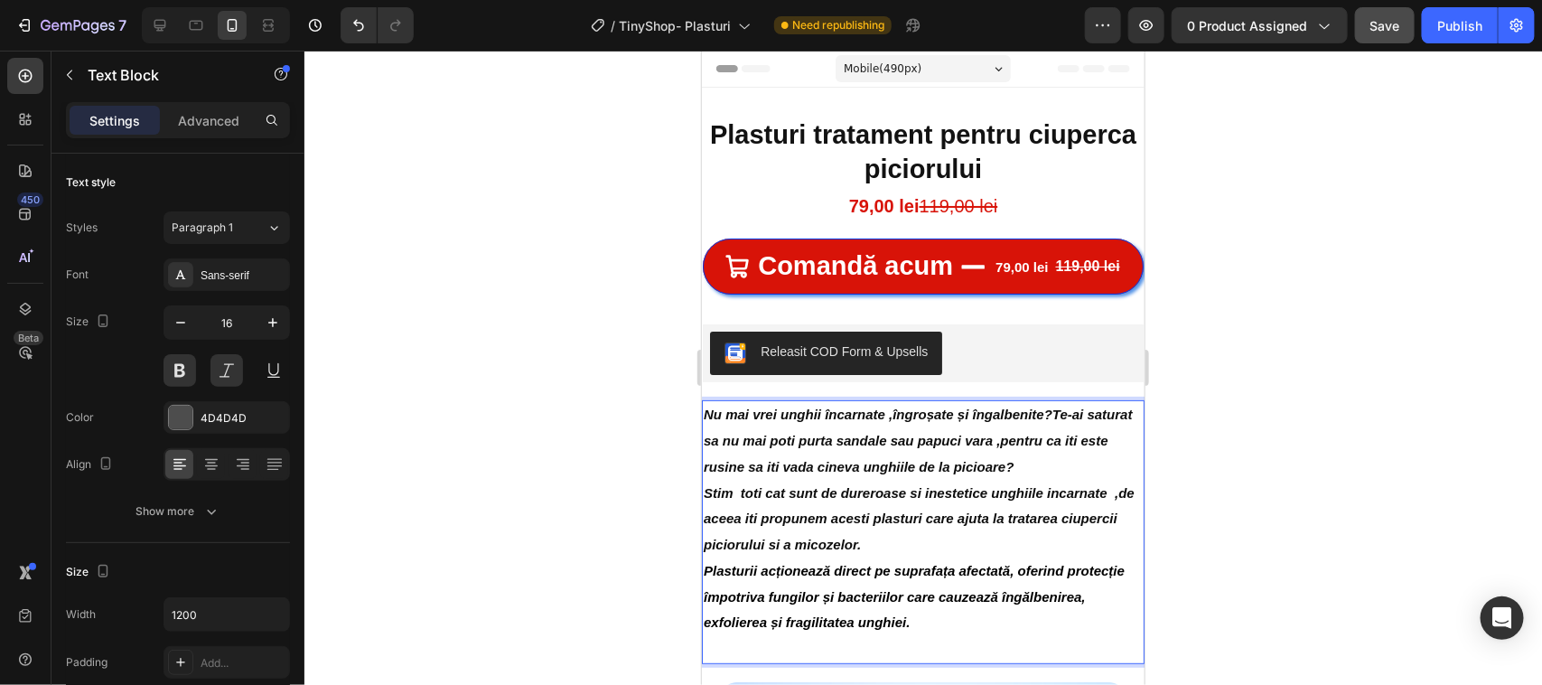
click at [999, 449] on strong "Nu mai vrei unghii încarnate ,îngroșate și îngalbenite?Te-ai saturat sa nu mai …" at bounding box center [917, 440] width 429 height 68
click at [718, 473] on strong "Nu mai vrei unghii încarnate ,îngroșate și îngălbenite?Te-ai saturat sa nu mai …" at bounding box center [917, 440] width 429 height 68
click at [765, 473] on strong "Nu mai vrei unghii încarnate ,îngroșate și îngălbenite?Te-ai săturat sa nu mai …" at bounding box center [917, 440] width 429 height 68
click at [838, 473] on strong "Nu mai vrei unghii încarnate ,îngroșate și îngălbenite?Te-ai săturat să nu mai …" at bounding box center [917, 440] width 429 height 68
click at [1108, 473] on strong "Nu mai vrei unghii încarnate ,îngroșate și îngălbenite?Te-ai săturat să nu mai …" at bounding box center [917, 440] width 429 height 68
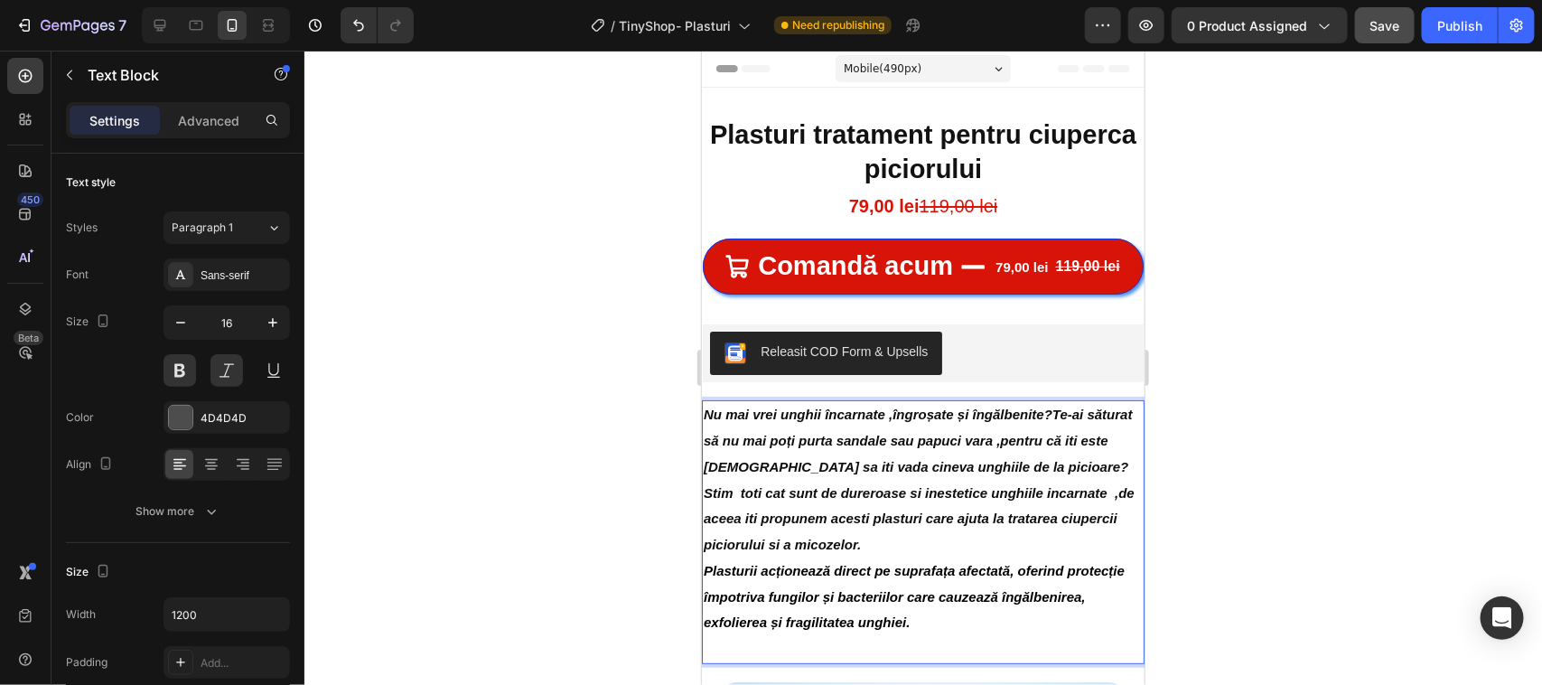
click at [712, 473] on strong "Nu mai vrei unghii încarnate ,îngroșate și îngălbenite?Te-ai săturat să nu mai …" at bounding box center [917, 440] width 429 height 68
click at [770, 473] on strong "Nu mai vrei unghii încarnate ,îngroșate și îngălbenite?Te-ai săturat să nu mai …" at bounding box center [917, 440] width 429 height 68
click at [819, 473] on strong "Nu mai vrei unghii încarnate ,îngroșate și îngălbenite?Te-ai săturat să nu mai …" at bounding box center [917, 440] width 429 height 68
click at [860, 473] on strong "Nu mai vrei unghii încarnate ,îngroșate și îngălbenite?Te-ai săturat să nu mai …" at bounding box center [917, 440] width 429 height 68
click at [716, 533] on strong "Stim toti cat sunt de dureroase si inestetice unghiile incarnate ,de aceea iti …" at bounding box center [918, 518] width 431 height 68
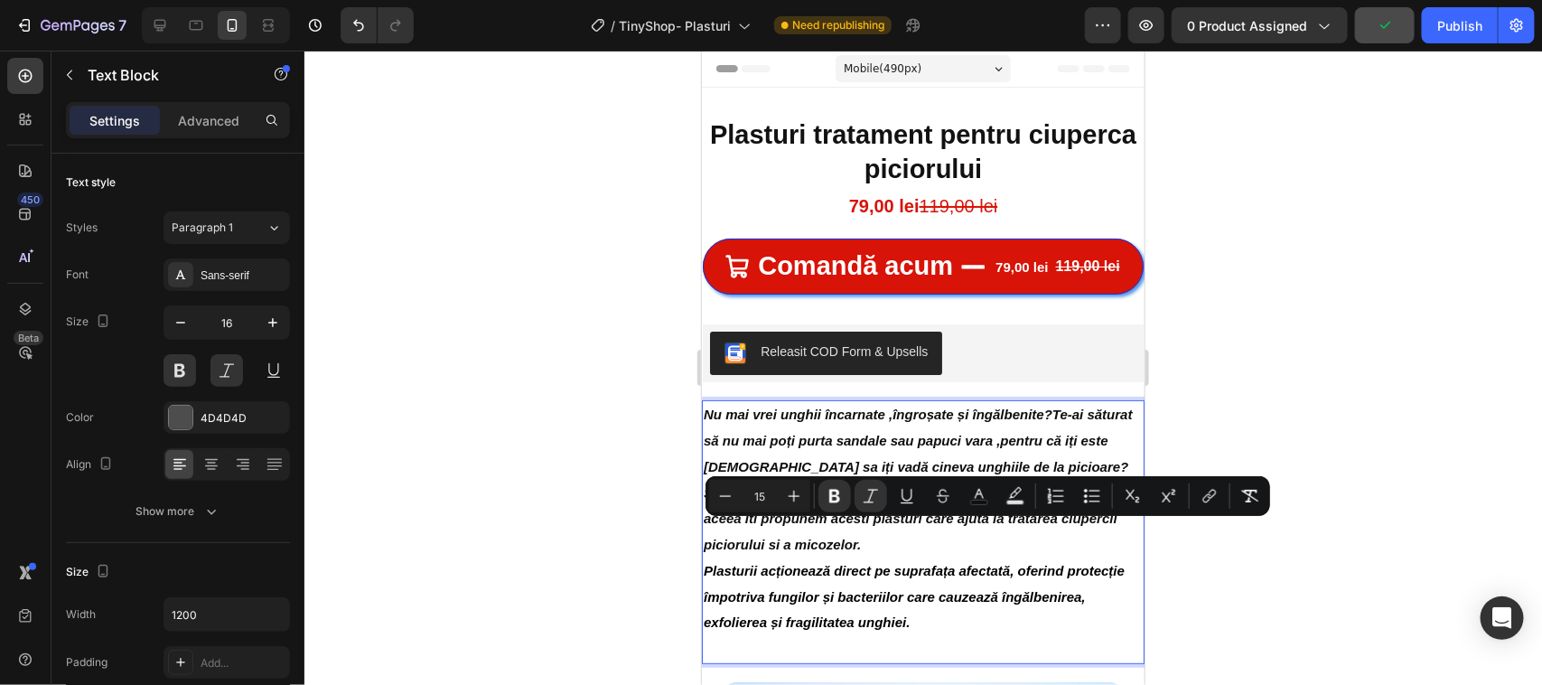
click at [712, 535] on strong "Stim toti cat sunt de dureroase si inestetice unghiile incarnate ,de aceea iti …" at bounding box center [918, 518] width 431 height 68
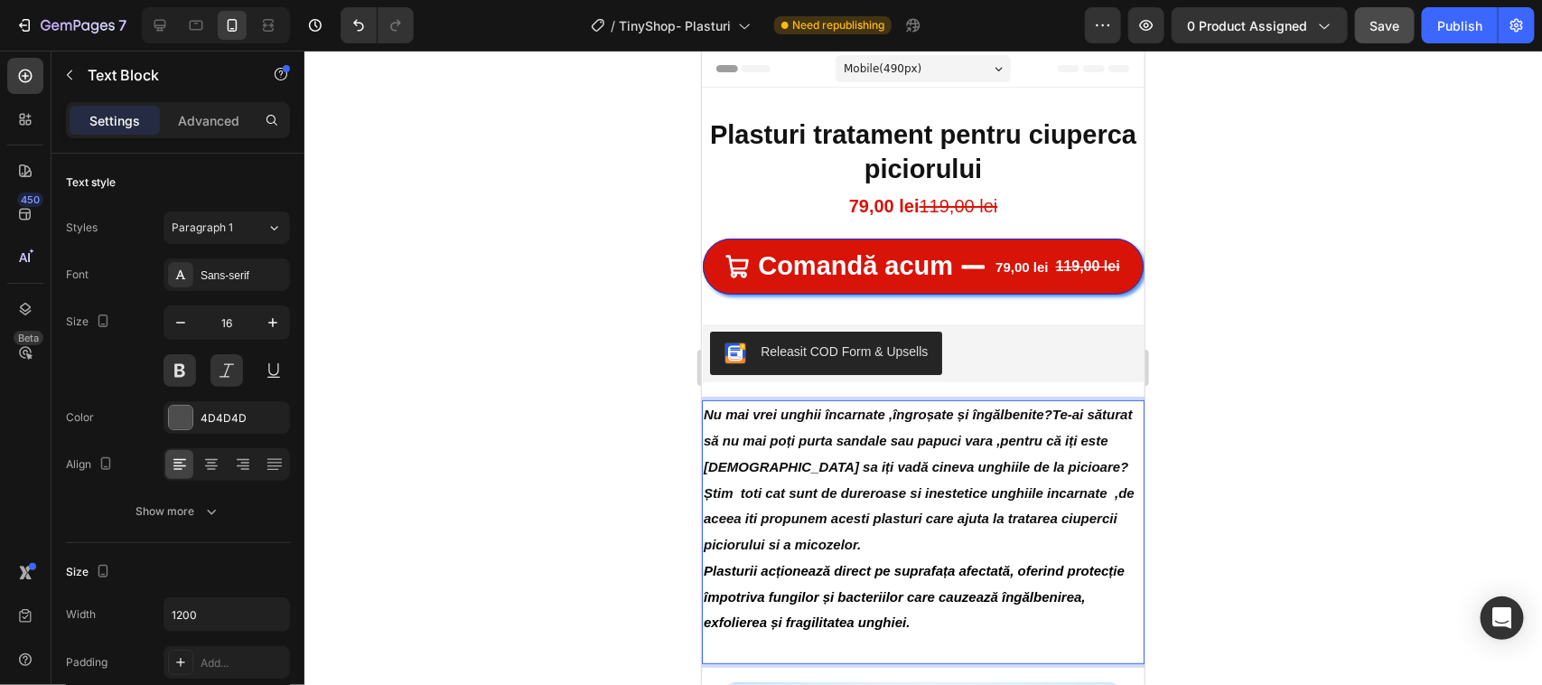
click at [756, 535] on strong "Știm toti cat sunt de dureroase si inestetice unghiile incarnate ,de aceea iti …" at bounding box center [918, 518] width 431 height 68
click at [781, 532] on strong "Știm toți cat sunt de dureroase si inestetice unghiile incarnate ,de aceea iti …" at bounding box center [918, 518] width 431 height 68
click at [912, 533] on strong "Știm toți cît sunt de dureroase si inestetice unghiile incarnate ,de aceea iti …" at bounding box center [916, 518] width 427 height 68
click at [1045, 535] on strong "Știm toți cît sunt de dureroase și inestetice unghiile incarnate ,de aceea iti …" at bounding box center [916, 518] width 427 height 68
click at [782, 552] on strong "Știm toți cît sunt de dureroase și inestetice unghiile încarnate ,de aceea iti …" at bounding box center [916, 518] width 427 height 68
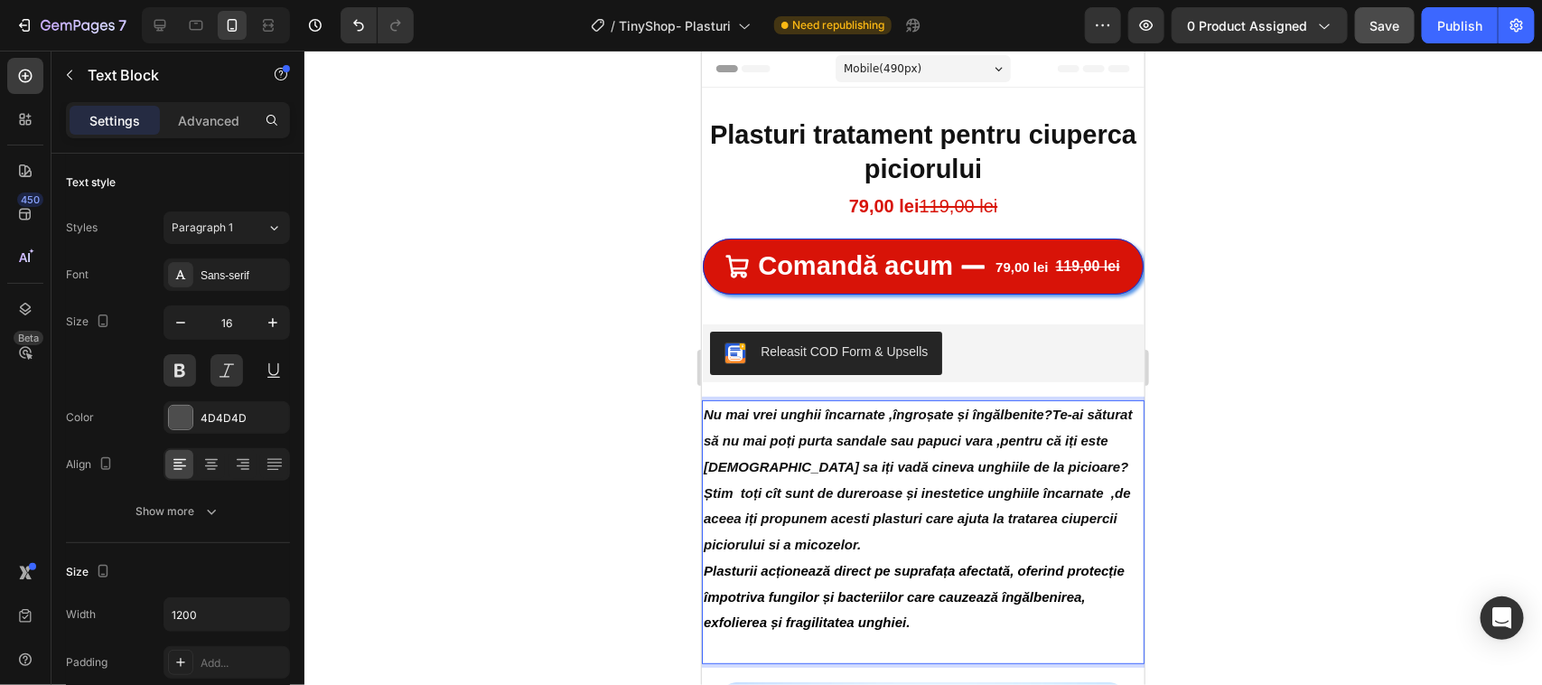
click at [888, 552] on strong "Știm toți cît sunt de dureroase și inestetice unghiile încarnate ,de aceea iți …" at bounding box center [916, 518] width 427 height 68
click at [1013, 552] on strong "Știm toți cît sunt de dureroase și inestetice unghiile încarnate ,de aceea iți …" at bounding box center [916, 518] width 427 height 68
click at [834, 552] on strong "Știm toți cît sunt de dureroase și inestetice unghiile încarnate ,de aceea iți …" at bounding box center [916, 518] width 427 height 68
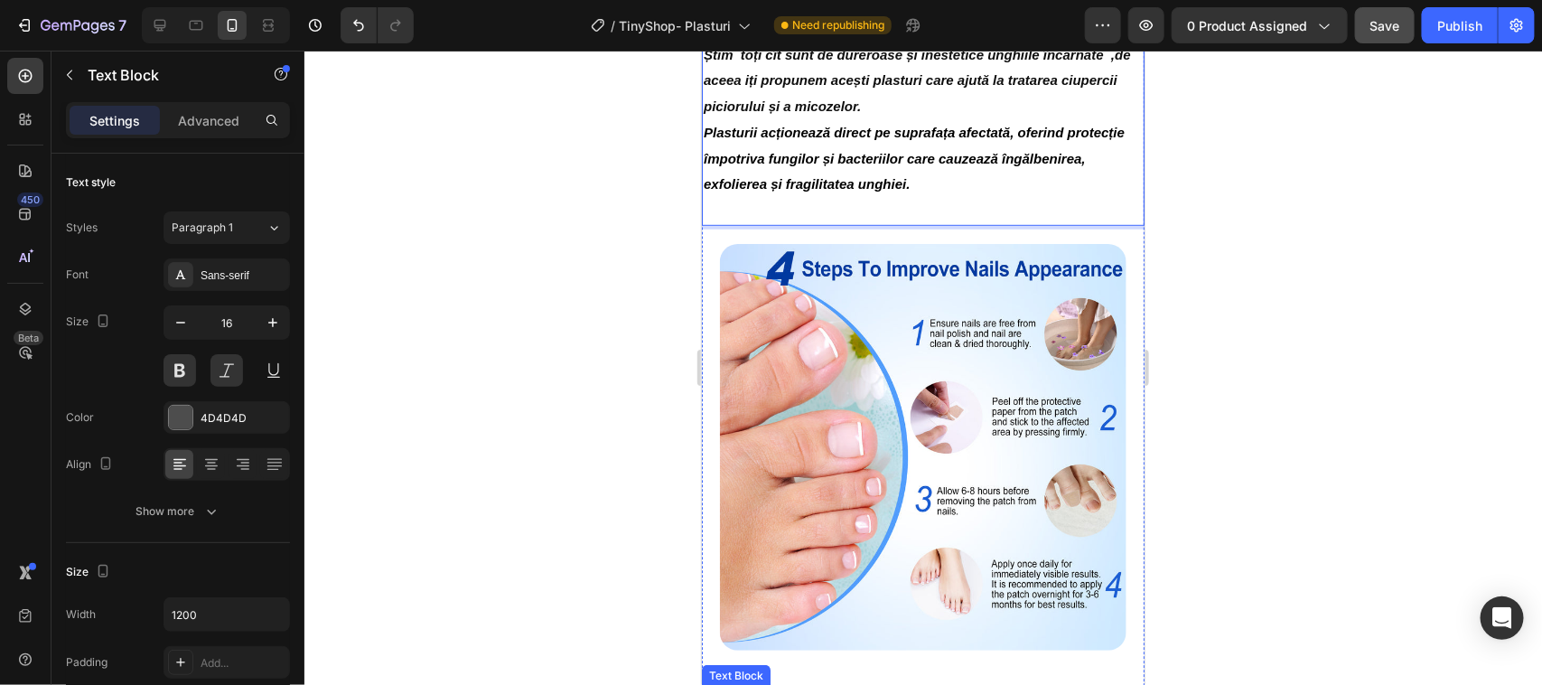
scroll to position [790, 0]
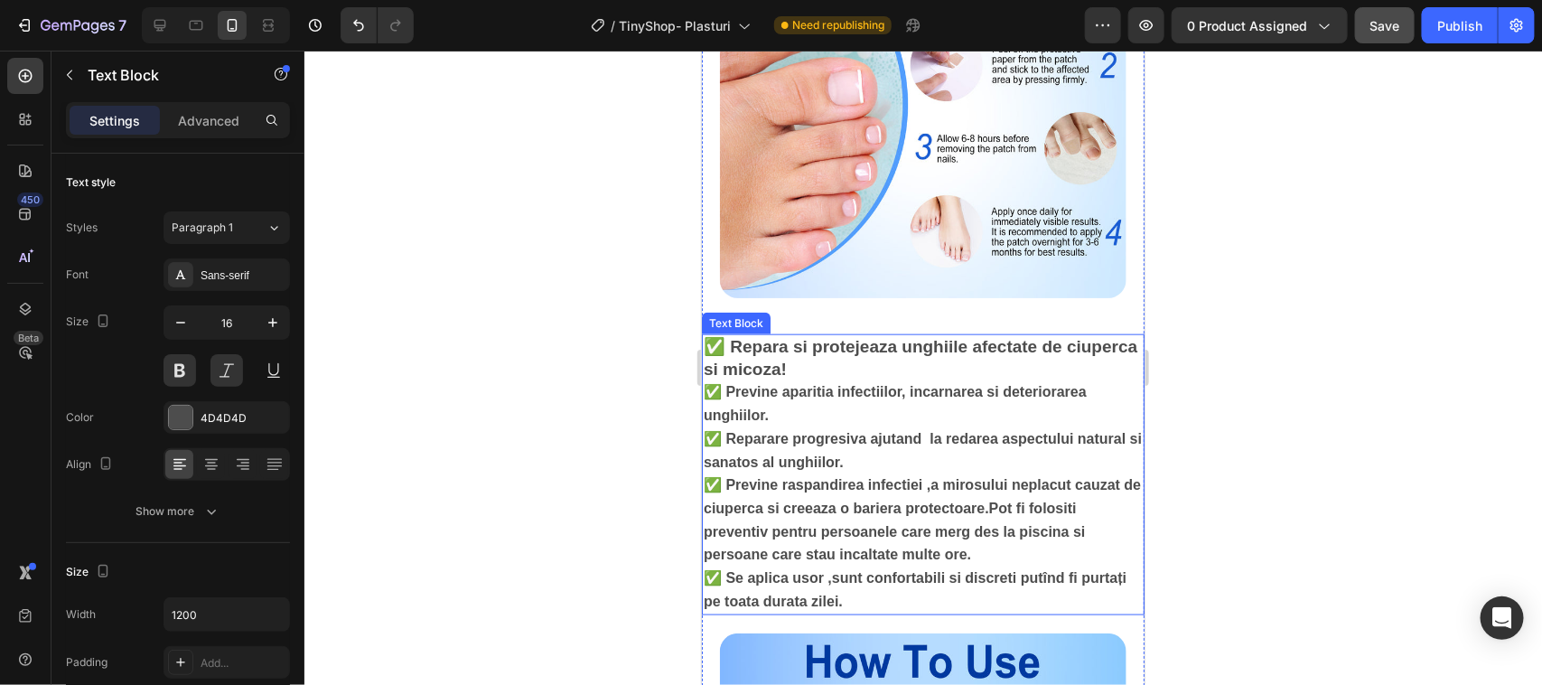
click at [787, 374] on p "✅ Repara si protejeaza unghiile afectate de ciuperca si micoza!" at bounding box center [922, 357] width 439 height 44
click at [790, 376] on p "✅ Repara si protejeaza unghiile afectate de ciuperca si micoza!" at bounding box center [922, 357] width 439 height 44
click at [901, 375] on p "✅ Repară si protejeaza unghiile afectate de ciuperca si micoza!" at bounding box center [922, 357] width 439 height 44
click at [894, 371] on p "✅ Repară si protejeaza unghiile afectate de ciuperca si micoza!" at bounding box center [922, 357] width 439 height 44
click at [772, 379] on p "✅ Repară si protejează unghiile afectate de ciuperca si micoza!" at bounding box center [922, 357] width 439 height 44
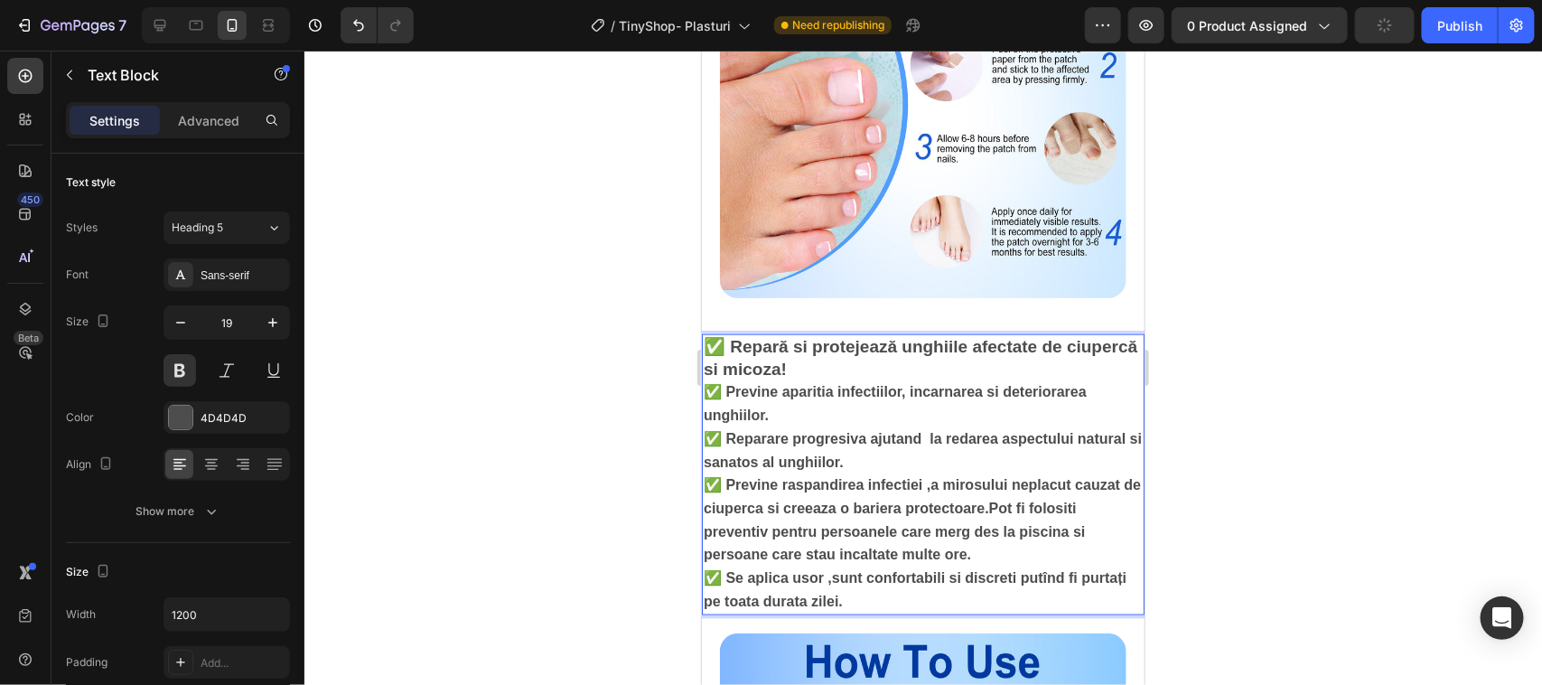
click at [786, 379] on p "✅ Repară si protejează unghiile afectate de ciupercă si micoza!" at bounding box center [922, 357] width 439 height 44
click at [822, 420] on span "✅ Previne aparitia infectiilor, incarnarea si deteriorarea unghiilor." at bounding box center [894, 402] width 383 height 39
click at [881, 419] on span "✅ Previne apariția infectiilor, incarnarea si deteriorarea unghiilor." at bounding box center [894, 402] width 383 height 39
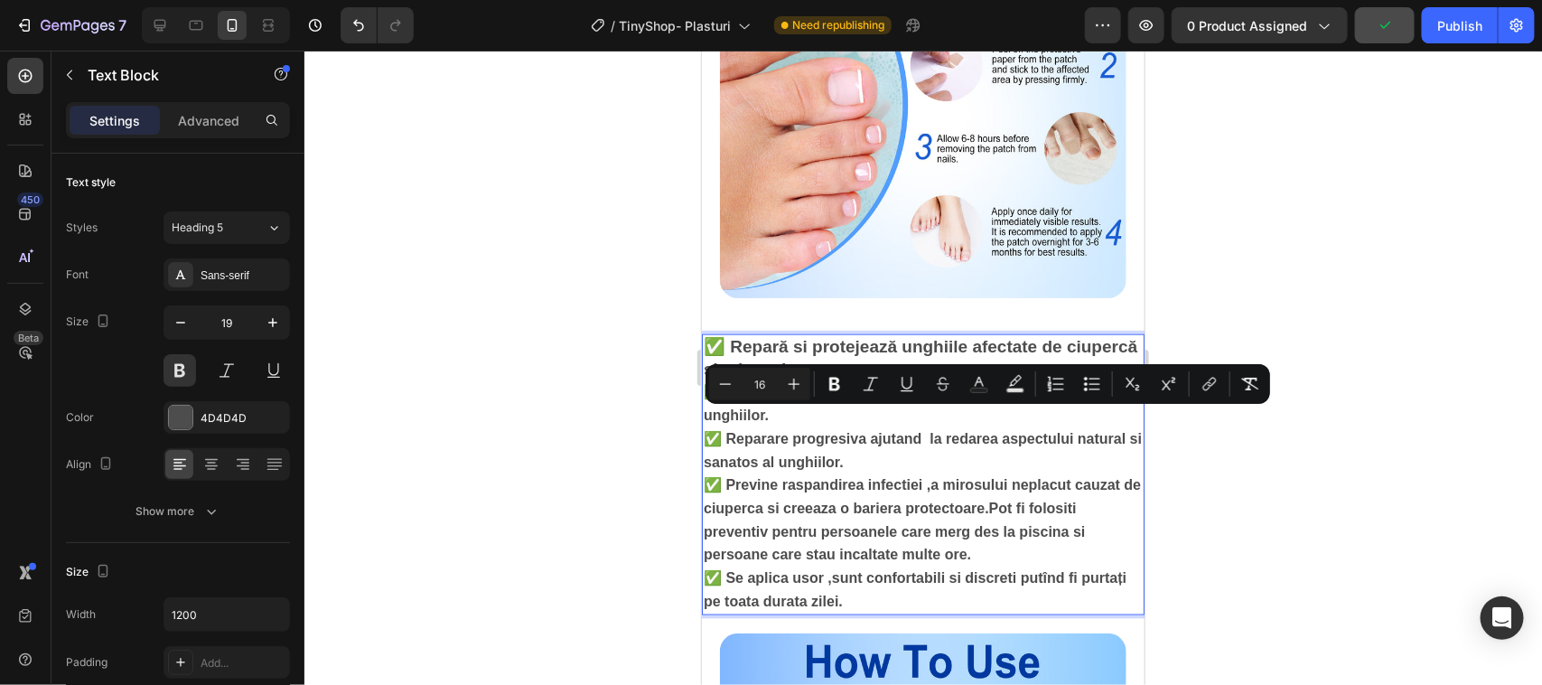
click at [876, 421] on span "✅ Previne apariția infectiilor, incarnarea si deteriorarea unghiilor." at bounding box center [894, 402] width 383 height 39
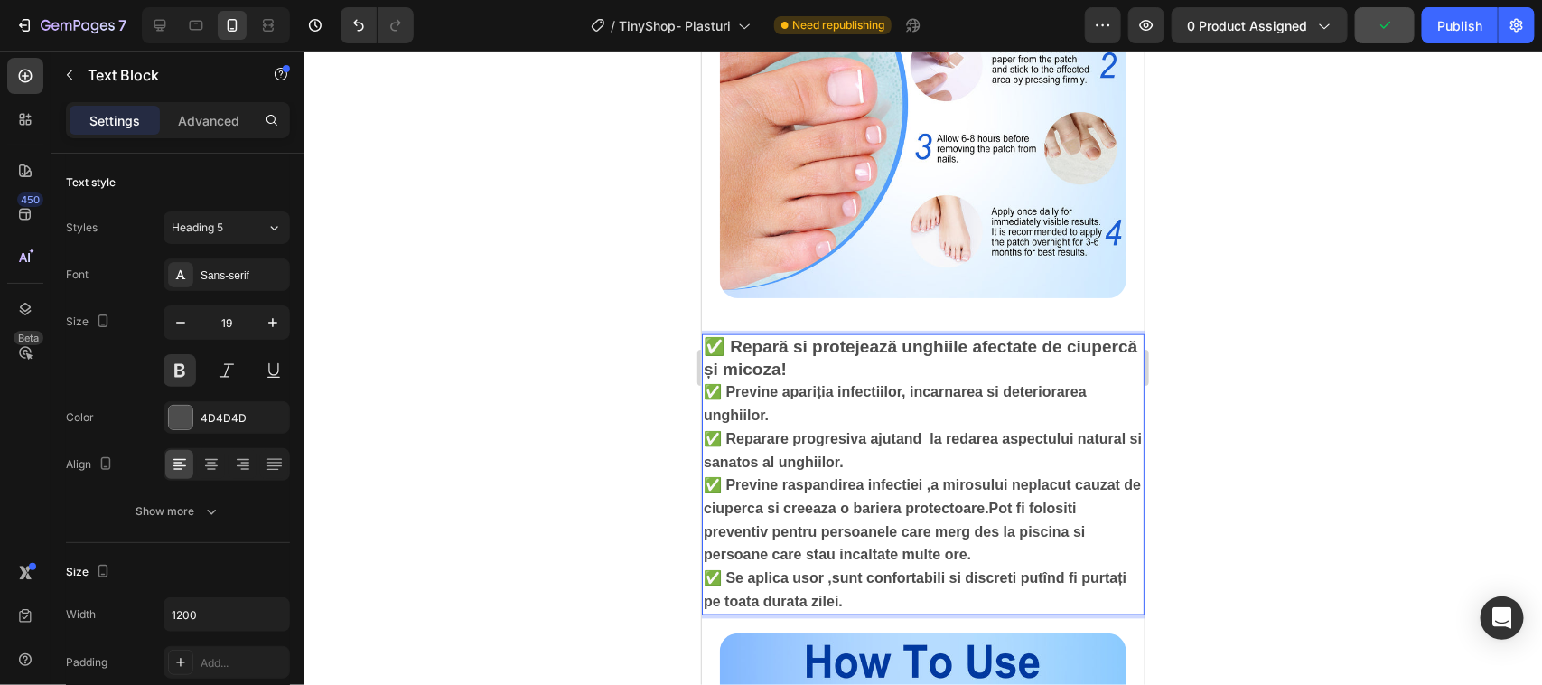
click at [868, 425] on p "✅ Previne apariția infectiilor, incarnarea si deteriorarea unghiilor." at bounding box center [922, 402] width 439 height 46
click at [876, 420] on span "✅ Previne apariția infectiilor, incarnarea si deteriorarea unghiilor." at bounding box center [894, 402] width 383 height 39
click at [913, 419] on span "✅ Previne apariția infecțiilor, incarnarea si deteriorarea unghiilor." at bounding box center [894, 402] width 383 height 39
click at [995, 419] on span "✅ Previne apariția infecțiilor, încarnarea si deteriorarea unghiilor." at bounding box center [894, 402] width 383 height 39
click at [864, 466] on span "✅ Reparare progresiva ajutand la redarea aspectului natural si sanatos al unghi…" at bounding box center [922, 449] width 438 height 39
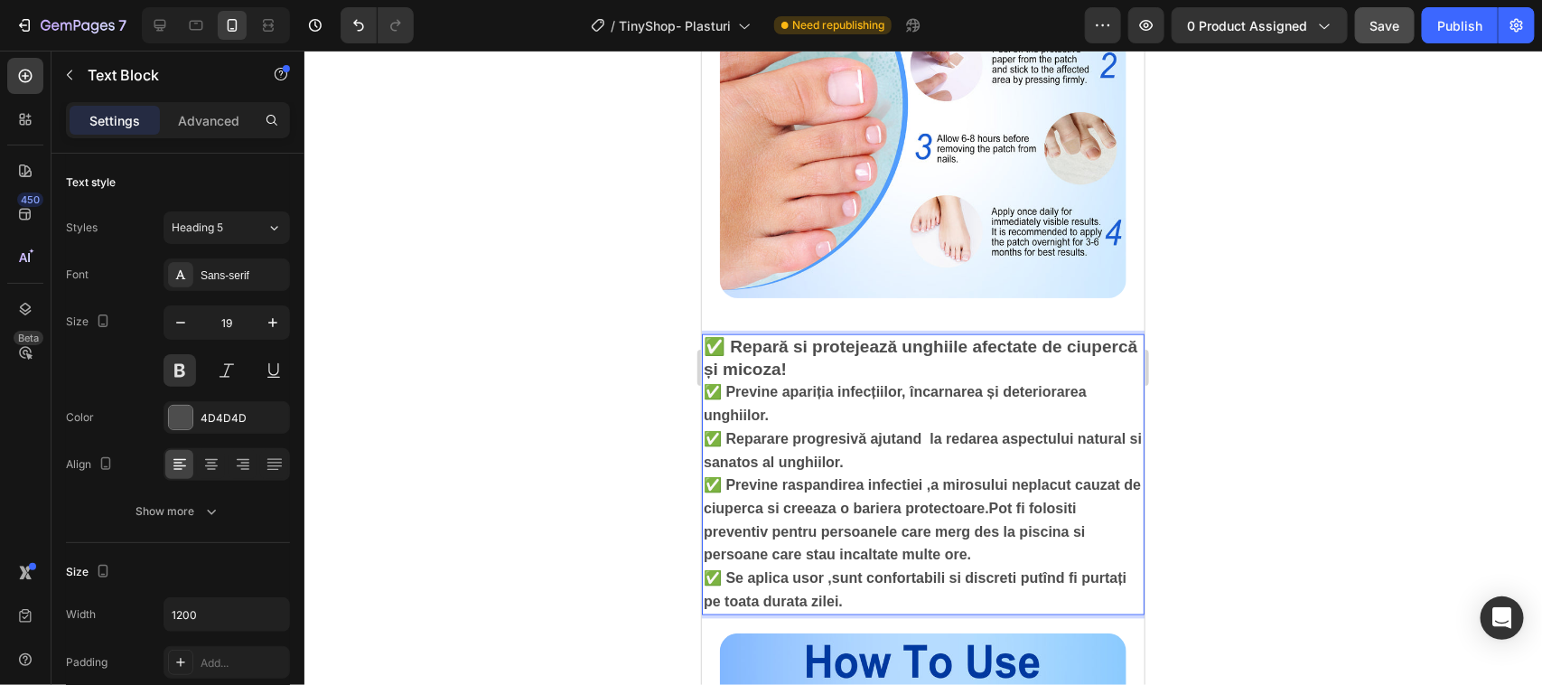
click at [904, 466] on span "✅ Reparare progresivă ajutand la redarea aspectului natural si sanatos al unghi…" at bounding box center [922, 449] width 438 height 39
click at [763, 469] on span "✅ Reparare progresivă ajutând la redarea aspectului natural si sanatos al unghi…" at bounding box center [922, 449] width 438 height 39
click at [788, 469] on span "✅ Reparare progresivă ajutând la redarea aspectului natural și sanatos al unghi…" at bounding box center [922, 449] width 438 height 39
click at [796, 516] on span "✅ Previne raspandirea infectiei ,a mirosului neplacut cauzat de ciuperca si cre…" at bounding box center [921, 518] width 437 height 85
click at [906, 517] on span "✅ Previne răspandirea infectiei ,a mirosului neplacut cauzat de ciuperca si cre…" at bounding box center [921, 518] width 437 height 85
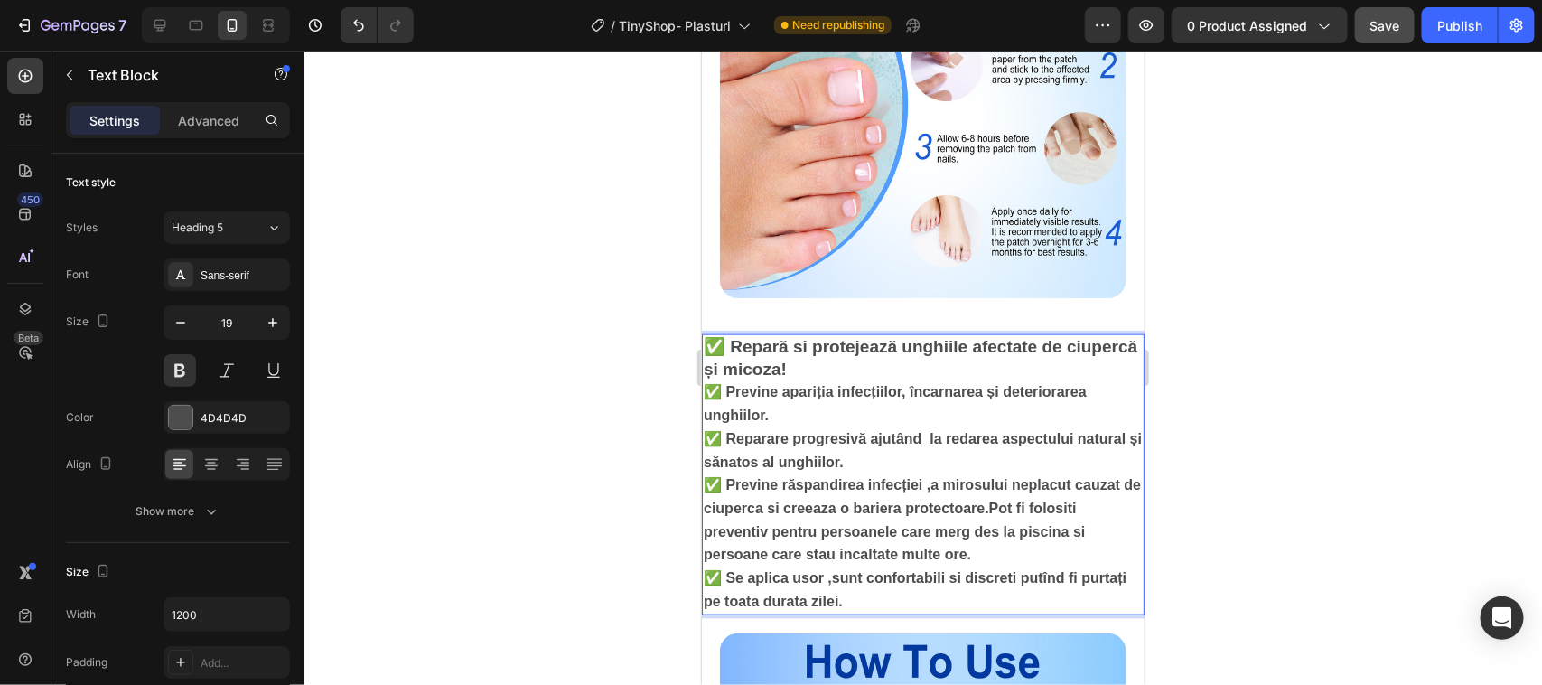
click at [1053, 517] on span "✅ Previne răspandirea infecției ,a mirosului neplacut cauzat de ciuperca si cre…" at bounding box center [921, 518] width 437 height 85
click at [781, 537] on span "✅ Previne răspandirea infecției ,a mirosului neplăcut cauzat de ciuperca si cre…" at bounding box center [921, 518] width 437 height 85
click at [796, 539] on span "✅ Previne răspandirea infecției ,a mirosului neplăcut cauzat de ciupercă si cre…" at bounding box center [921, 518] width 437 height 85
click at [1091, 537] on span "✅ Previne răspandirea infecției ,a mirosului neplăcut cauzat de ciupercă și cre…" at bounding box center [921, 518] width 437 height 85
click at [1067, 561] on span "✅ Previne răspandirea infecției ,a mirosului neplăcut cauzat de ciupercă și cre…" at bounding box center [921, 518] width 437 height 85
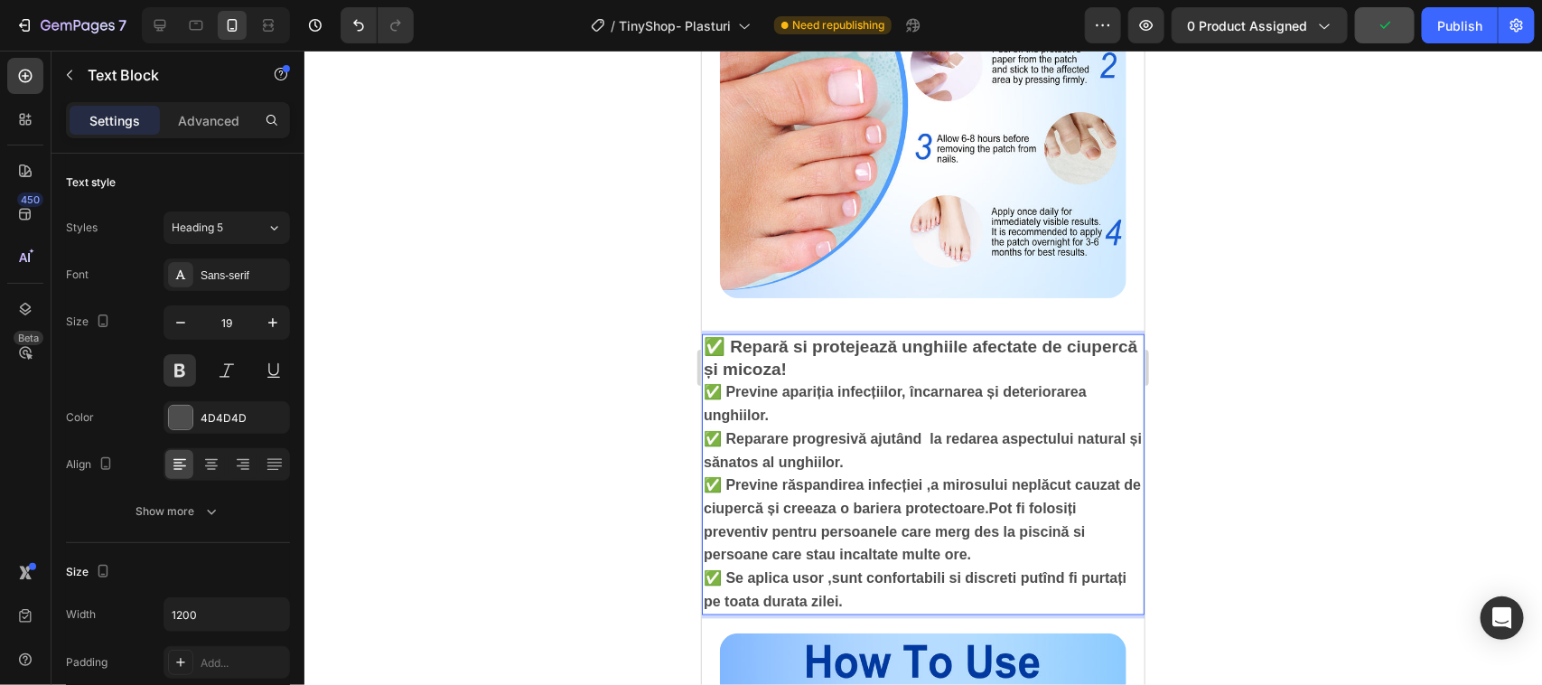
click at [1080, 561] on span "✅ Previne răspandirea infecției ,a mirosului neplăcut cauzat de ciupercă și cre…" at bounding box center [921, 518] width 437 height 85
click at [843, 561] on span "✅ Previne răspandirea infecției ,a mirosului neplăcut cauzat de ciupercă și cre…" at bounding box center [921, 518] width 437 height 85
click at [810, 608] on span "✅ Se aplica usor ,sunt confortabili si discreti putînd fi purtați pe toata dura…" at bounding box center [914, 588] width 423 height 39
click at [955, 607] on span "✅ Se aplica ușor ,sunt confortabili si discreti putînd fi purtați pe toata dura…" at bounding box center [914, 588] width 423 height 39
click at [1014, 607] on span "✅ Se aplica ușor ,sunt confortabili și discreti putînd fi purtați pe toata dura…" at bounding box center [914, 588] width 423 height 39
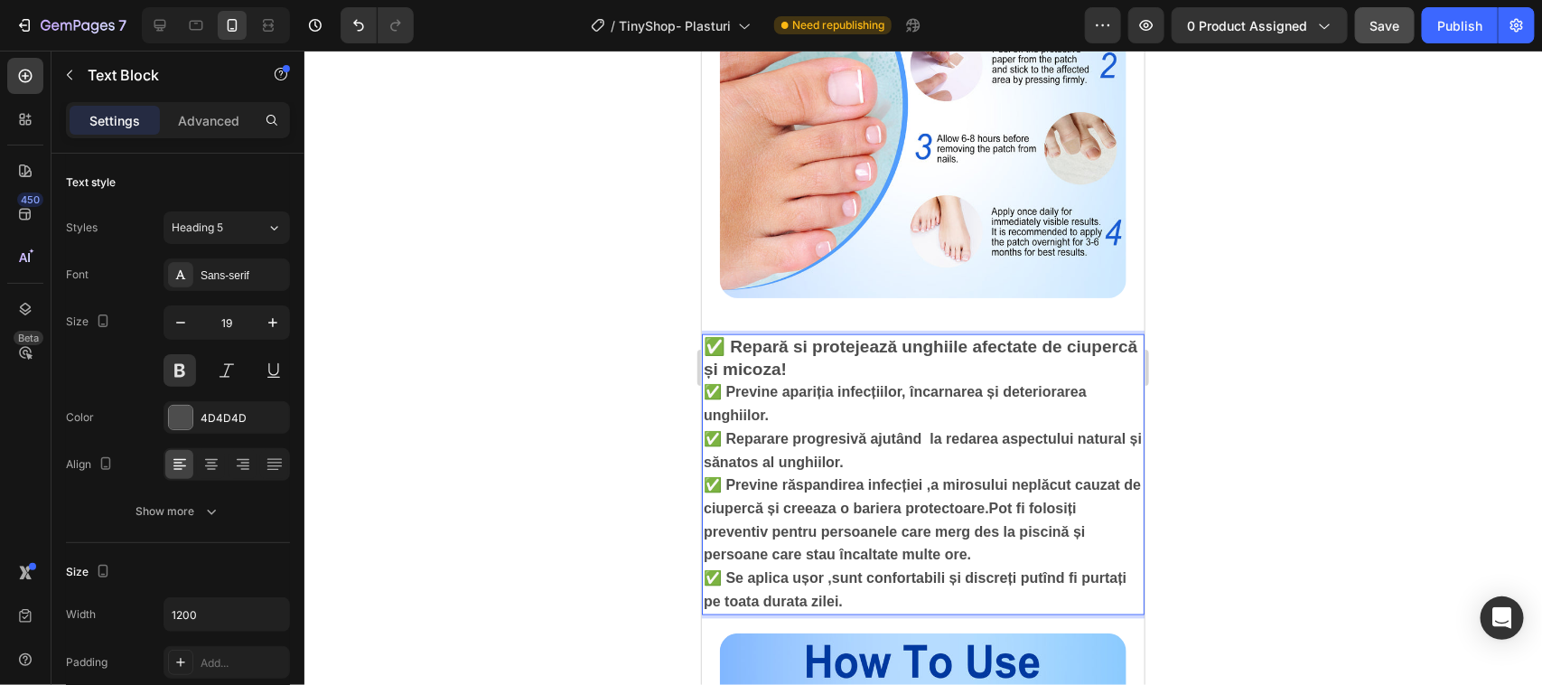
click at [806, 608] on span "✅ Se aplica ușor ,sunt confortabili și discreți putînd fi purtați pe toata dura…" at bounding box center [914, 588] width 423 height 39
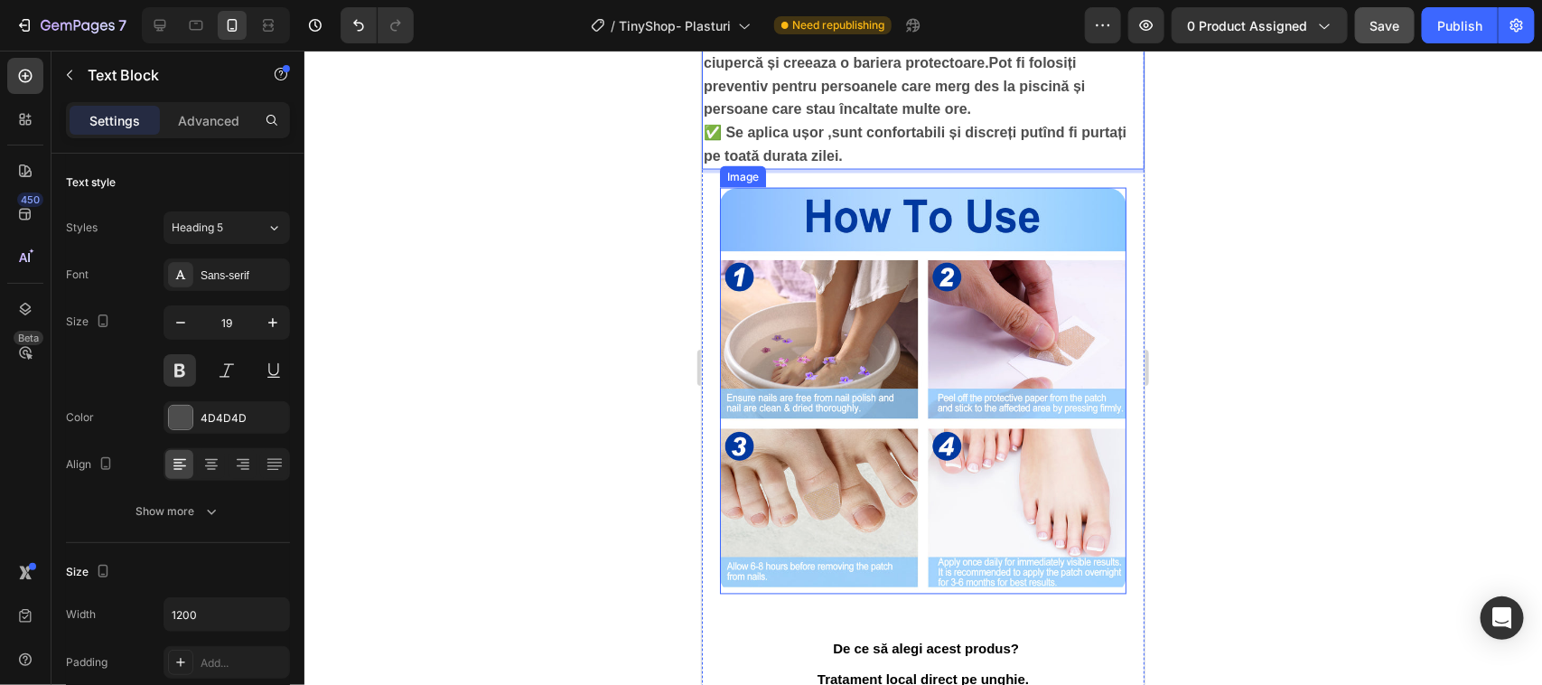
scroll to position [1242, 0]
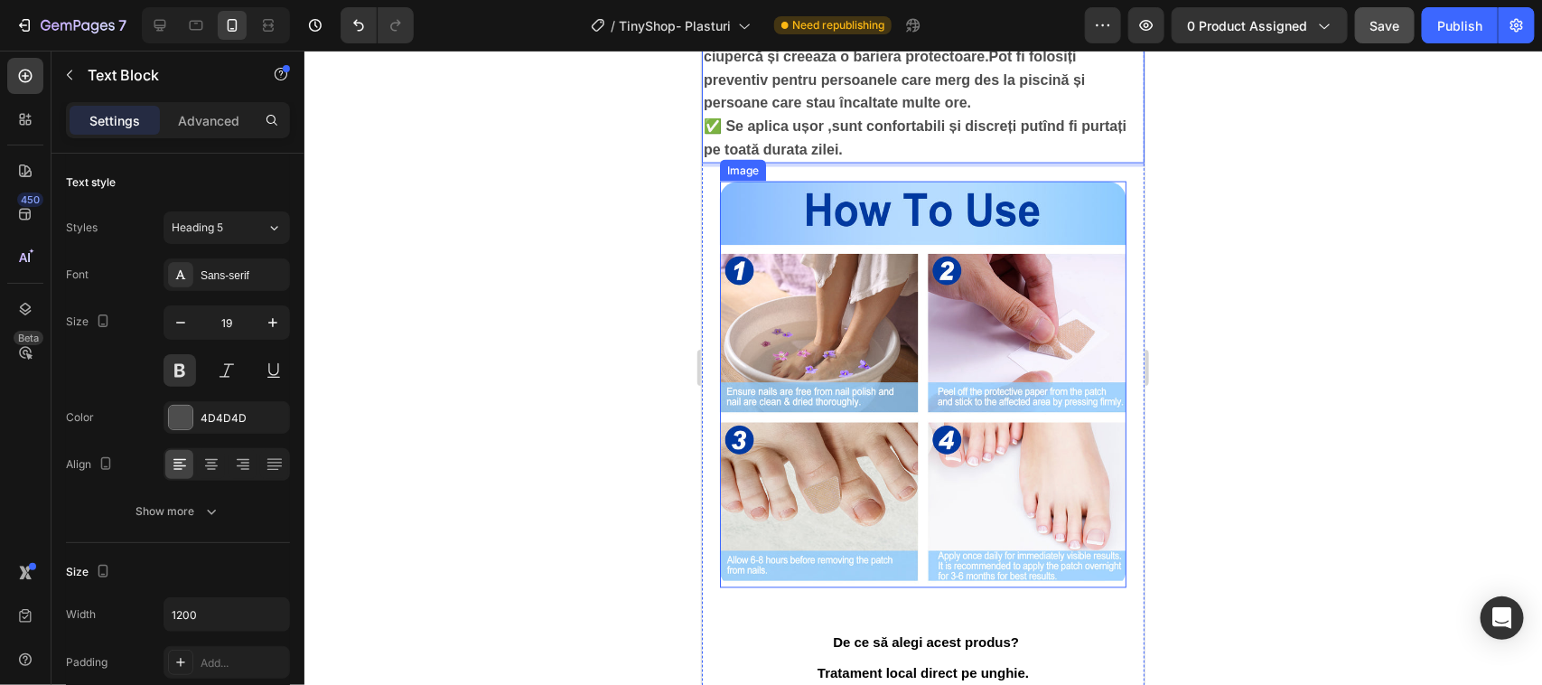
click at [736, 181] on div "Image" at bounding box center [742, 170] width 46 height 22
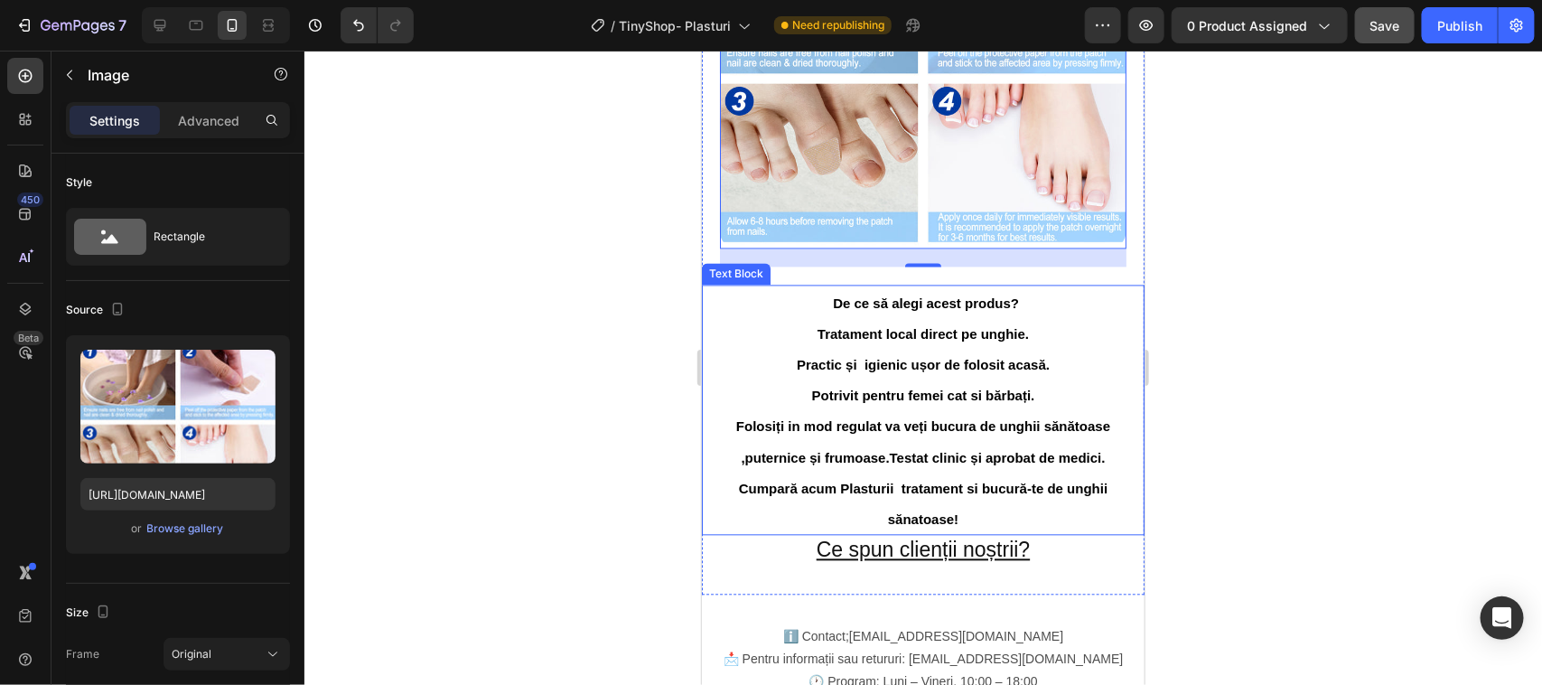
scroll to position [1694, 0]
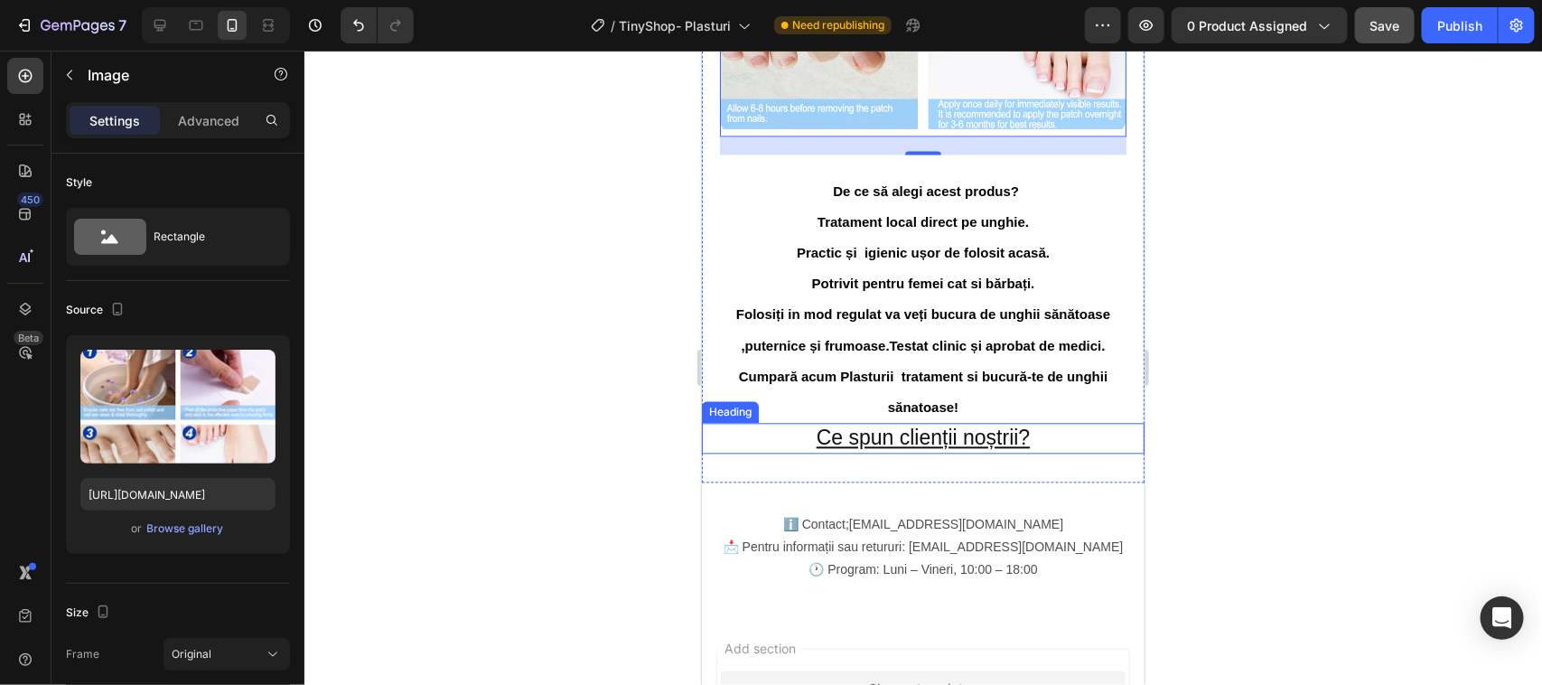
click at [968, 446] on p "Ce spun clienții noștrii?" at bounding box center [922, 437] width 439 height 27
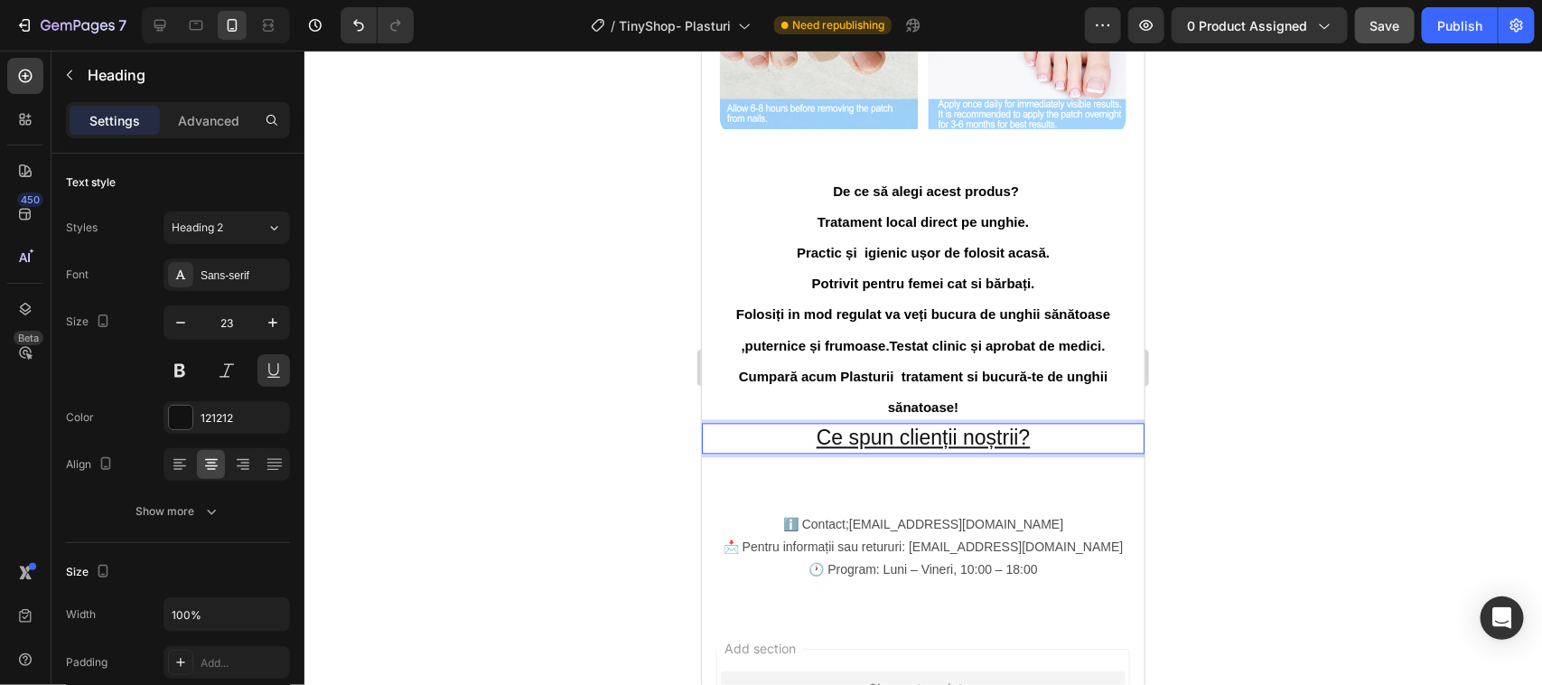
click at [912, 442] on p "Ce spun clienții noștrii?" at bounding box center [922, 437] width 439 height 27
click at [1019, 449] on p "Ce spun clienții noștrii?" at bounding box center [922, 437] width 439 height 27
click at [833, 500] on div "ℹ️ Contact;tinyshopstore@gmail.com 📩 Pentru informații sau retururi: tinyshopst…" at bounding box center [922, 546] width 443 height 130
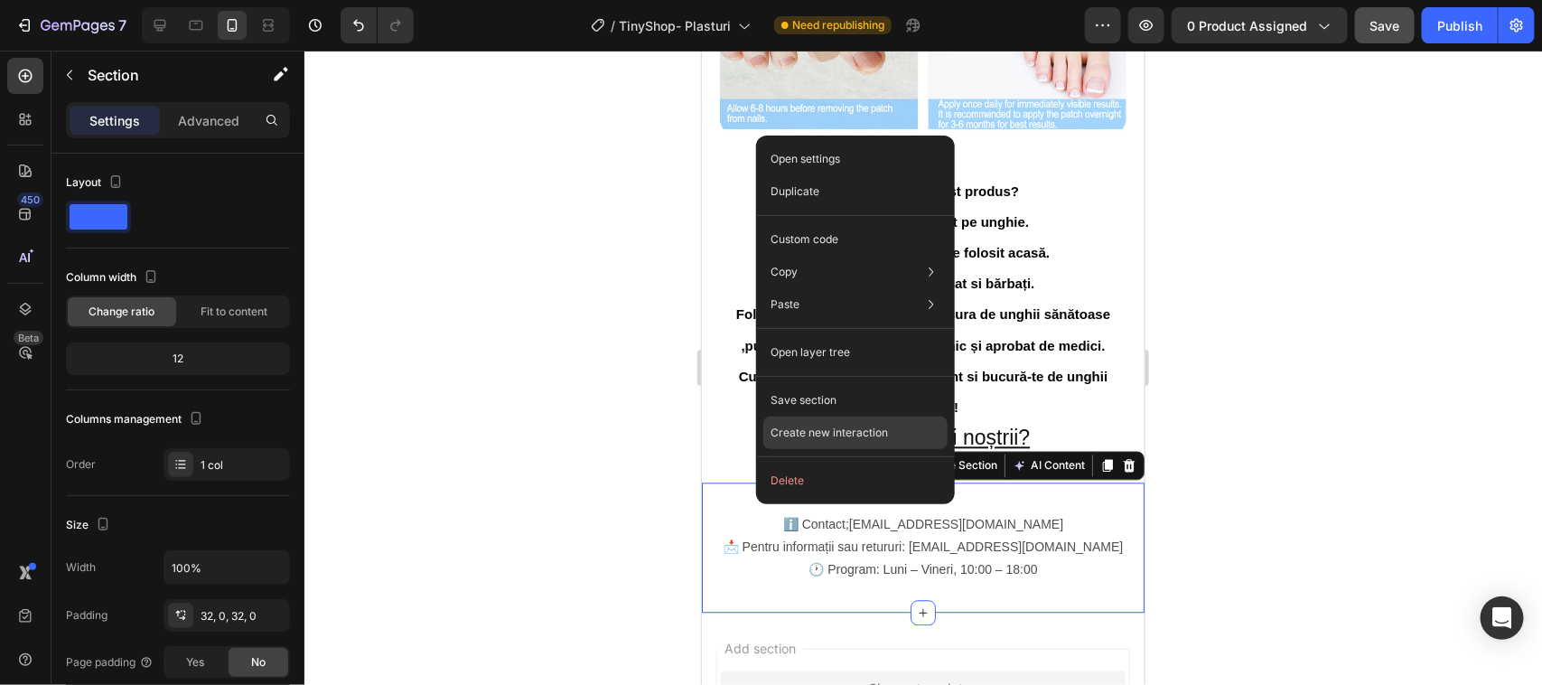
click at [804, 431] on p "Create new interaction" at bounding box center [829, 433] width 117 height 18
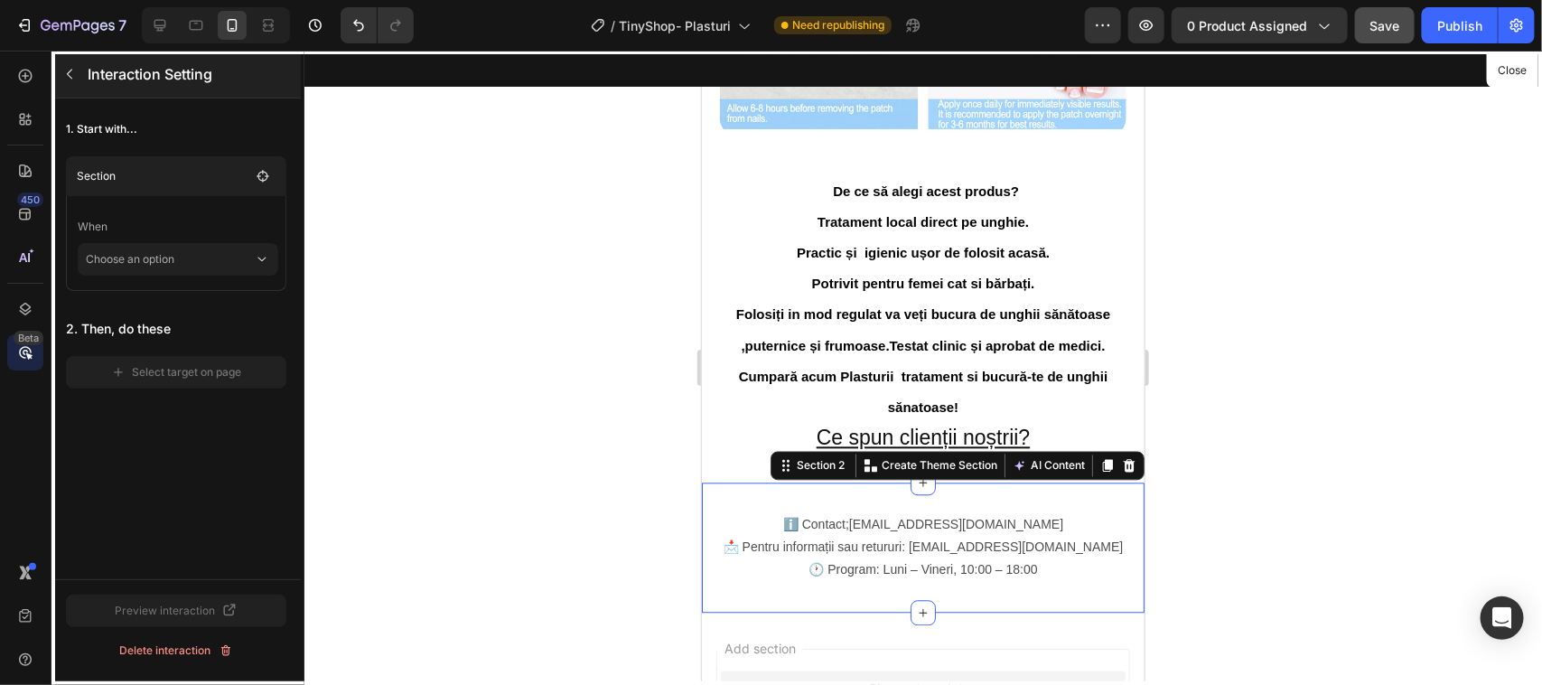
click at [68, 70] on icon "button" at bounding box center [69, 74] width 14 height 14
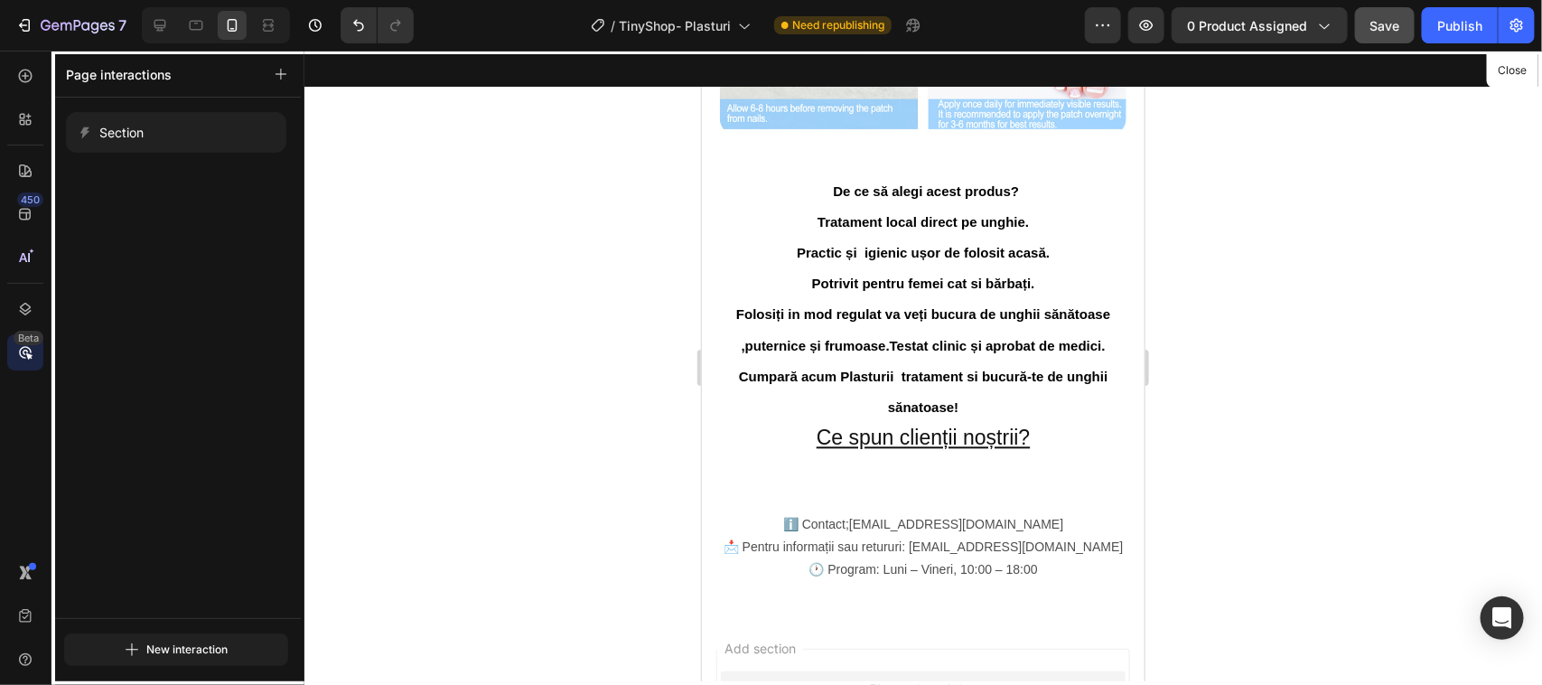
drag, startPoint x: 836, startPoint y: 487, endPoint x: 784, endPoint y: 464, distance: 56.2
click at [784, 464] on div at bounding box center [922, 367] width 443 height 634
click at [796, 478] on div at bounding box center [922, 367] width 443 height 634
click at [784, 475] on div at bounding box center [922, 367] width 443 height 634
click at [1515, 72] on button "Close" at bounding box center [1512, 71] width 44 height 26
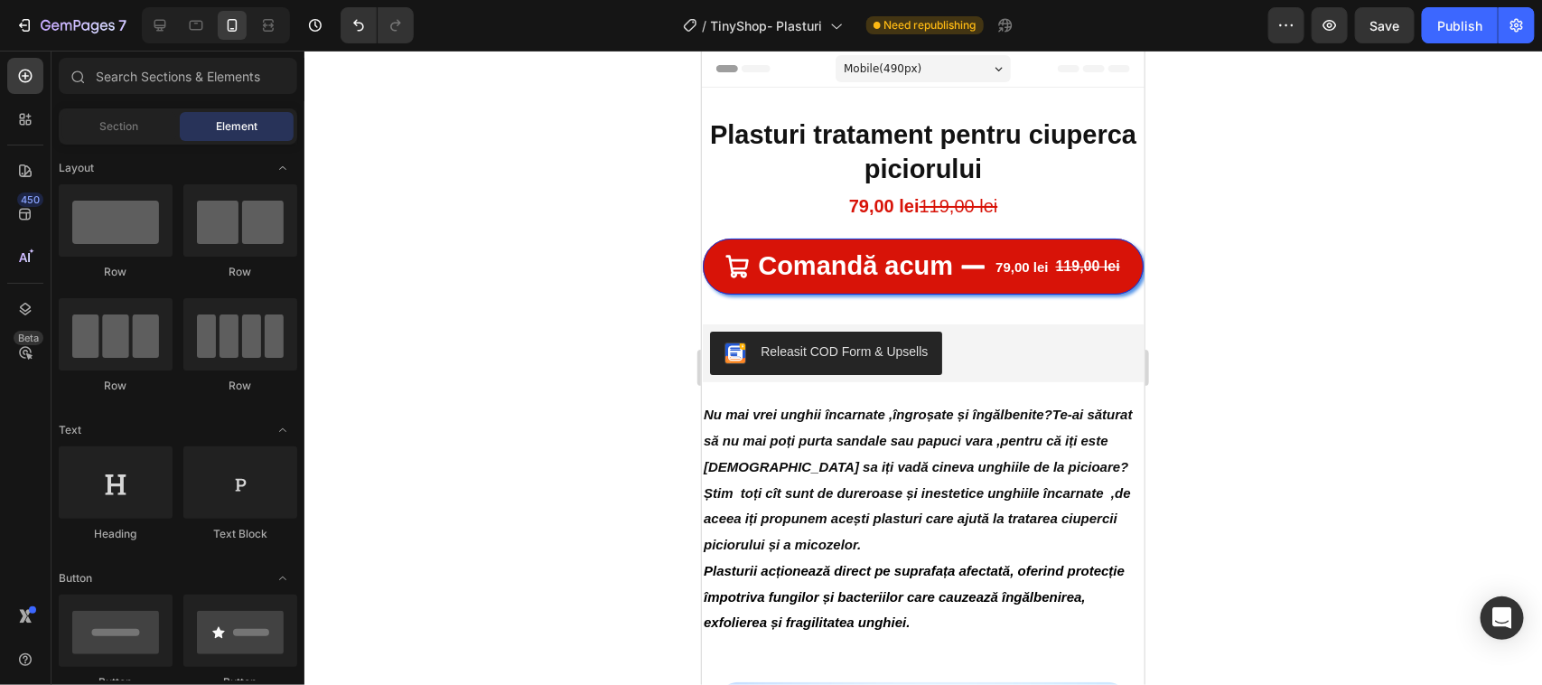
scroll to position [1694, 0]
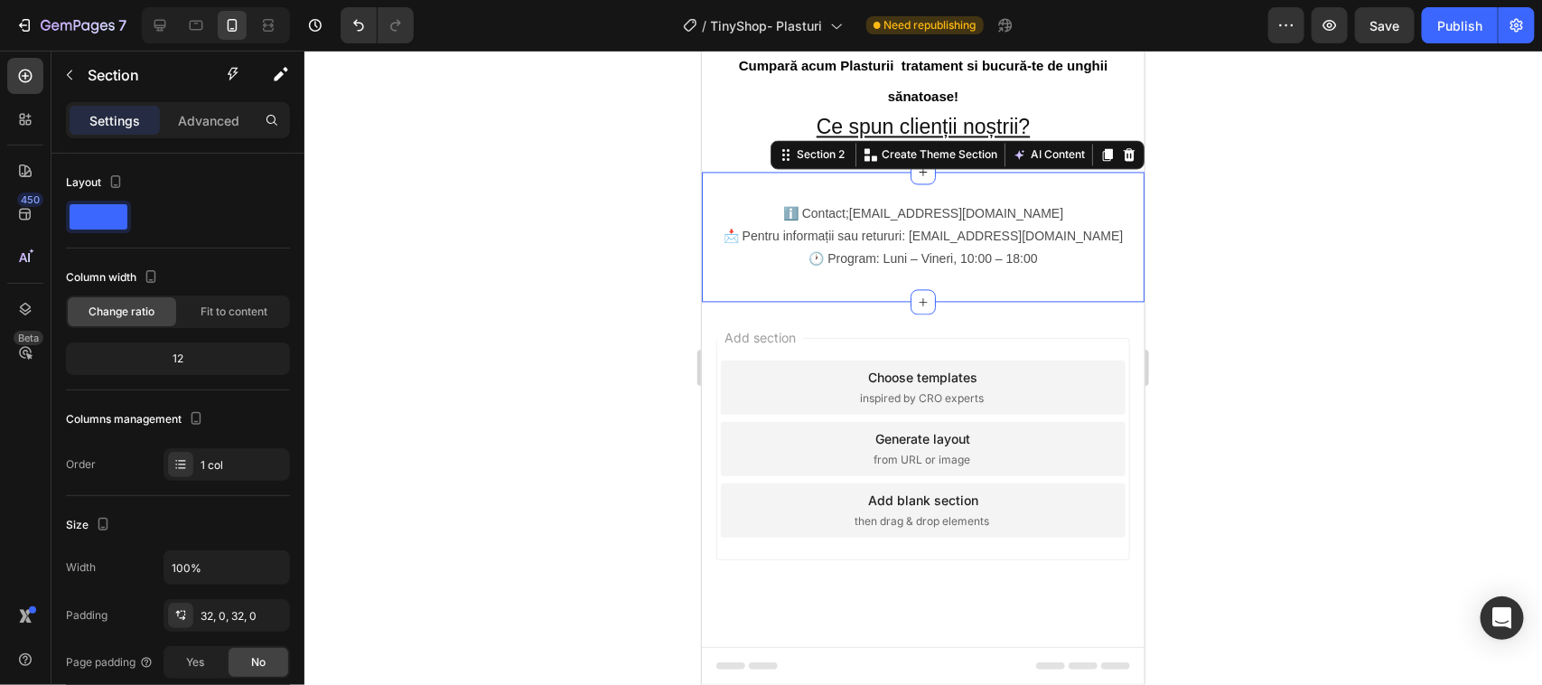
drag, startPoint x: 1076, startPoint y: 611, endPoint x: 1079, endPoint y: 625, distance: 14.9
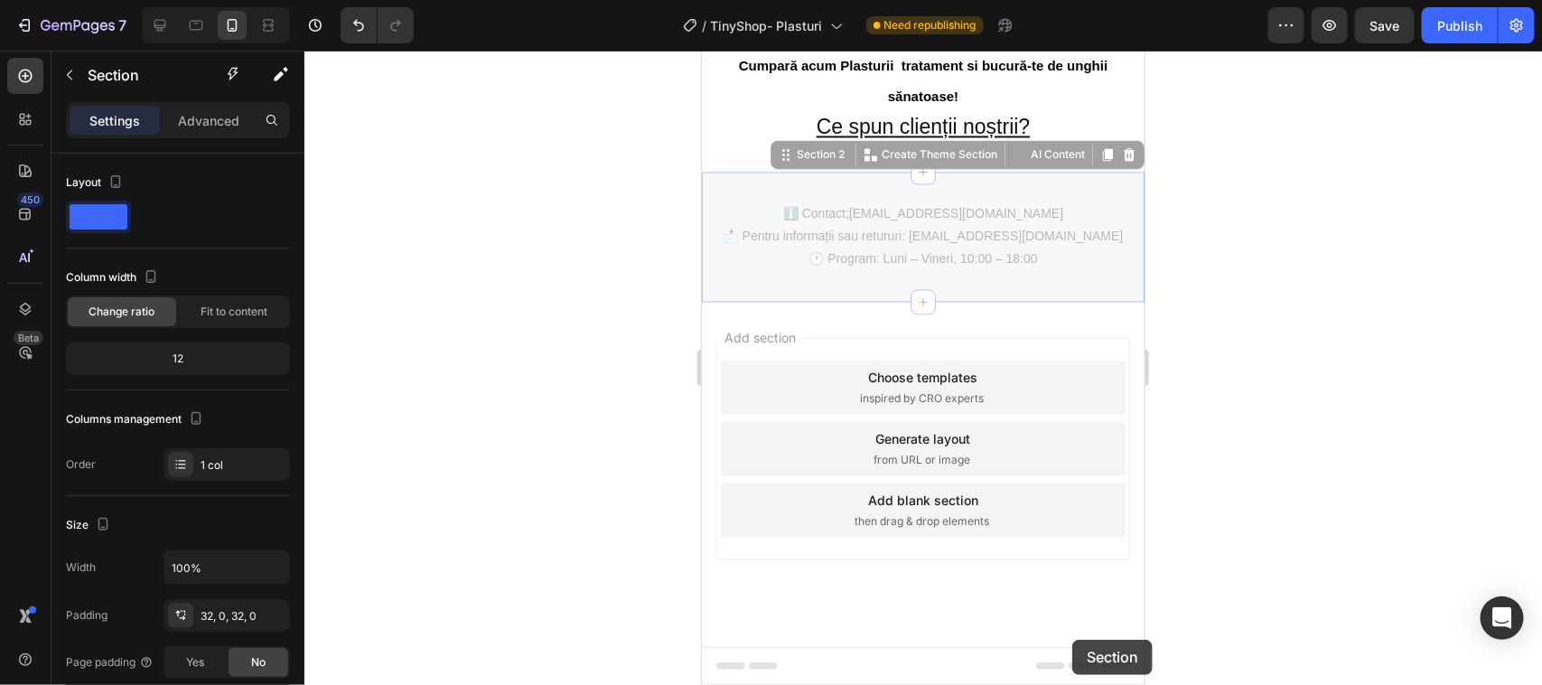
drag, startPoint x: 1071, startPoint y: 611, endPoint x: 1071, endPoint y: 639, distance: 28.0
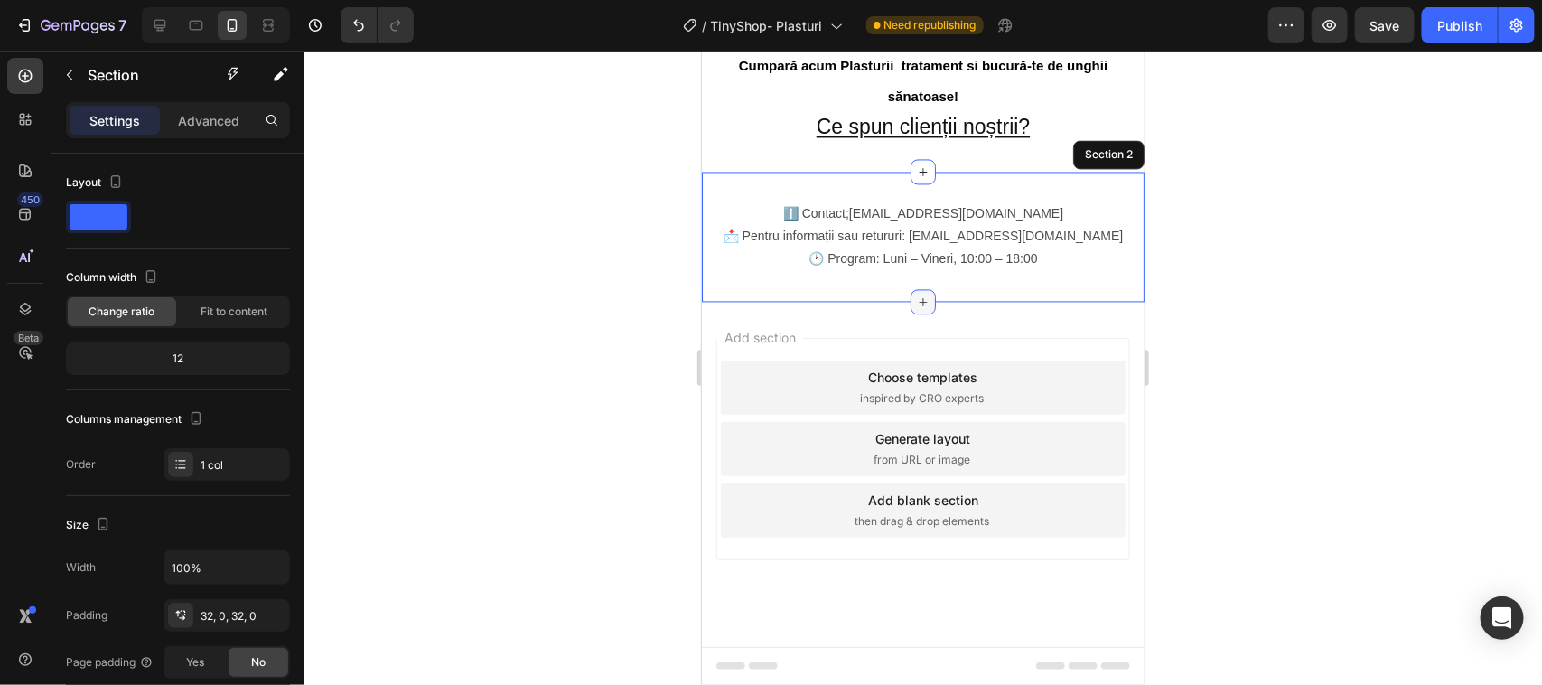
click at [915, 308] on icon at bounding box center [922, 301] width 14 height 14
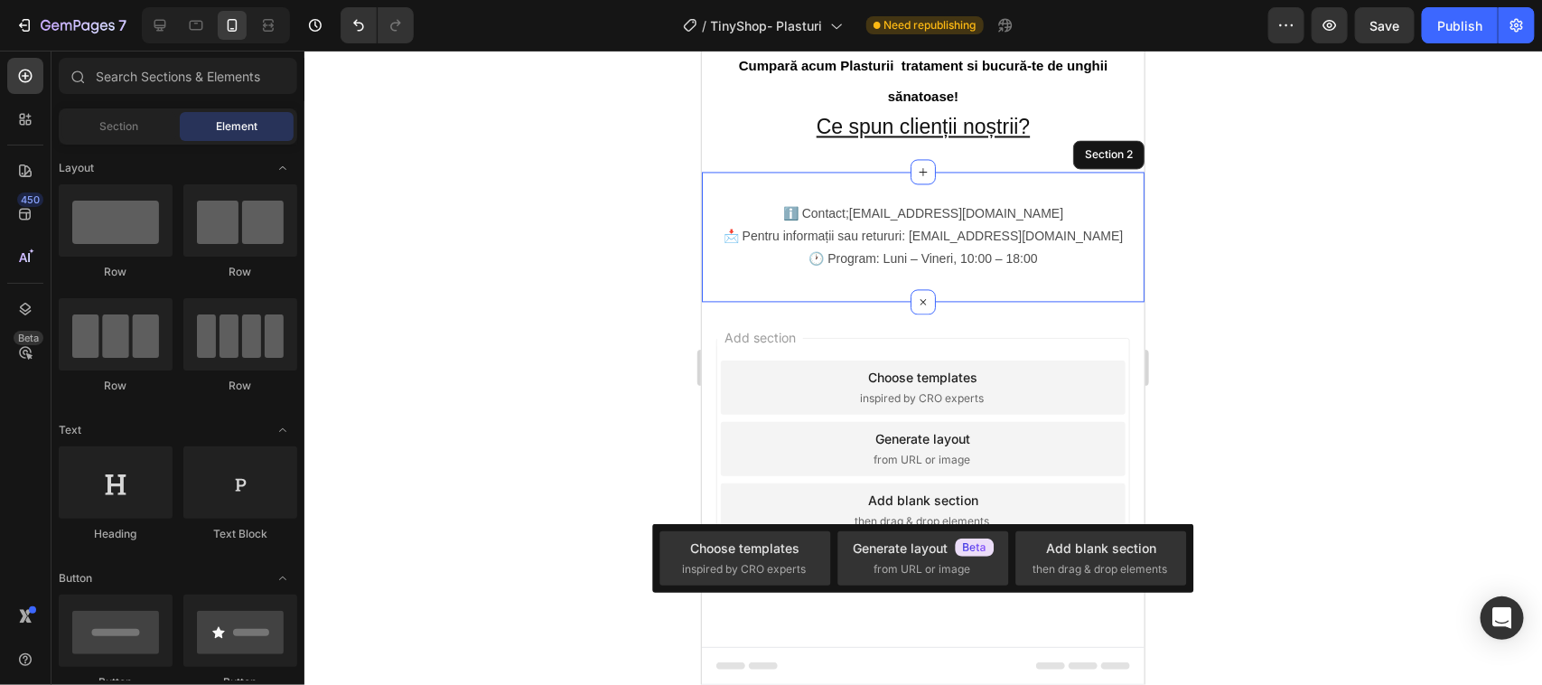
click at [908, 646] on div "Add section Choose templates inspired by CRO experts Generate layout from URL o…" at bounding box center [922, 473] width 443 height 345
click at [909, 646] on div "Add section Choose templates inspired by CRO experts Generate layout from URL o…" at bounding box center [922, 473] width 443 height 345
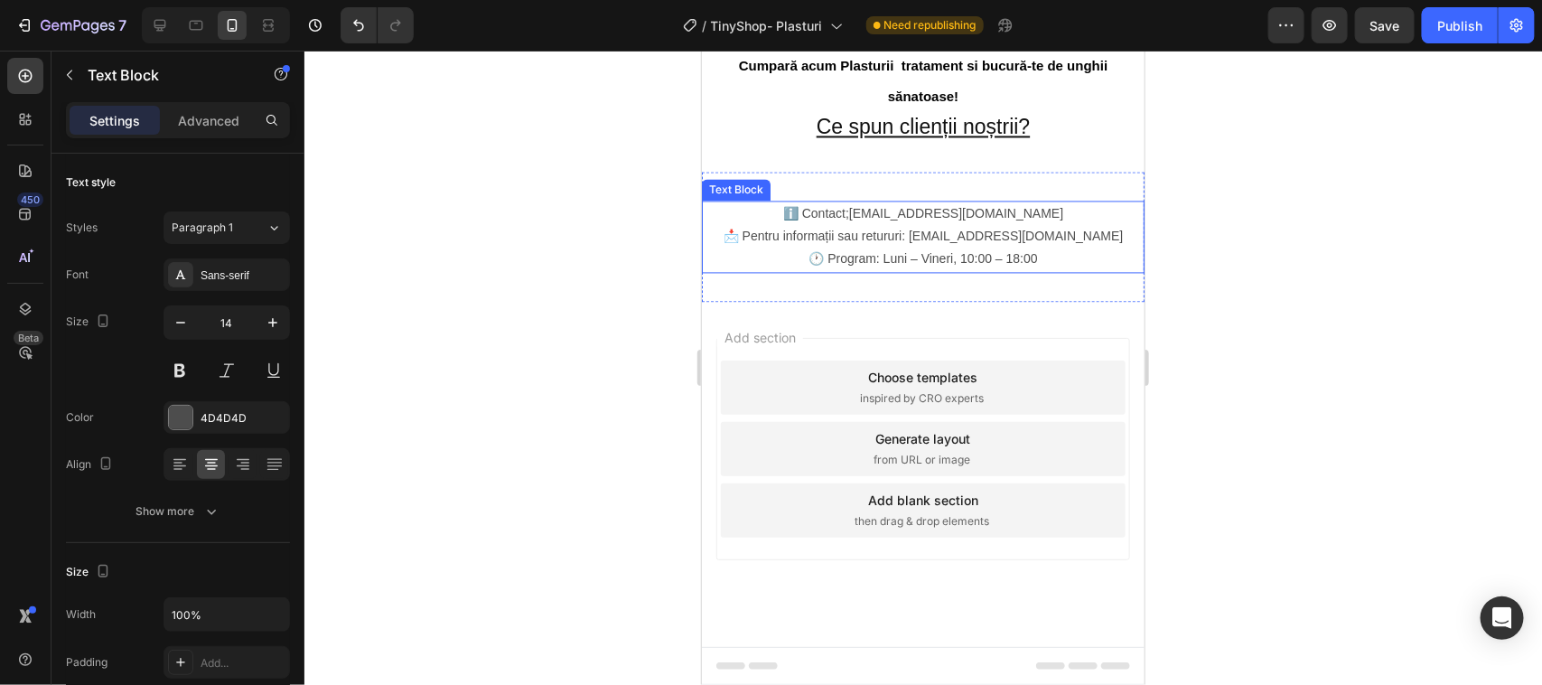
click at [1032, 269] on p "📩 Pentru informații sau retururi: [EMAIL_ADDRESS][DOMAIN_NAME] 🕐 Program: Luni …" at bounding box center [922, 246] width 439 height 45
click at [733, 193] on div "Text Block" at bounding box center [754, 183] width 98 height 22
click at [733, 197] on div "Text Block Section" at bounding box center [780, 182] width 158 height 29
click at [733, 191] on div "Text Block" at bounding box center [754, 182] width 61 height 16
click at [1032, 269] on p "📩 Pentru informații sau retururi: [EMAIL_ADDRESS][DOMAIN_NAME] 🕐 Program: Luni …" at bounding box center [922, 246] width 439 height 45
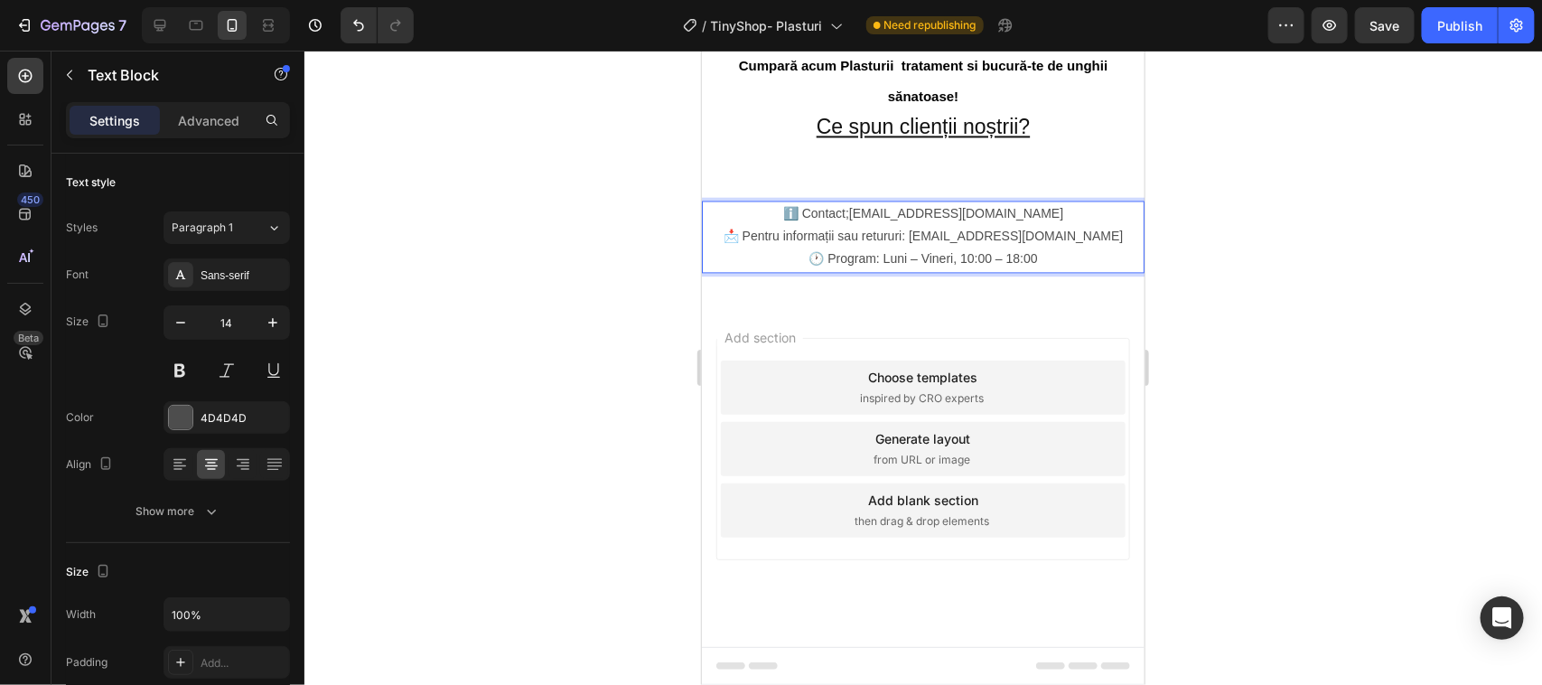
click at [1061, 269] on p "📩 Pentru informații sau retururi: [EMAIL_ADDRESS][DOMAIN_NAME] 🕐 Program: Luni …" at bounding box center [922, 246] width 439 height 45
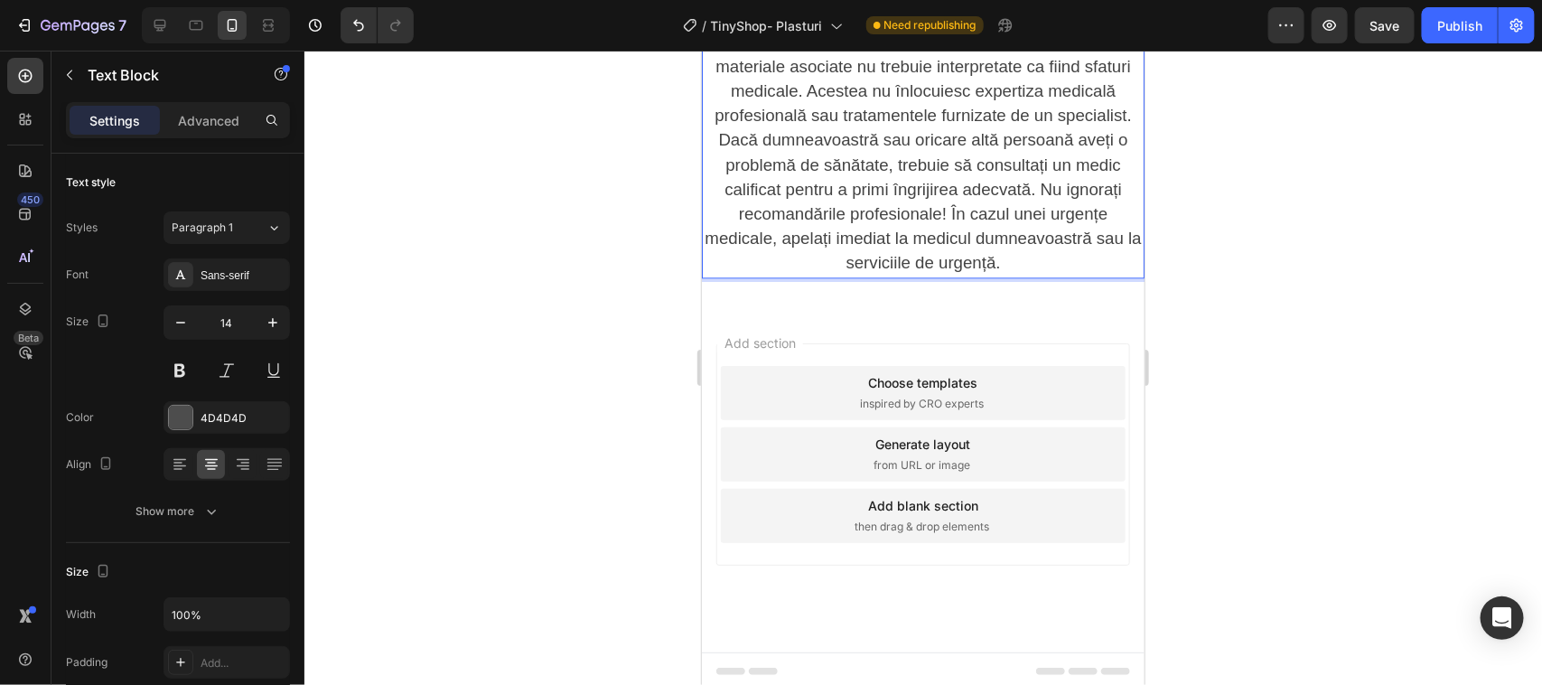
scroll to position [1854, 0]
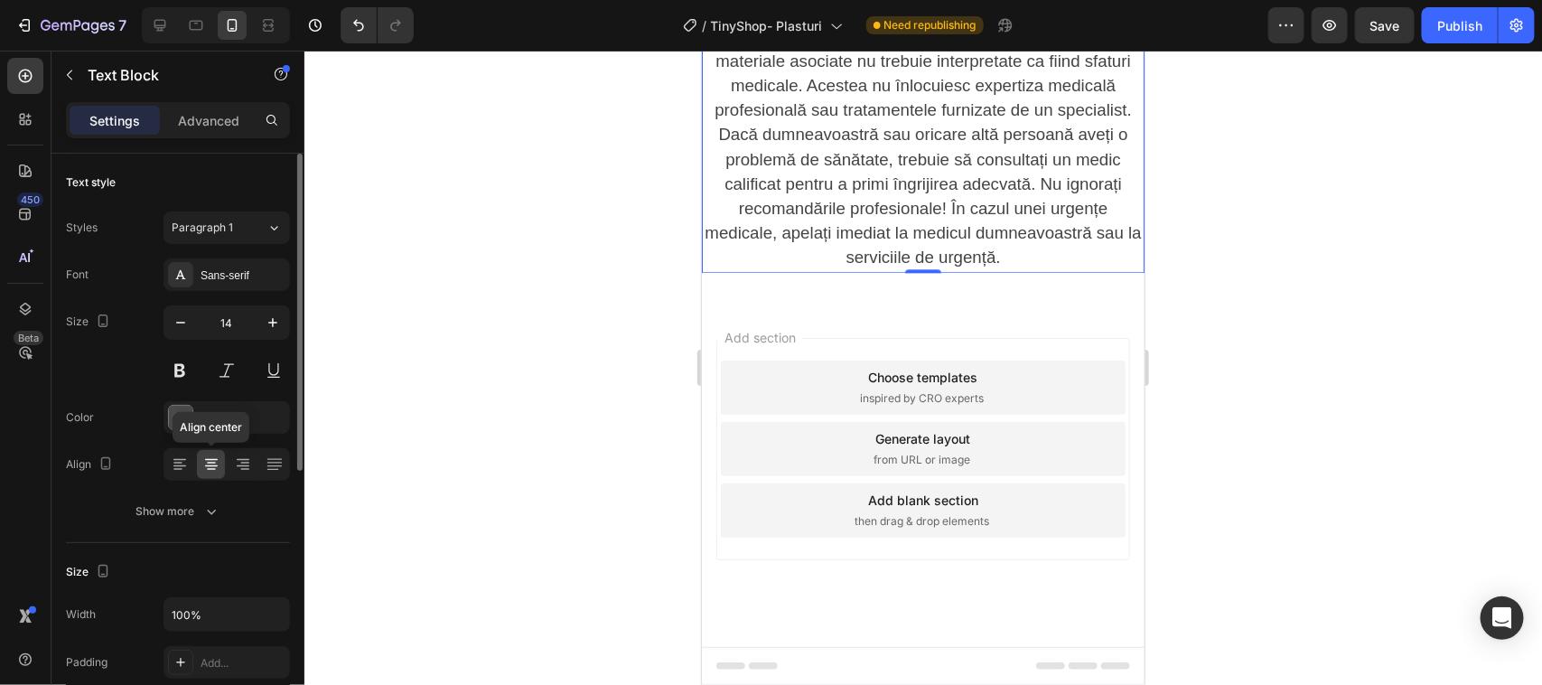
click at [209, 462] on icon at bounding box center [211, 463] width 9 height 2
click at [182, 462] on icon at bounding box center [180, 464] width 18 height 18
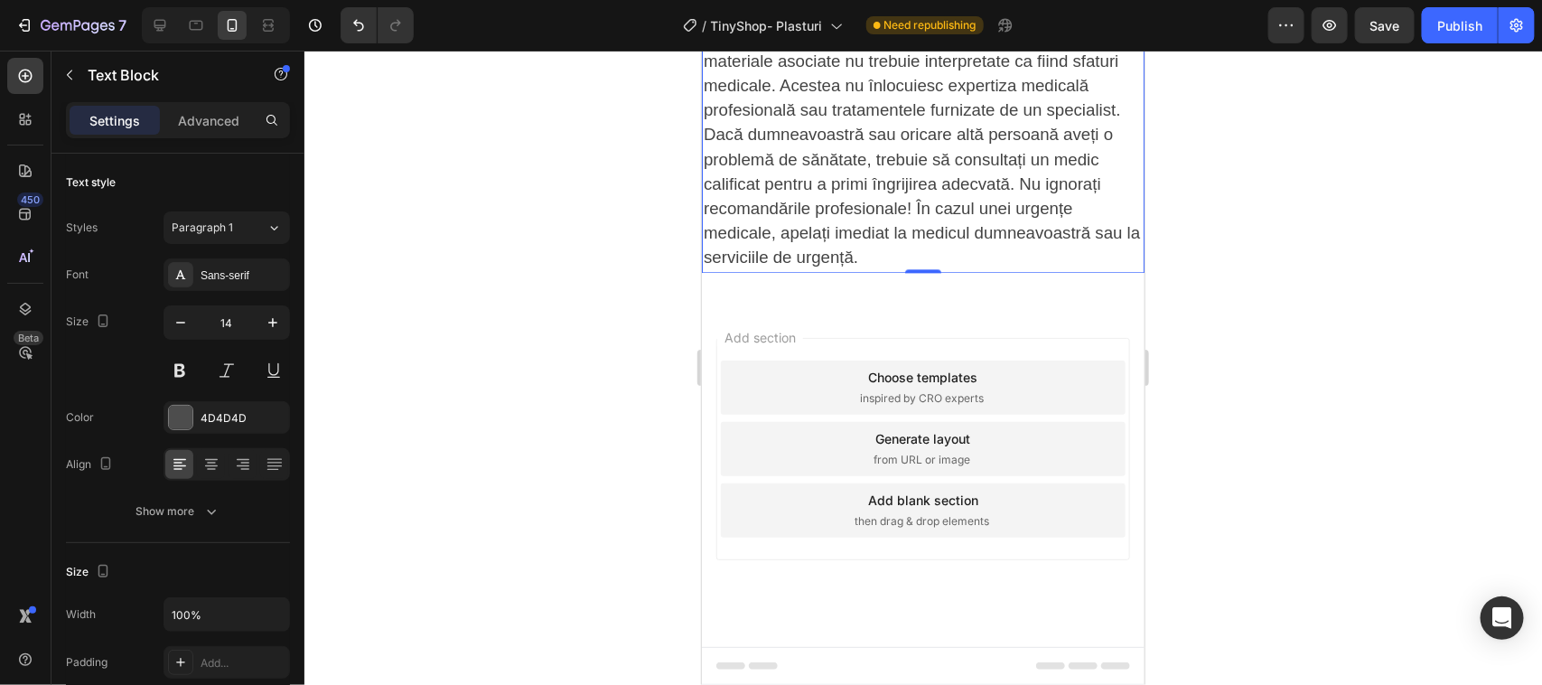
scroll to position [1966, 0]
drag, startPoint x: 974, startPoint y: 309, endPoint x: 1081, endPoint y: 311, distance: 107.5
click at [1081, 269] on p "📩 Pentru informații sau retururi: [EMAIL_ADDRESS][DOMAIN_NAME] 🕐 Program: Luni …" at bounding box center [922, 123] width 439 height 293
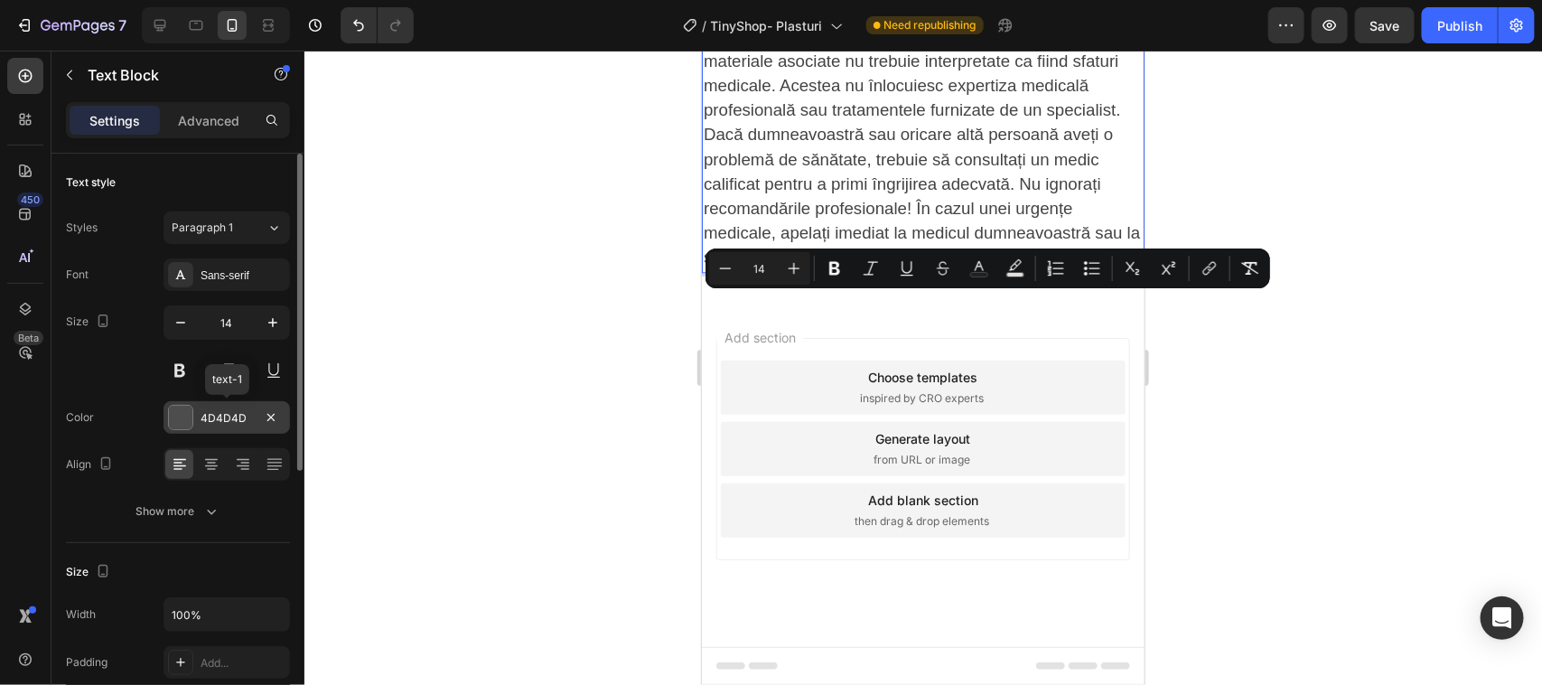
click at [174, 413] on div at bounding box center [180, 417] width 23 height 23
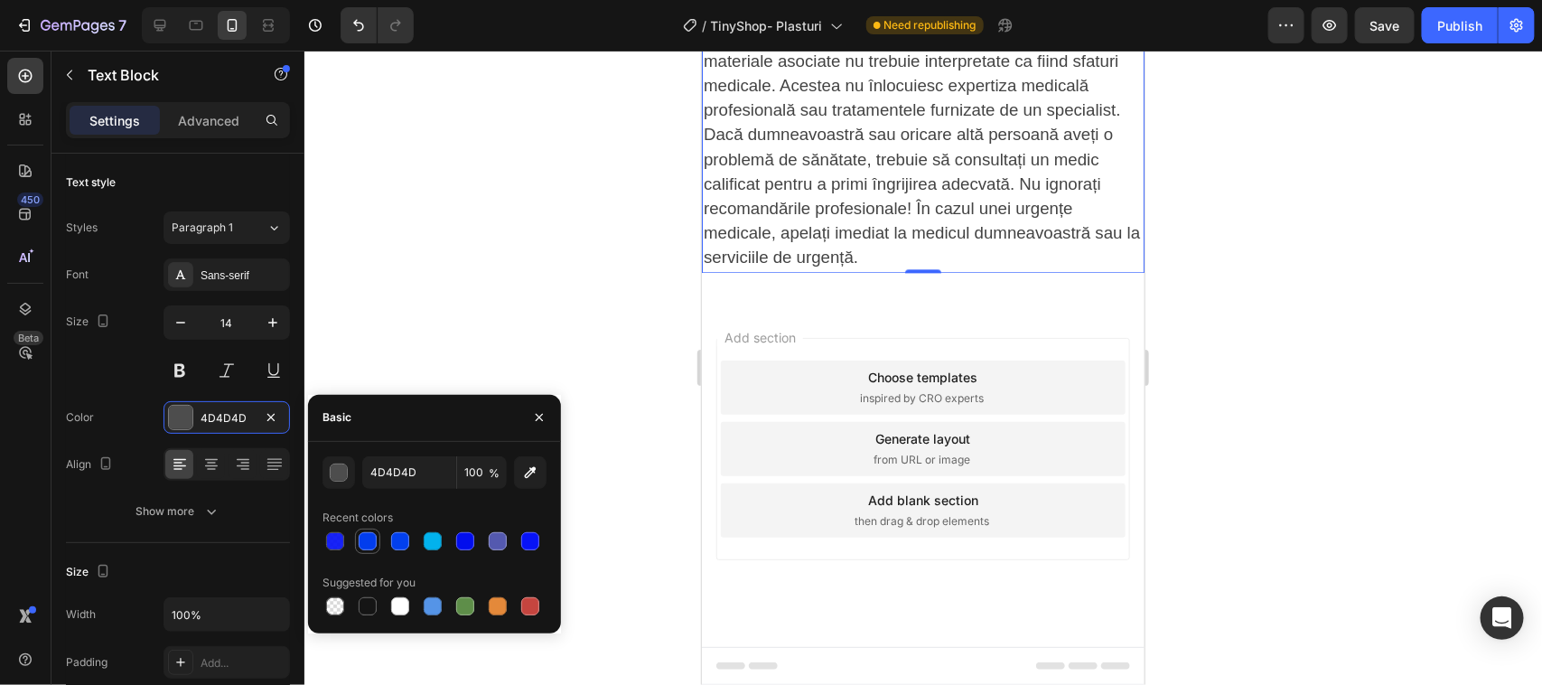
click at [371, 538] on div at bounding box center [368, 541] width 18 height 18
type input "023DED"
click at [624, 299] on div at bounding box center [923, 368] width 1238 height 634
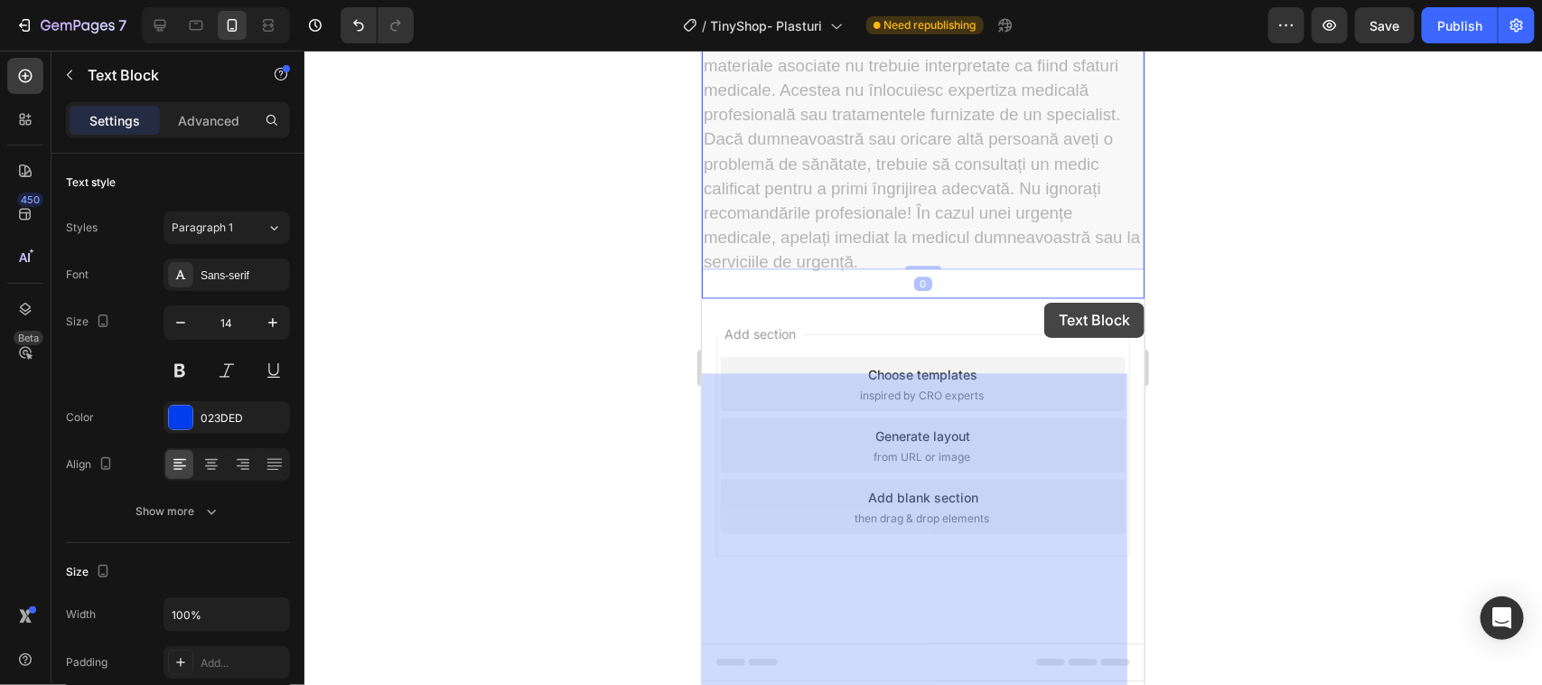
drag, startPoint x: 981, startPoint y: 302, endPoint x: 1004, endPoint y: 304, distance: 22.7
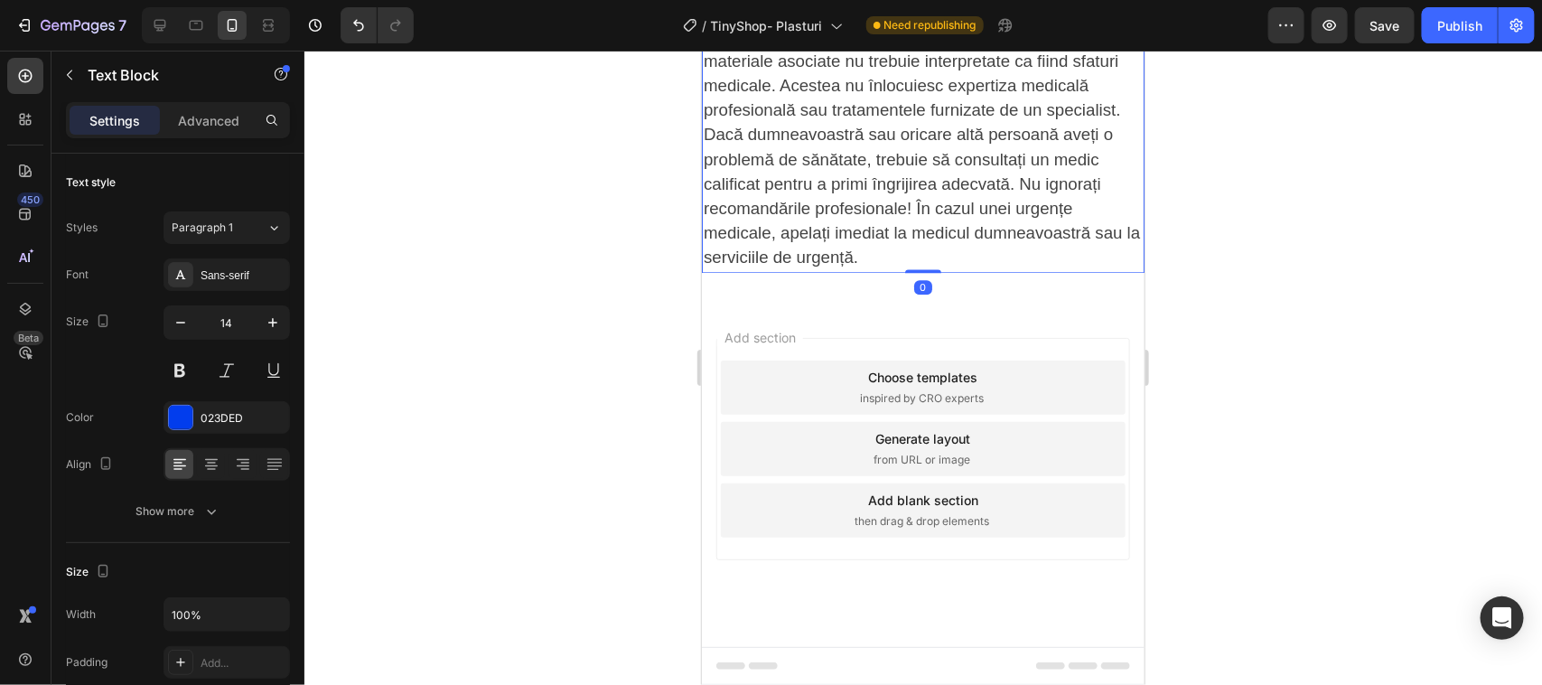
click at [611, 312] on div at bounding box center [923, 368] width 1238 height 634
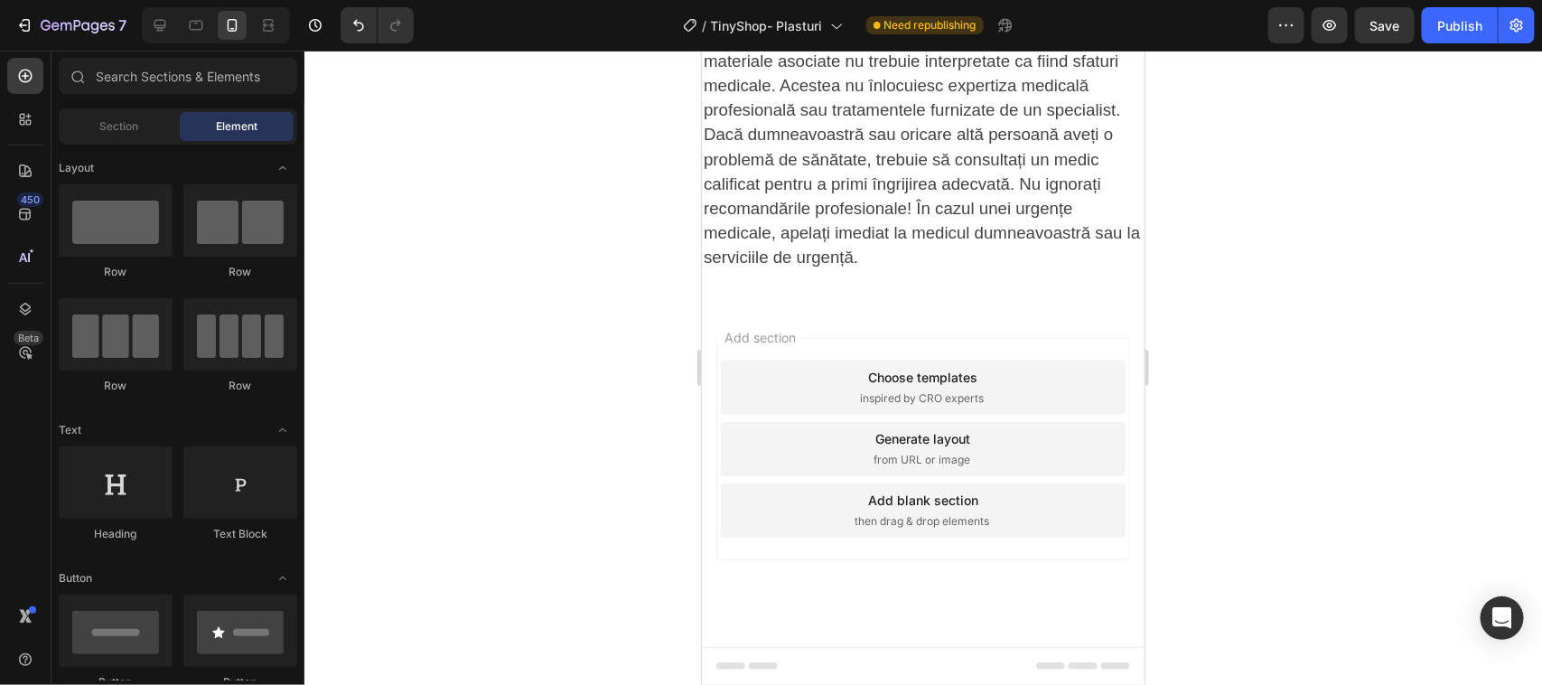
click at [584, 405] on div at bounding box center [923, 368] width 1238 height 634
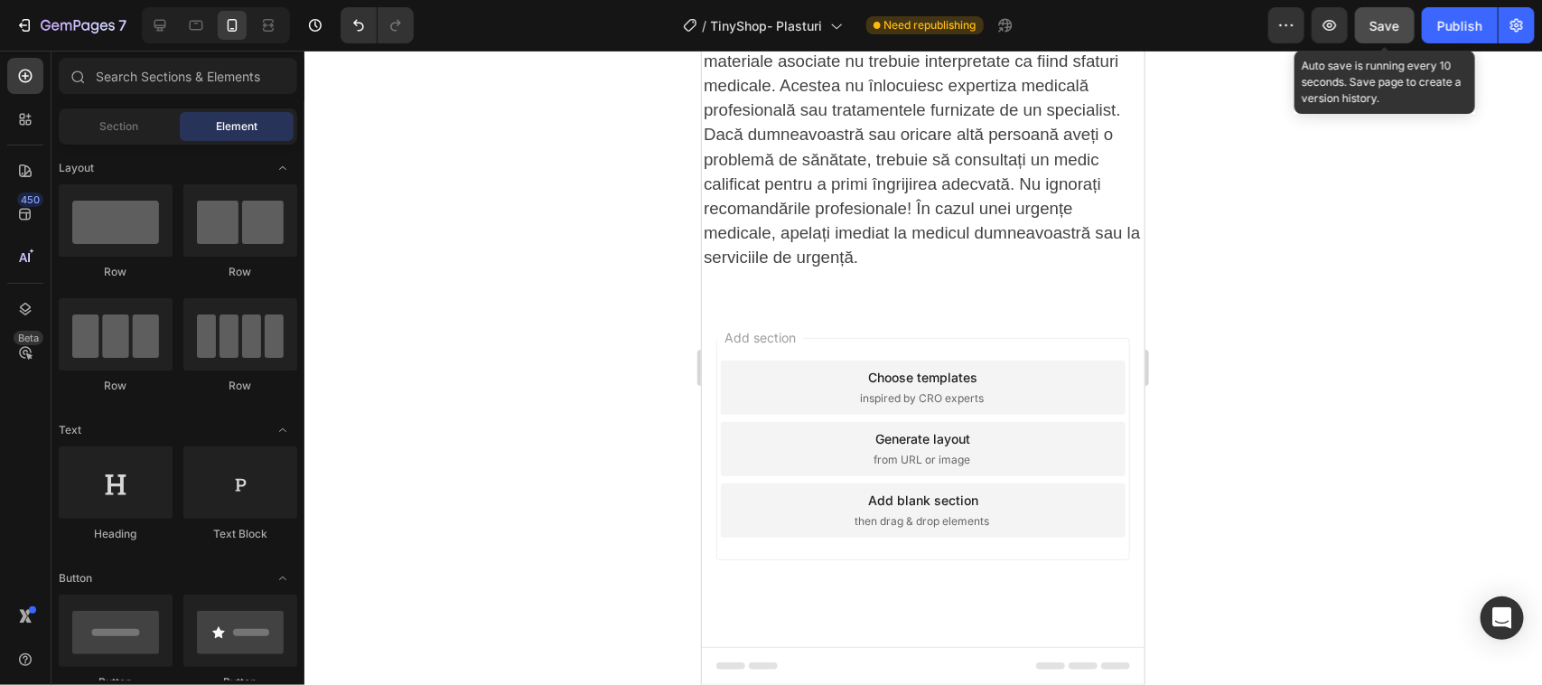
click at [1383, 30] on span "Save" at bounding box center [1385, 25] width 30 height 15
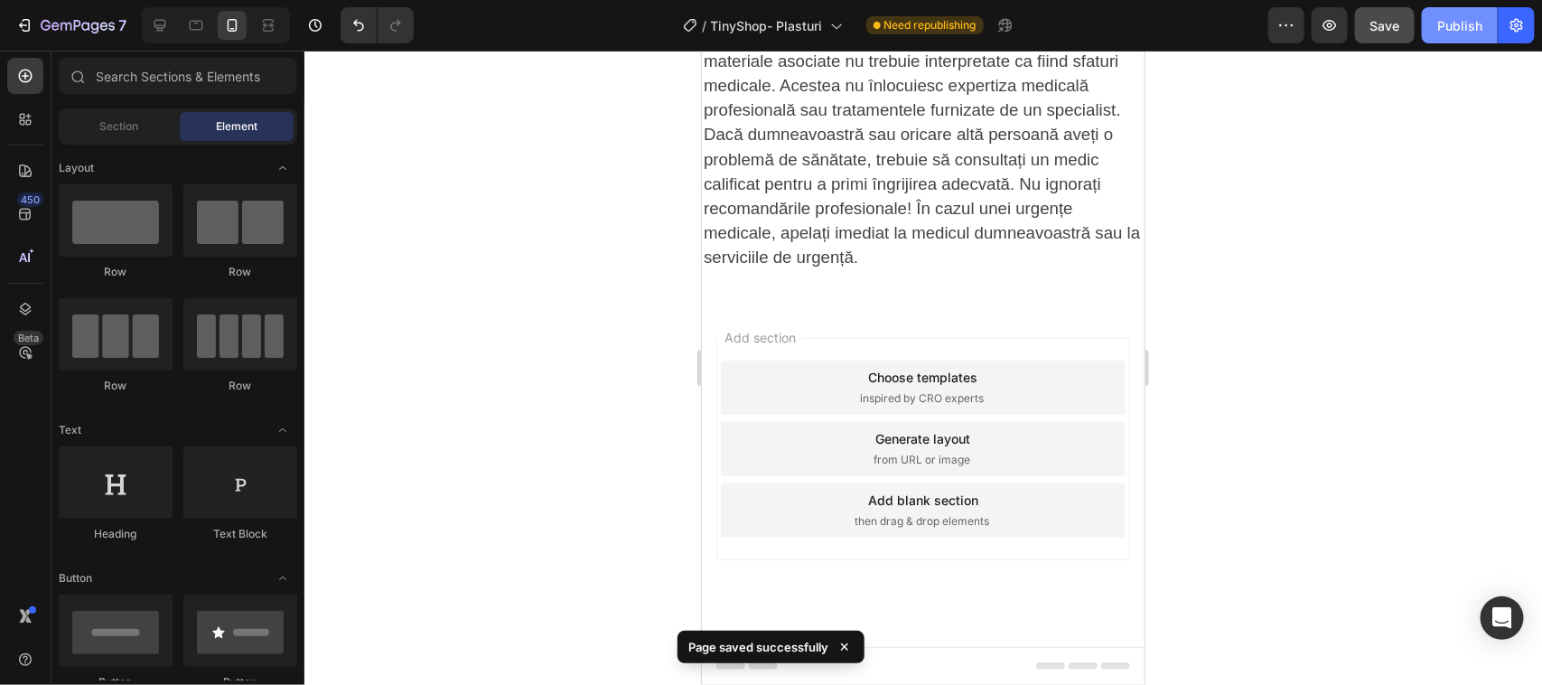
click at [1457, 25] on div "Publish" at bounding box center [1459, 25] width 45 height 19
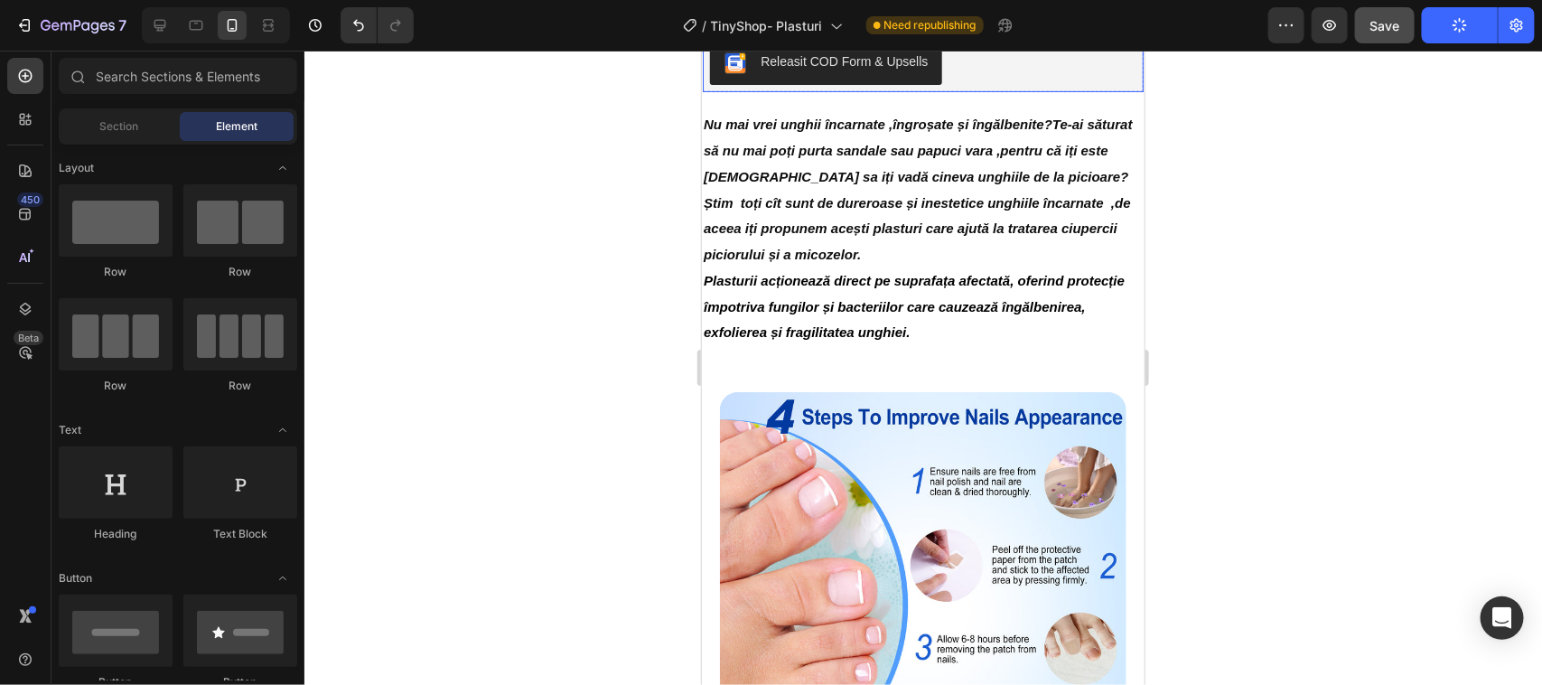
scroll to position [0, 0]
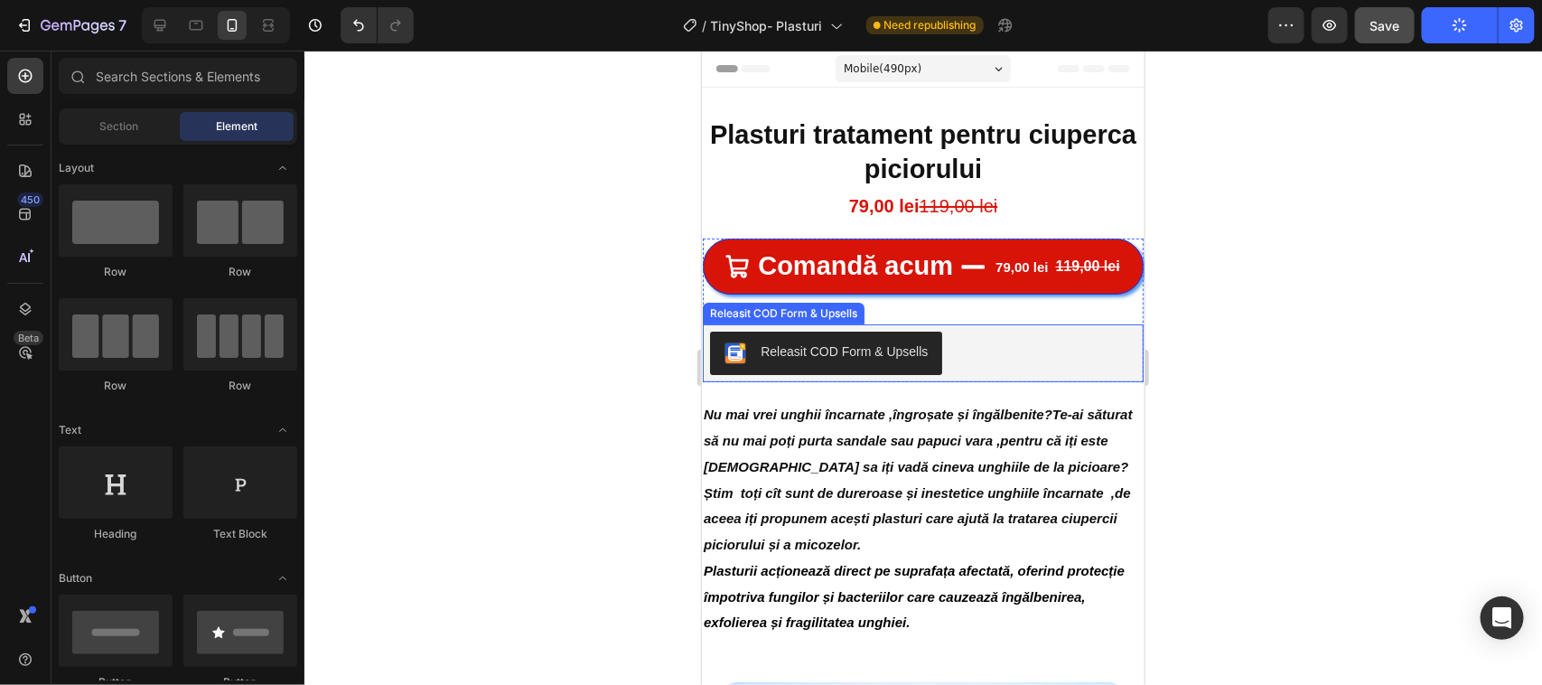
click at [823, 360] on div "Releasit COD Form & Upsells" at bounding box center [843, 350] width 167 height 19
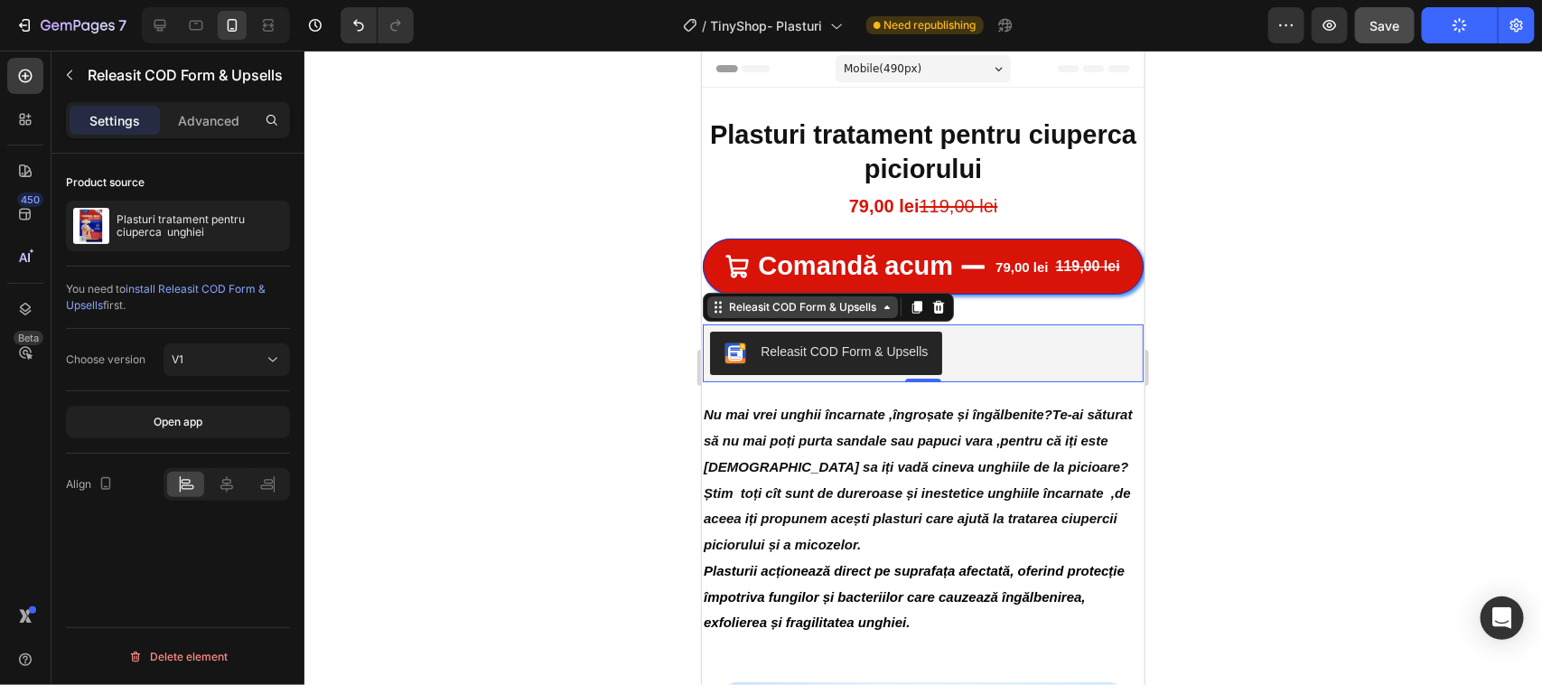
click at [792, 317] on div "Releasit COD Form & Upsells" at bounding box center [801, 306] width 191 height 22
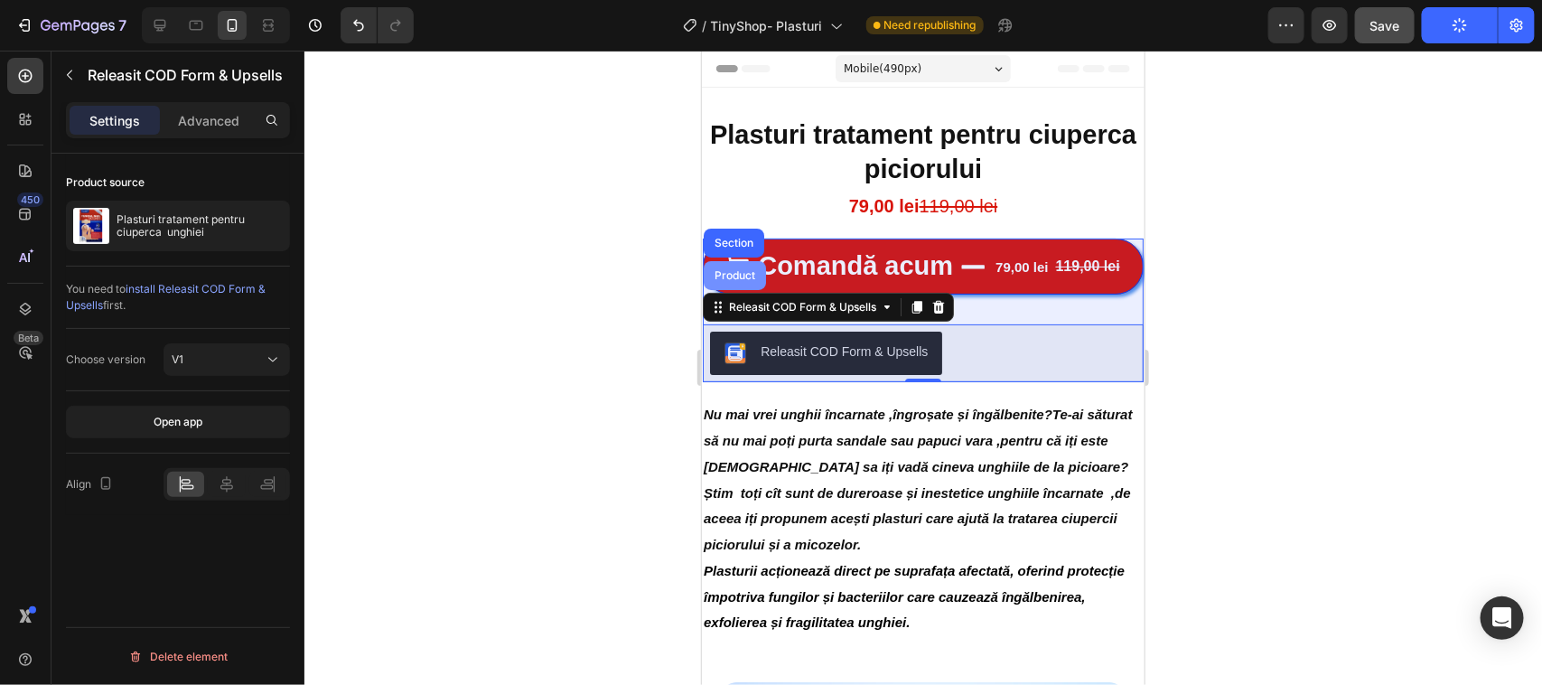
click at [737, 280] on div "Product" at bounding box center [734, 274] width 48 height 11
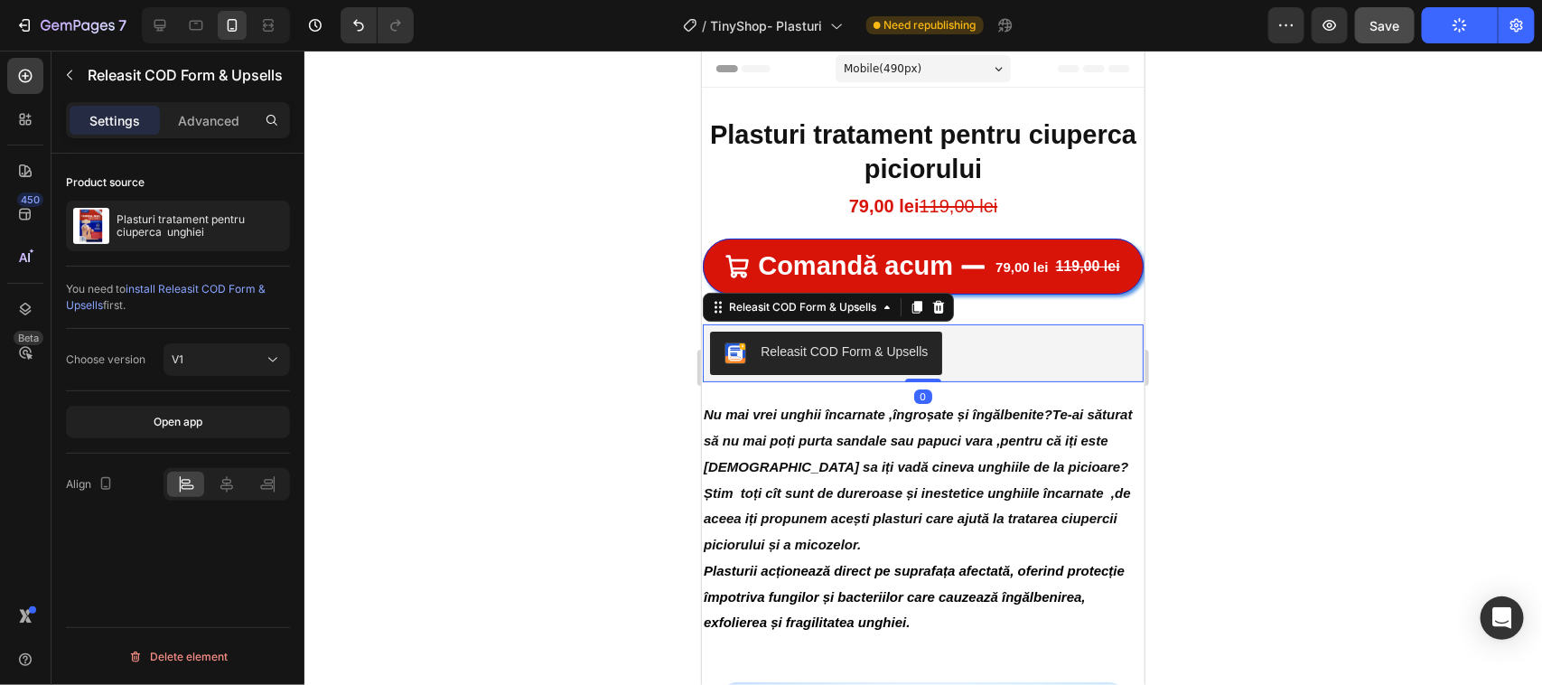
click at [768, 360] on div "Releasit COD Form & Upsells" at bounding box center [843, 350] width 167 height 19
click at [768, 314] on div "Releasit COD Form & Upsells" at bounding box center [801, 306] width 154 height 16
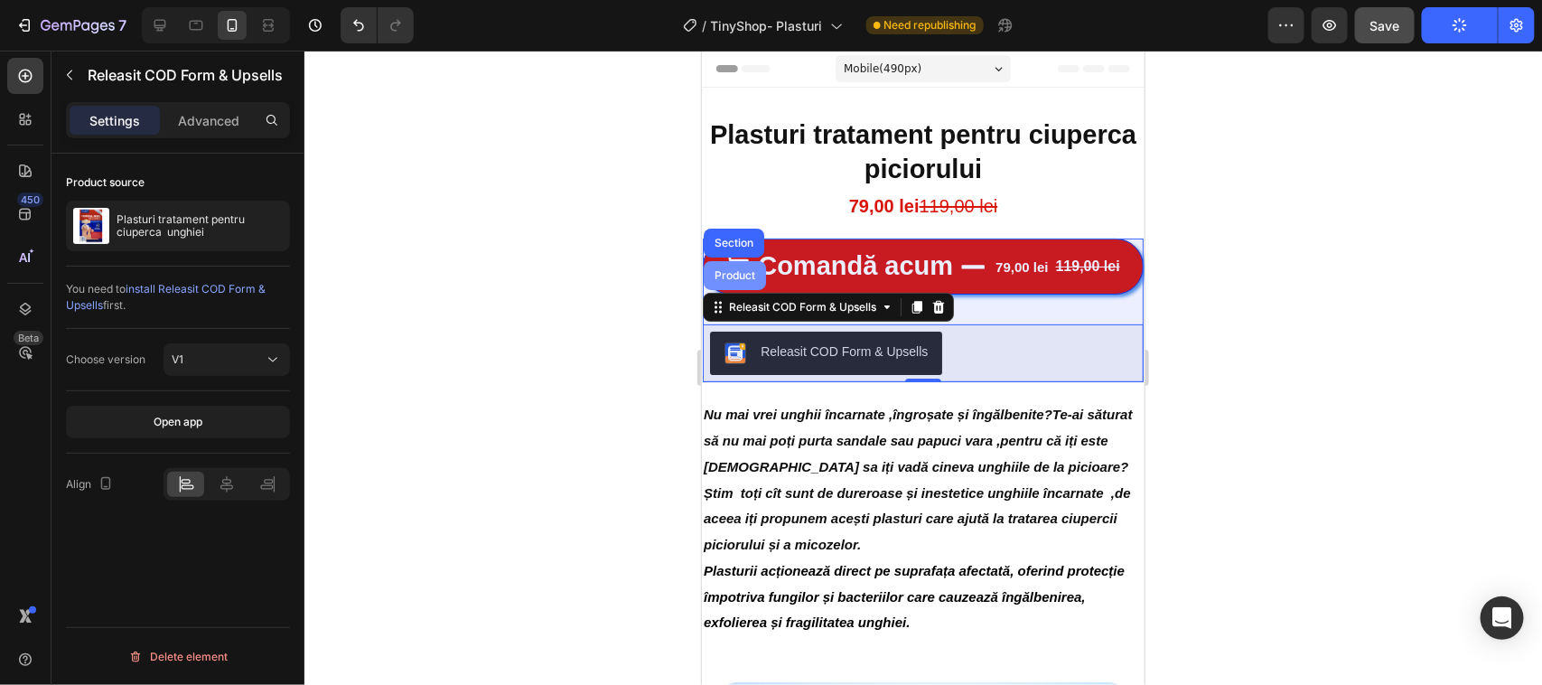
click at [724, 280] on div "Product" at bounding box center [734, 274] width 48 height 11
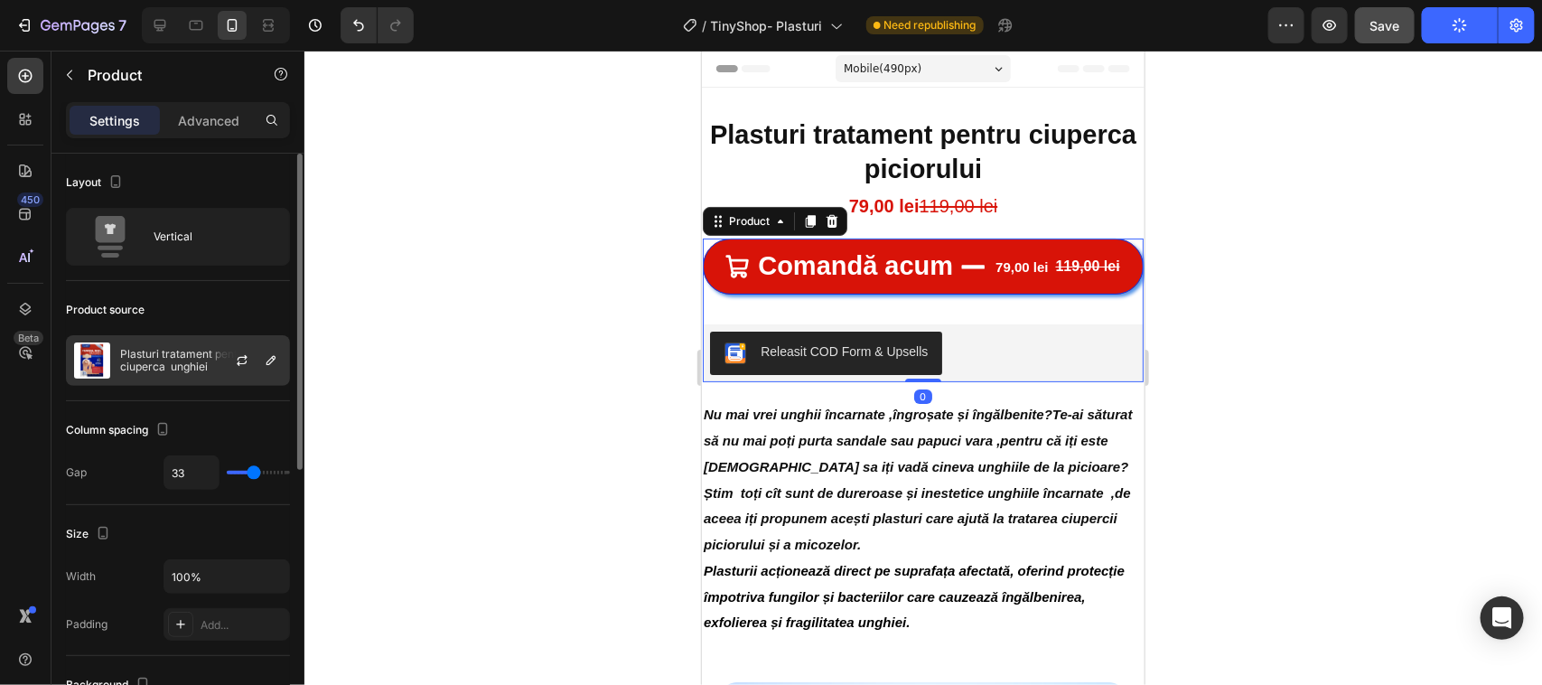
click at [141, 349] on p "Plasturi tratament pentru ciuperca unghiei" at bounding box center [201, 360] width 162 height 25
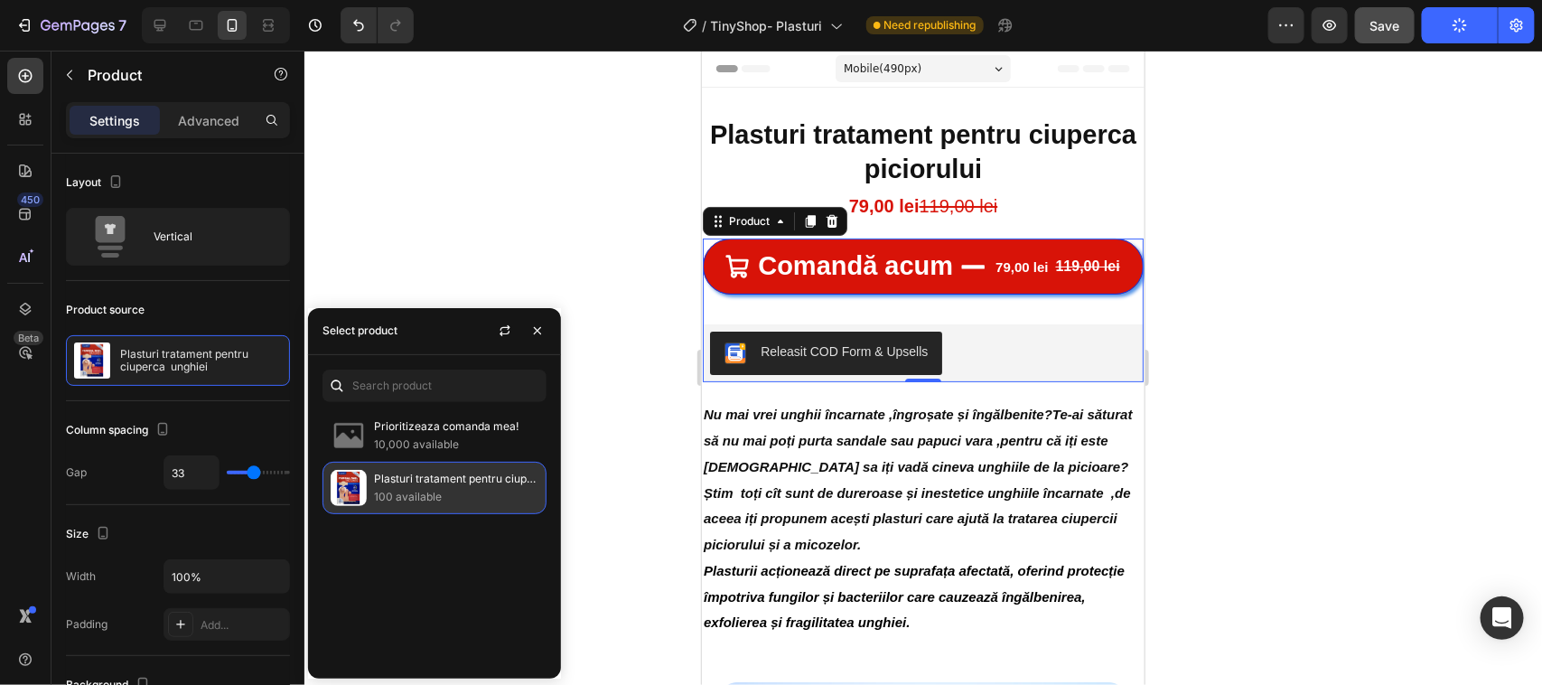
click at [344, 485] on img at bounding box center [349, 488] width 36 height 36
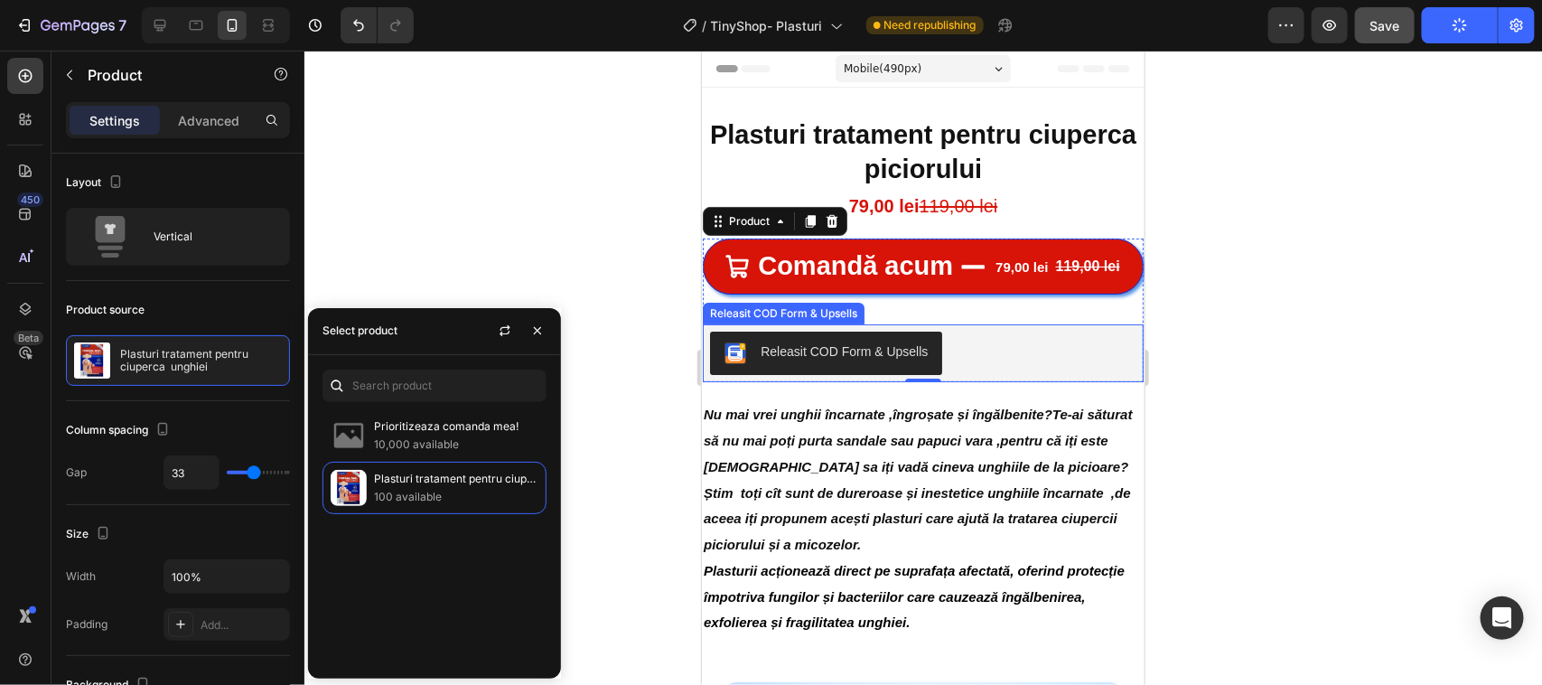
click at [775, 360] on div "Releasit COD Form & Upsells" at bounding box center [843, 350] width 167 height 19
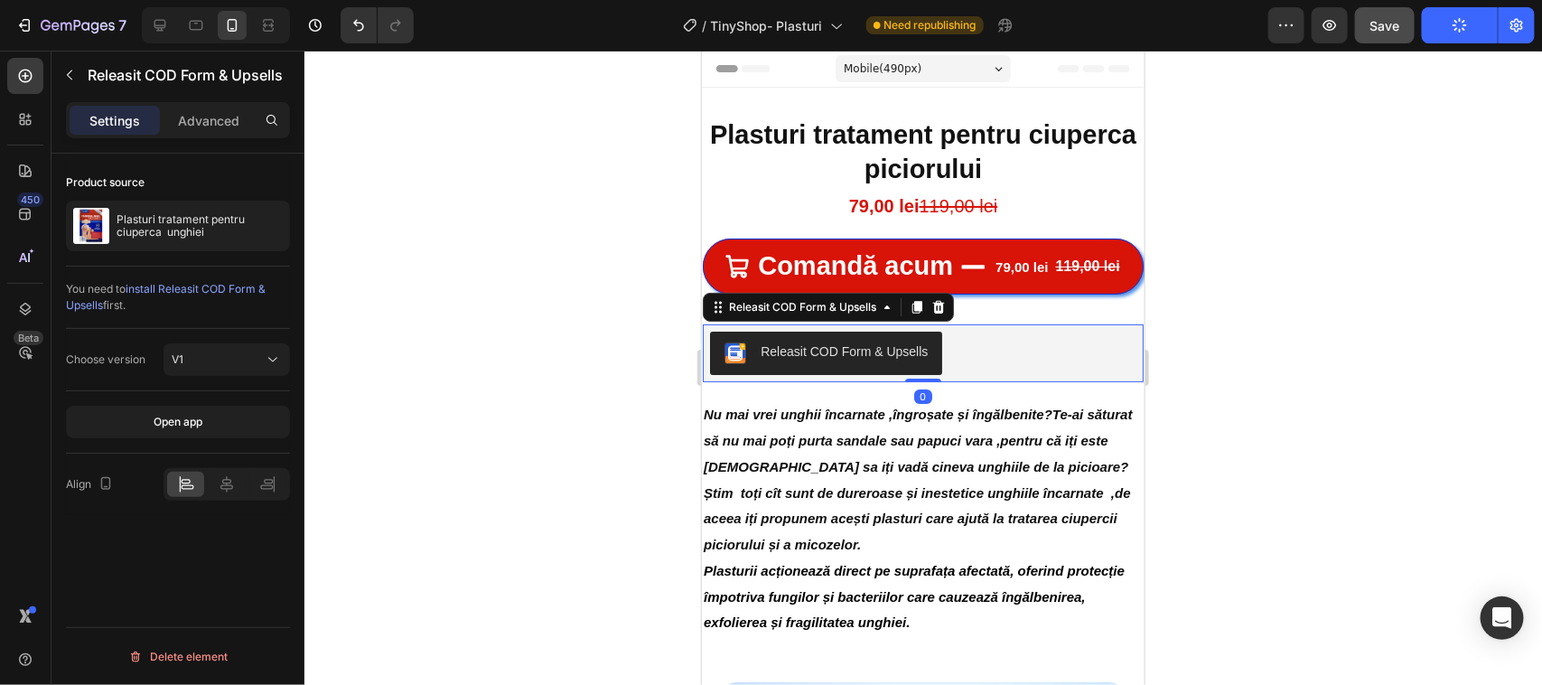
click at [780, 360] on div "Releasit COD Form & Upsells" at bounding box center [843, 350] width 167 height 19
click at [883, 360] on div "Releasit COD Form & Upsells" at bounding box center [843, 350] width 167 height 19
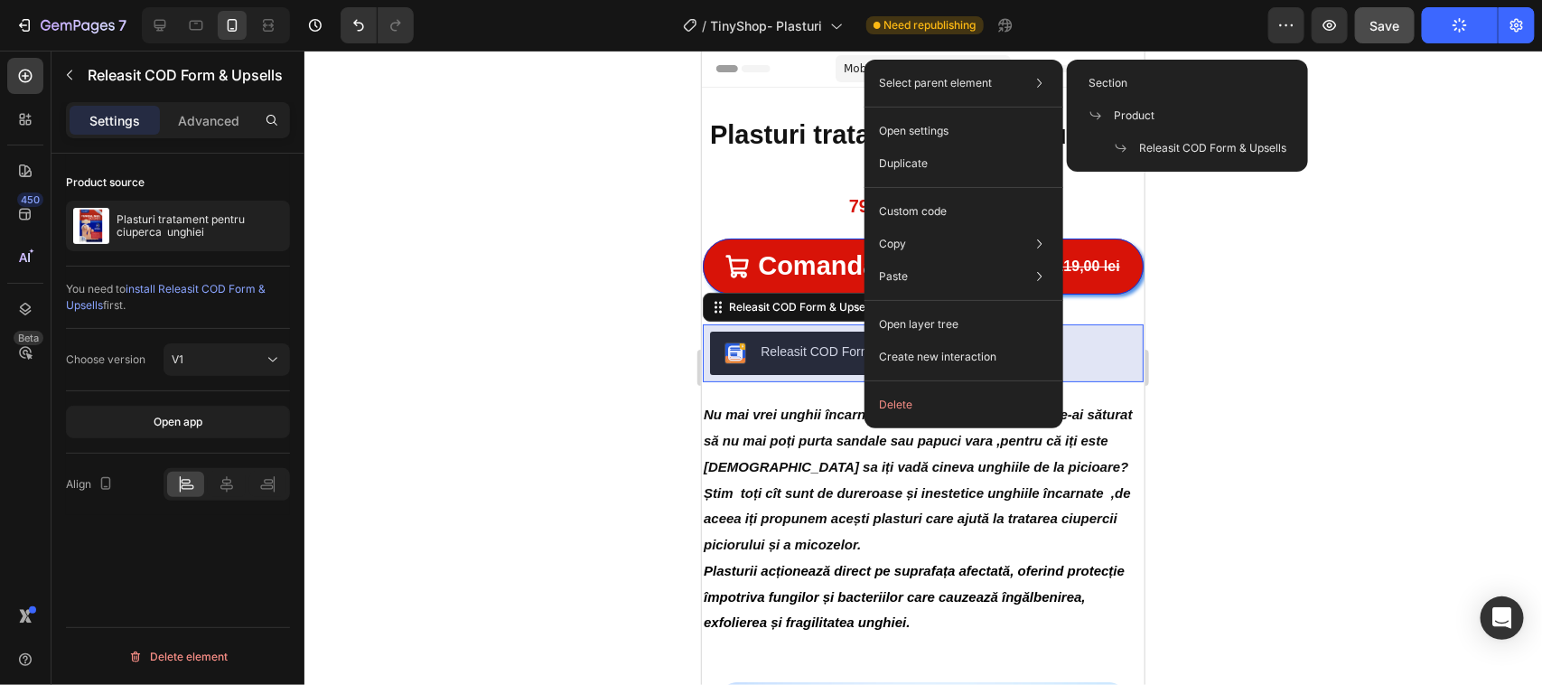
click at [1172, 143] on span "Releasit COD Form & Upsells" at bounding box center [1212, 148] width 147 height 16
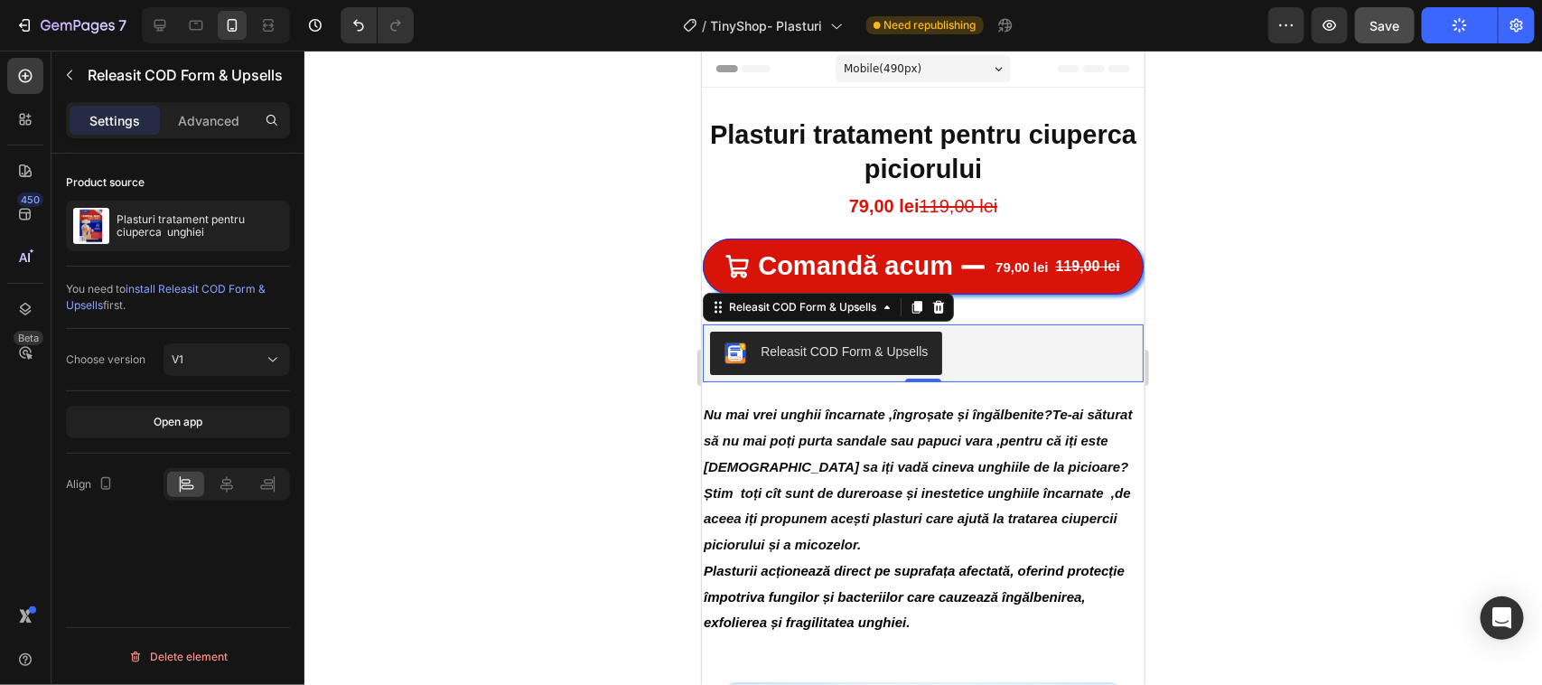
click at [793, 360] on div "Releasit COD Form & Upsells" at bounding box center [843, 350] width 167 height 19
click at [795, 360] on div "Releasit COD Form & Upsells" at bounding box center [843, 350] width 167 height 19
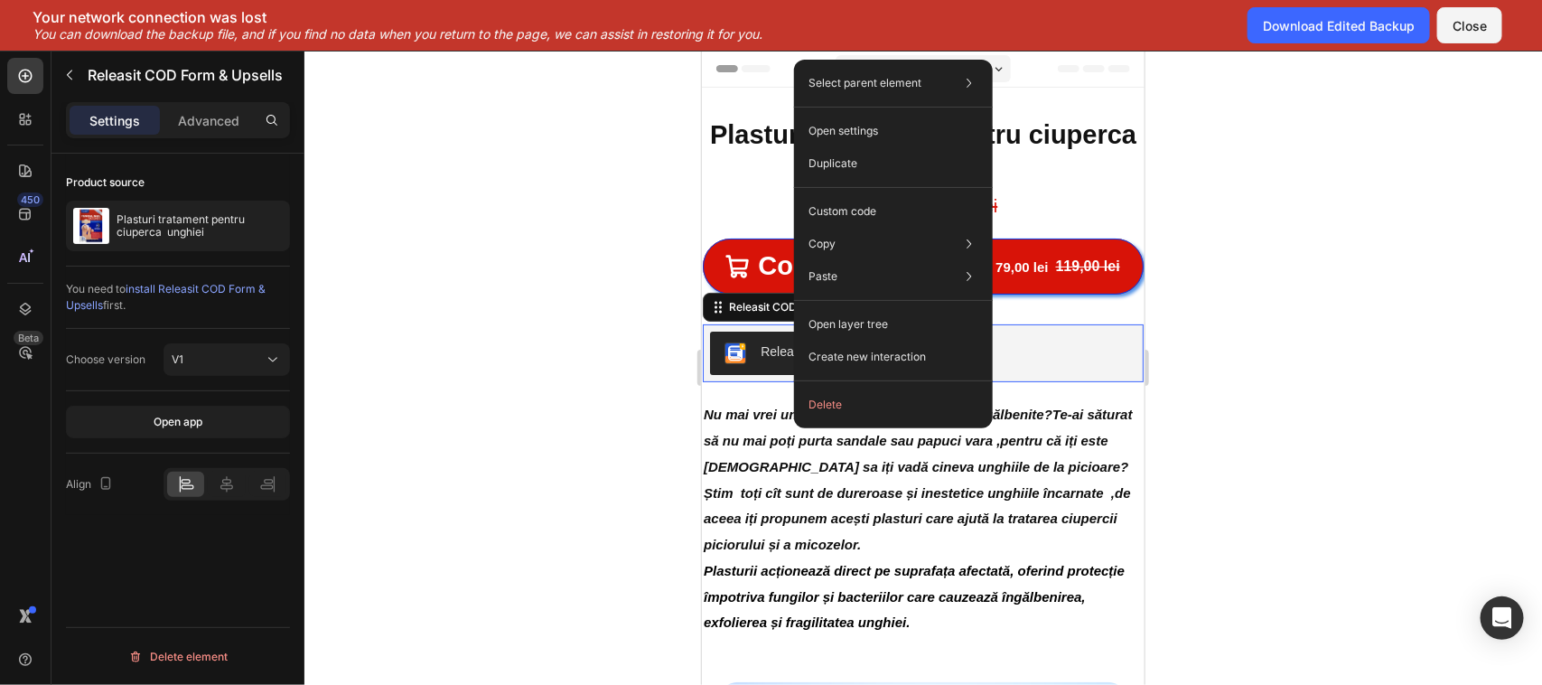
click at [750, 363] on div "Releasit COD Form & Upsells" at bounding box center [825, 352] width 203 height 22
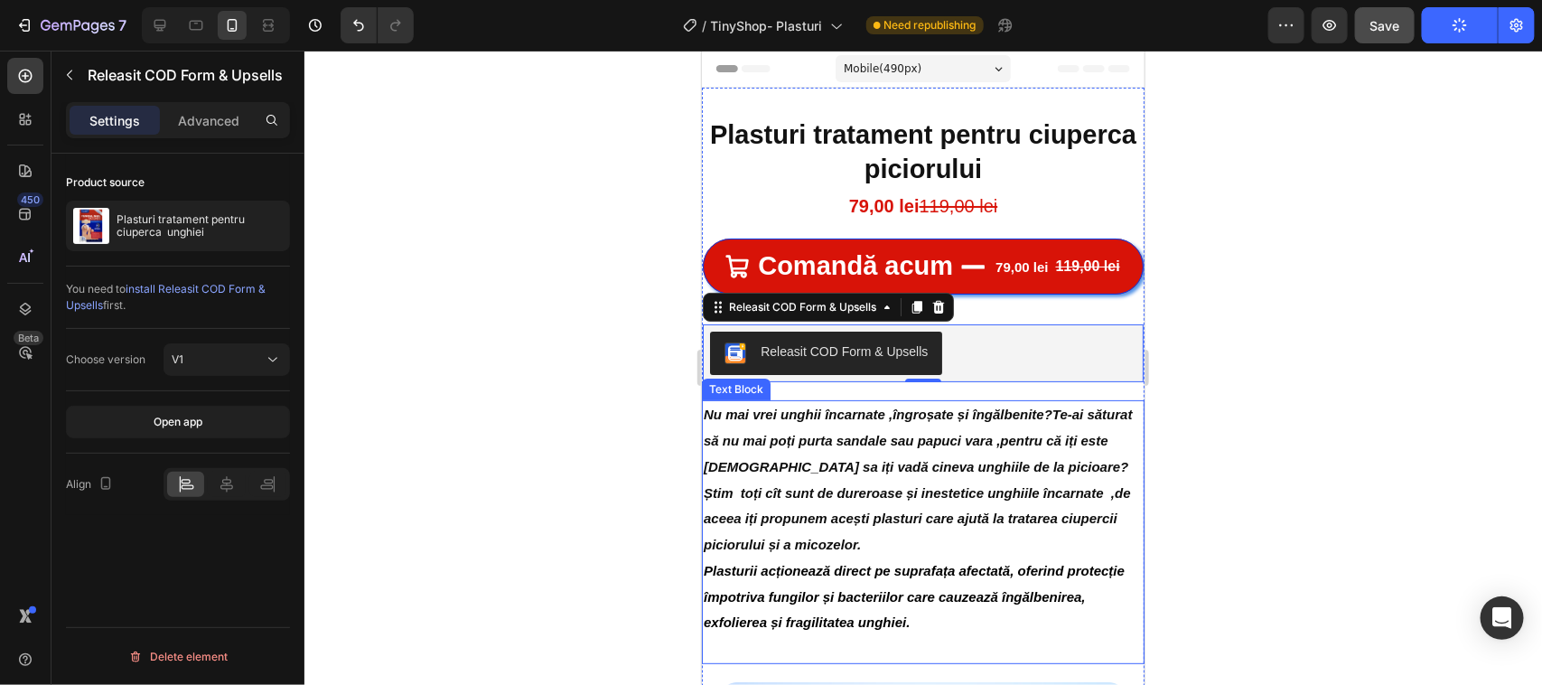
click at [1285, 379] on div at bounding box center [923, 368] width 1238 height 634
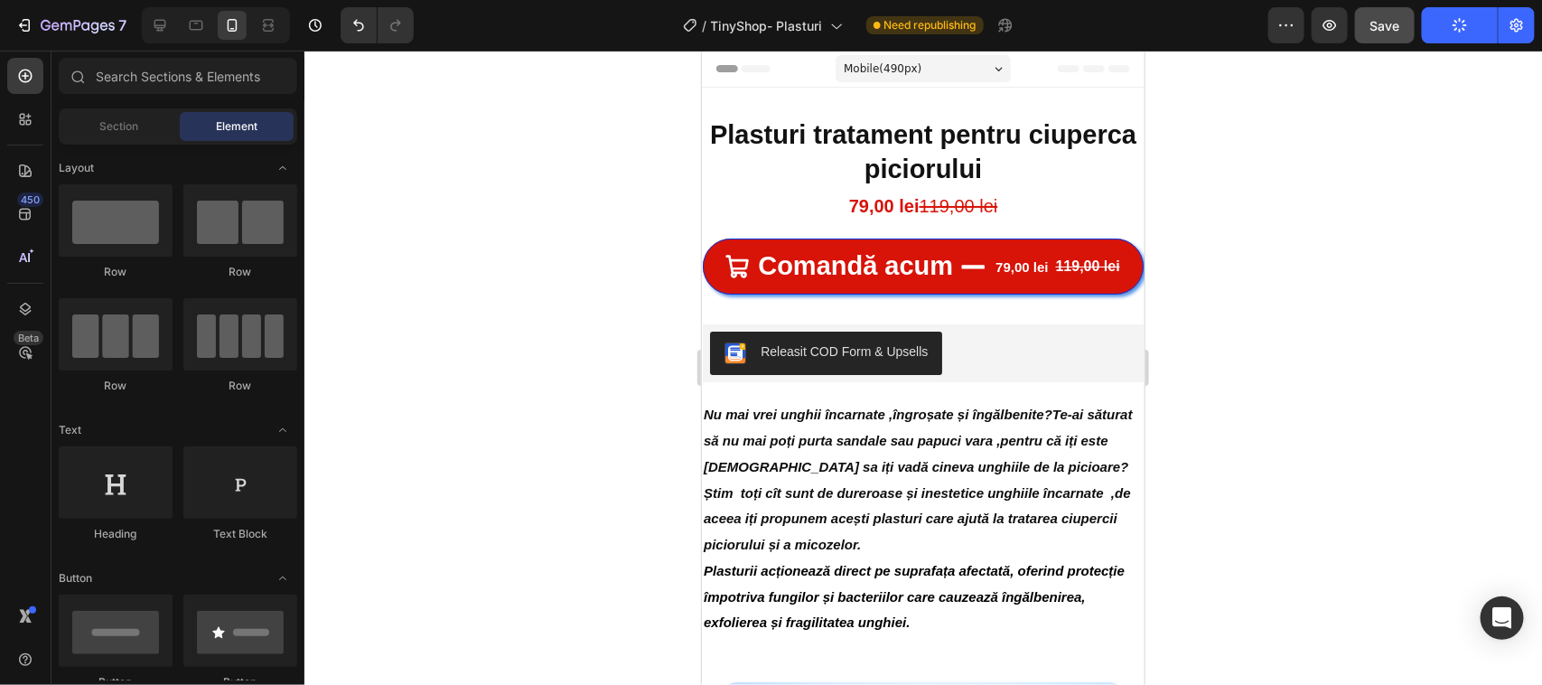
click at [1365, 286] on div at bounding box center [923, 368] width 1238 height 634
click at [926, 24] on span "Need republishing" at bounding box center [930, 25] width 92 height 16
click at [1455, 32] on div "button" at bounding box center [1460, 25] width 14 height 14
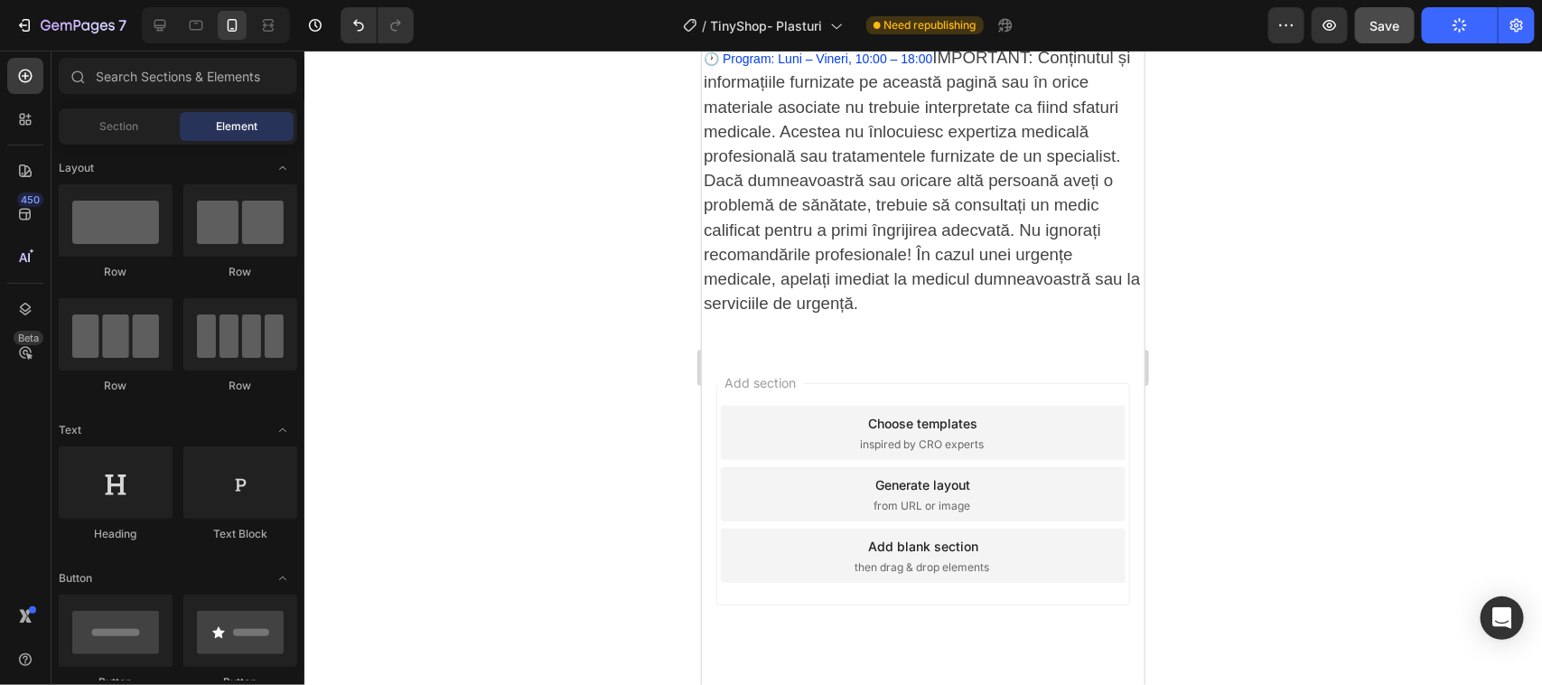
scroll to position [2254, 0]
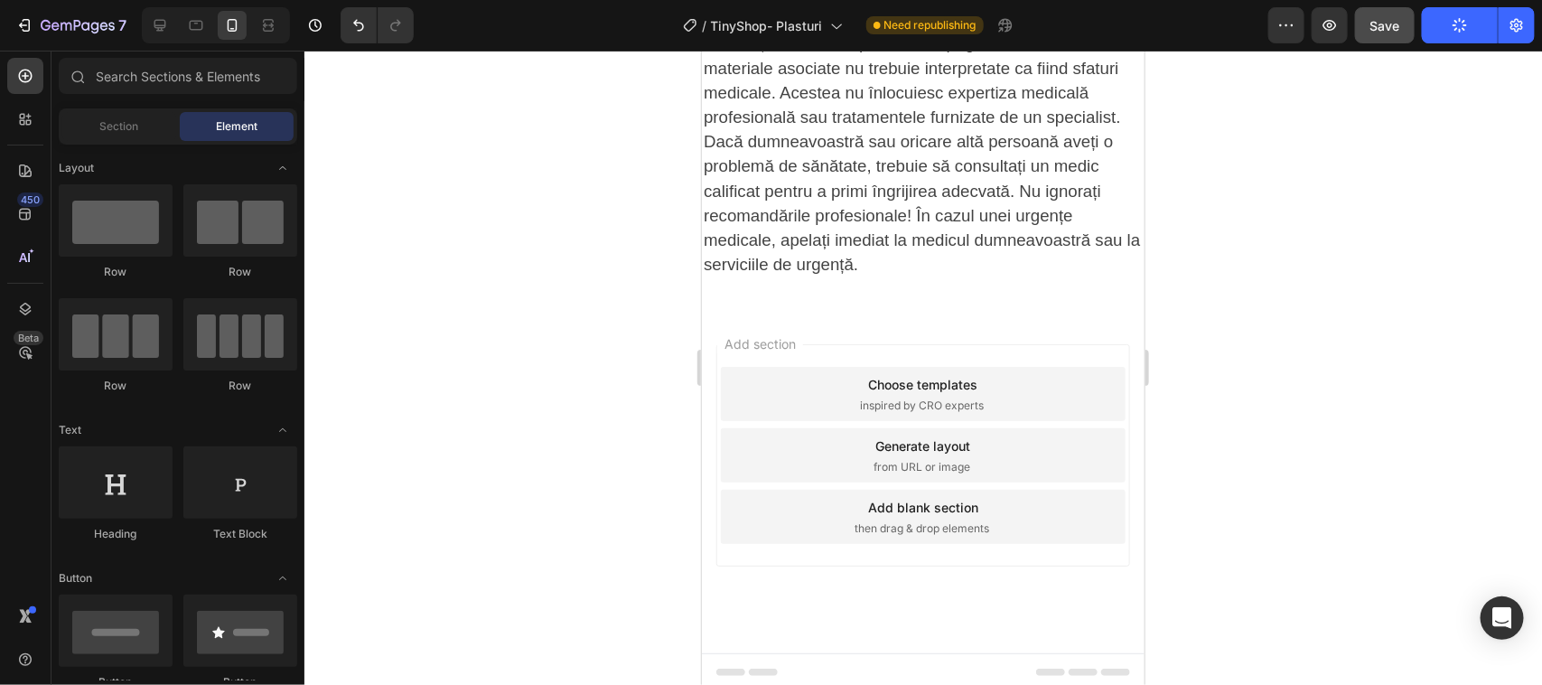
click at [1098, 28] on div "/ TinyShop- Plasturi Need republishing" at bounding box center [848, 25] width 840 height 36
